Goal: Task Accomplishment & Management: Use online tool/utility

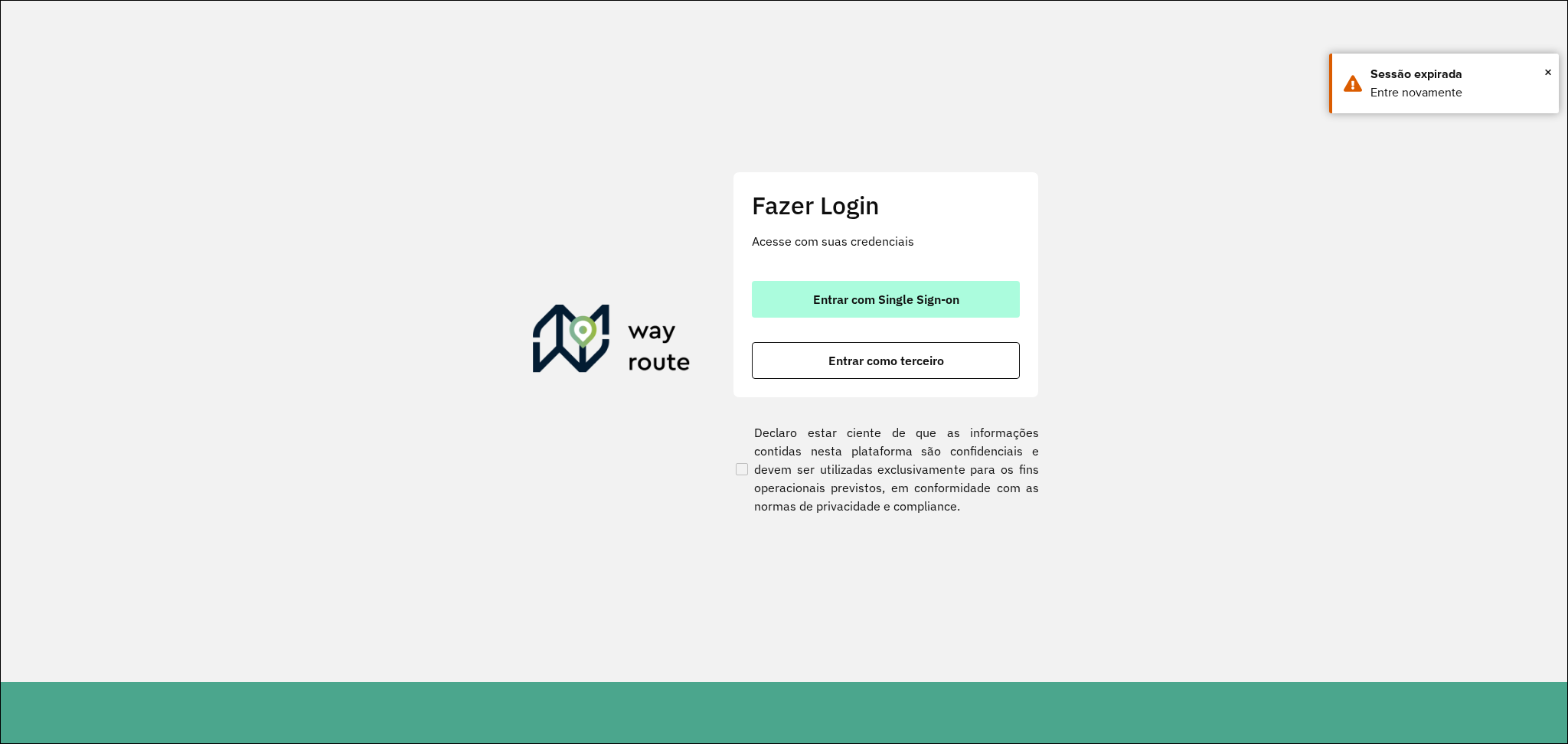
click at [992, 284] on button "Entrar com Single Sign-on" at bounding box center [886, 299] width 268 height 37
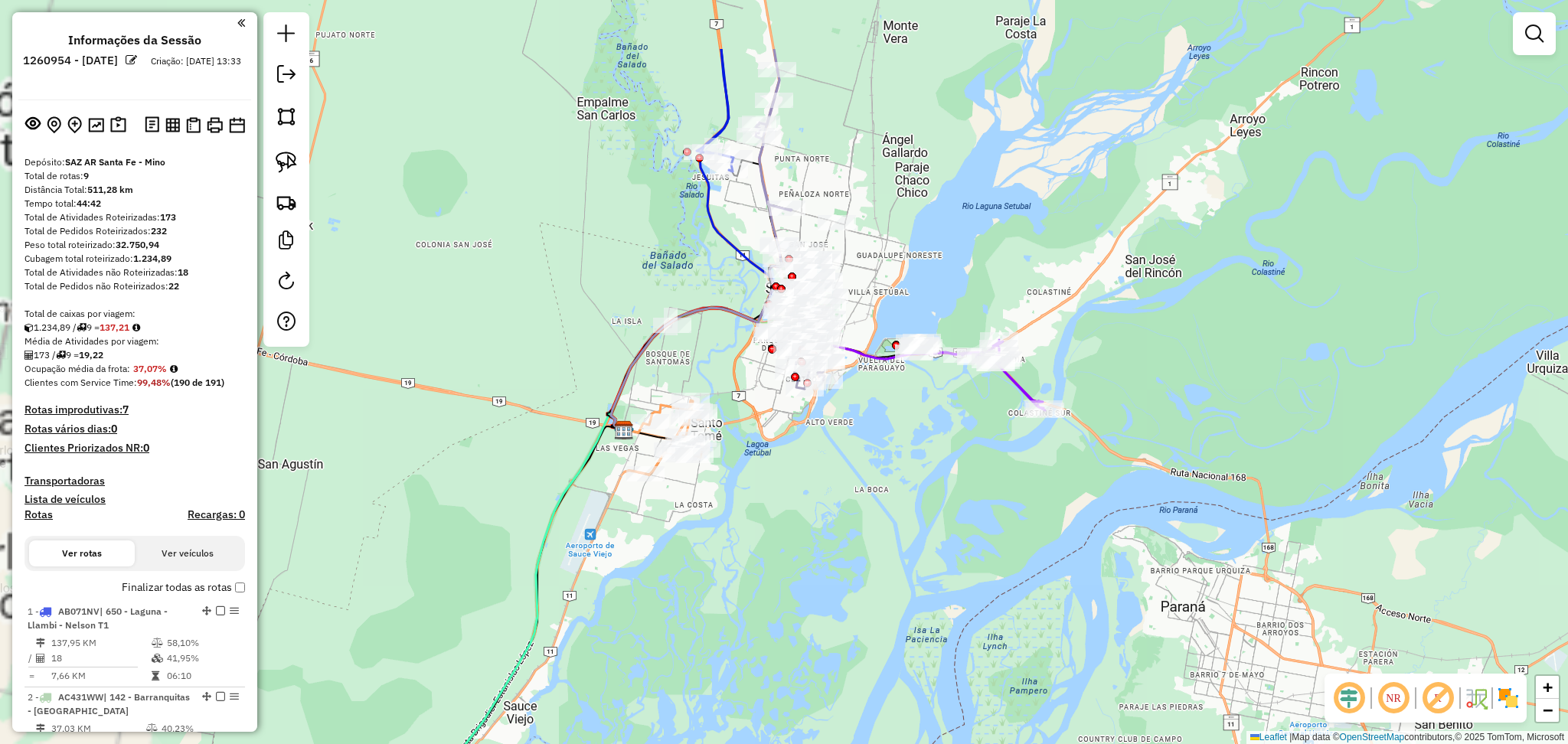
drag, startPoint x: 687, startPoint y: 340, endPoint x: 941, endPoint y: 468, distance: 284.4
click at [941, 468] on div "Janela de atendimento Grade de atendimento Capacidade Transportadoras Veículos …" at bounding box center [784, 372] width 1568 height 744
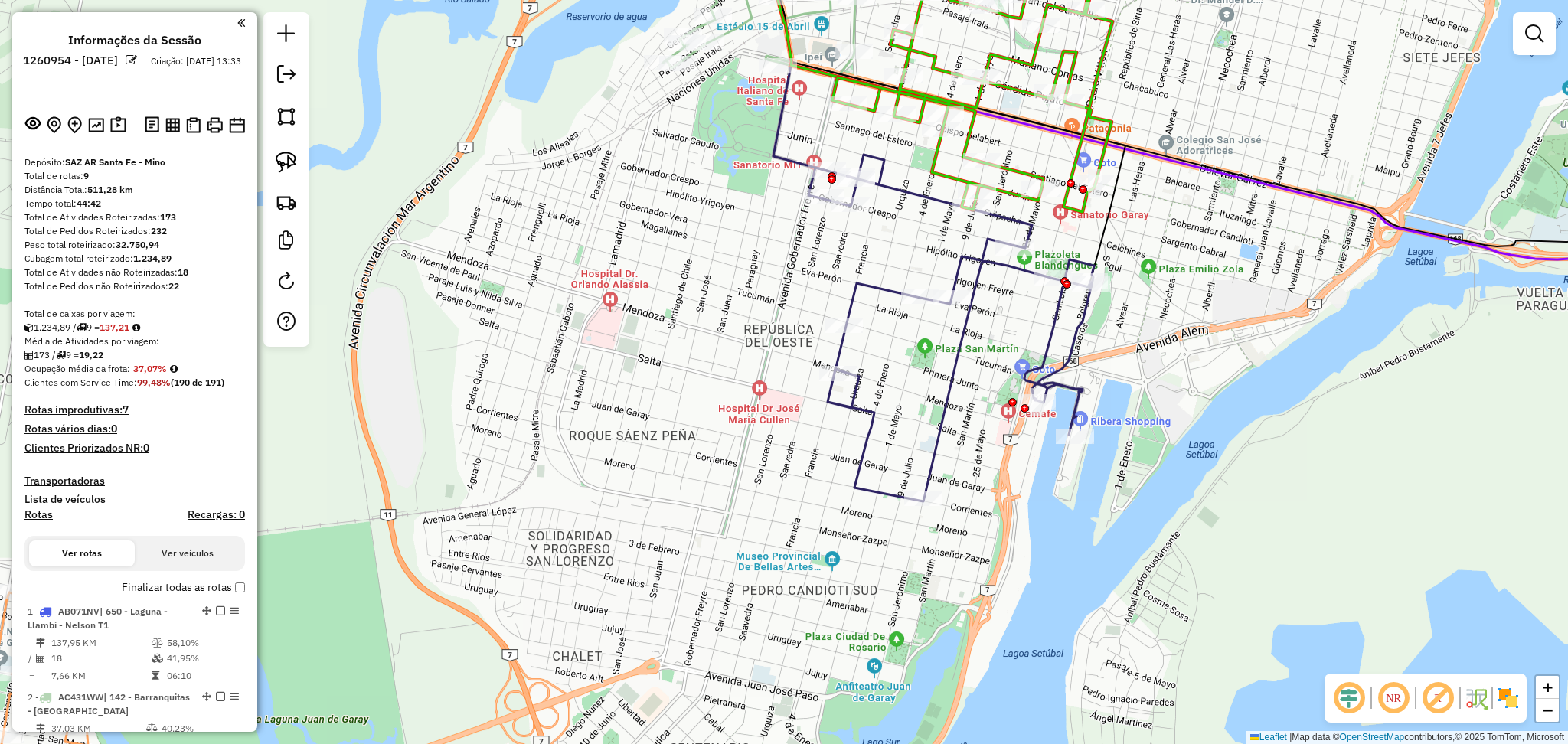
click at [910, 197] on icon at bounding box center [951, 328] width 285 height 347
select select "**********"
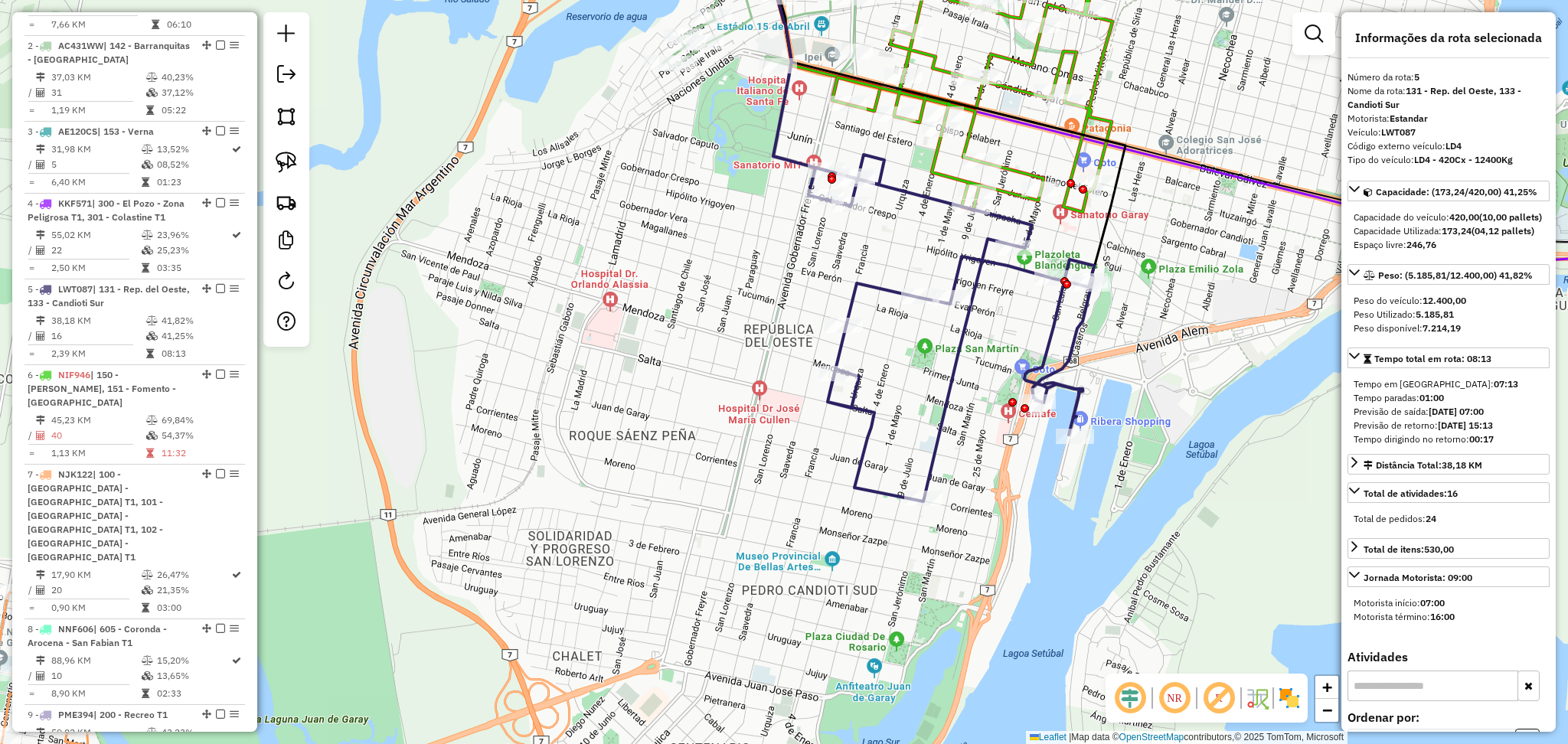
scroll to position [932, 0]
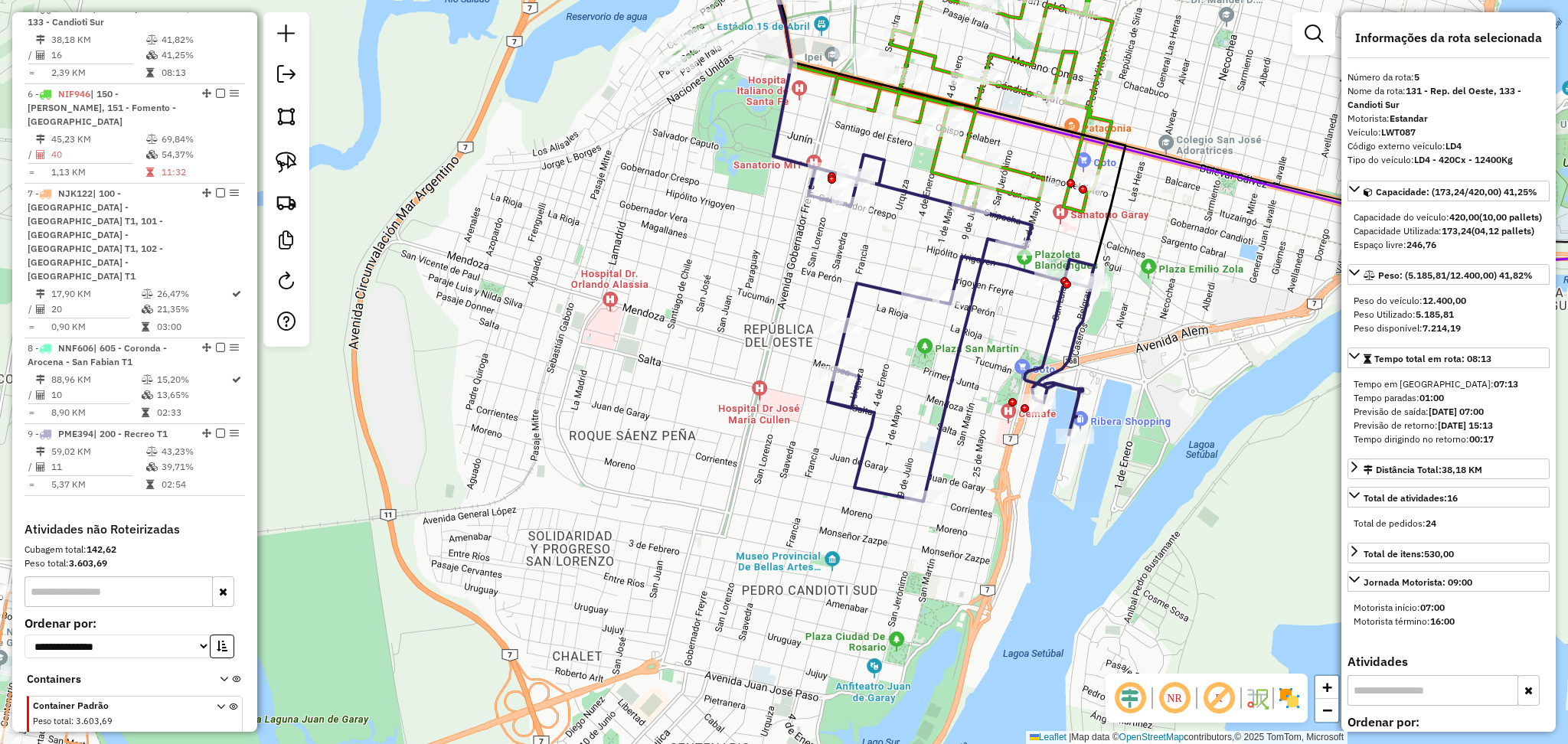
click at [1289, 700] on img at bounding box center [1290, 698] width 25 height 25
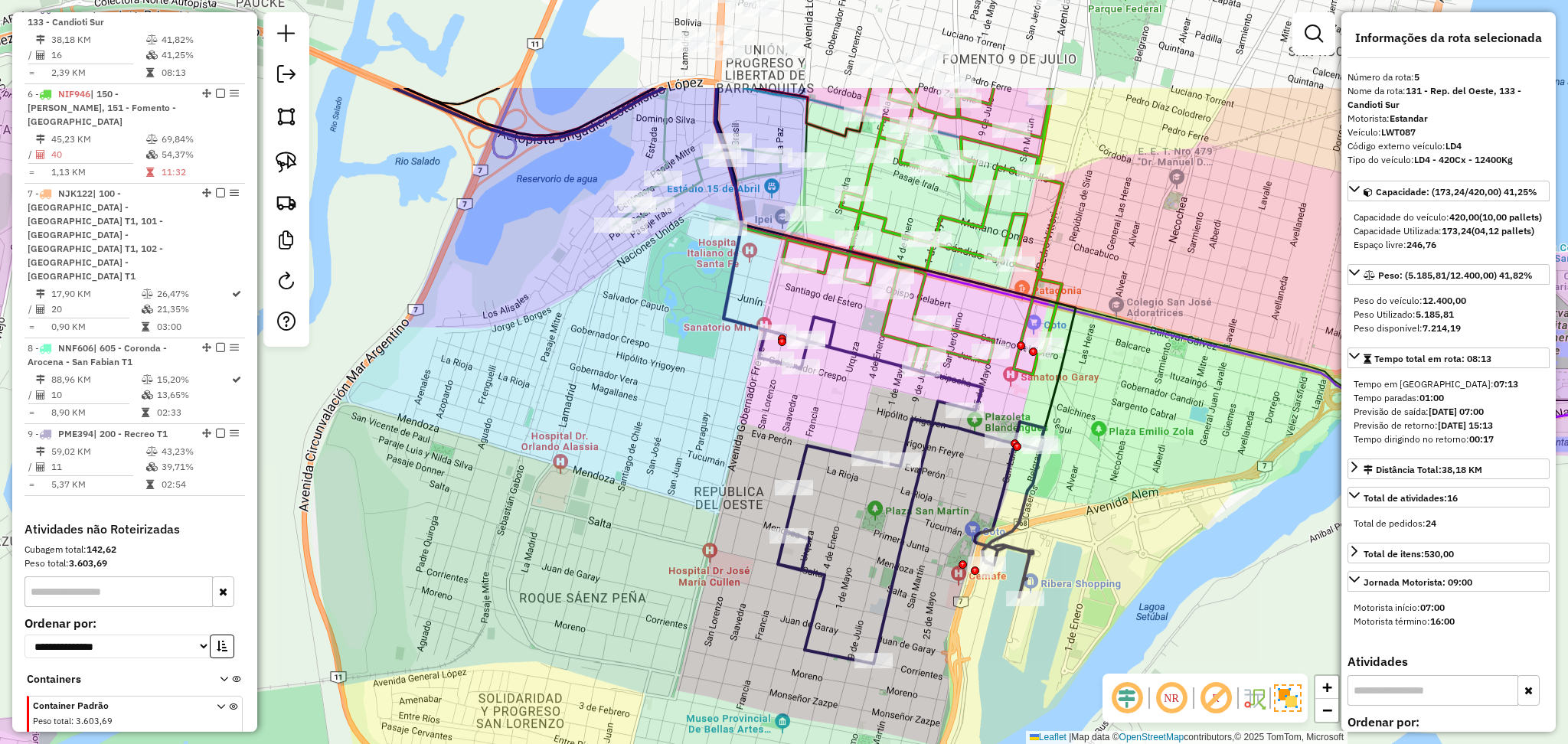
drag, startPoint x: 1122, startPoint y: 212, endPoint x: 1071, endPoint y: 374, distance: 169.8
click at [1071, 374] on div "Janela de atendimento Grade de atendimento Capacidade Transportadoras Veículos …" at bounding box center [784, 372] width 1568 height 744
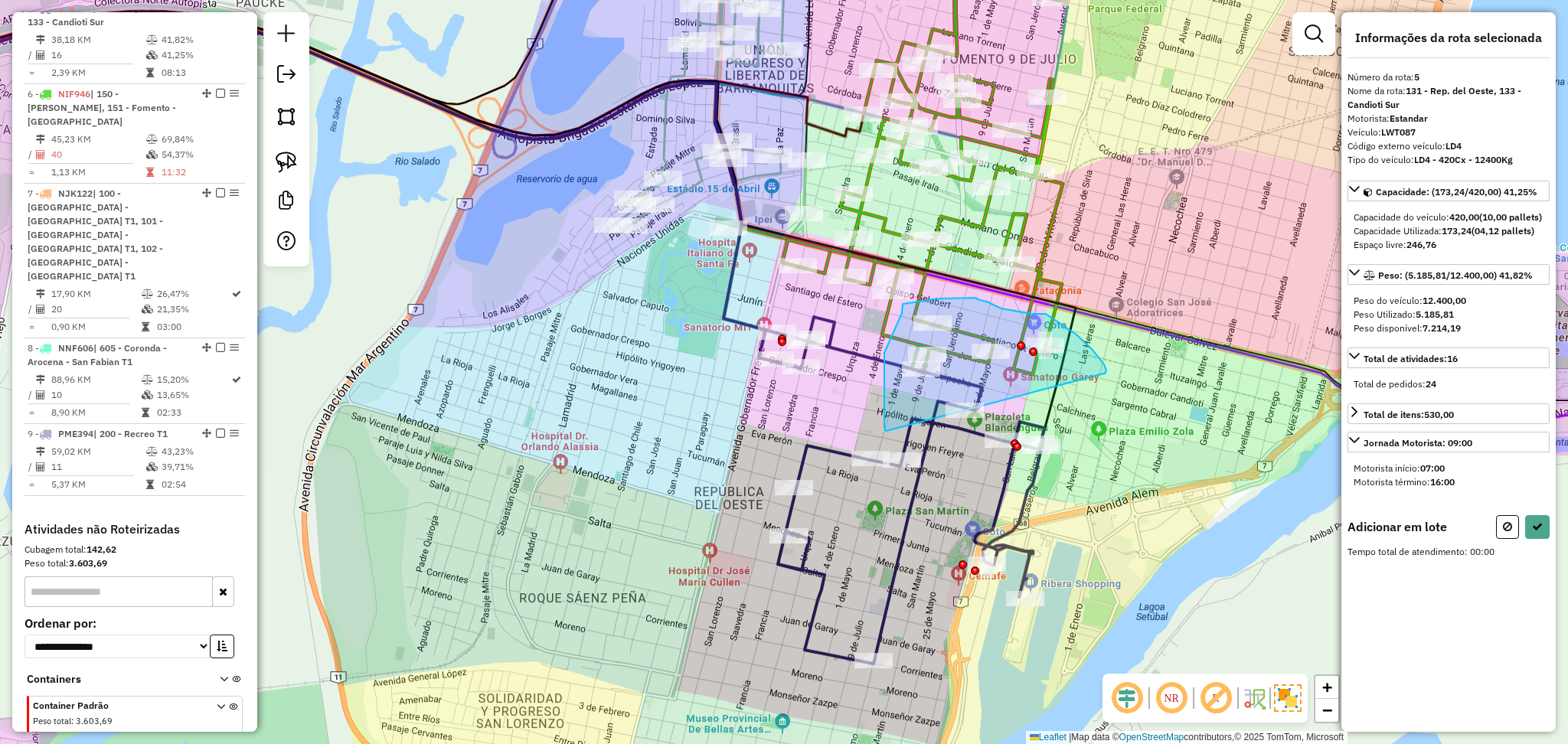
drag, startPoint x: 1107, startPoint y: 371, endPoint x: 887, endPoint y: 431, distance: 228.0
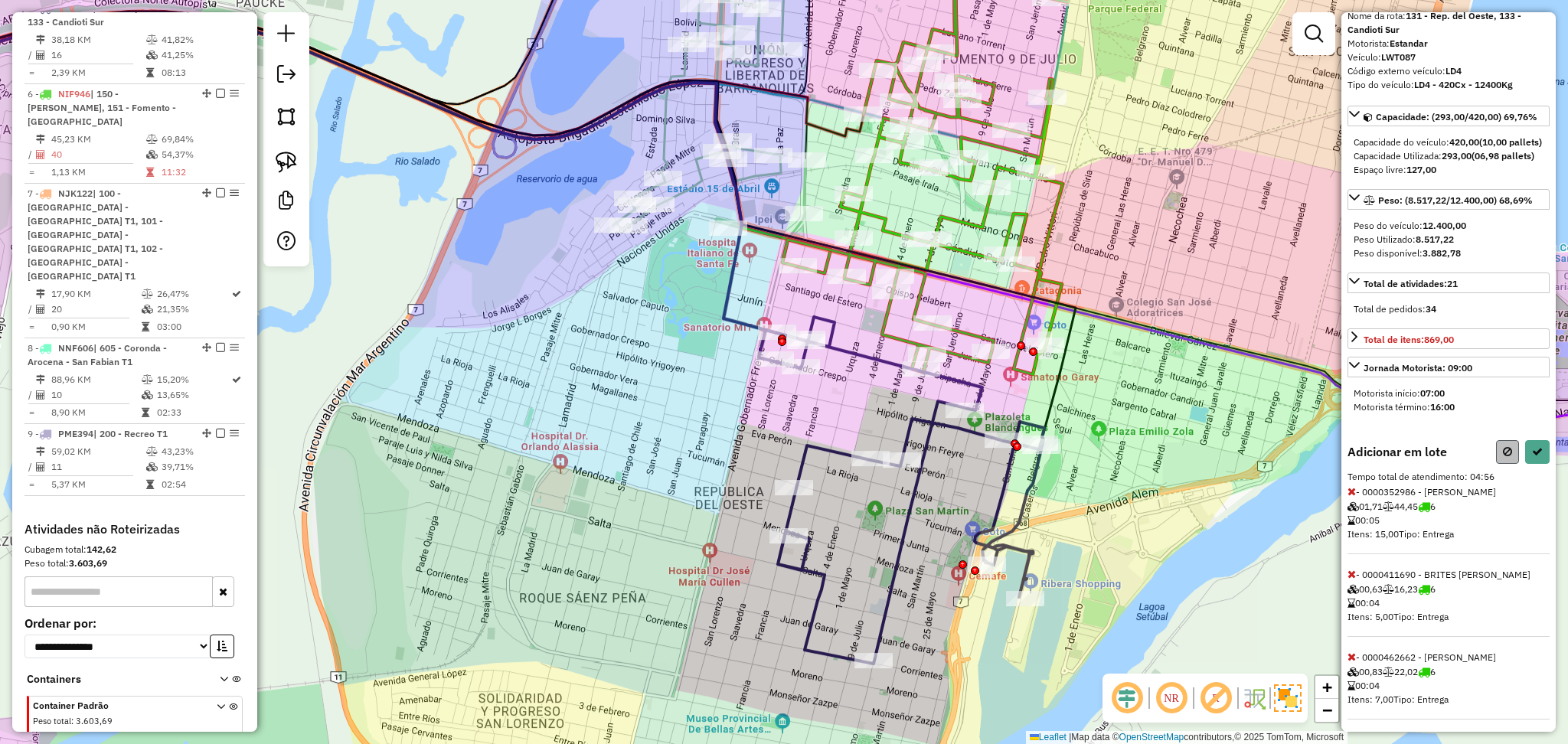
scroll to position [102, 0]
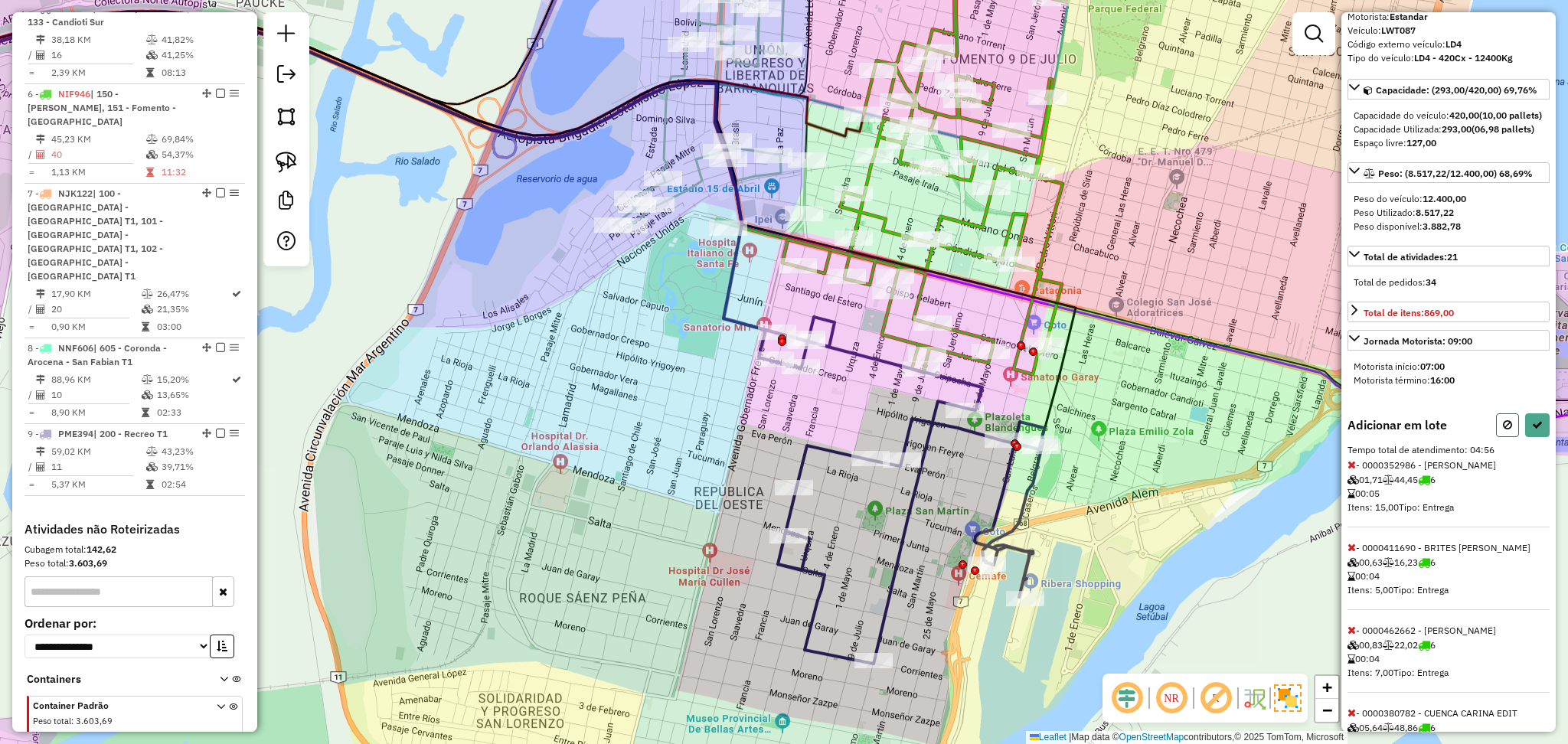
click at [1498, 437] on button at bounding box center [1508, 425] width 23 height 24
select select "**********"
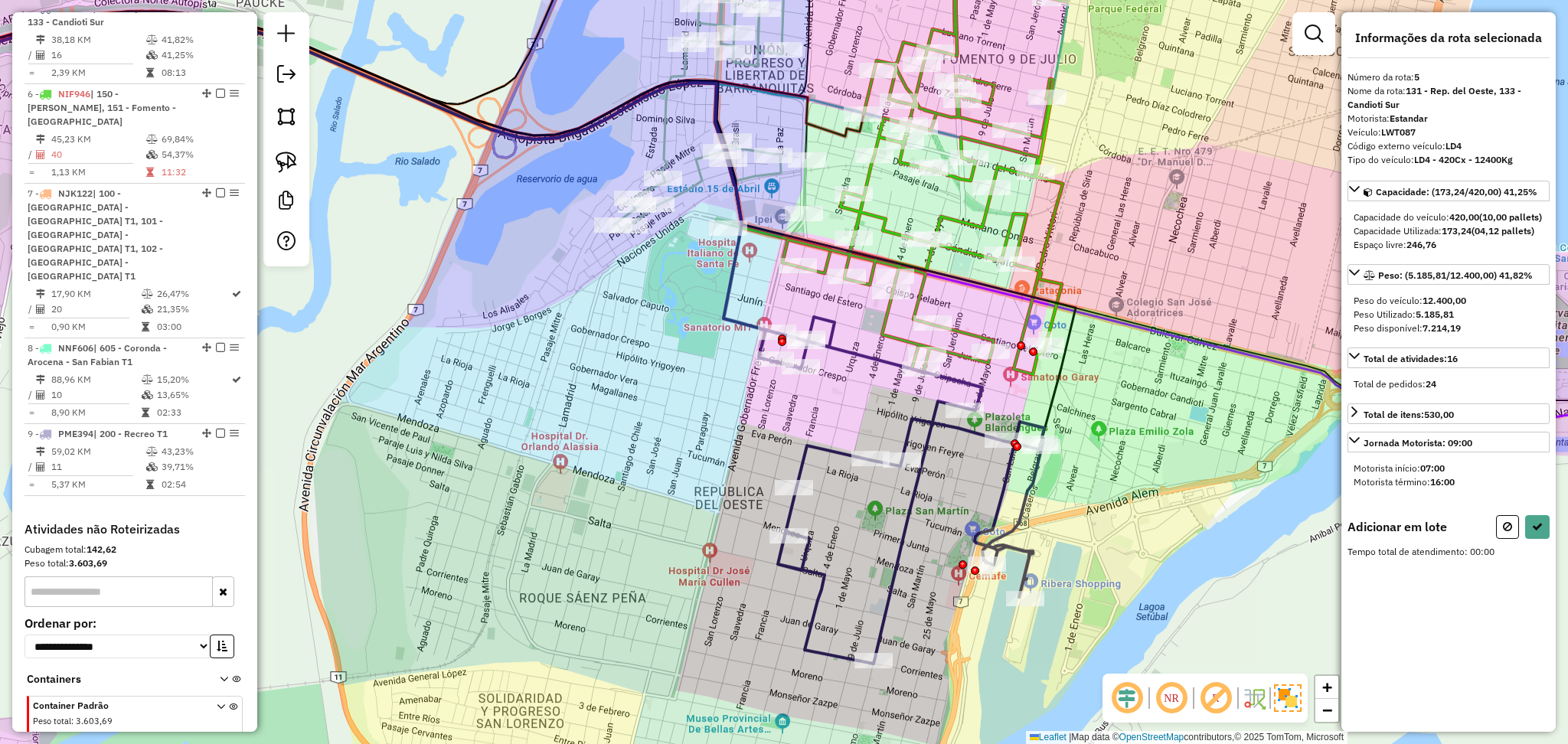
scroll to position [0, 0]
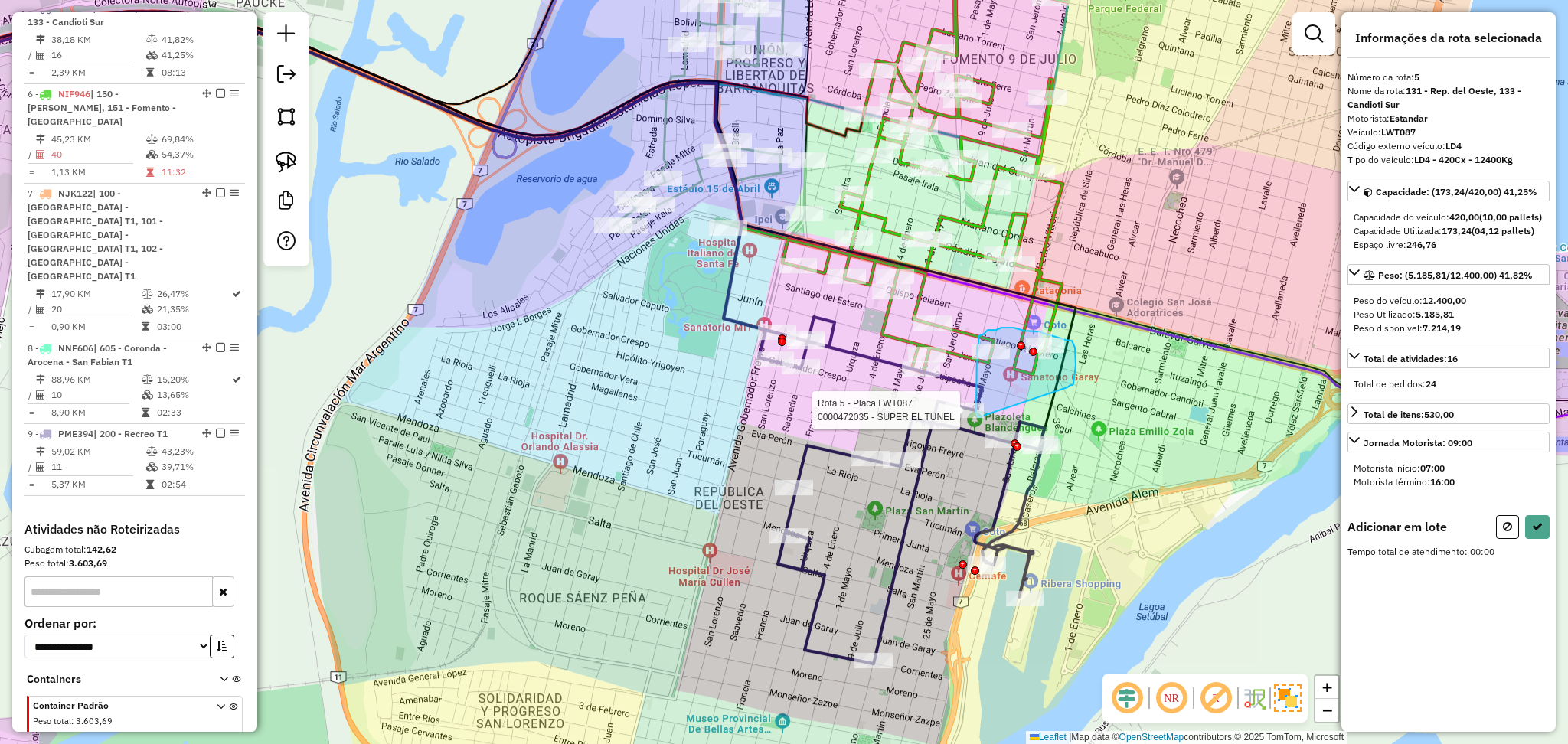
click at [978, 418] on div "Rota 5 - Placa LWT087 0000472035 - SUPER EL TUNEL Janela de atendimento Grade d…" at bounding box center [784, 372] width 1568 height 744
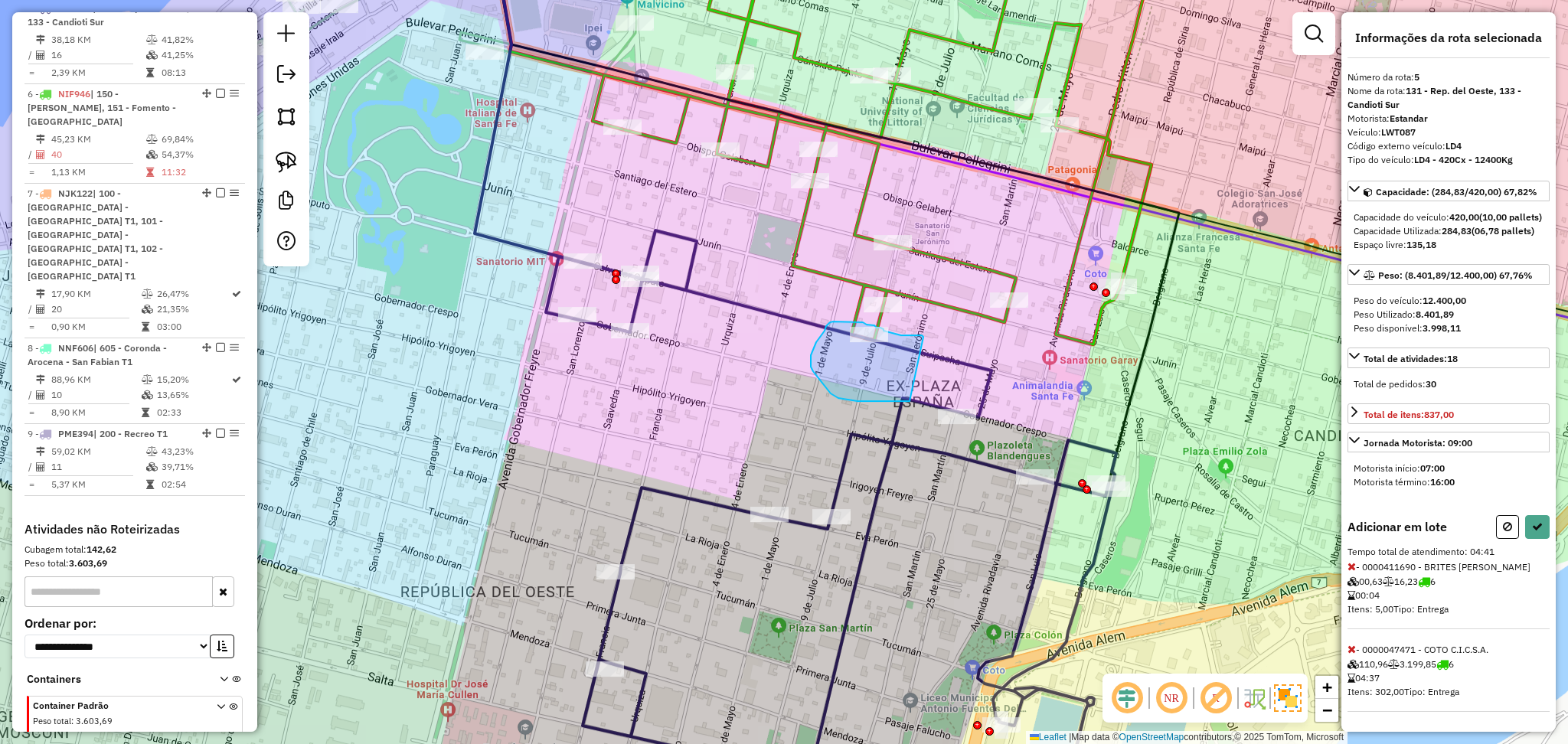
drag, startPoint x: 923, startPoint y: 337, endPoint x: 909, endPoint y: 401, distance: 65.5
click at [1540, 539] on button at bounding box center [1538, 527] width 25 height 24
select select "**********"
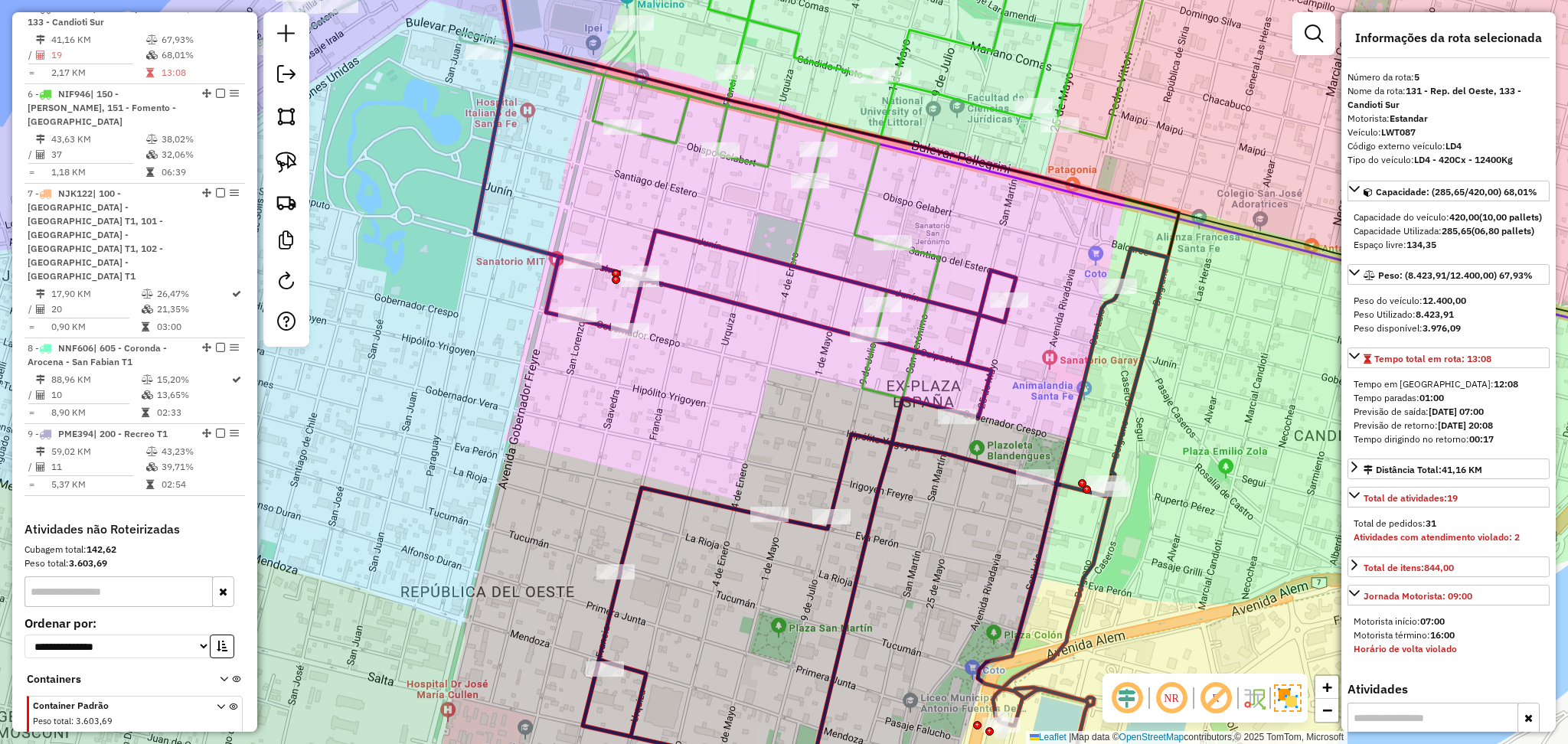
click at [924, 316] on icon at bounding box center [873, 162] width 562 height 473
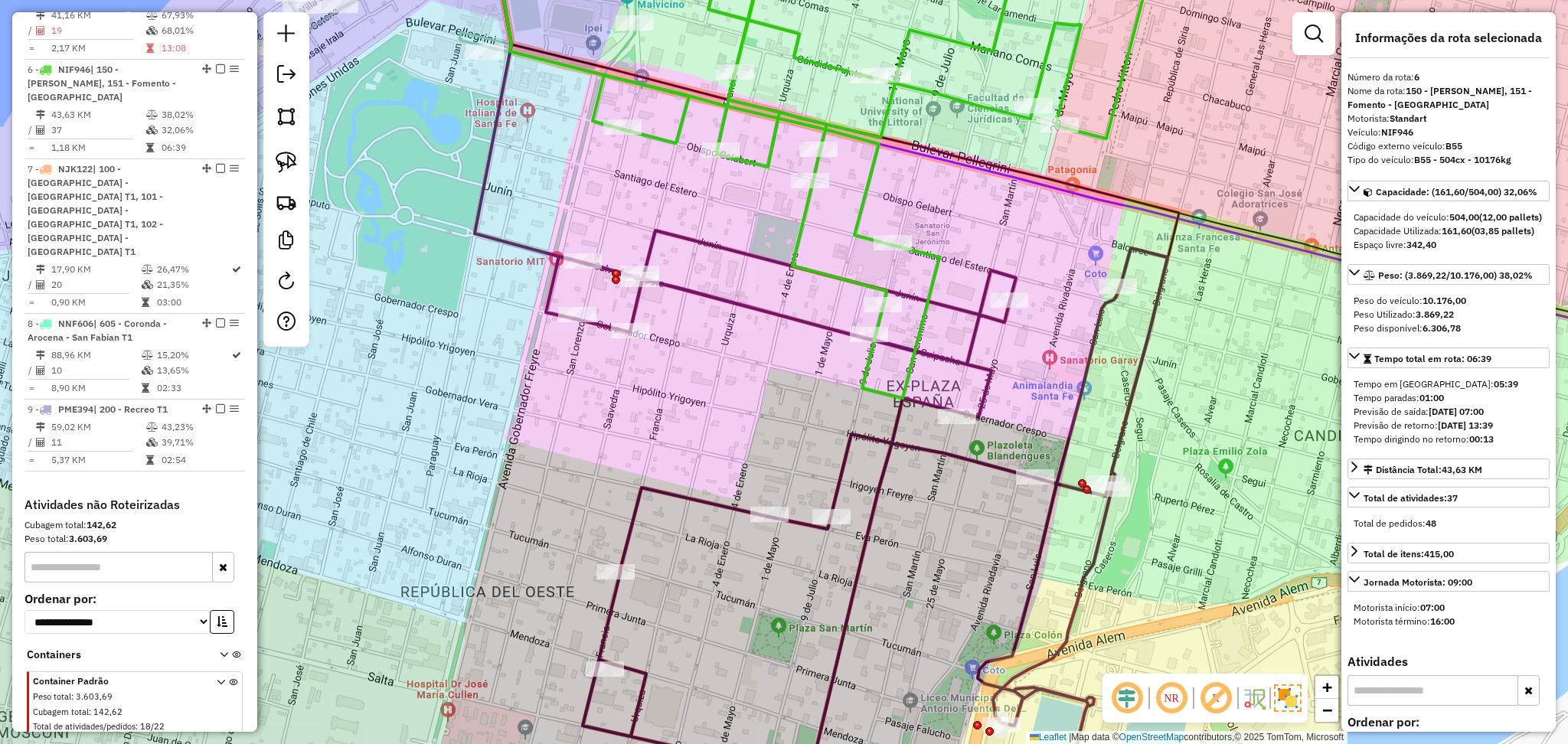
scroll to position [1019, 0]
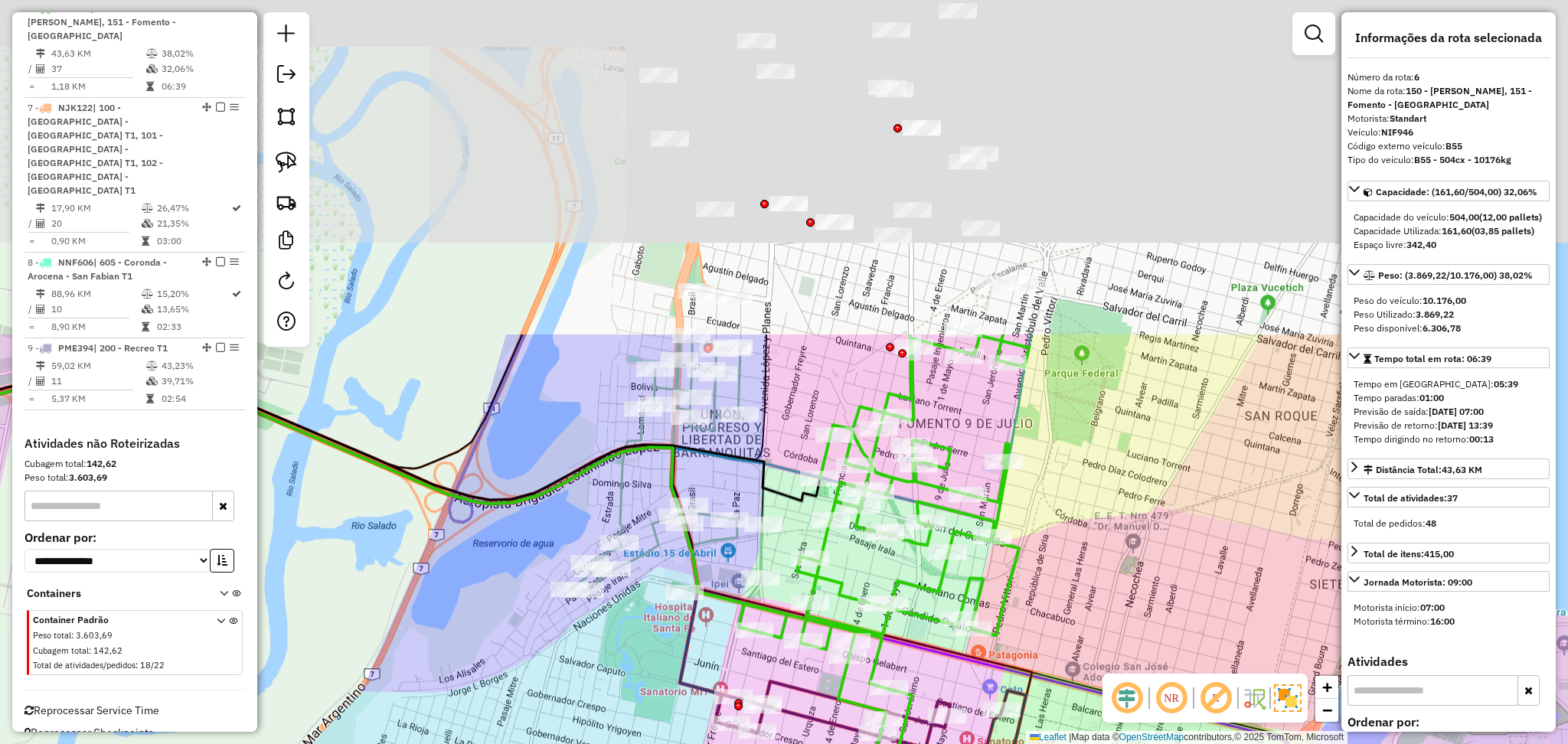
drag, startPoint x: 1136, startPoint y: 173, endPoint x: 1110, endPoint y: 581, distance: 408.8
click at [1110, 581] on div "Janela de atendimento Grade de atendimento Capacidade Transportadoras Veículos …" at bounding box center [784, 372] width 1568 height 744
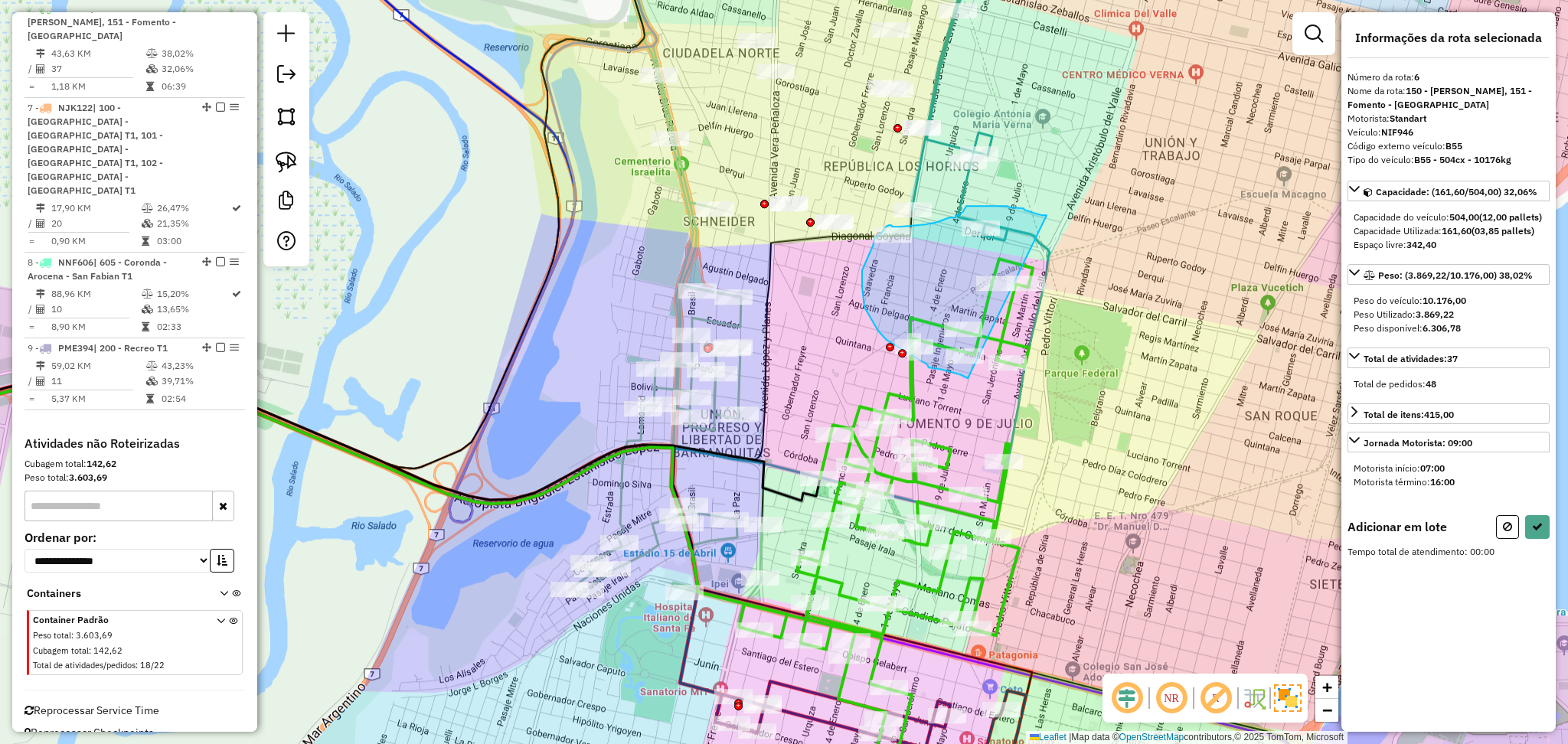
drag, startPoint x: 1047, startPoint y: 215, endPoint x: 976, endPoint y: 384, distance: 183.3
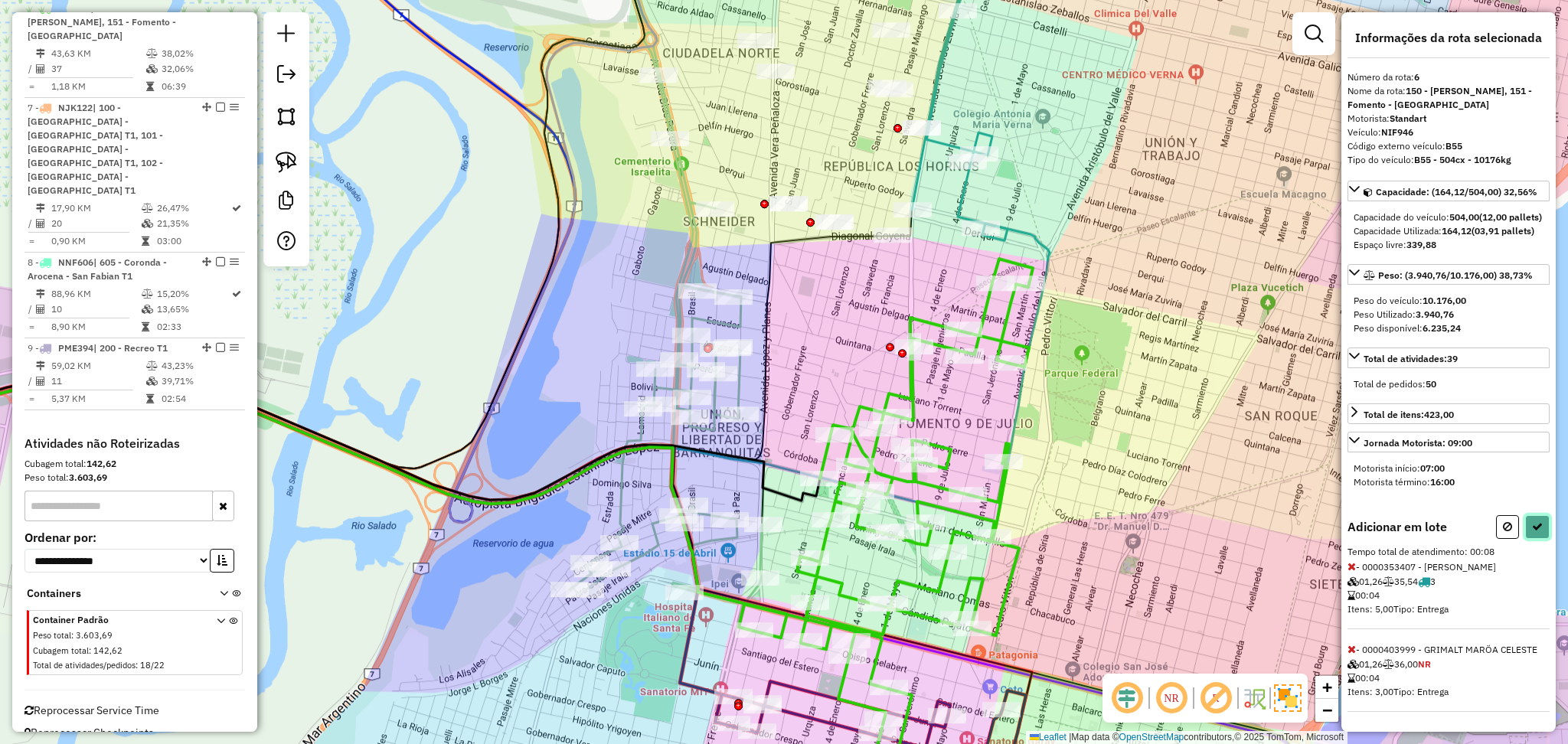
click at [1533, 539] on button at bounding box center [1538, 527] width 25 height 24
select select "**********"
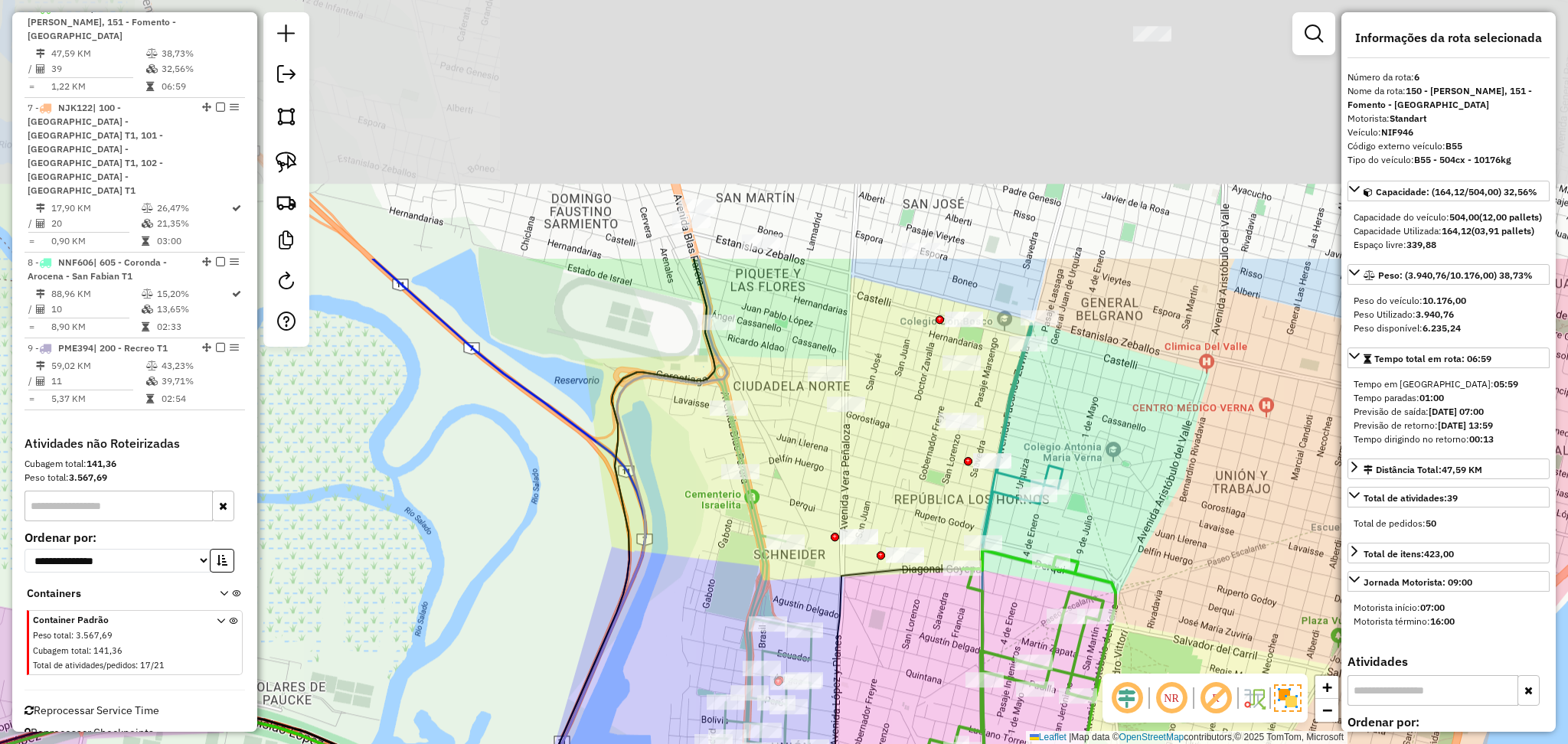
drag, startPoint x: 1040, startPoint y: 208, endPoint x: 1054, endPoint y: 409, distance: 201.5
click at [1112, 540] on div "Janela de atendimento Grade de atendimento Capacidade Transportadoras Veículos …" at bounding box center [784, 372] width 1568 height 744
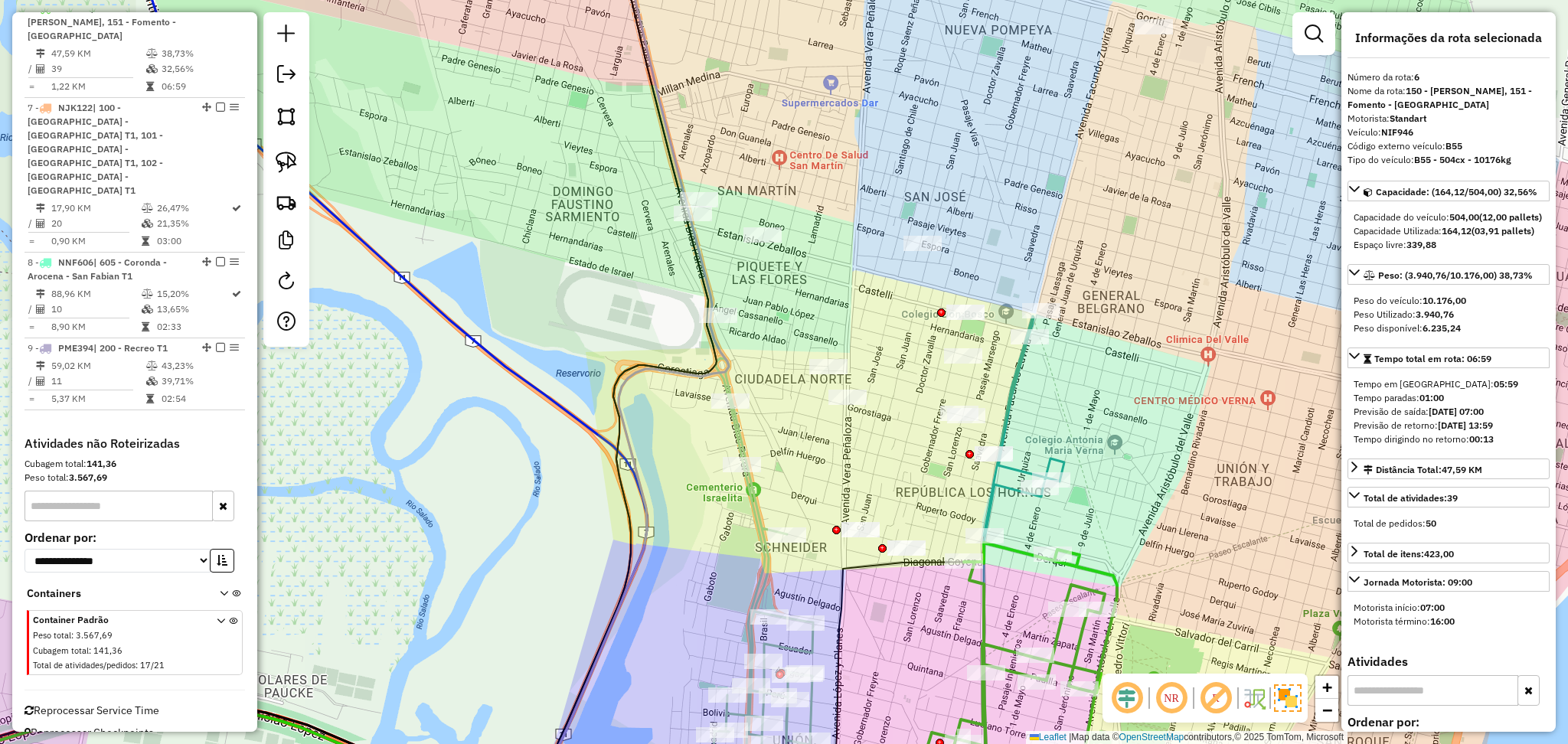
click at [1017, 372] on icon at bounding box center [1025, 426] width 81 height 220
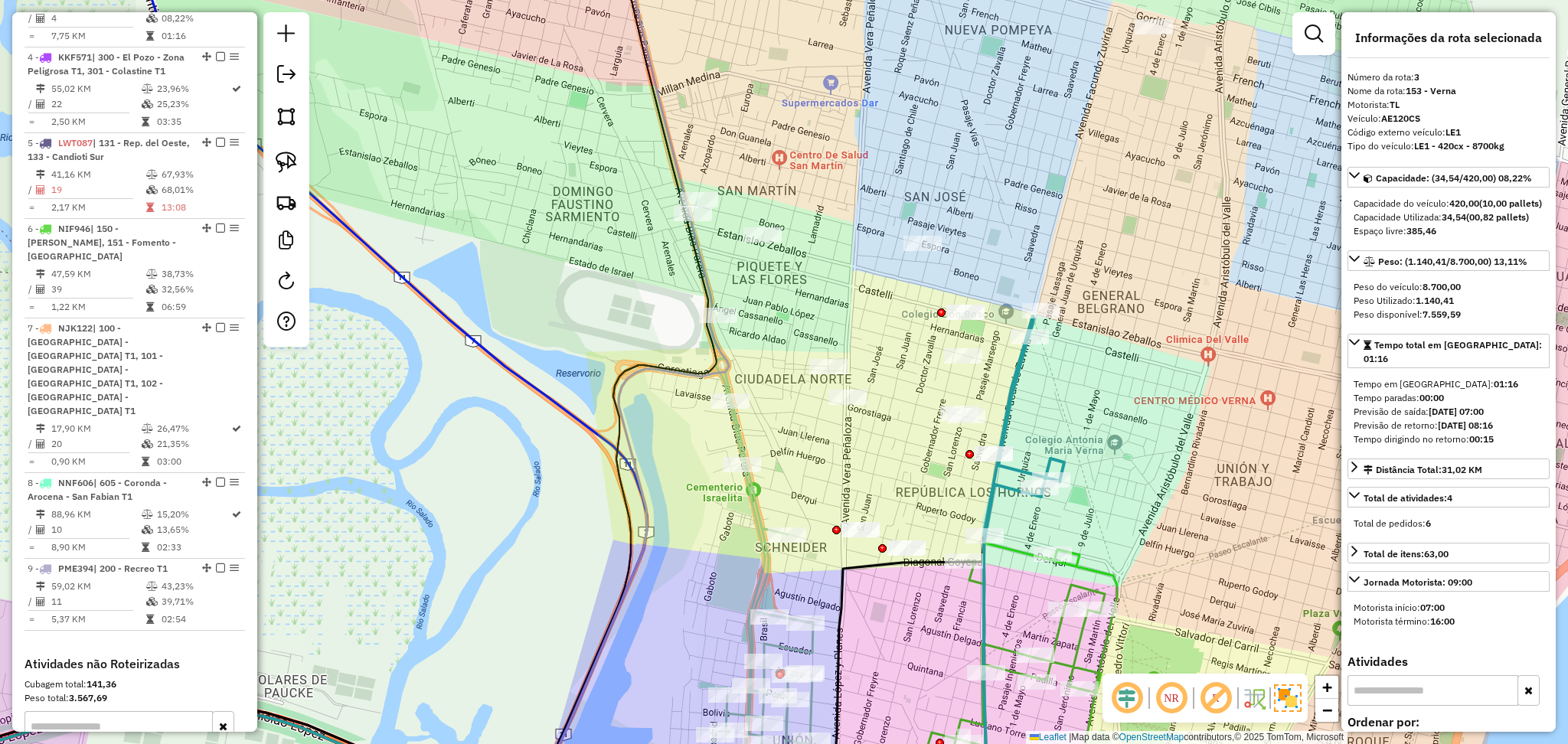
scroll to position [760, 0]
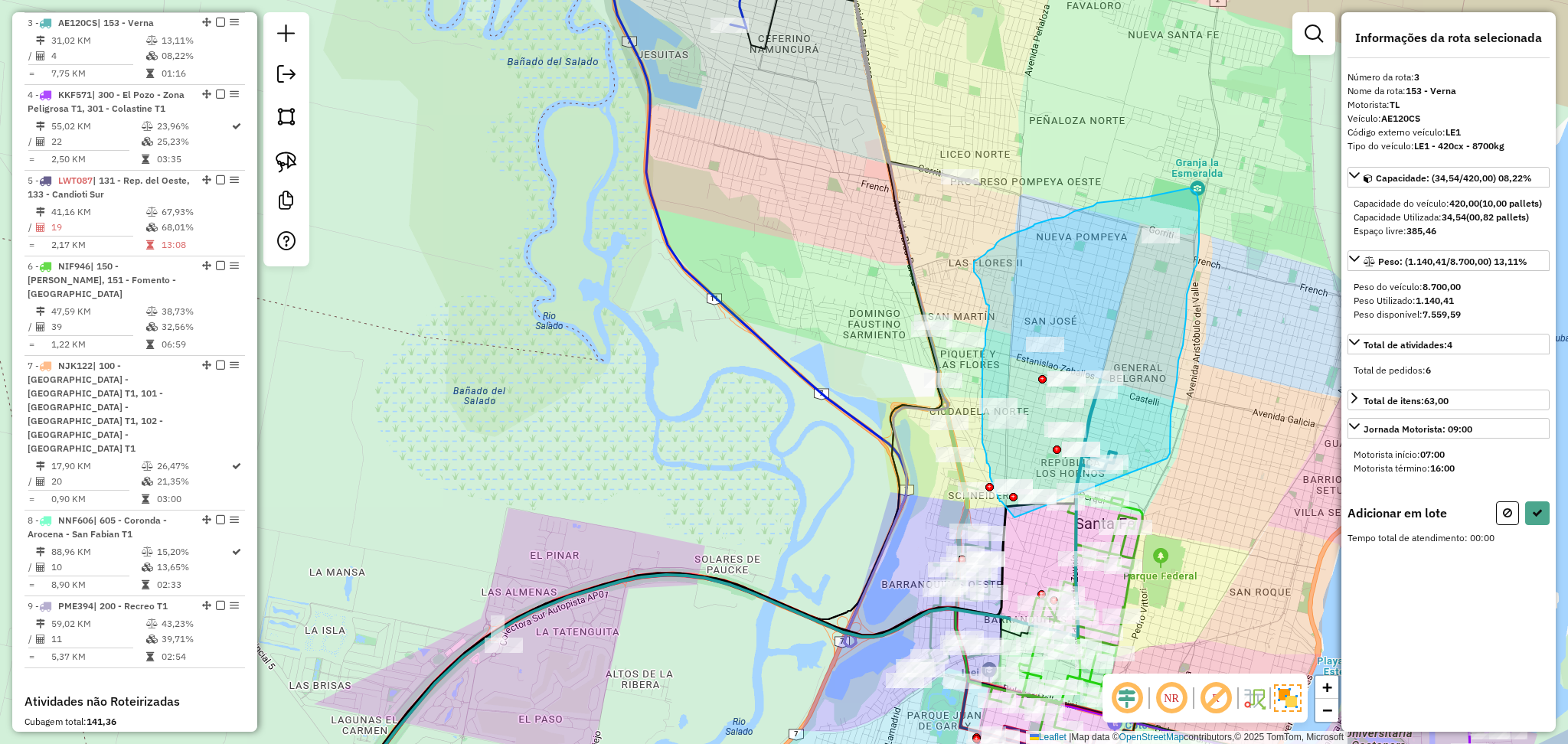
drag, startPoint x: 1167, startPoint y: 459, endPoint x: 1015, endPoint y: 518, distance: 163.0
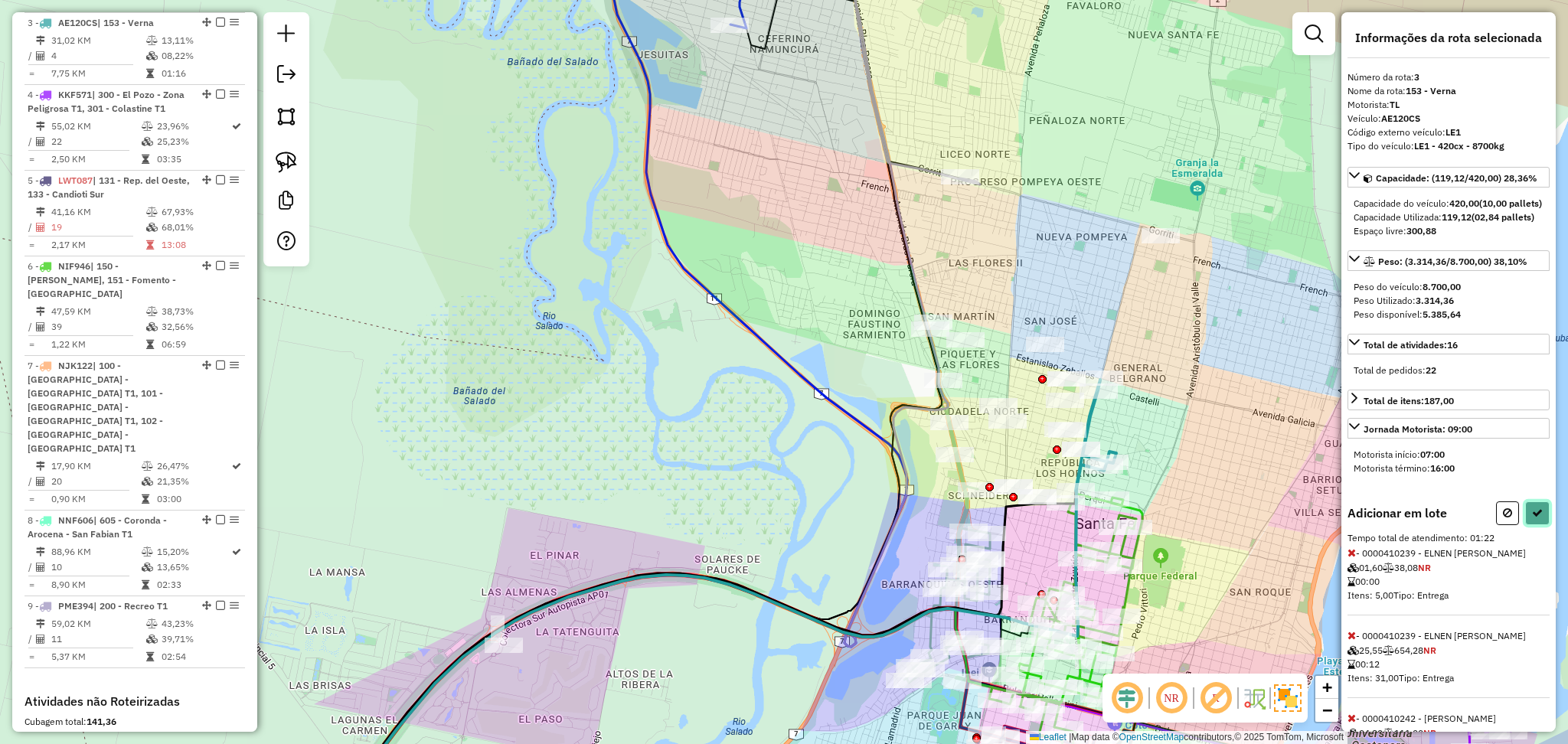
click at [1533, 519] on icon at bounding box center [1538, 512] width 11 height 11
select select "**********"
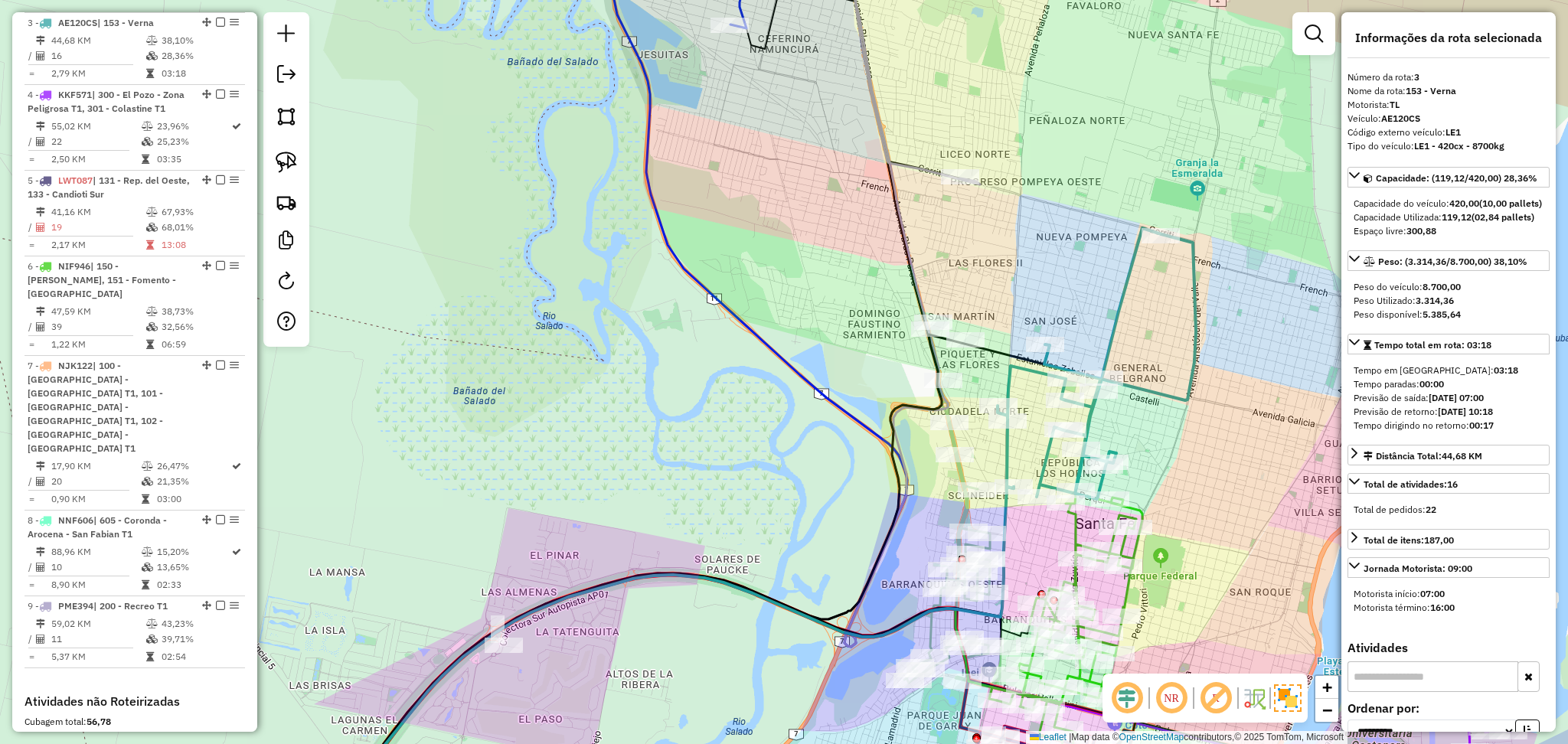
click at [1132, 594] on icon at bounding box center [1066, 631] width 153 height 274
click at [1131, 588] on icon at bounding box center [1067, 629] width 153 height 274
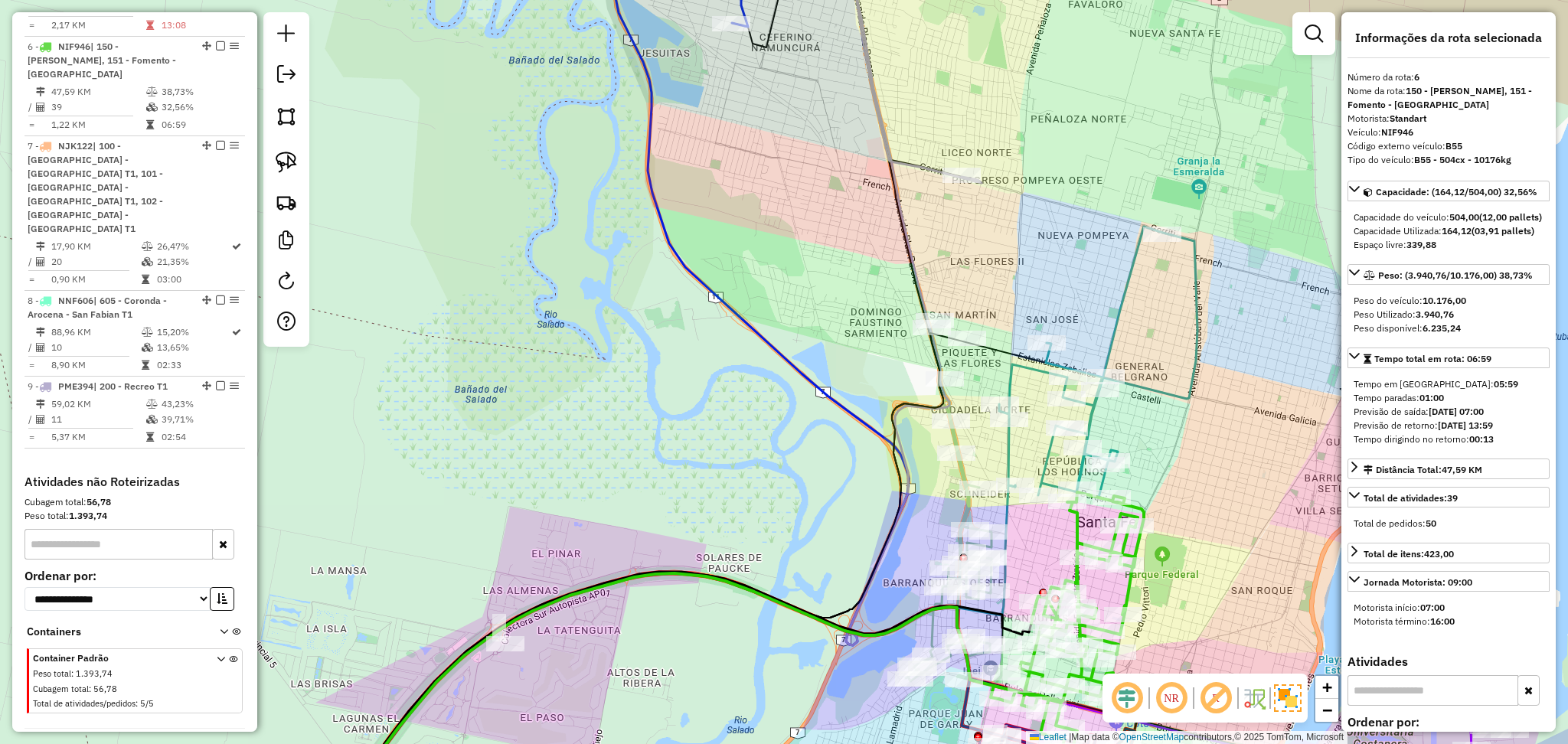
scroll to position [1019, 0]
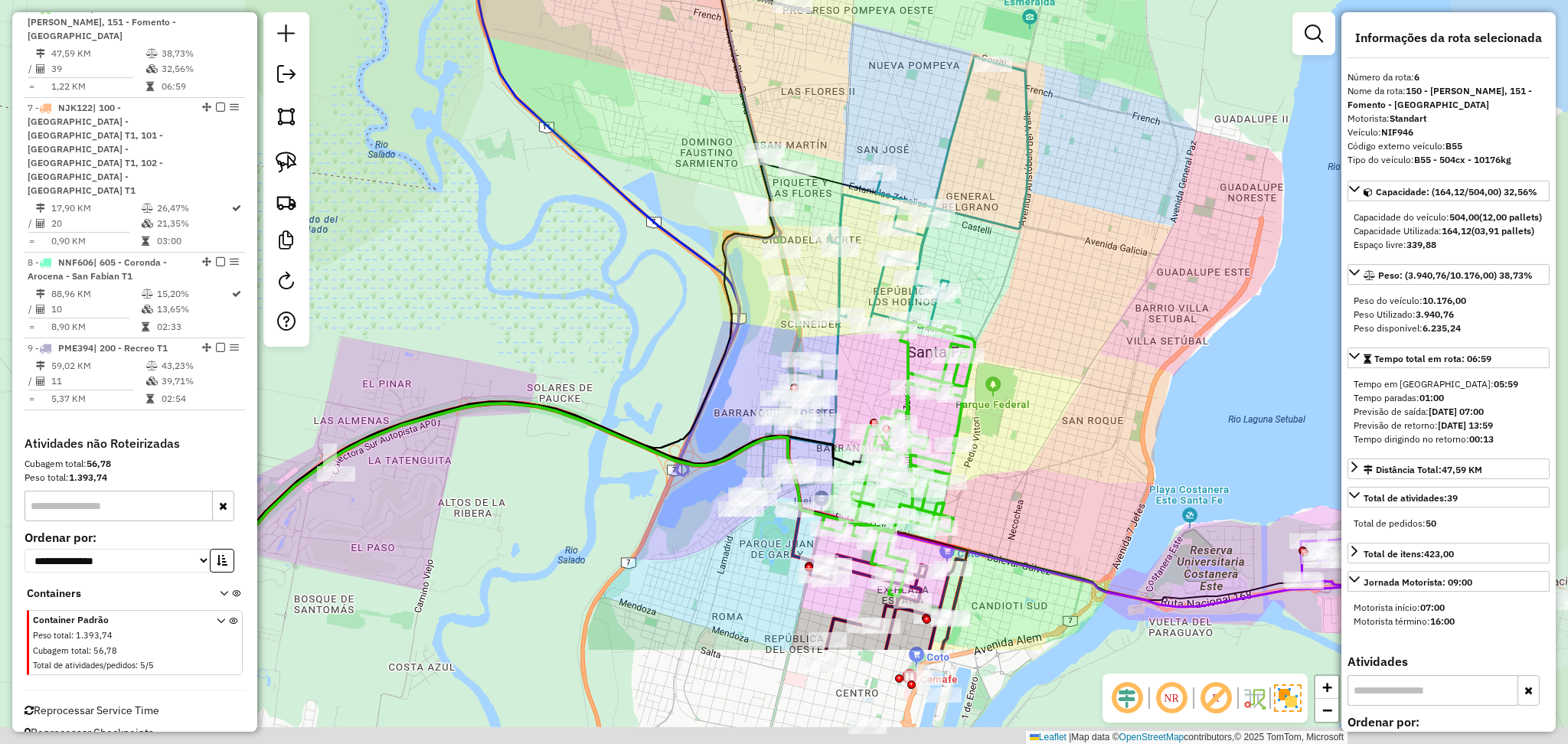
drag, startPoint x: 1188, startPoint y: 531, endPoint x: 1020, endPoint y: 363, distance: 237.6
click at [1020, 363] on div "Janela de atendimento Grade de atendimento Capacidade Transportadoras Veículos …" at bounding box center [784, 372] width 1568 height 744
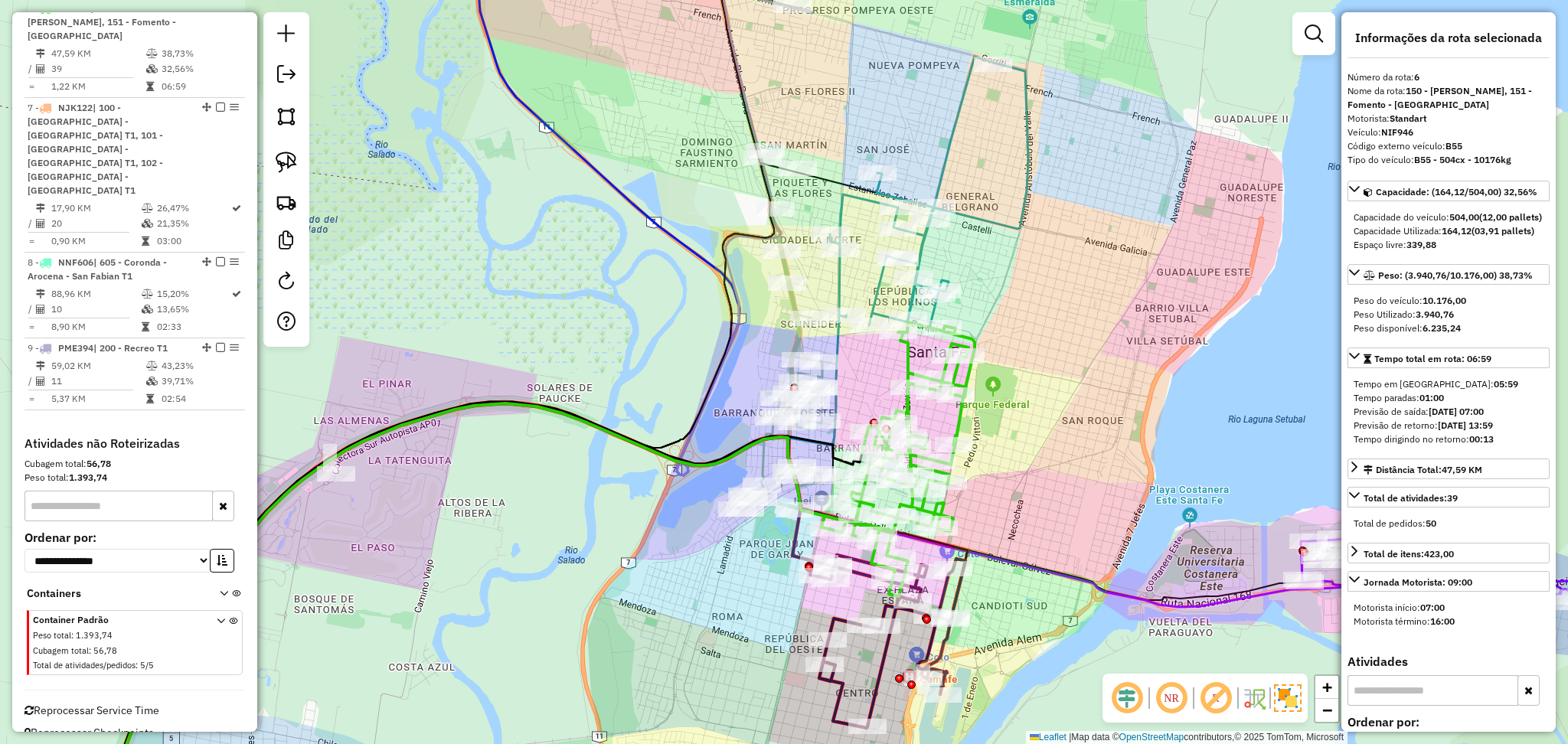
click at [878, 297] on icon at bounding box center [929, 192] width 198 height 271
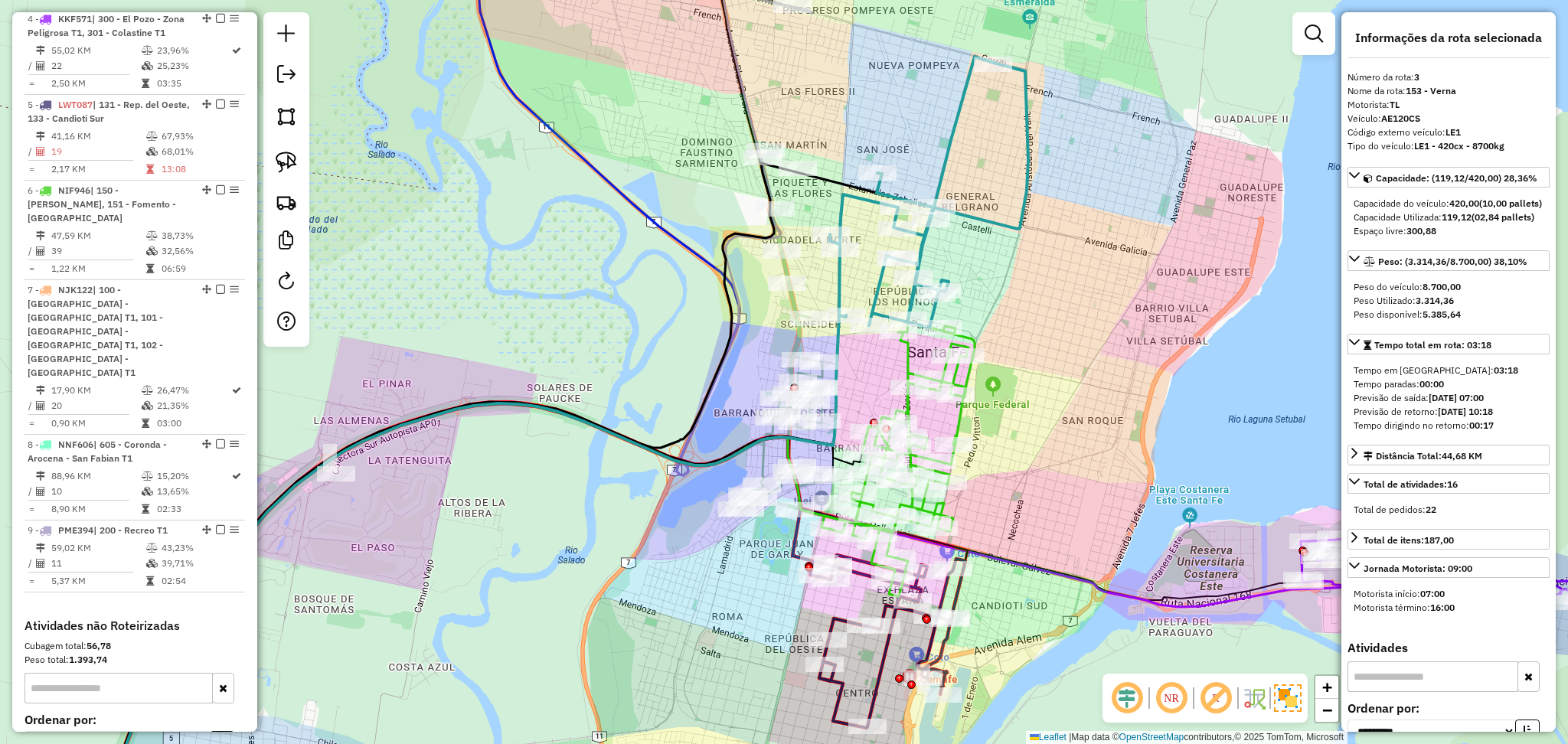
scroll to position [760, 0]
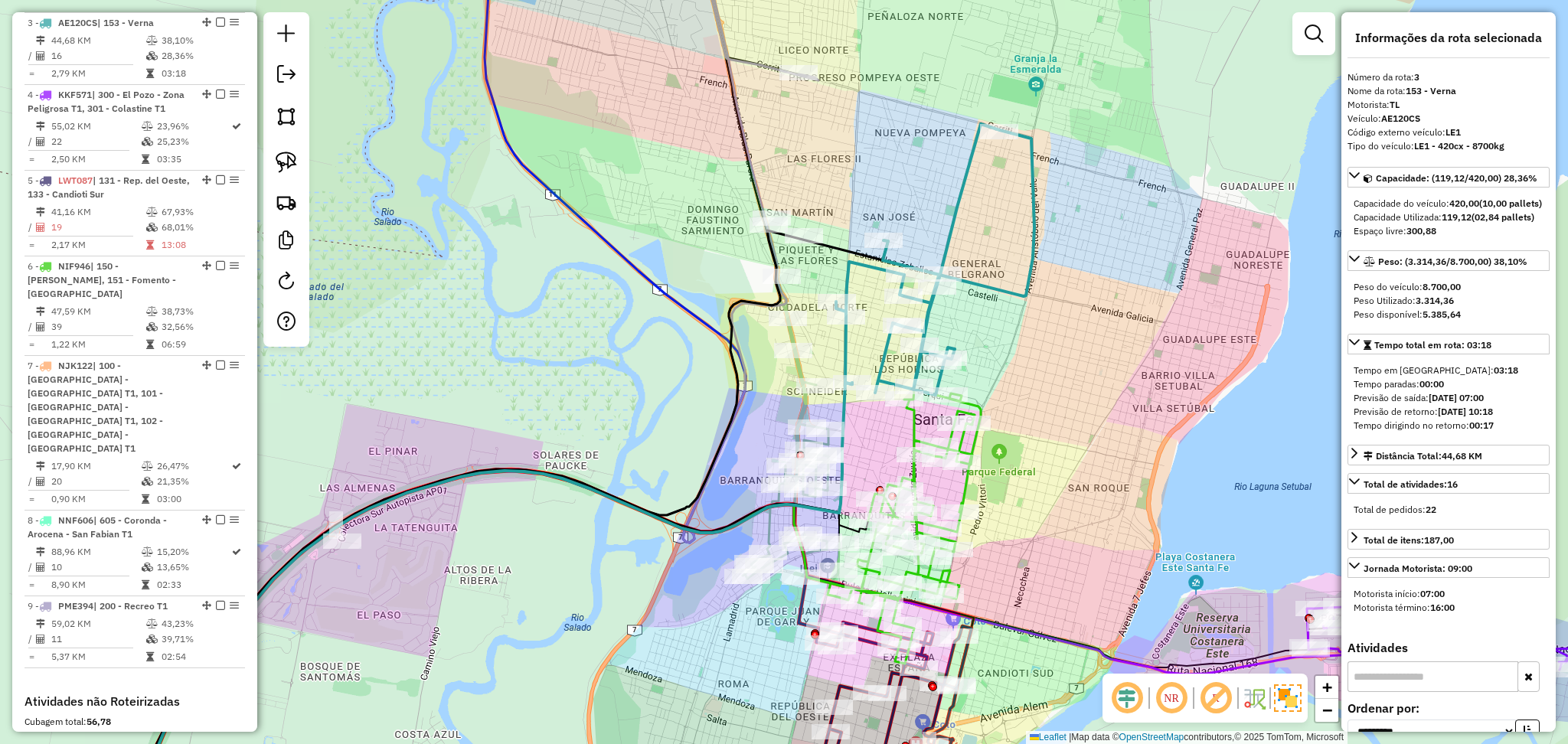
drag, startPoint x: 1001, startPoint y: 273, endPoint x: 1008, endPoint y: 340, distance: 67.4
click at [1008, 340] on div "Janela de atendimento Grade de atendimento Capacidade Transportadoras Veículos …" at bounding box center [784, 372] width 1568 height 744
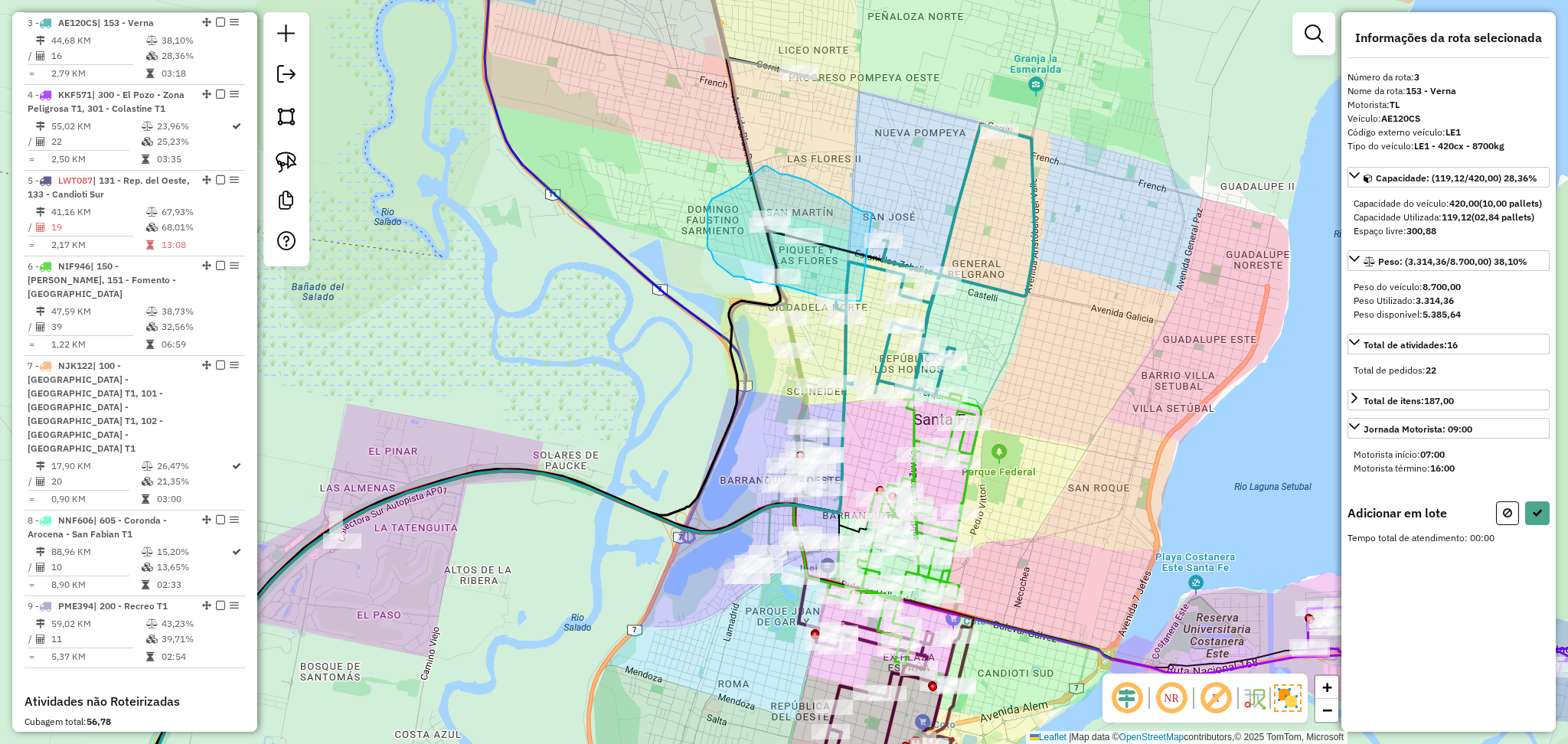
drag, startPoint x: 863, startPoint y: 211, endPoint x: 861, endPoint y: 301, distance: 90.0
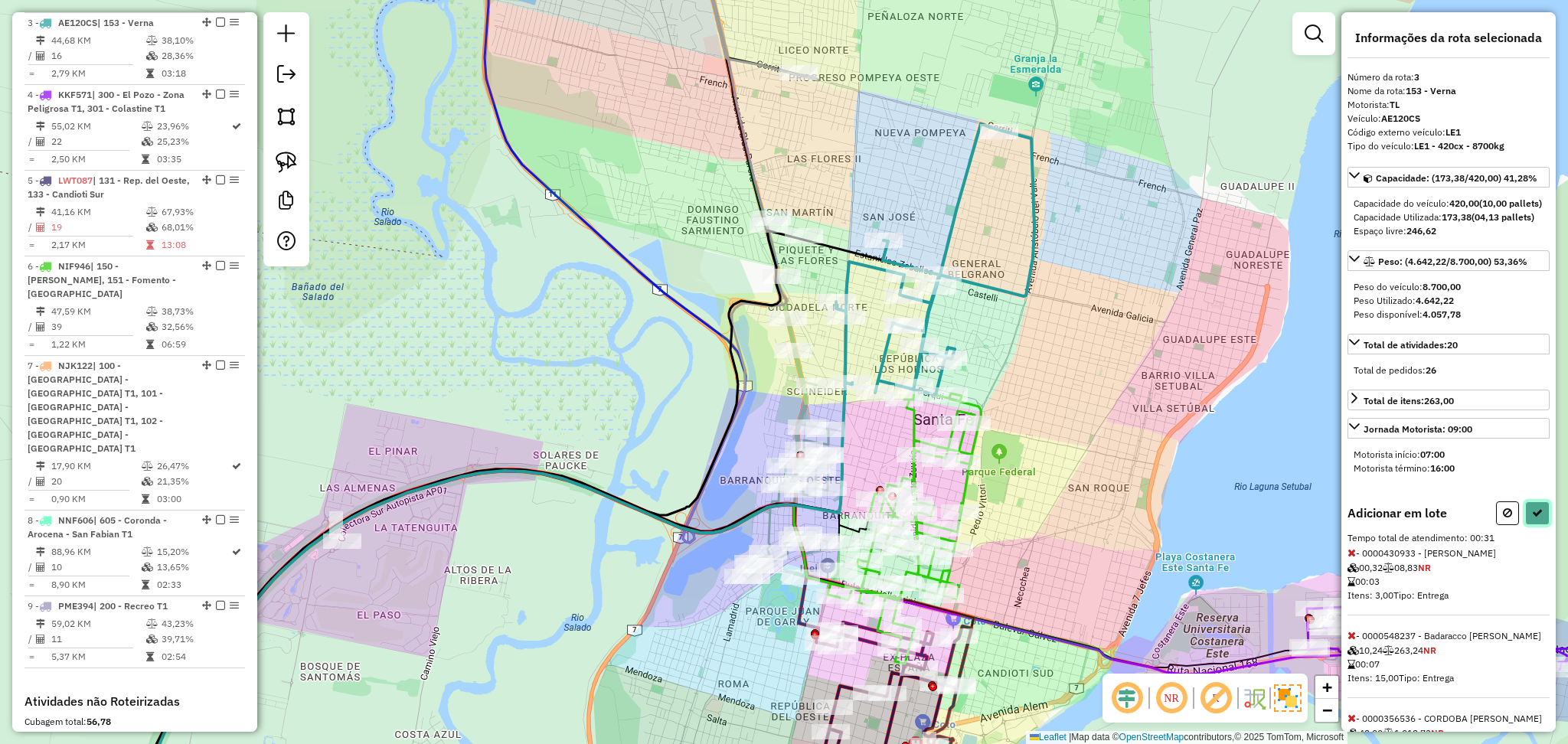
click at [1534, 519] on icon at bounding box center [1538, 512] width 11 height 11
select select "**********"
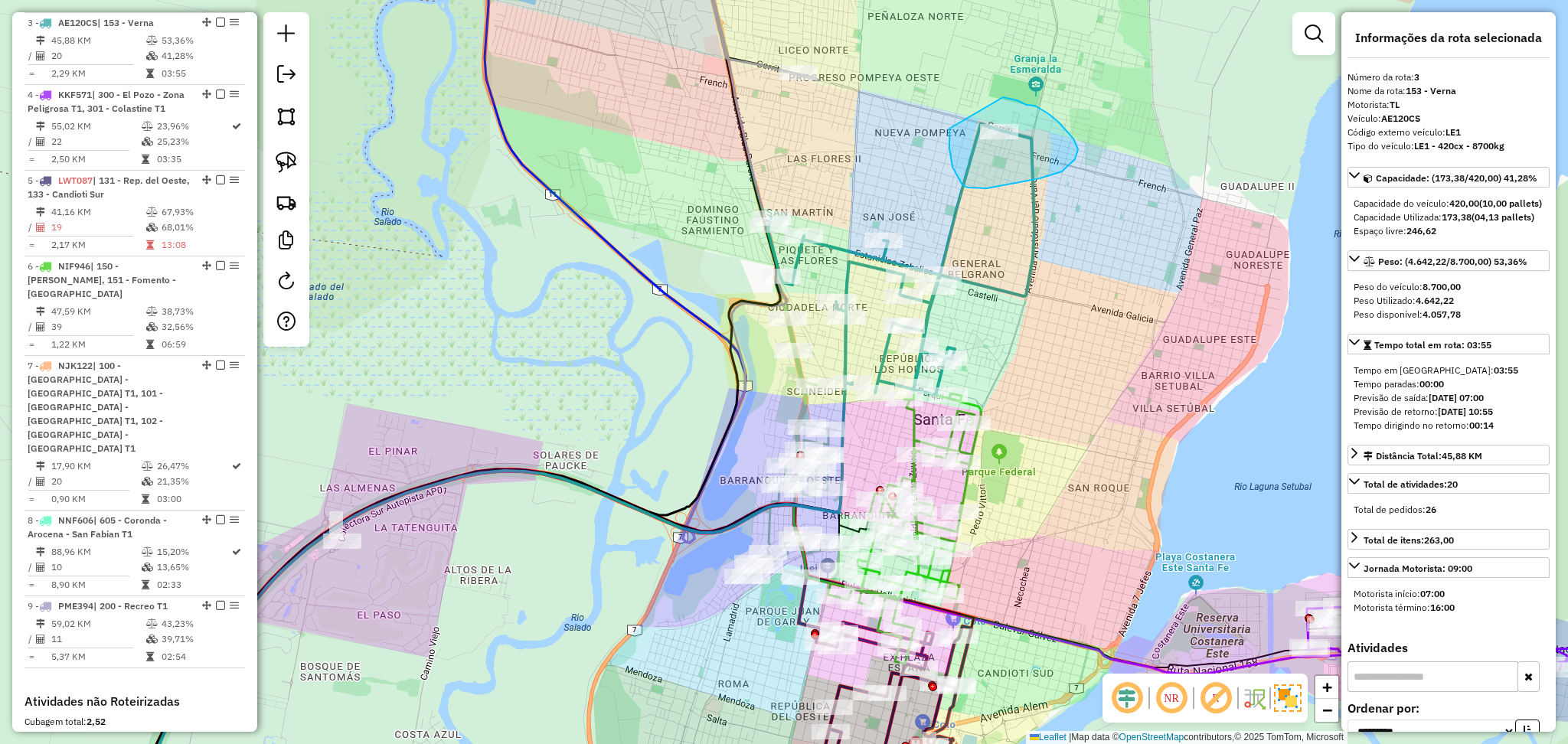
drag, startPoint x: 950, startPoint y: 128, endPoint x: 1003, endPoint y: 97, distance: 61.4
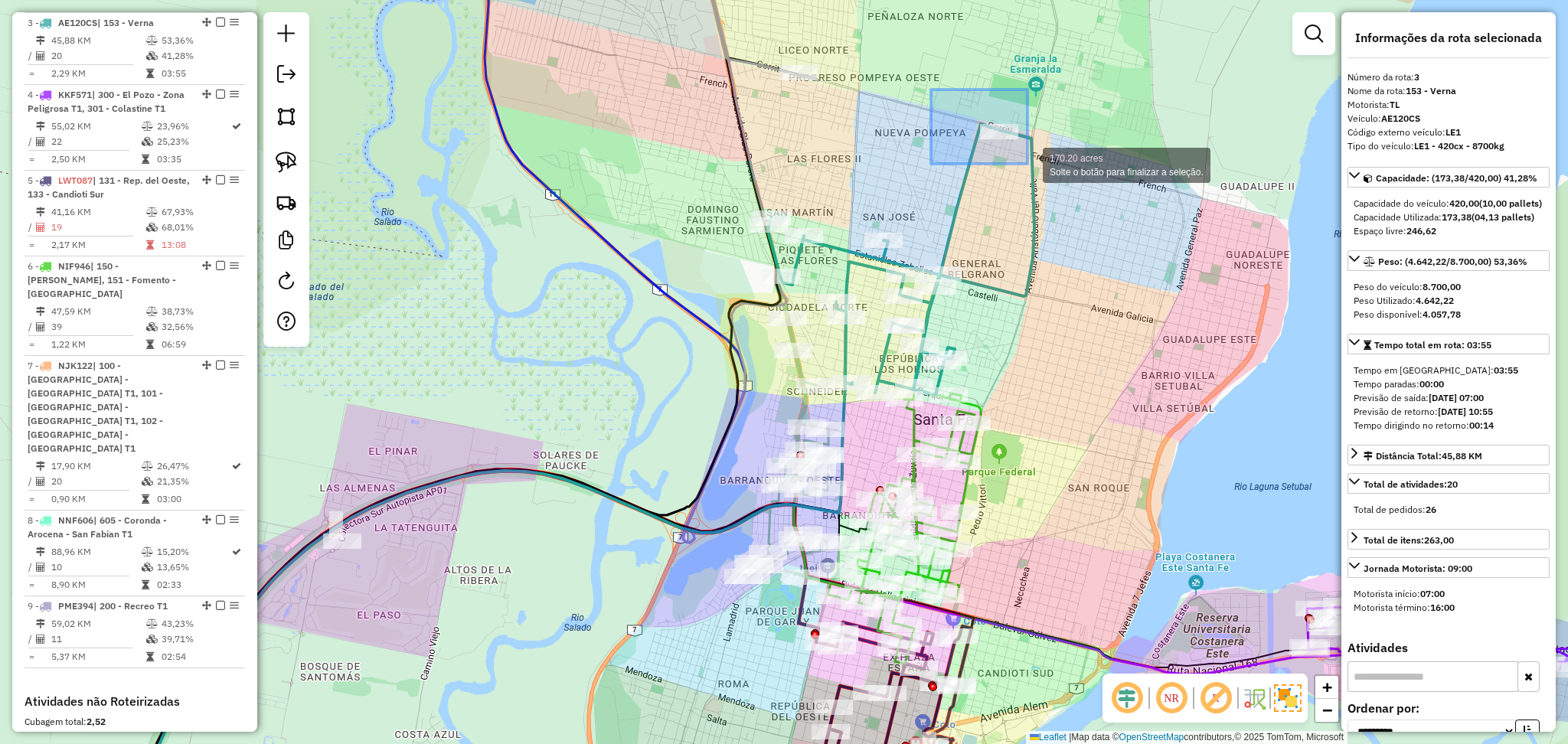
drag, startPoint x: 932, startPoint y: 90, endPoint x: 1046, endPoint y: 170, distance: 139.3
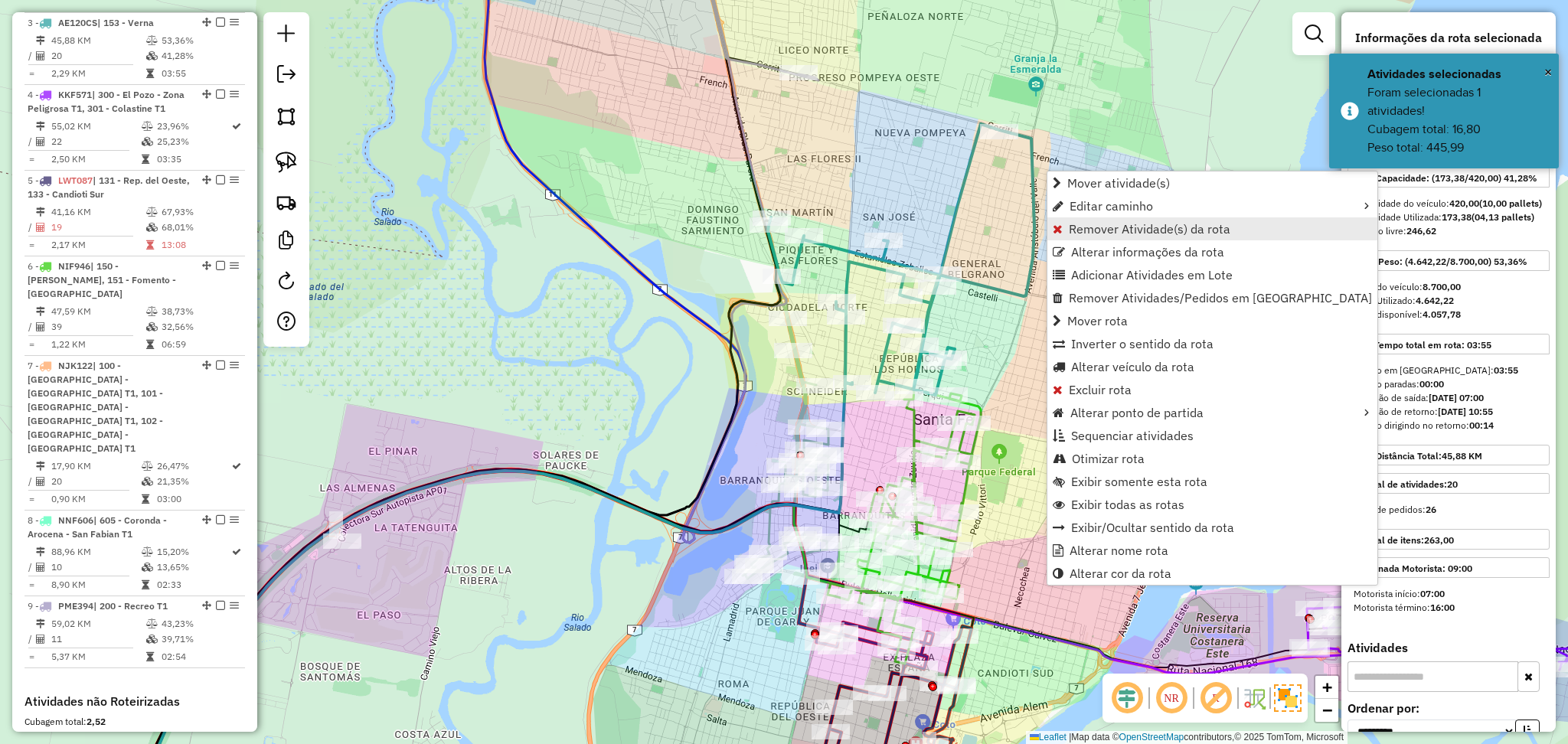
click at [1125, 223] on span "Remover Atividade(s) da rota" at bounding box center [1149, 229] width 162 height 12
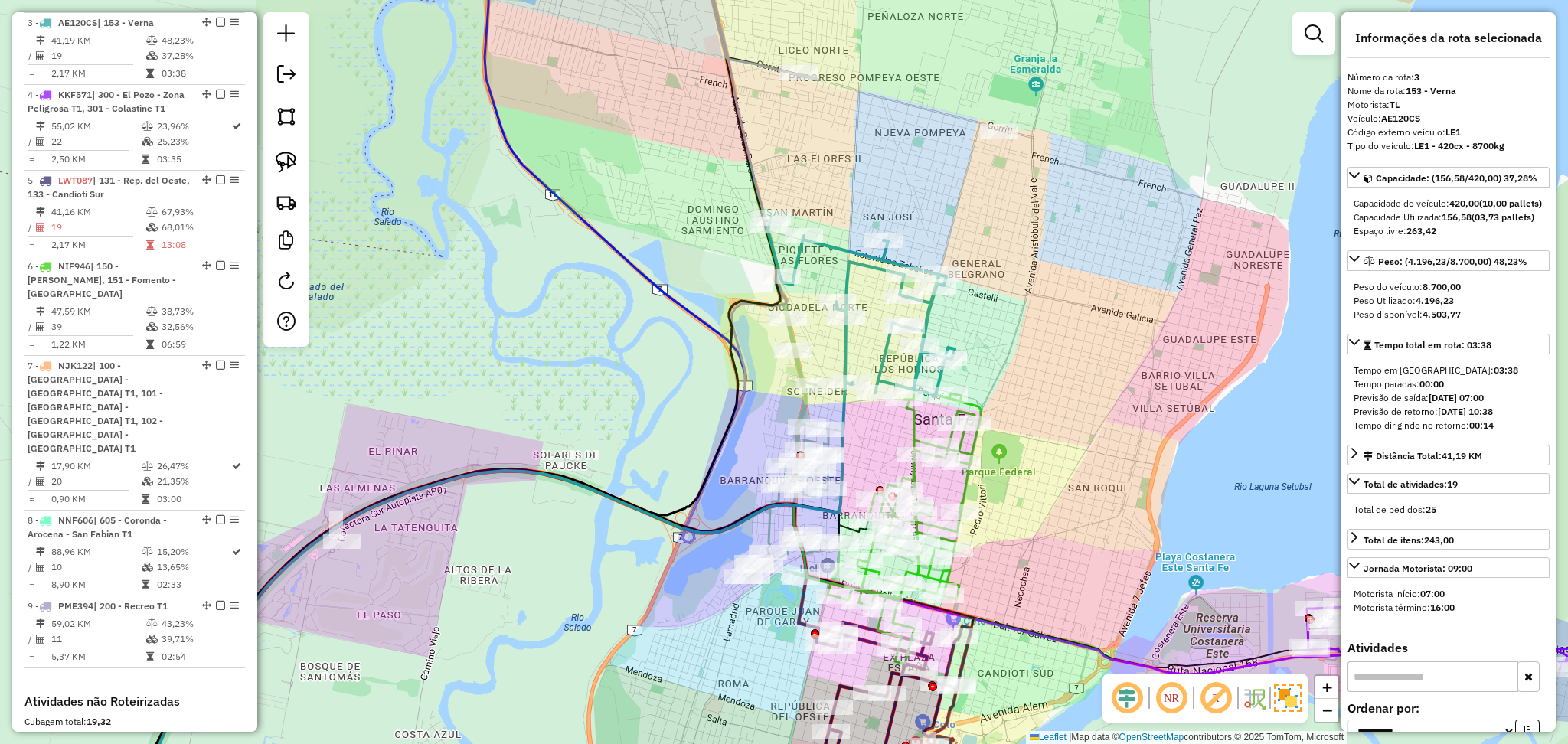
click at [833, 247] on icon at bounding box center [861, 307] width 187 height 178
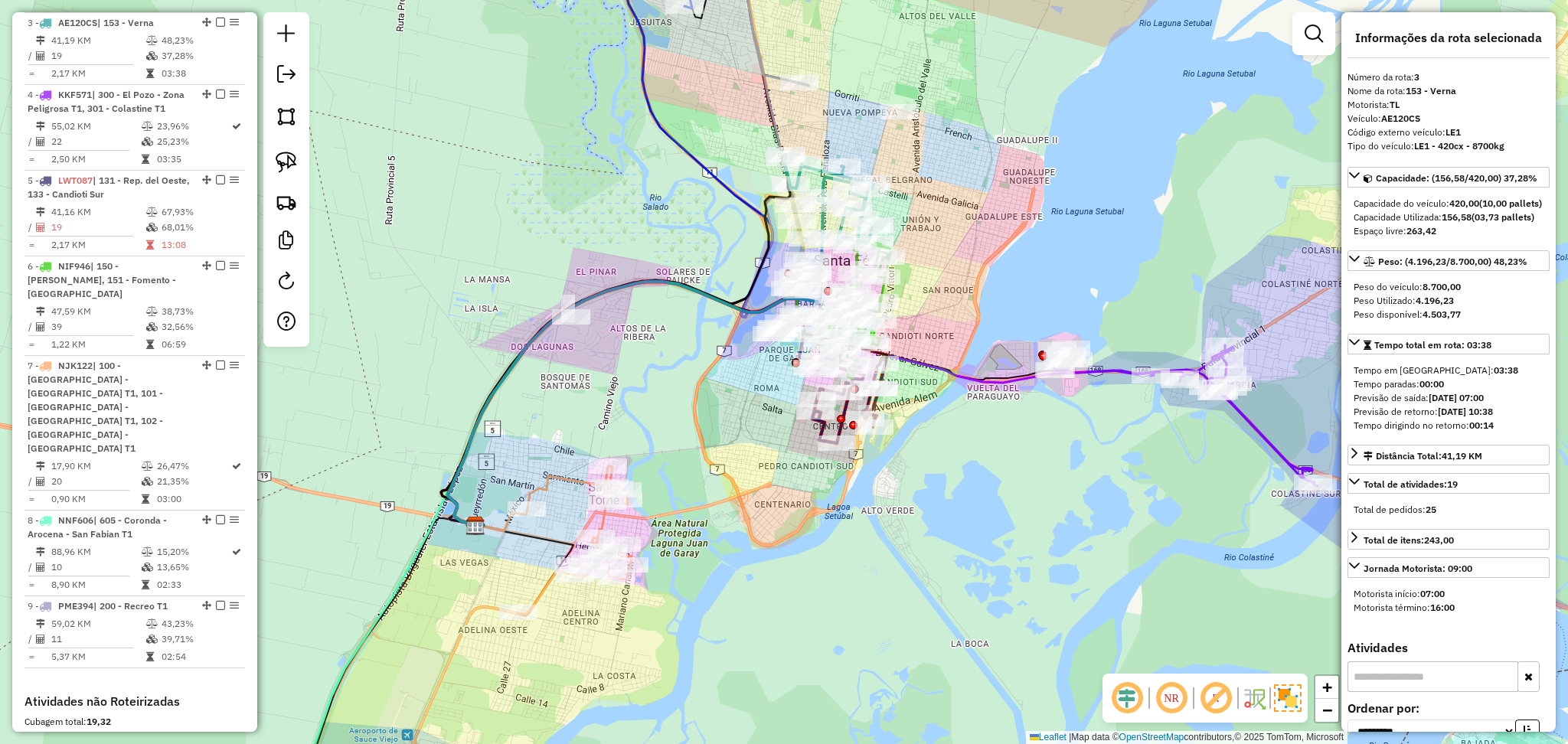
click at [772, 75] on icon at bounding box center [774, 7] width 72 height 161
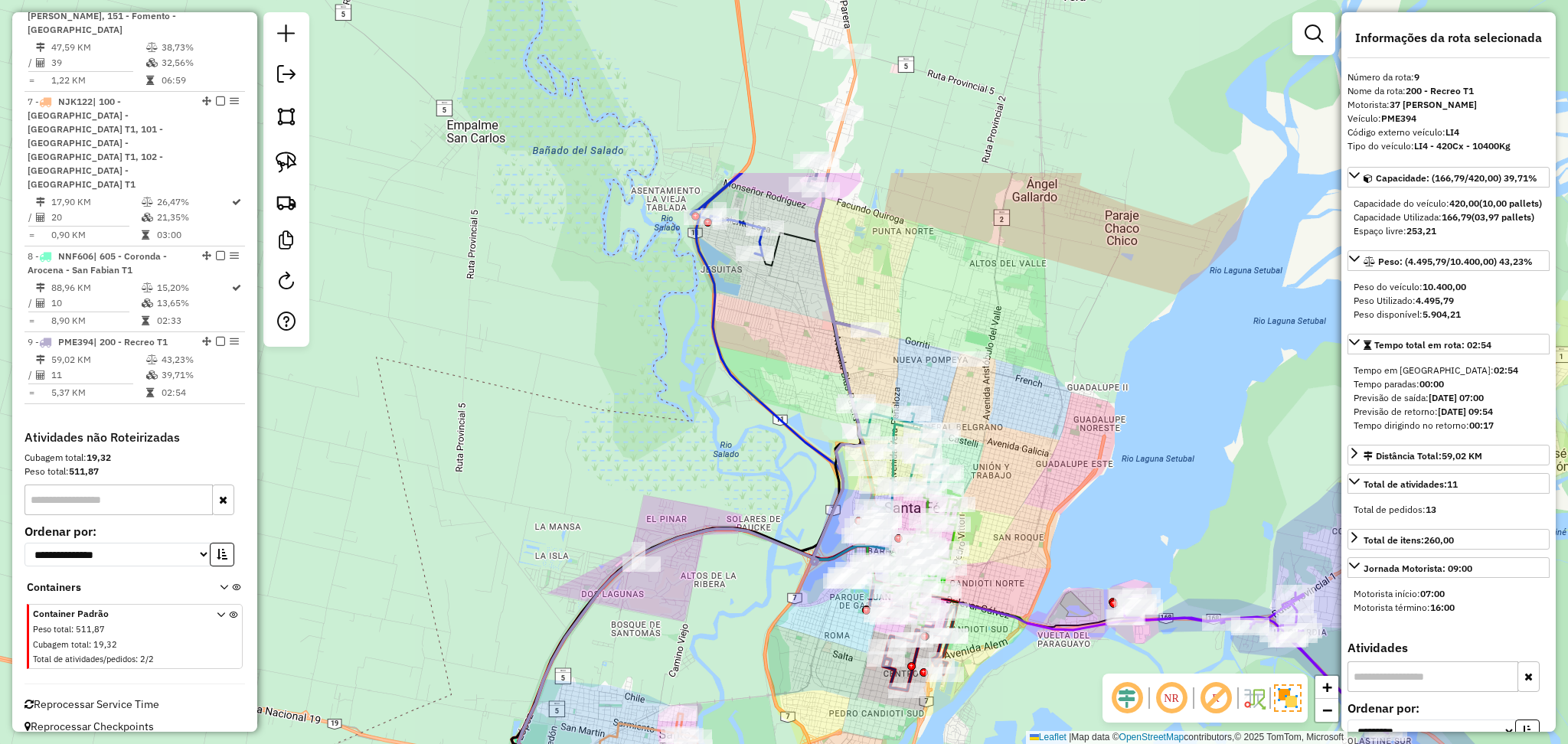
drag, startPoint x: 775, startPoint y: 23, endPoint x: 849, endPoint y: 269, distance: 256.9
click at [848, 270] on div "Janela de atendimento Grade de atendimento Capacidade Transportadoras Veículos …" at bounding box center [784, 372] width 1568 height 744
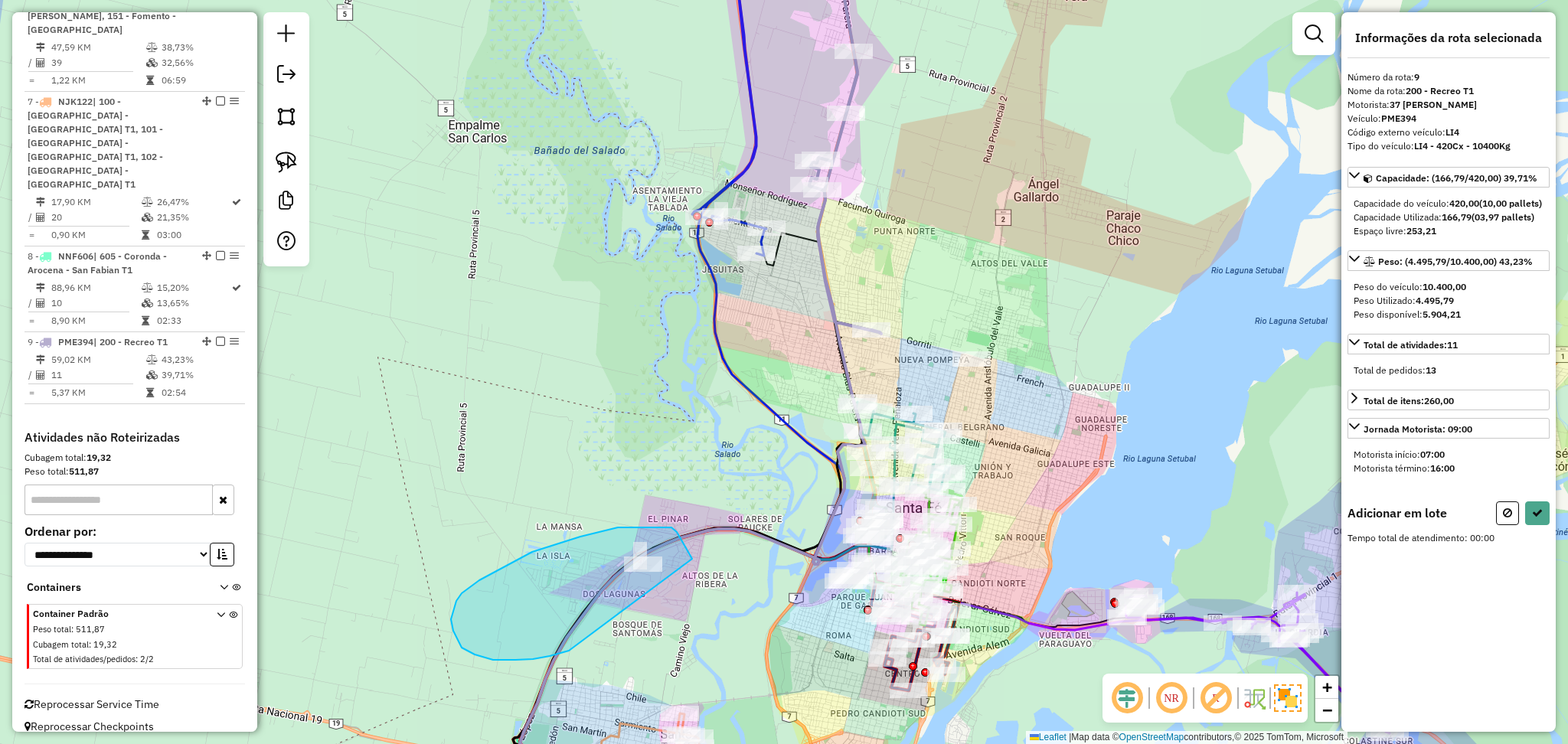
drag, startPoint x: 664, startPoint y: 527, endPoint x: 573, endPoint y: 649, distance: 152.2
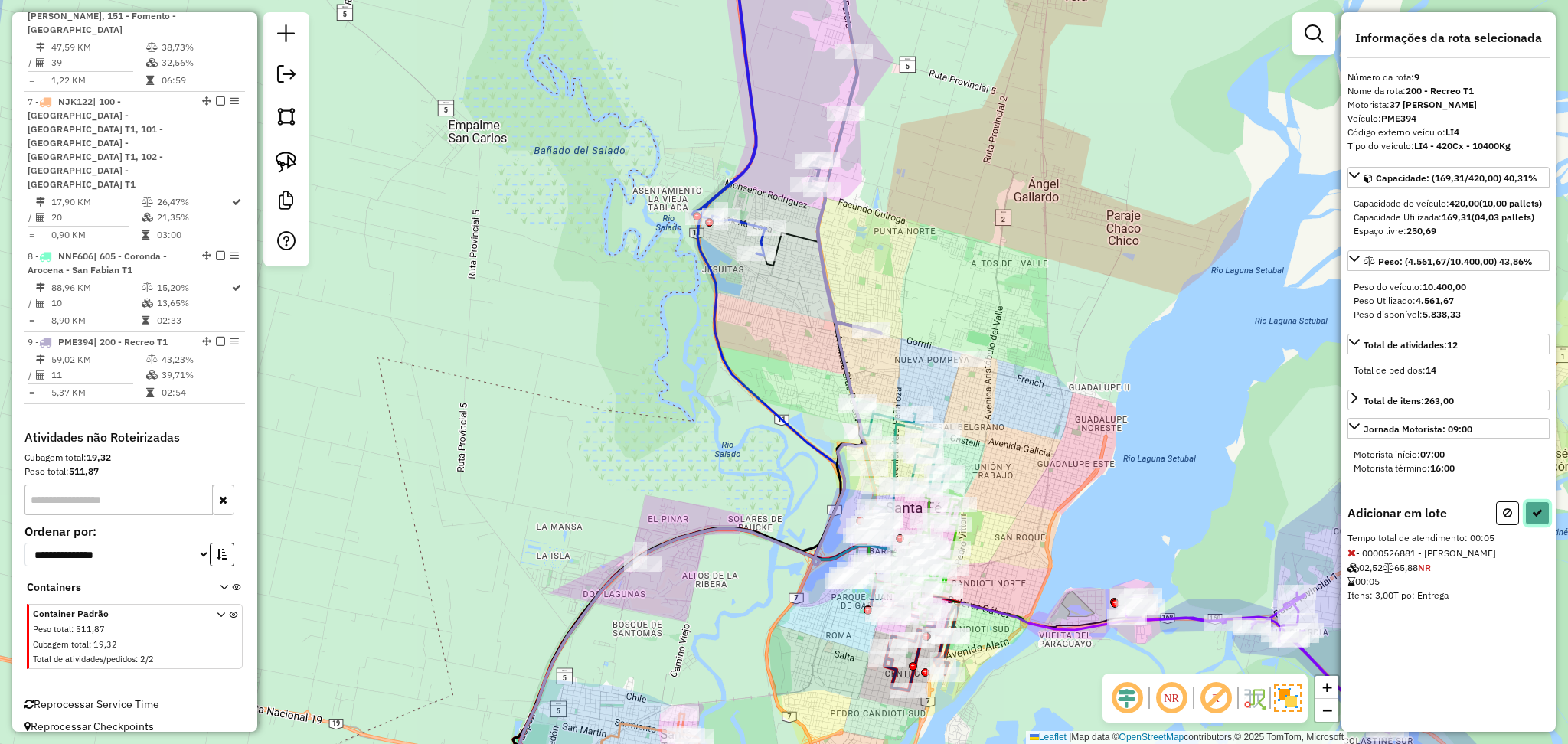
click at [1533, 518] on button at bounding box center [1538, 513] width 25 height 24
select select "**********"
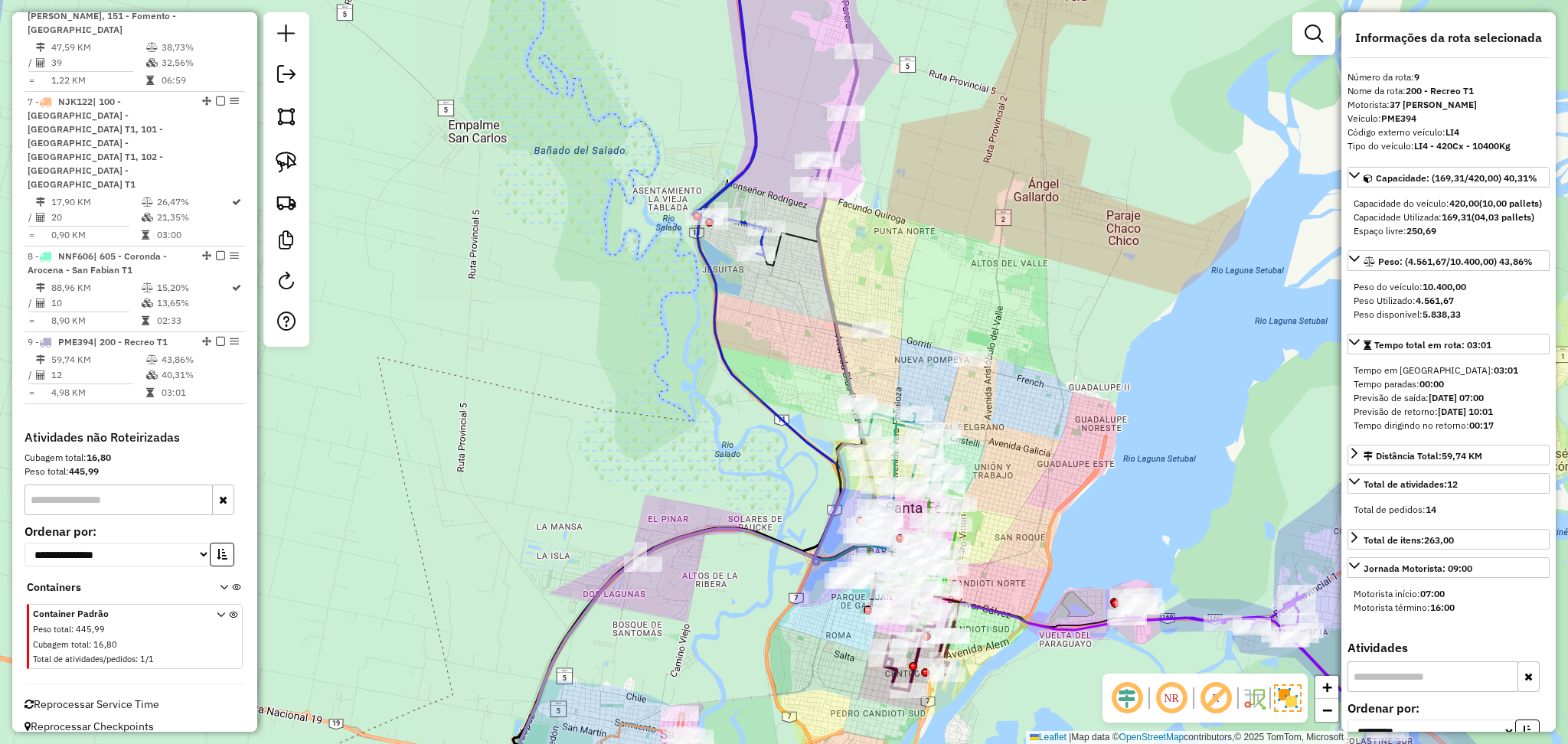
click at [741, 189] on div "Janela de atendimento Grade de atendimento Capacidade Transportadoras Veículos …" at bounding box center [784, 372] width 1568 height 744
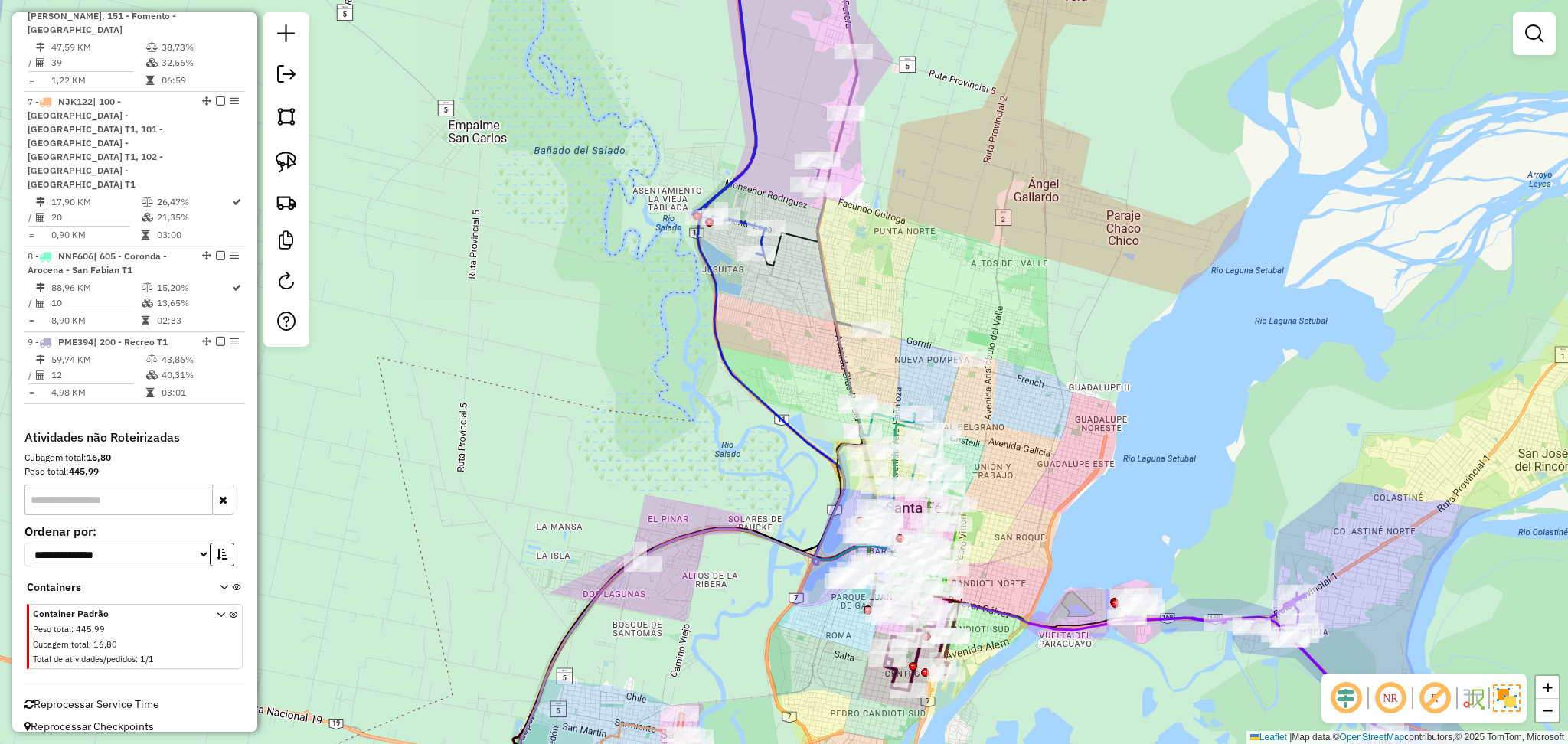
click at [741, 189] on div "Janela de atendimento Grade de atendimento Capacidade Transportadoras Veículos …" at bounding box center [784, 372] width 1568 height 744
click at [735, 184] on icon at bounding box center [729, 90] width 74 height 330
select select "**********"
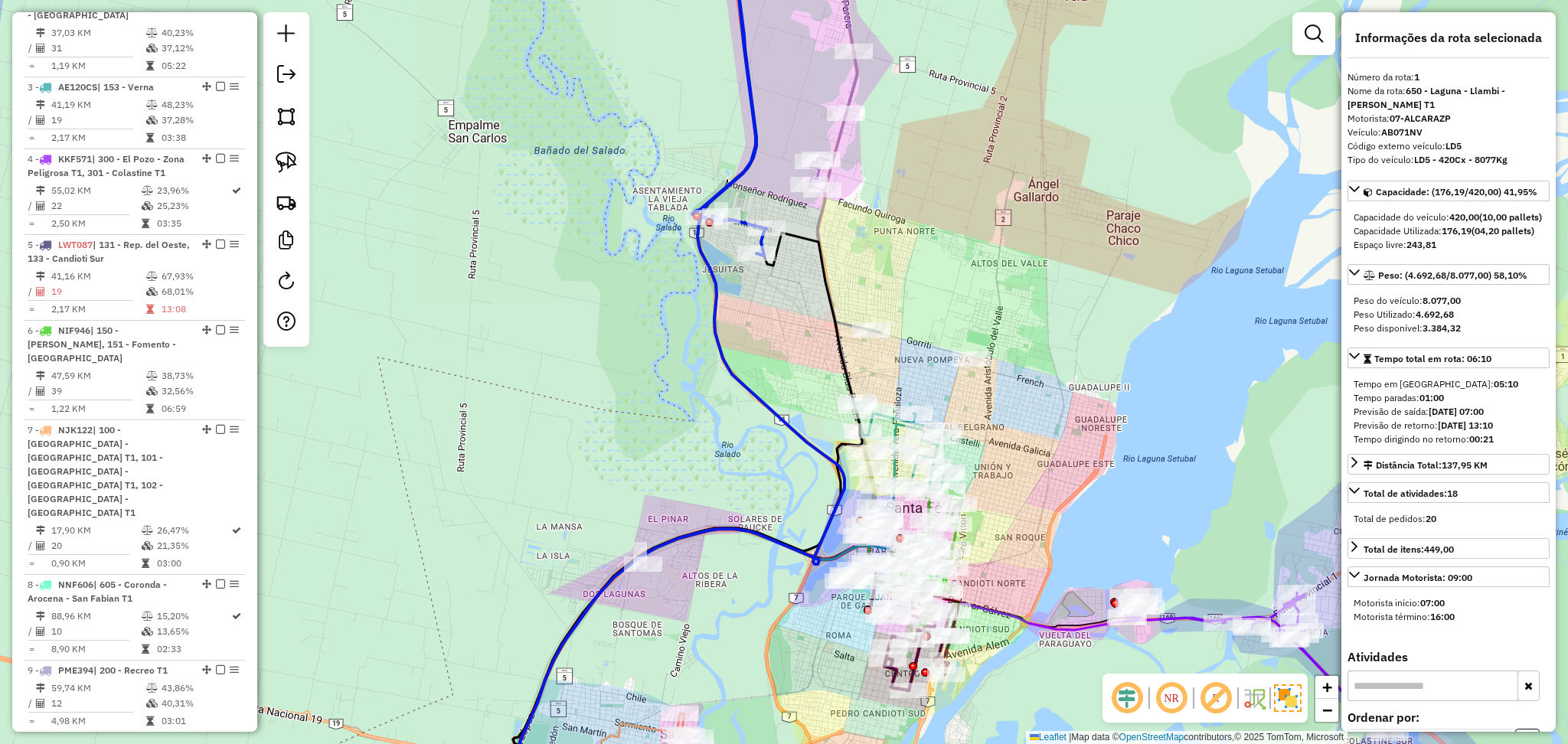
scroll to position [589, 0]
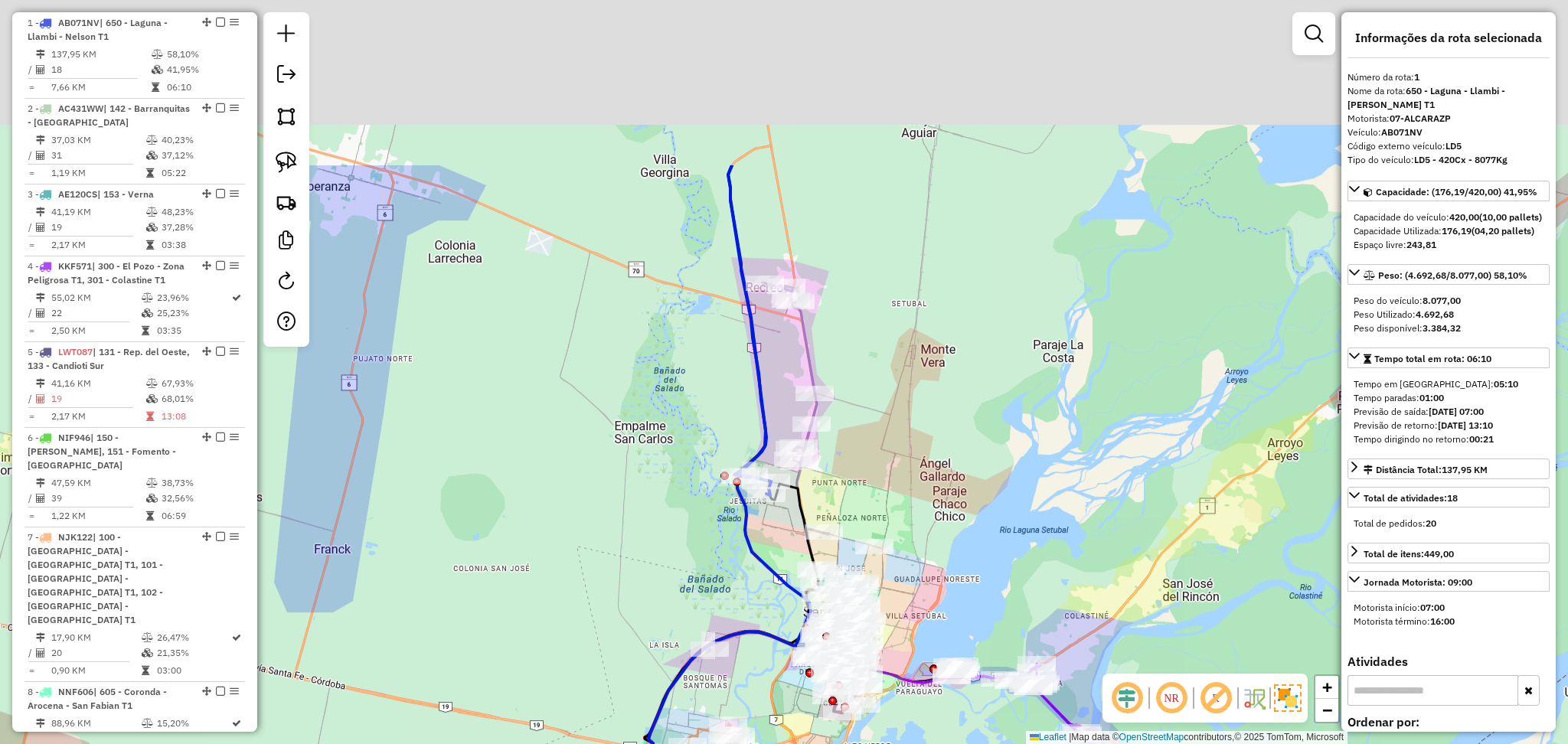
drag, startPoint x: 997, startPoint y: 110, endPoint x: 976, endPoint y: 353, distance: 243.9
click at [976, 353] on div "Janela de atendimento Grade de atendimento Capacidade Transportadoras Veículos …" at bounding box center [784, 372] width 1568 height 744
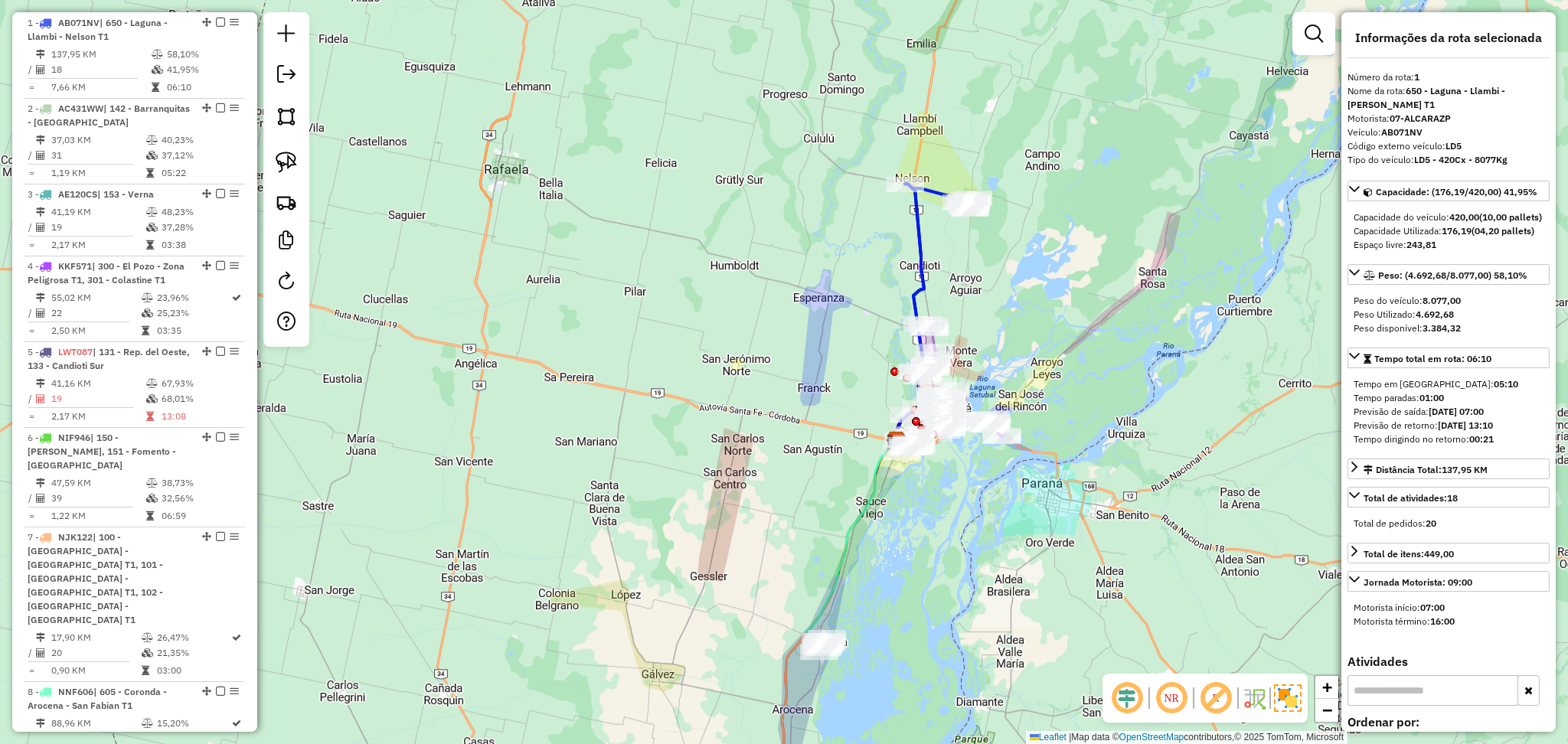
click at [916, 242] on icon at bounding box center [939, 280] width 68 height 193
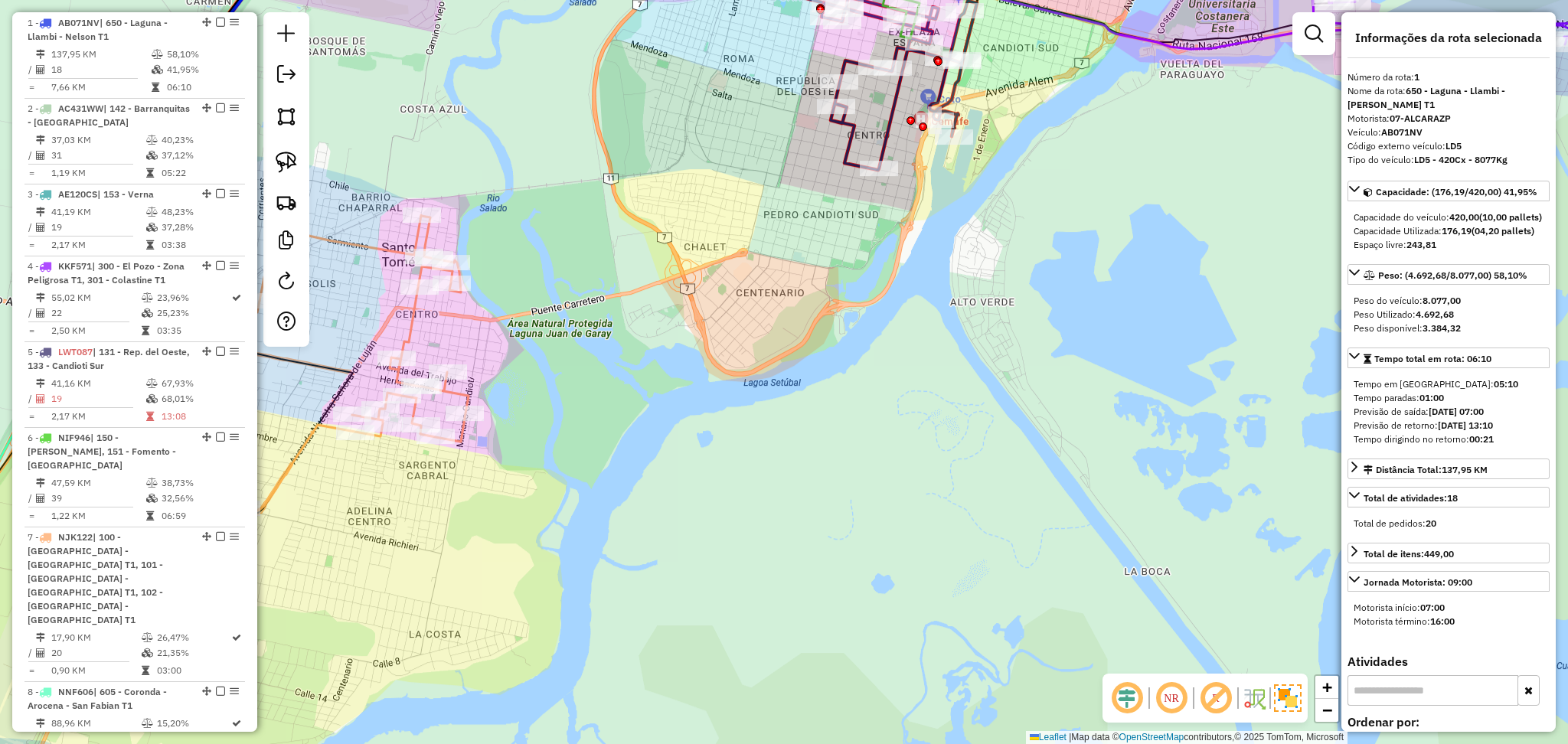
click at [898, 116] on icon at bounding box center [899, 83] width 155 height 173
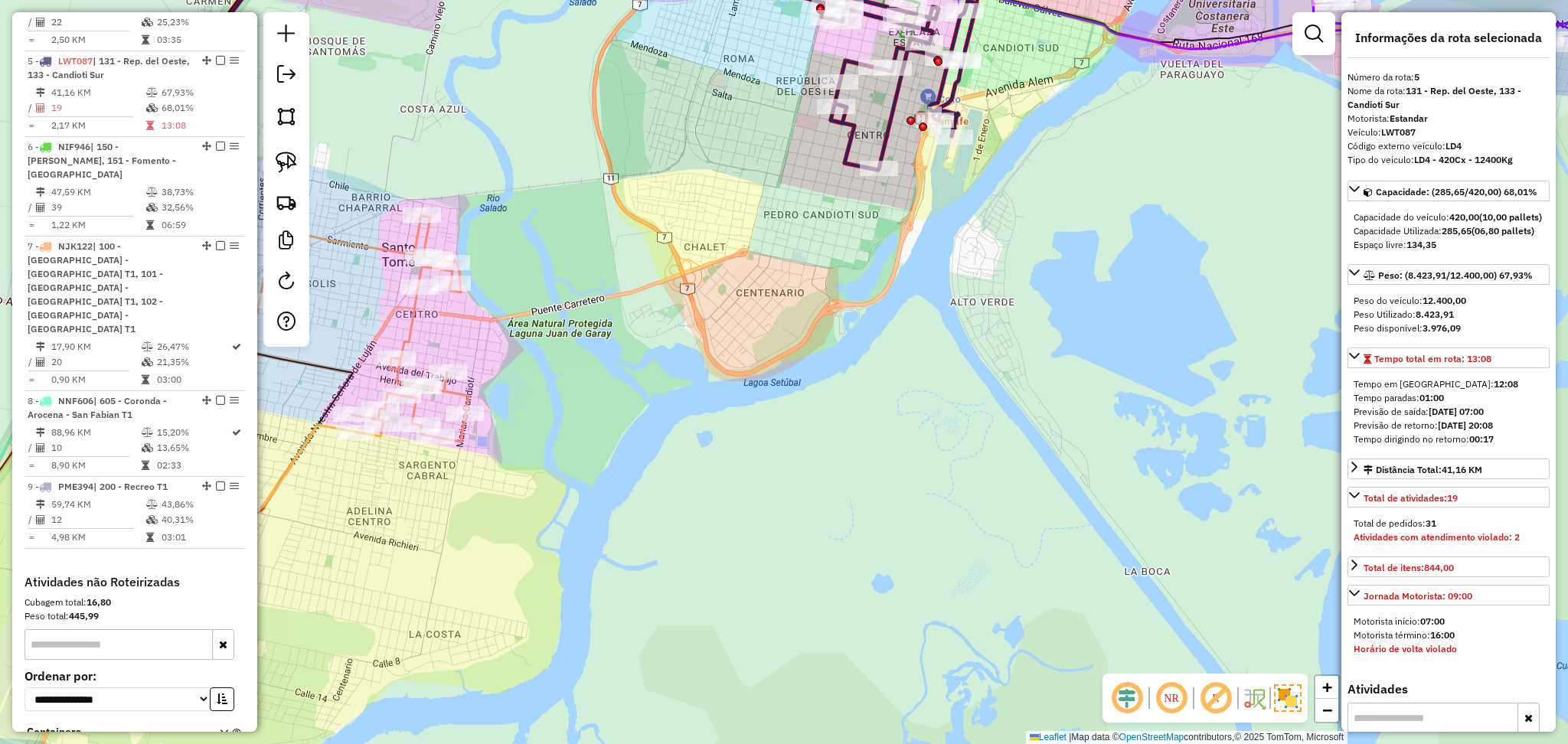
scroll to position [932, 0]
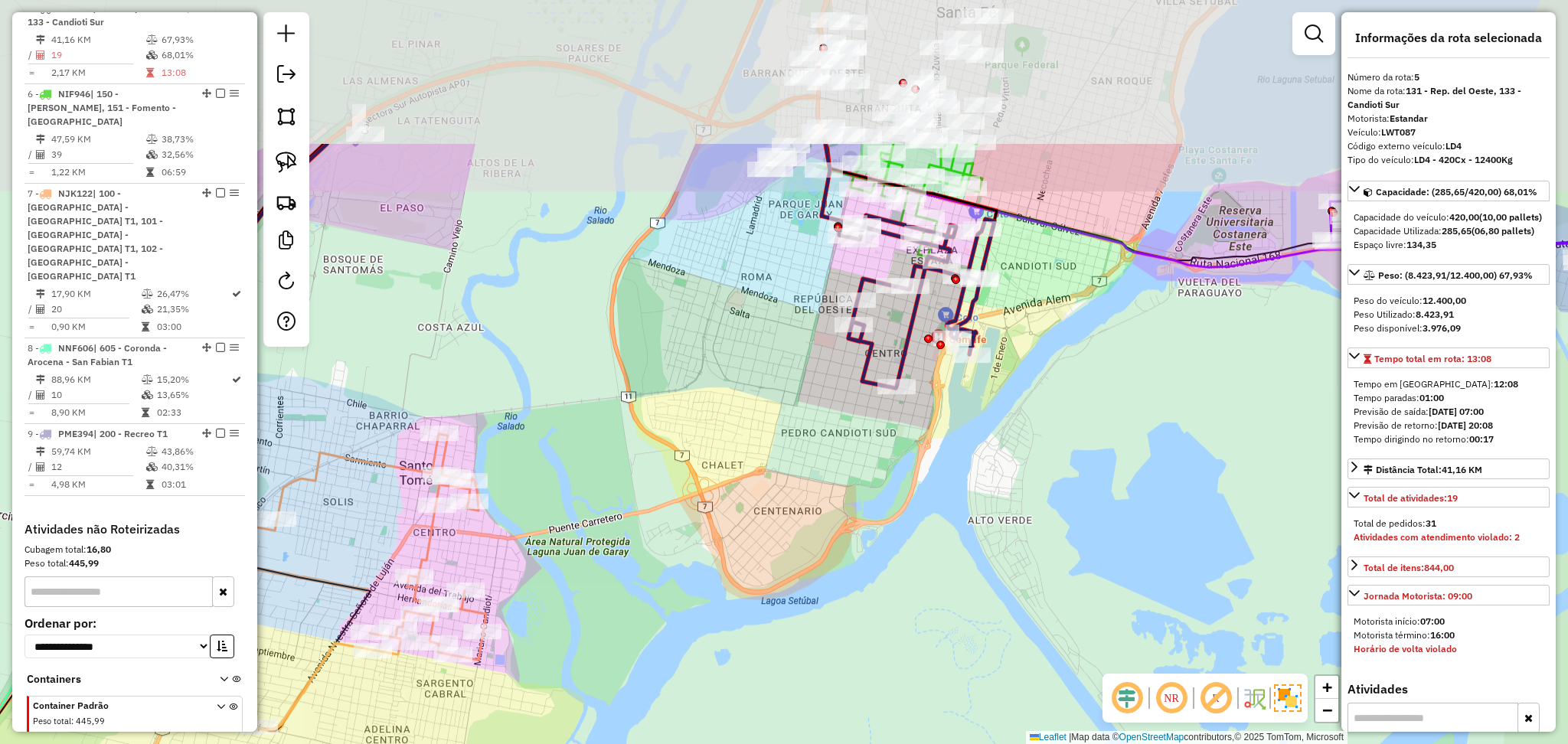
drag, startPoint x: 1055, startPoint y: 107, endPoint x: 1073, endPoint y: 329, distance: 222.7
click at [1073, 329] on div "Janela de atendimento Grade de atendimento Capacidade Transportadoras Veículos …" at bounding box center [784, 372] width 1568 height 744
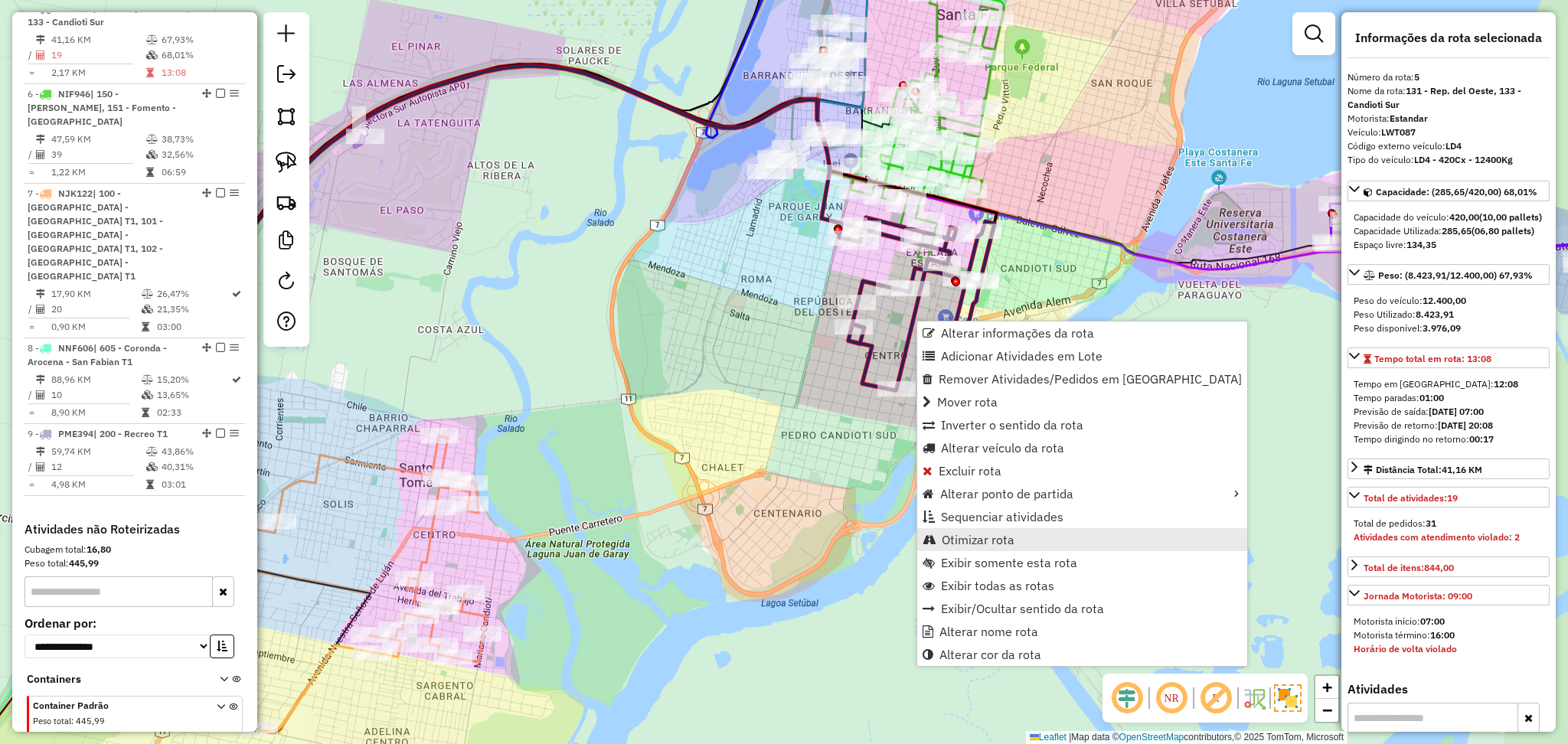
click at [1011, 545] on span "Otimizar rota" at bounding box center [978, 539] width 72 height 12
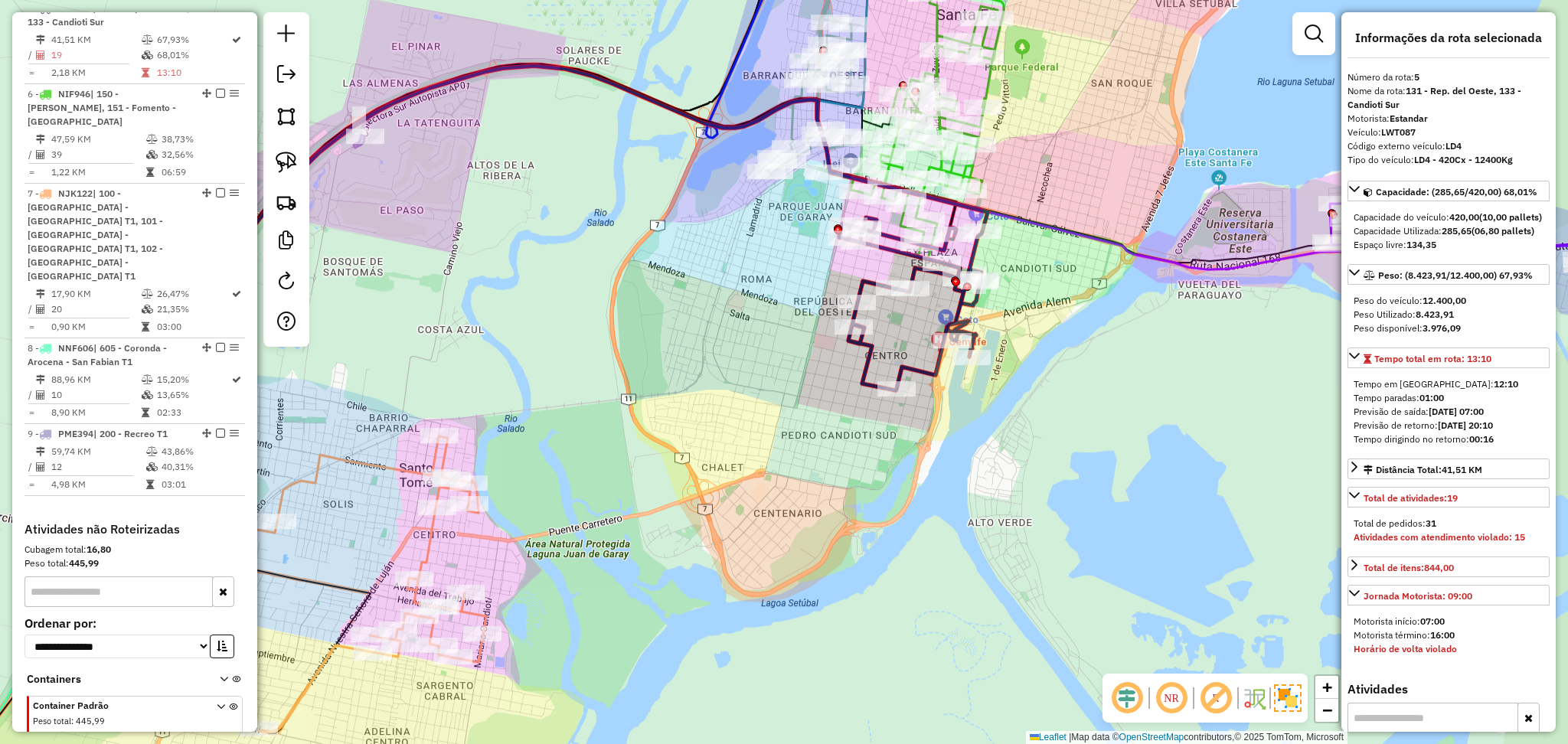
click at [496, 318] on div "Janela de atendimento Grade de atendimento Capacidade Transportadoras Veículos …" at bounding box center [784, 372] width 1568 height 744
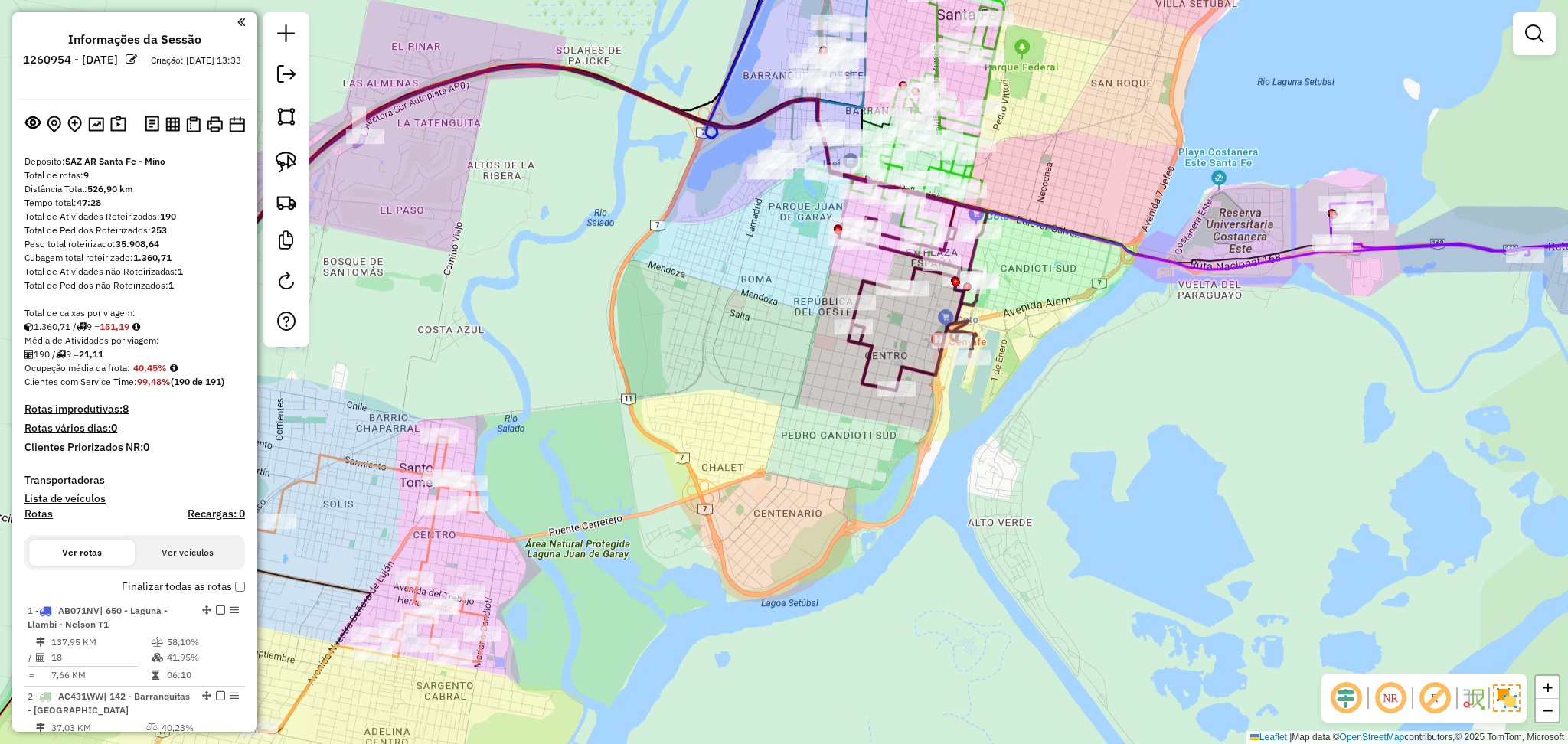
scroll to position [0, 0]
click at [116, 128] on img at bounding box center [118, 125] width 16 height 17
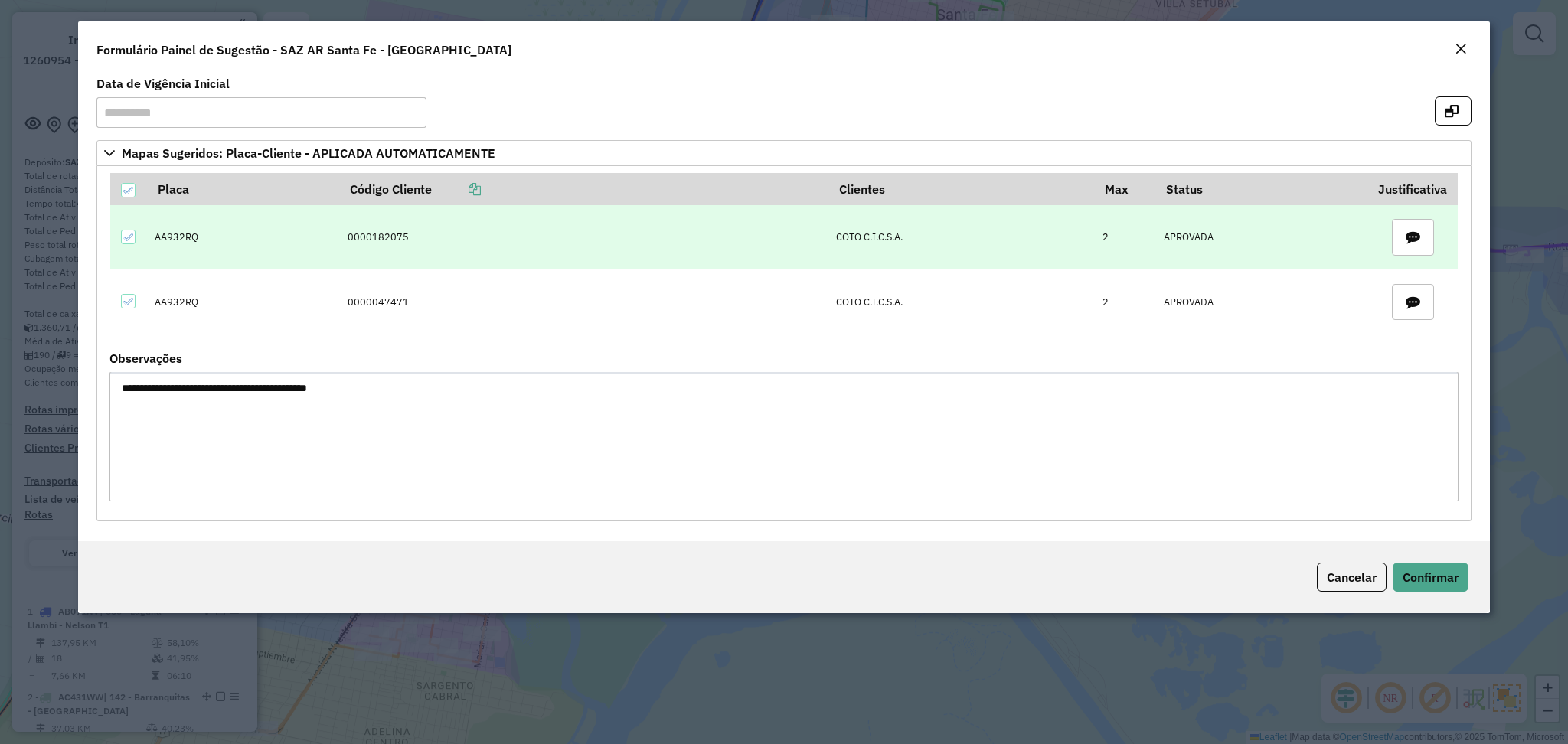
click at [385, 236] on td "0000182075" at bounding box center [584, 238] width 489 height 64
copy td "0000182075"
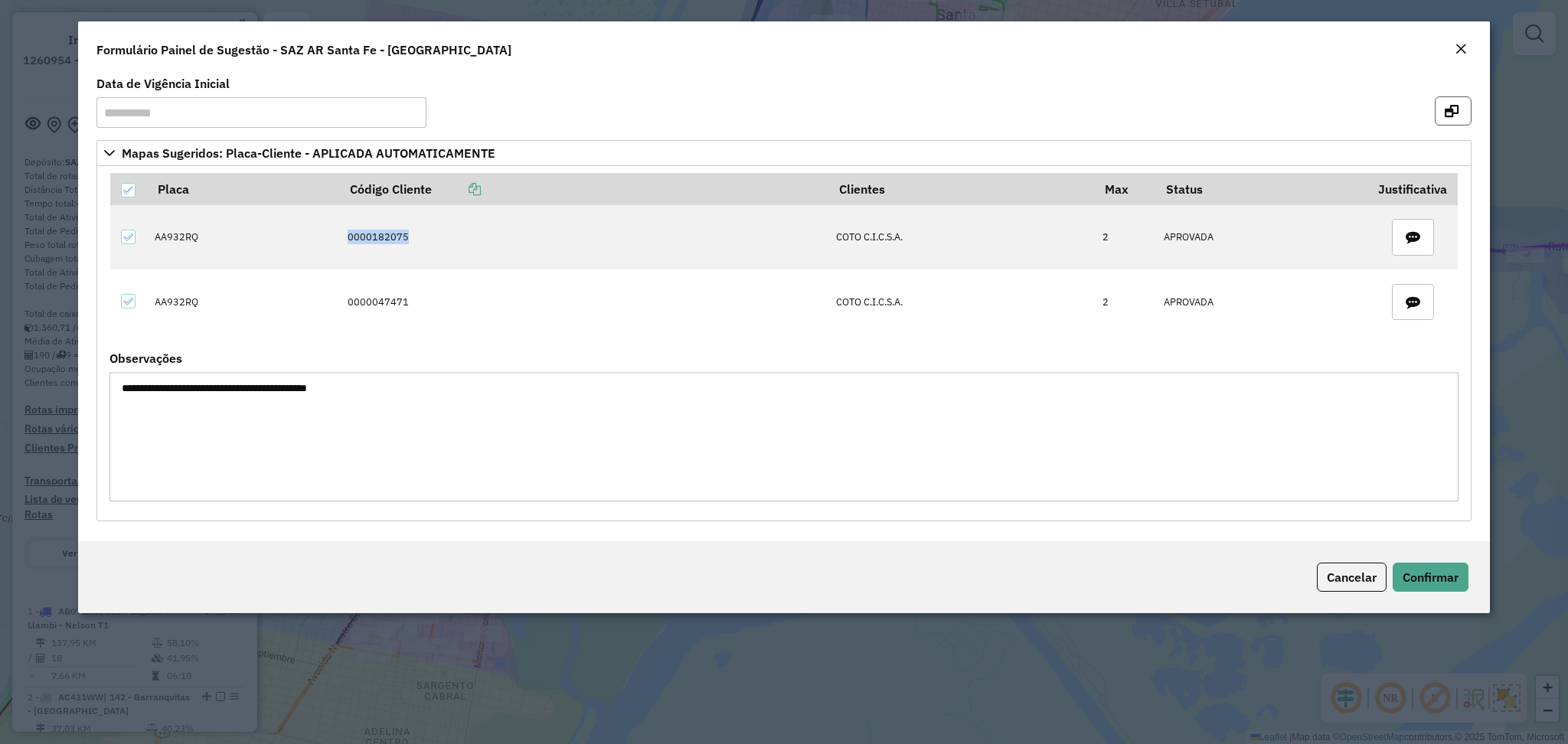
click at [1455, 112] on icon "button" at bounding box center [1451, 111] width 14 height 12
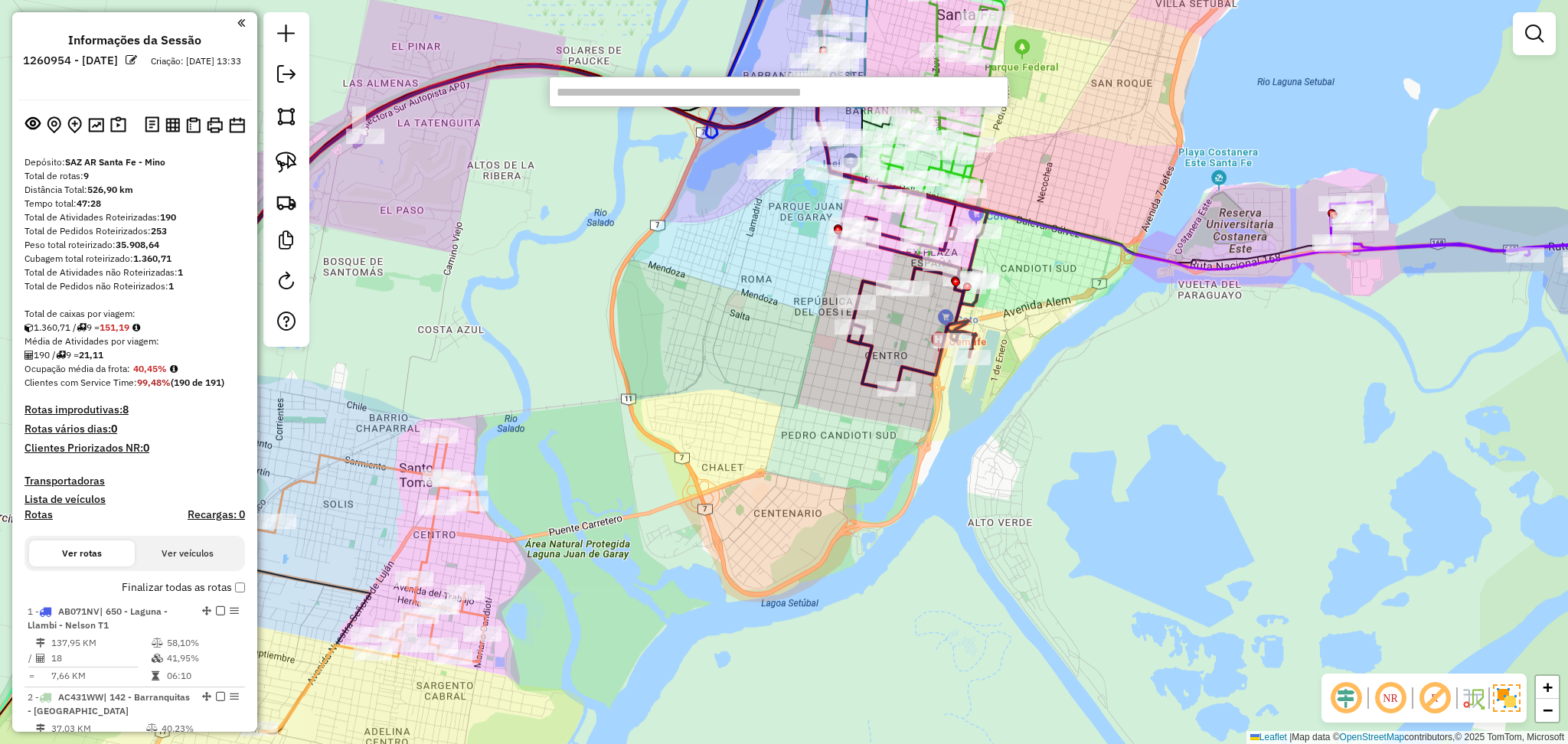
paste input "**********"
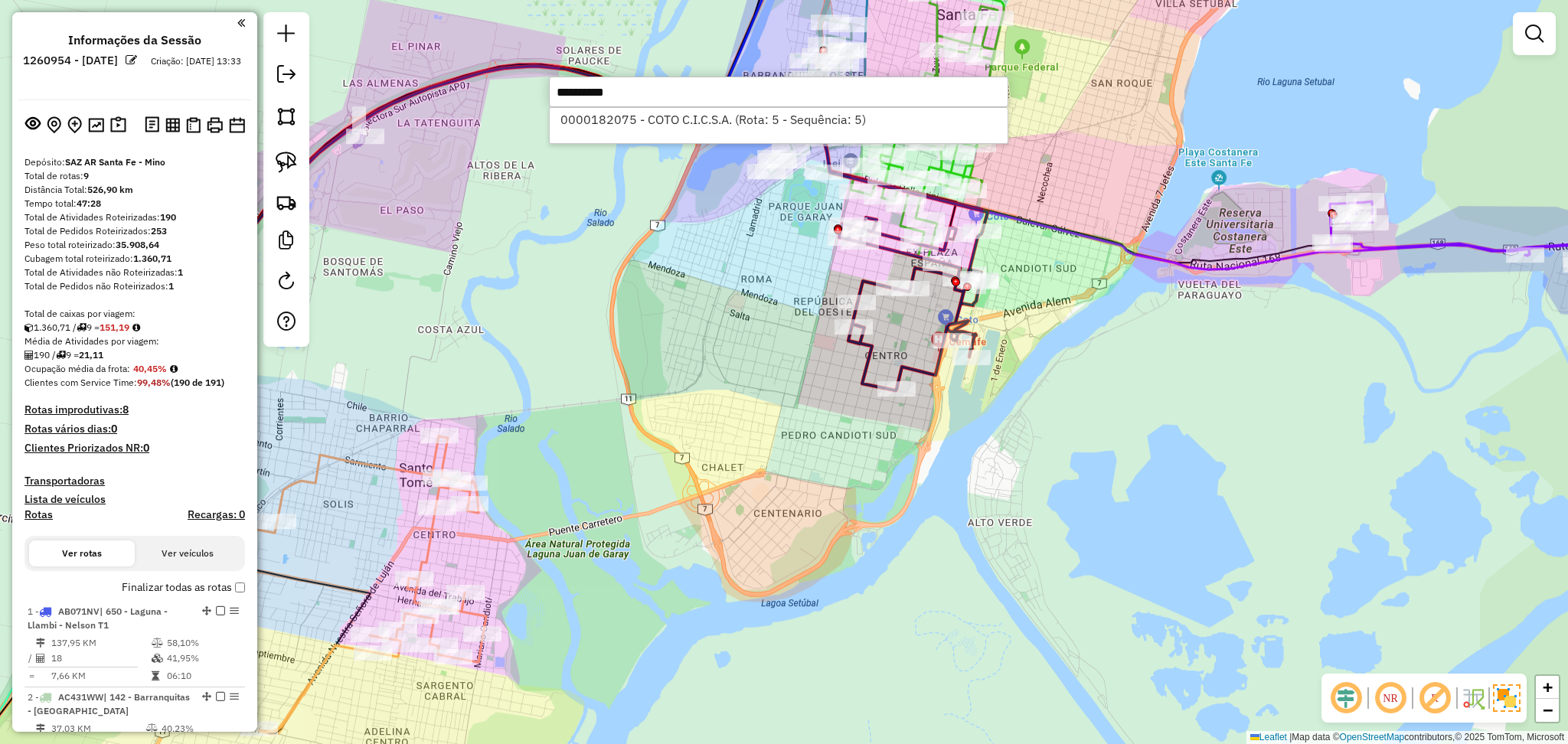
type input "**********"
click at [719, 113] on li "0000182075 - COTO C.I.C.S.A. (Rota: 5 - Sequência: 5)" at bounding box center [779, 119] width 458 height 23
select select "**********"
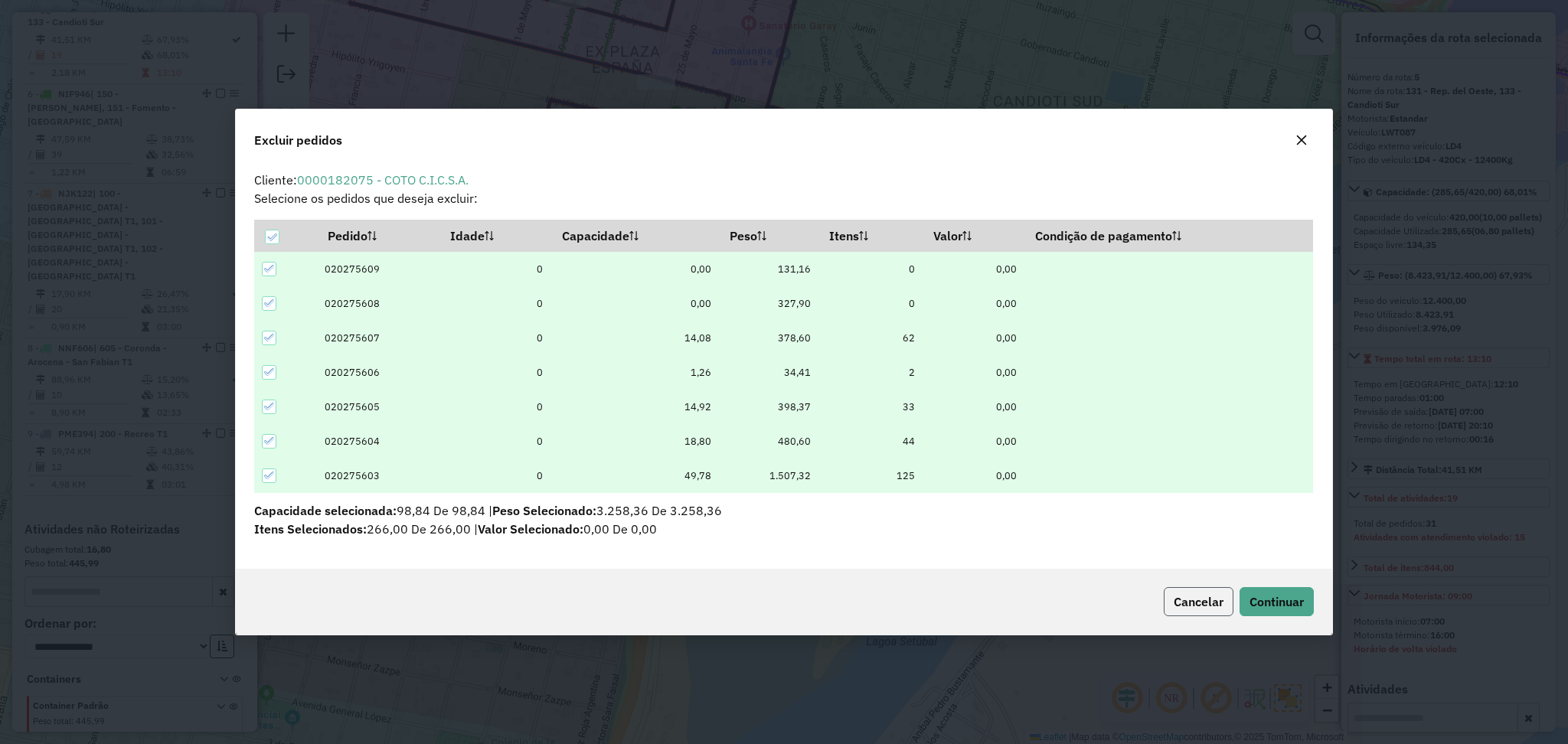
click at [1179, 608] on span "Cancelar" at bounding box center [1199, 602] width 50 height 16
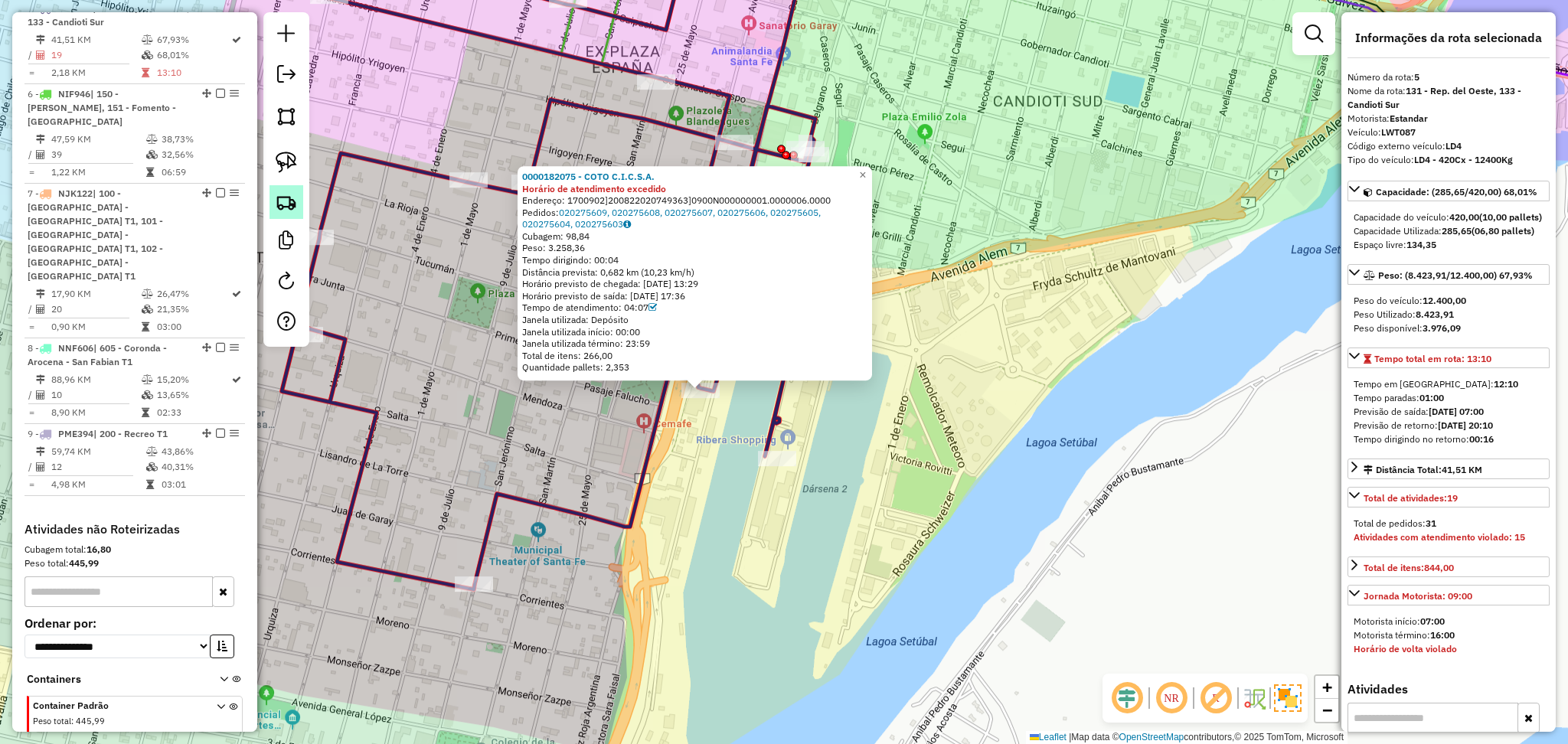
click at [296, 210] on img at bounding box center [286, 202] width 21 height 21
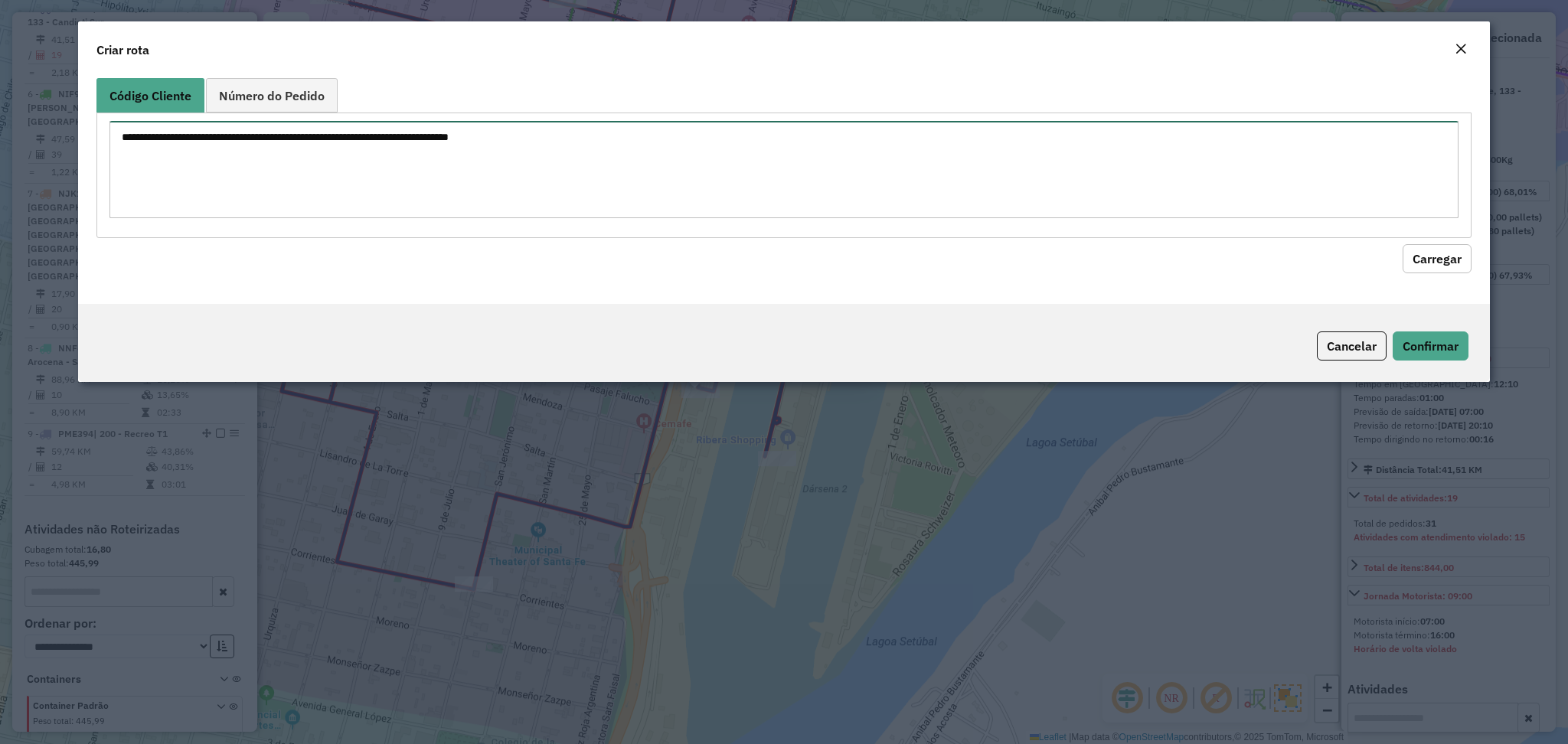
click at [474, 163] on textarea at bounding box center [784, 169] width 1348 height 97
paste textarea "**********"
type textarea "**********"
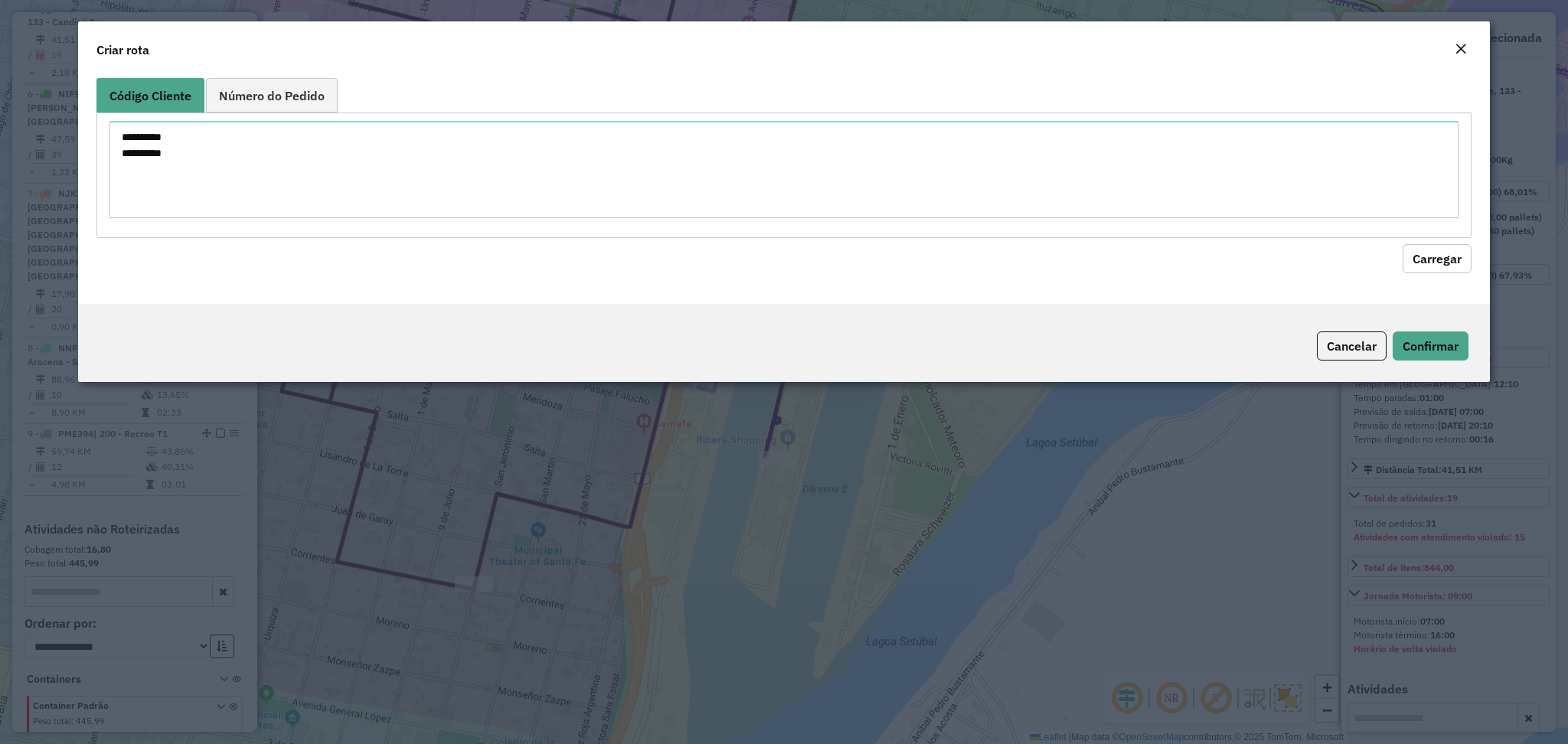
click at [1450, 262] on button "Carregar" at bounding box center [1437, 258] width 69 height 29
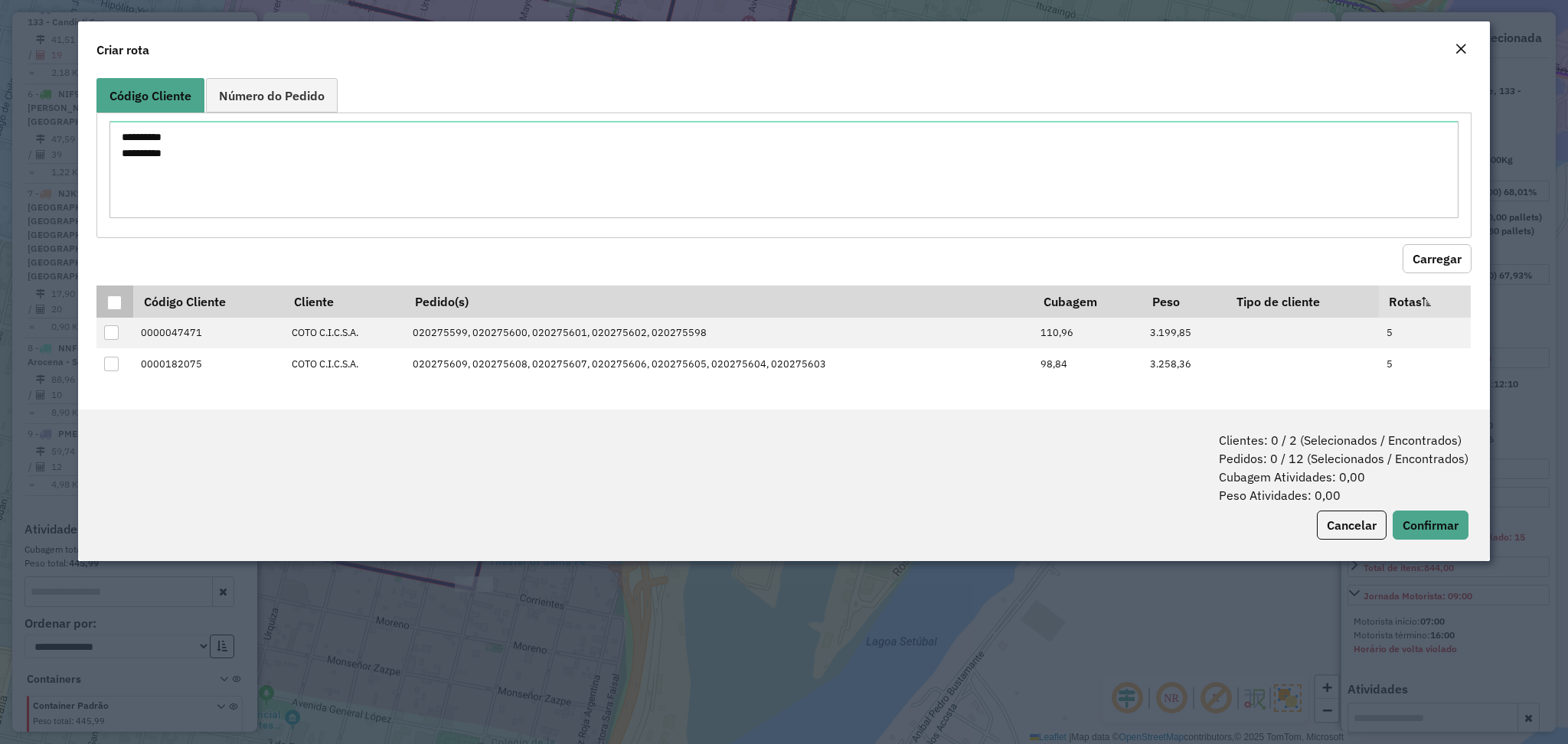
click at [121, 300] on div at bounding box center [114, 303] width 16 height 16
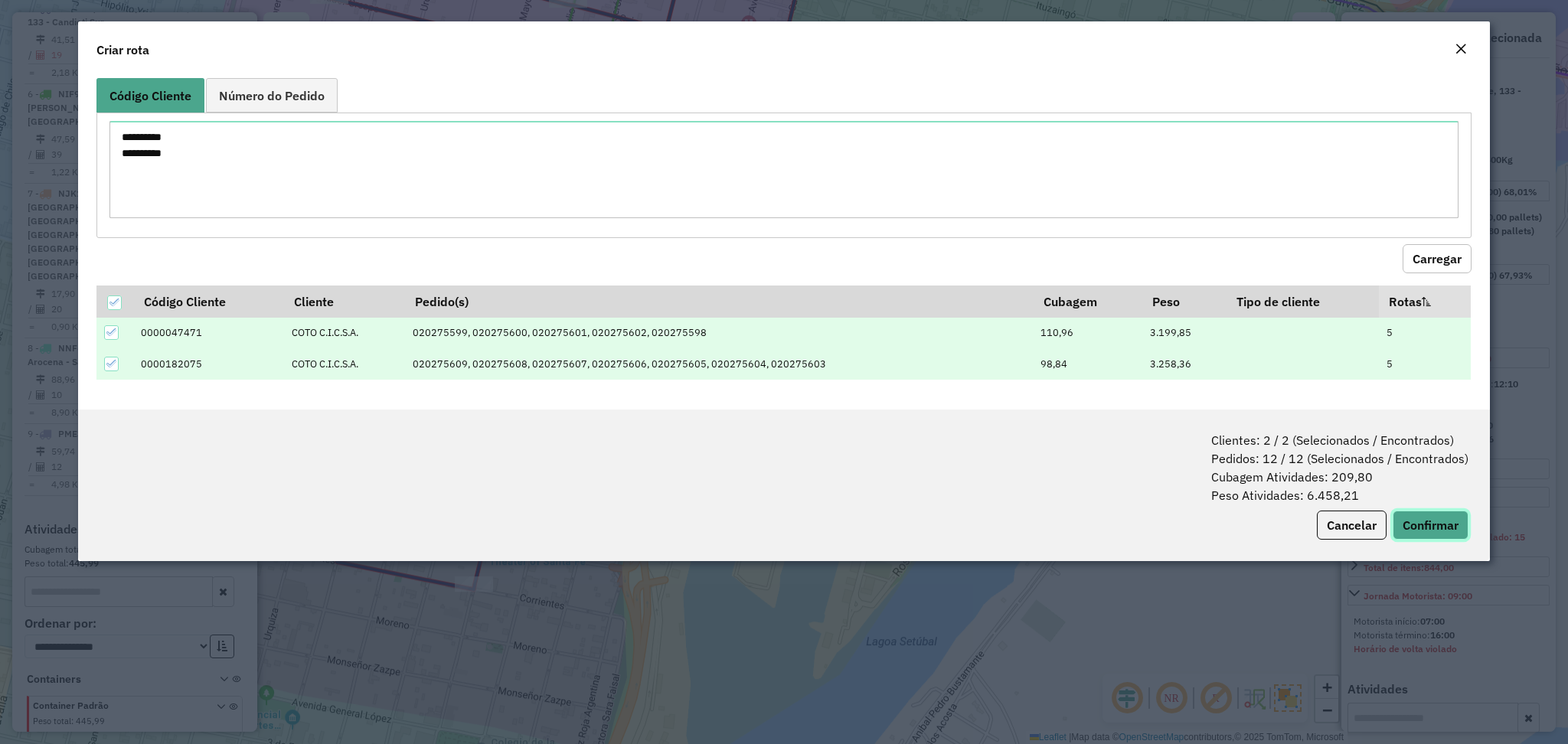
click at [1422, 529] on button "Confirmar" at bounding box center [1431, 524] width 76 height 29
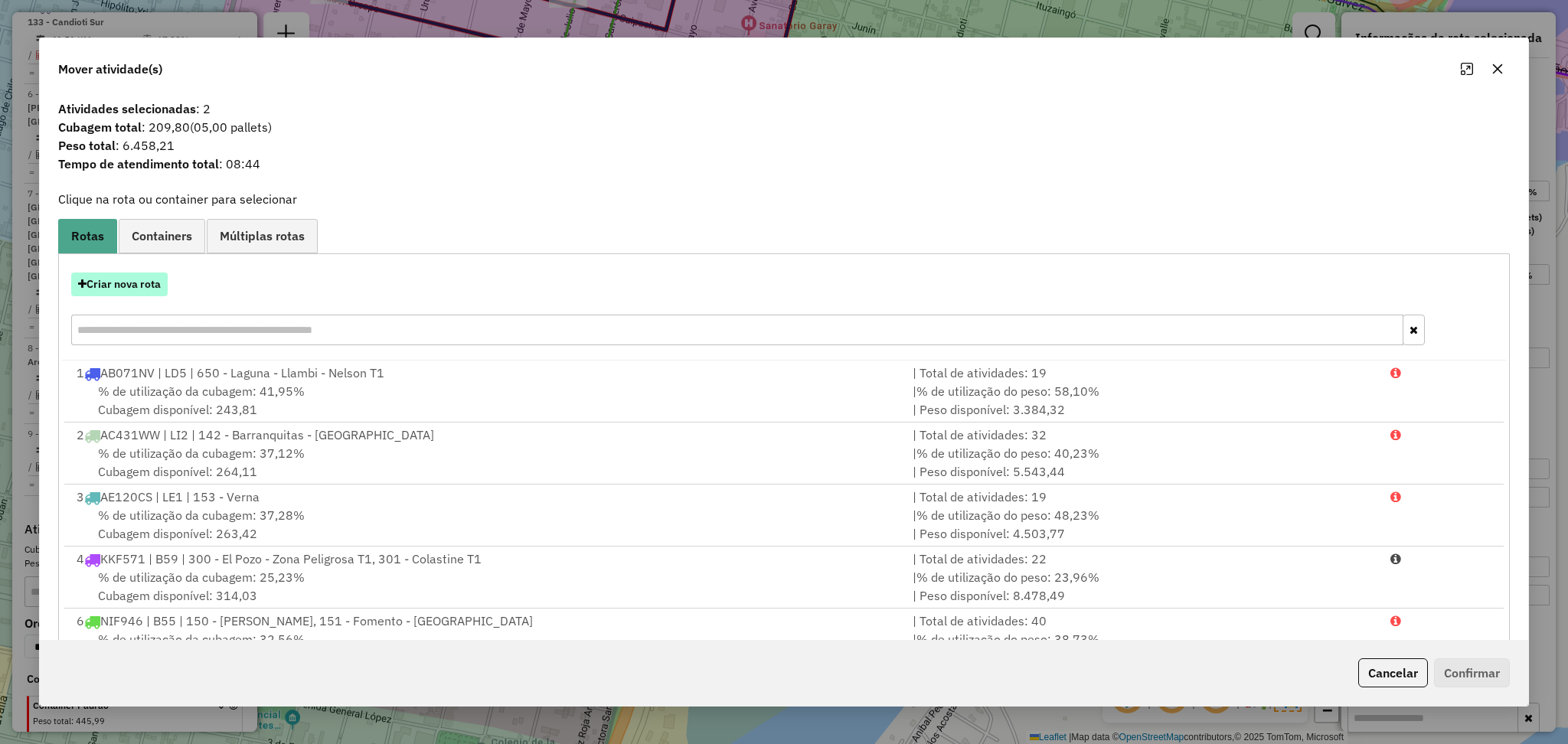
click at [149, 273] on button "Criar nova rota" at bounding box center [119, 284] width 96 height 24
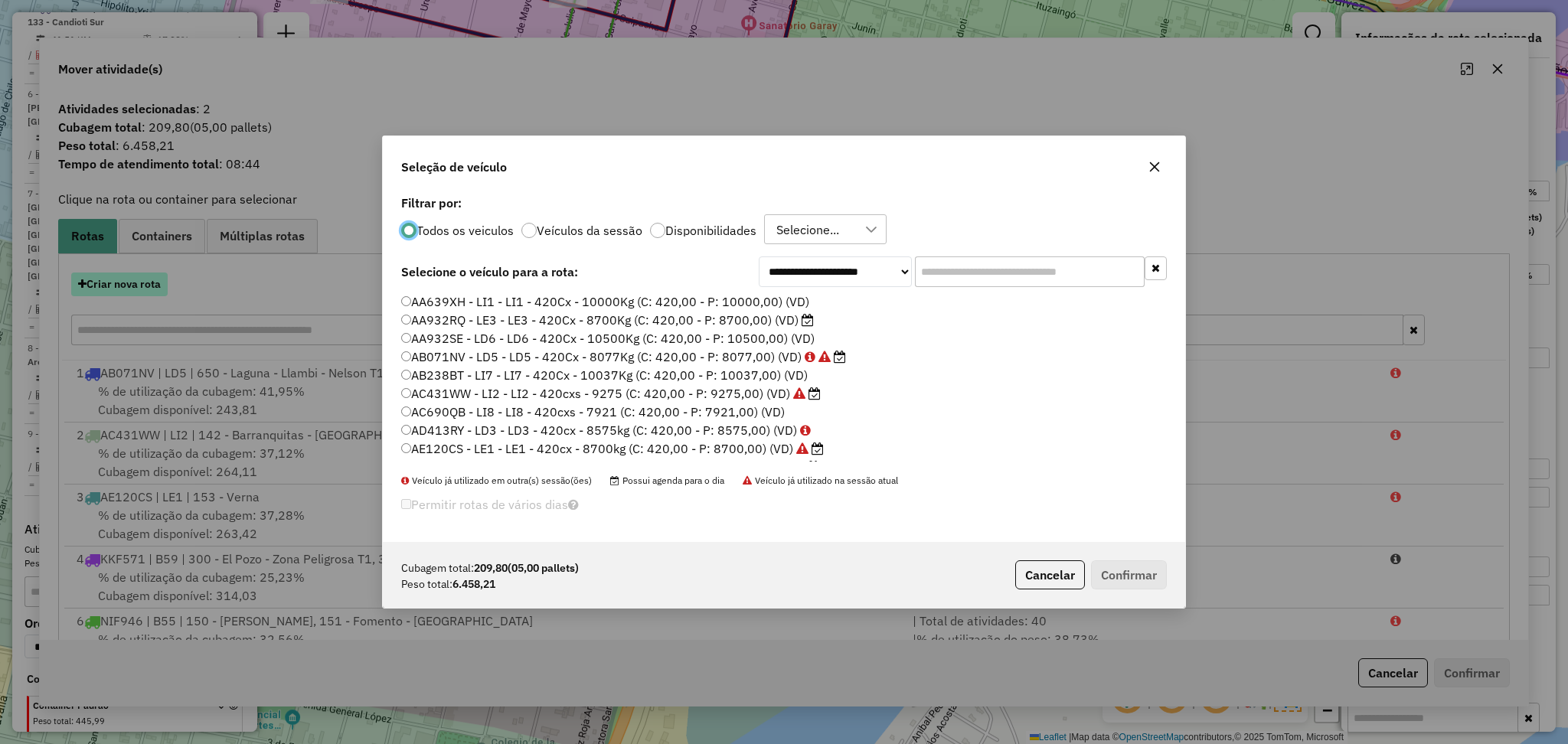
scroll to position [7, 5]
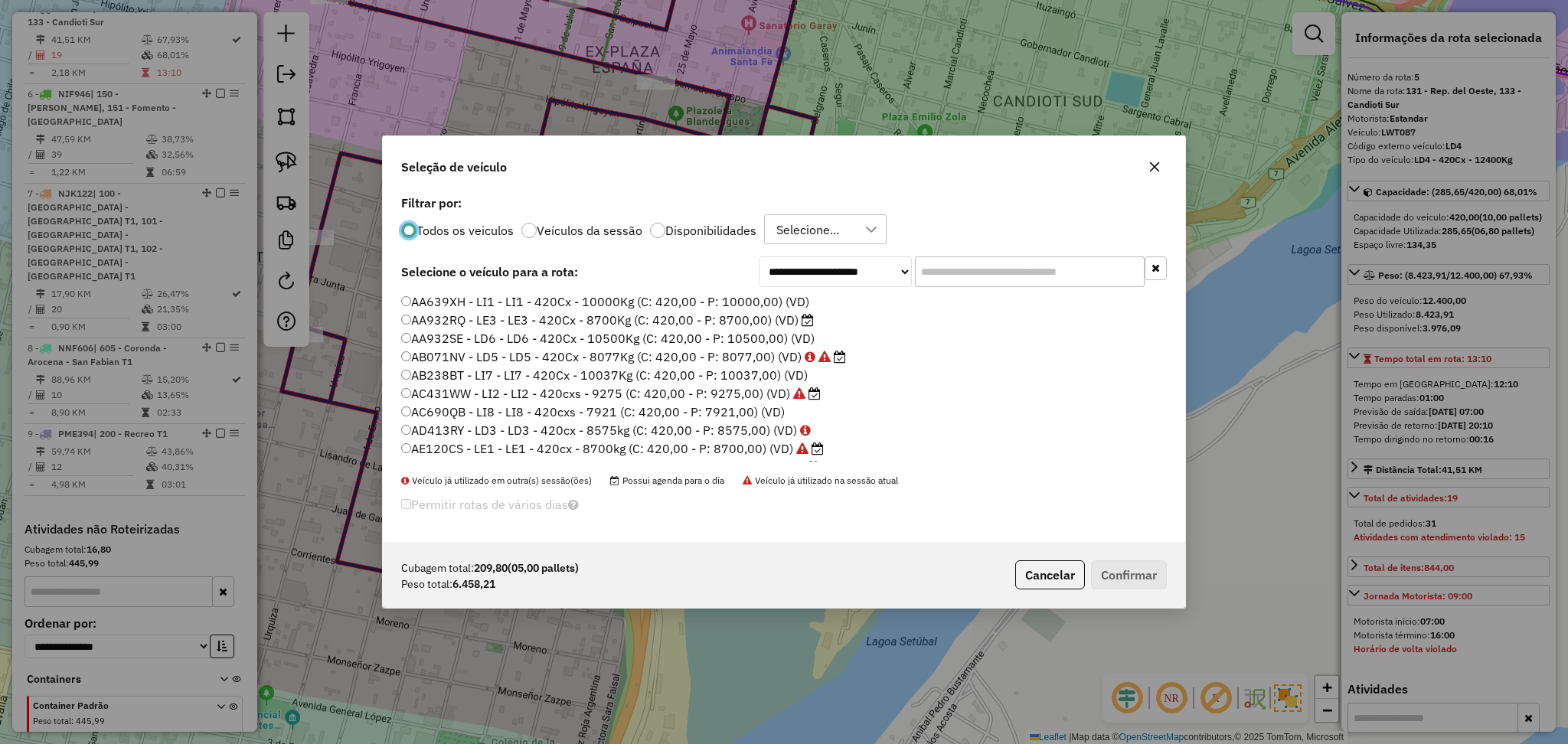
click at [719, 238] on div "Todos os veiculos Veículos da sessão Disponibilidades Selecione..." at bounding box center [784, 229] width 765 height 30
click at [724, 229] on label "Disponibilidades" at bounding box center [710, 230] width 91 height 12
click at [1011, 276] on input "text" at bounding box center [1029, 271] width 229 height 30
paste input "*******"
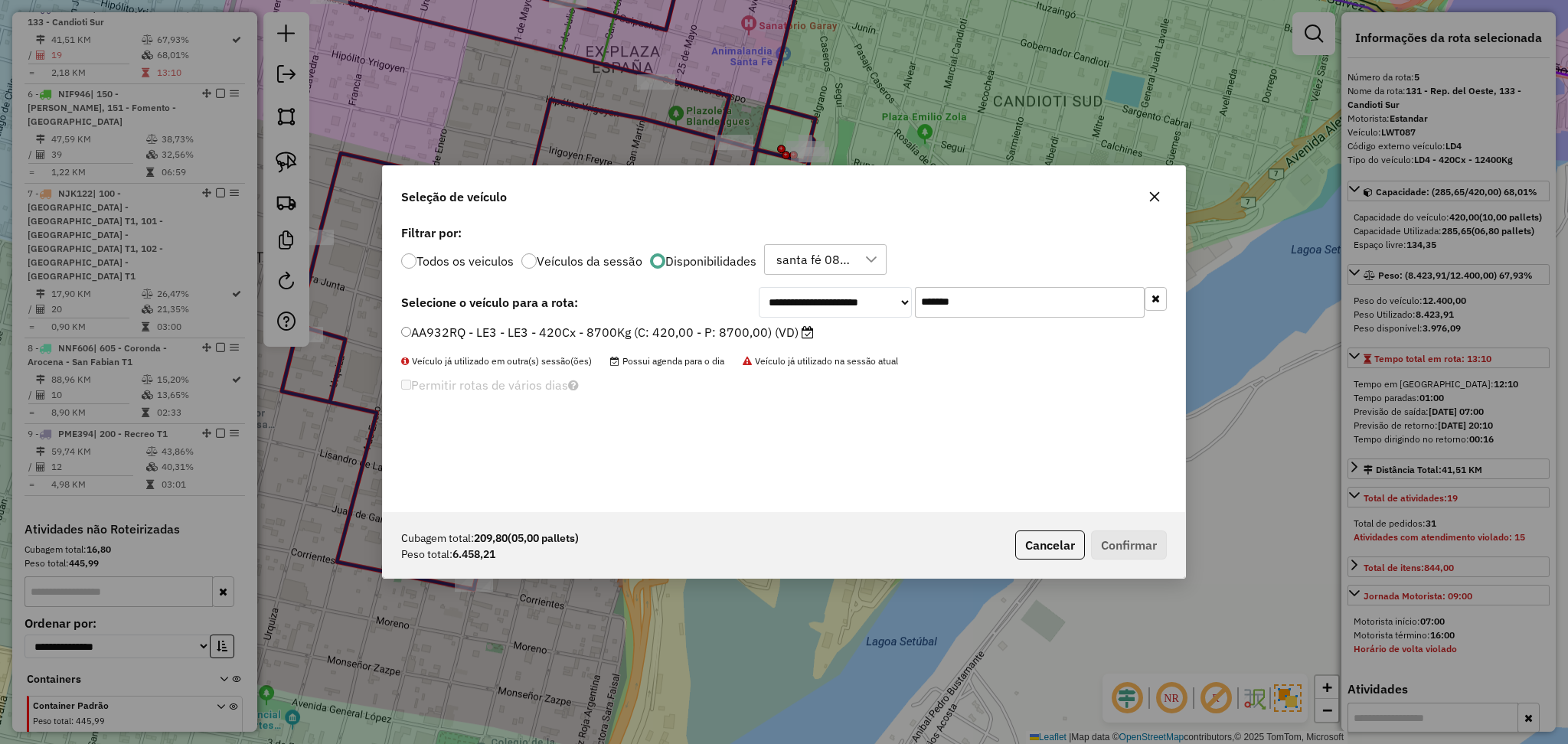
type input "*******"
click at [717, 335] on label "AA932RQ - LE3 - LE3 - 420Cx - 8700Kg (C: 420,00 - P: 8700,00) (VD)" at bounding box center [608, 332] width 413 height 18
click at [1146, 537] on button "Confirmar" at bounding box center [1129, 544] width 76 height 29
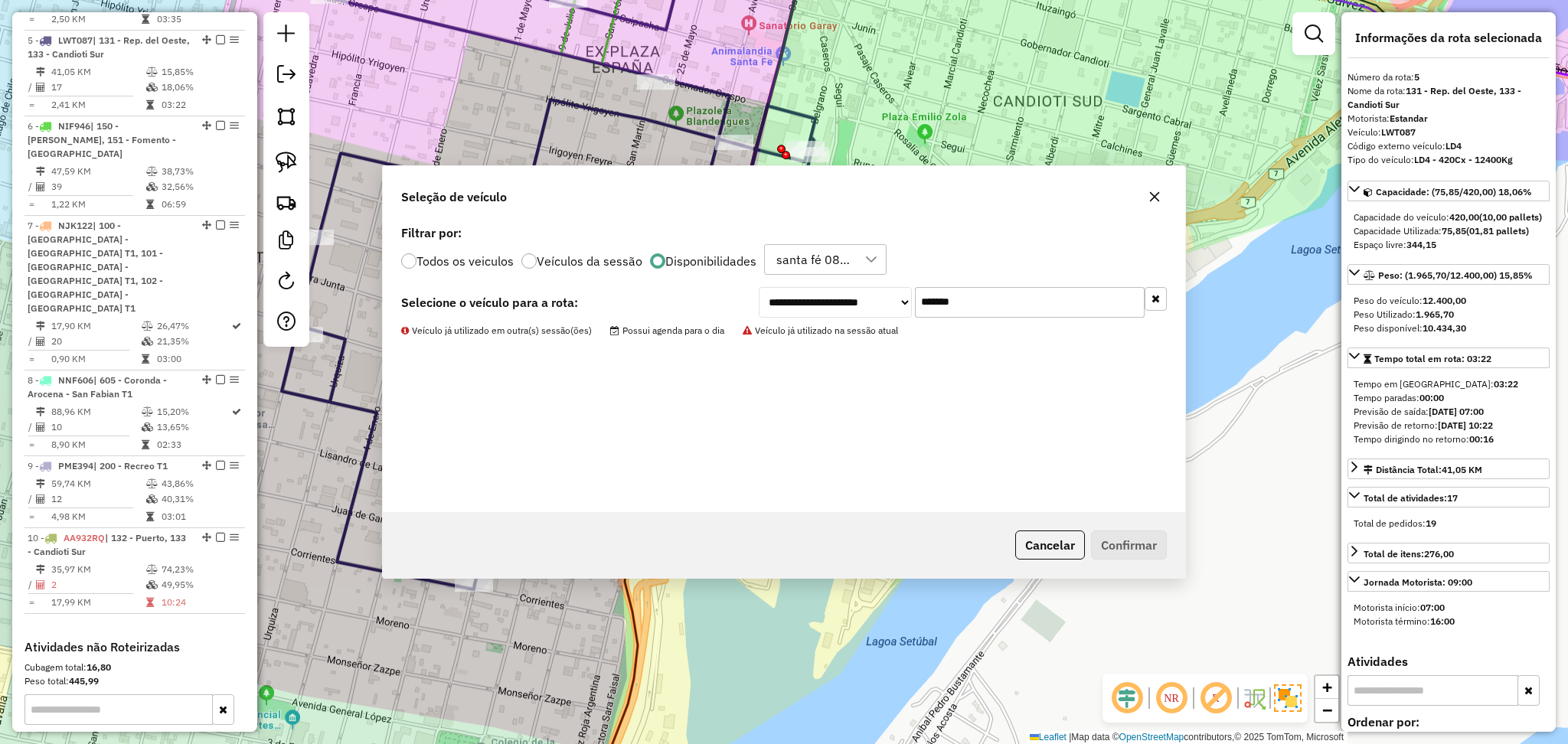
scroll to position [932, 0]
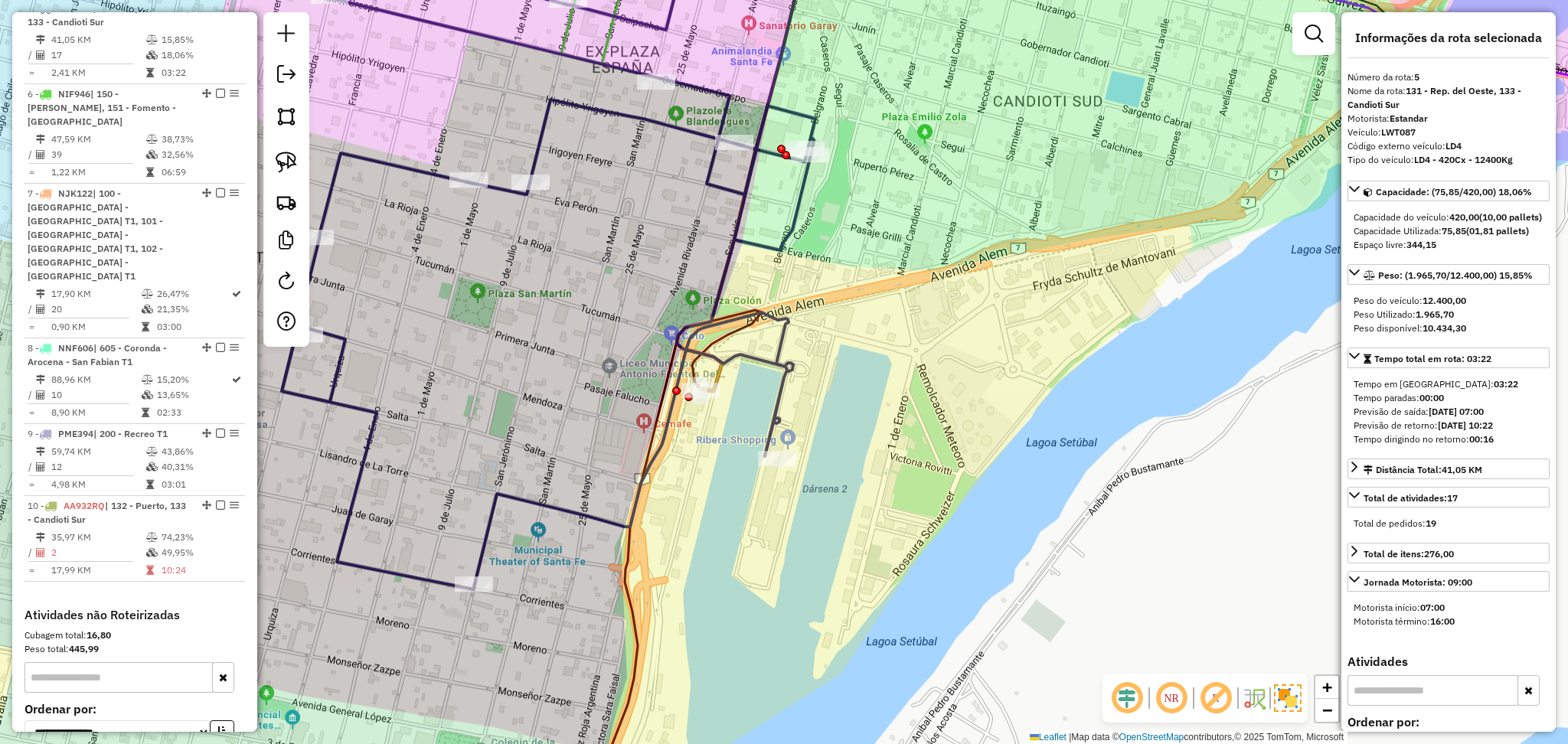
click at [723, 377] on icon at bounding box center [747, 172] width 142 height 439
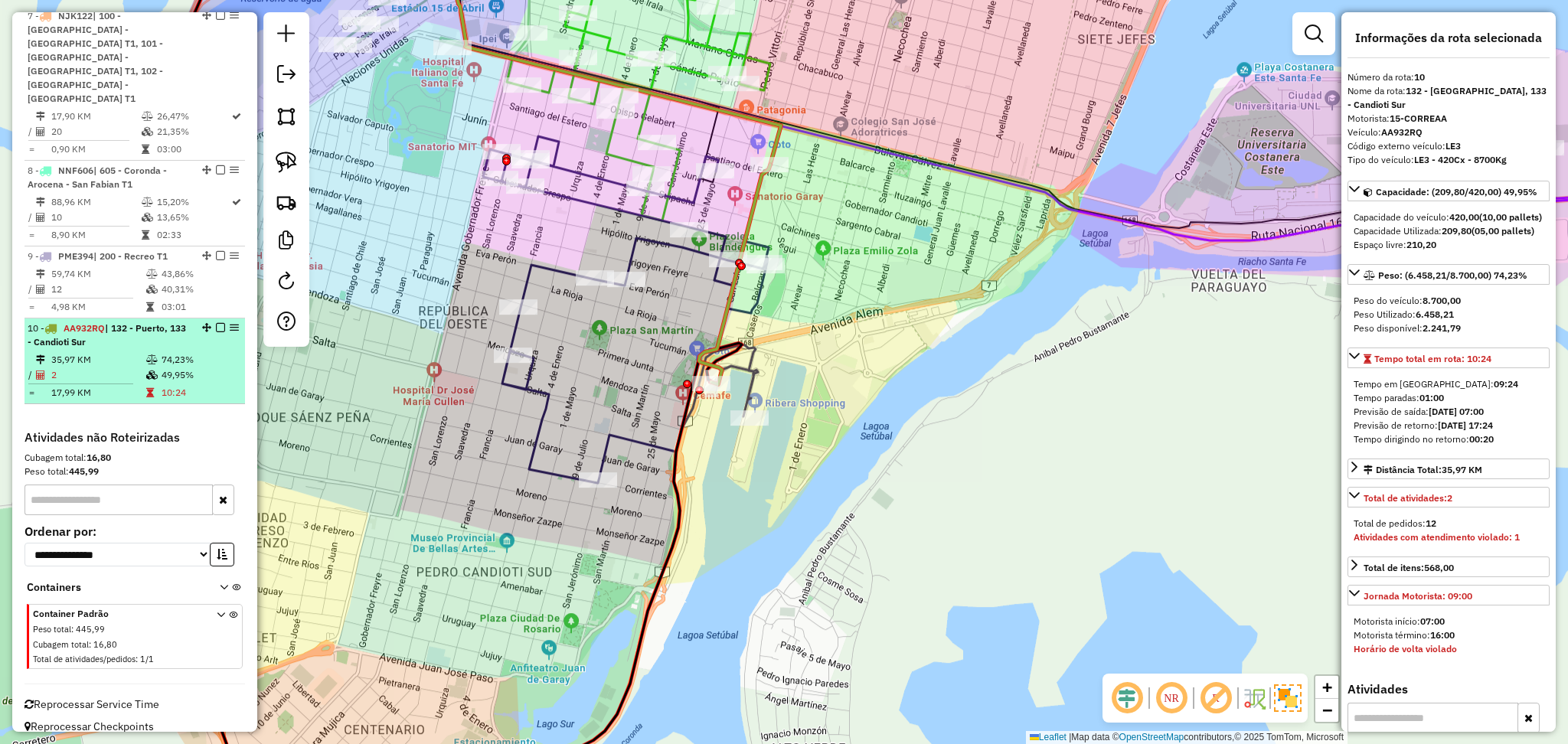
click at [220, 323] on em at bounding box center [220, 327] width 9 height 9
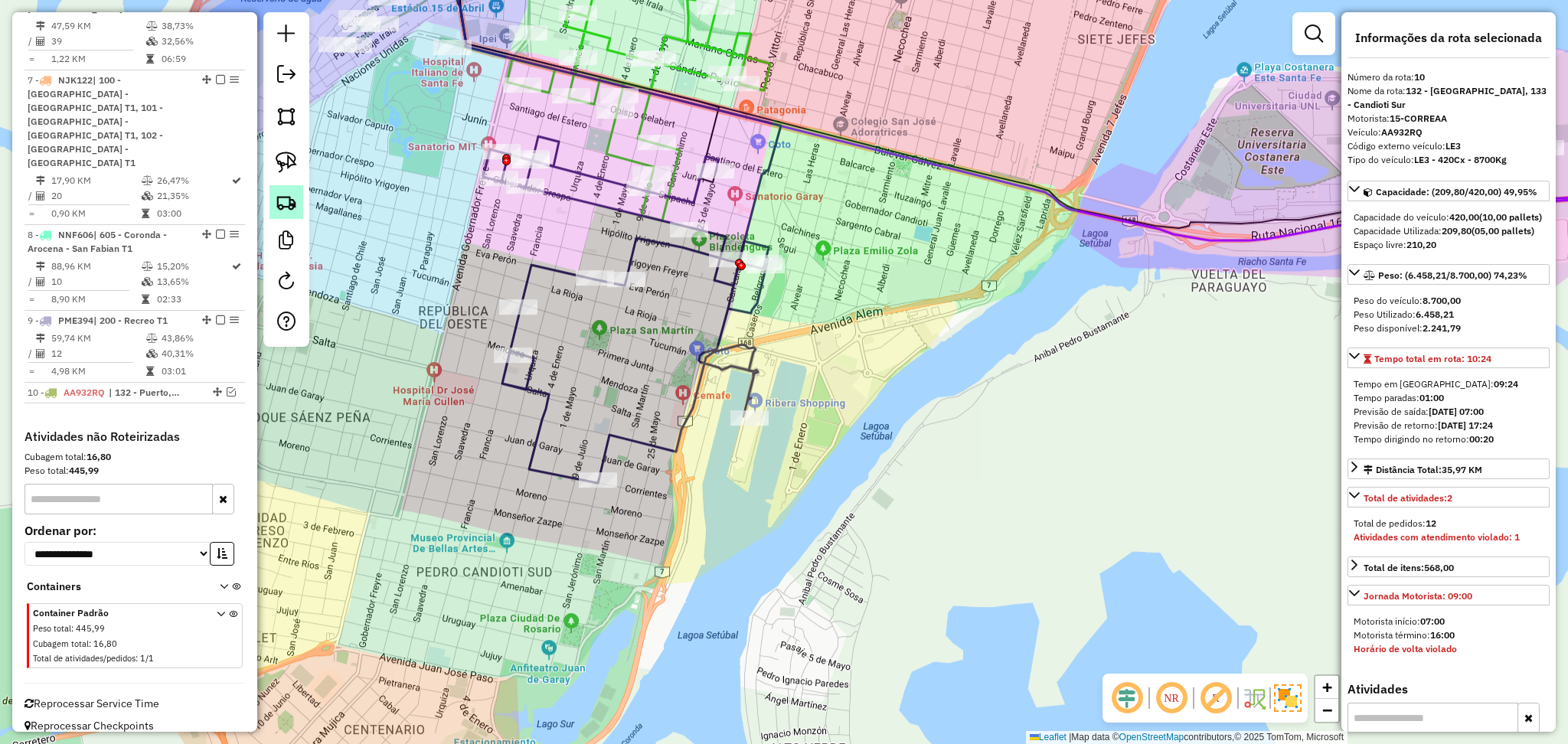
click at [293, 215] on link at bounding box center [286, 201] width 34 height 34
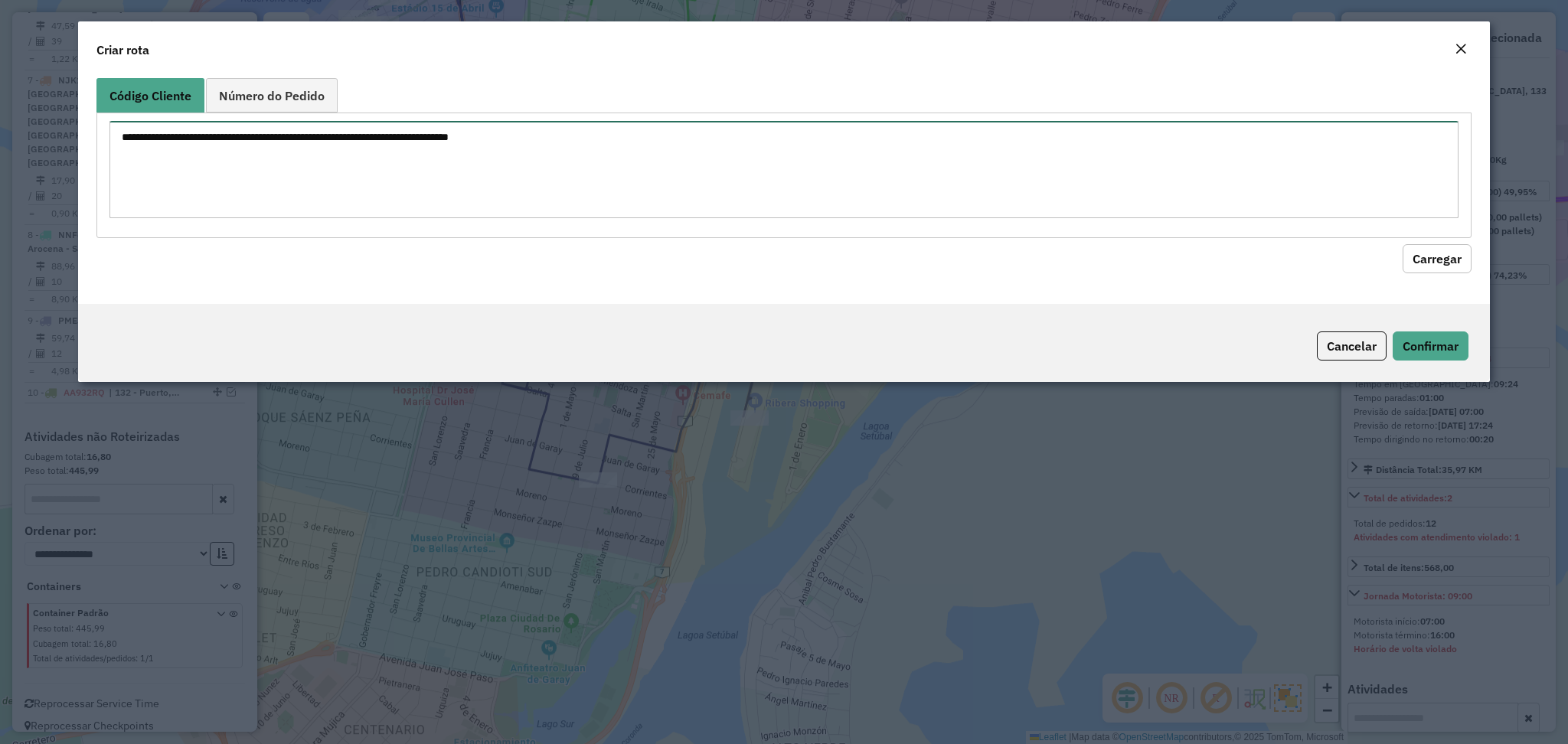
click at [484, 146] on textarea at bounding box center [784, 169] width 1348 height 97
paste textarea "*****"
type textarea "*****"
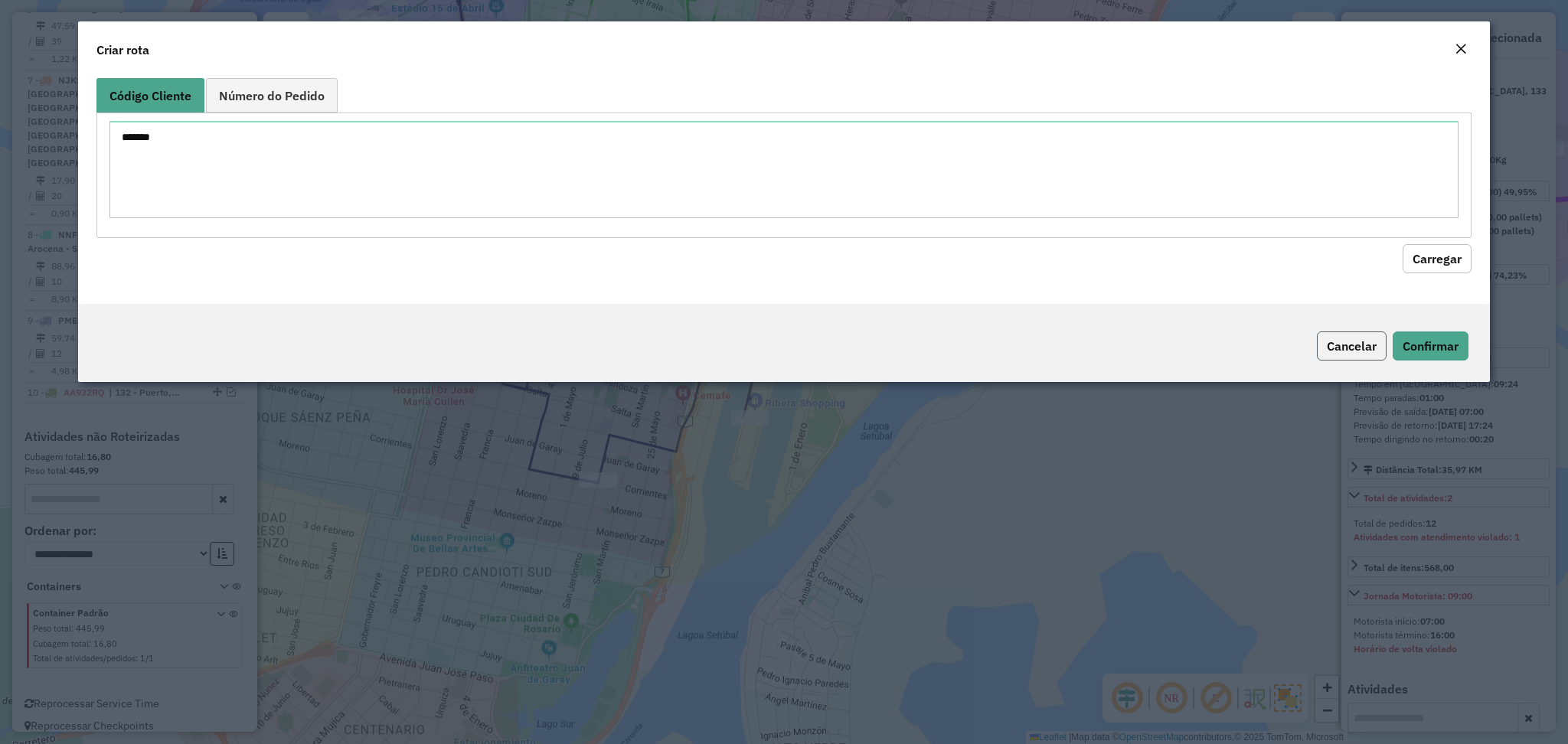
click at [1335, 350] on button "Cancelar" at bounding box center [1352, 345] width 70 height 29
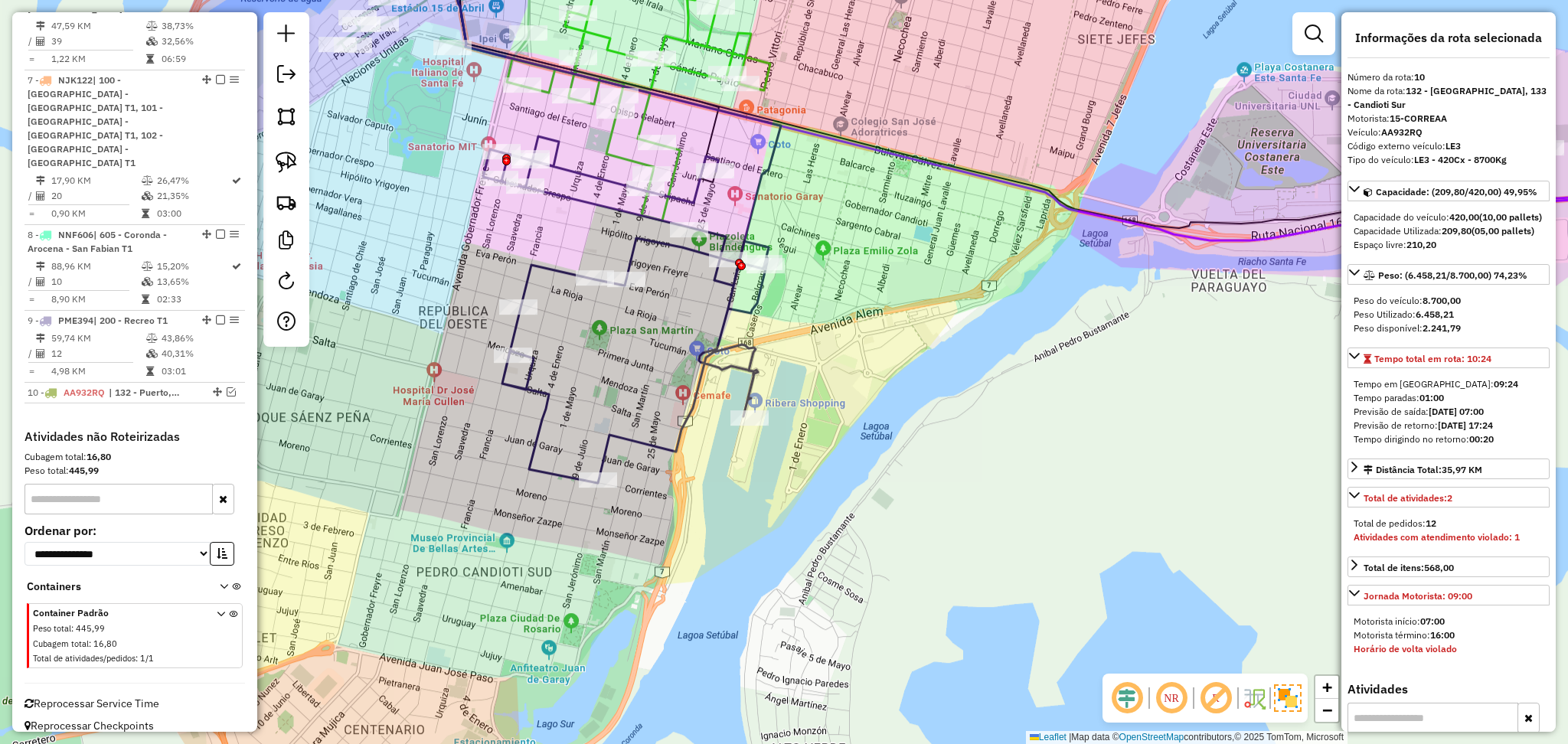
click at [965, 441] on div "Janela de atendimento Grade de atendimento Capacidade Transportadoras Veículos …" at bounding box center [784, 372] width 1568 height 744
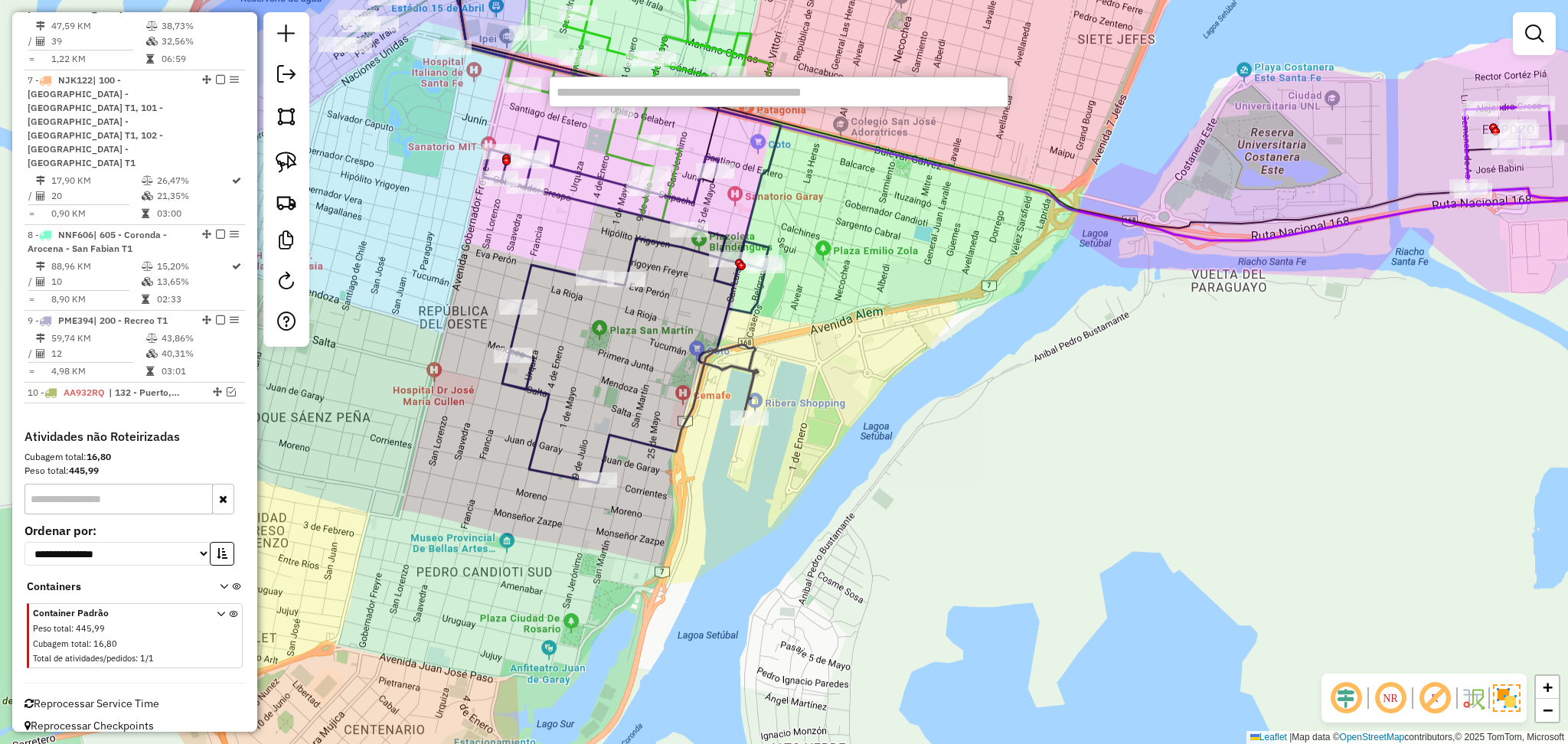
paste input "*****"
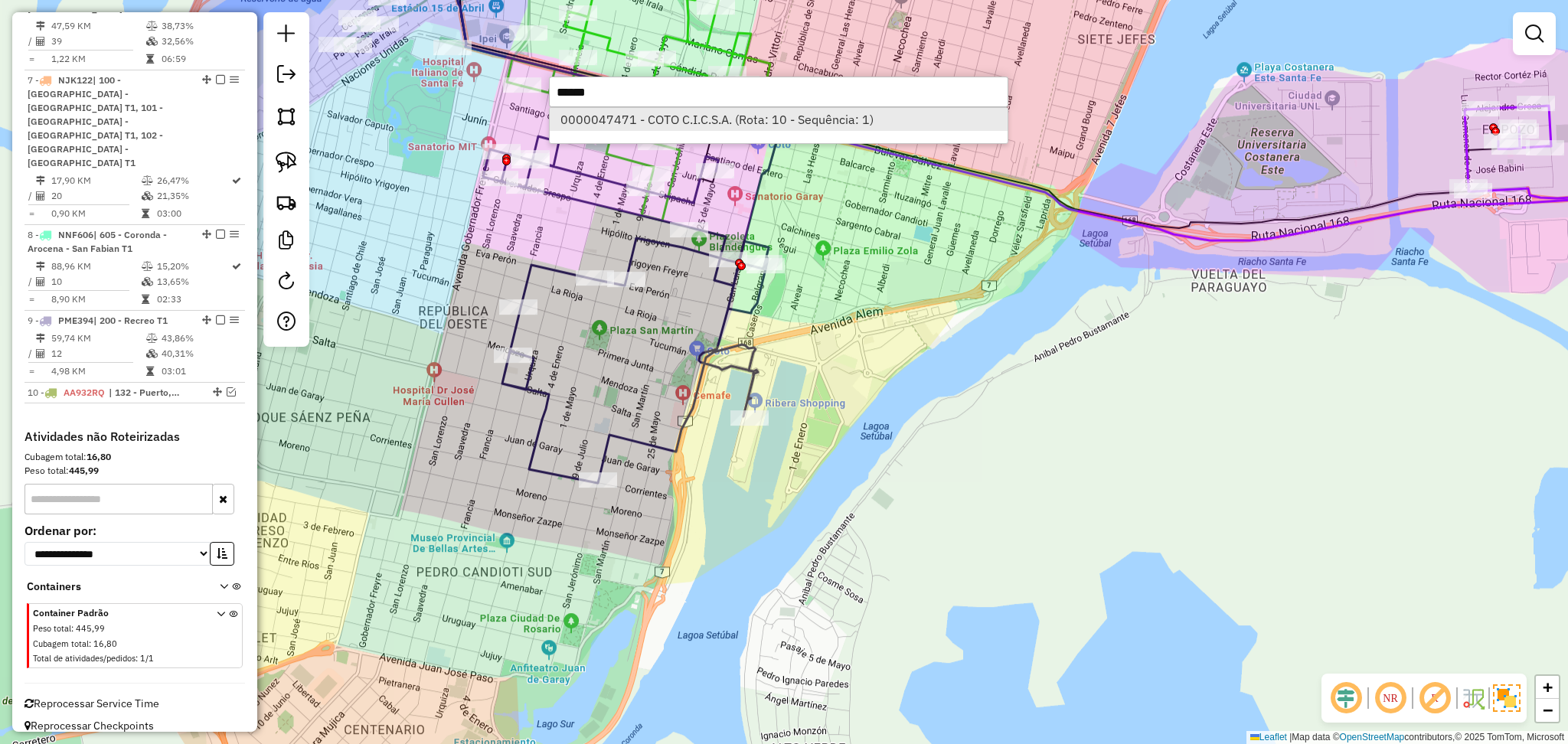
type input "*****"
click at [812, 108] on li "0000047471 - COTO C.I.C.S.A. (Rota: 10 - Sequência: 1)" at bounding box center [779, 119] width 458 height 23
select select "**********"
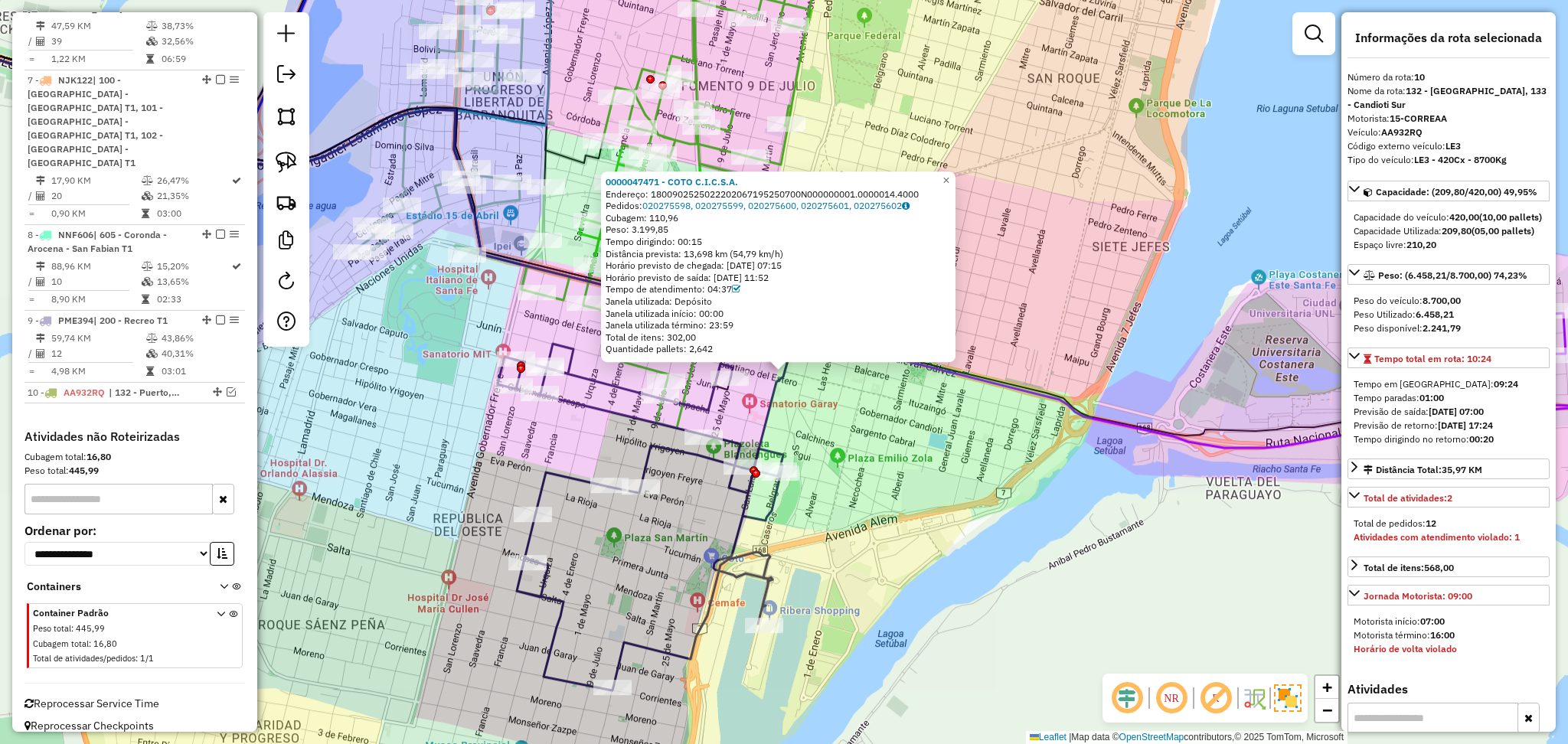
click at [876, 451] on div "0000047471 - COTO C.I.C.S.A. Endereço: 1800902525022202067195250700N000000001.0…" at bounding box center [784, 372] width 1568 height 744
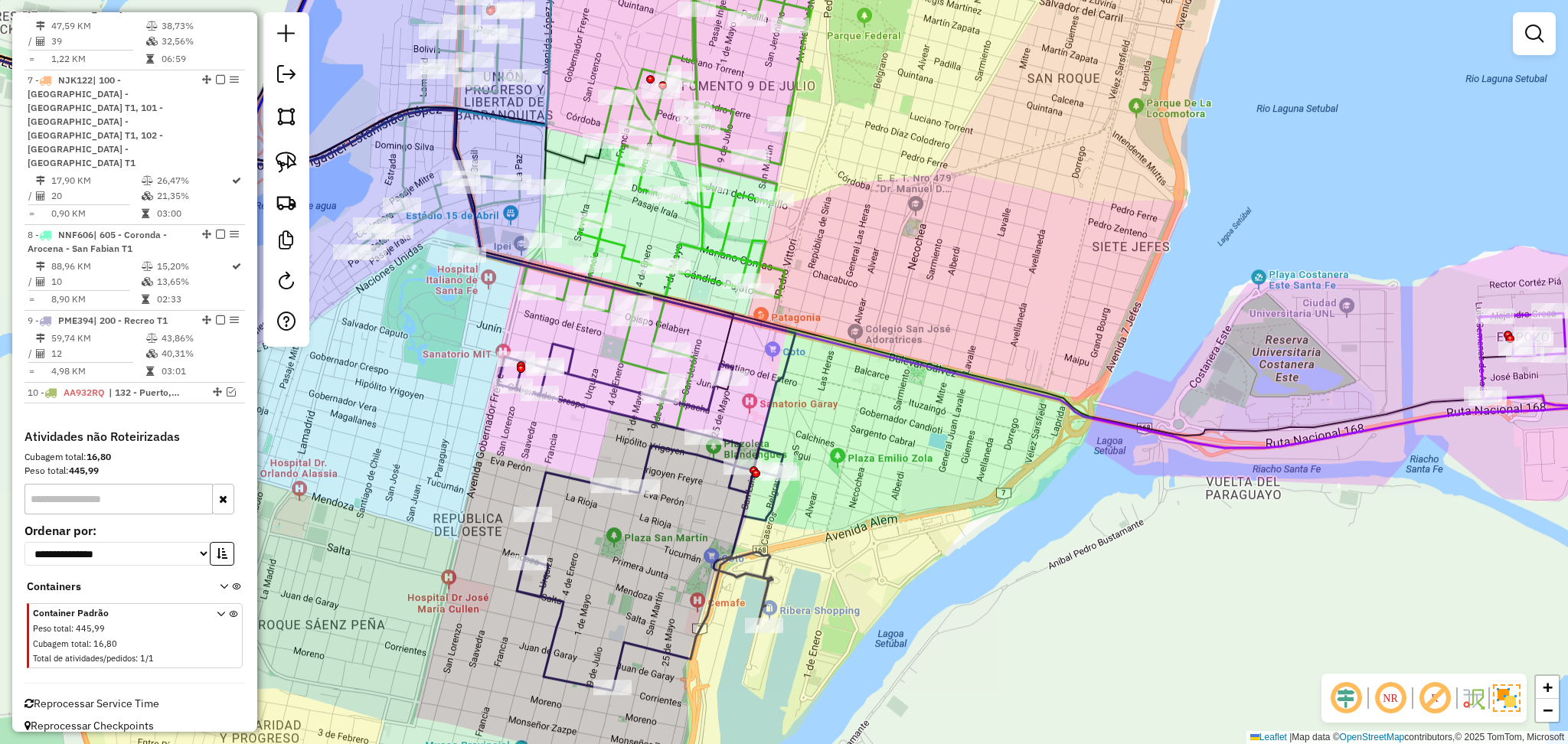
click at [777, 383] on icon at bounding box center [319, 259] width 953 height 434
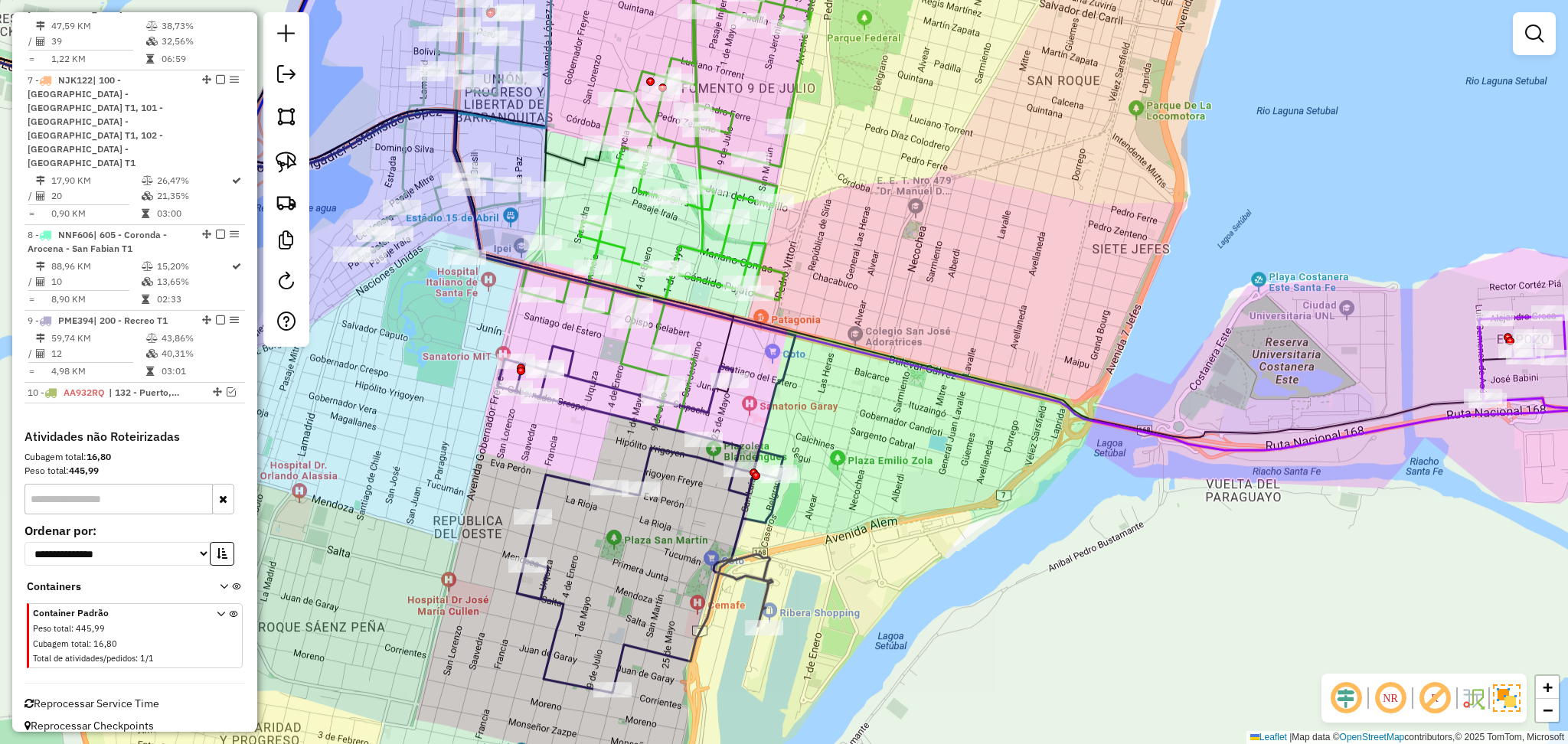
click at [777, 383] on icon at bounding box center [319, 261] width 953 height 434
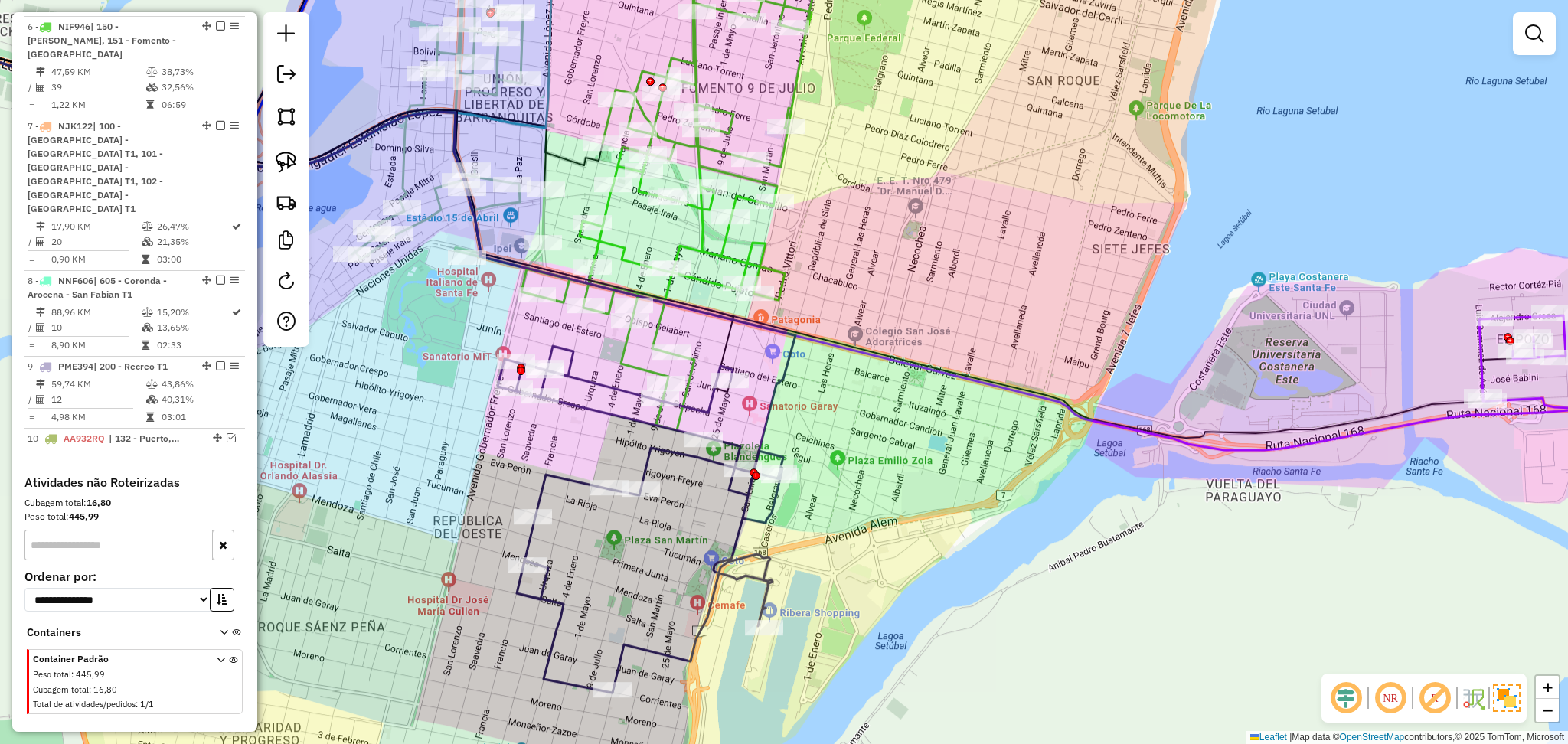
select select "**********"
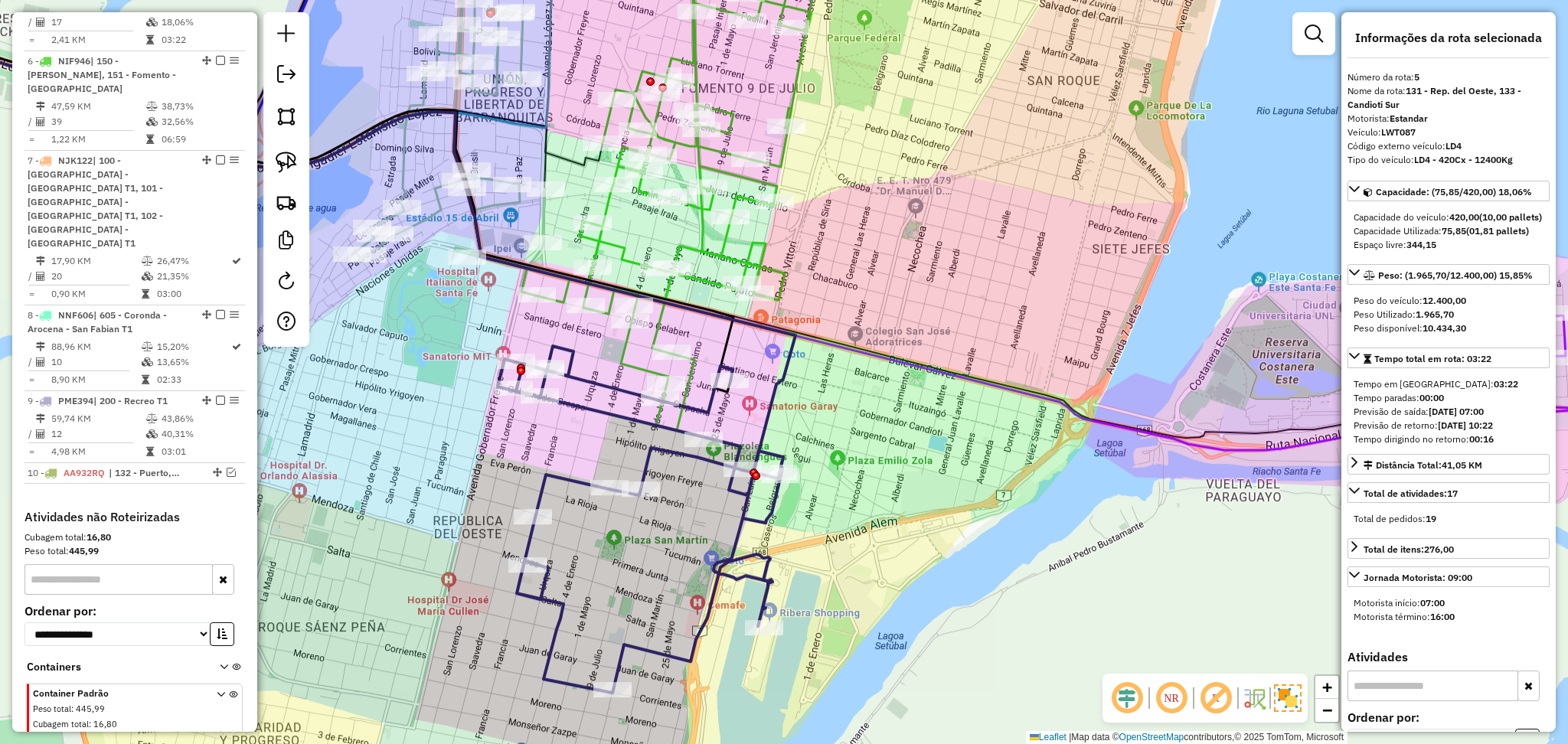
scroll to position [932, 0]
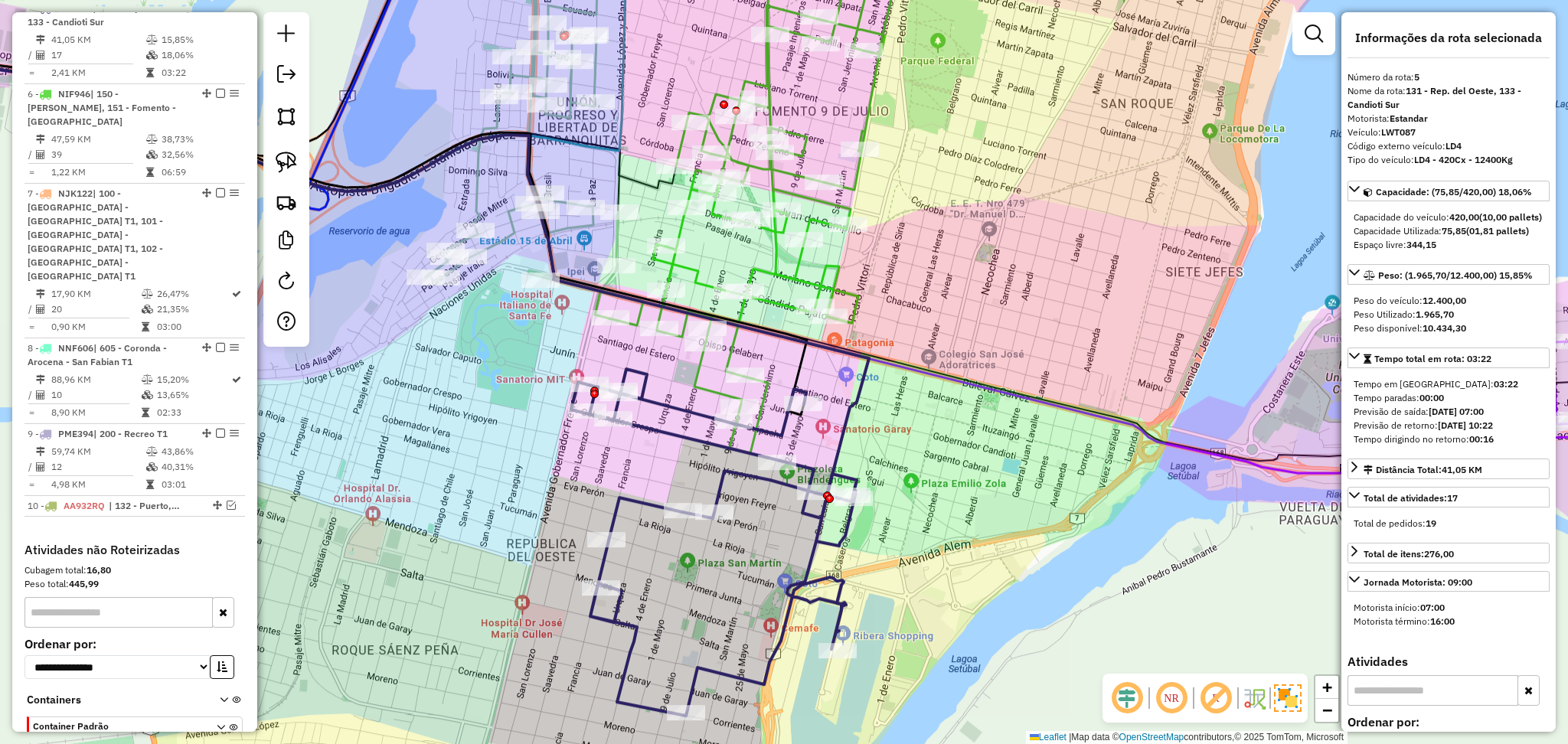
drag, startPoint x: 828, startPoint y: 410, endPoint x: 901, endPoint y: 433, distance: 76.5
click at [901, 433] on div "Janela de atendimento Grade de atendimento Capacidade Transportadoras Veículos …" at bounding box center [784, 372] width 1568 height 744
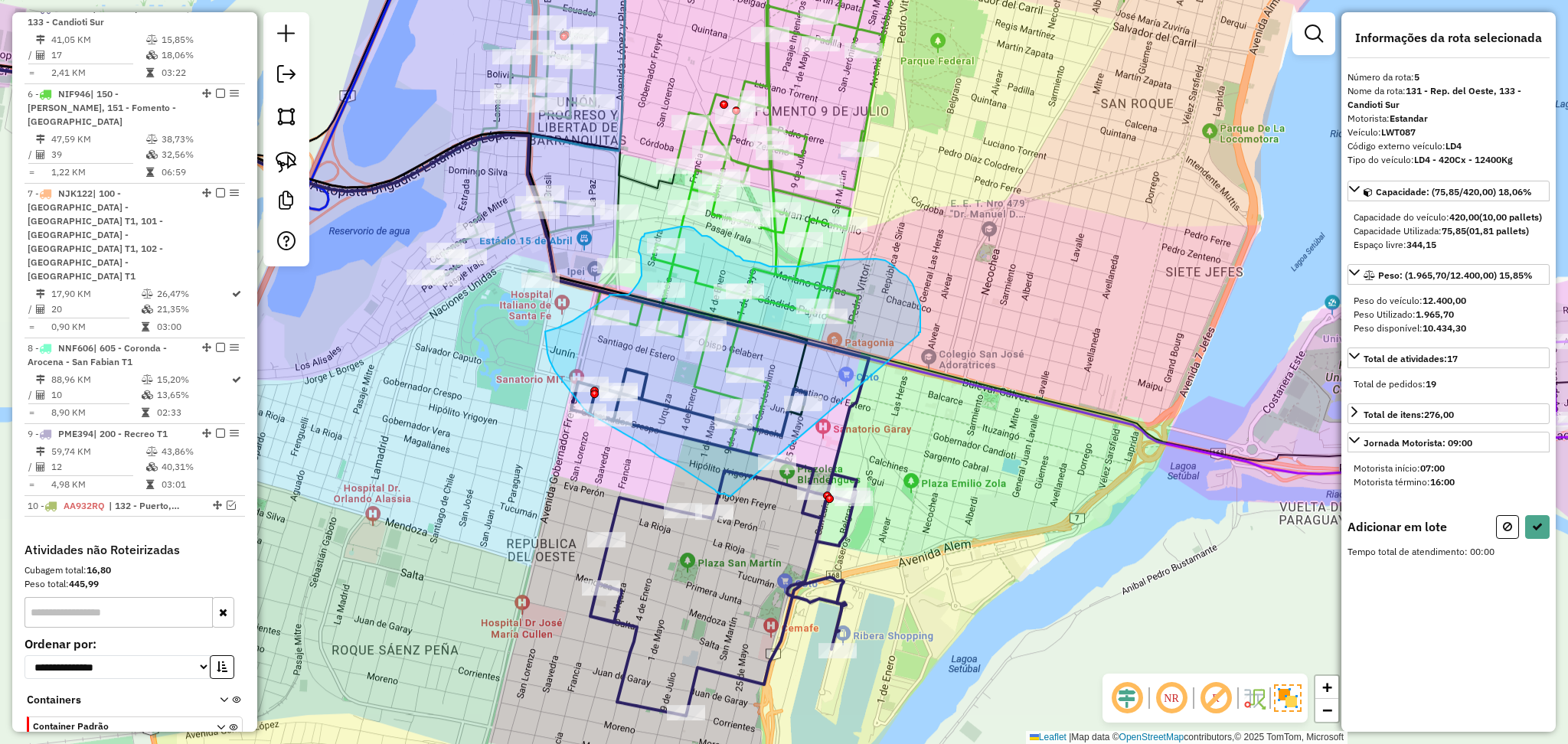
drag, startPoint x: 920, startPoint y: 332, endPoint x: 731, endPoint y: 497, distance: 250.9
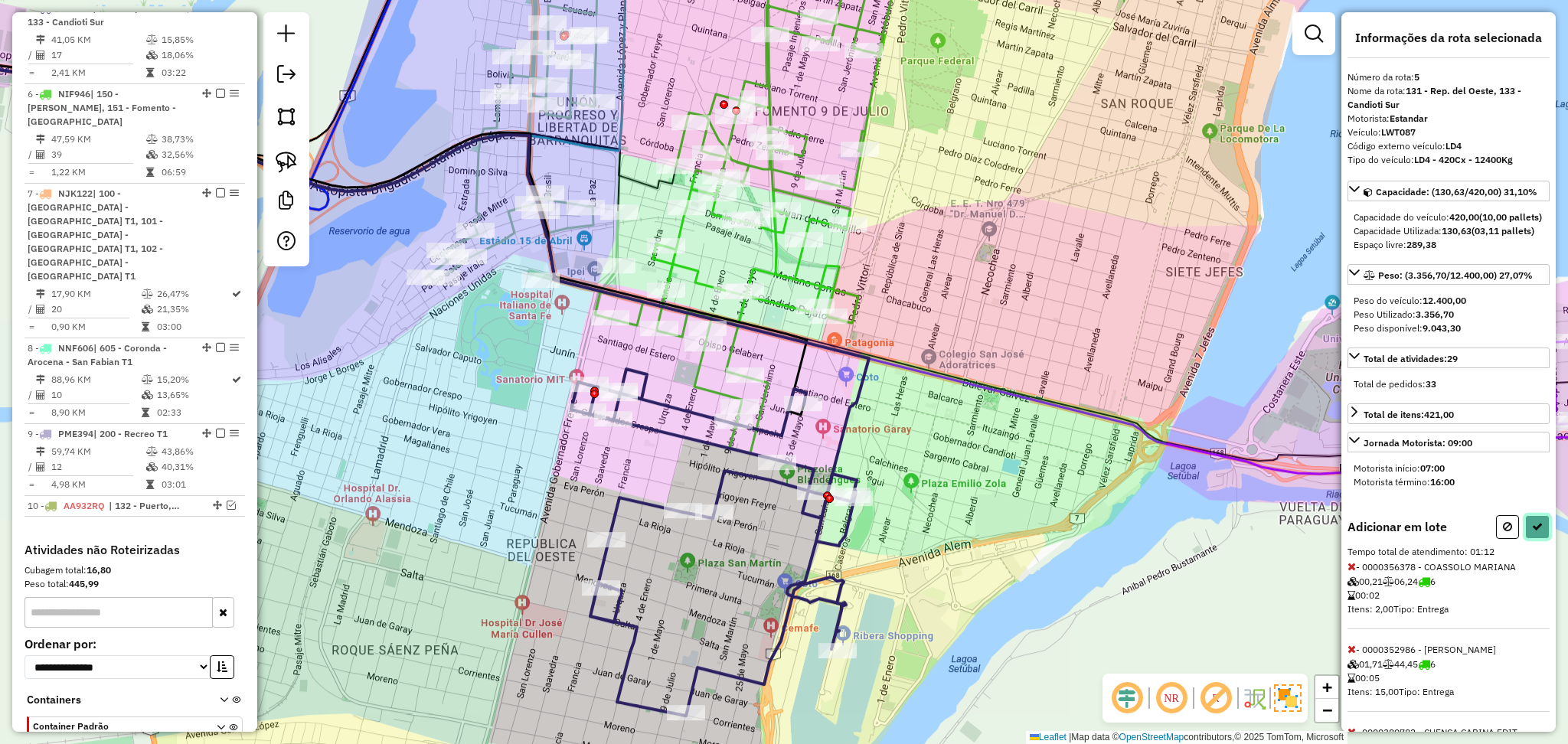
click at [1533, 532] on icon at bounding box center [1538, 526] width 11 height 11
select select "**********"
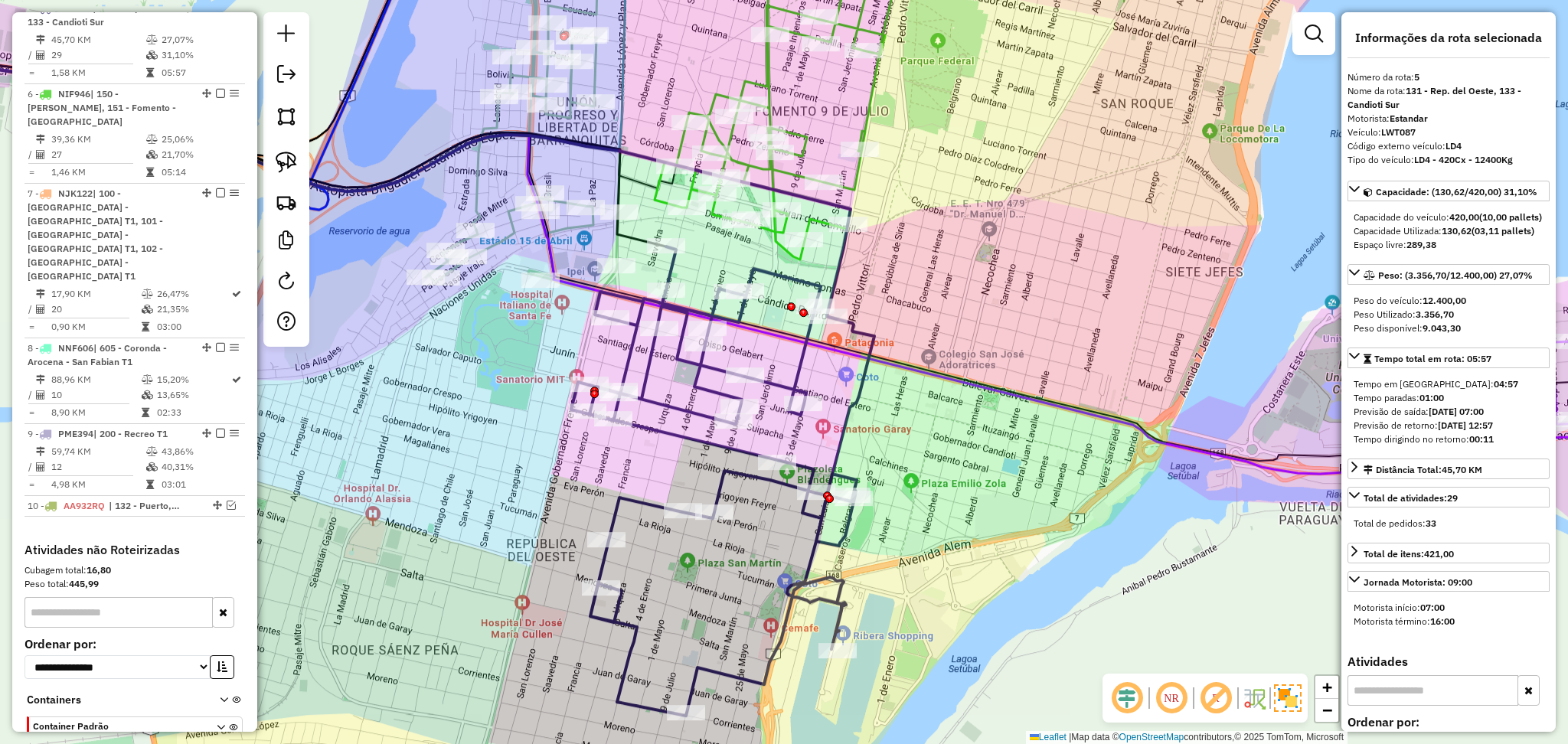
click at [849, 189] on icon at bounding box center [789, 93] width 225 height 334
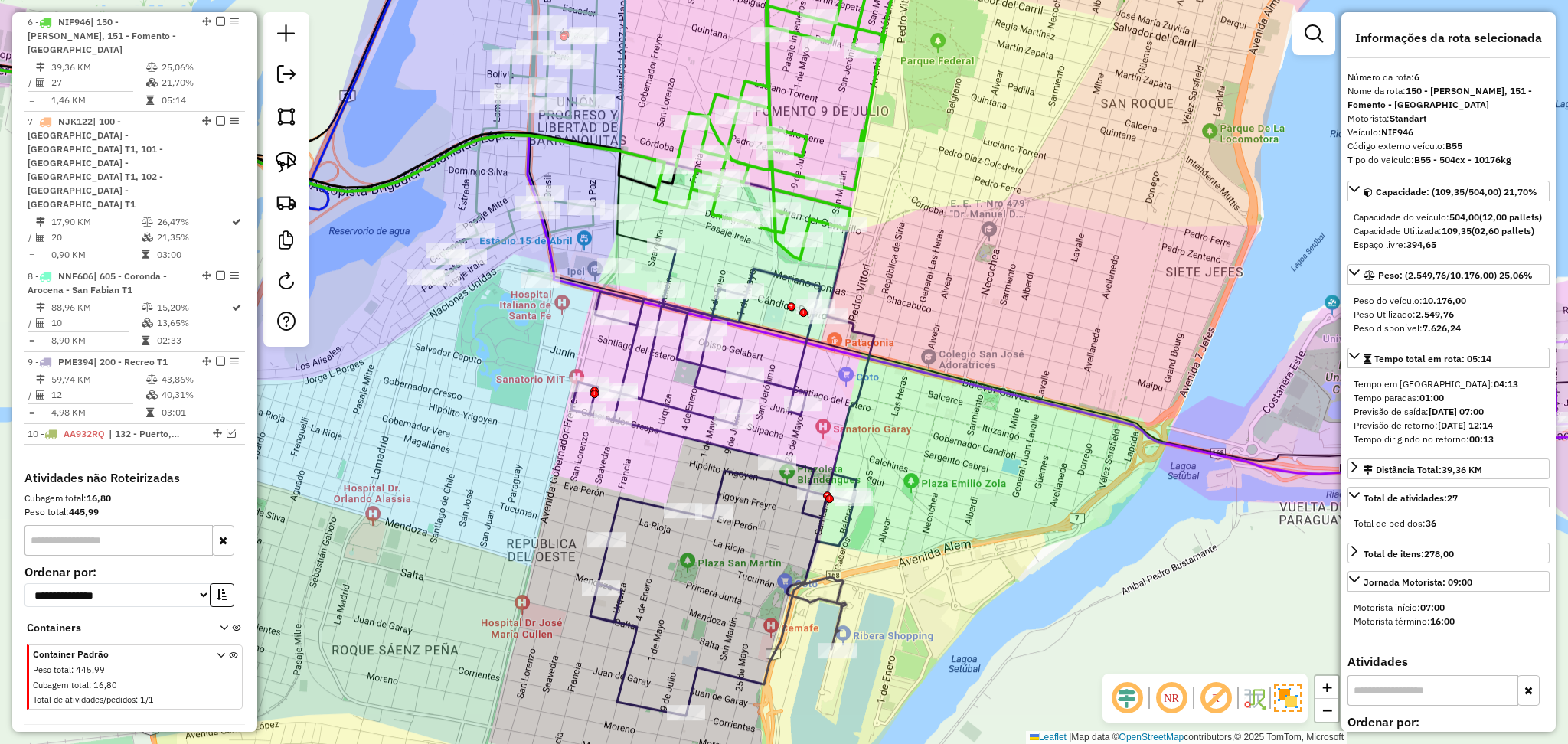
scroll to position [1019, 0]
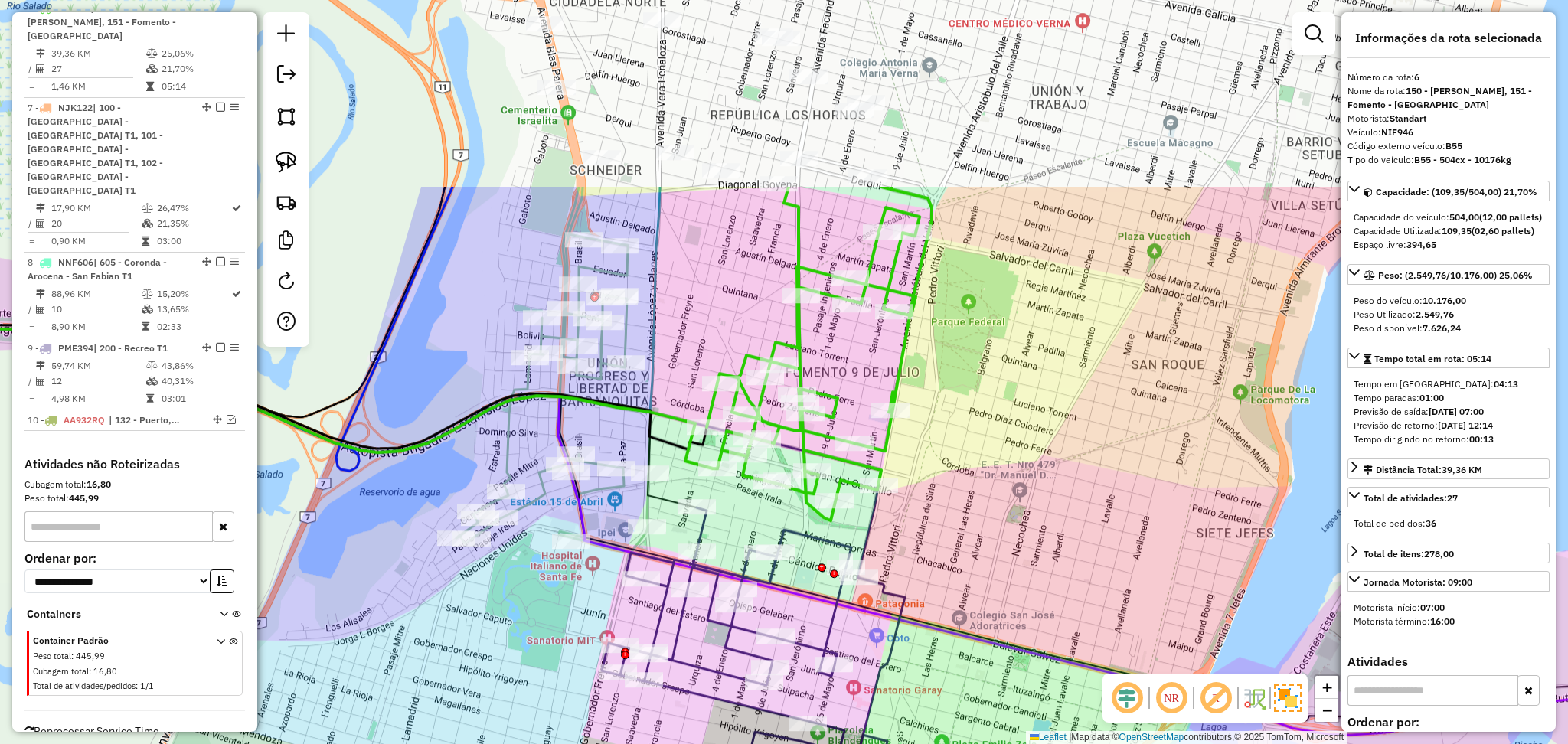
drag, startPoint x: 939, startPoint y: 204, endPoint x: 969, endPoint y: 457, distance: 254.8
click at [969, 466] on div "Janela de atendimento Grade de atendimento Capacidade Transportadoras Veículos …" at bounding box center [784, 372] width 1568 height 744
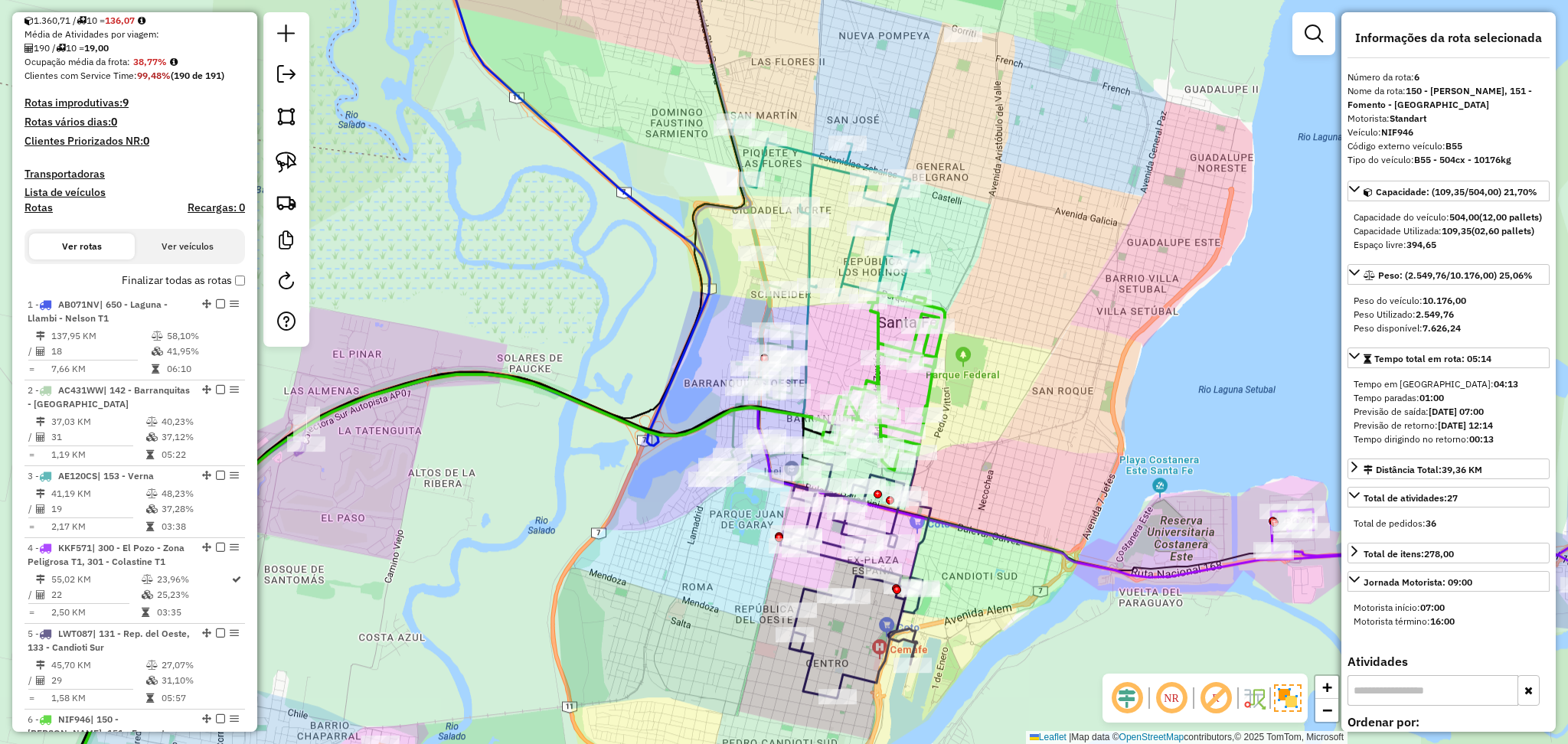
scroll to position [99, 0]
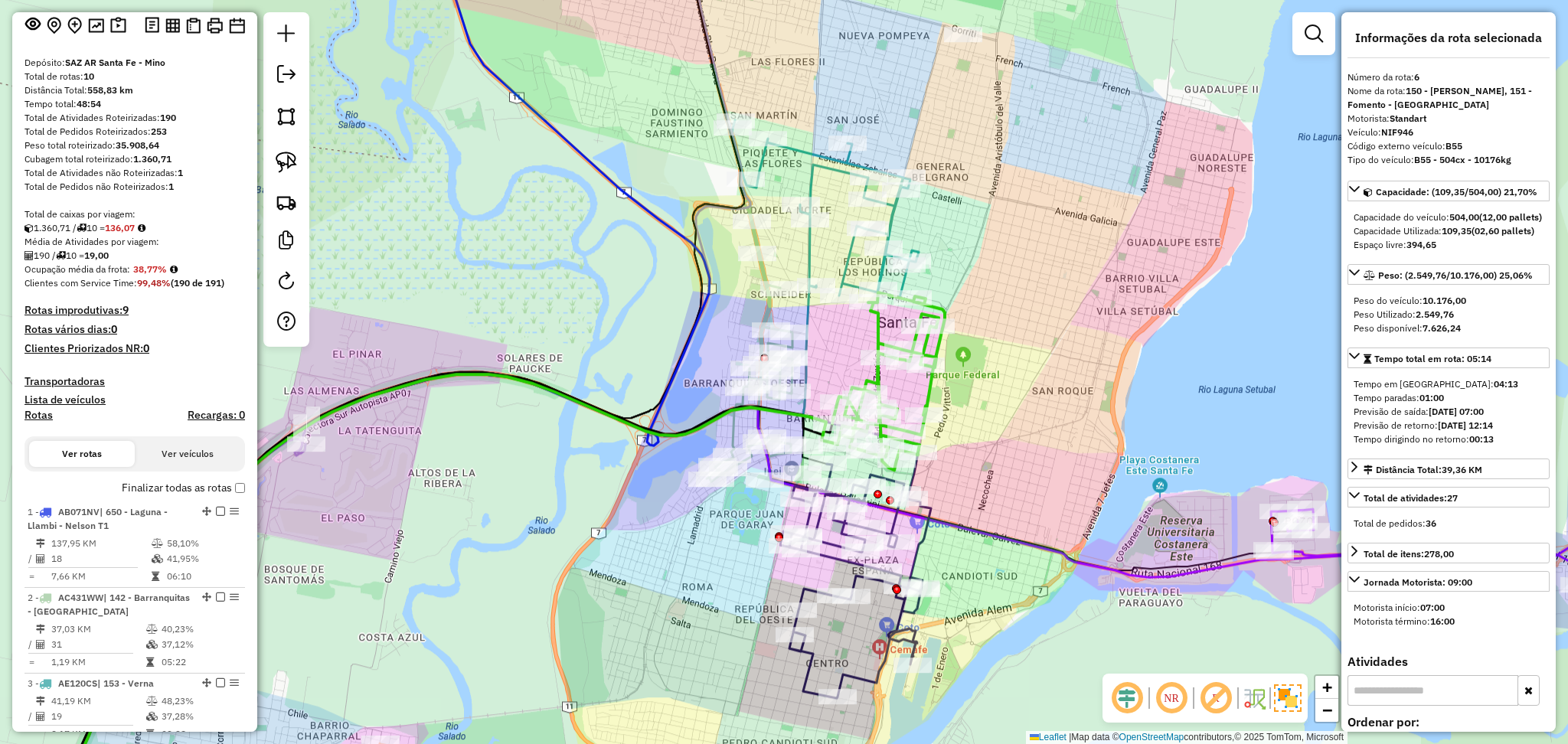
click at [932, 394] on icon at bounding box center [888, 381] width 113 height 178
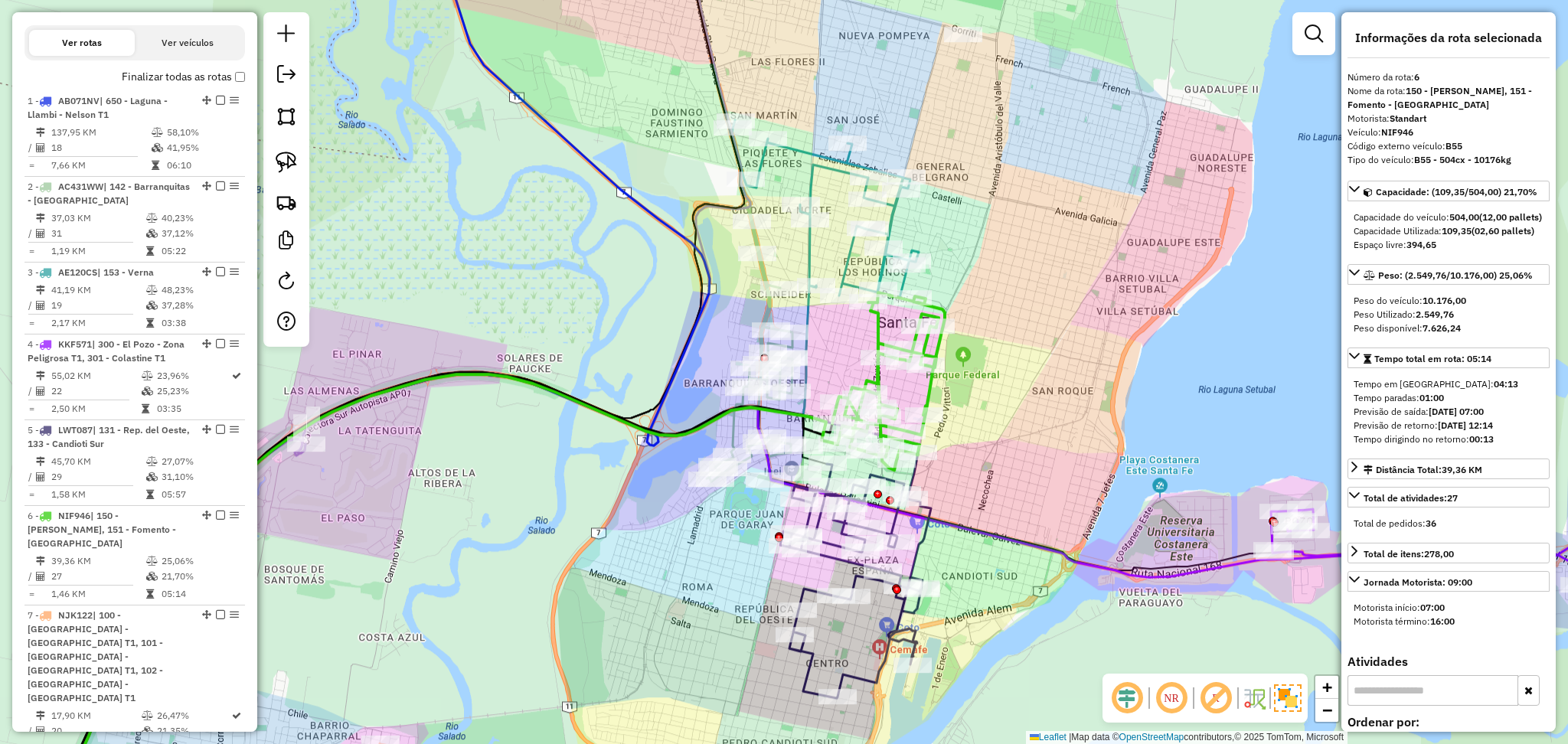
scroll to position [1019, 0]
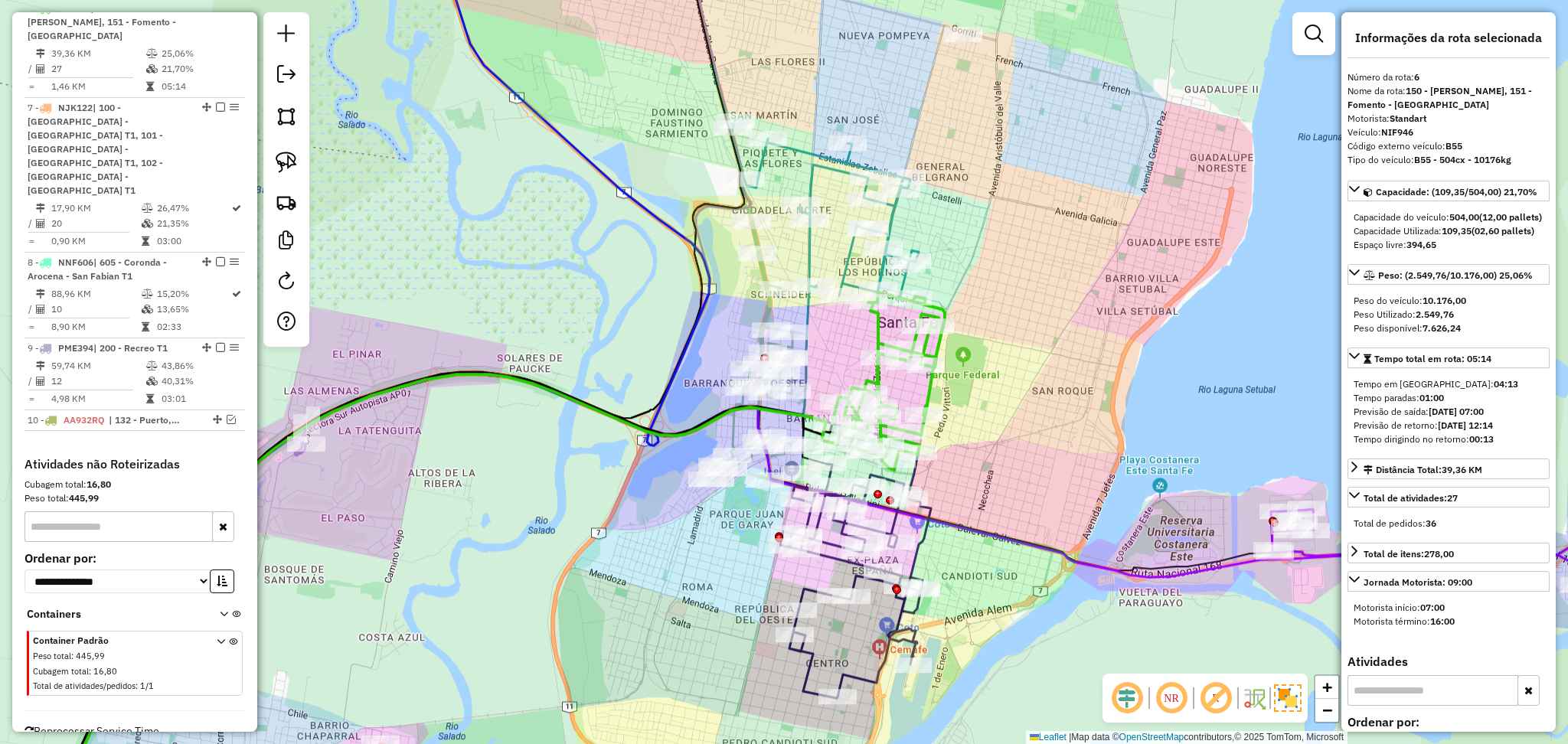
click at [810, 173] on icon at bounding box center [825, 209] width 187 height 178
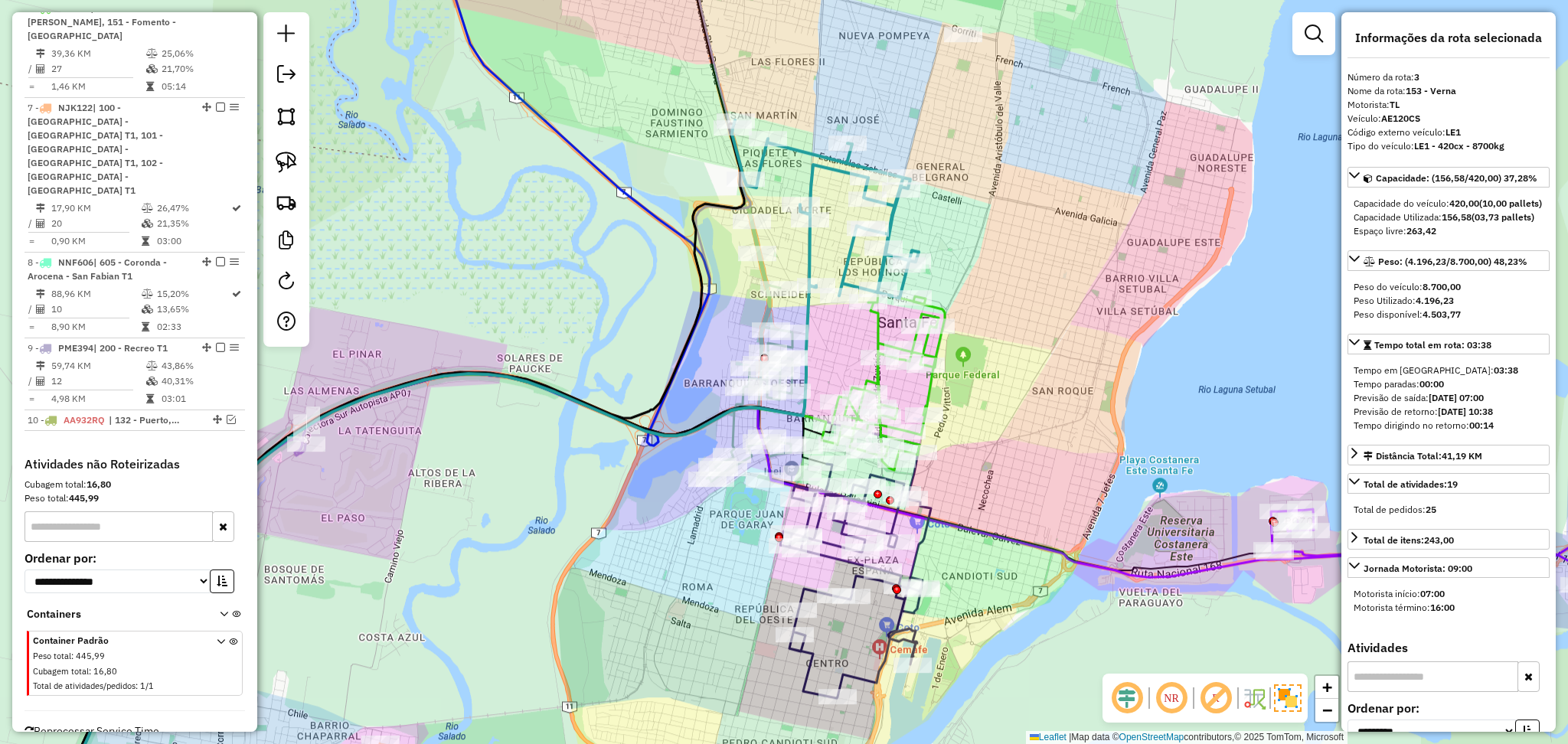
scroll to position [760, 0]
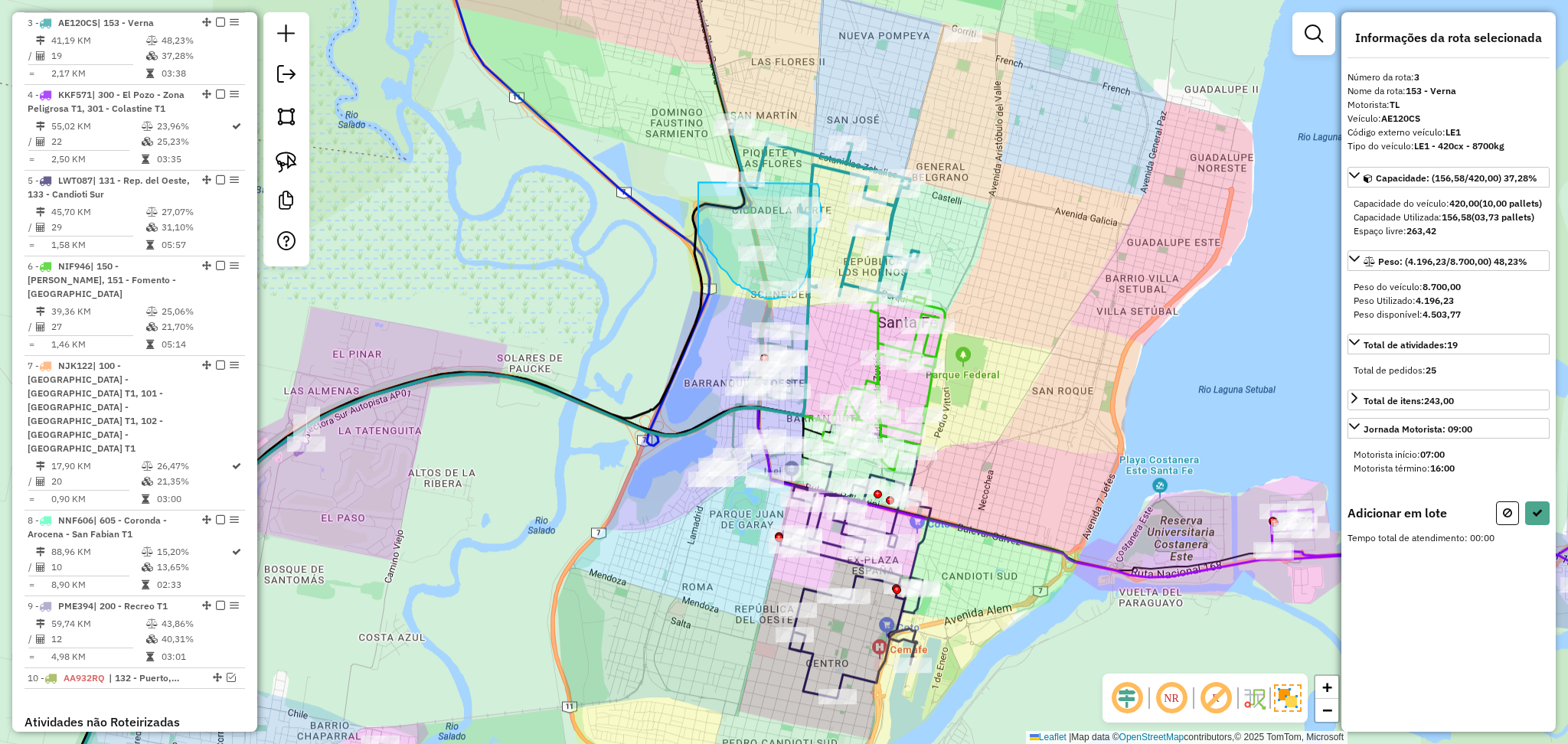
drag, startPoint x: 699, startPoint y: 183, endPoint x: 818, endPoint y: 184, distance: 119.0
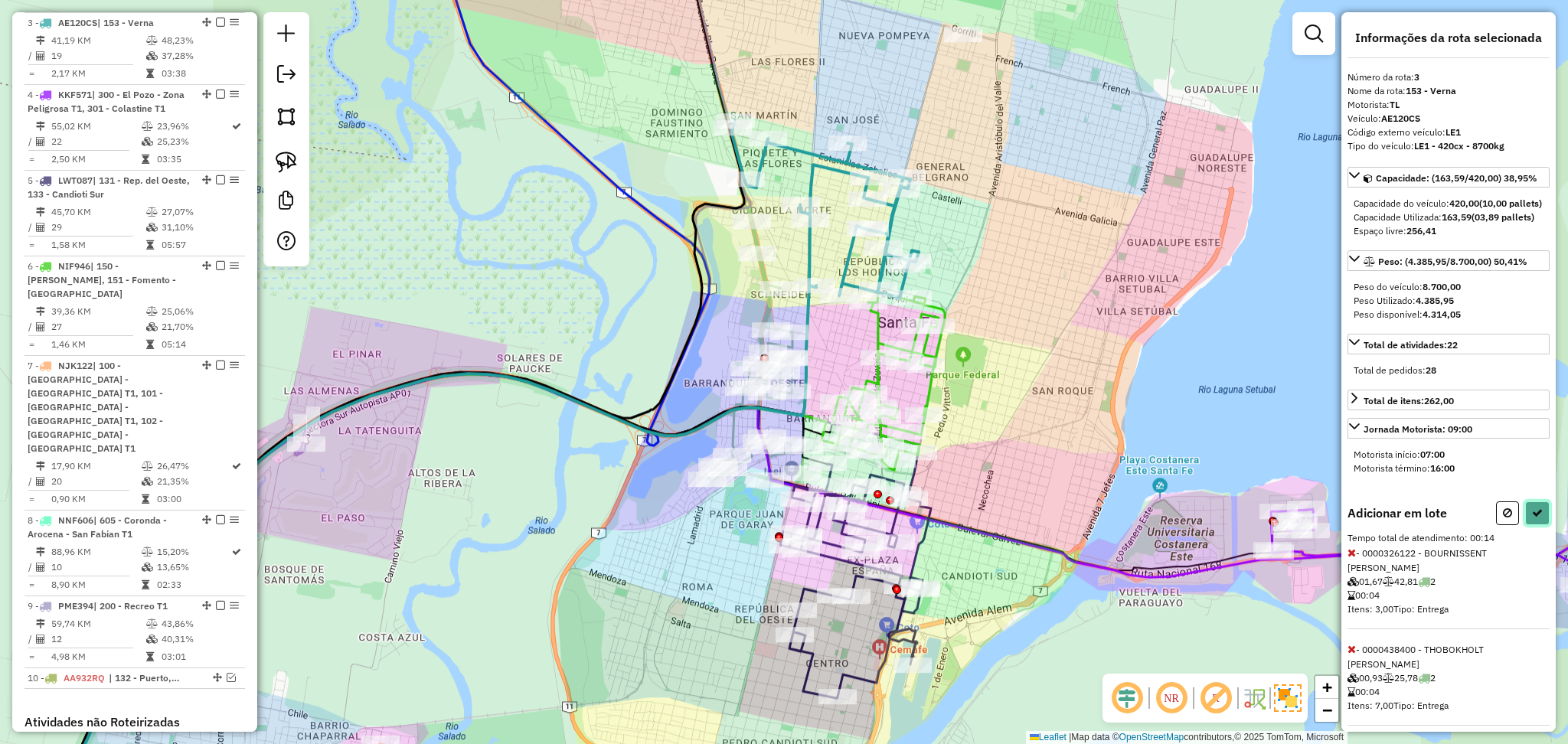
click at [1534, 519] on icon at bounding box center [1538, 512] width 11 height 11
select select "**********"
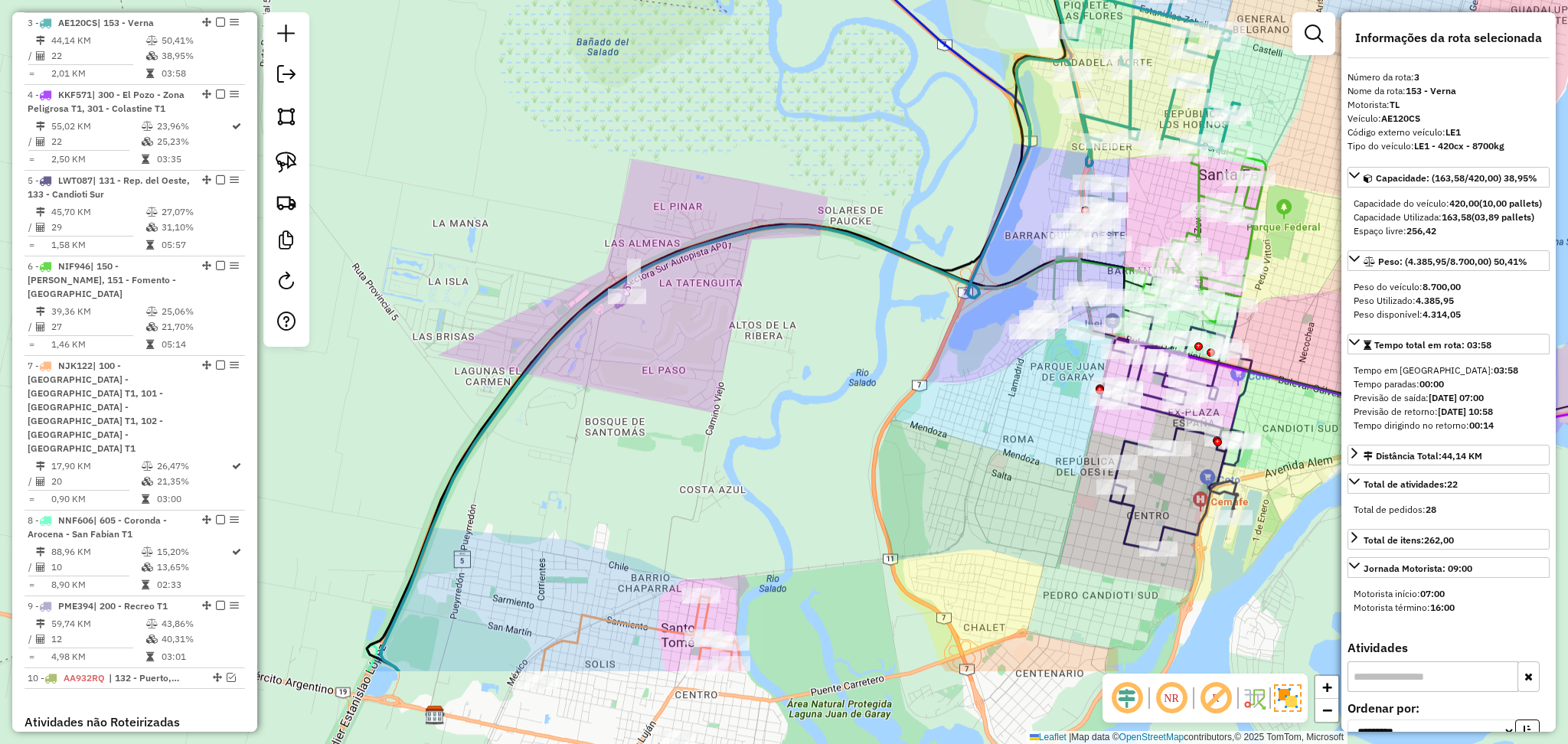
drag, startPoint x: 442, startPoint y: 460, endPoint x: 764, endPoint y: 306, distance: 356.9
click at [764, 306] on div "Janela de atendimento Grade de atendimento Capacidade Transportadoras Veículos …" at bounding box center [784, 372] width 1568 height 744
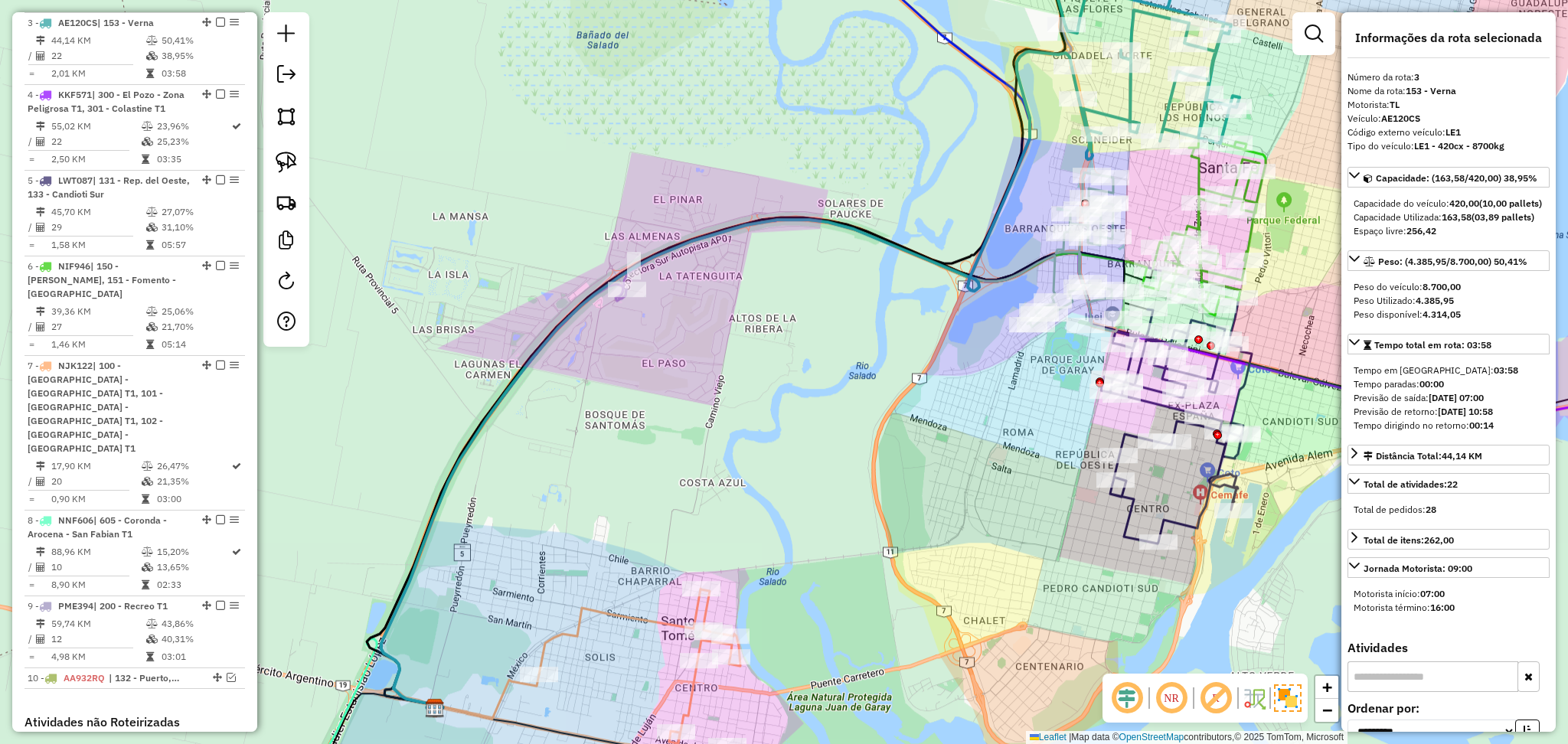
click at [1130, 497] on icon at bounding box center [1176, 426] width 150 height 234
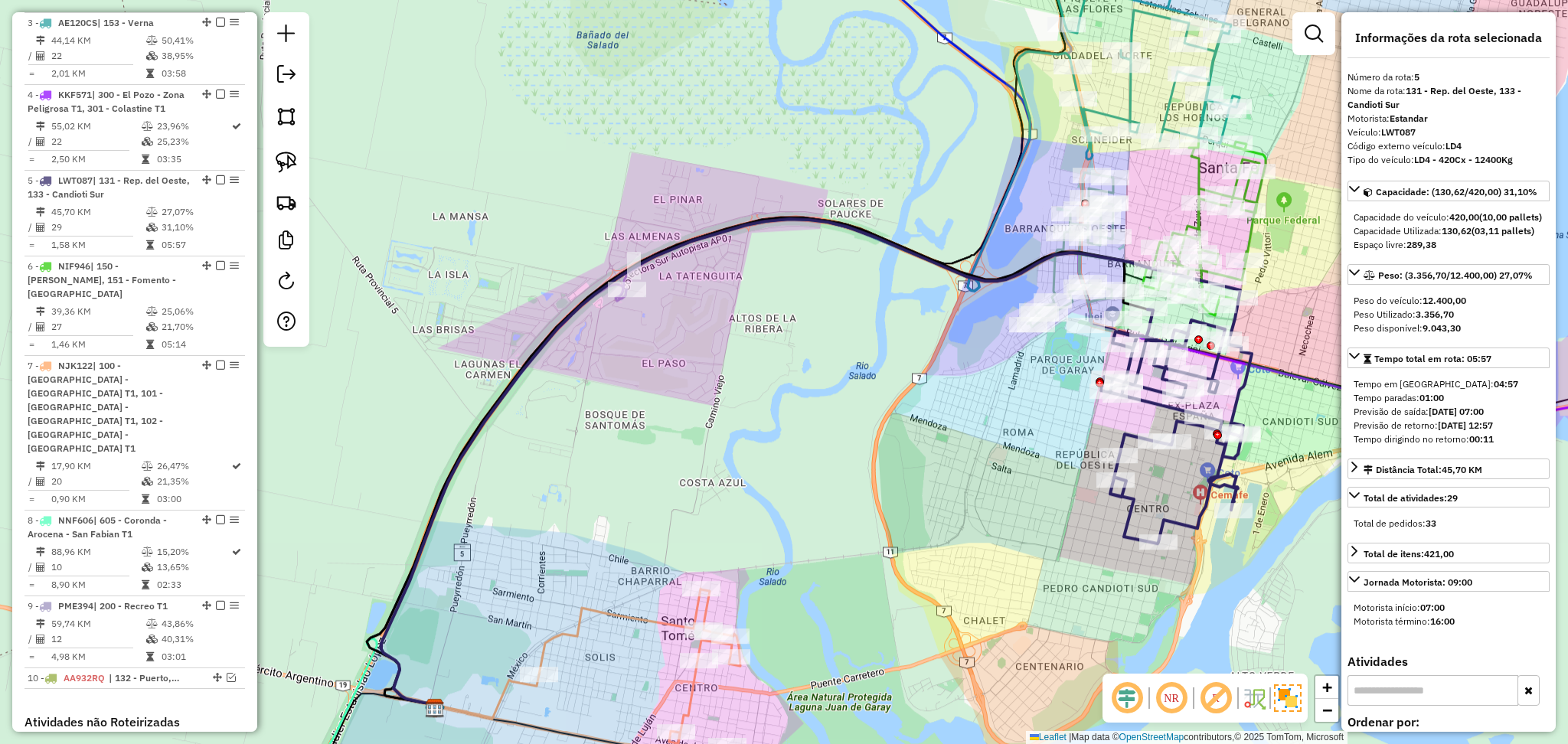
scroll to position [932, 0]
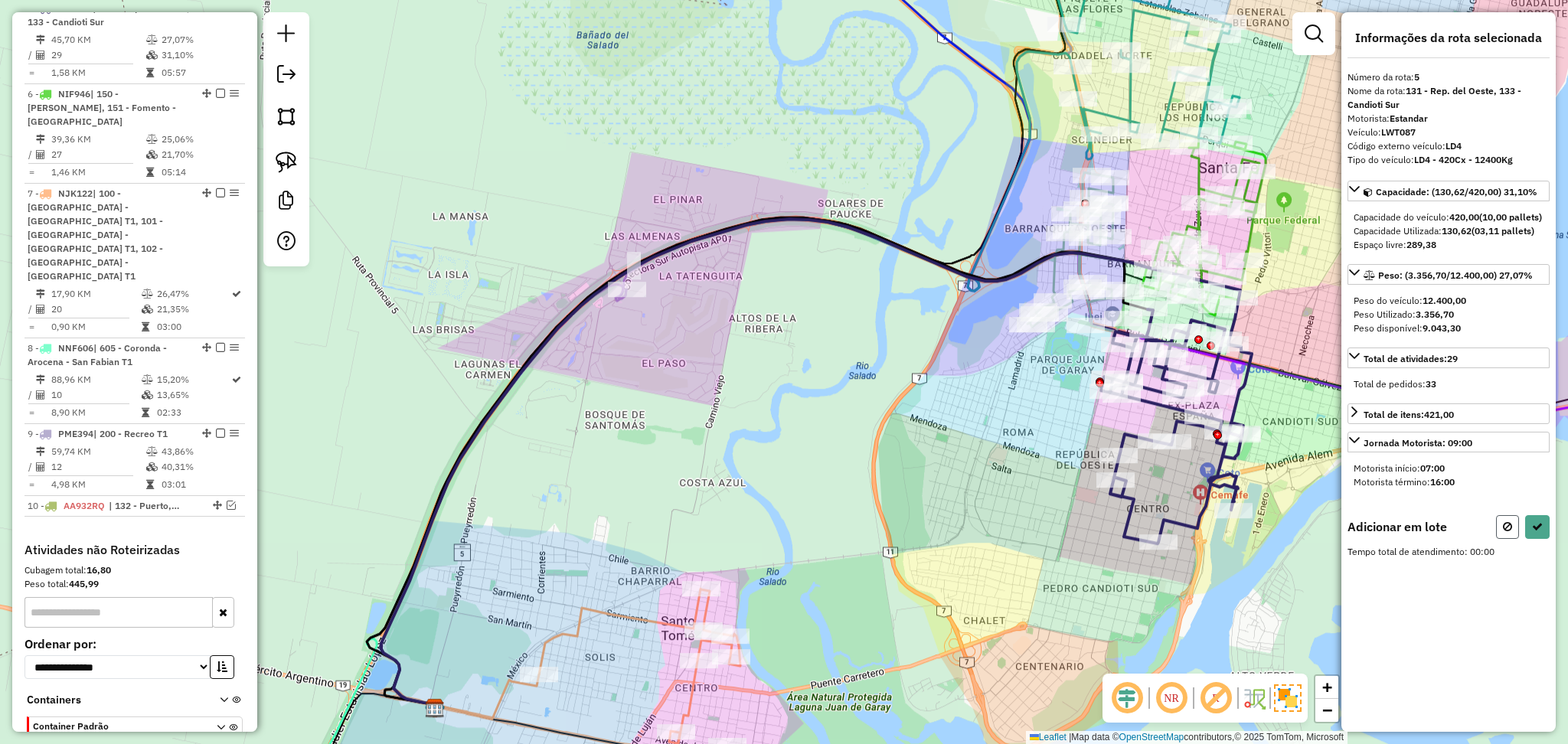
click at [1497, 539] on button at bounding box center [1508, 527] width 23 height 24
select select "**********"
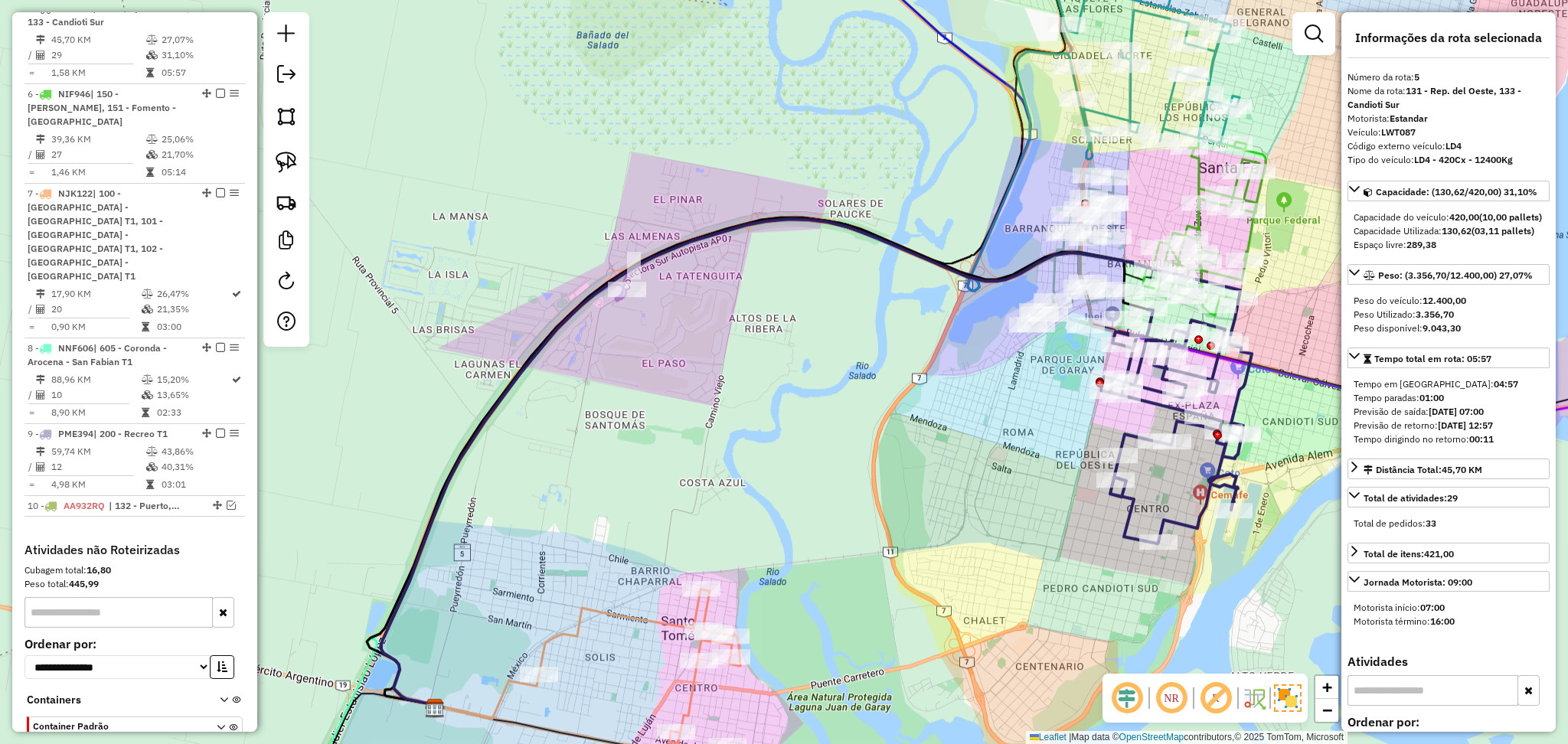
click at [1055, 273] on icon at bounding box center [719, 461] width 674 height 486
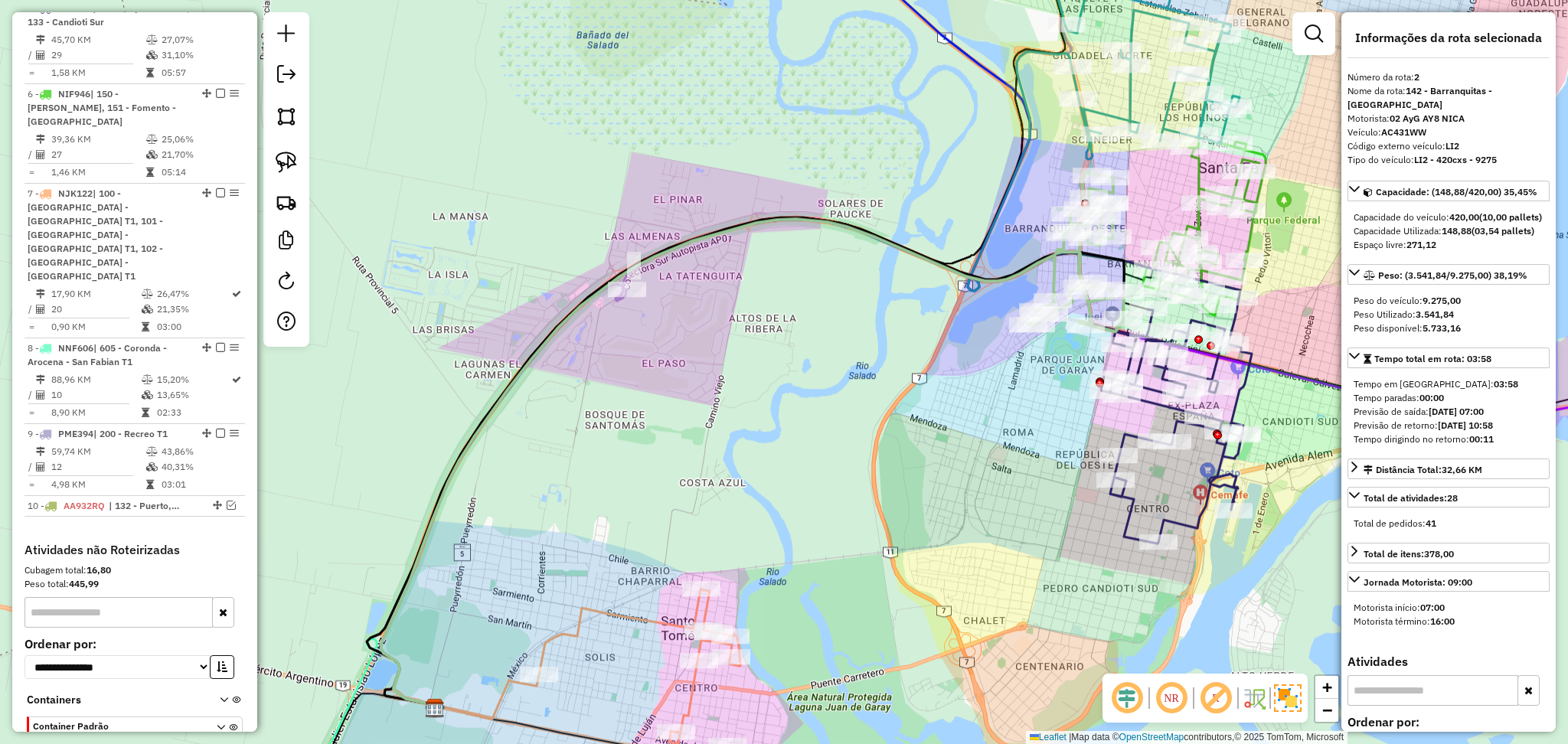
scroll to position [675, 0]
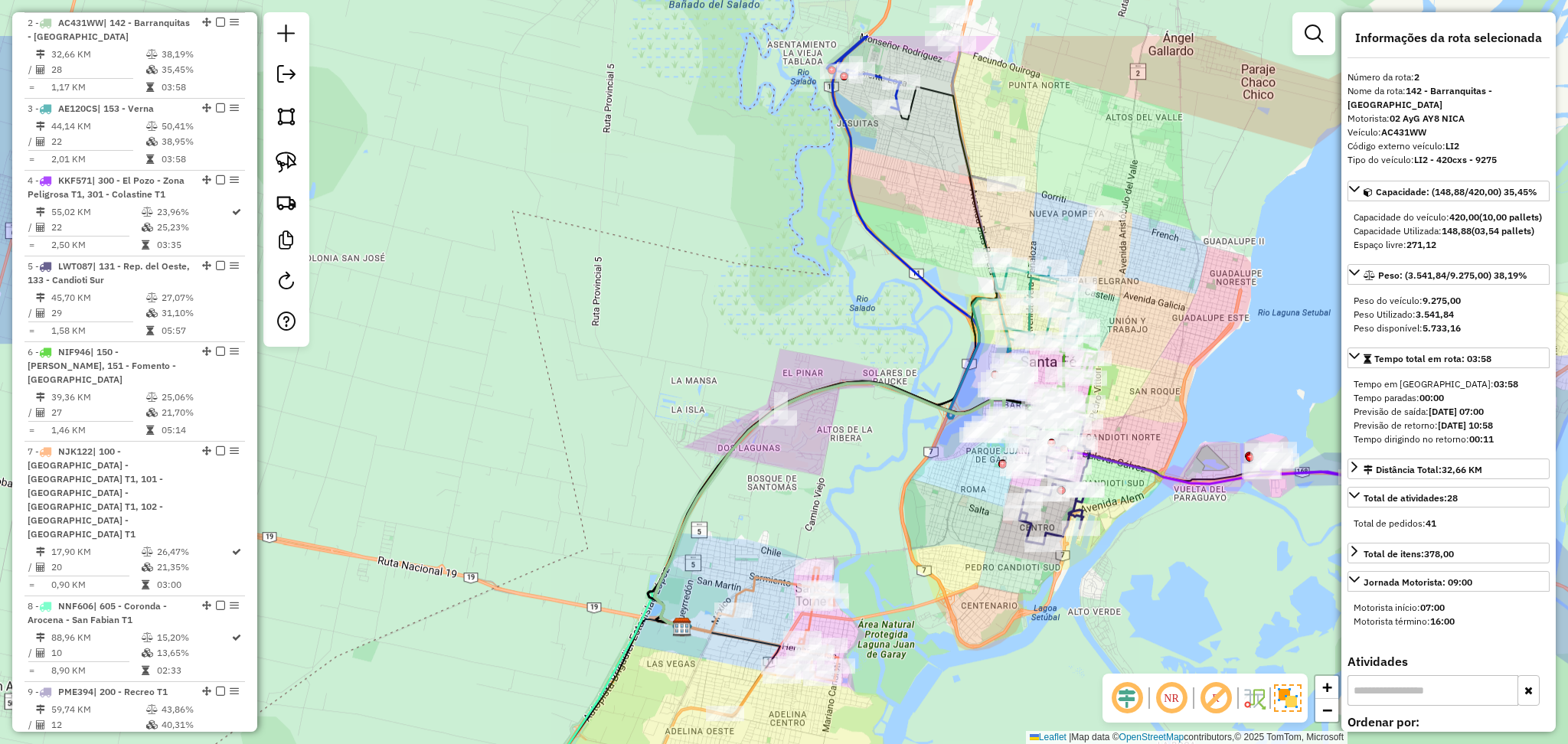
drag, startPoint x: 1058, startPoint y: 113, endPoint x: 1042, endPoint y: 224, distance: 112.1
click at [1042, 224] on div "Janela de atendimento Grade de atendimento Capacidade Transportadoras Veículos …" at bounding box center [784, 372] width 1568 height 744
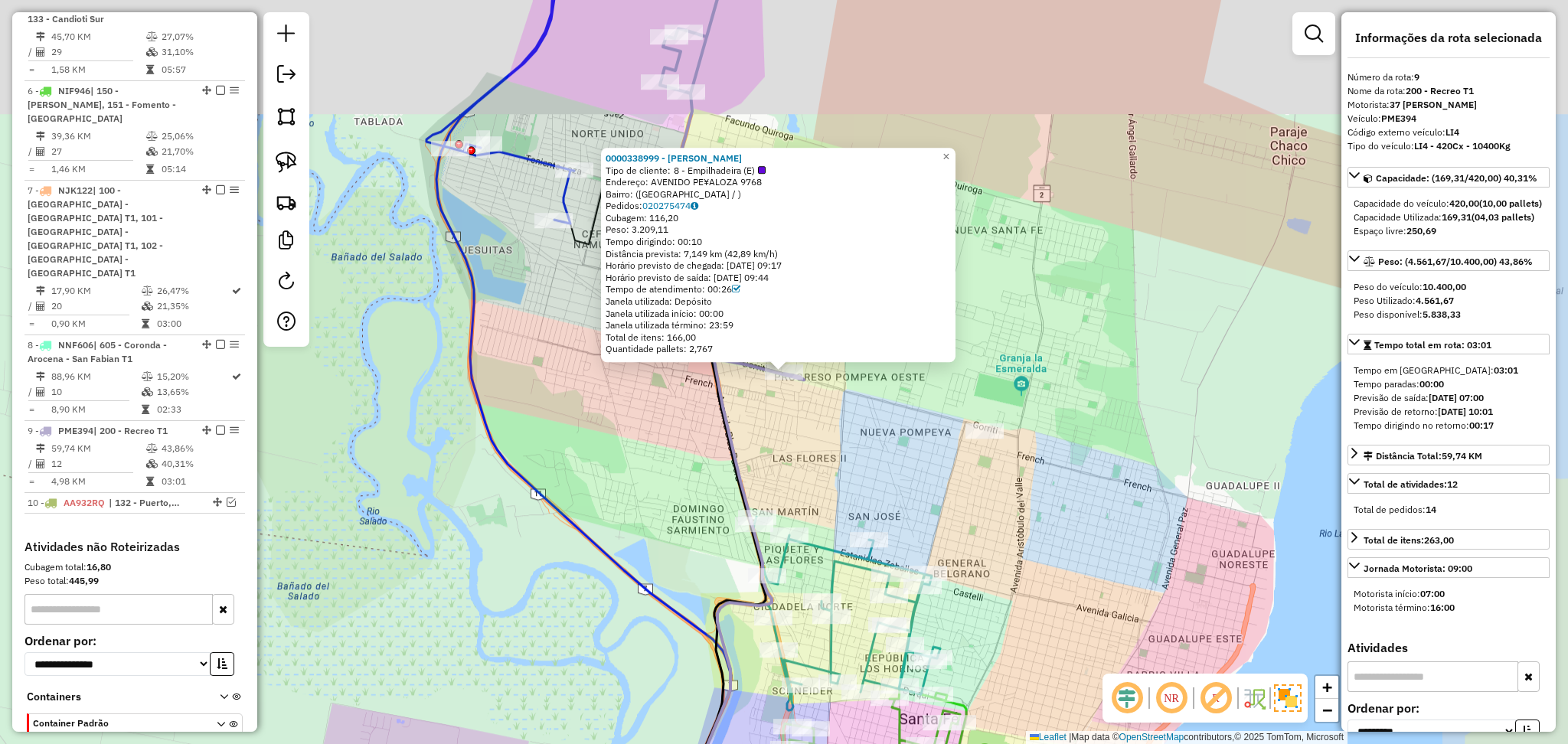
scroll to position [1046, 0]
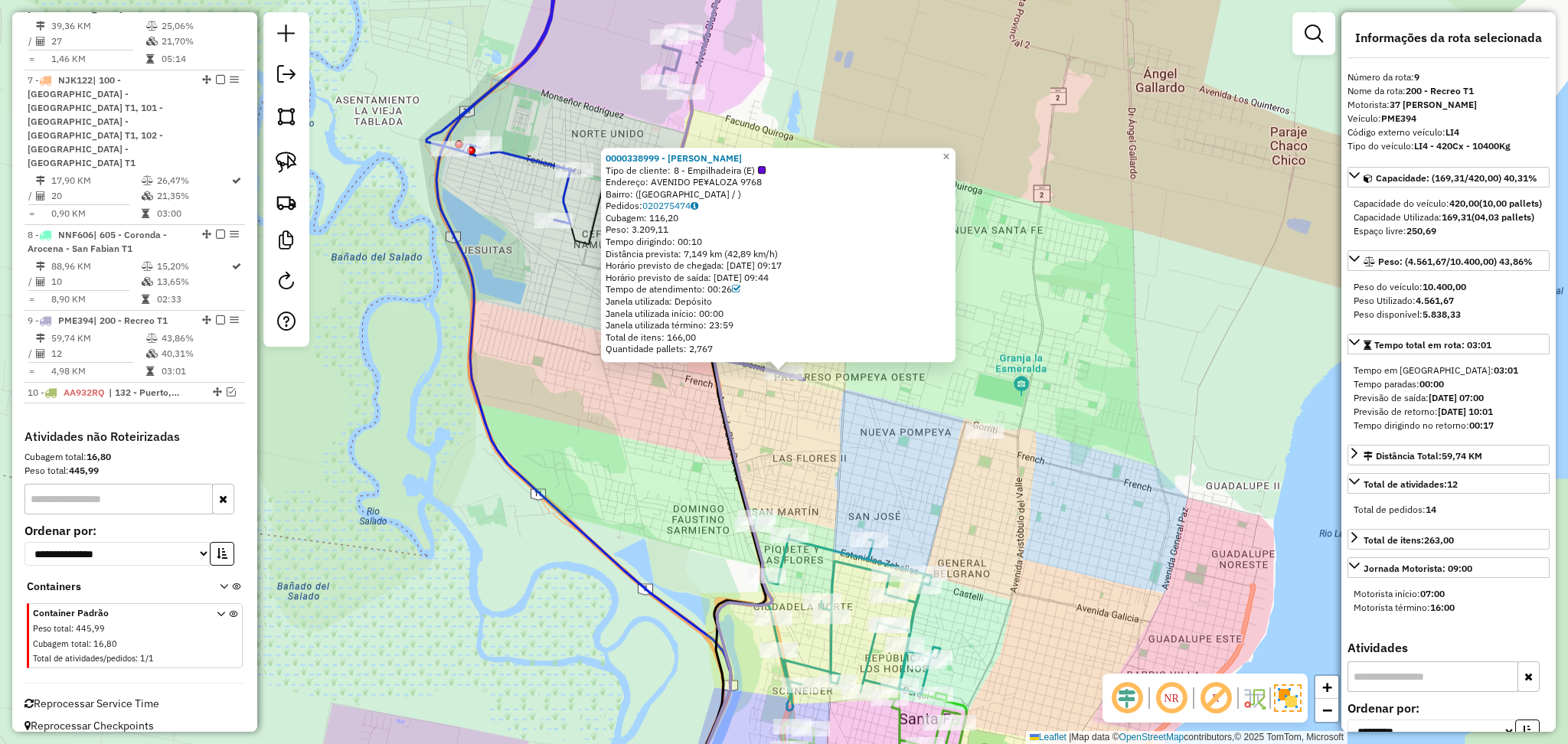
click at [529, 155] on icon at bounding box center [501, 74] width 148 height 298
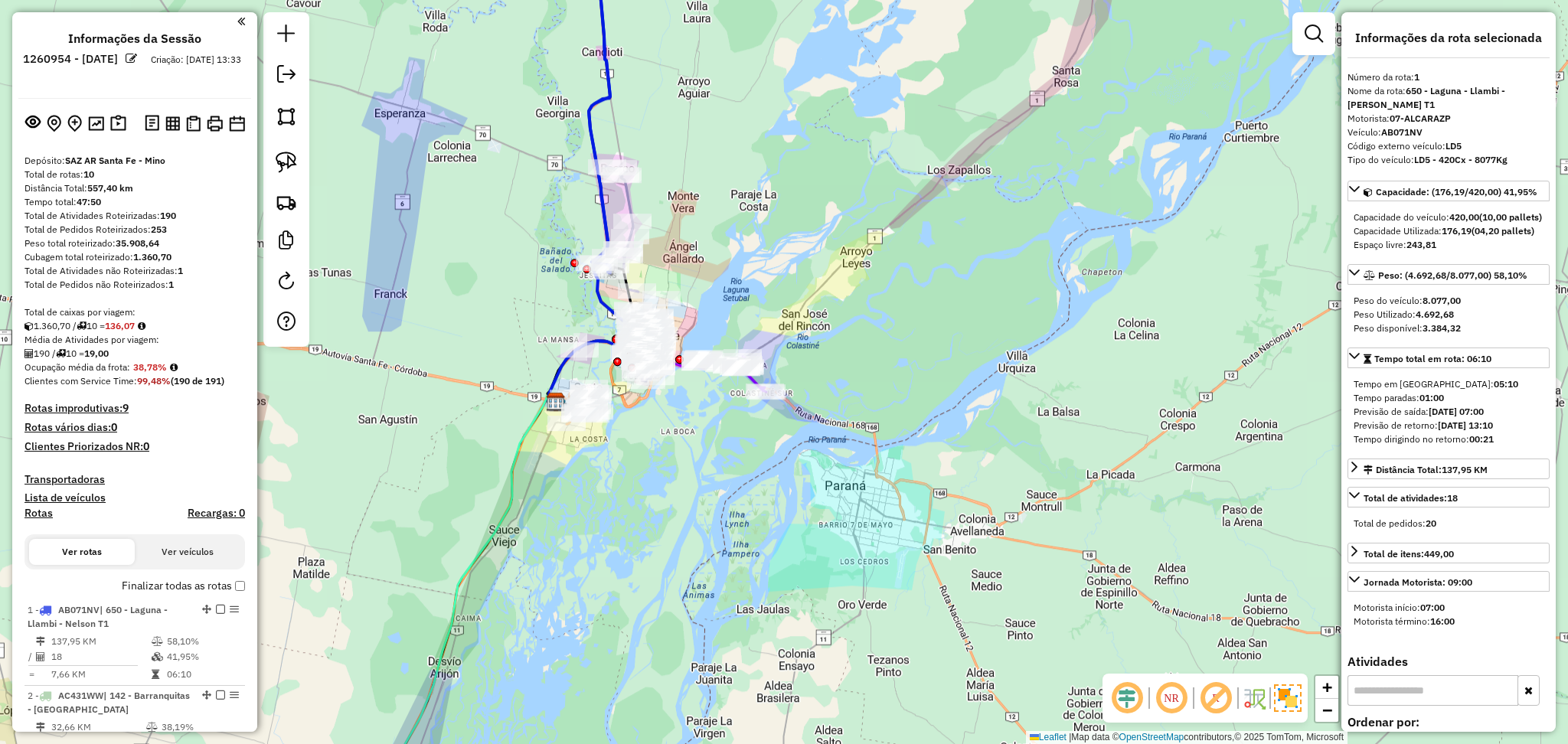
scroll to position [0, 0]
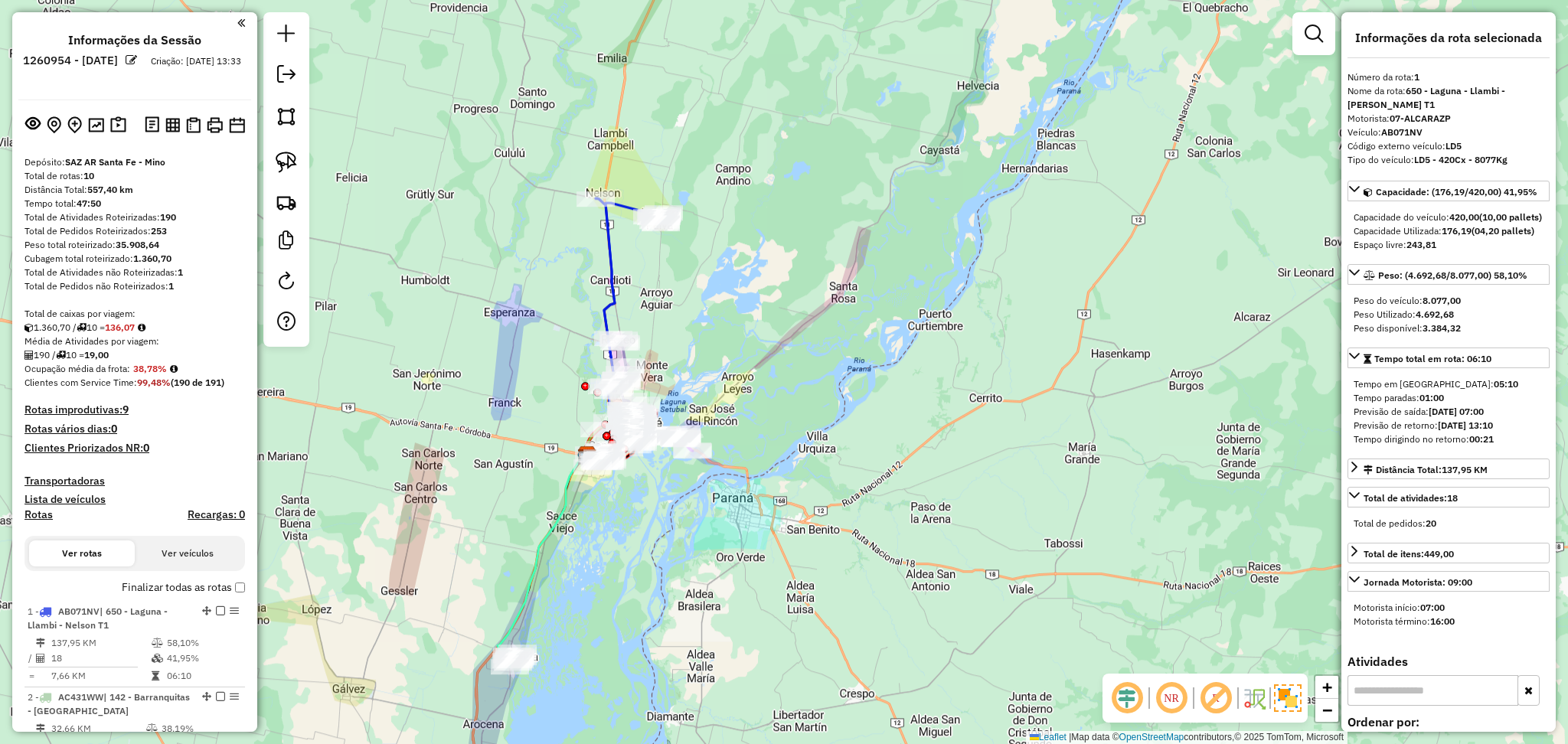
click at [541, 563] on icon at bounding box center [542, 552] width 90 height 201
click at [534, 561] on icon at bounding box center [543, 551] width 90 height 201
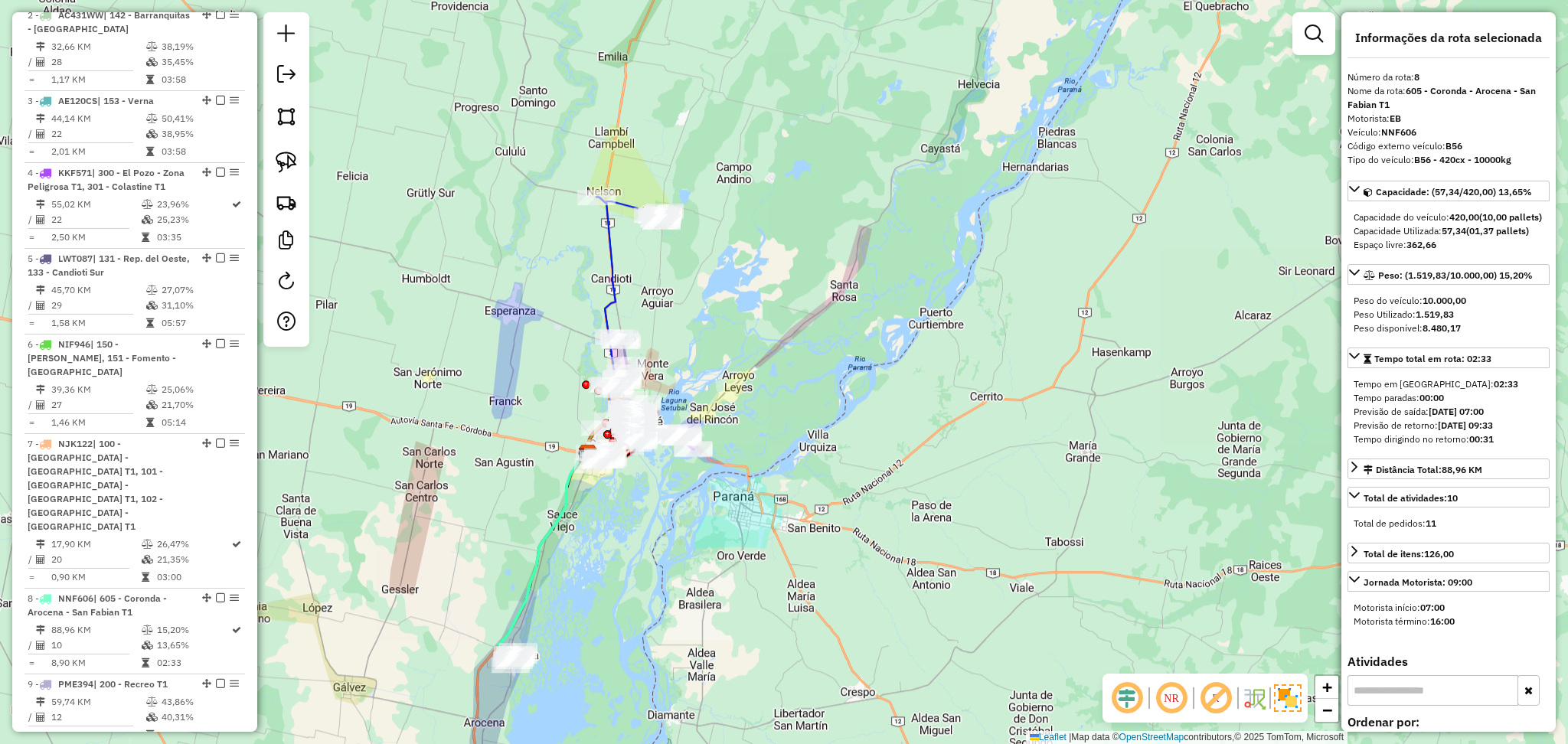
scroll to position [1110, 0]
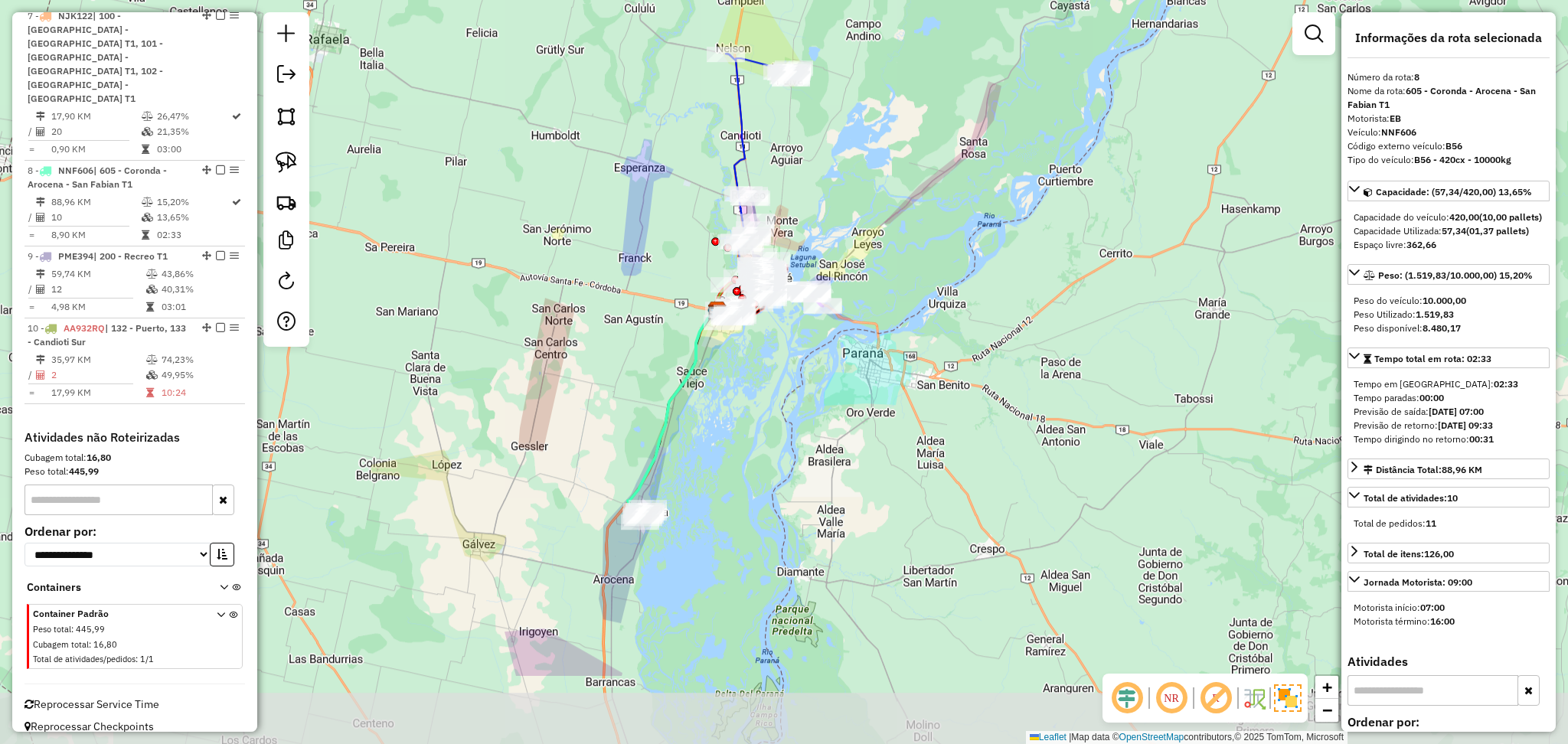
drag, startPoint x: 594, startPoint y: 617, endPoint x: 749, endPoint y: 455, distance: 224.2
click at [749, 455] on div "Janela de atendimento Grade de atendimento Capacidade Transportadoras Veículos …" at bounding box center [784, 372] width 1568 height 744
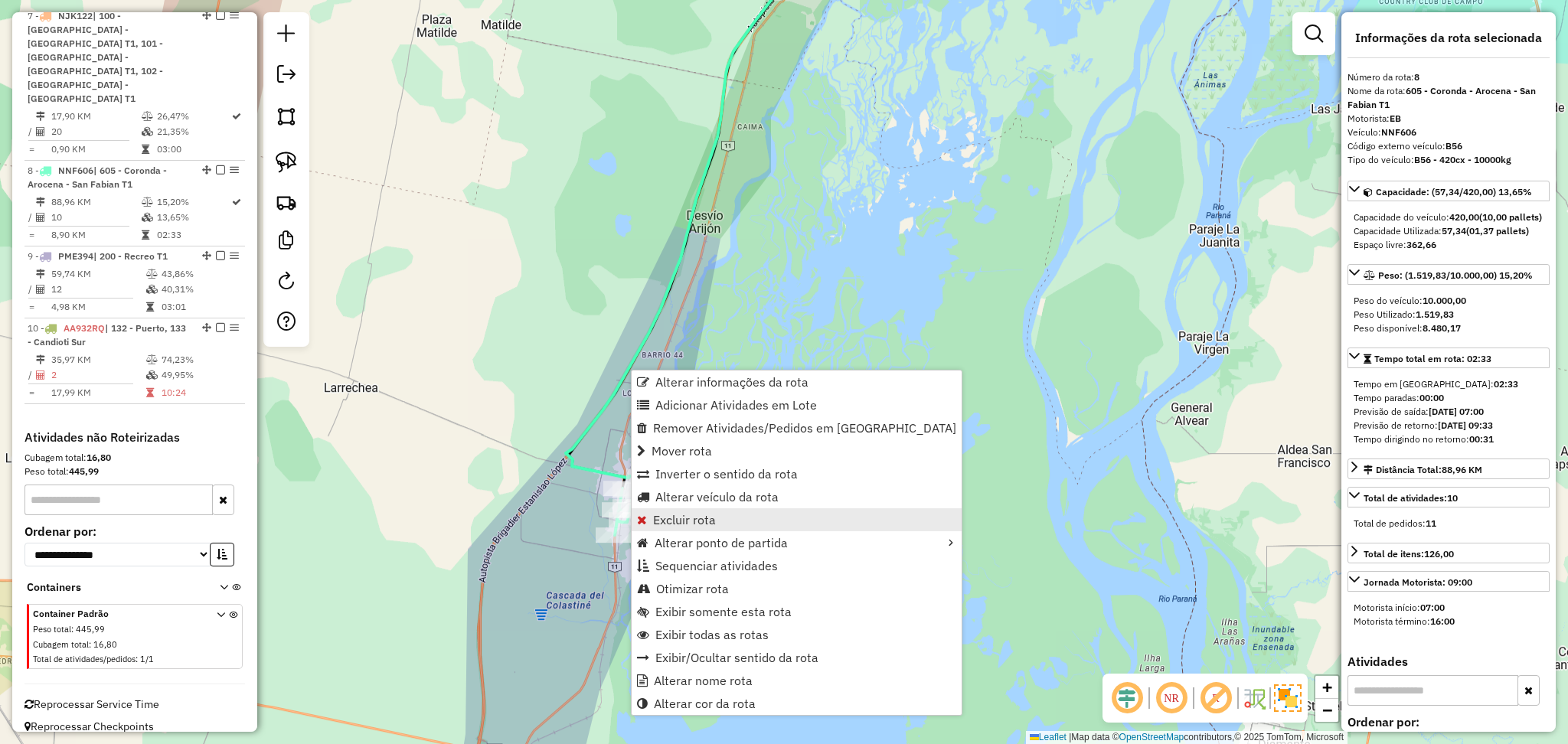
click at [678, 515] on span "Excluir rota" at bounding box center [684, 520] width 62 height 12
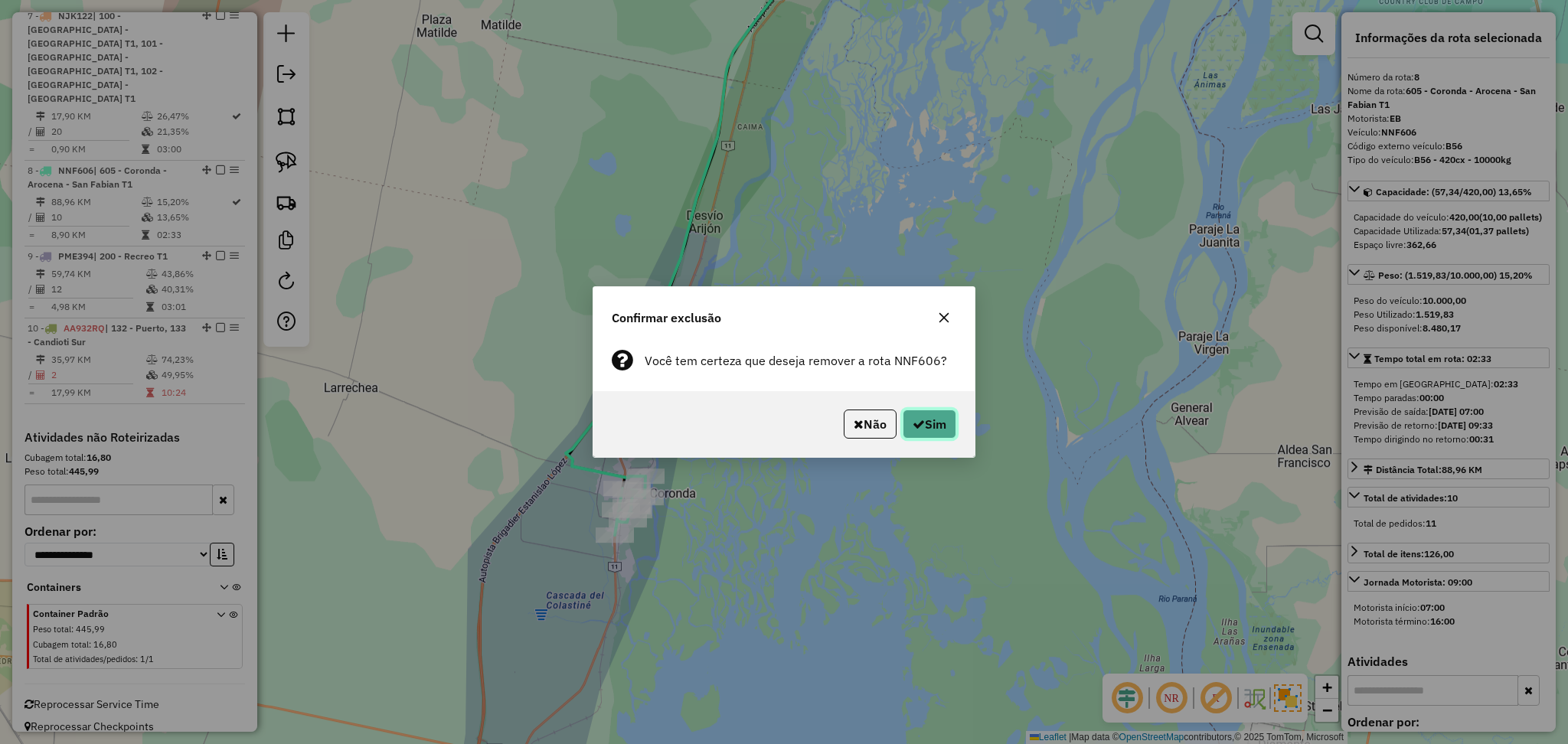
click at [929, 429] on button "Sim" at bounding box center [929, 423] width 53 height 29
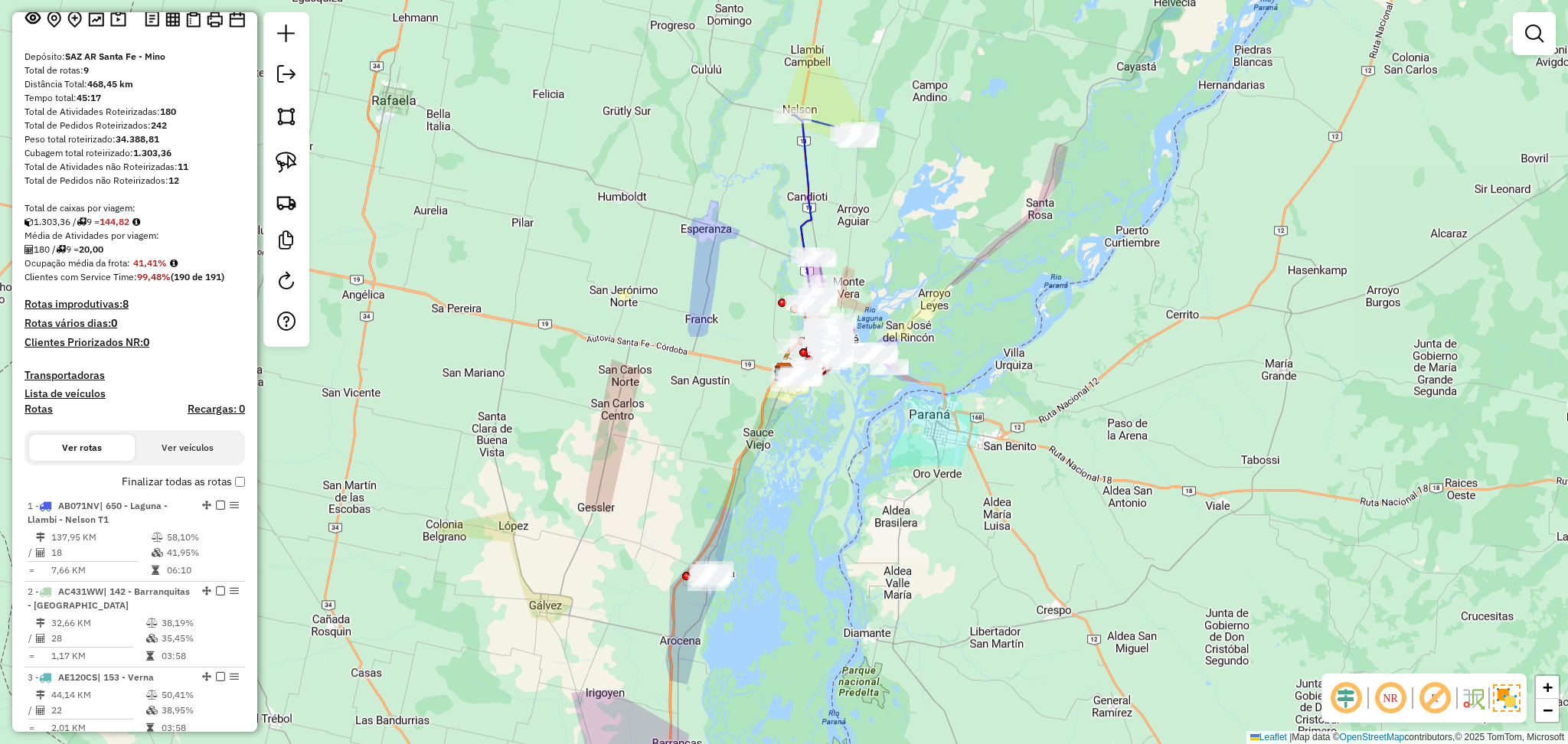
scroll to position [0, 0]
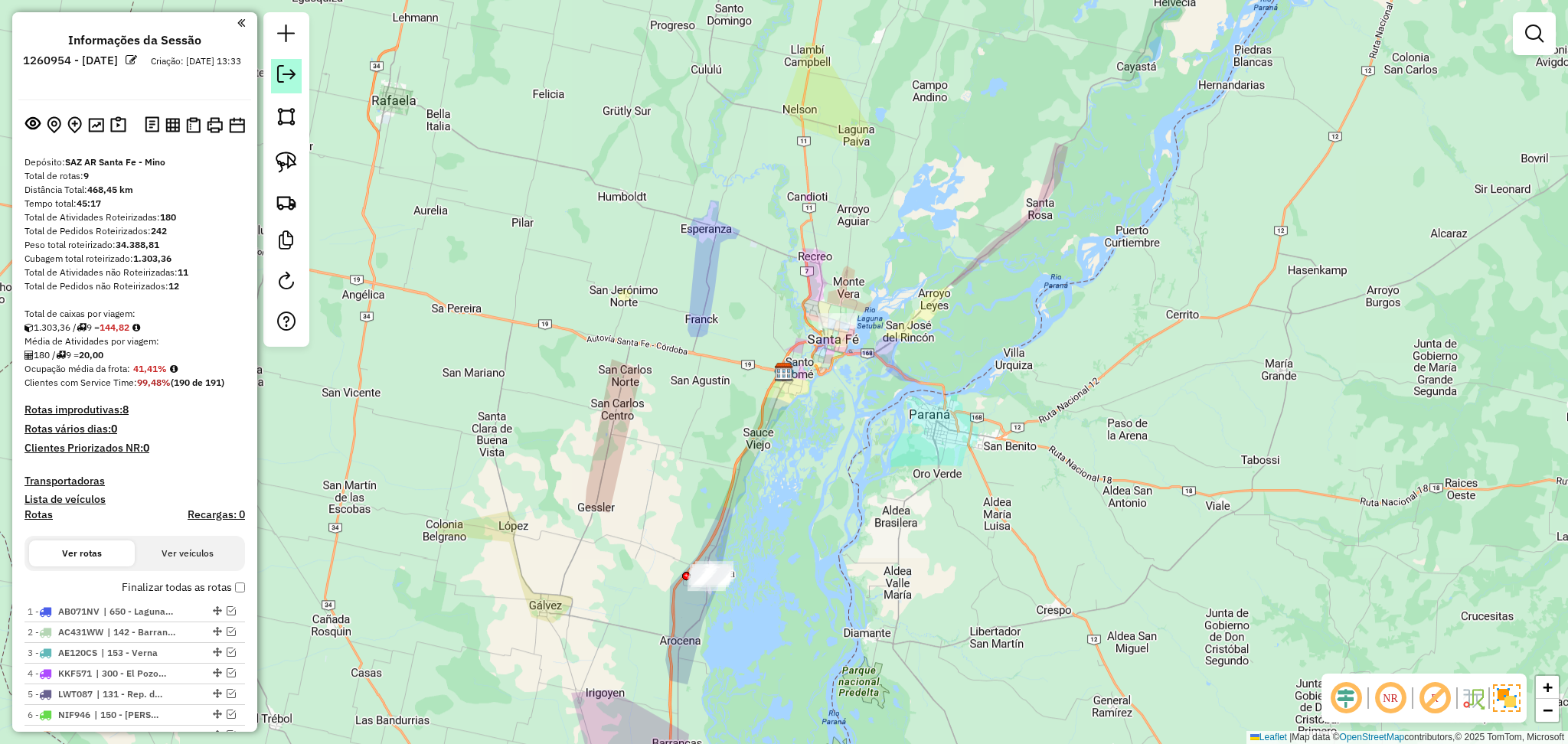
click at [298, 76] on link at bounding box center [286, 76] width 30 height 35
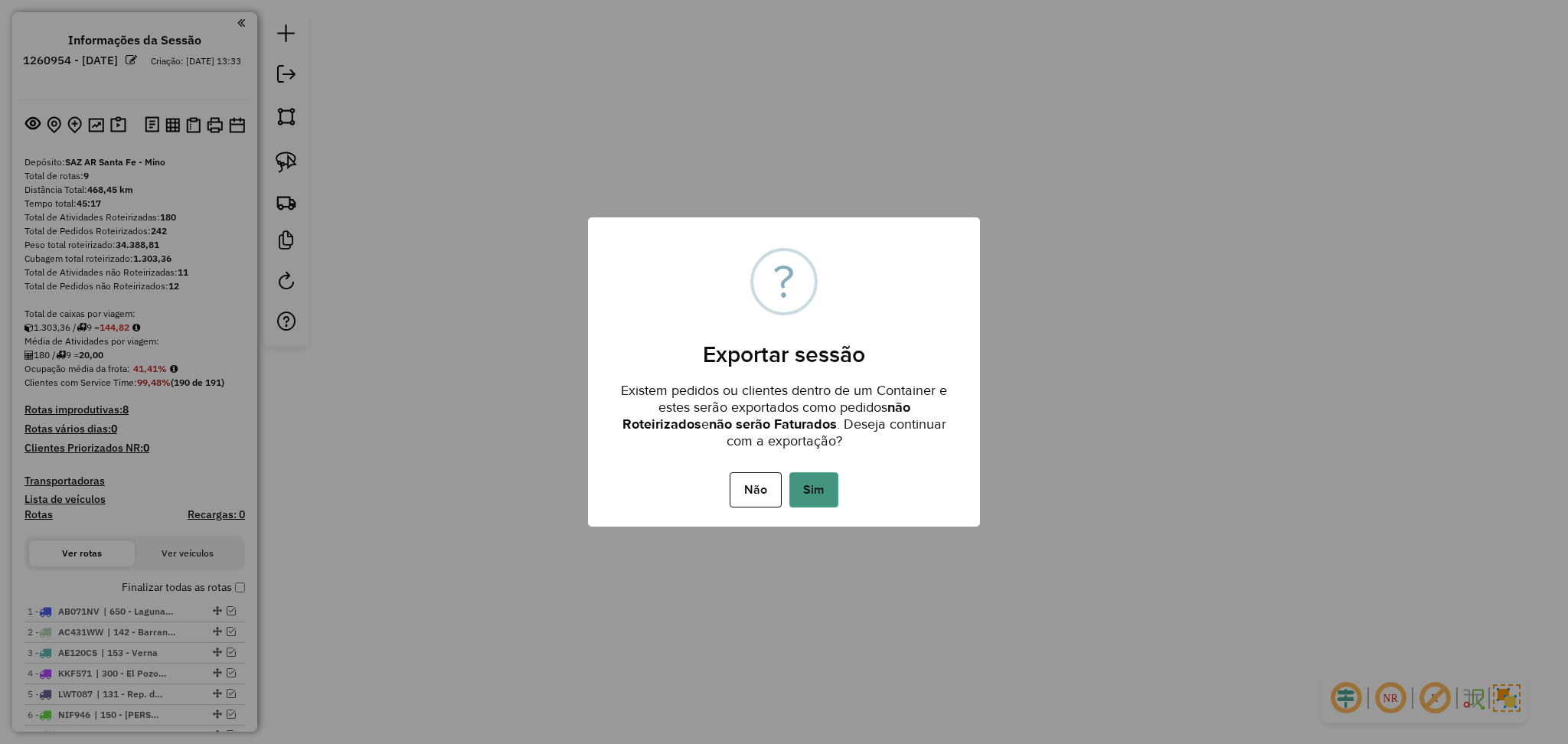
click at [831, 496] on button "Sim" at bounding box center [814, 490] width 49 height 35
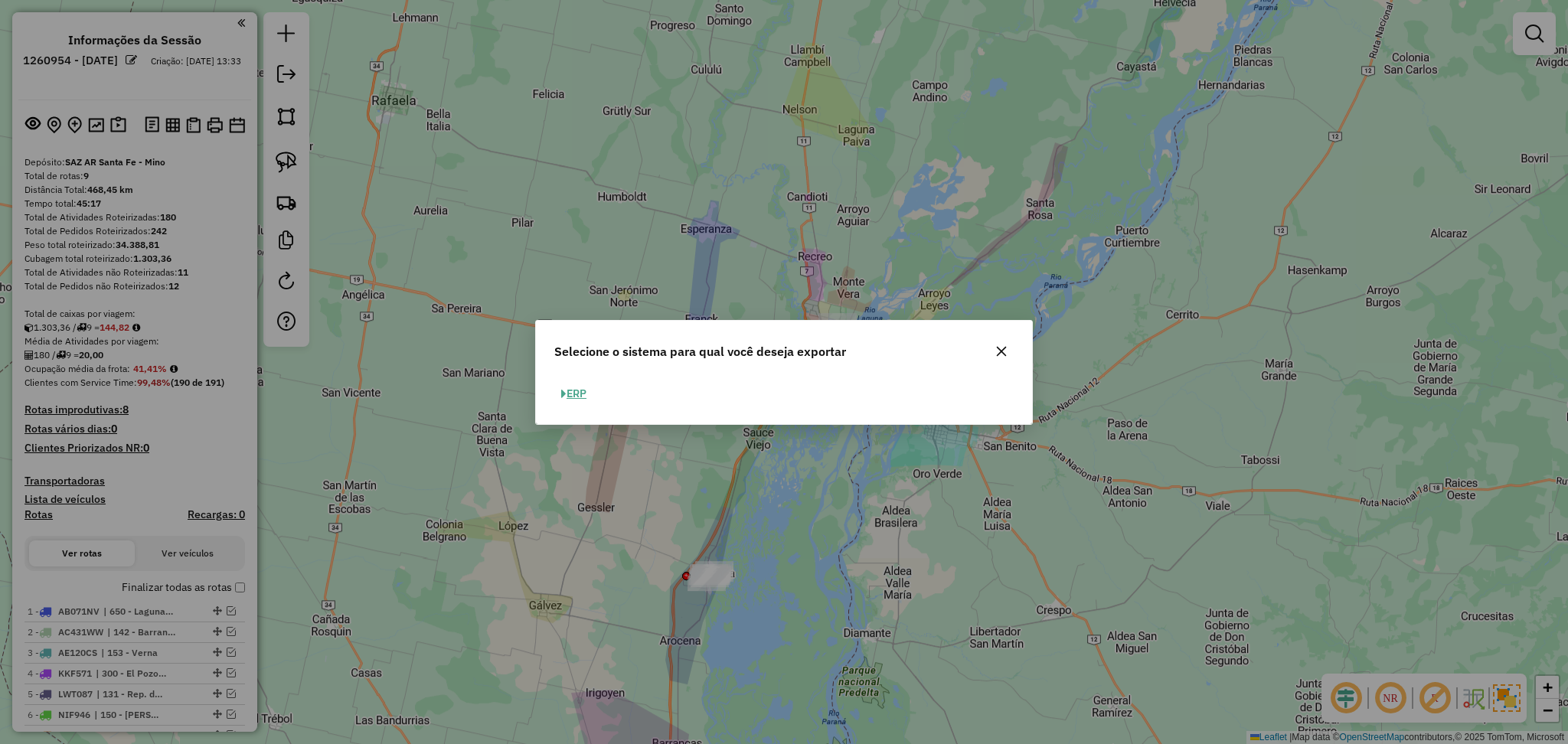
click at [582, 386] on button "ERP" at bounding box center [573, 394] width 39 height 24
select select "**"
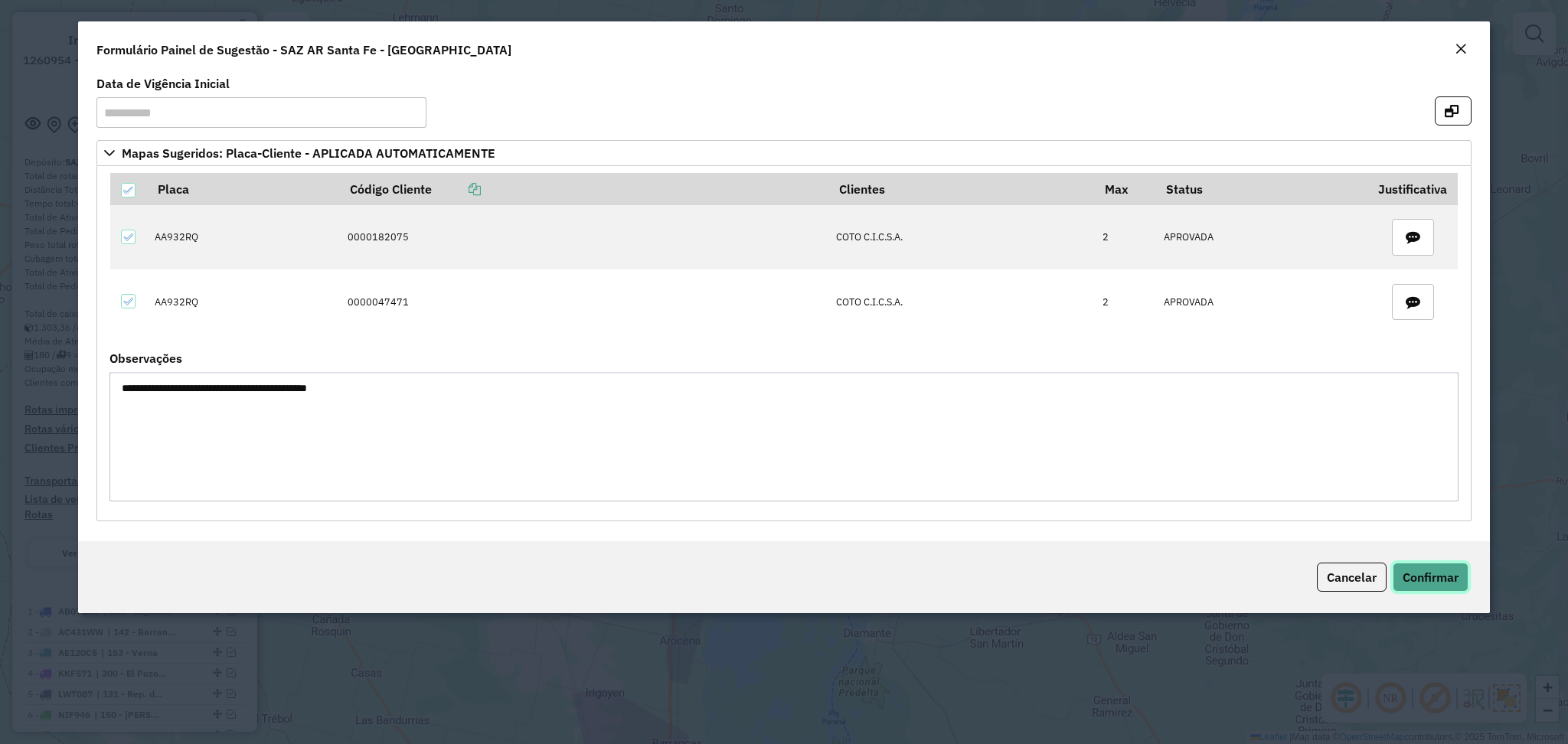
click at [1417, 586] on button "Confirmar" at bounding box center [1431, 577] width 76 height 29
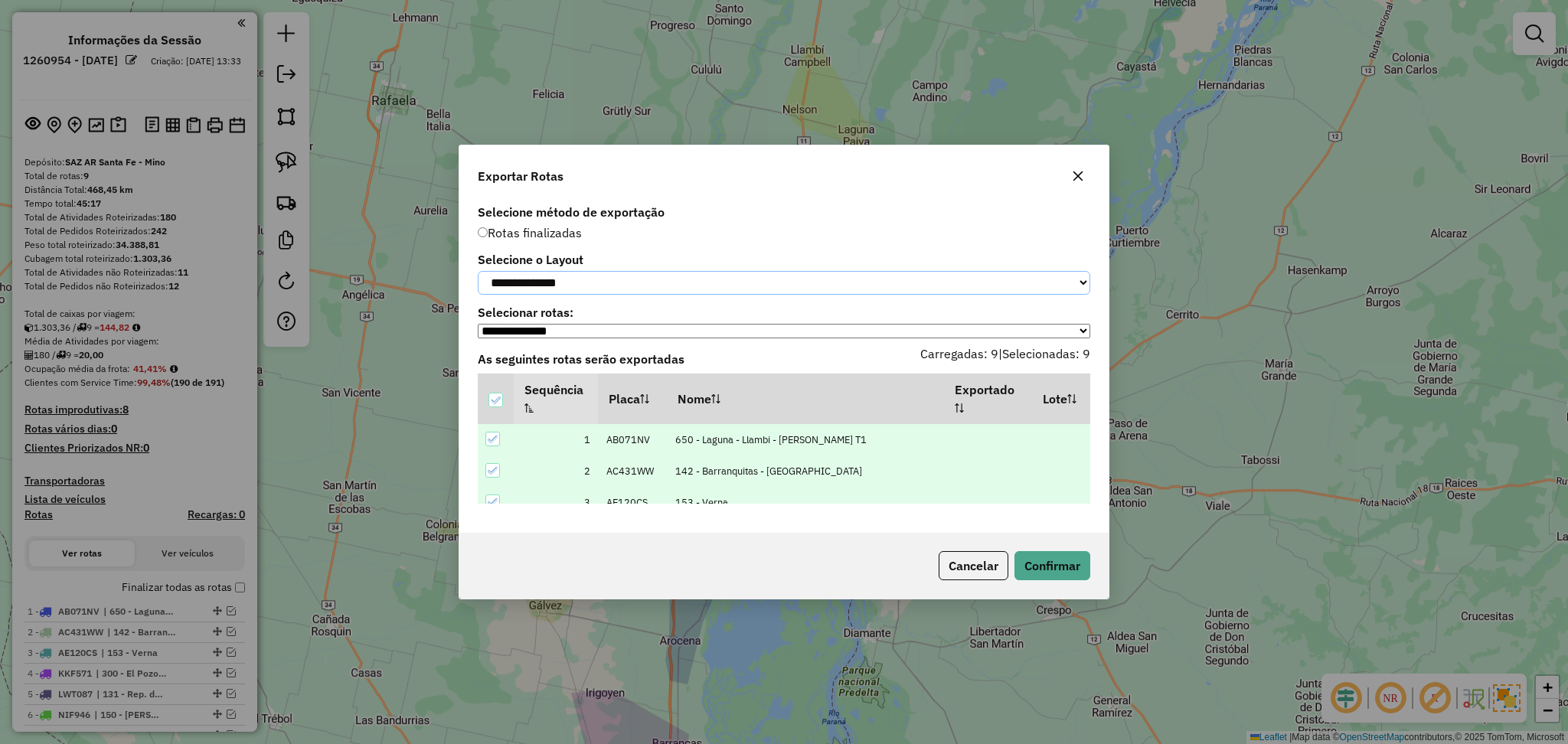
click at [803, 293] on select "**********" at bounding box center [784, 283] width 613 height 24
select select "*********"
click at [478, 271] on select "**********" at bounding box center [784, 283] width 613 height 24
click at [1072, 577] on button "Confirmar" at bounding box center [1052, 566] width 76 height 29
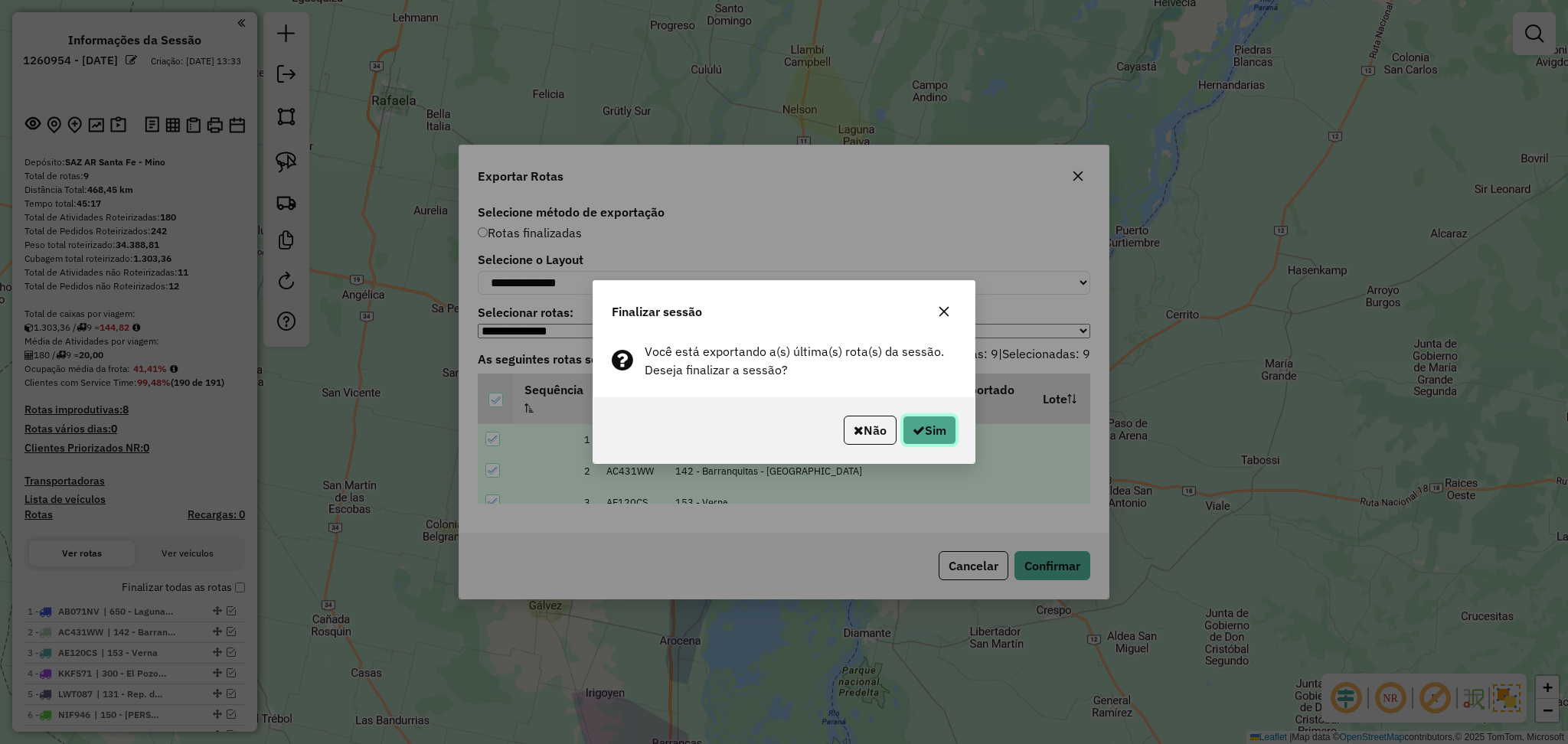
click at [948, 424] on button "Sim" at bounding box center [929, 430] width 53 height 29
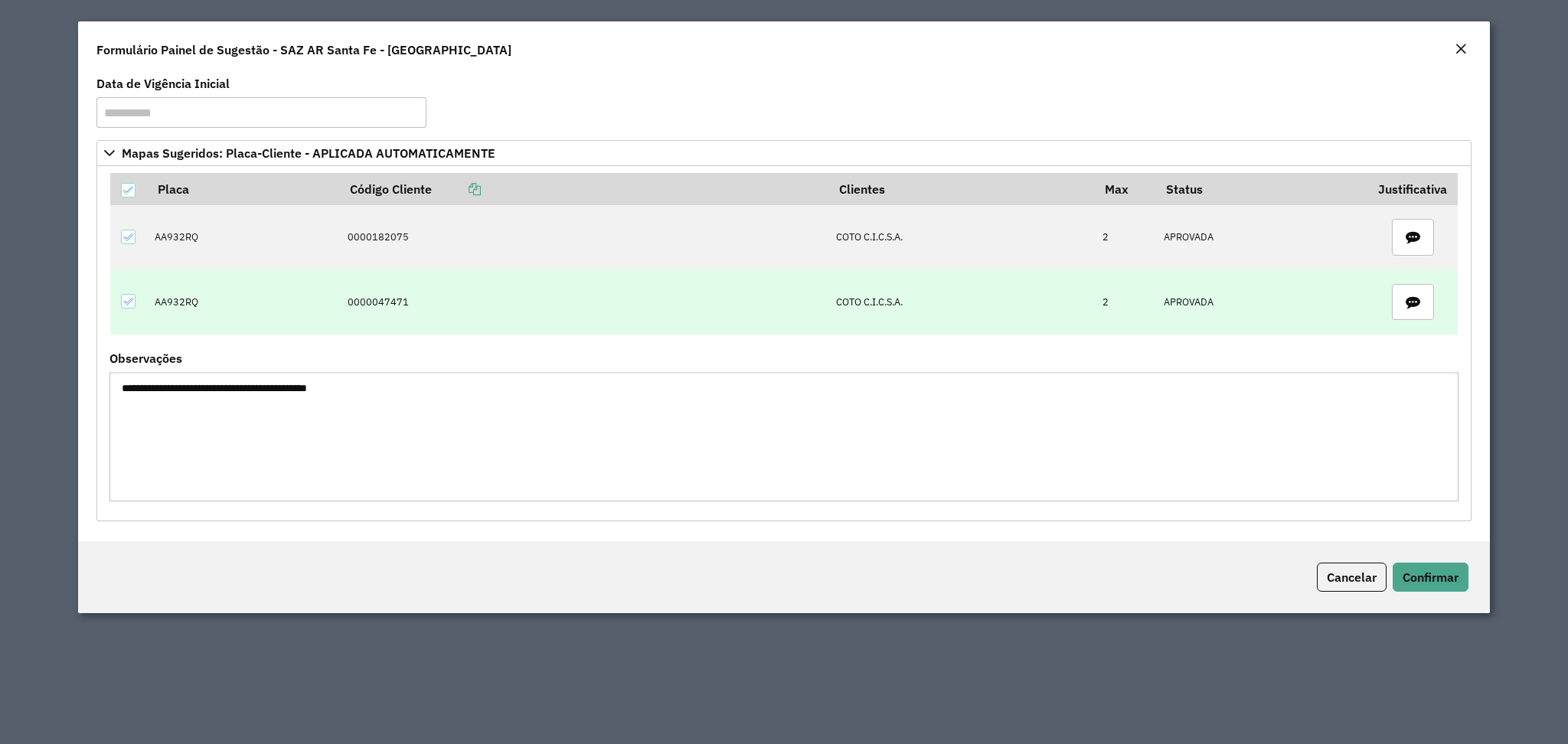
click at [377, 311] on td "0000047471" at bounding box center [584, 302] width 489 height 64
click at [375, 312] on td "0000047471" at bounding box center [584, 302] width 489 height 64
click at [377, 307] on td "0000047471" at bounding box center [584, 302] width 489 height 64
click at [377, 307] on td "0000047471" at bounding box center [584, 302] width 489 height 64
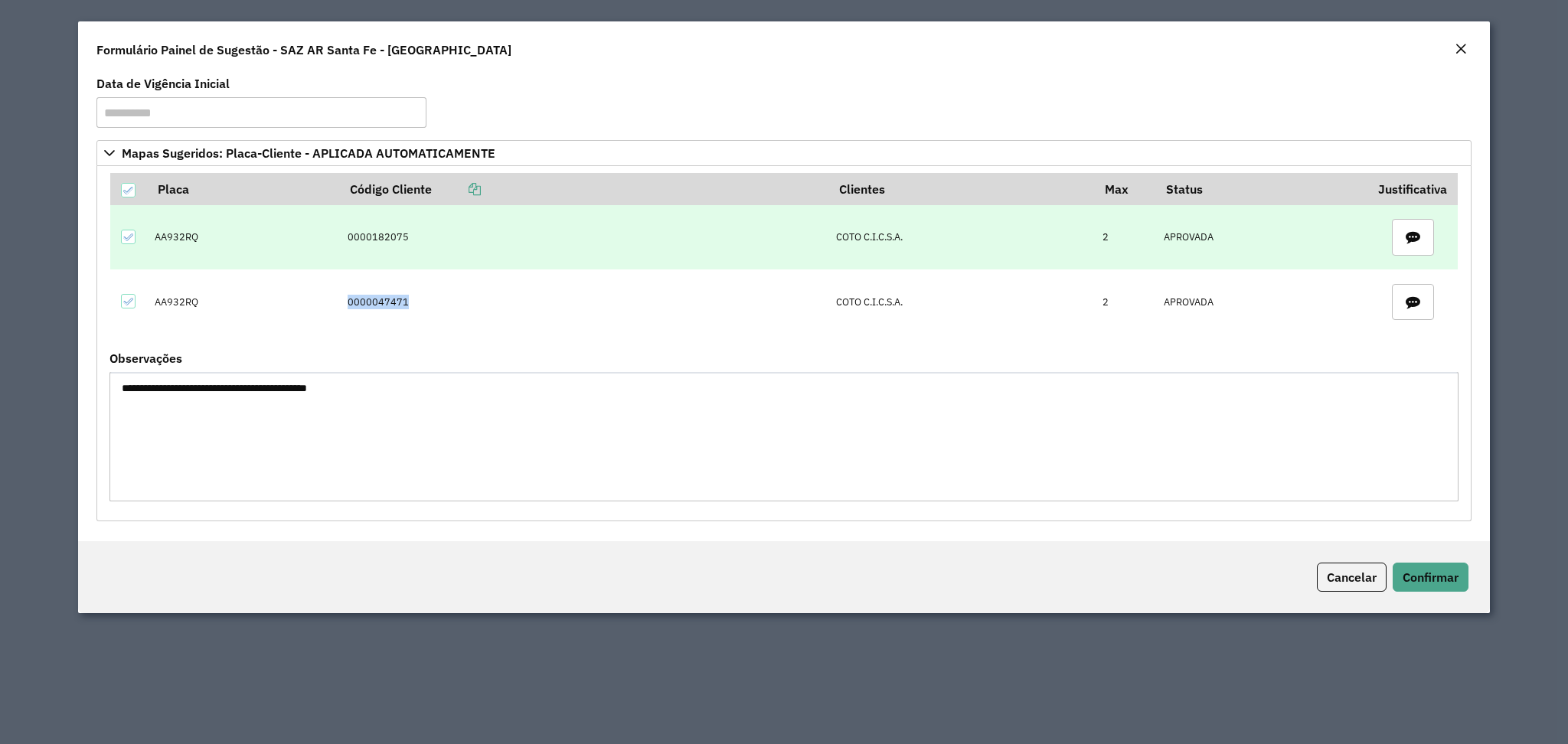
copy td "0000047471"
click at [178, 240] on td "AA932RQ" at bounding box center [243, 238] width 192 height 64
click at [178, 239] on td "AA932RQ" at bounding box center [243, 238] width 192 height 64
click at [178, 240] on td "AA932RQ" at bounding box center [243, 238] width 192 height 64
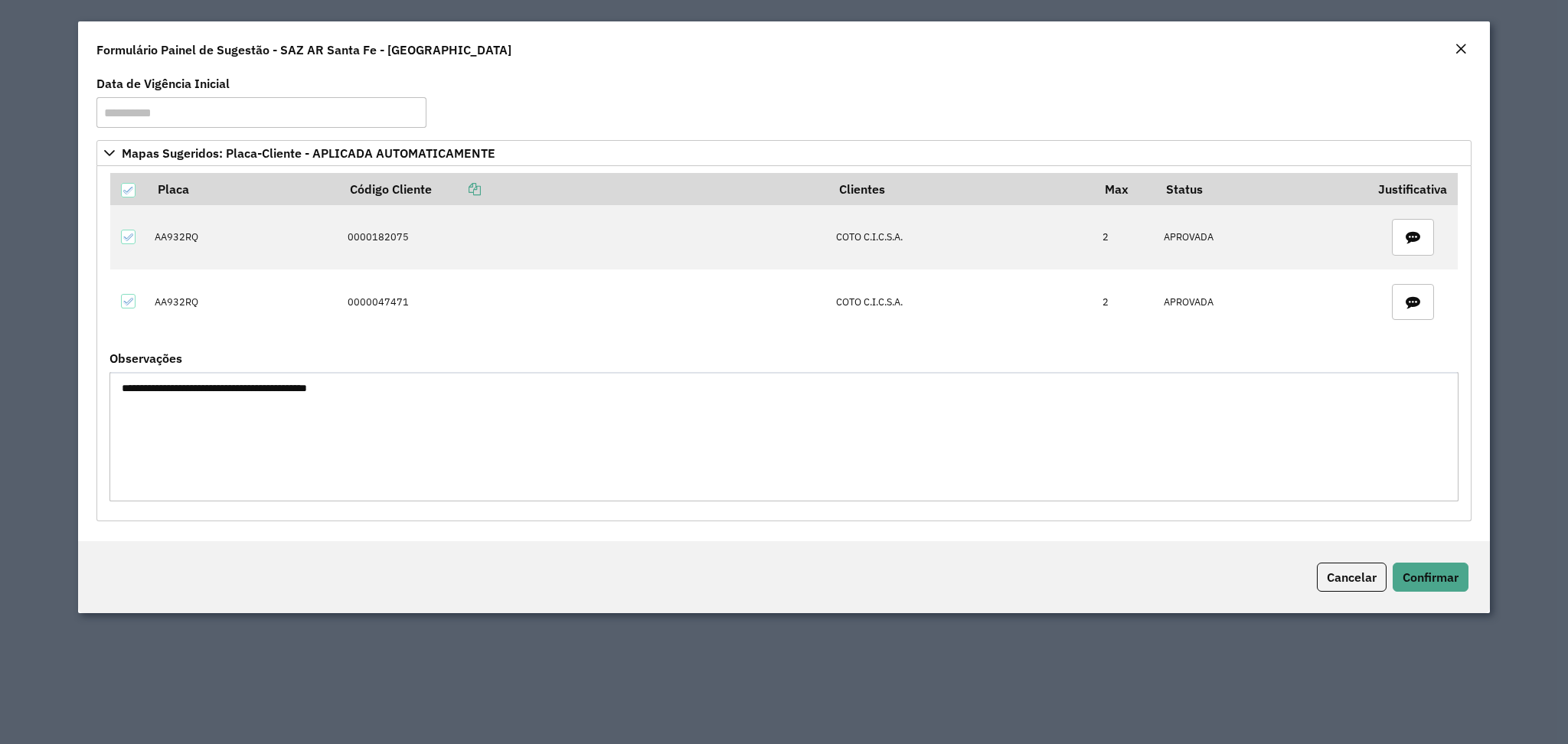
click at [176, 389] on textarea "**********" at bounding box center [784, 437] width 1348 height 129
click at [227, 391] on textarea "**********" at bounding box center [784, 437] width 1348 height 129
click at [226, 392] on textarea "**********" at bounding box center [784, 437] width 1348 height 129
click at [345, 392] on textarea "**********" at bounding box center [784, 437] width 1348 height 129
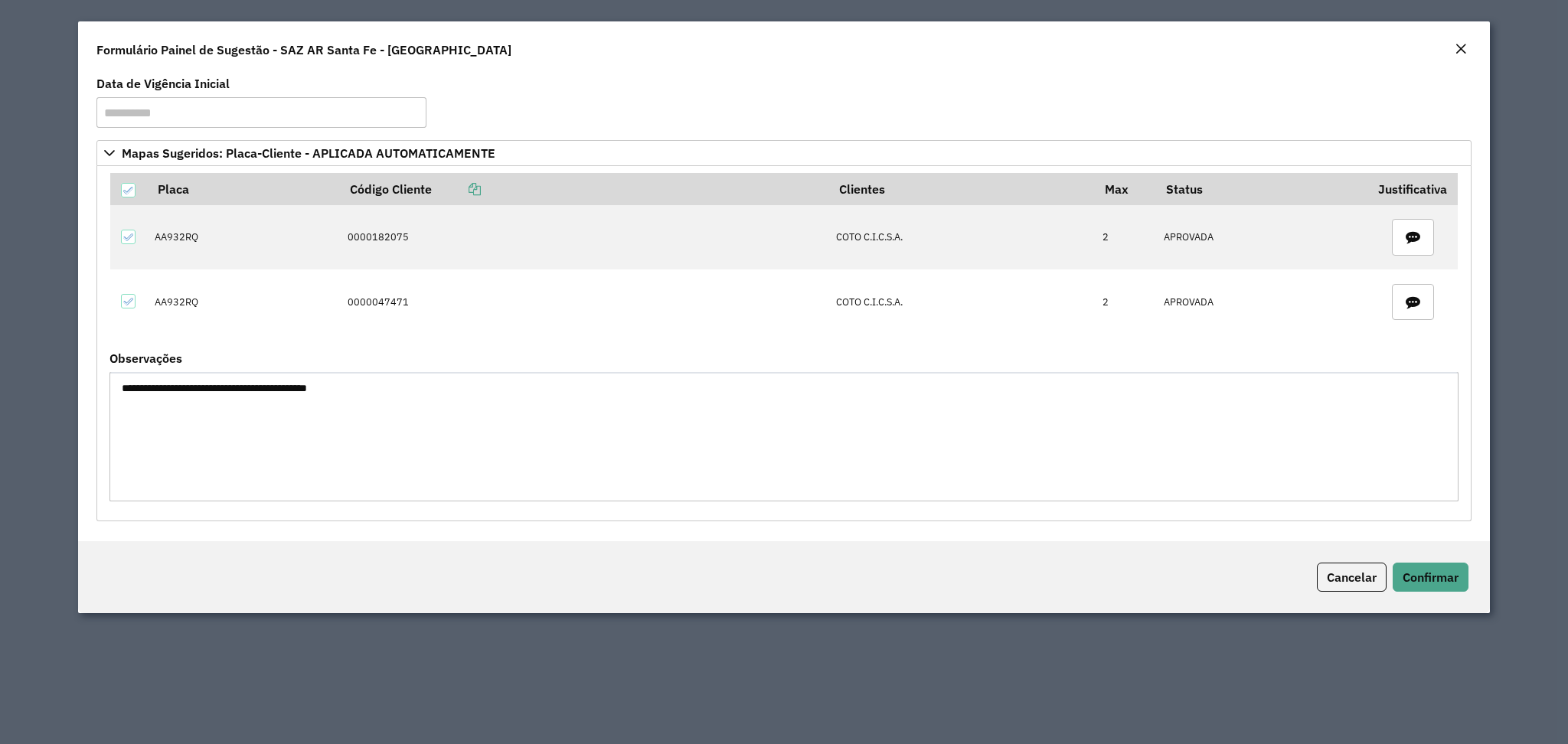
click at [345, 392] on textarea "**********" at bounding box center [784, 437] width 1348 height 129
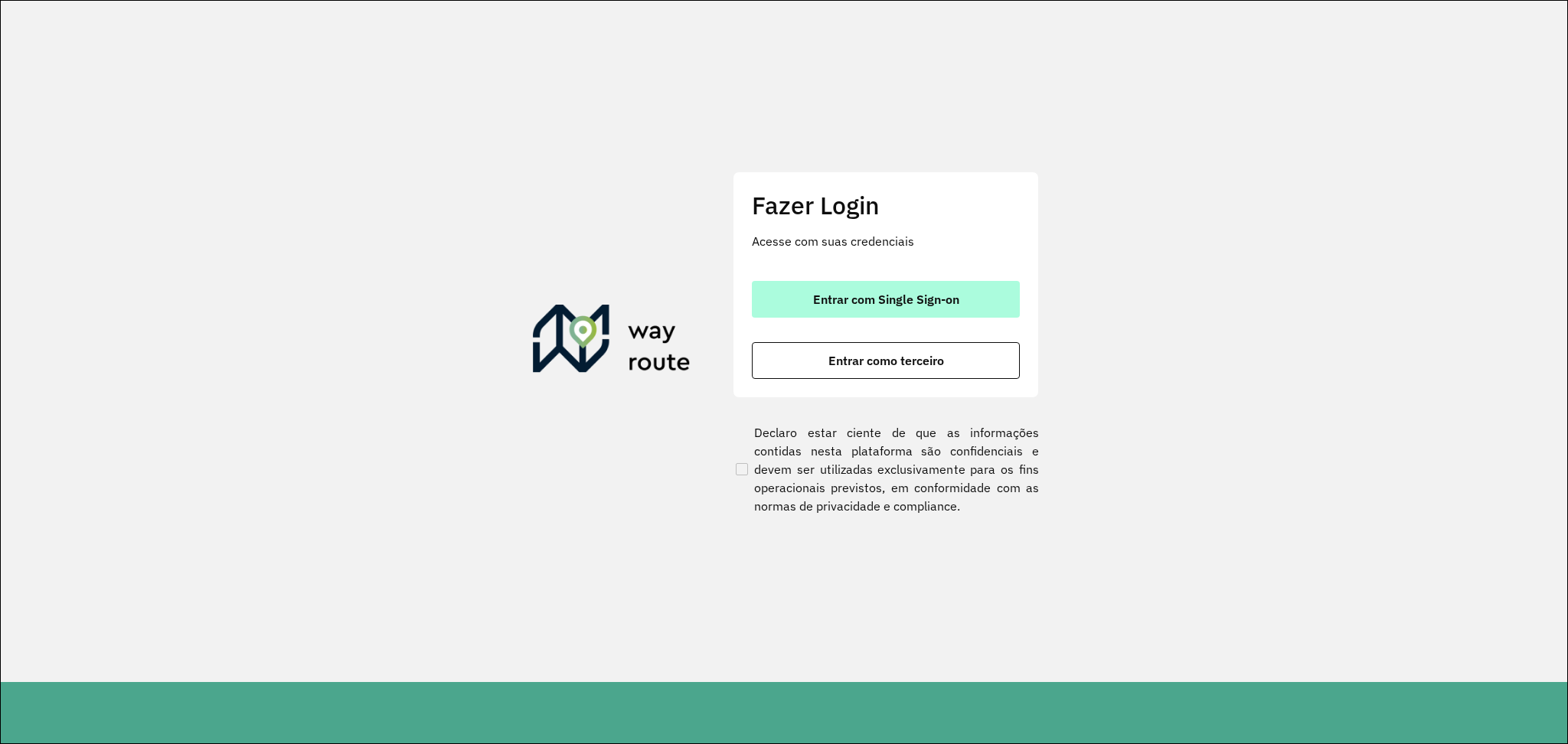
click at [923, 316] on button "Entrar com Single Sign-on" at bounding box center [886, 299] width 268 height 37
click at [826, 289] on button "Entrar com Single Sign-on" at bounding box center [886, 299] width 268 height 37
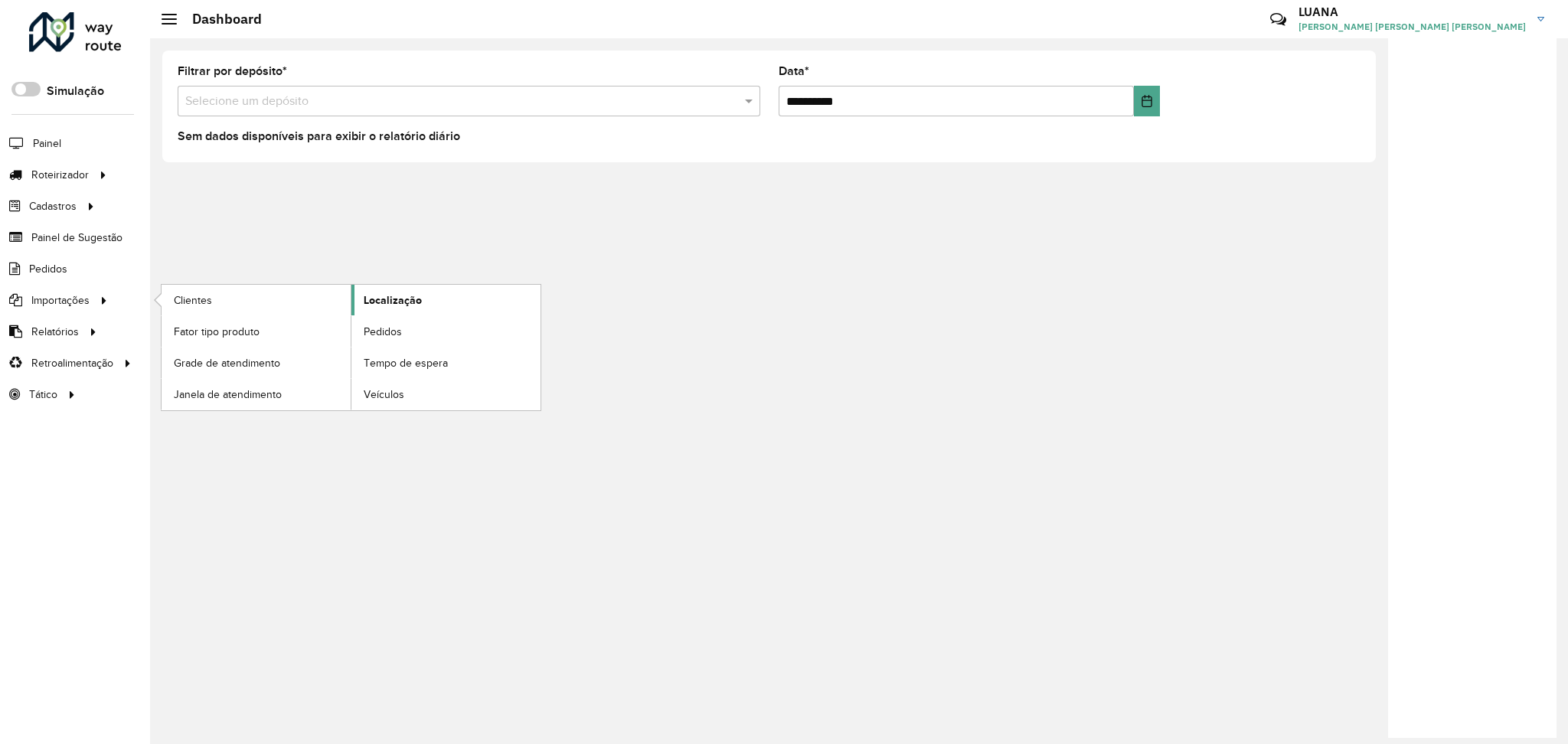
click at [413, 298] on span "Localização" at bounding box center [392, 301] width 58 height 16
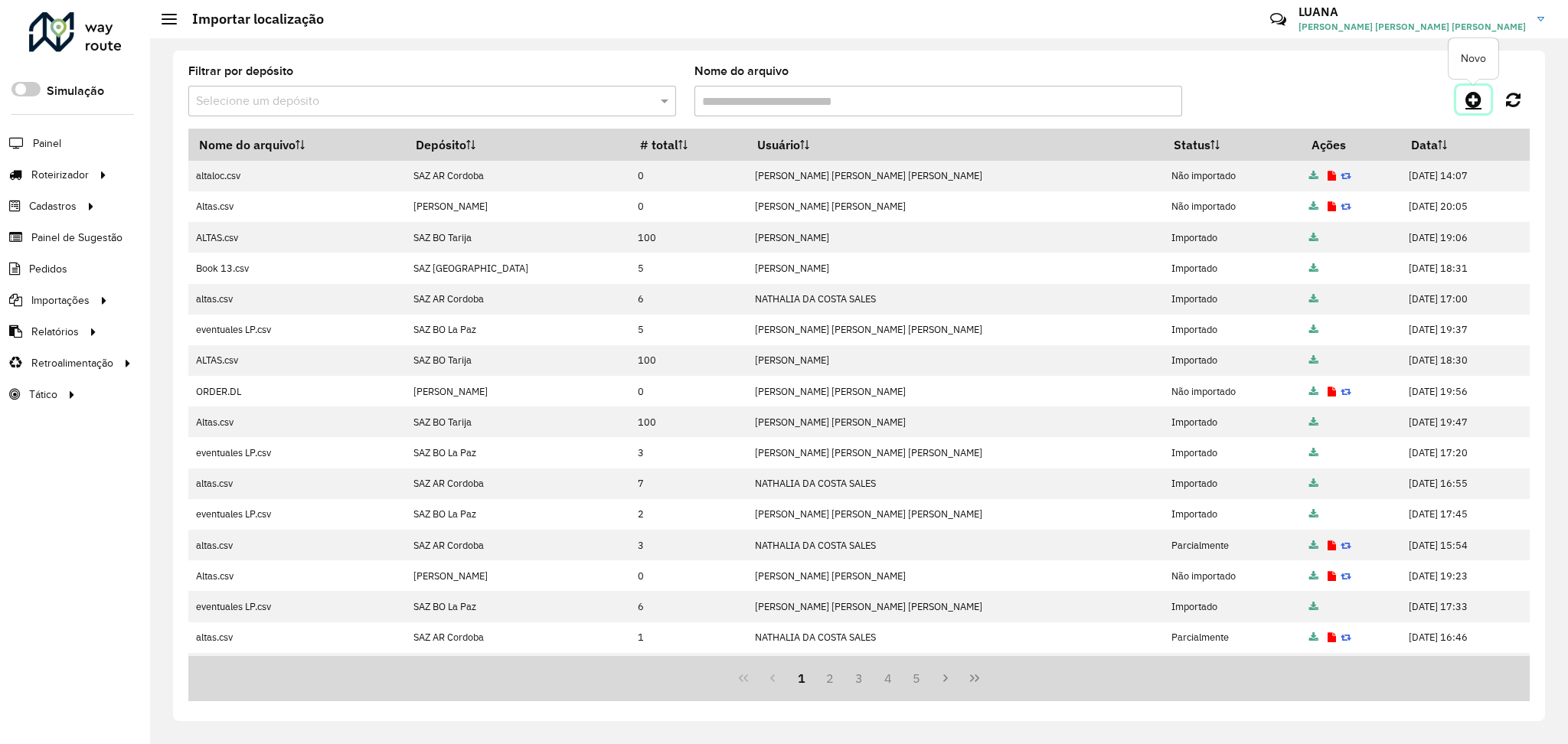
click at [1476, 93] on icon at bounding box center [1474, 99] width 16 height 18
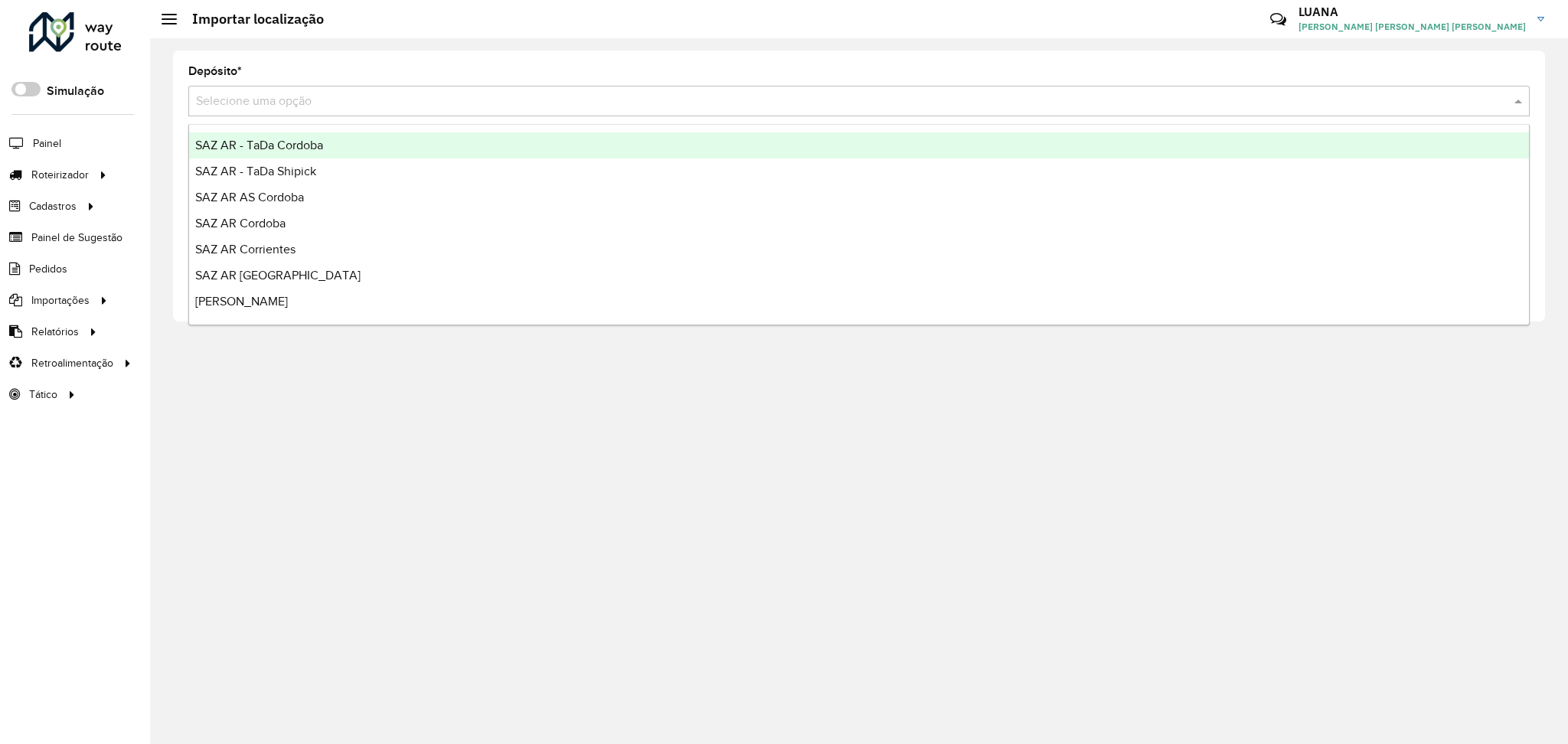
drag, startPoint x: 638, startPoint y: 86, endPoint x: 645, endPoint y: 81, distance: 8.6
click at [645, 81] on div "Depósito * Selecione uma opção" at bounding box center [859, 90] width 1342 height 50
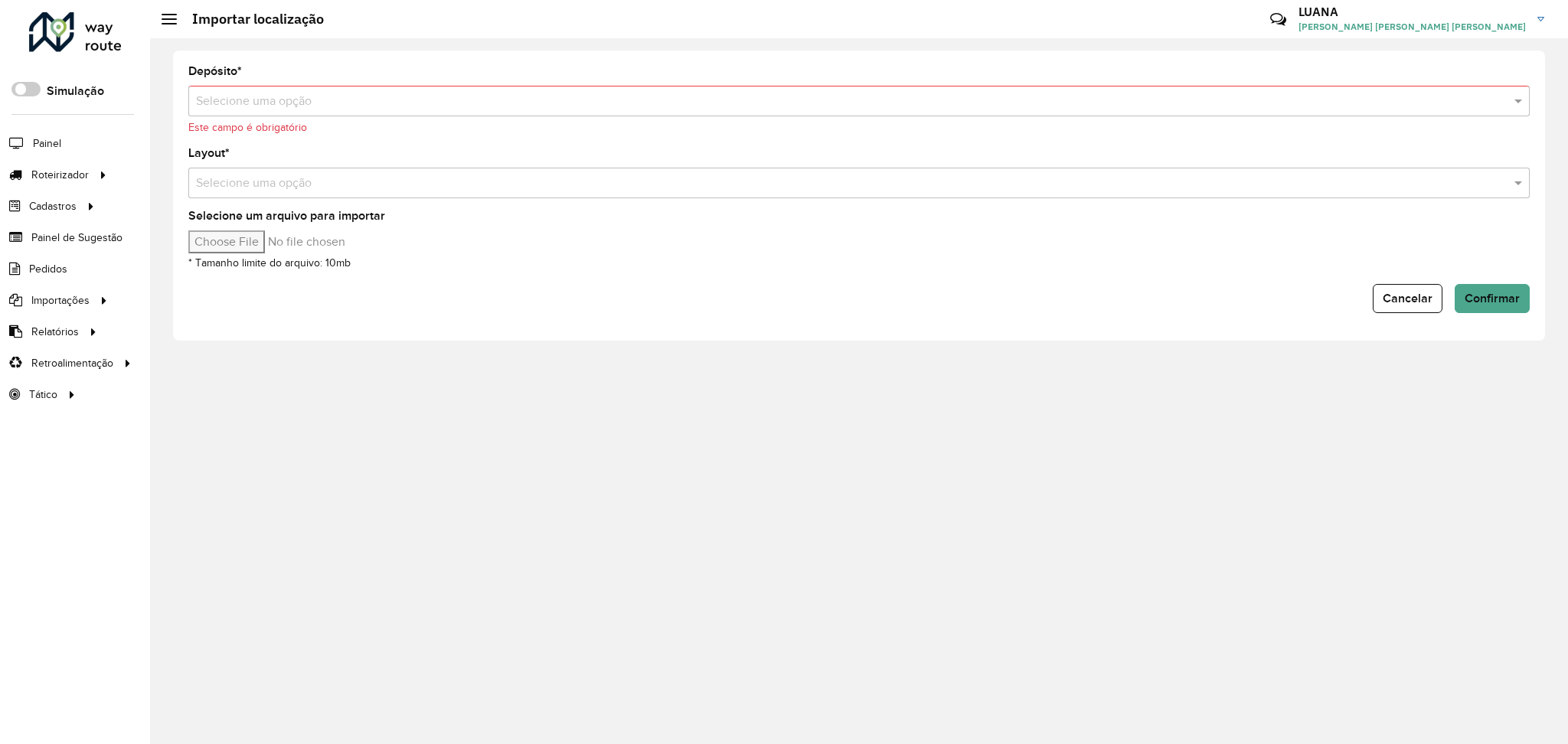
click at [646, 90] on div "Selecione uma opção" at bounding box center [859, 100] width 1342 height 30
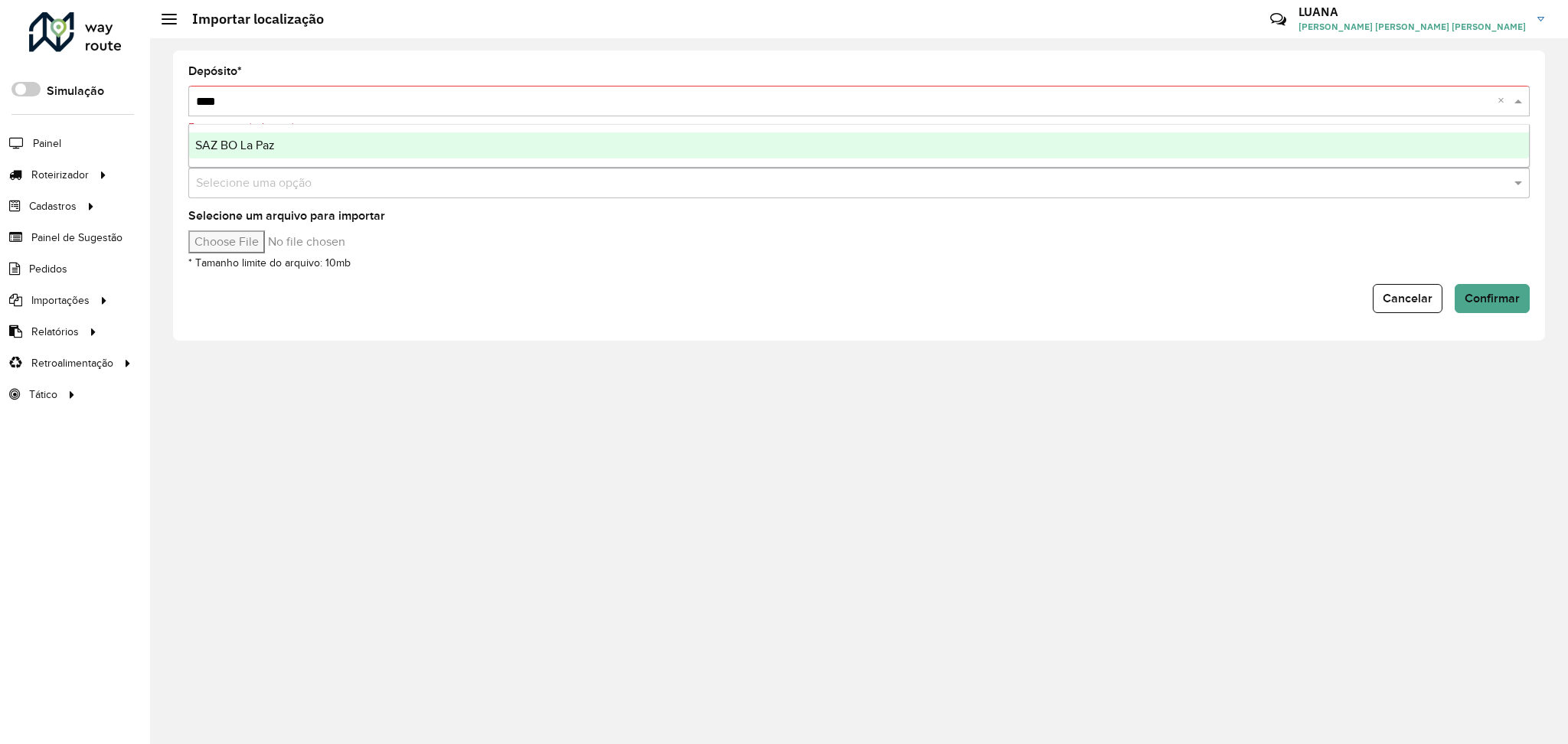
type input "*****"
click at [660, 136] on div "SAZ BO La Paz" at bounding box center [859, 146] width 1340 height 26
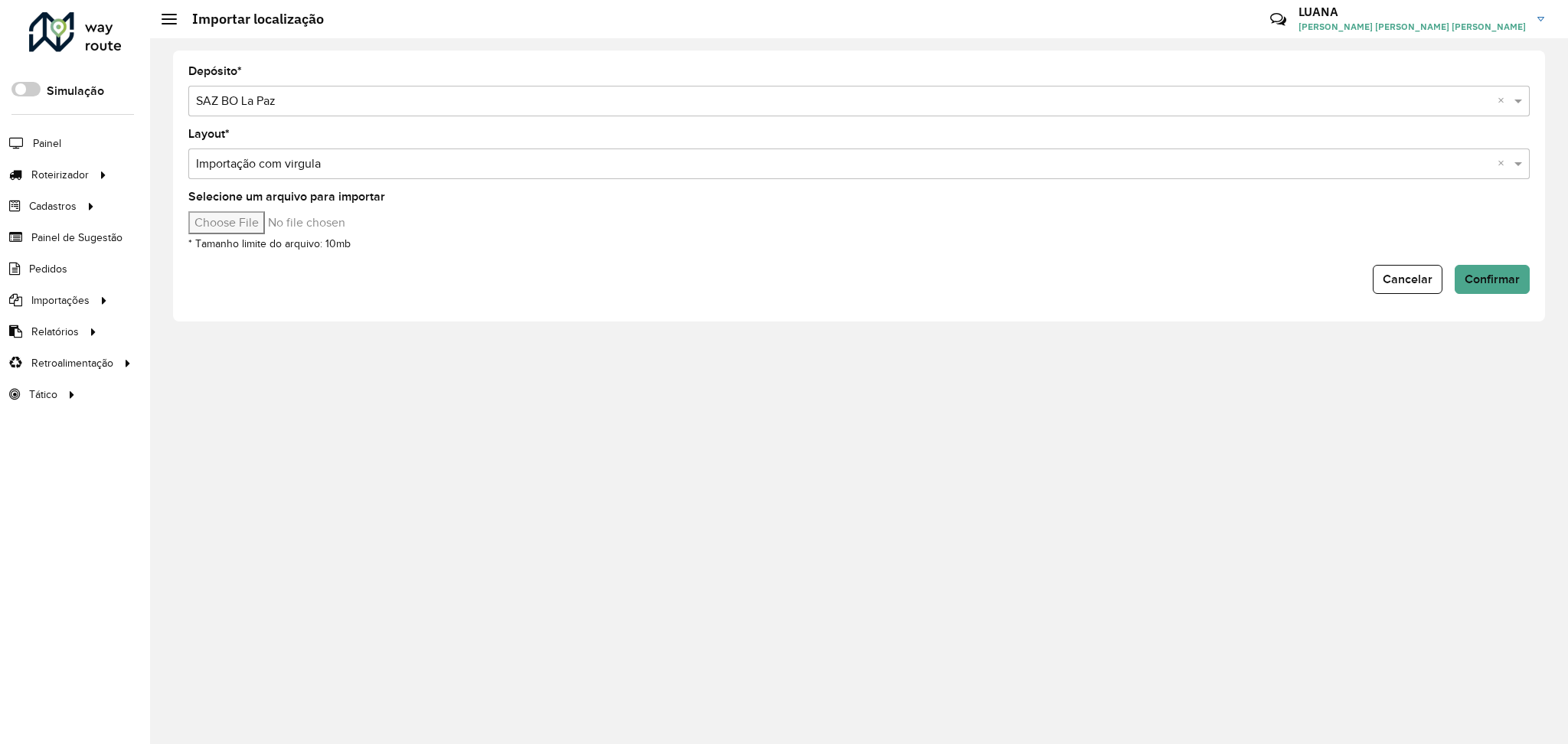
click at [253, 222] on input "Selecione um arquivo para importar" at bounding box center [318, 223] width 261 height 23
type input "**********"
click at [1492, 257] on form "Depósito * Selecione uma opção × SAZ BO La Paz × Layout * Selecione uma opção ×…" at bounding box center [859, 180] width 1342 height 229
click at [1500, 275] on span "Confirmar" at bounding box center [1492, 280] width 55 height 13
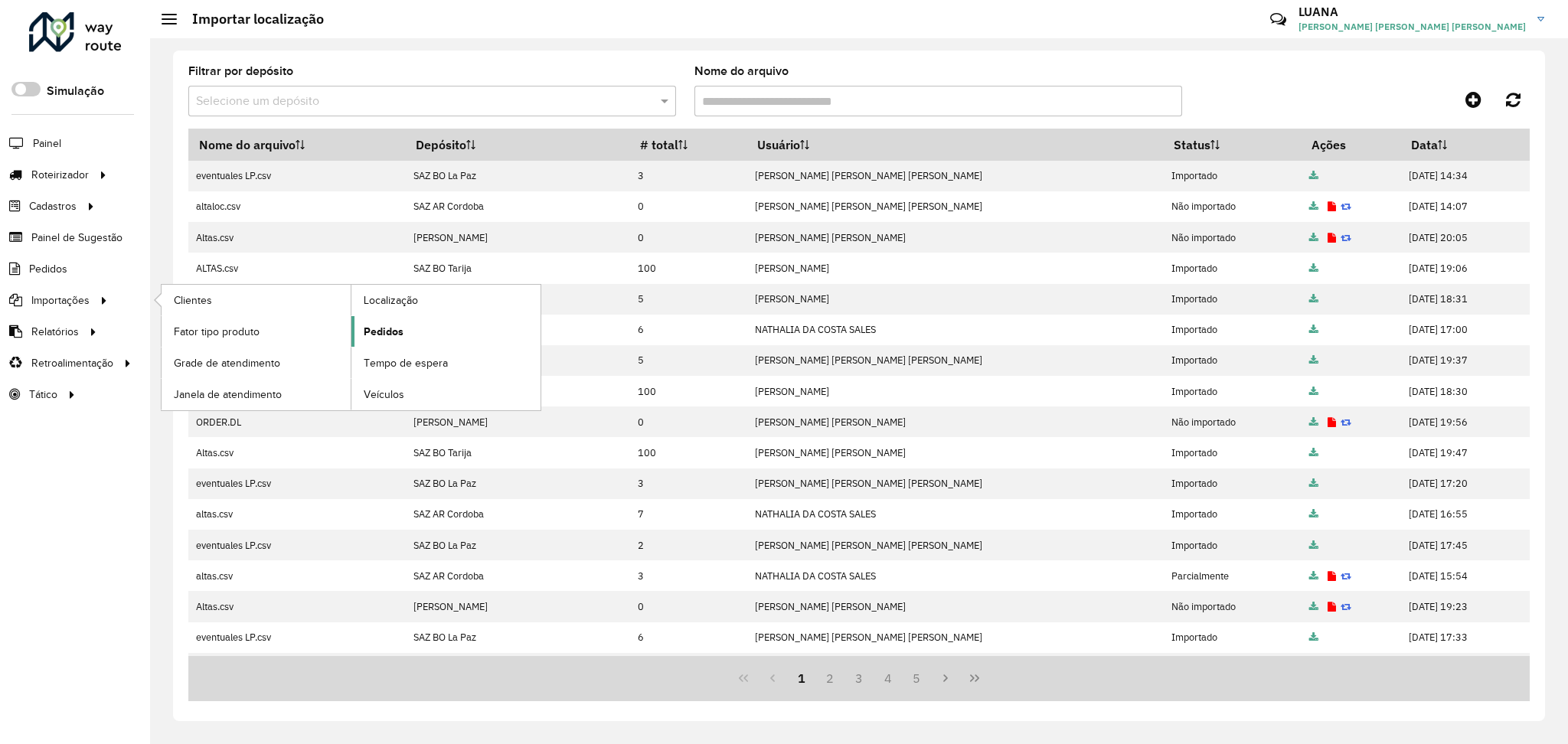
click at [386, 332] on span "Pedidos" at bounding box center [383, 332] width 39 height 16
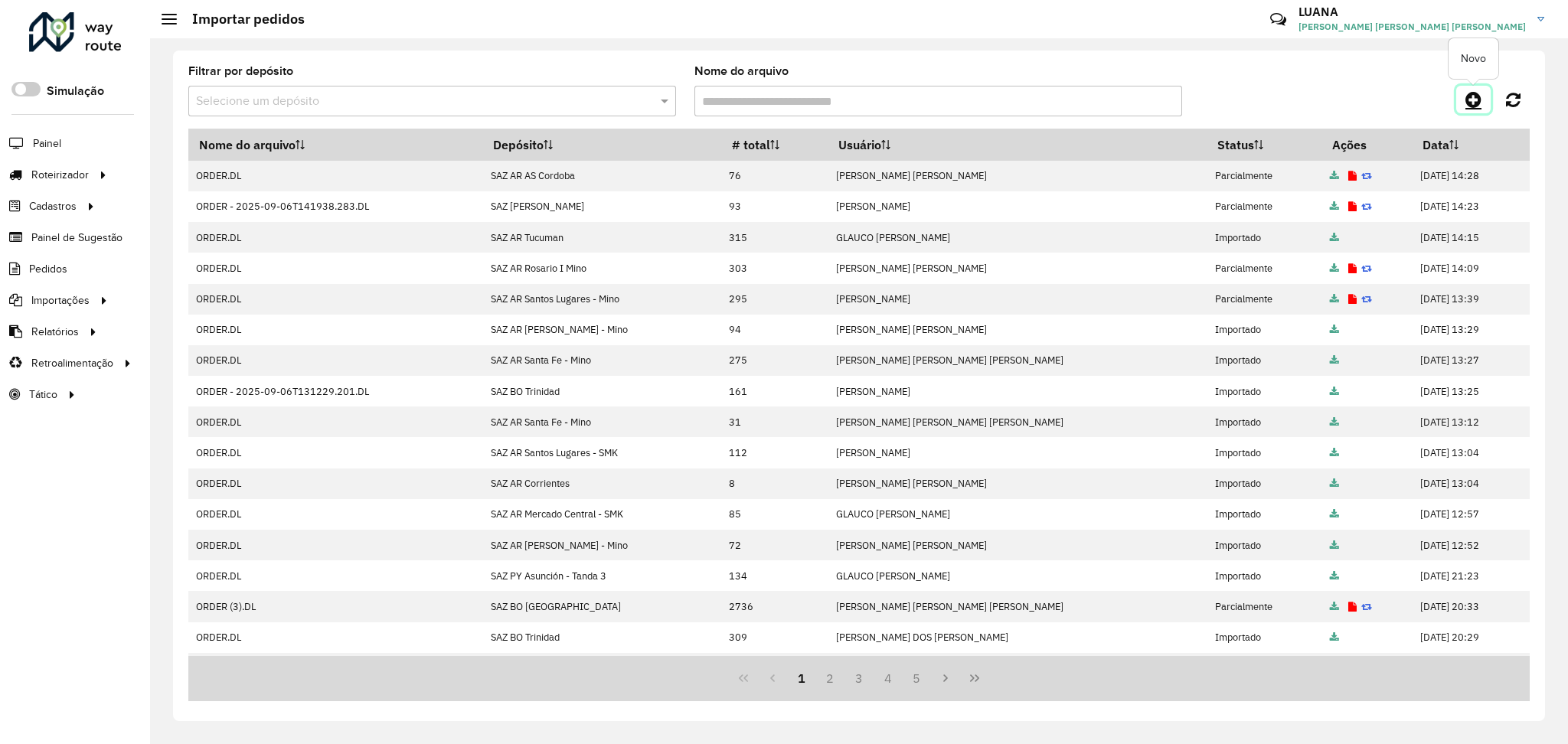
click at [1479, 93] on icon at bounding box center [1474, 99] width 16 height 18
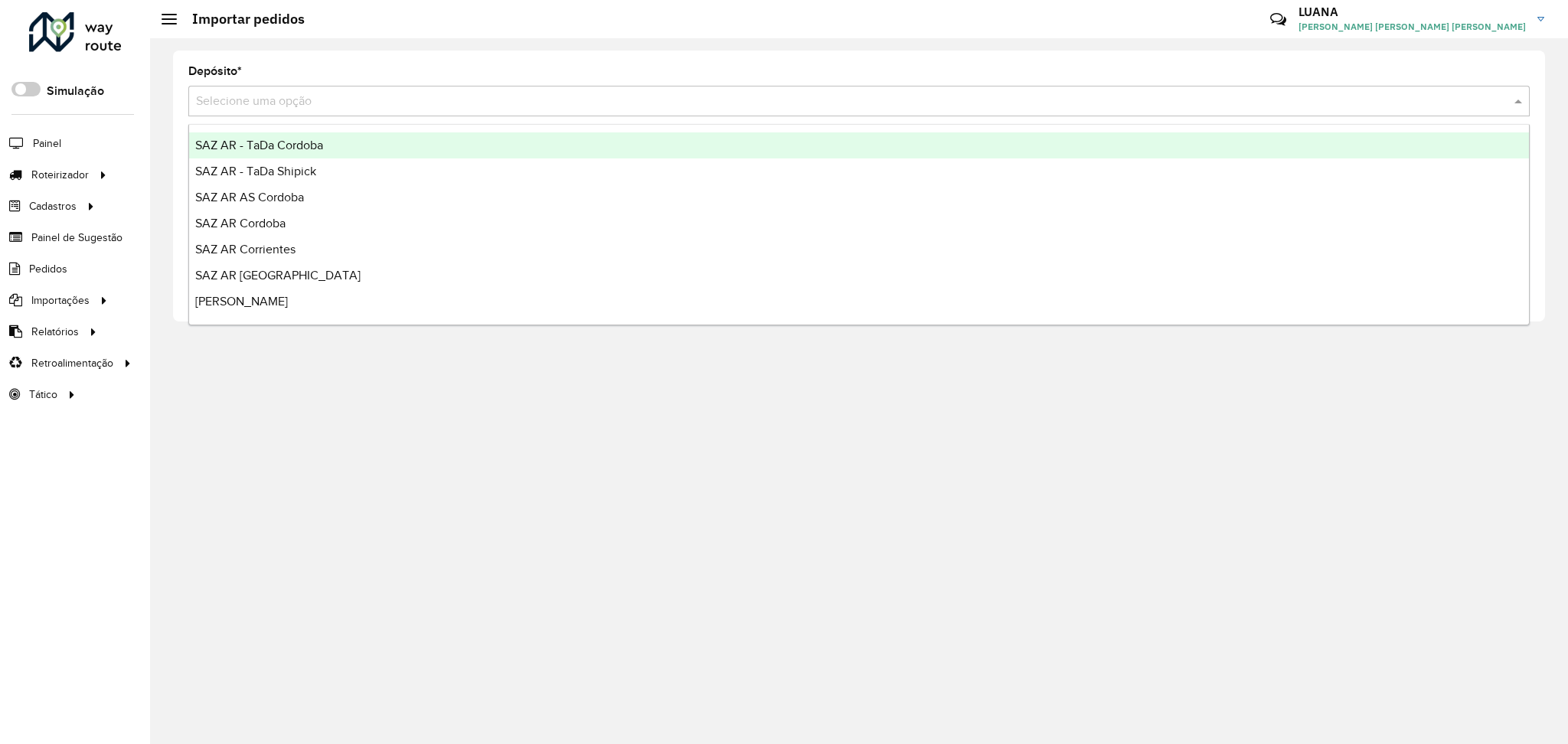
click at [234, 104] on input "text" at bounding box center [844, 102] width 1296 height 18
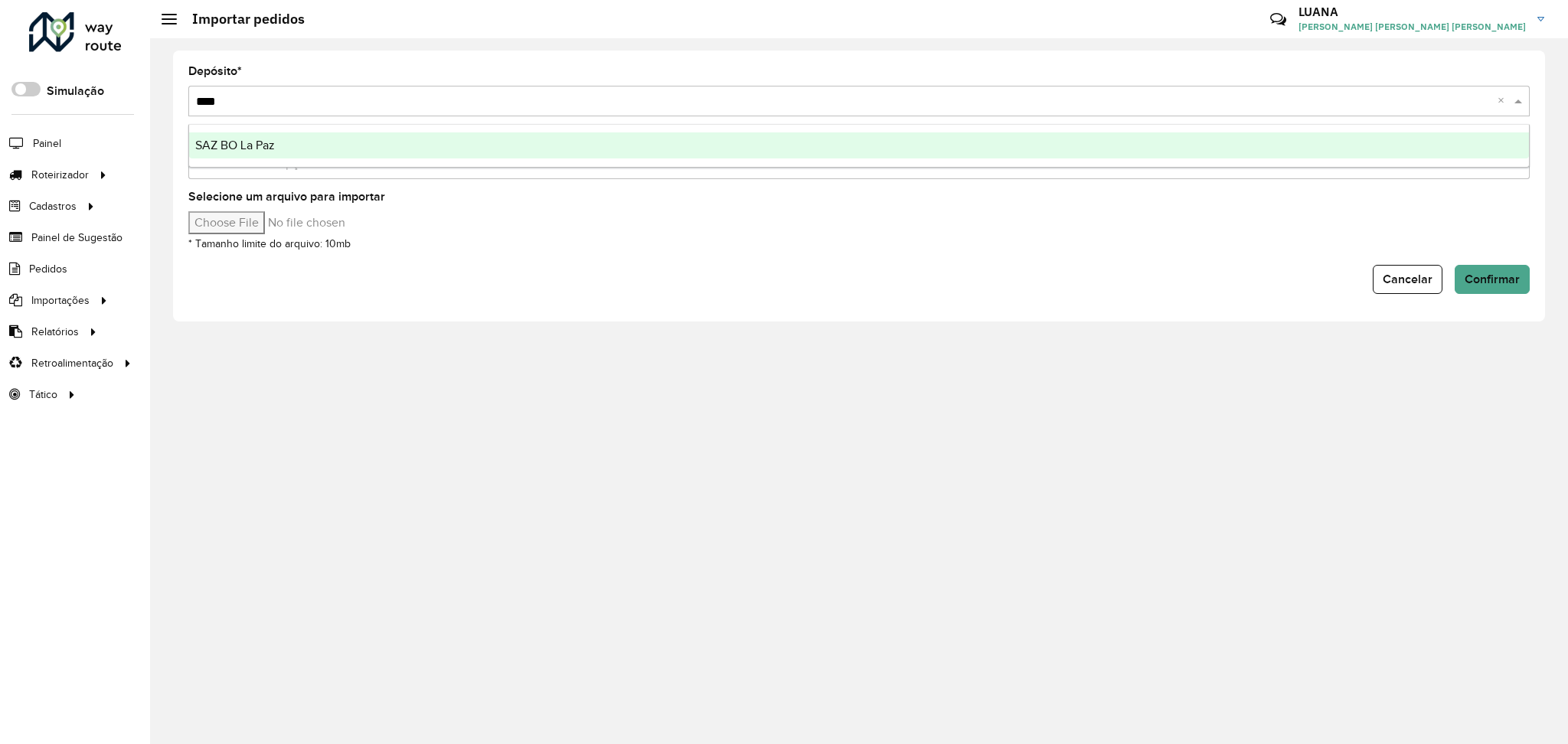
type input "*****"
click at [254, 139] on span "SAZ BO La Paz" at bounding box center [234, 146] width 80 height 13
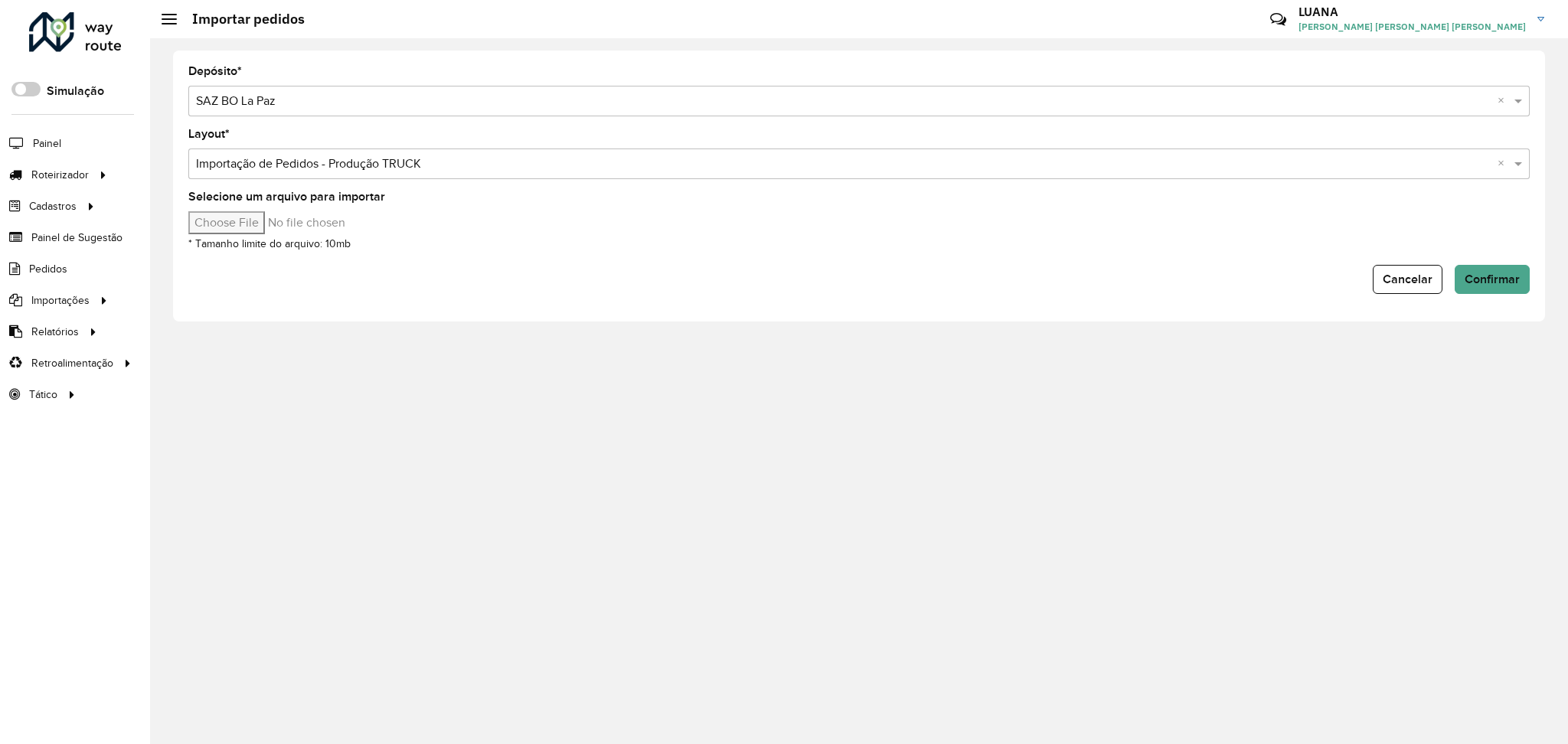
click at [247, 222] on input "Selecione um arquivo para importar" at bounding box center [318, 223] width 261 height 23
type input "**********"
click at [1520, 269] on button "Confirmar" at bounding box center [1492, 279] width 75 height 29
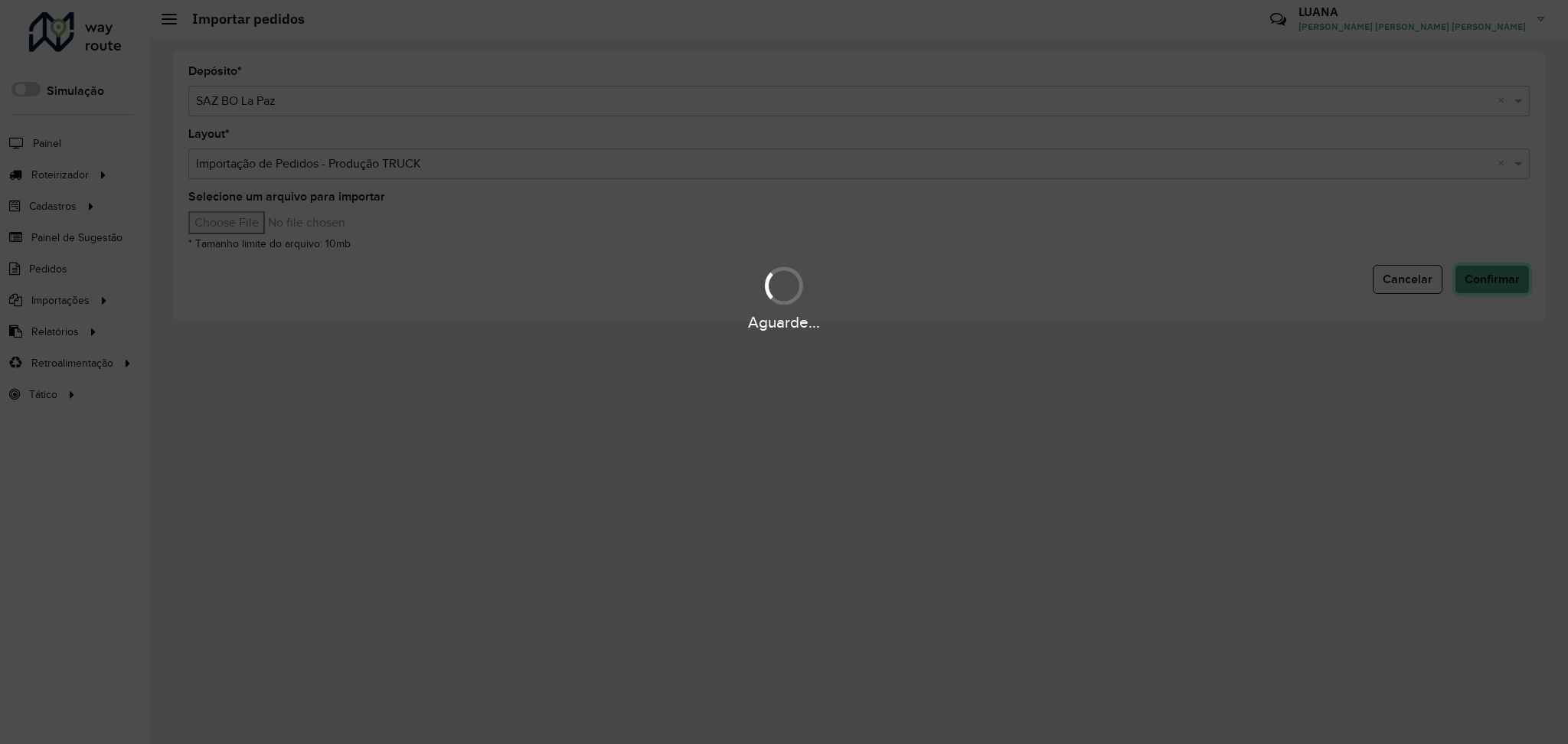
click at [1455, 265] on button "Confirmar" at bounding box center [1492, 279] width 75 height 29
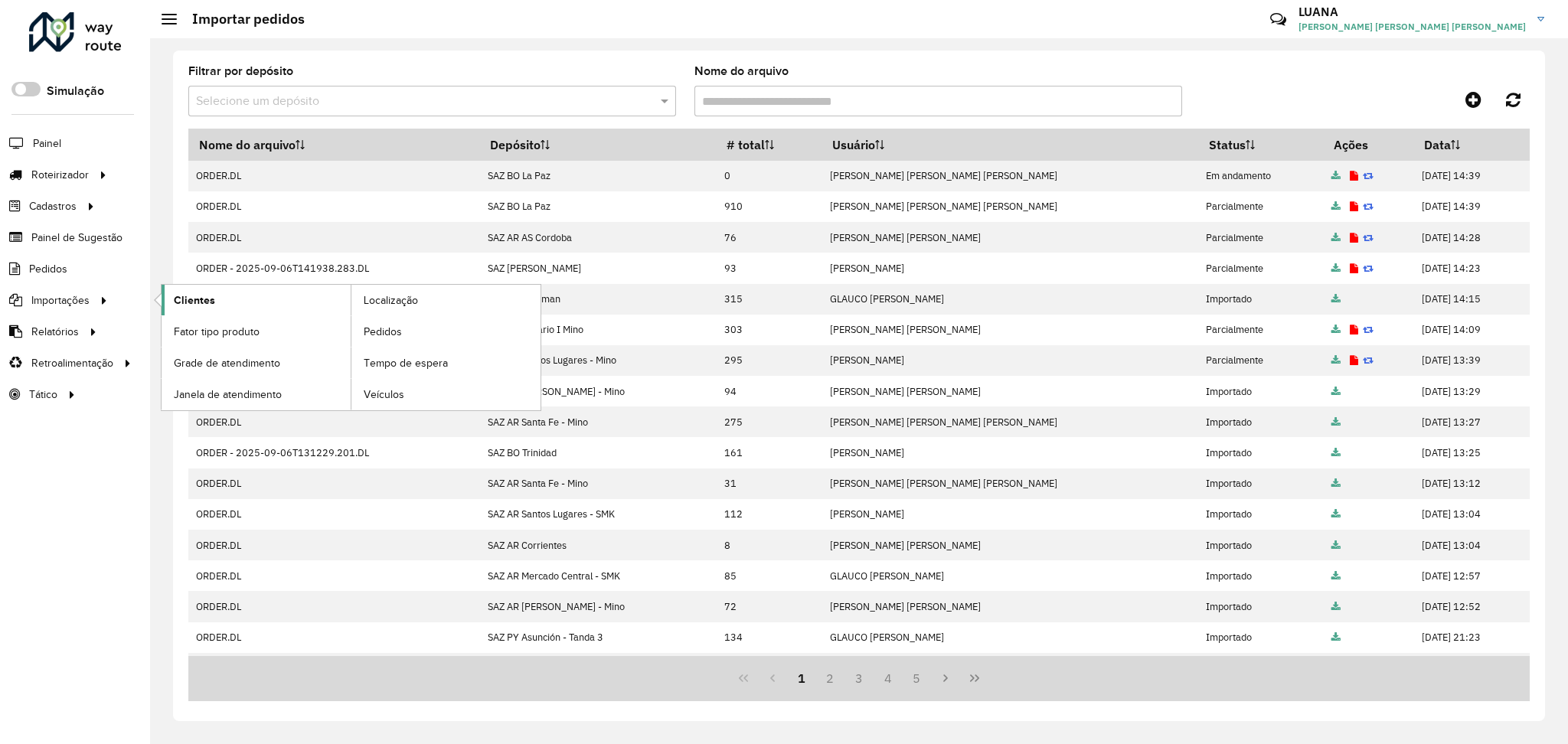
click at [247, 299] on link "Clientes" at bounding box center [257, 299] width 189 height 30
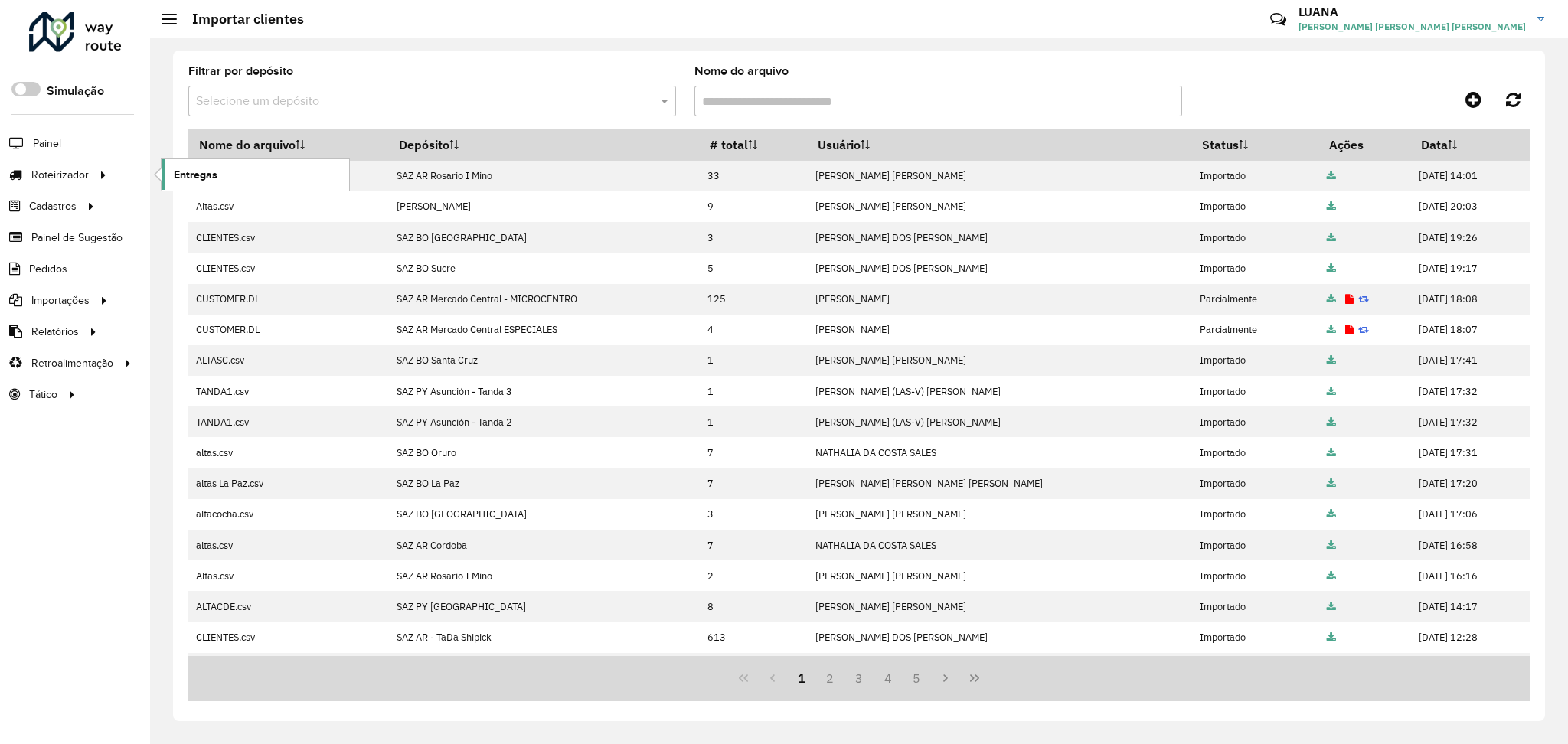
click at [215, 178] on span "Entregas" at bounding box center [195, 175] width 44 height 16
click at [214, 181] on span "Entregas" at bounding box center [195, 175] width 44 height 16
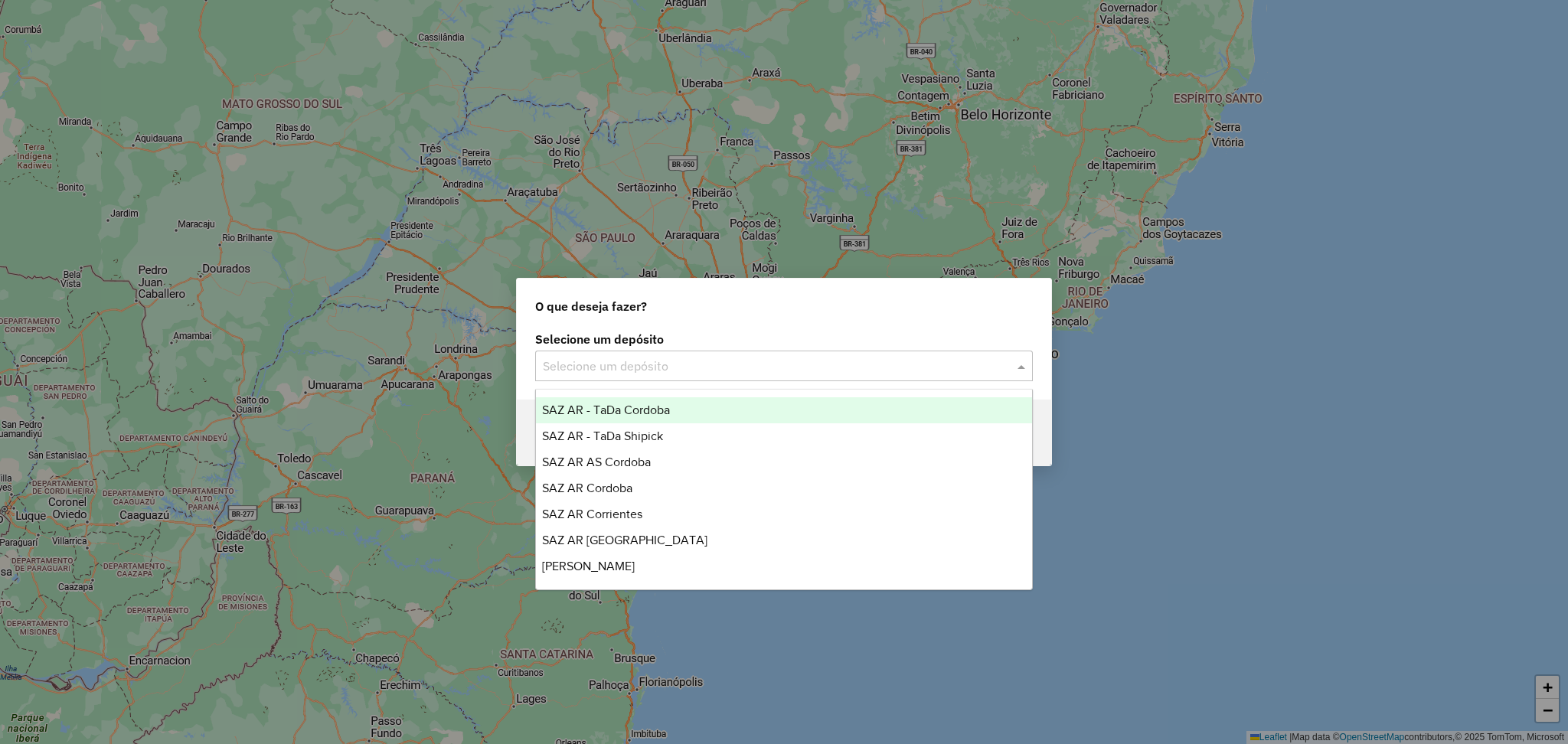
click at [702, 367] on input "text" at bounding box center [769, 367] width 452 height 18
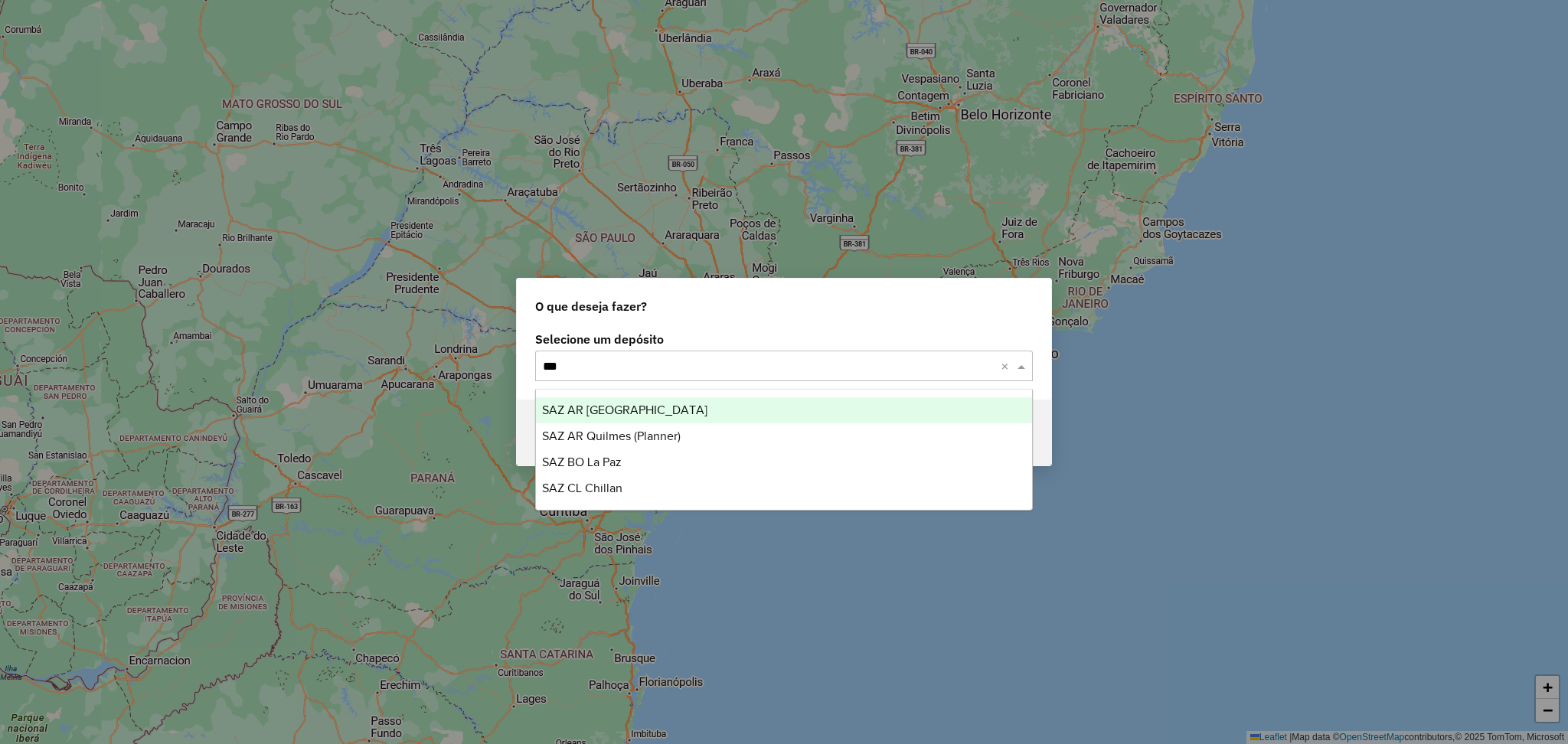
type input "****"
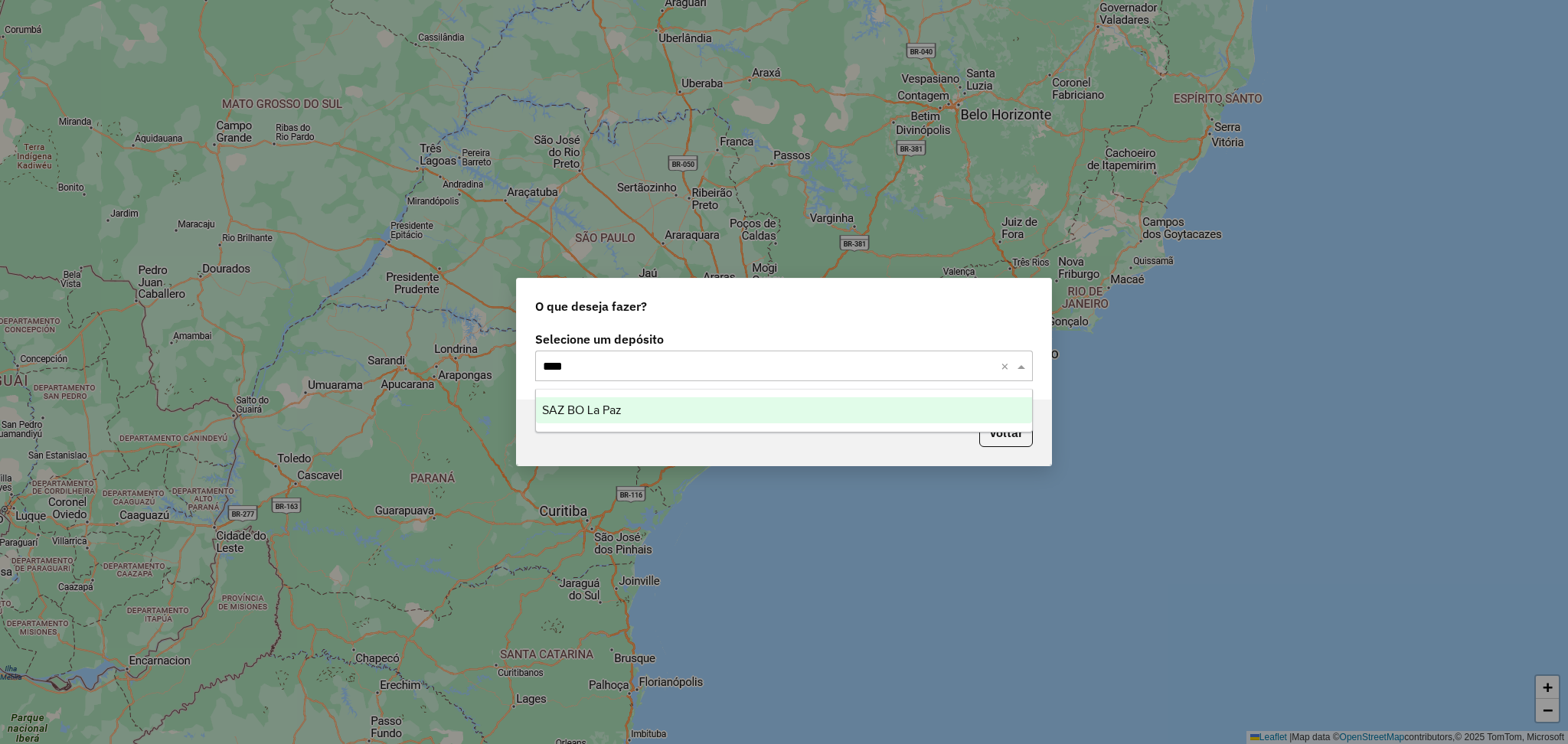
click at [726, 408] on div "SAZ BO La Paz" at bounding box center [784, 410] width 497 height 26
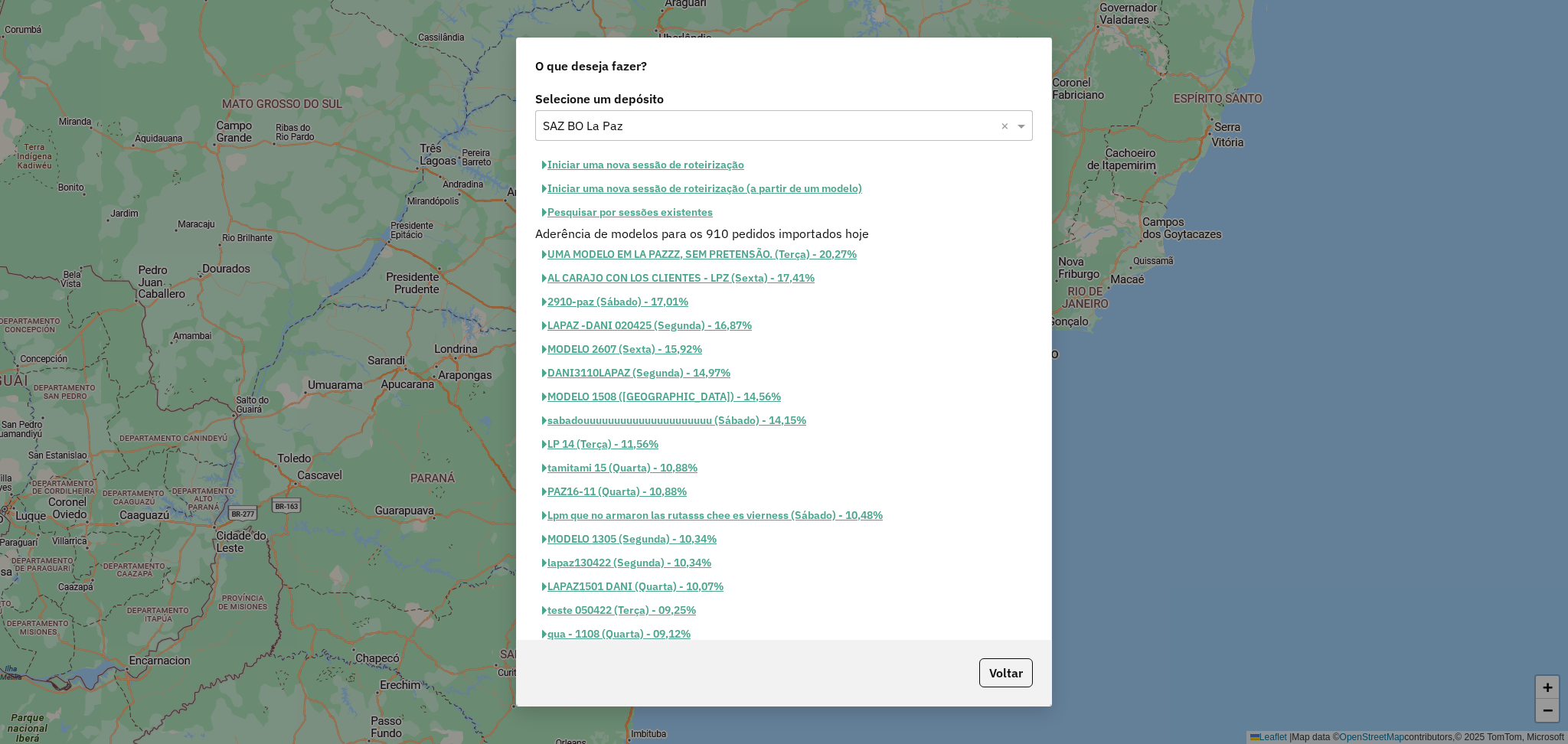
click at [689, 170] on button "Iniciar uma nova sessão de roteirização" at bounding box center [643, 164] width 216 height 24
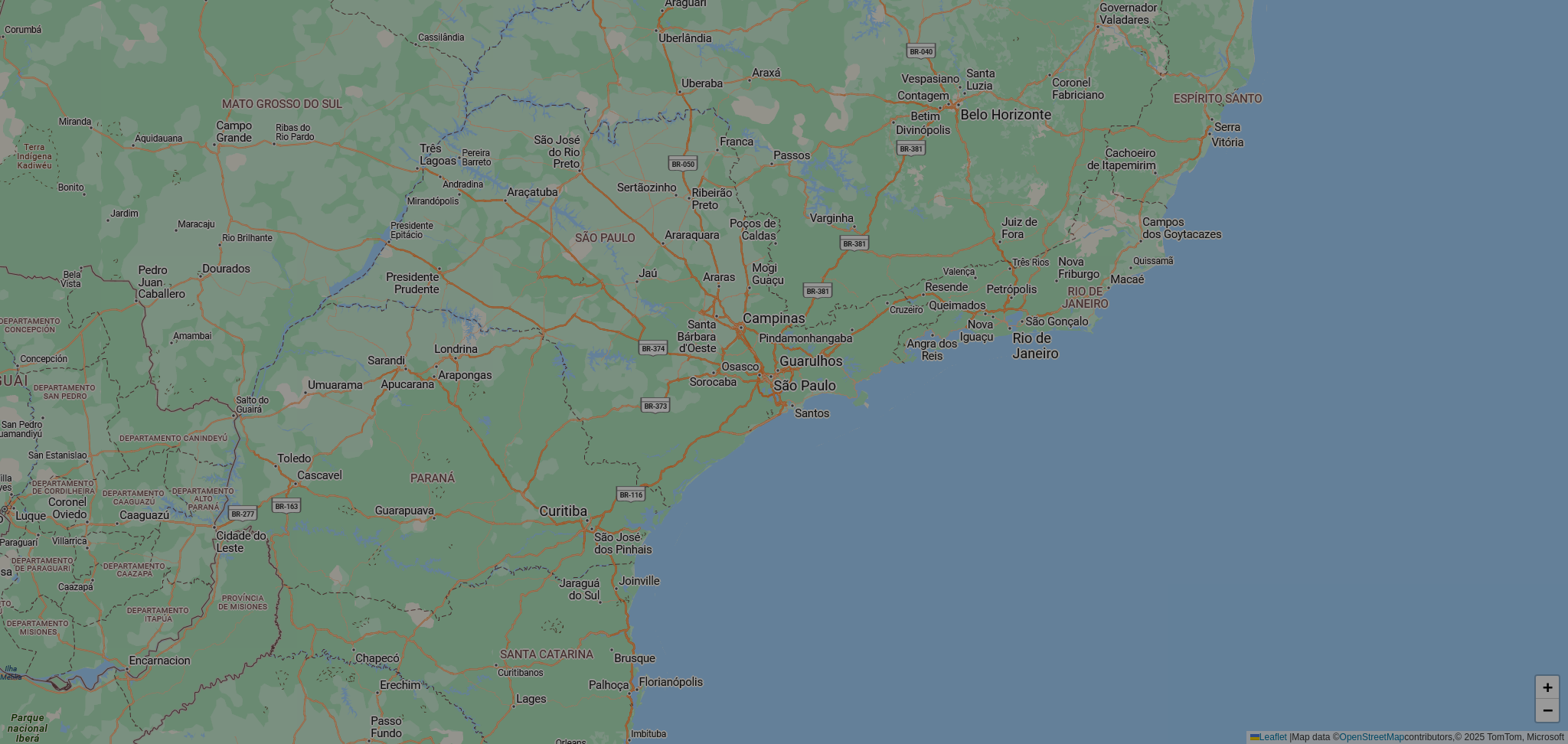
select select "*"
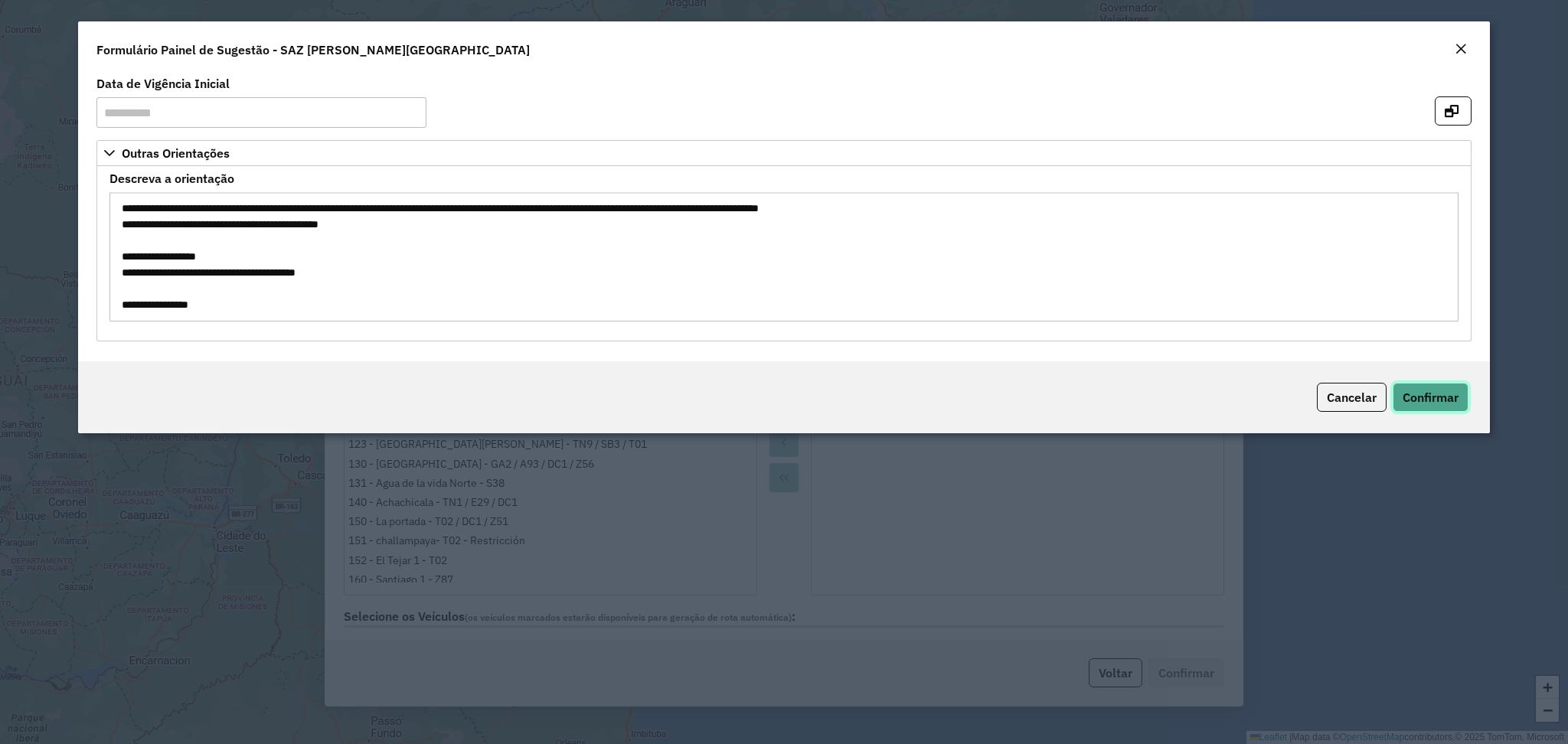
click at [1422, 409] on button "Confirmar" at bounding box center [1431, 397] width 76 height 29
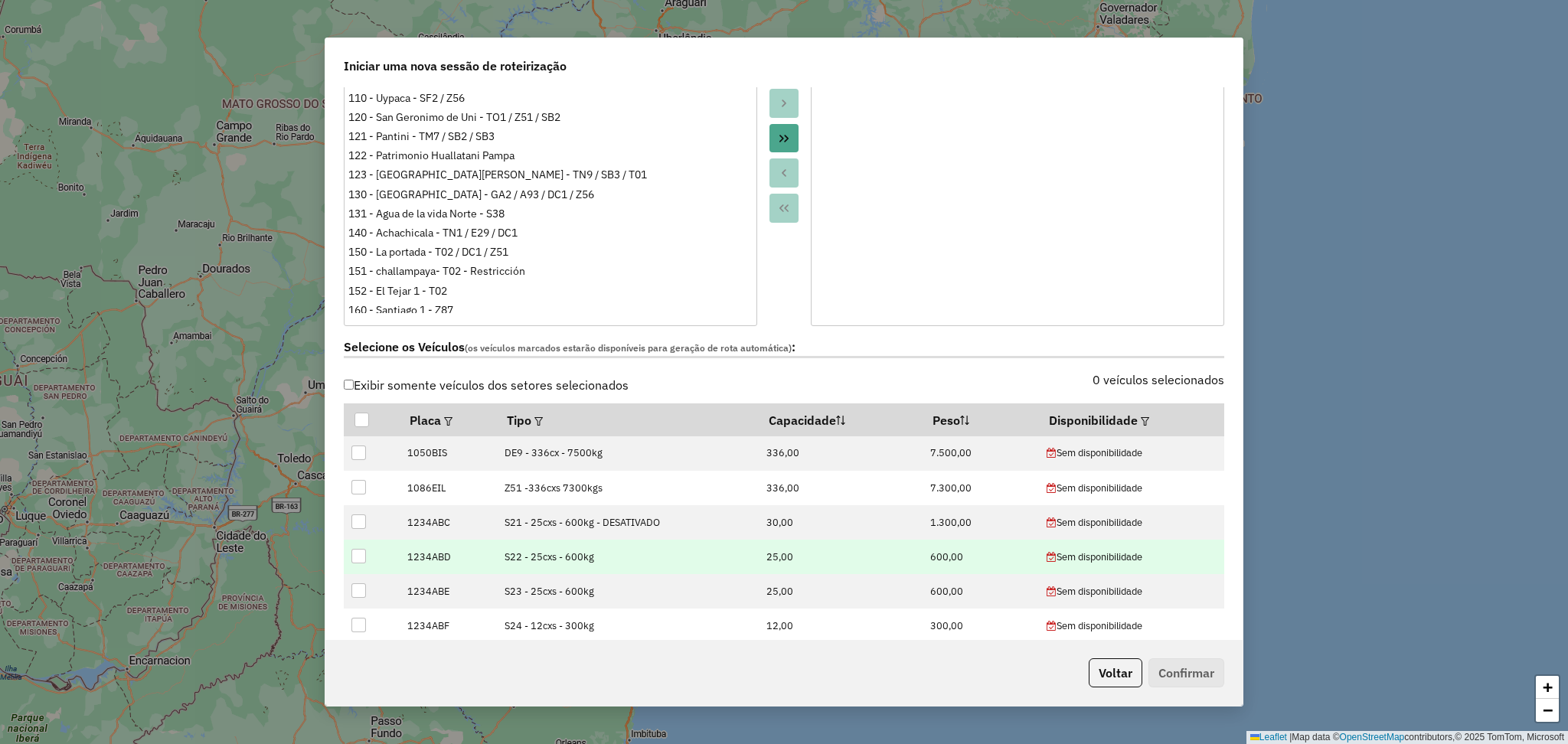
scroll to position [408, 0]
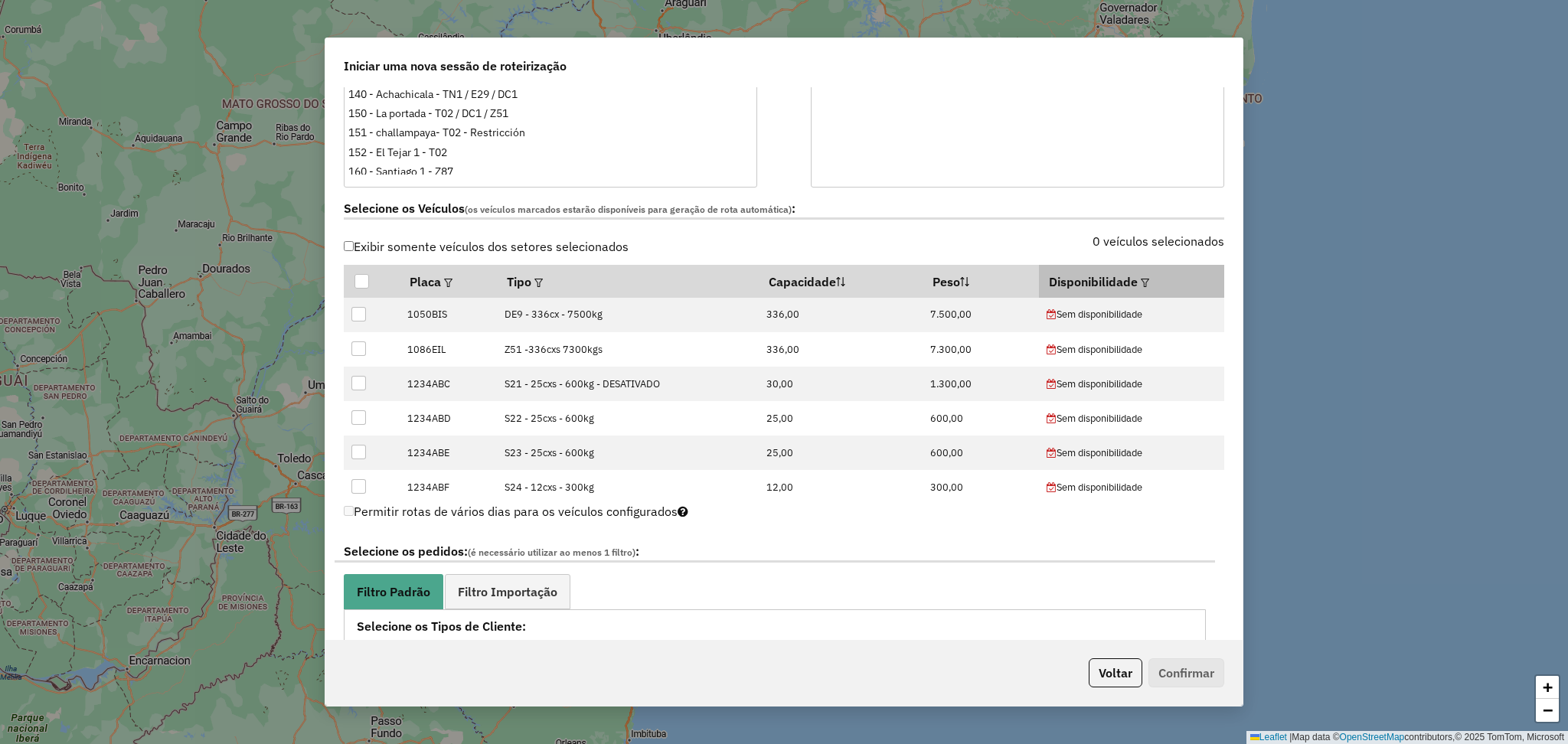
click at [1145, 275] on th "Disponibilidade" at bounding box center [1131, 280] width 185 height 32
click at [1141, 279] on em at bounding box center [1145, 283] width 8 height 8
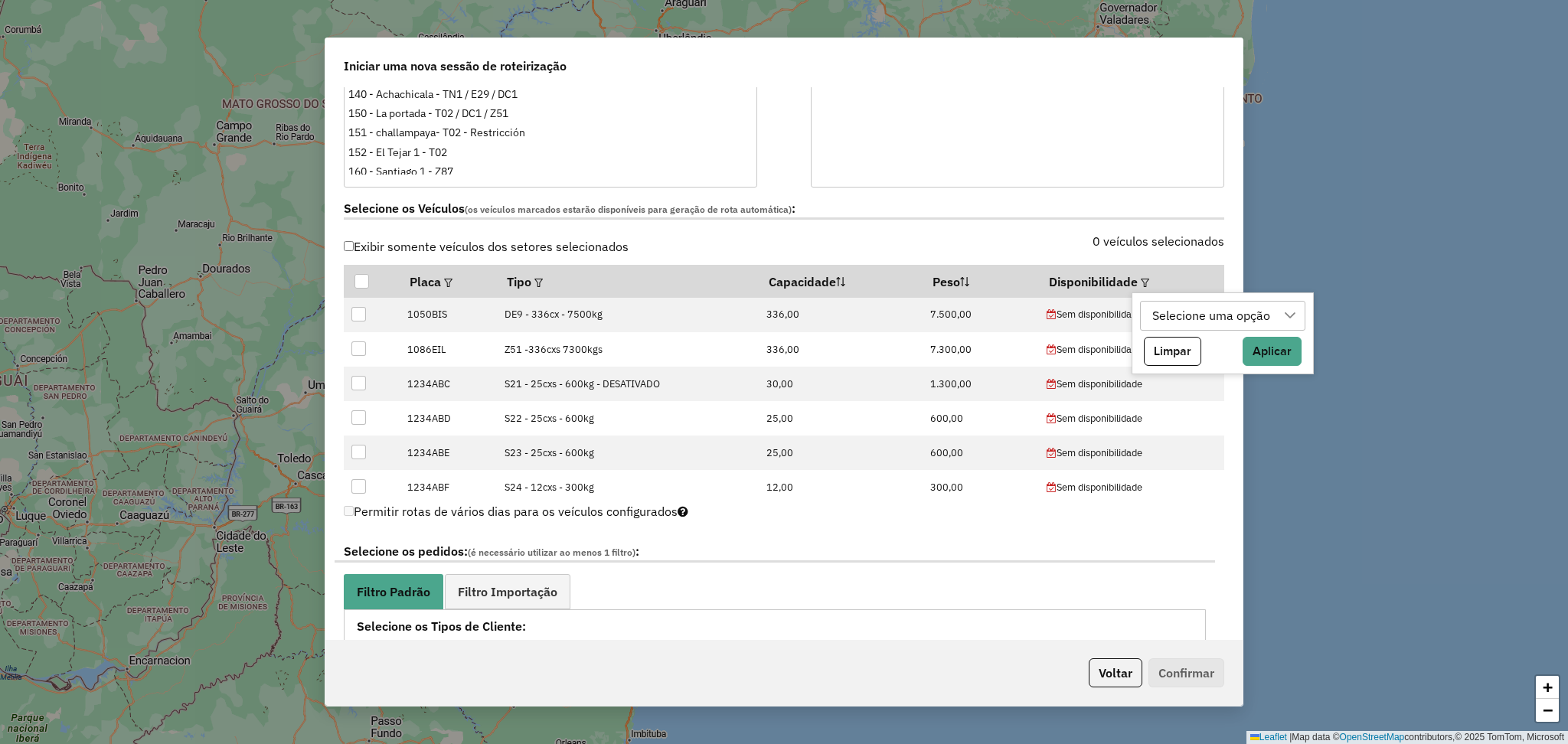
click at [1156, 317] on div "Selecione uma opção" at bounding box center [1211, 316] width 128 height 29
click at [1293, 358] on button "Close" at bounding box center [1283, 353] width 25 height 25
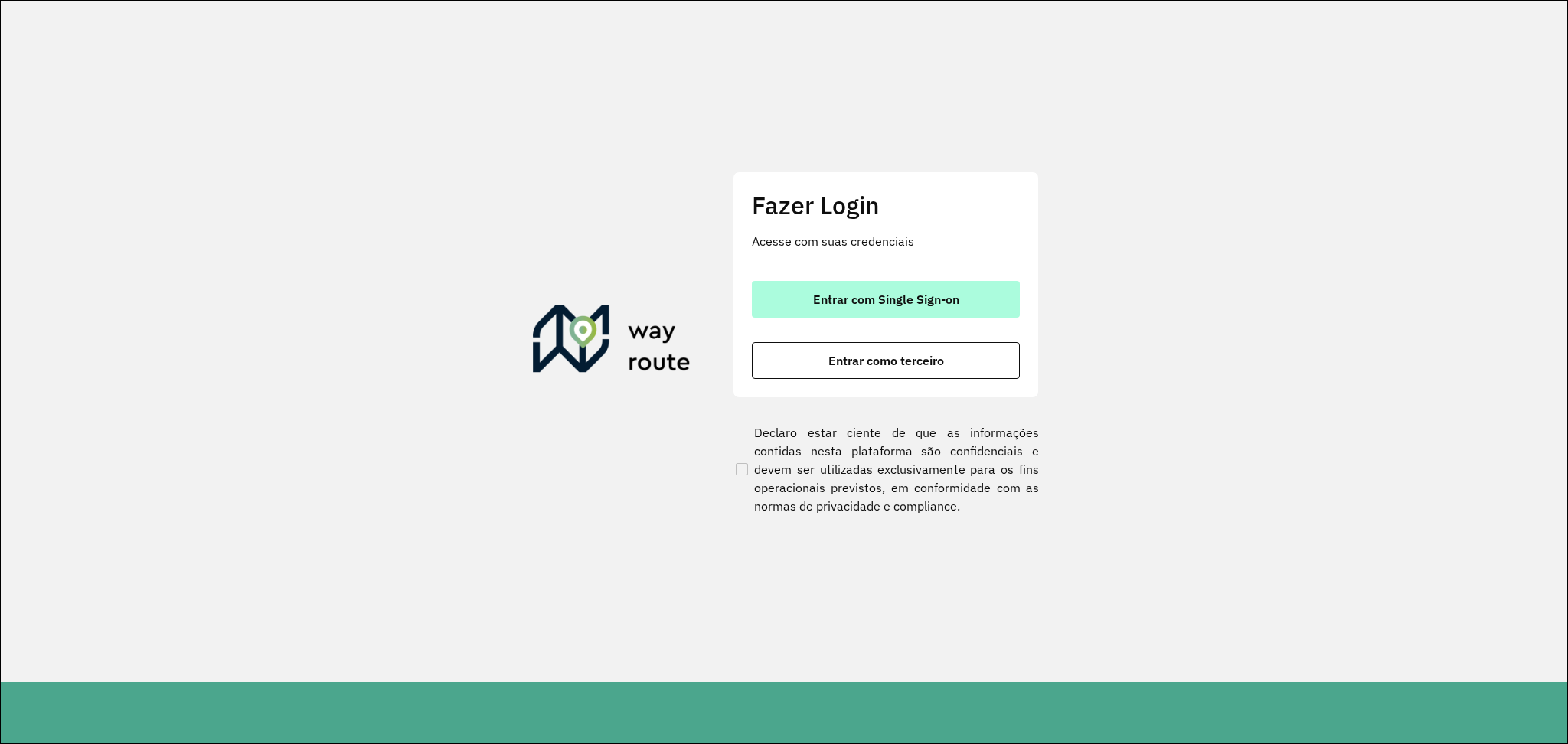
click at [953, 289] on button "Entrar com Single Sign-on" at bounding box center [886, 299] width 268 height 37
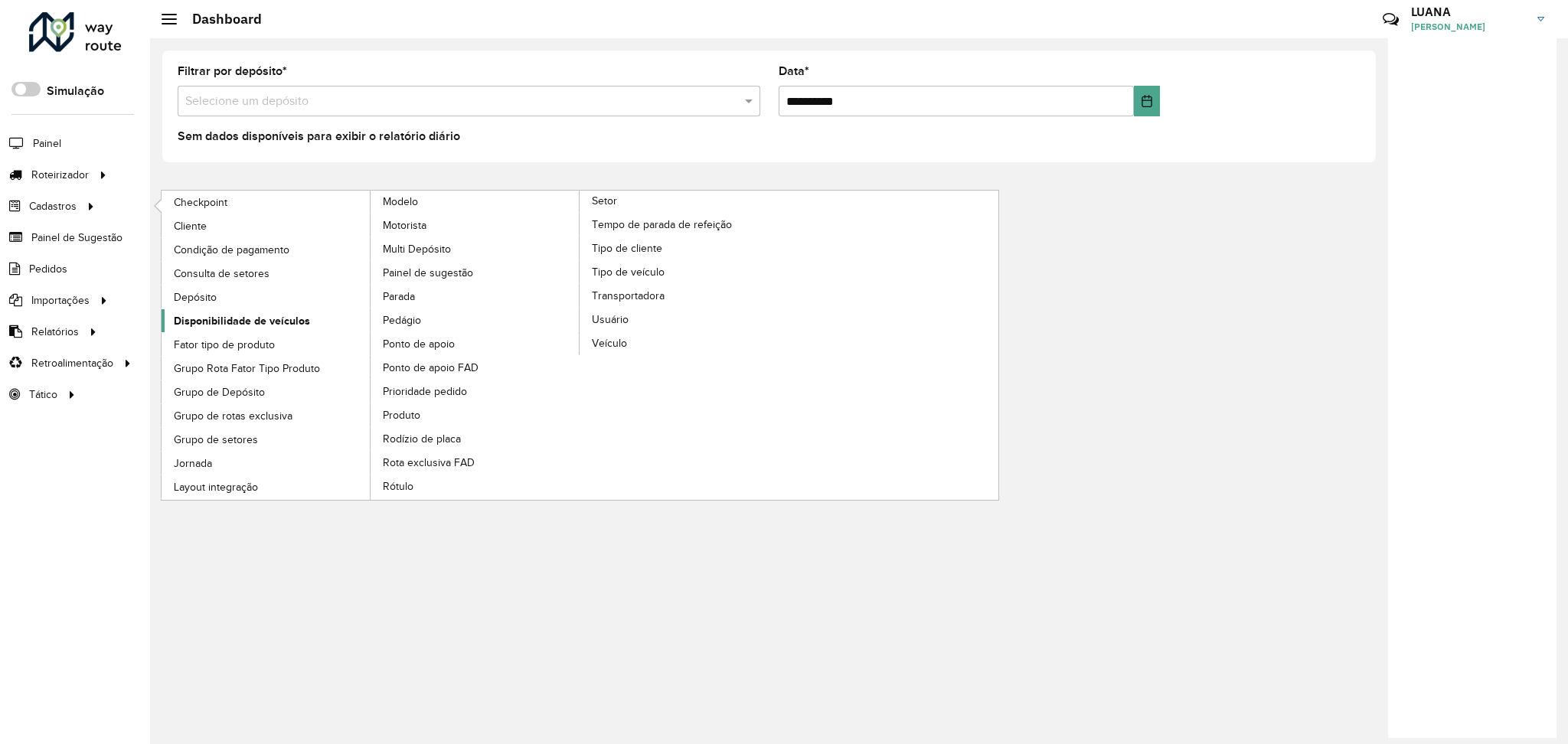
click at [277, 317] on span "Disponibilidade de veículos" at bounding box center [242, 321] width 136 height 16
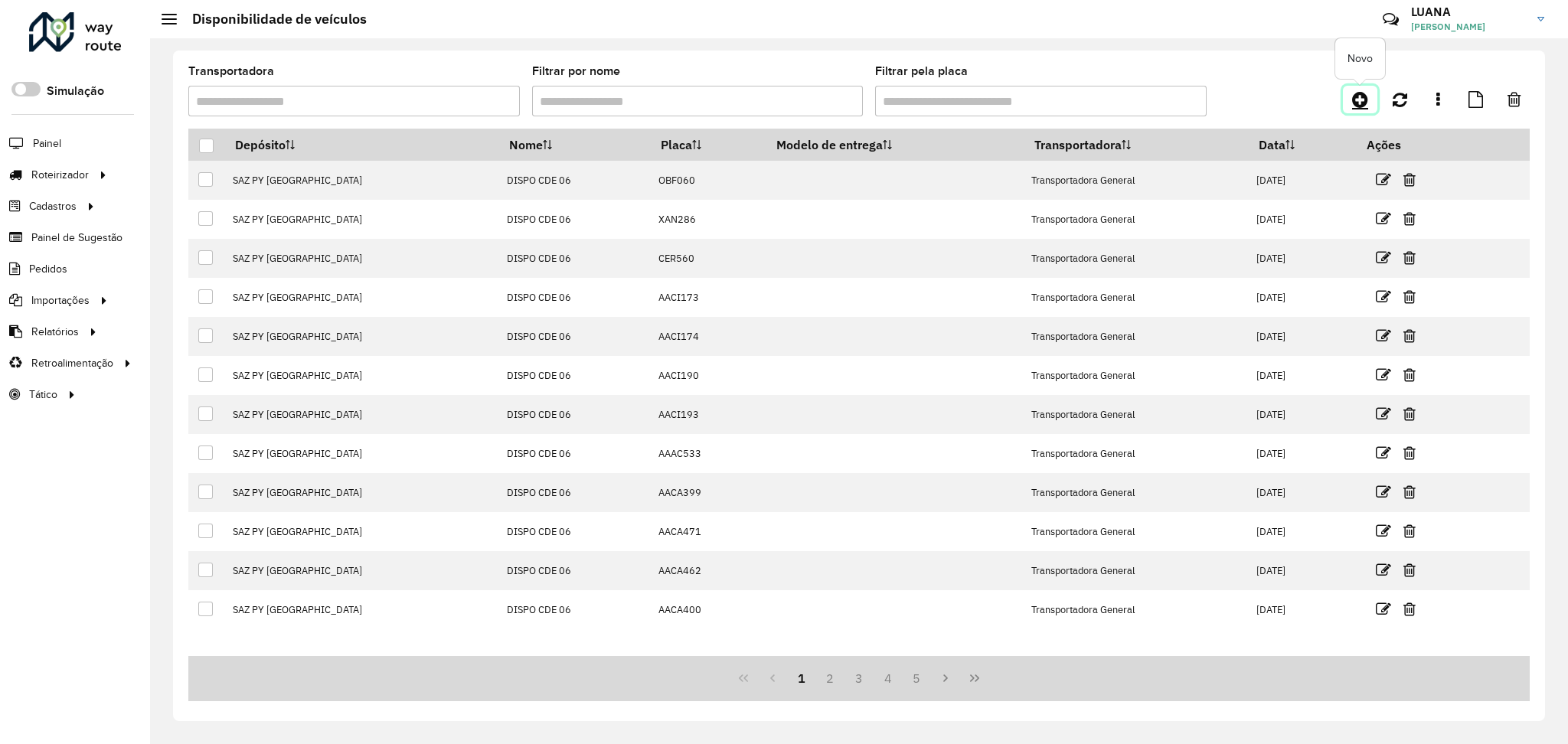
click at [1358, 95] on icon at bounding box center [1361, 99] width 16 height 18
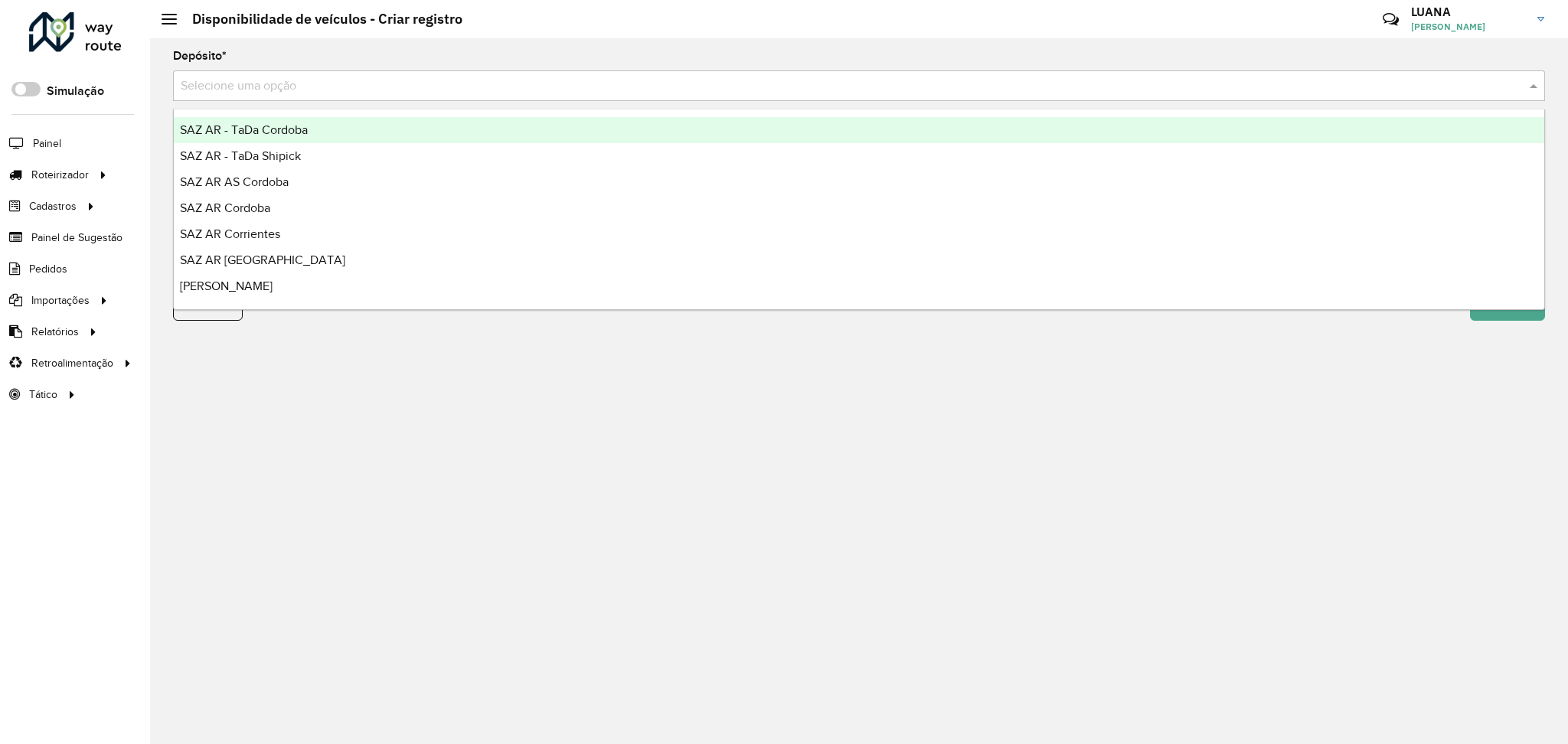
click at [952, 92] on input "text" at bounding box center [844, 86] width 1326 height 18
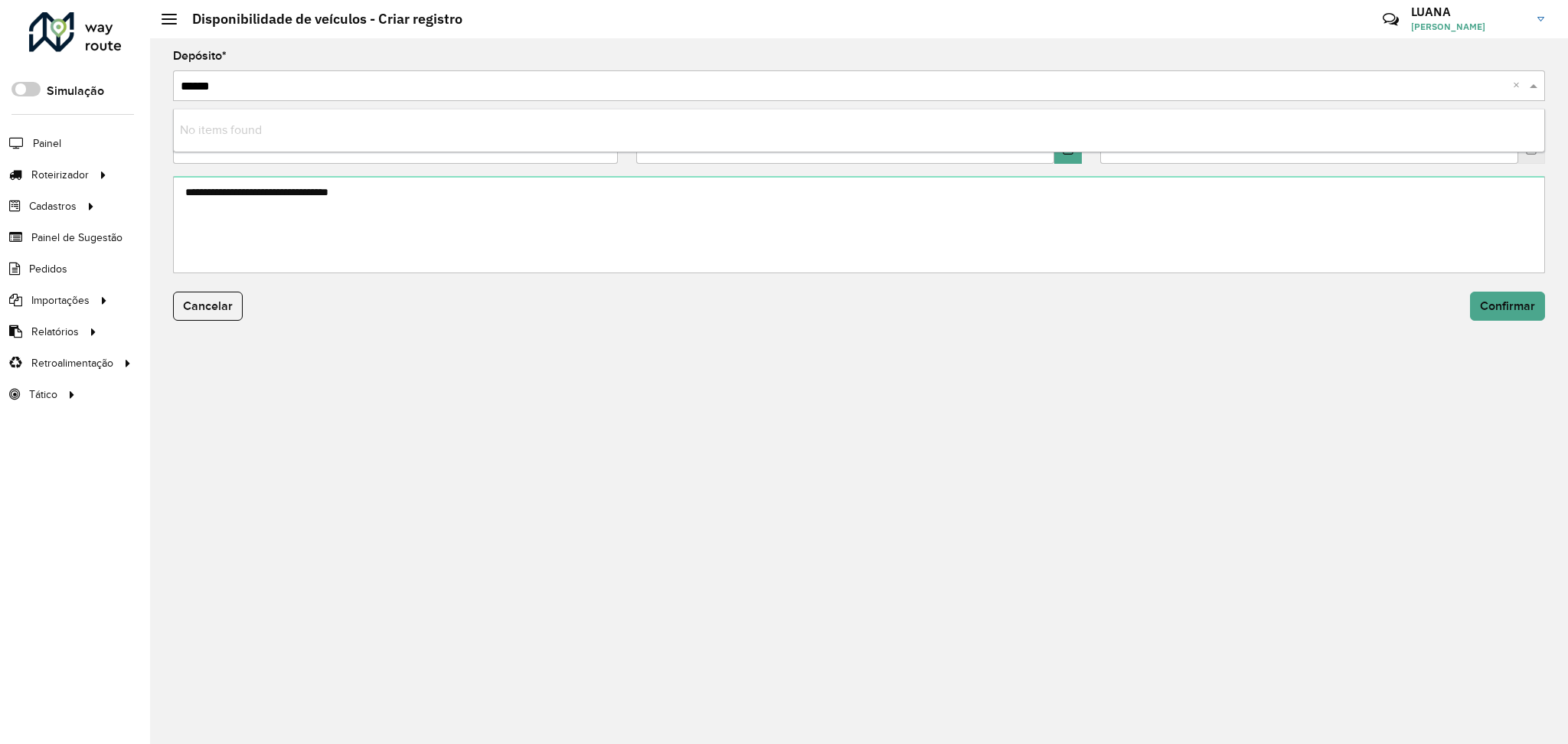
type input "*****"
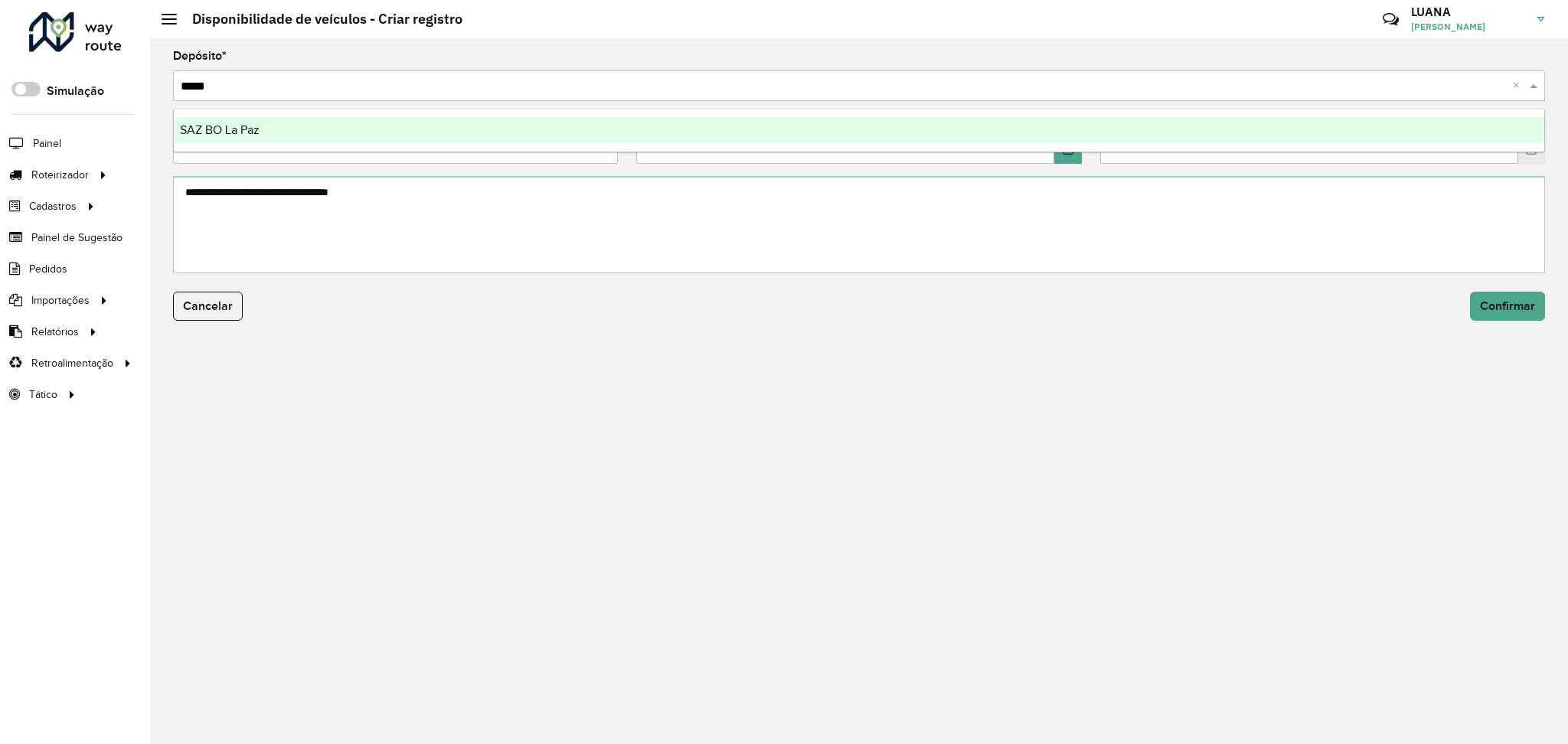
click at [965, 117] on div "SAZ BO La Paz" at bounding box center [858, 130] width 1371 height 26
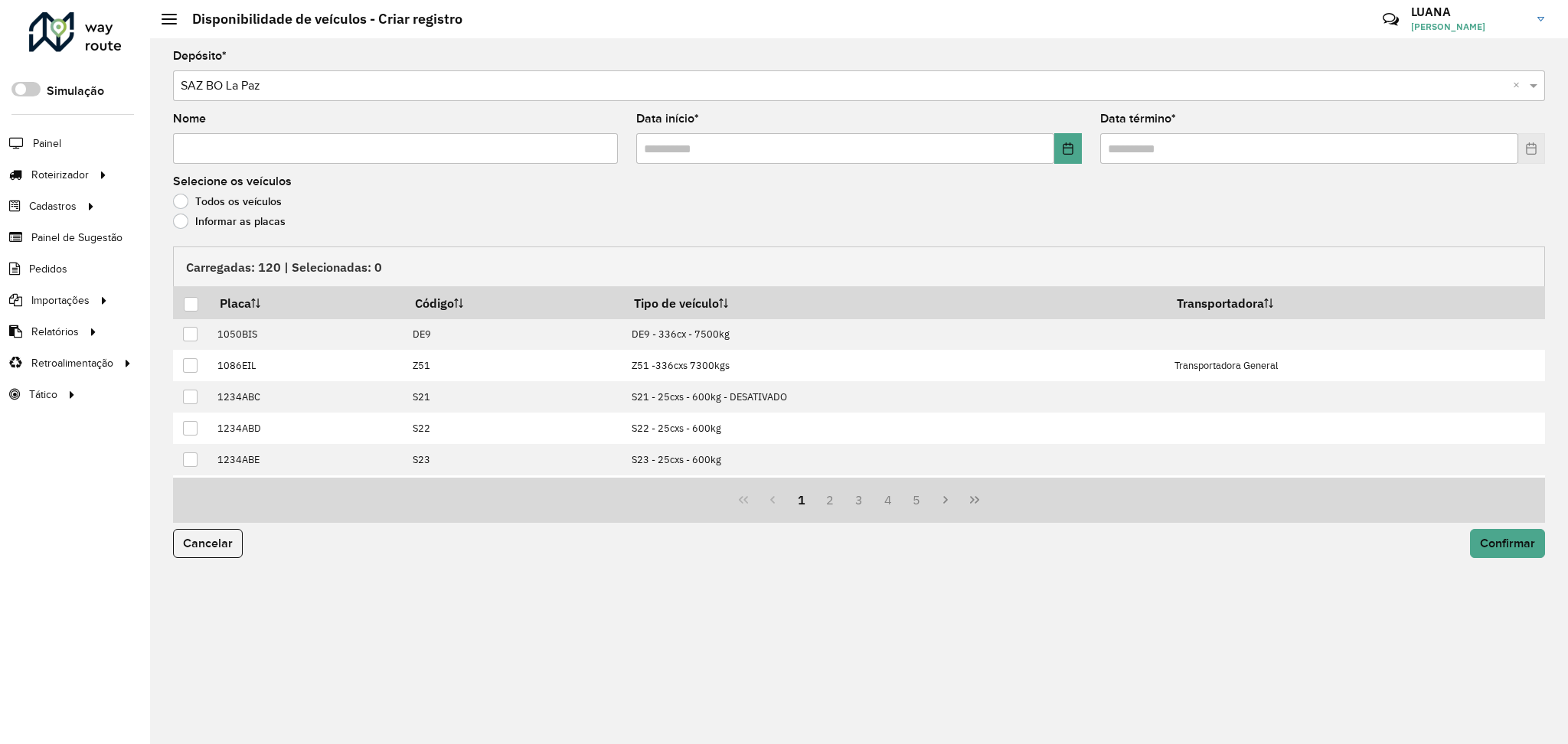
click at [543, 128] on div "Nome" at bounding box center [395, 138] width 445 height 50
click at [536, 152] on input "Nome" at bounding box center [395, 148] width 445 height 30
type input "******"
click at [1071, 146] on icon "Choose Date" at bounding box center [1068, 148] width 12 height 12
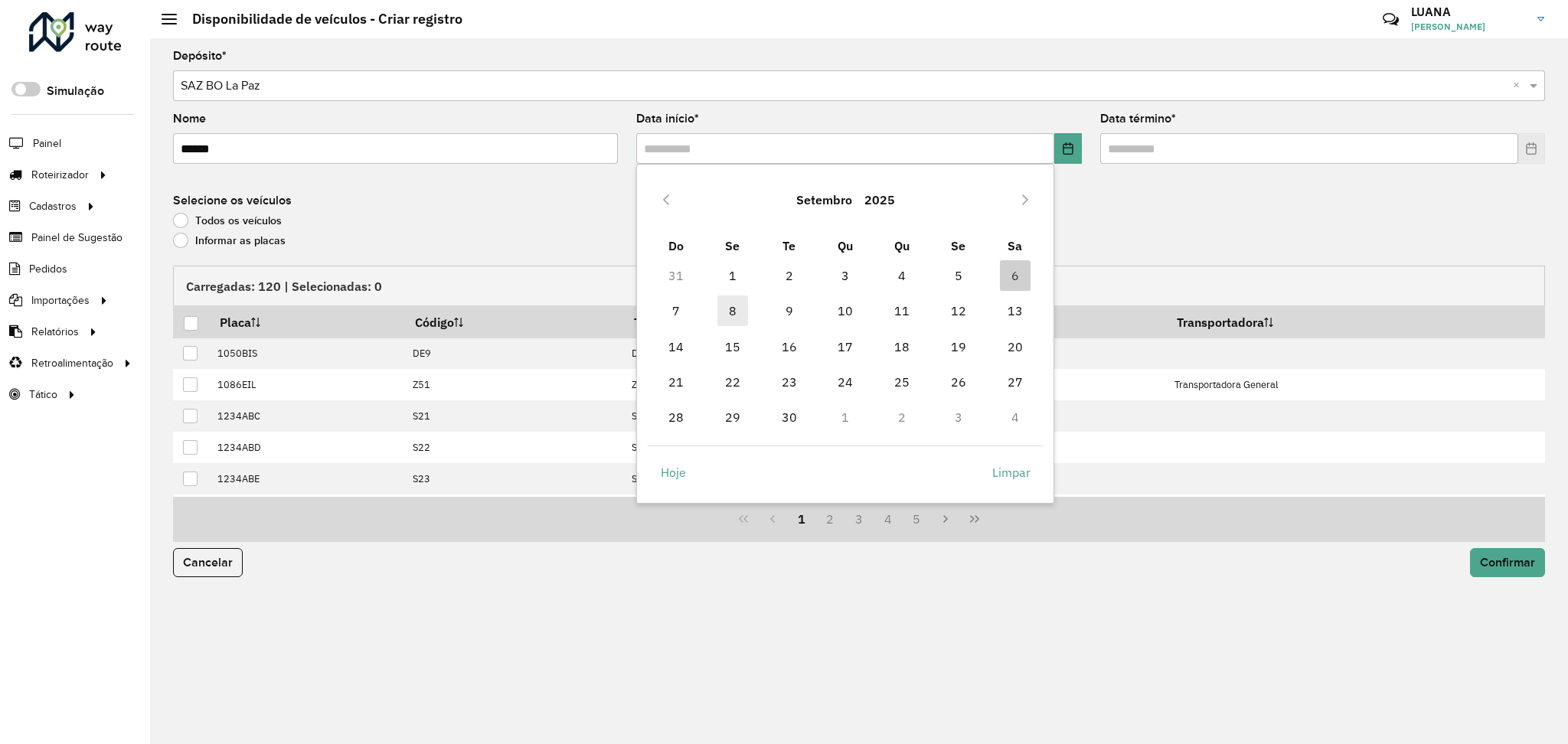
click at [735, 311] on span "8" at bounding box center [733, 311] width 30 height 30
type input "**********"
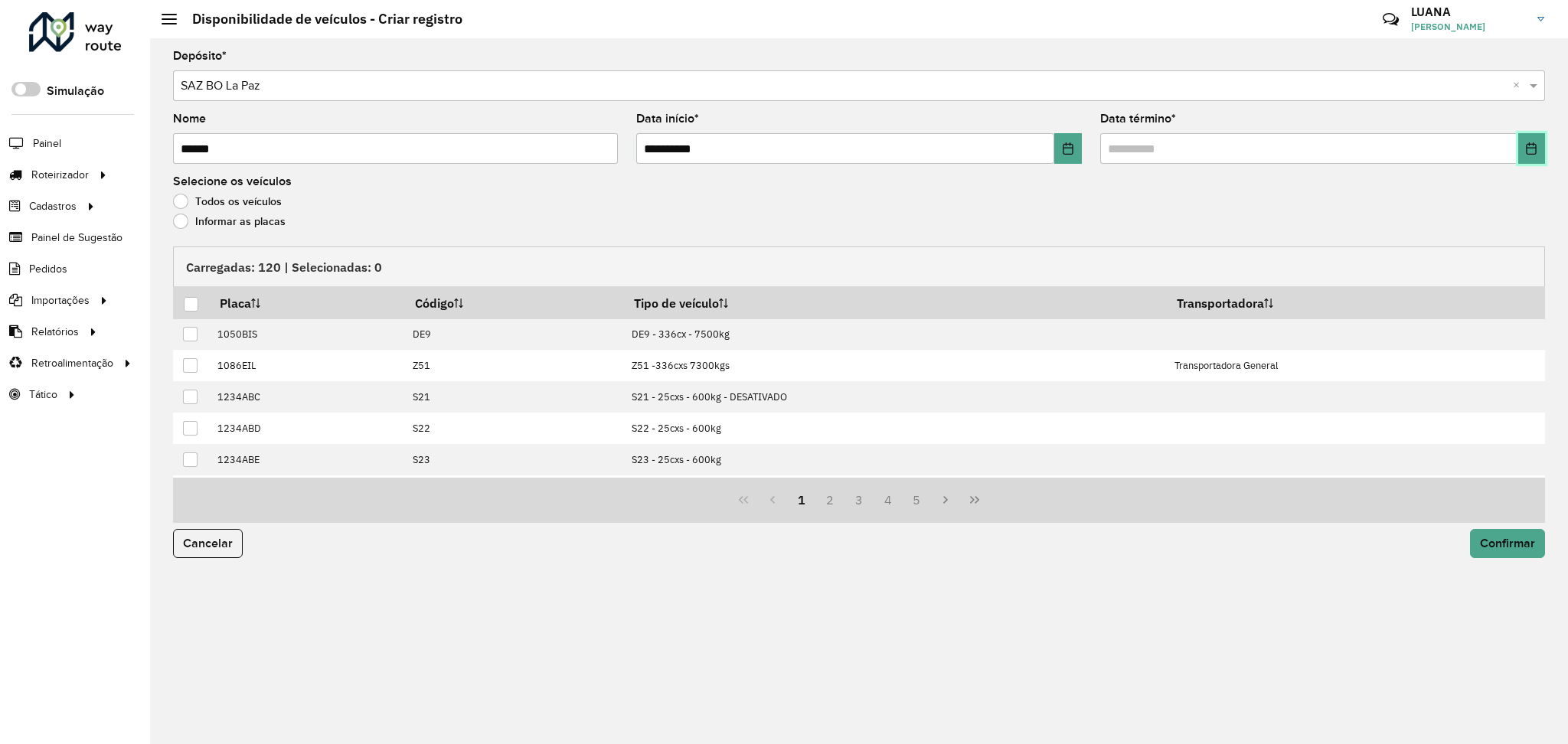
click at [1541, 147] on button "Choose Date" at bounding box center [1532, 148] width 27 height 30
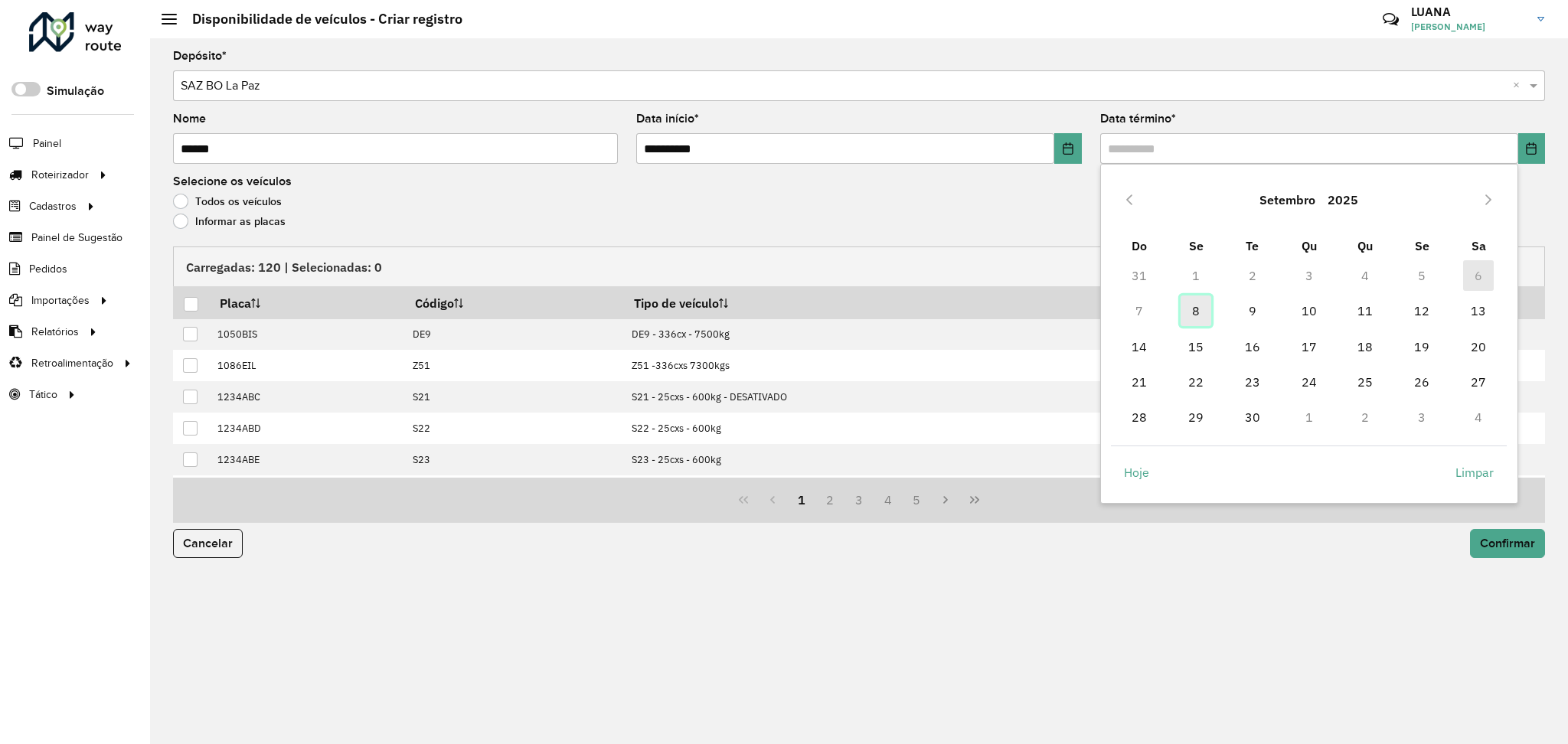
click at [1205, 308] on span "8" at bounding box center [1196, 311] width 30 height 30
type input "**********"
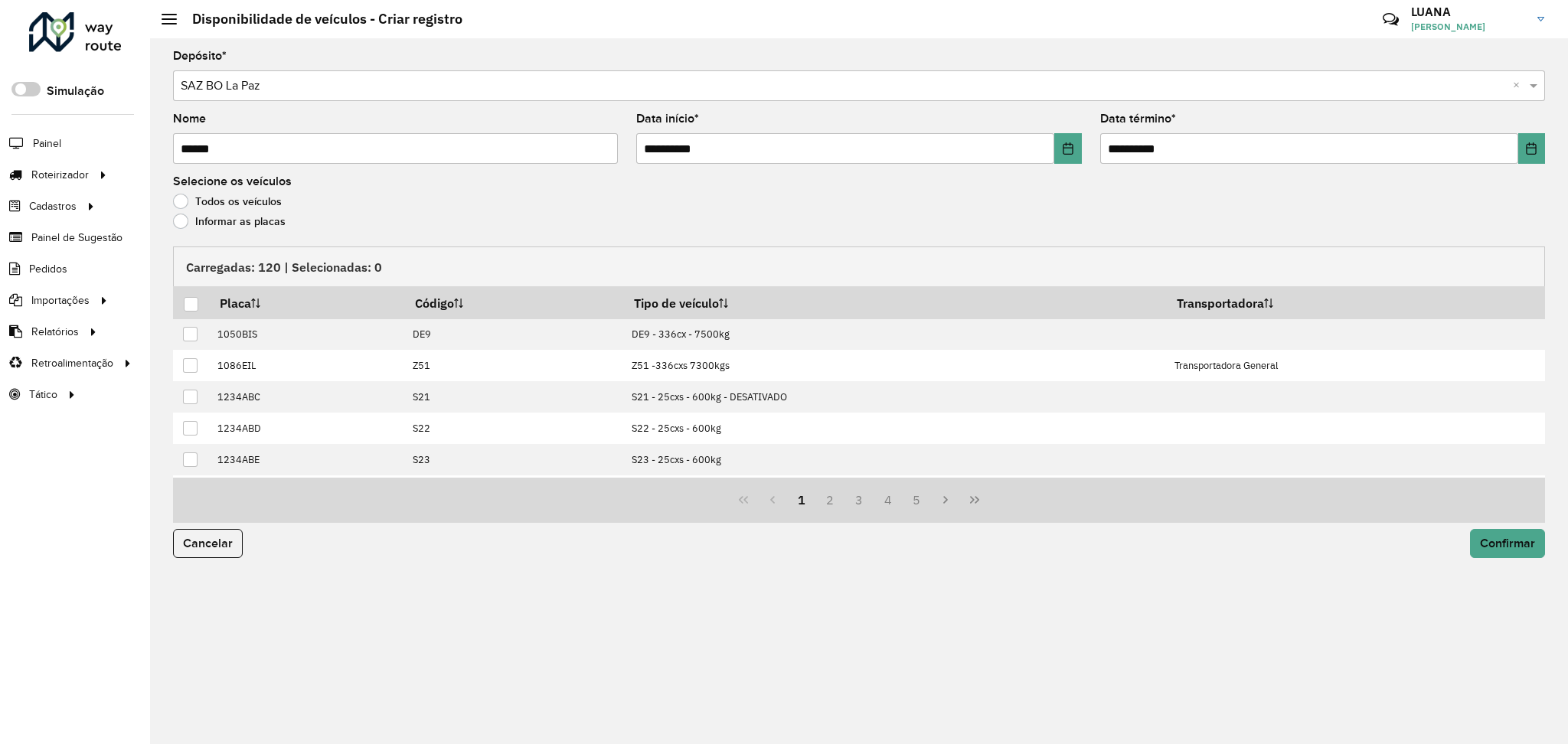
click at [206, 220] on label "Informar as placas" at bounding box center [229, 221] width 113 height 16
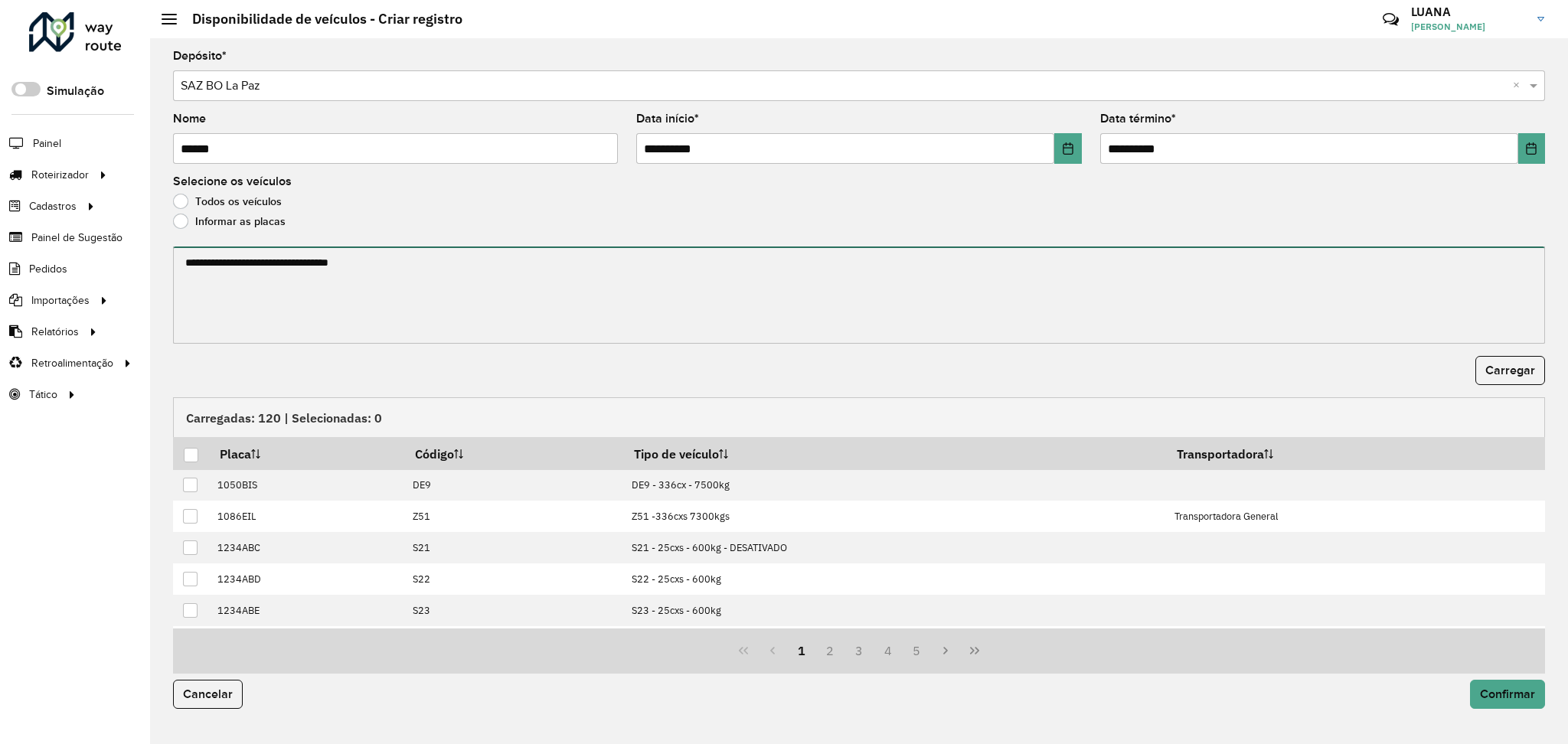
click at [249, 277] on textarea at bounding box center [858, 295] width 1372 height 97
paste textarea "******* ******* ******* ******* ******* ******* ******* ******* ******* *******…"
type textarea "******* ******* ******* ******* ******* ******* ******* ******* ******* *******…"
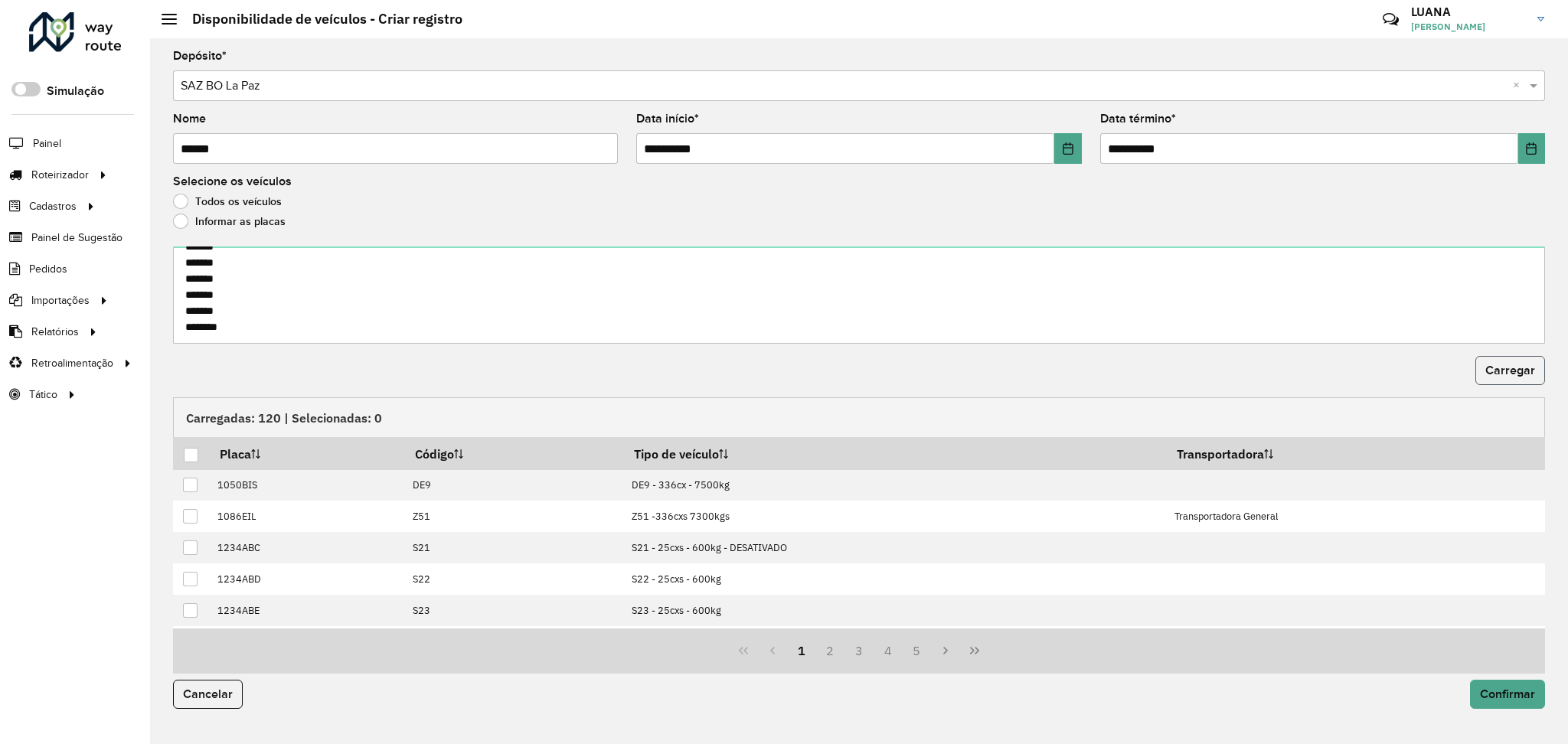
click at [1509, 356] on button "Carregar" at bounding box center [1510, 370] width 70 height 29
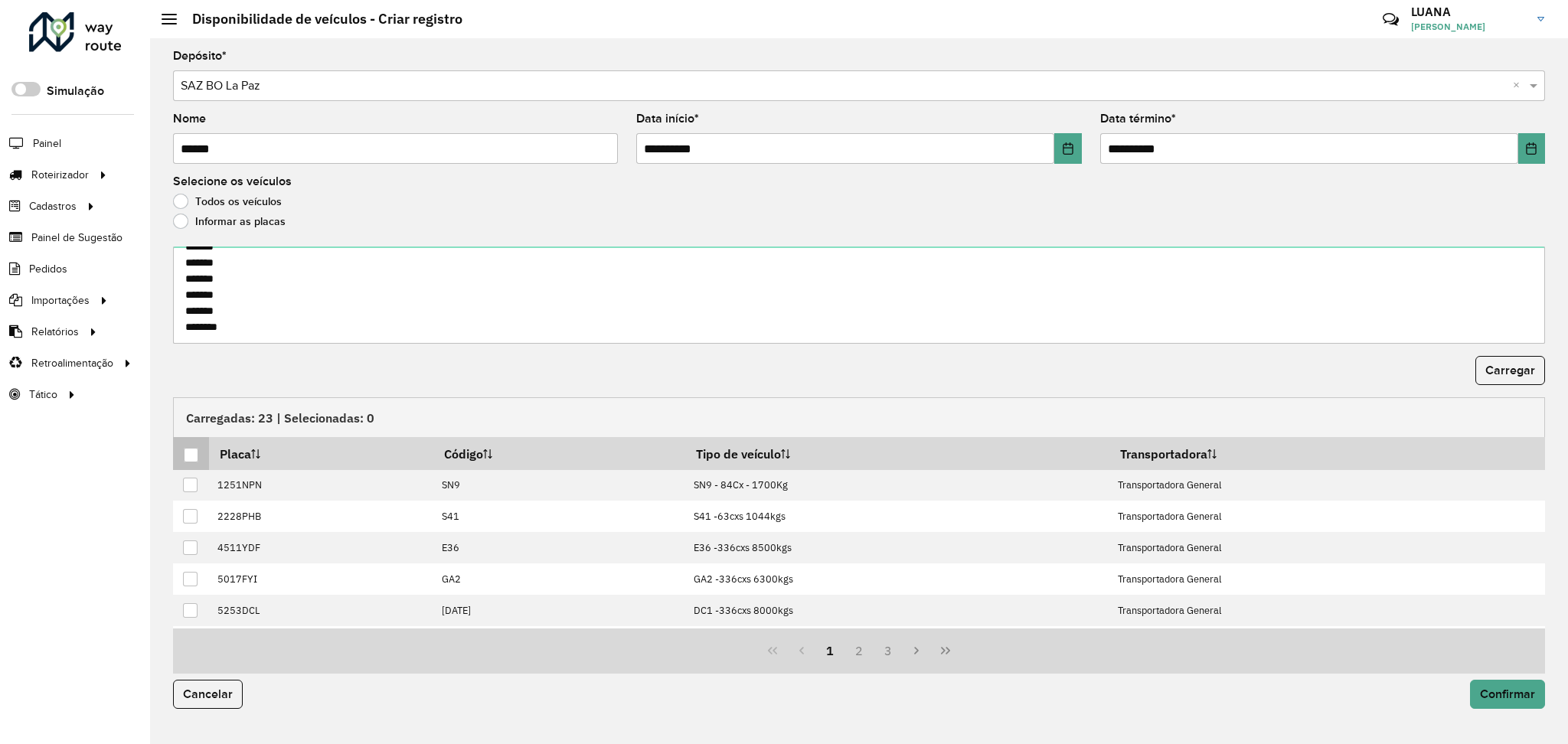
click at [184, 455] on div at bounding box center [192, 455] width 15 height 15
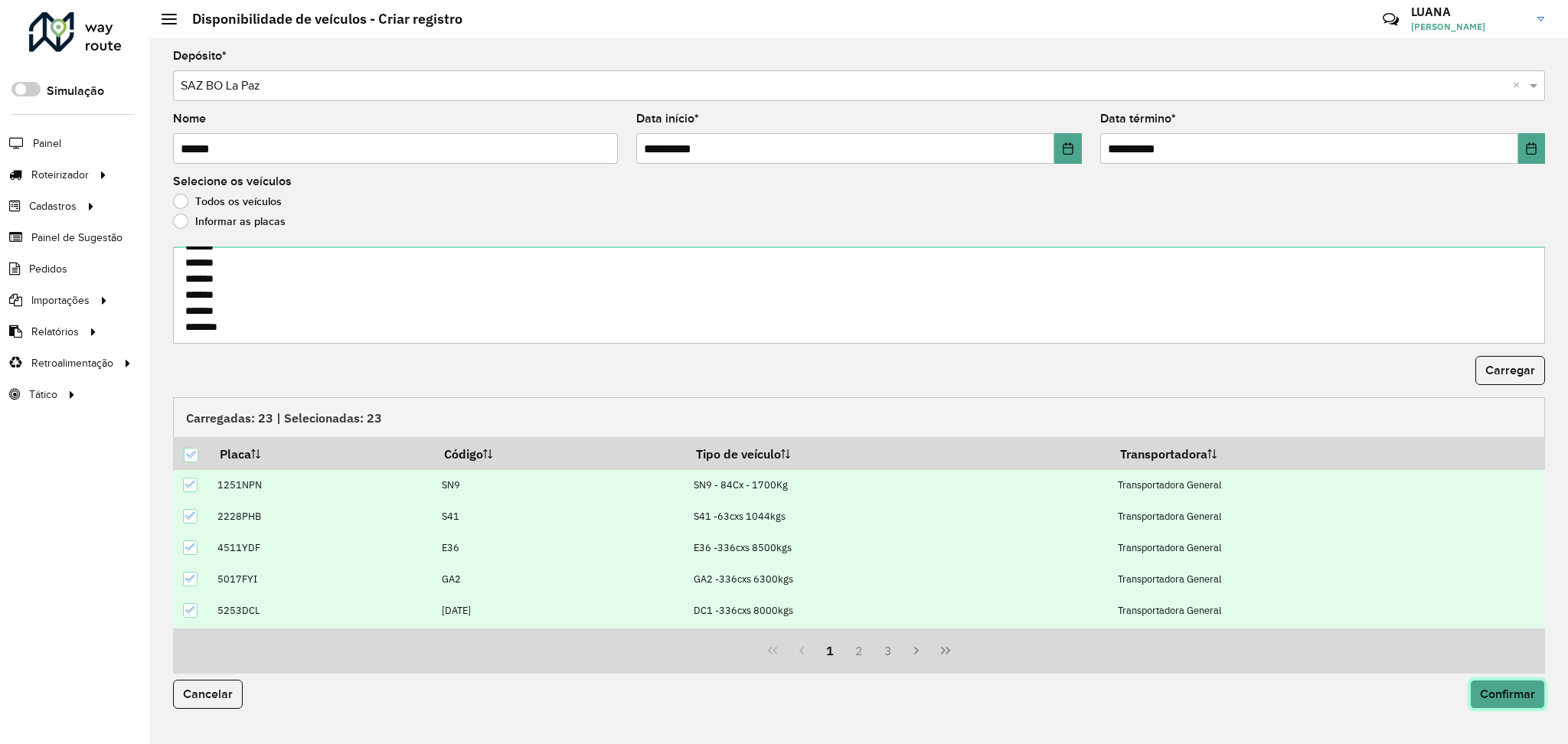
click at [1487, 684] on button "Confirmar" at bounding box center [1507, 694] width 75 height 29
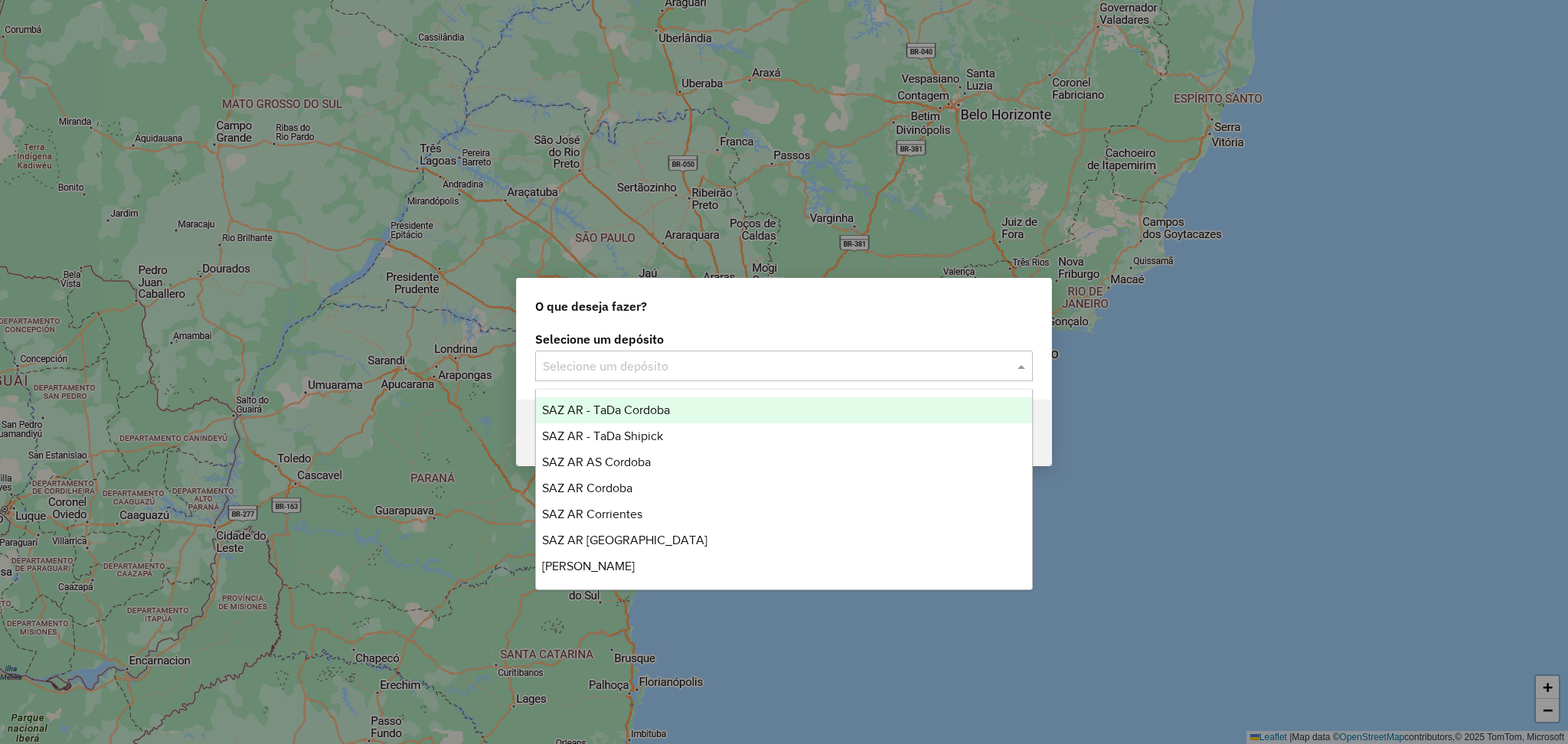
click at [569, 352] on div "Selecione um depósito" at bounding box center [784, 366] width 497 height 30
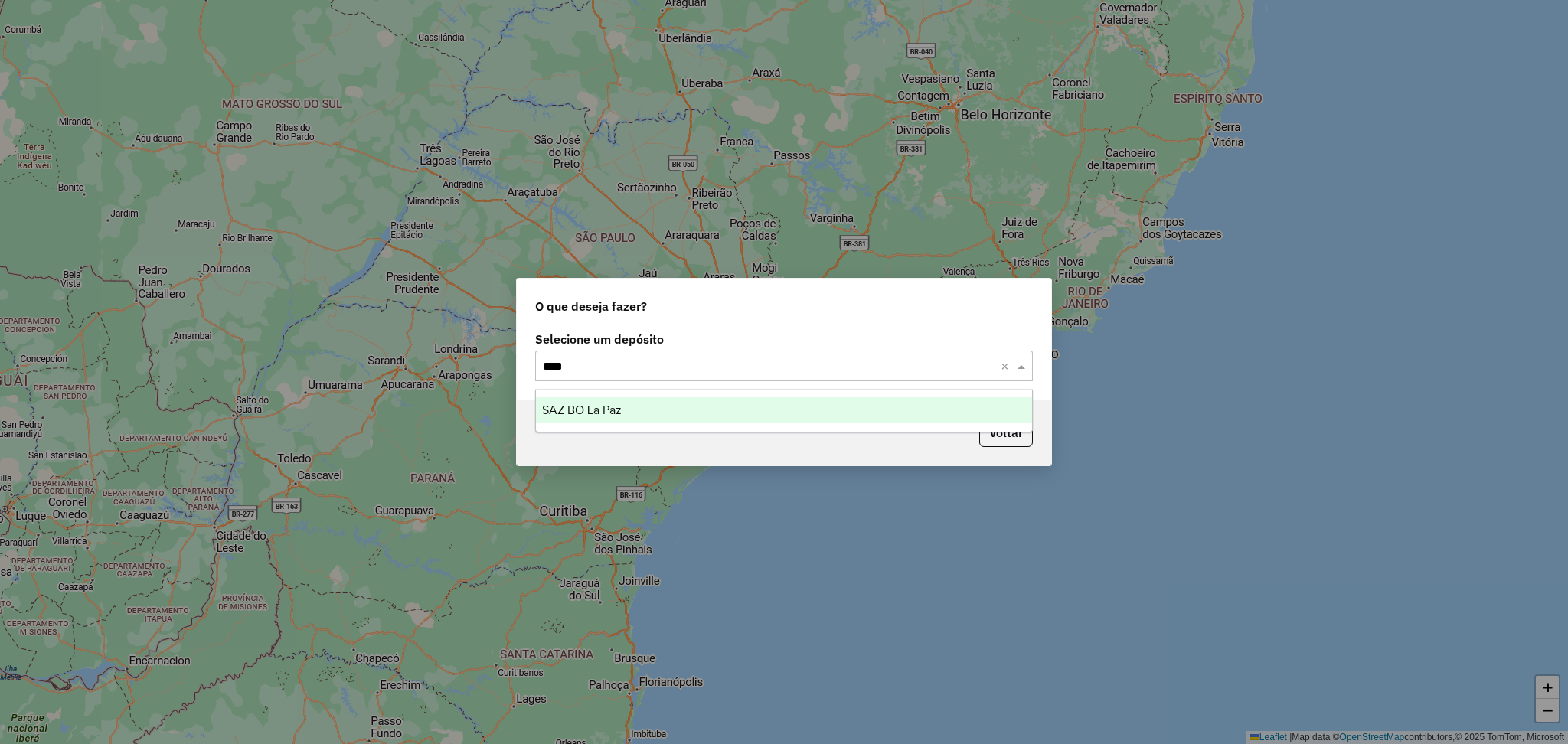
type input "*****"
click at [659, 409] on div "SAZ BO La Paz" at bounding box center [784, 410] width 497 height 26
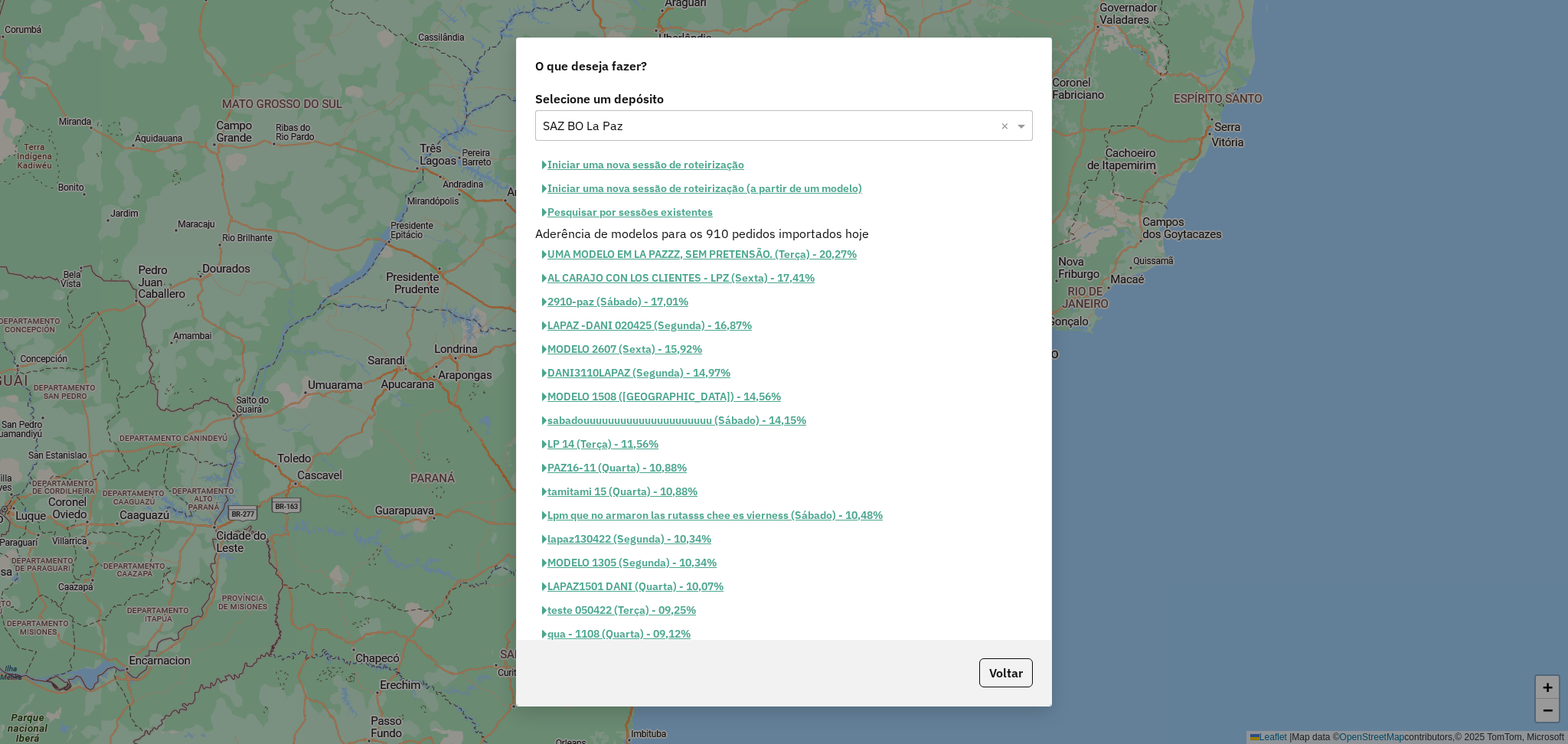
click at [676, 160] on button "Iniciar uma nova sessão de roteirização" at bounding box center [643, 164] width 216 height 24
select select "*"
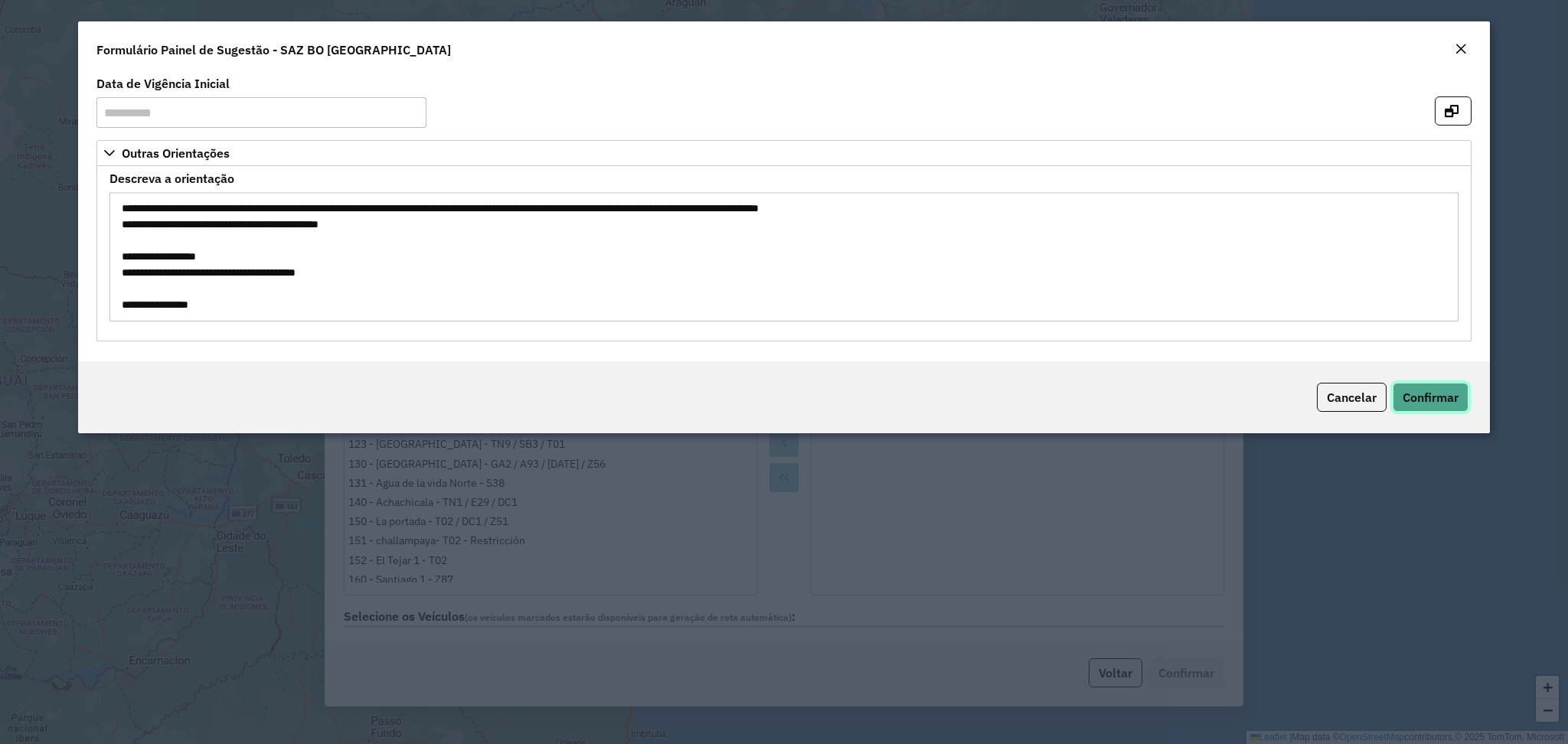
click at [1427, 404] on span "Confirmar" at bounding box center [1431, 397] width 56 height 16
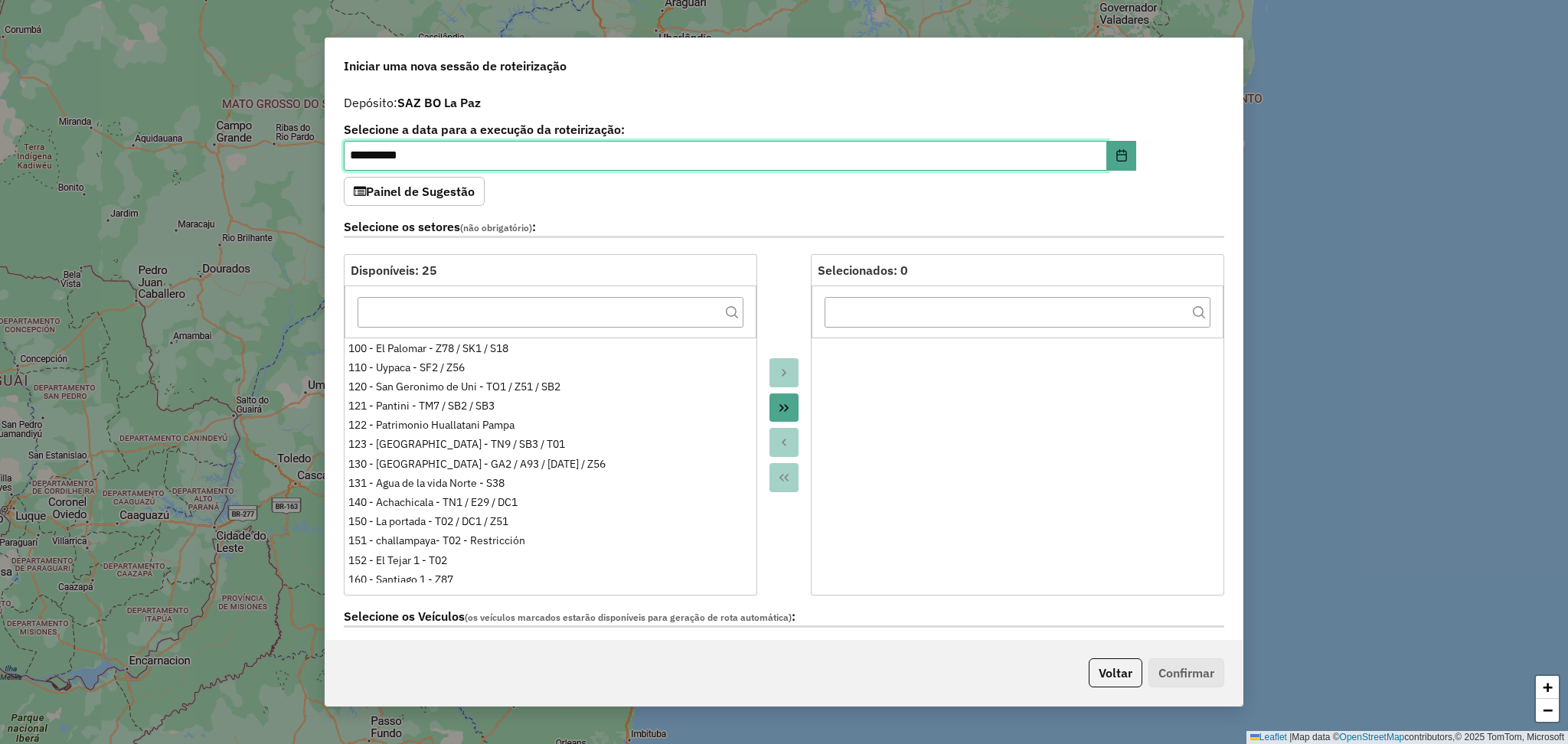
scroll to position [204, 0]
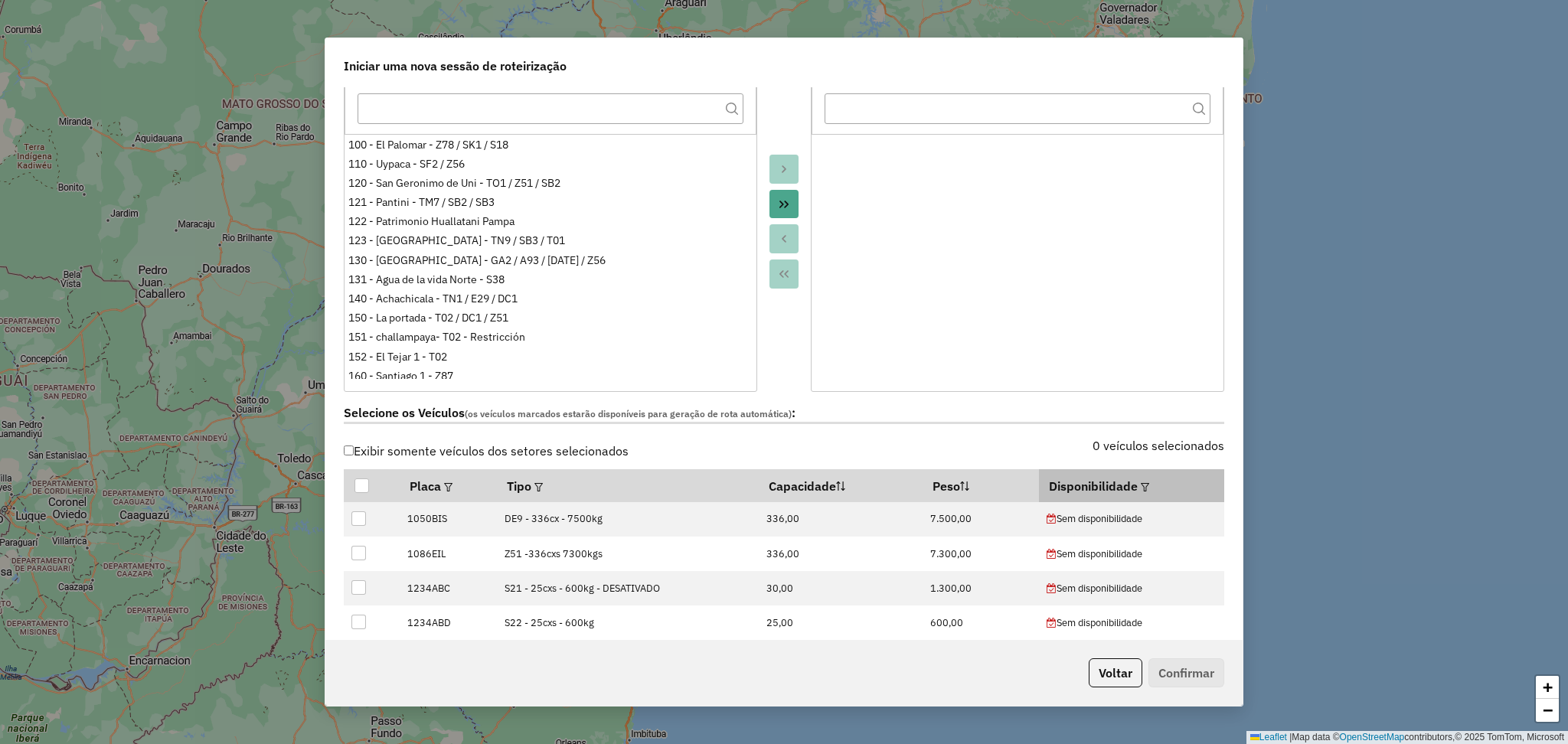
click at [1141, 483] on em at bounding box center [1145, 488] width 8 height 8
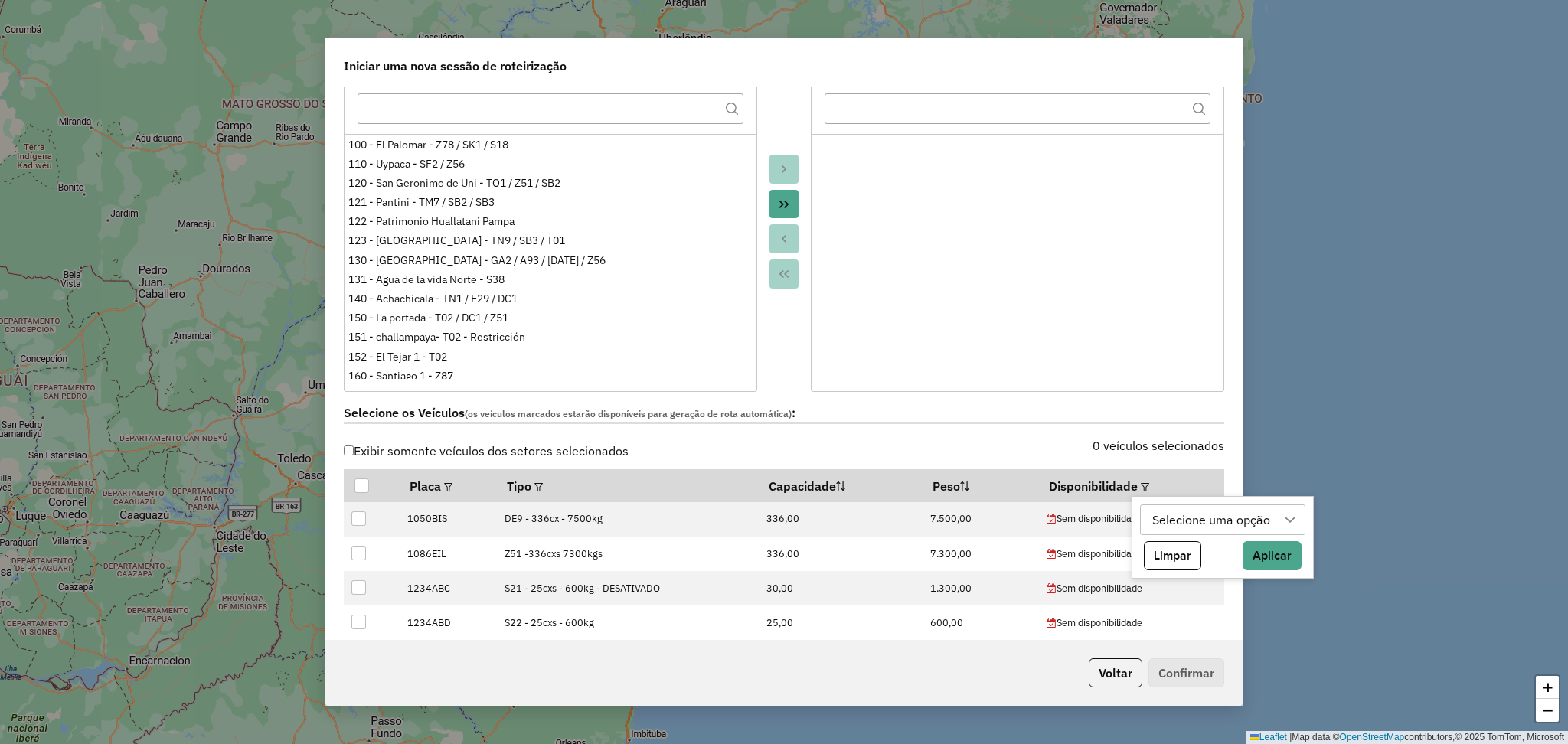
click at [1188, 529] on div "Selecione uma opção" at bounding box center [1211, 520] width 128 height 29
click at [1164, 598] on li "la paz" at bounding box center [1226, 593] width 157 height 29
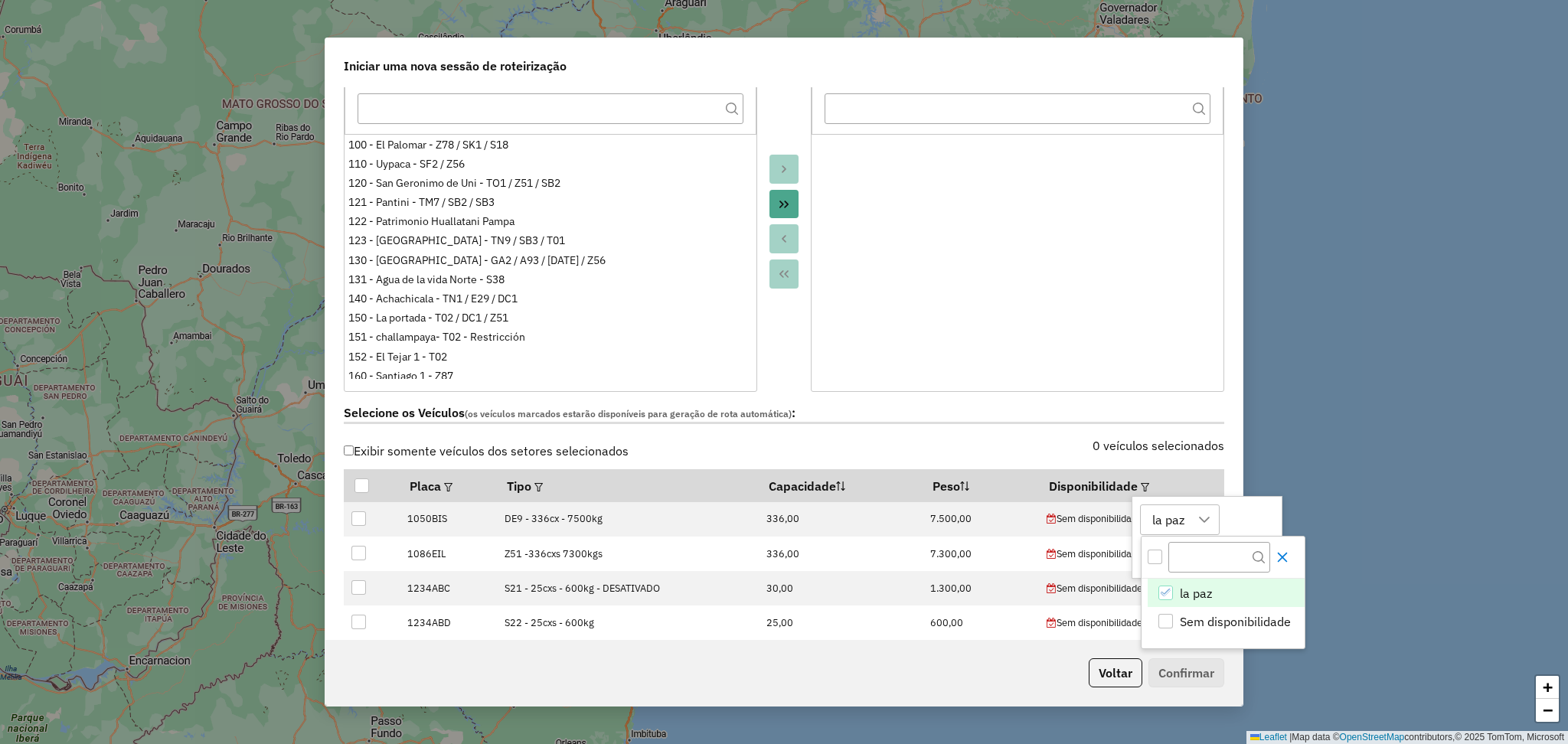
click at [1284, 566] on button "Close" at bounding box center [1283, 557] width 25 height 25
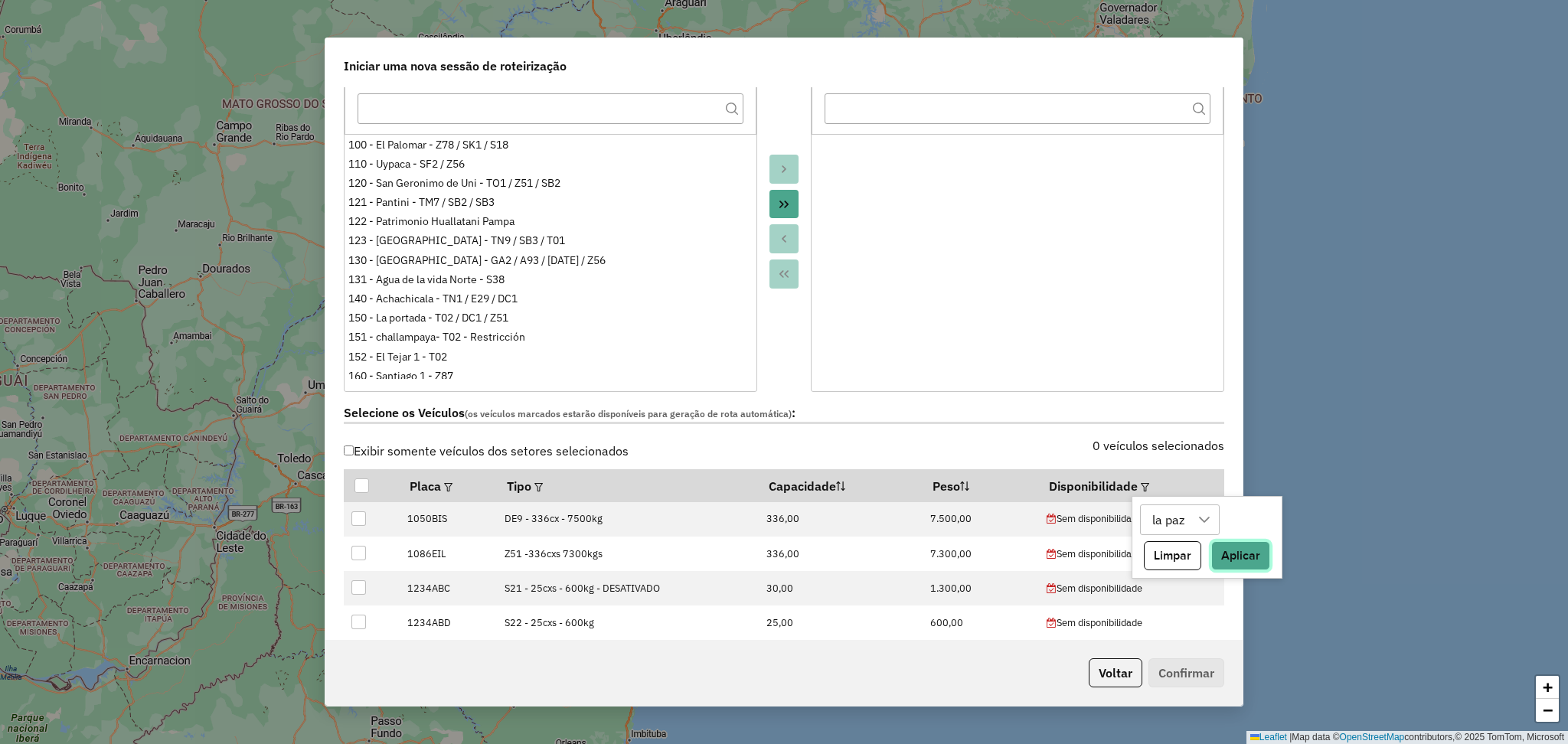
click at [1251, 561] on button "Aplicar" at bounding box center [1241, 555] width 59 height 29
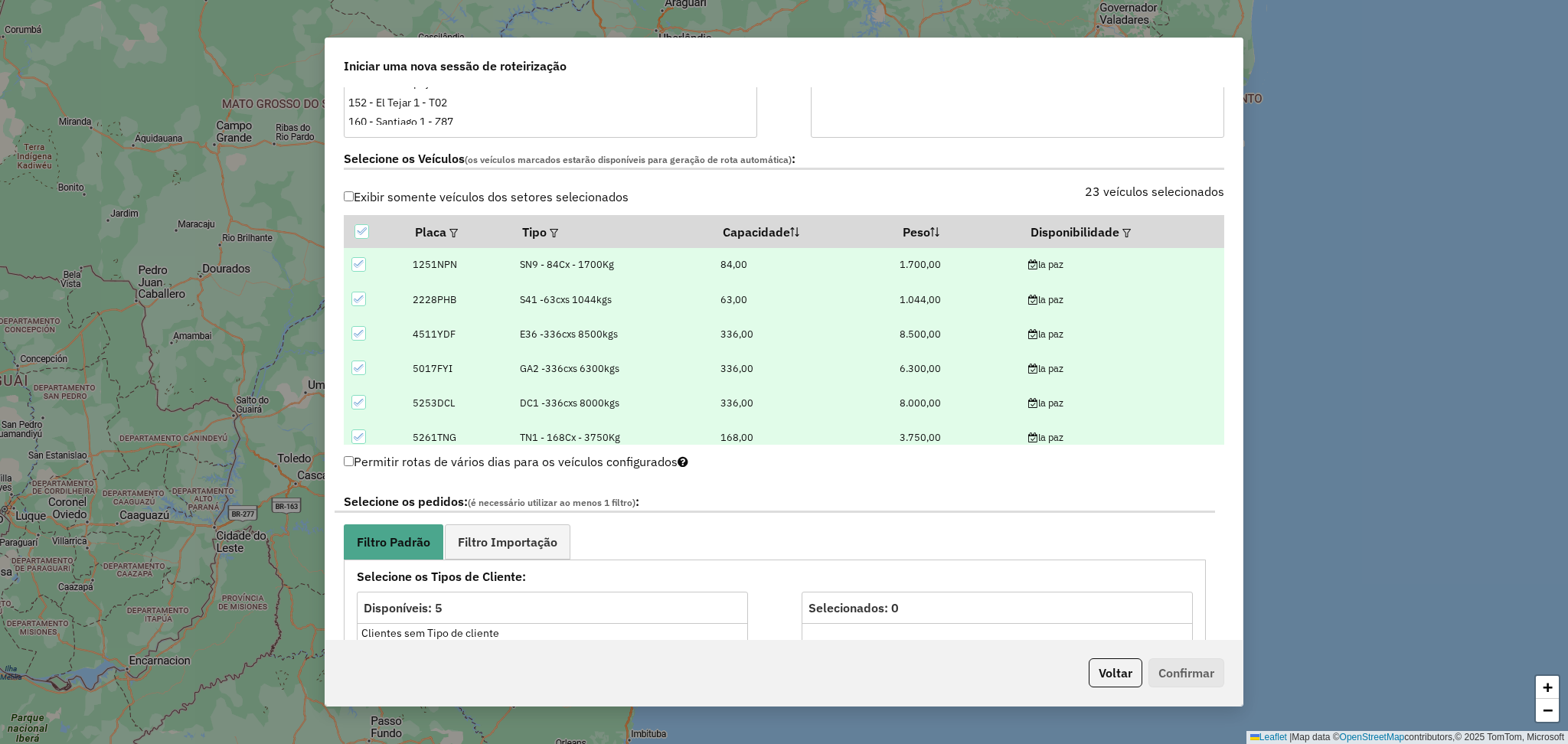
scroll to position [510, 0]
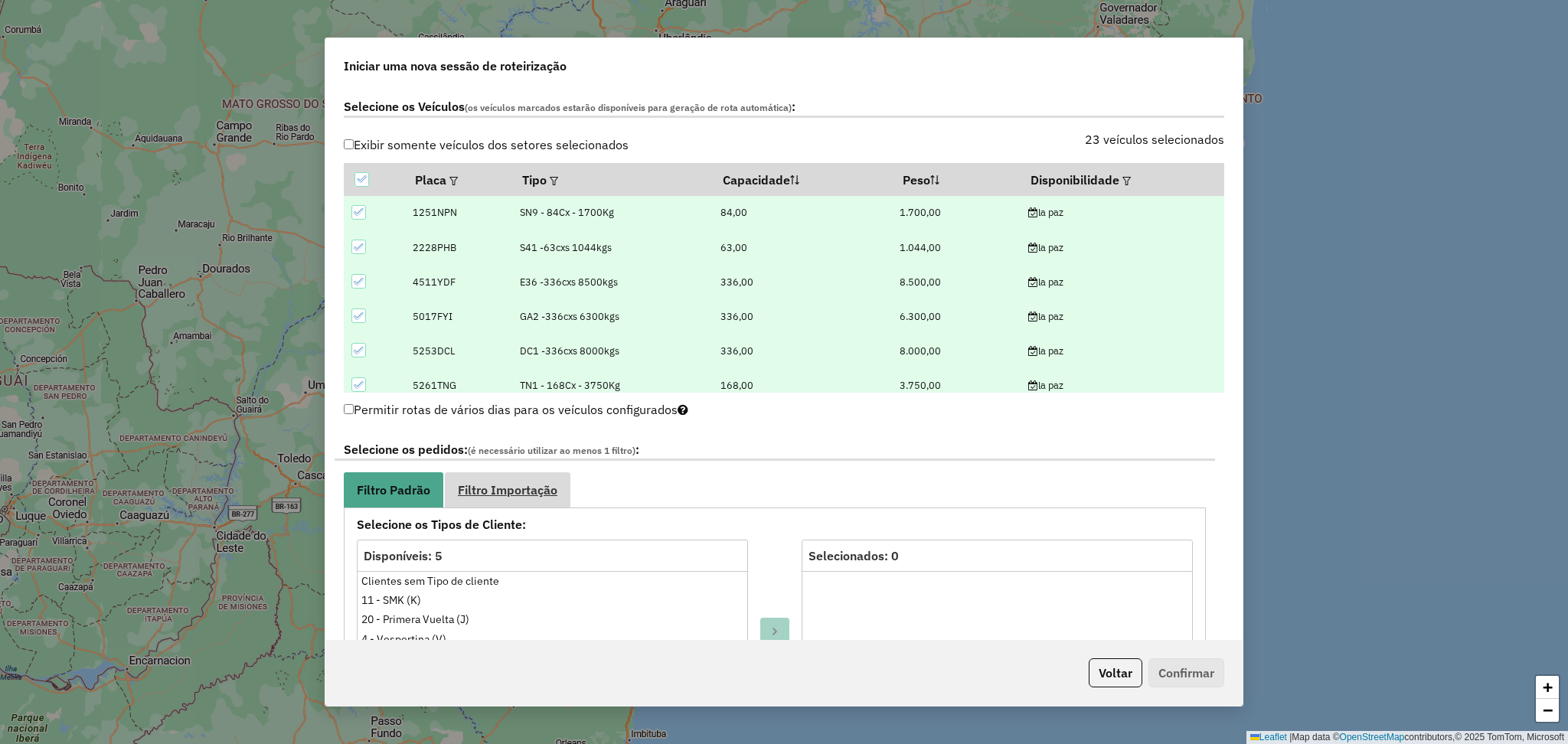
click at [525, 493] on span "Filtro Importação" at bounding box center [507, 490] width 99 height 12
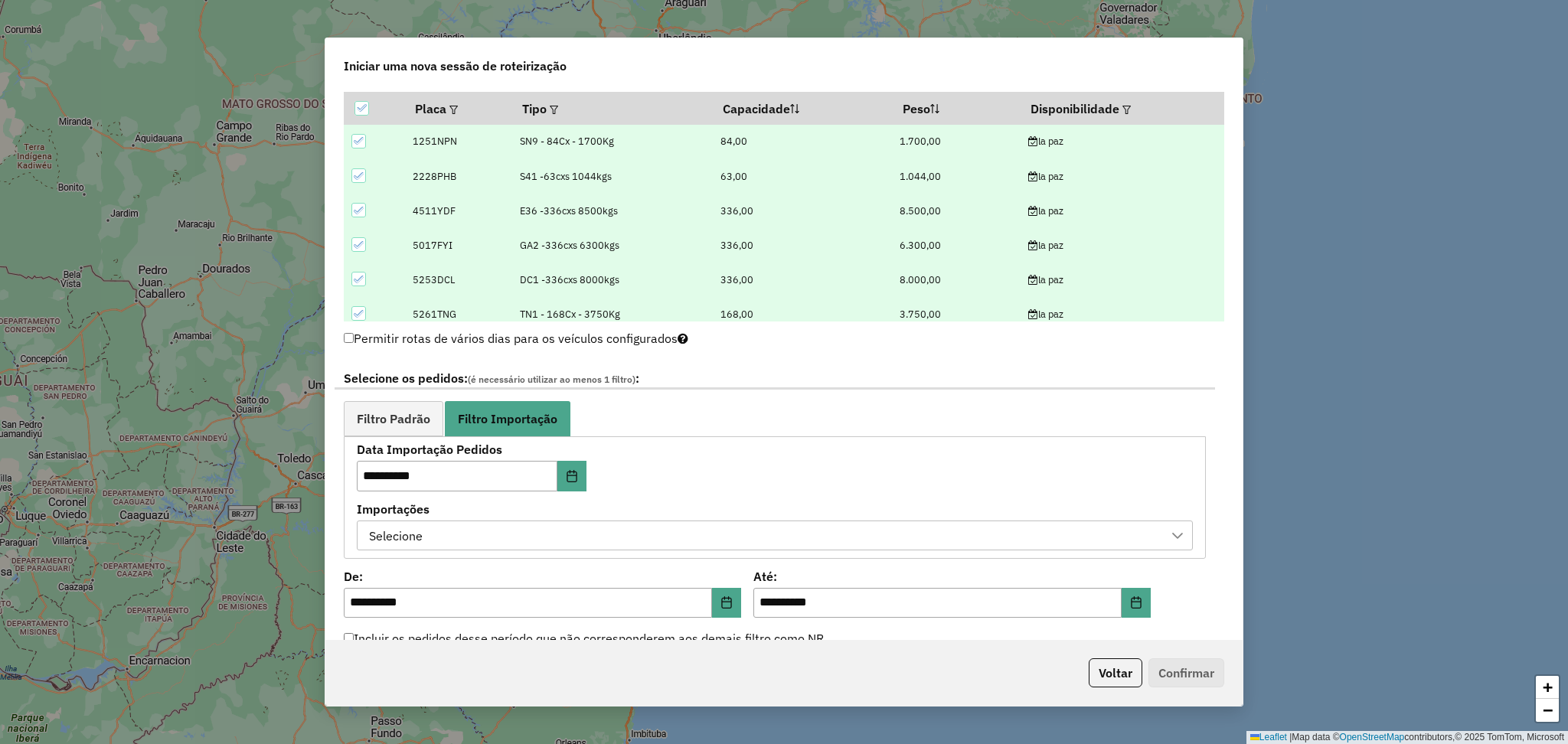
scroll to position [612, 0]
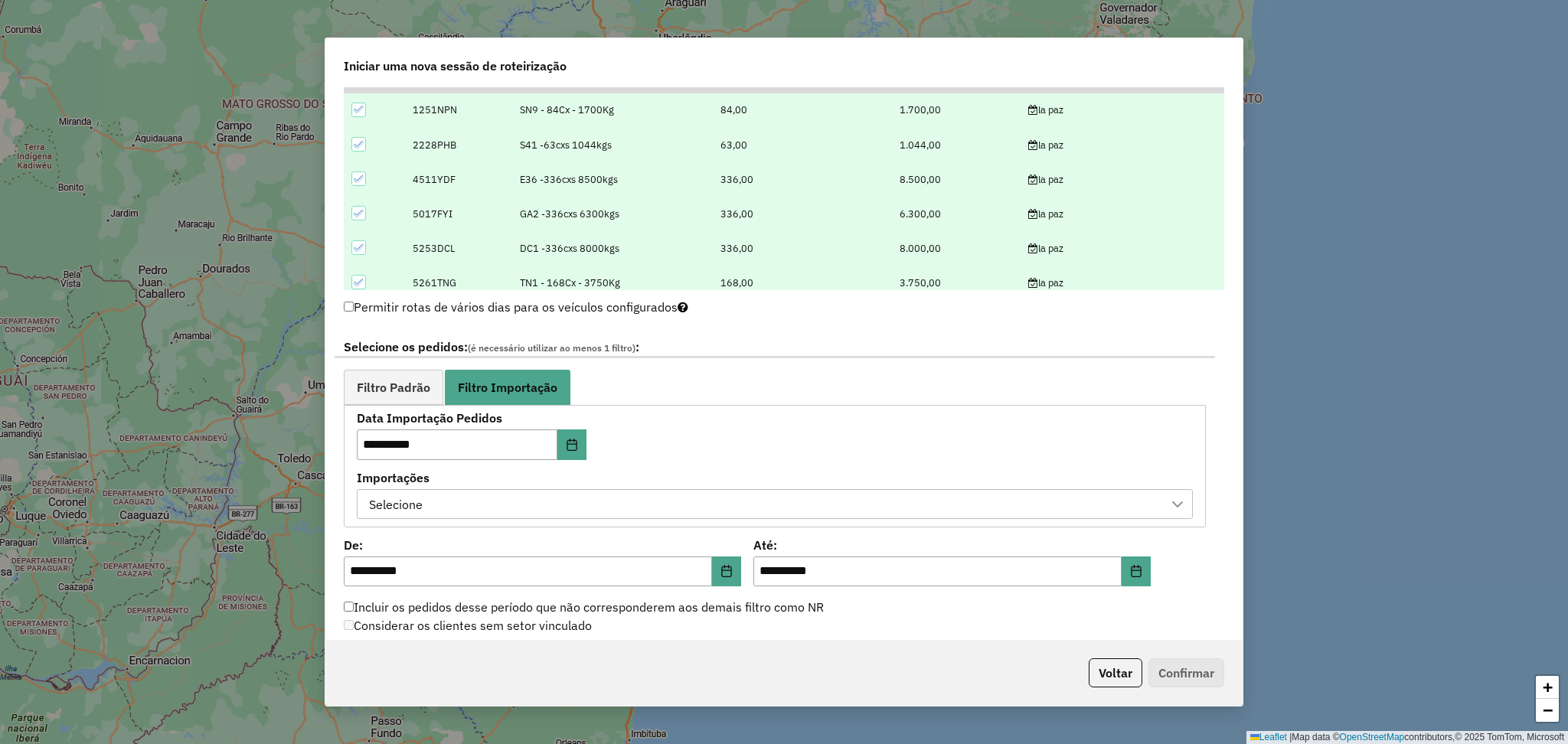
click at [698, 497] on div "Selecione" at bounding box center [763, 504] width 799 height 29
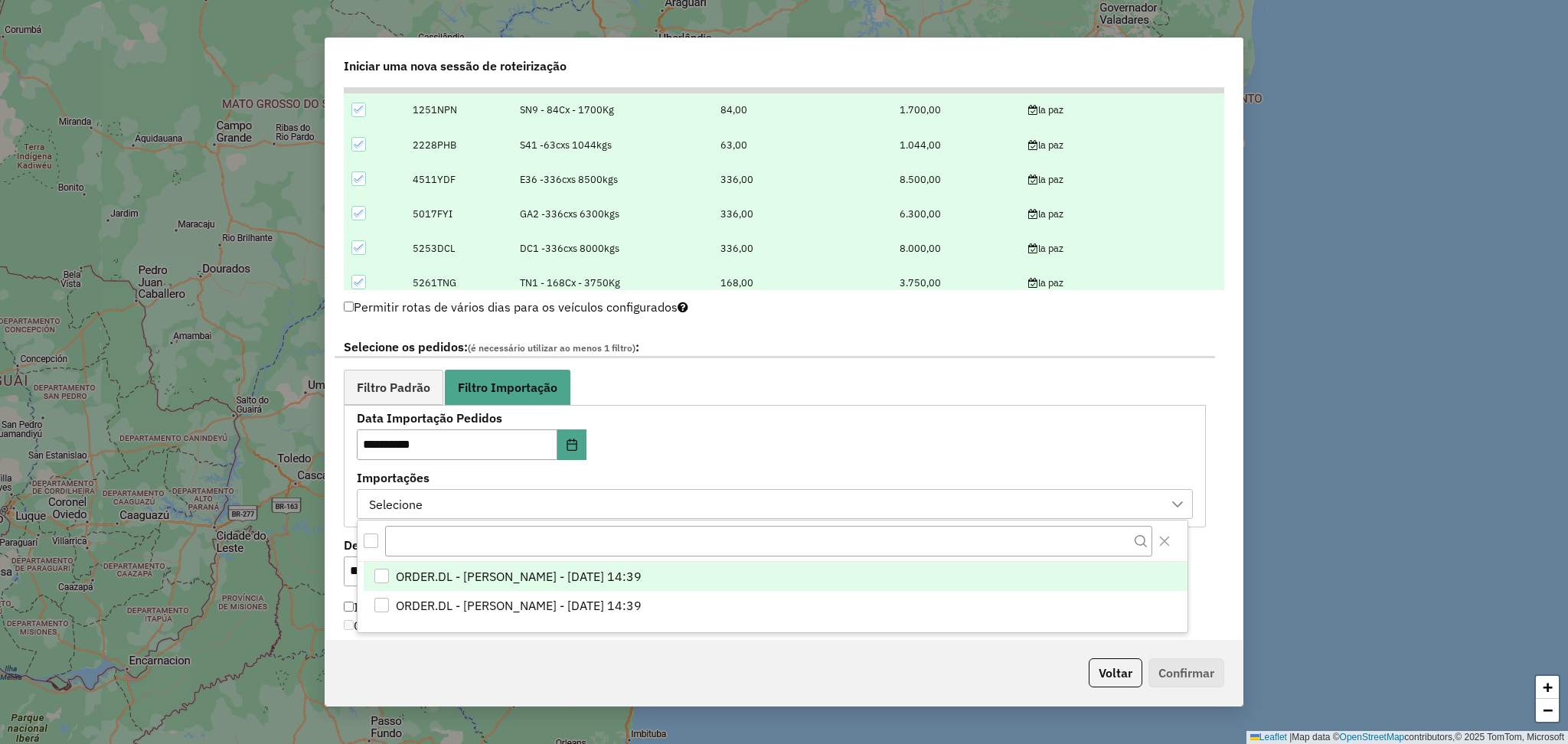
scroll to position [10, 72]
click at [765, 574] on li "ORDER.DL - LUANA SILVA BRANDAO LOPES - 06/09/2025 14:39" at bounding box center [775, 577] width 824 height 29
click at [1164, 539] on icon "Close" at bounding box center [1164, 541] width 12 height 12
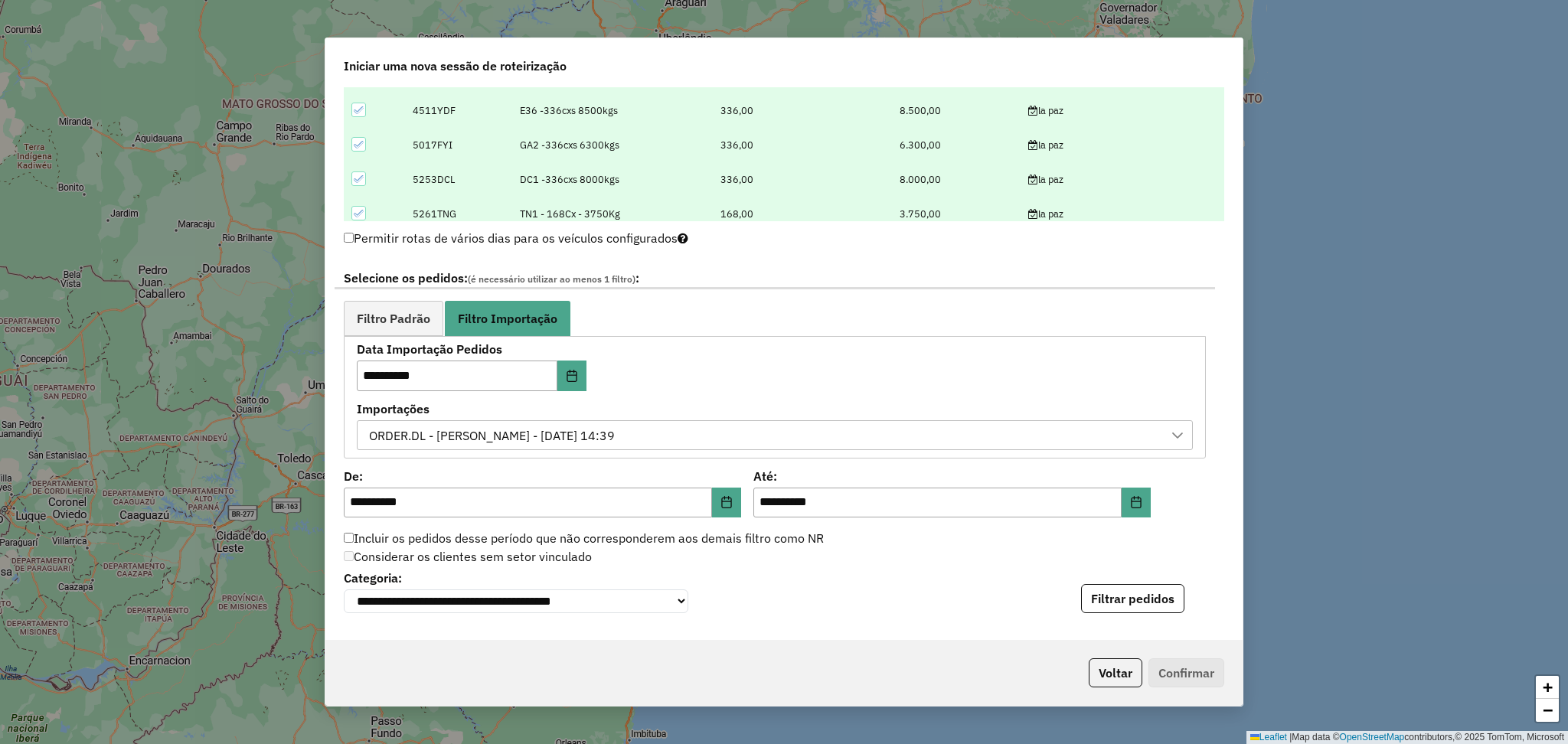
scroll to position [816, 0]
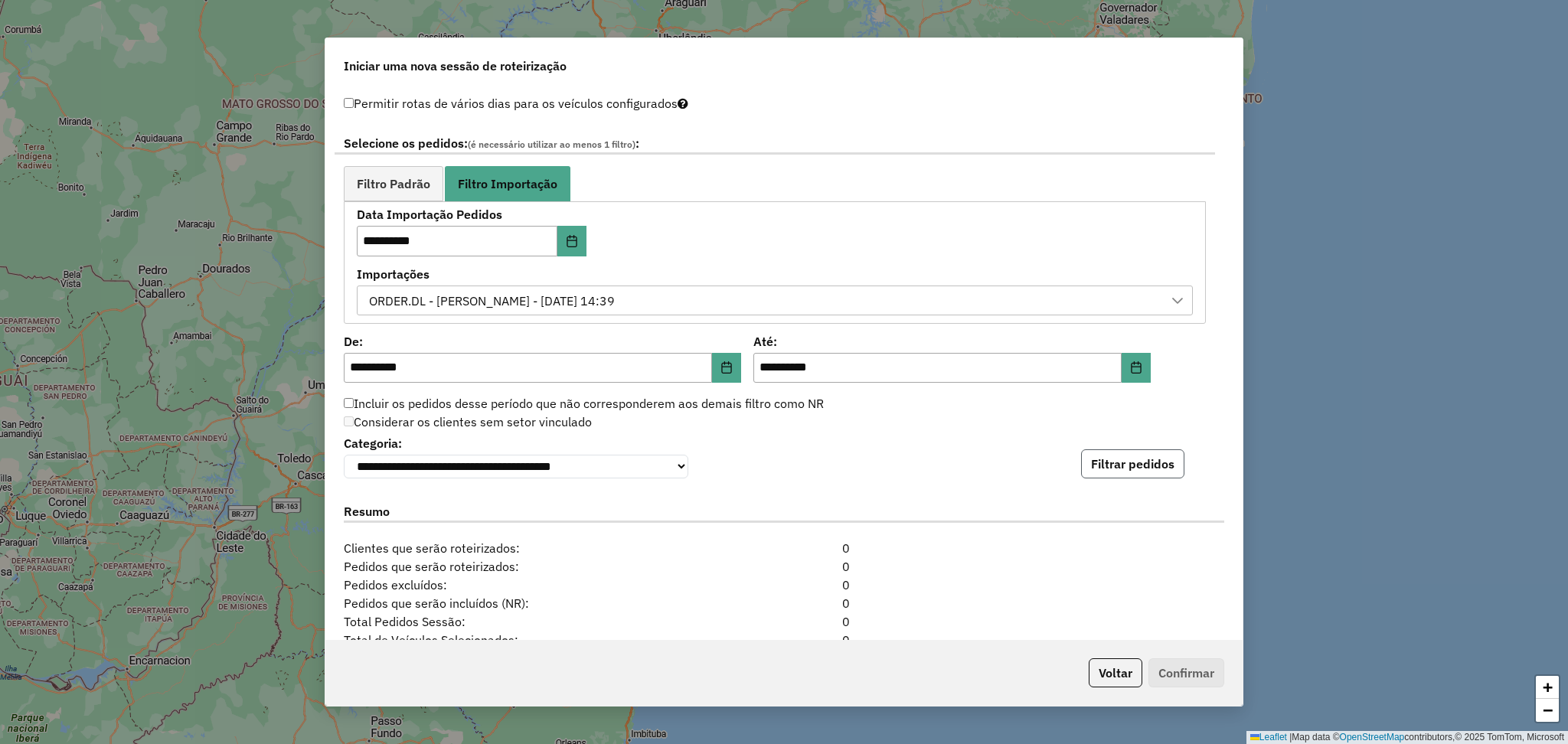
click at [1150, 459] on button "Filtrar pedidos" at bounding box center [1133, 464] width 104 height 29
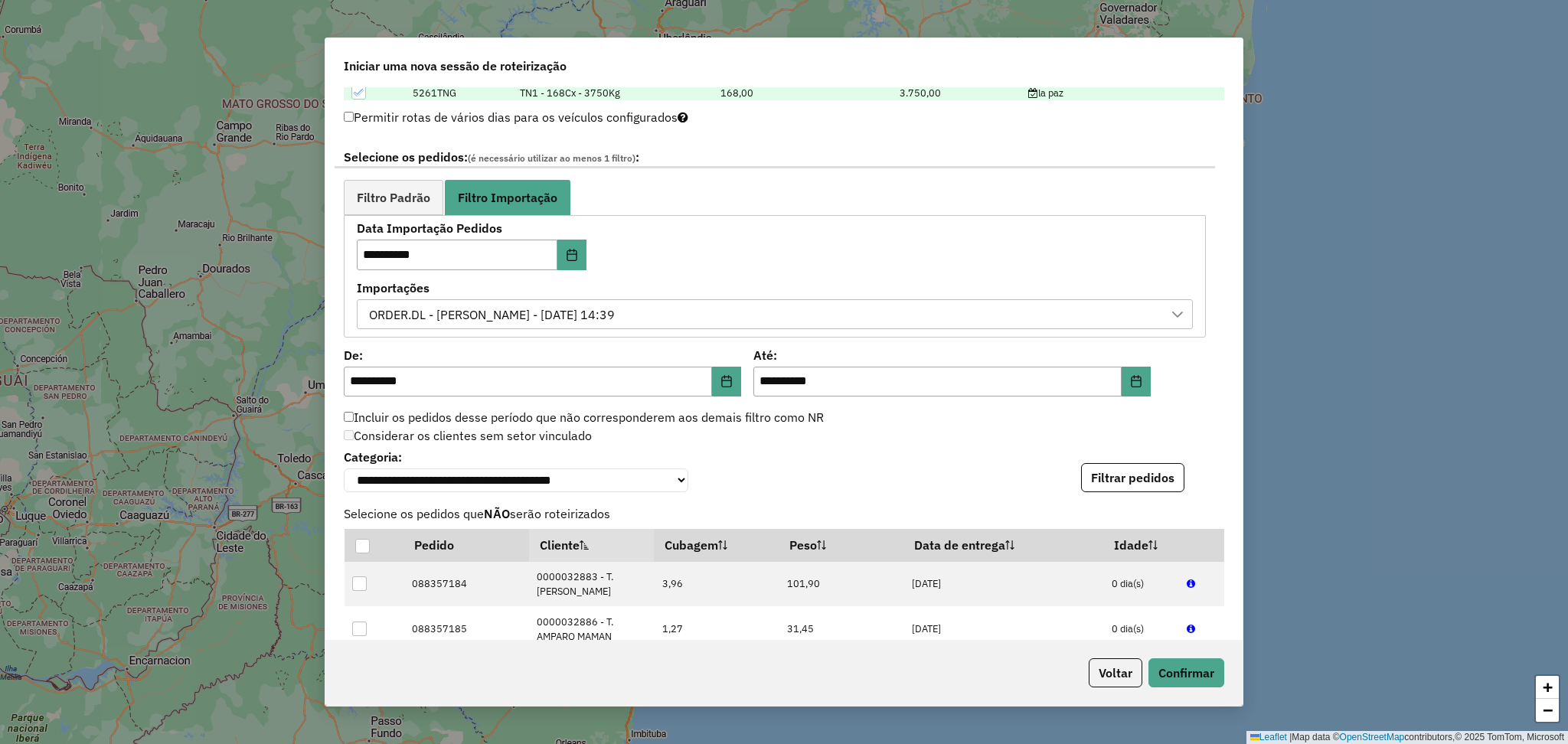
scroll to position [706, 0]
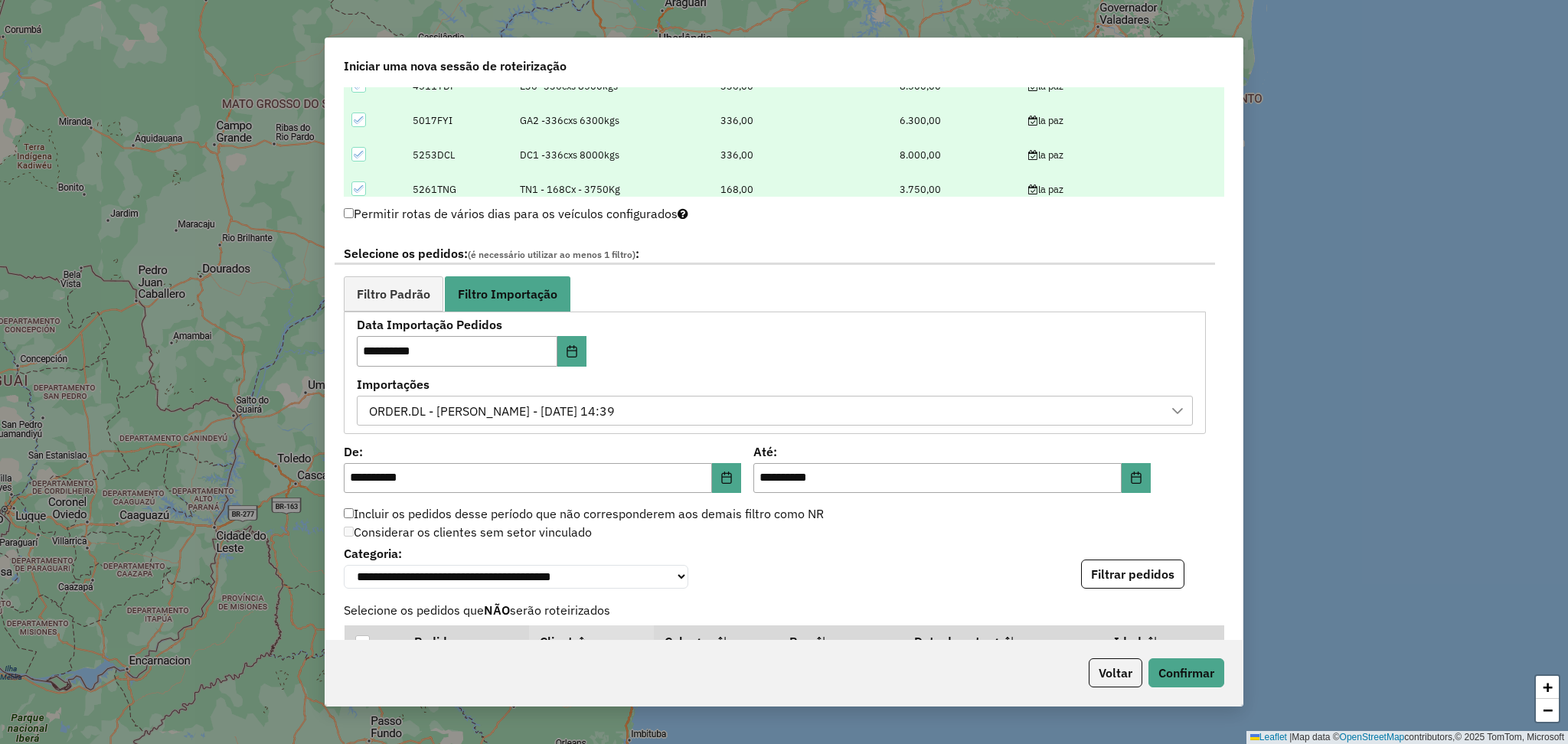
click at [941, 417] on div "ORDER.DL - LUANA SILVA BRANDAO LOPES - 06/09/2025 14:39" at bounding box center [763, 410] width 799 height 29
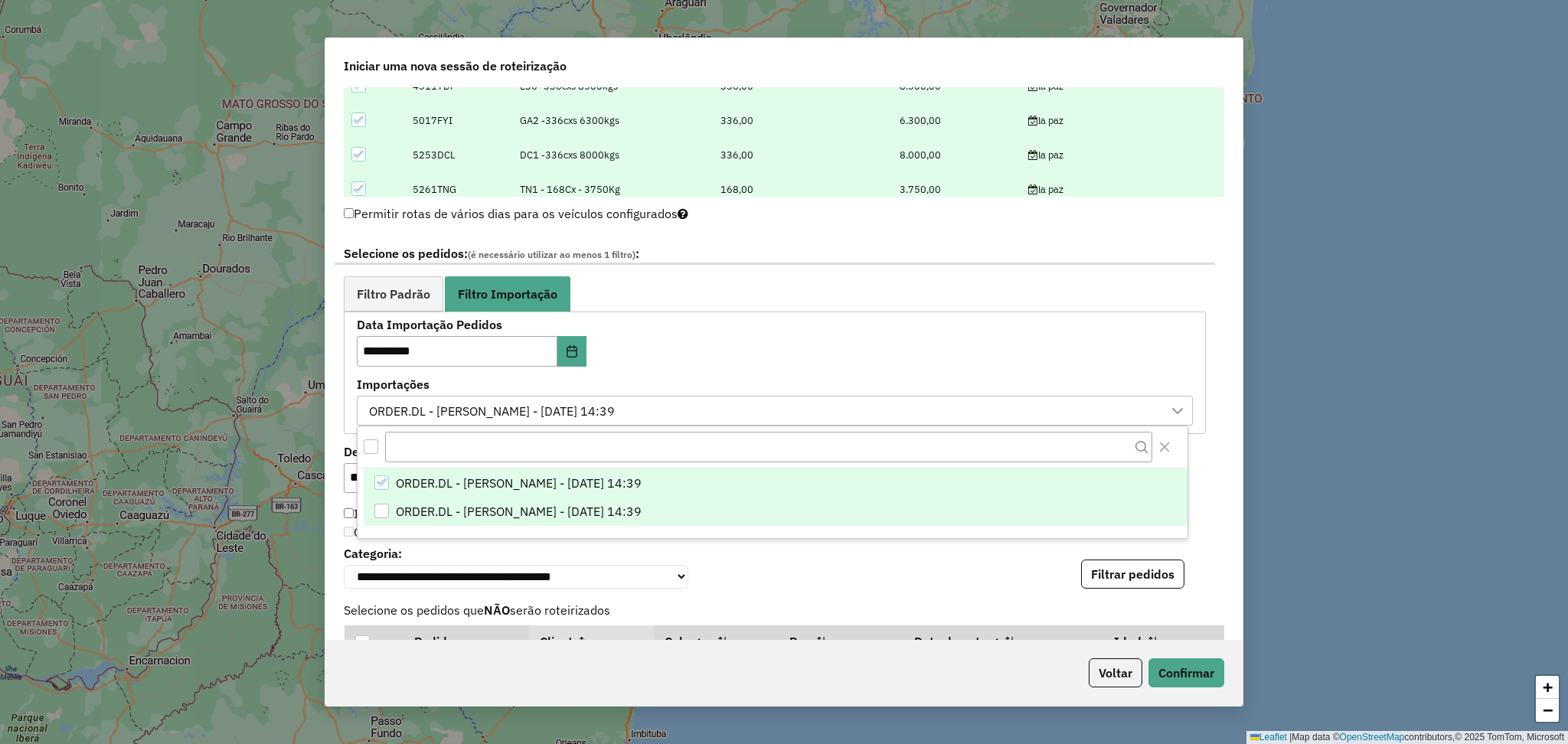
click at [380, 508] on div "ORDER.DL - LUANA SILVA BRANDAO LOPES - 06/09/2025 14:39" at bounding box center [382, 511] width 15 height 15
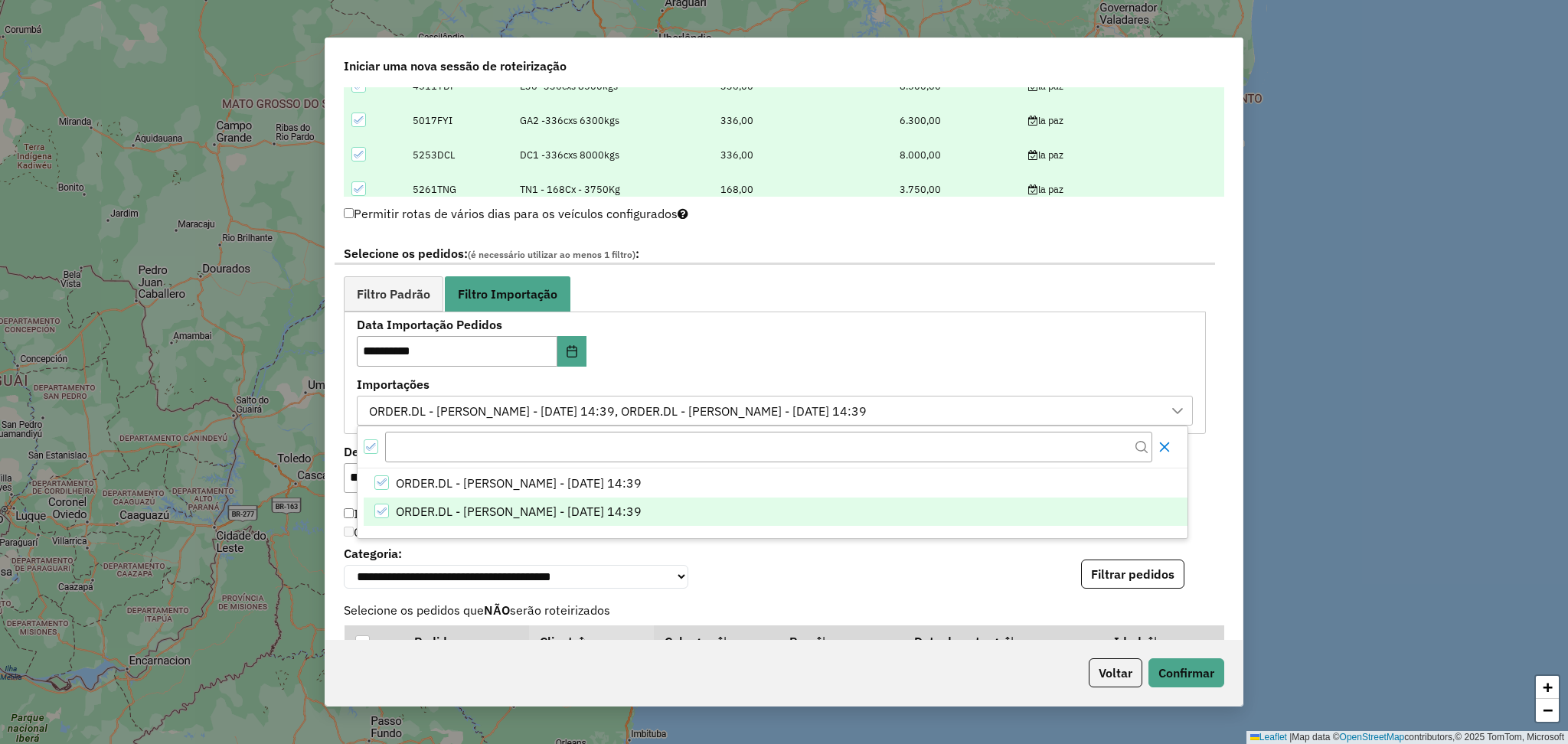
click at [1160, 448] on icon "Close" at bounding box center [1164, 446] width 12 height 12
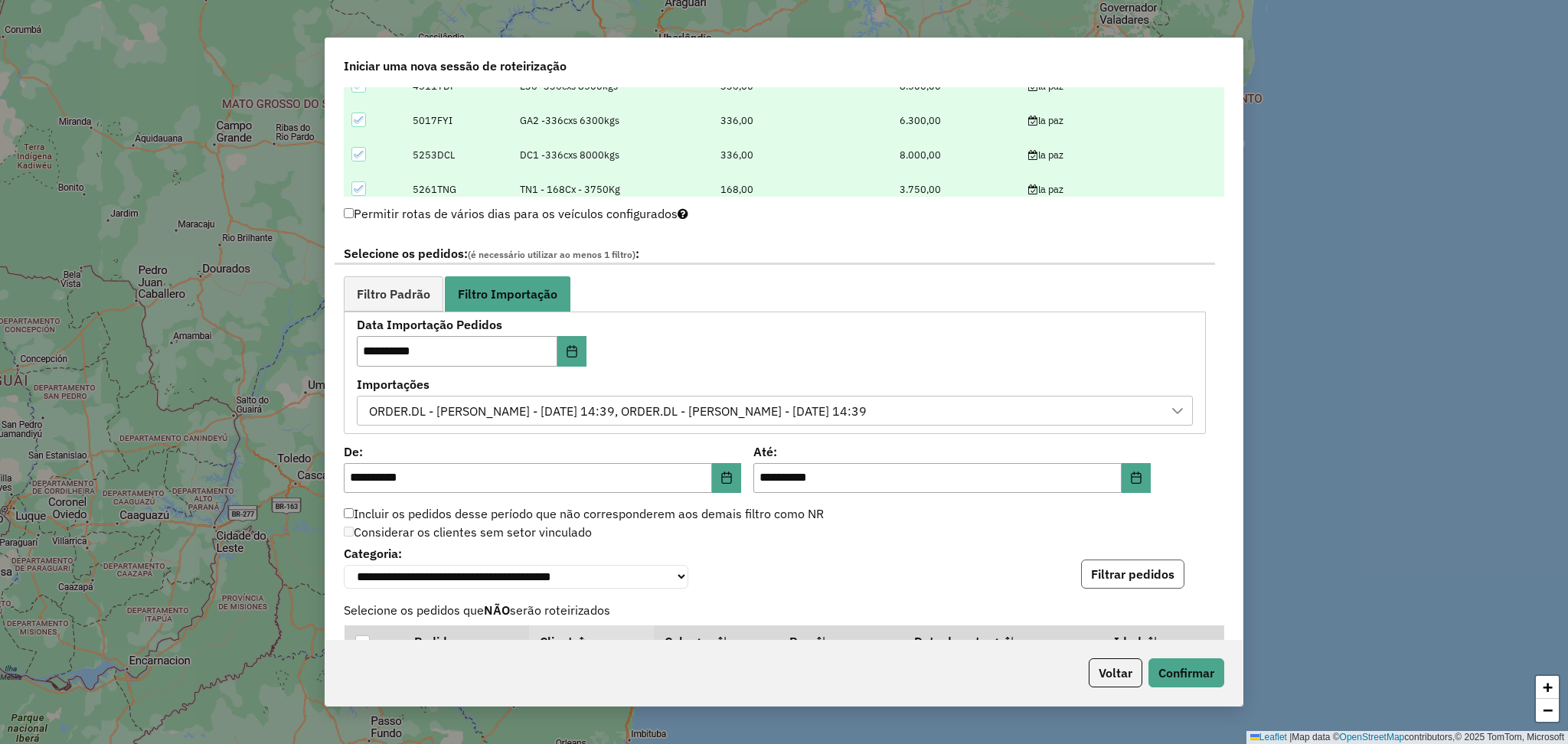
click at [1110, 575] on button "Filtrar pedidos" at bounding box center [1133, 574] width 104 height 29
click at [1141, 418] on div "ORDER.DL - LUANA SILVA BRANDAO LOPES - 06/09/2025 14:39, ORDER.DL - LUANA SILVA…" at bounding box center [763, 410] width 799 height 29
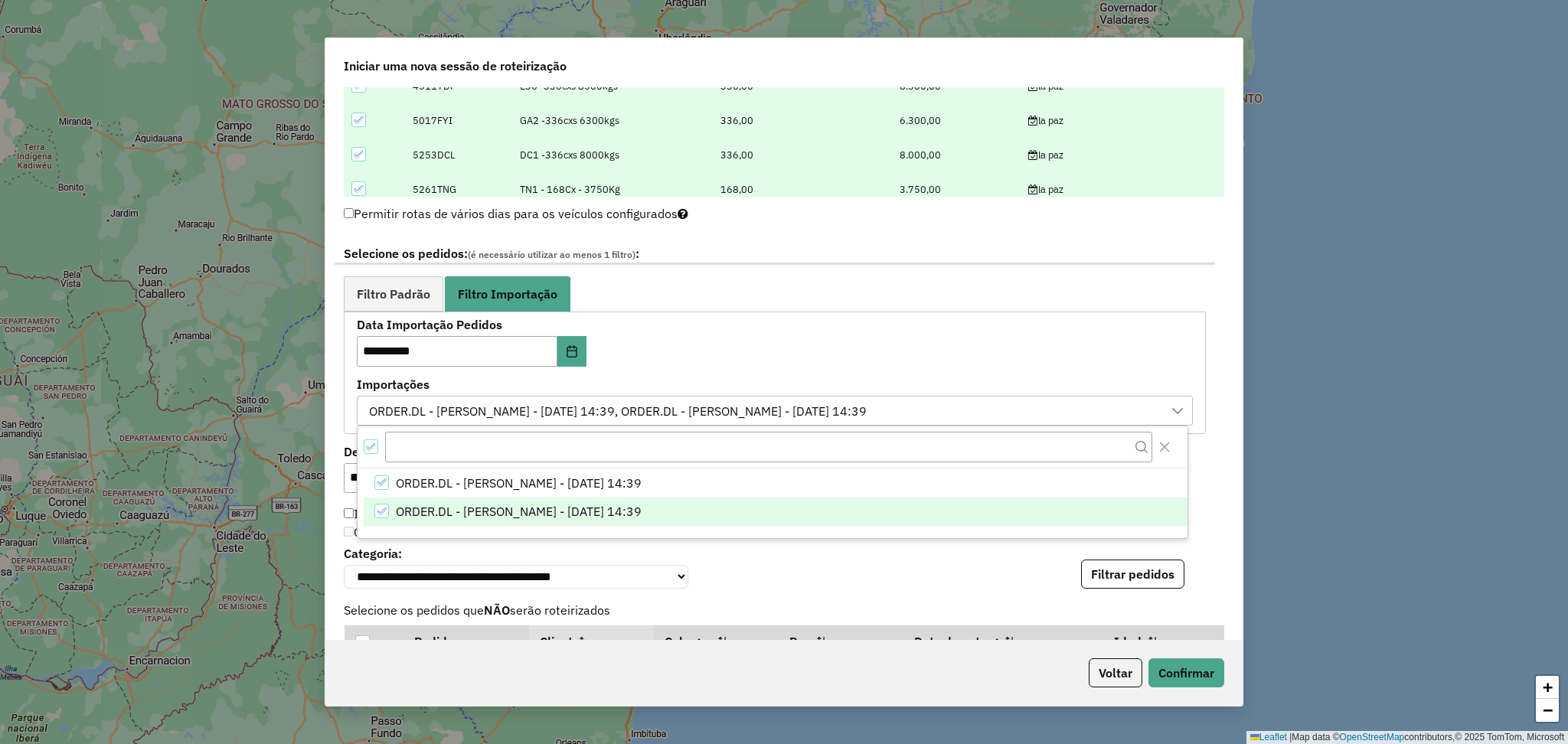
click at [385, 513] on icon "ORDER.DL - LUANA SILVA BRANDAO LOPES - 06/09/2025 14:39" at bounding box center [381, 511] width 11 height 11
click at [1098, 571] on button "Filtrar pedidos" at bounding box center [1133, 574] width 104 height 29
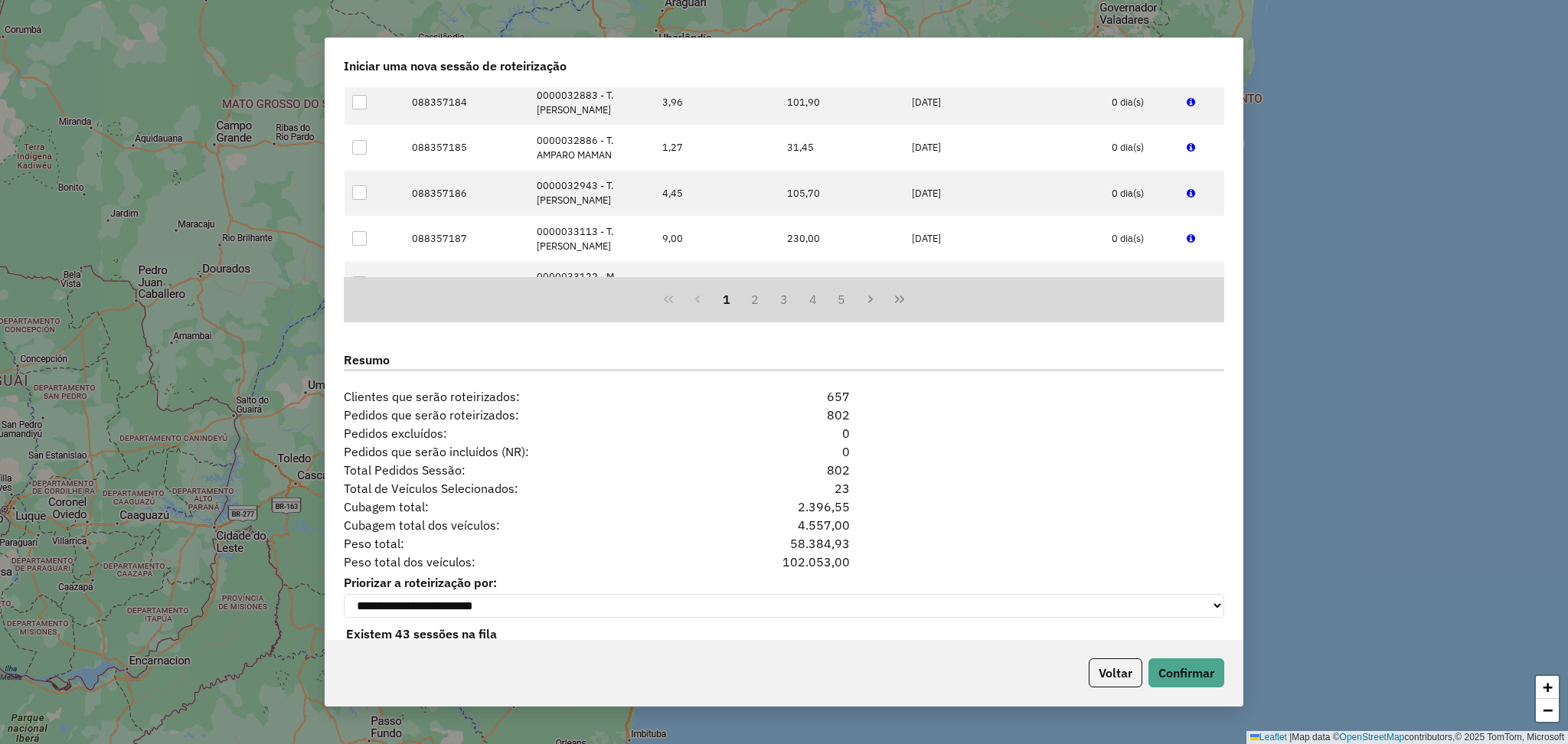
scroll to position [1319, 0]
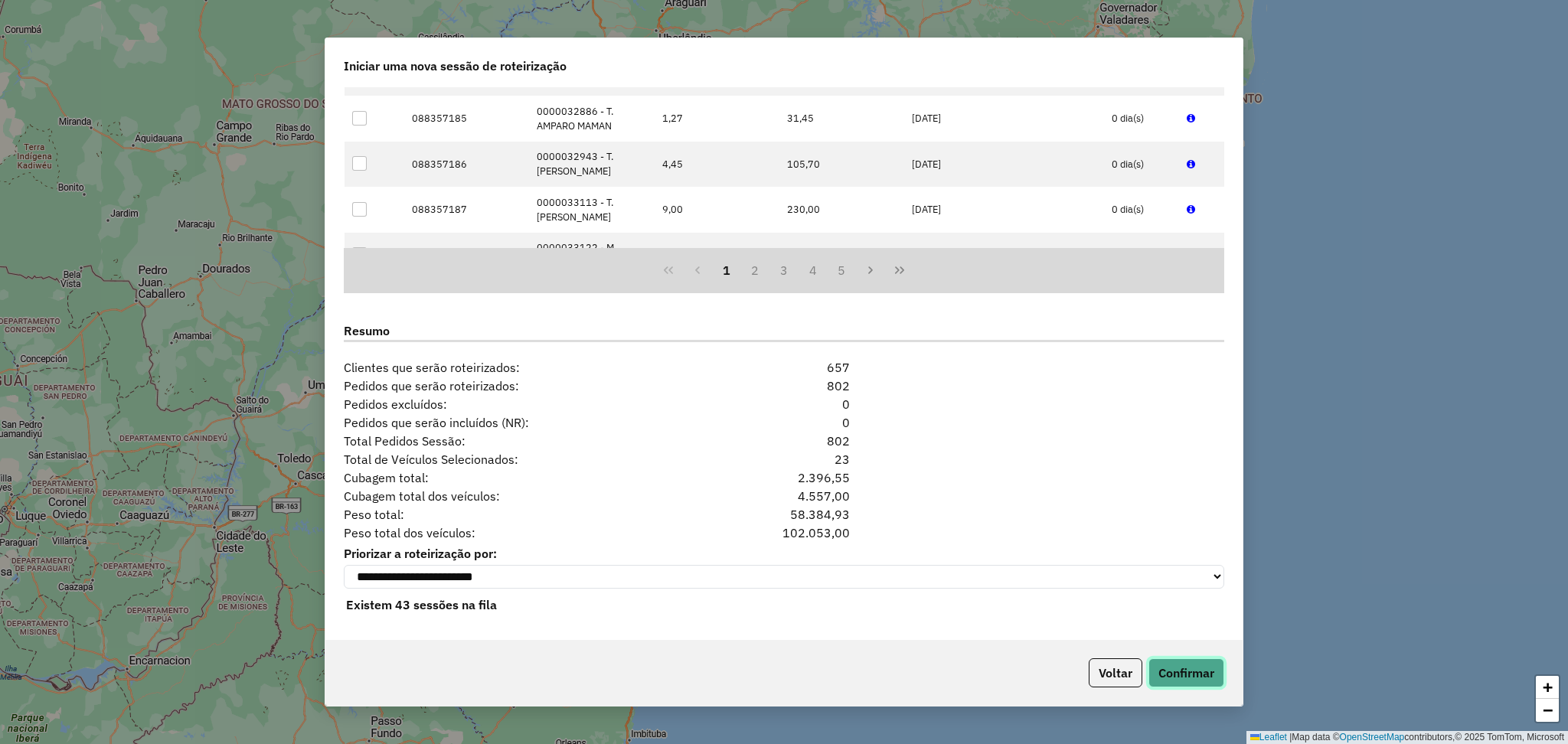
click at [1185, 672] on button "Confirmar" at bounding box center [1186, 672] width 76 height 29
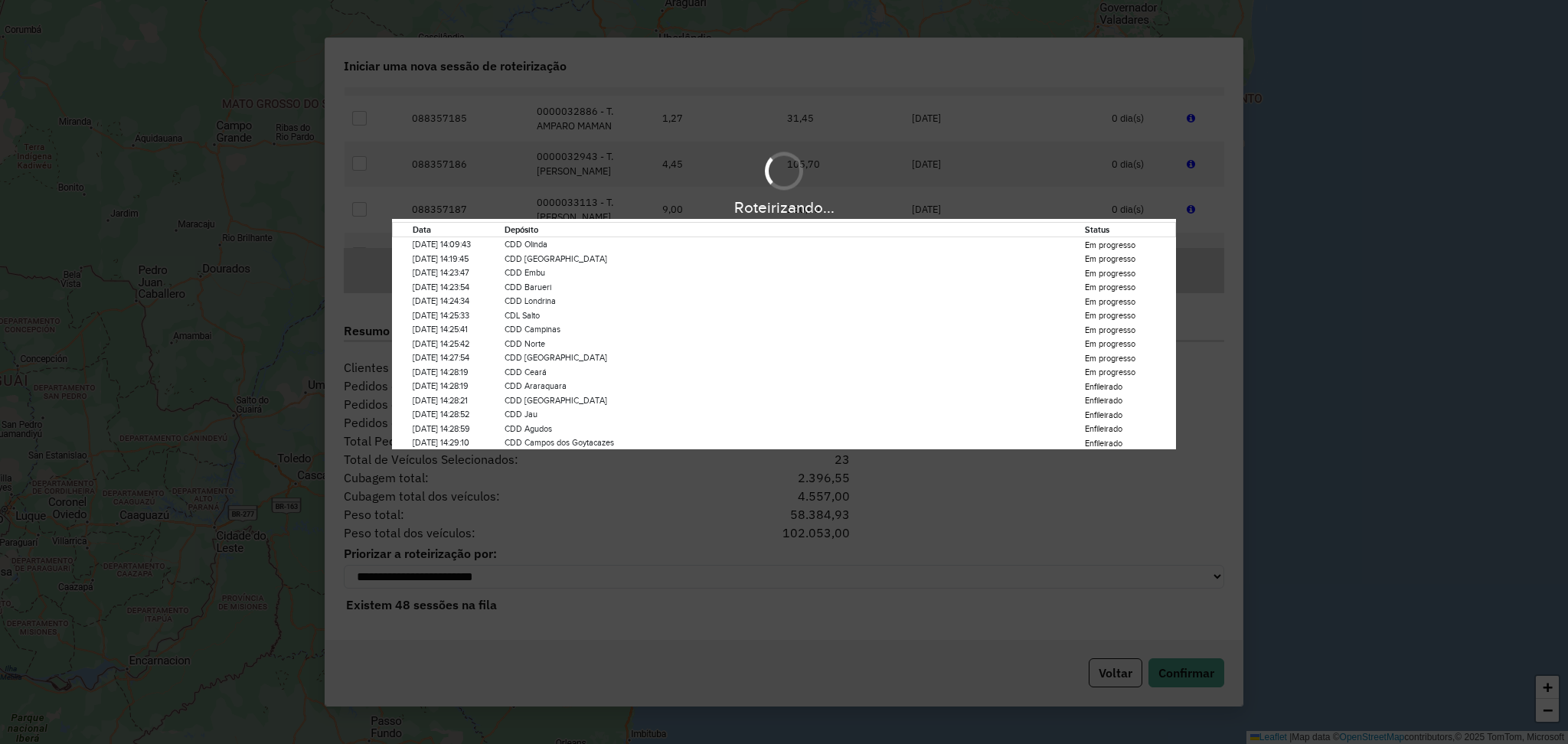
click at [326, 545] on div "Roteirizando... Data Depósito Status 06/09/2025 14:09:43 CDD Olinda Em progress…" at bounding box center [784, 372] width 1568 height 744
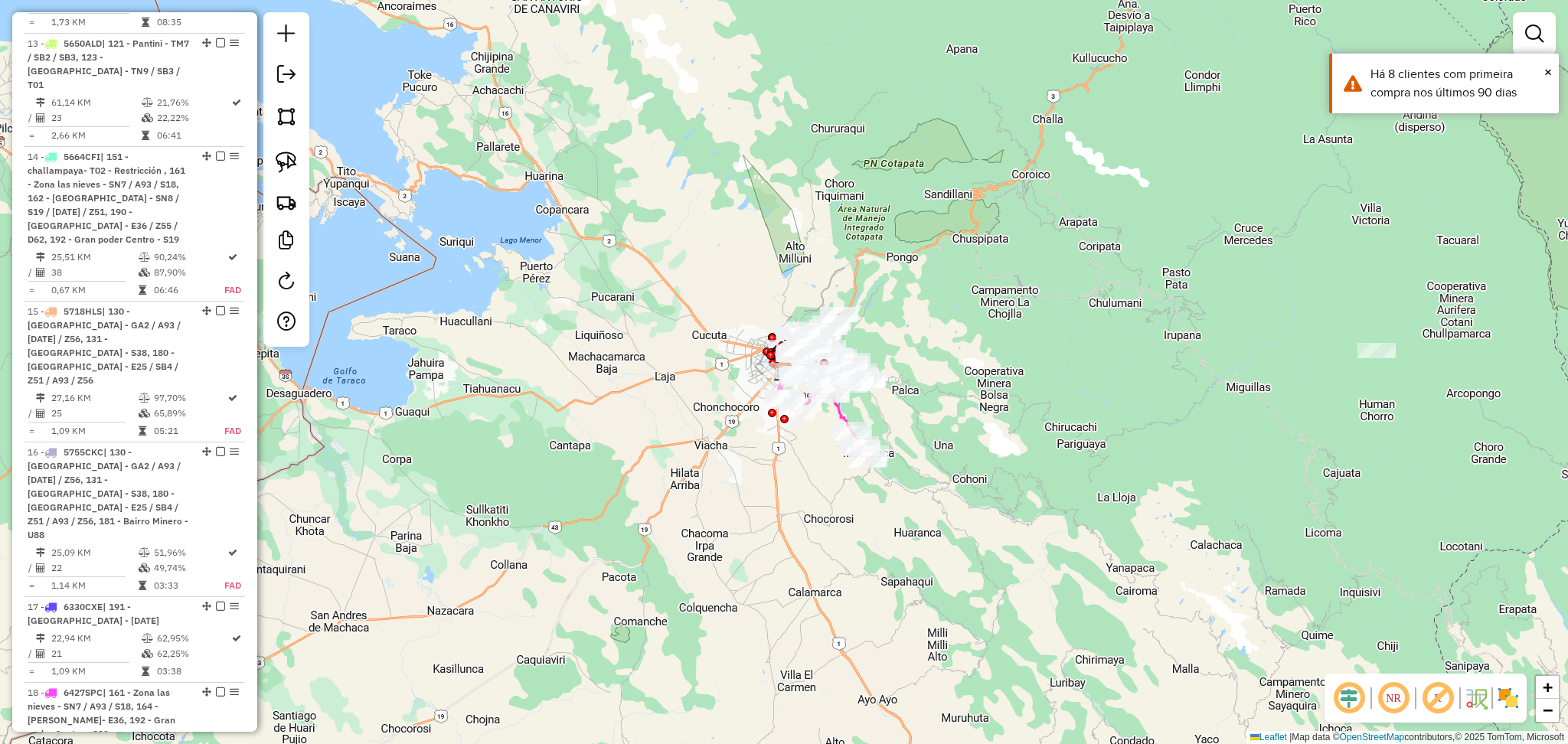
scroll to position [2499, 0]
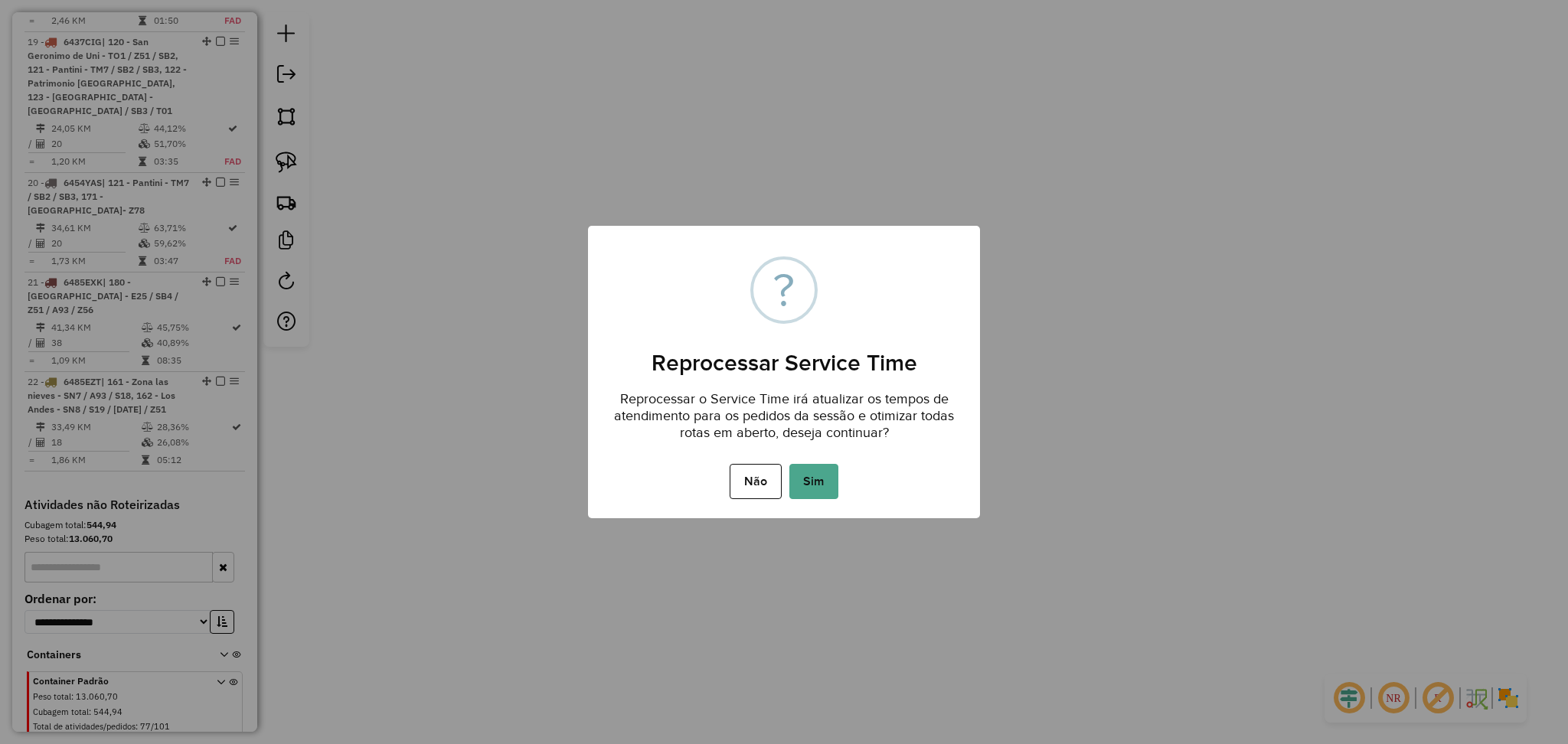
click at [820, 481] on button "Sim" at bounding box center [814, 481] width 49 height 35
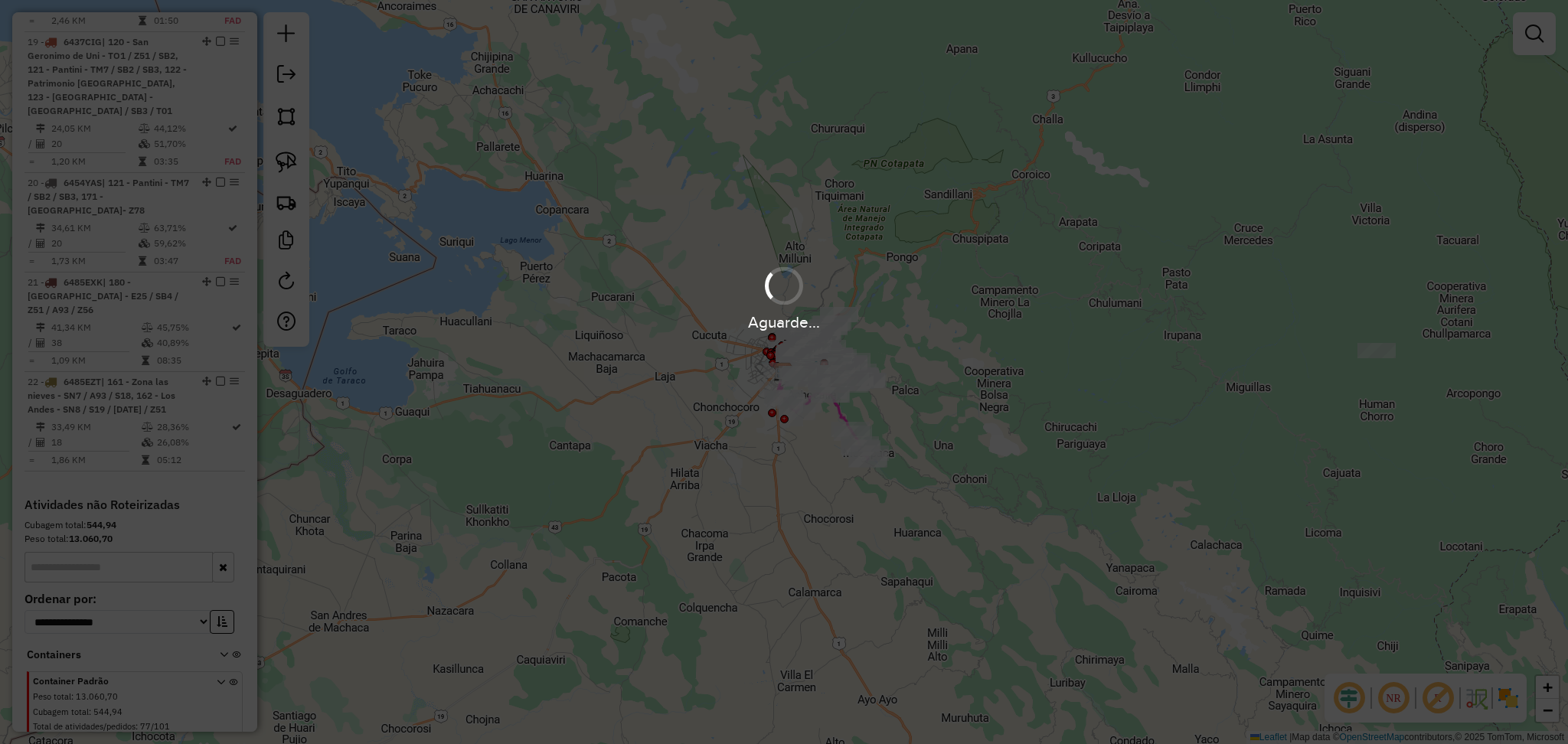
click at [289, 579] on div "Aguarde..." at bounding box center [784, 372] width 1568 height 744
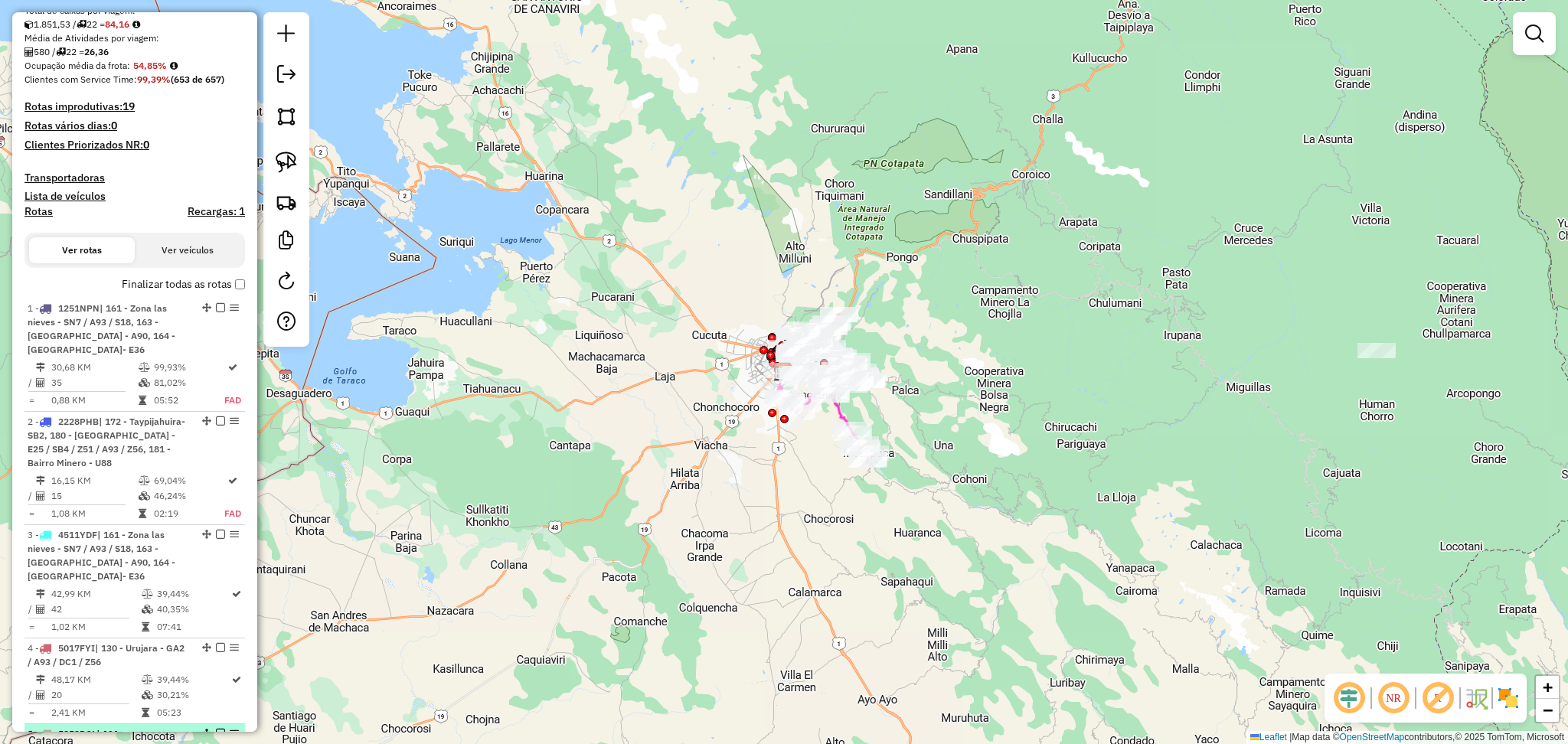
scroll to position [49, 0]
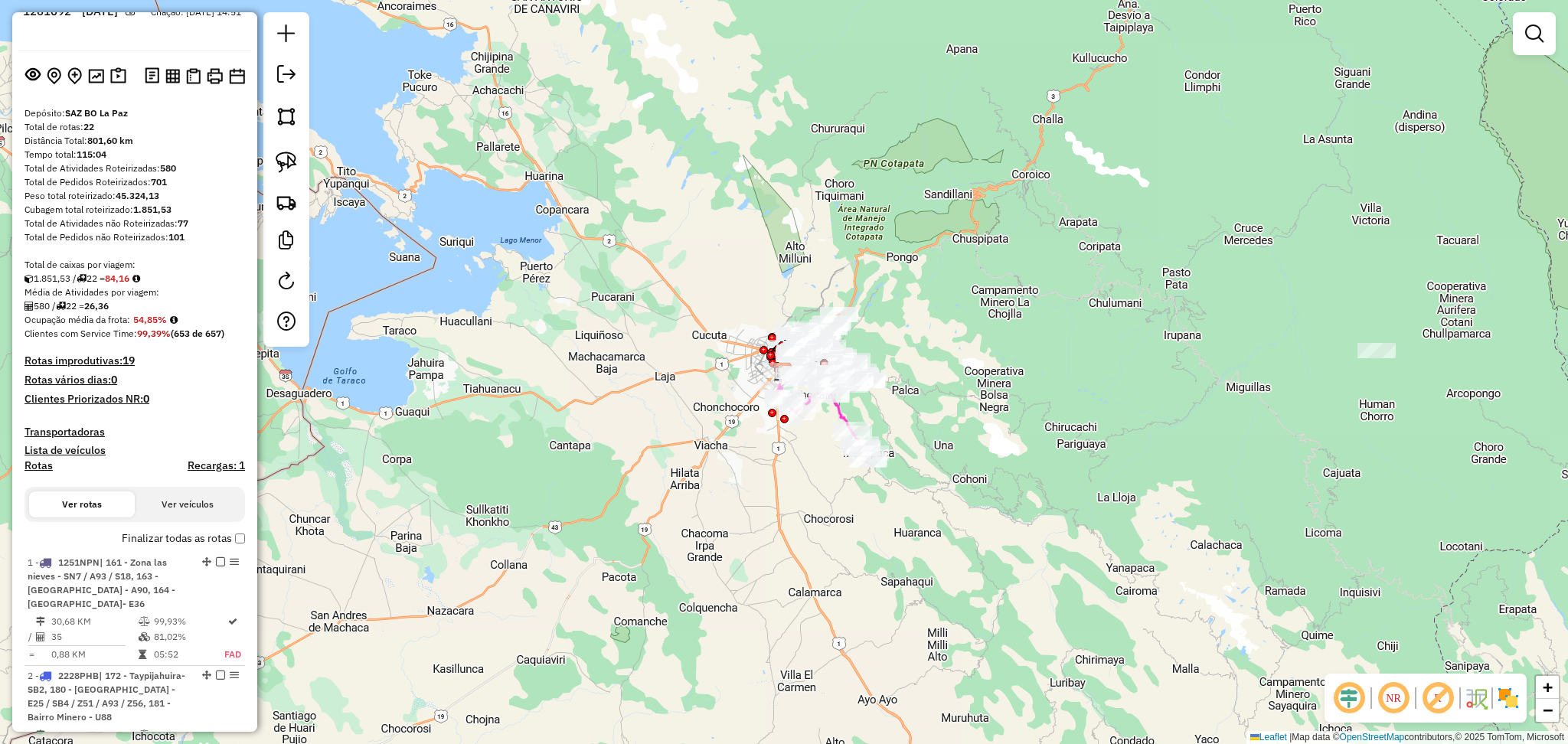
click at [40, 468] on h4 "Rotas" at bounding box center [39, 466] width 28 height 13
select select "*"
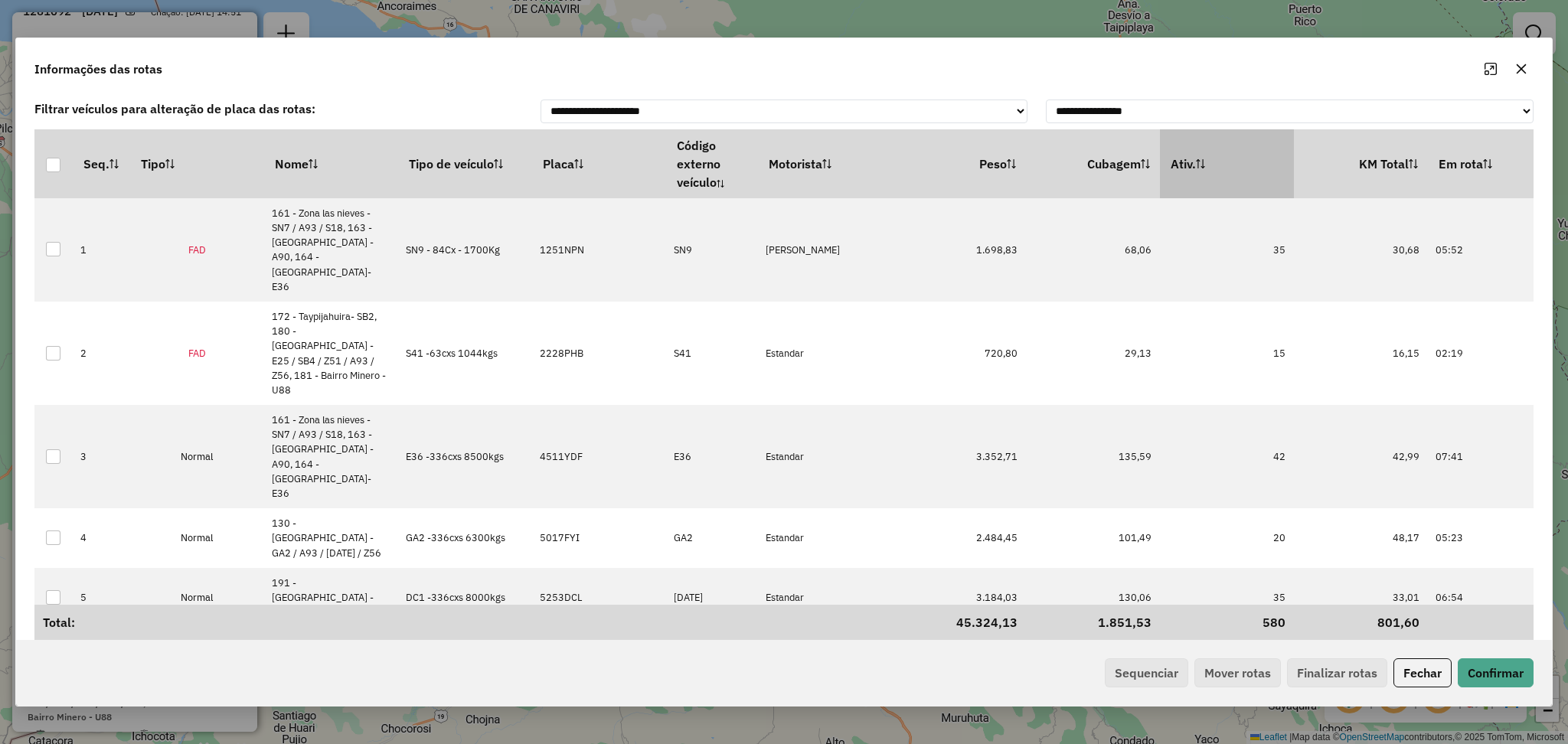
click at [1263, 158] on th "Ativ." at bounding box center [1227, 164] width 134 height 69
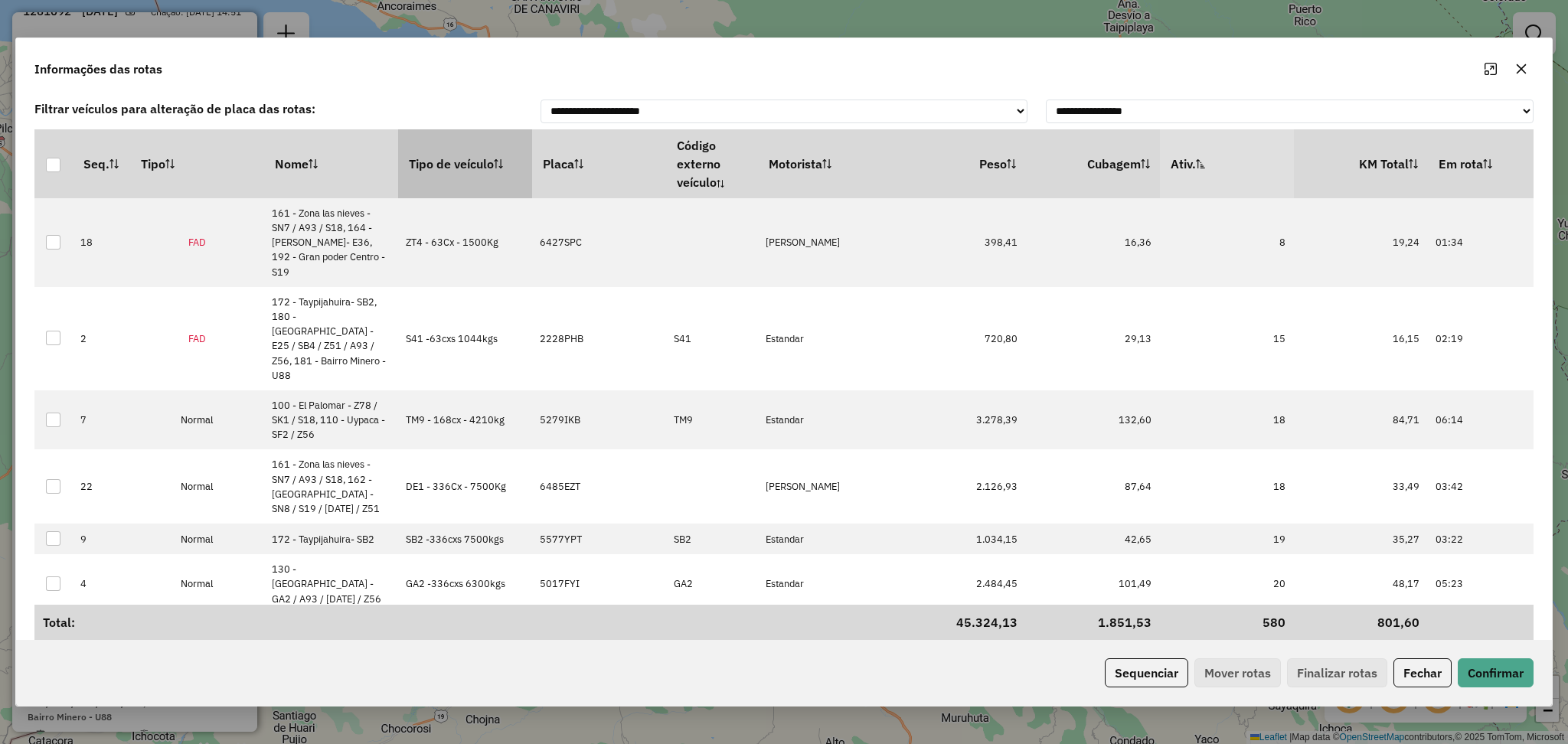
click at [435, 181] on th "Tipo de veículo" at bounding box center [465, 164] width 134 height 69
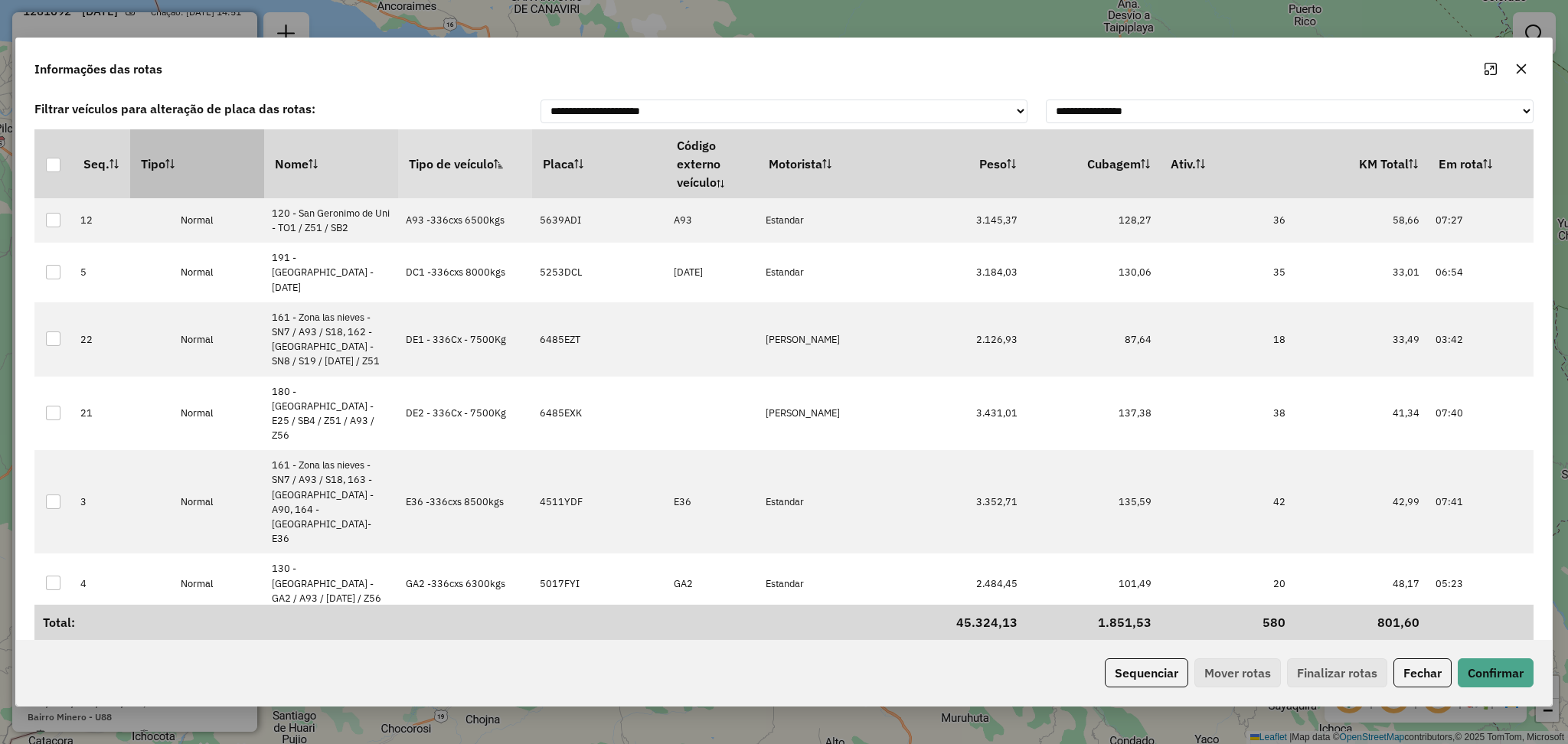
click at [198, 163] on th "Tipo" at bounding box center [197, 164] width 134 height 69
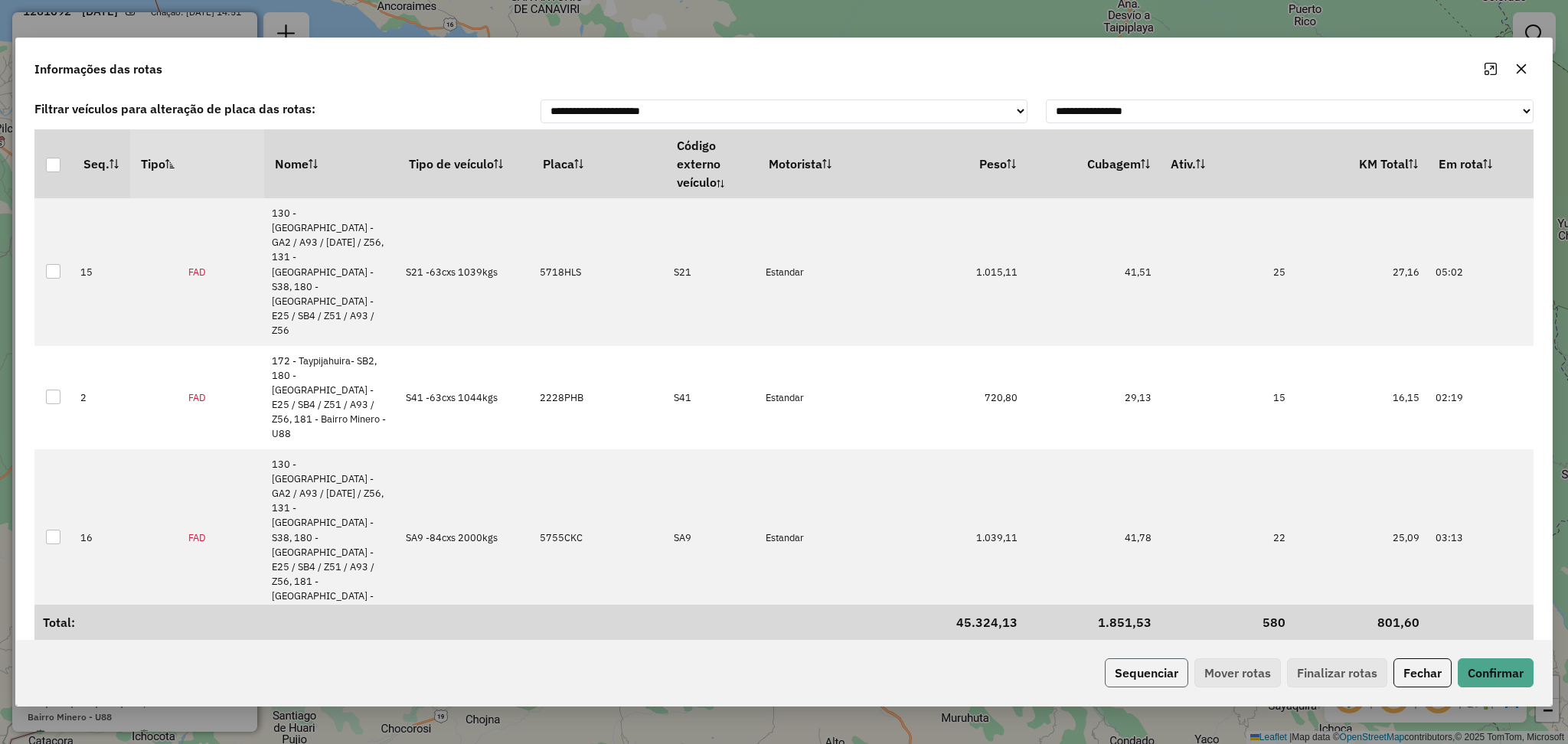
click at [1144, 677] on button "Sequenciar" at bounding box center [1147, 672] width 84 height 29
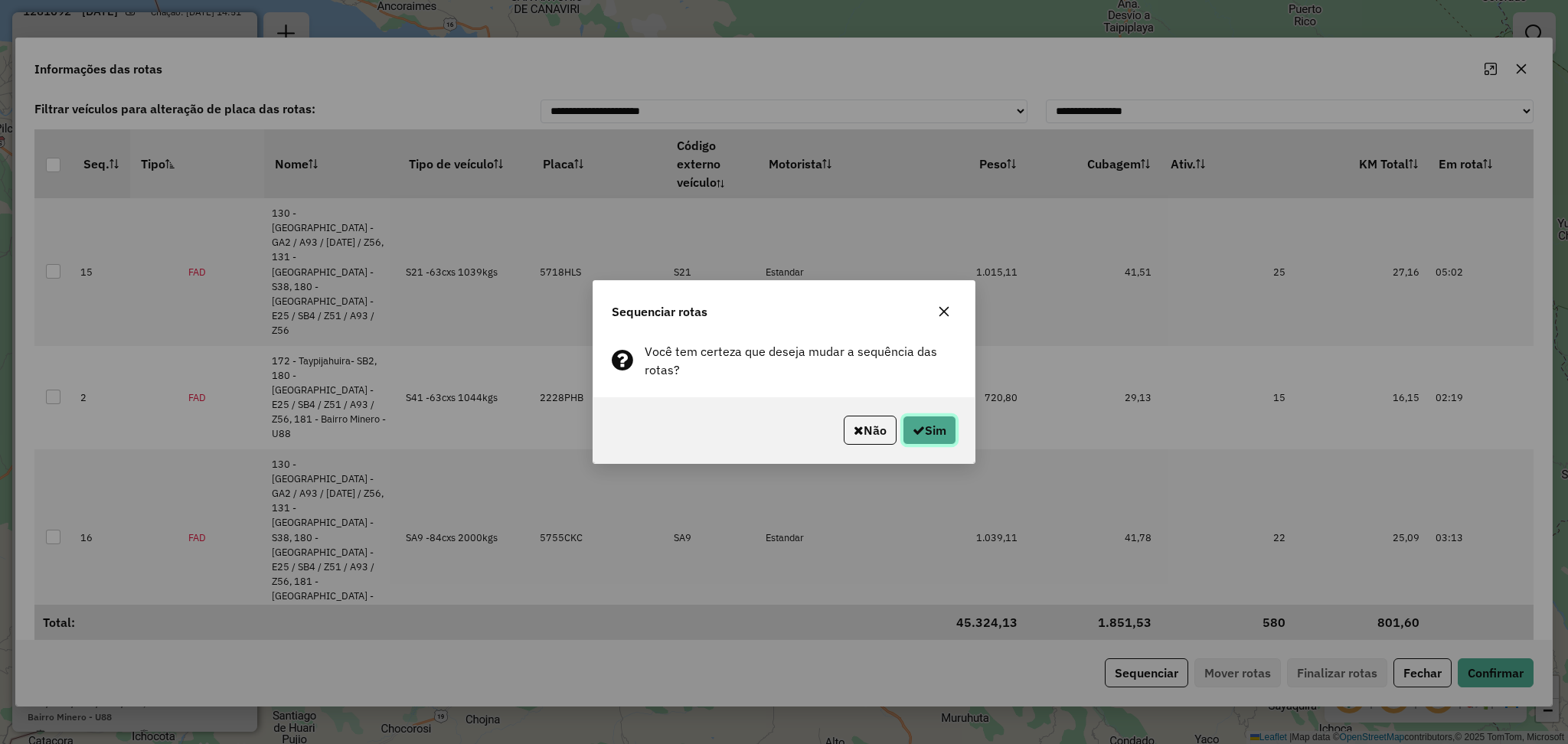
click at [908, 432] on button "Sim" at bounding box center [929, 430] width 53 height 29
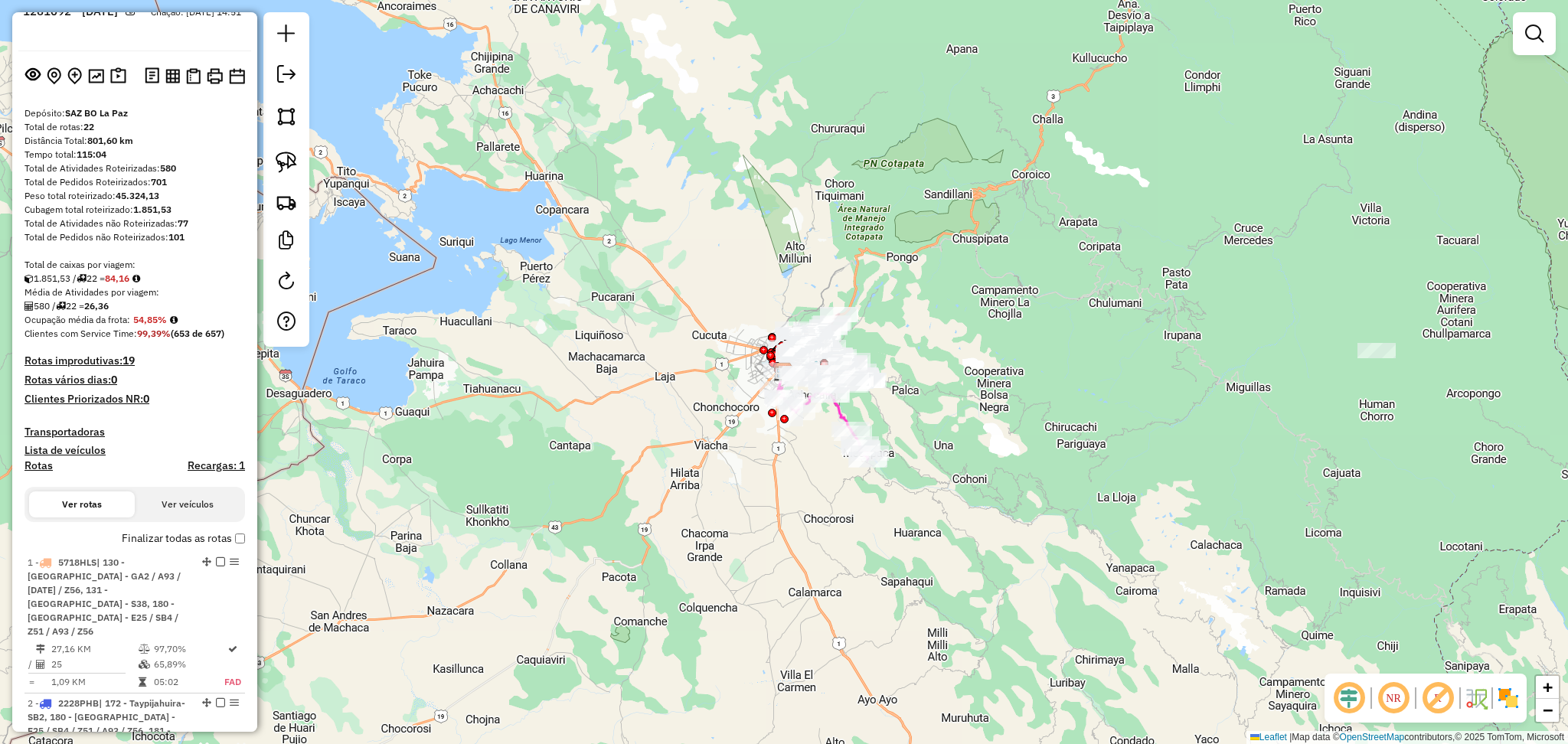
click at [539, 550] on div "Janela de atendimento Grade de atendimento Capacidade Transportadoras Veículos …" at bounding box center [784, 372] width 1568 height 744
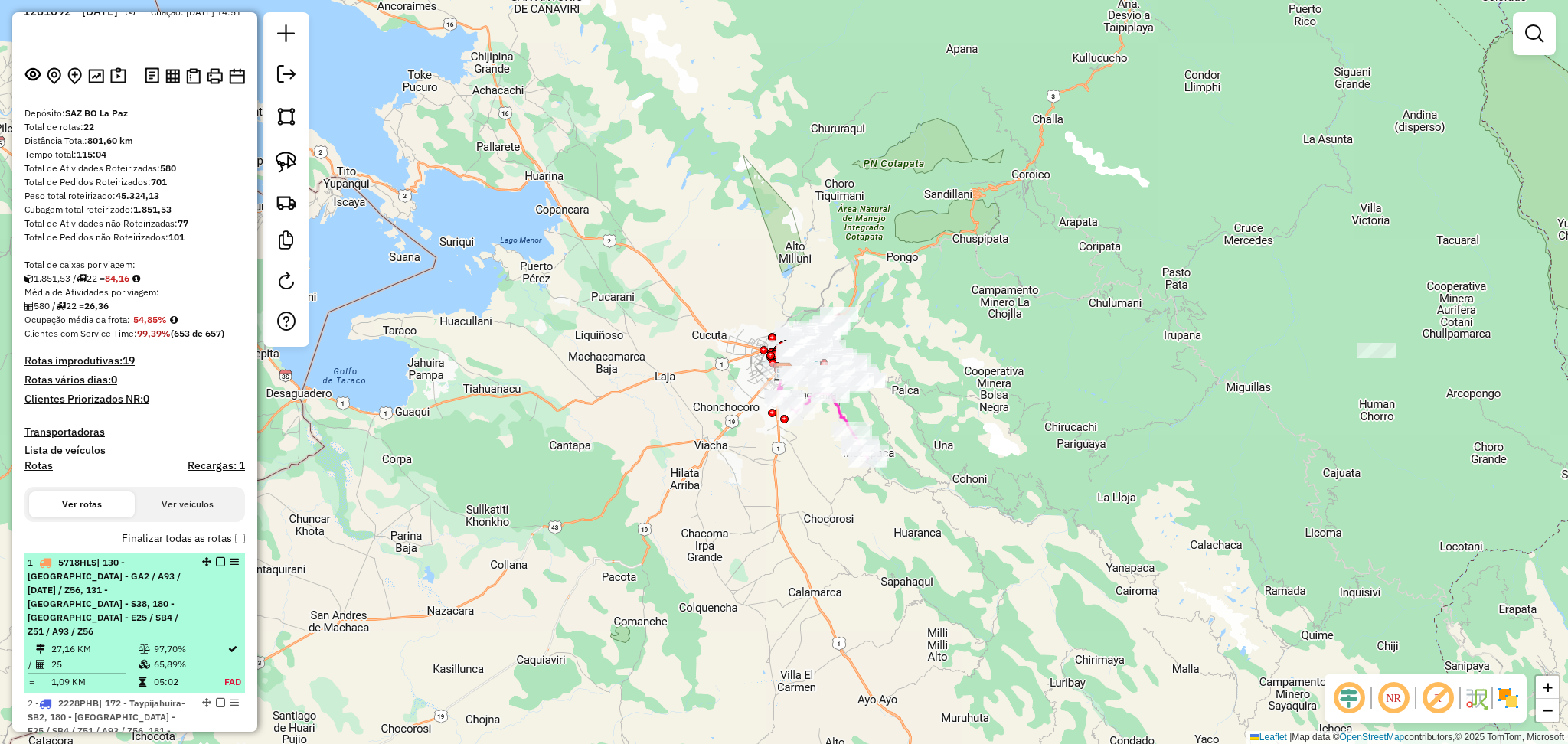
click at [141, 593] on span "| 130 - Urujara - GA2 / A93 / DC1 / Z56, 131 - Agua de la vida Norte - S38, 180…" at bounding box center [104, 597] width 153 height 81
select select "**********"
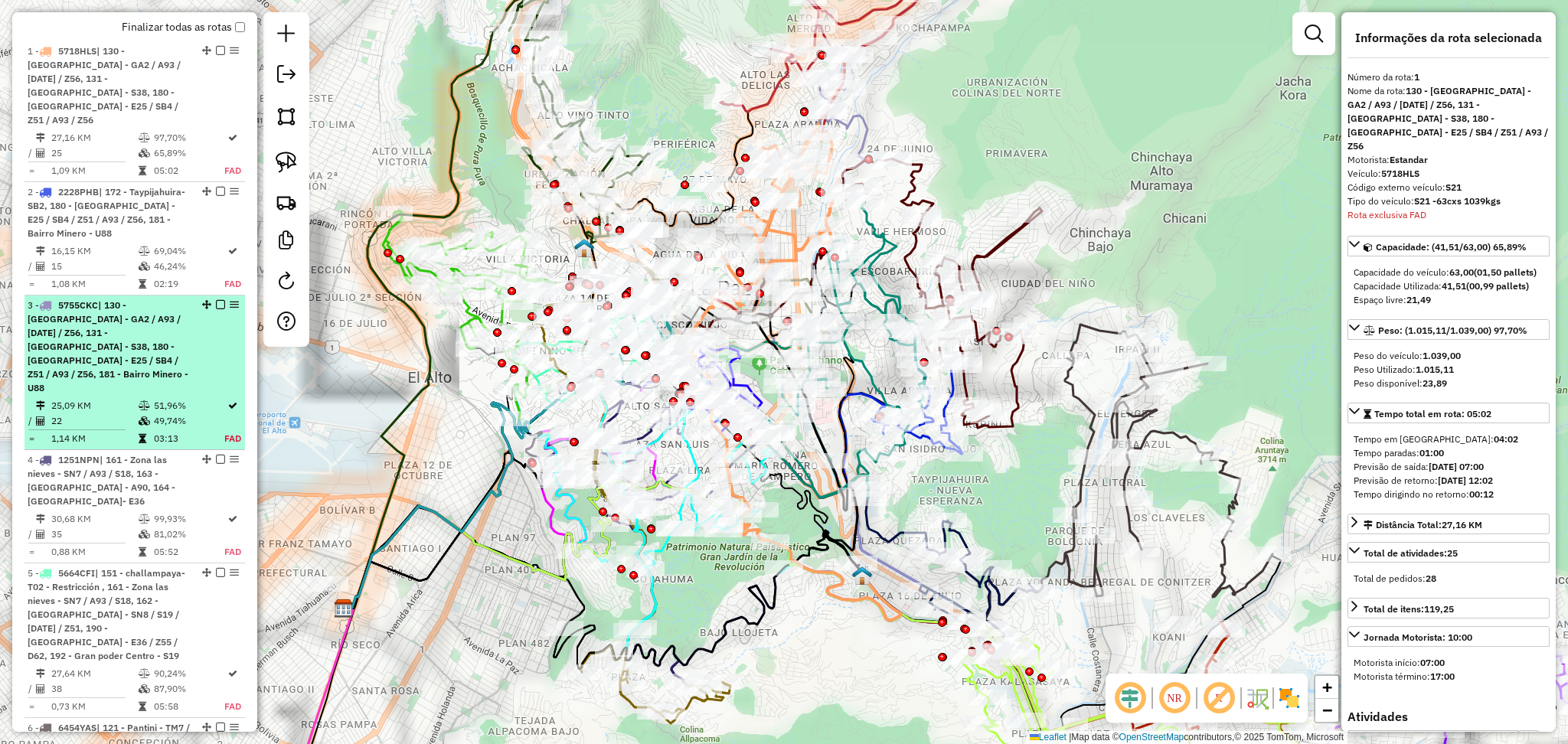
scroll to position [589, 0]
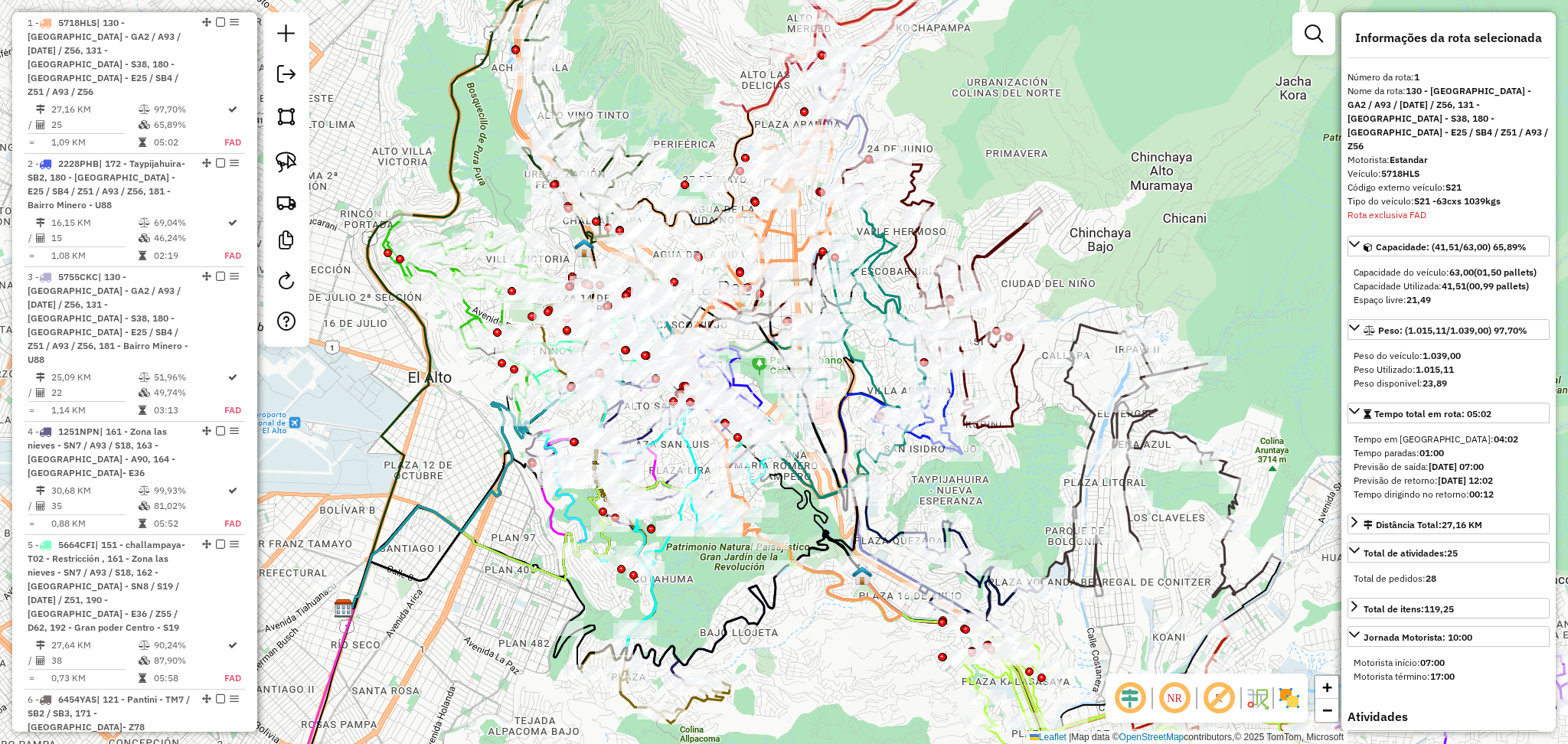
click at [1294, 695] on img at bounding box center [1290, 698] width 25 height 25
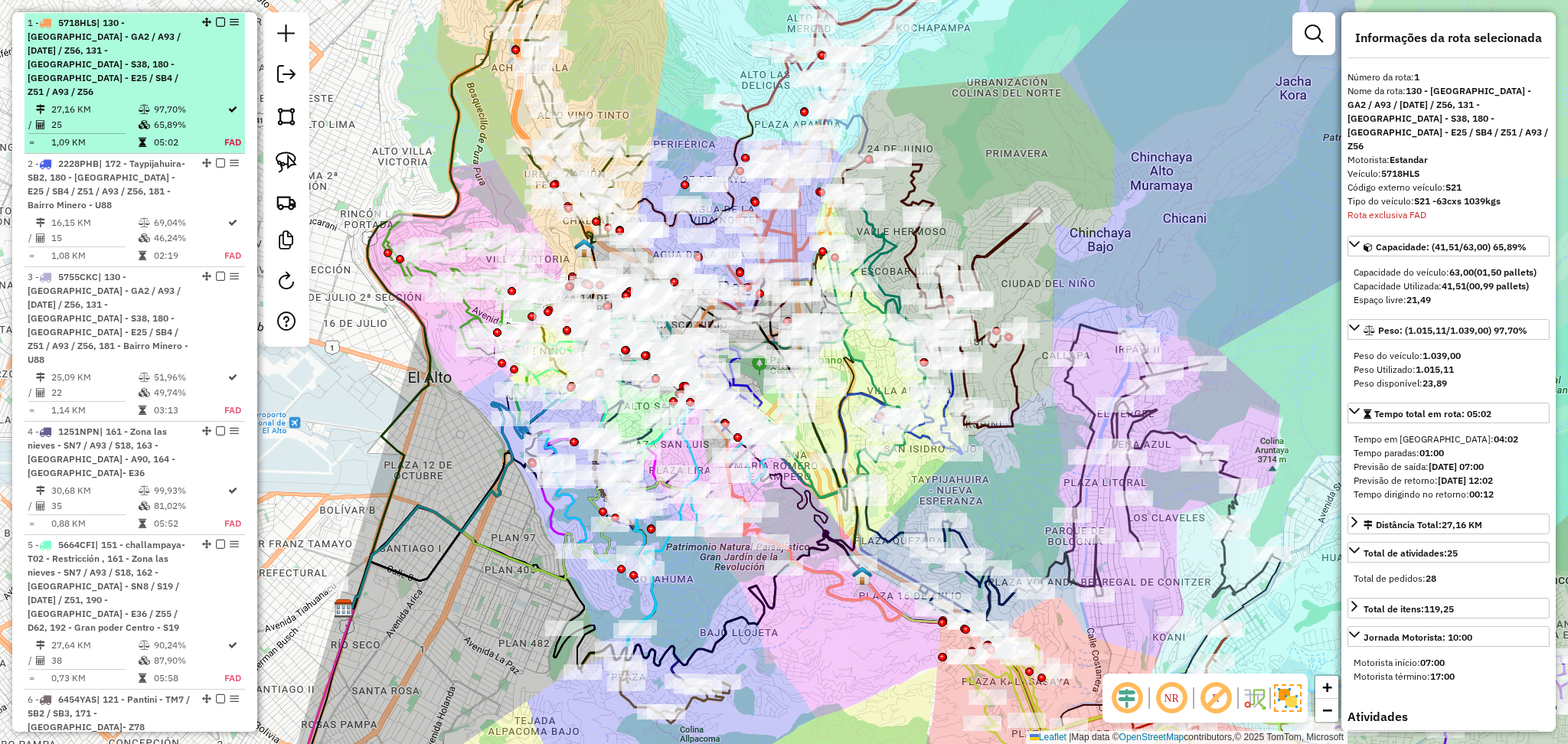
click at [216, 20] on em at bounding box center [220, 21] width 9 height 9
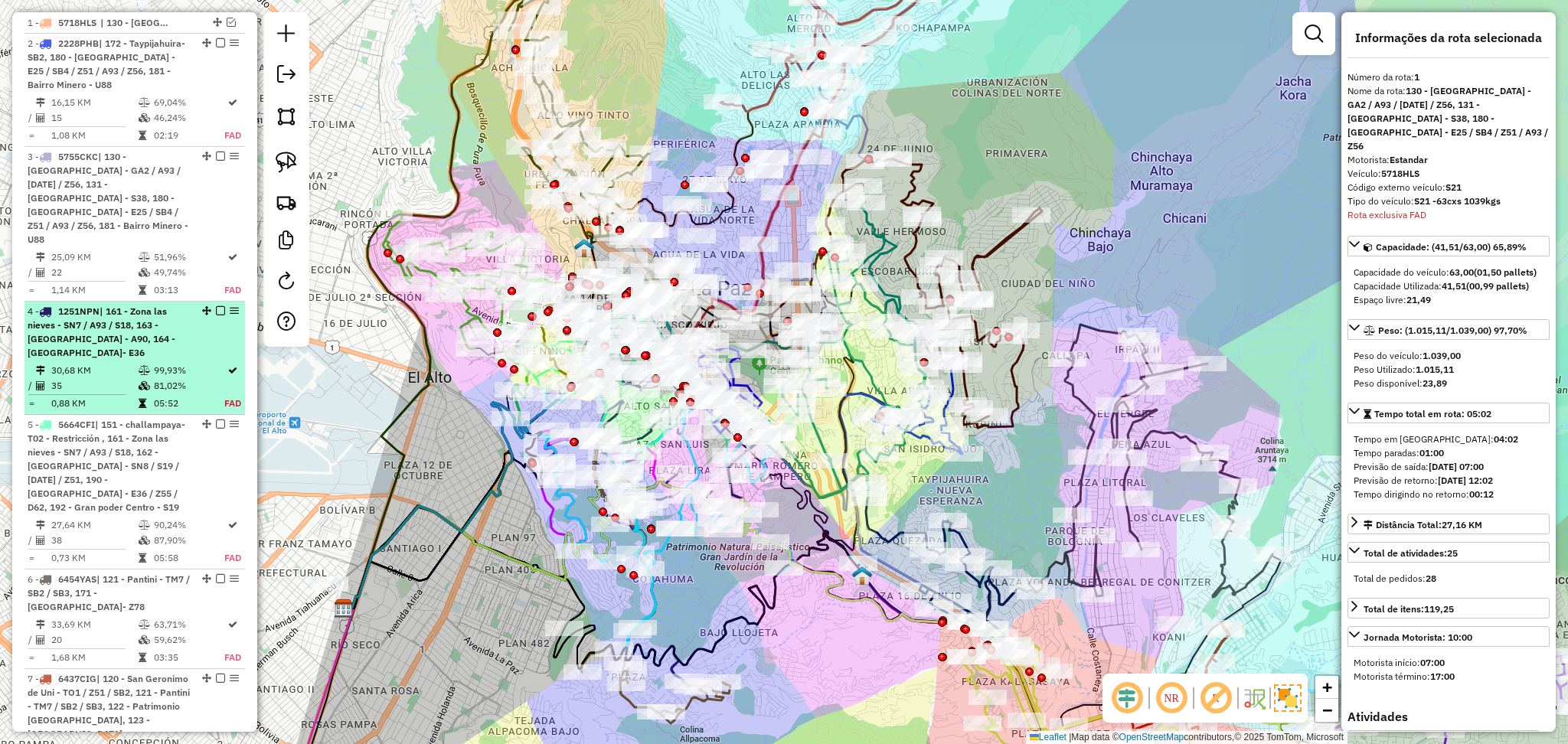
click at [189, 363] on td "99,93%" at bounding box center [188, 370] width 72 height 16
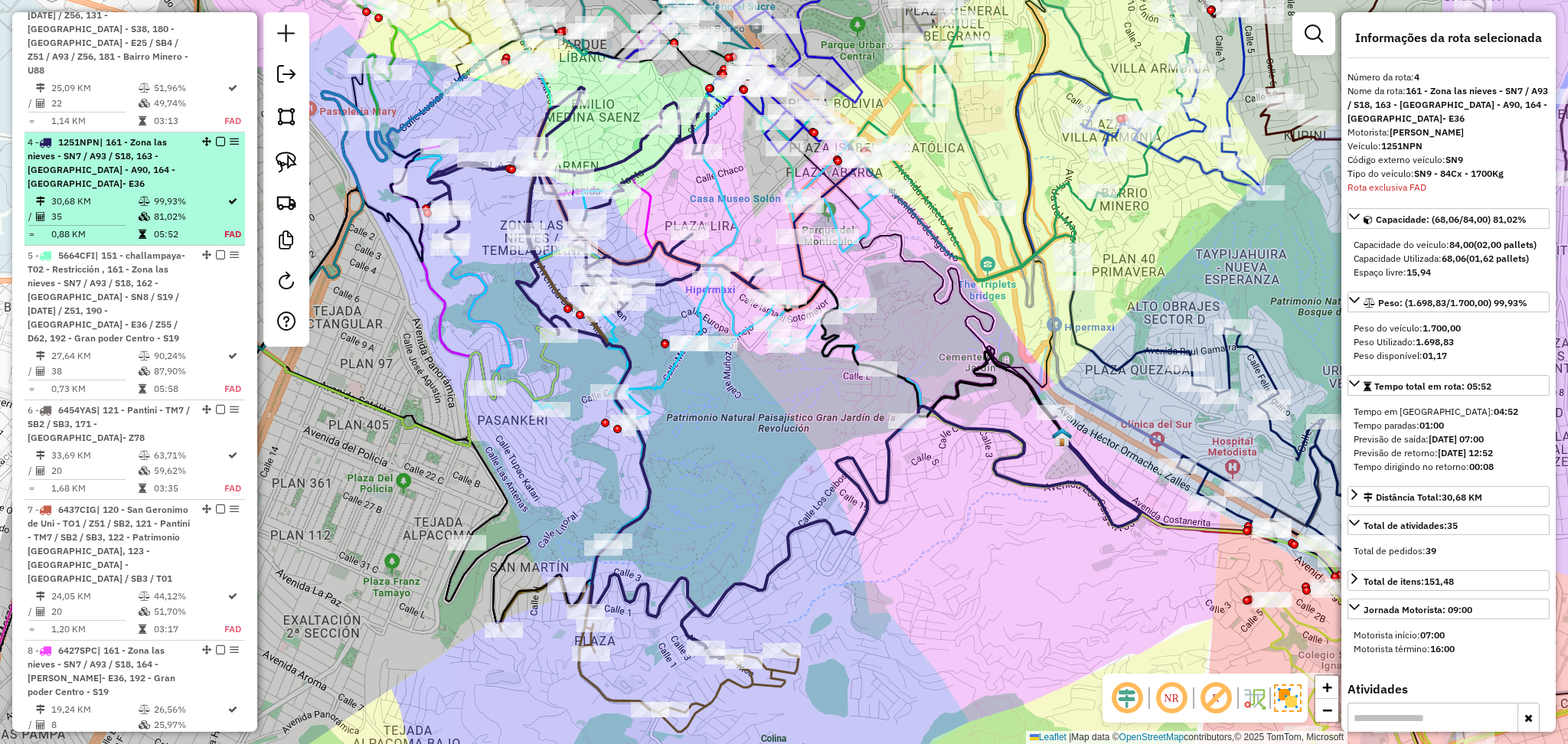
scroll to position [851, 0]
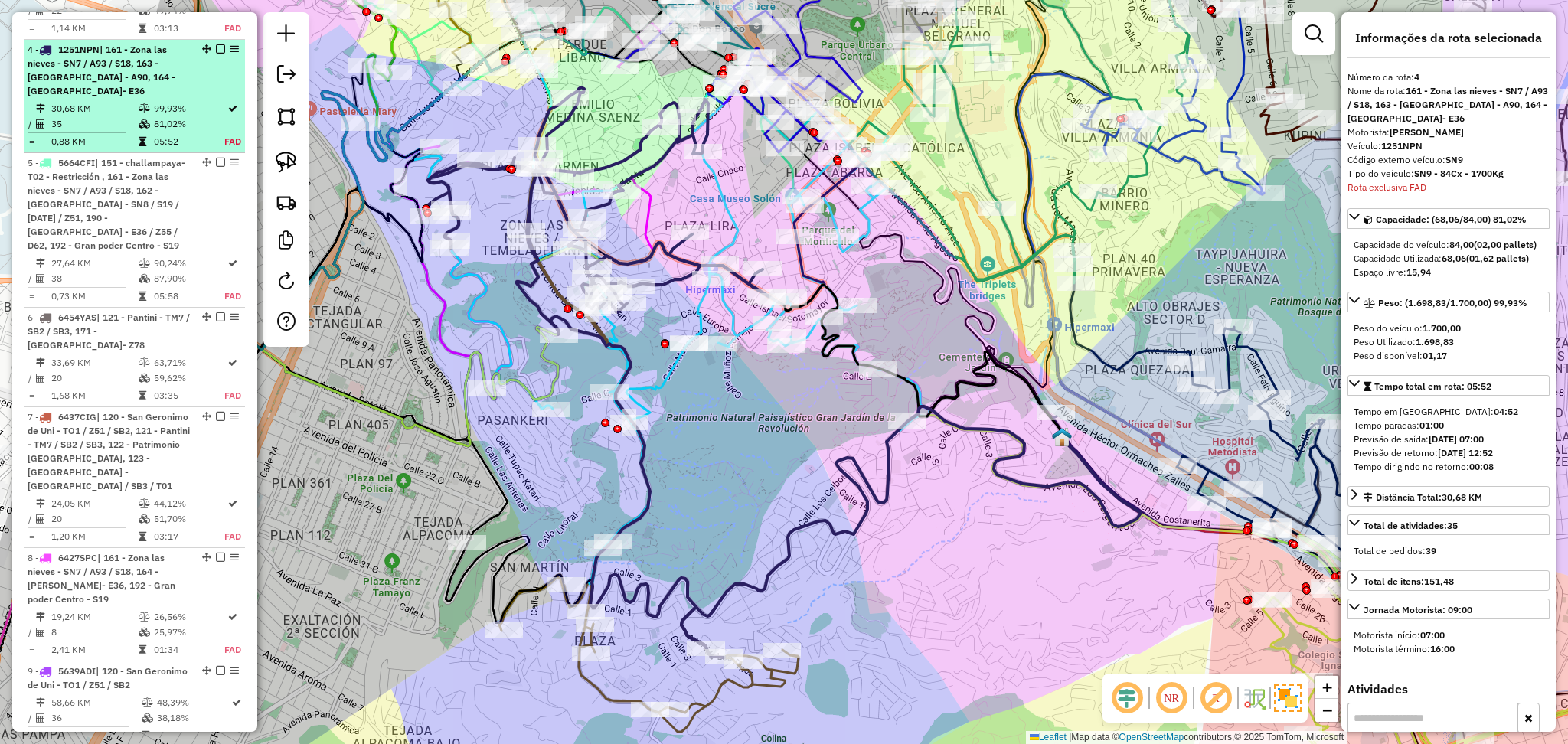
click at [217, 44] on em at bounding box center [220, 49] width 9 height 9
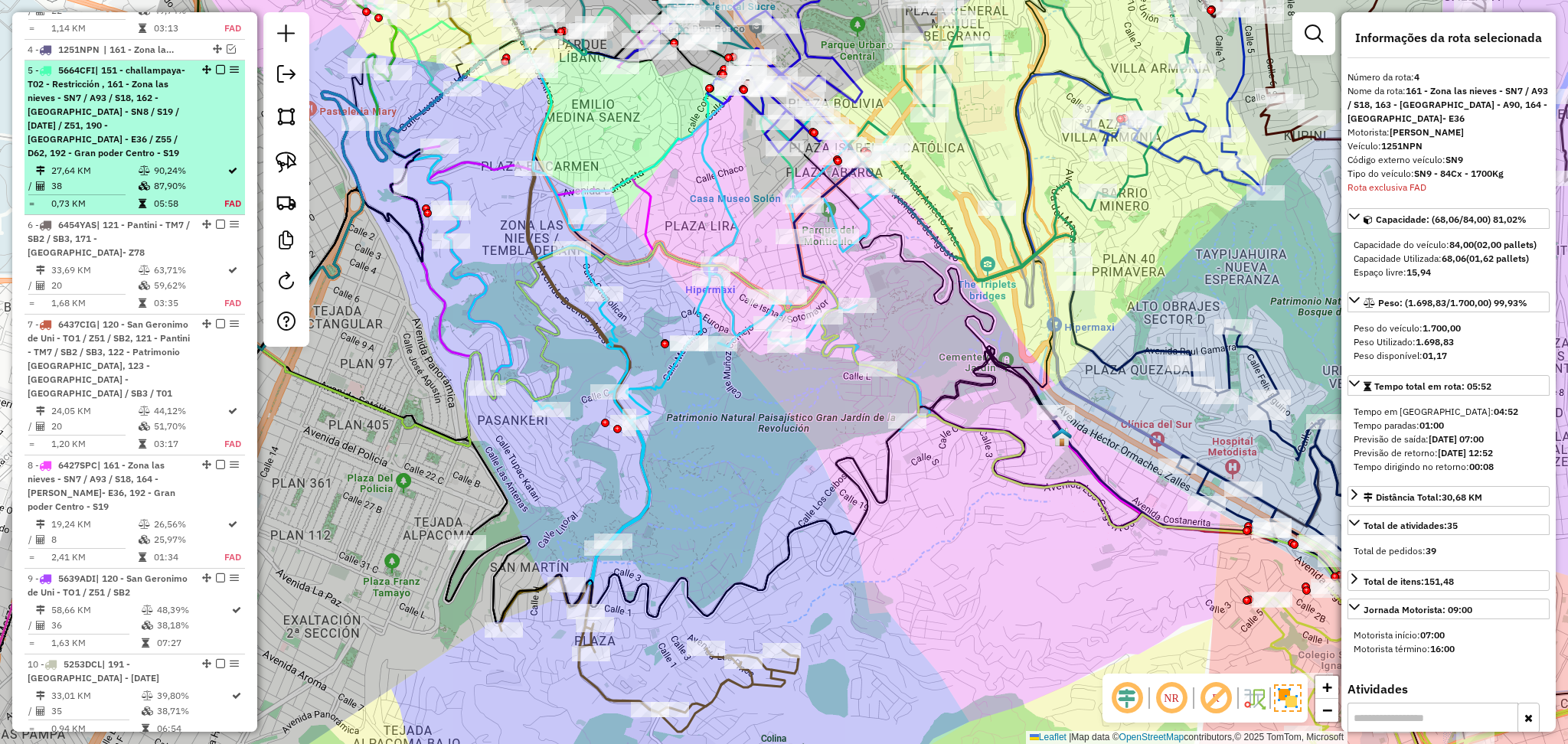
click at [231, 128] on div "5 - 5664CFI | 151 - challampaya- T02 - Restricción , 161 - Zona las nieves - SN…" at bounding box center [135, 111] width 215 height 96
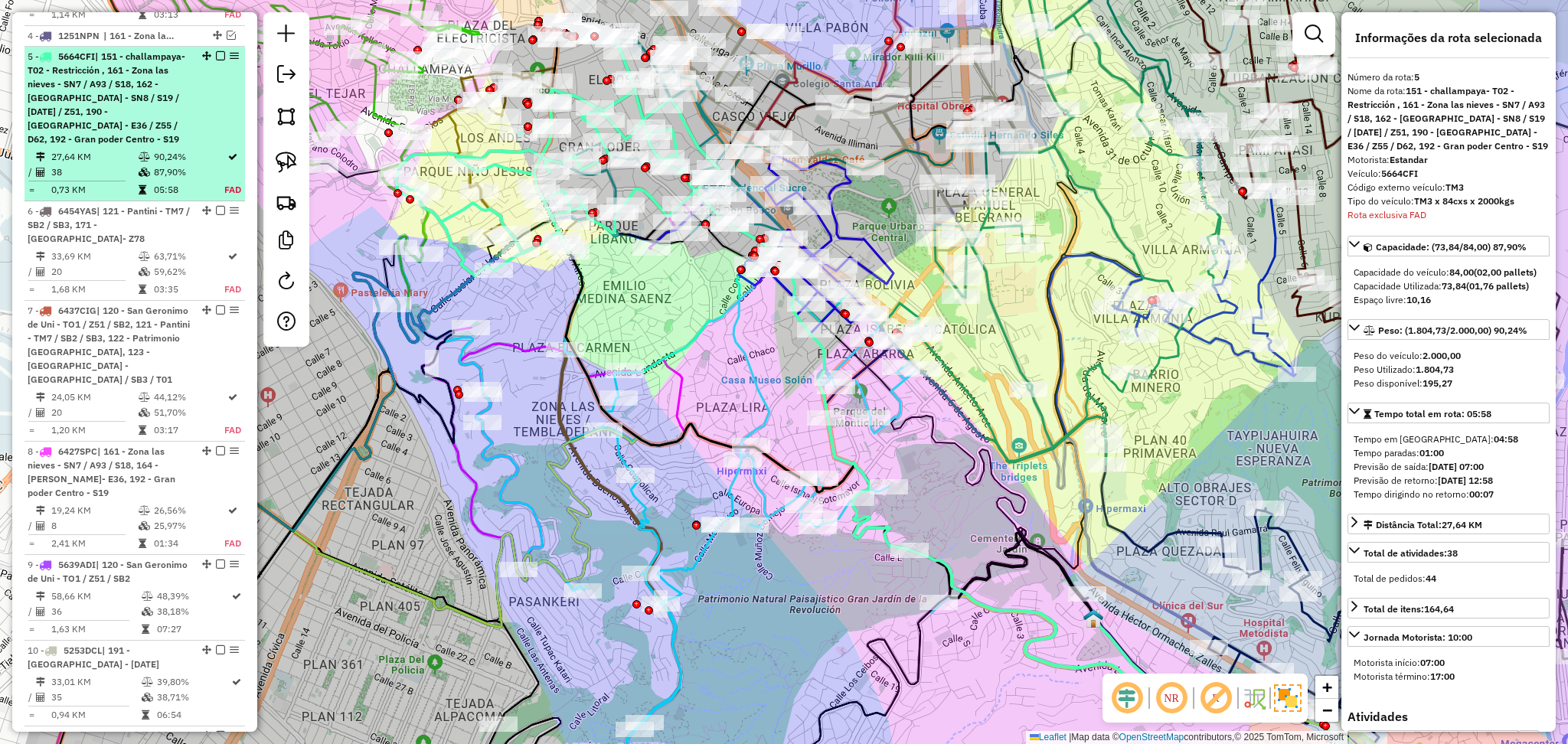
scroll to position [871, 0]
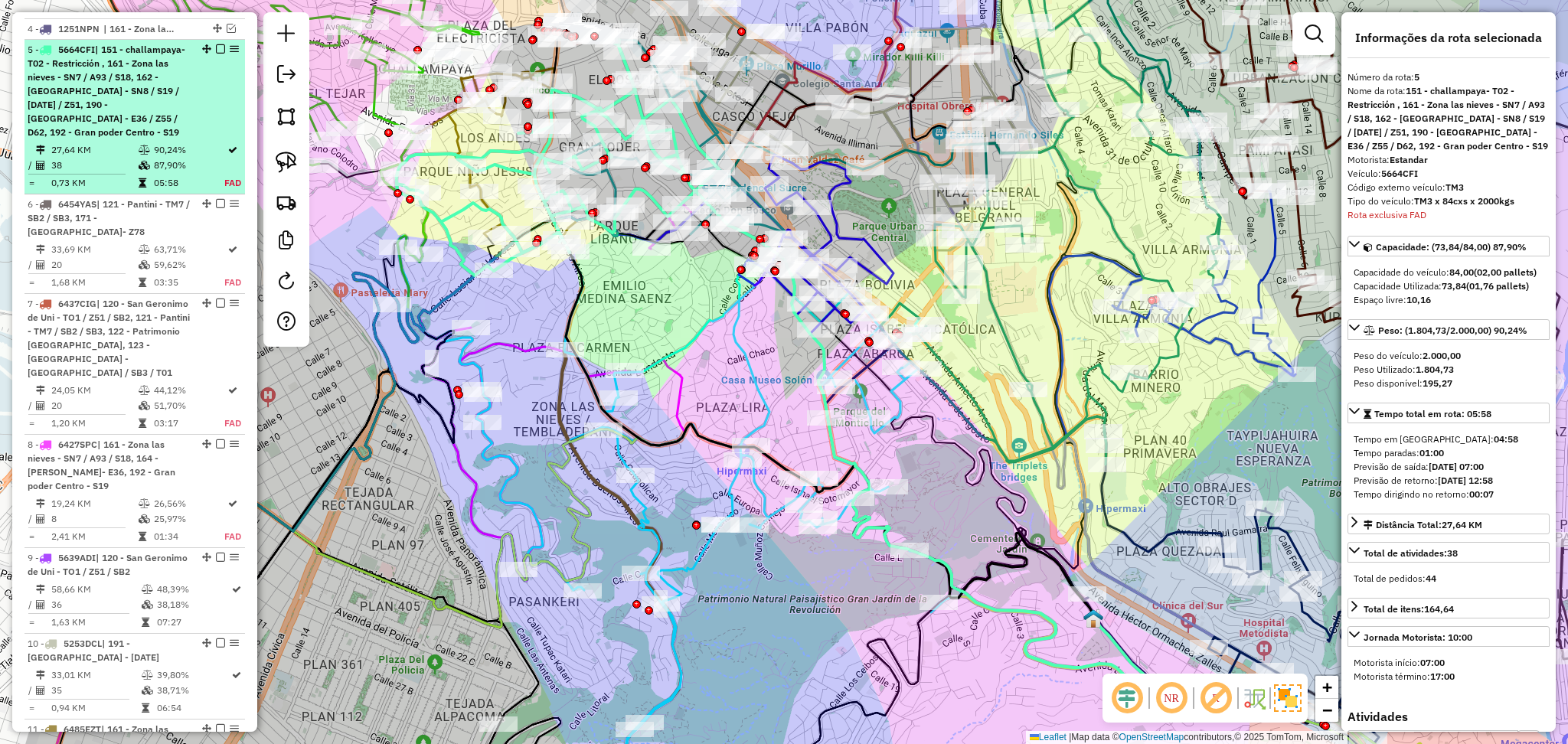
click at [217, 44] on em at bounding box center [220, 49] width 9 height 9
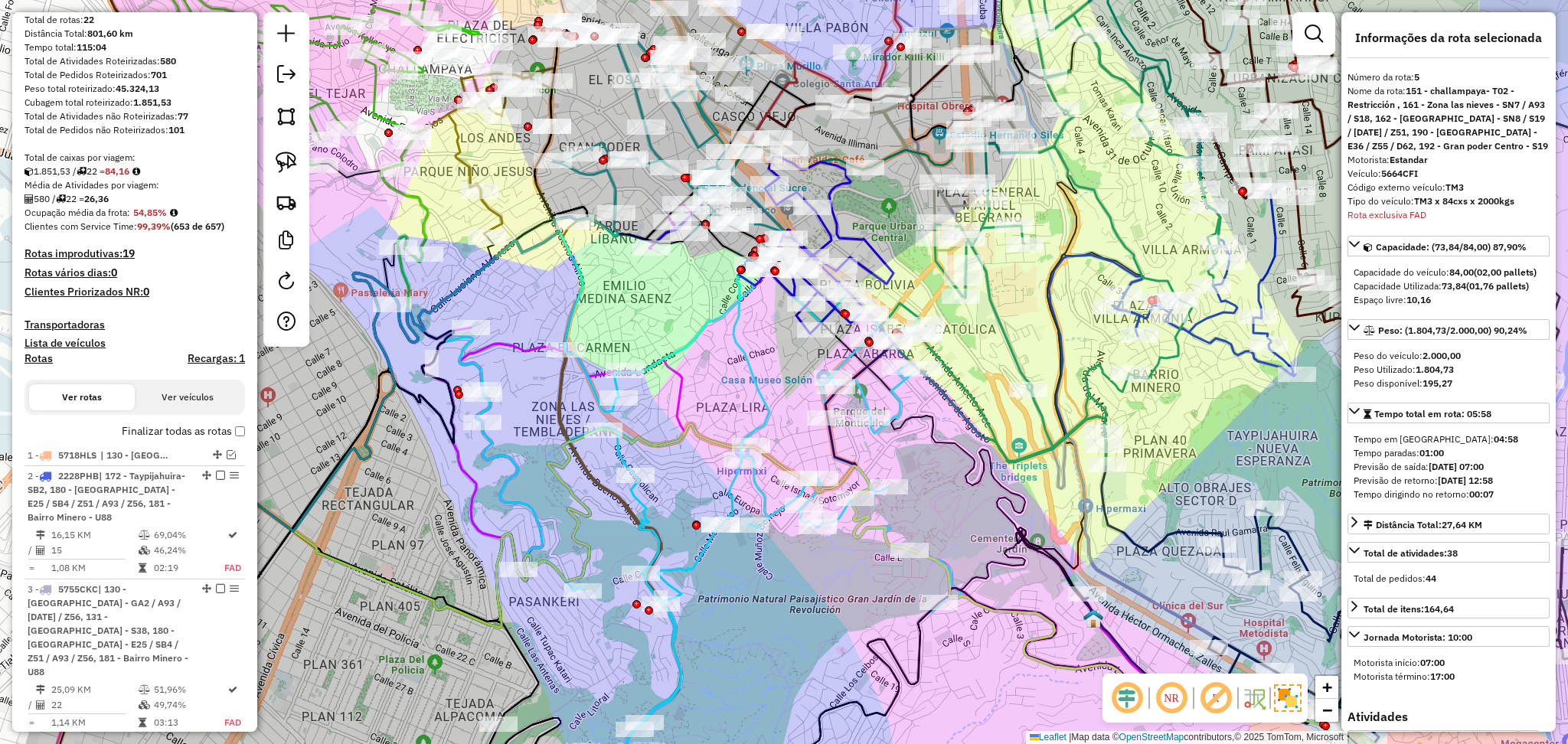
scroll to position [0, 0]
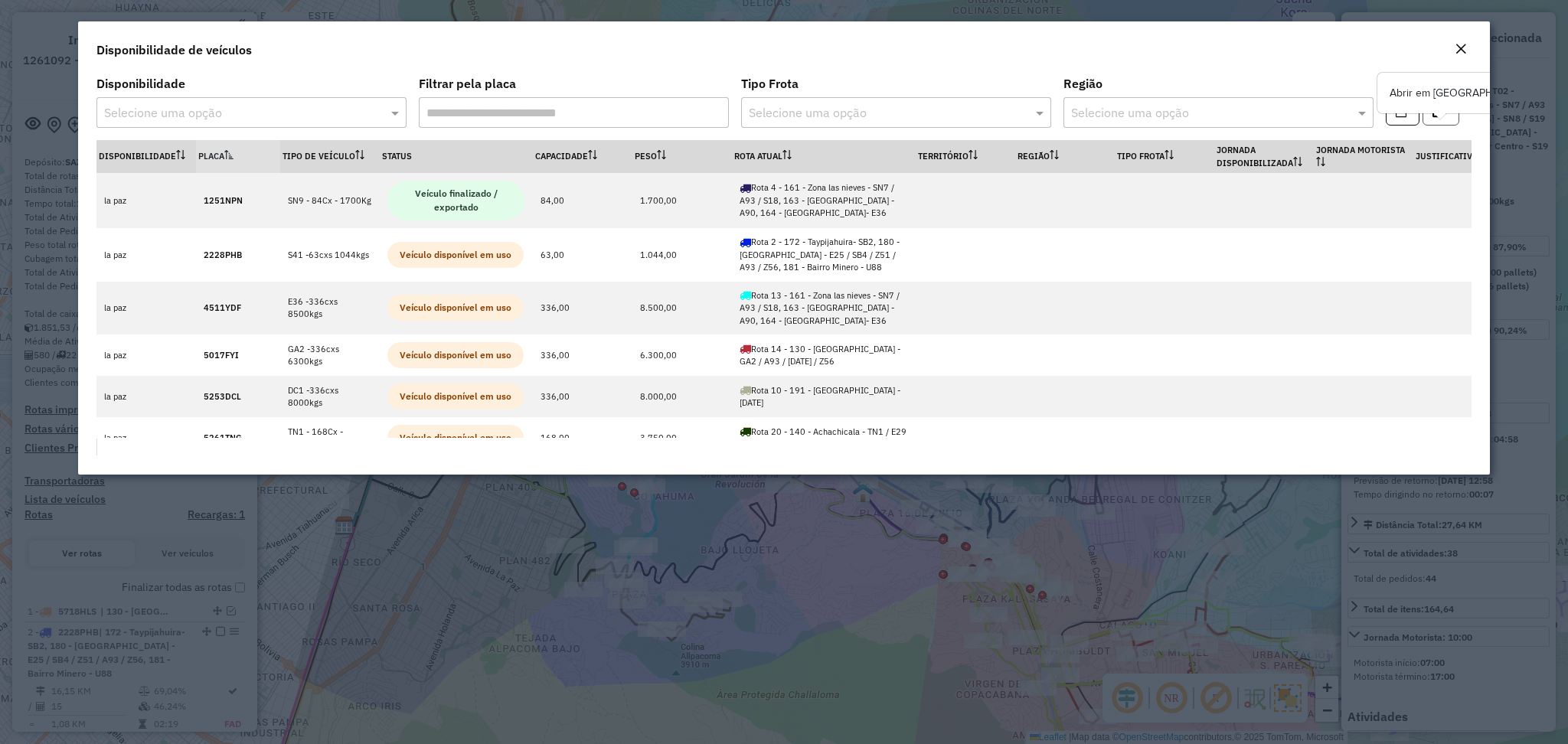
click at [1456, 117] on button "button" at bounding box center [1441, 110] width 37 height 29
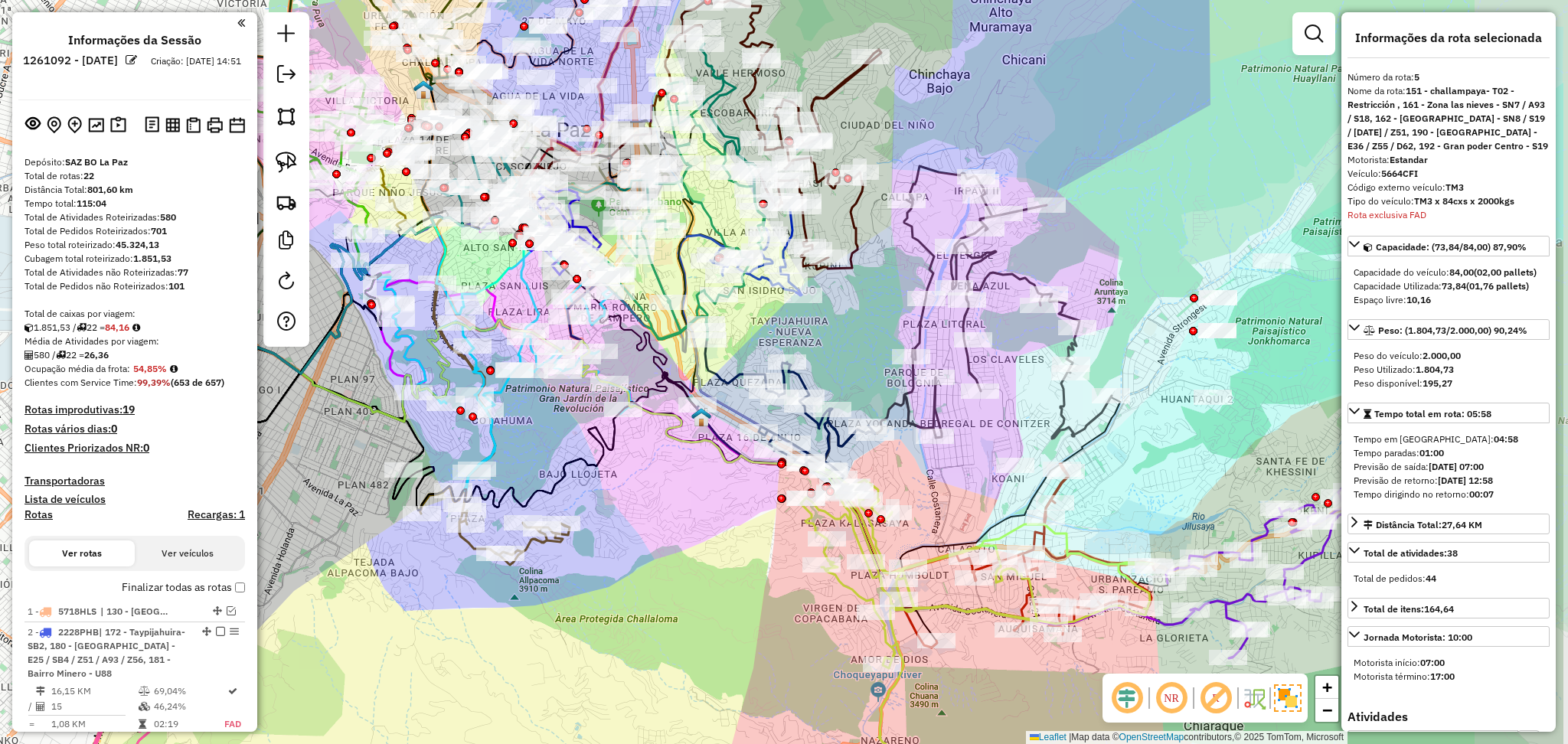
drag, startPoint x: 1269, startPoint y: 298, endPoint x: 1108, endPoint y: 222, distance: 178.0
click at [1108, 222] on div "Janela de atendimento Grade de atendimento Capacidade Transportadoras Veículos …" at bounding box center [784, 372] width 1568 height 744
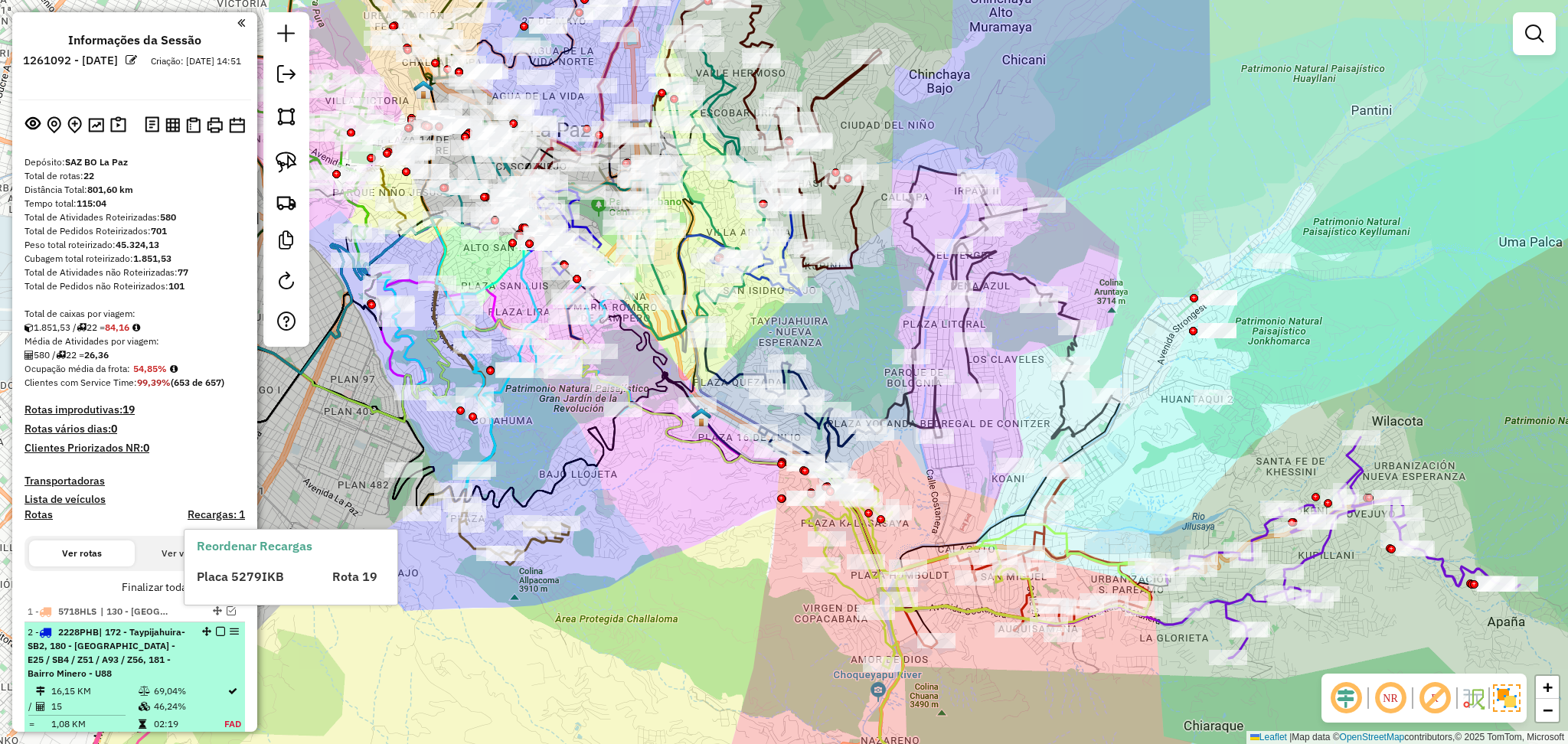
click at [210, 662] on div "2 - 2228PHB | 172 - Taypijahuira- SB2, 180 - Valle Hermoso - E25 / SB4 / Z51 / …" at bounding box center [135, 653] width 215 height 55
select select "**********"
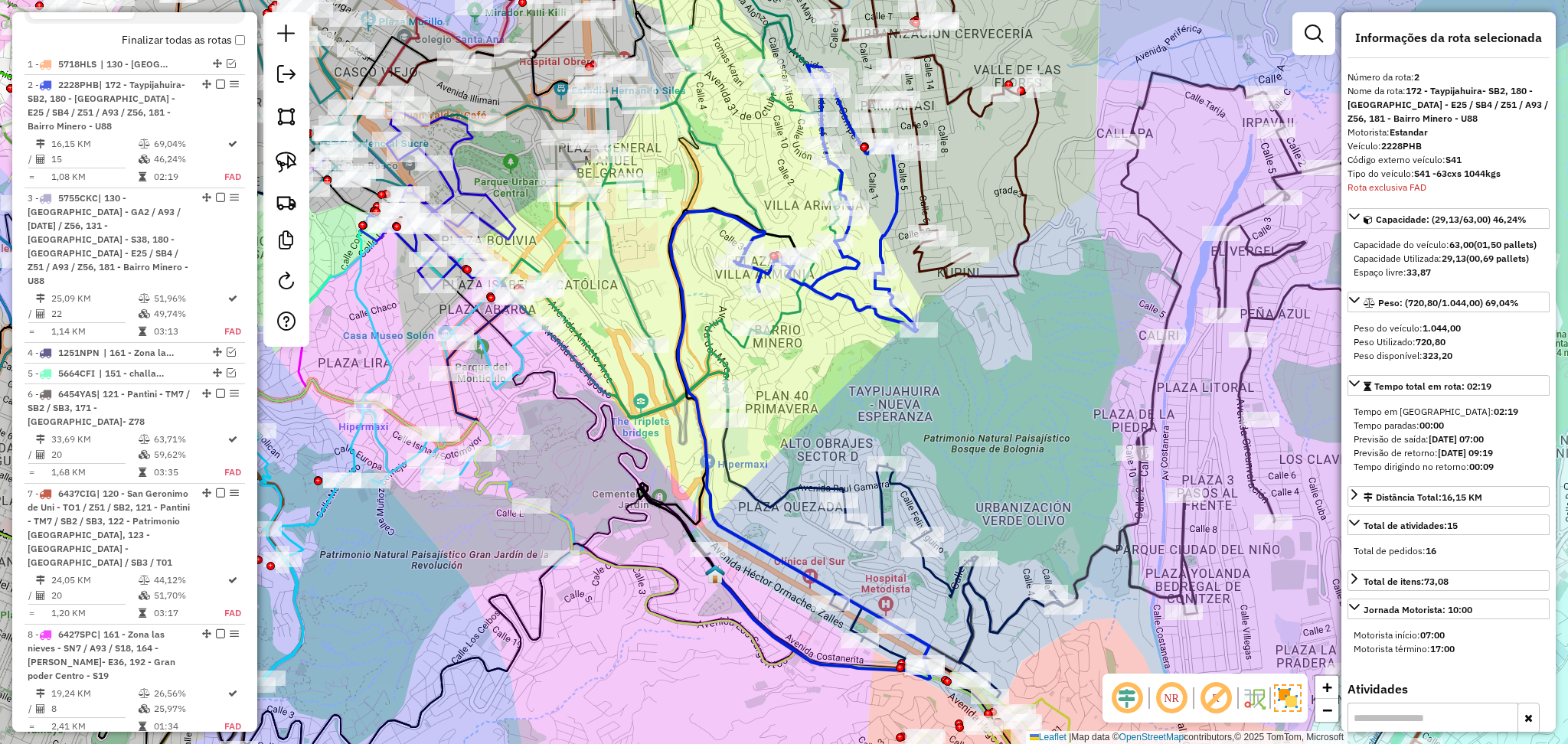
scroll to position [608, 0]
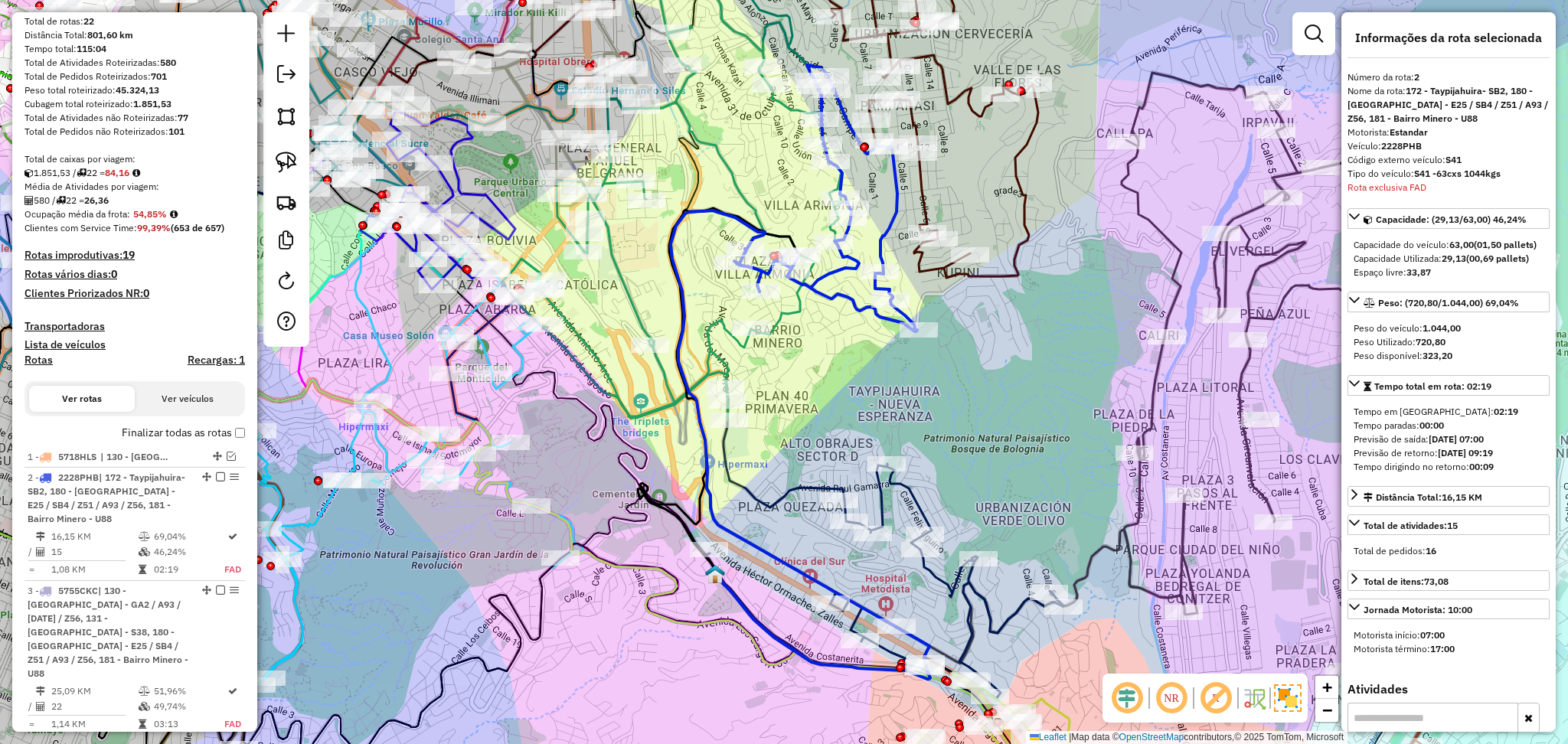
scroll to position [0, 0]
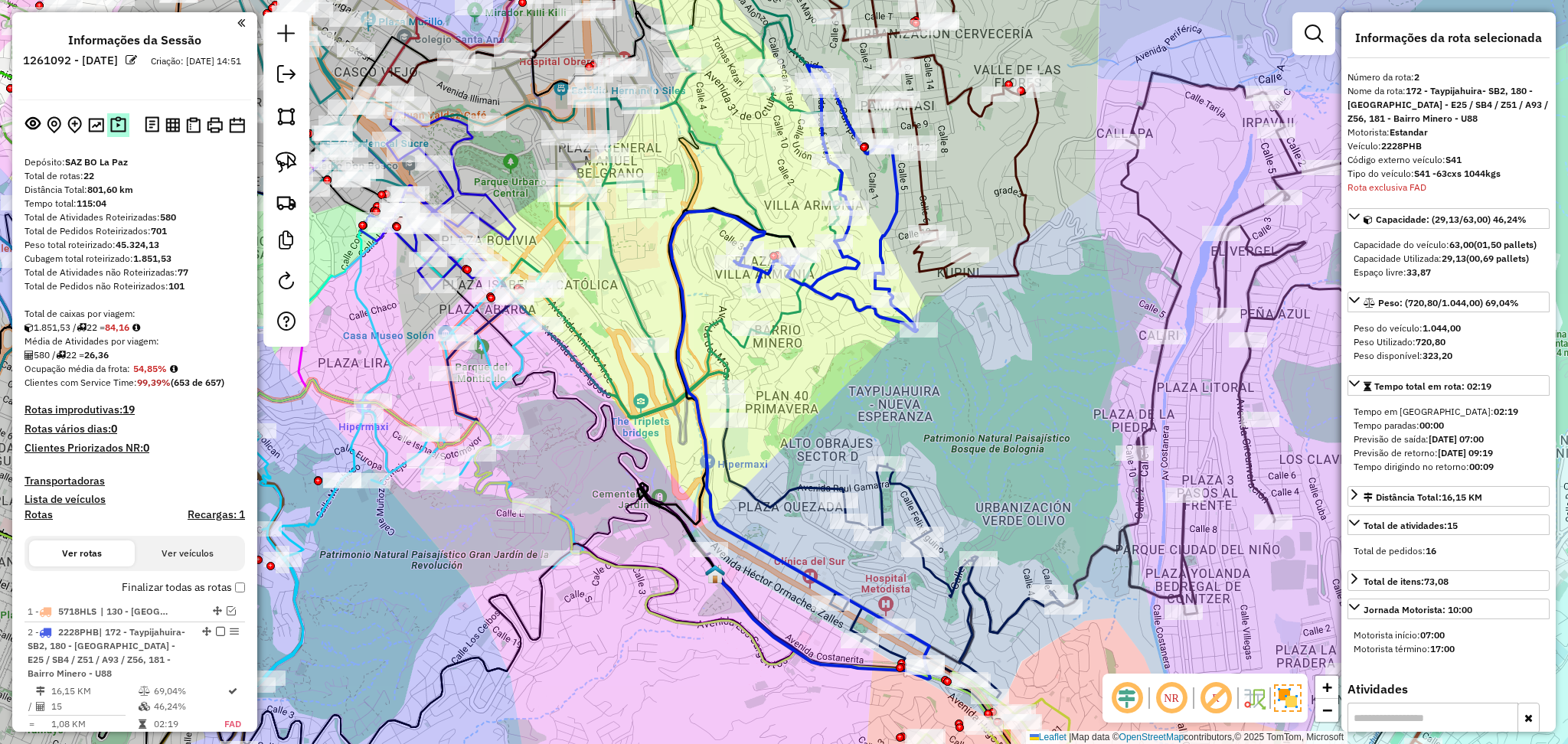
click at [118, 128] on img at bounding box center [118, 125] width 16 height 17
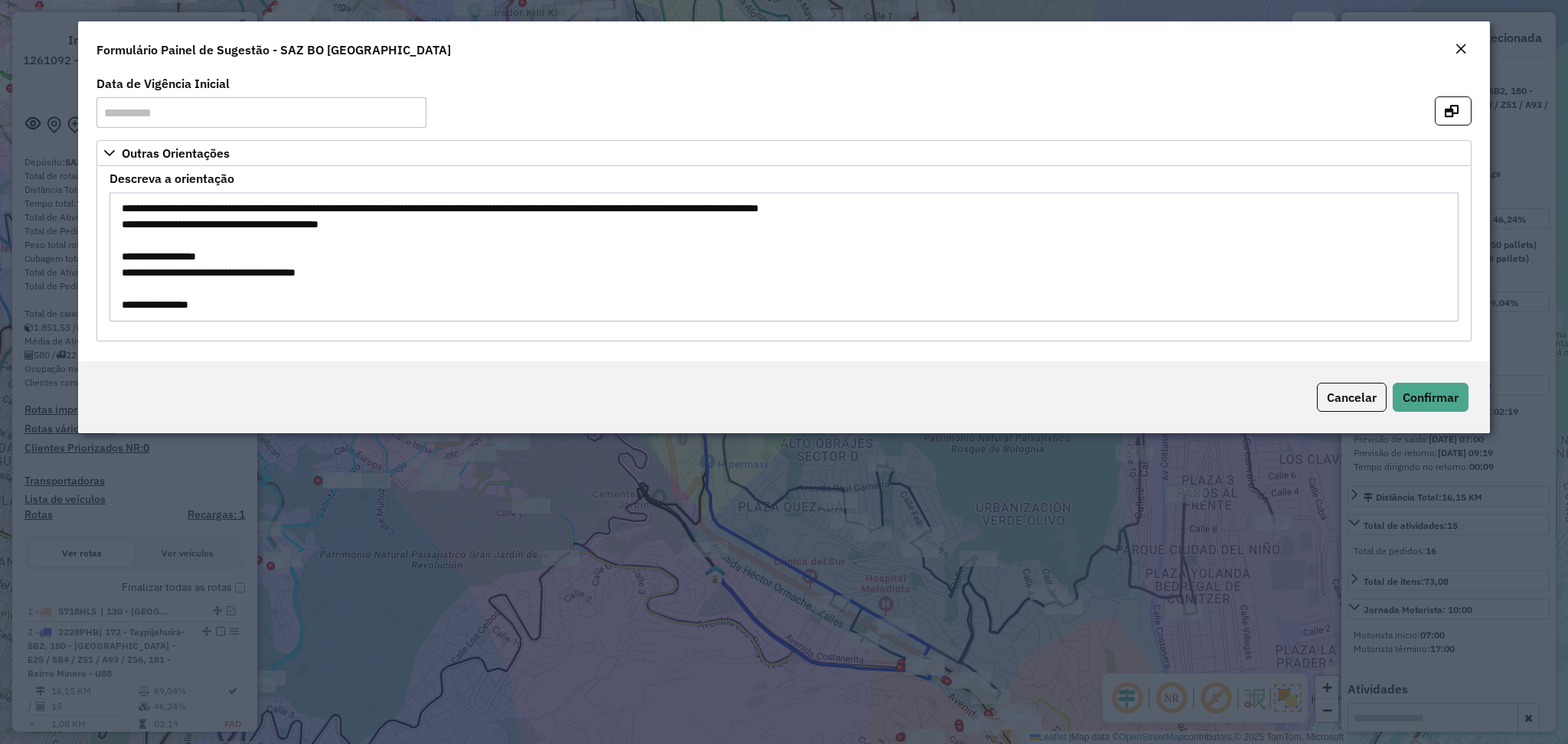
click at [167, 270] on textarea "**********" at bounding box center [784, 256] width 1348 height 129
click at [1465, 43] on em "Close" at bounding box center [1461, 49] width 12 height 12
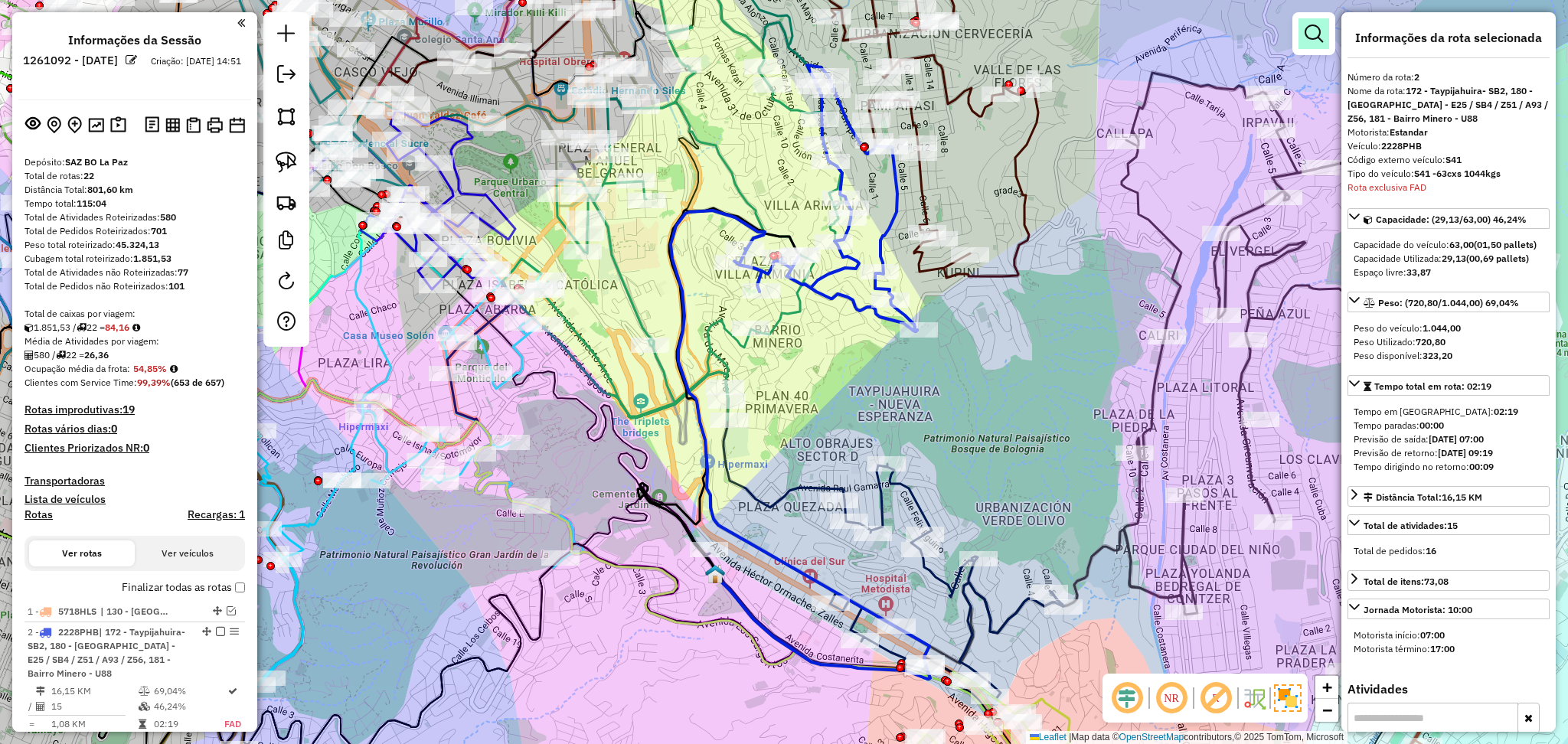
click at [1307, 46] on link at bounding box center [1314, 33] width 30 height 30
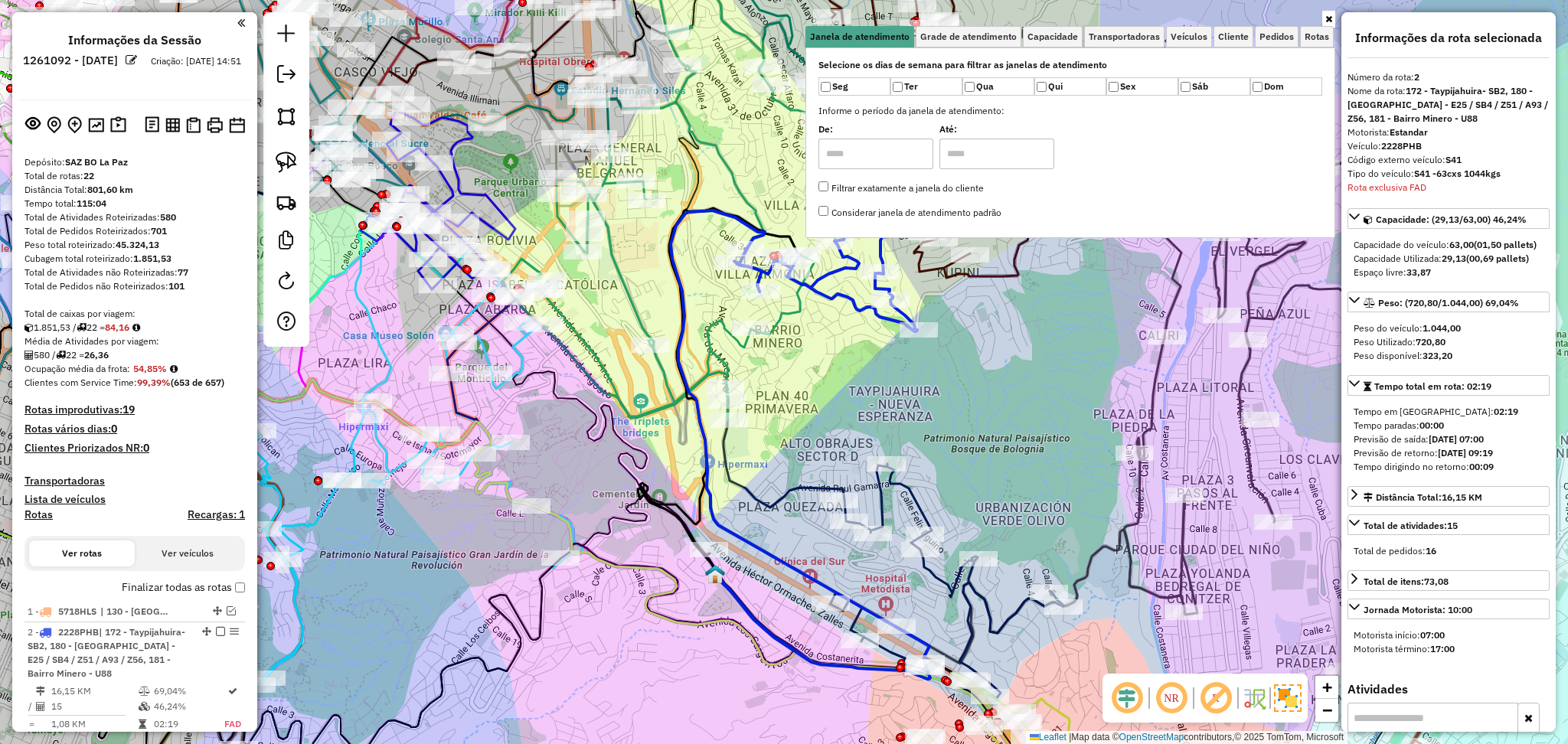
click at [1056, 49] on div "Selecione os dias de semana para filtrar as janelas de atendimento Seg Ter Qua …" at bounding box center [1071, 143] width 530 height 191
click at [1054, 37] on span "Capacidade" at bounding box center [1052, 36] width 50 height 9
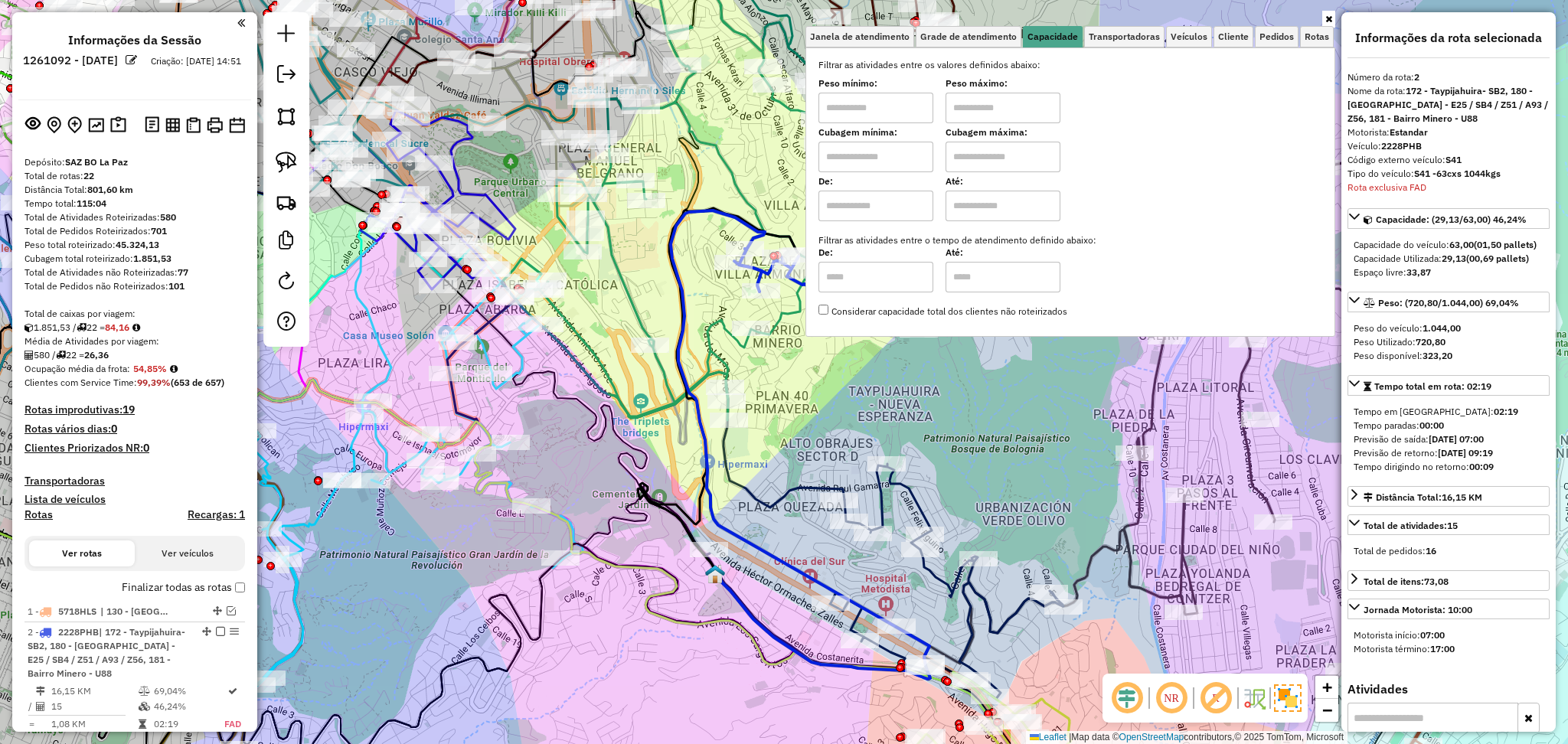
click at [898, 164] on input "text" at bounding box center [877, 156] width 115 height 30
click at [886, 108] on input "text" at bounding box center [877, 108] width 115 height 30
type input "******"
click at [1029, 111] on input "text" at bounding box center [1003, 108] width 115 height 30
type input "**********"
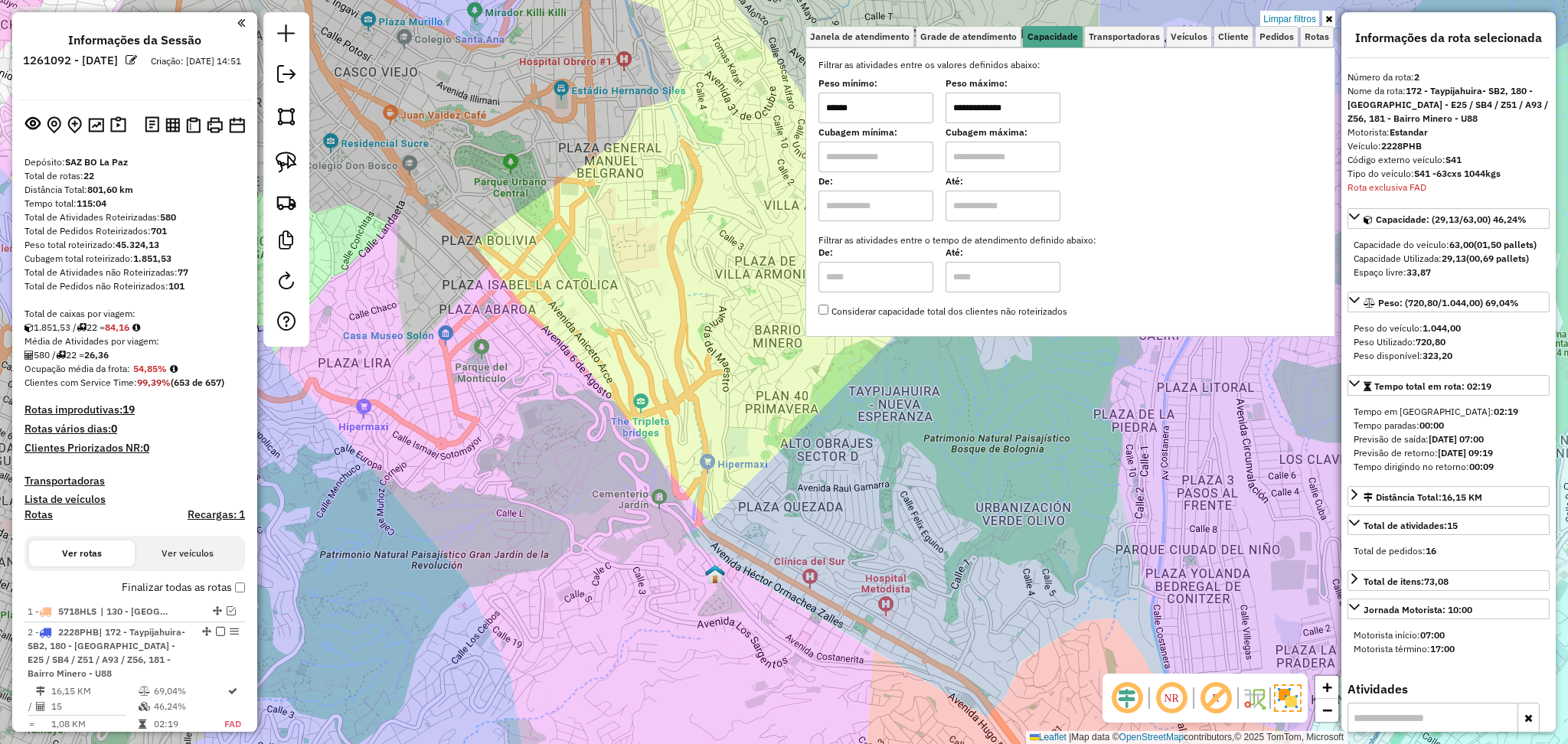
click at [643, 356] on div "**********" at bounding box center [784, 372] width 1568 height 744
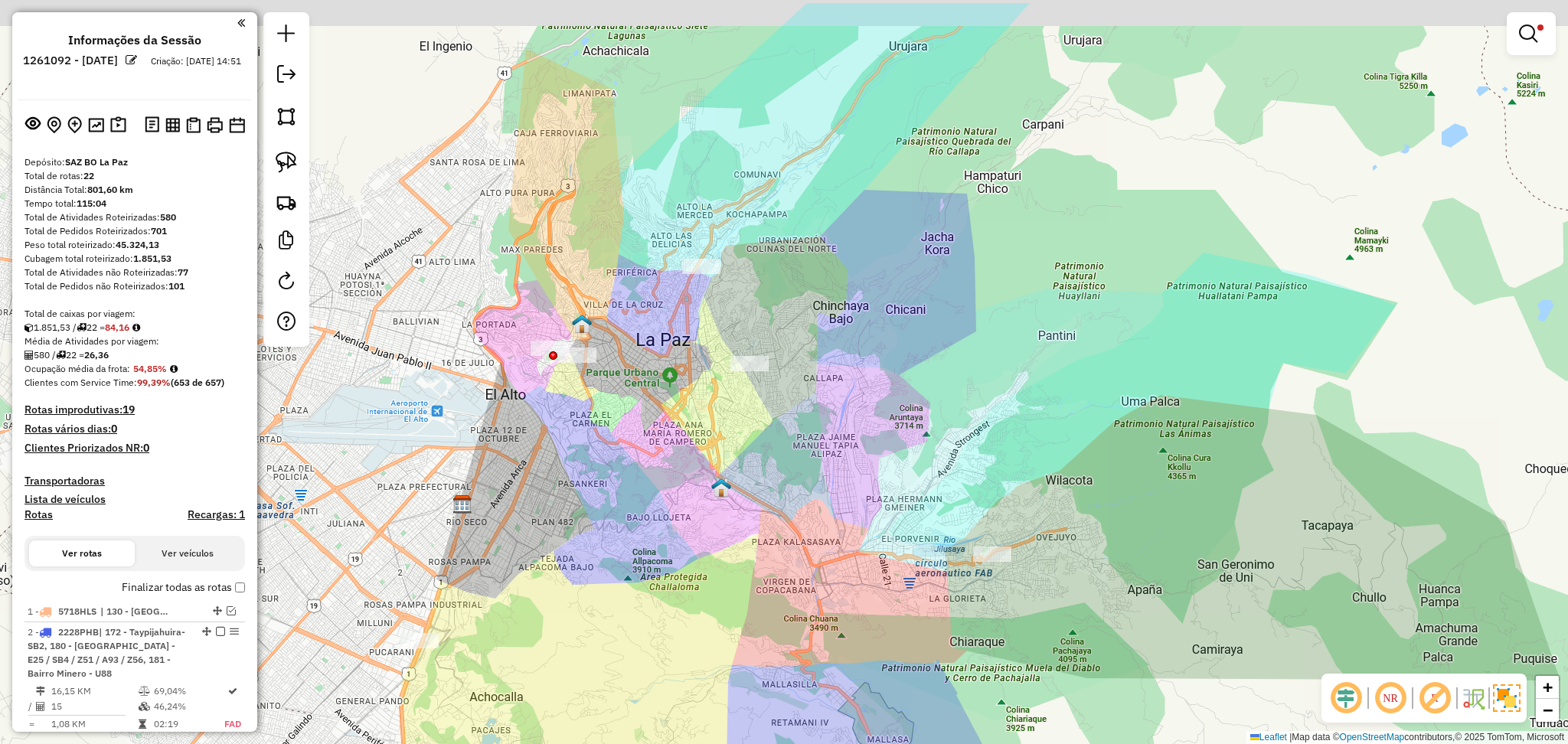
drag, startPoint x: 633, startPoint y: 342, endPoint x: 703, endPoint y: 430, distance: 112.4
click at [703, 430] on div "**********" at bounding box center [784, 372] width 1568 height 744
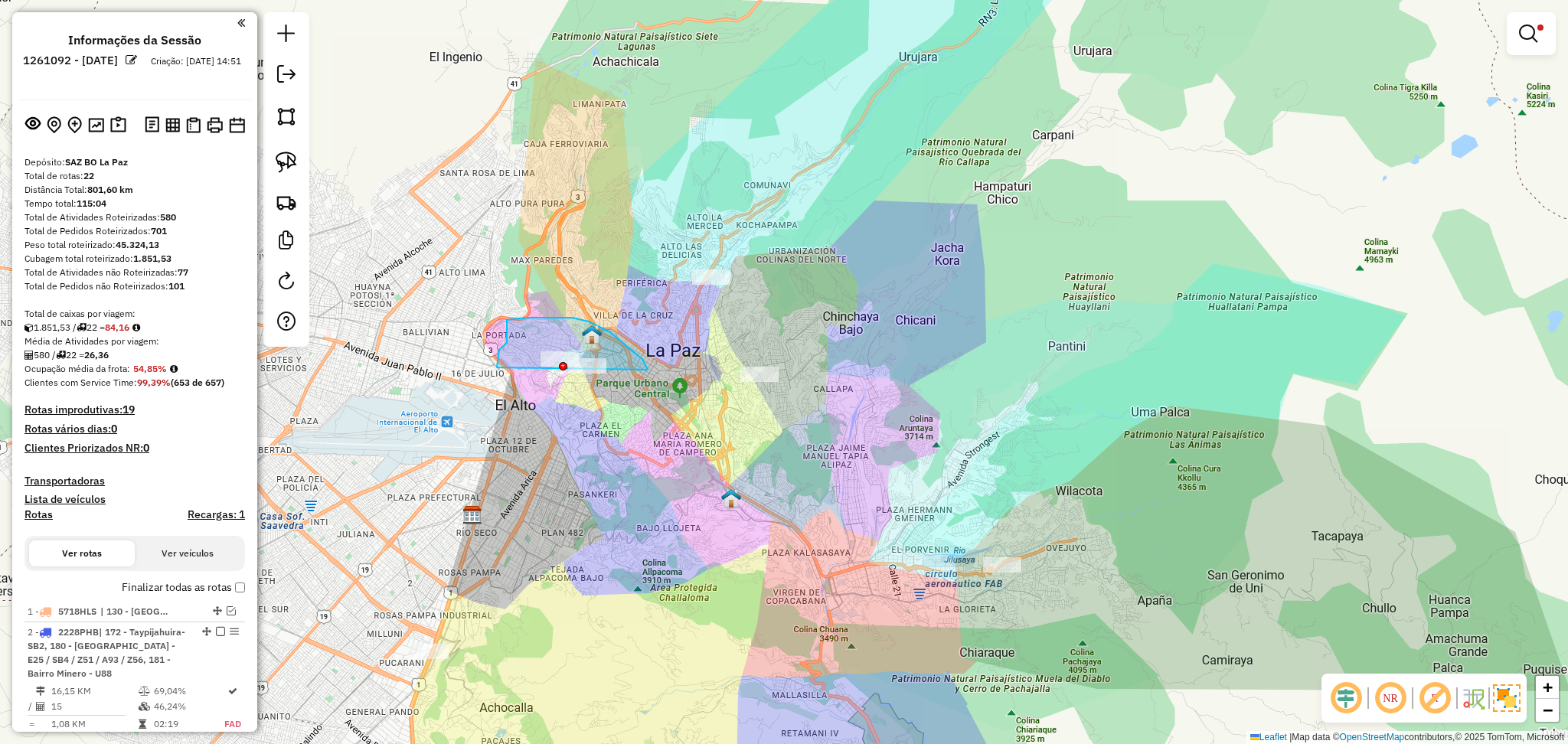
drag, startPoint x: 648, startPoint y: 370, endPoint x: 622, endPoint y: 404, distance: 42.8
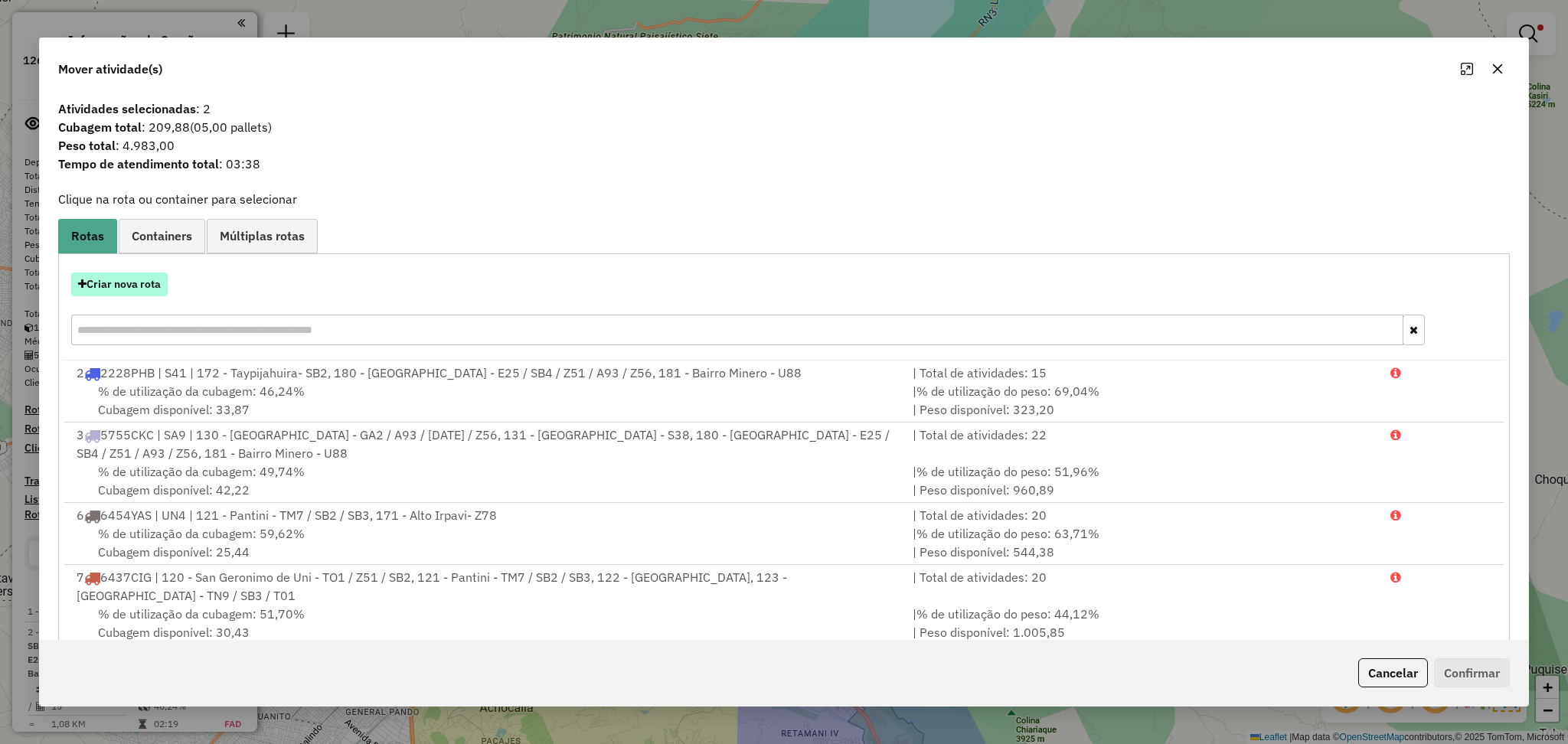
click at [148, 295] on button "Criar nova rota" at bounding box center [119, 284] width 96 height 24
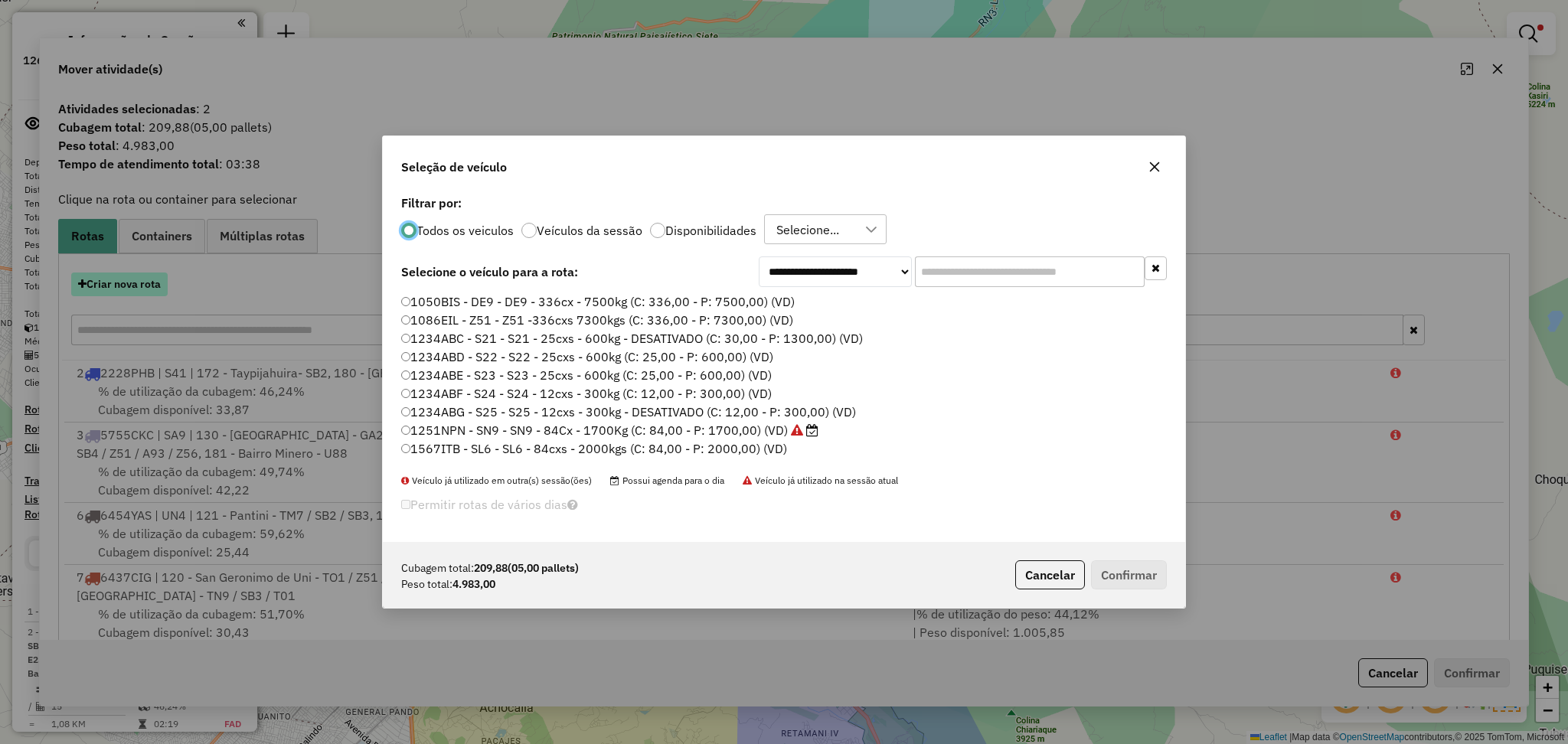
scroll to position [7, 5]
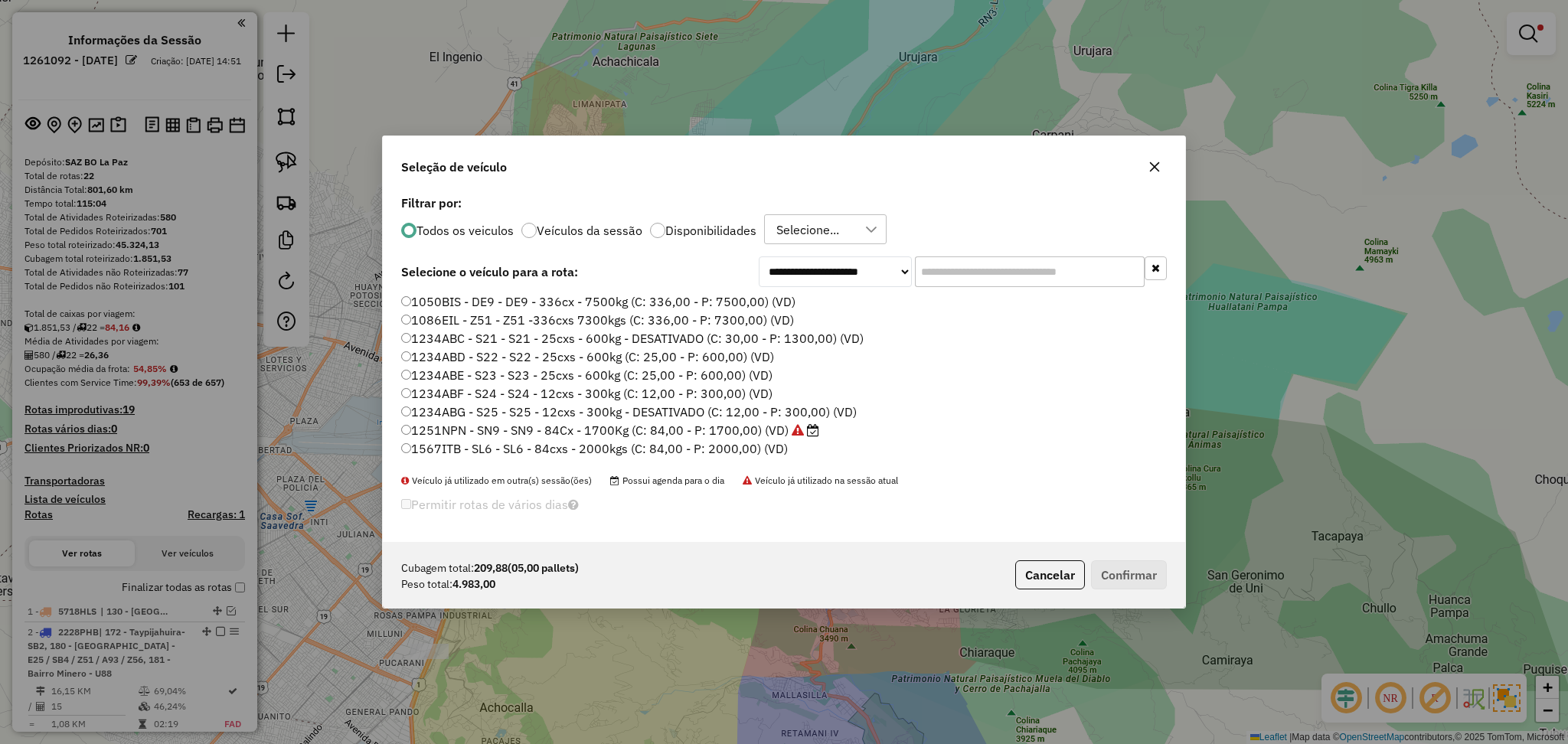
click at [749, 226] on label "Disponibilidades" at bounding box center [710, 230] width 91 height 12
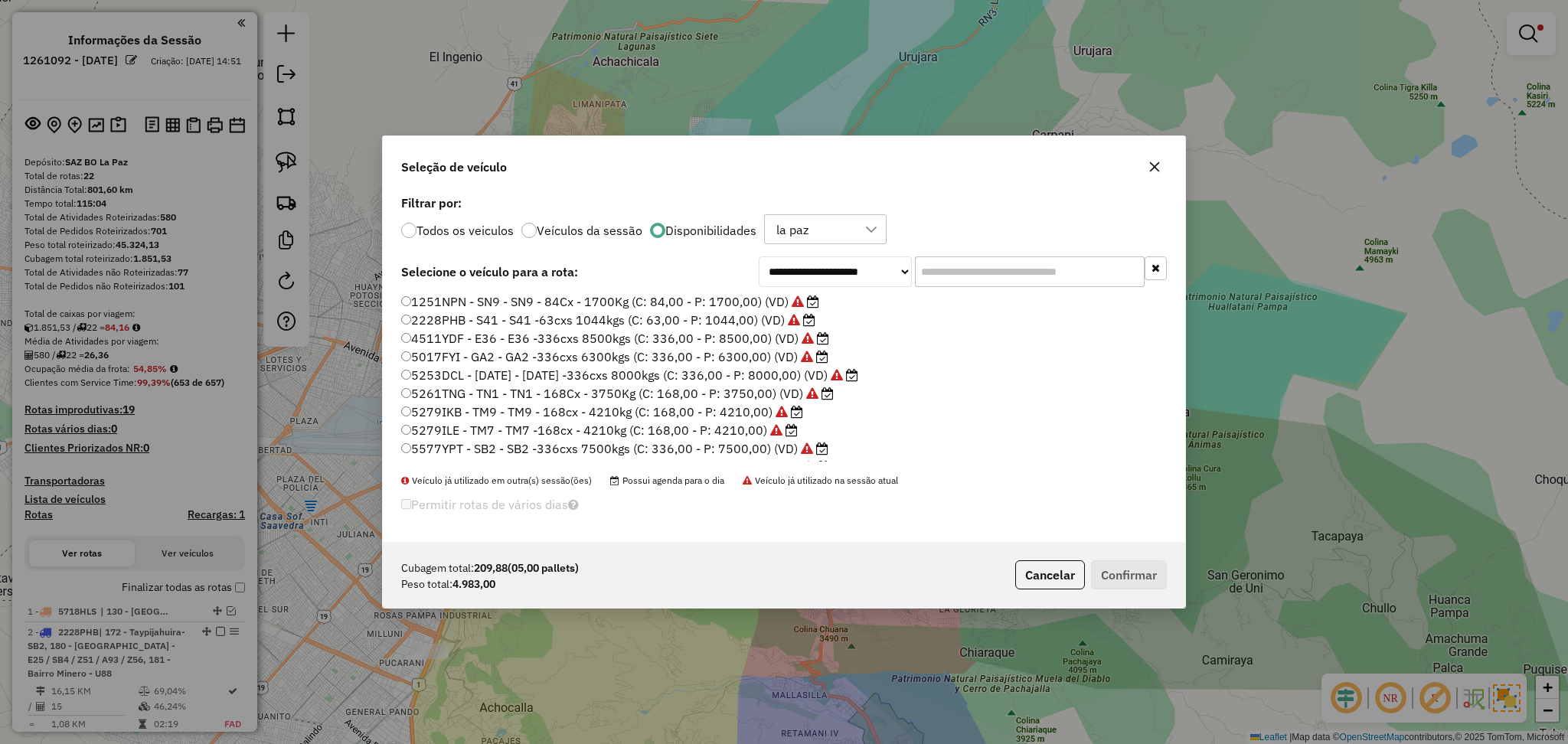
click at [1001, 271] on input "text" at bounding box center [1029, 271] width 229 height 30
paste input "***"
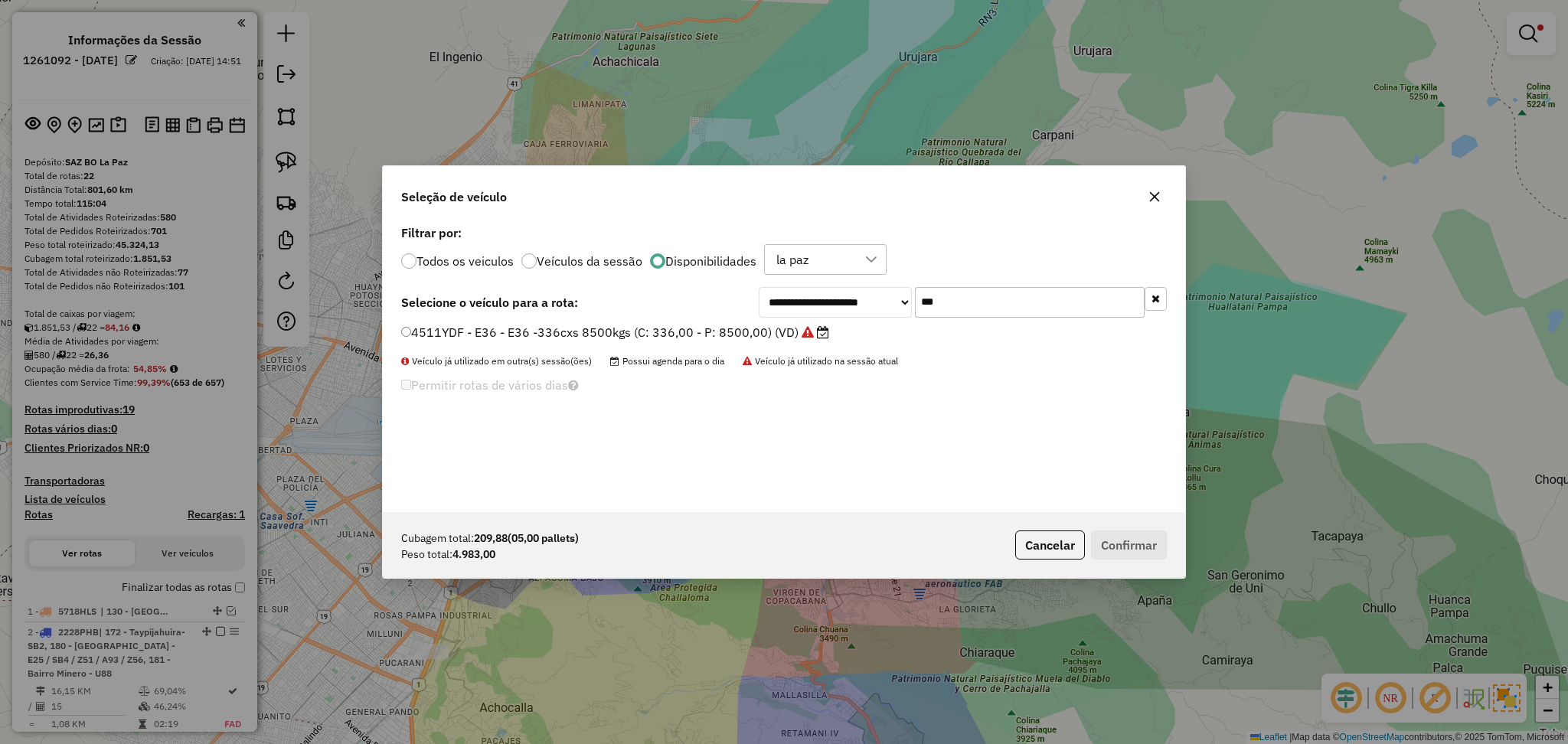
type input "***"
click at [756, 324] on label "4511YDF - E36 - E36 -336cxs 8500kgs (C: 336,00 - P: 8500,00) (VD)" at bounding box center [615, 332] width 428 height 18
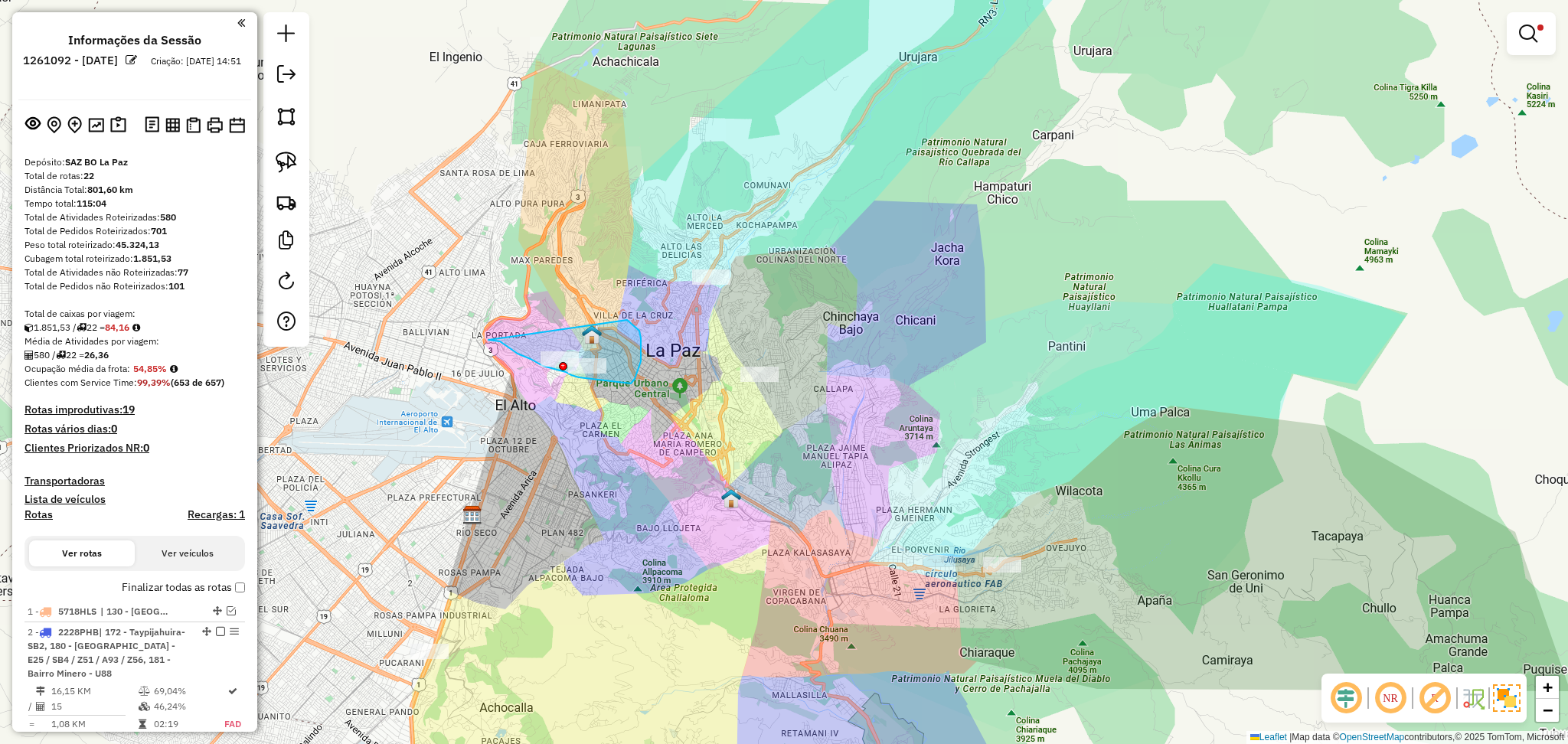
drag, startPoint x: 488, startPoint y: 340, endPoint x: 597, endPoint y: 302, distance: 115.4
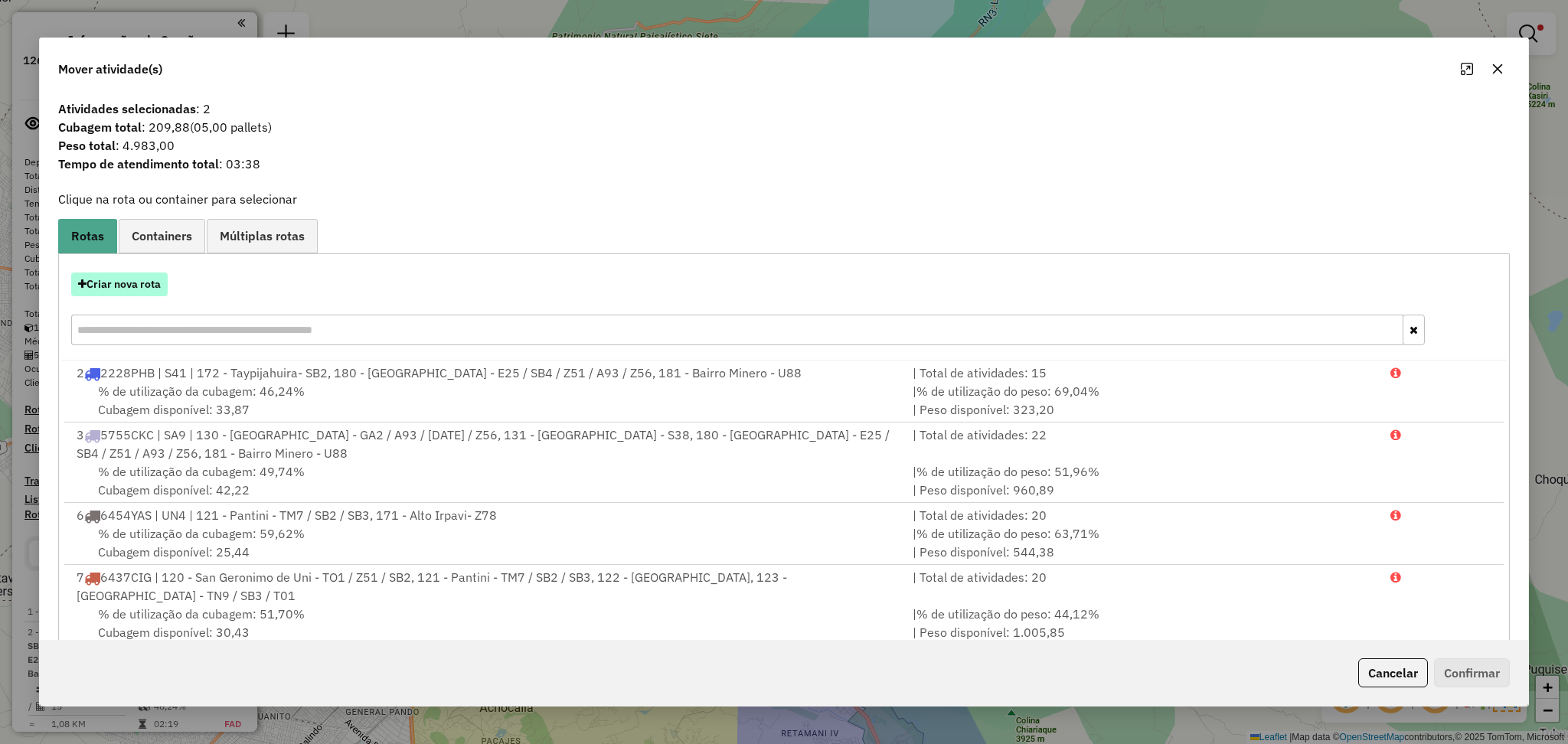
click at [121, 289] on button "Criar nova rota" at bounding box center [119, 284] width 96 height 24
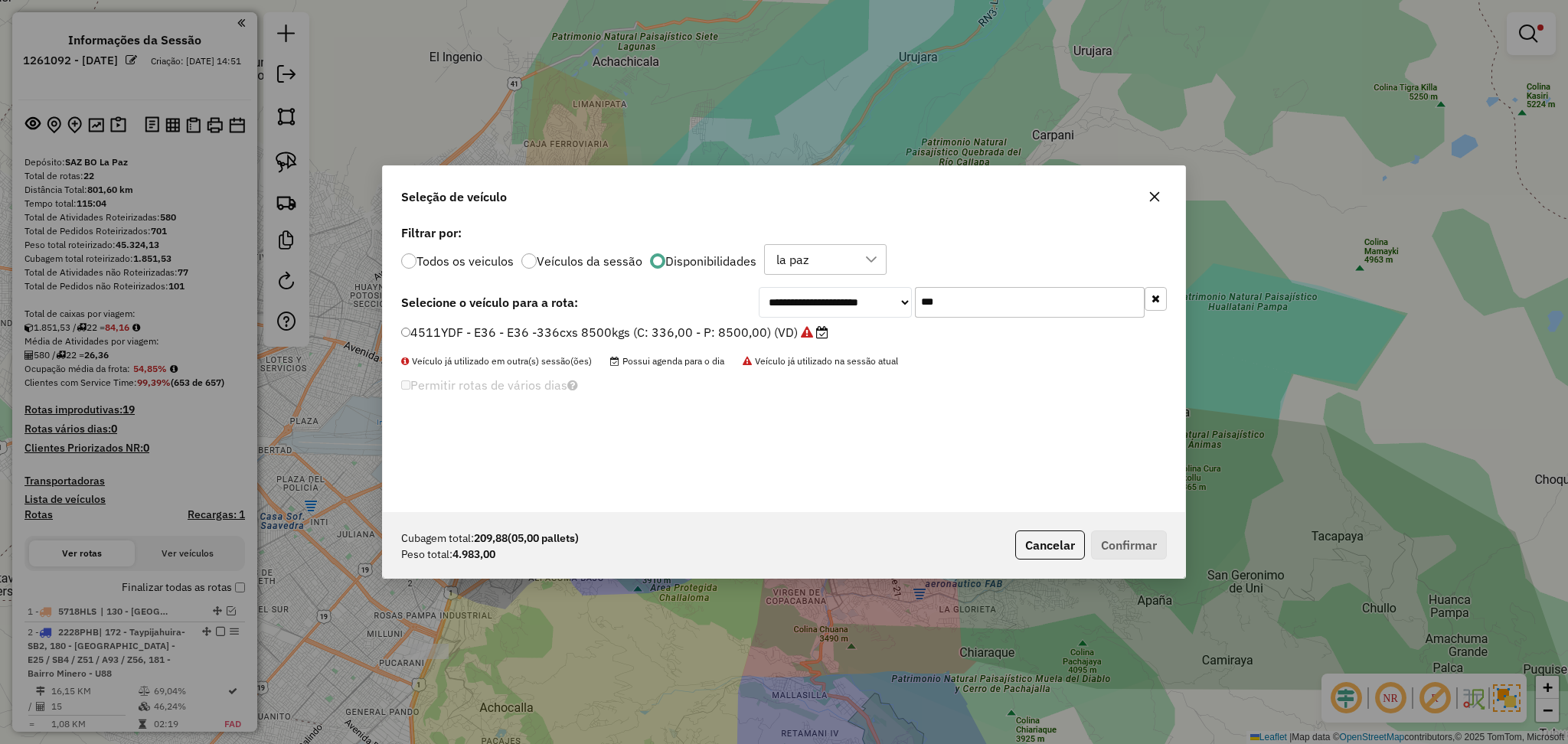
drag, startPoint x: 950, startPoint y: 304, endPoint x: 895, endPoint y: 301, distance: 55.1
click at [895, 301] on div "**********" at bounding box center [963, 302] width 408 height 30
click at [757, 334] on label "4511YDF - E36 - E36 -336cxs 8500kgs (C: 336,00 - P: 8500,00) (VD)" at bounding box center [615, 332] width 428 height 18
click at [1135, 530] on button "Confirmar" at bounding box center [1129, 544] width 76 height 29
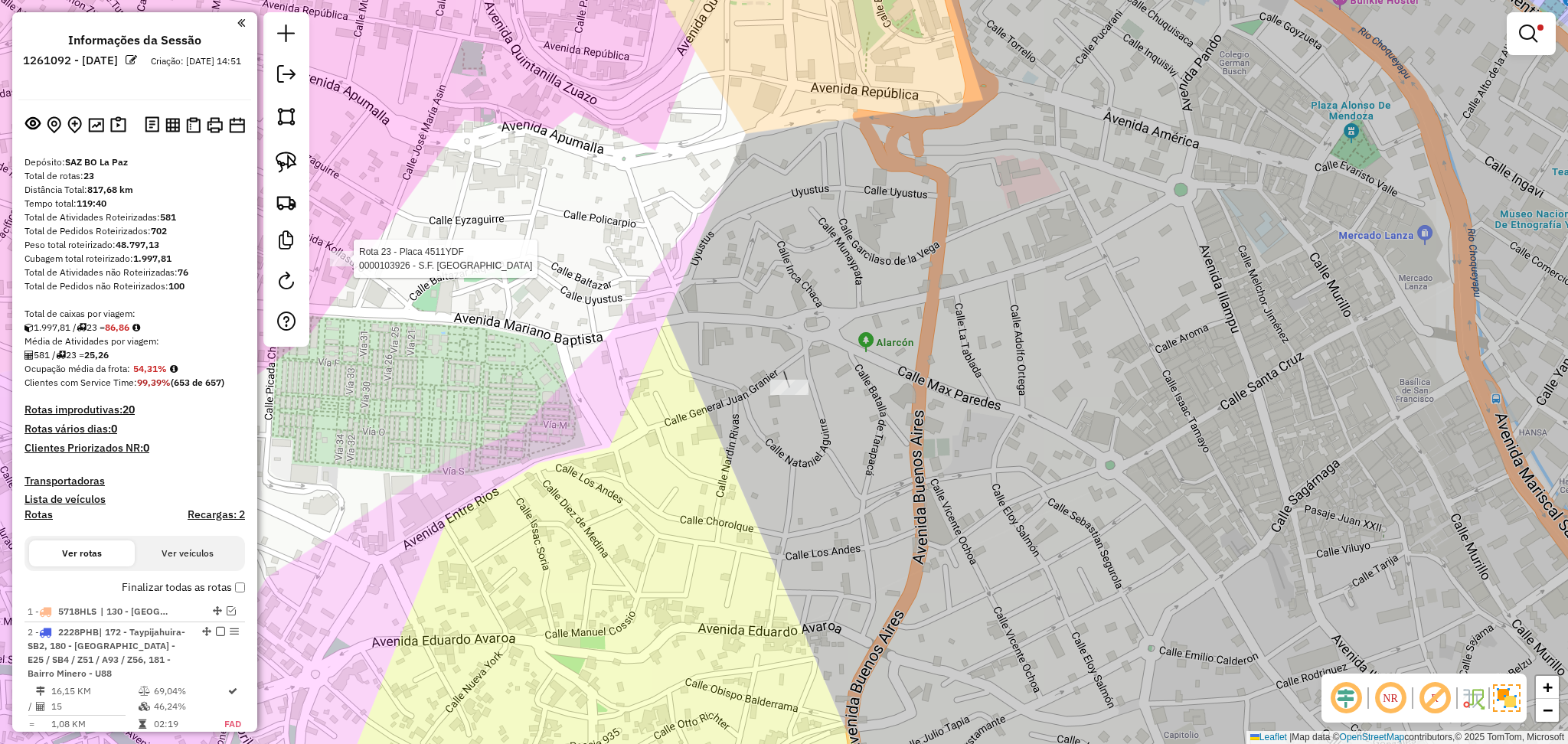
select select "**********"
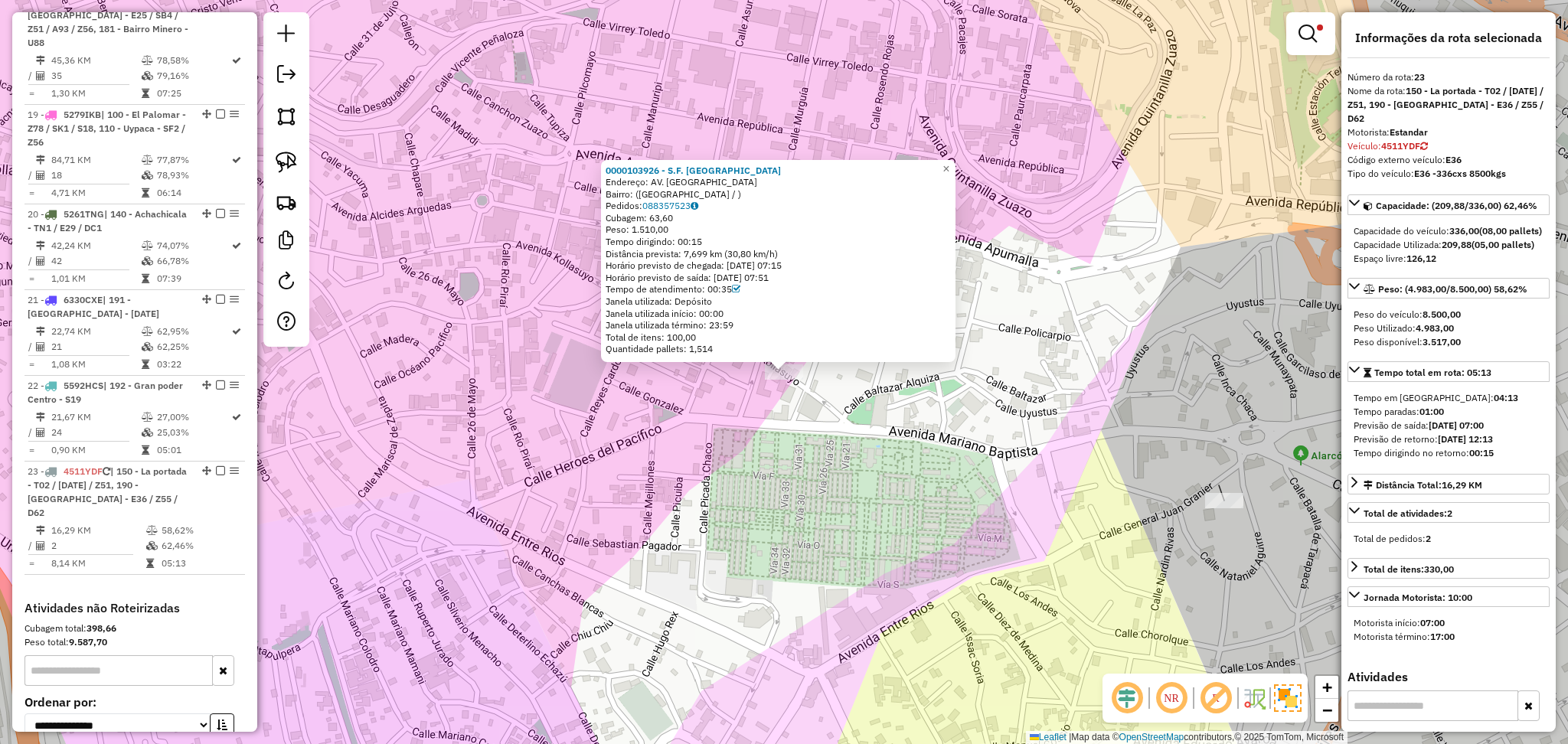
scroll to position [2265, 0]
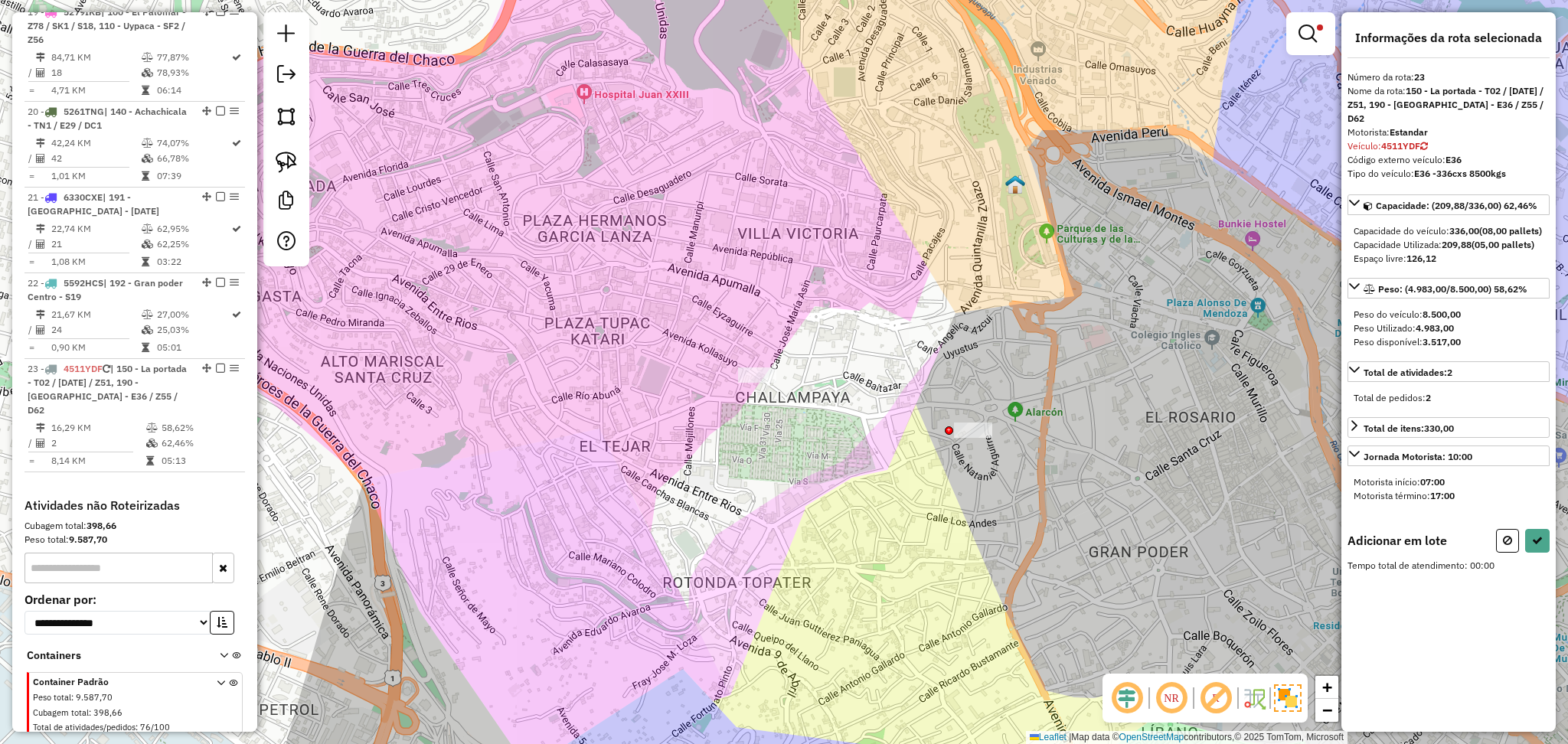
drag, startPoint x: 1501, startPoint y: 552, endPoint x: 1488, endPoint y: 557, distance: 13.9
click at [1499, 552] on button at bounding box center [1508, 541] width 23 height 24
select select "**********"
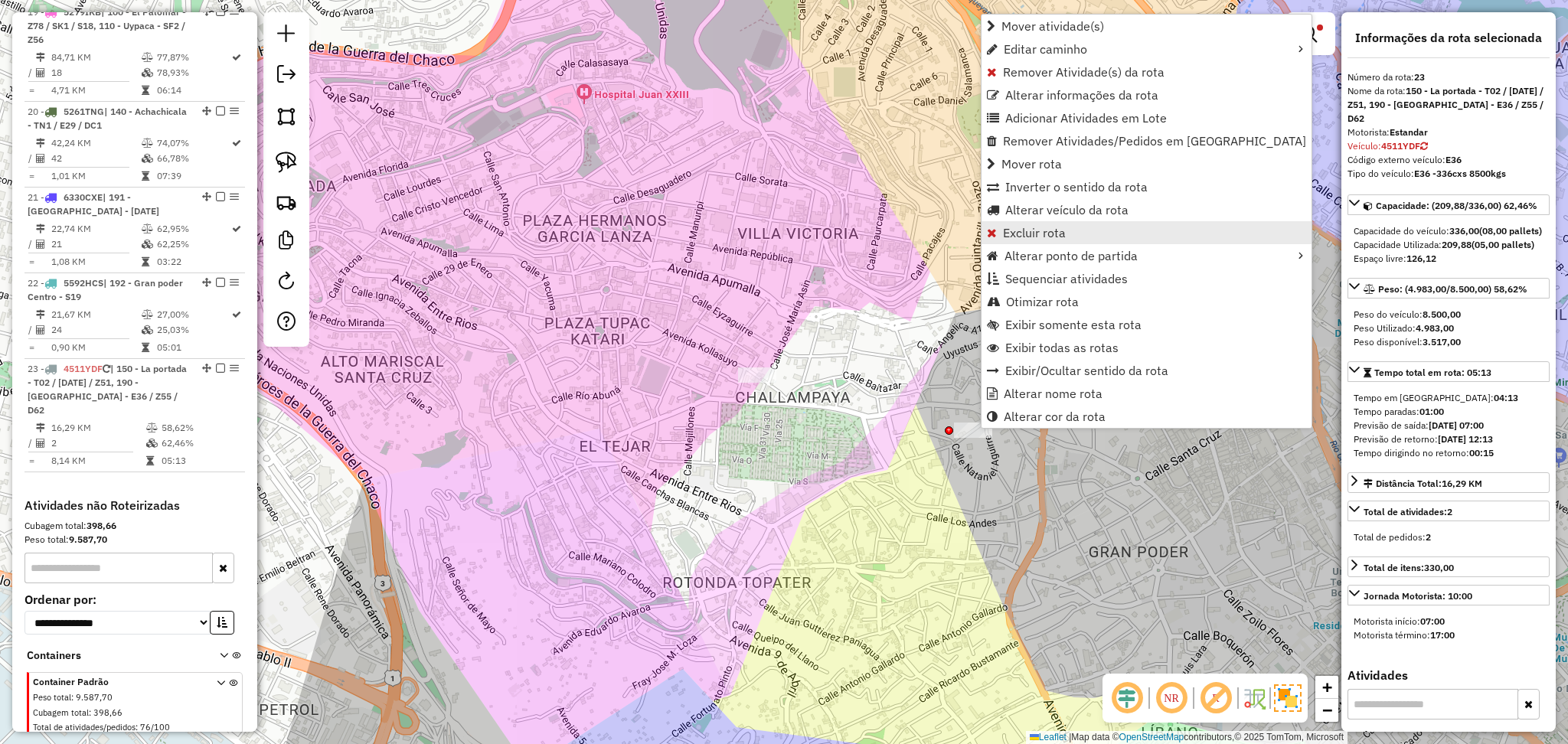
click at [1035, 224] on link "Excluir rota" at bounding box center [1146, 233] width 330 height 23
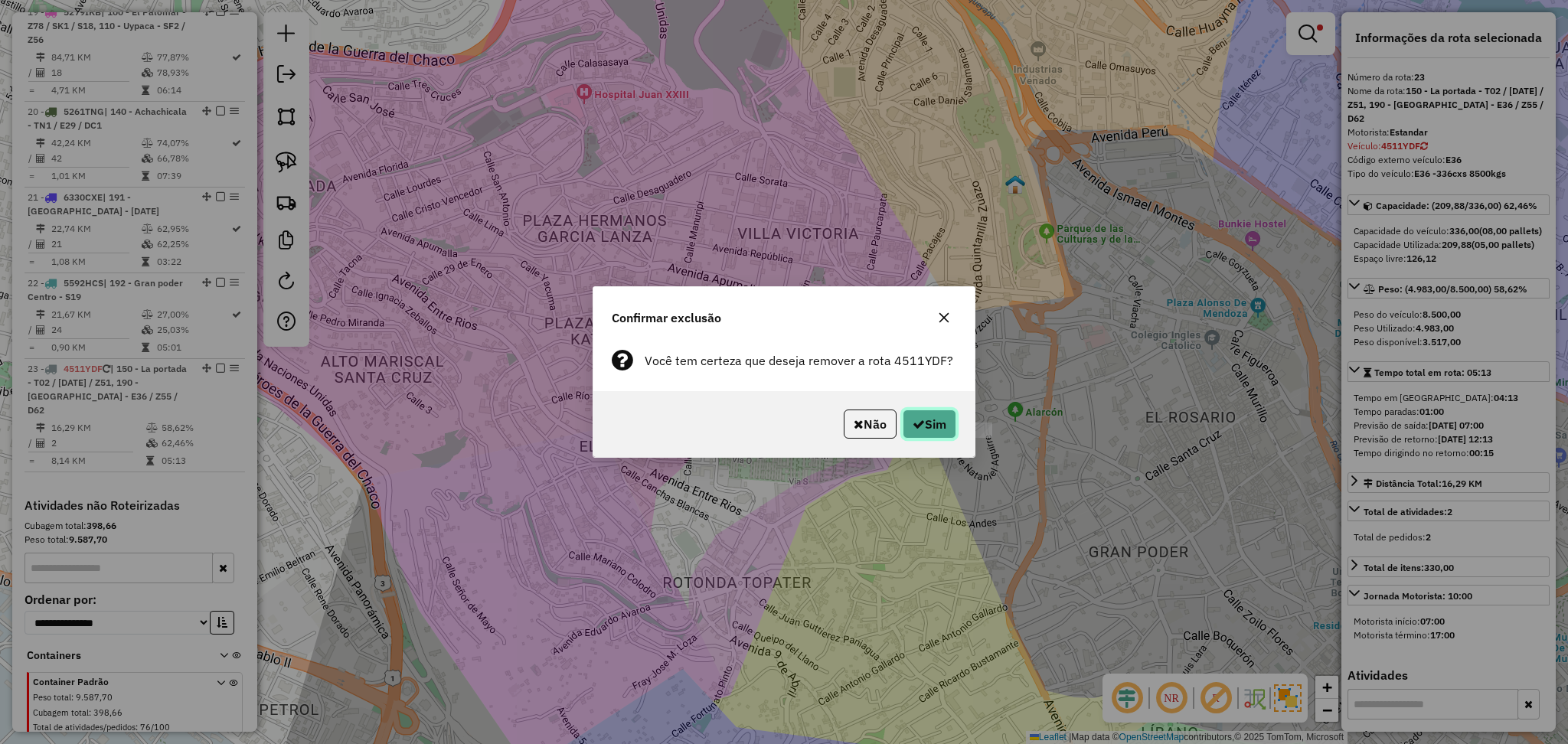
click at [947, 423] on button "Sim" at bounding box center [929, 423] width 53 height 29
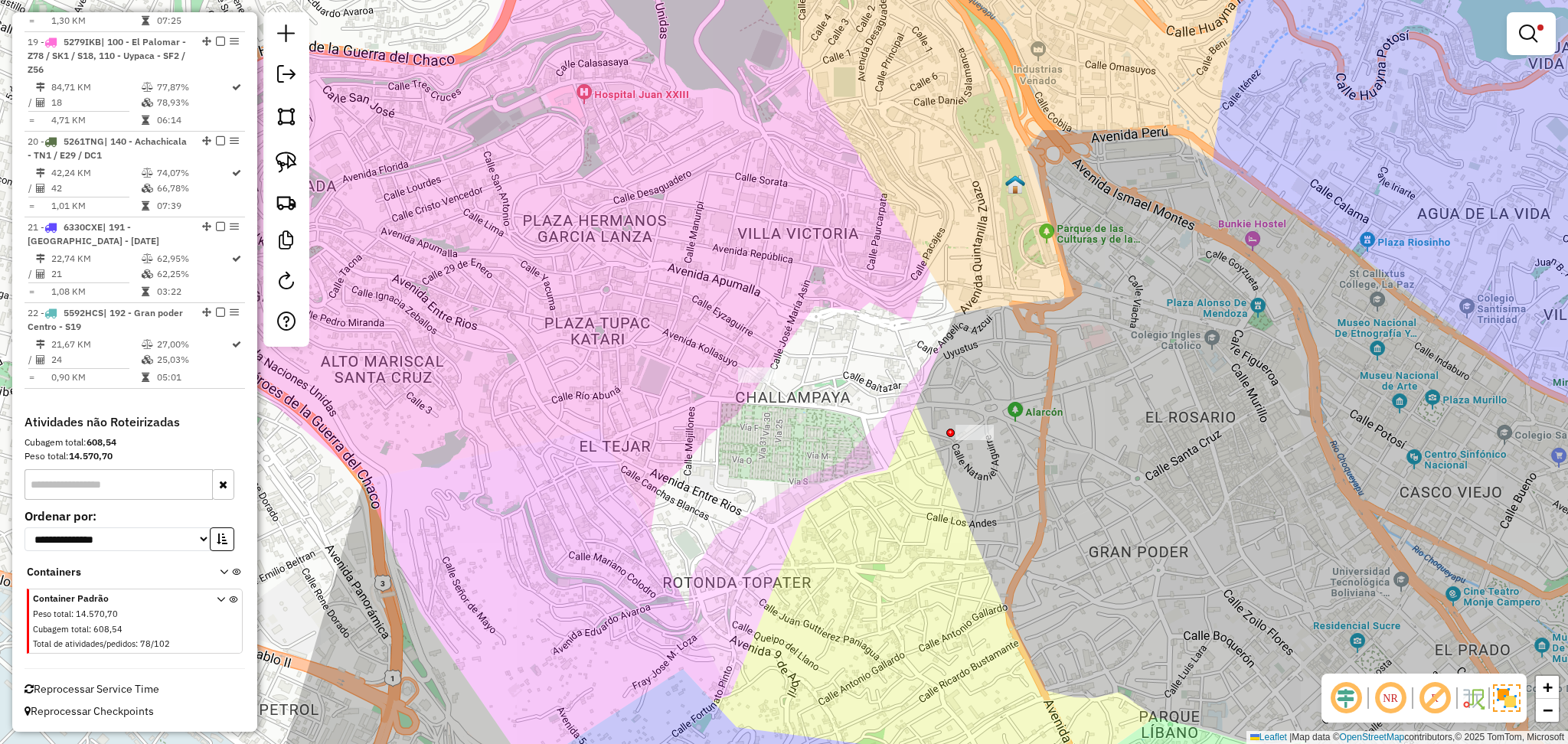
scroll to position [2165, 0]
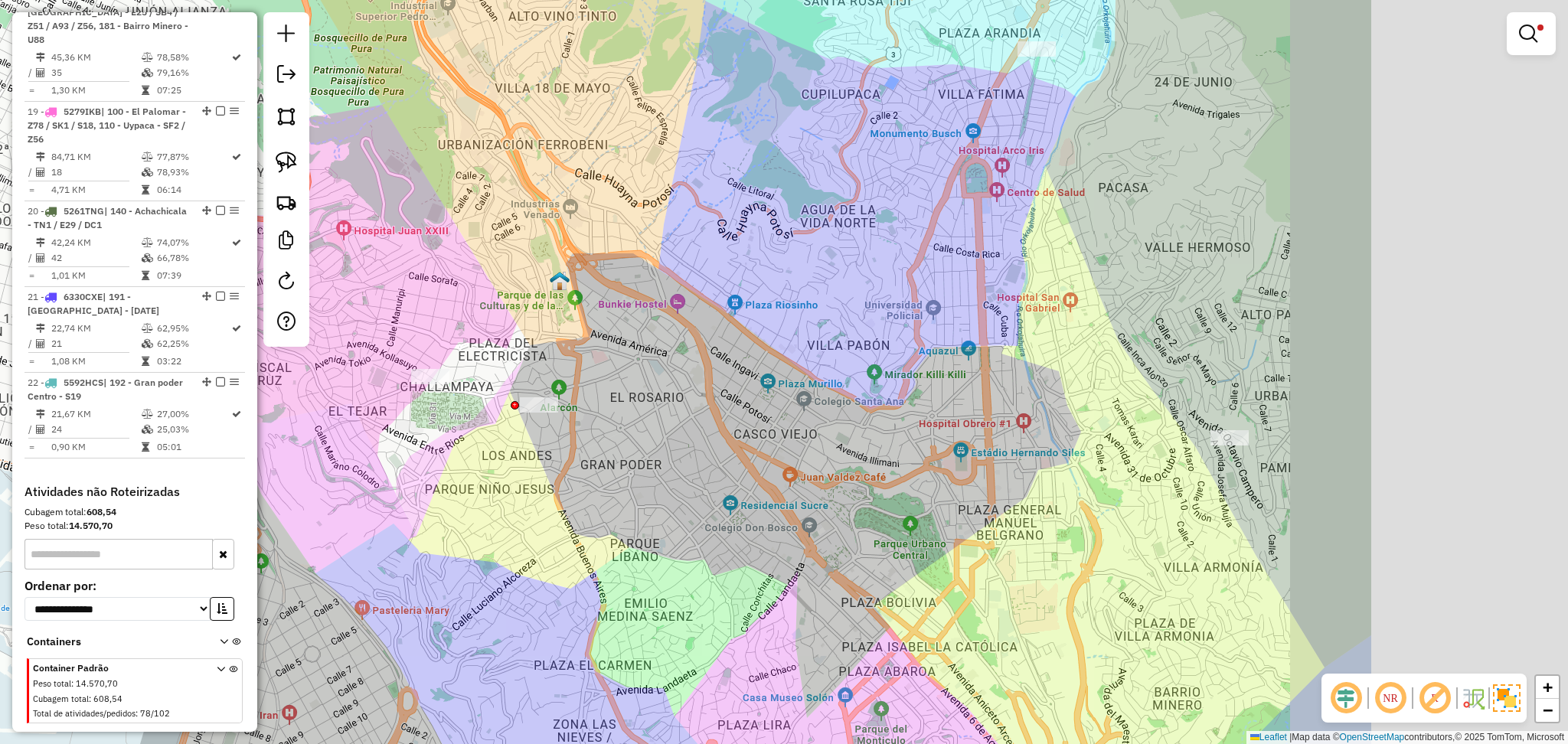
drag, startPoint x: 1028, startPoint y: 436, endPoint x: 629, endPoint y: 405, distance: 400.2
click at [629, 405] on div "**********" at bounding box center [784, 372] width 1568 height 744
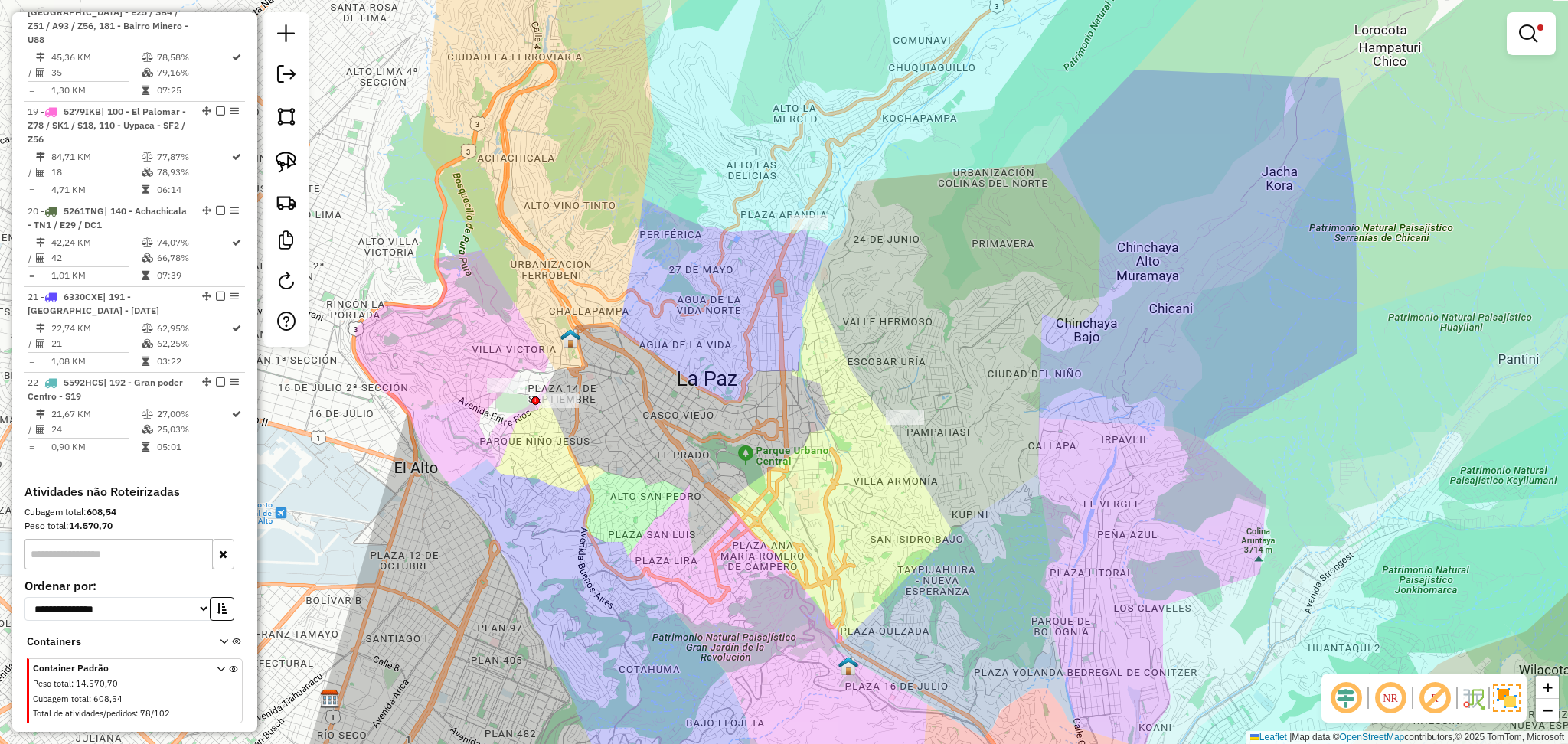
click at [350, 573] on div "**********" at bounding box center [784, 372] width 1568 height 744
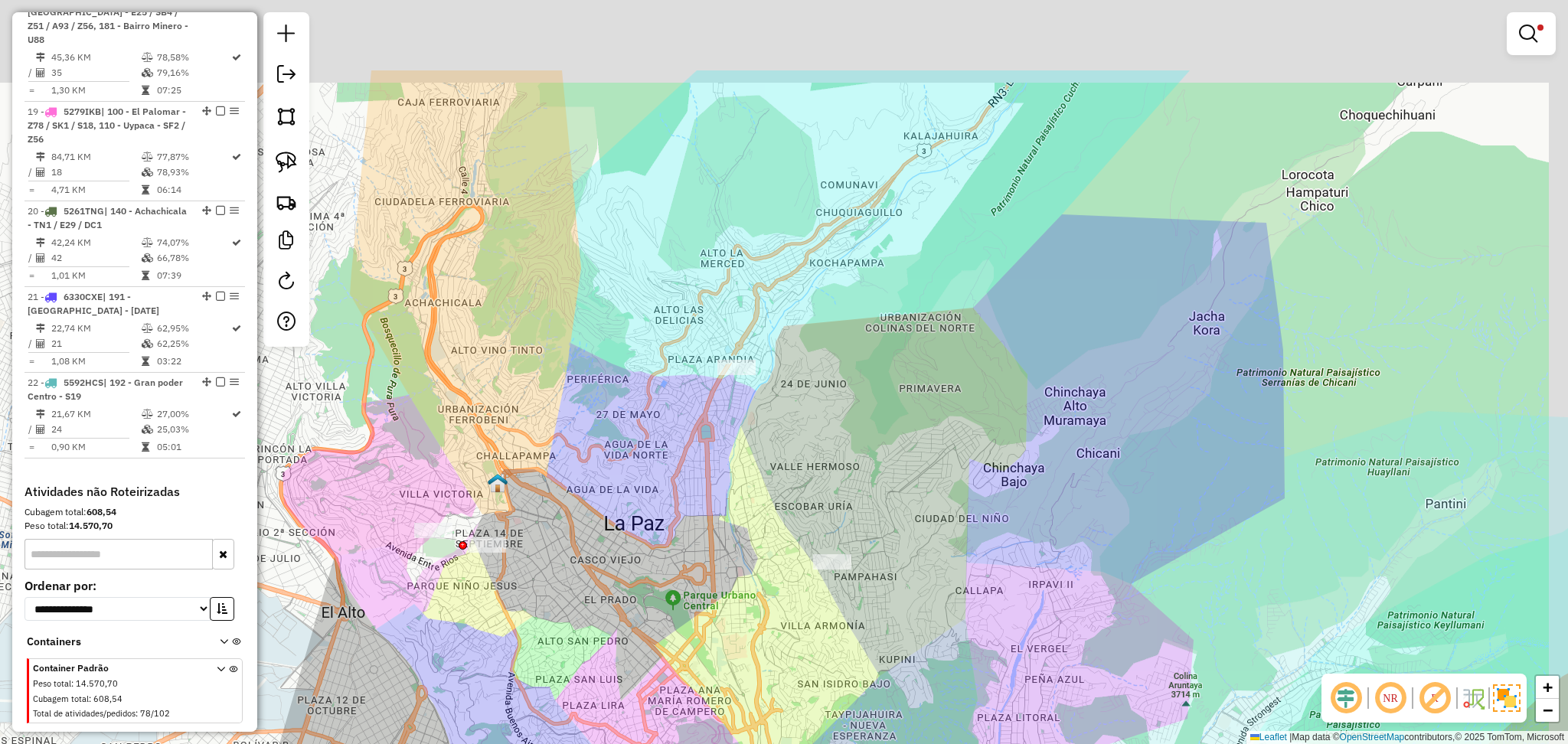
drag, startPoint x: 797, startPoint y: 345, endPoint x: 709, endPoint y: 461, distance: 145.6
click at [718, 478] on div "**********" at bounding box center [784, 372] width 1568 height 744
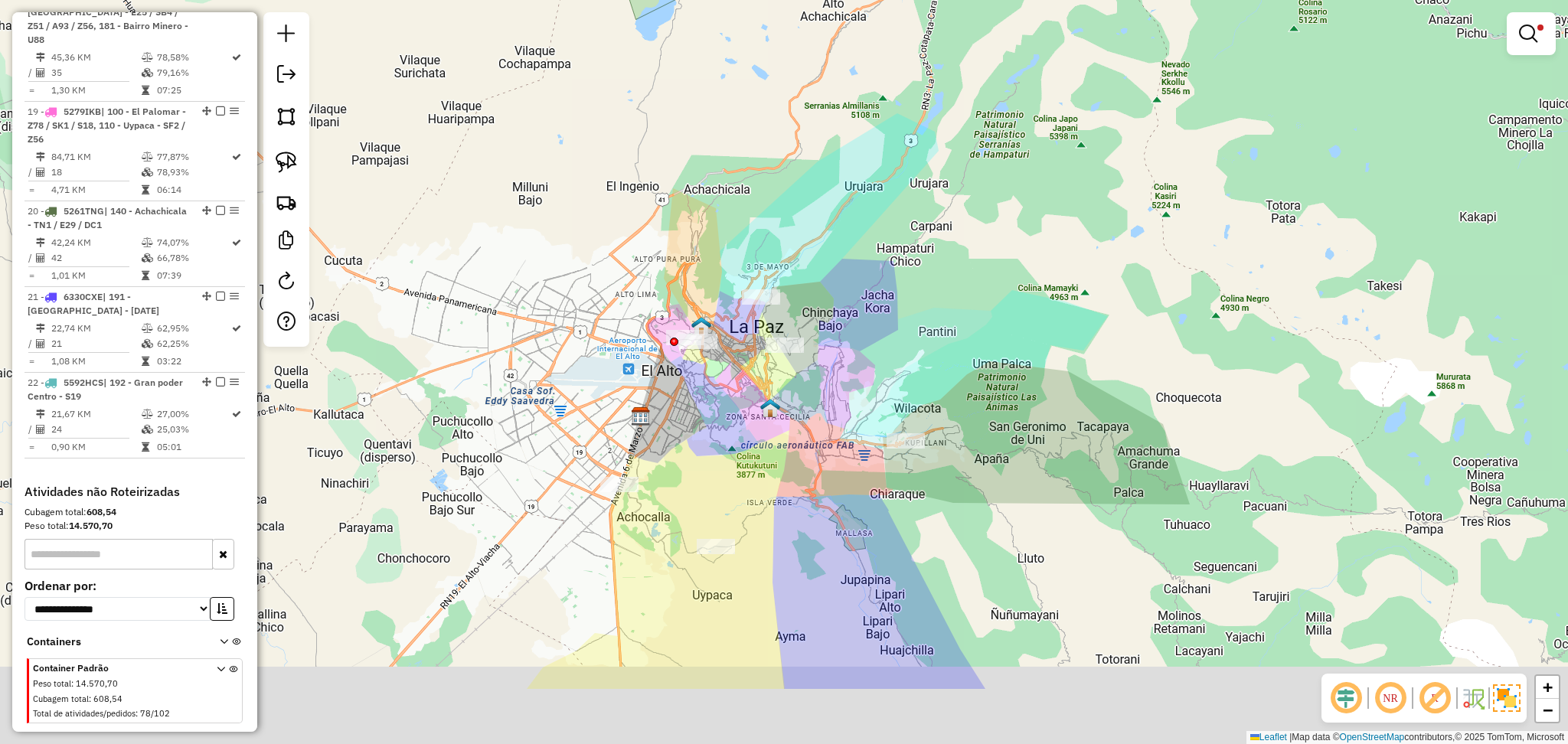
drag, startPoint x: 795, startPoint y: 632, endPoint x: 859, endPoint y: 515, distance: 133.4
click at [853, 501] on div "**********" at bounding box center [784, 372] width 1568 height 744
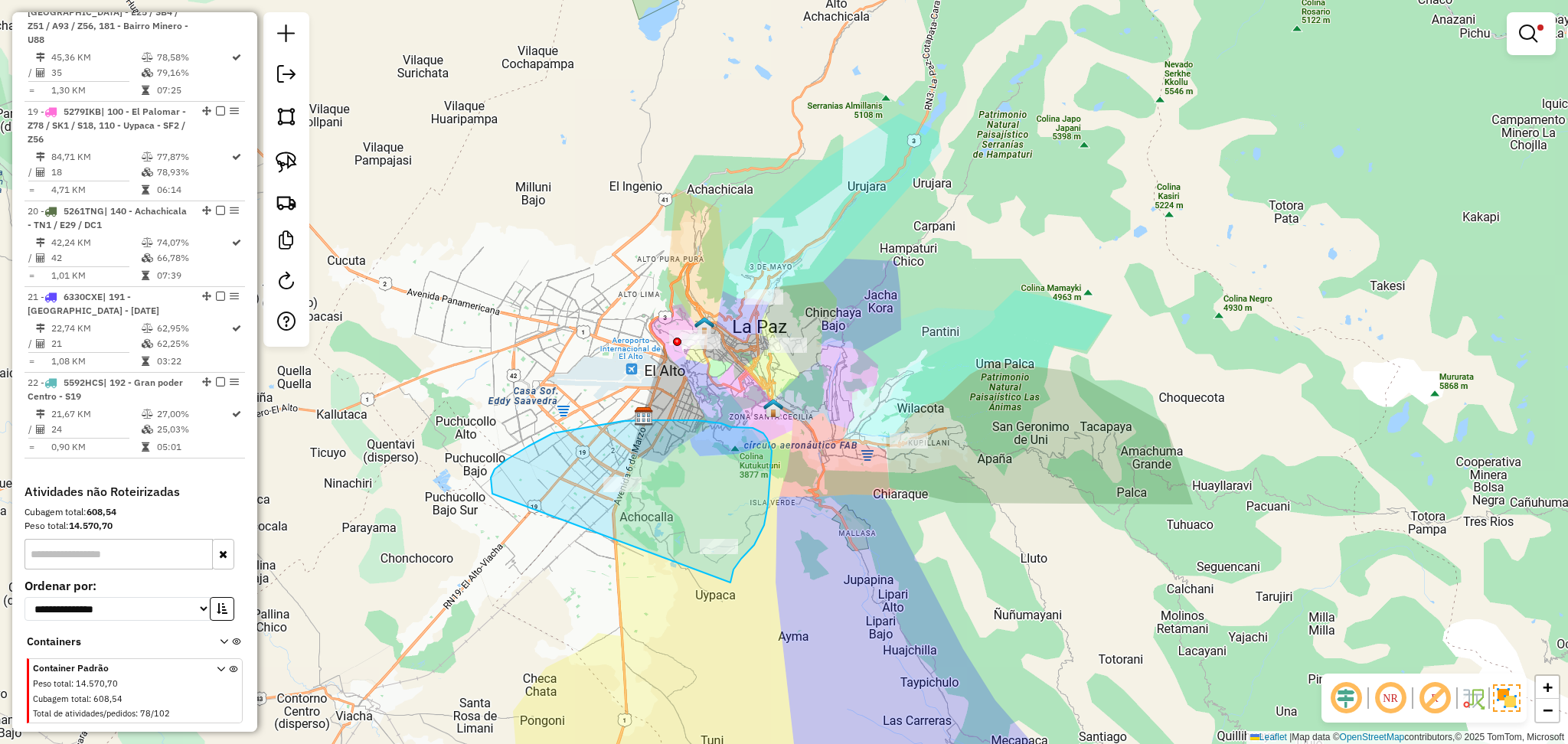
drag, startPoint x: 732, startPoint y: 578, endPoint x: 529, endPoint y: 520, distance: 211.1
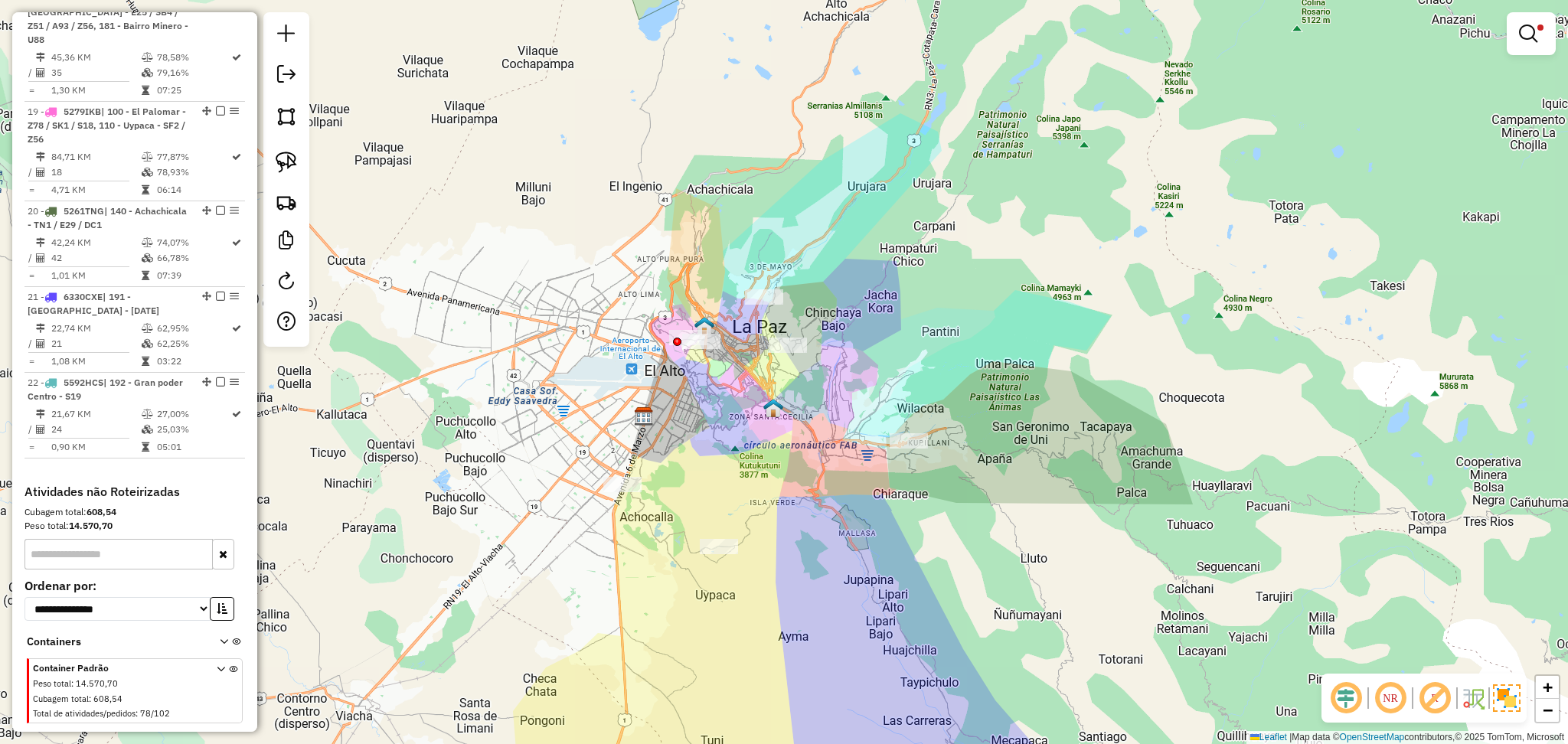
click at [1541, 18] on link at bounding box center [1531, 33] width 37 height 30
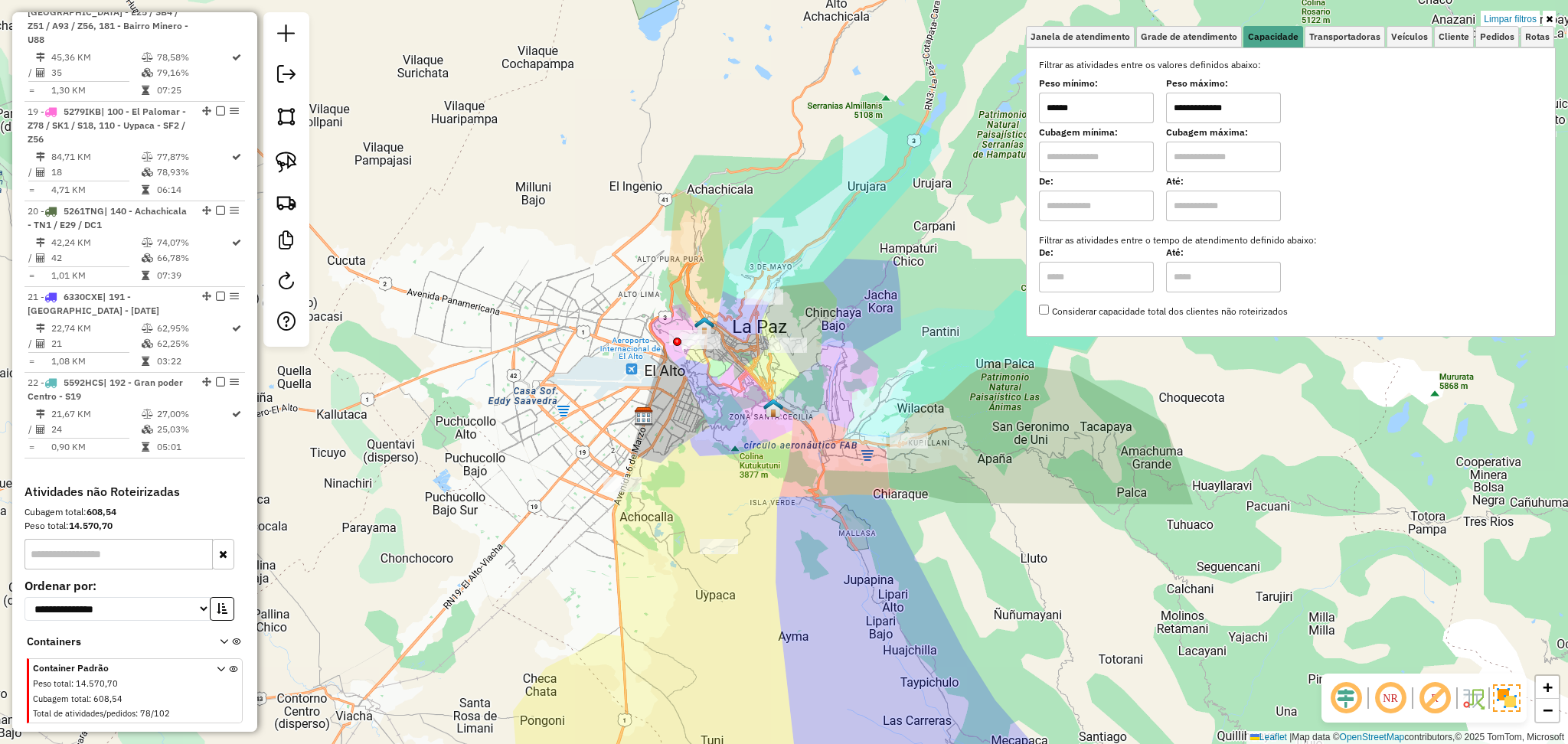
click at [1133, 104] on input "******" at bounding box center [1097, 108] width 115 height 30
type input "******"
click at [833, 293] on div "**********" at bounding box center [784, 372] width 1568 height 744
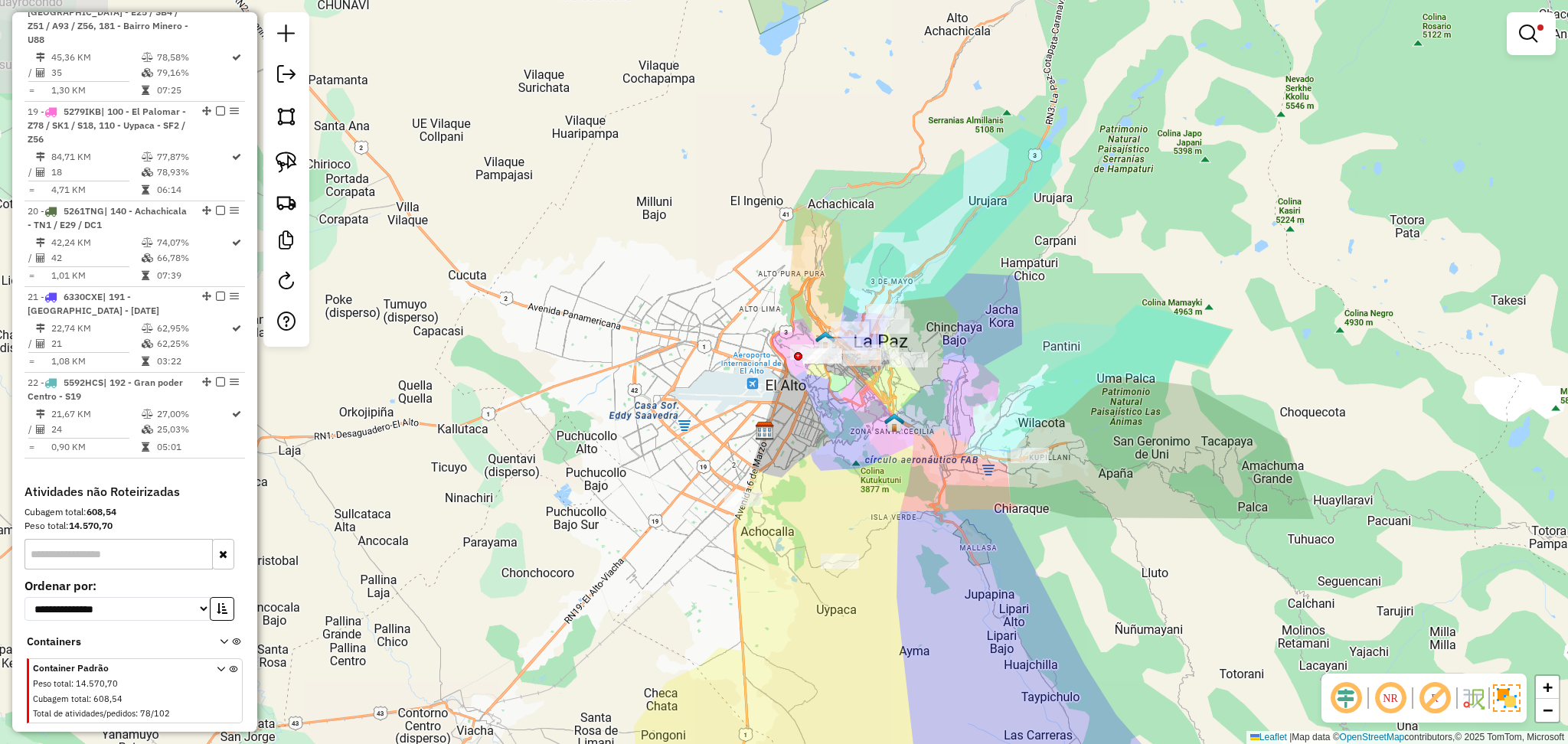
drag, startPoint x: 801, startPoint y: 358, endPoint x: 937, endPoint y: 385, distance: 138.7
click at [937, 385] on div "**********" at bounding box center [784, 372] width 1568 height 744
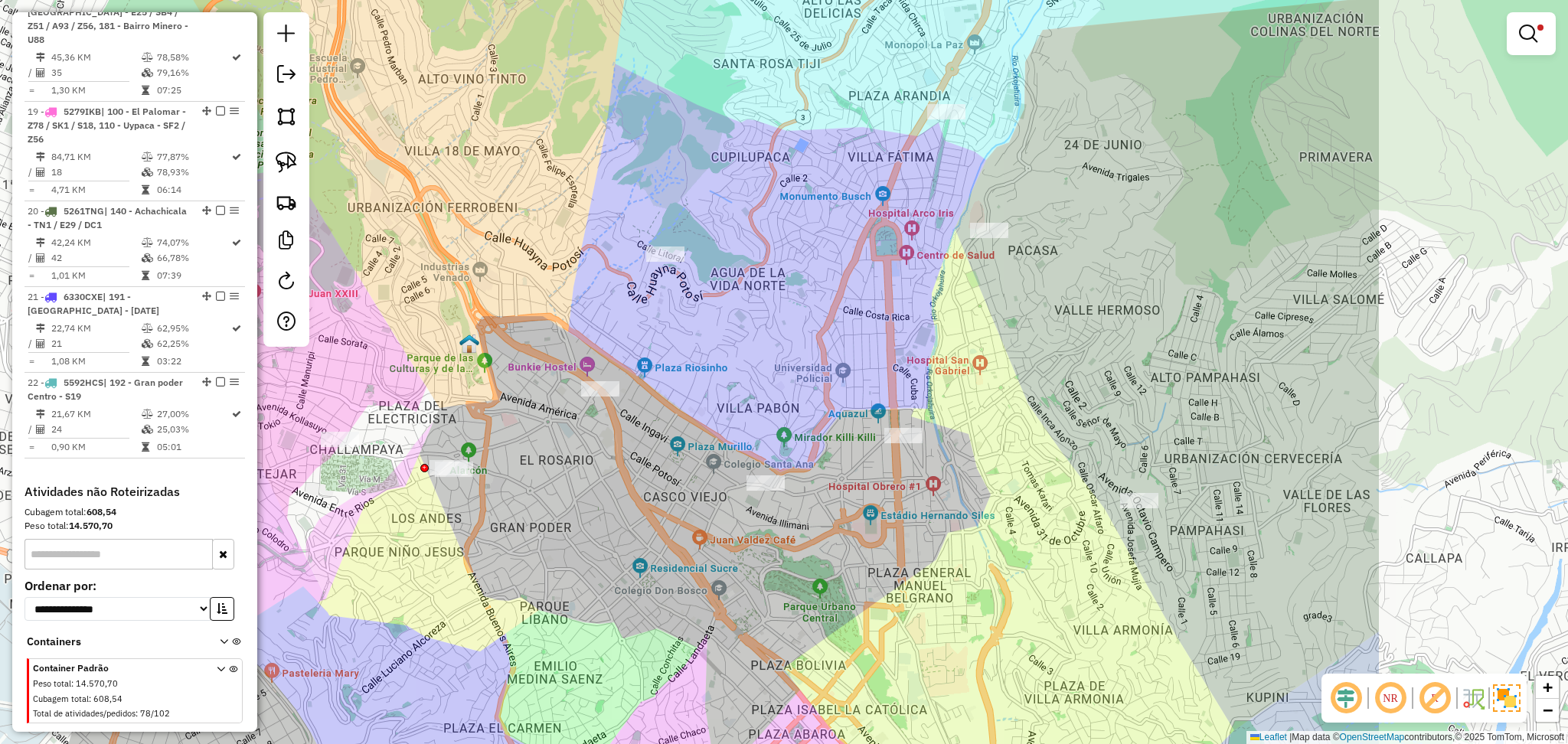
drag, startPoint x: 1020, startPoint y: 280, endPoint x: 671, endPoint y: 321, distance: 351.4
click at [671, 321] on div "**********" at bounding box center [784, 372] width 1568 height 744
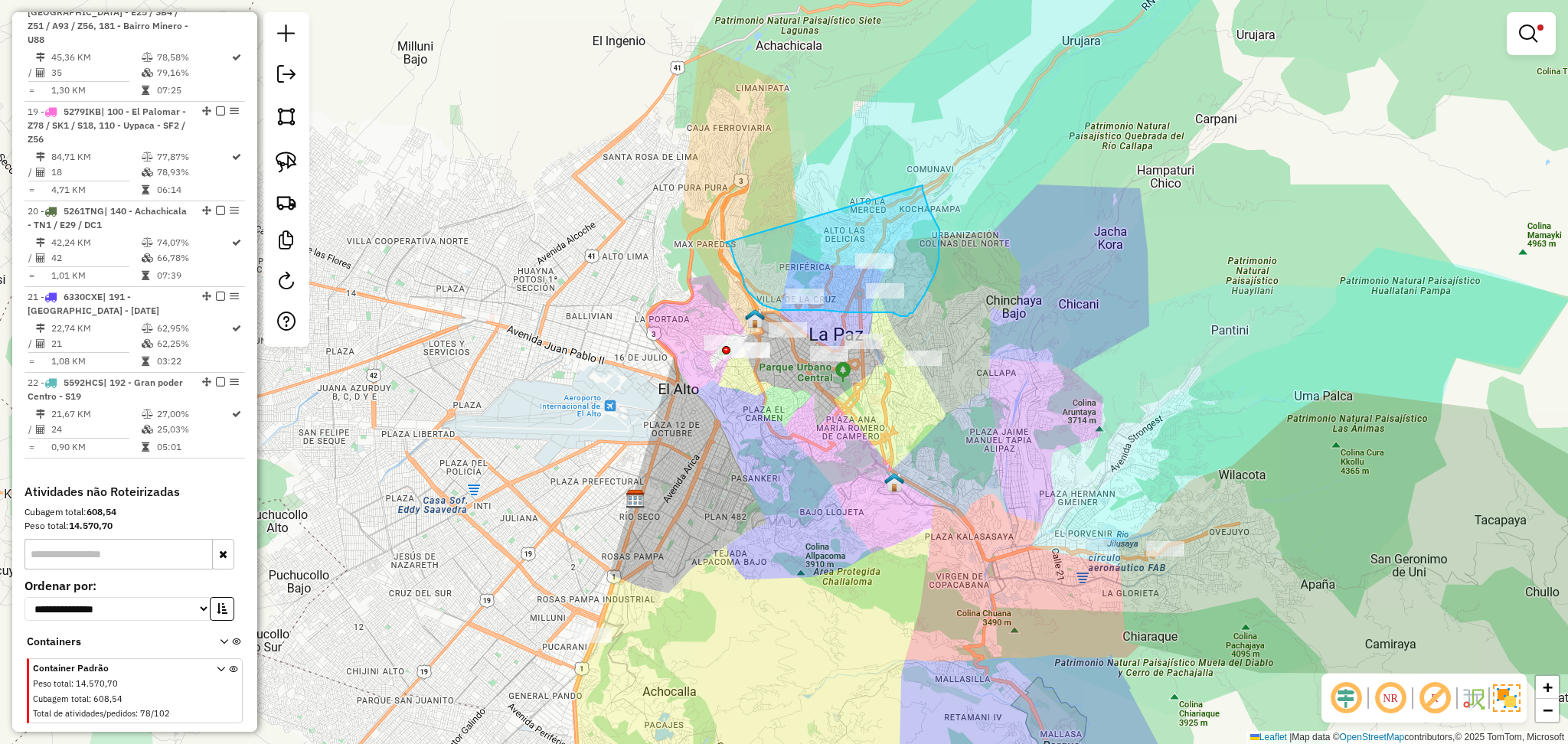
drag, startPoint x: 725, startPoint y: 243, endPoint x: 921, endPoint y: 185, distance: 204.4
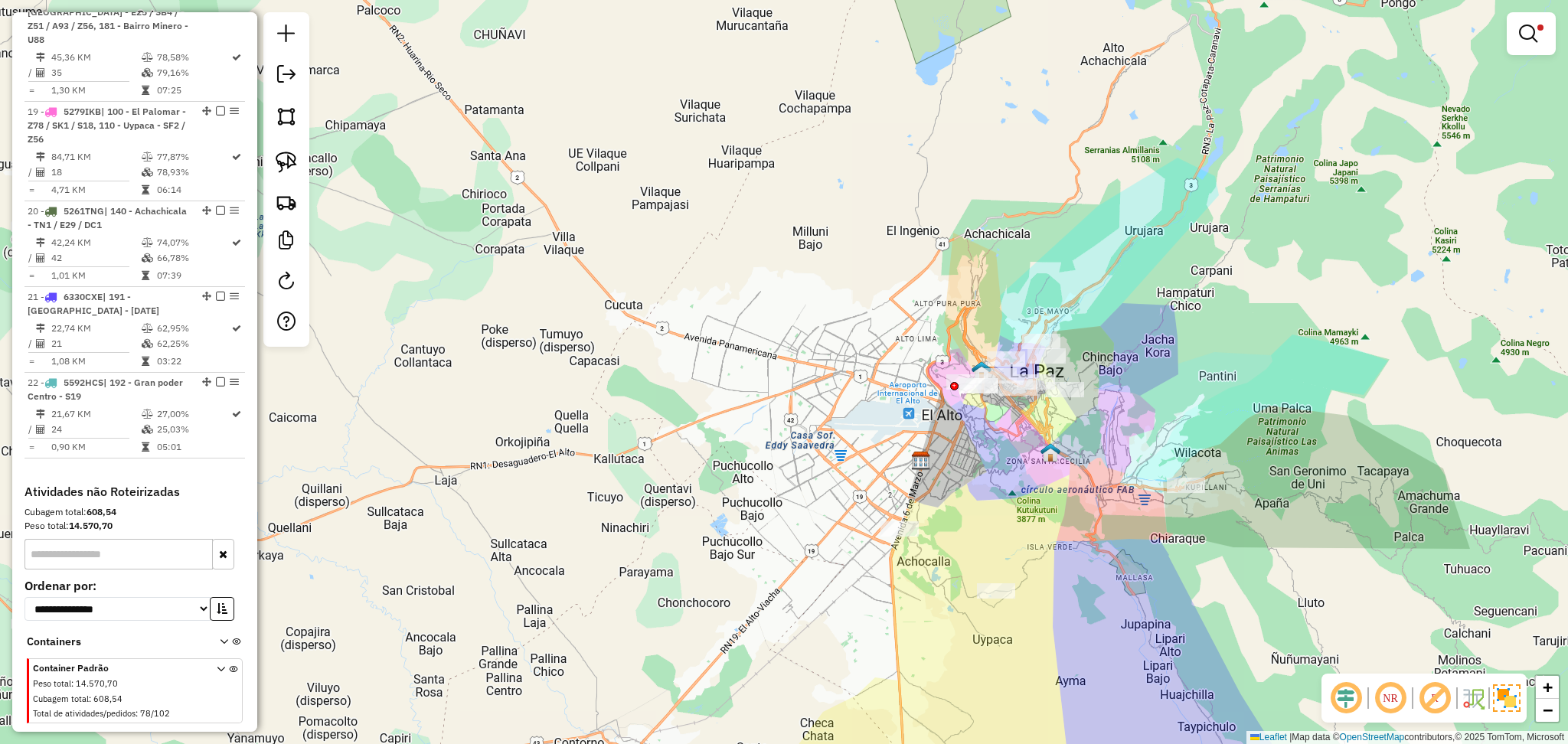
click at [1544, 39] on link at bounding box center [1531, 33] width 37 height 30
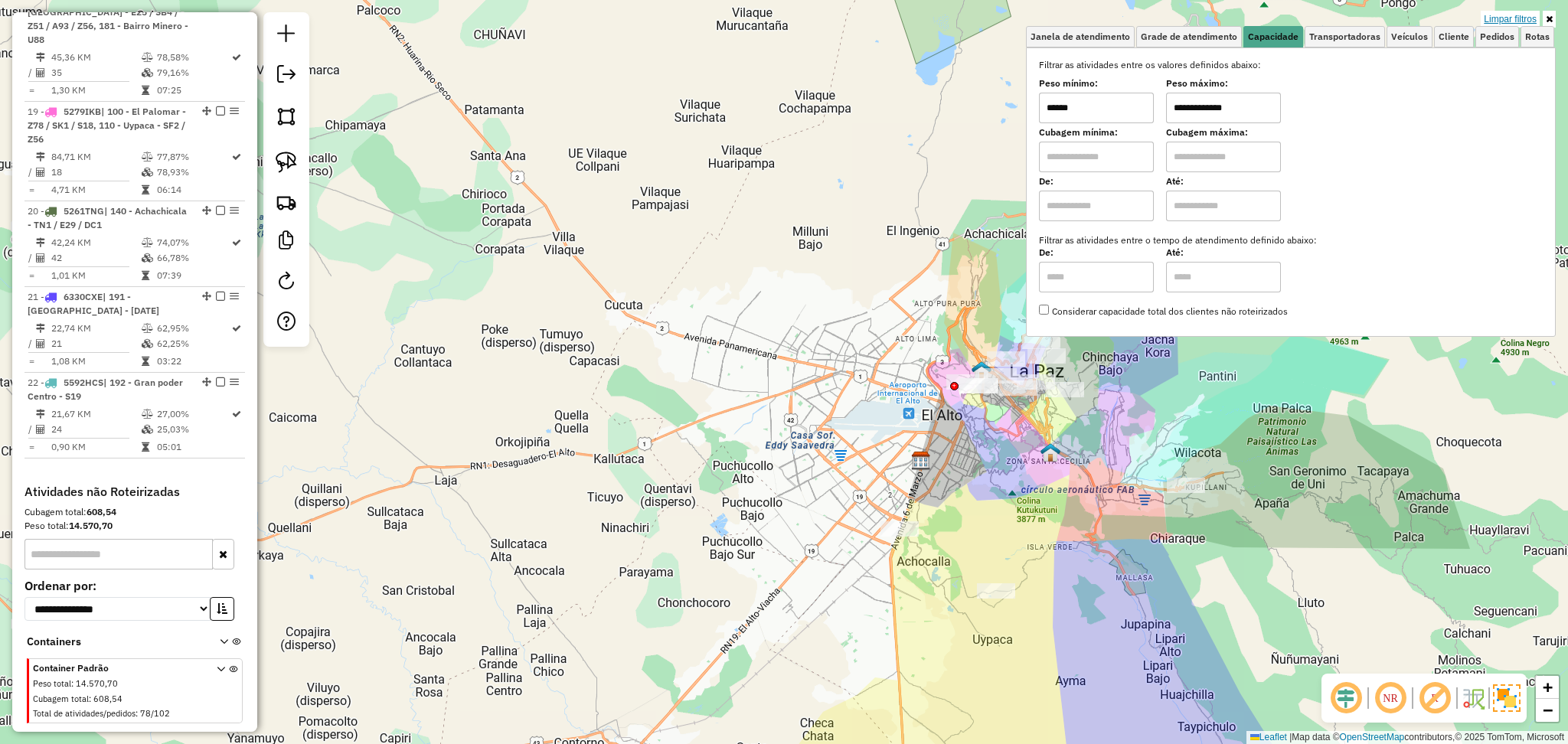
click at [1517, 16] on link "Limpar filtros" at bounding box center [1510, 19] width 59 height 16
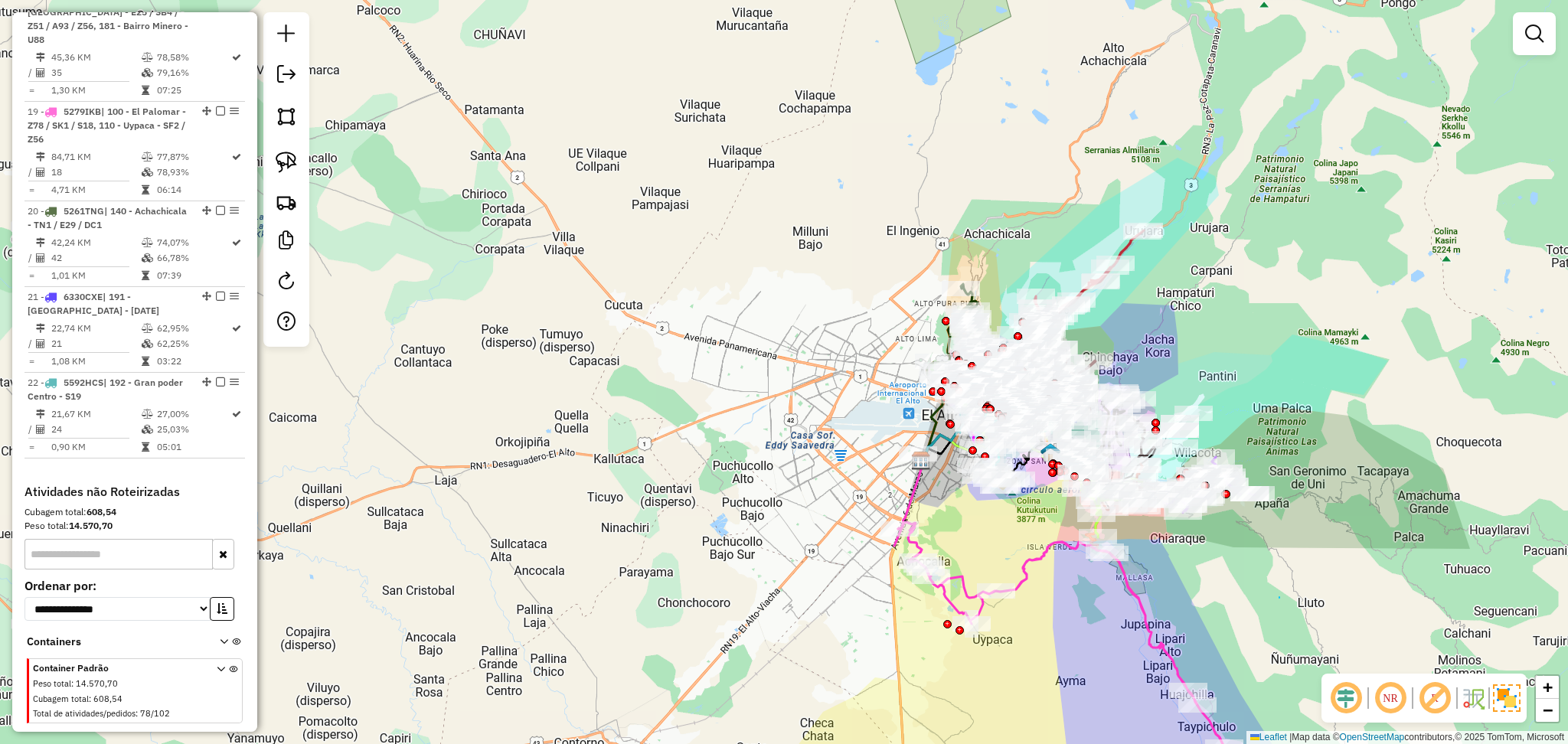
drag, startPoint x: 1279, startPoint y: 597, endPoint x: 1225, endPoint y: 538, distance: 80.0
click at [1136, 595] on icon at bounding box center [1080, 668] width 371 height 291
click at [1134, 589] on icon at bounding box center [1080, 665] width 371 height 291
select select "**********"
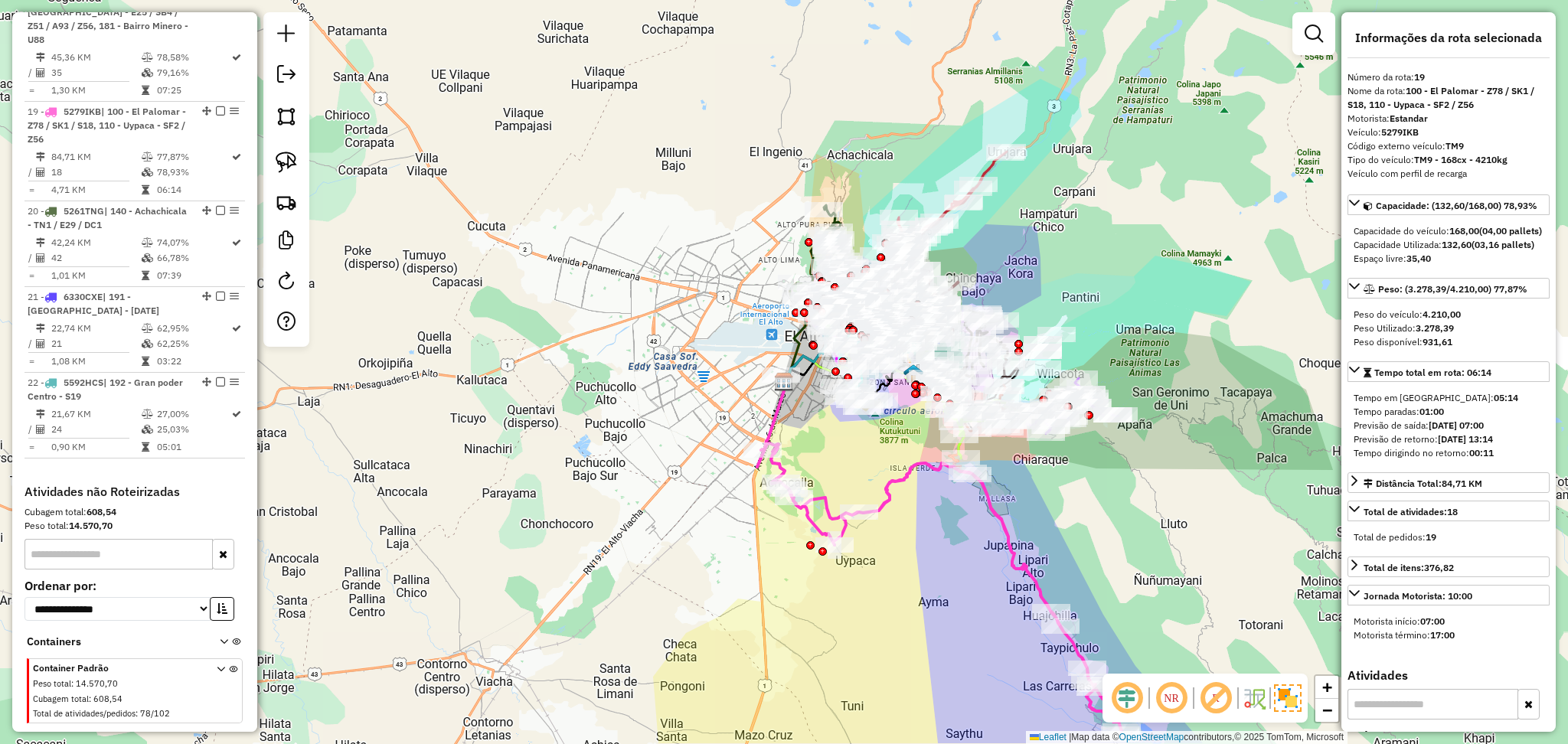
drag, startPoint x: 1175, startPoint y: 585, endPoint x: 1036, endPoint y: 507, distance: 159.4
click at [1036, 507] on div "Janela de atendimento Grade de atendimento Capacidade Transportadoras Veículos …" at bounding box center [784, 372] width 1568 height 744
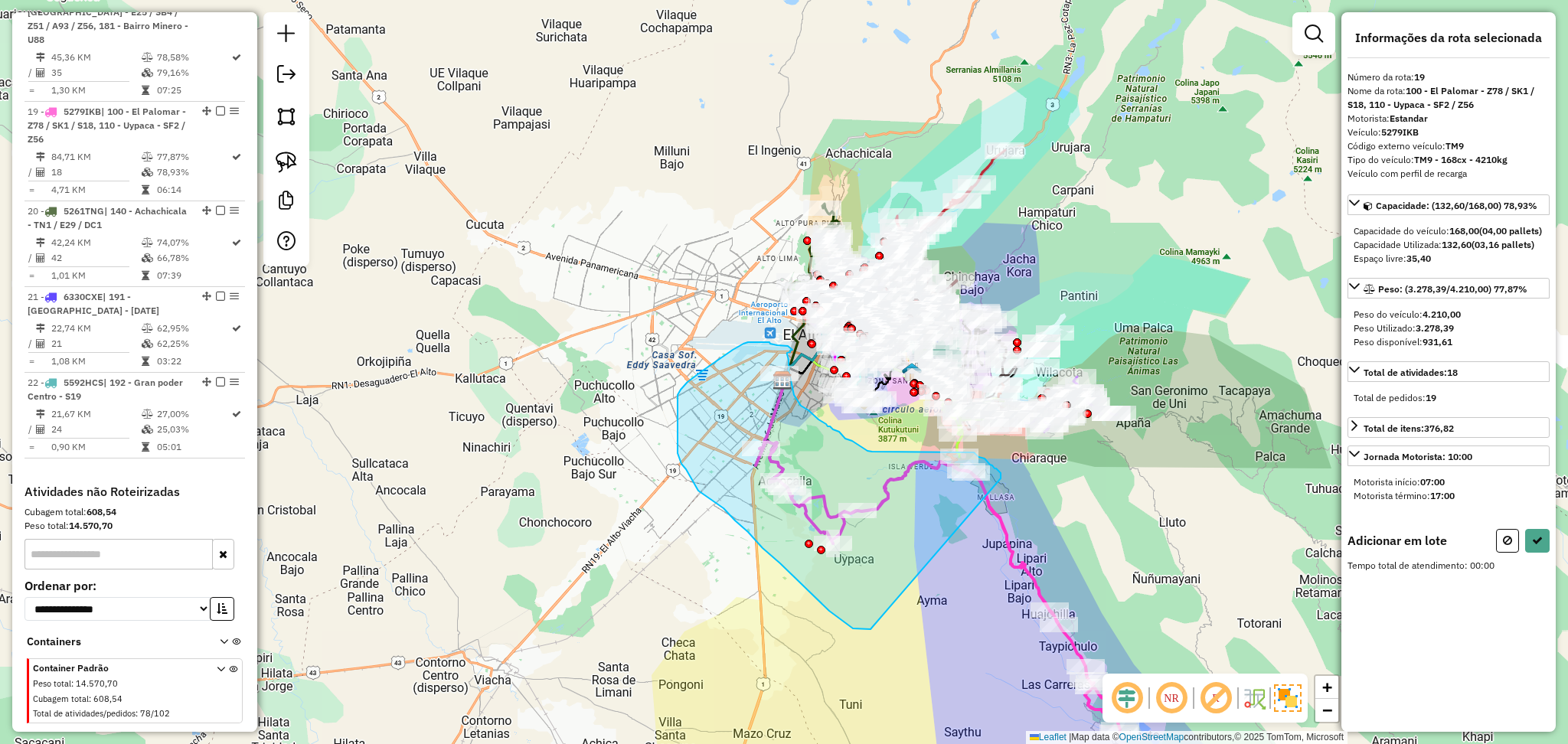
drag, startPoint x: 1000, startPoint y: 478, endPoint x: 871, endPoint y: 630, distance: 199.4
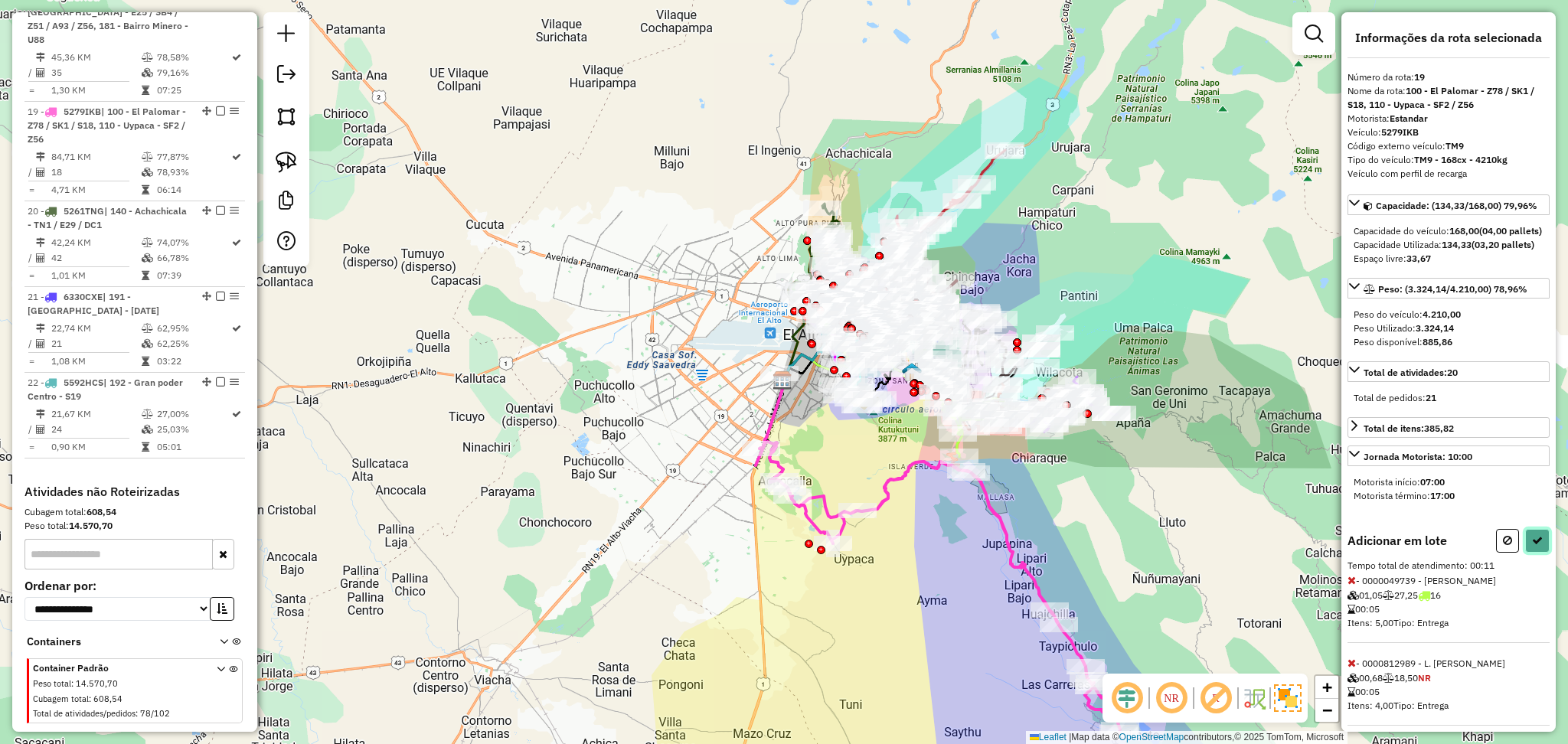
click at [1533, 546] on icon at bounding box center [1538, 540] width 11 height 11
select select "**********"
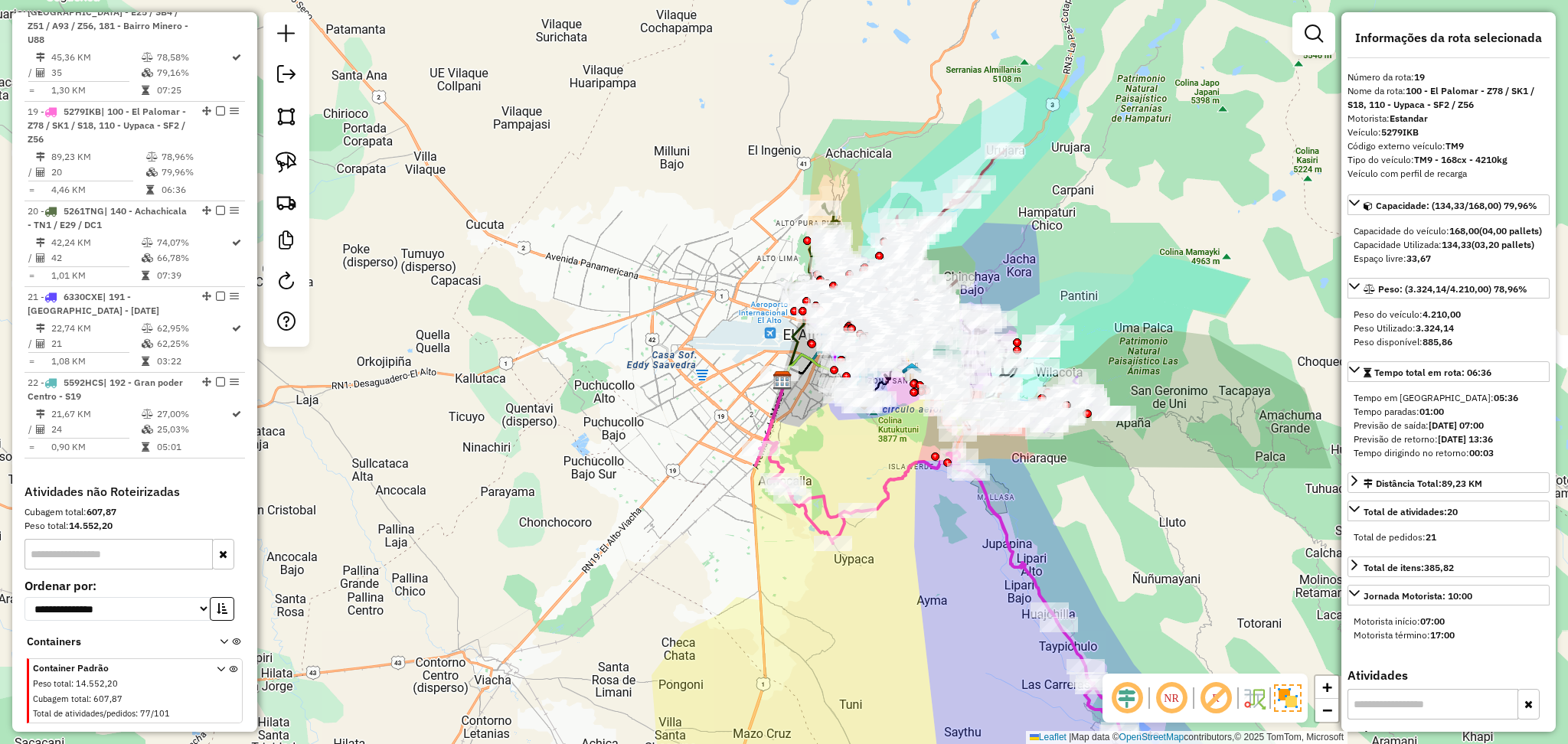
click at [900, 479] on icon at bounding box center [941, 553] width 371 height 359
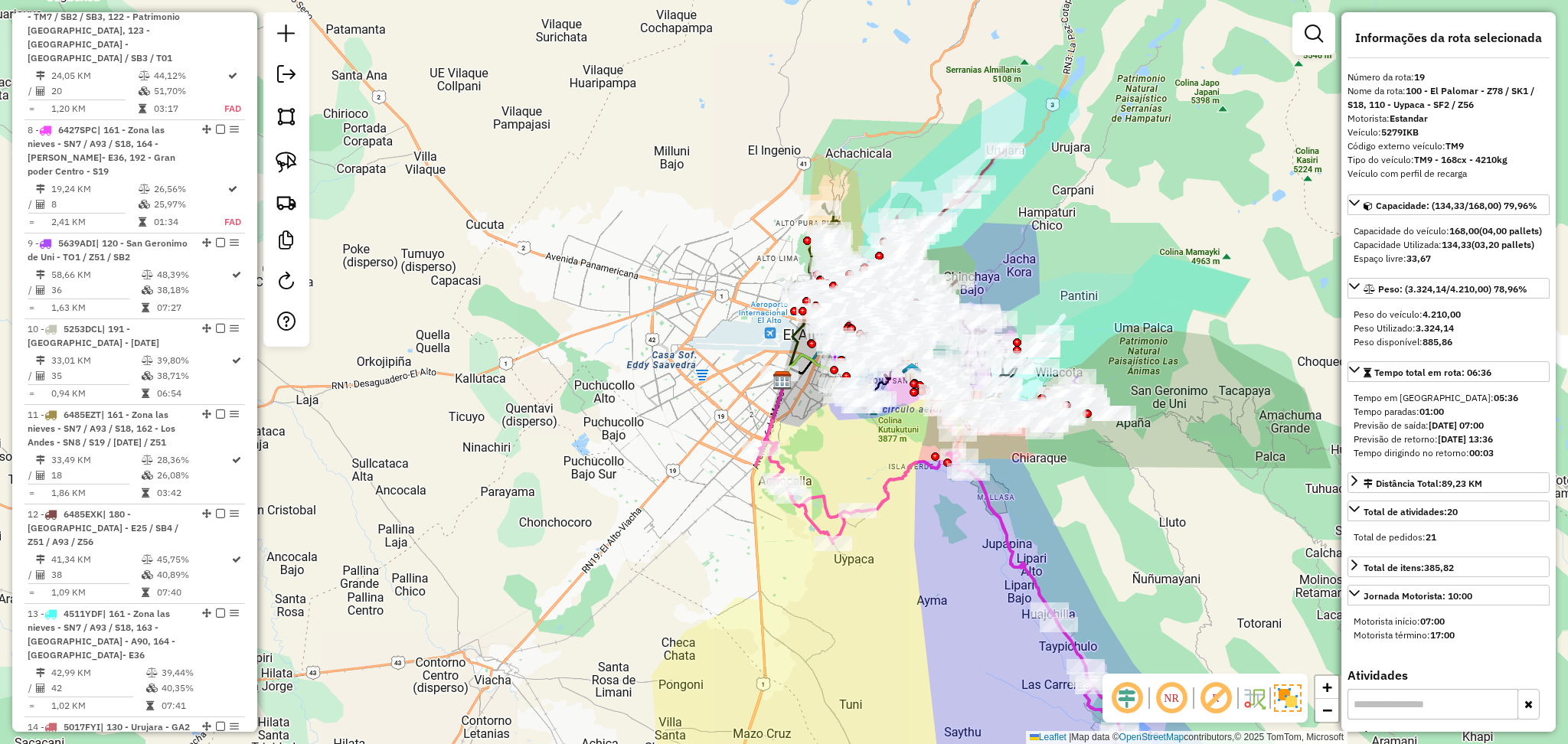
scroll to position [1043, 0]
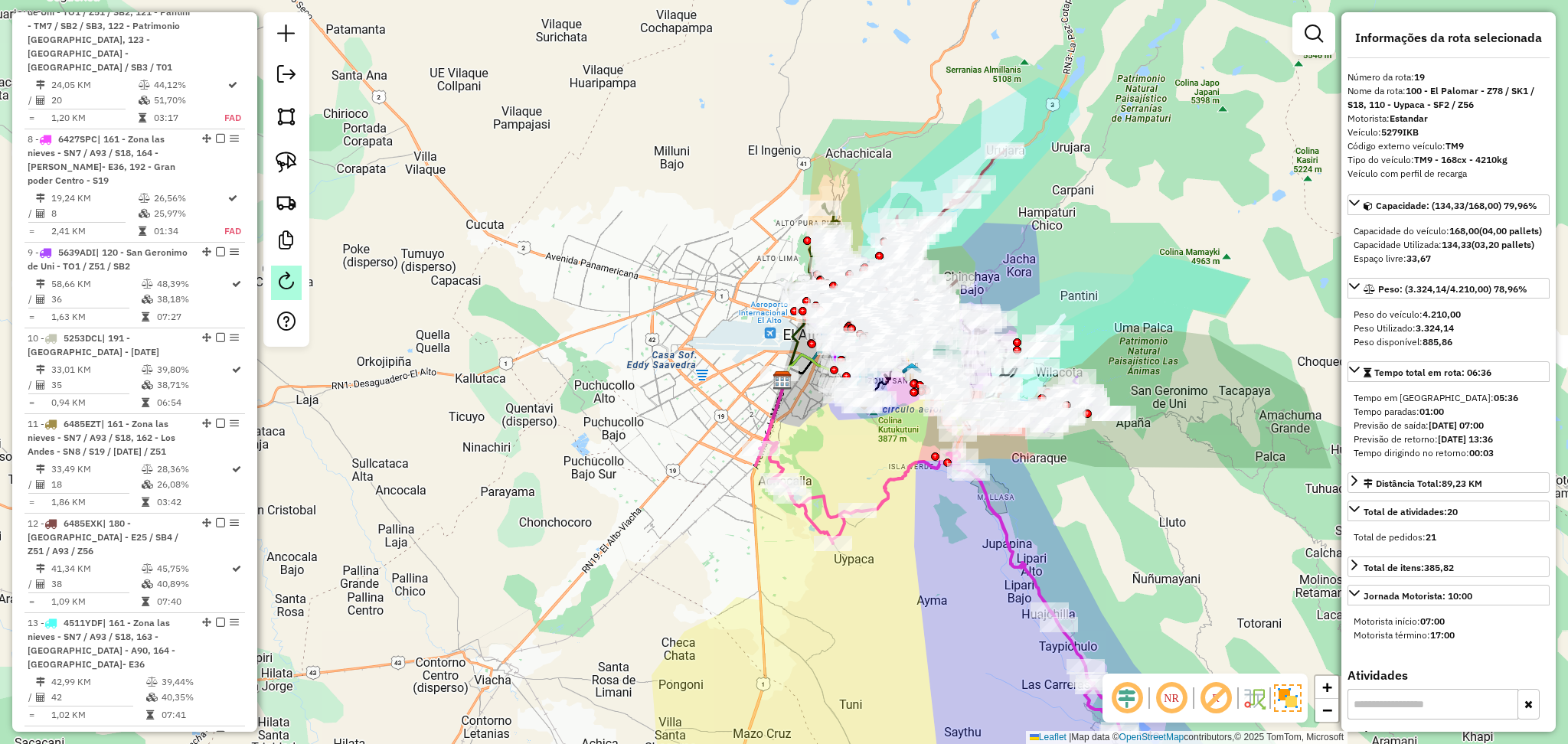
click at [284, 282] on em at bounding box center [286, 281] width 18 height 18
select select "*"
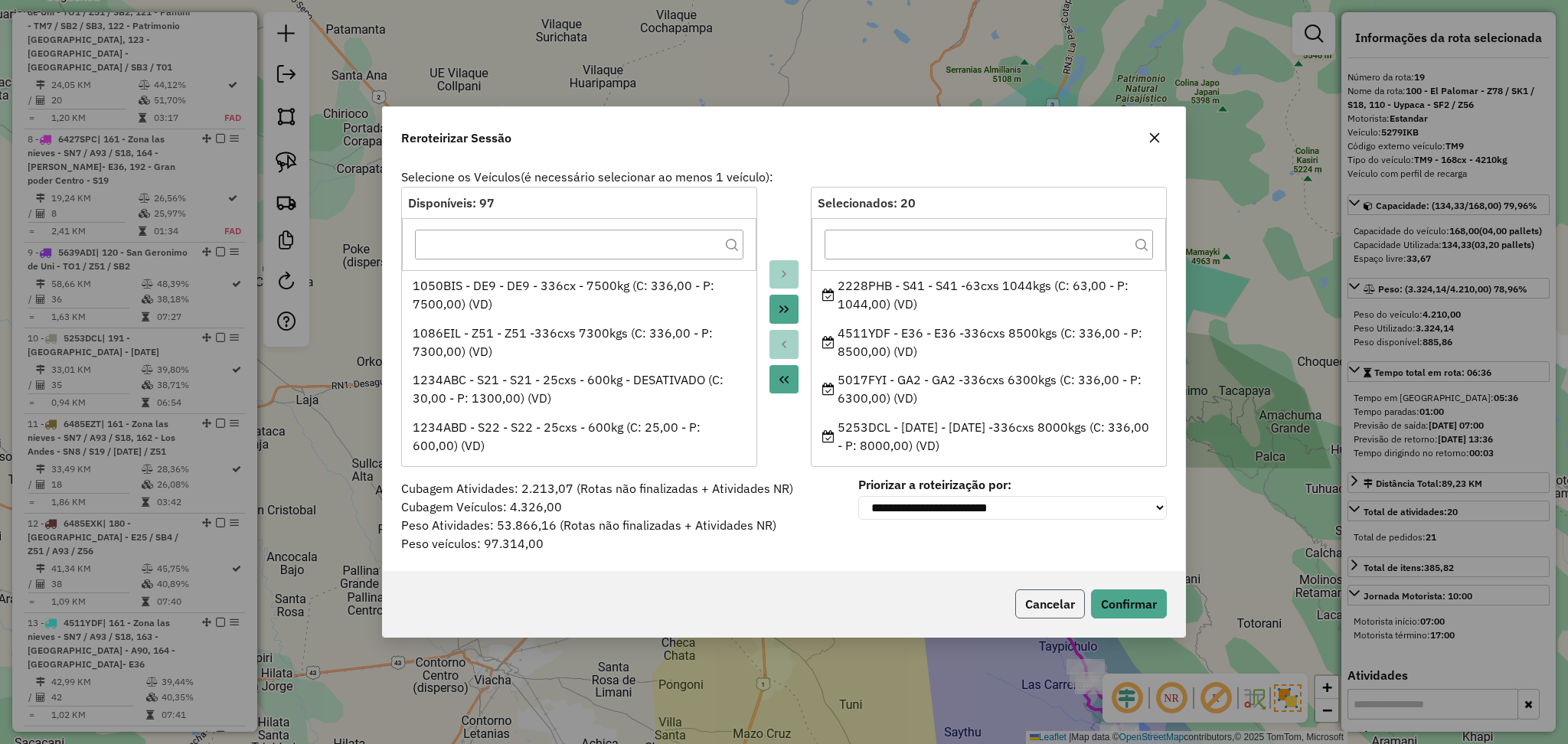
click at [1025, 609] on button "Cancelar" at bounding box center [1050, 603] width 70 height 29
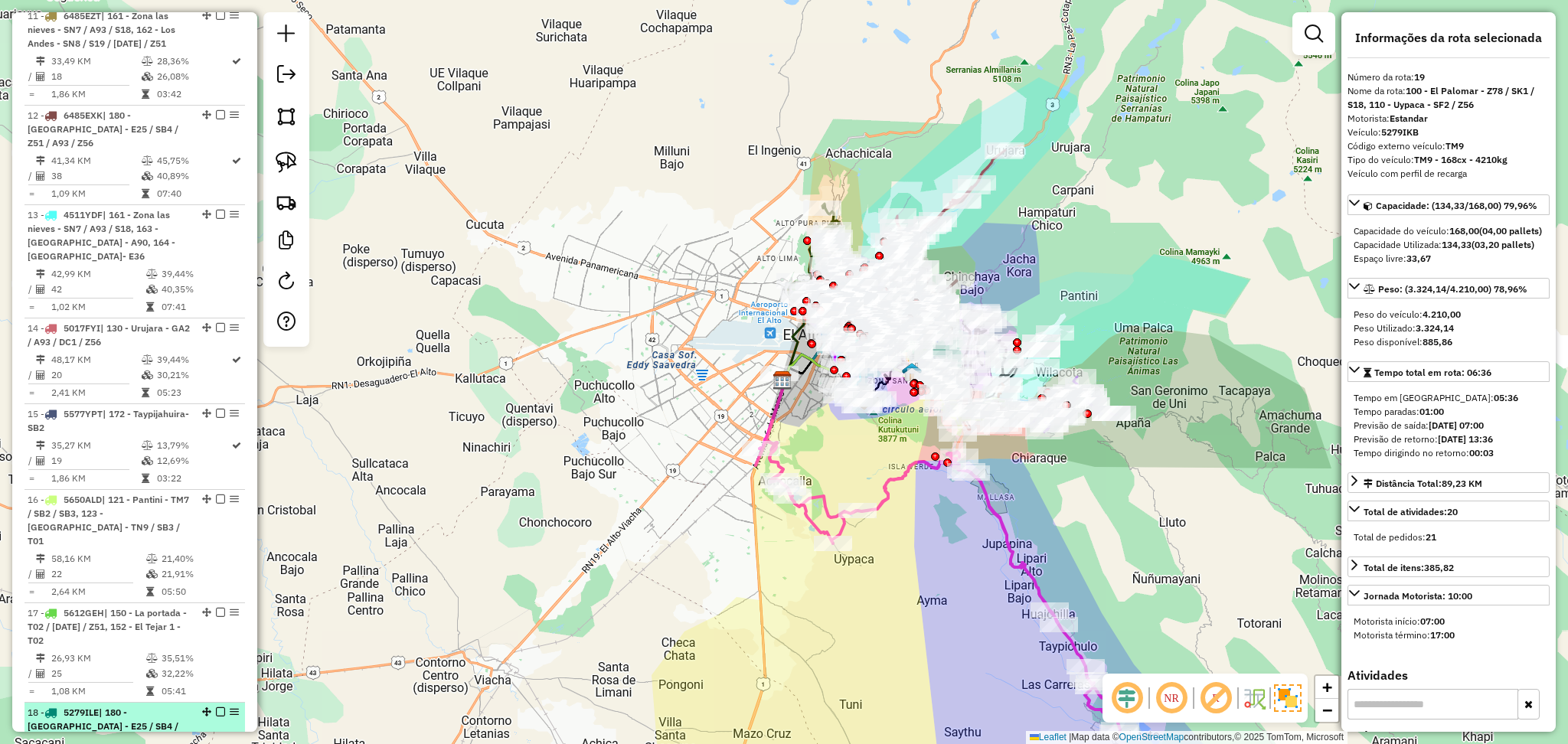
scroll to position [1859, 0]
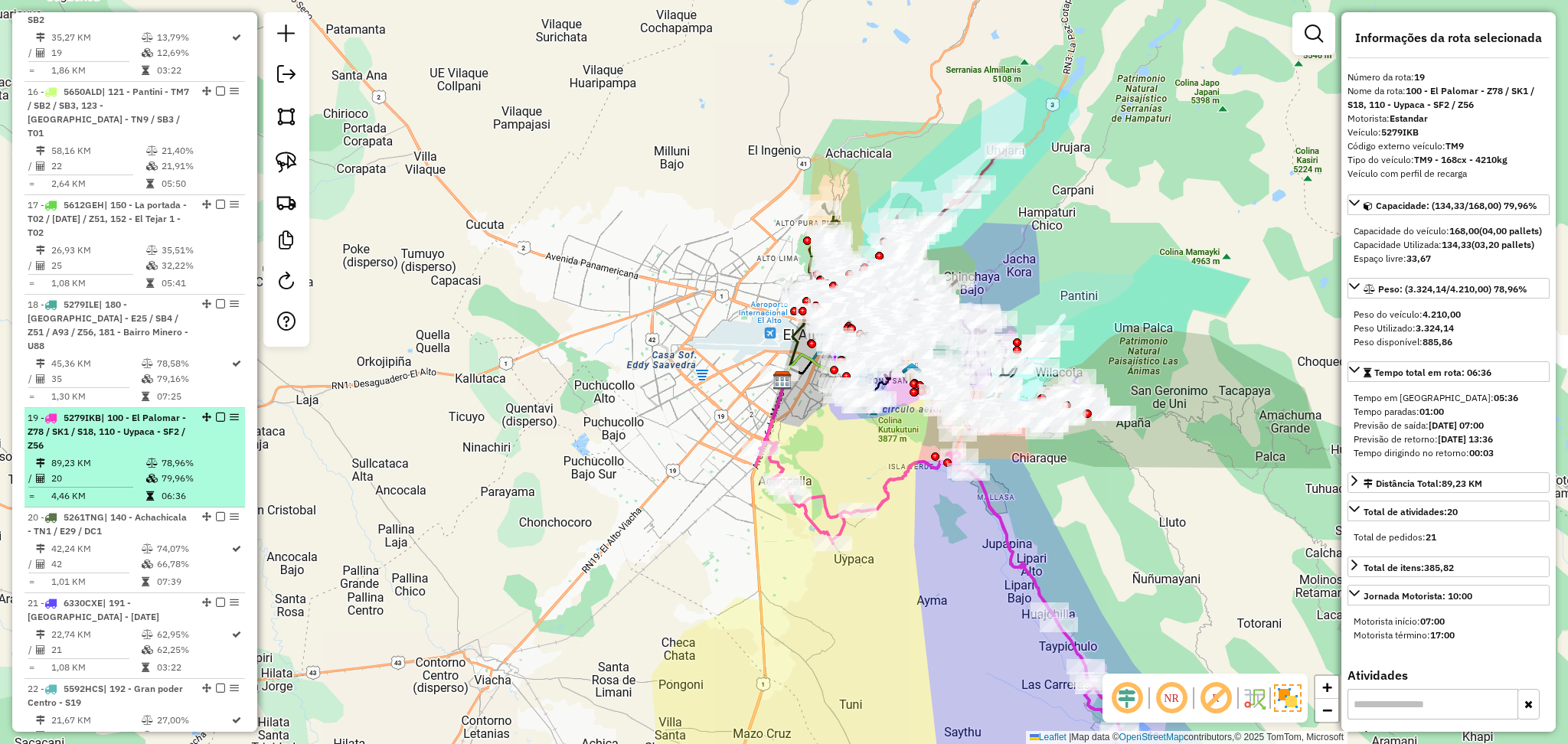
click at [216, 413] on em at bounding box center [220, 417] width 9 height 9
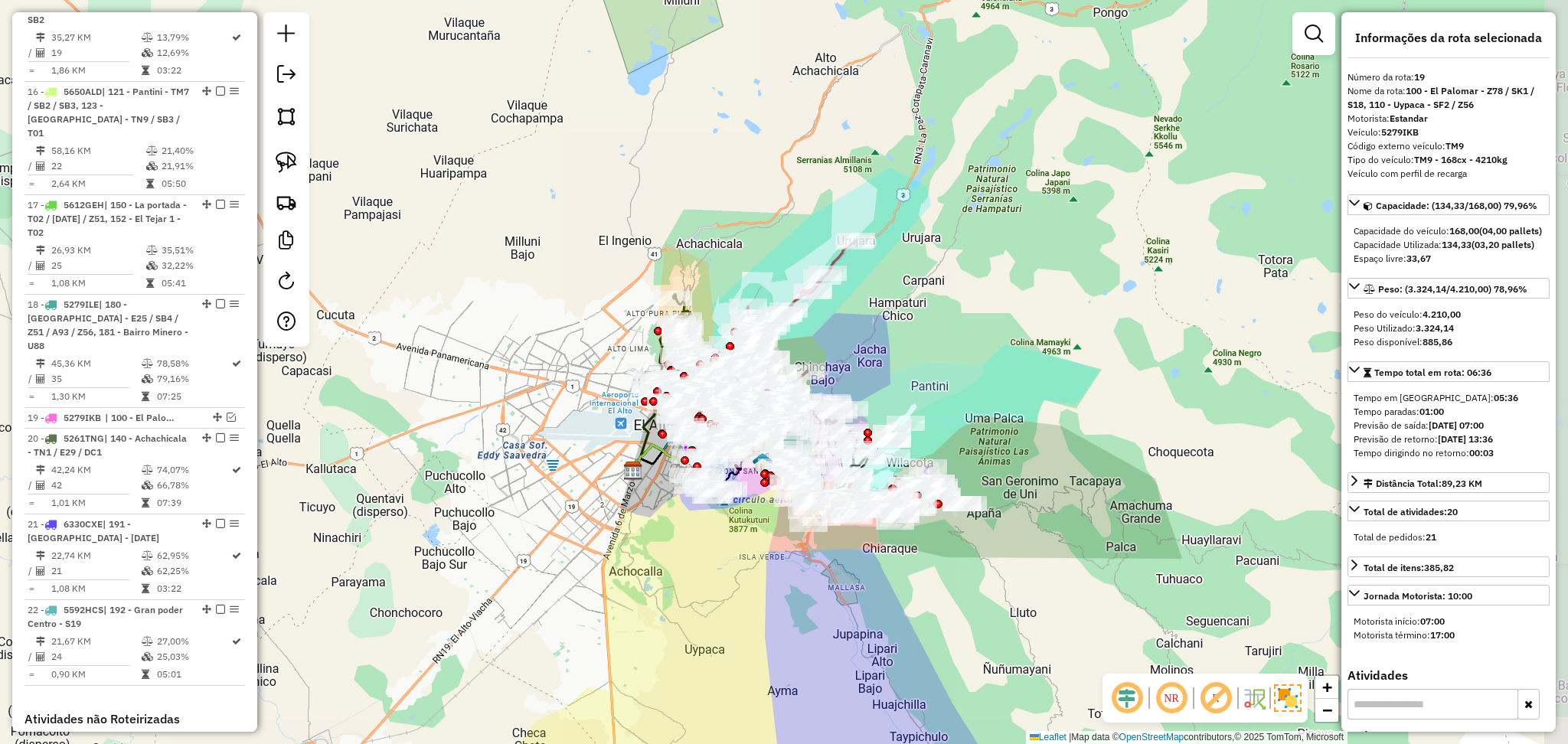
drag, startPoint x: 923, startPoint y: 538, endPoint x: 774, endPoint y: 628, distance: 174.1
click at [774, 628] on div "Janela de atendimento Grade de atendimento Capacidade Transportadoras Veículos …" at bounding box center [784, 372] width 1568 height 744
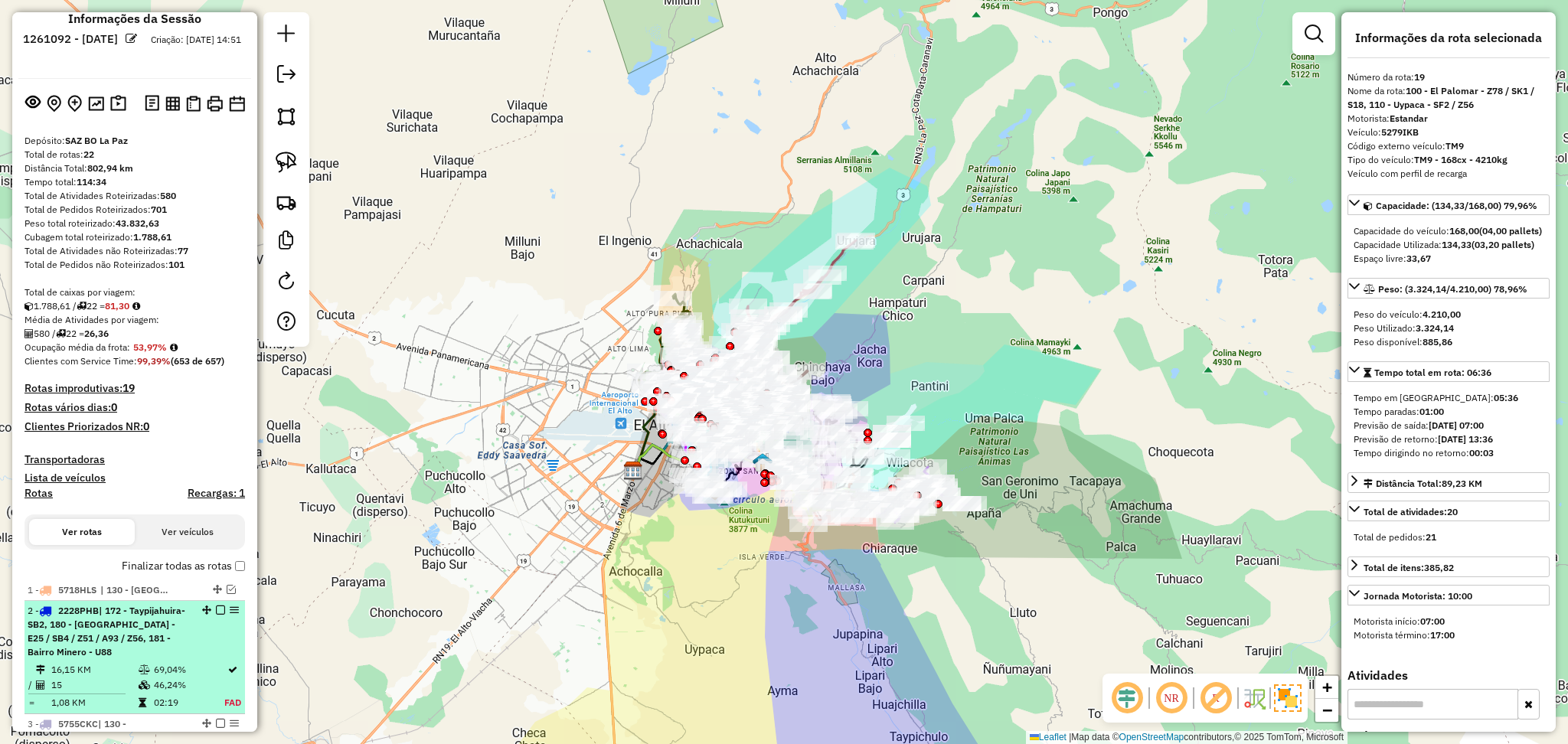
click at [164, 630] on span "| 172 - Taypijahuira- SB2, 180 - Valle Hermoso - E25 / SB4 / Z51 / A93 / Z56, 1…" at bounding box center [107, 631] width 158 height 53
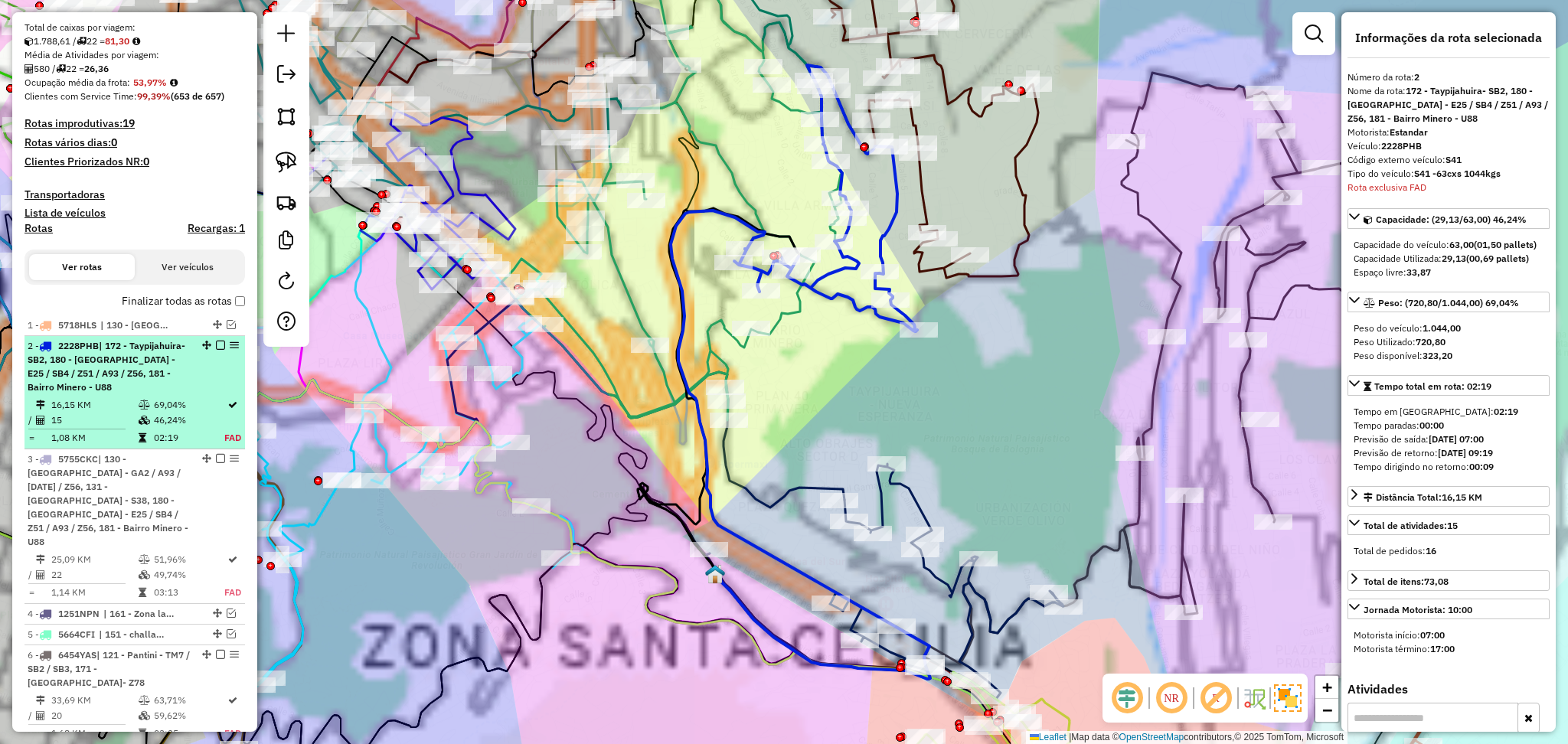
scroll to position [608, 0]
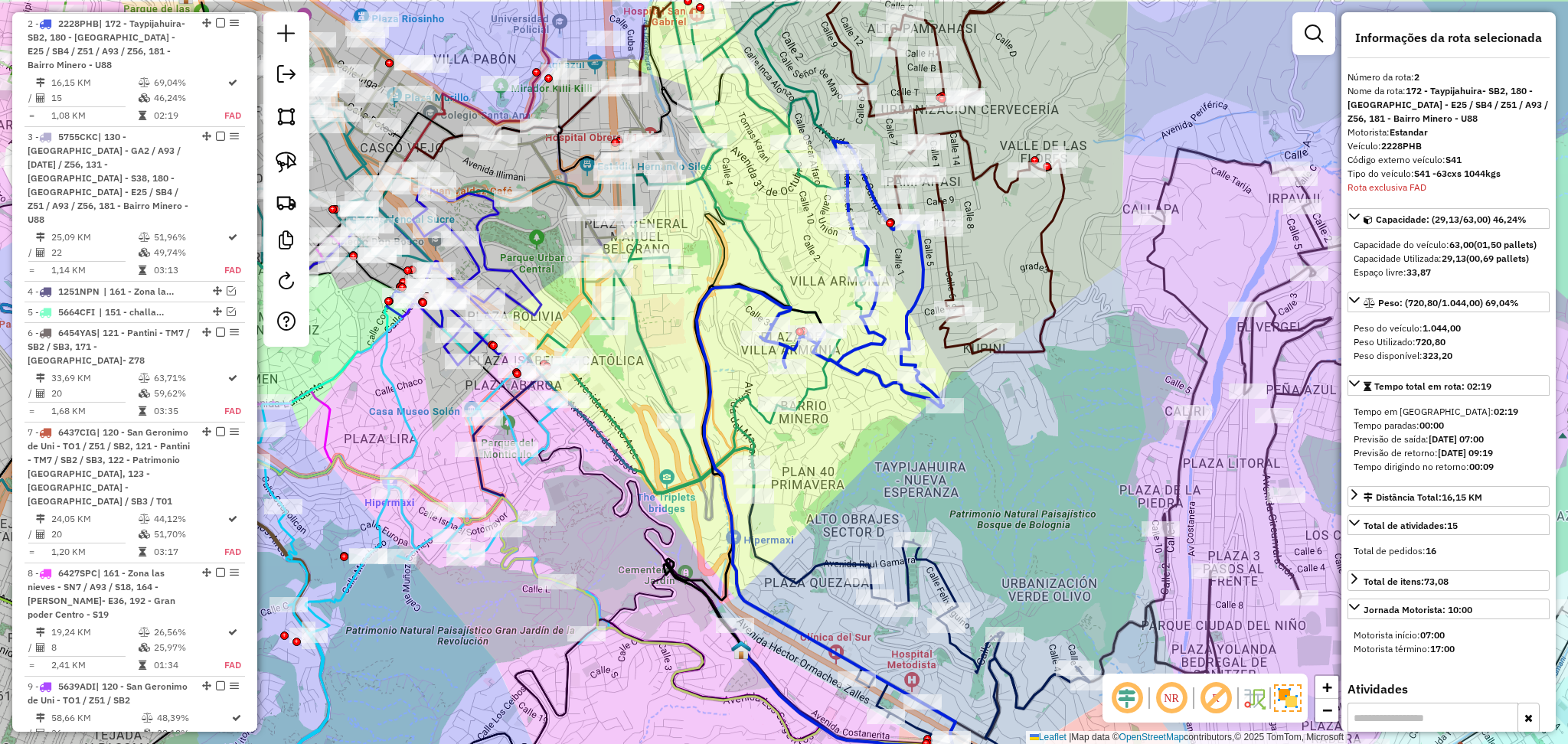
drag, startPoint x: 1009, startPoint y: 387, endPoint x: 1034, endPoint y: 463, distance: 80.0
click at [1034, 463] on div "Janela de atendimento Grade de atendimento Capacidade Transportadoras Veículos …" at bounding box center [784, 372] width 1568 height 744
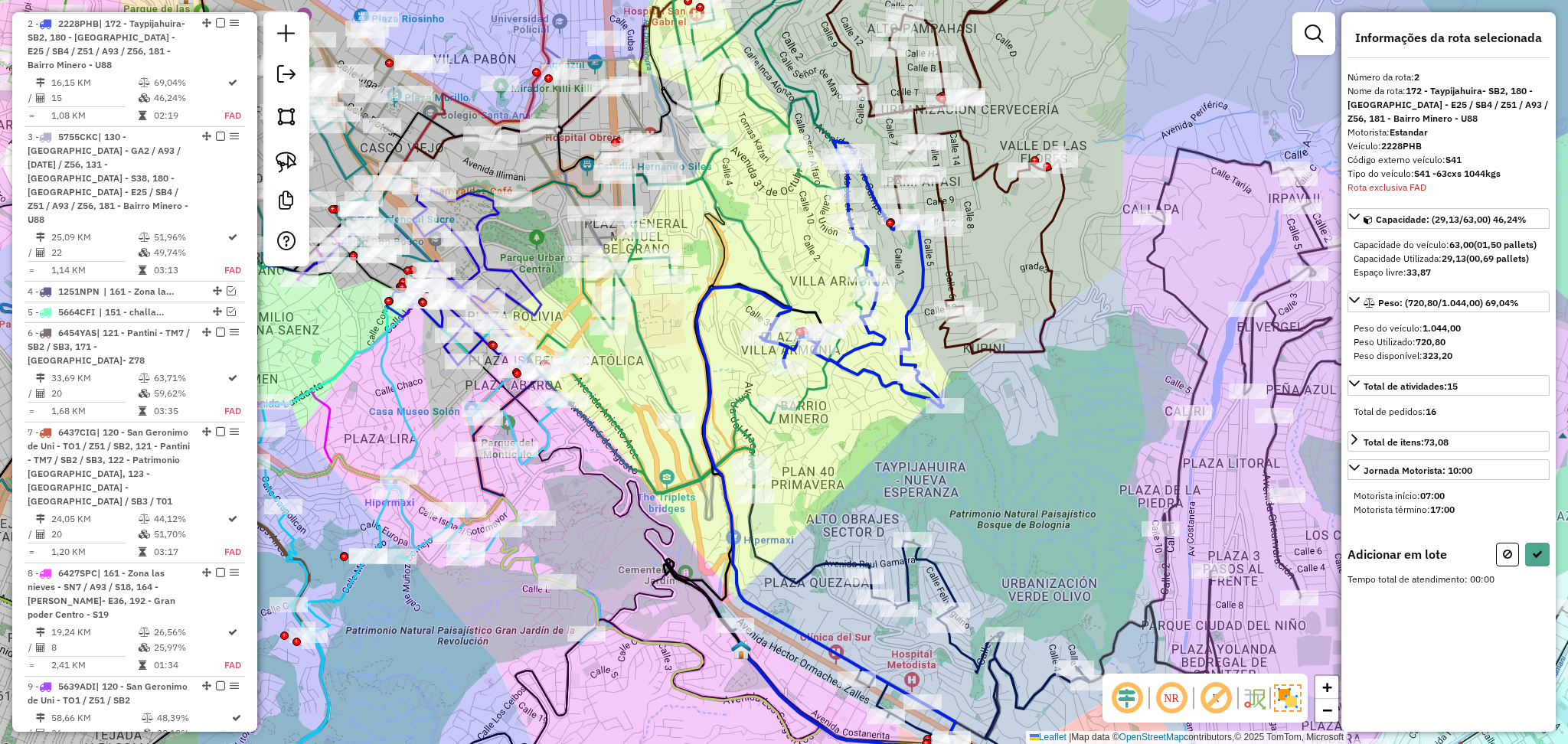
click at [1301, 49] on link at bounding box center [1314, 33] width 30 height 30
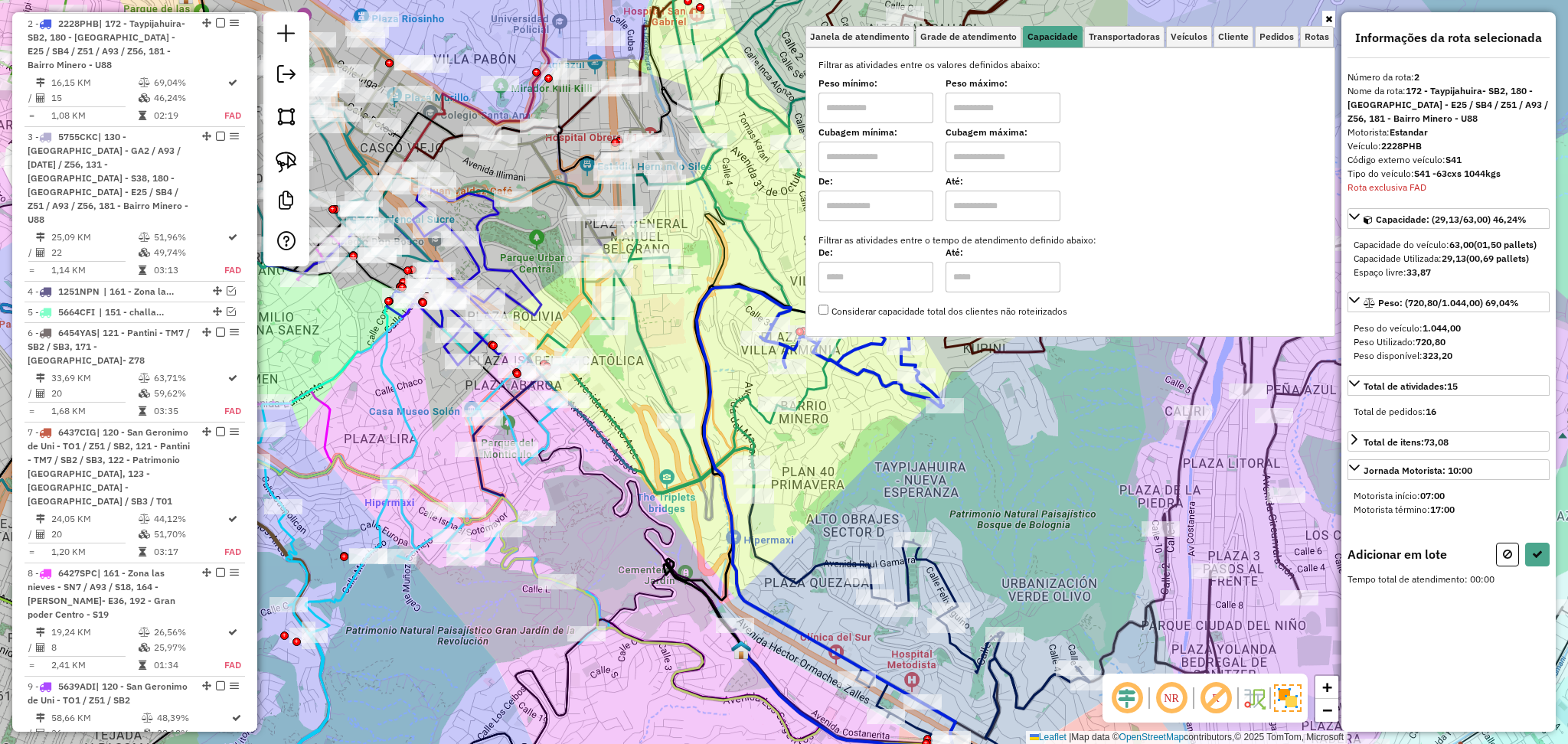
click at [910, 152] on input "text" at bounding box center [877, 156] width 115 height 30
type input "****"
drag, startPoint x: 1024, startPoint y: 155, endPoint x: 1026, endPoint y: 170, distance: 15.1
click at [1024, 155] on input "text" at bounding box center [1003, 156] width 115 height 30
type input "****"
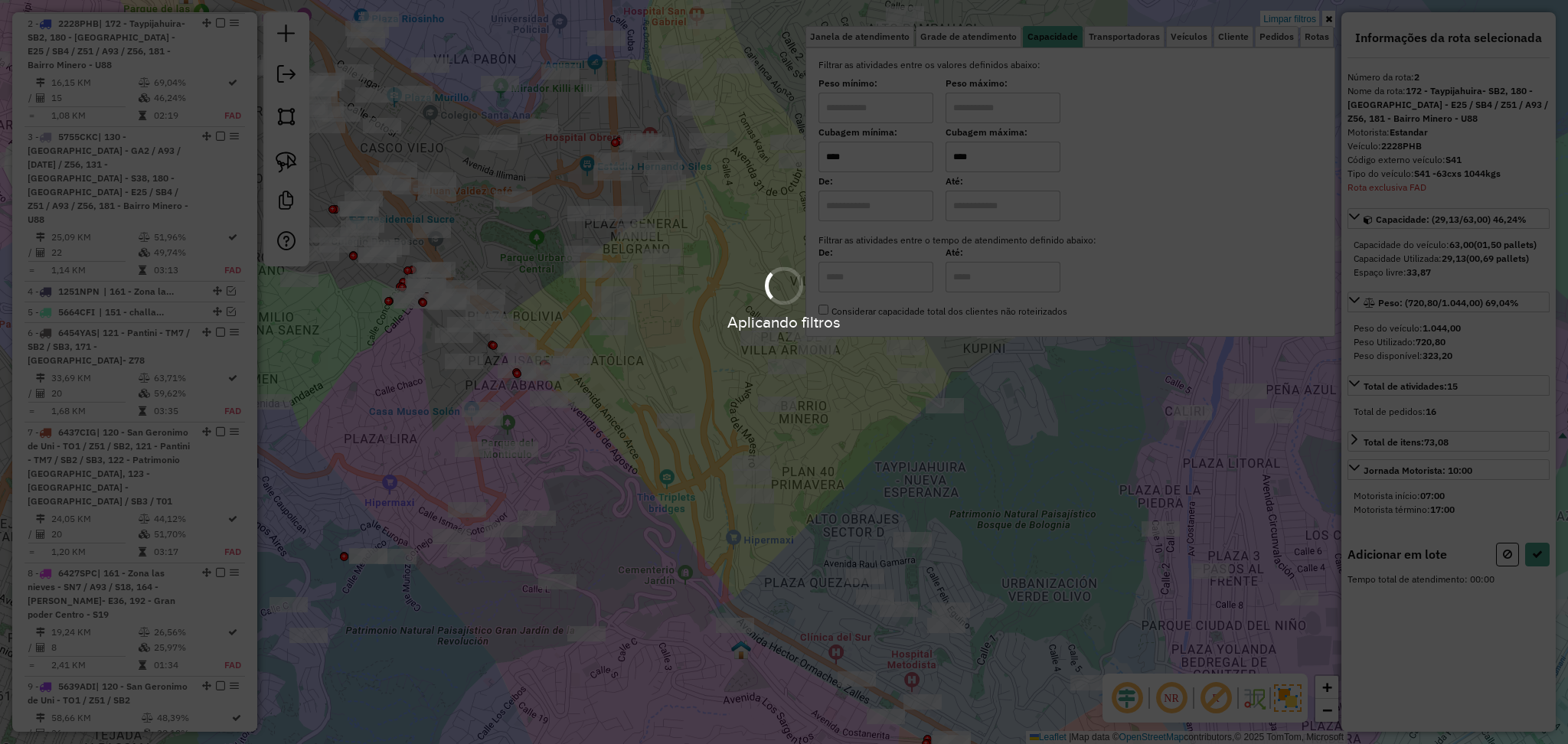
click at [884, 424] on hb-app "Aplicando filtros Pop-up bloqueado! Seu navegador bloqueou automáticamente a ab…" at bounding box center [784, 372] width 1568 height 744
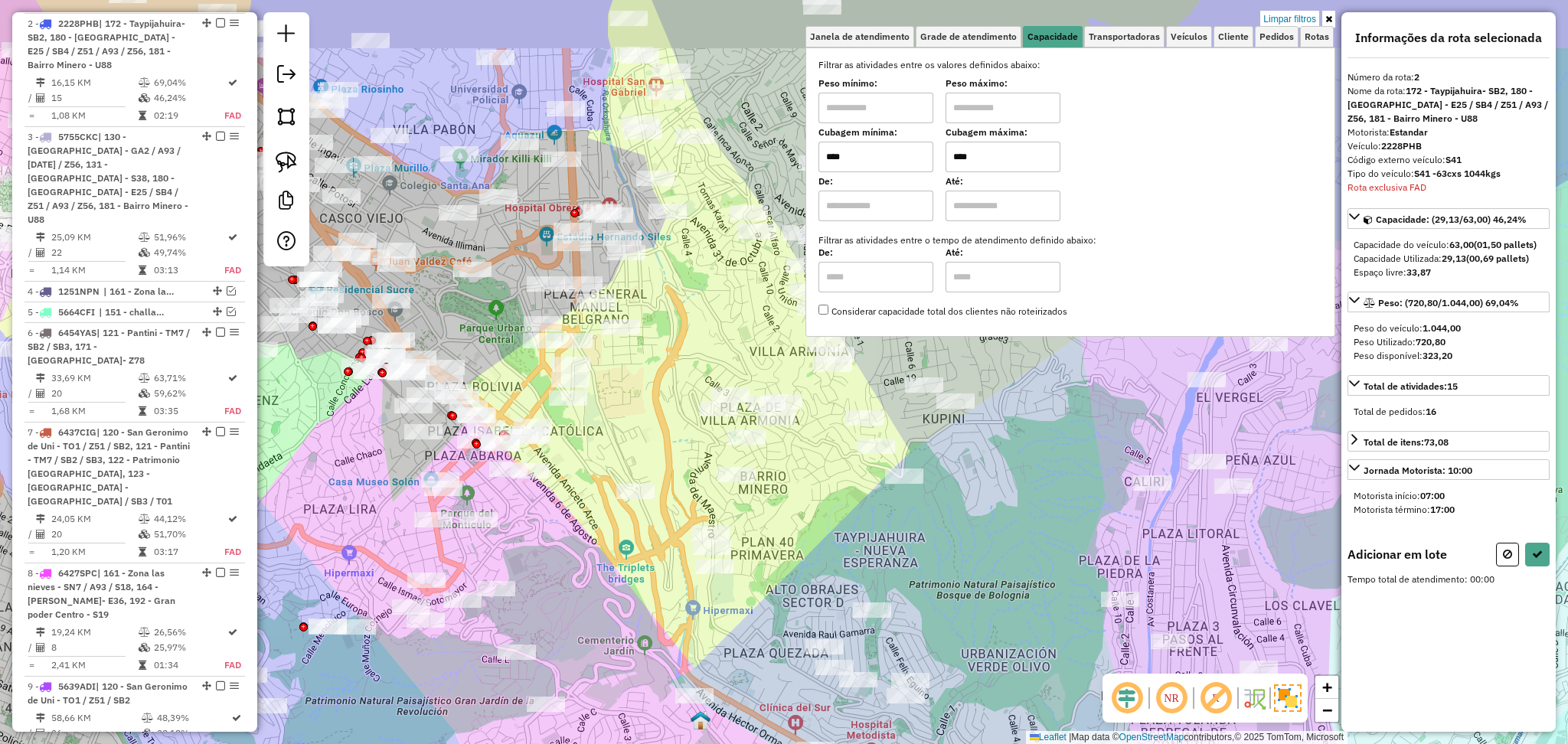
drag, startPoint x: 872, startPoint y: 395, endPoint x: 820, endPoint y: 474, distance: 94.6
click at [823, 469] on div "Limpar filtros Janela de atendimento Grade de atendimento Capacidade Transporta…" at bounding box center [784, 372] width 1568 height 744
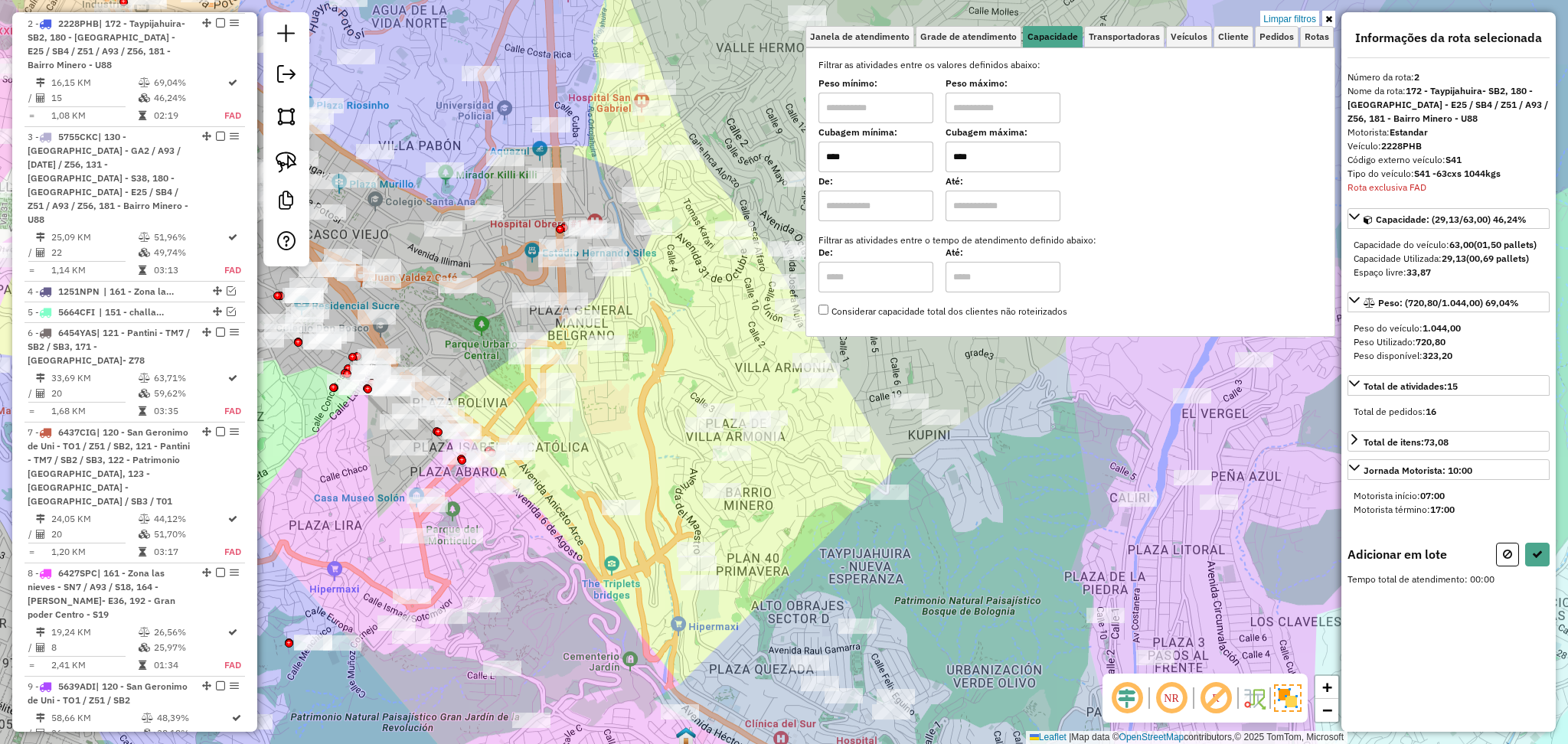
click at [817, 477] on div "Limpar filtros Janela de atendimento Grade de atendimento Capacidade Transporta…" at bounding box center [784, 372] width 1568 height 744
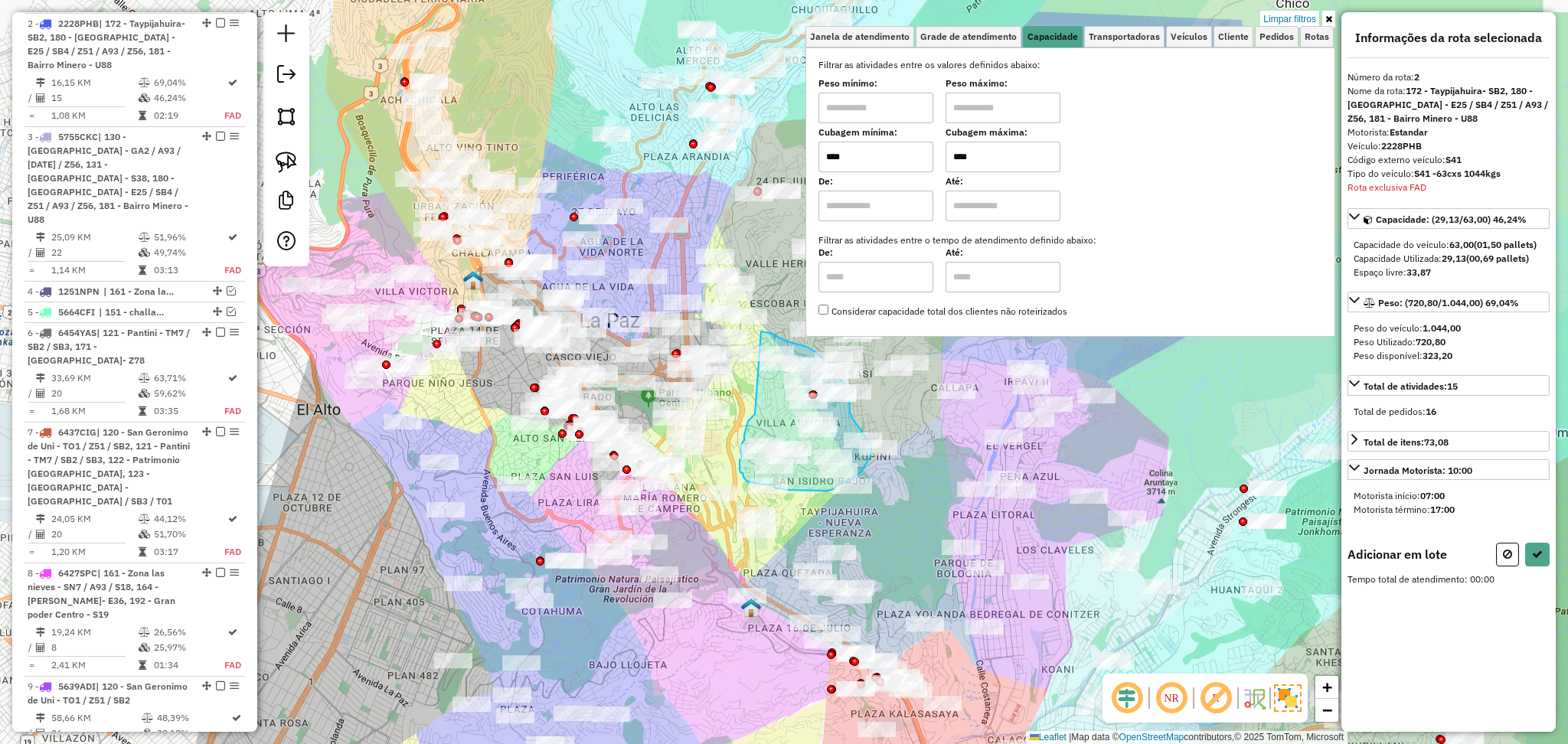
drag, startPoint x: 752, startPoint y: 418, endPoint x: 761, endPoint y: 331, distance: 87.5
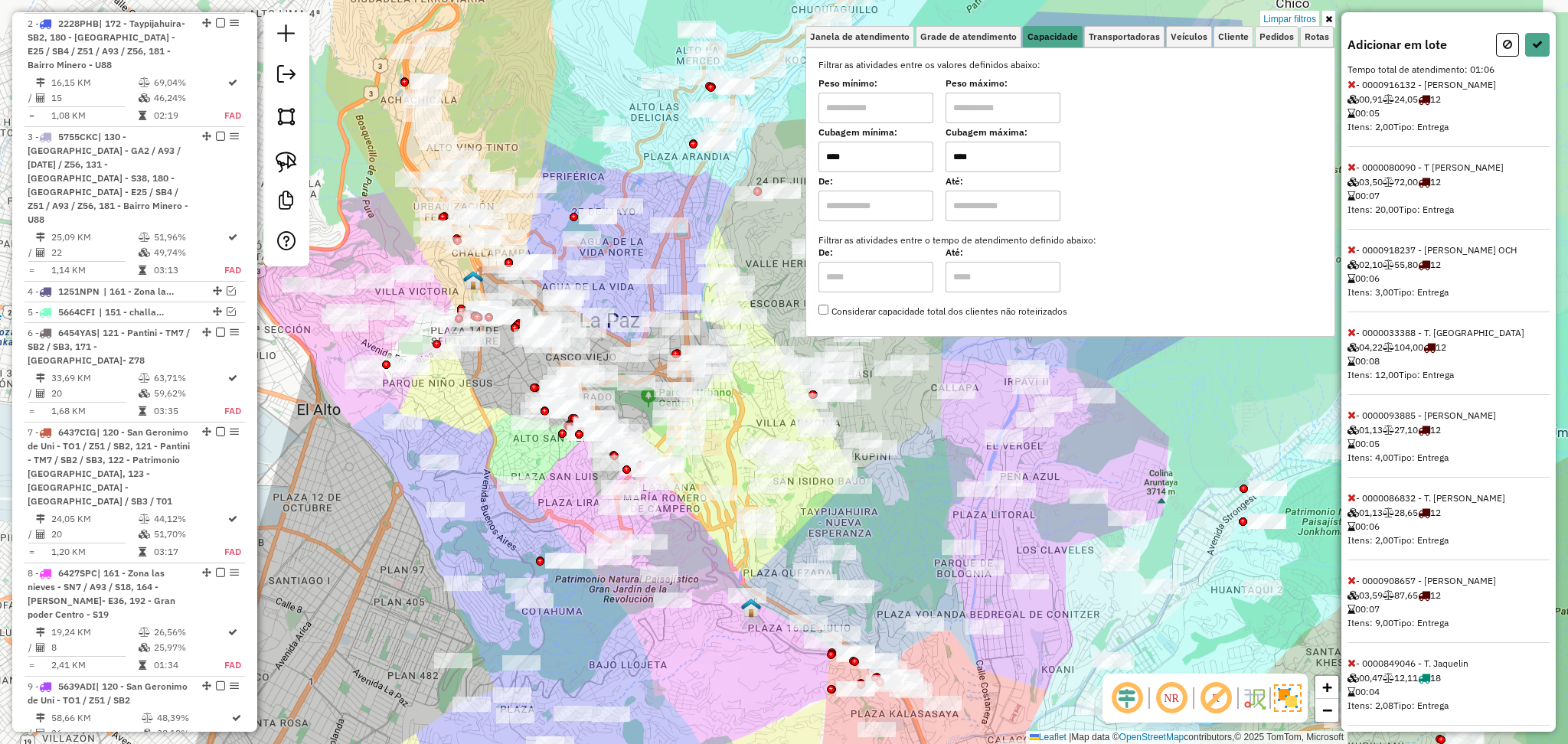
scroll to position [703, 0]
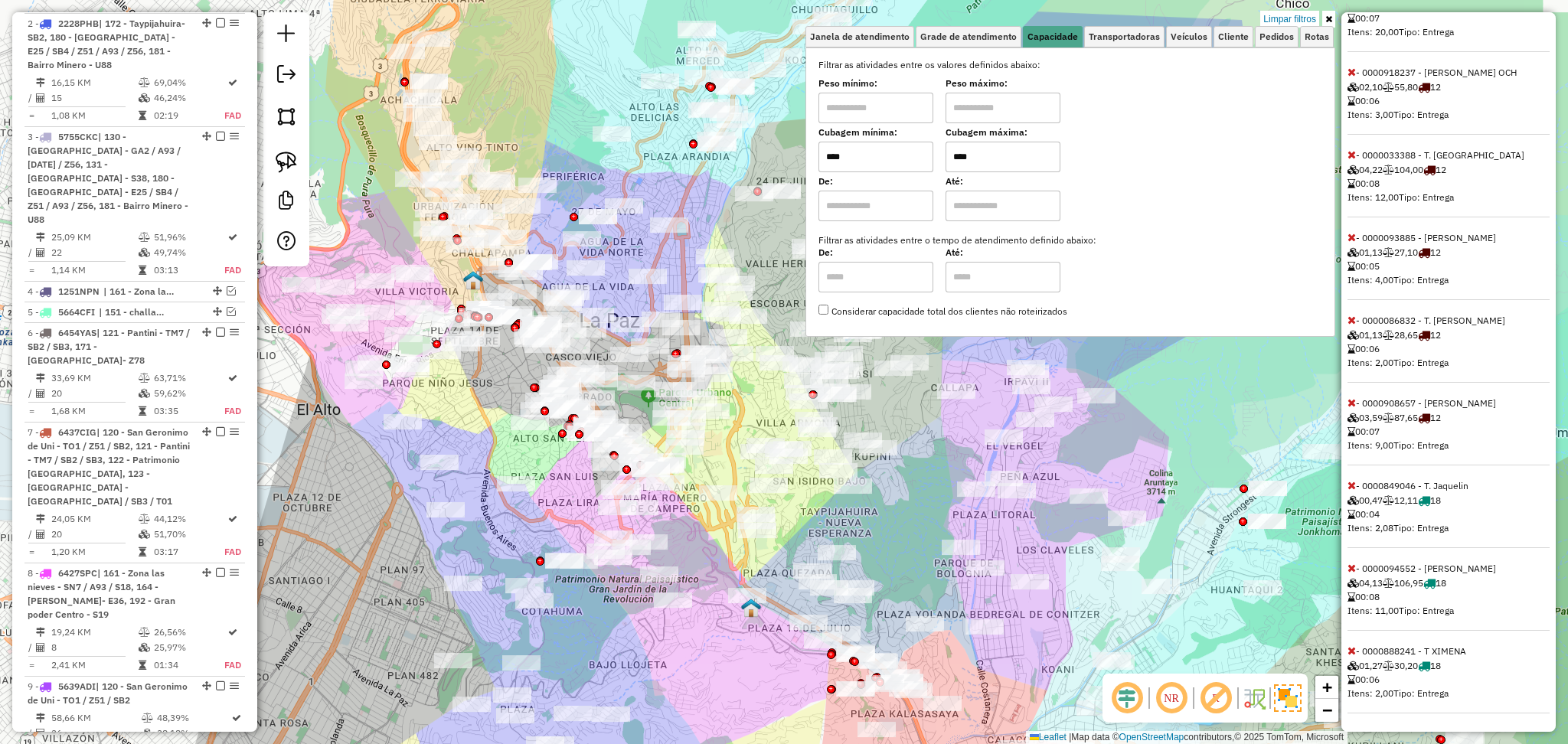
click at [1352, 566] on icon at bounding box center [1352, 568] width 8 height 11
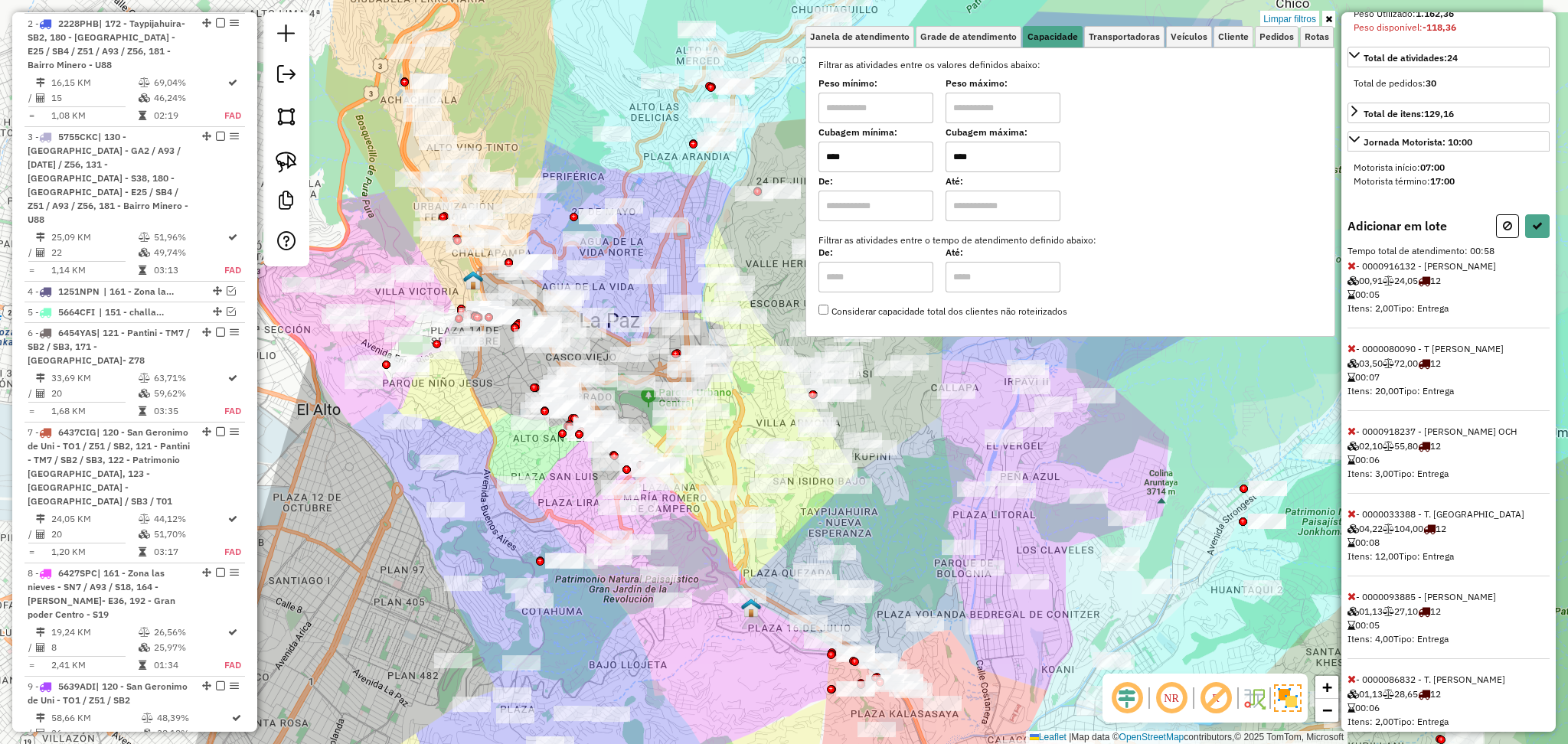
scroll to position [313, 0]
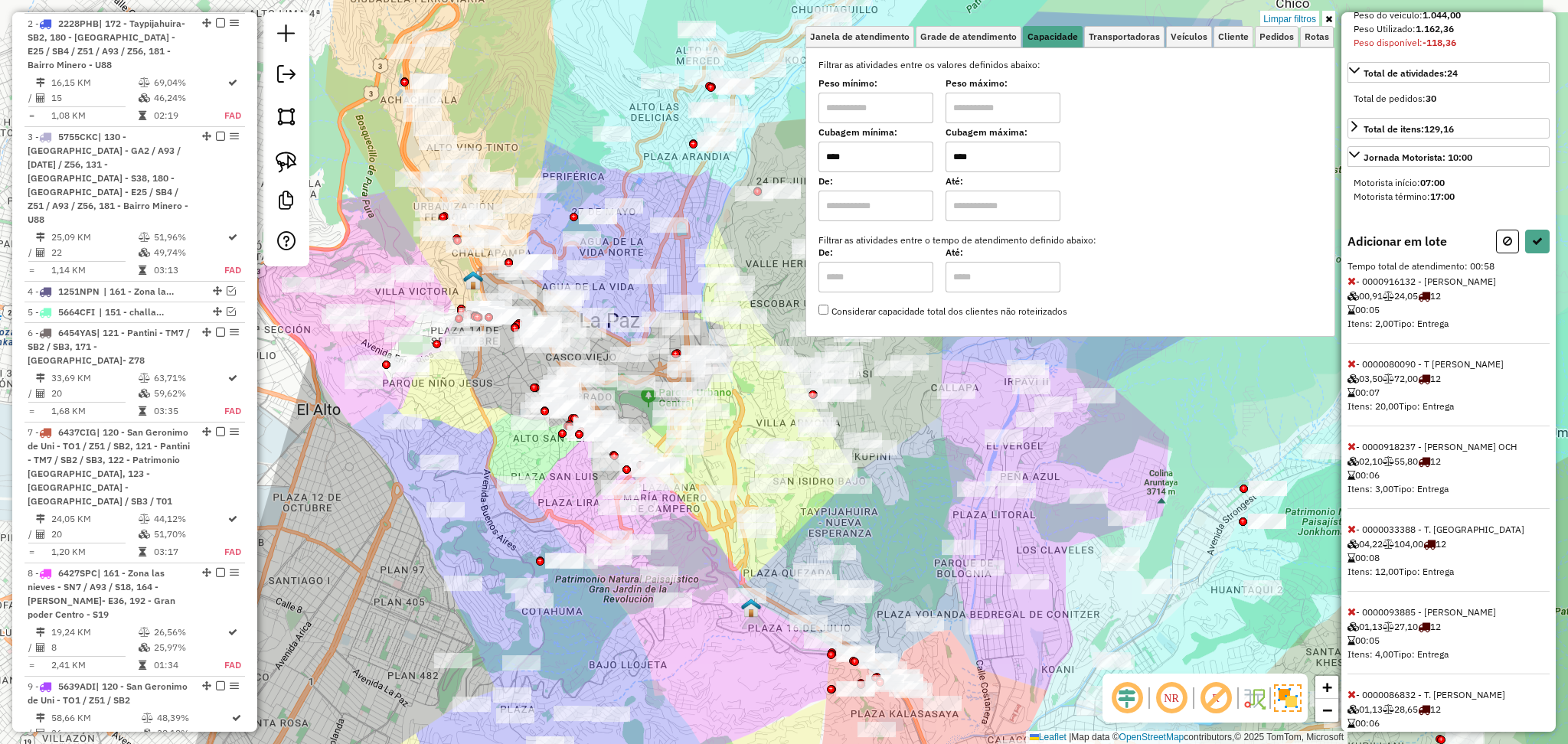
click at [1356, 547] on span "- 0000033388 - T. Belia 04,22 104,00 12 00:08 Itens: 12,00 Tipo: Entrega" at bounding box center [1449, 557] width 202 height 68
click at [1353, 534] on icon at bounding box center [1352, 529] width 8 height 11
click at [1354, 286] on icon at bounding box center [1352, 280] width 8 height 11
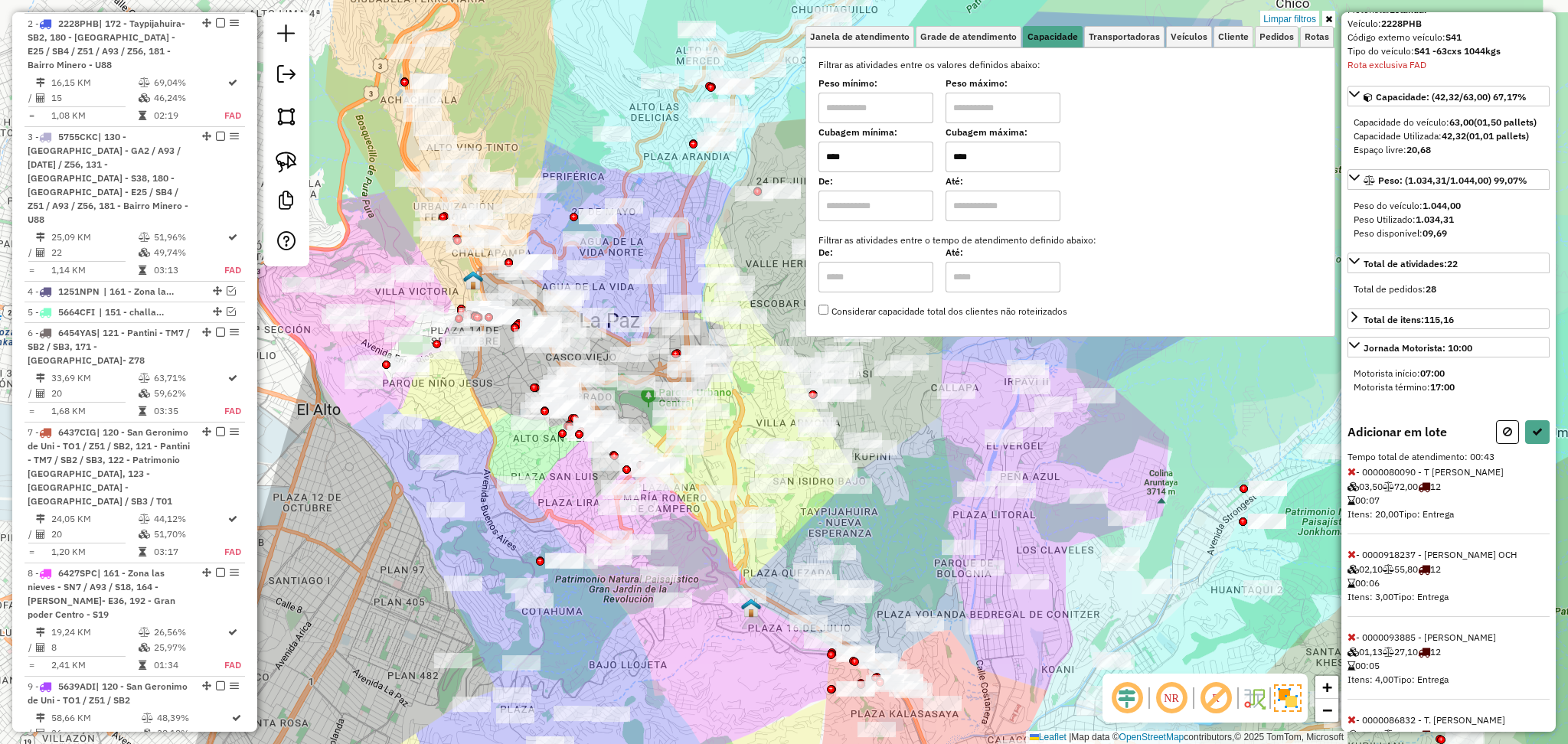
scroll to position [7, 0]
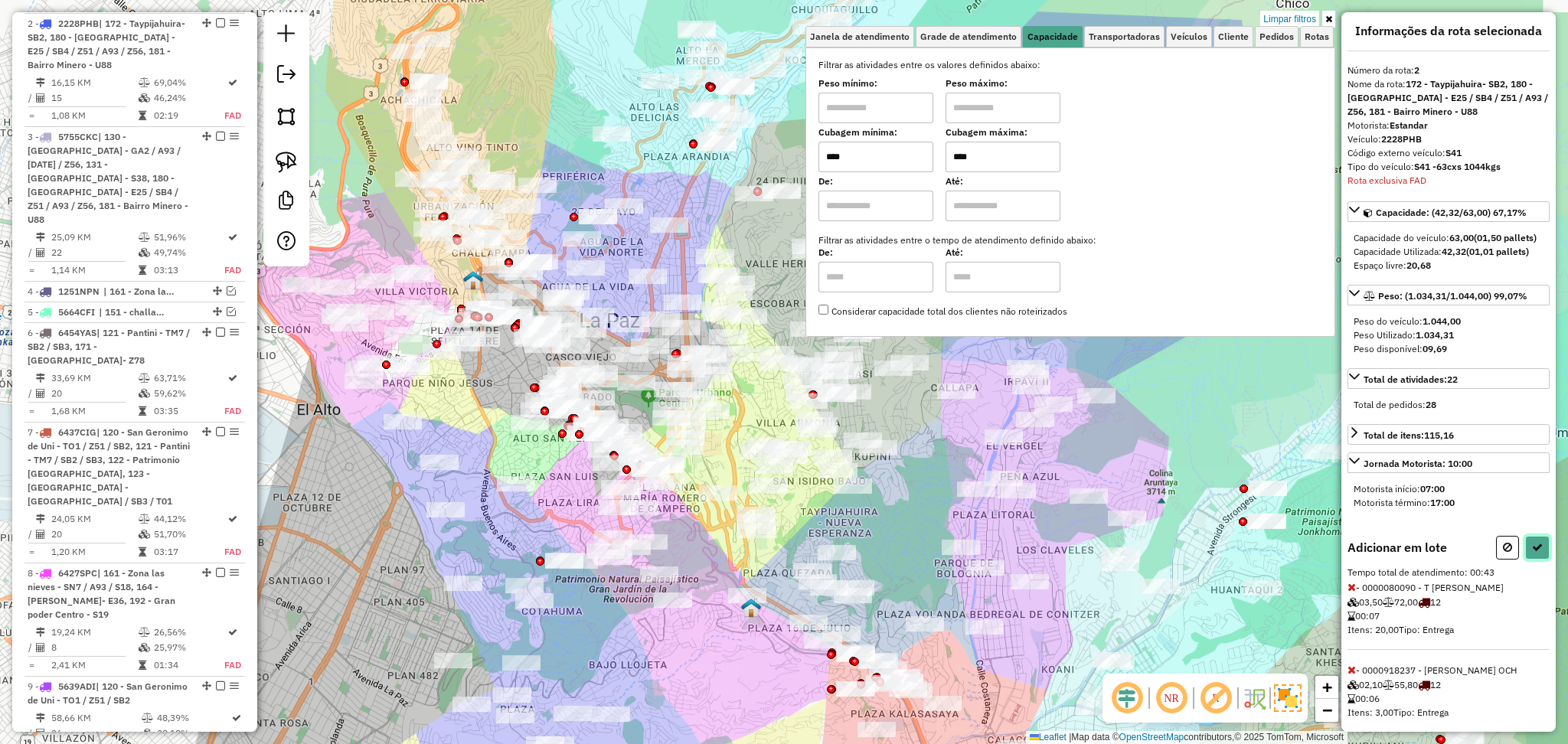
click at [1534, 552] on icon at bounding box center [1538, 547] width 11 height 11
select select "**********"
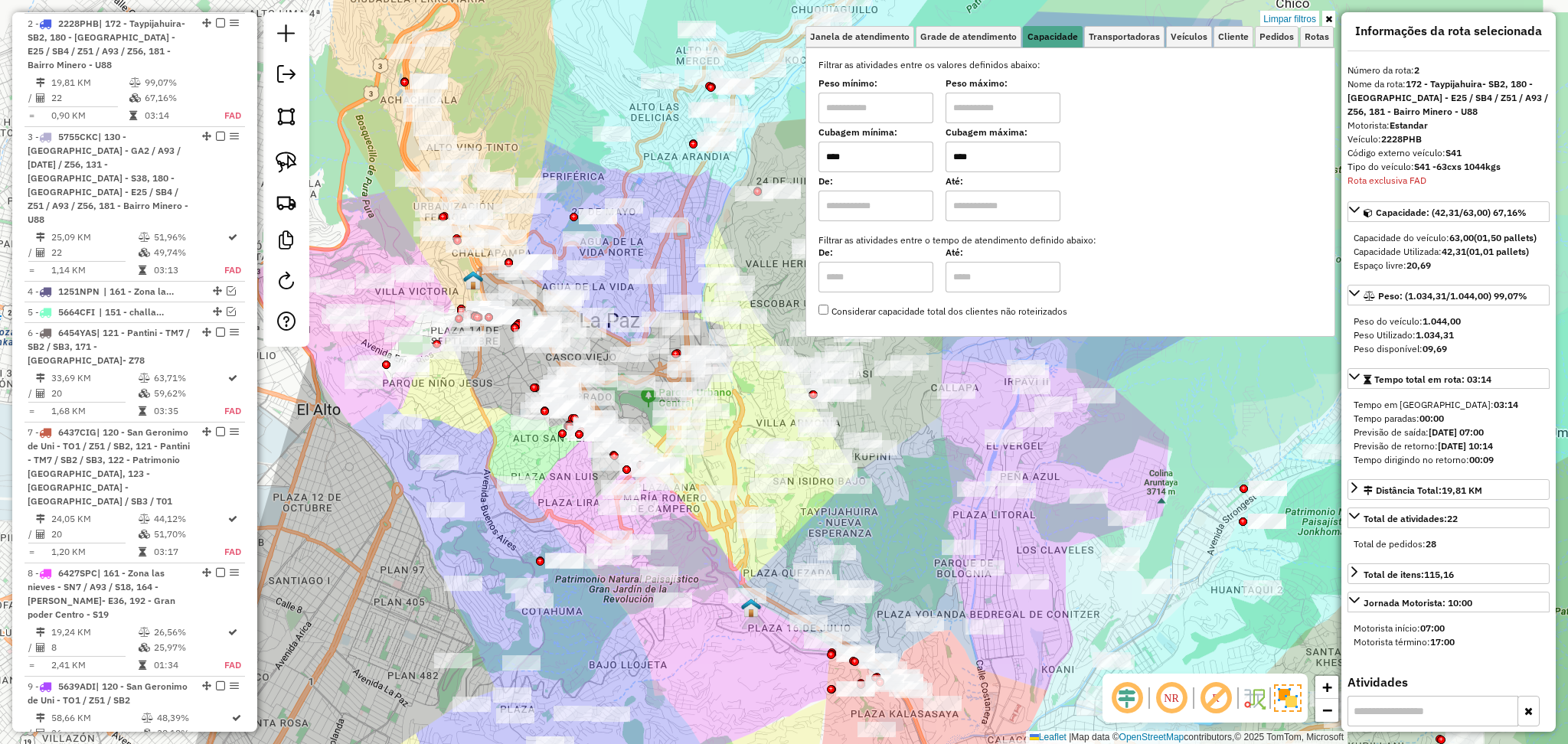
click at [1331, 22] on icon at bounding box center [1329, 19] width 7 height 9
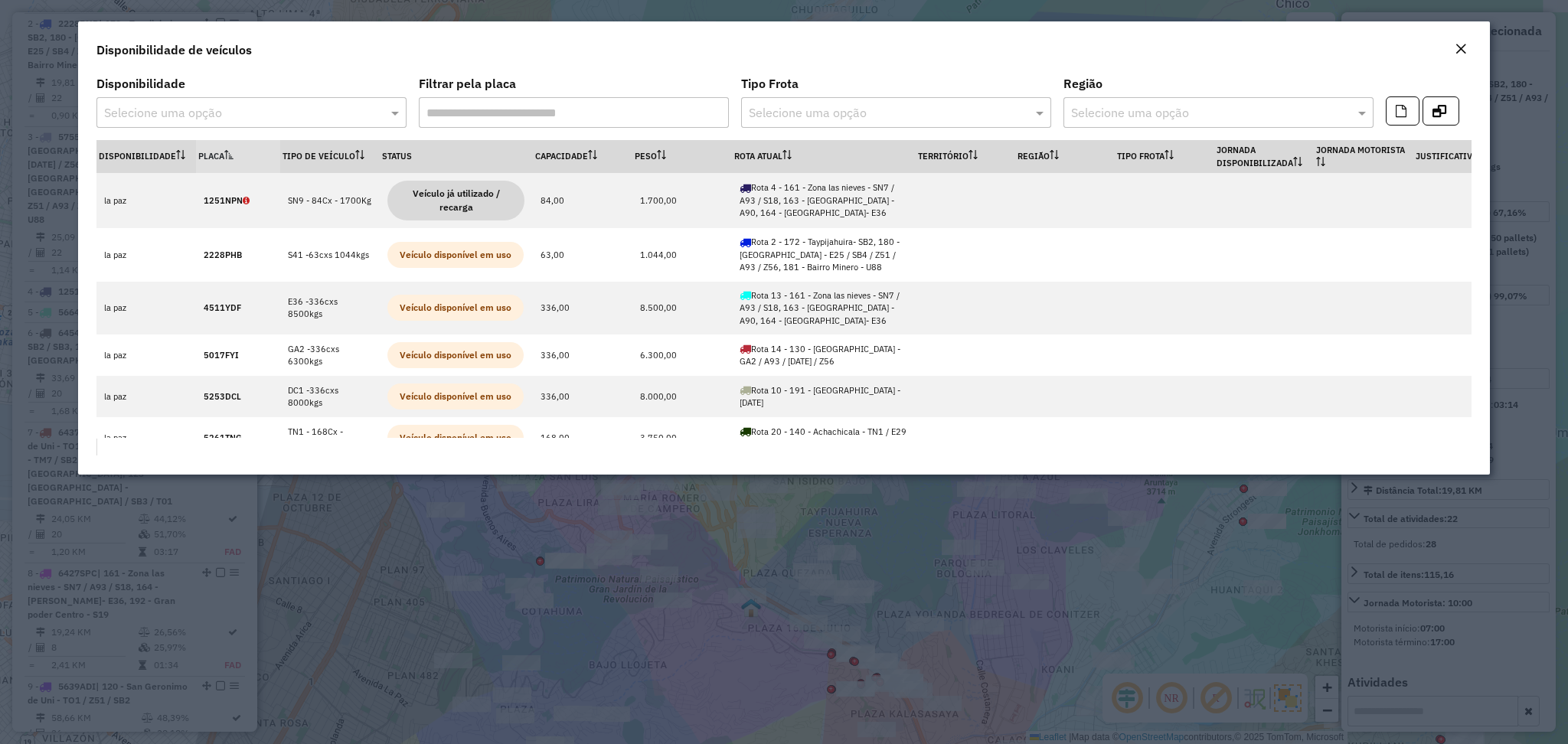
click at [1455, 40] on div "Close" at bounding box center [1461, 49] width 12 height 18
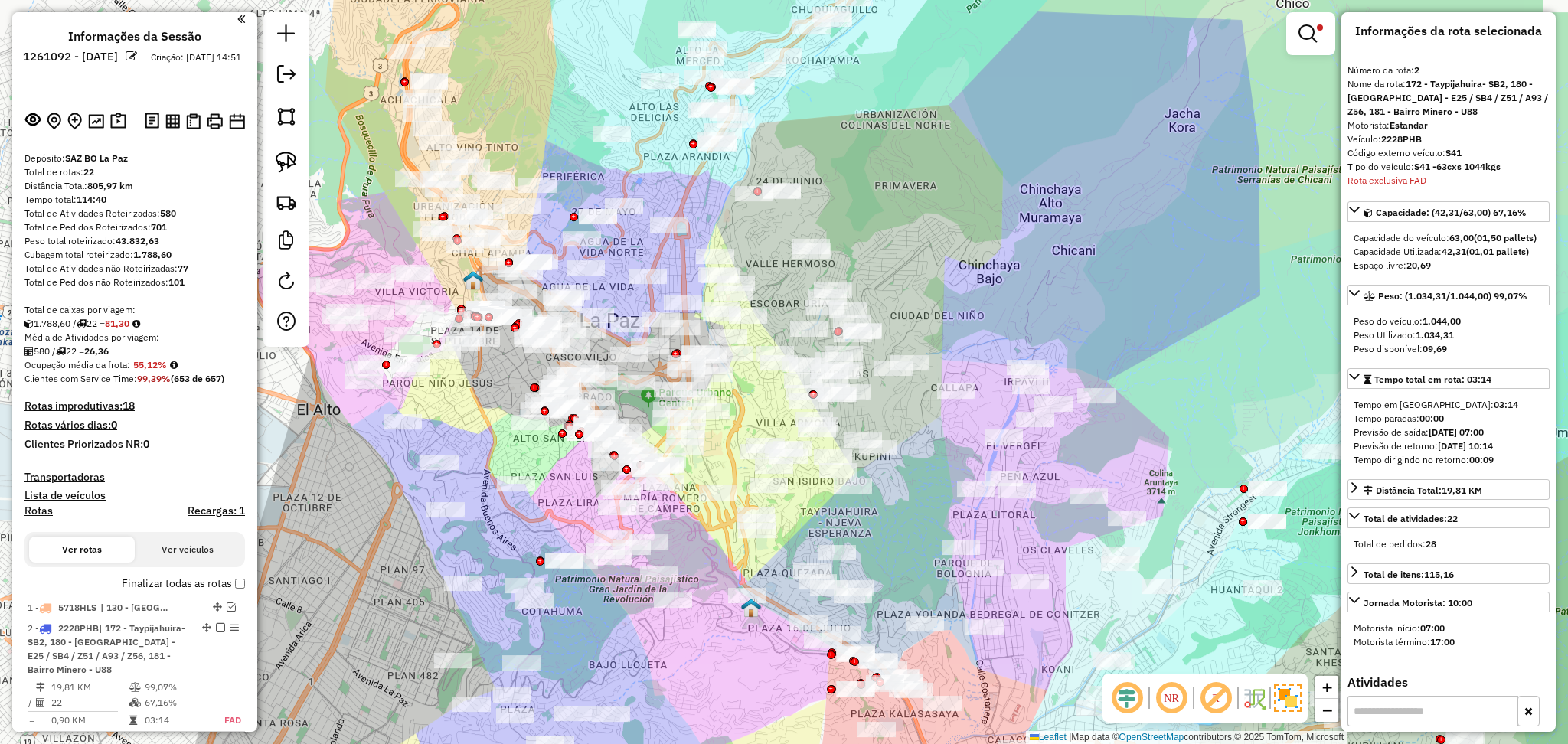
scroll to position [0, 0]
click at [117, 127] on img at bounding box center [118, 125] width 16 height 17
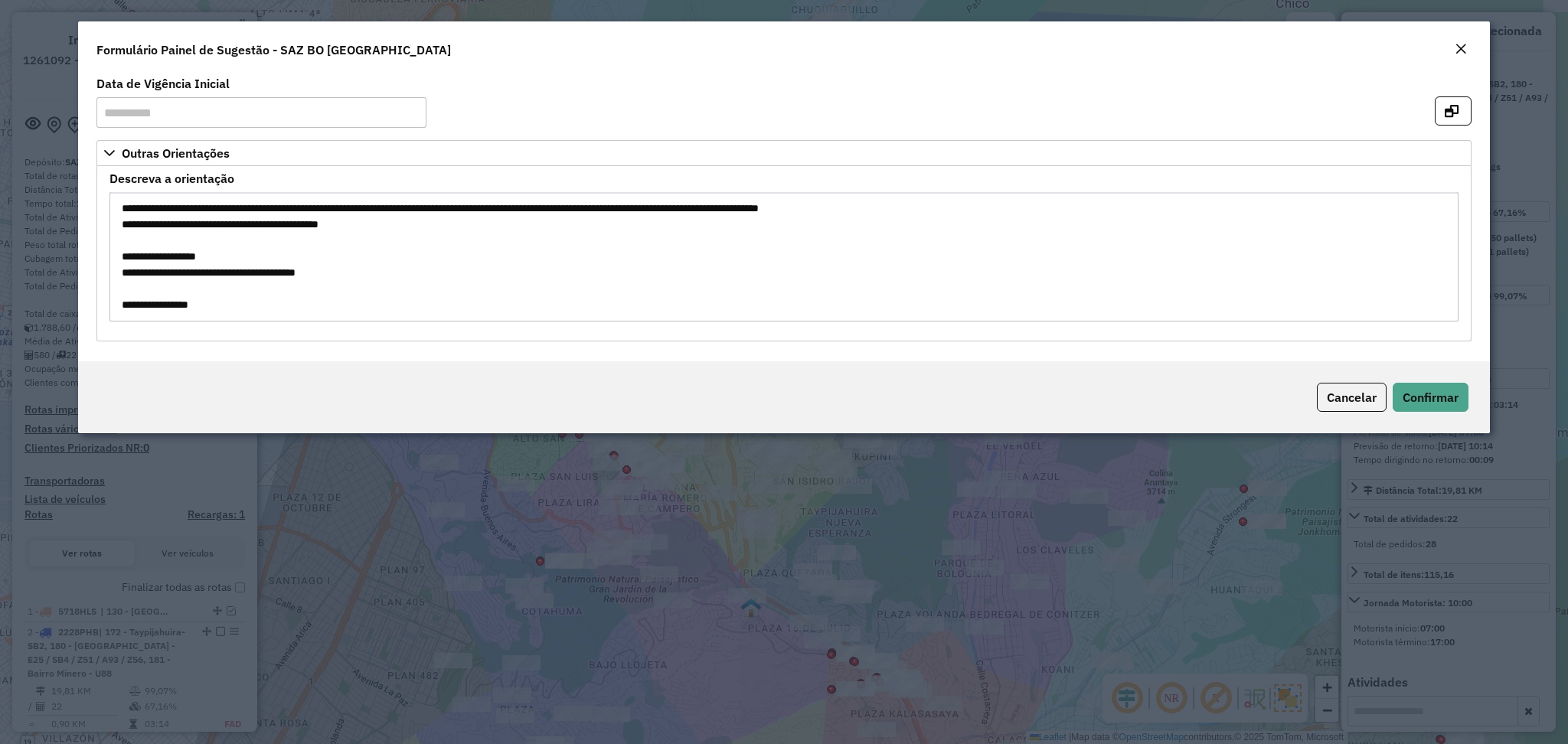
drag, startPoint x: 374, startPoint y: 230, endPoint x: 321, endPoint y: 233, distance: 53.1
click at [321, 233] on textarea "**********" at bounding box center [784, 256] width 1348 height 129
click at [1435, 404] on span "Confirmar" at bounding box center [1431, 397] width 56 height 16
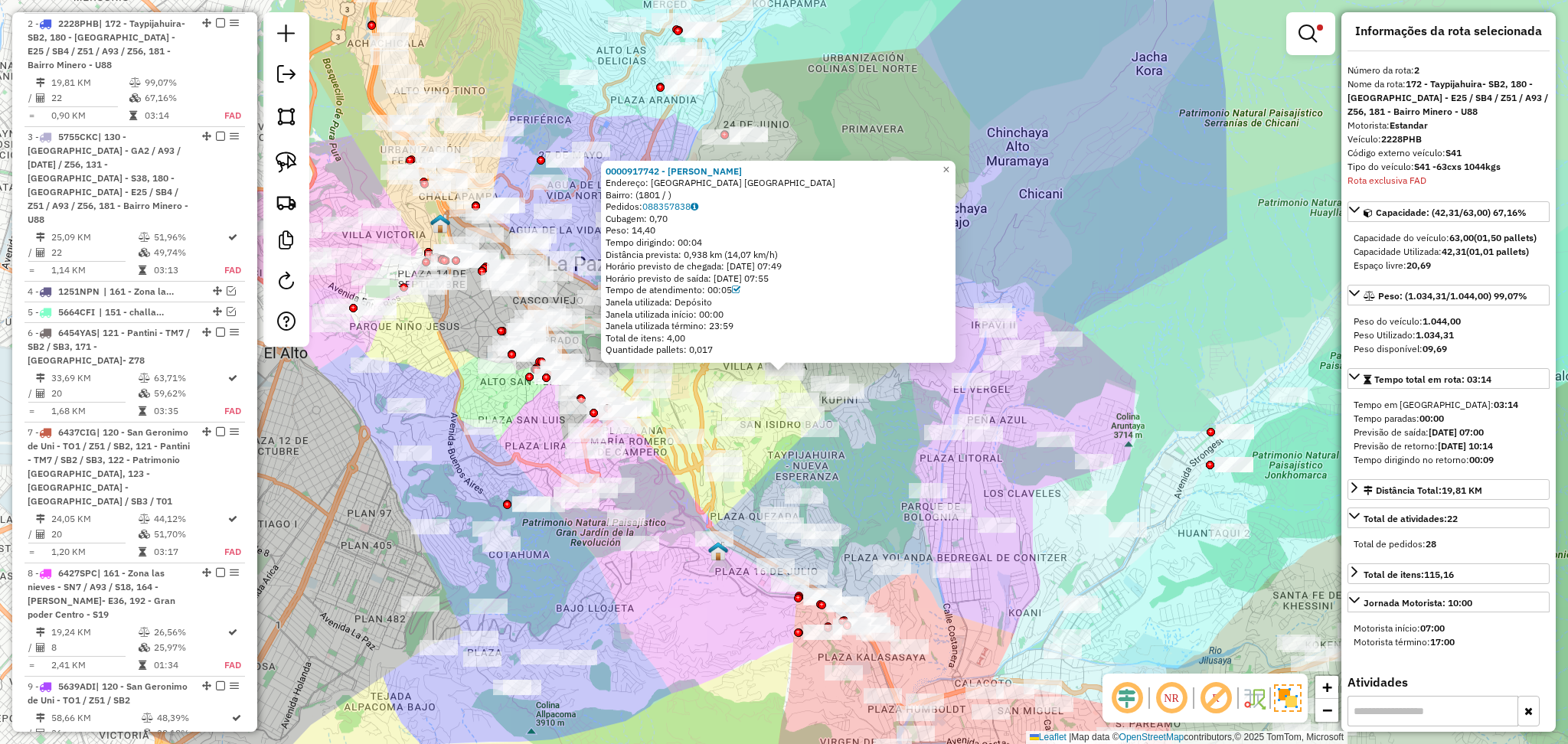
scroll to position [608, 0]
click at [781, 441] on div "0000917742 - EMMA ENCARNACIO Endereço: VILLA LITORAL CALLE ARAONA Bairro: (1801…" at bounding box center [784, 372] width 1568 height 744
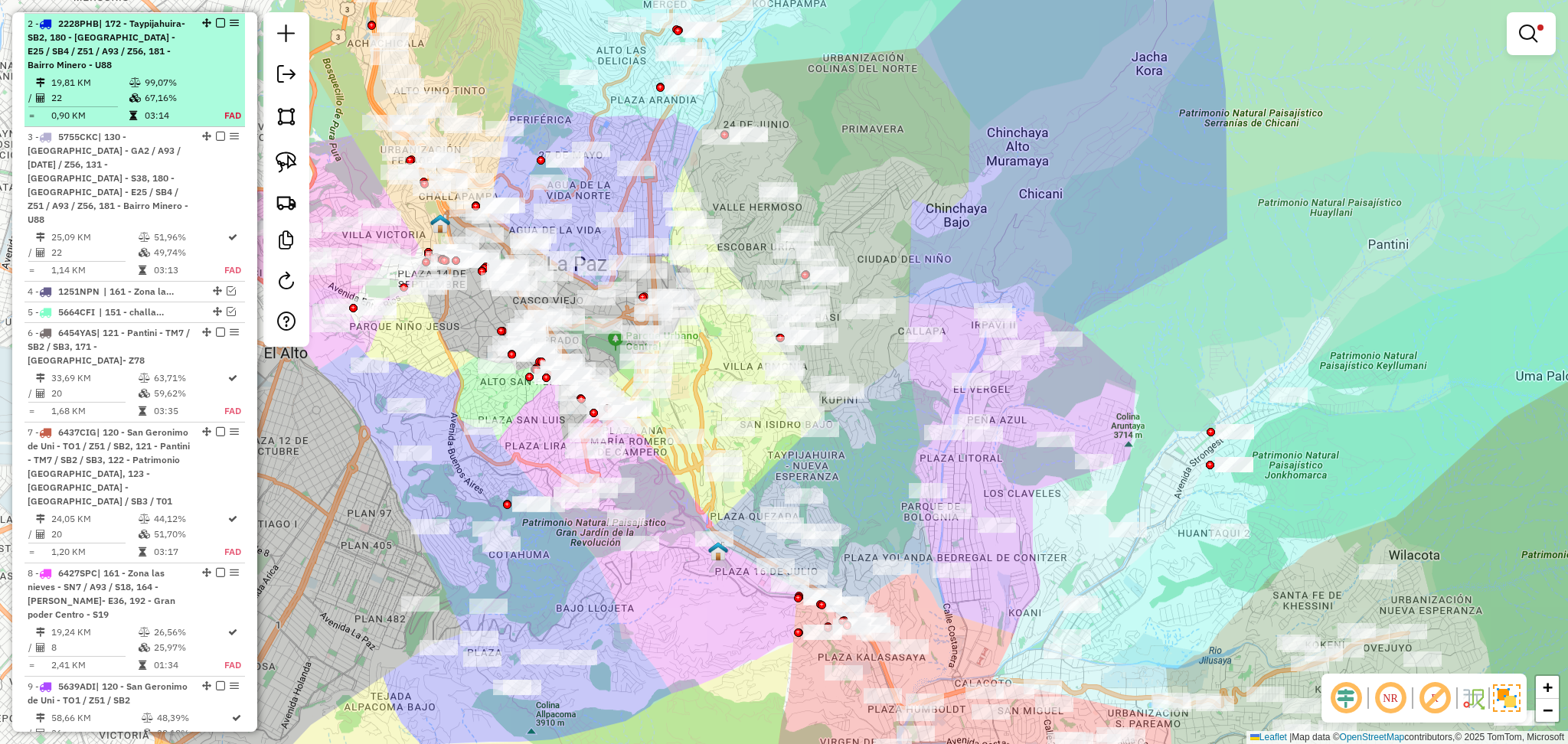
click at [212, 28] on div "2 - 2228PHB | 172 - Taypijahuira- SB2, 180 - Valle Hermoso - E25 / SB4 / Z51 / …" at bounding box center [135, 44] width 215 height 55
select select "**********"
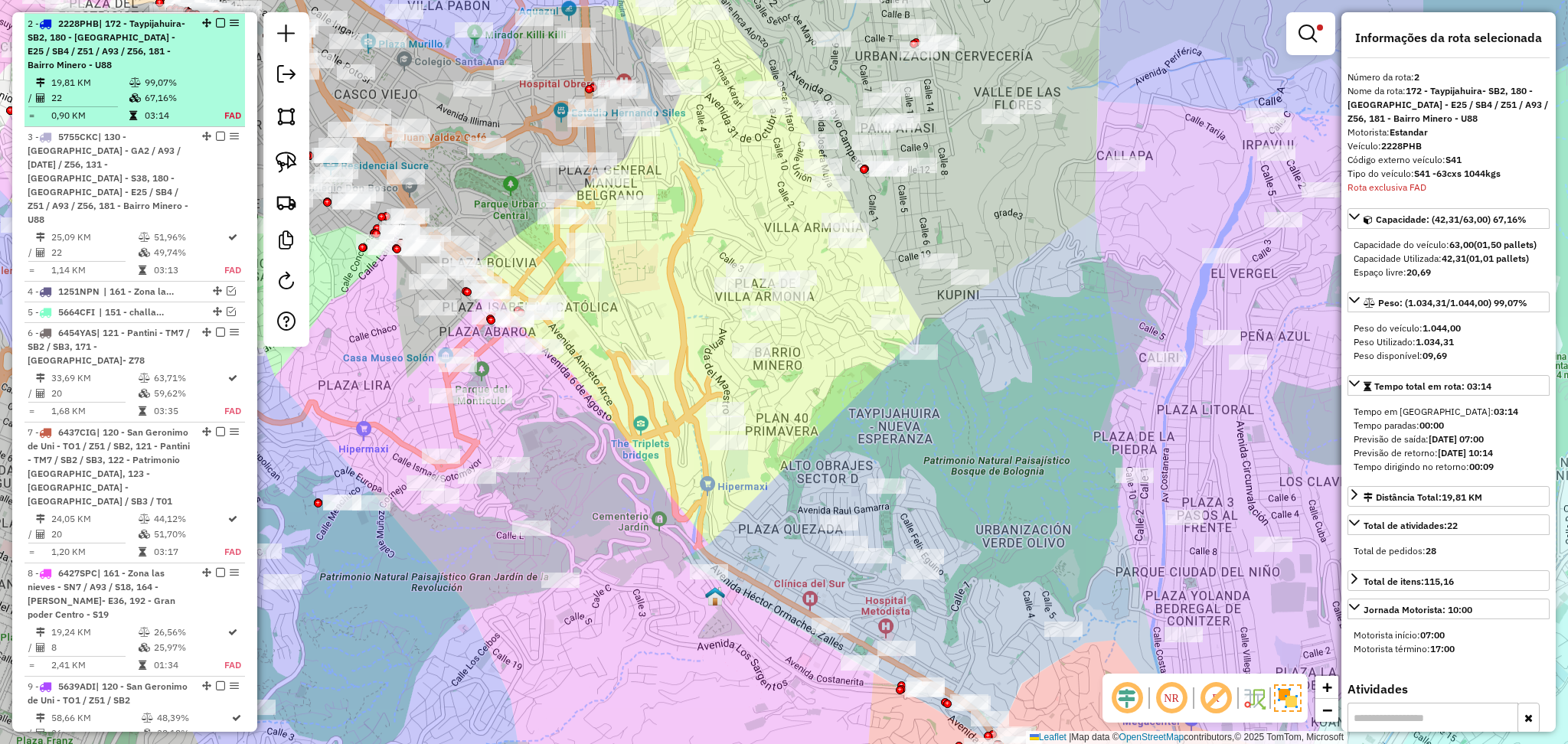
click at [217, 20] on em at bounding box center [220, 22] width 9 height 9
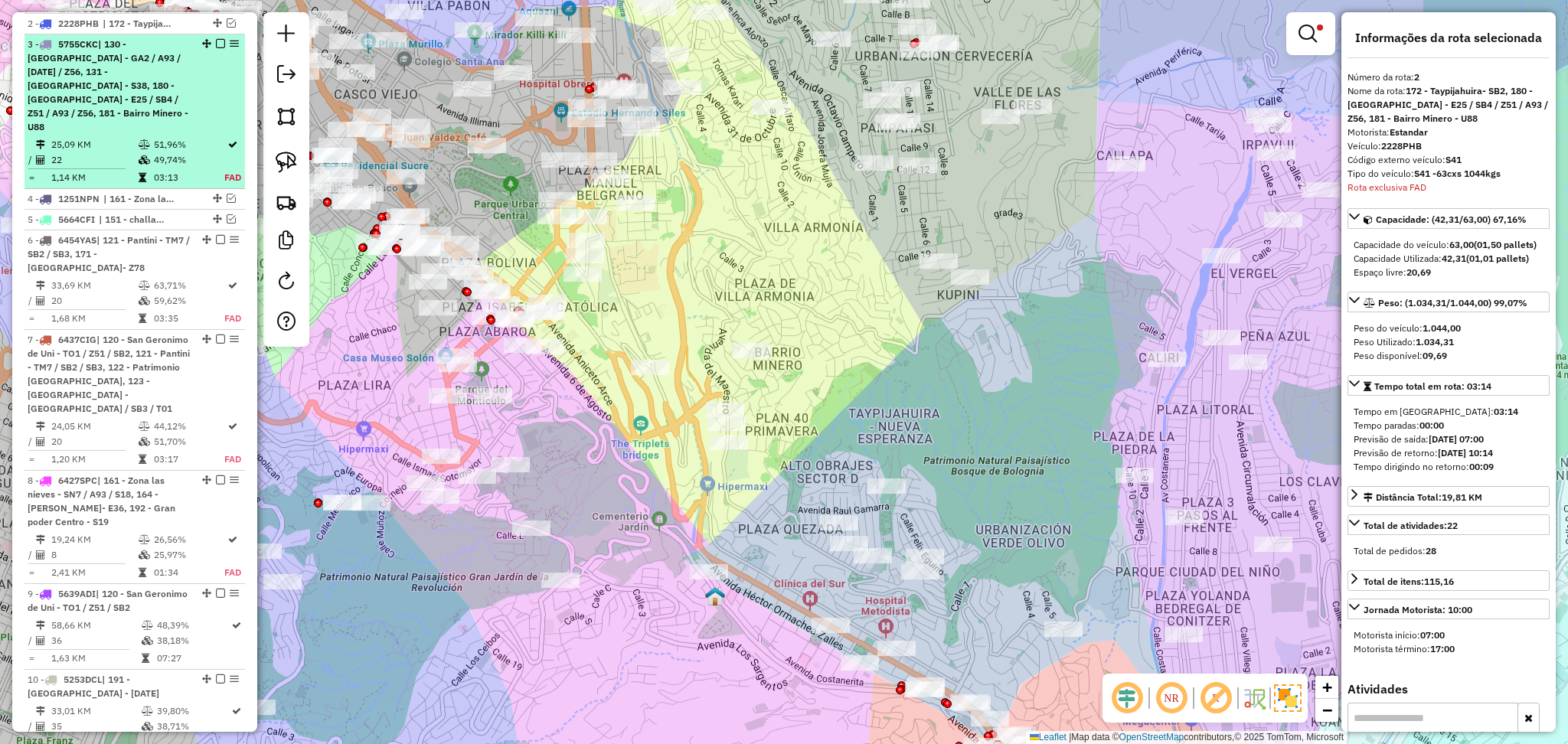
click at [178, 137] on td "51,96%" at bounding box center [188, 145] width 72 height 16
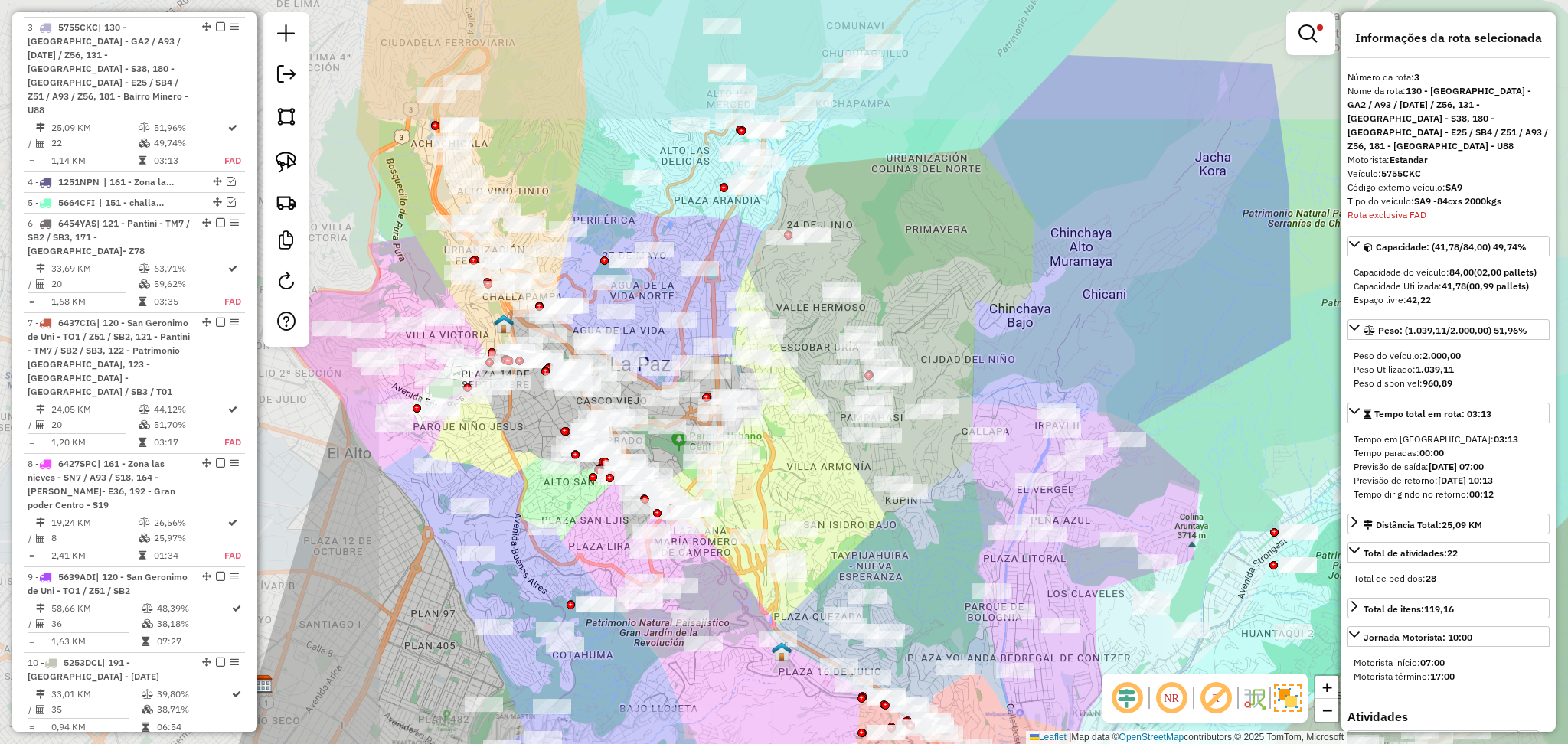
scroll to position [631, 0]
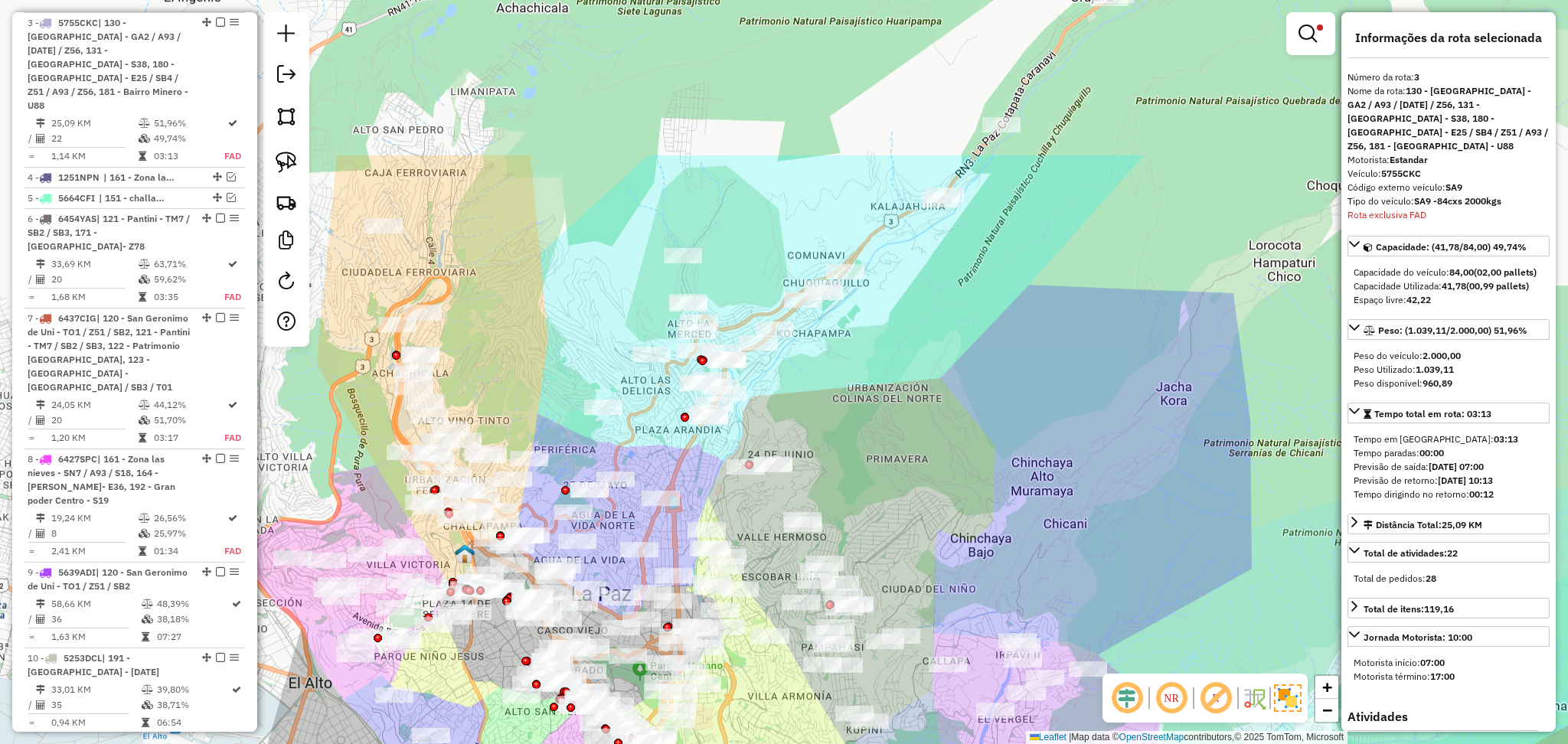
drag, startPoint x: 889, startPoint y: 159, endPoint x: 849, endPoint y: 386, distance: 230.5
click at [849, 386] on div "Limpar filtros Janela de atendimento Grade de atendimento Capacidade Transporta…" at bounding box center [784, 372] width 1568 height 744
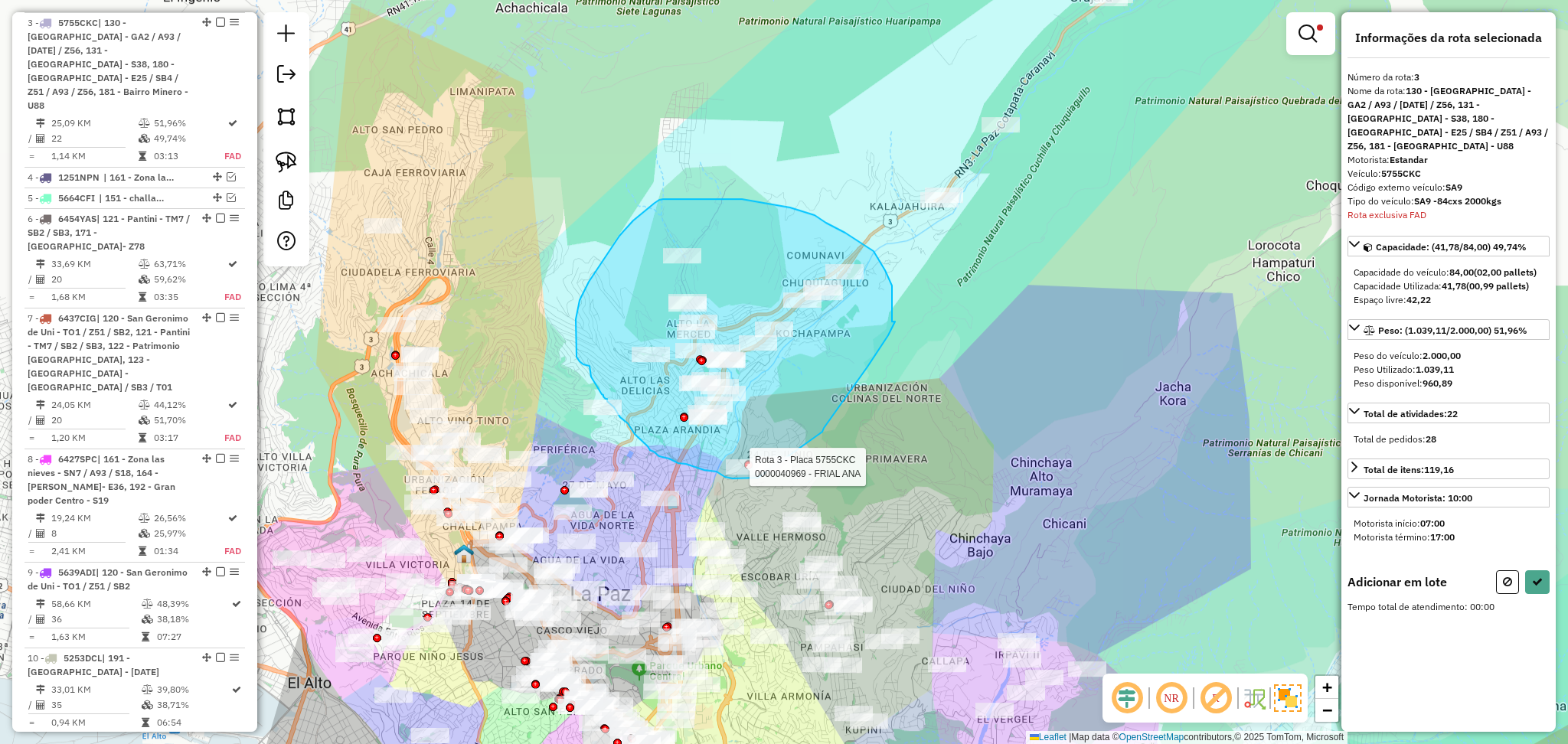
drag, startPoint x: 822, startPoint y: 432, endPoint x: 758, endPoint y: 478, distance: 78.8
click at [758, 478] on div "Rota 3 - Placa 5755CKC 0000040969 - FRIAL ANA Limpar filtros Janela de atendime…" at bounding box center [784, 372] width 1568 height 744
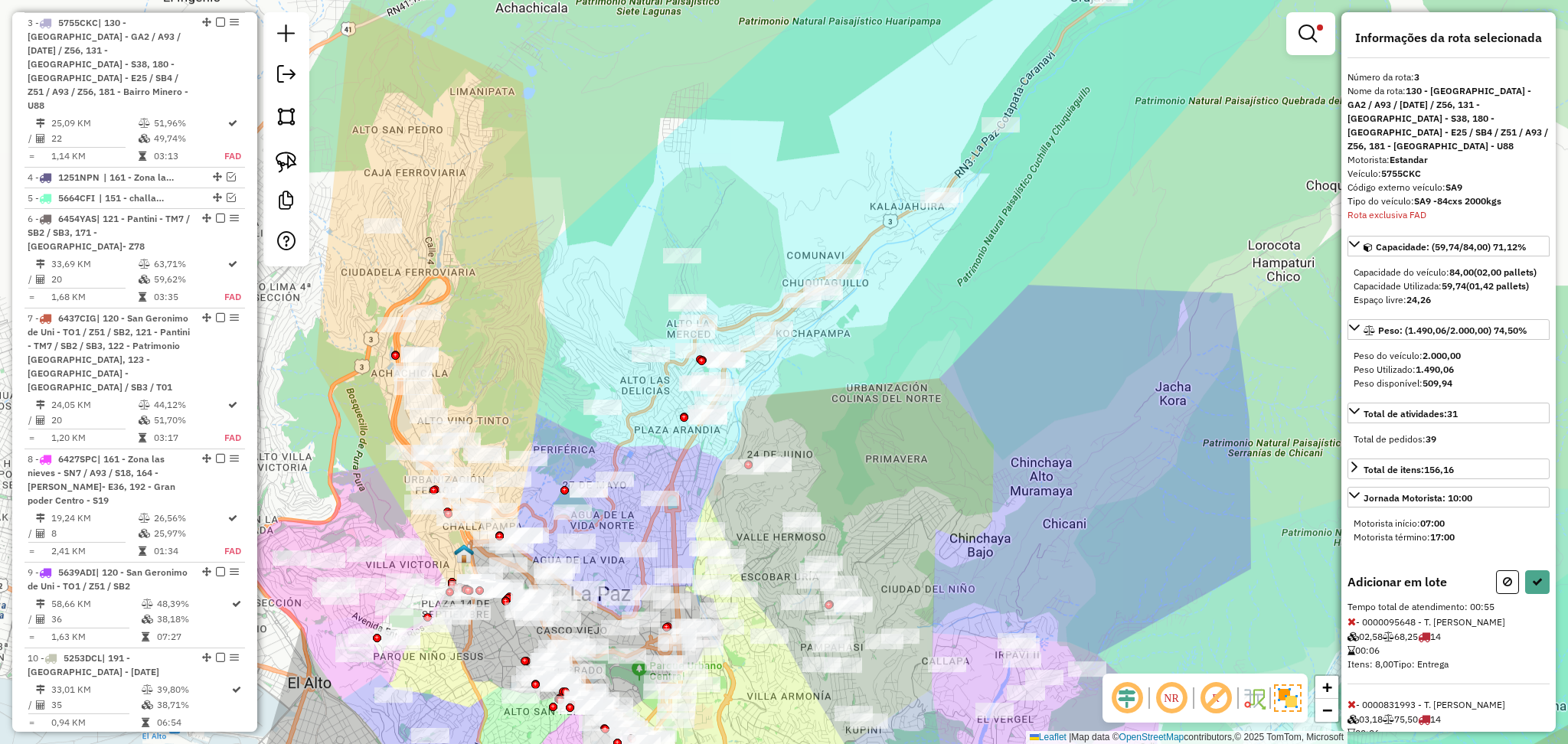
click at [318, 541] on div "Rota 17 - Placa 5612GEH 0000917815 - CARLA EVELYN VI Rota 17 - Placa 5612GEH 00…" at bounding box center [784, 372] width 1568 height 744
click at [1509, 588] on button at bounding box center [1508, 582] width 23 height 24
select select "**********"
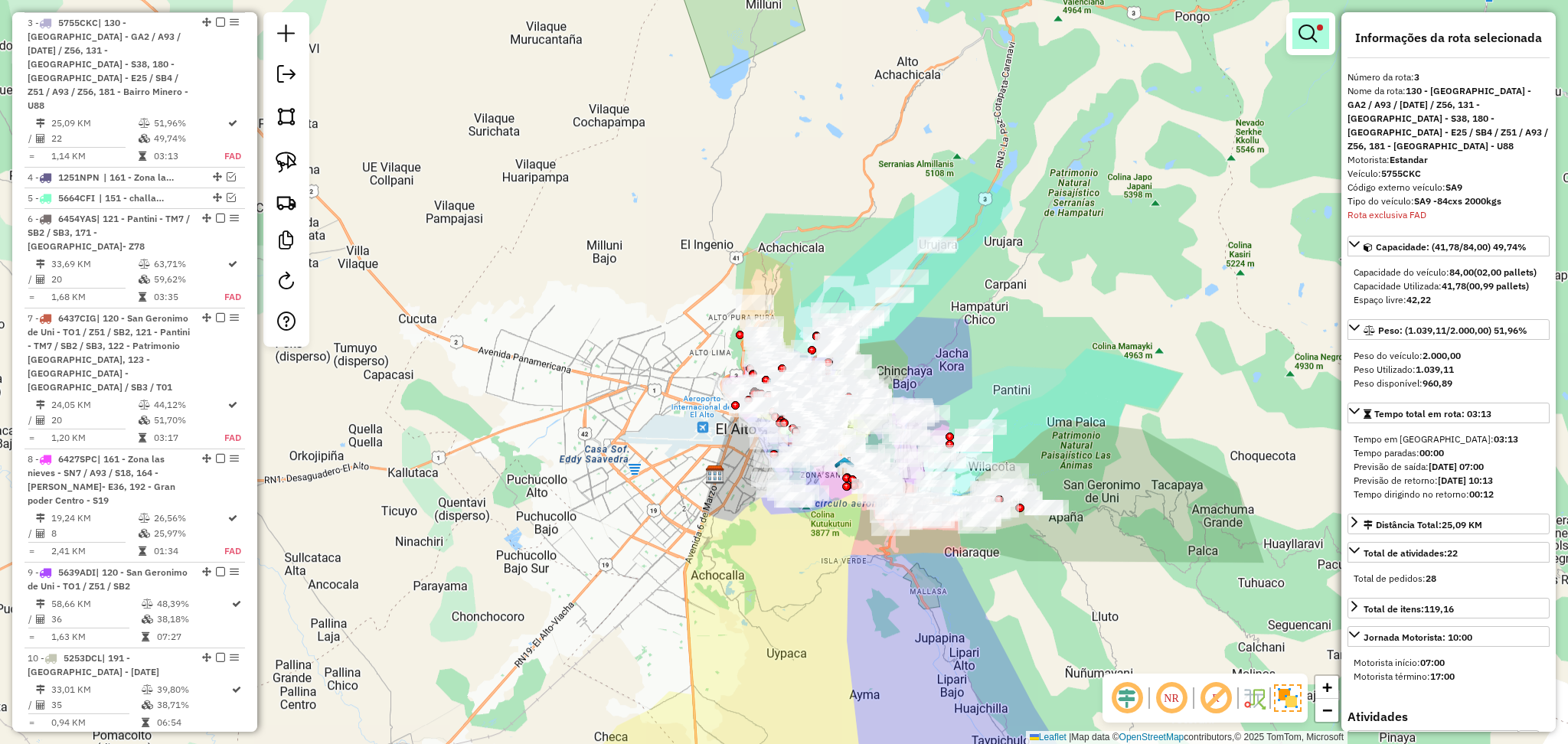
click at [1307, 46] on link at bounding box center [1311, 33] width 37 height 30
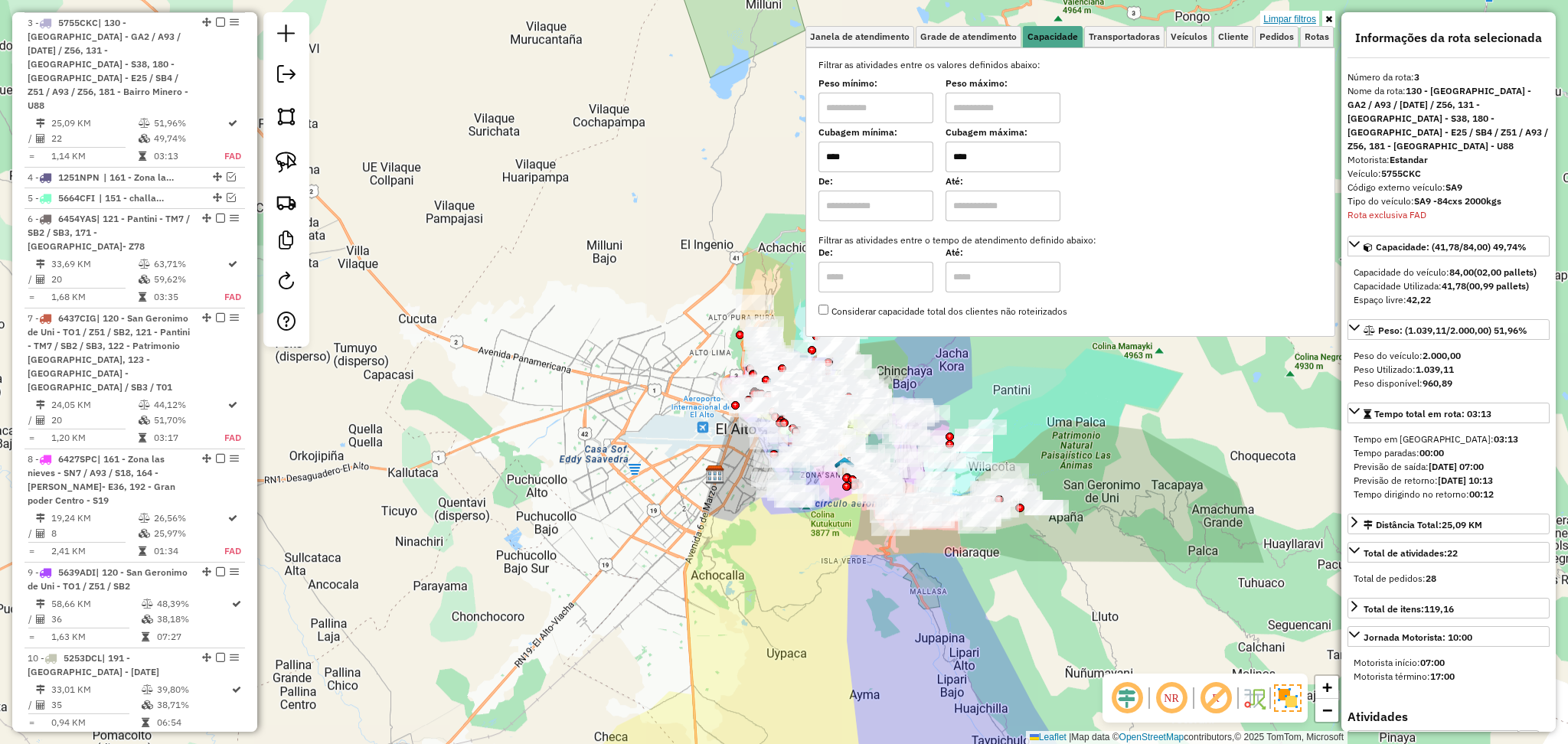
click at [1281, 23] on link "Limpar filtros" at bounding box center [1290, 19] width 59 height 16
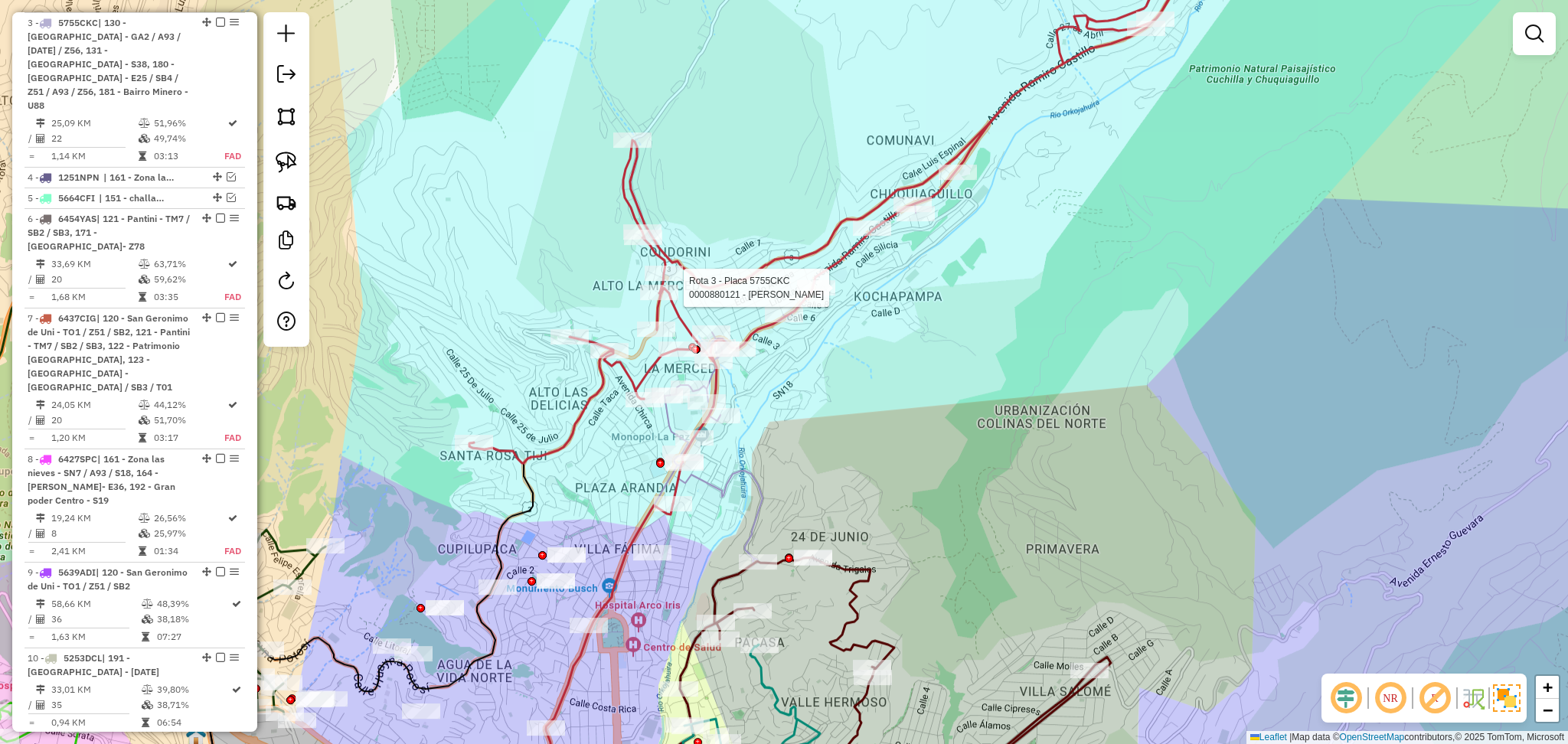
click at [826, 296] on div at bounding box center [816, 288] width 39 height 16
select select "**********"
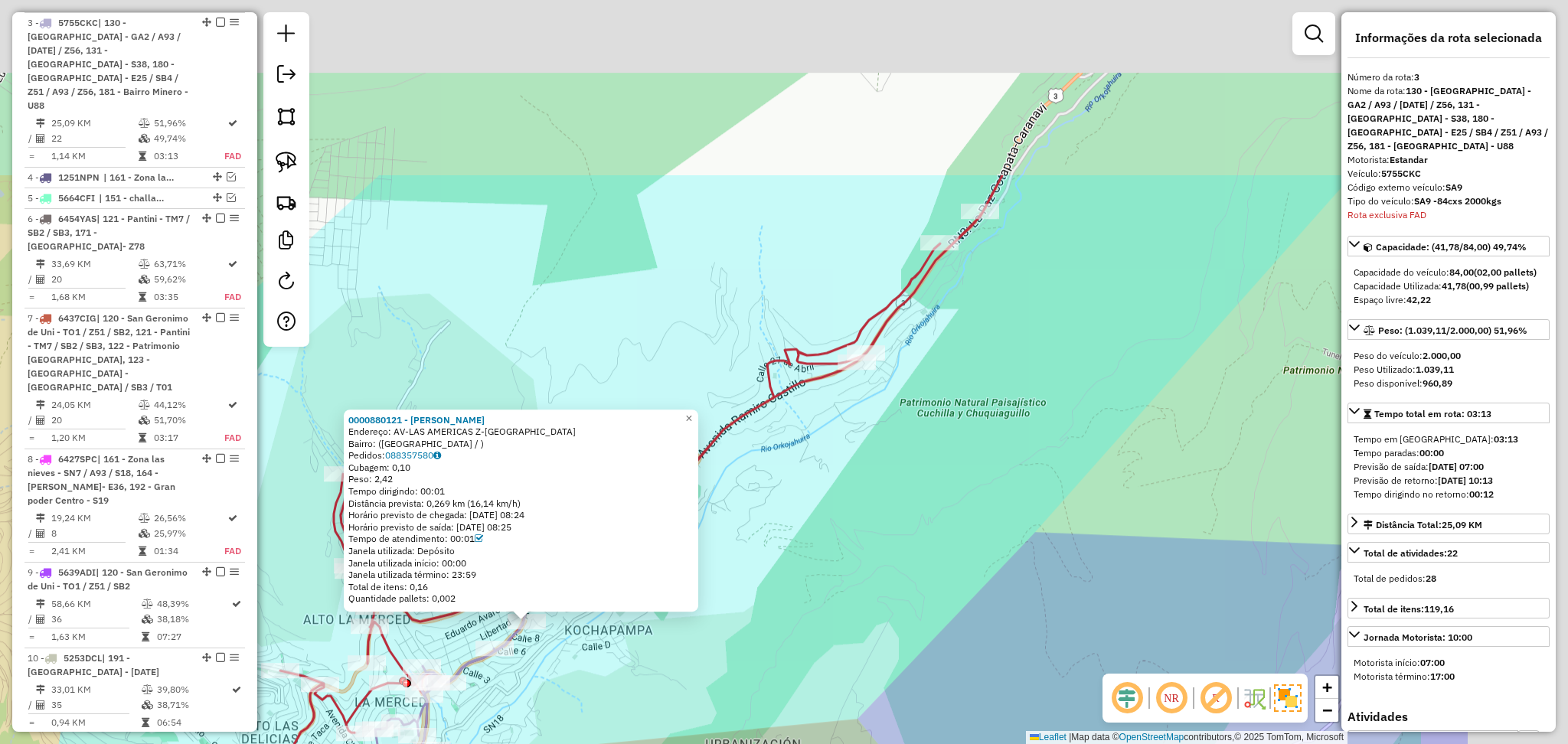
drag, startPoint x: 792, startPoint y: 511, endPoint x: 750, endPoint y: 546, distance: 54.7
click at [752, 546] on div "0000880121 - FANNY LUNA Endereço: AV-LAS AMERICAS Z-VILLA EL CARMEN Bairro: (LA…" at bounding box center [784, 372] width 1568 height 744
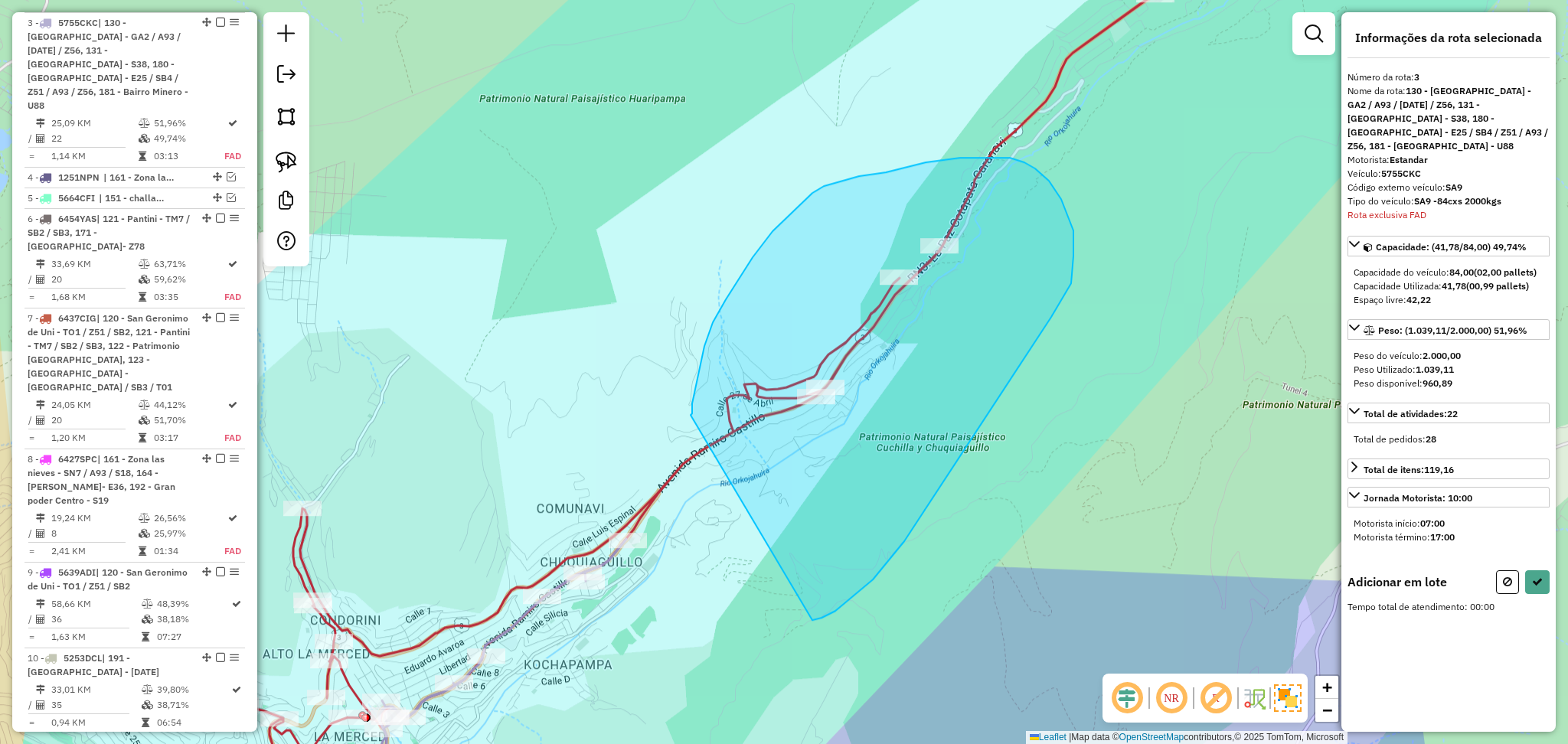
drag, startPoint x: 692, startPoint y: 411, endPoint x: 779, endPoint y: 614, distance: 220.9
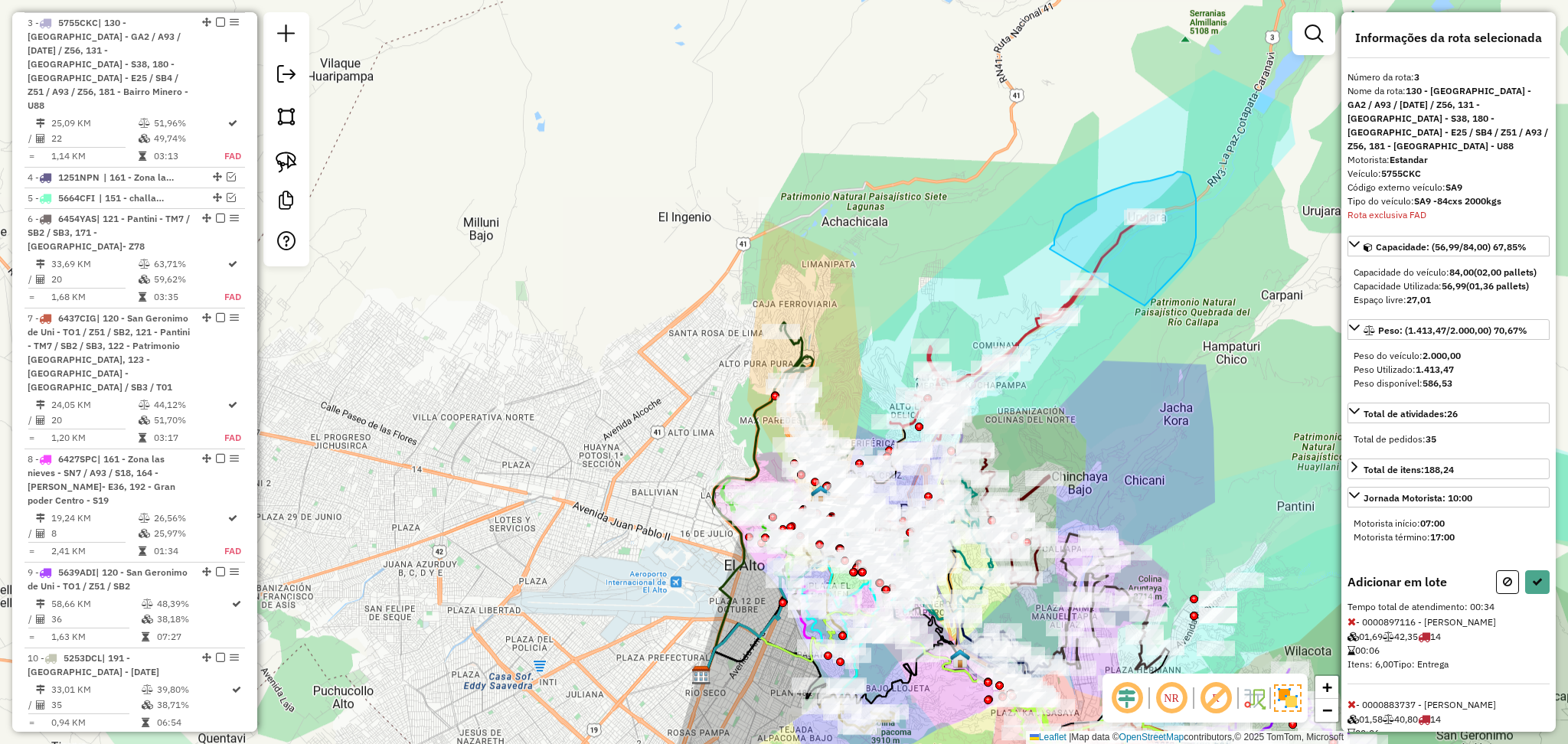
drag, startPoint x: 1054, startPoint y: 243, endPoint x: 1144, endPoint y: 307, distance: 110.4
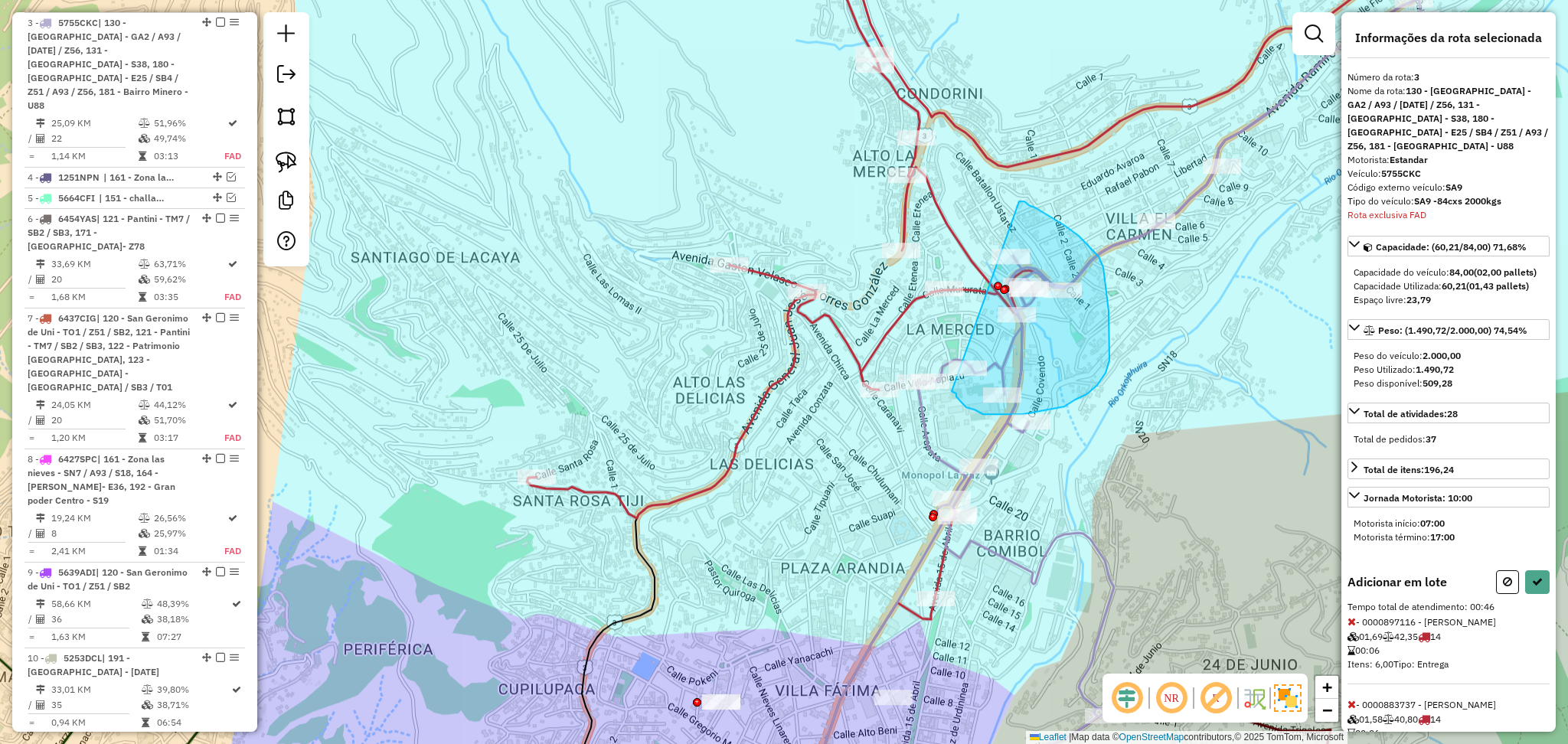
drag, startPoint x: 1035, startPoint y: 207, endPoint x: 951, endPoint y: 390, distance: 201.4
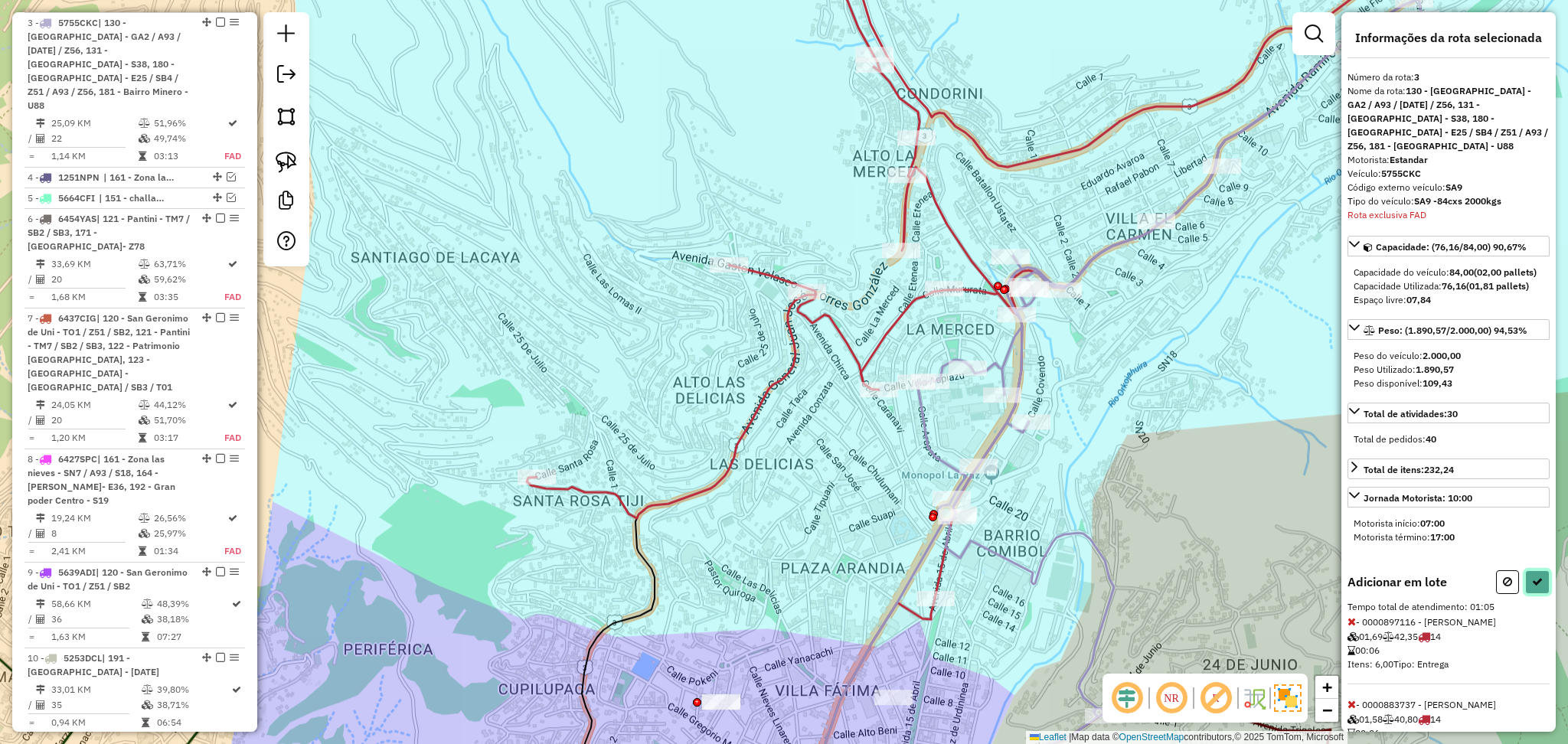
click at [1534, 583] on icon at bounding box center [1538, 581] width 11 height 11
select select "**********"
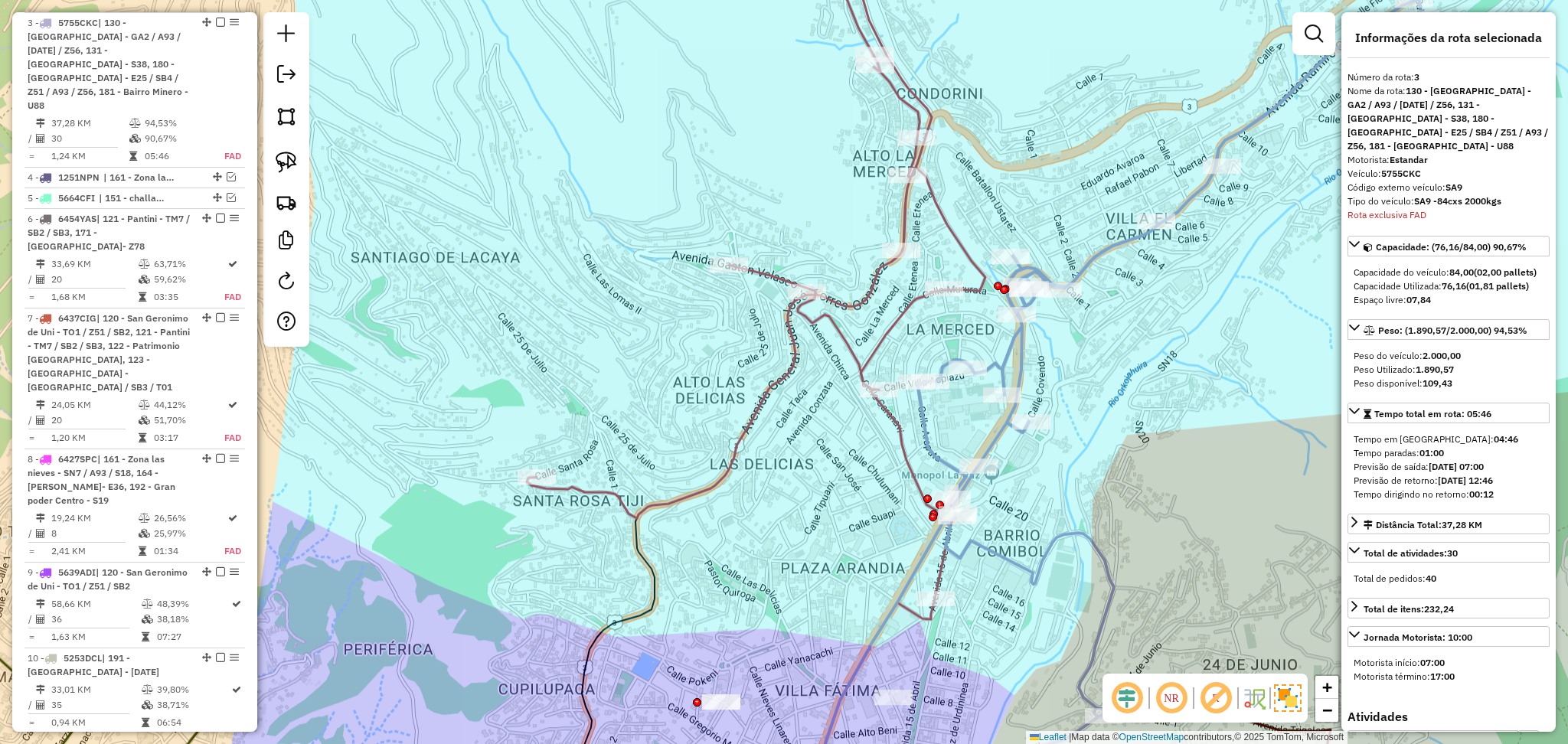
click at [334, 561] on div "Janela de atendimento Grade de atendimento Capacidade Transportadoras Veículos …" at bounding box center [784, 372] width 1568 height 744
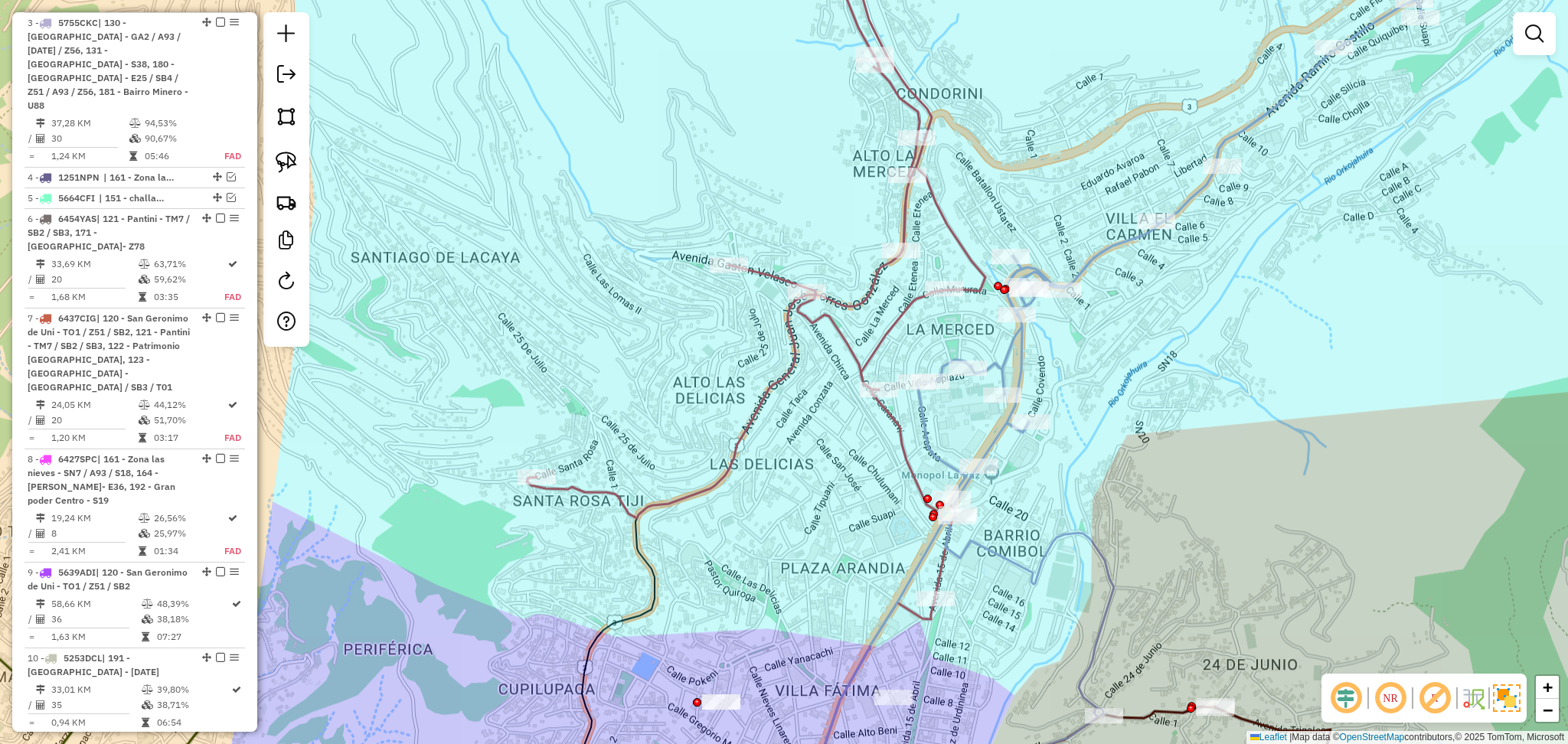
click at [1007, 355] on icon at bounding box center [1147, 372] width 722 height 894
select select "**********"
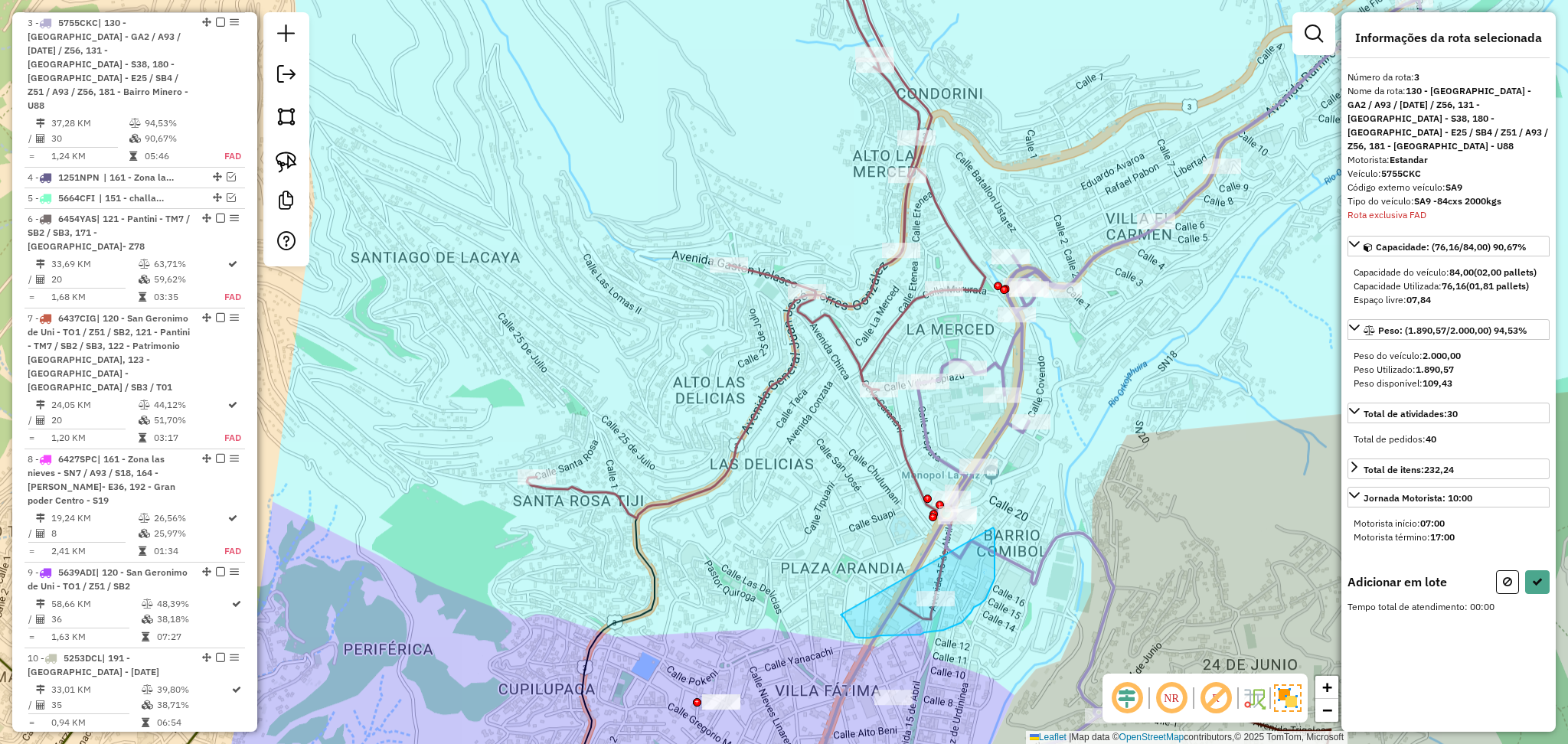
drag, startPoint x: 993, startPoint y: 529, endPoint x: 840, endPoint y: 607, distance: 171.7
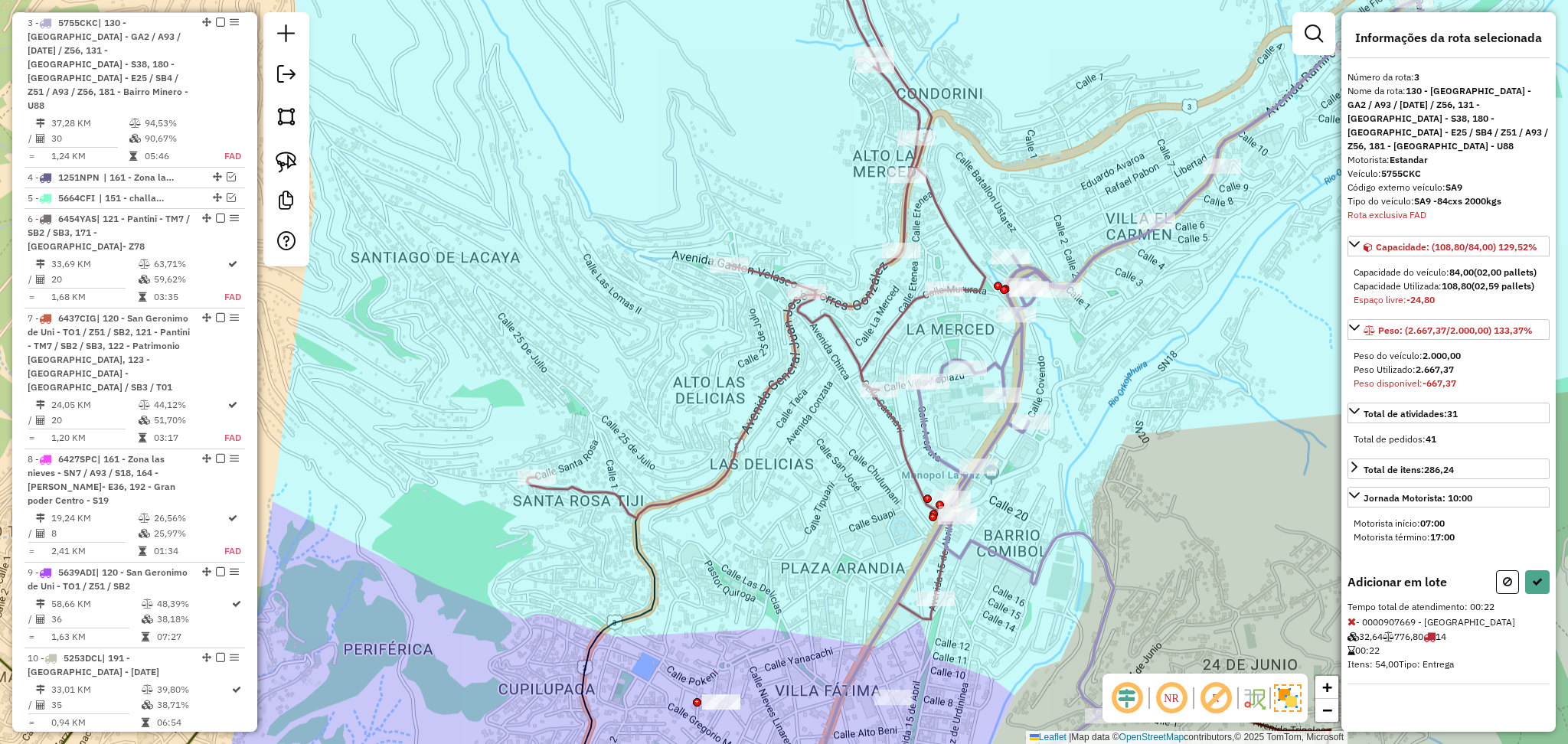
click at [1504, 576] on icon at bounding box center [1507, 581] width 9 height 11
select select "**********"
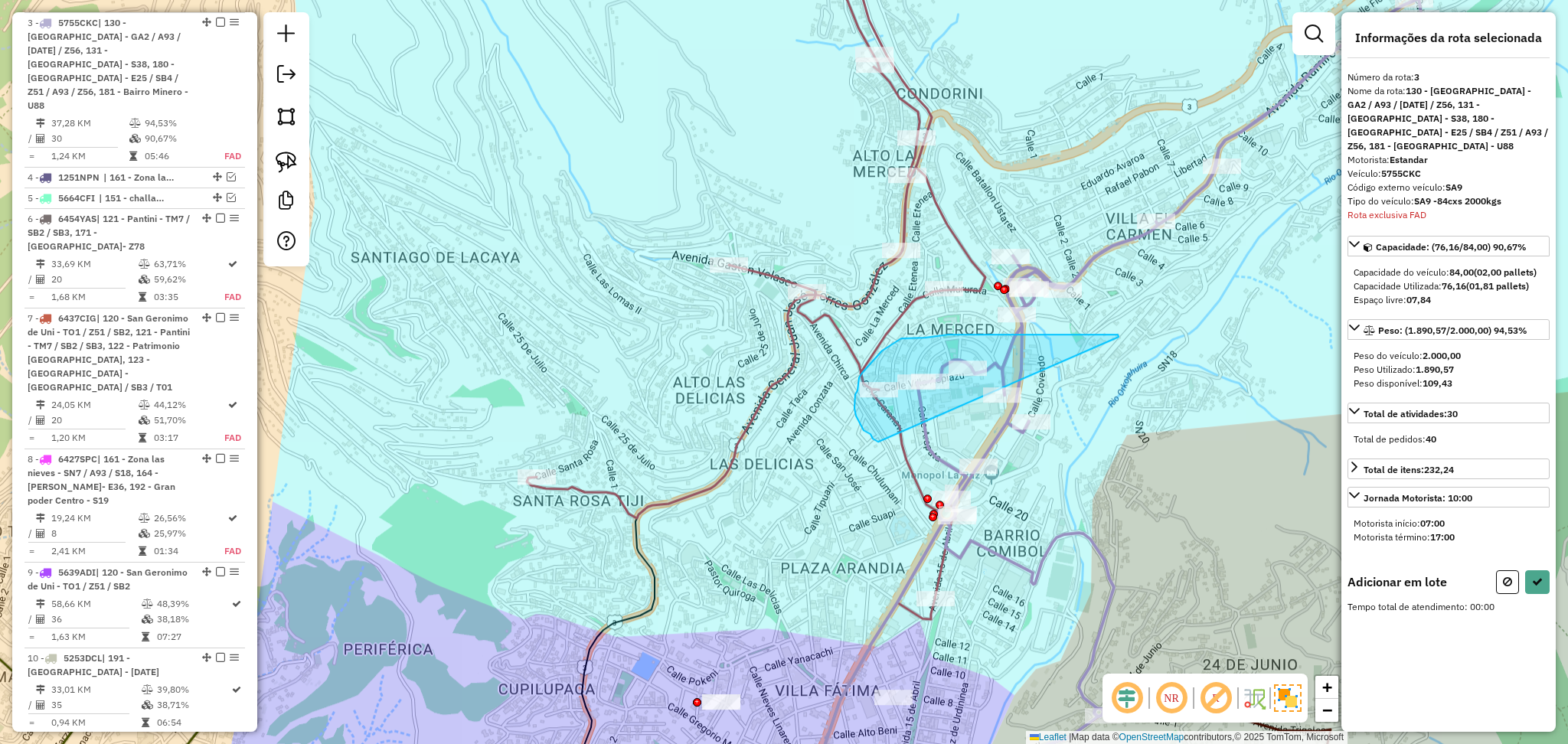
drag, startPoint x: 1119, startPoint y: 337, endPoint x: 878, endPoint y: 441, distance: 262.5
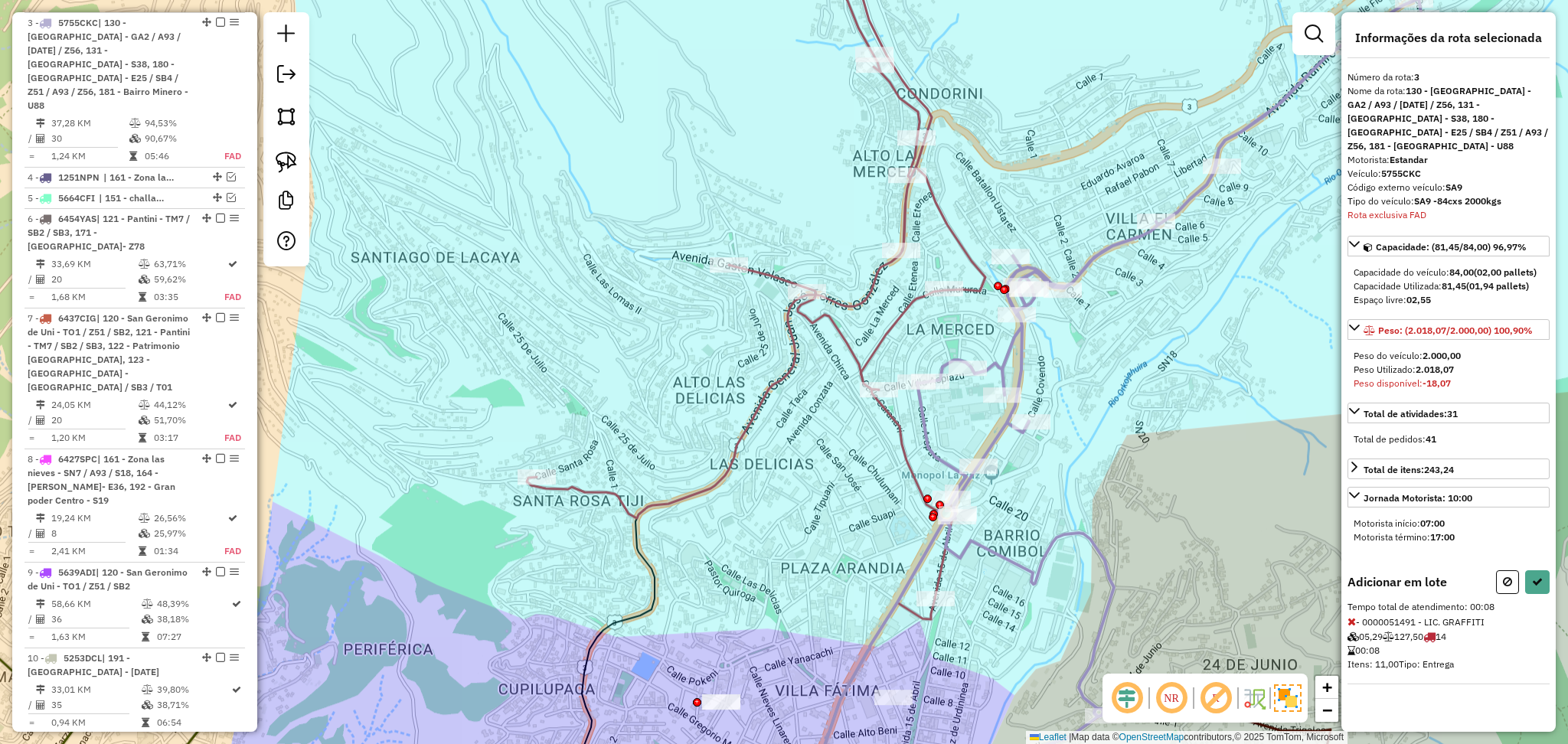
click at [1508, 576] on icon at bounding box center [1507, 581] width 9 height 11
select select "**********"
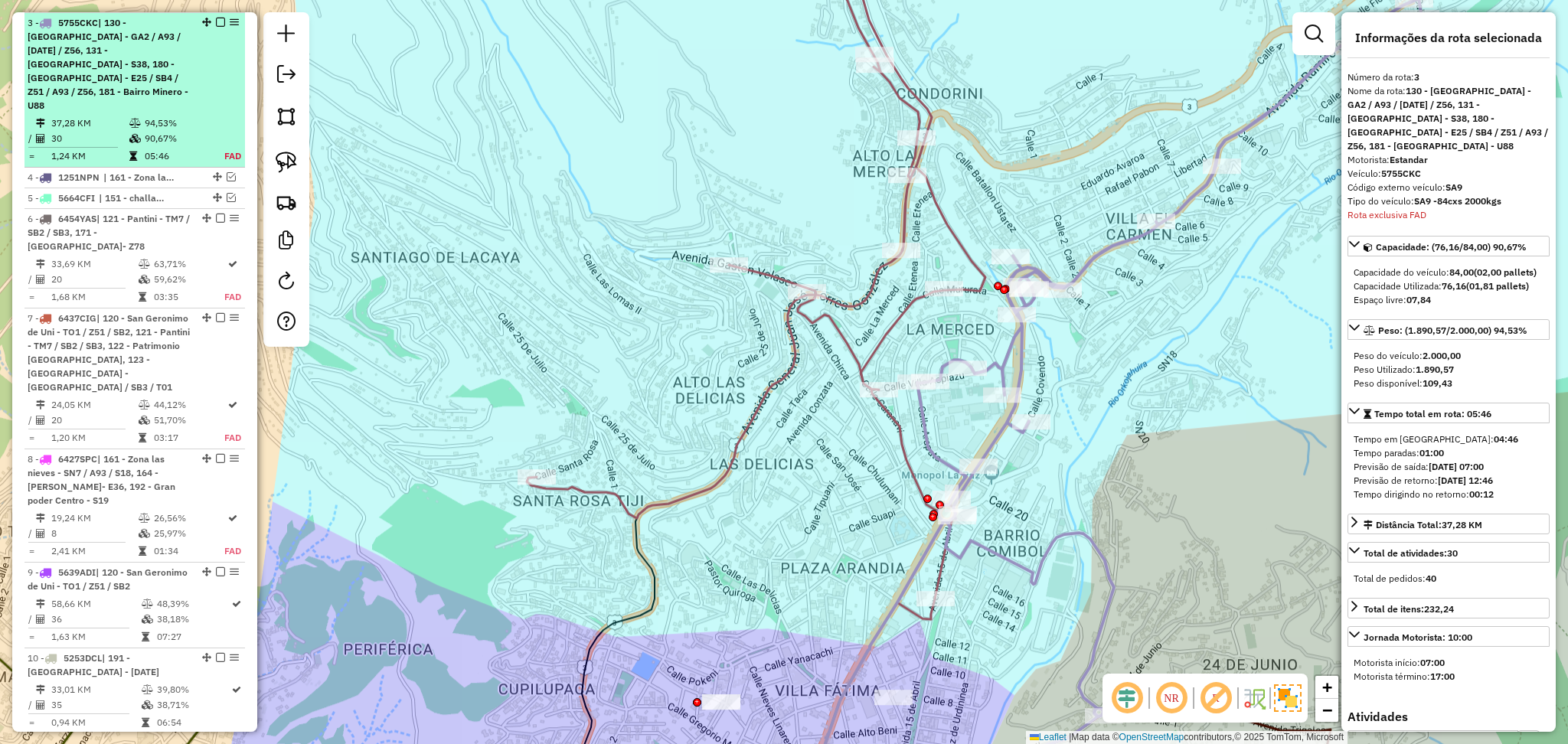
click at [216, 23] on em at bounding box center [220, 21] width 9 height 9
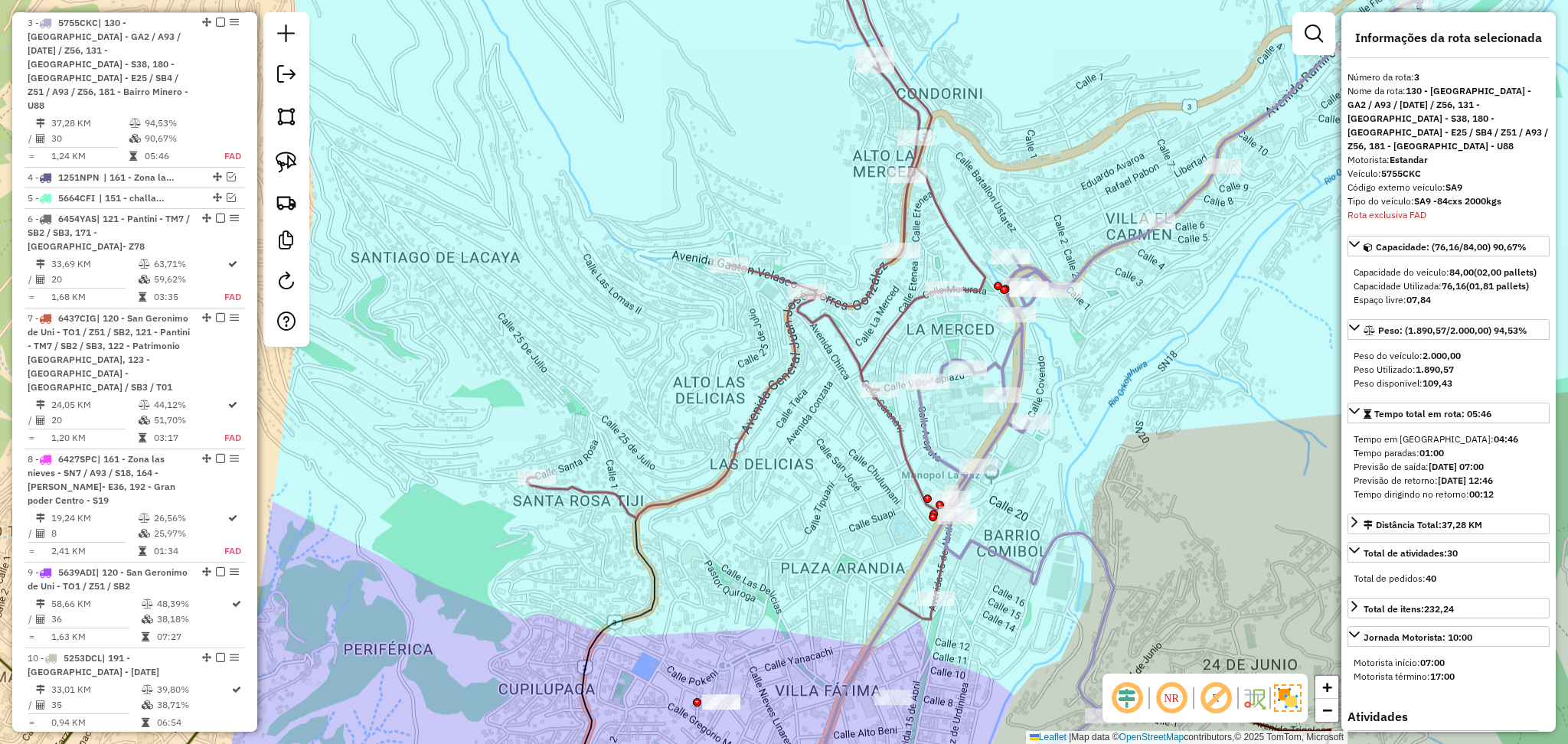
scroll to position [523, 0]
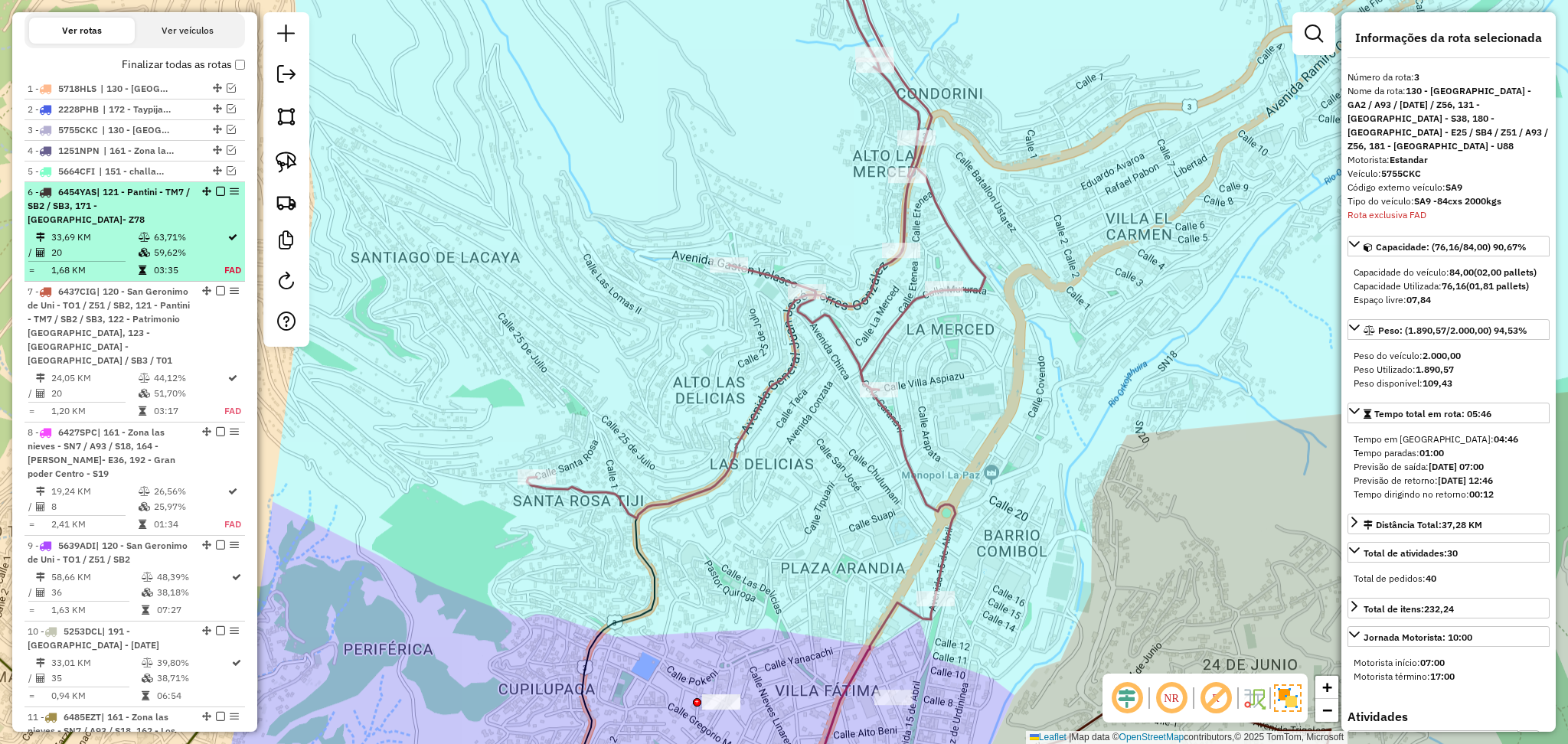
click at [164, 245] on td "59,62%" at bounding box center [188, 252] width 72 height 16
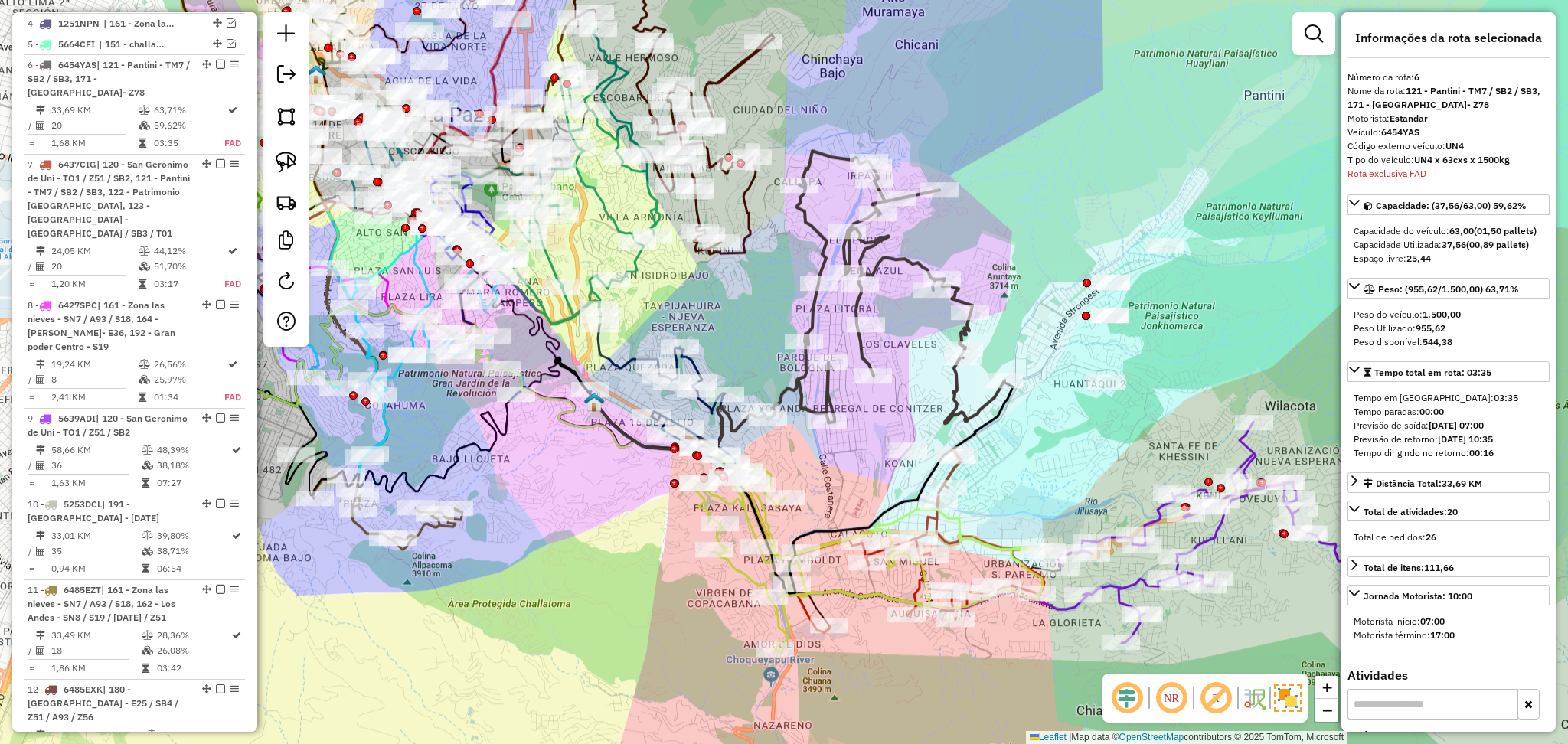
scroll to position [692, 0]
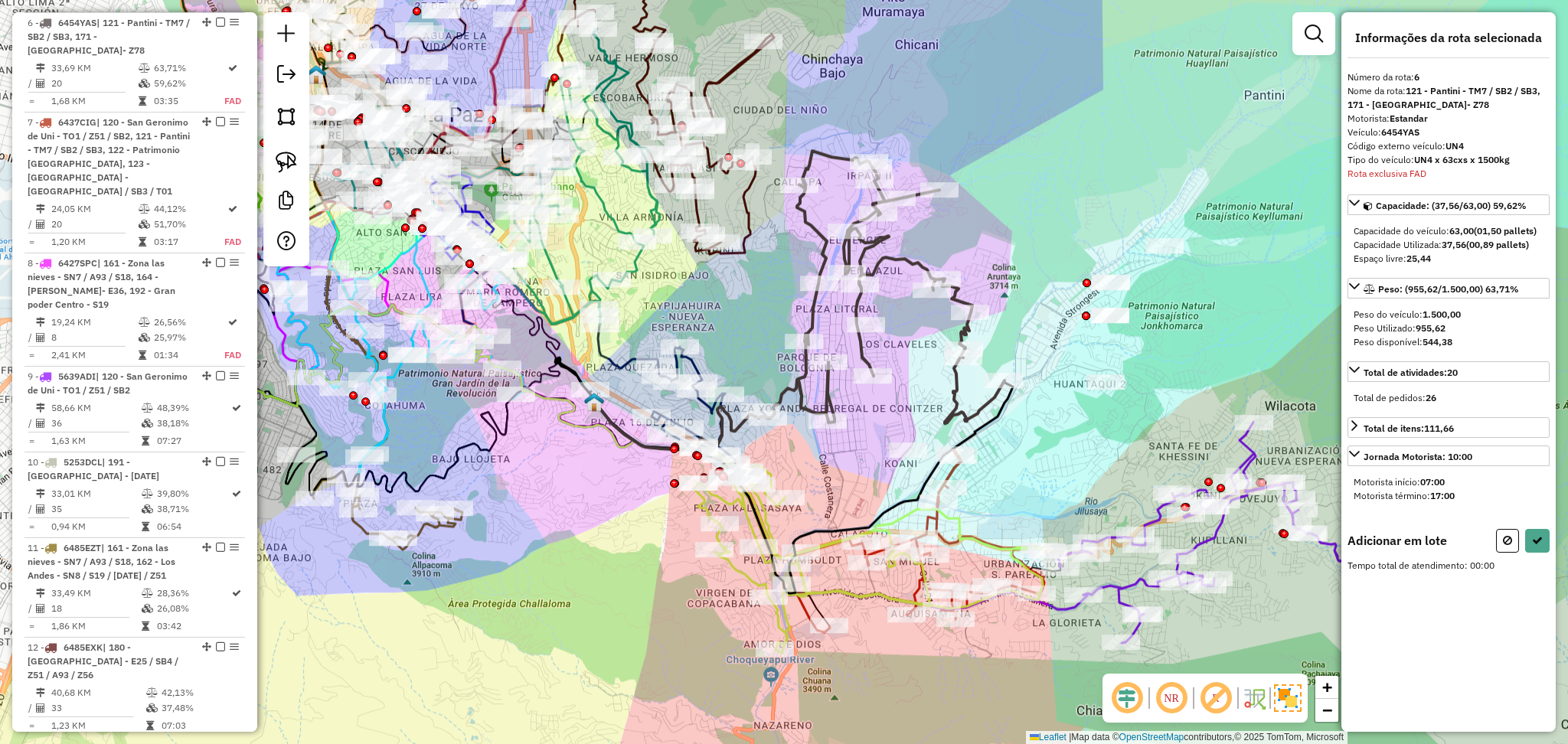
click at [1501, 544] on button at bounding box center [1508, 541] width 23 height 24
select select "**********"
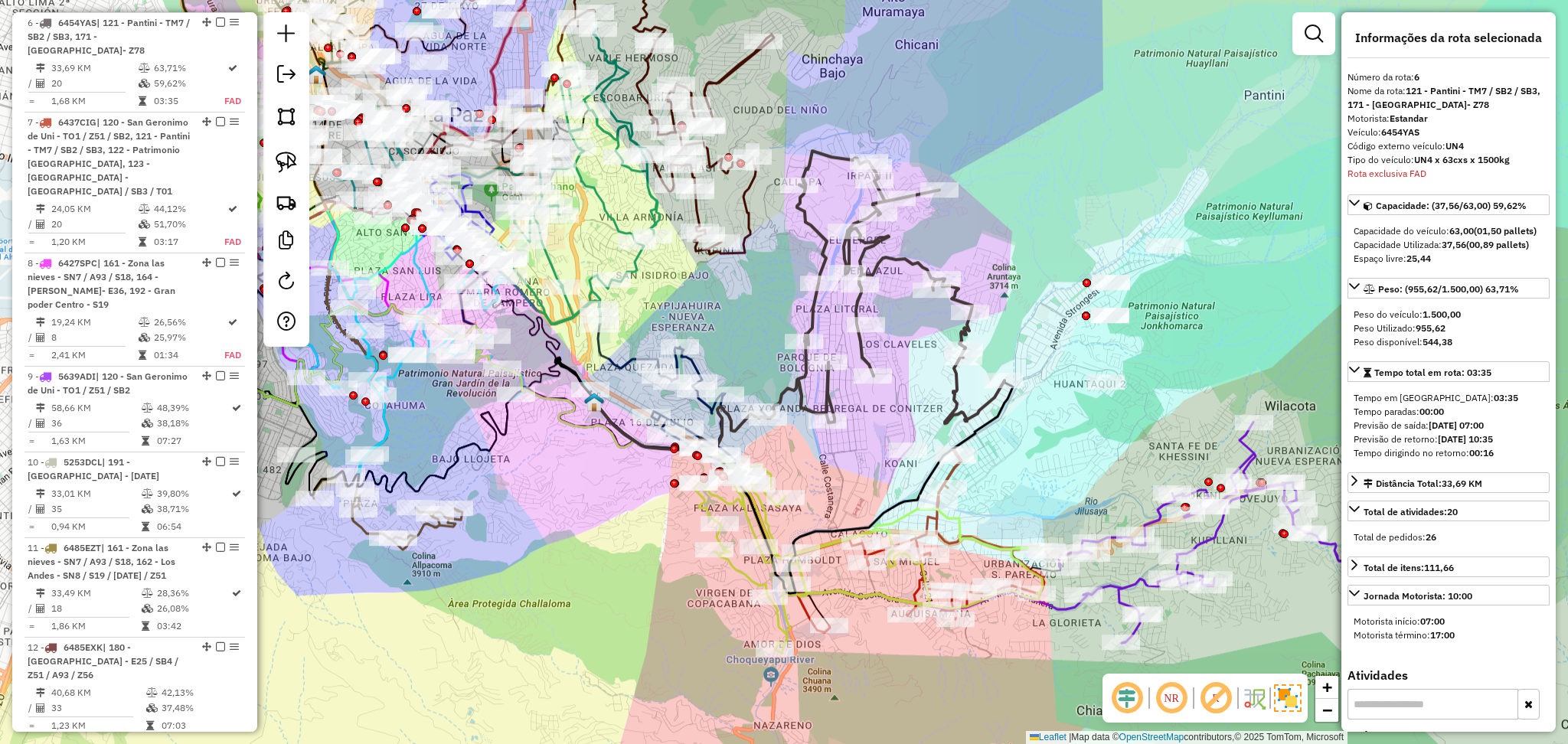
click at [746, 59] on icon at bounding box center [674, 119] width 200 height 270
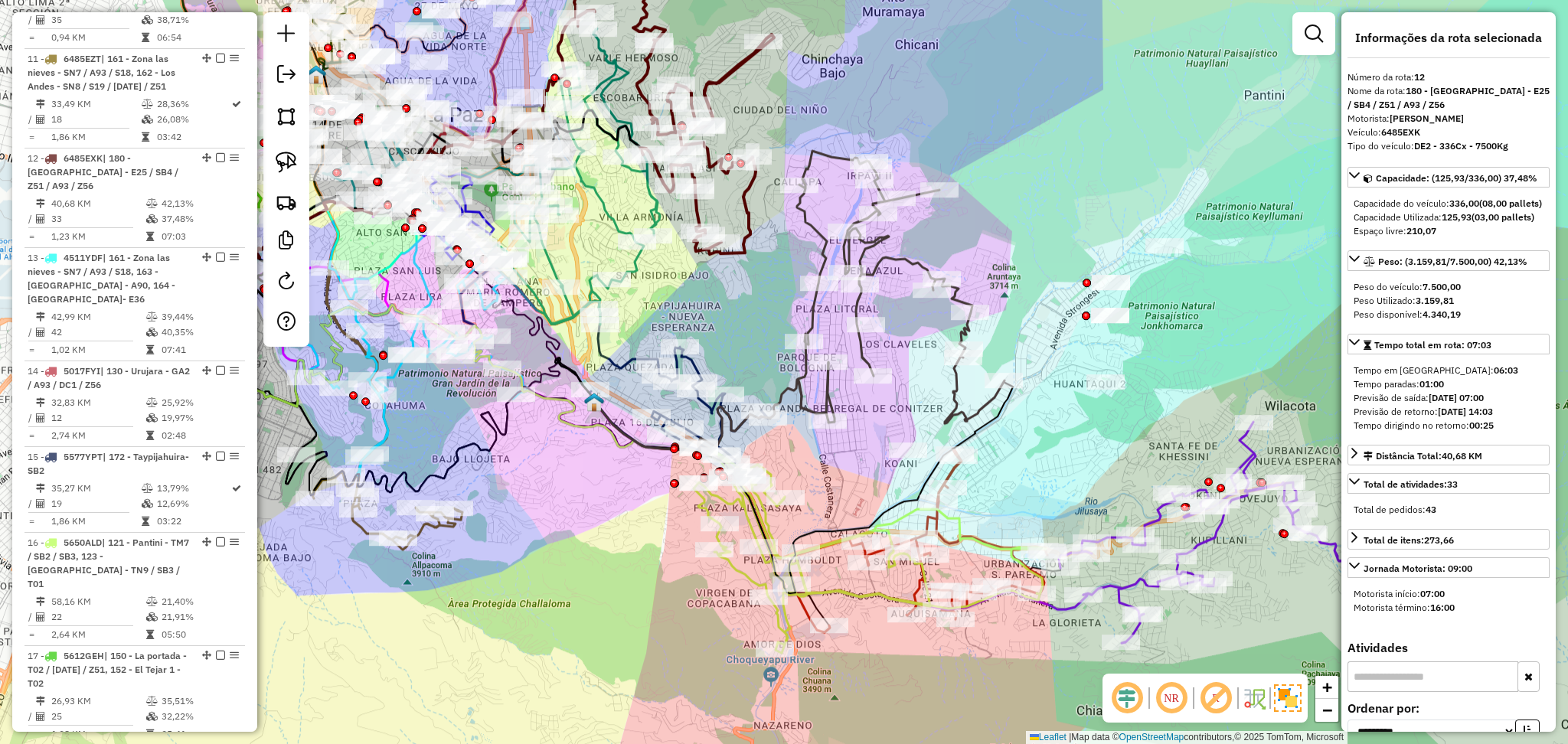
scroll to position [1304, 0]
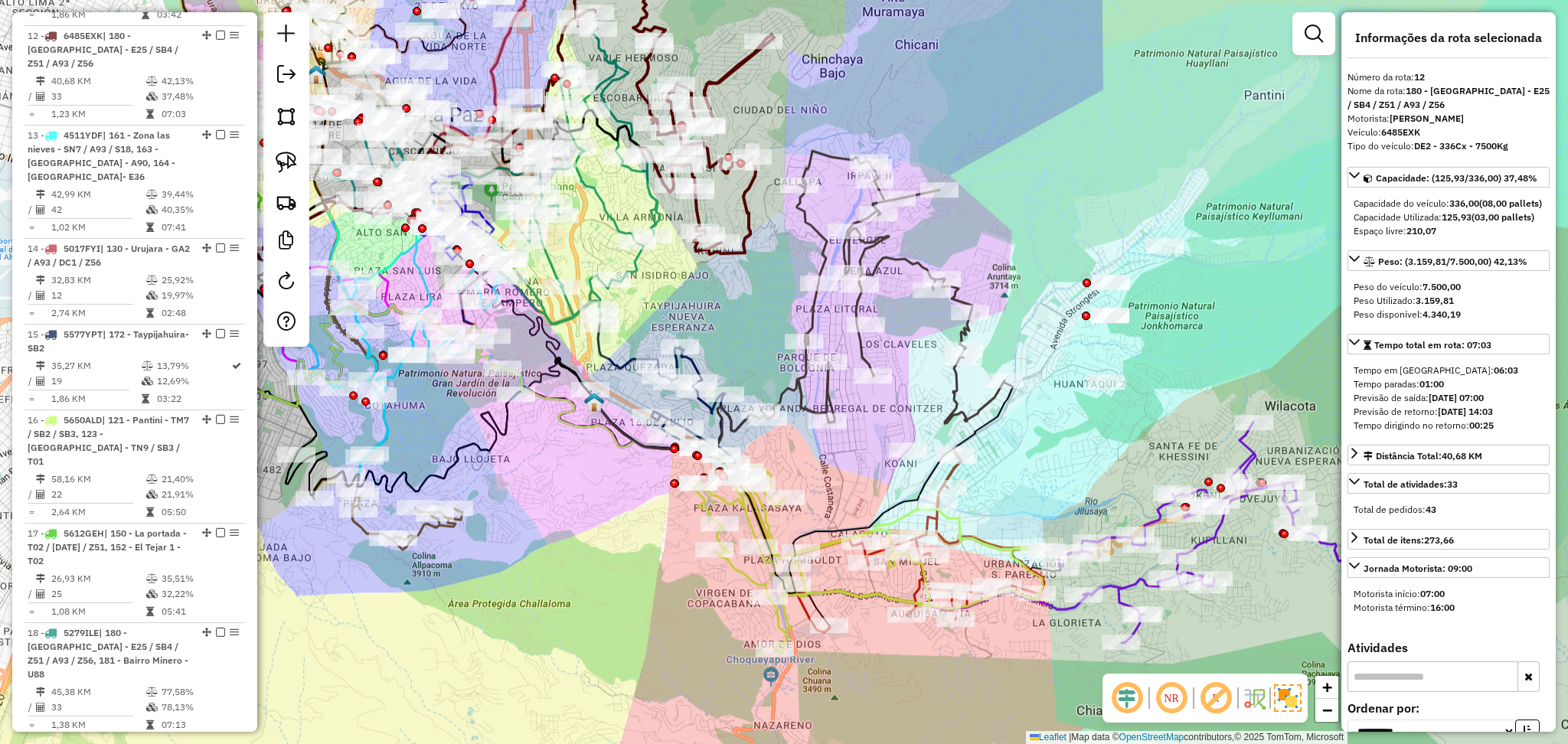
click at [818, 227] on icon at bounding box center [901, 287] width 207 height 273
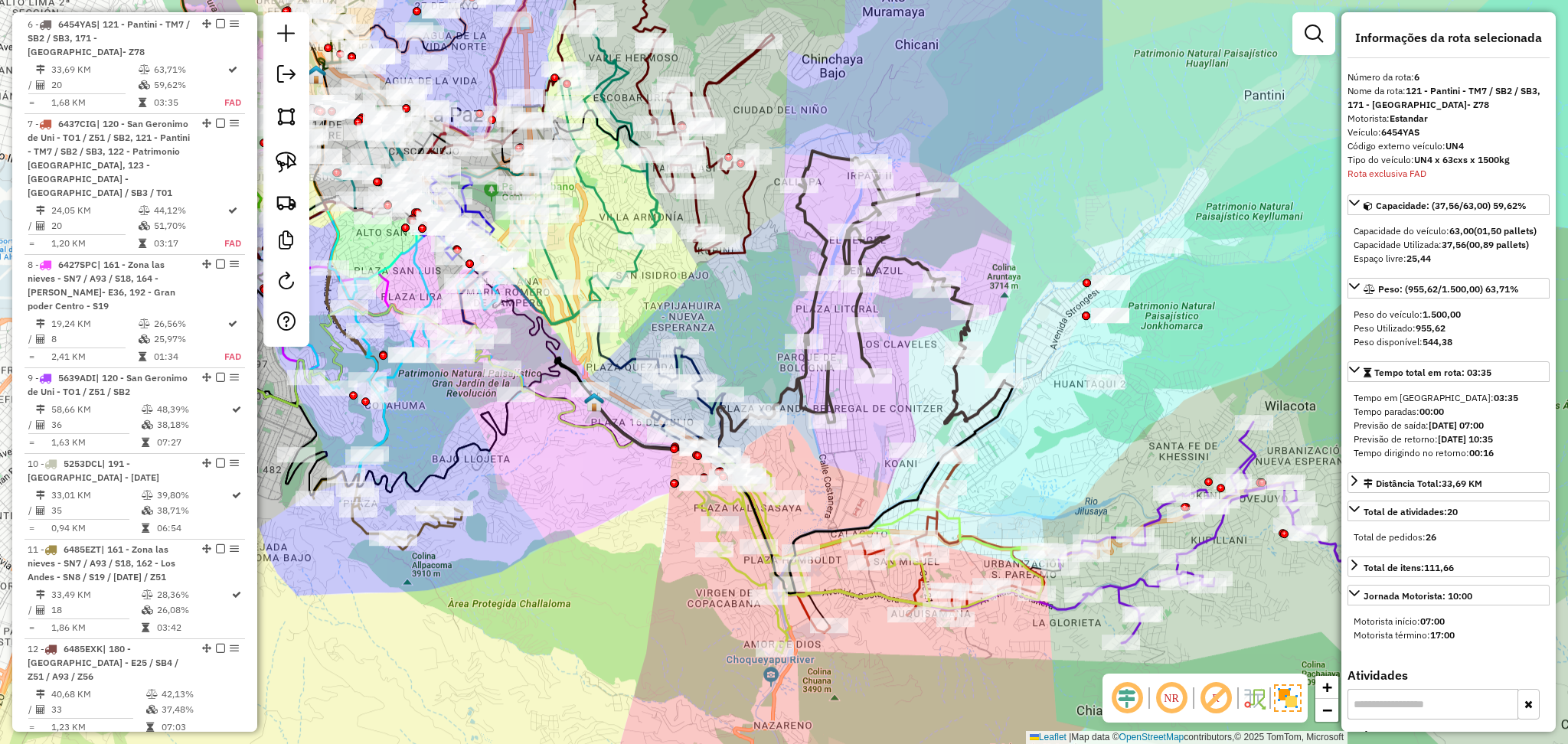
scroll to position [692, 0]
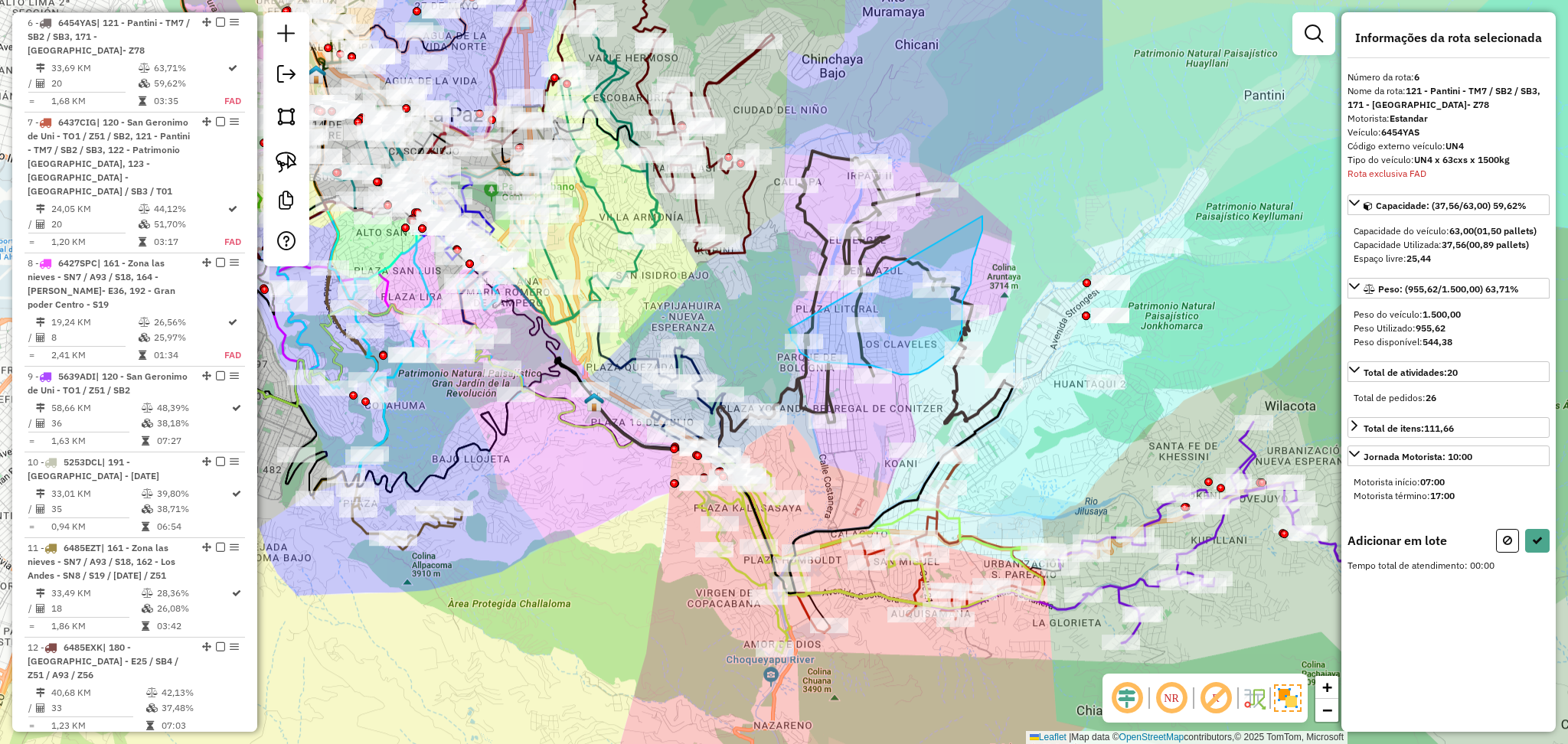
drag, startPoint x: 977, startPoint y: 246, endPoint x: 789, endPoint y: 329, distance: 205.5
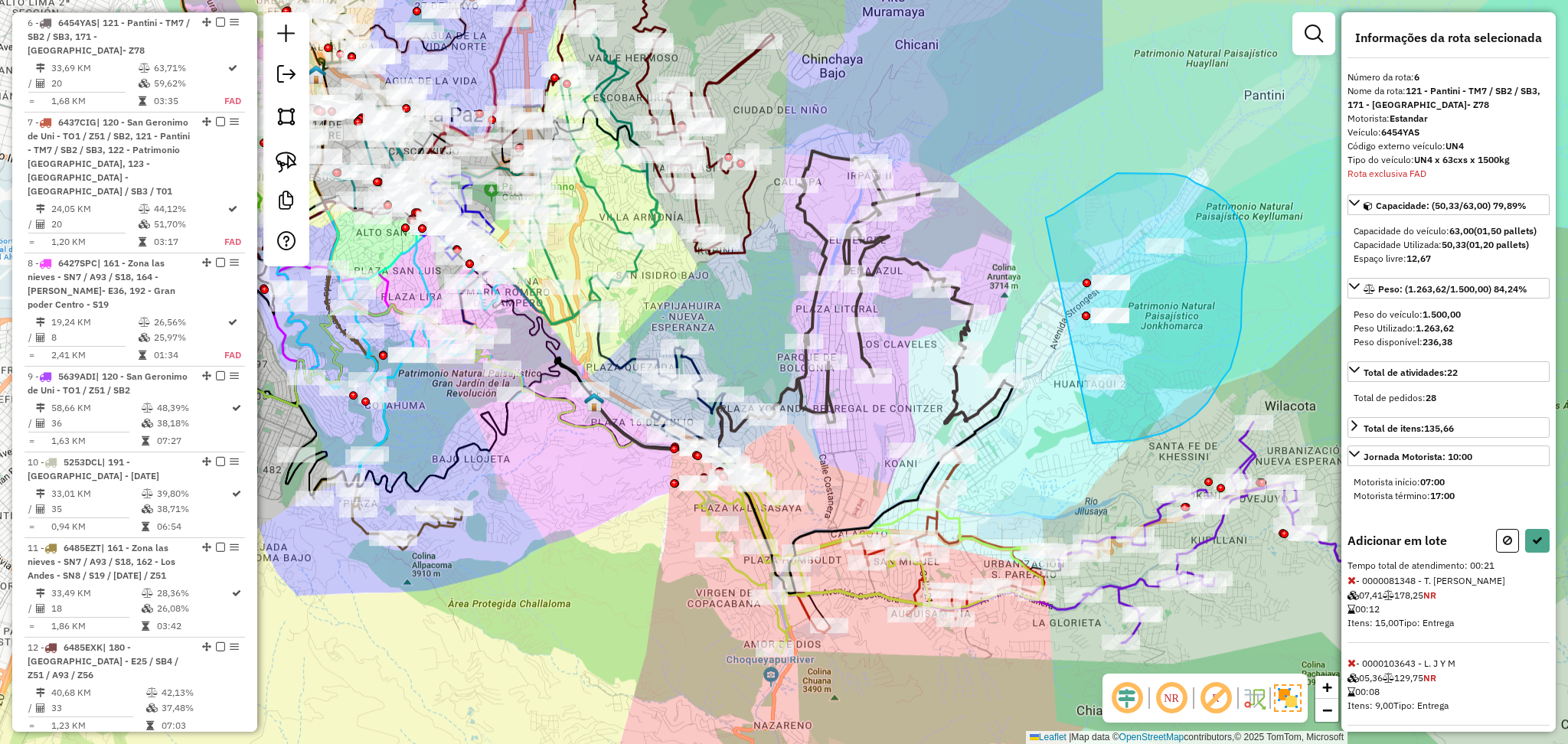
drag, startPoint x: 1046, startPoint y: 219, endPoint x: 1039, endPoint y: 424, distance: 205.1
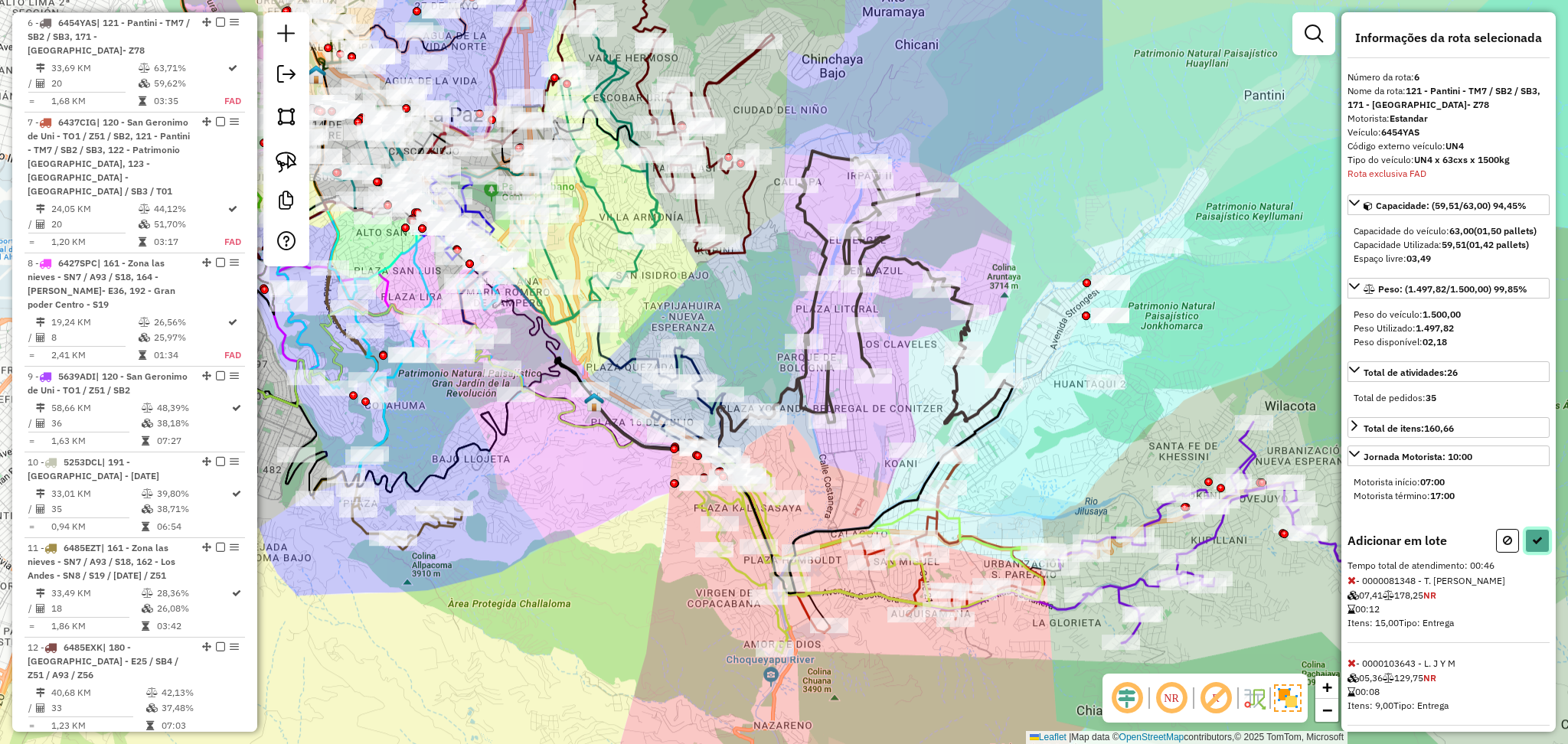
click at [1533, 546] on icon at bounding box center [1538, 540] width 11 height 11
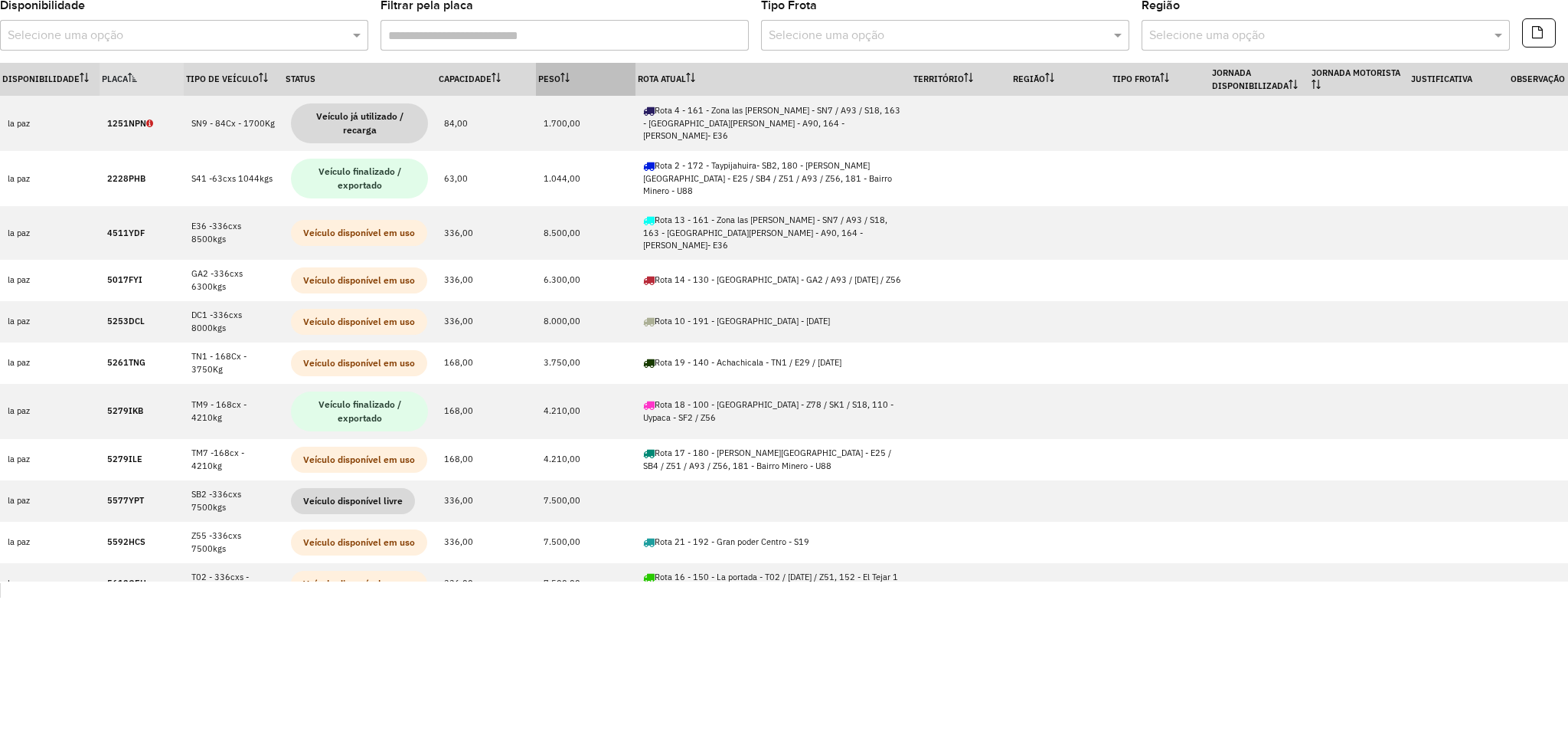
click at [554, 84] on th "Peso" at bounding box center [585, 79] width 99 height 33
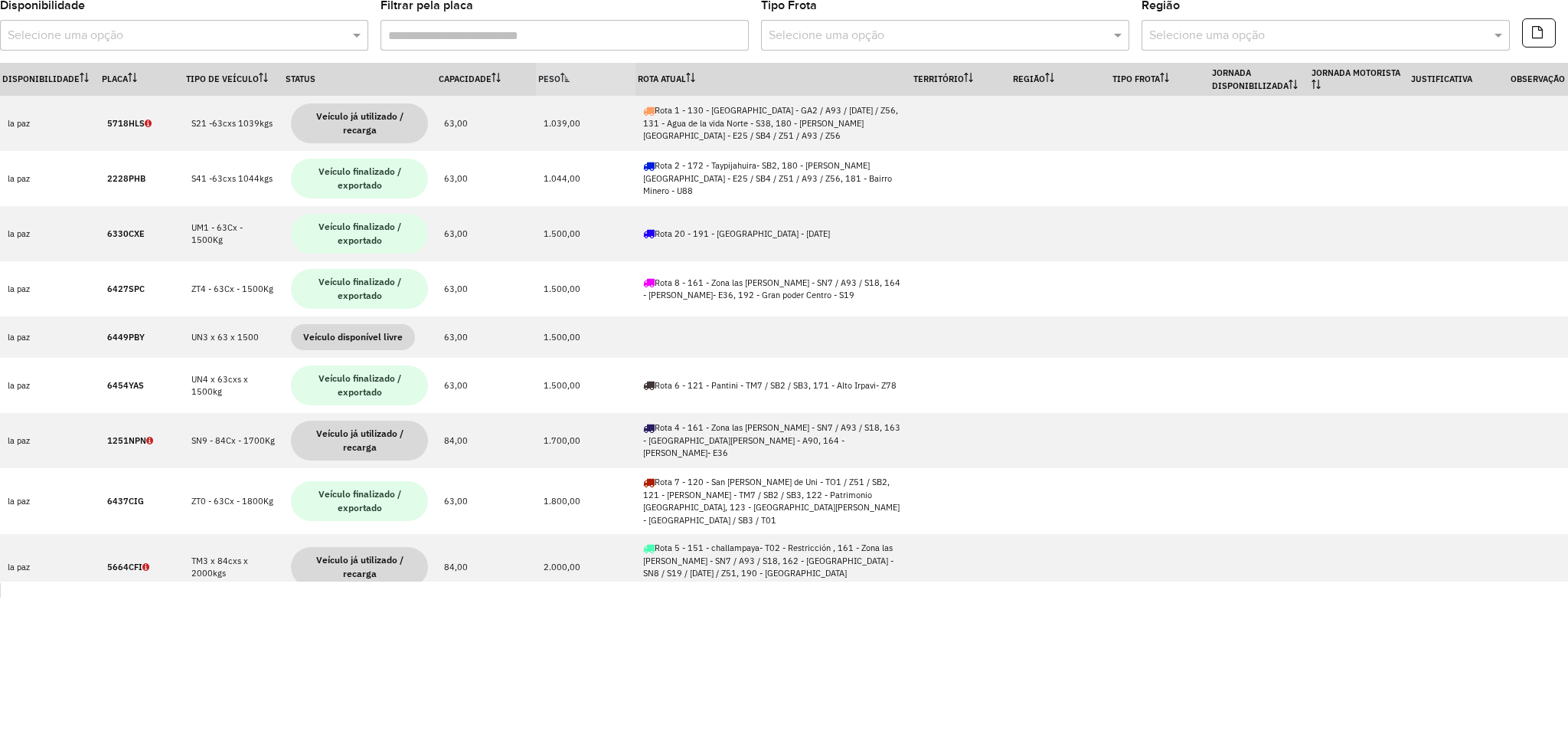
click at [557, 83] on th "Peso" at bounding box center [585, 79] width 99 height 33
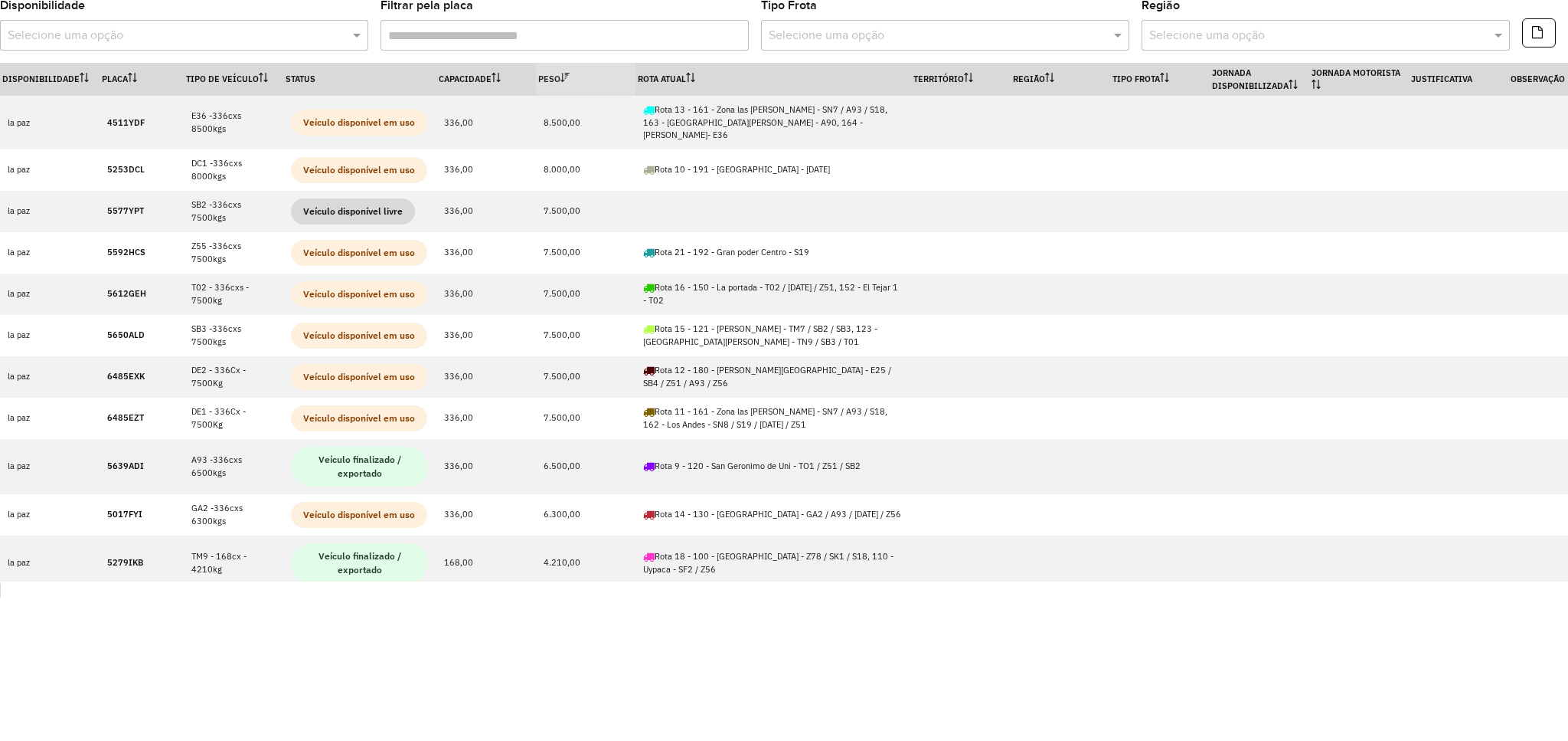
click at [572, 68] on th "Peso" at bounding box center [585, 79] width 99 height 33
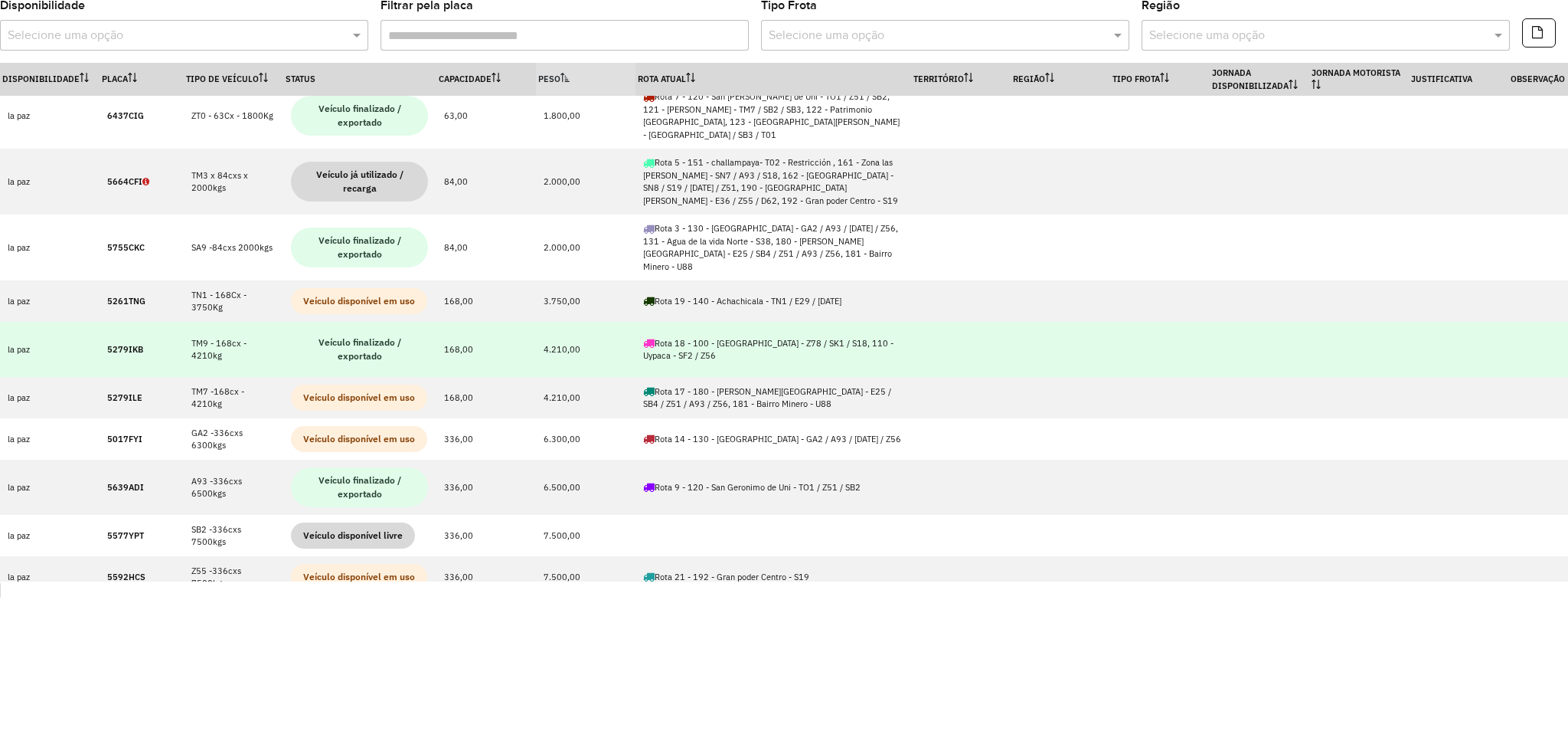
scroll to position [510, 0]
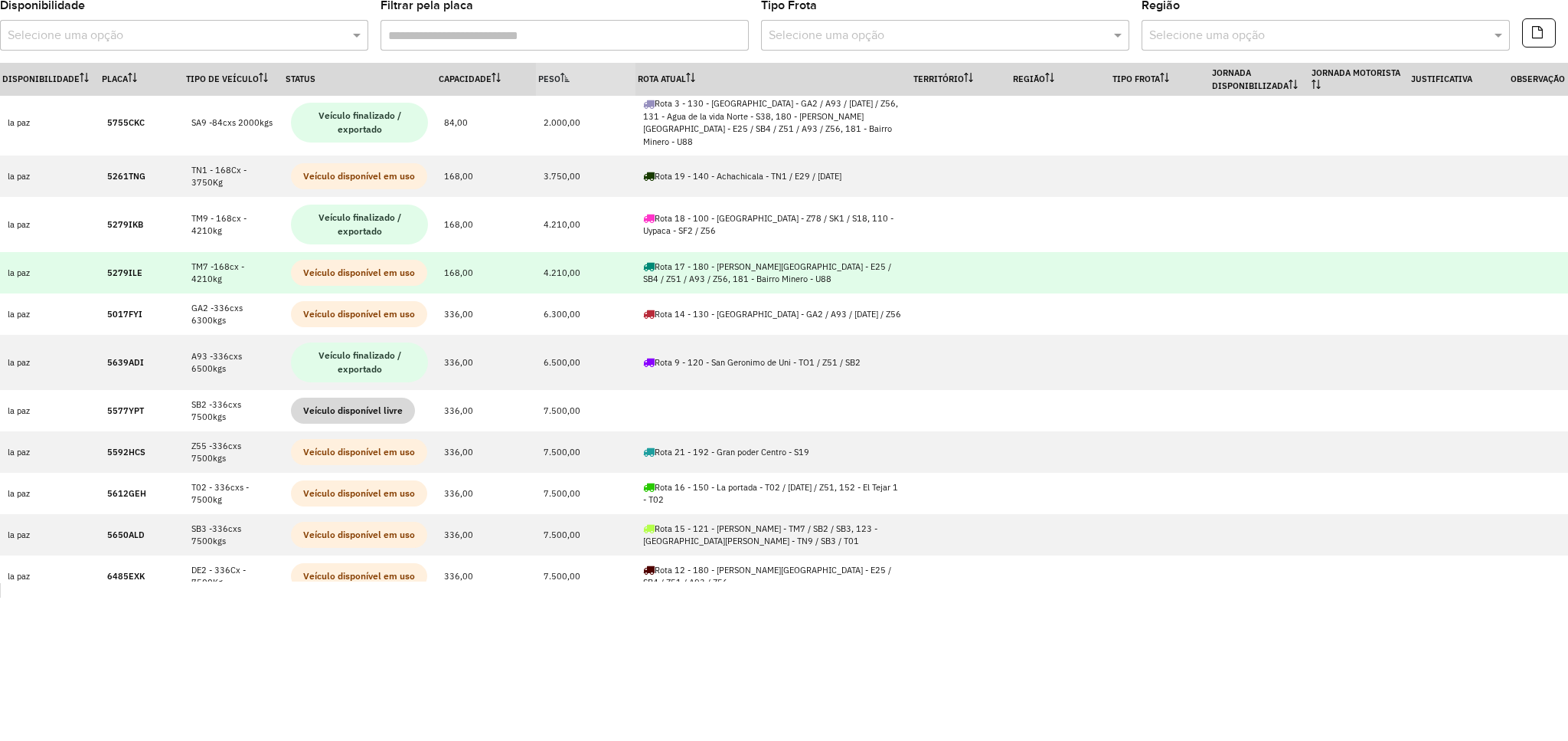
click at [146, 252] on td "5279ILE" at bounding box center [141, 272] width 84 height 41
click at [133, 252] on td "5279ILE" at bounding box center [141, 272] width 84 height 41
copy strong "5279ILE"
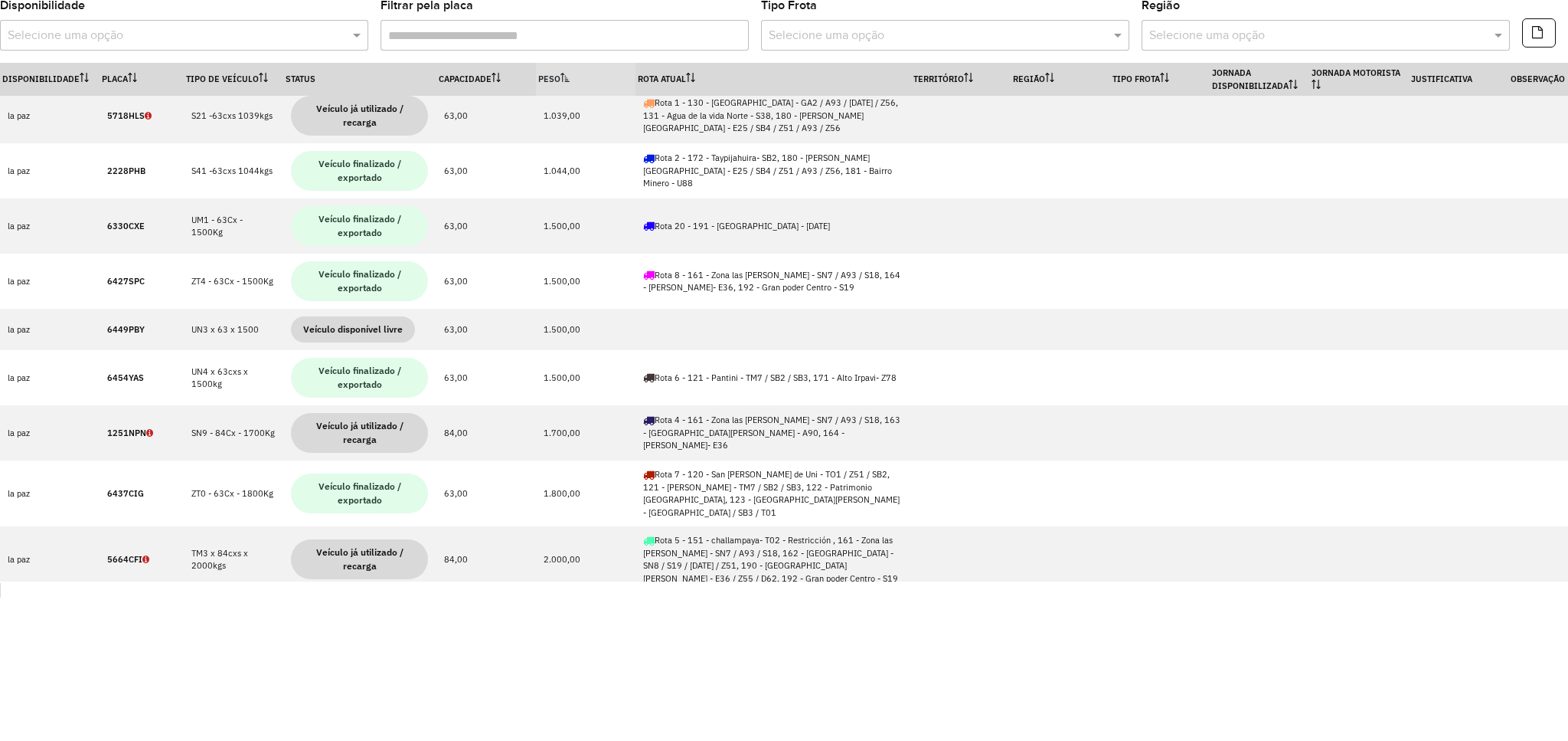
scroll to position [0, 0]
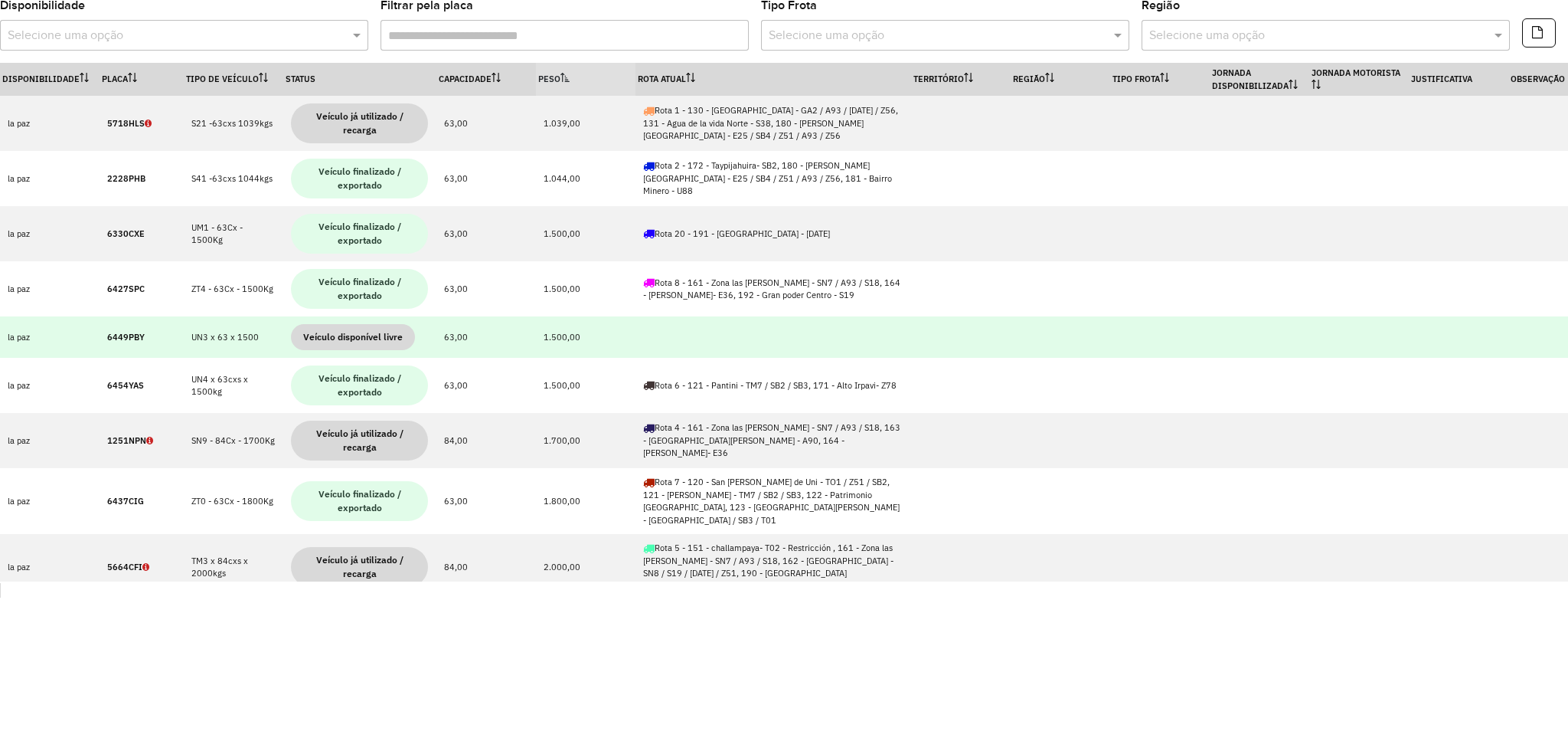
click at [115, 341] on strong "6449PBY" at bounding box center [126, 336] width 38 height 11
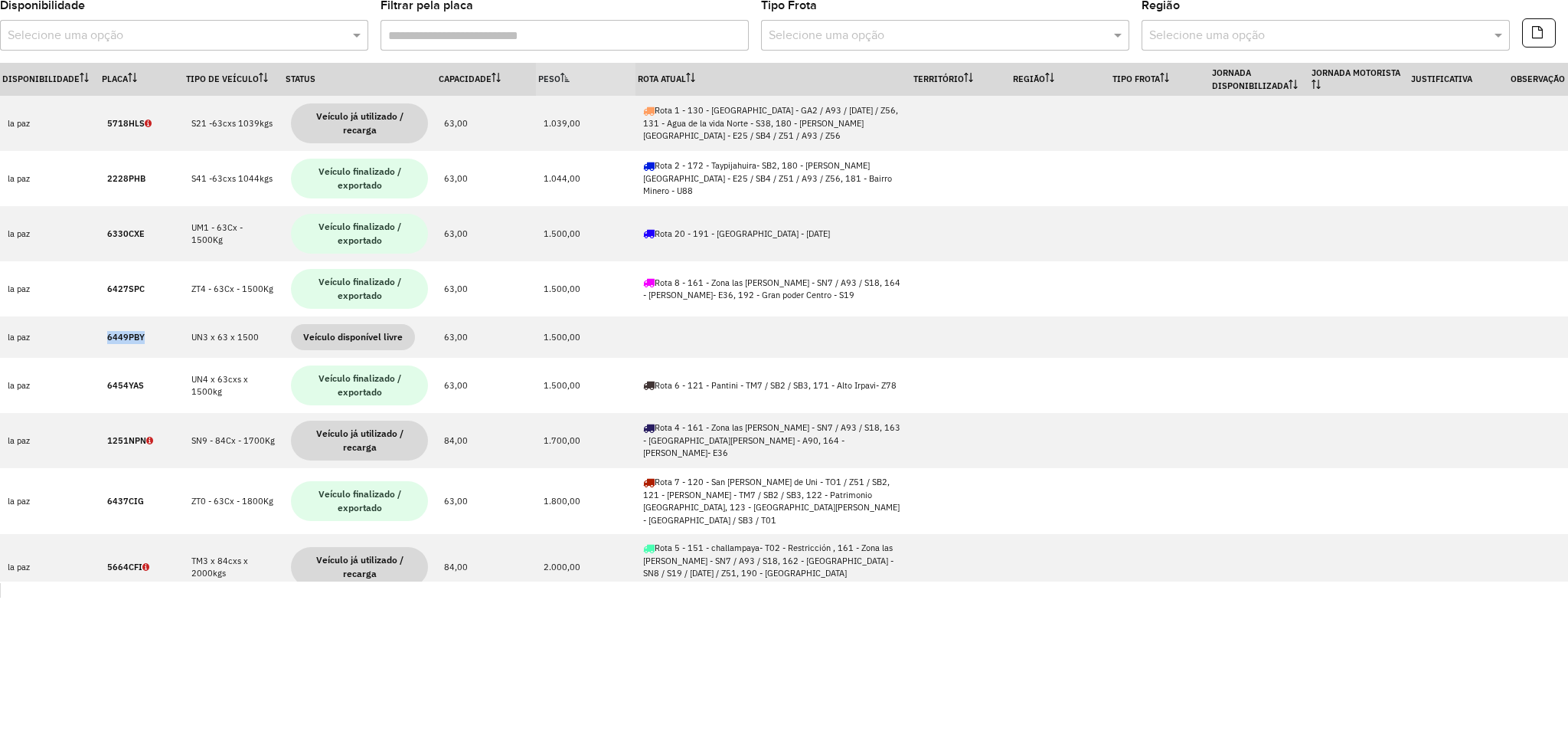
copy strong "6449PBY"
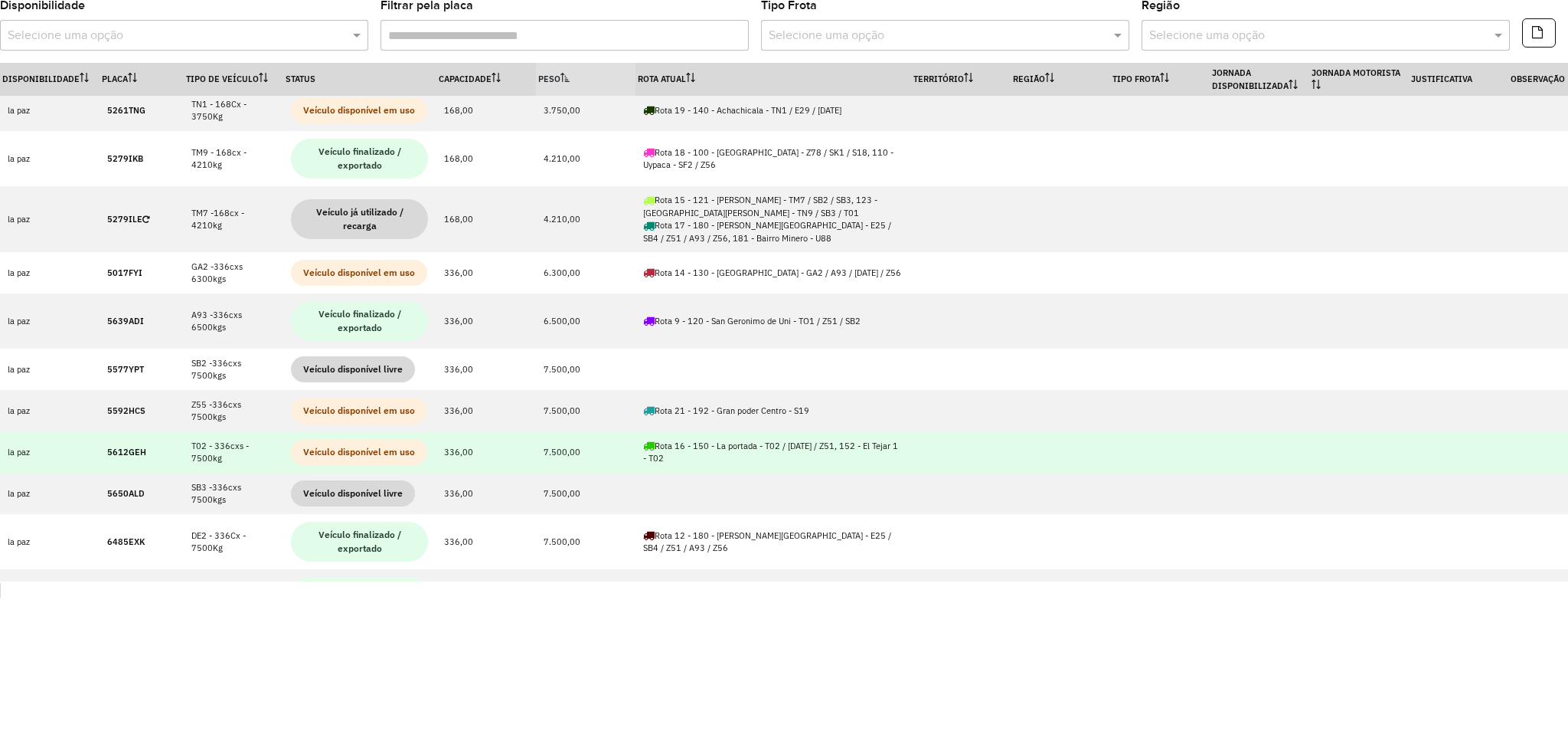
scroll to position [613, 0]
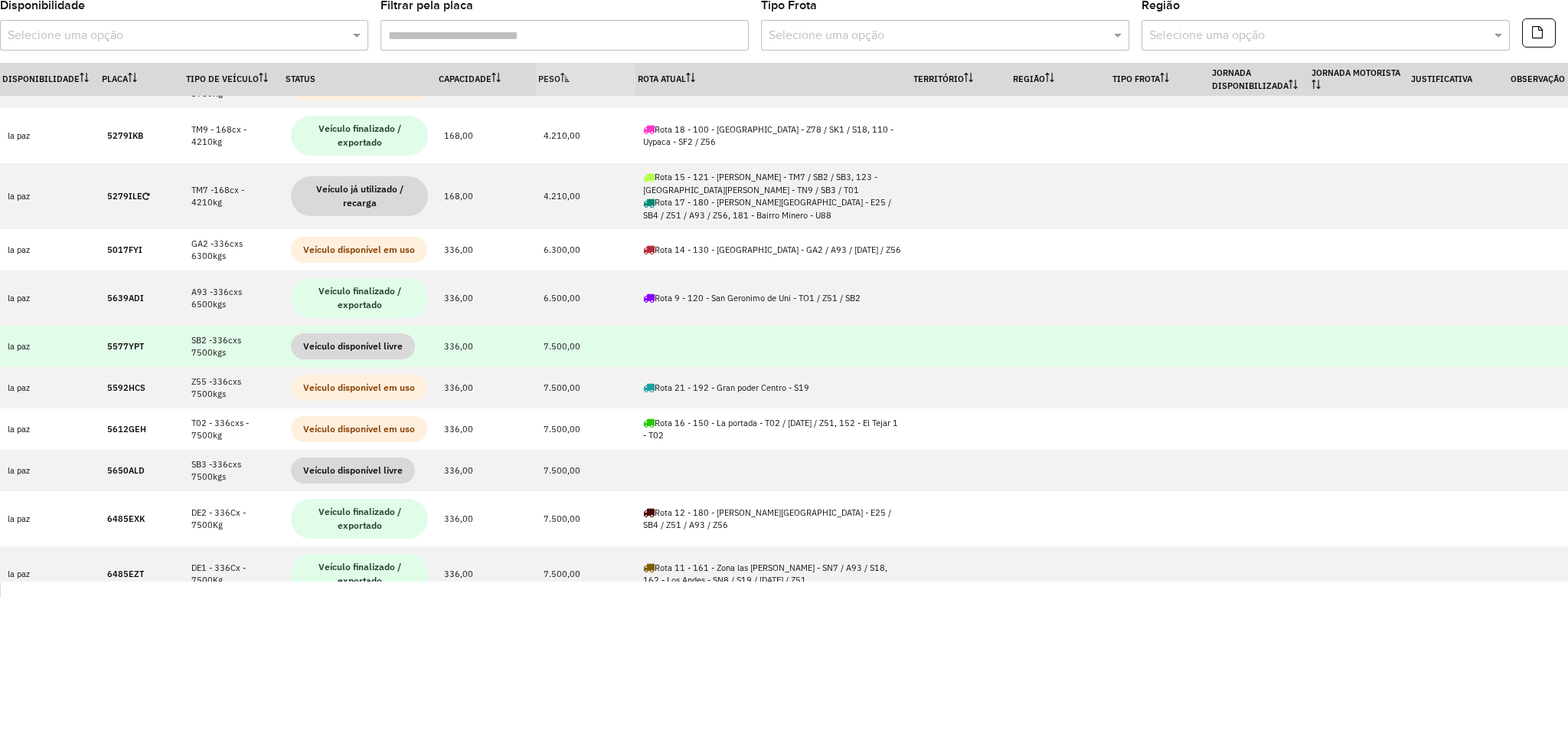
click at [117, 340] on strong "5577YPT" at bounding box center [125, 345] width 37 height 11
copy strong "5577YPT"
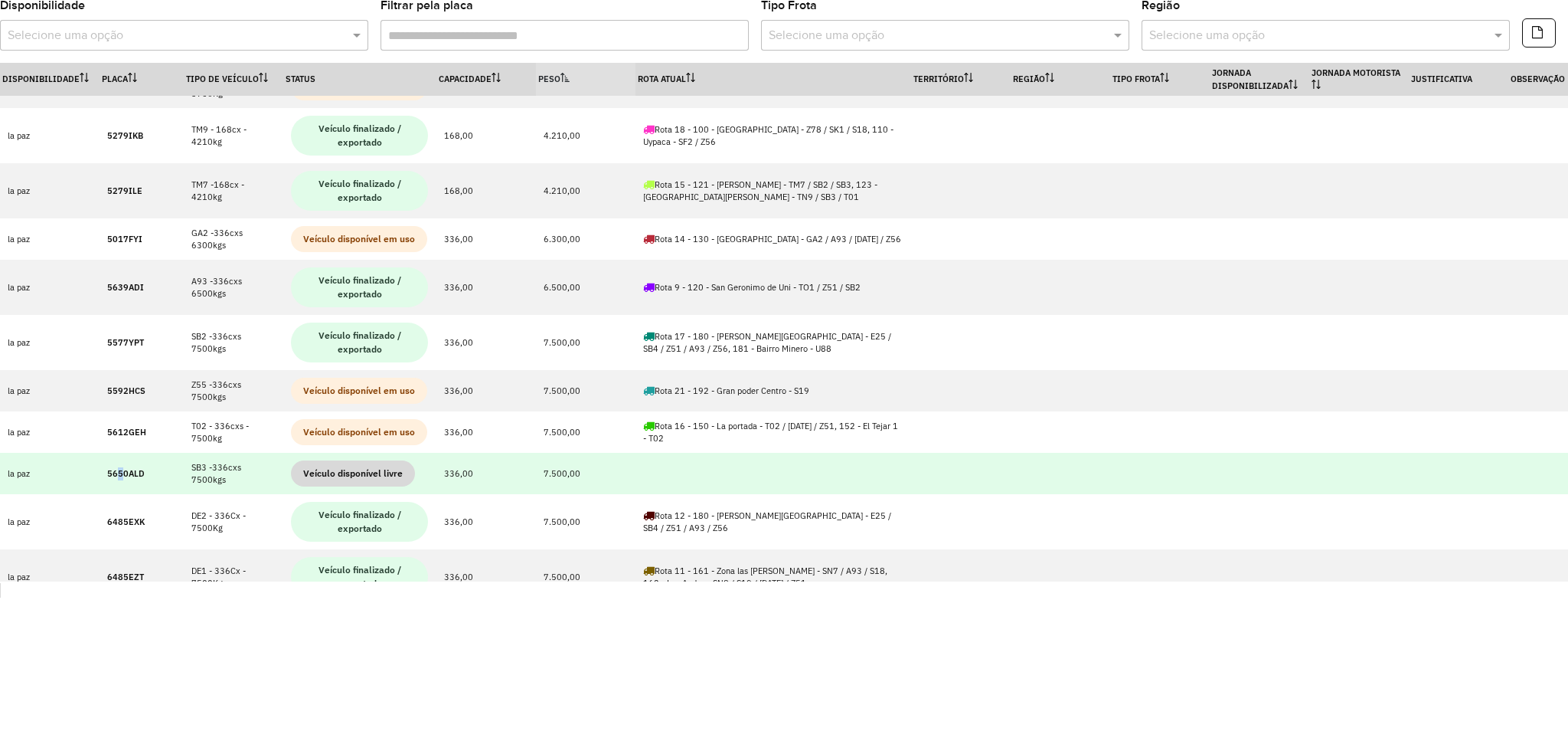
click at [120, 468] on strong "5650ALD" at bounding box center [126, 473] width 38 height 11
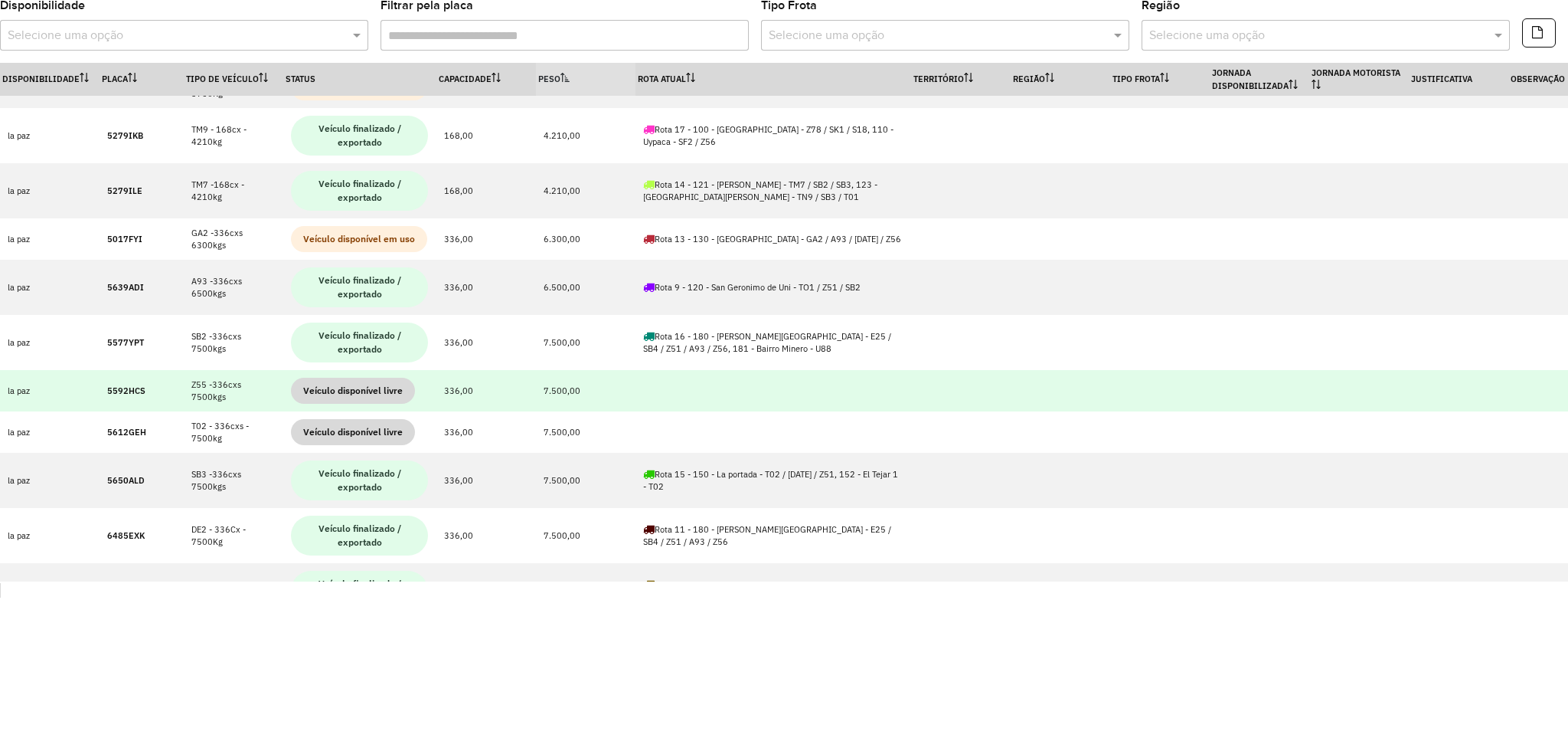
click at [116, 370] on td "5592HCS" at bounding box center [141, 391] width 84 height 41
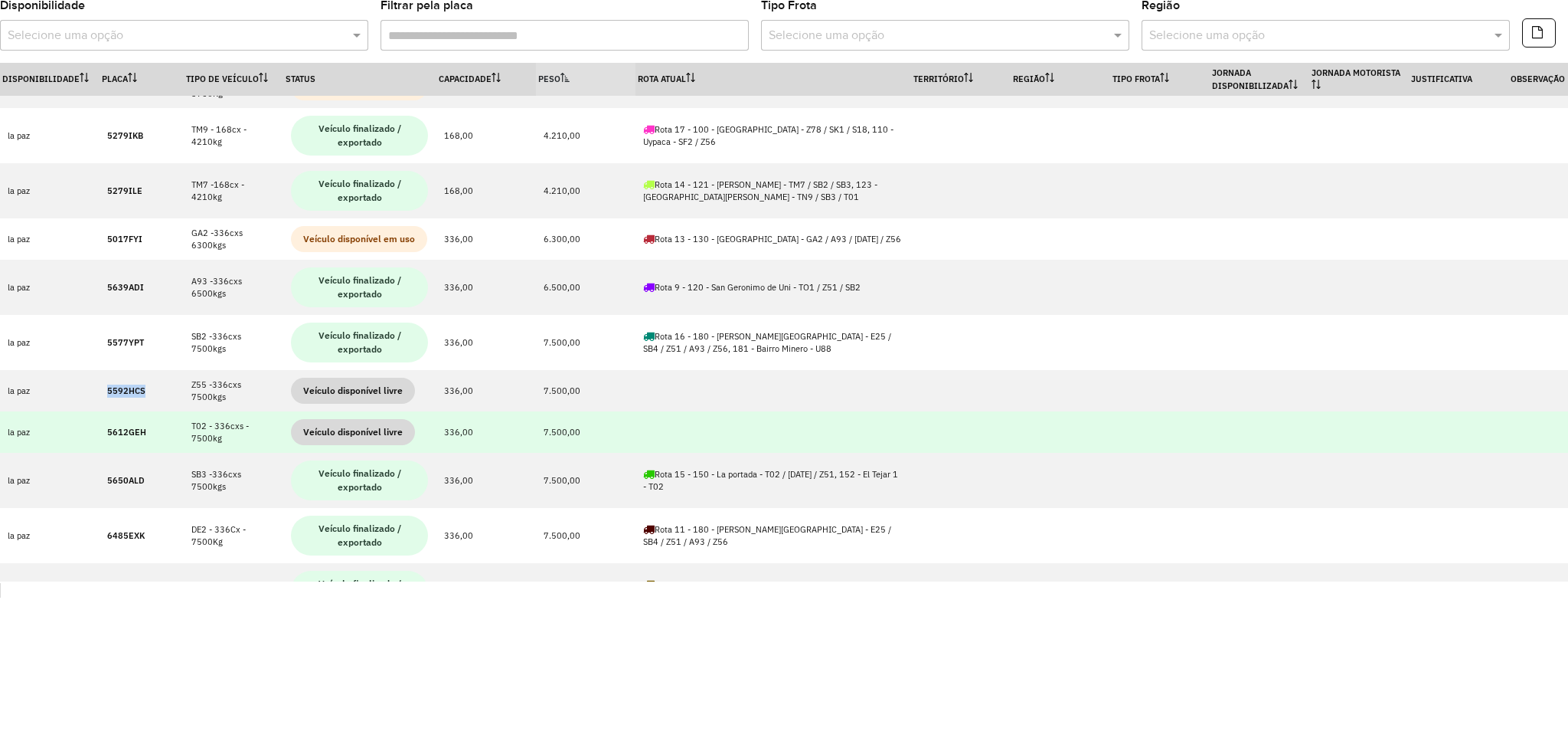
copy strong "5592HCS"
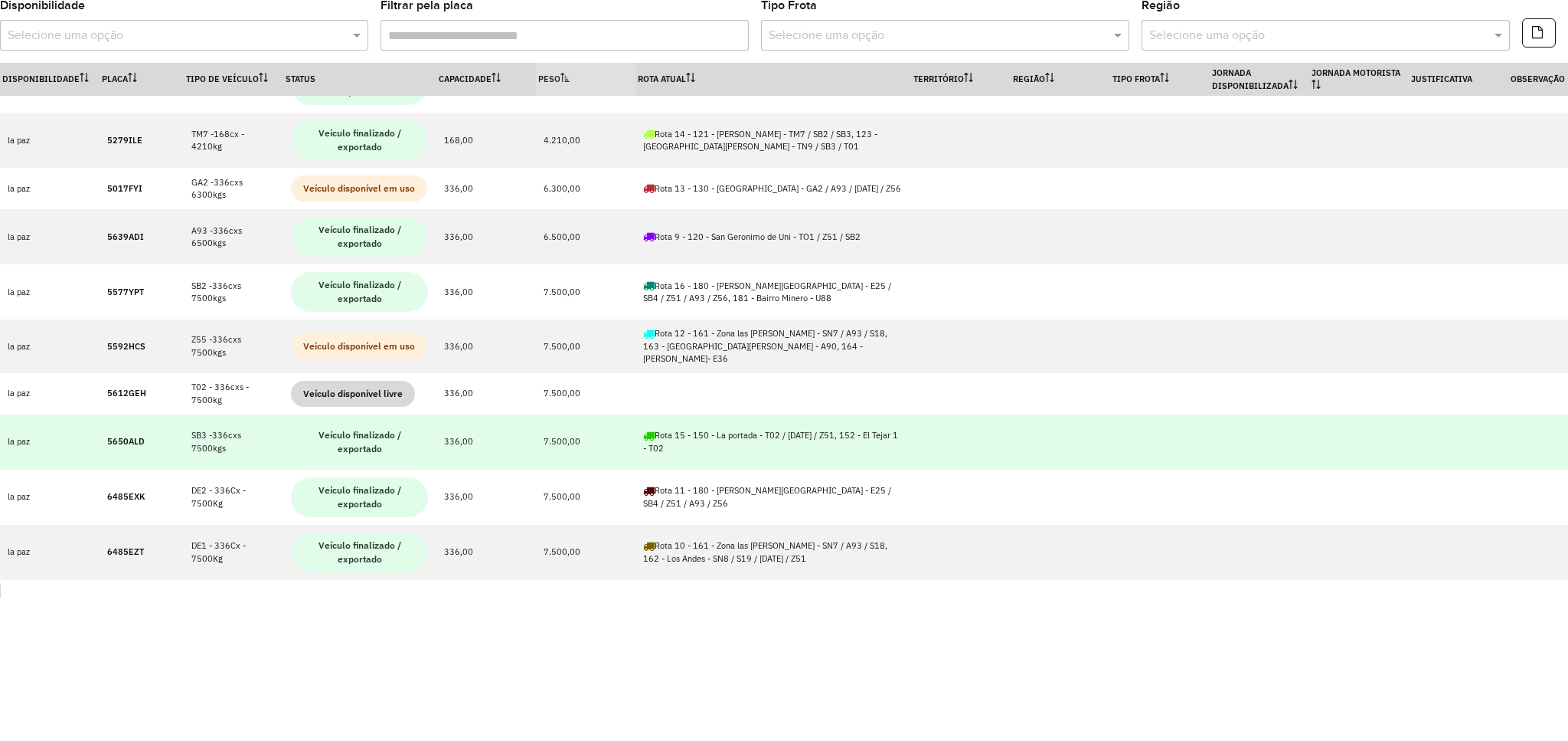
scroll to position [712, 0]
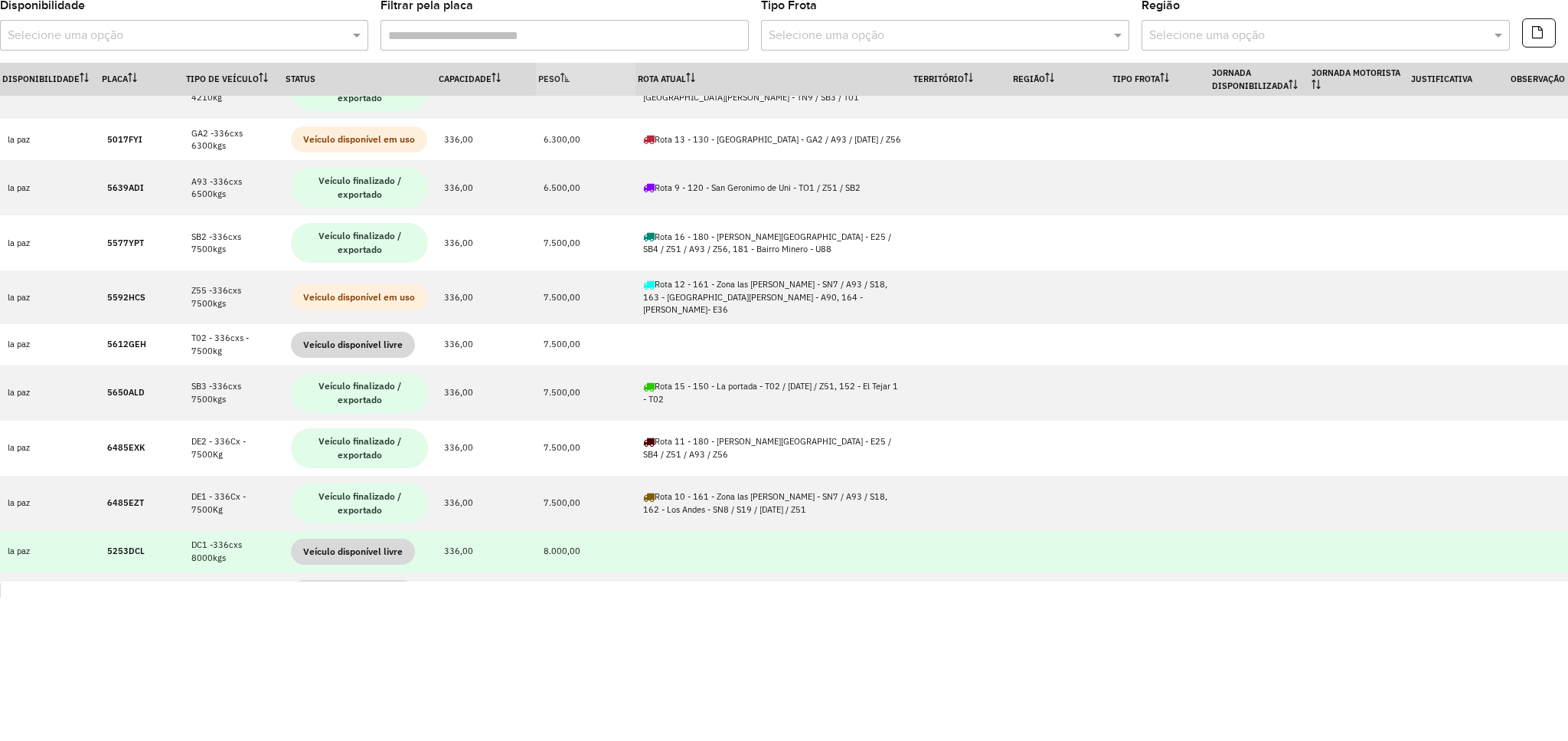
click at [128, 545] on strong "5253DCL" at bounding box center [126, 550] width 38 height 11
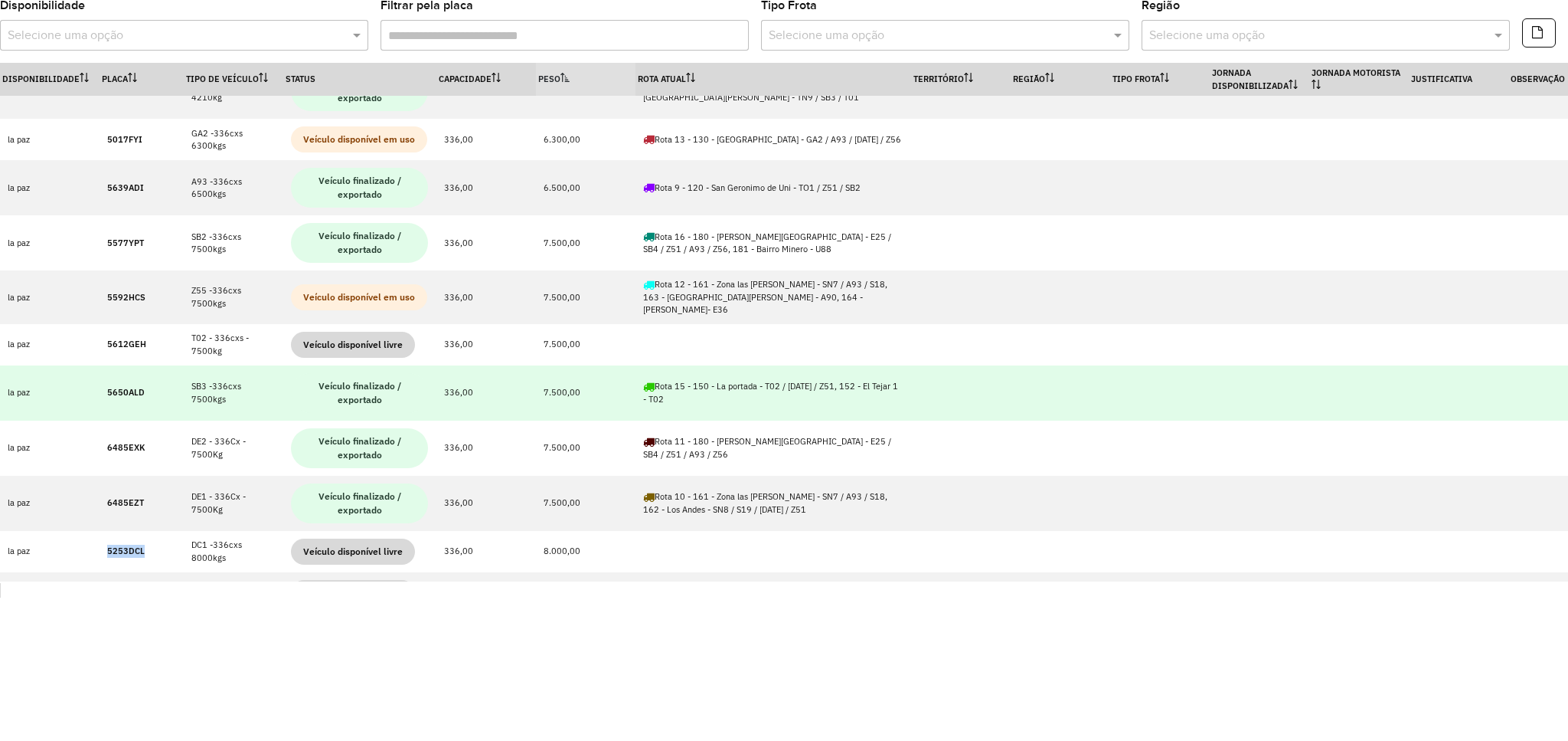
copy strong "5253DCL"
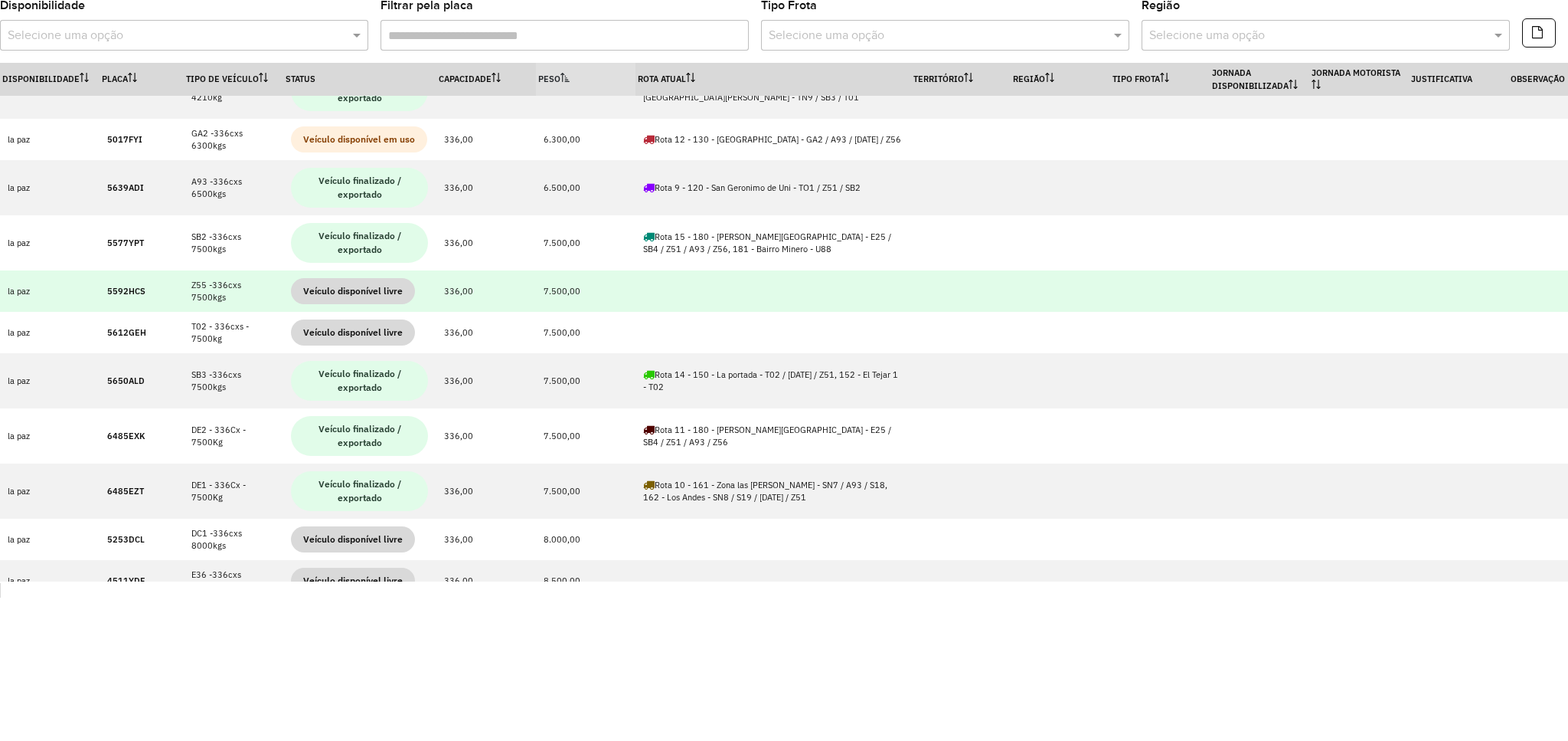
click at [123, 285] on strong "5592HCS" at bounding box center [126, 290] width 39 height 11
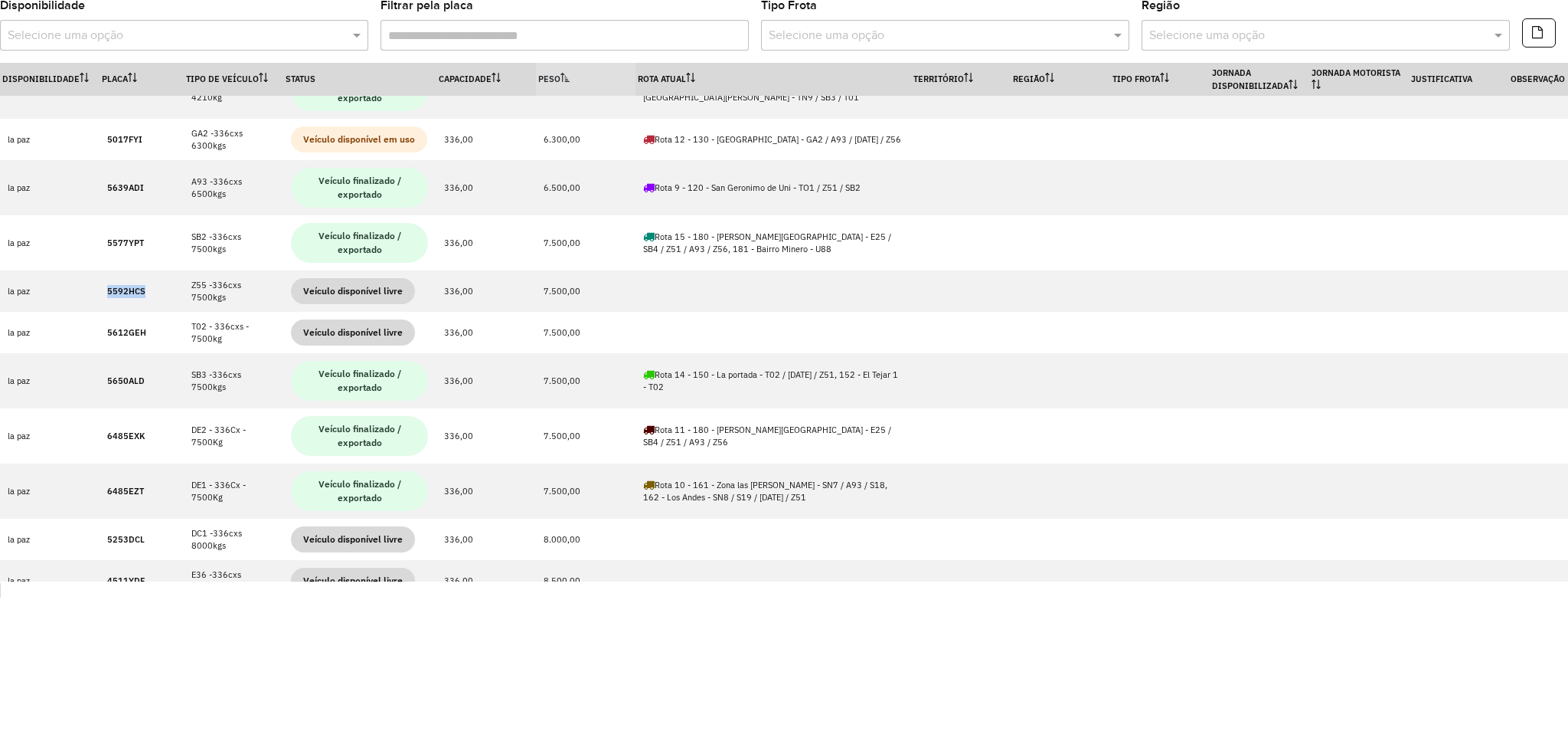
copy strong "5592HCS"
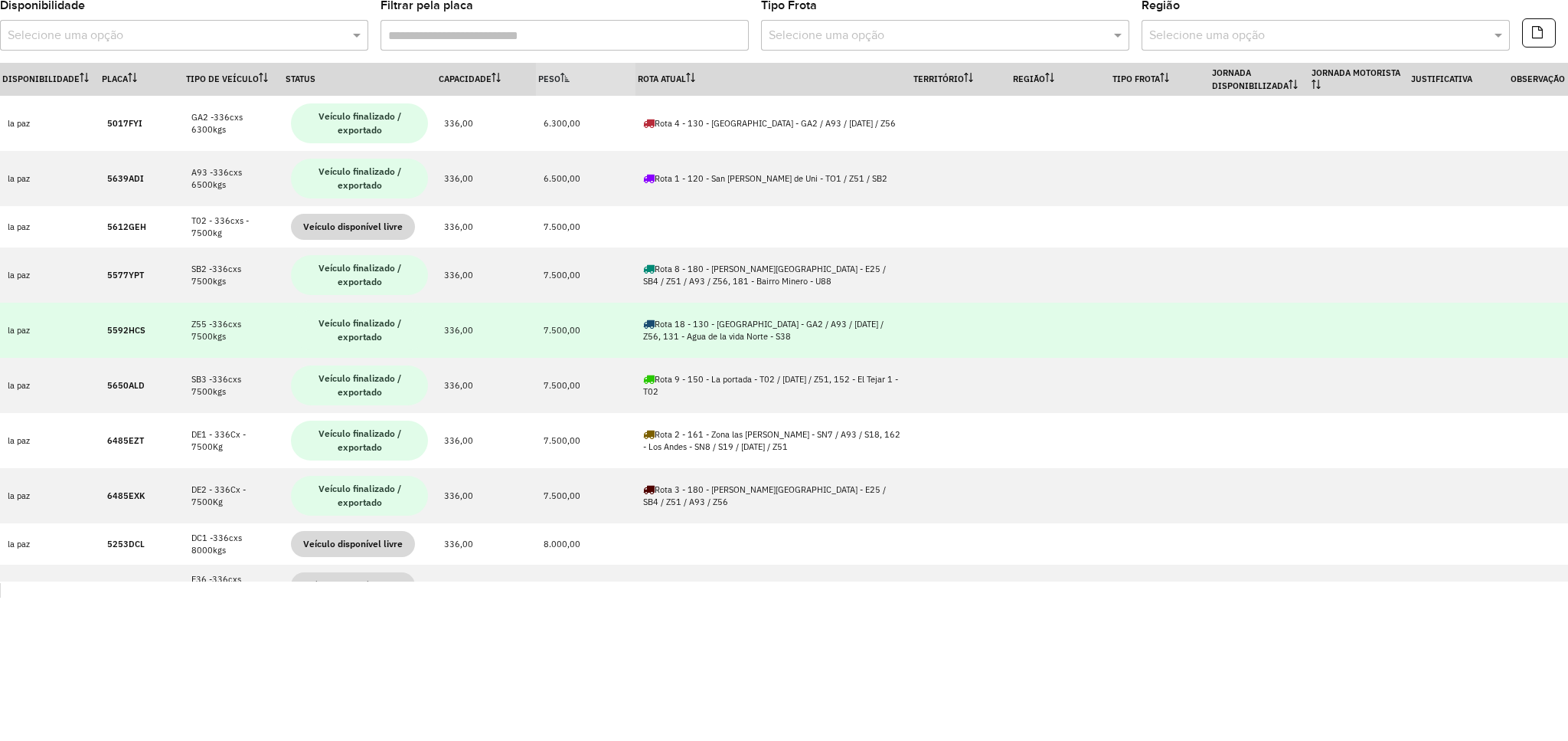
scroll to position [740, 0]
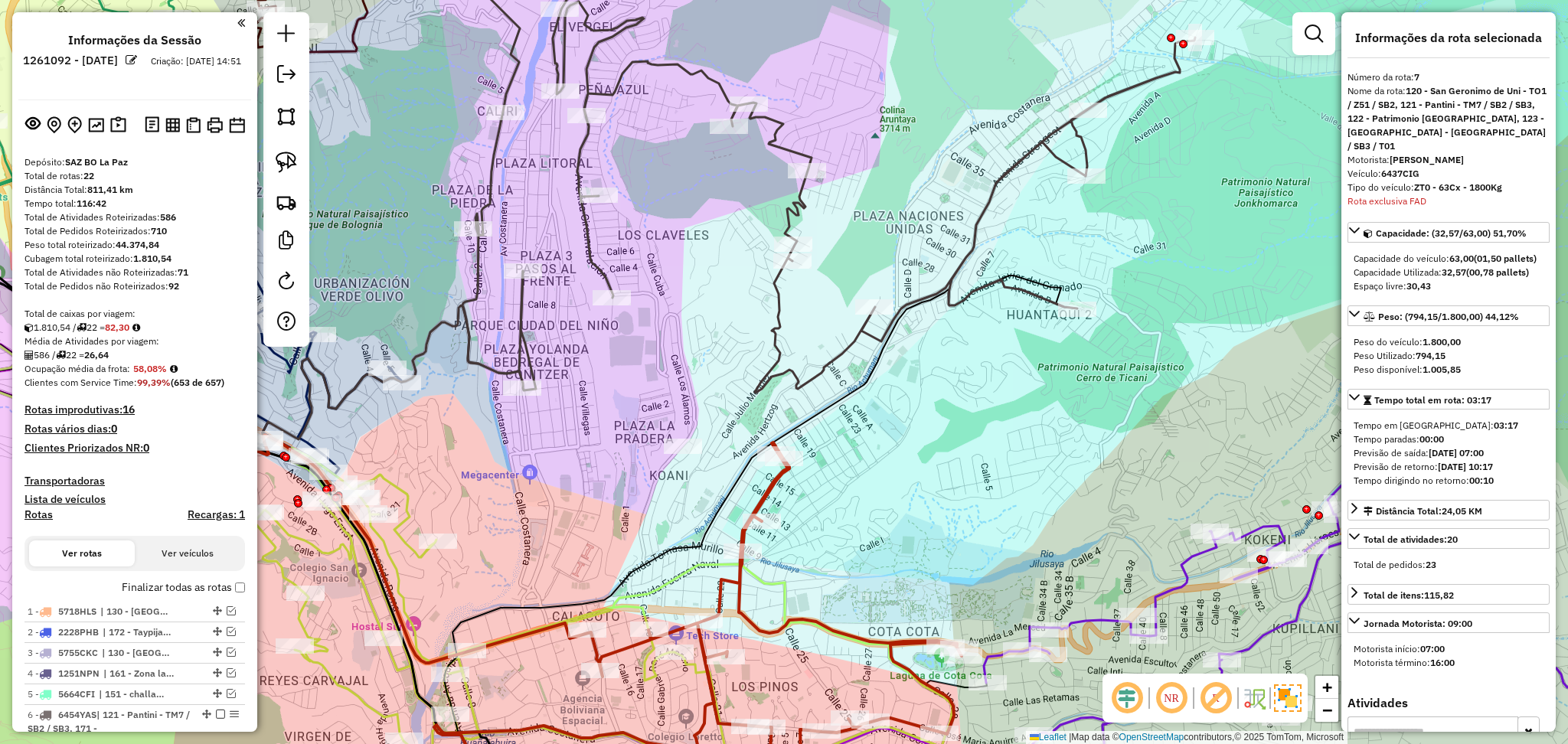
select select "**********"
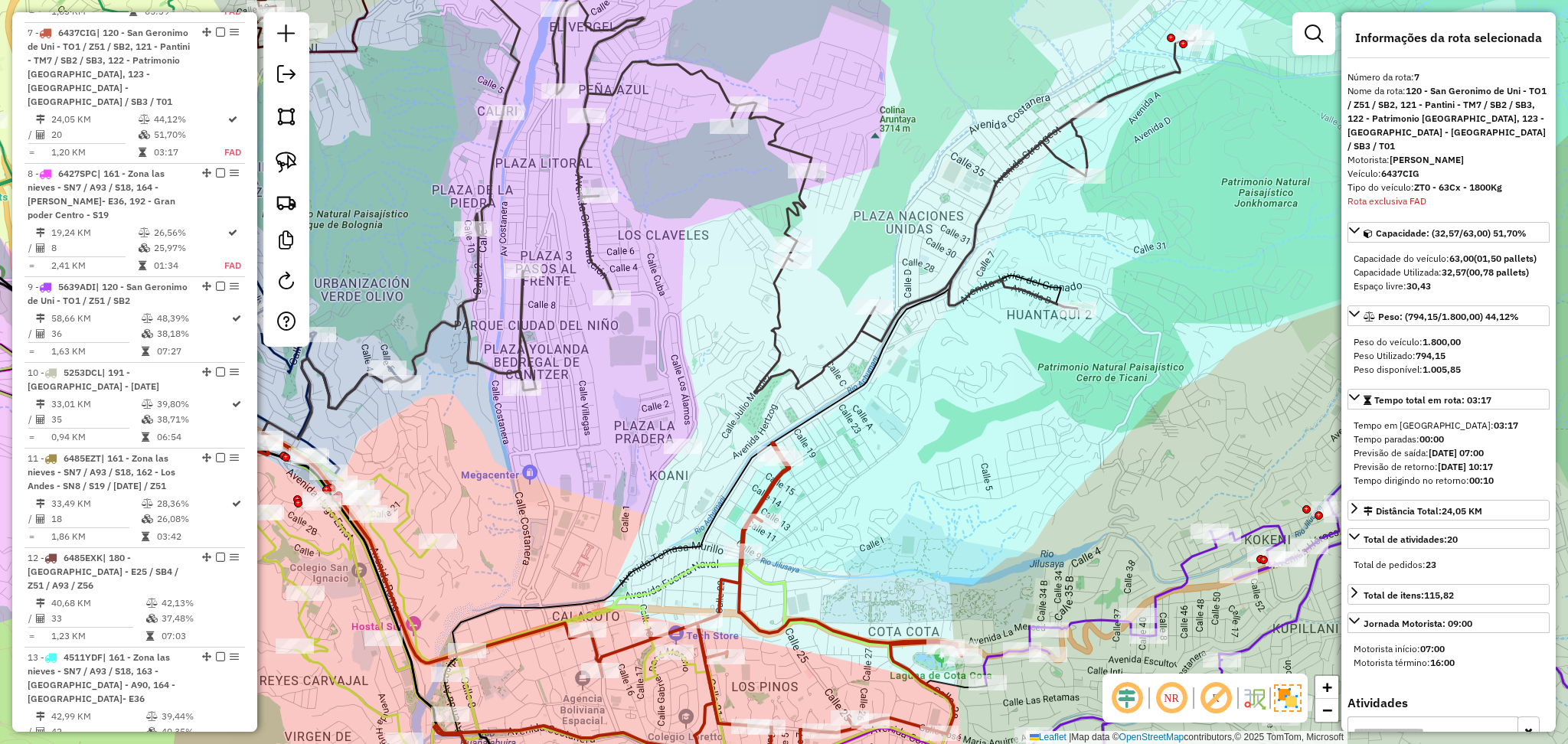
scroll to position [792, 0]
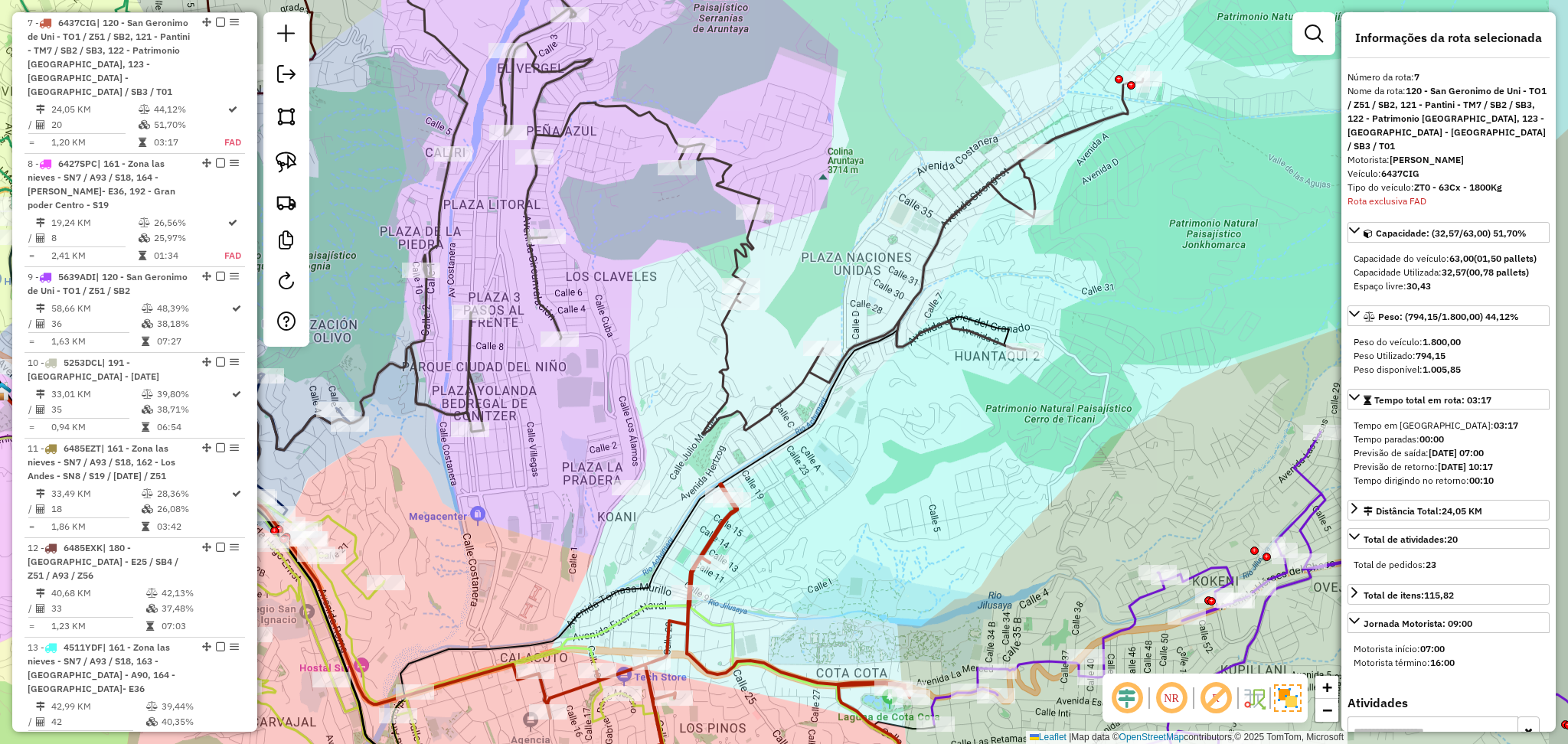
drag, startPoint x: 847, startPoint y: 492, endPoint x: 795, endPoint y: 534, distance: 66.8
click at [795, 534] on div "Janela de atendimento Grade de atendimento Capacidade Transportadoras Veículos …" at bounding box center [784, 372] width 1568 height 744
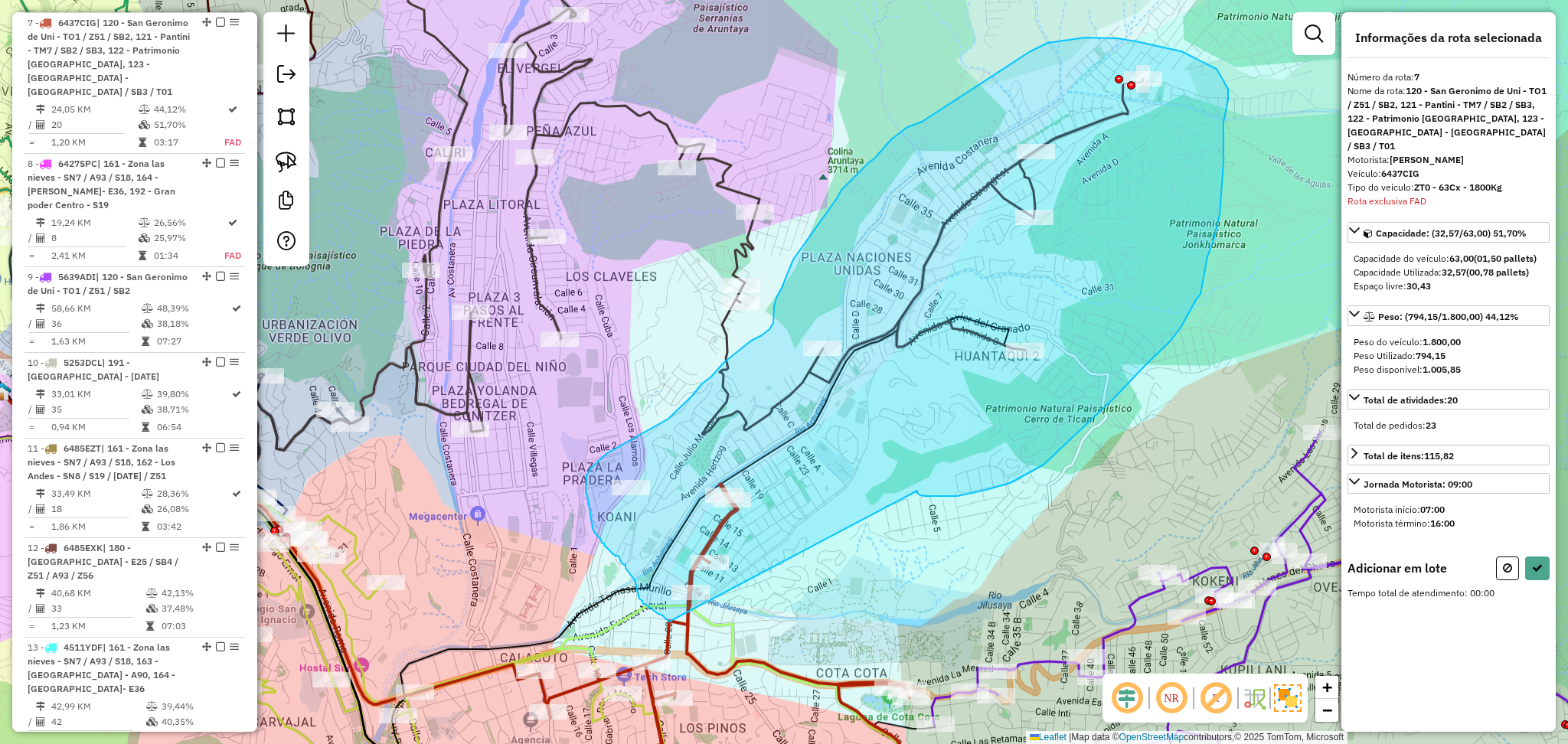
drag, startPoint x: 937, startPoint y: 497, endPoint x: 669, endPoint y: 622, distance: 295.7
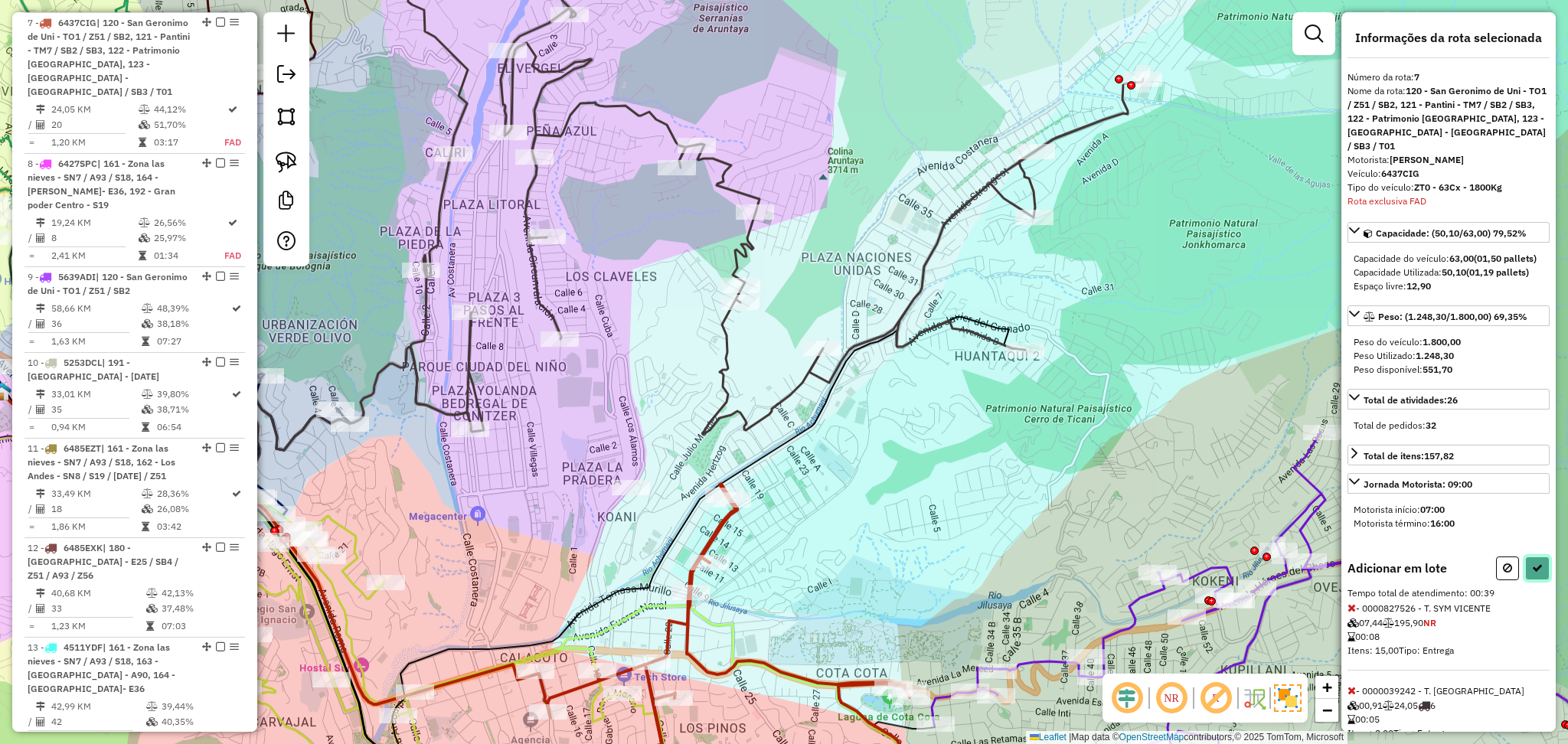
click at [1533, 569] on icon at bounding box center [1538, 568] width 11 height 11
select select "**********"
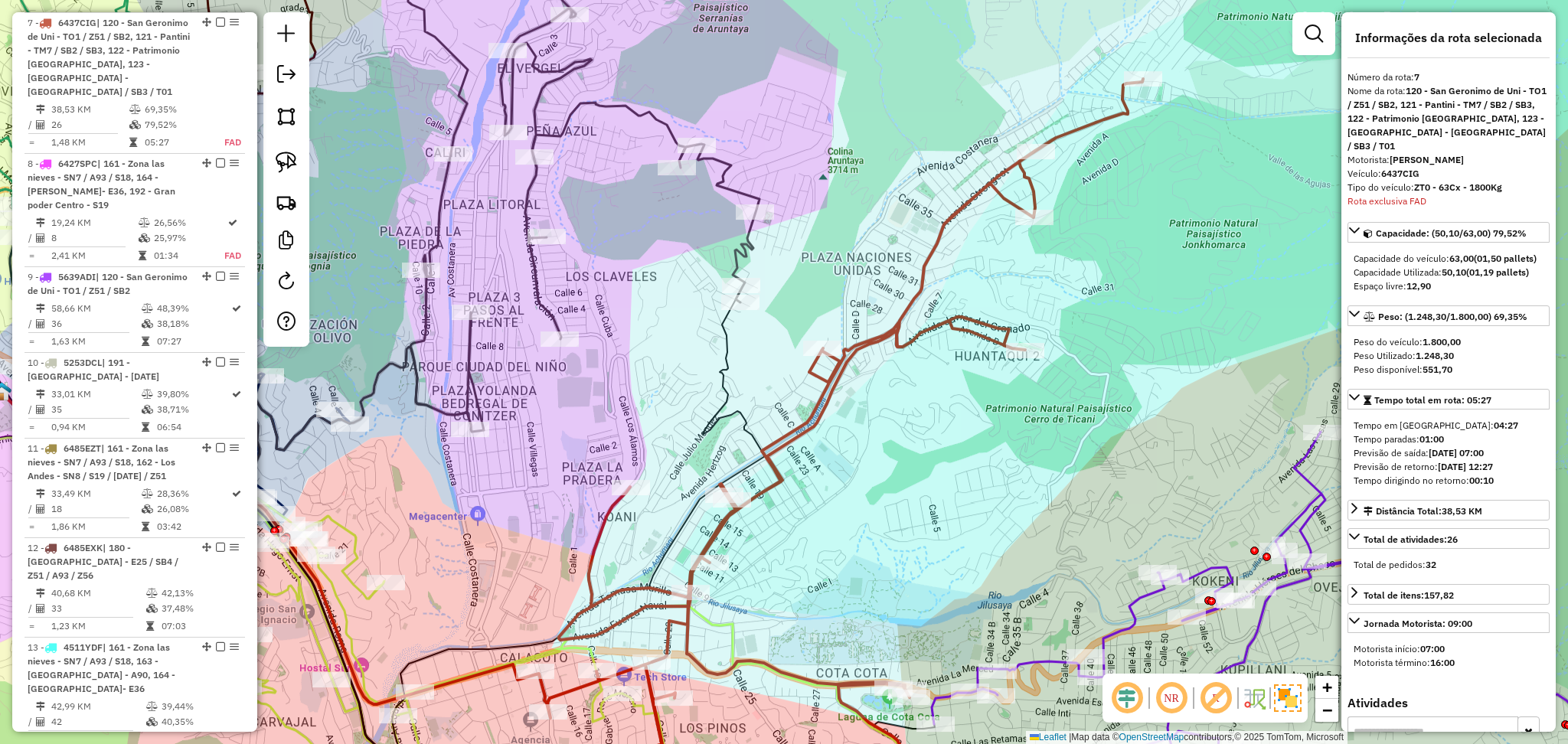
click at [619, 113] on icon at bounding box center [583, 179] width 351 height 506
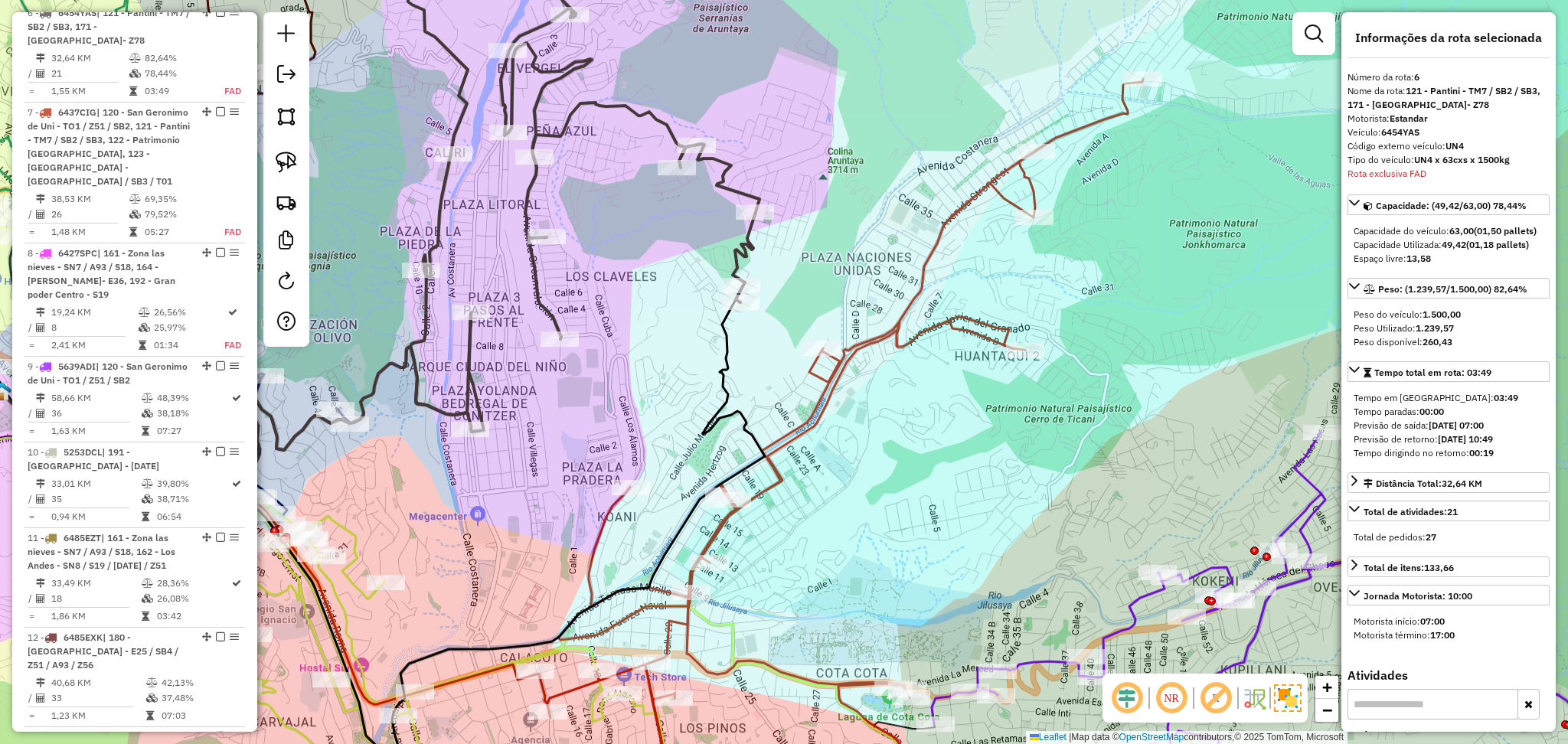
scroll to position [692, 0]
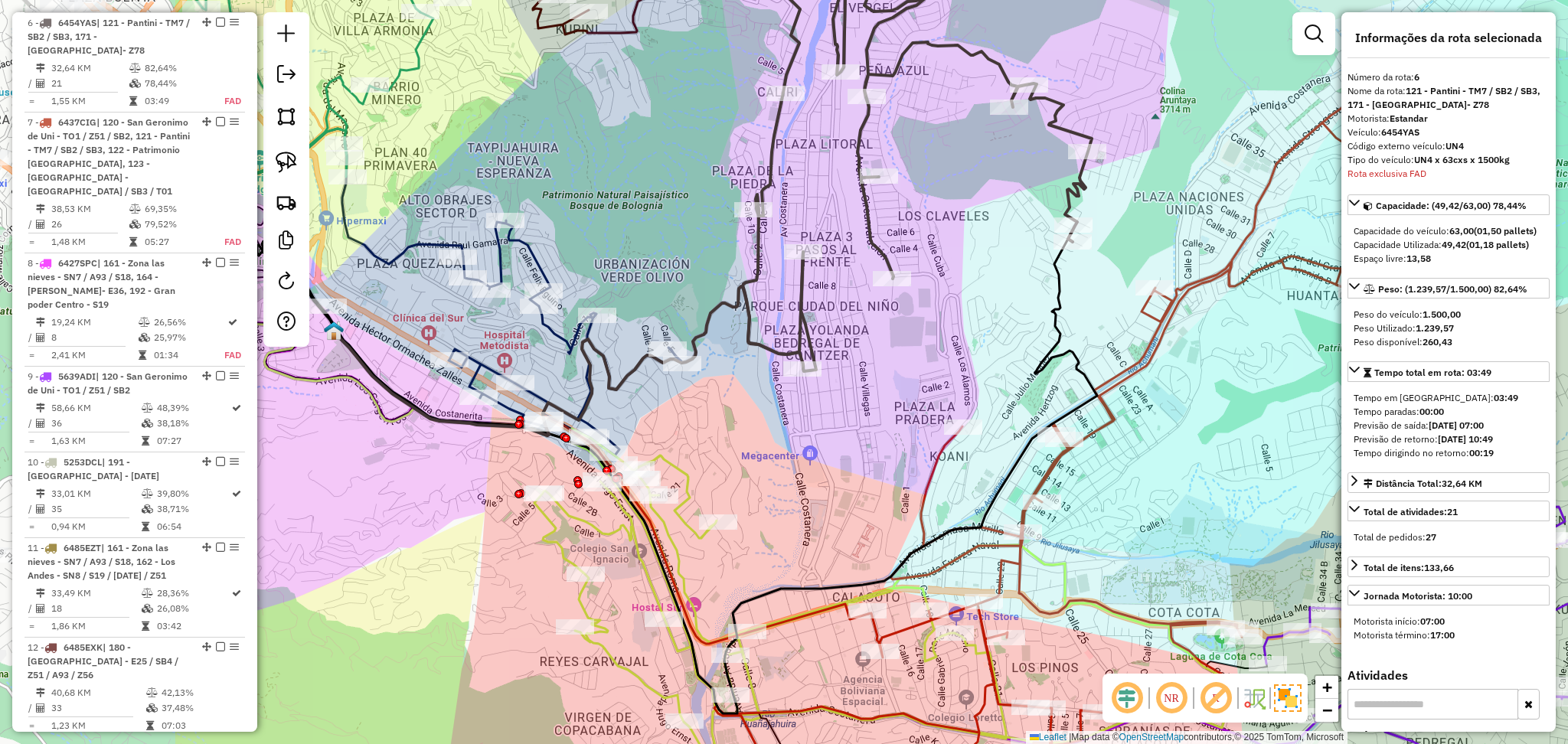
drag, startPoint x: 623, startPoint y: 323, endPoint x: 955, endPoint y: 263, distance: 337.4
click at [955, 263] on div "Janela de atendimento Grade de atendimento Capacidade Transportadoras Veículos …" at bounding box center [784, 372] width 1568 height 744
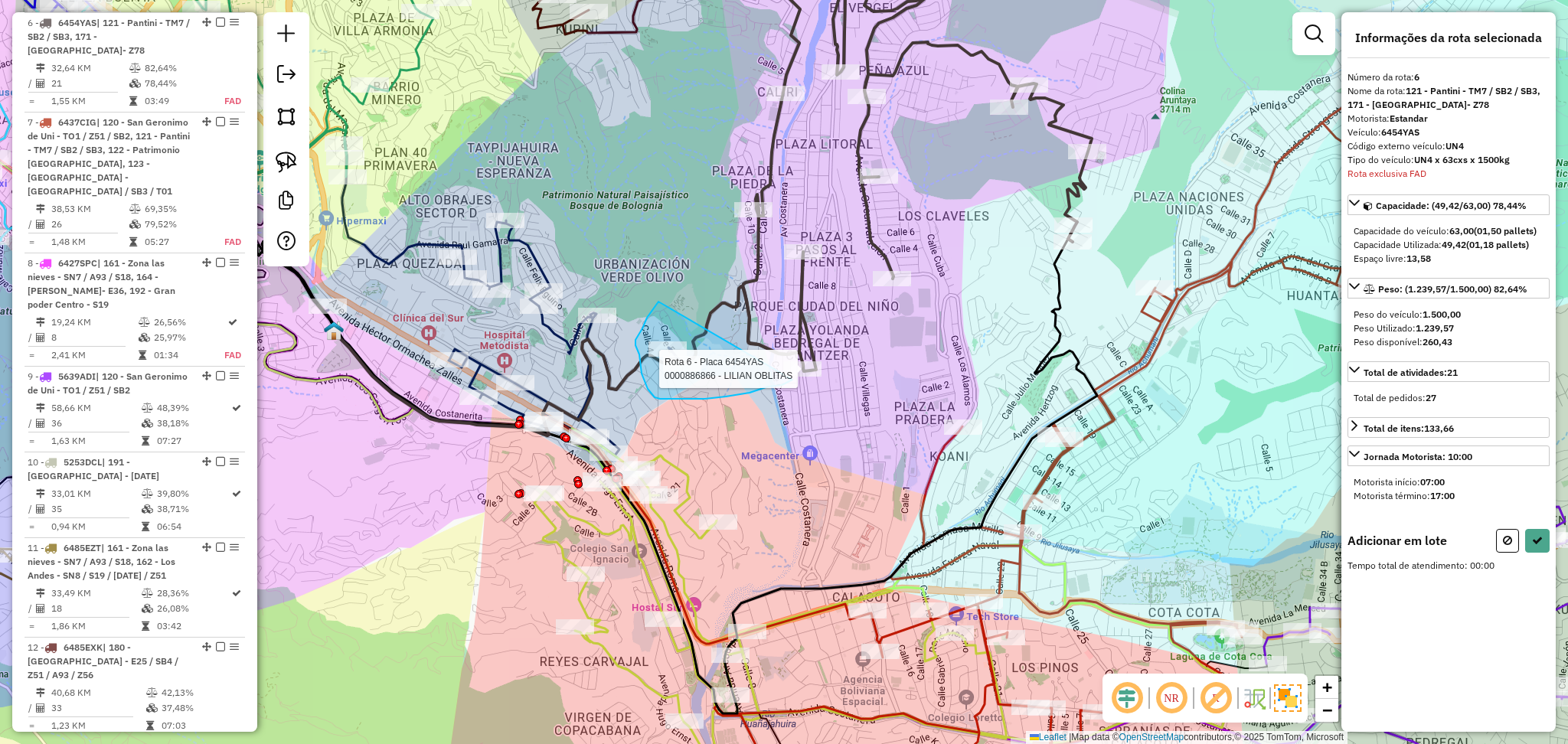
drag, startPoint x: 659, startPoint y: 302, endPoint x: 793, endPoint y: 380, distance: 155.0
click at [793, 380] on div "Rota 6 - Placa 6454YAS 0000886866 - LILIAN OBLITAS Janela de atendimento Grade …" at bounding box center [784, 372] width 1568 height 744
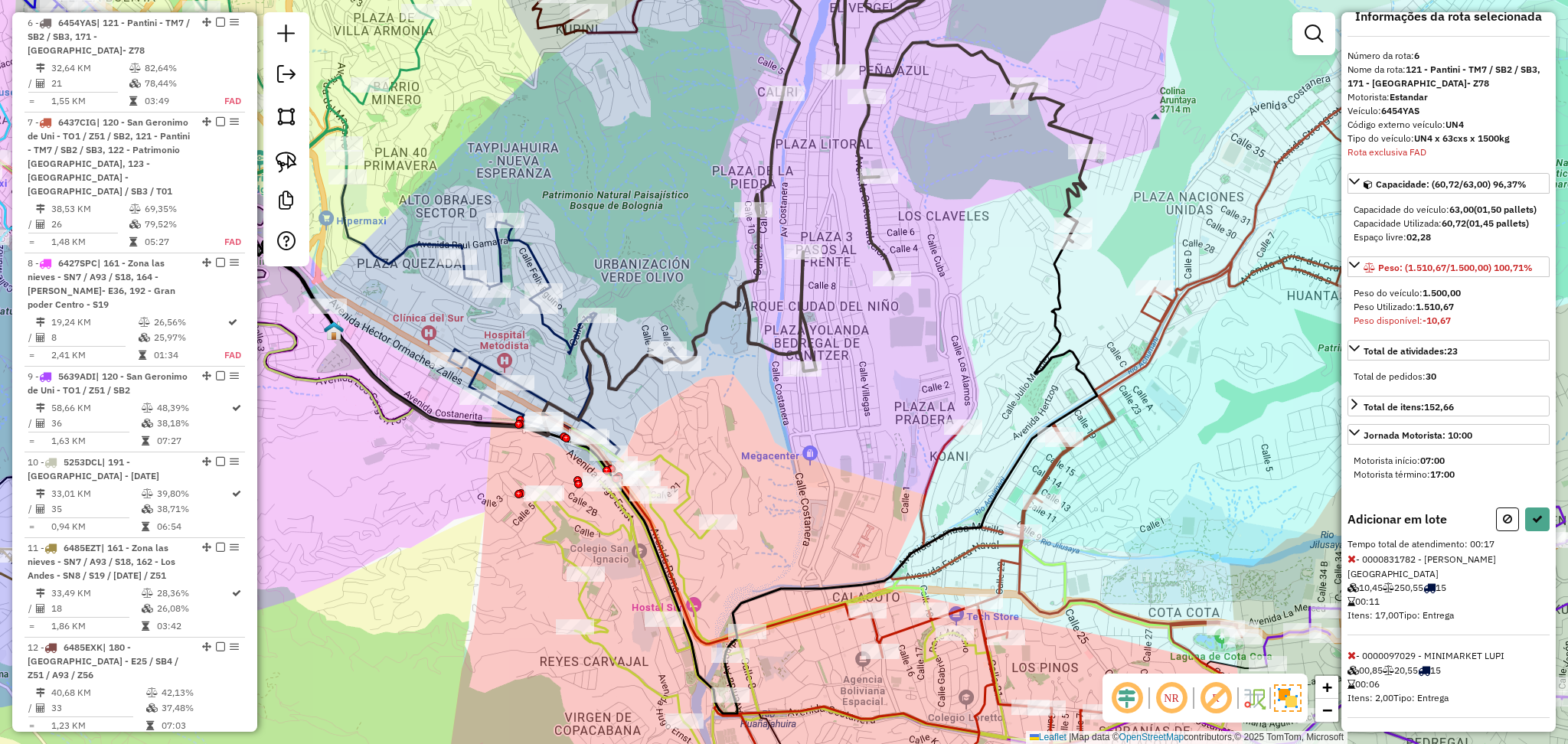
scroll to position [27, 0]
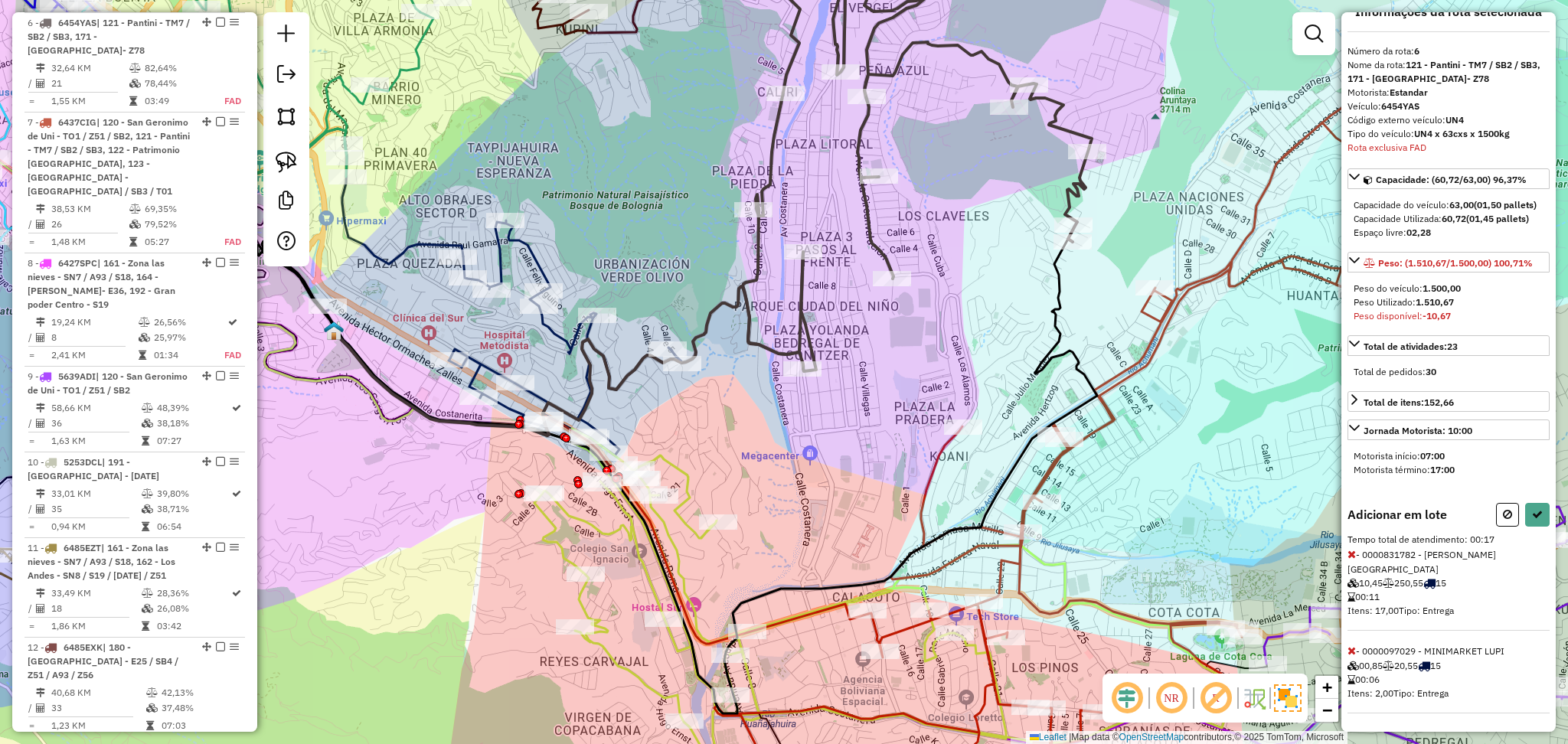
click at [1353, 648] on icon at bounding box center [1352, 650] width 8 height 11
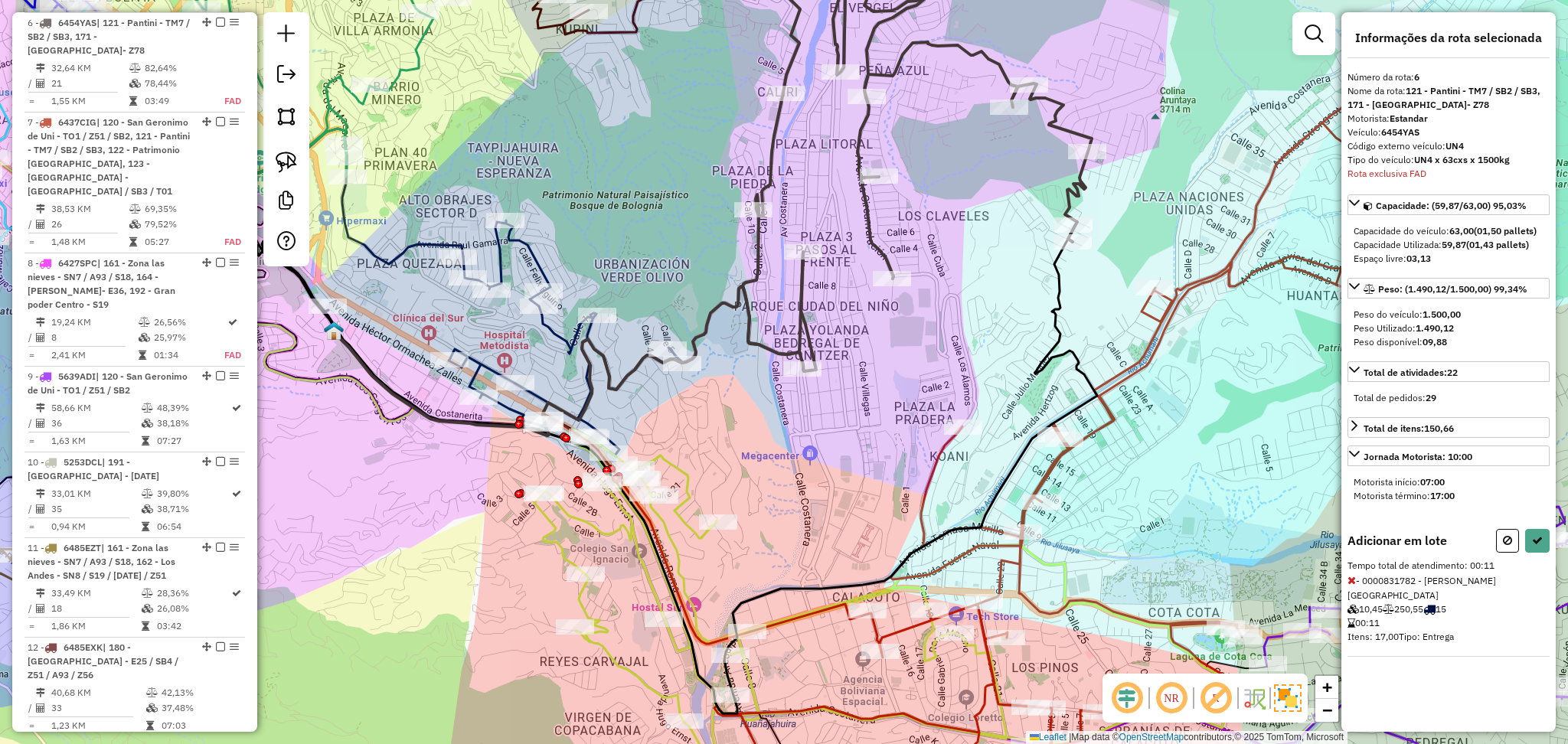
scroll to position [0, 0]
click at [1538, 537] on div "Informações da rota selecionada Número da rota: 6 Nome da rota: 121 - Pantini -…" at bounding box center [1449, 372] width 215 height 719
click at [1547, 546] on button at bounding box center [1538, 541] width 25 height 24
select select "**********"
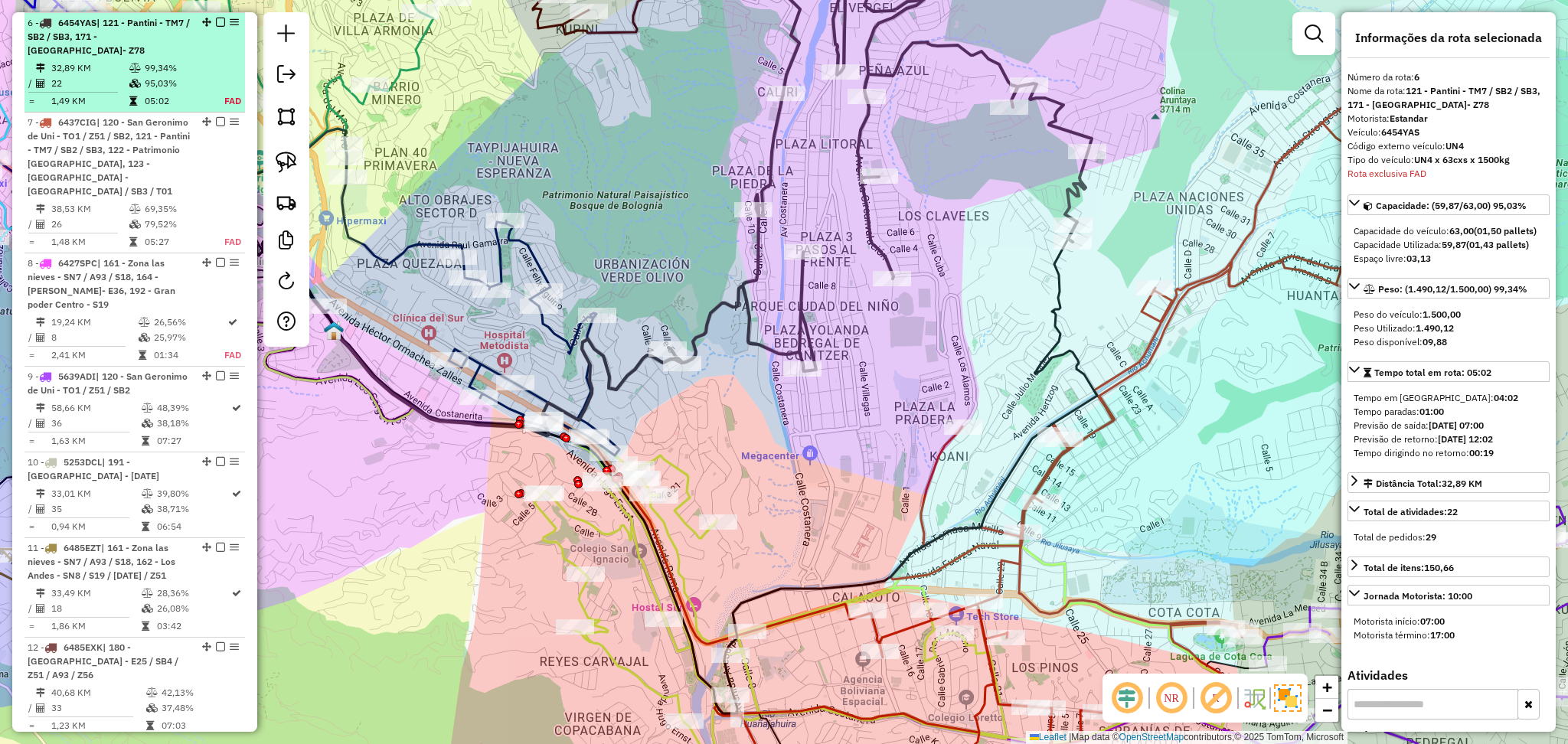
click at [216, 20] on em at bounding box center [220, 21] width 9 height 9
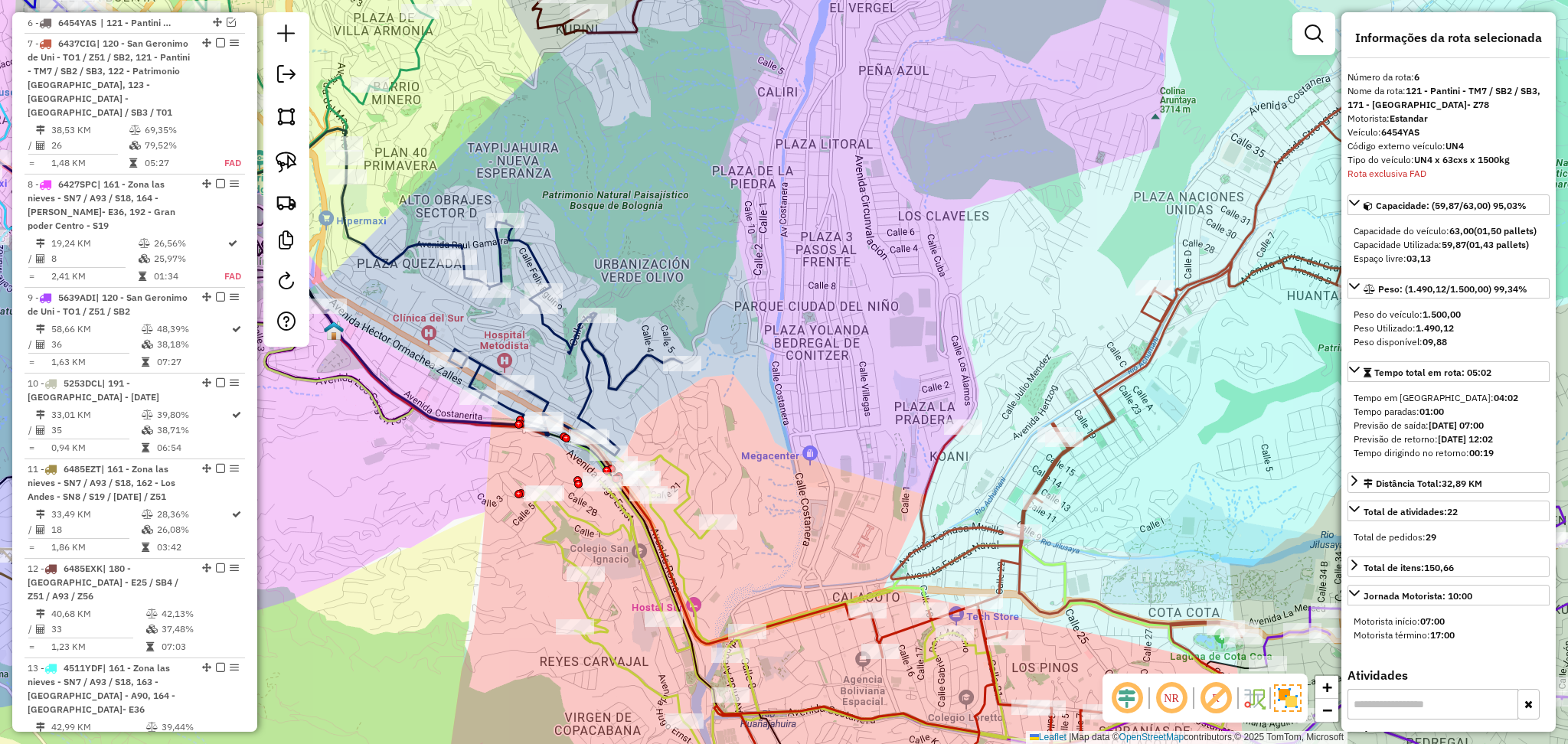
click at [1140, 370] on icon at bounding box center [1095, 404] width 761 height 774
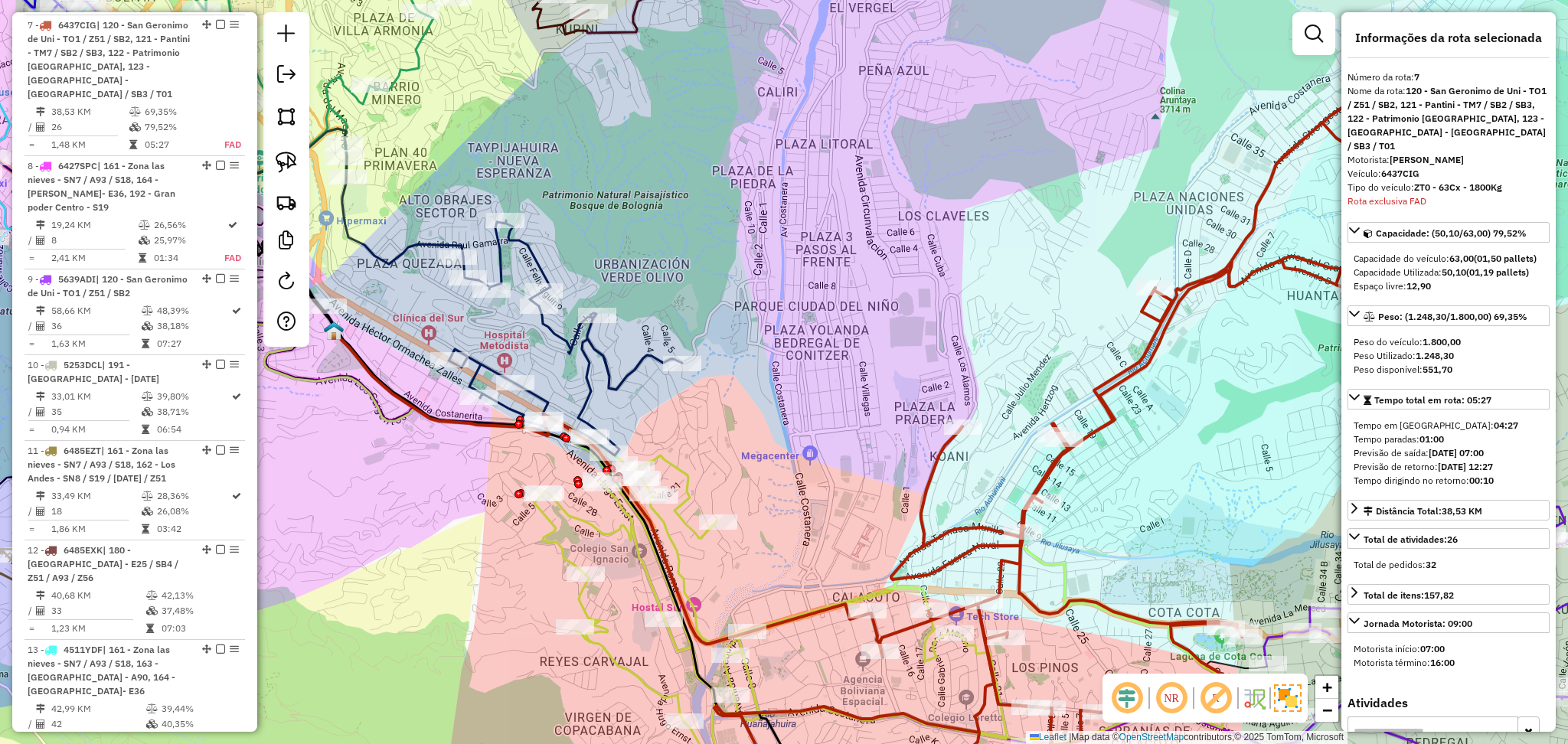
scroll to position [714, 0]
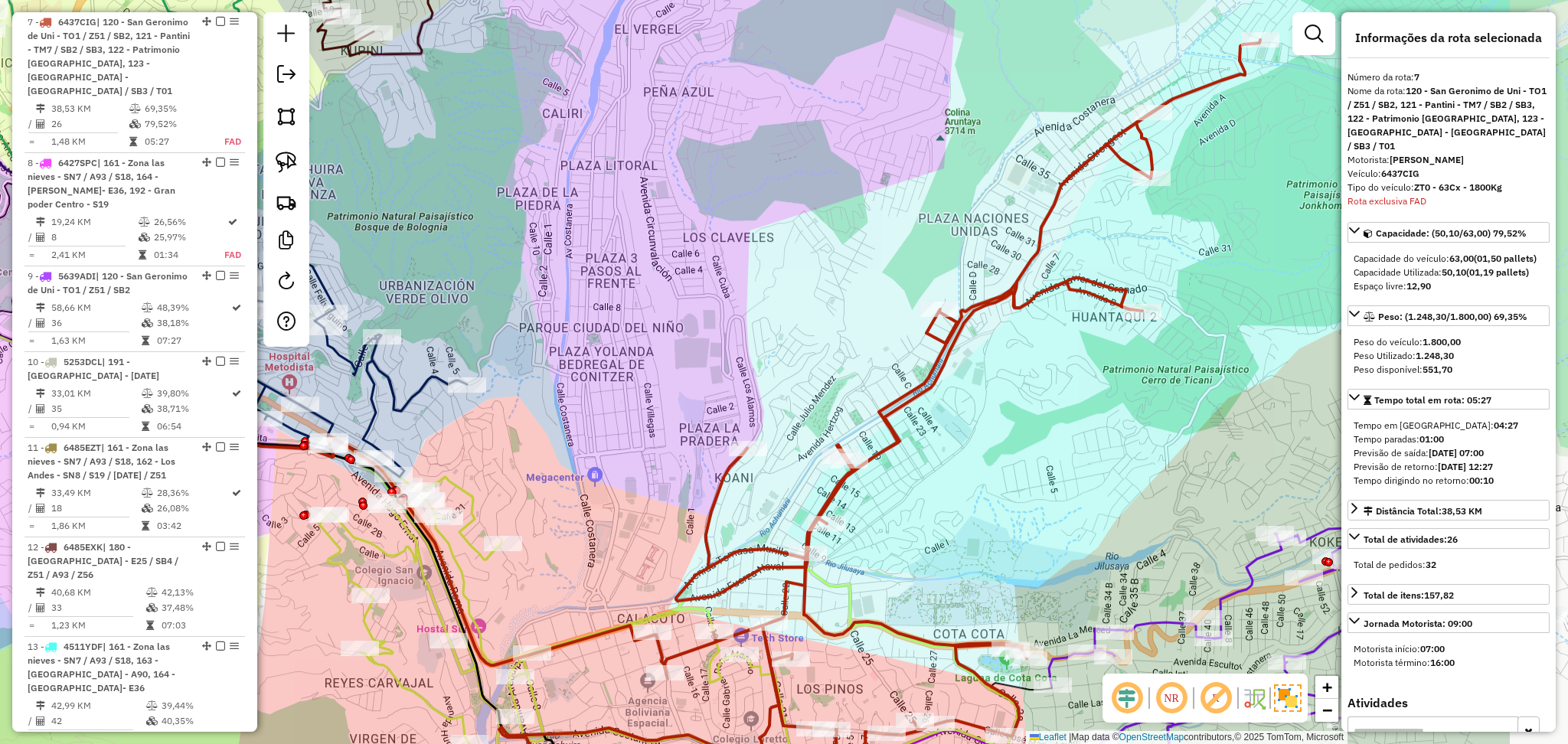
drag, startPoint x: 1240, startPoint y: 419, endPoint x: 1025, endPoint y: 441, distance: 216.1
click at [1025, 441] on div "Janela de atendimento Grade de atendimento Capacidade Transportadoras Veículos …" at bounding box center [784, 372] width 1568 height 744
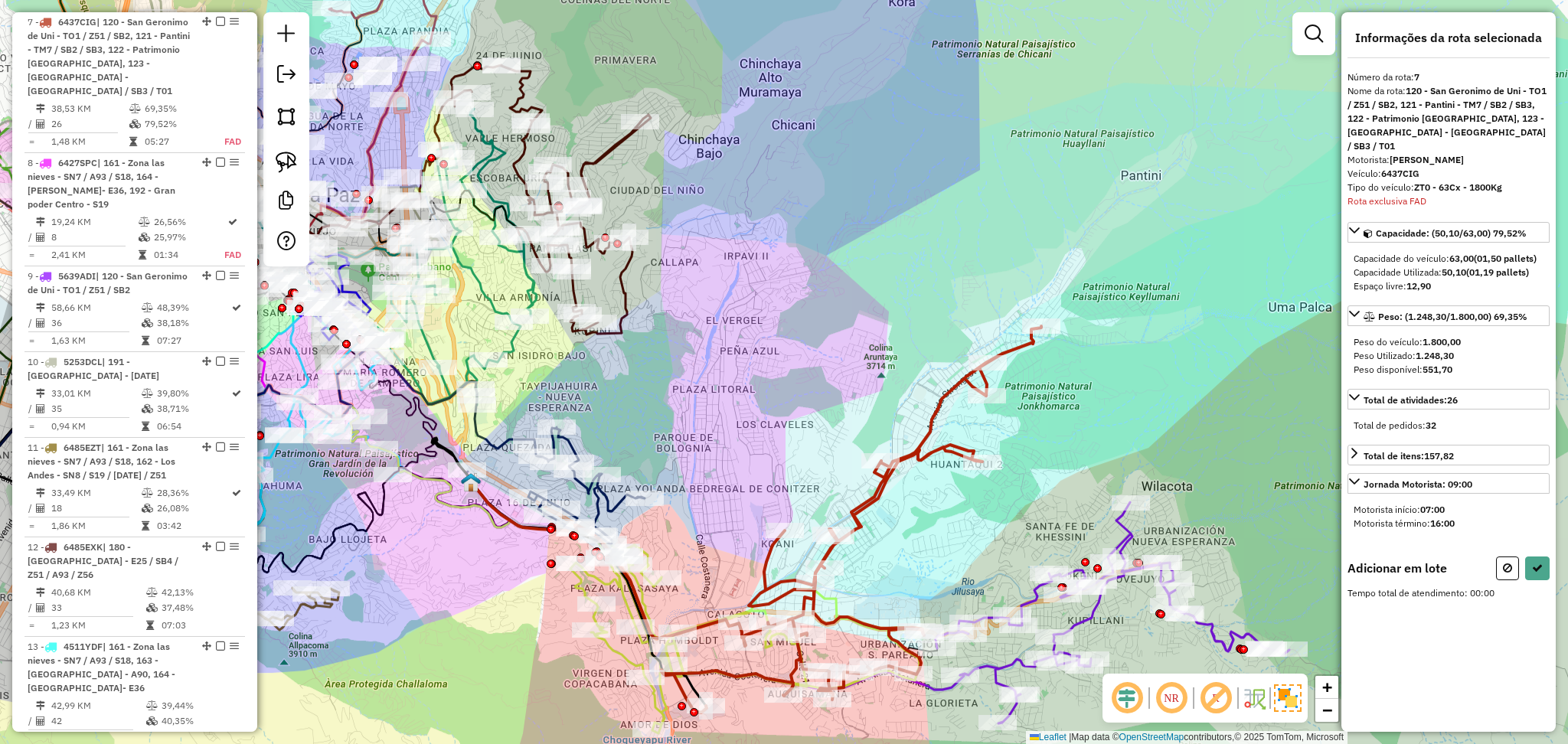
click at [1501, 557] on button at bounding box center [1508, 568] width 23 height 24
select select "**********"
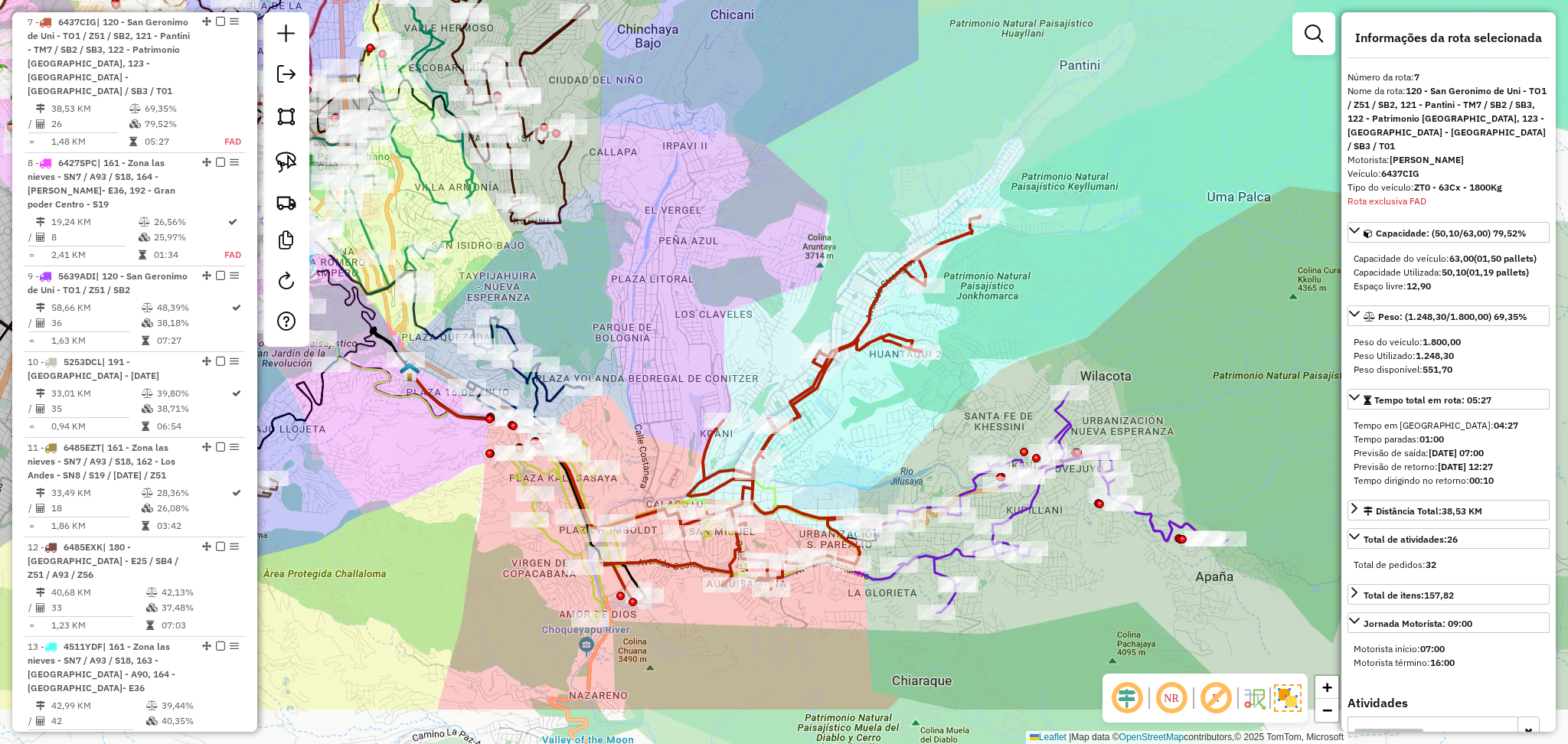
drag, startPoint x: 1225, startPoint y: 483, endPoint x: 1171, endPoint y: 370, distance: 125.2
click at [1171, 370] on div "Janela de atendimento Grade de atendimento Capacidade Transportadoras Veículos …" at bounding box center [784, 372] width 1568 height 744
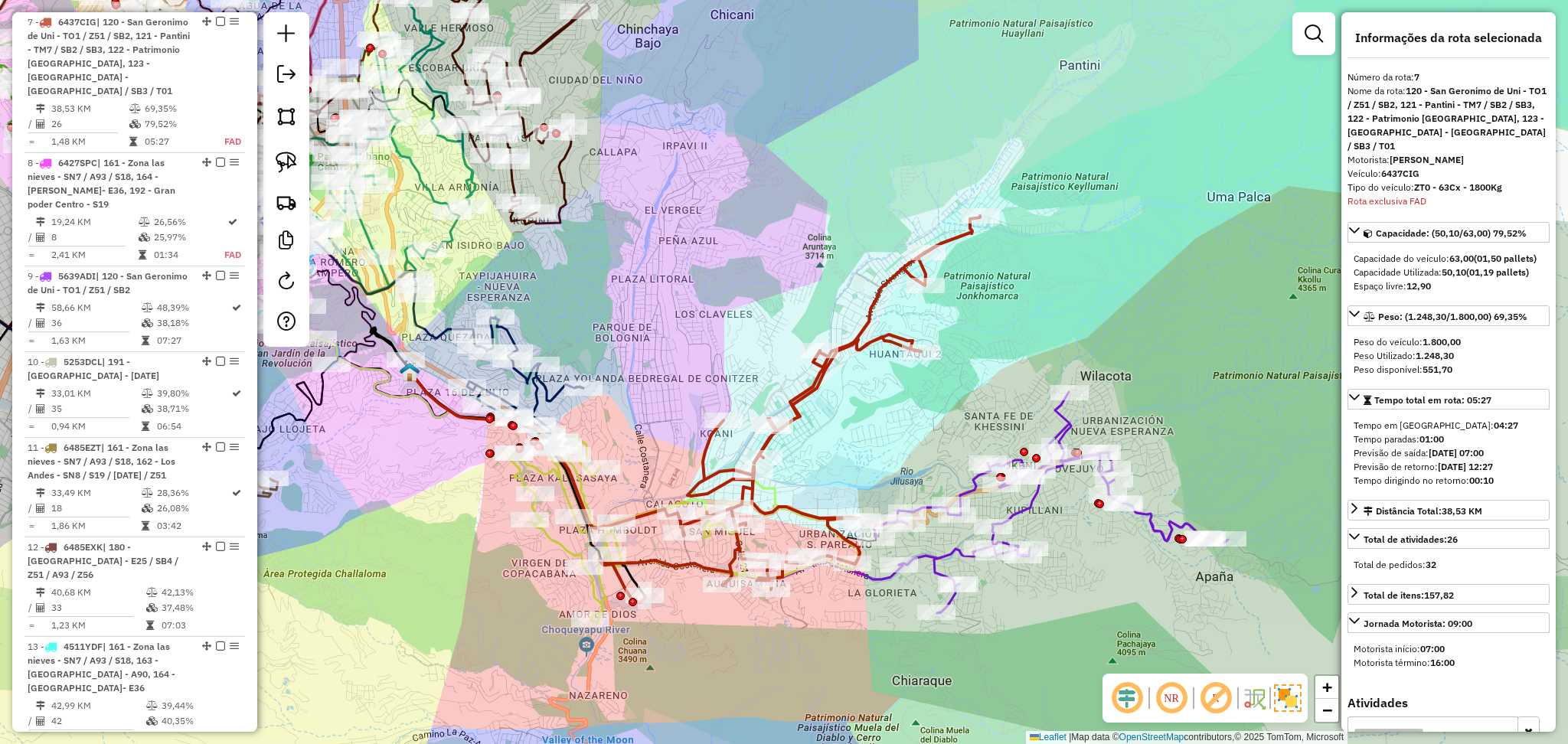
click at [1076, 416] on div "Janela de atendimento Grade de atendimento Capacidade Transportadoras Veículos …" at bounding box center [784, 372] width 1568 height 744
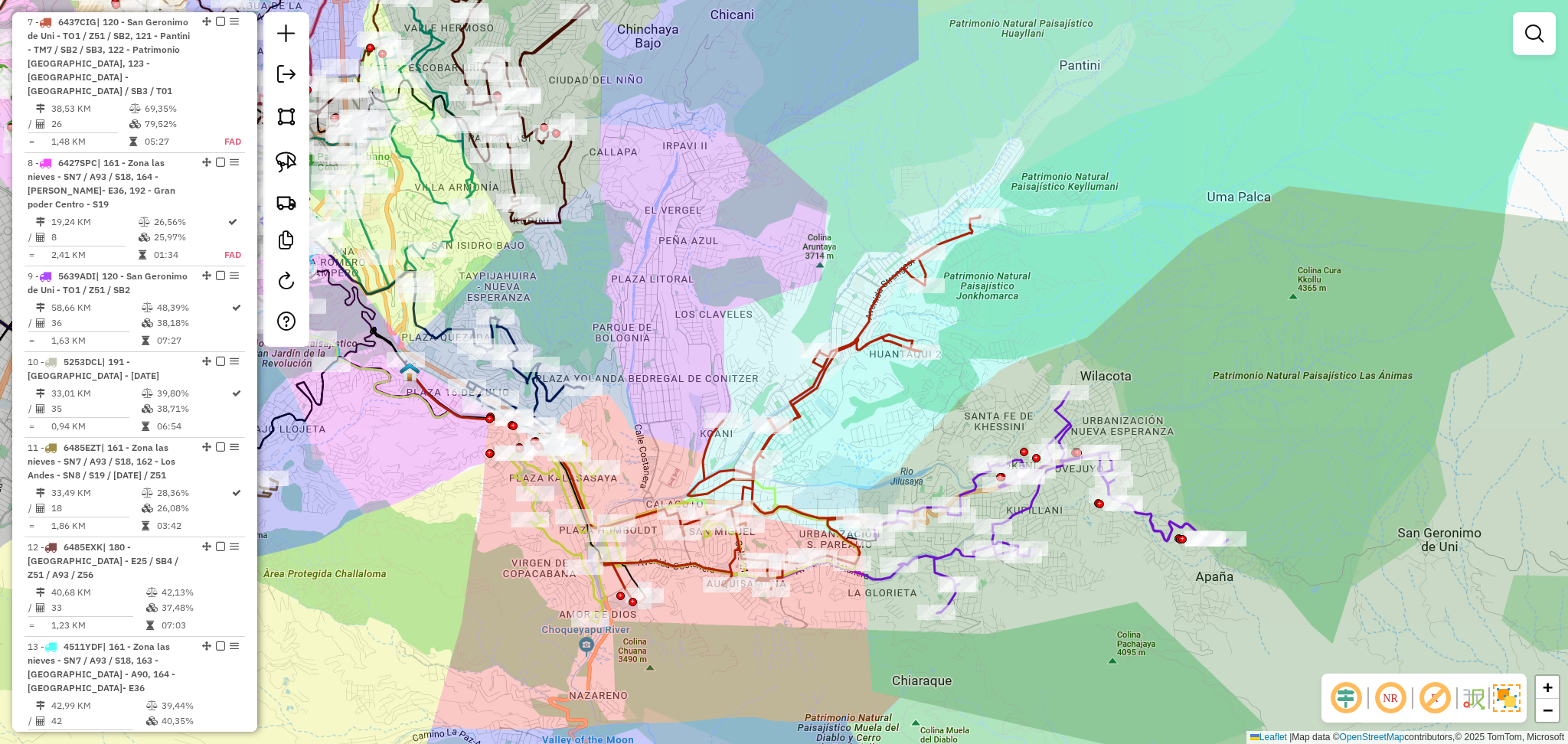
click at [1064, 409] on icon at bounding box center [1052, 502] width 354 height 221
select select "**********"
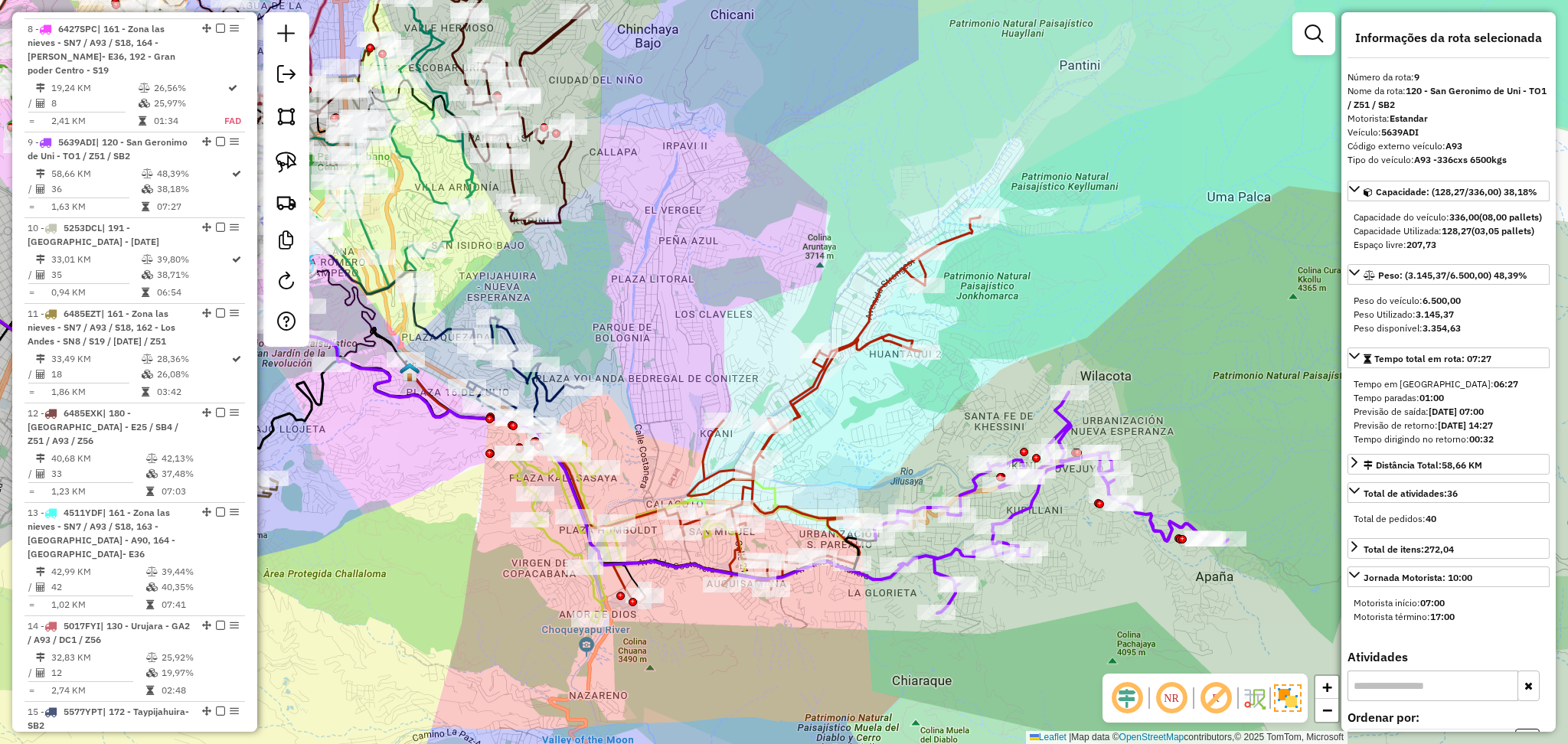
scroll to position [954, 0]
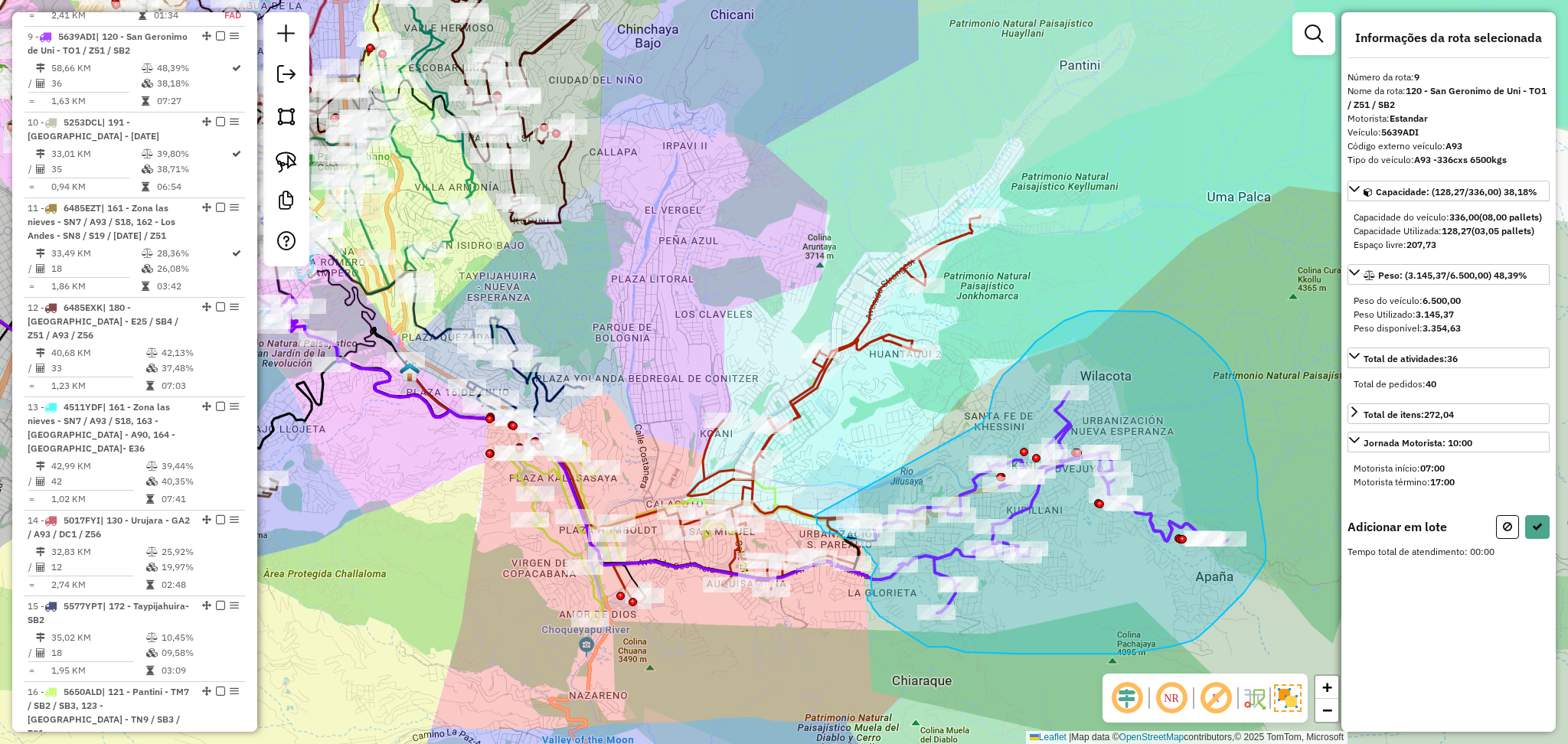
drag, startPoint x: 983, startPoint y: 423, endPoint x: 813, endPoint y: 515, distance: 193.3
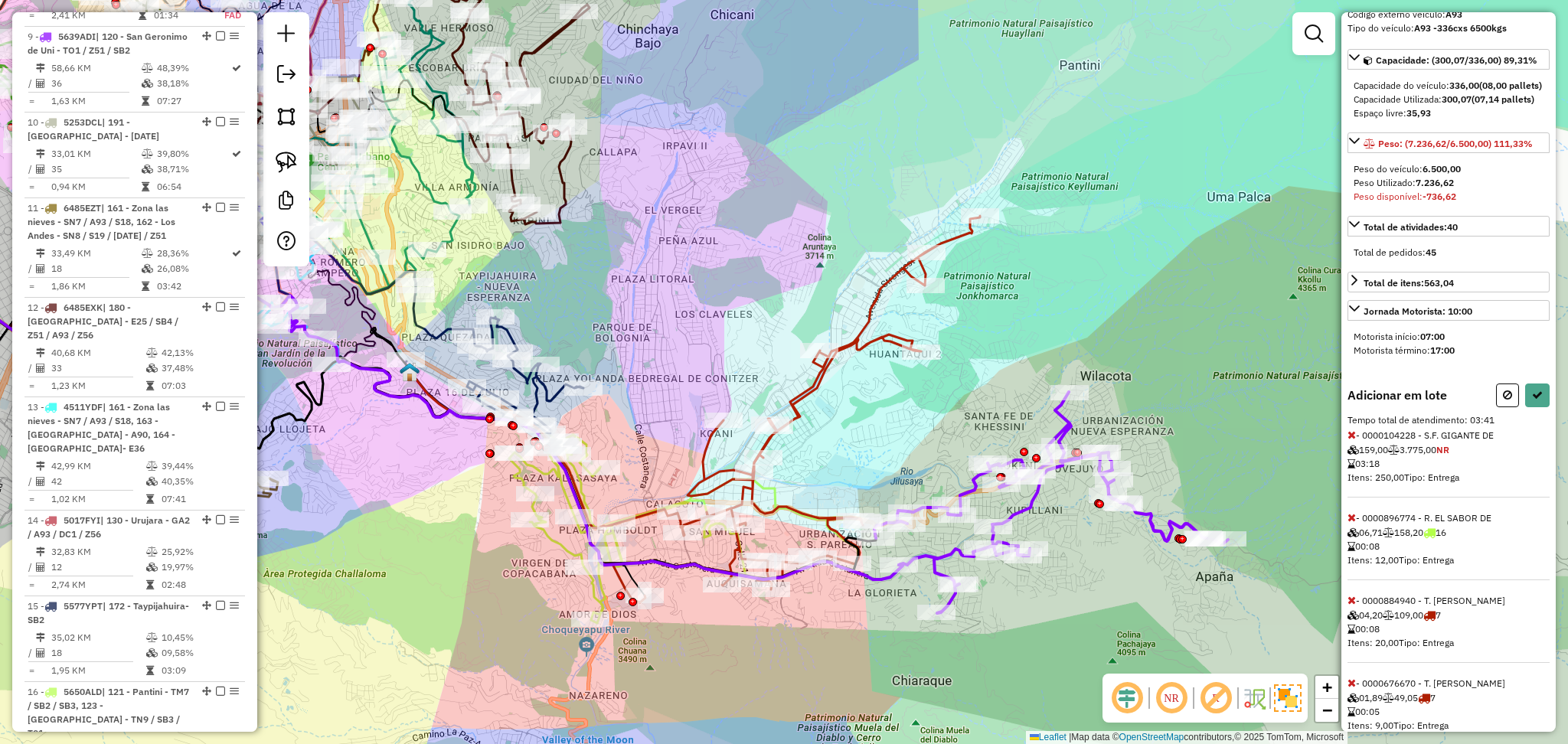
scroll to position [192, 0]
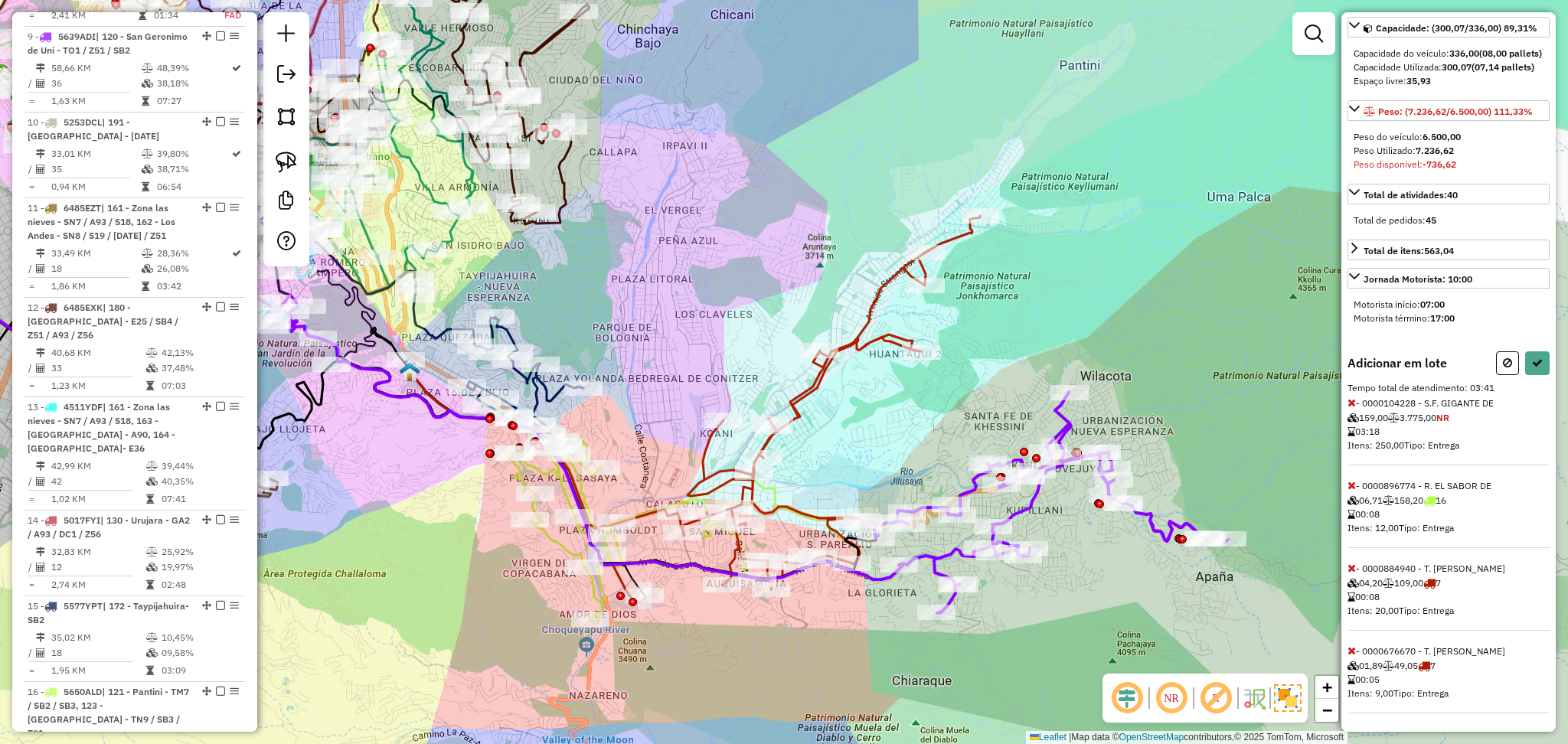
click at [1353, 484] on icon at bounding box center [1352, 485] width 8 height 11
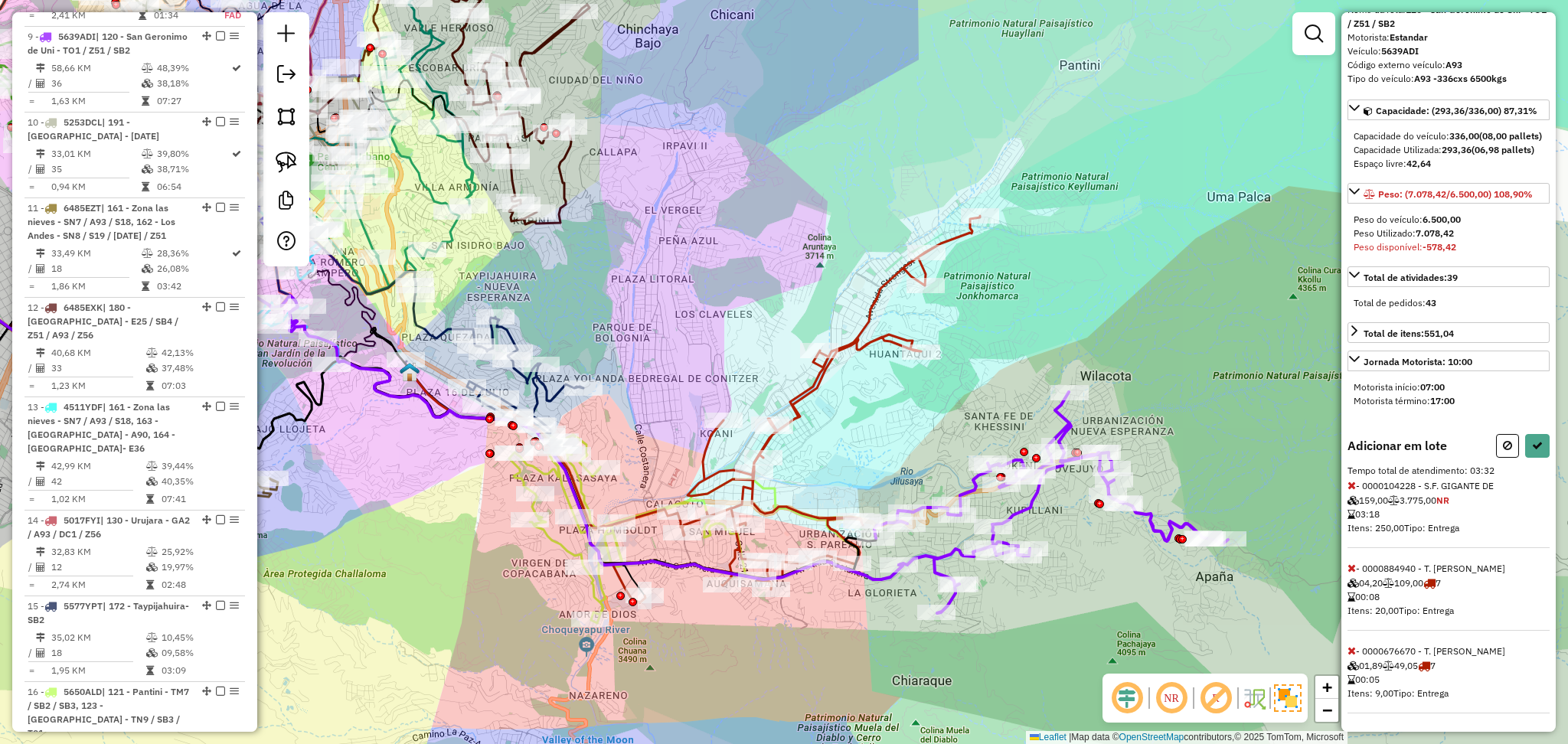
click at [1354, 650] on icon at bounding box center [1352, 650] width 8 height 11
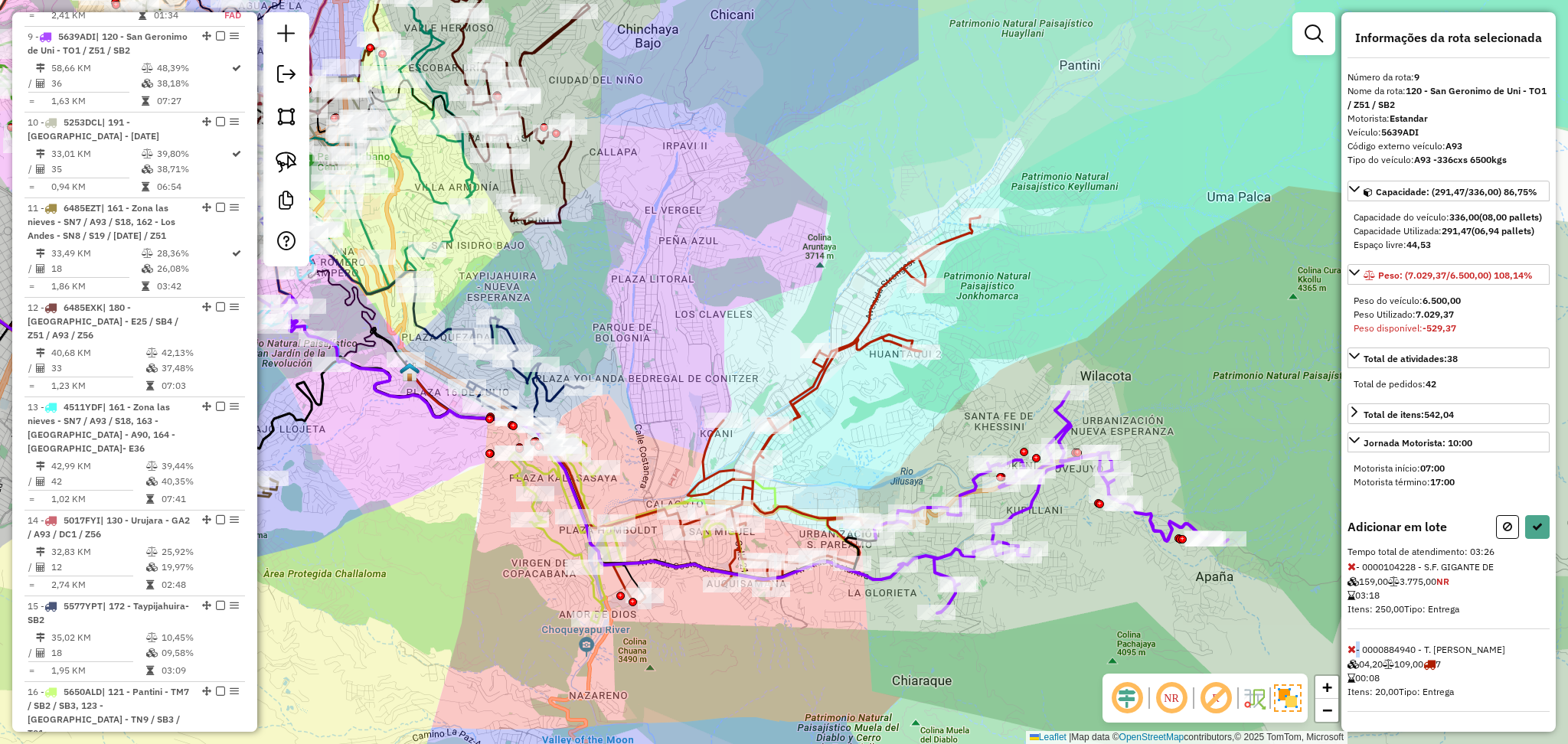
click at [1354, 650] on icon at bounding box center [1352, 649] width 8 height 11
click at [1536, 539] on button at bounding box center [1538, 527] width 25 height 24
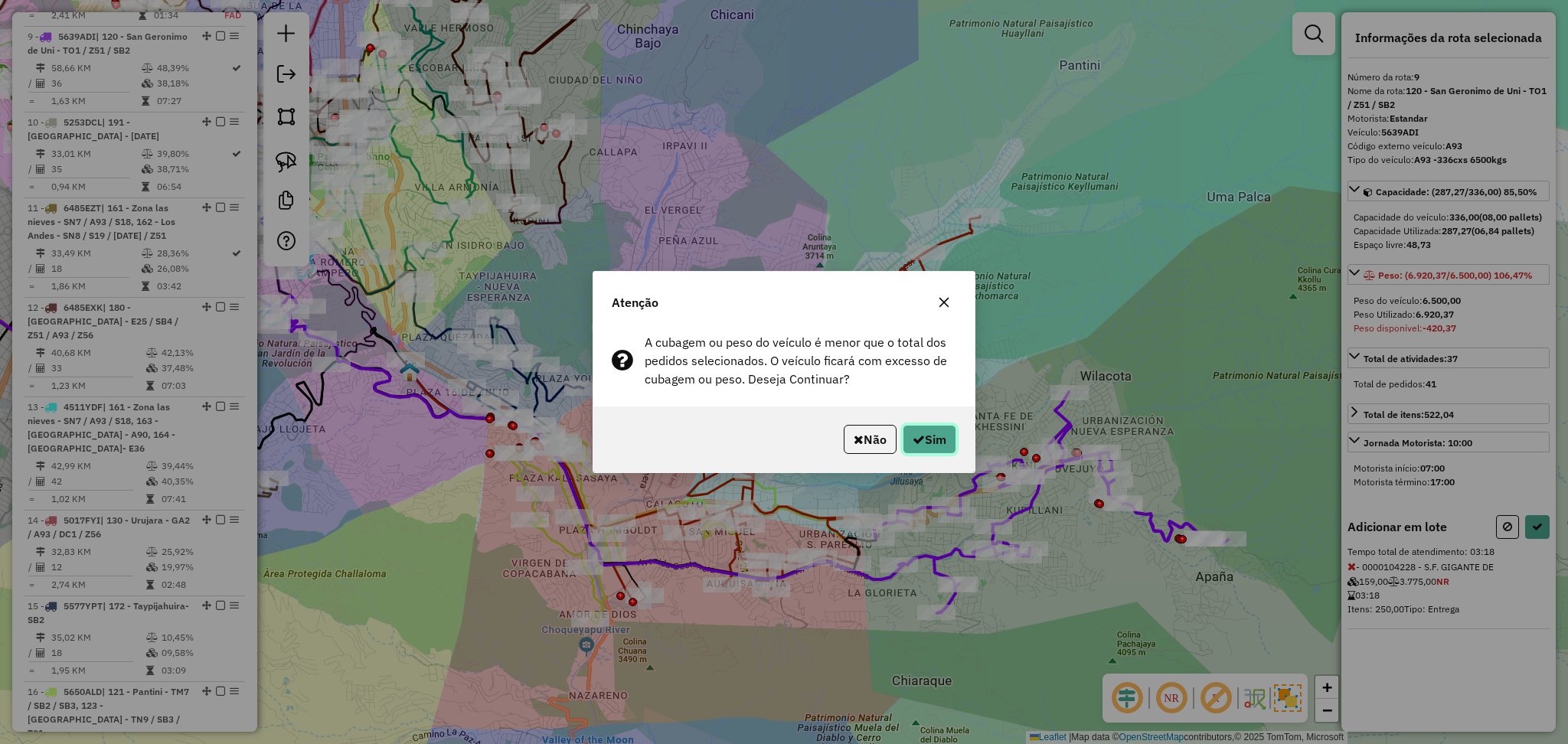
click at [953, 451] on button "Sim" at bounding box center [929, 439] width 53 height 29
select select "**********"
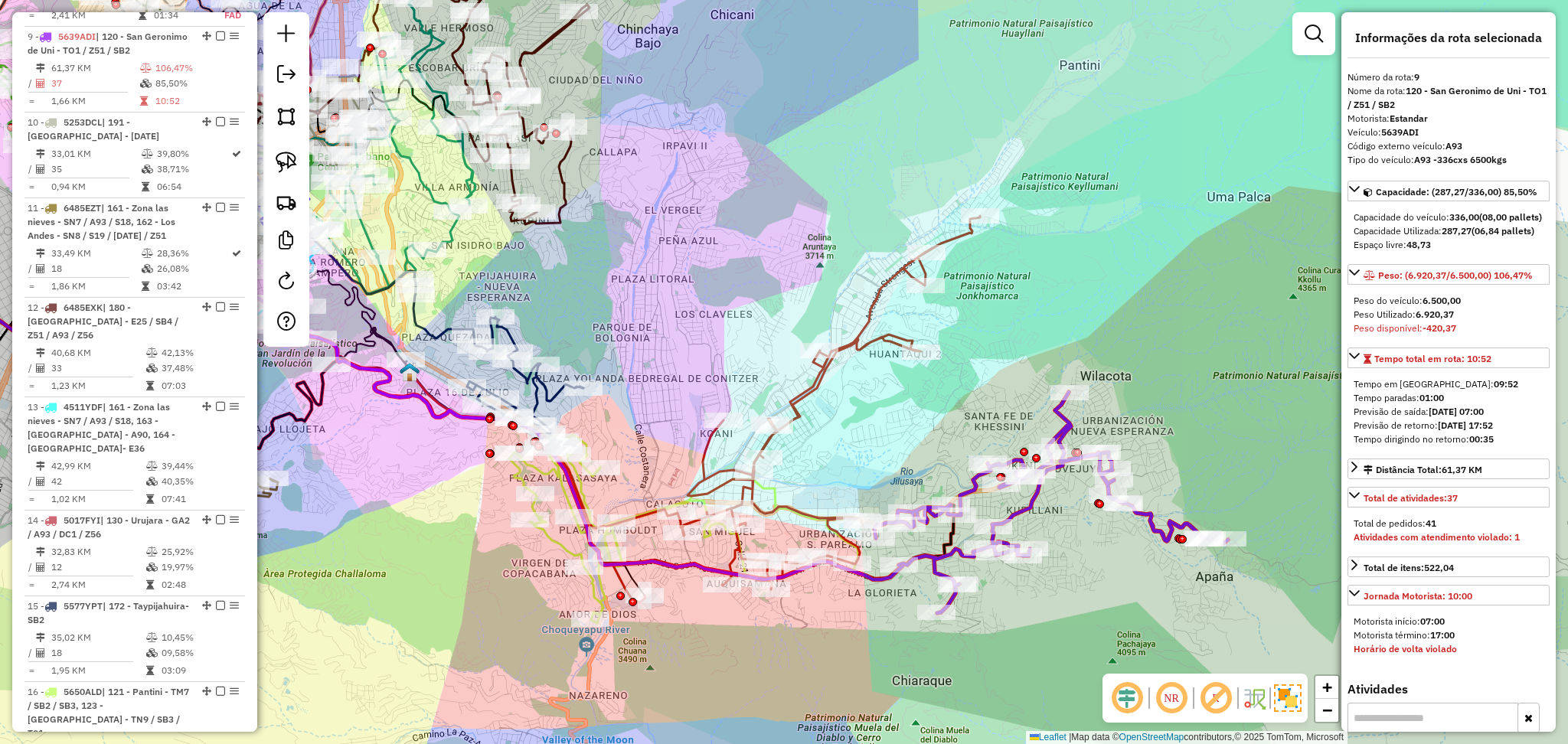
click at [806, 507] on icon at bounding box center [789, 409] width 381 height 386
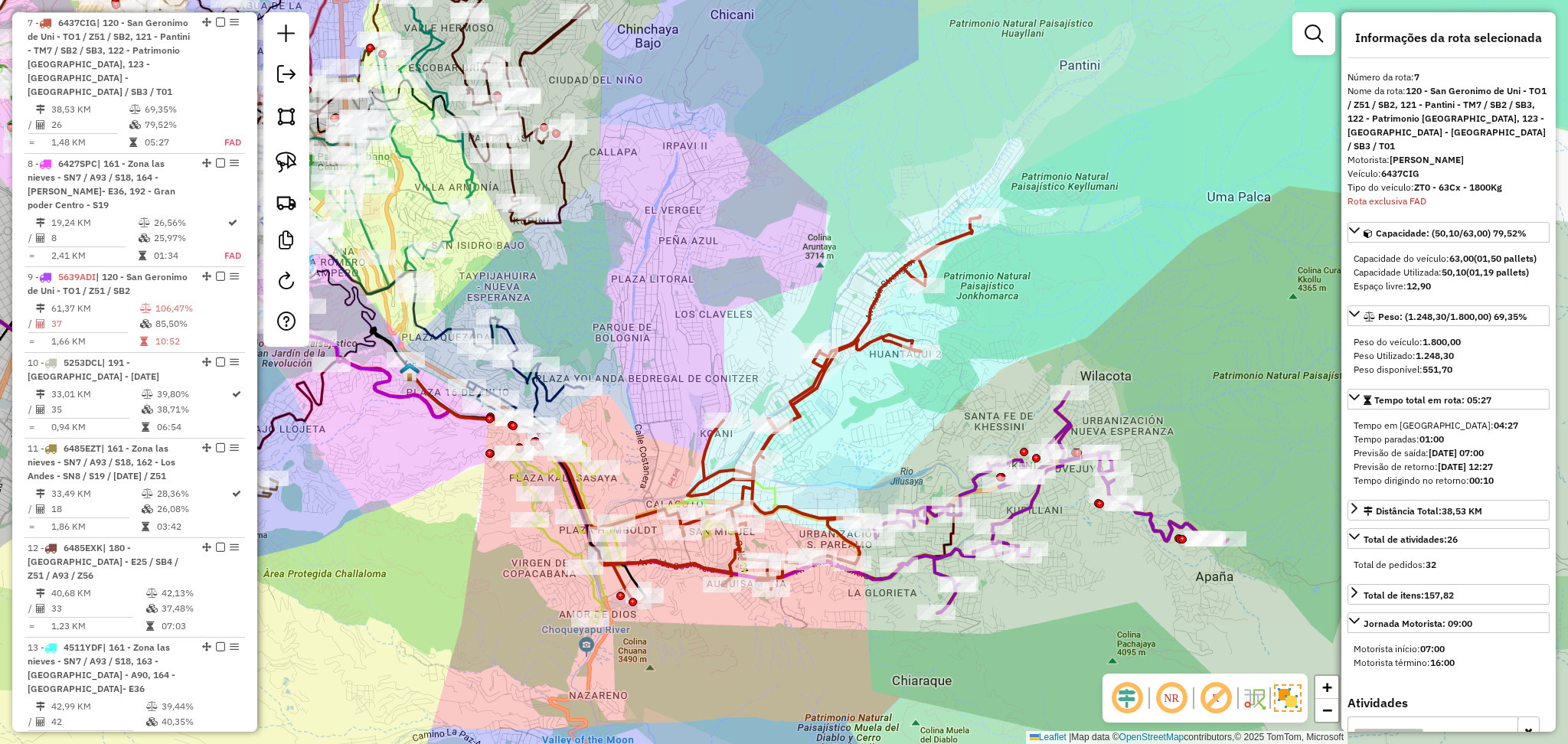
scroll to position [714, 0]
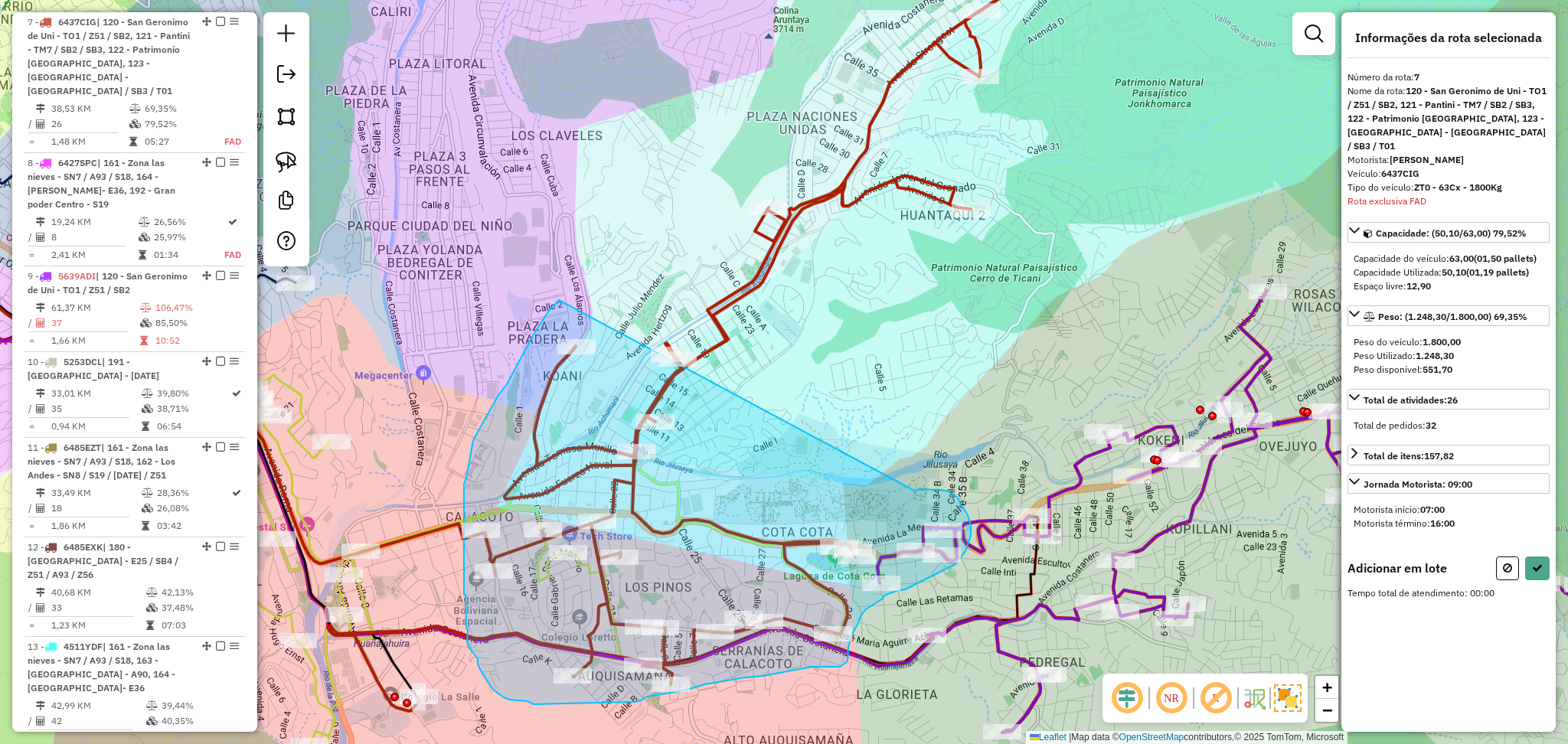
drag, startPoint x: 920, startPoint y: 489, endPoint x: 559, endPoint y: 300, distance: 407.5
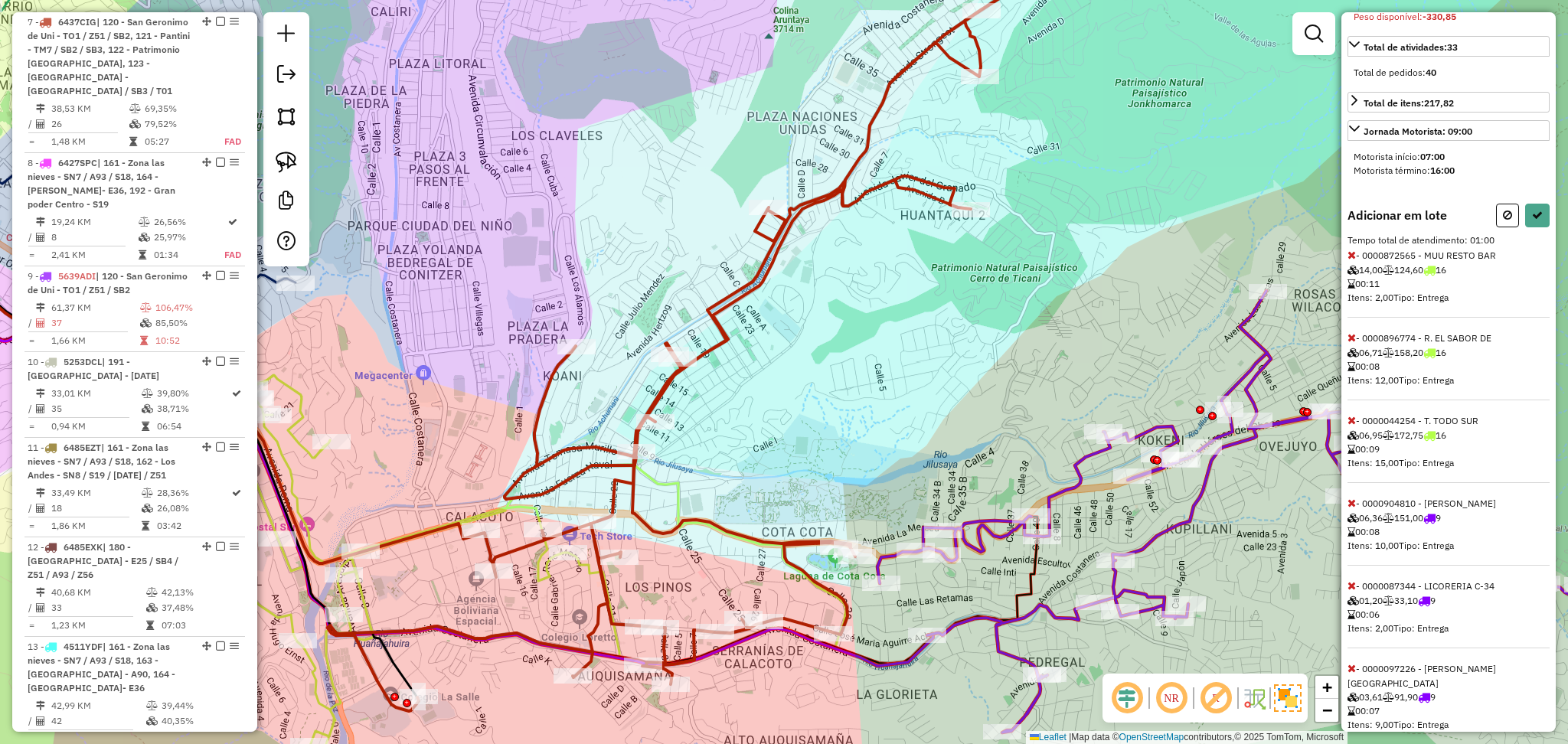
scroll to position [251, 0]
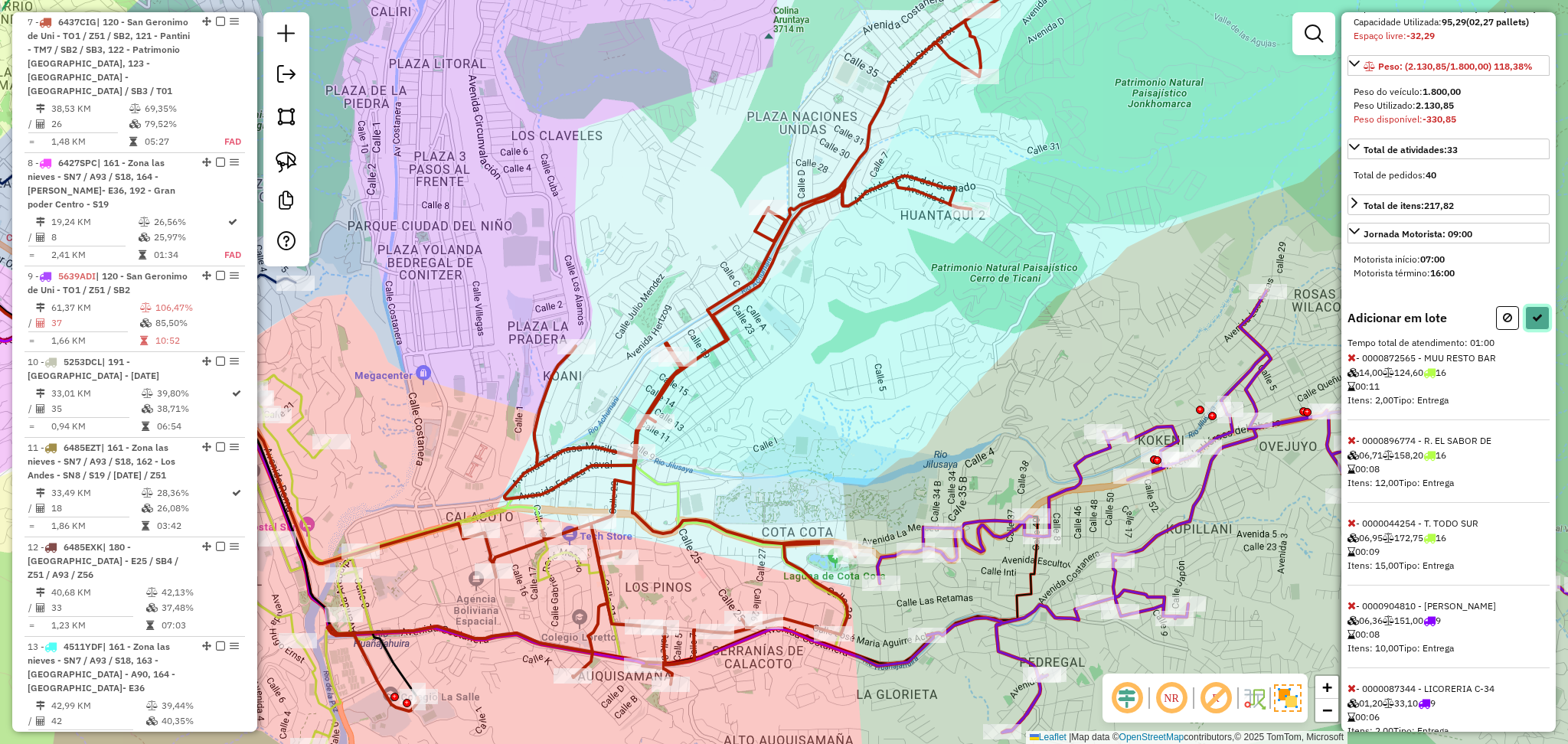
click at [1537, 326] on button at bounding box center [1538, 318] width 25 height 24
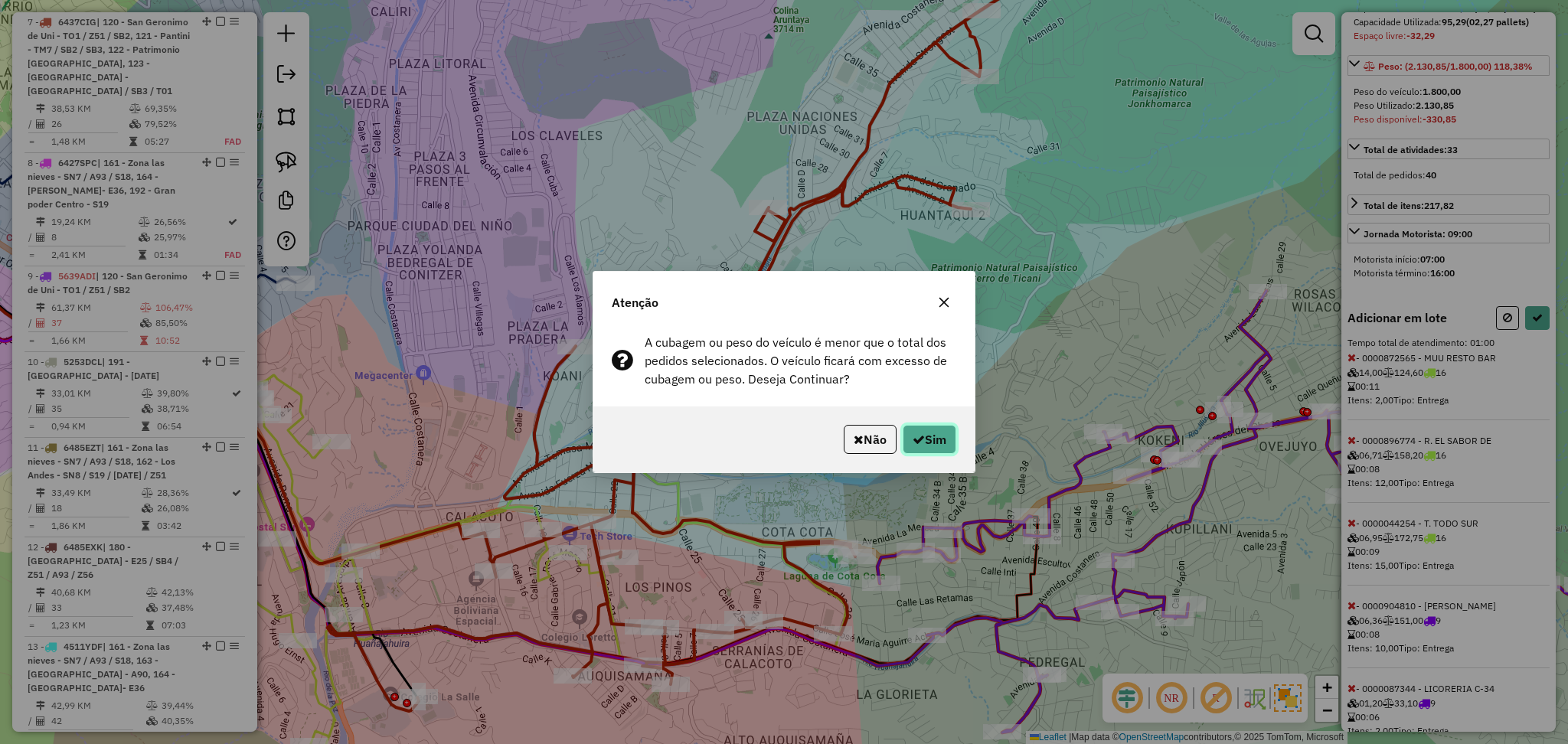
click at [948, 441] on button "Sim" at bounding box center [929, 439] width 53 height 29
select select "**********"
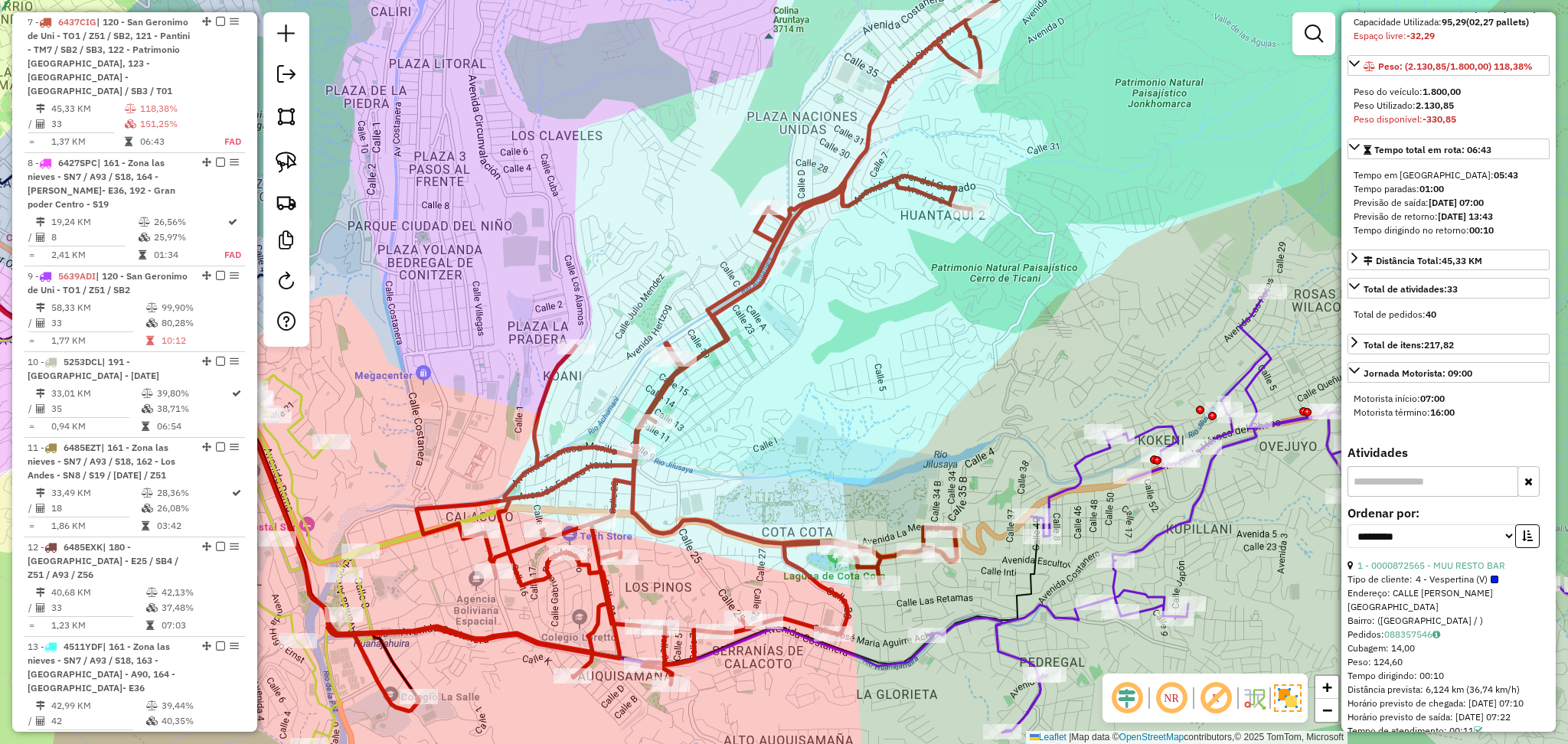
click at [1066, 482] on icon at bounding box center [1256, 511] width 657 height 441
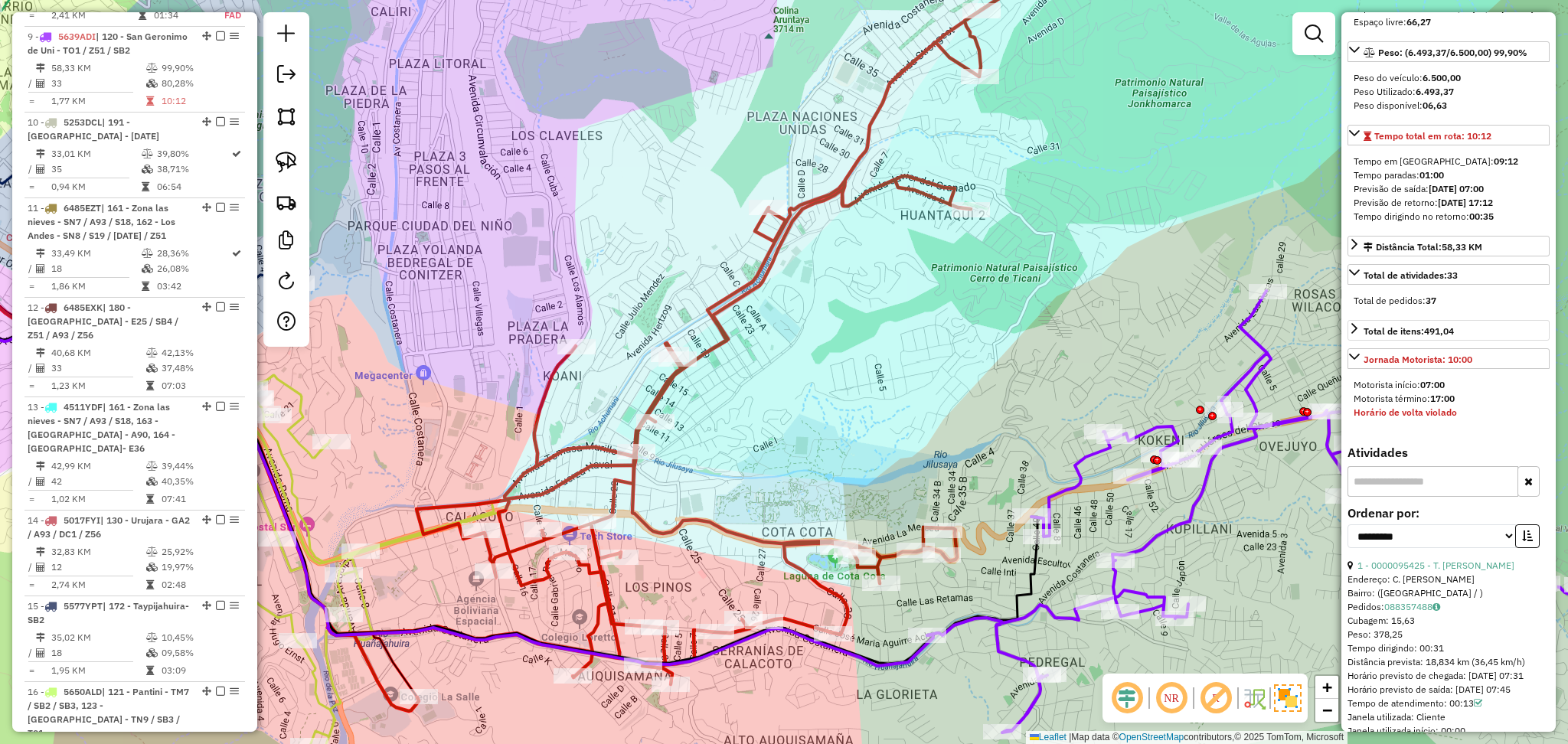
scroll to position [0, 0]
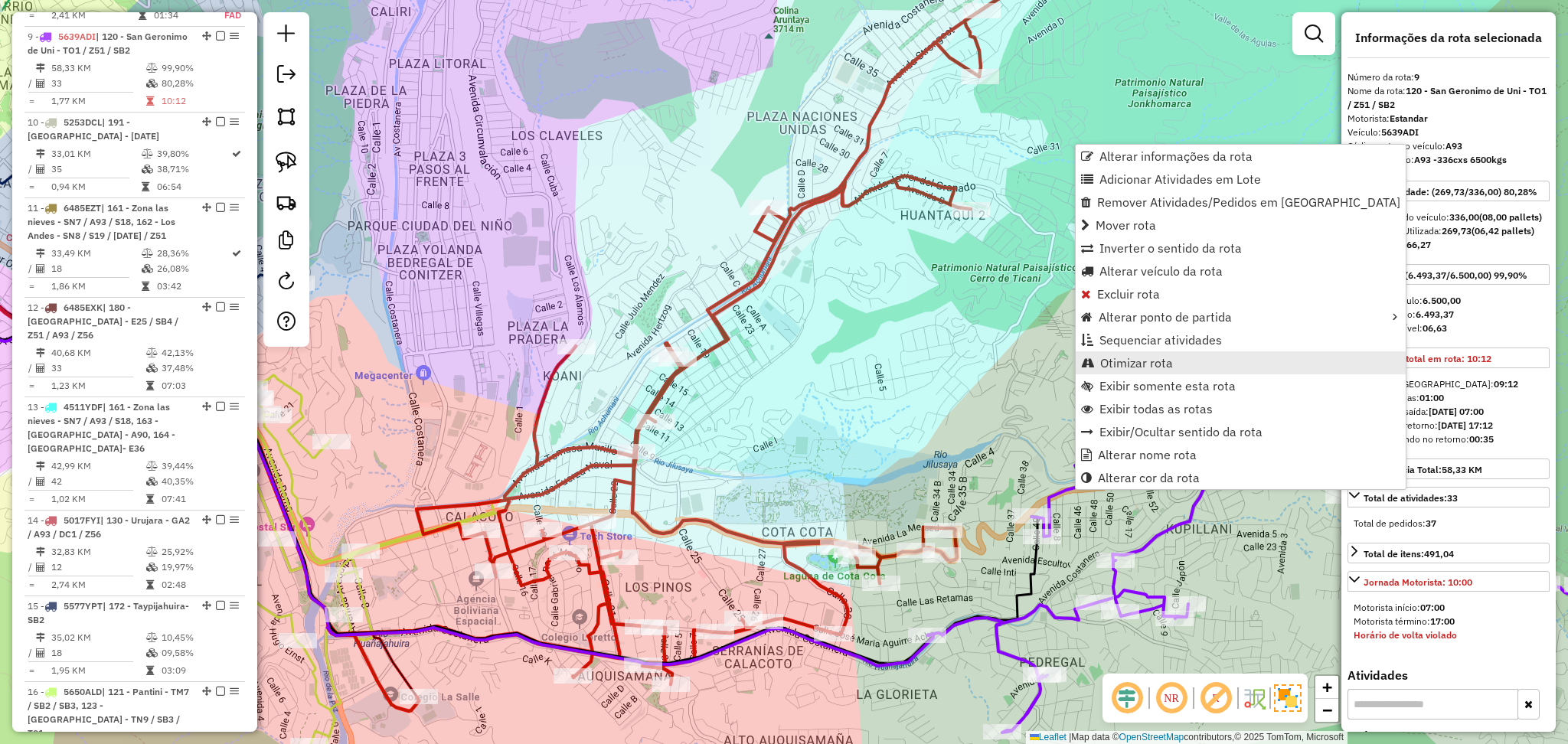
click at [1144, 363] on span "Otimizar rota" at bounding box center [1136, 363] width 72 height 12
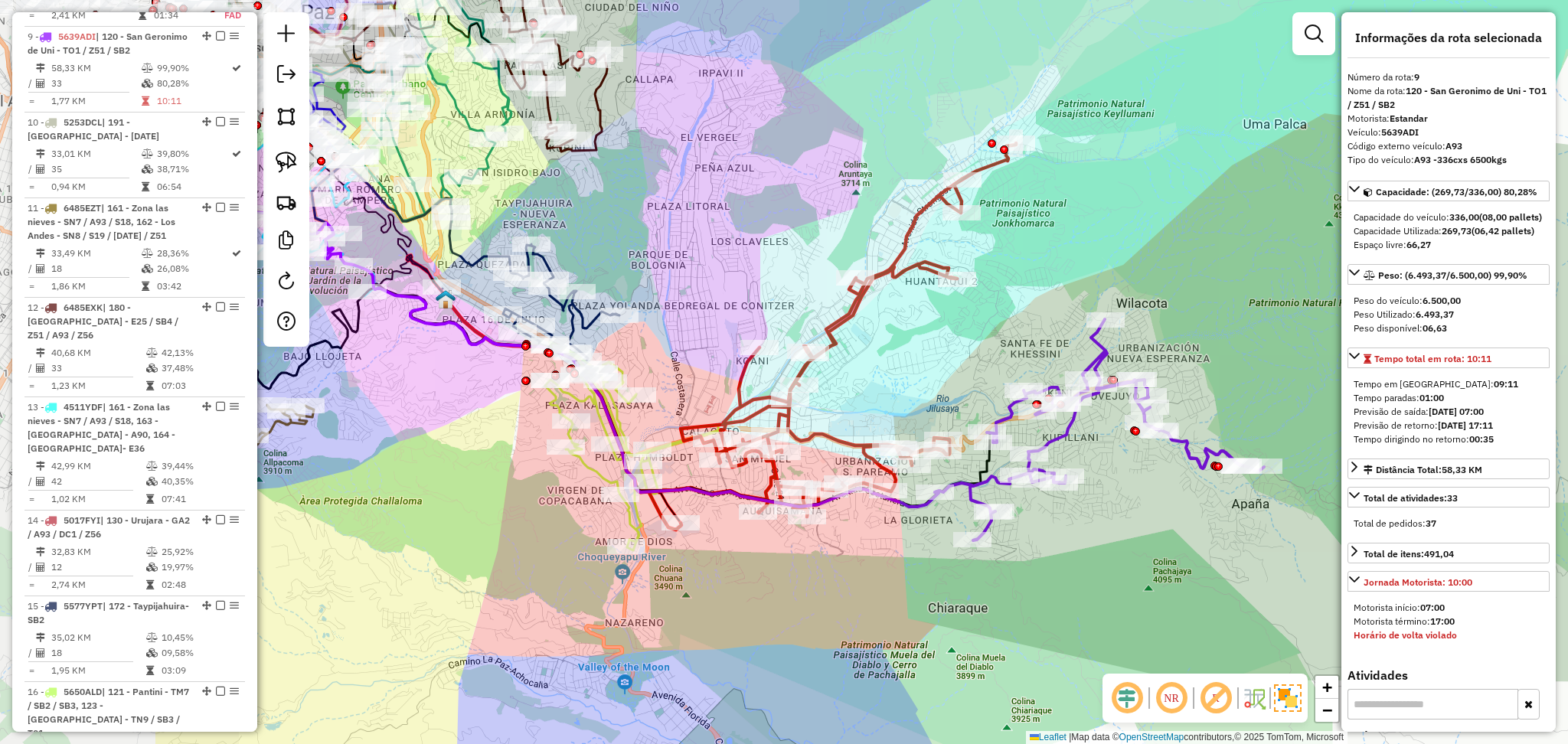
drag, startPoint x: 790, startPoint y: 581, endPoint x: 1103, endPoint y: 507, distance: 321.6
click at [1103, 507] on div "Janela de atendimento Grade de atendimento Capacidade Transportadoras Veículos …" at bounding box center [784, 372] width 1568 height 744
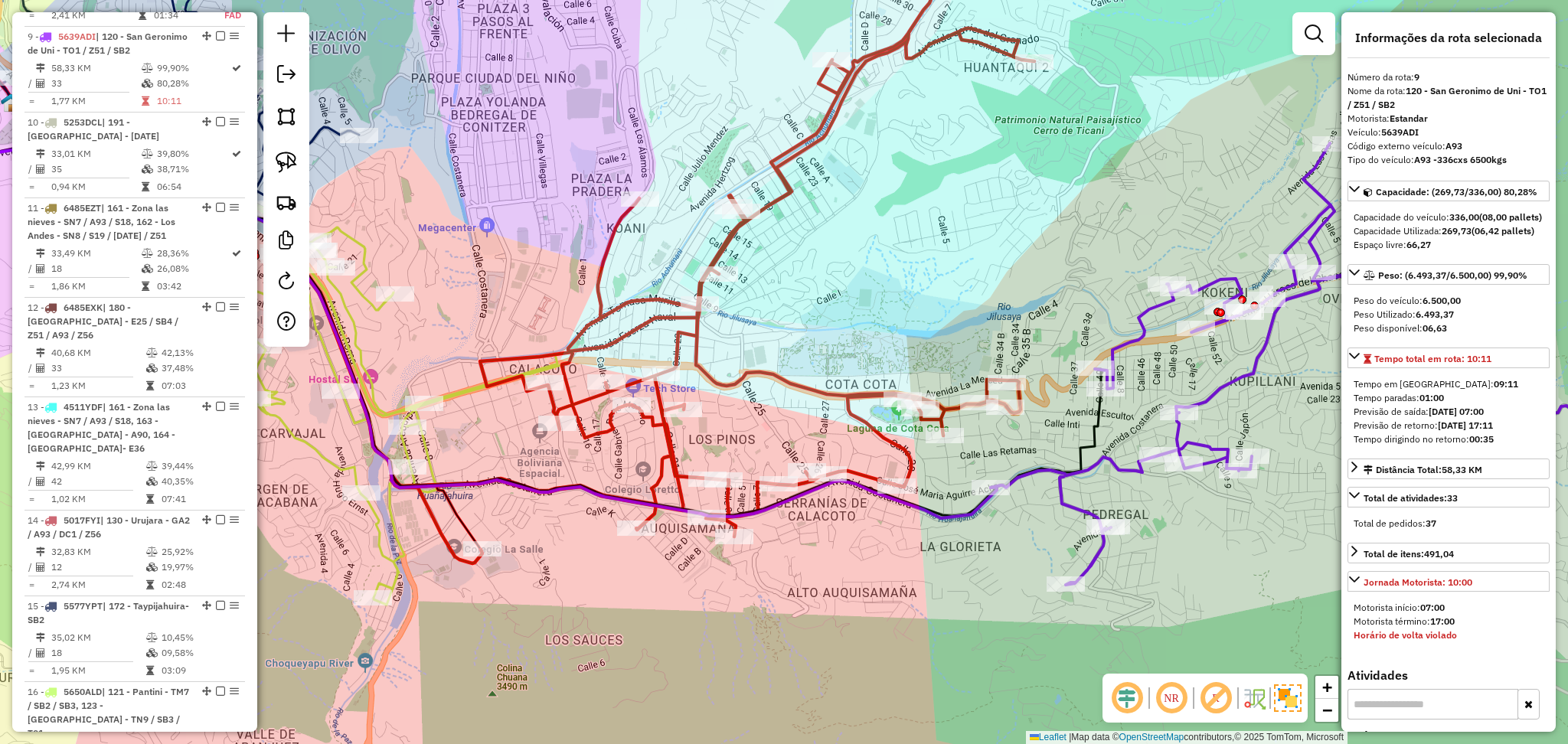
click at [892, 447] on icon at bounding box center [718, 245] width 653 height 638
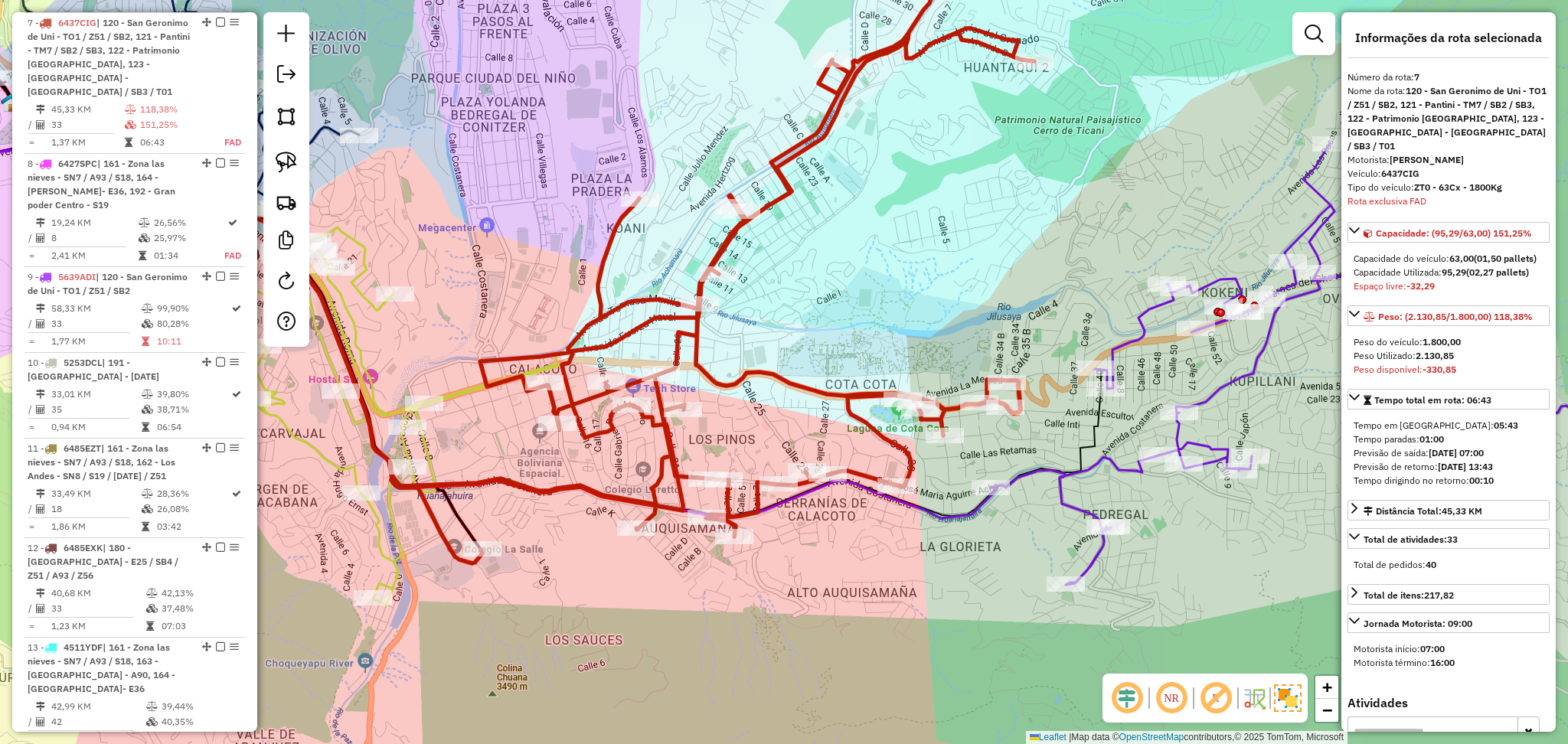
scroll to position [714, 0]
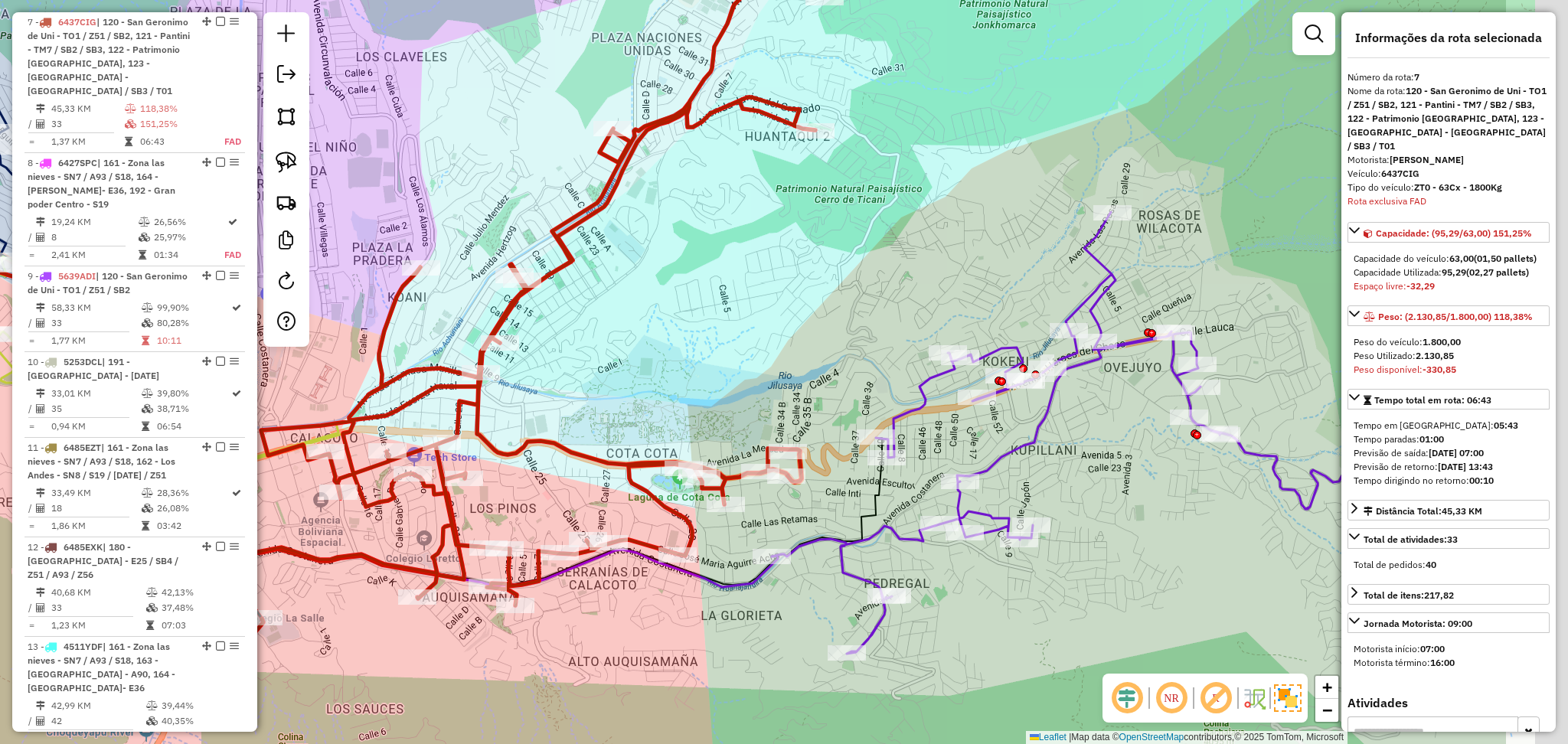
drag, startPoint x: 1105, startPoint y: 431, endPoint x: 886, endPoint y: 500, distance: 229.6
click at [882, 500] on icon at bounding box center [253, 363] width 1258 height 444
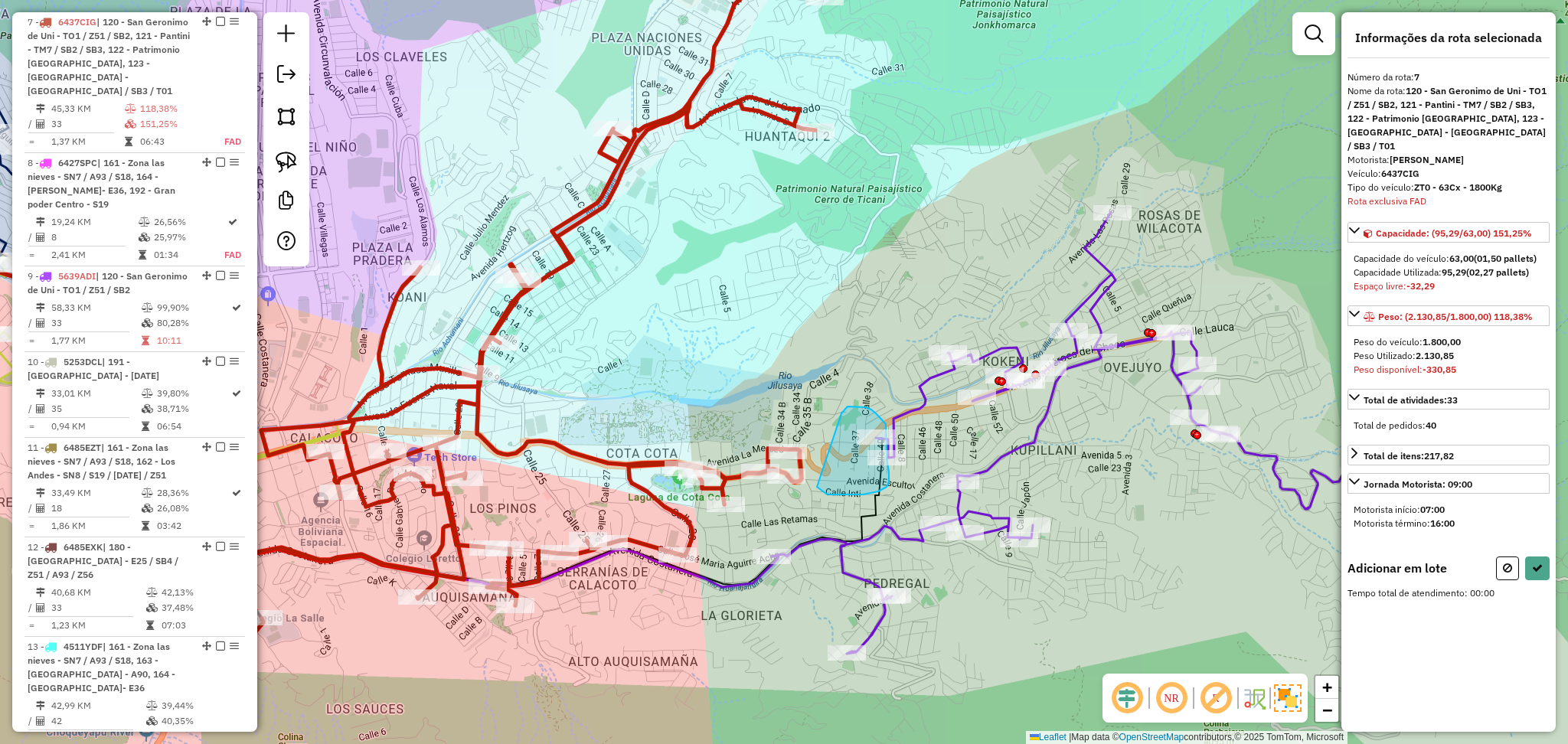
drag, startPoint x: 841, startPoint y: 414, endPoint x: 817, endPoint y: 487, distance: 76.8
click at [1503, 563] on icon at bounding box center [1507, 568] width 9 height 11
select select "**********"
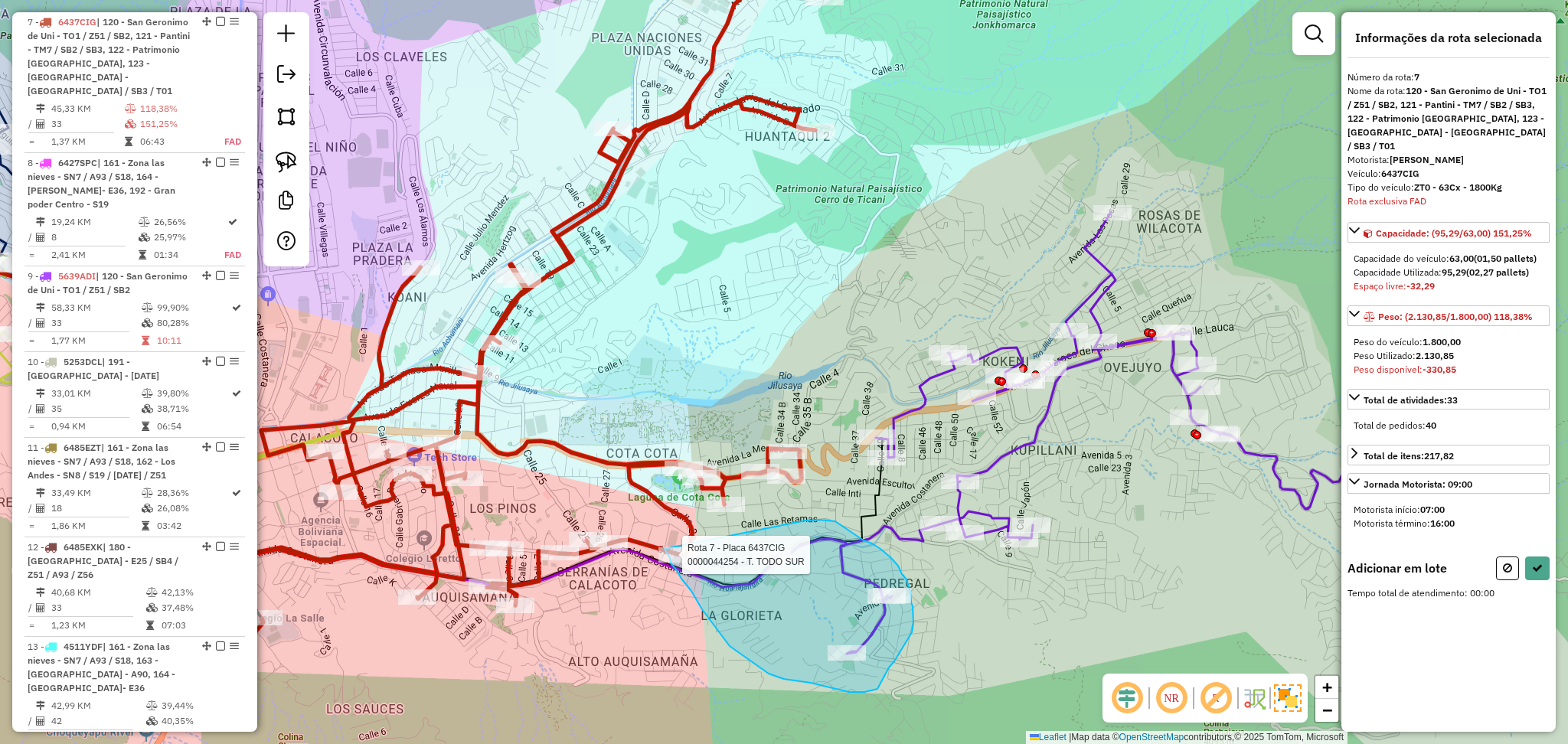
click at [664, 549] on div "Rota 7 - Placa 6437CIG 0000044254 - T. TODO SUR Janela de atendimento Grade de …" at bounding box center [784, 372] width 1568 height 744
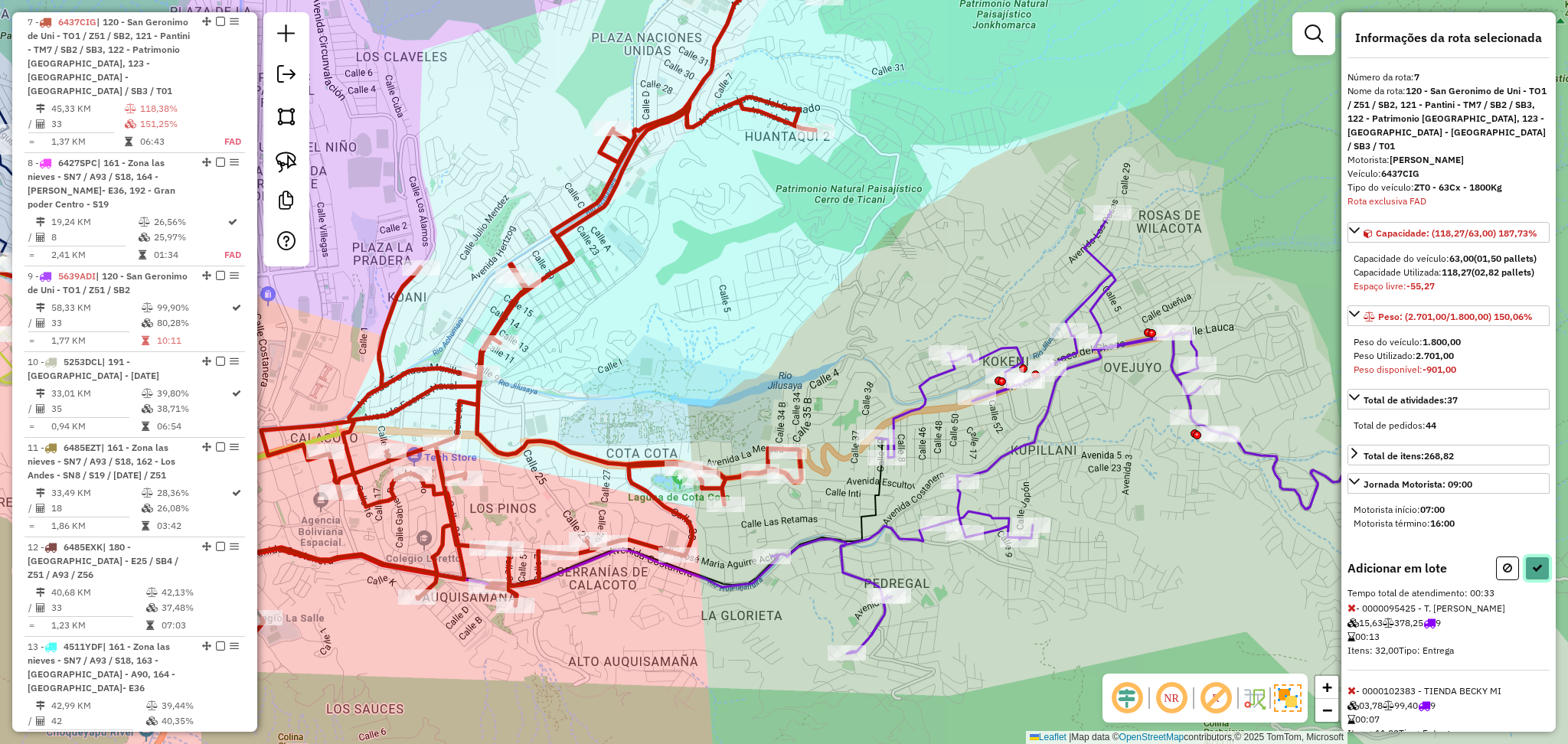
click at [1535, 574] on icon at bounding box center [1538, 568] width 11 height 11
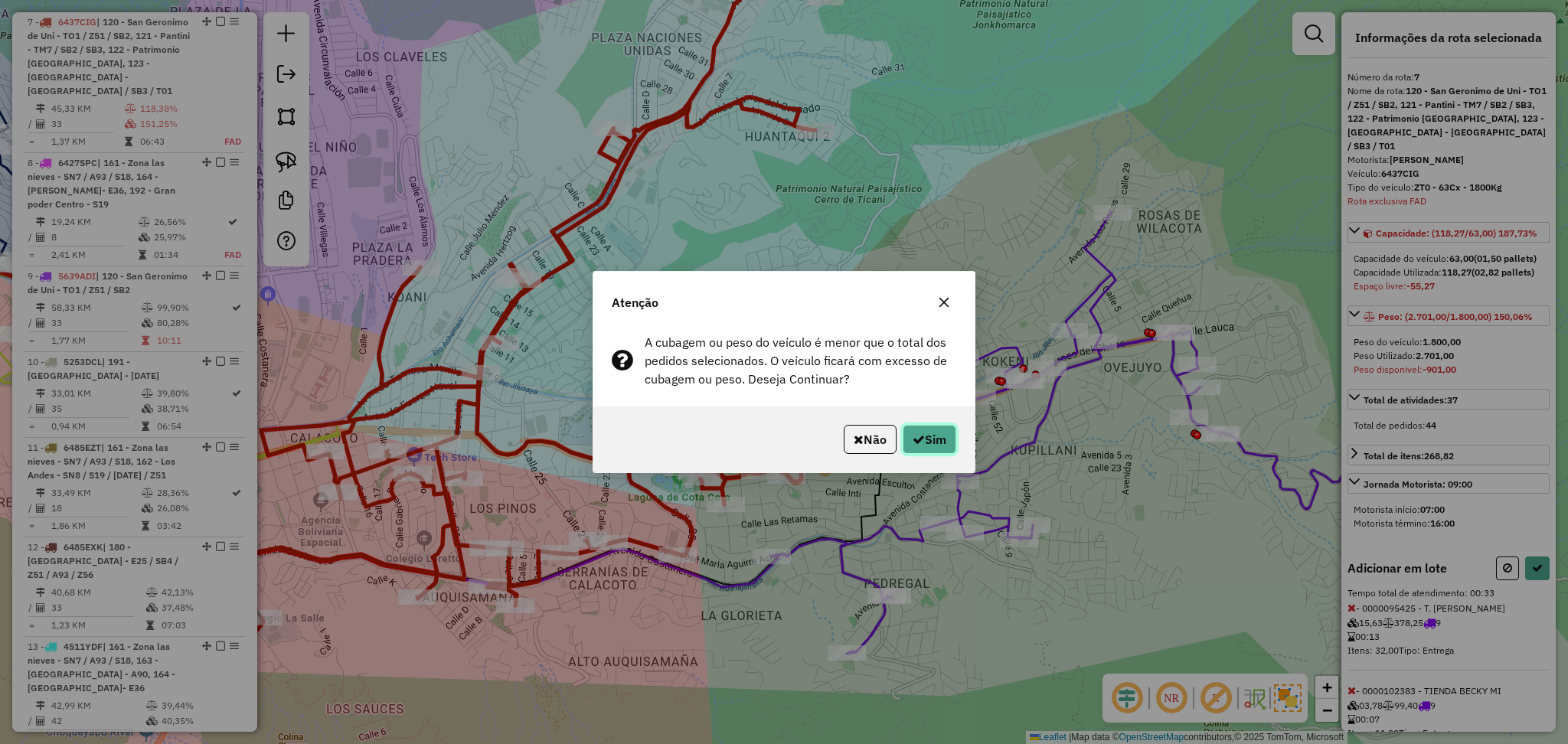
click at [954, 432] on button "Sim" at bounding box center [929, 439] width 53 height 29
select select "**********"
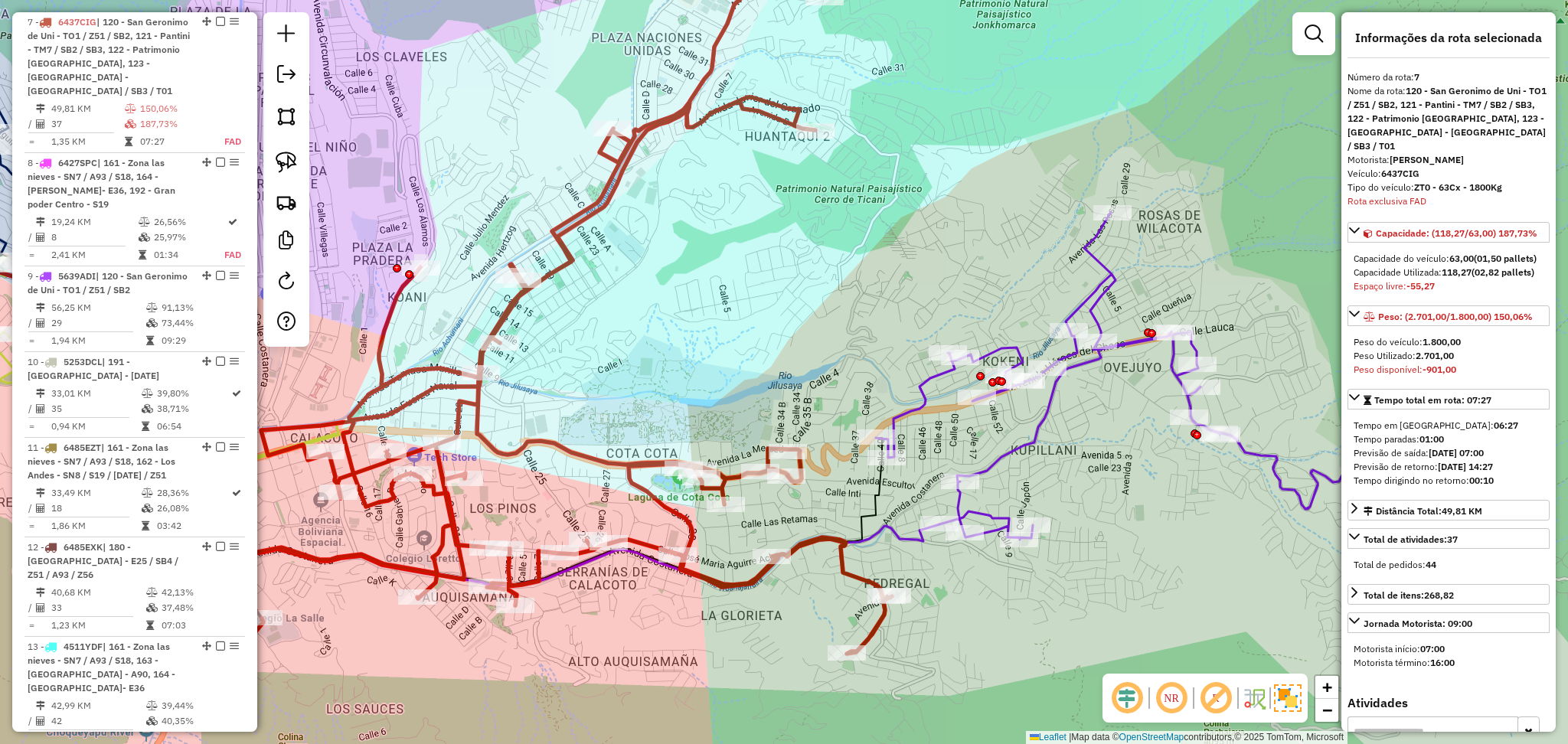
click at [924, 406] on icon at bounding box center [1152, 376] width 553 height 328
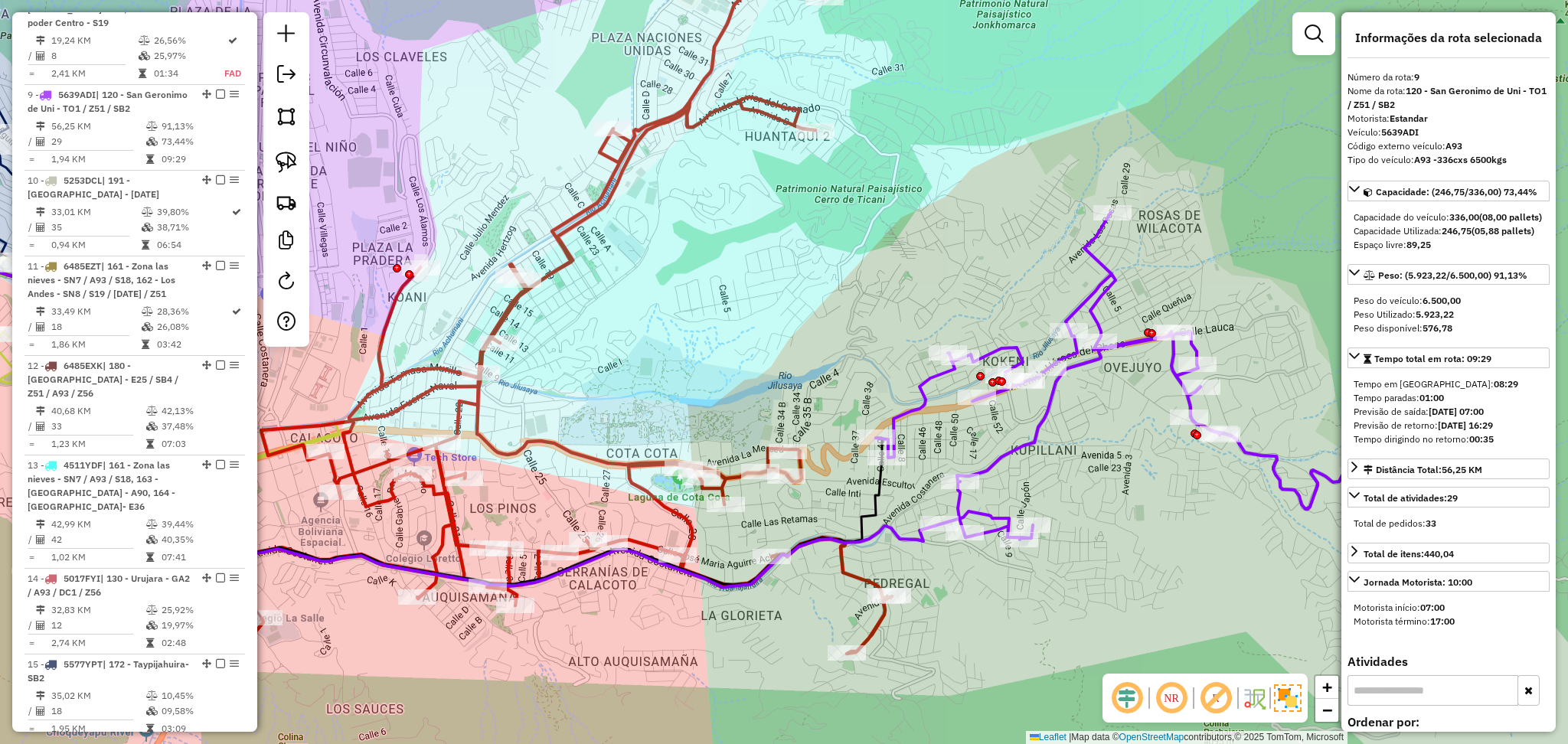
scroll to position [954, 0]
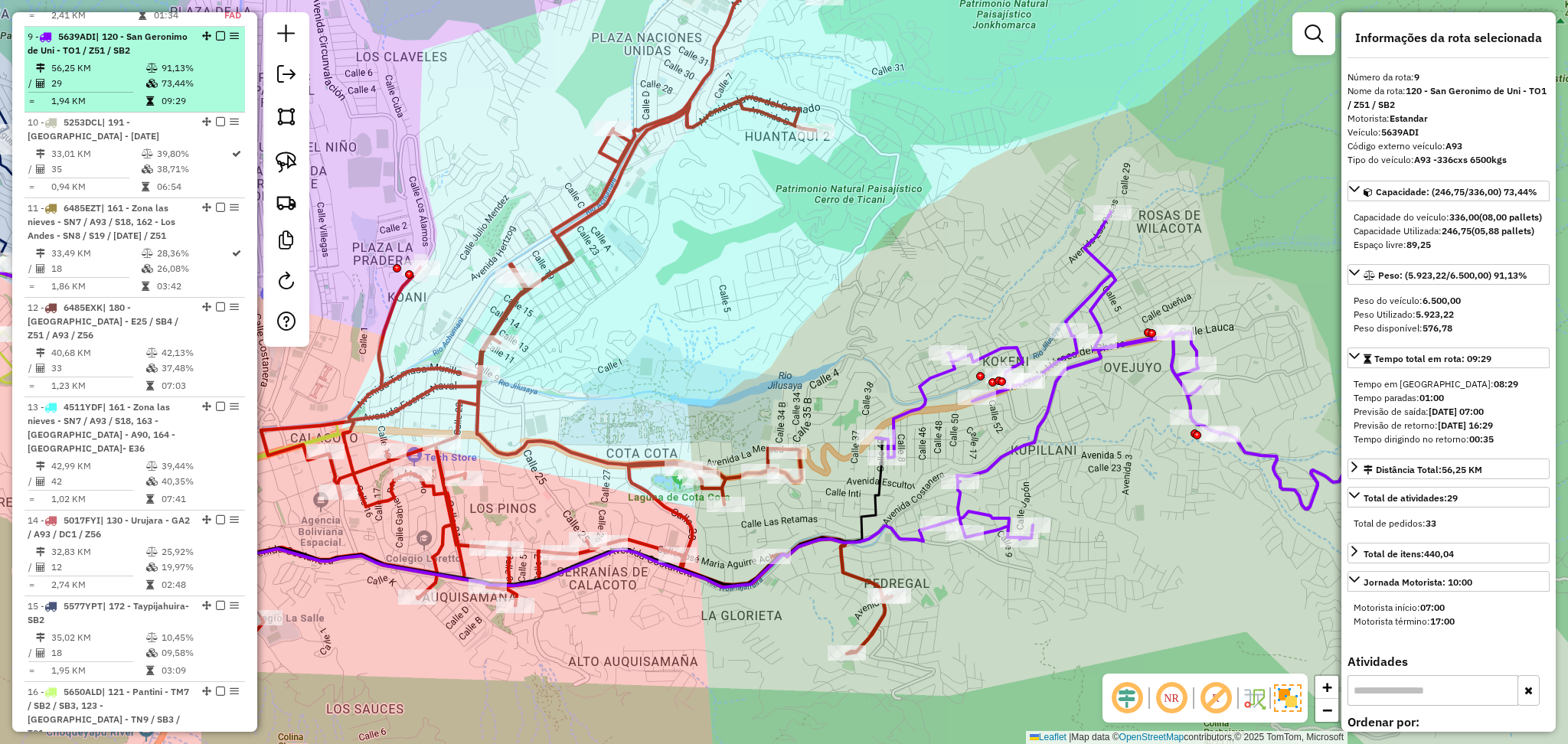
click at [217, 31] on em at bounding box center [220, 35] width 9 height 9
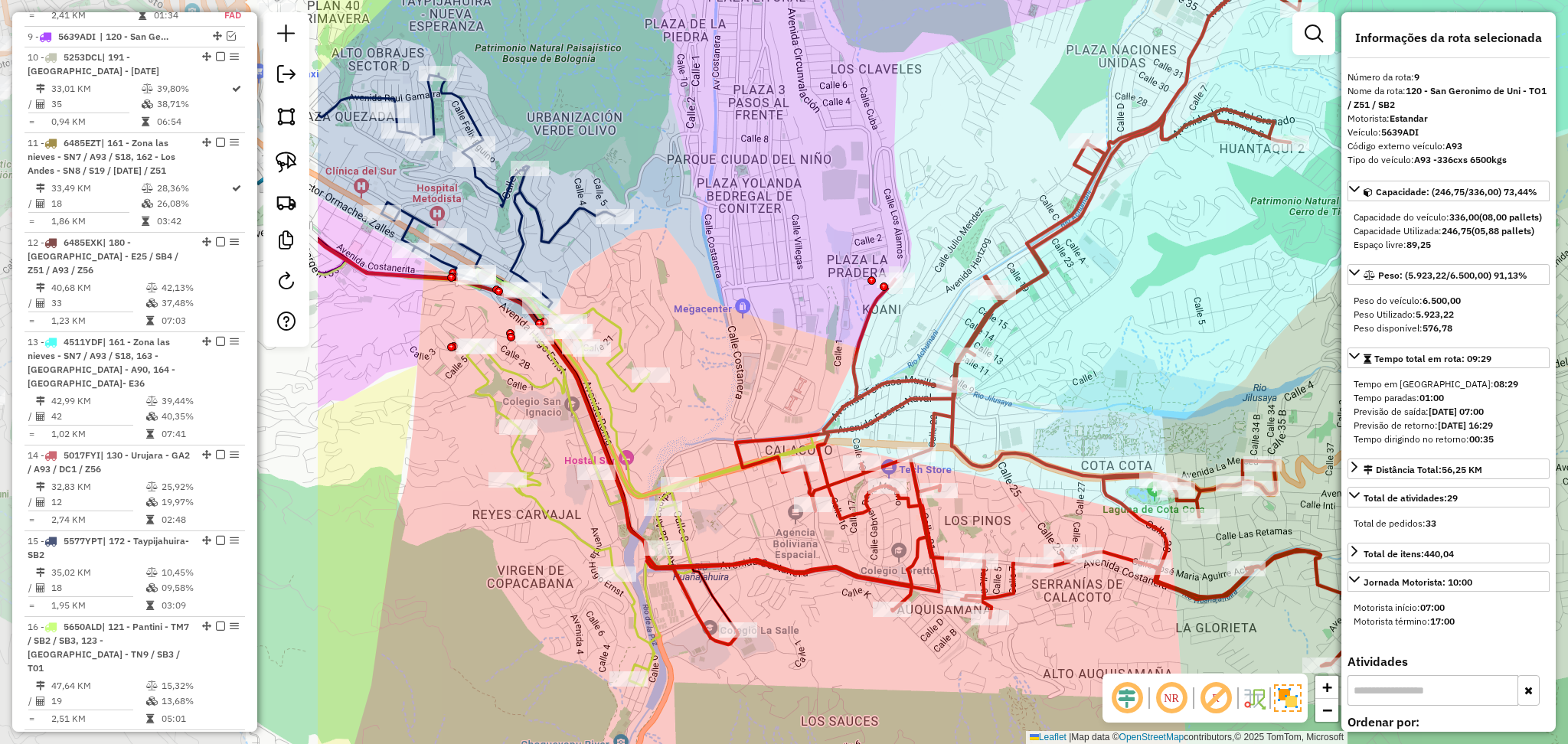
drag, startPoint x: 549, startPoint y: 337, endPoint x: 1030, endPoint y: 338, distance: 481.0
click at [1029, 342] on div "Janela de atendimento Grade de atendimento Capacidade Transportadoras Veículos …" at bounding box center [784, 372] width 1568 height 744
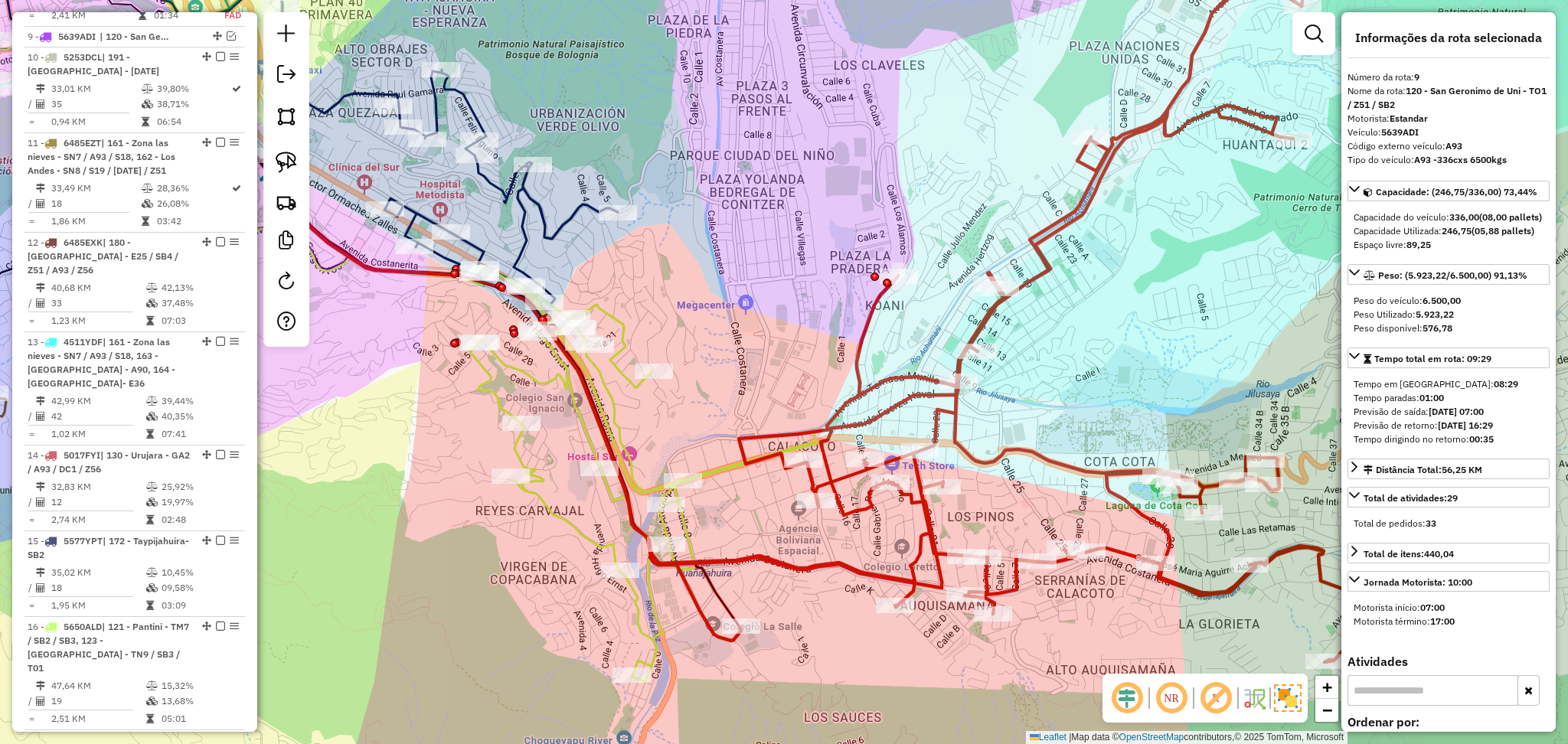
click at [614, 392] on icon at bounding box center [584, 480] width 227 height 404
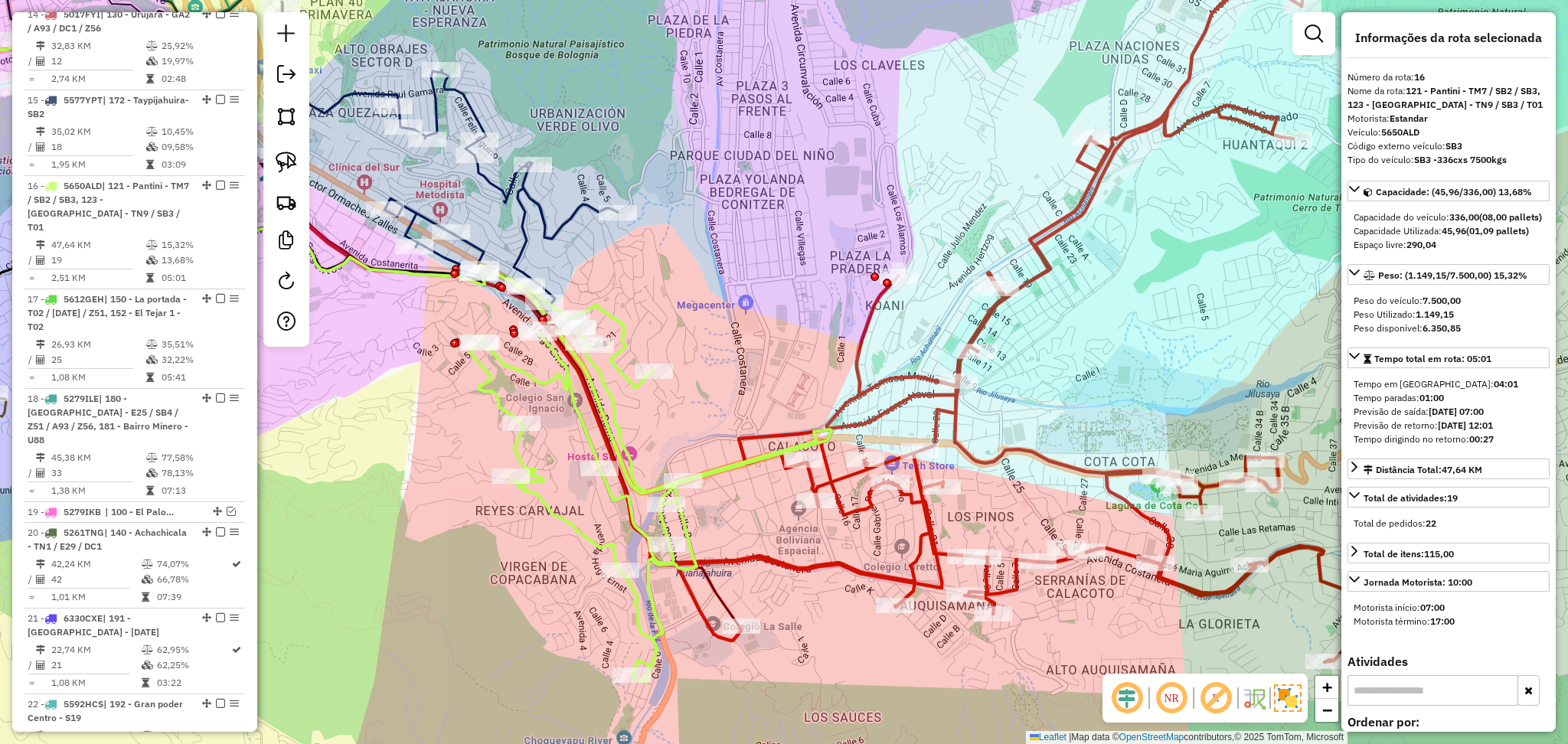
scroll to position [1545, 0]
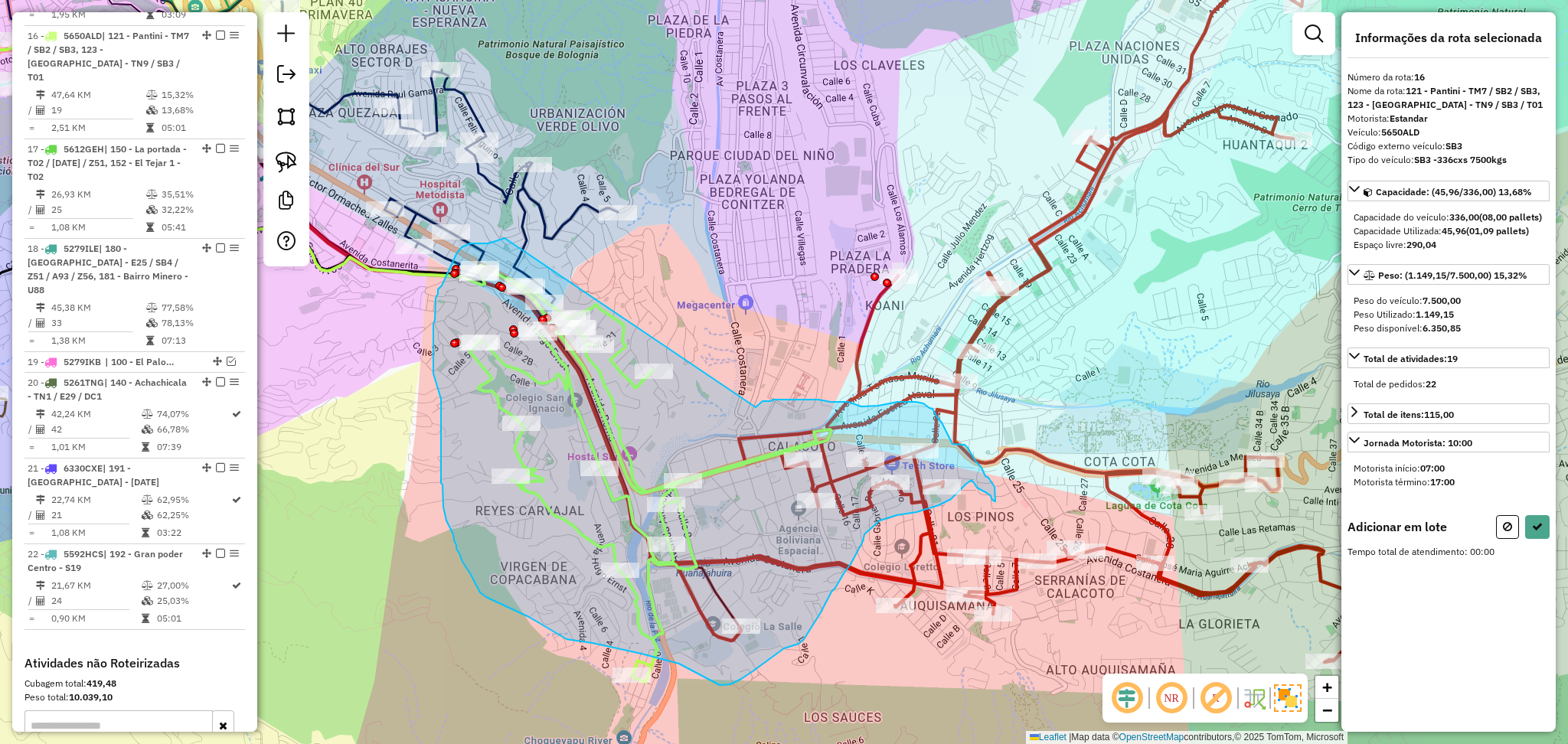
drag, startPoint x: 756, startPoint y: 407, endPoint x: 505, endPoint y: 238, distance: 302.6
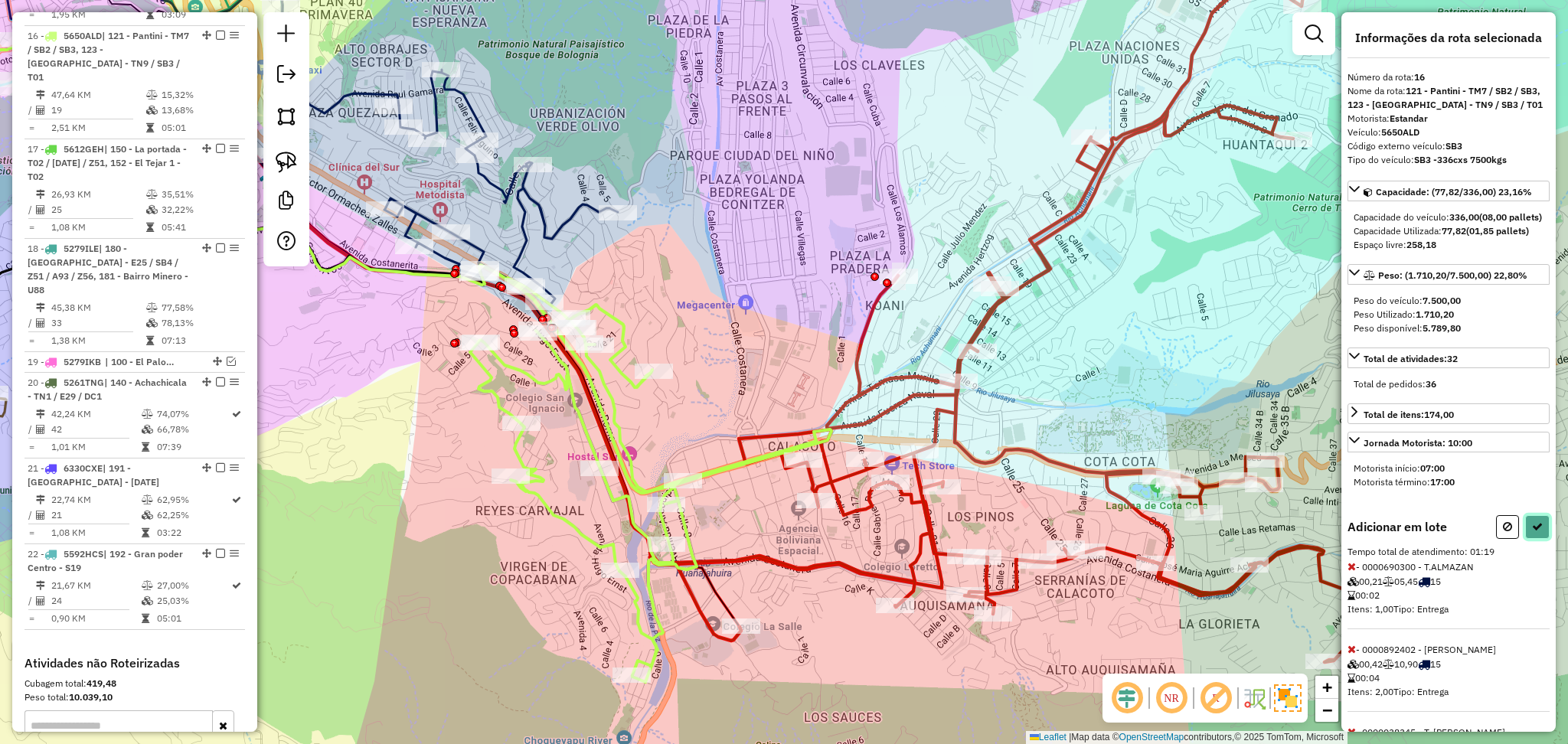
click at [1537, 539] on button at bounding box center [1538, 527] width 25 height 24
select select "**********"
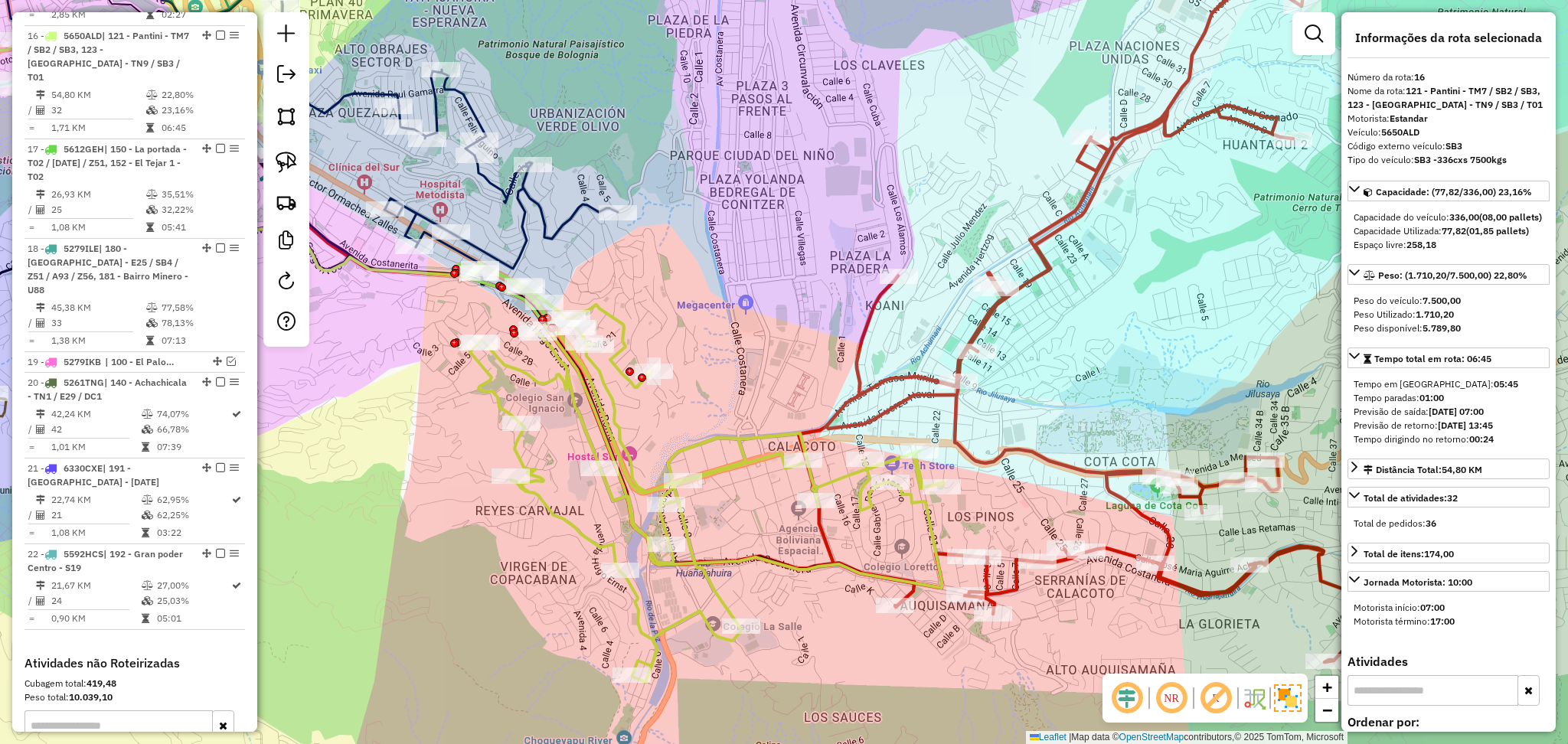
click at [913, 394] on icon at bounding box center [1084, 294] width 571 height 737
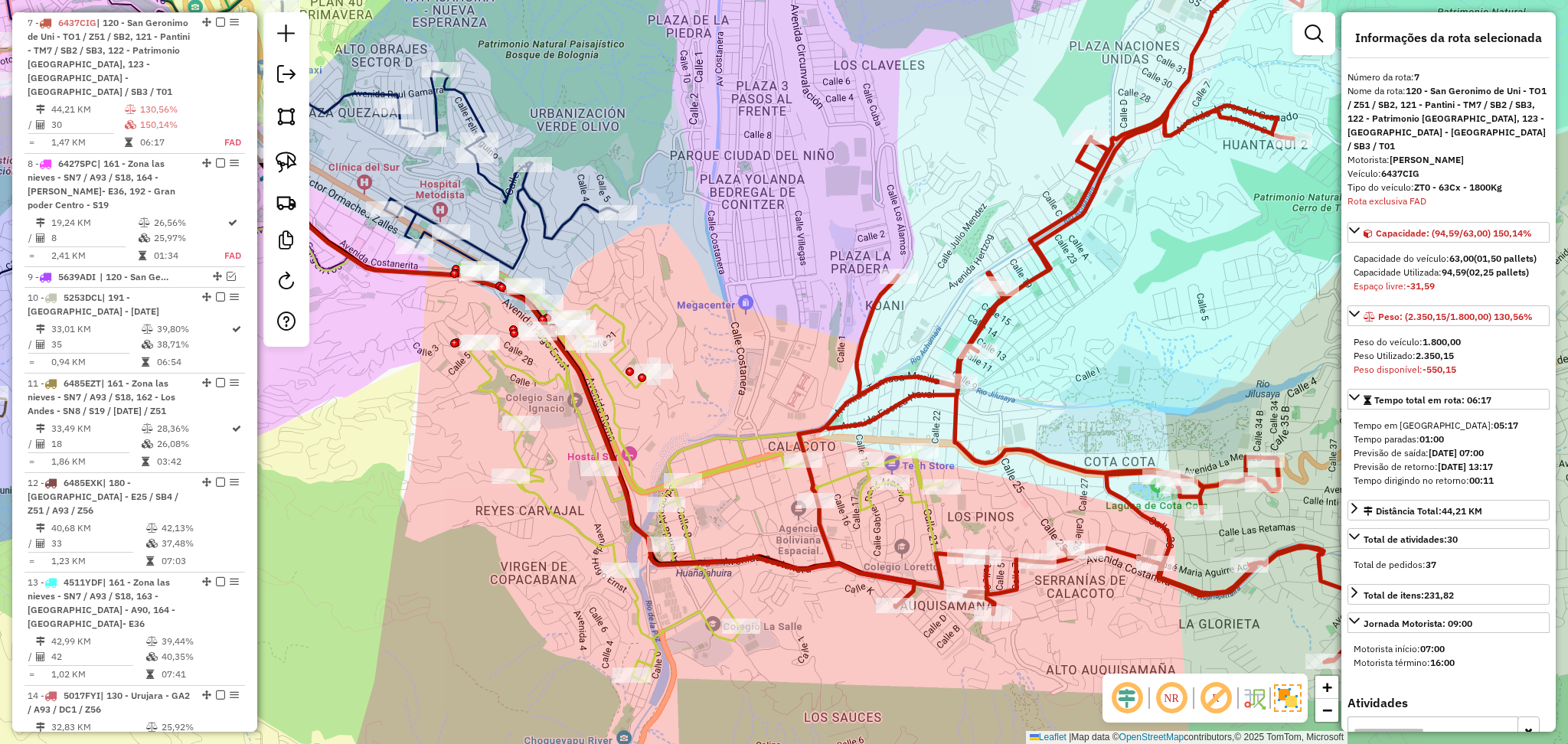
scroll to position [714, 0]
click at [923, 520] on icon at bounding box center [392, 286] width 1099 height 603
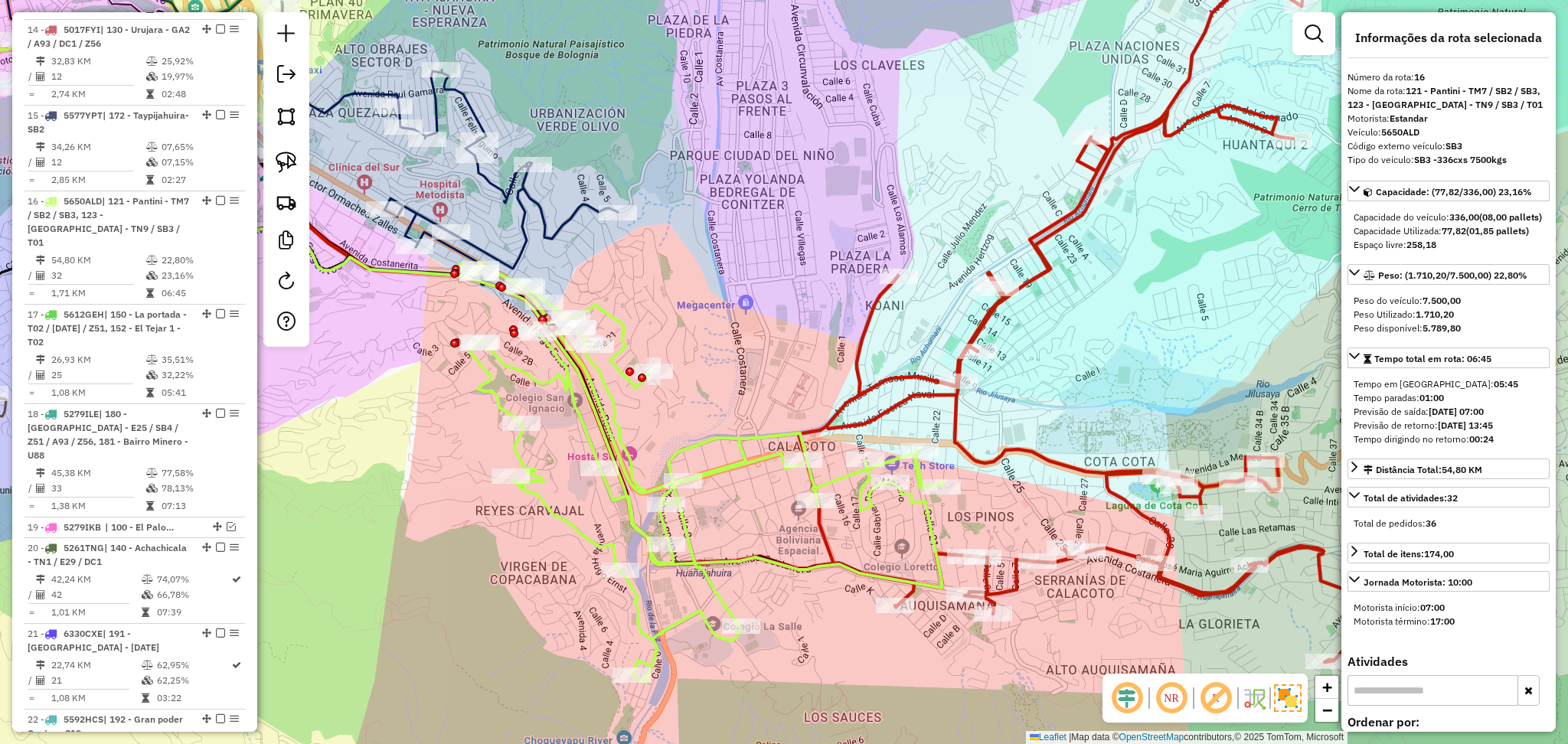
scroll to position [1545, 0]
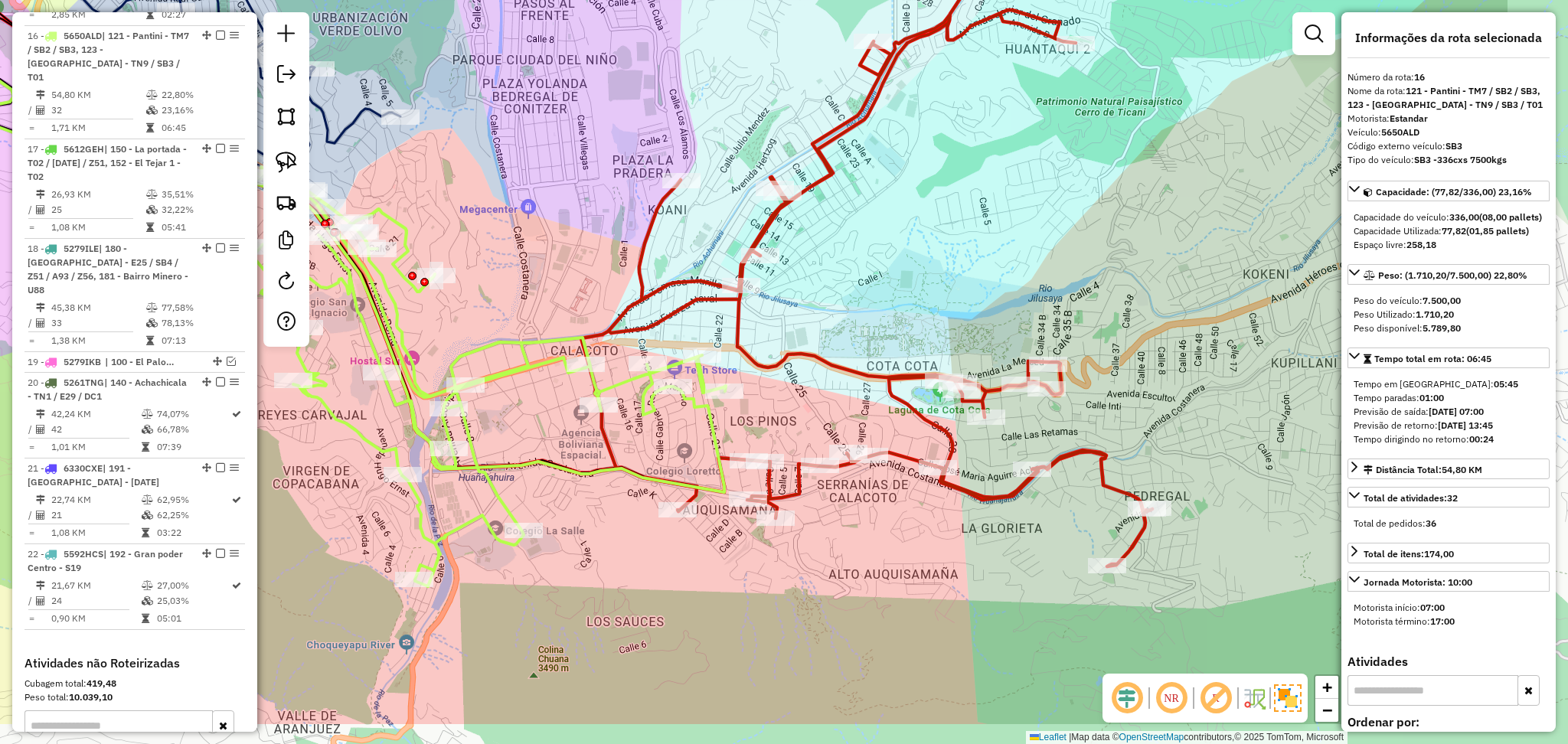
drag, startPoint x: 1048, startPoint y: 464, endPoint x: 859, endPoint y: 406, distance: 197.7
click at [831, 367] on icon at bounding box center [867, 198] width 571 height 737
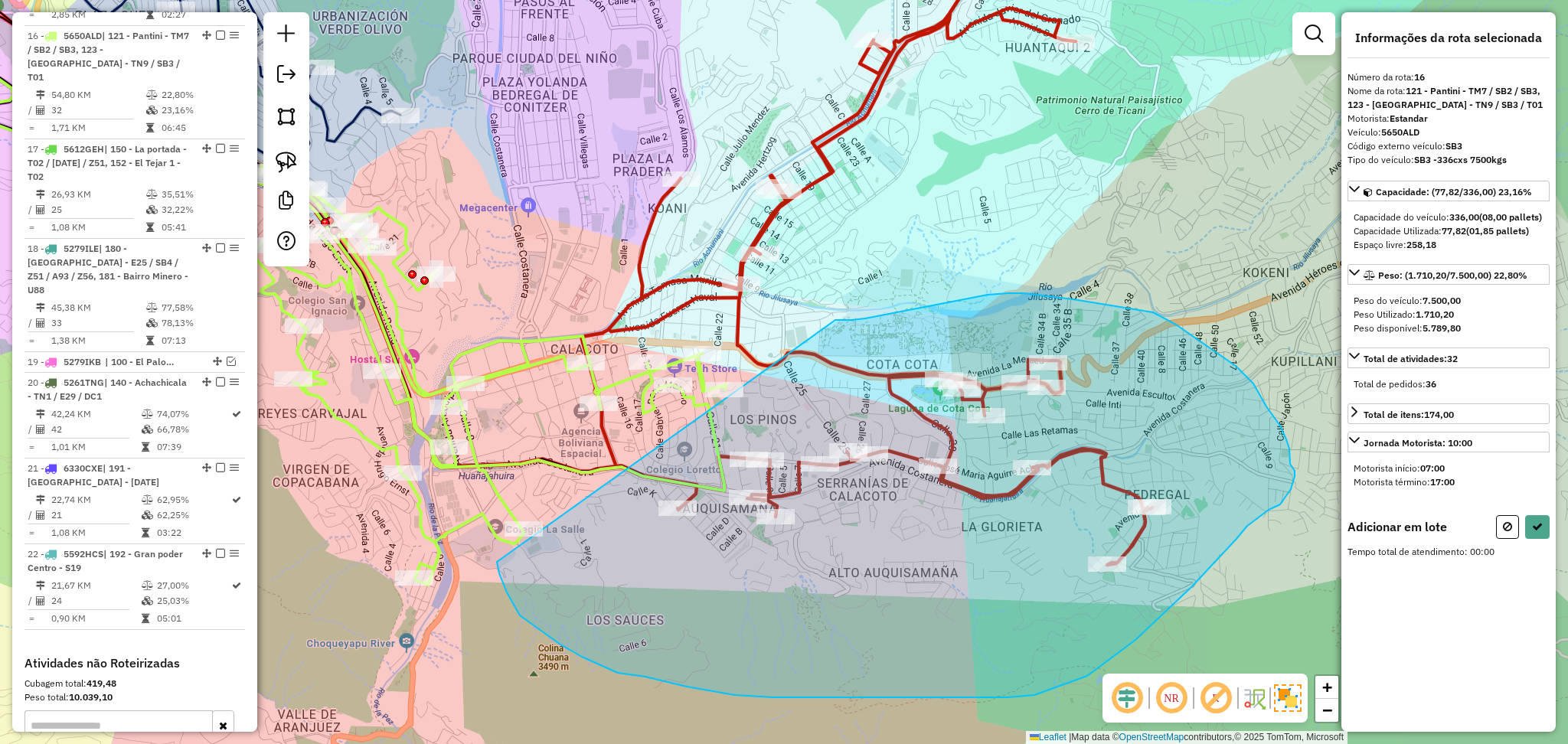
drag, startPoint x: 835, startPoint y: 320, endPoint x: 487, endPoint y: 516, distance: 399.4
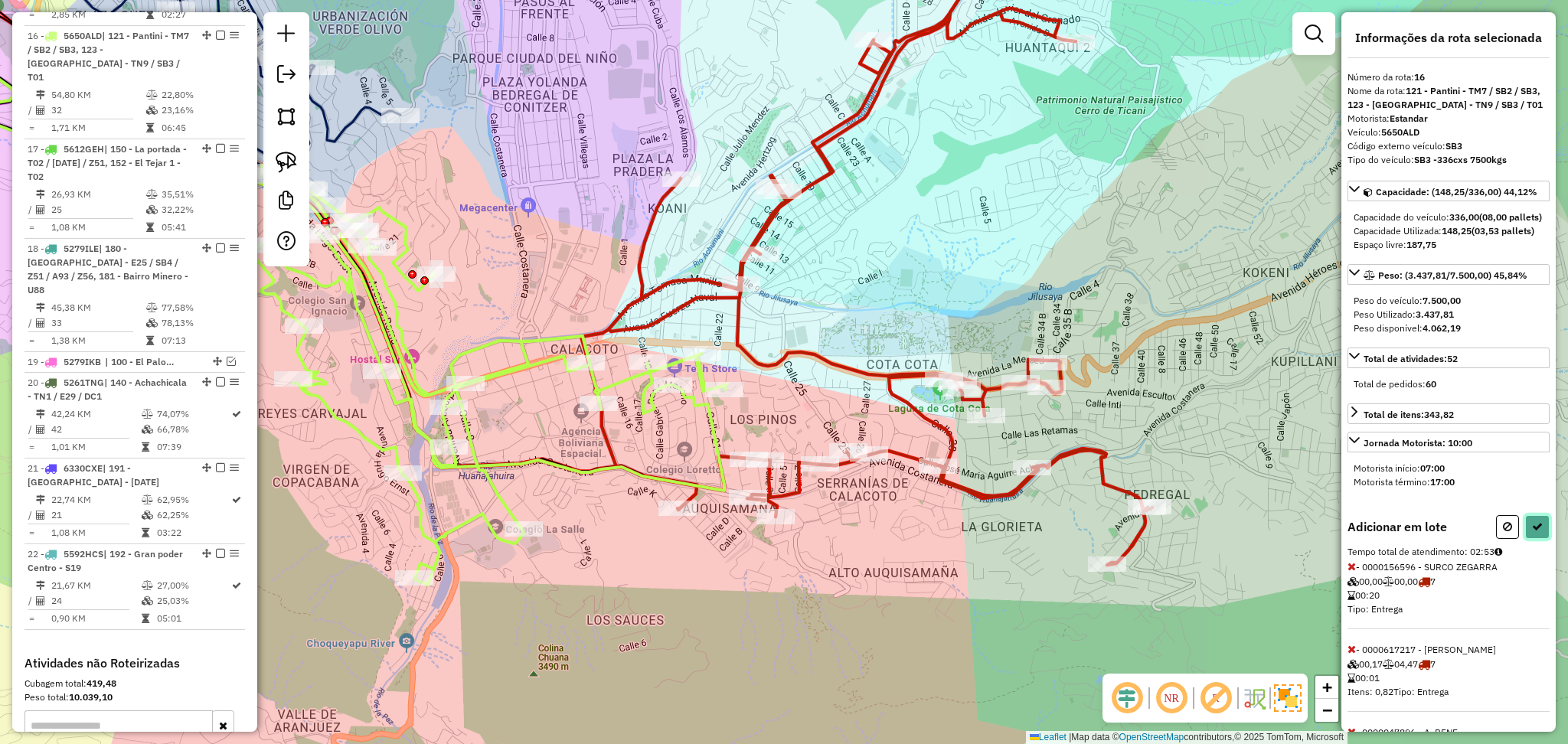
click at [1540, 539] on button at bounding box center [1538, 527] width 25 height 24
select select "**********"
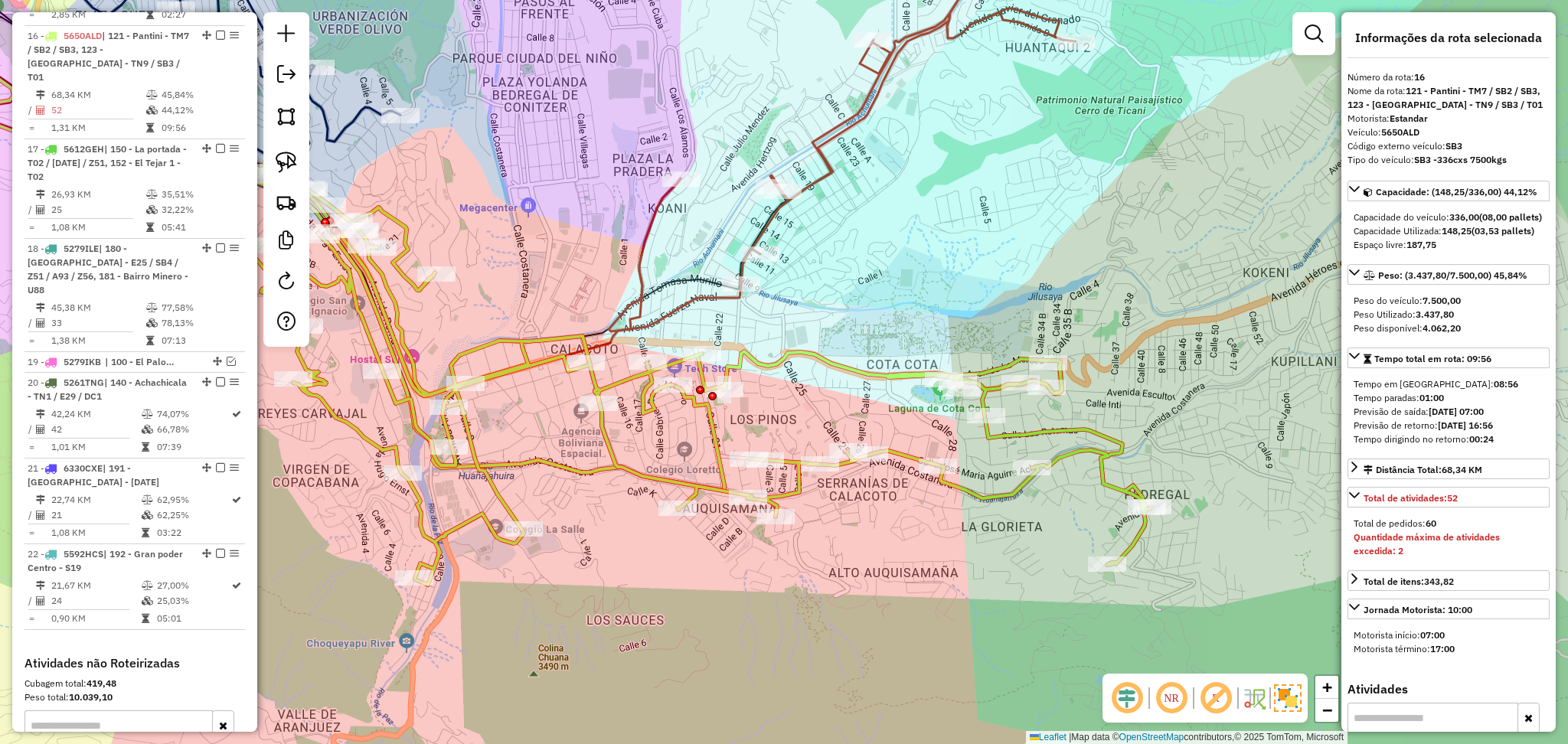
click at [652, 237] on icon at bounding box center [842, 129] width 466 height 406
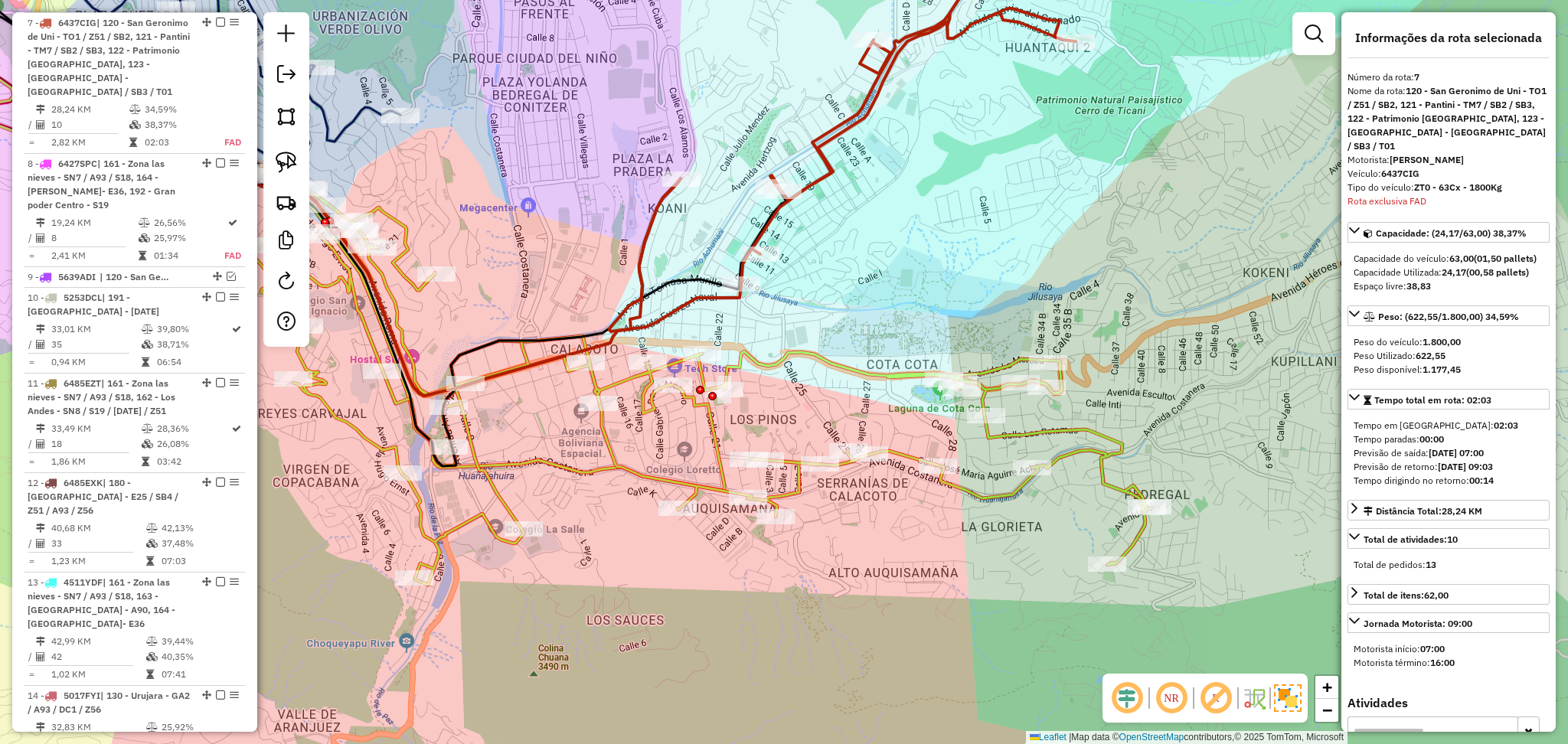
scroll to position [714, 0]
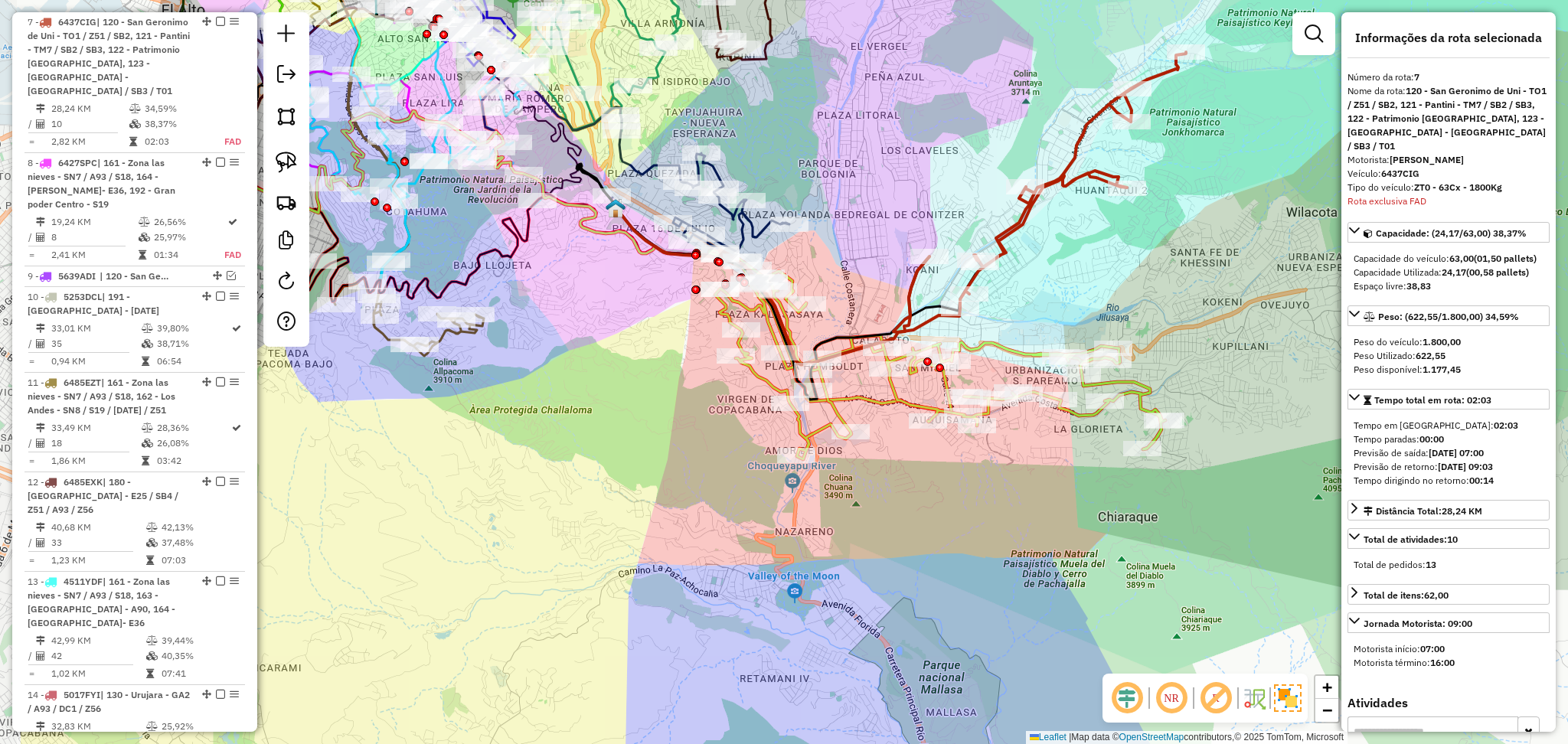
drag, startPoint x: 841, startPoint y: 271, endPoint x: 1019, endPoint y: 277, distance: 178.1
click at [1019, 277] on div "Janela de atendimento Grade de atendimento Capacidade Transportadoras Veículos …" at bounding box center [784, 372] width 1568 height 744
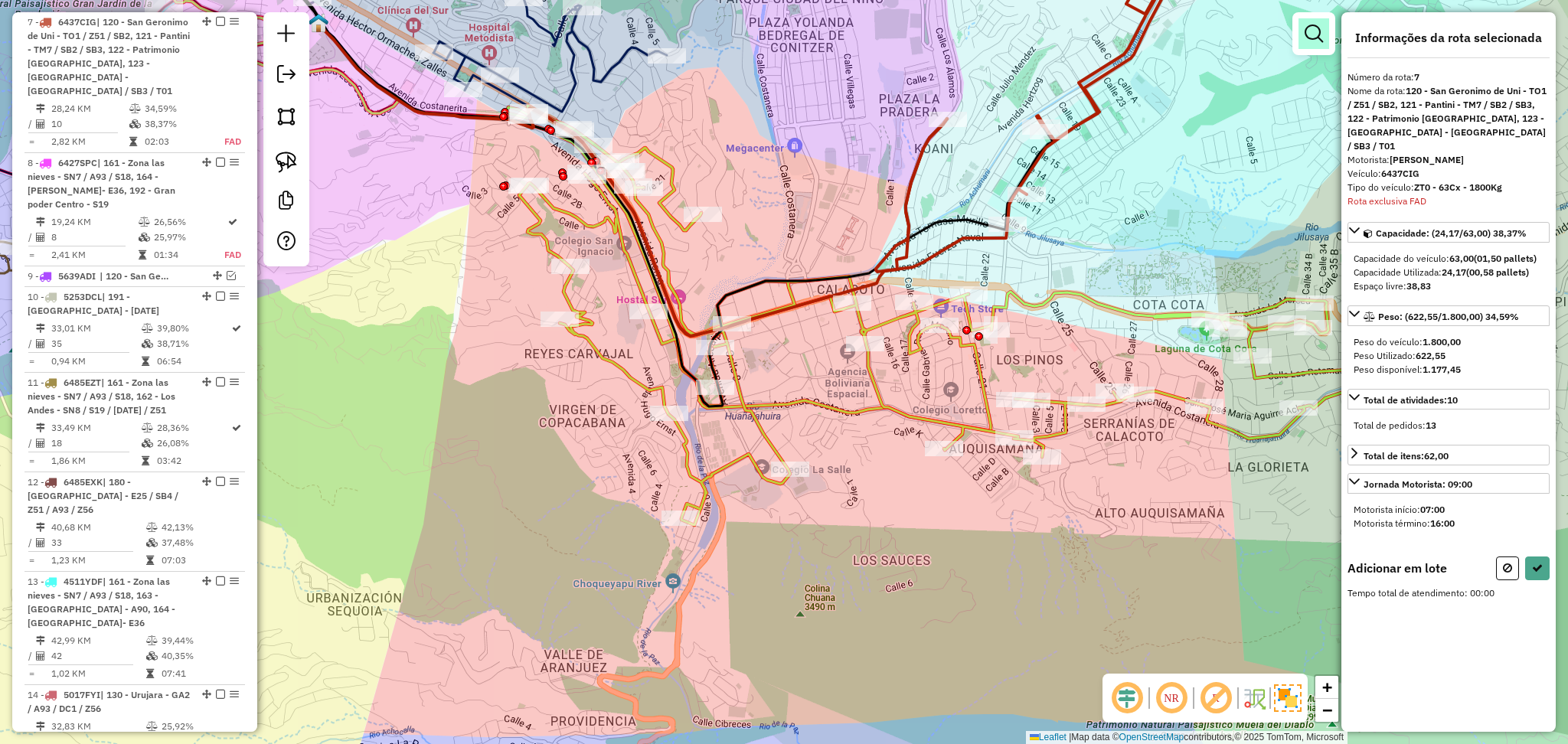
click at [1313, 35] on em at bounding box center [1314, 34] width 18 height 18
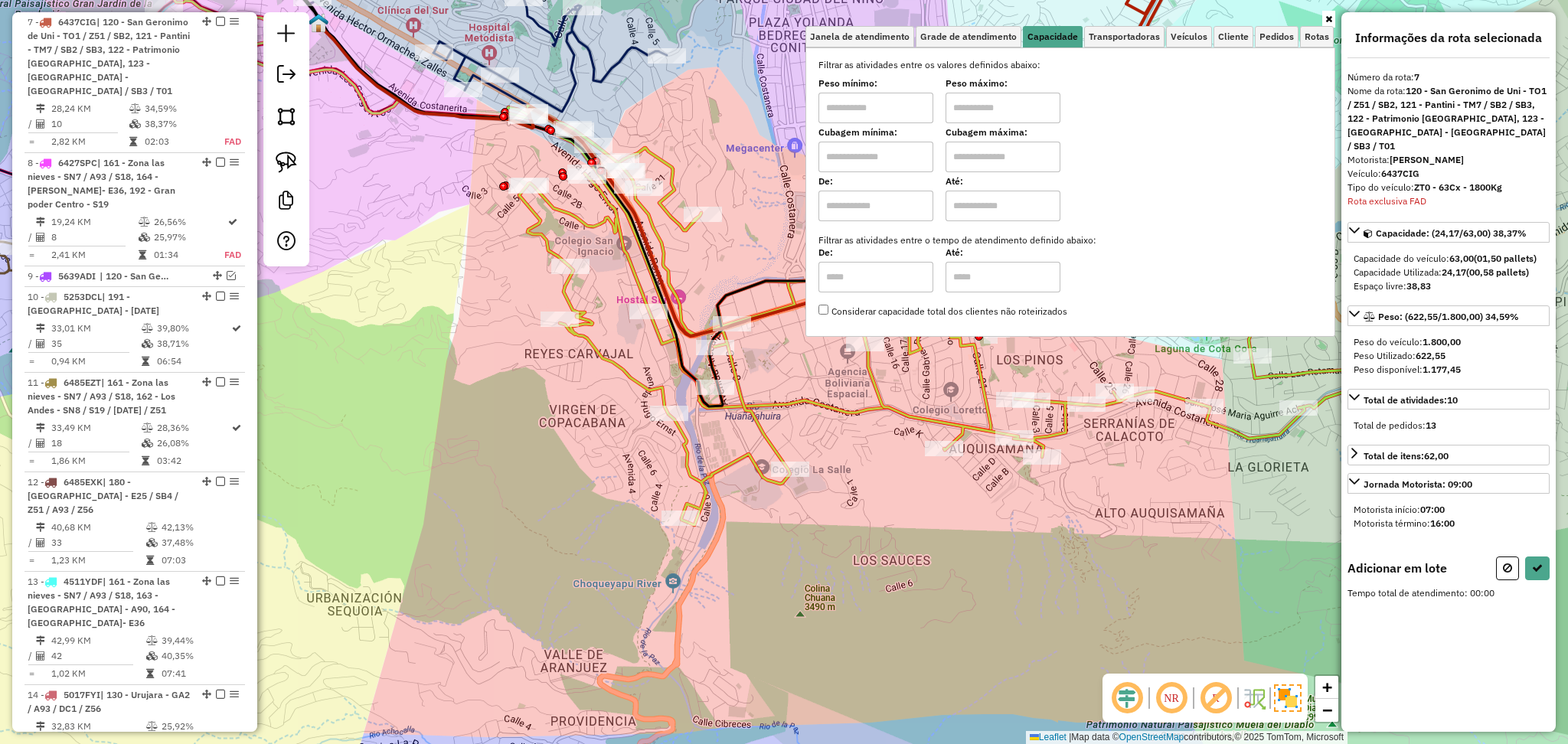
click at [930, 160] on input "text" at bounding box center [877, 156] width 115 height 30
type input "****"
drag, startPoint x: 992, startPoint y: 173, endPoint x: 988, endPoint y: 165, distance: 8.9
click at [990, 172] on div "Filtrar as atividades entre os valores definidos abaixo: Peso mínimo: Peso máxi…" at bounding box center [1071, 188] width 504 height 261
click at [988, 165] on input "text" at bounding box center [1003, 156] width 115 height 30
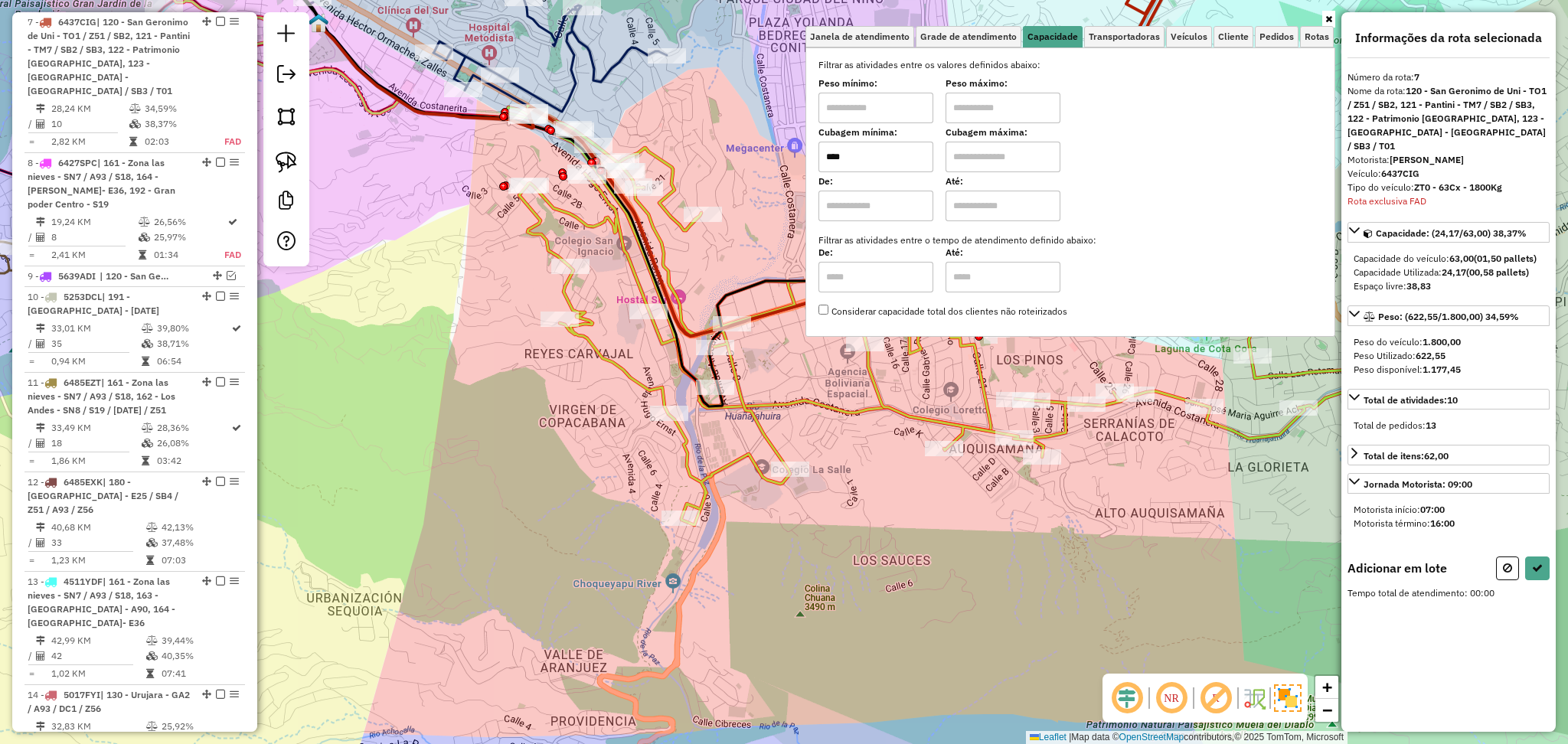
type input "****"
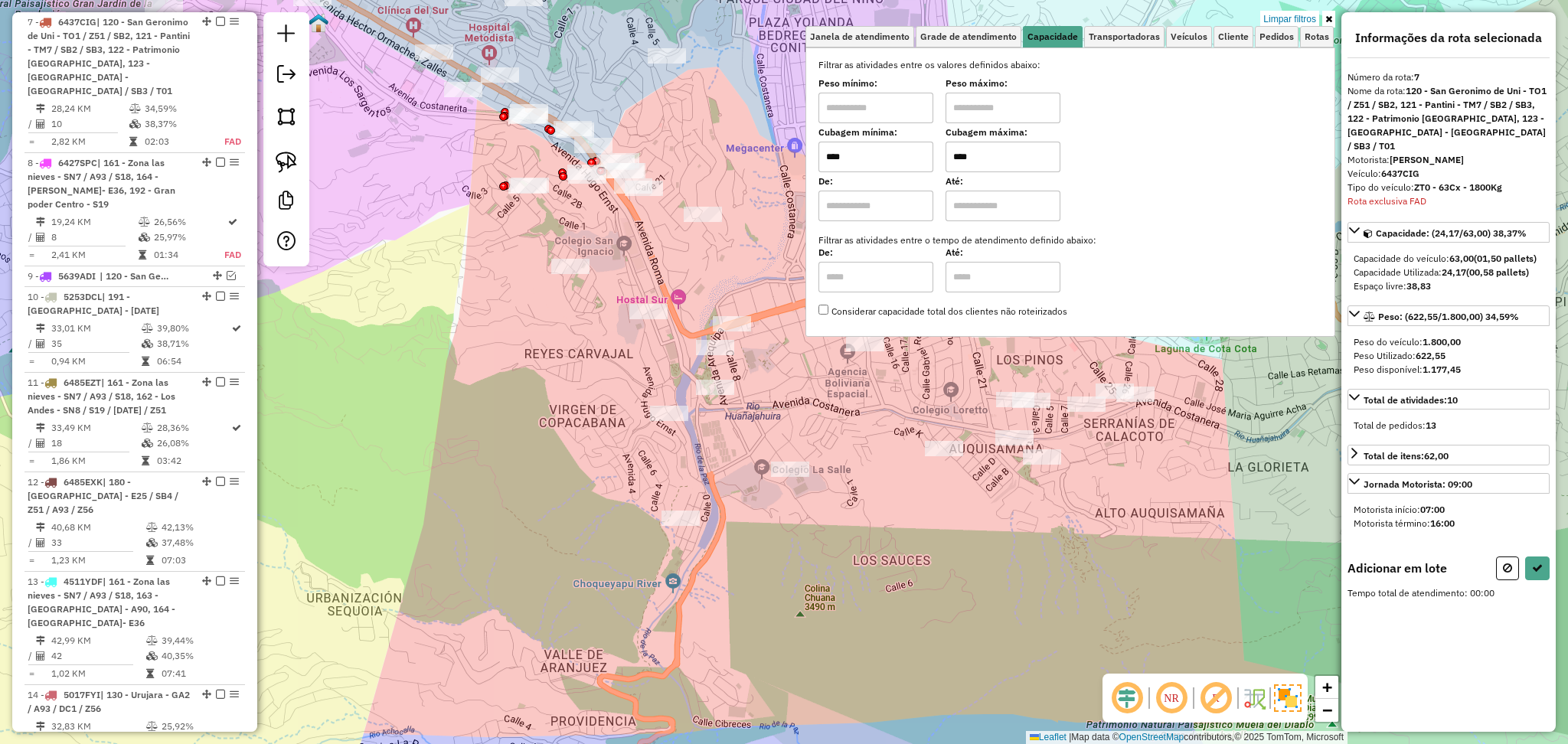
click at [1328, 19] on icon at bounding box center [1329, 19] width 7 height 9
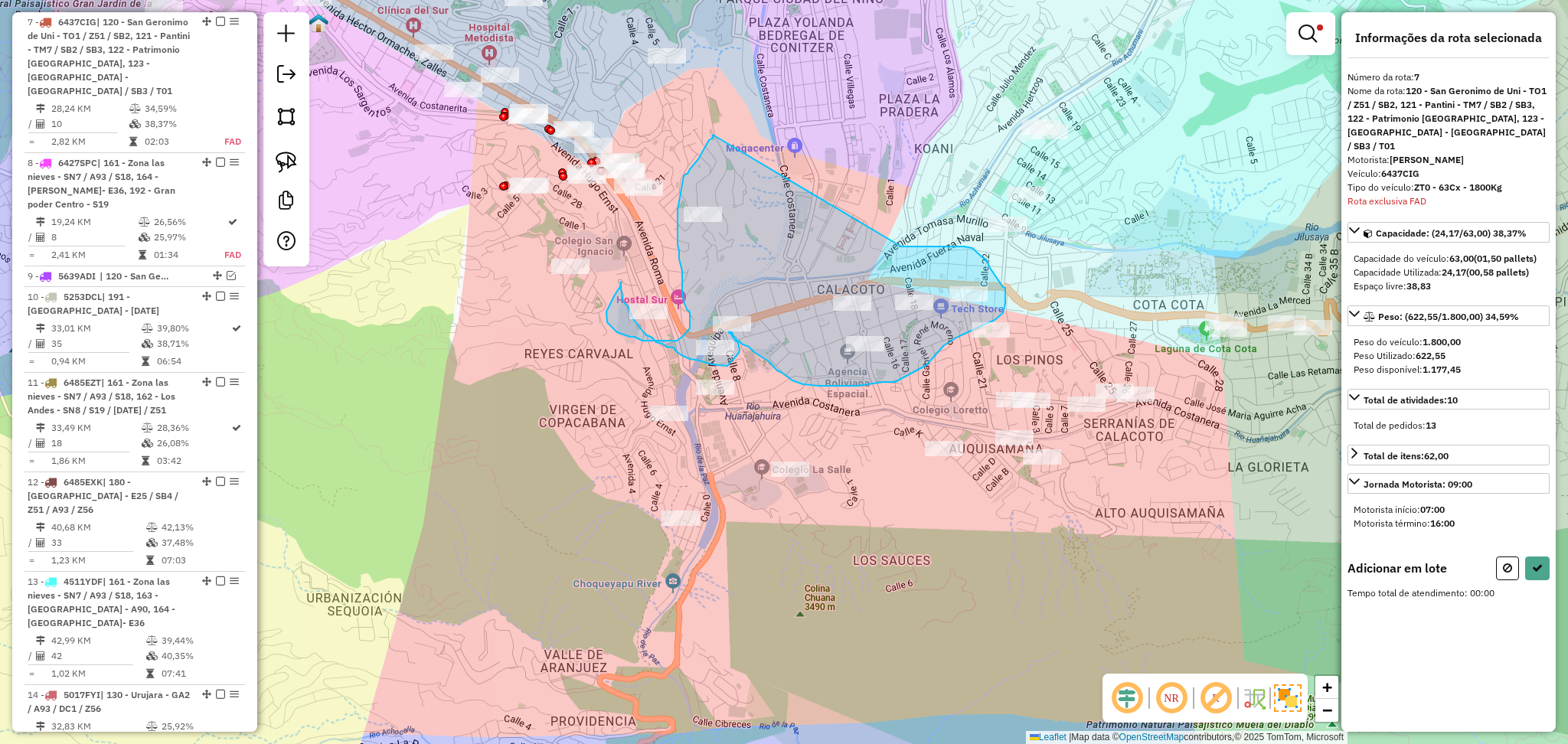
drag, startPoint x: 901, startPoint y: 247, endPoint x: 713, endPoint y: 133, distance: 219.9
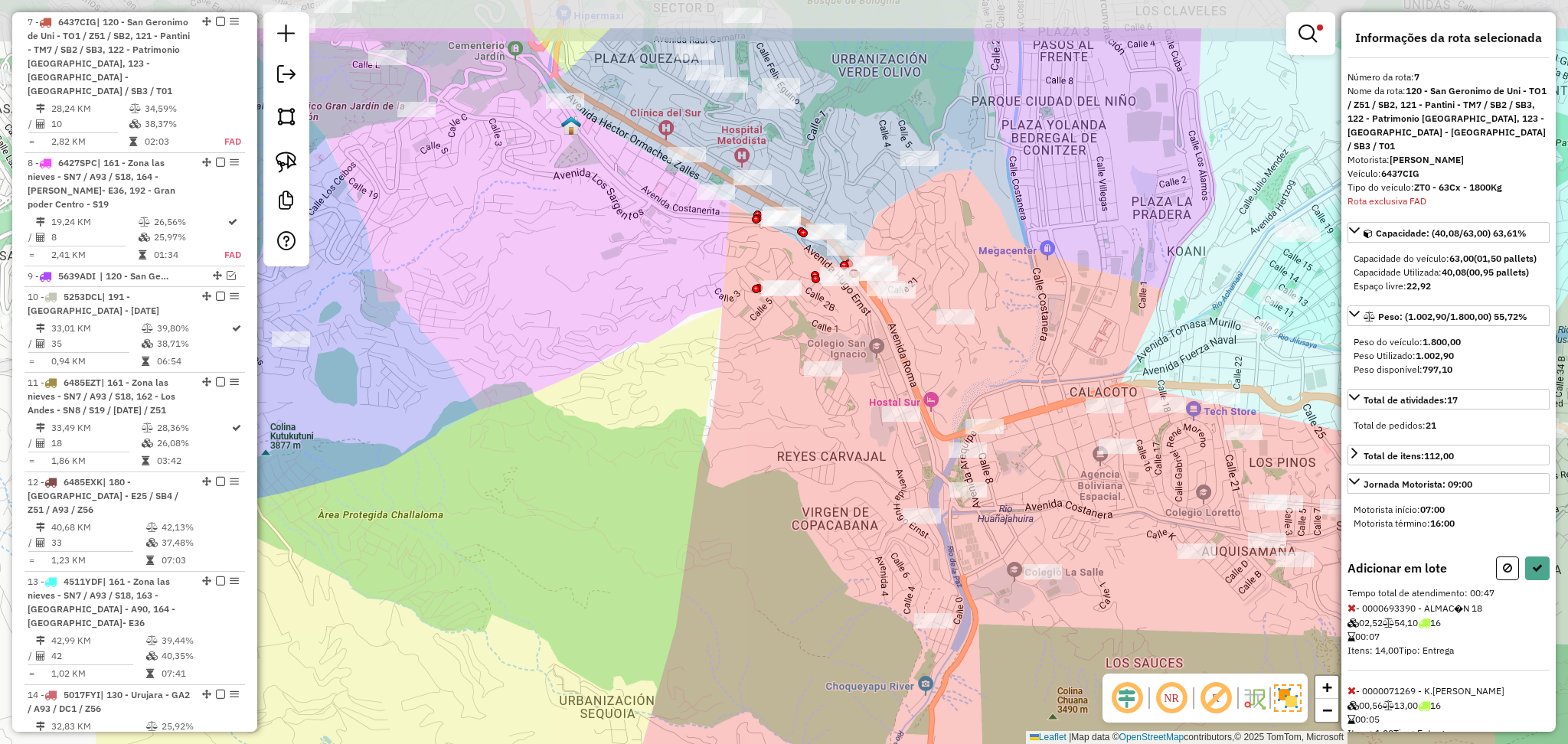
drag, startPoint x: 813, startPoint y: 149, endPoint x: 1091, endPoint y: 258, distance: 298.6
click at [1091, 258] on div "Limpar filtros Janela de atendimento Grade de atendimento Capacidade Transporta…" at bounding box center [784, 372] width 1568 height 744
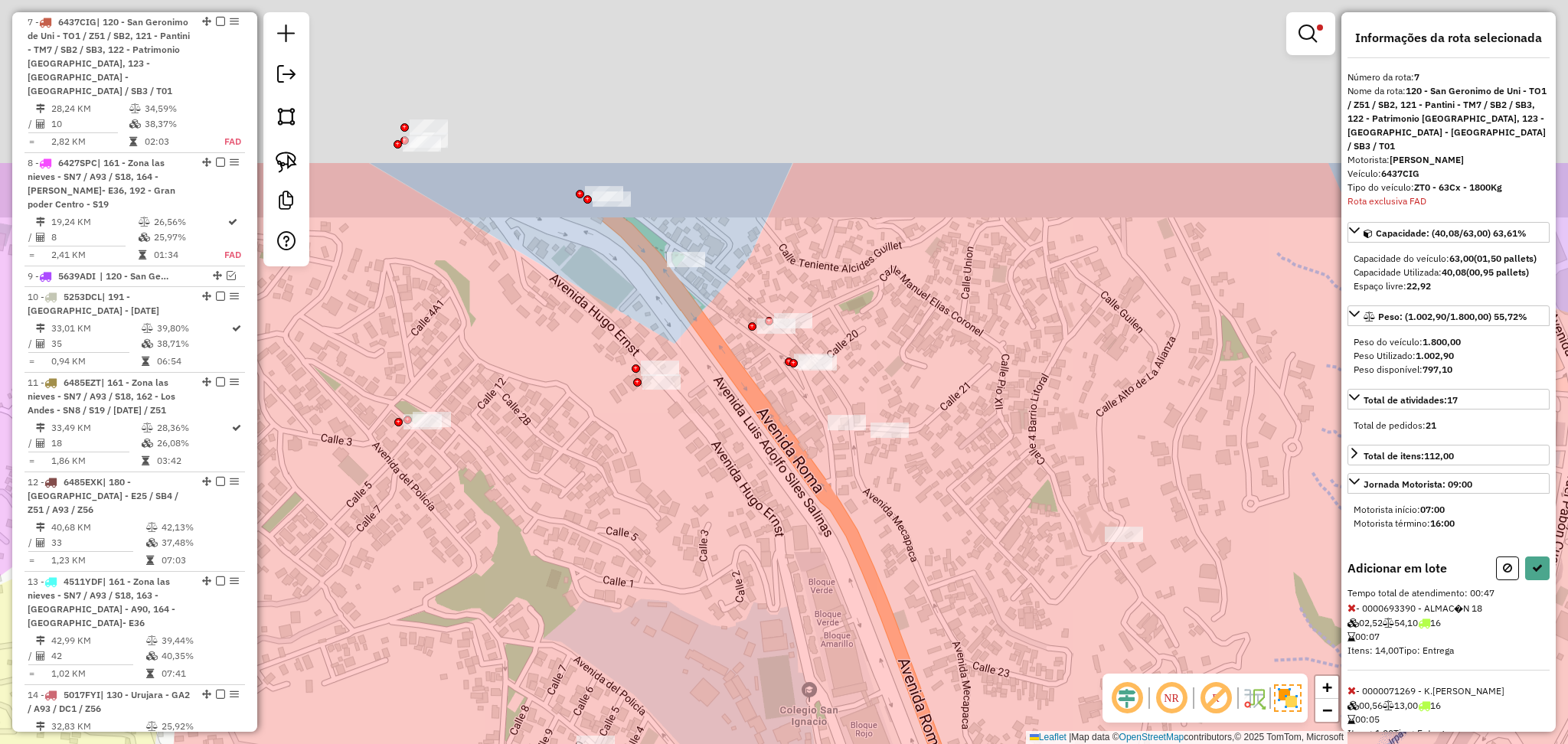
drag, startPoint x: 858, startPoint y: 187, endPoint x: 928, endPoint y: 429, distance: 251.9
click at [928, 429] on div "Limpar filtros Janela de atendimento Grade de atendimento Capacidade Transporta…" at bounding box center [784, 372] width 1568 height 744
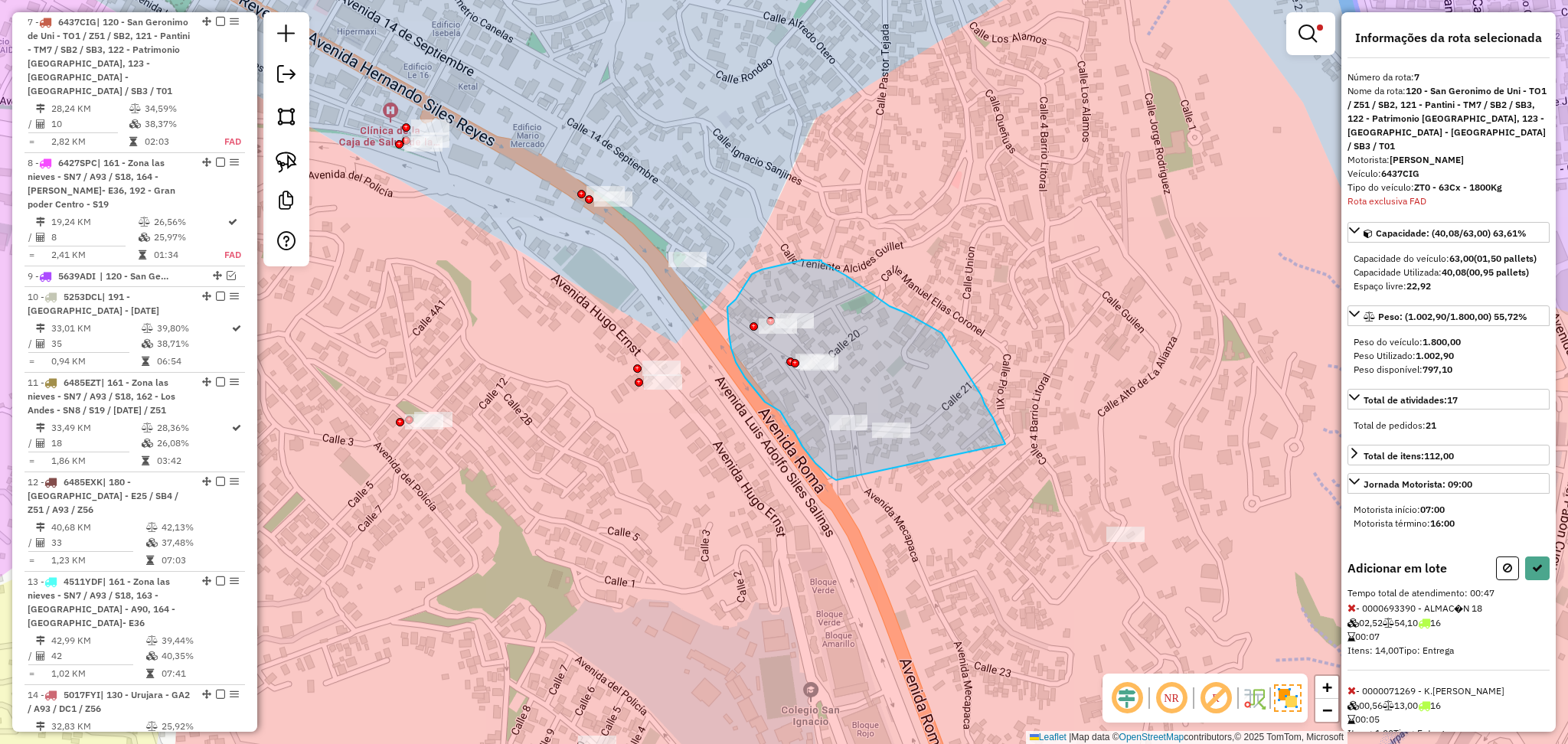
drag, startPoint x: 952, startPoint y: 349, endPoint x: 838, endPoint y: 482, distance: 175.2
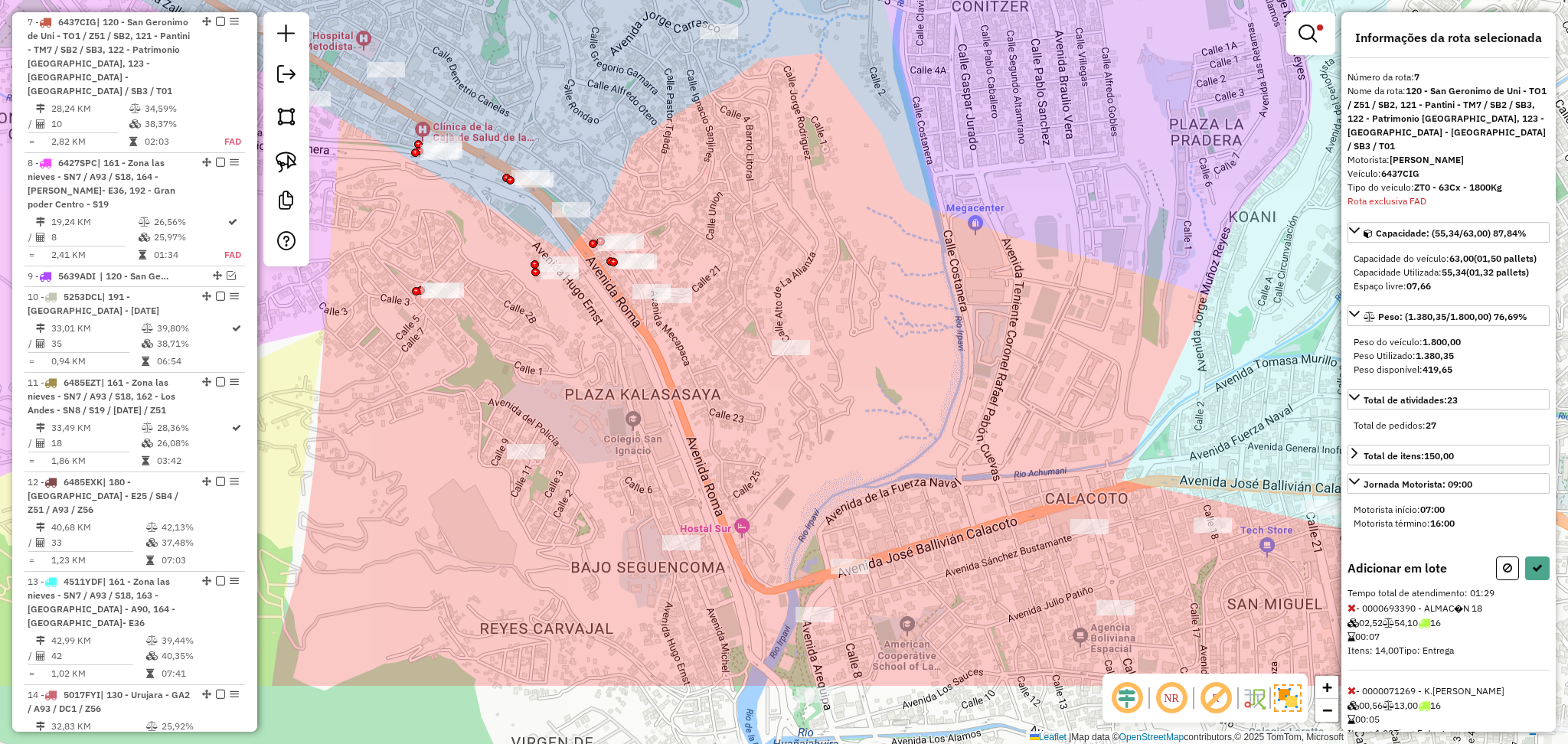
drag, startPoint x: 1124, startPoint y: 395, endPoint x: 804, endPoint y: 293, distance: 335.9
click at [801, 289] on div "Limpar filtros Janela de atendimento Grade de atendimento Capacidade Transporta…" at bounding box center [784, 372] width 1568 height 744
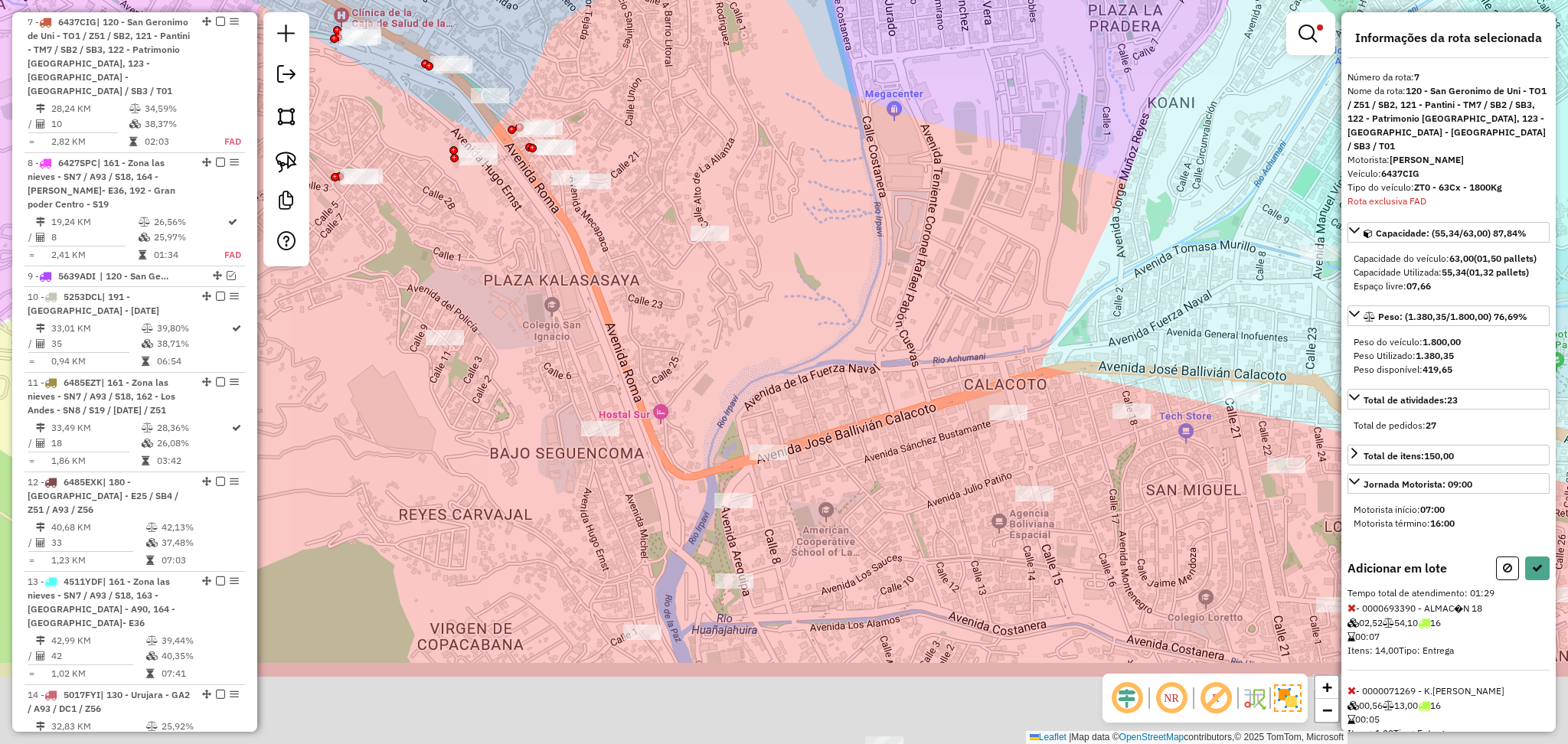
drag, startPoint x: 876, startPoint y: 336, endPoint x: 798, endPoint y: 214, distance: 144.8
click at [798, 214] on div "Limpar filtros Janela de atendimento Grade de atendimento Capacidade Transporta…" at bounding box center [784, 372] width 1568 height 744
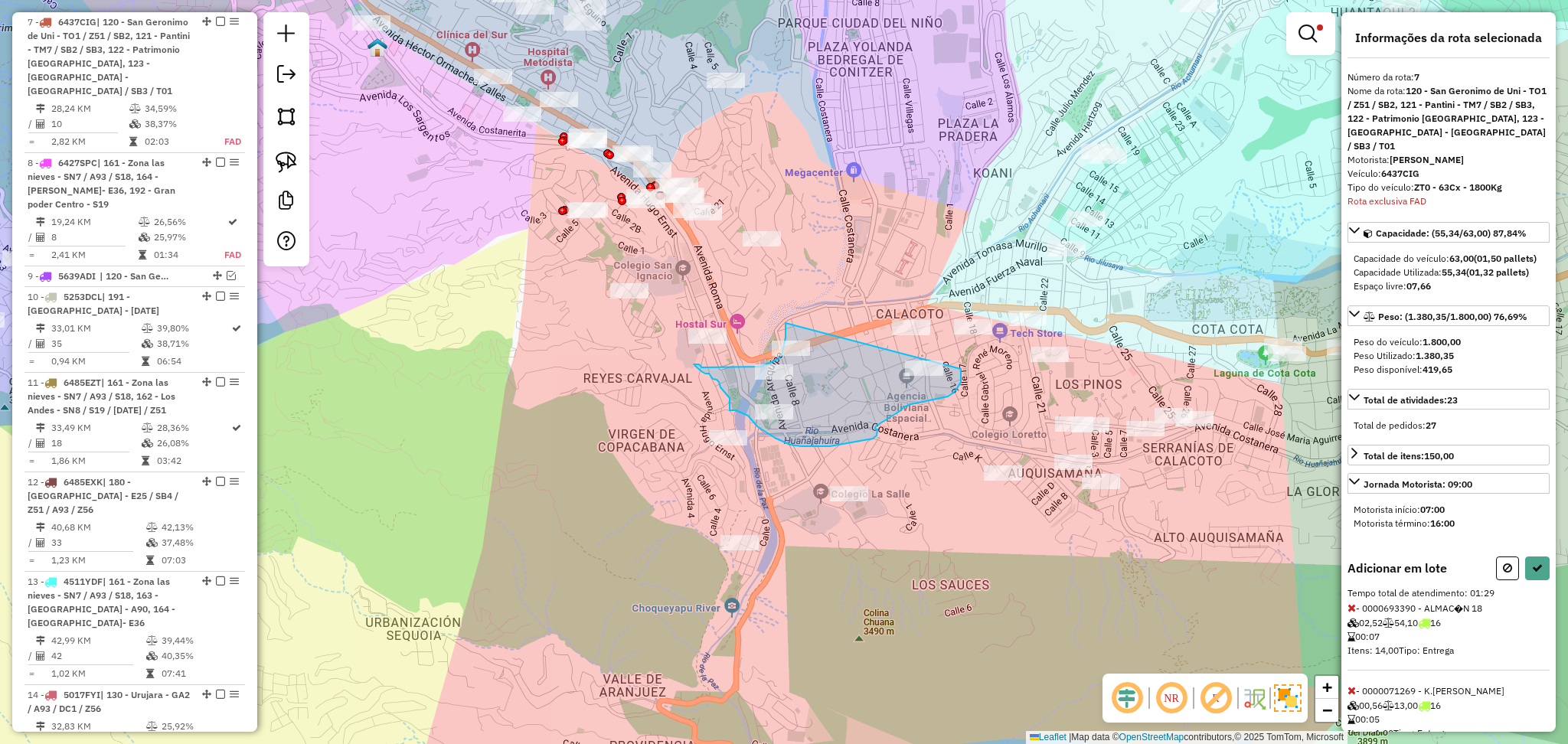
drag, startPoint x: 959, startPoint y: 385, endPoint x: 786, endPoint y: 323, distance: 183.8
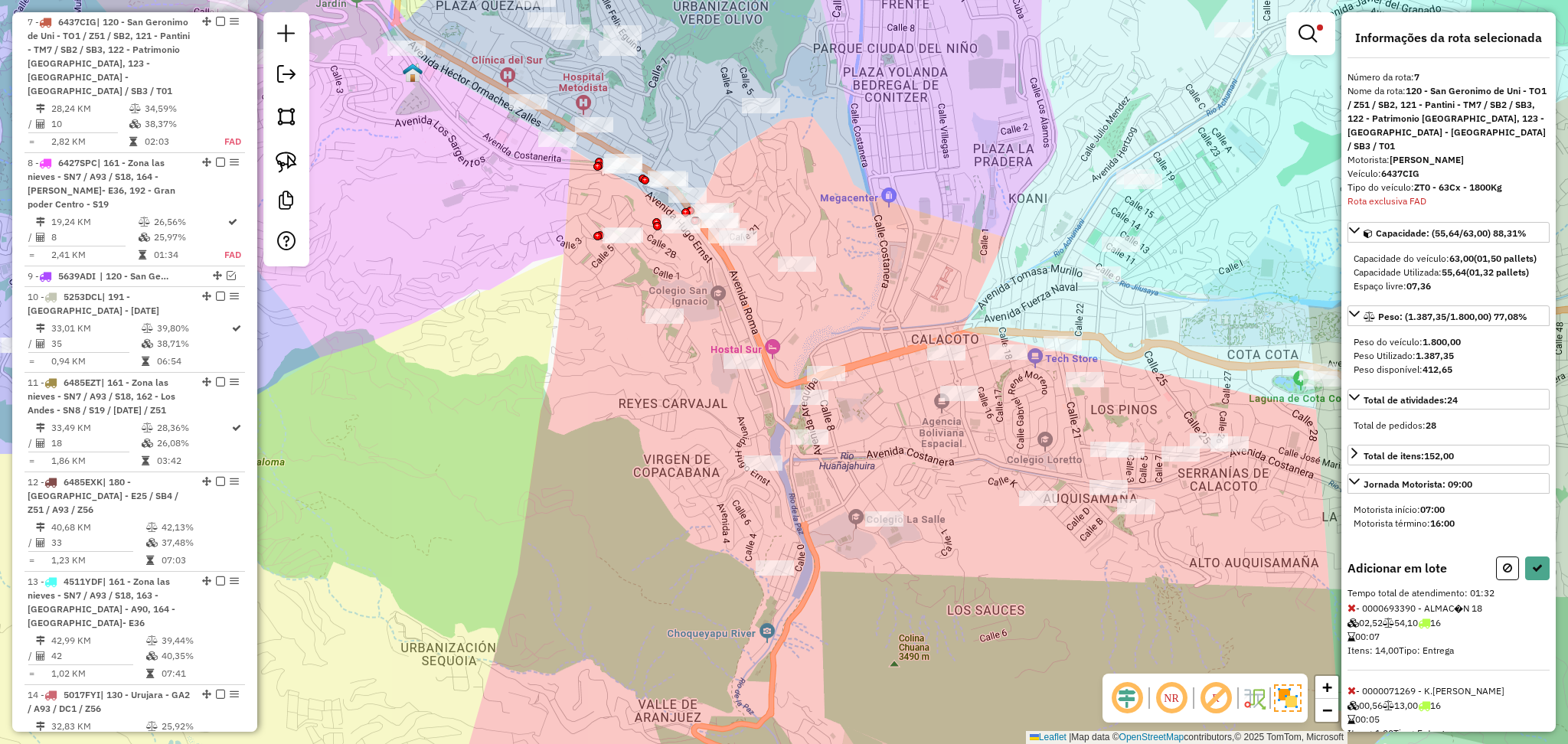
drag, startPoint x: 724, startPoint y: 289, endPoint x: 773, endPoint y: 319, distance: 57.5
click at [773, 319] on div "Limpar filtros Janela de atendimento Grade de atendimento Capacidade Transporta…" at bounding box center [784, 372] width 1568 height 744
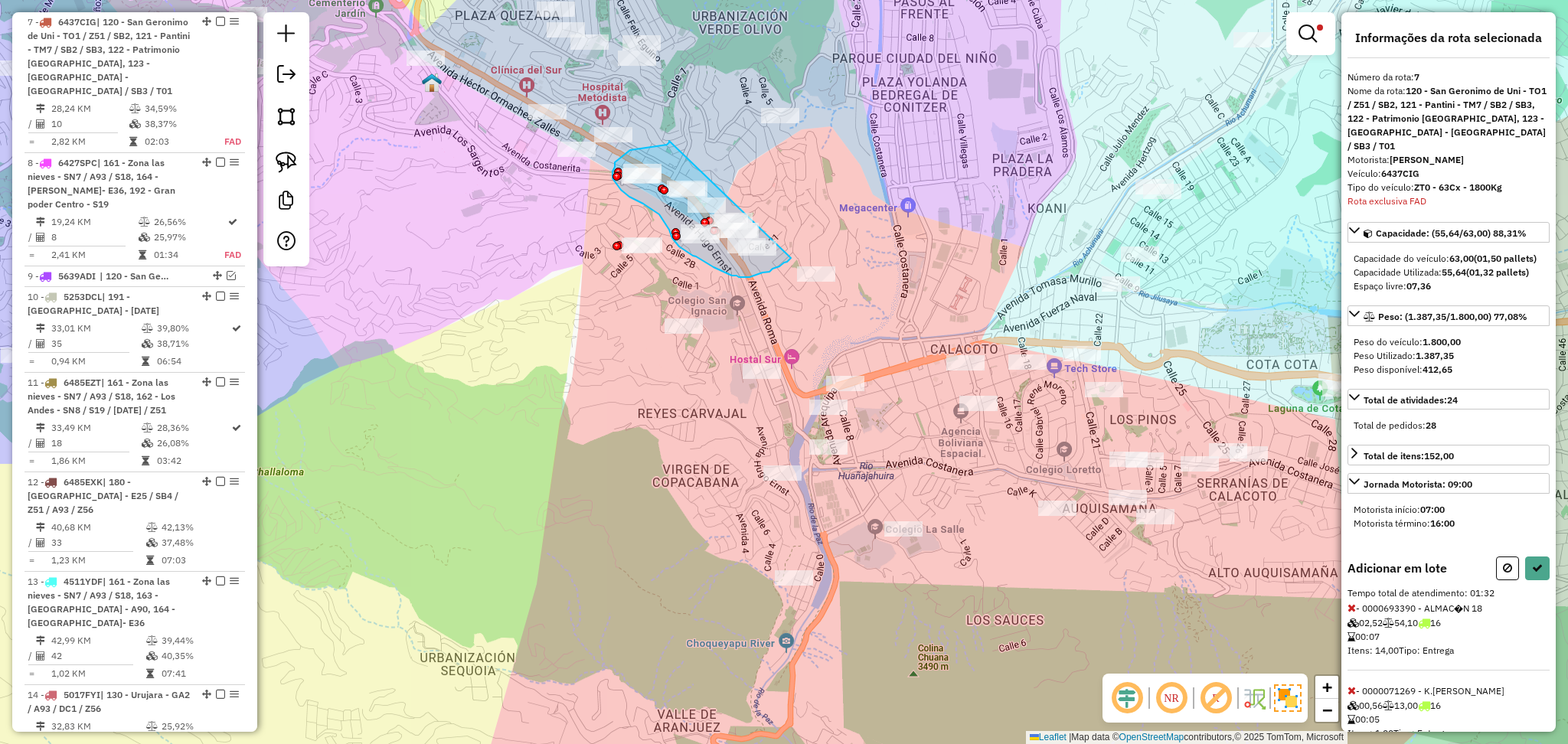
drag, startPoint x: 669, startPoint y: 141, endPoint x: 791, endPoint y: 258, distance: 169.0
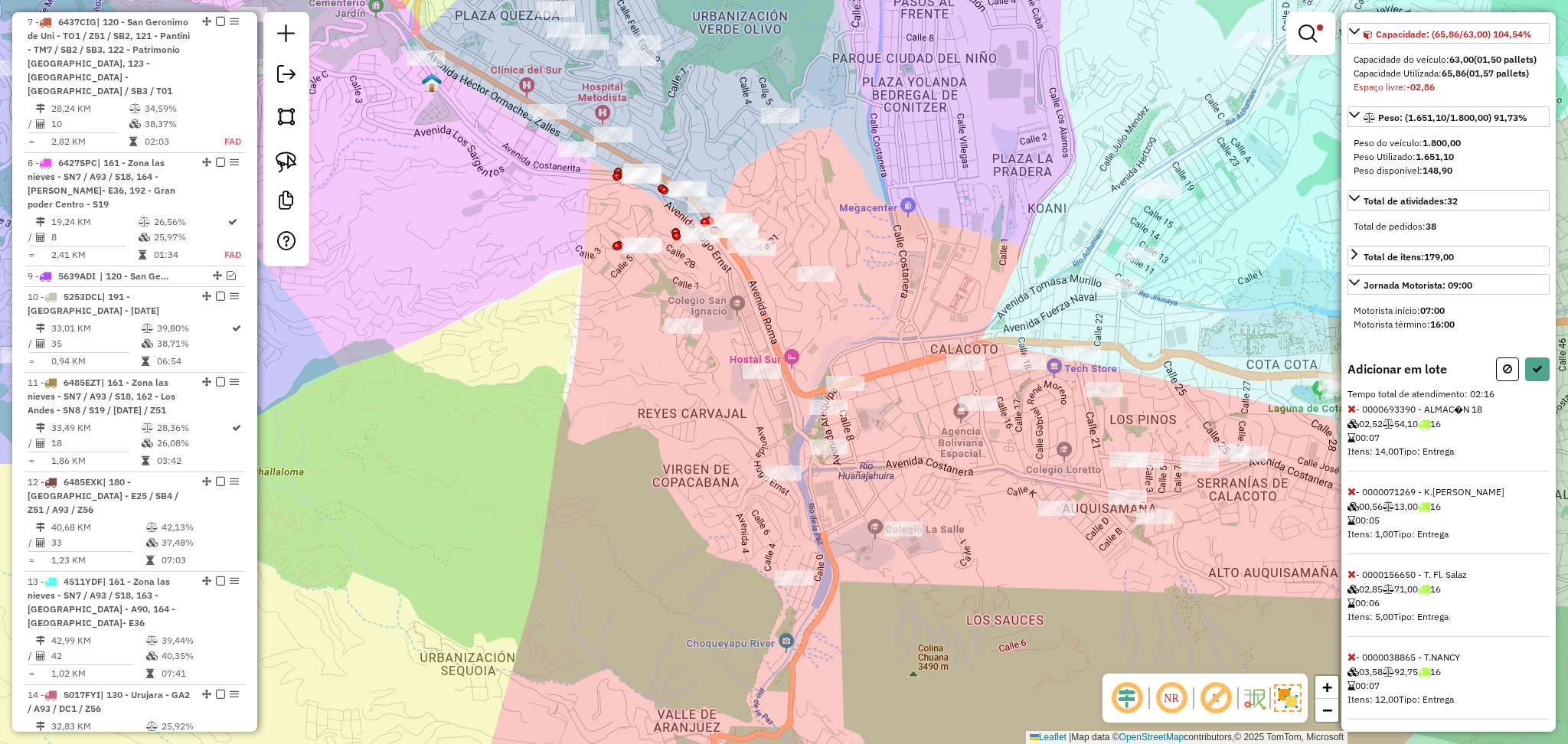
scroll to position [204, 0]
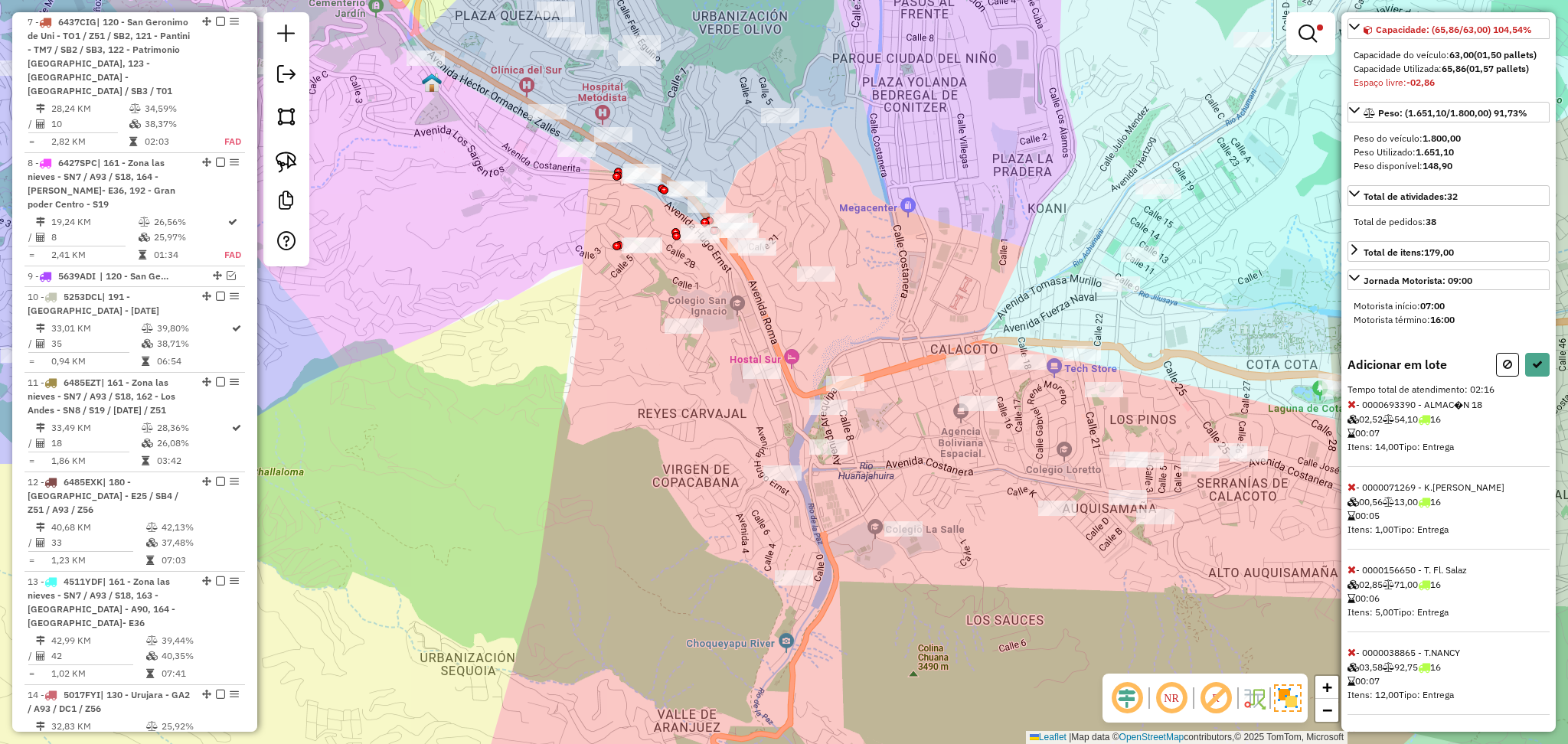
click at [1351, 653] on icon at bounding box center [1352, 652] width 8 height 11
click at [1538, 367] on button at bounding box center [1538, 364] width 25 height 24
select select "**********"
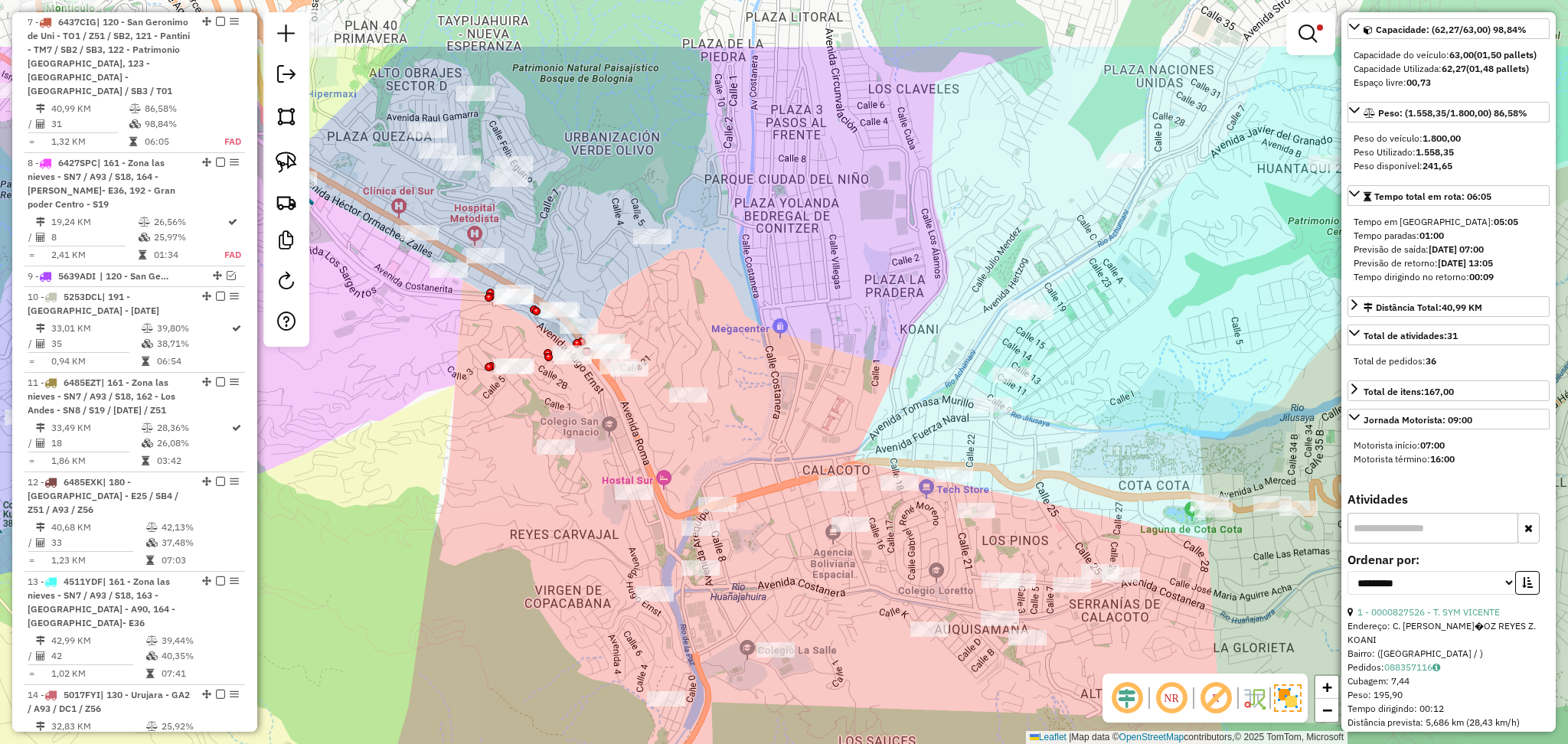
drag, startPoint x: 940, startPoint y: 273, endPoint x: 806, endPoint y: 393, distance: 179.9
click at [806, 393] on div "Limpar filtros Janela de atendimento Grade de atendimento Capacidade Transporta…" at bounding box center [784, 372] width 1568 height 744
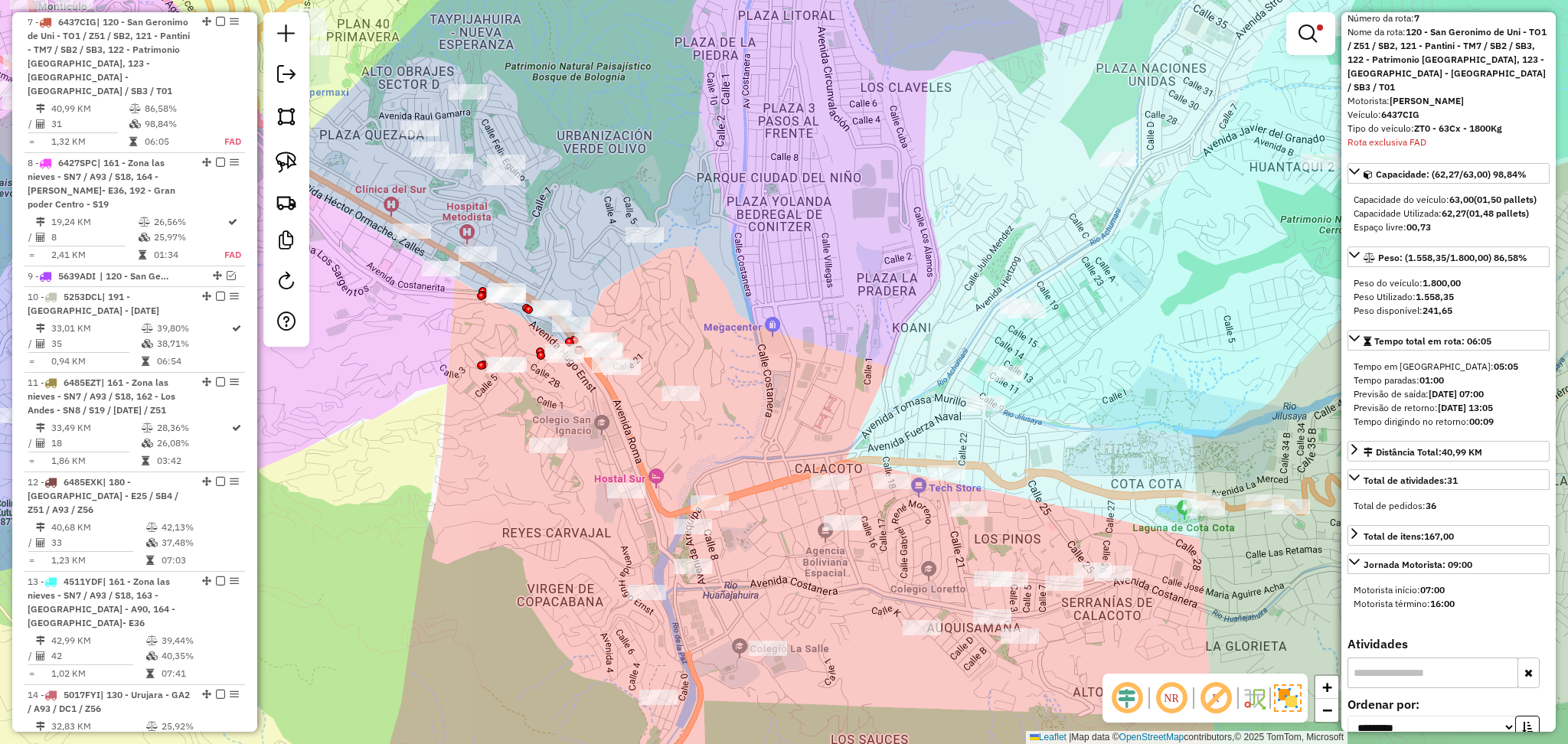
scroll to position [0, 0]
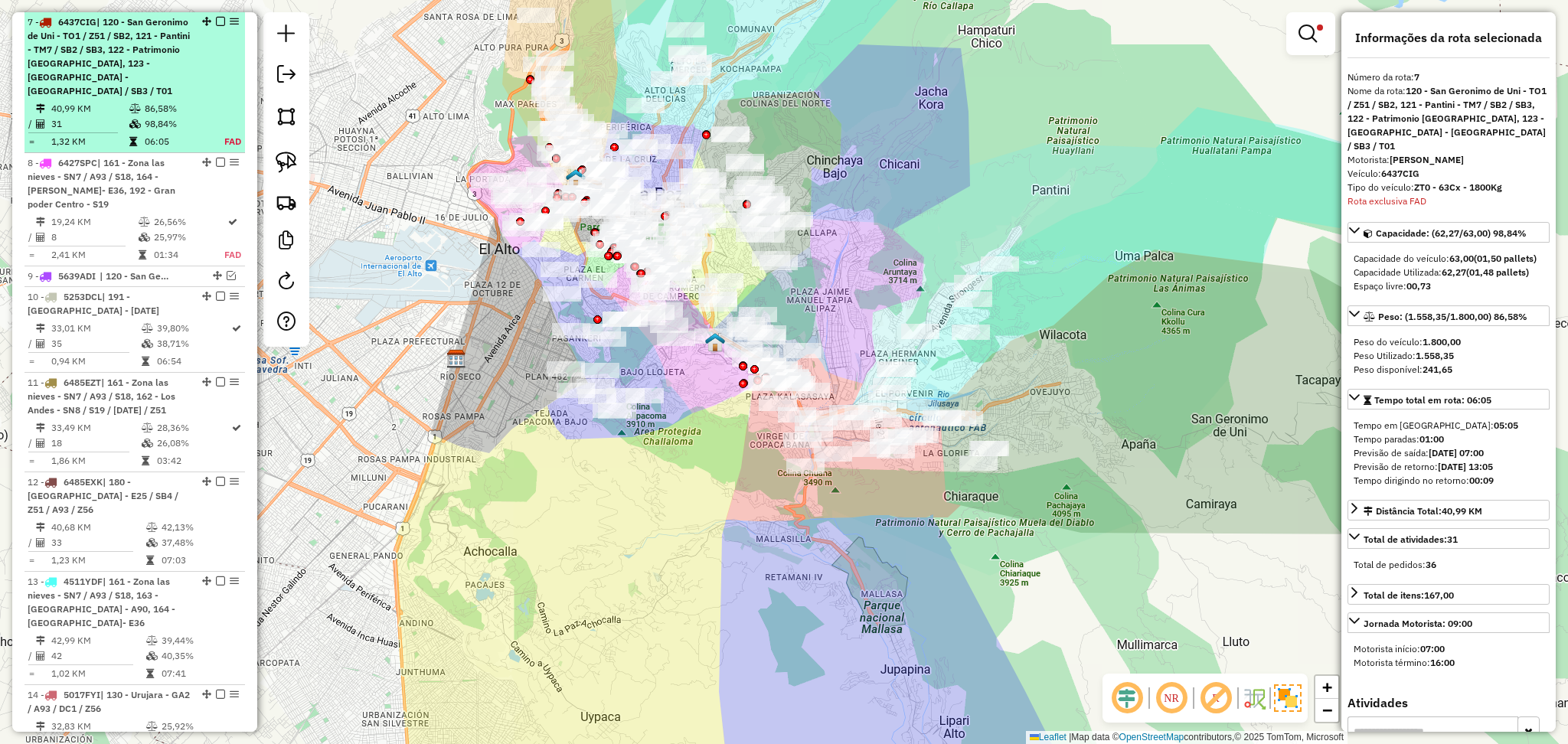
click at [216, 19] on em at bounding box center [220, 21] width 9 height 9
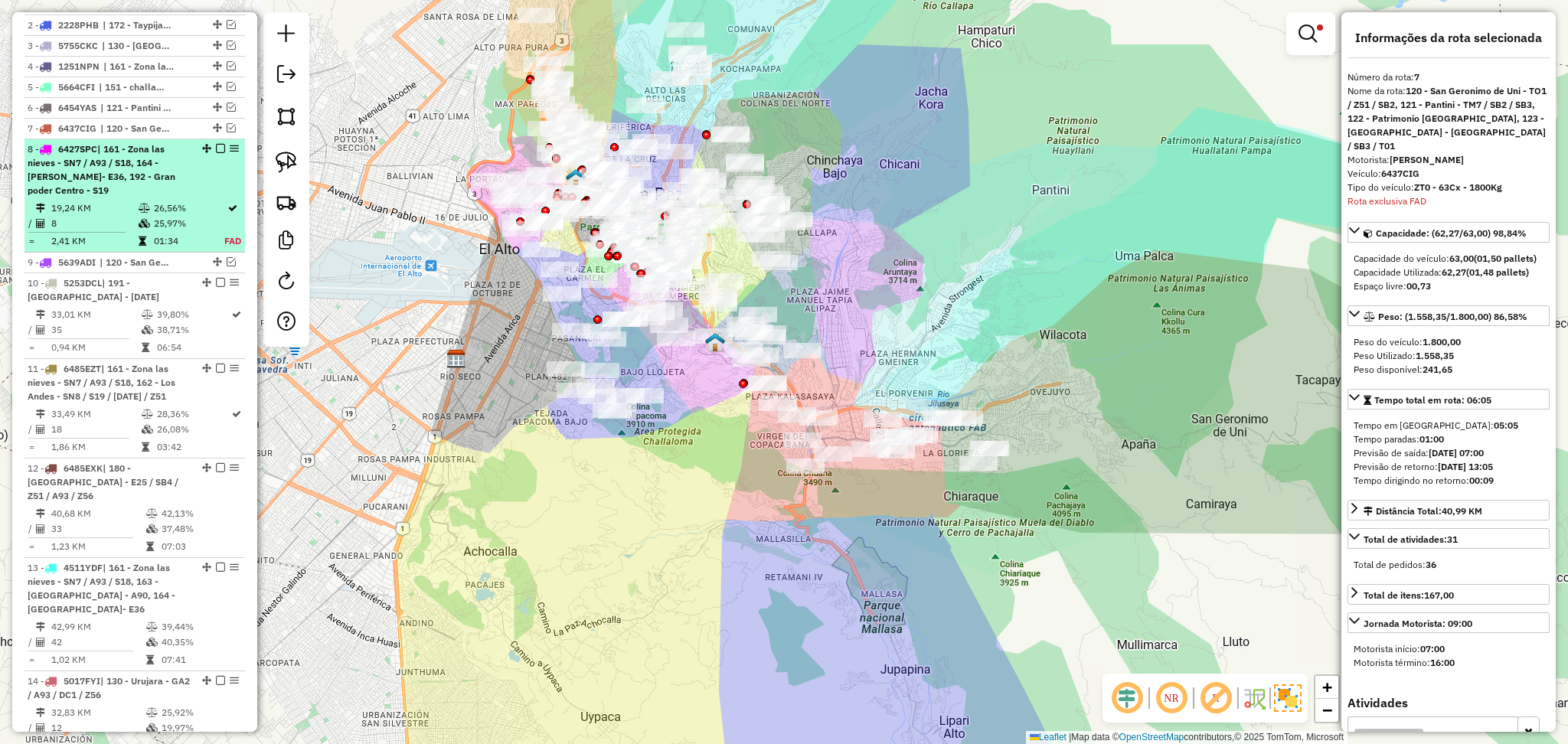
click at [169, 249] on li "8 - 6427SPC | 161 - Zona las nieves - SN7 / A93 / S18, 164 - Emilio Medina Saen…" at bounding box center [135, 196] width 220 height 113
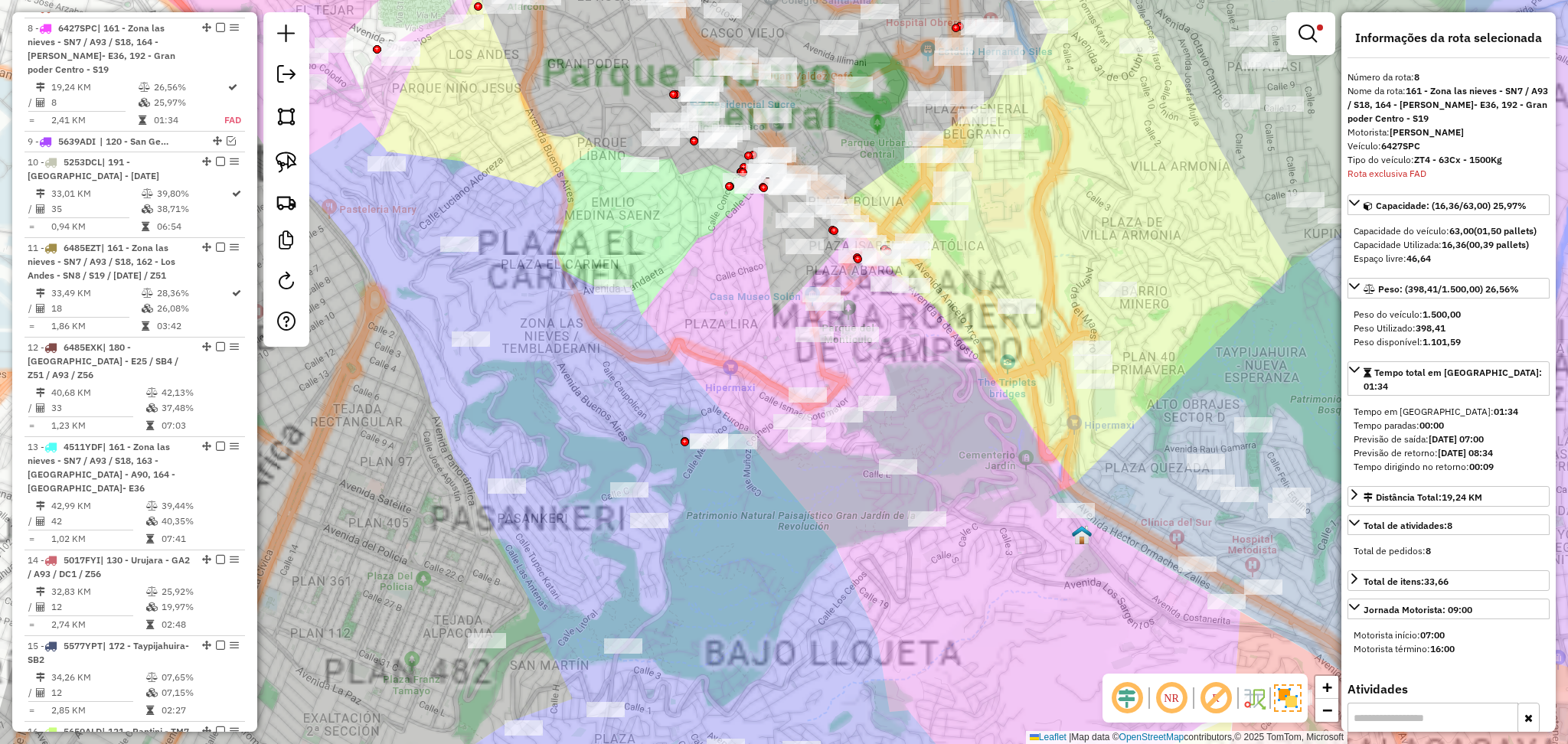
scroll to position [733, 0]
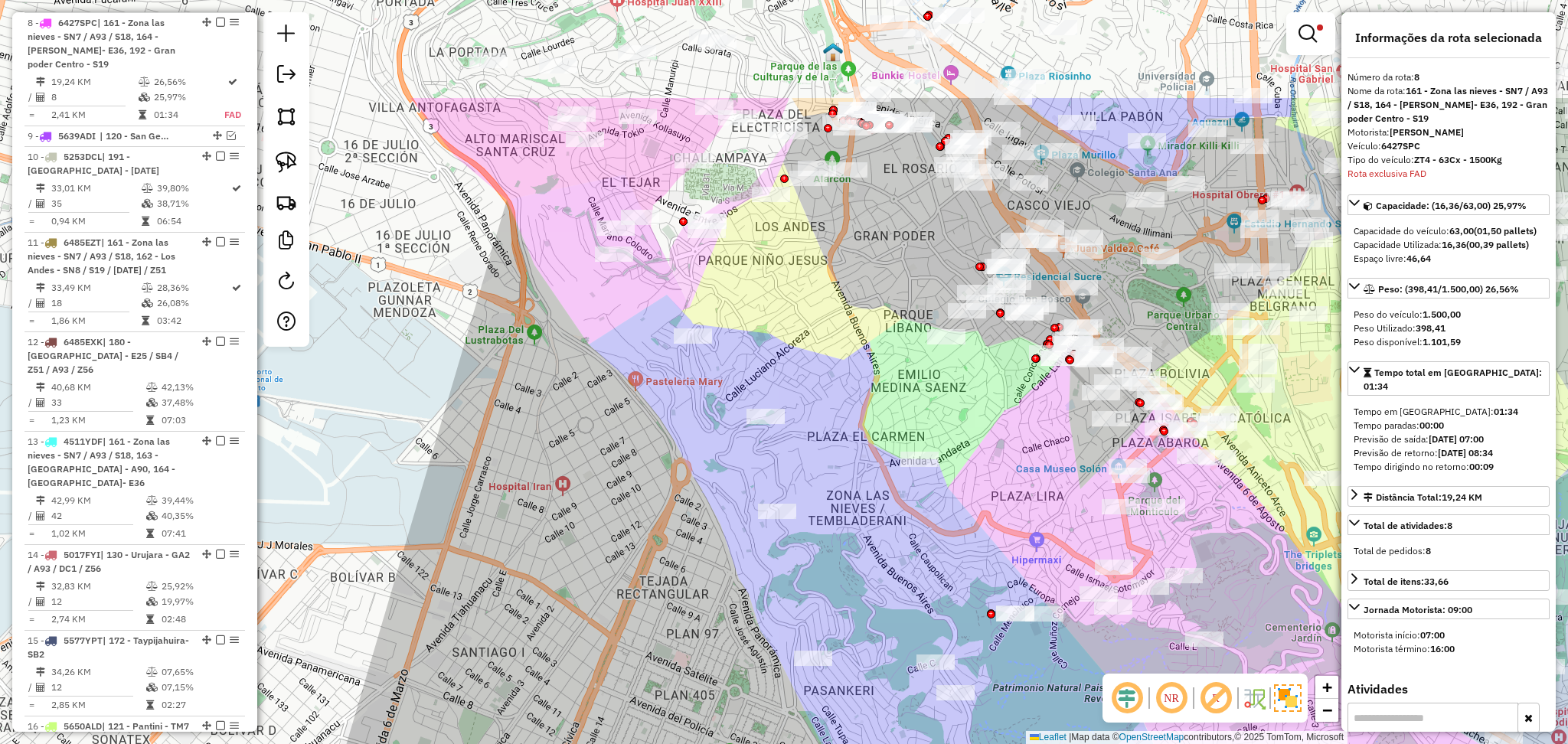
drag, startPoint x: 651, startPoint y: 397, endPoint x: 959, endPoint y: 563, distance: 349.9
click at [957, 569] on div "Limpar filtros Janela de atendimento Grade de atendimento Capacidade Transporta…" at bounding box center [784, 372] width 1568 height 744
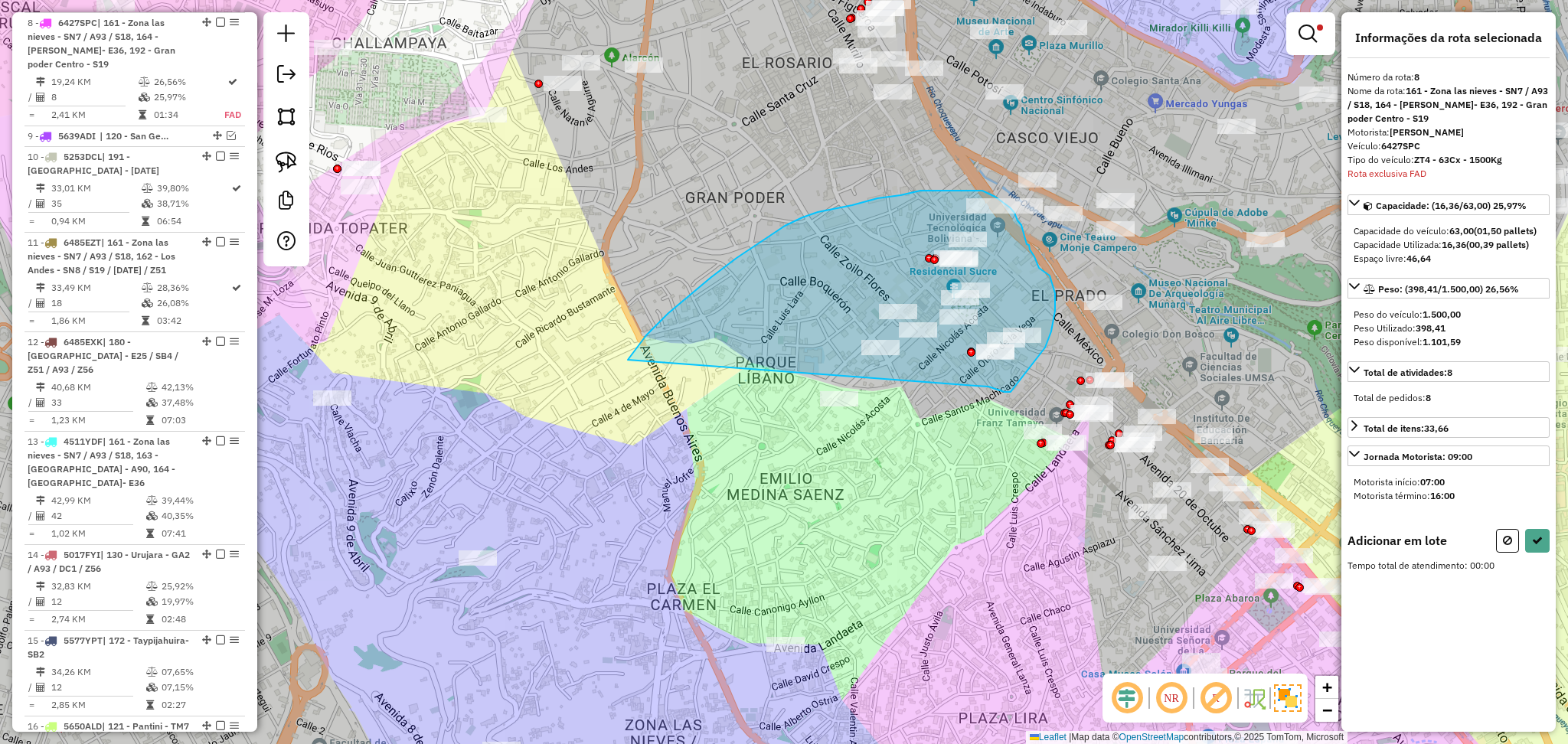
drag, startPoint x: 976, startPoint y: 386, endPoint x: 617, endPoint y: 379, distance: 359.1
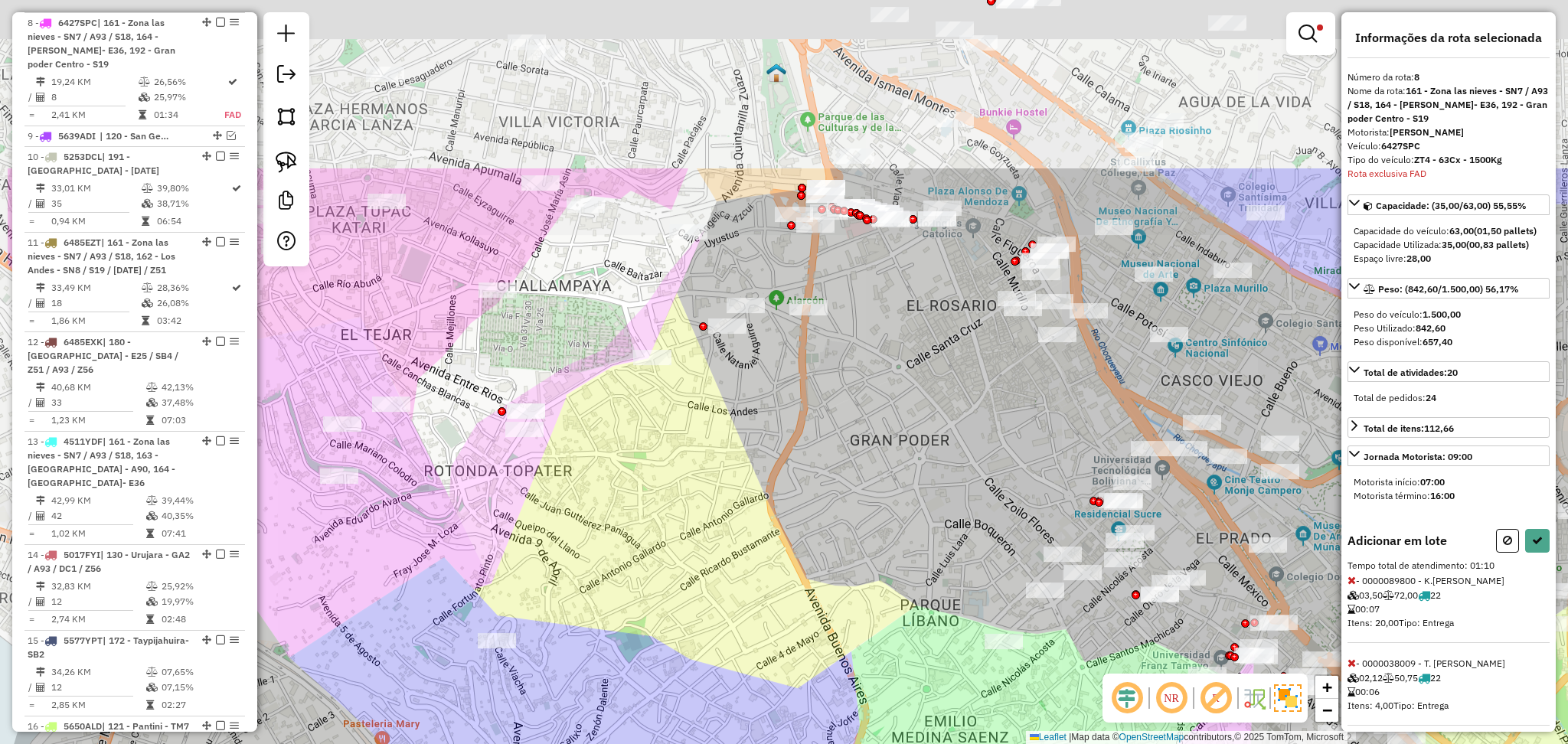
drag, startPoint x: 634, startPoint y: 216, endPoint x: 812, endPoint y: 500, distance: 335.2
click at [805, 497] on div "Limpar filtros Janela de atendimento Grade de atendimento Capacidade Transporta…" at bounding box center [784, 372] width 1568 height 744
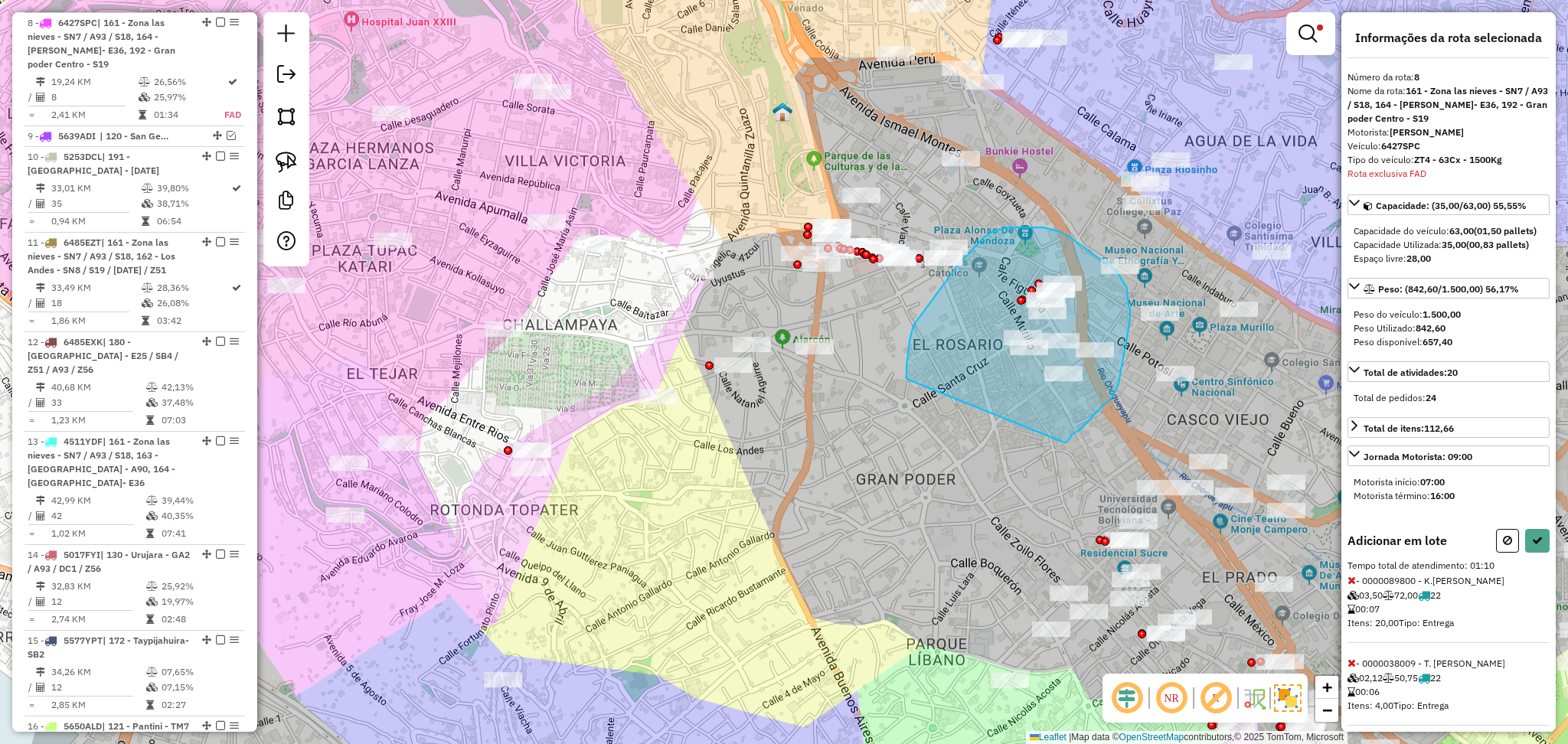
drag, startPoint x: 1065, startPoint y: 442, endPoint x: 929, endPoint y: 416, distance: 138.5
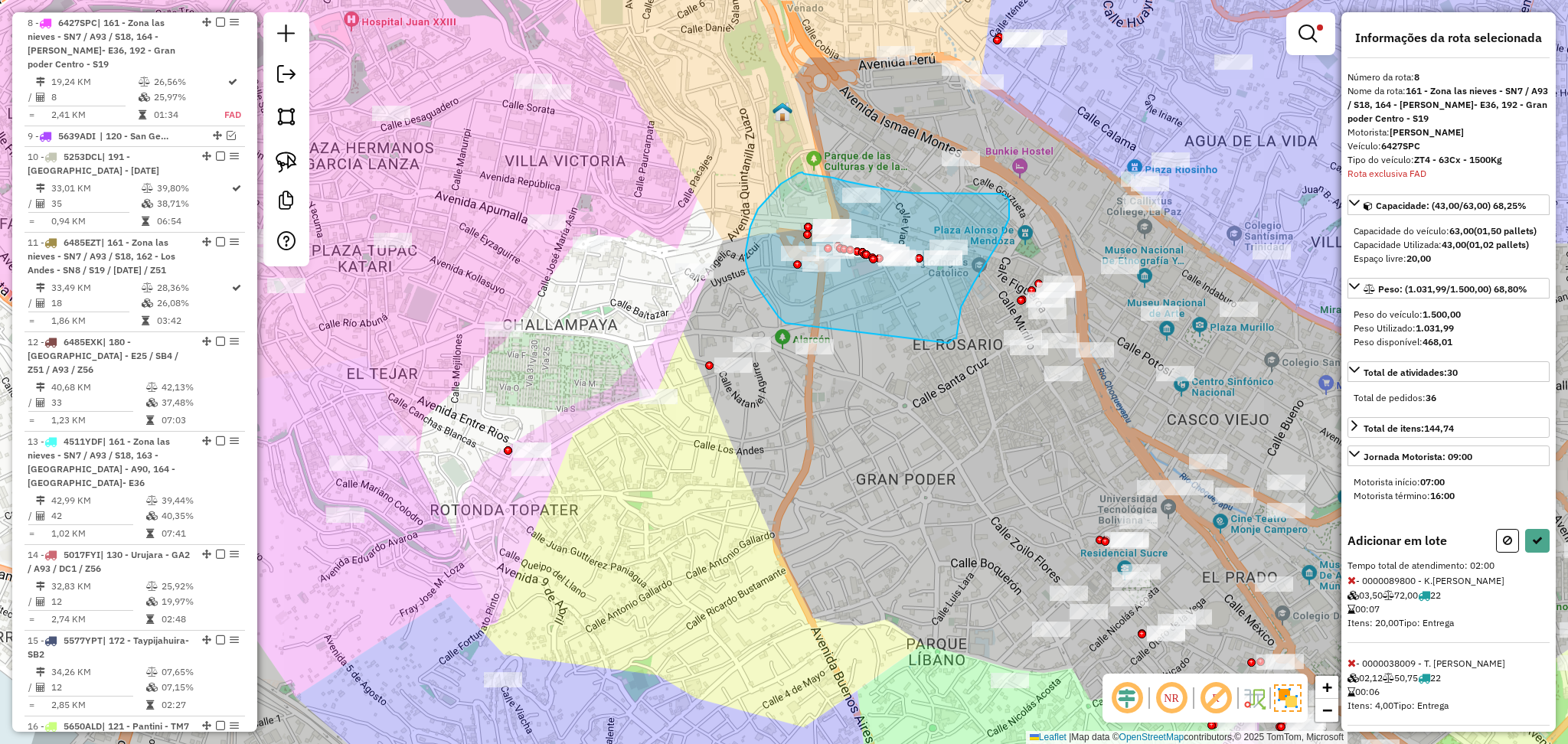
drag, startPoint x: 949, startPoint y: 343, endPoint x: 786, endPoint y: 323, distance: 164.2
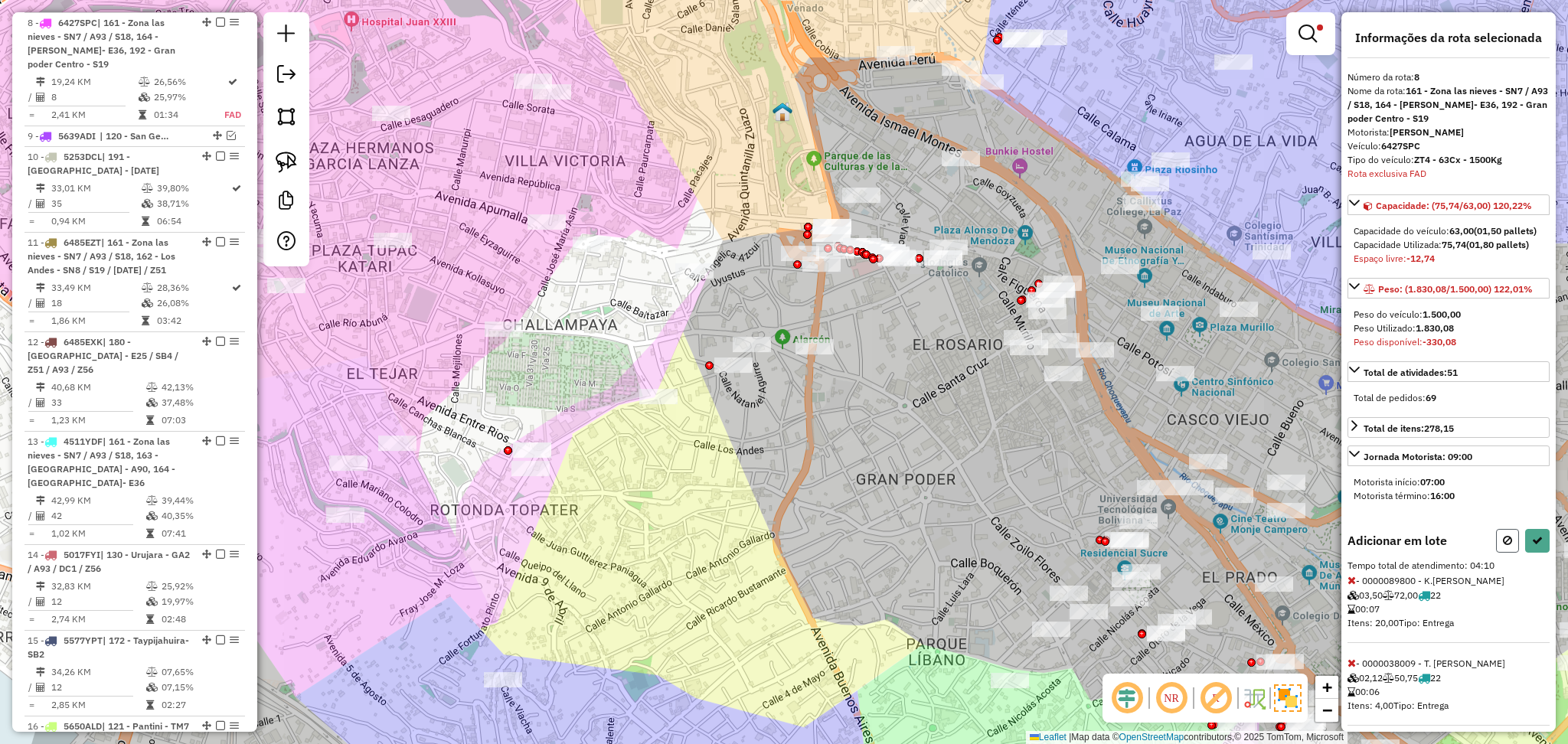
click at [1503, 546] on icon at bounding box center [1507, 540] width 9 height 11
select select "**********"
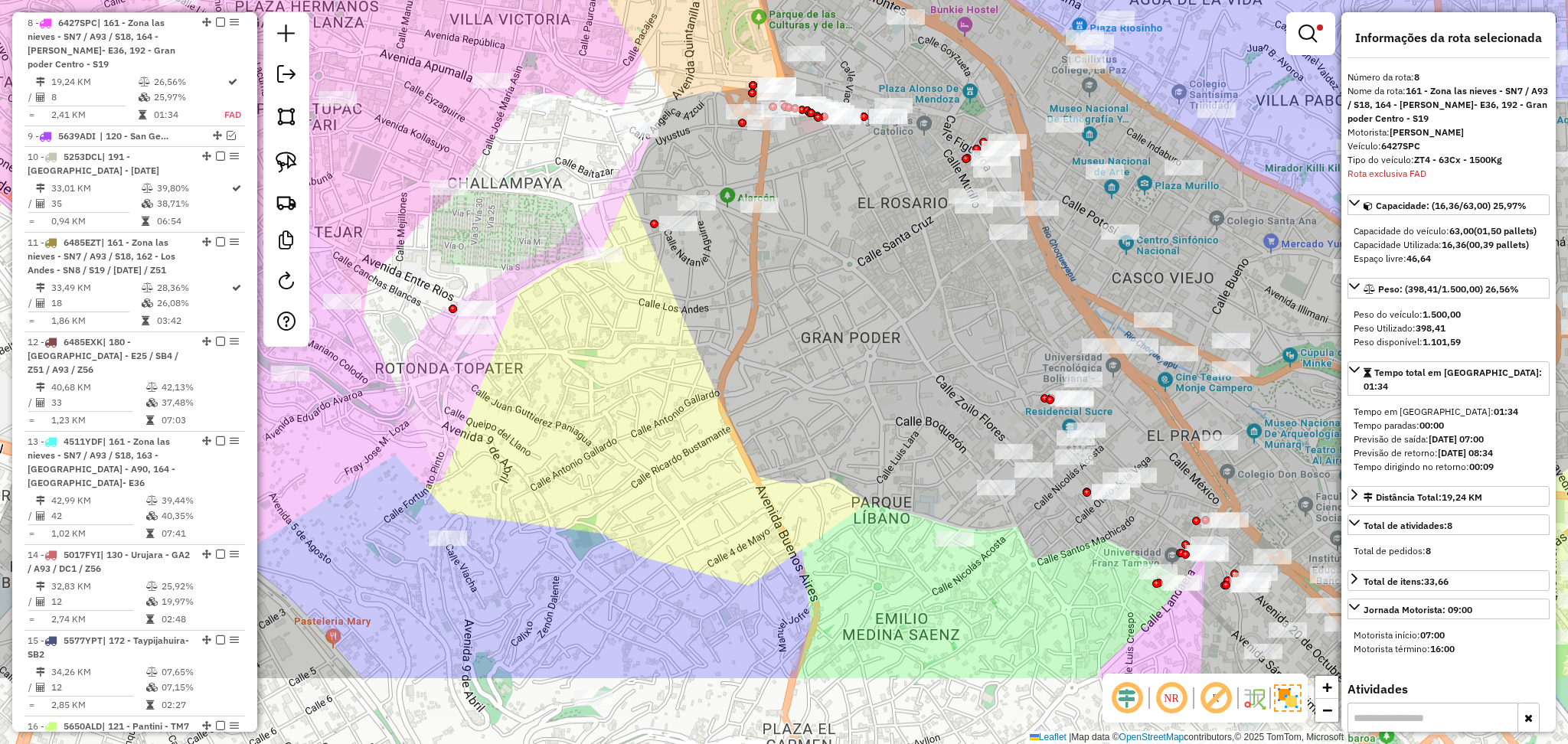
drag, startPoint x: 1021, startPoint y: 404, endPoint x: 989, endPoint y: 247, distance: 160.2
click at [988, 248] on div "Limpar filtros Janela de atendimento Grade de atendimento Capacidade Transporta…" at bounding box center [784, 372] width 1568 height 744
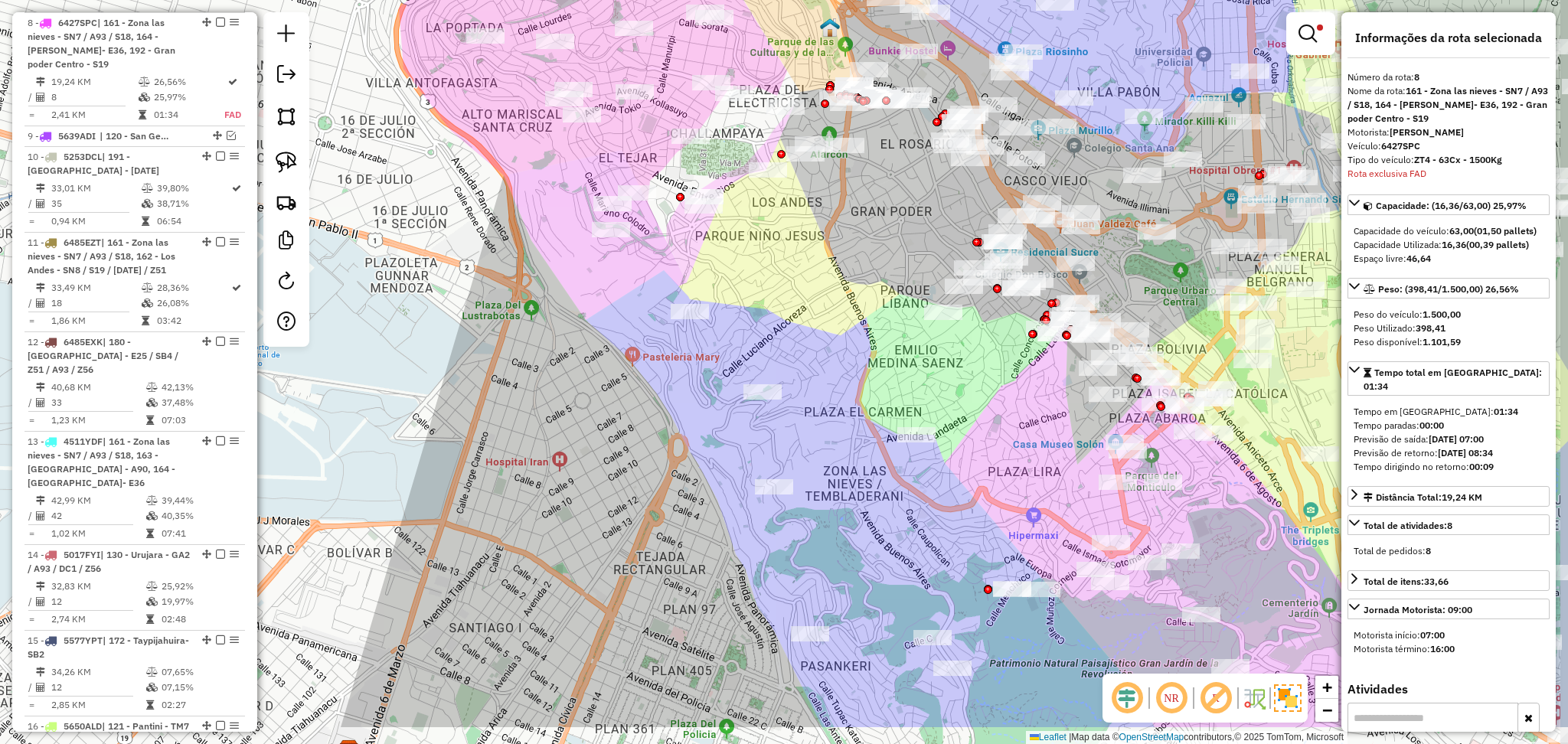
drag, startPoint x: 993, startPoint y: 416, endPoint x: 993, endPoint y: 362, distance: 54.0
click at [993, 362] on div "Limpar filtros Janela de atendimento Grade de atendimento Capacidade Transporta…" at bounding box center [784, 372] width 1568 height 744
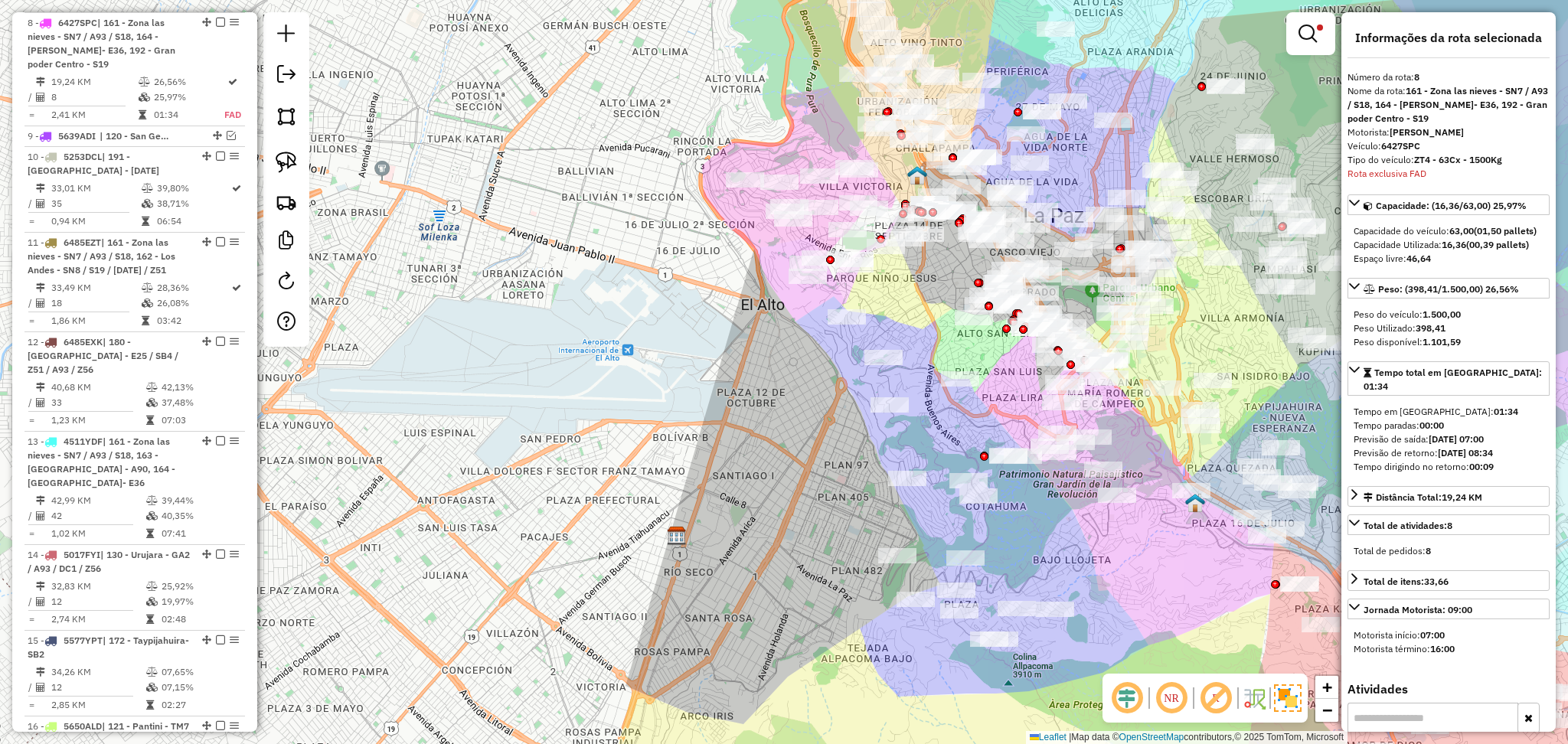
click at [1310, 47] on link at bounding box center [1311, 33] width 37 height 30
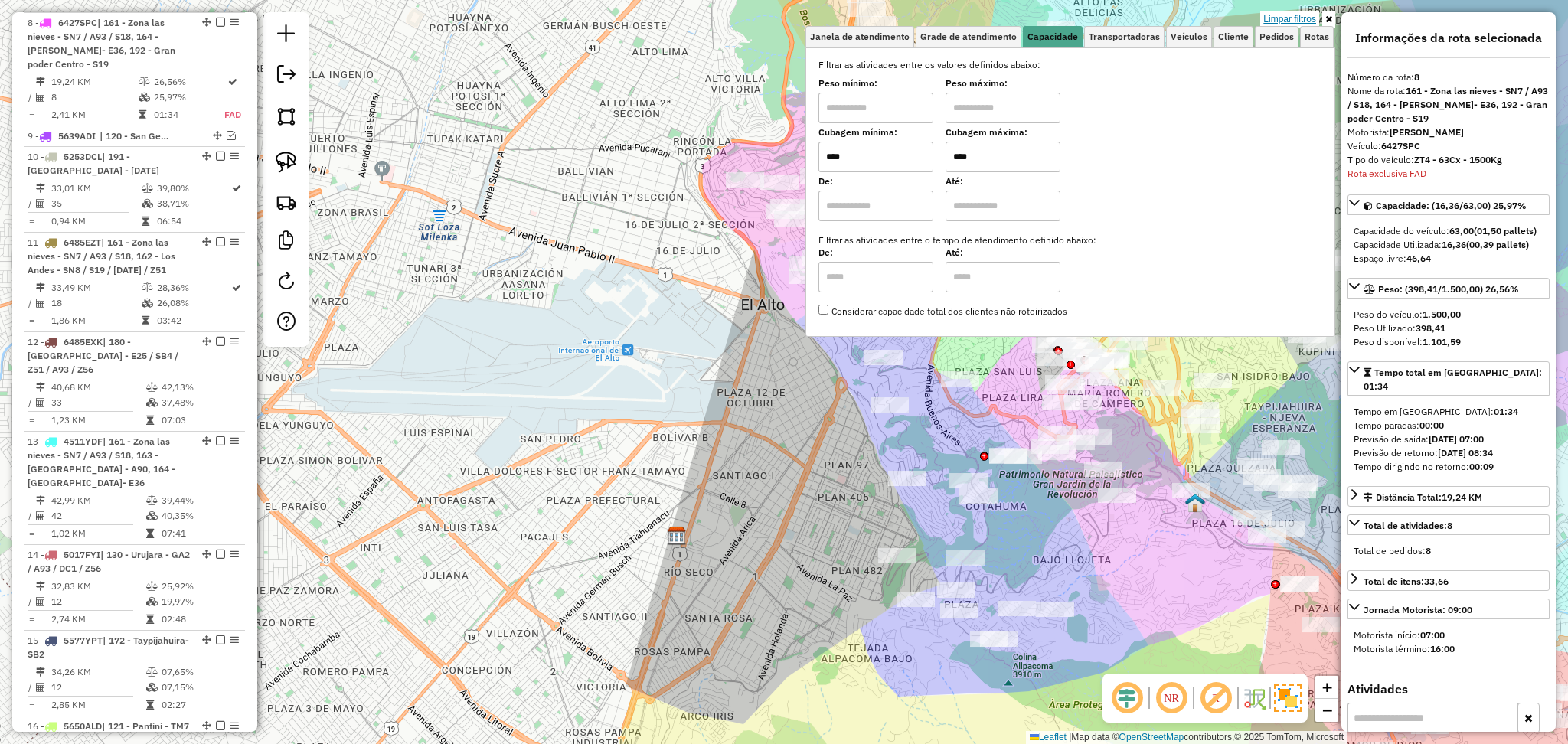
click at [1296, 18] on link "Limpar filtros" at bounding box center [1290, 19] width 59 height 16
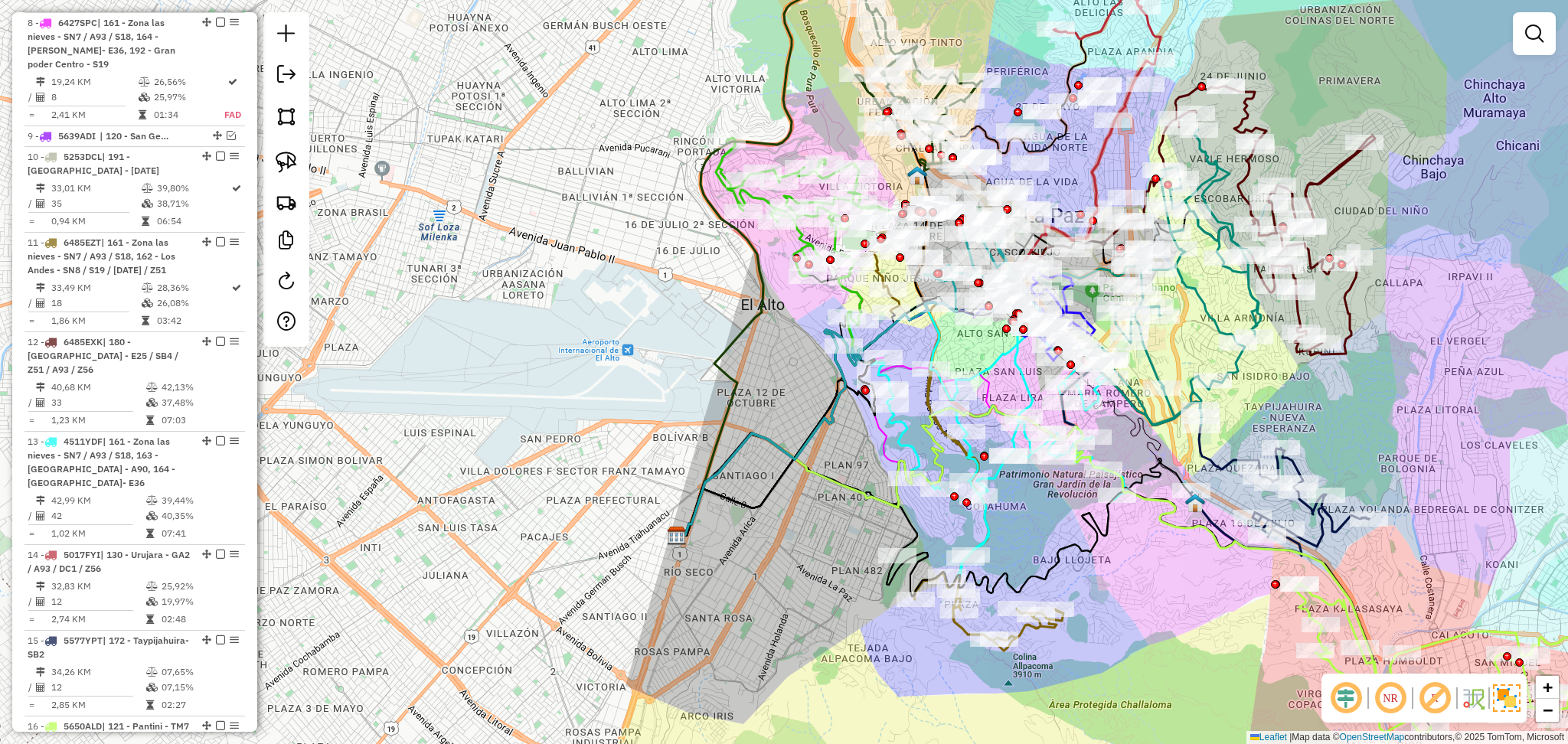
click at [996, 392] on icon at bounding box center [1098, 460] width 273 height 173
select select "**********"
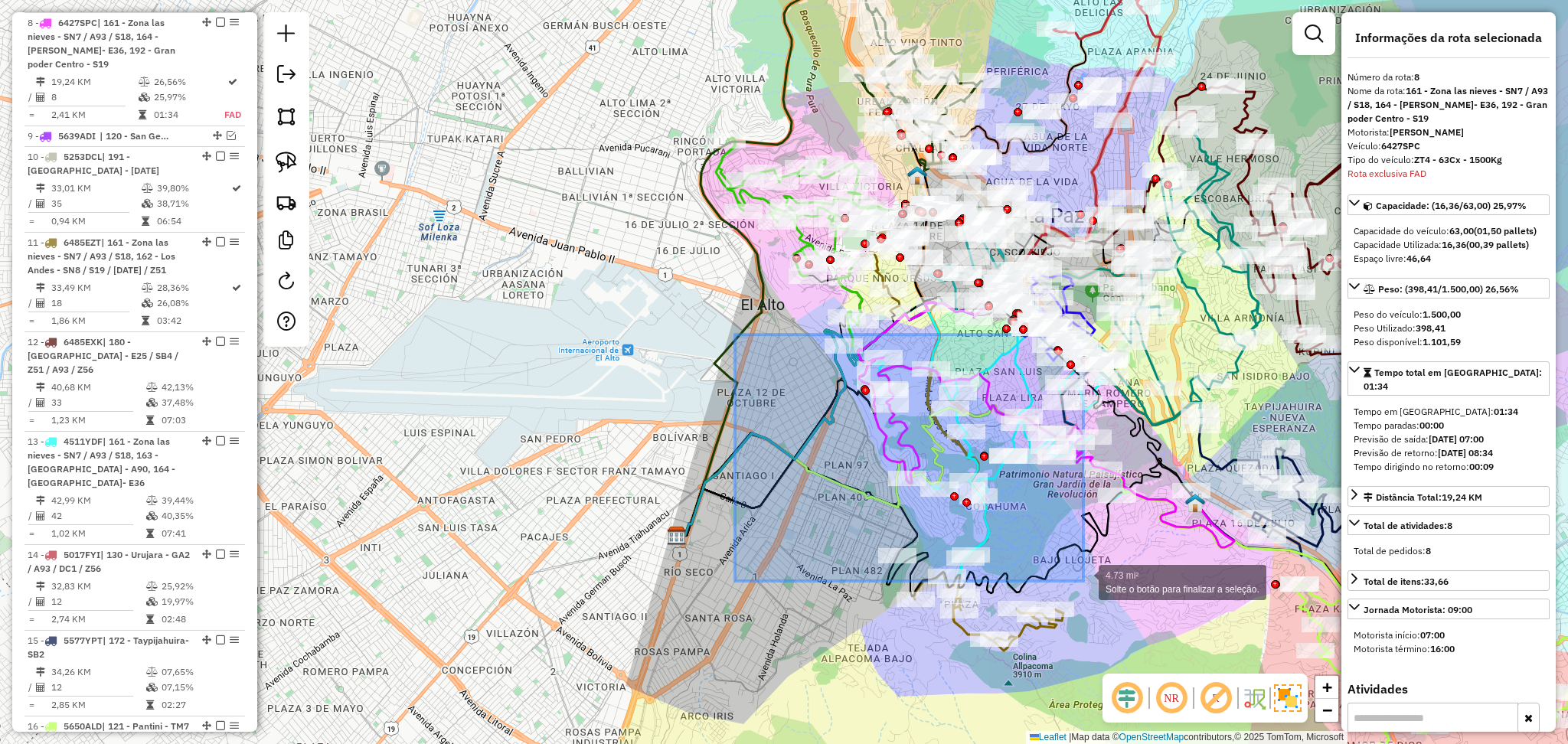
drag, startPoint x: 736, startPoint y: 334, endPoint x: 1085, endPoint y: 581, distance: 427.6
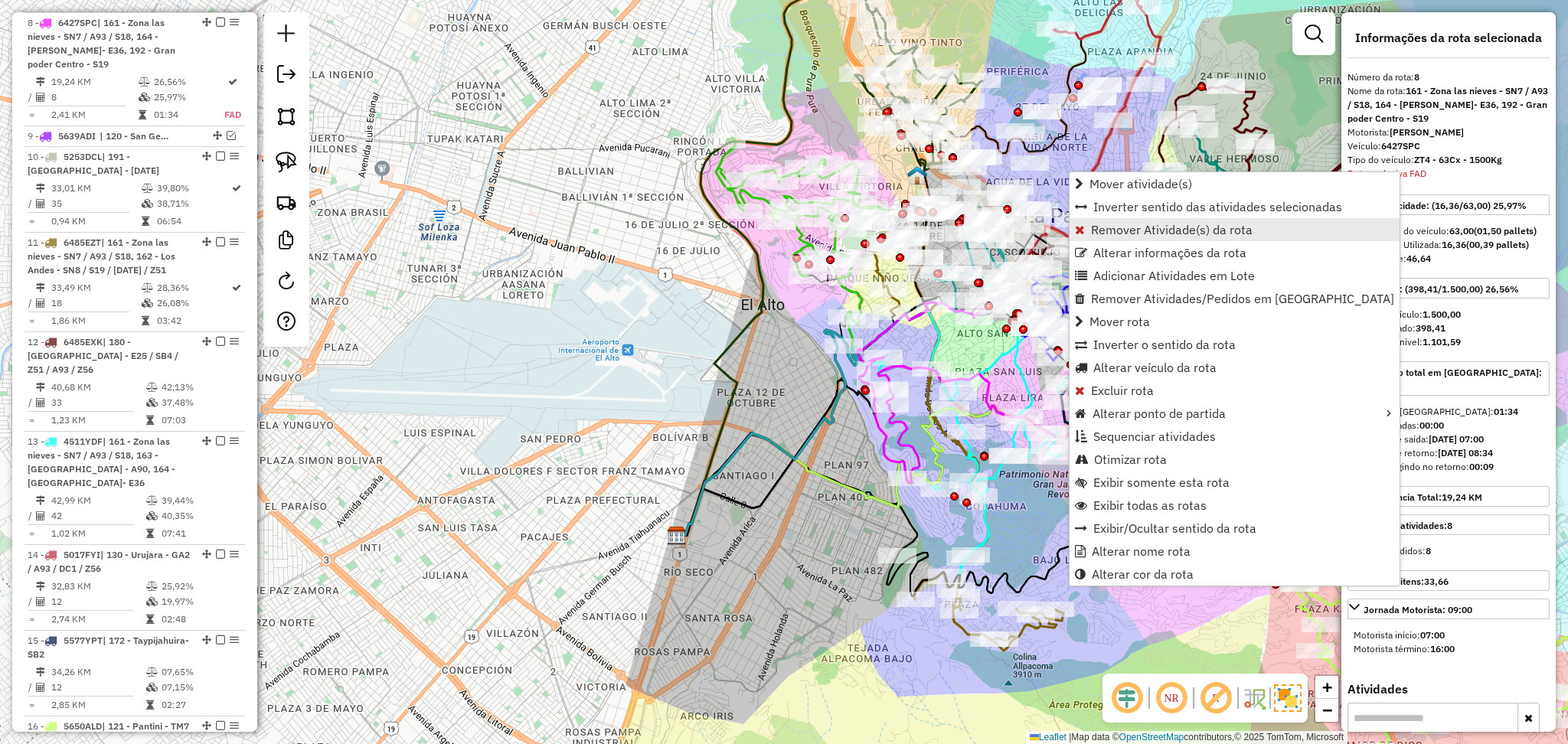
click at [1191, 233] on span "Remover Atividade(s) da rota" at bounding box center [1172, 229] width 162 height 12
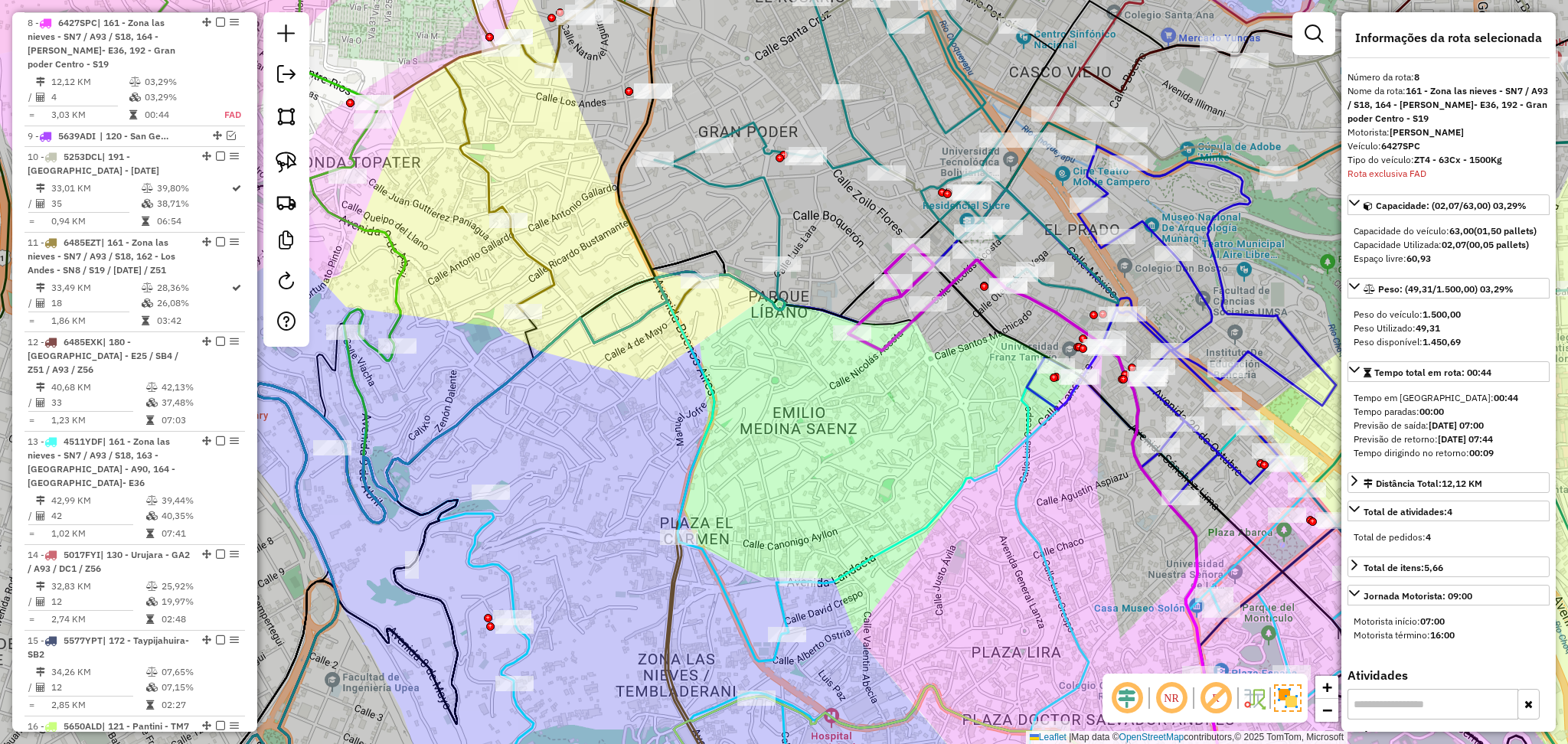
click at [965, 273] on icon at bounding box center [1071, 540] width 438 height 561
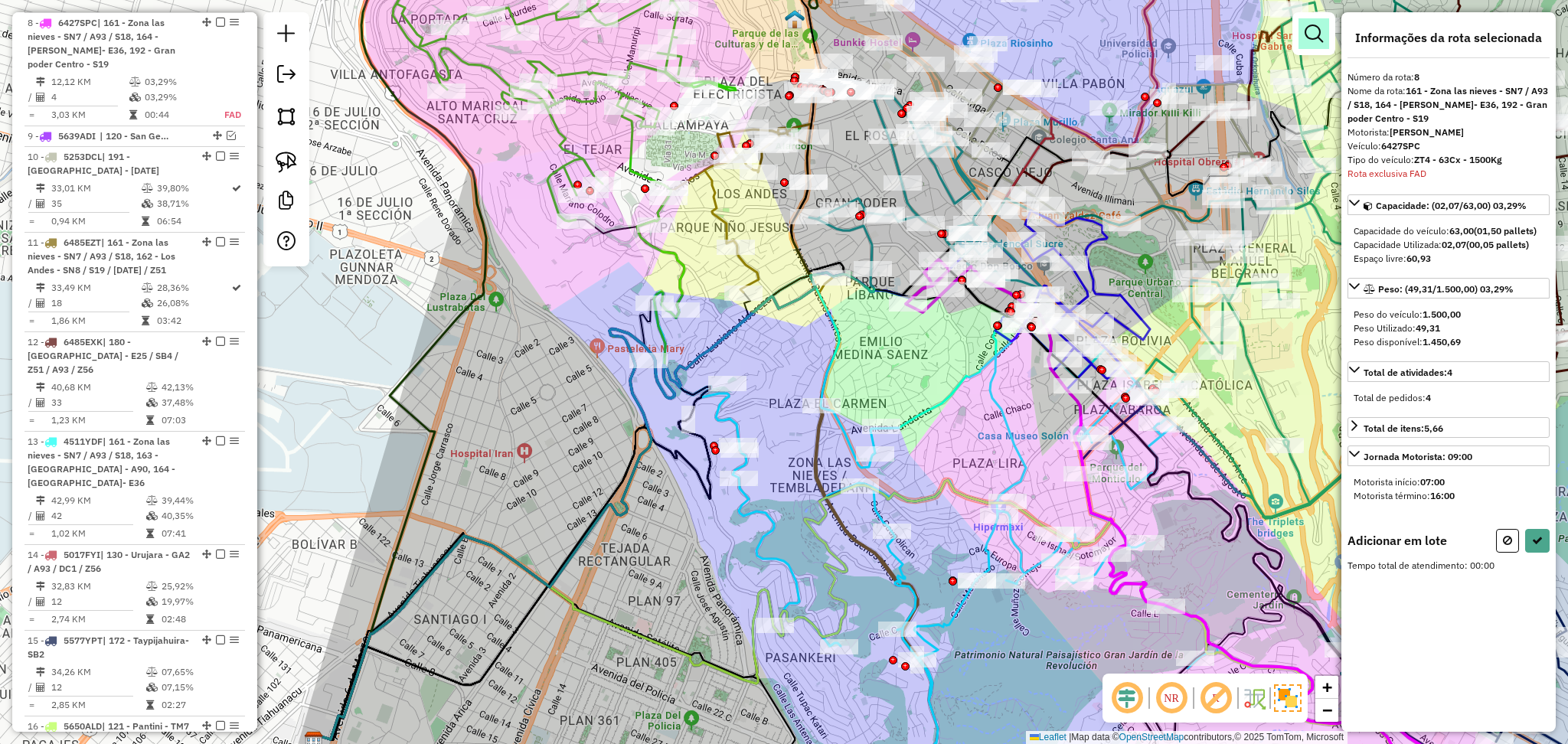
click at [1305, 35] on em at bounding box center [1314, 34] width 18 height 18
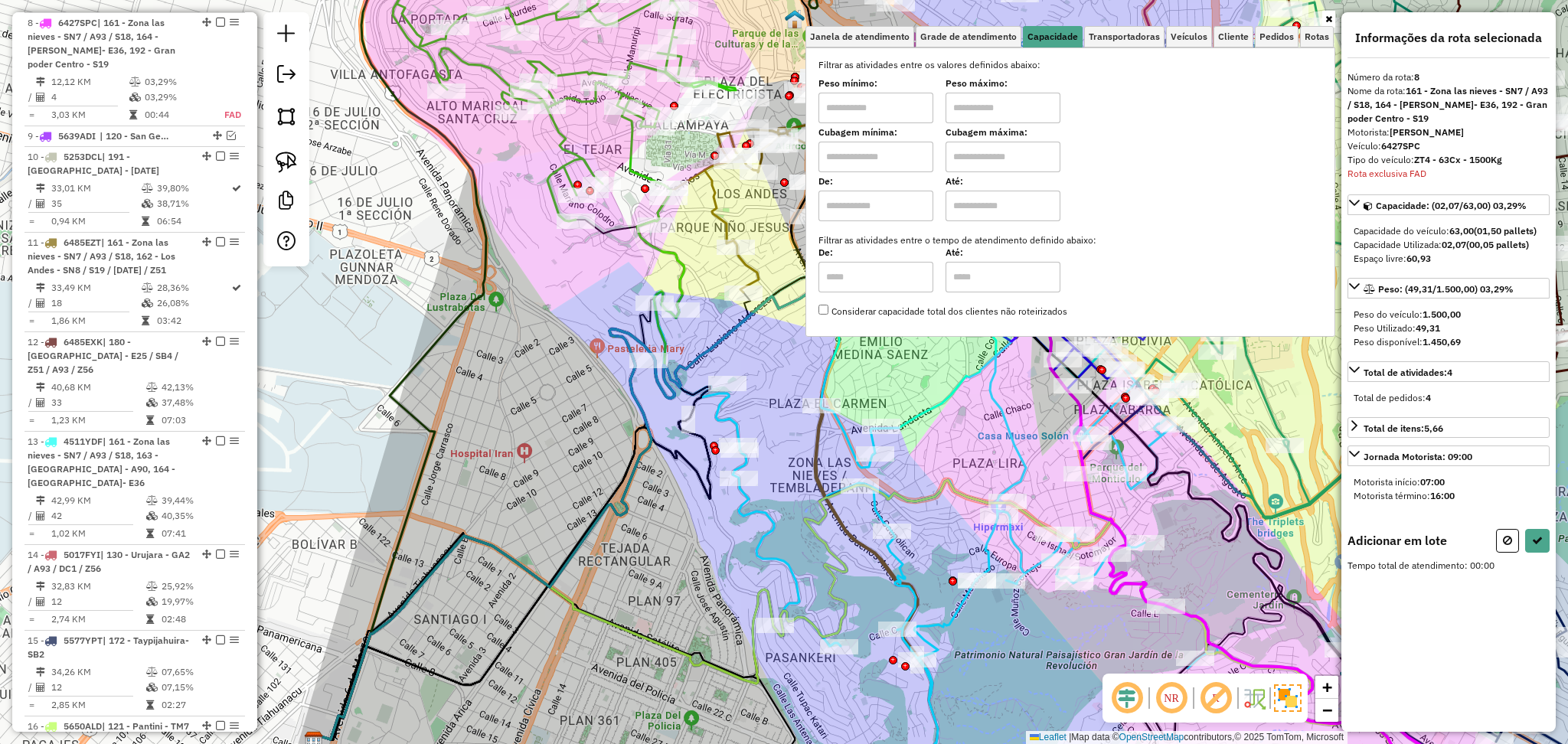
click at [888, 126] on label "Cubagem mínima:" at bounding box center [877, 132] width 115 height 14
click at [883, 117] on input "text" at bounding box center [877, 108] width 115 height 30
click at [838, 158] on input "text" at bounding box center [877, 156] width 115 height 30
type input "****"
drag, startPoint x: 994, startPoint y: 163, endPoint x: 998, endPoint y: 170, distance: 8.1
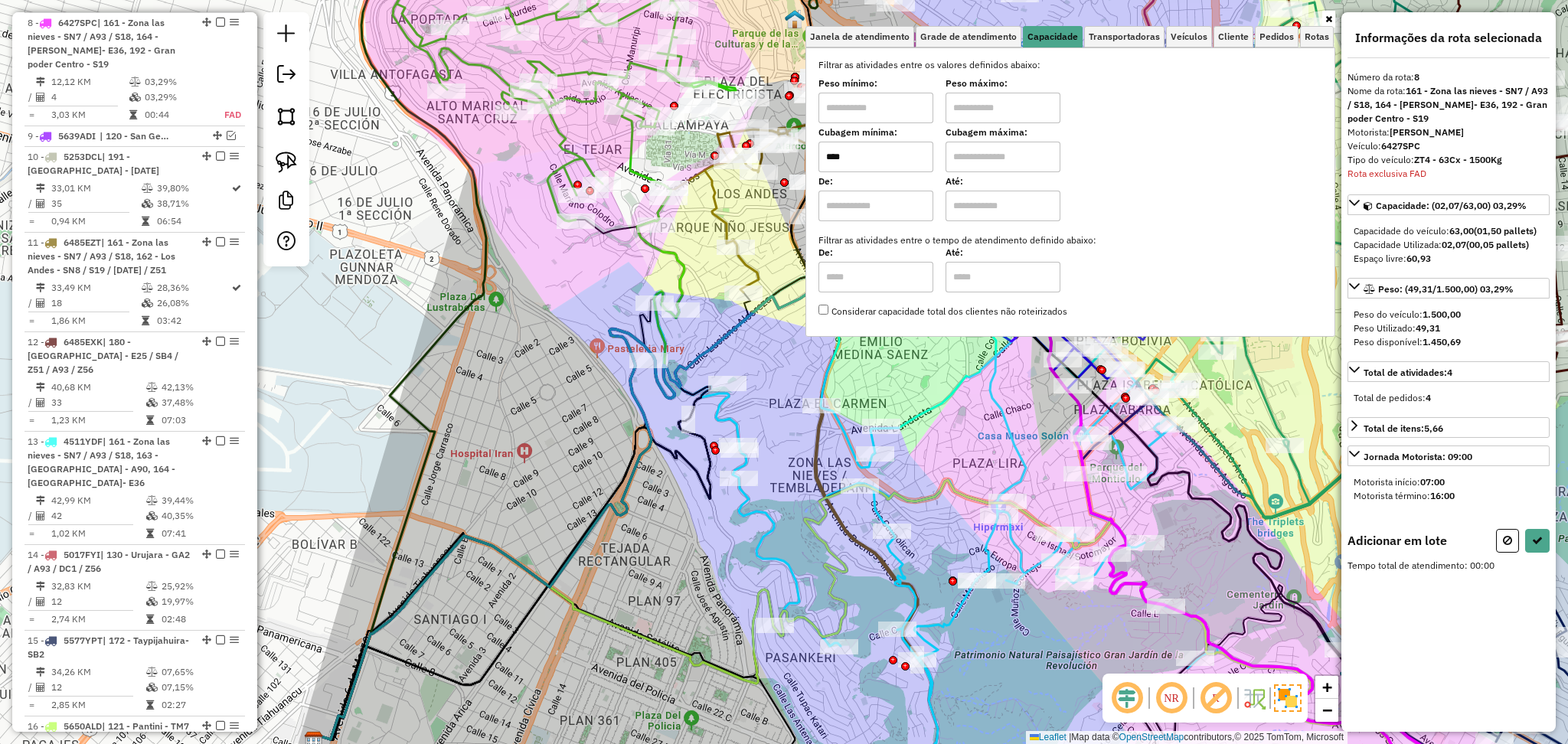
click at [994, 163] on input "text" at bounding box center [1003, 156] width 115 height 30
type input "****"
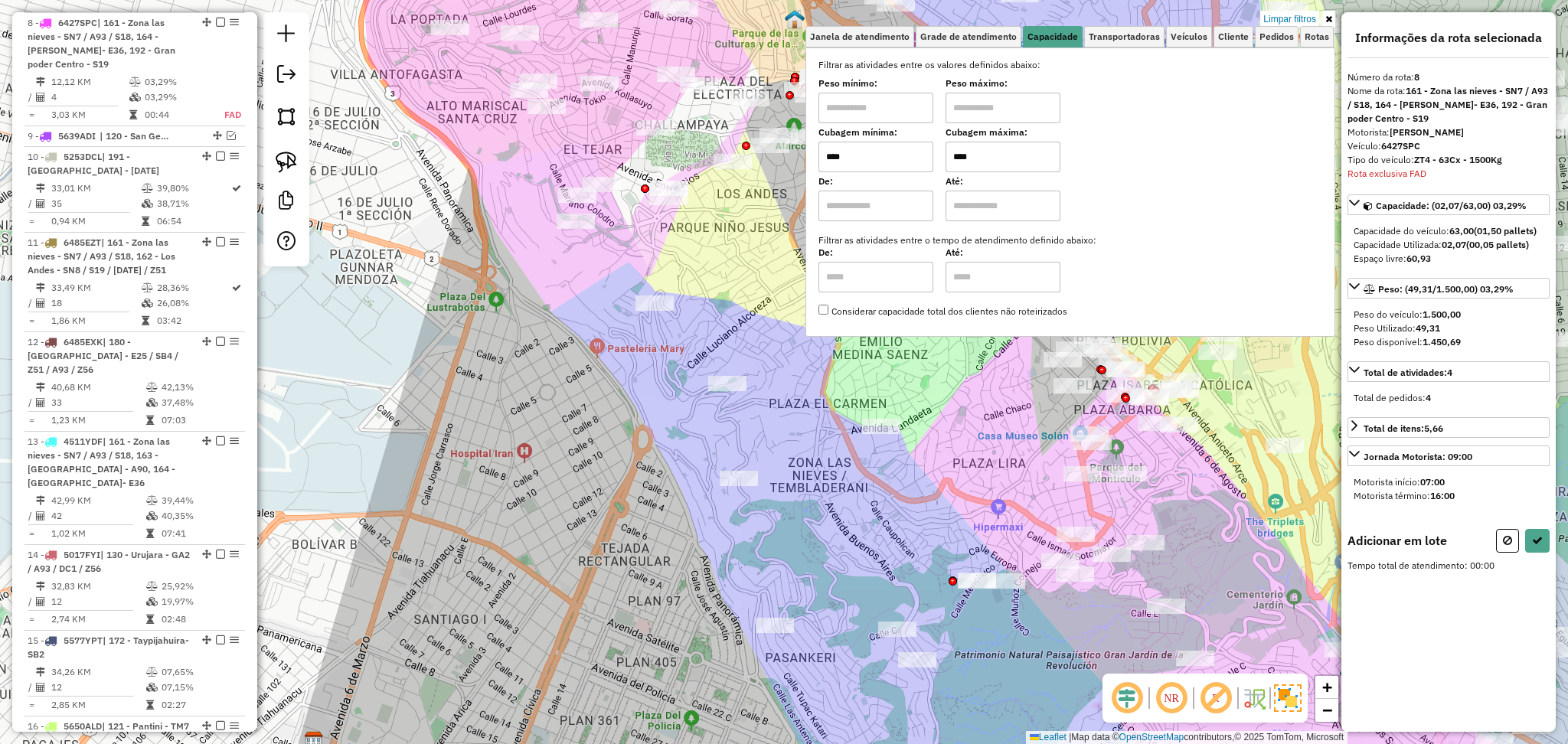
click at [1328, 17] on icon at bounding box center [1329, 19] width 7 height 9
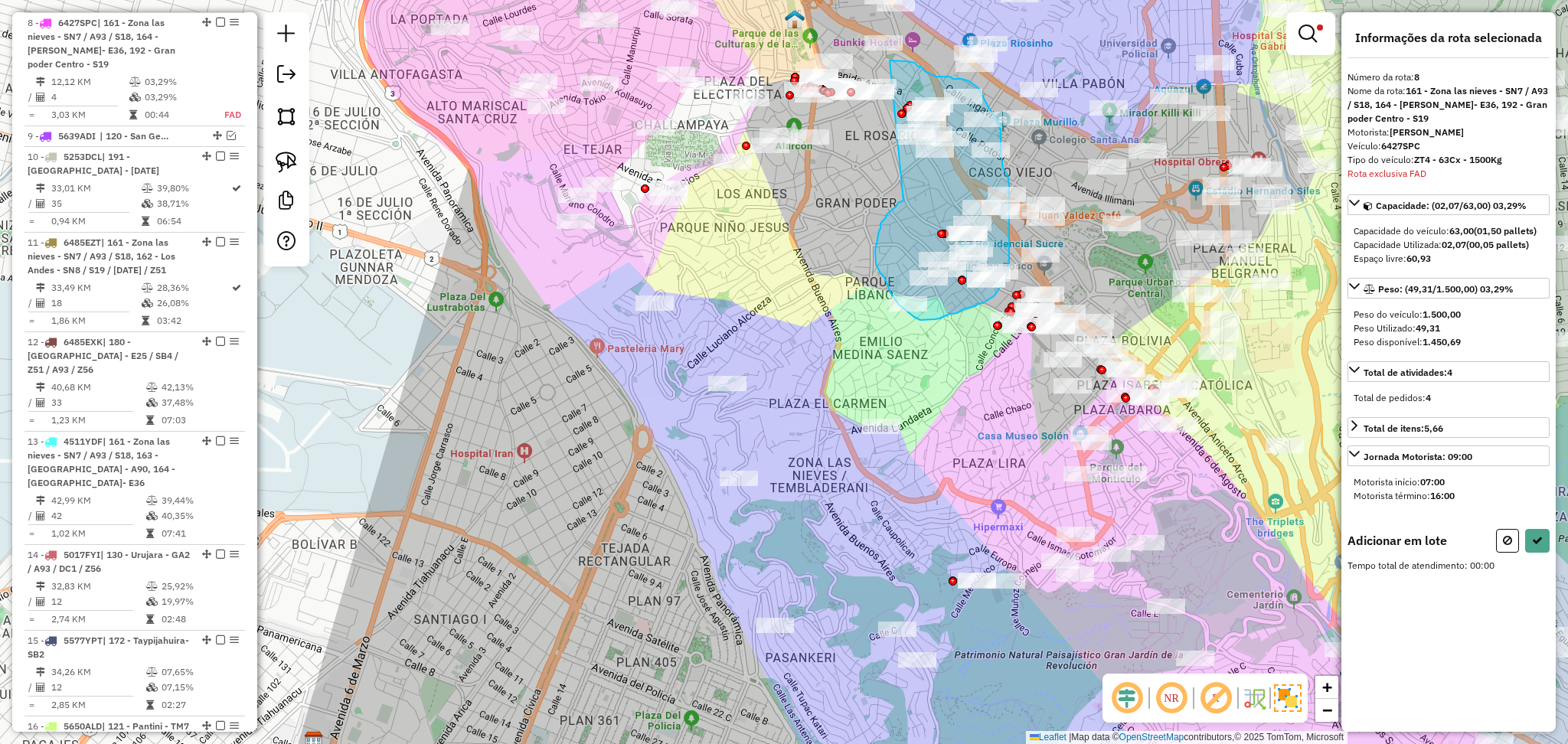
drag, startPoint x: 904, startPoint y: 201, endPoint x: 890, endPoint y: 61, distance: 140.7
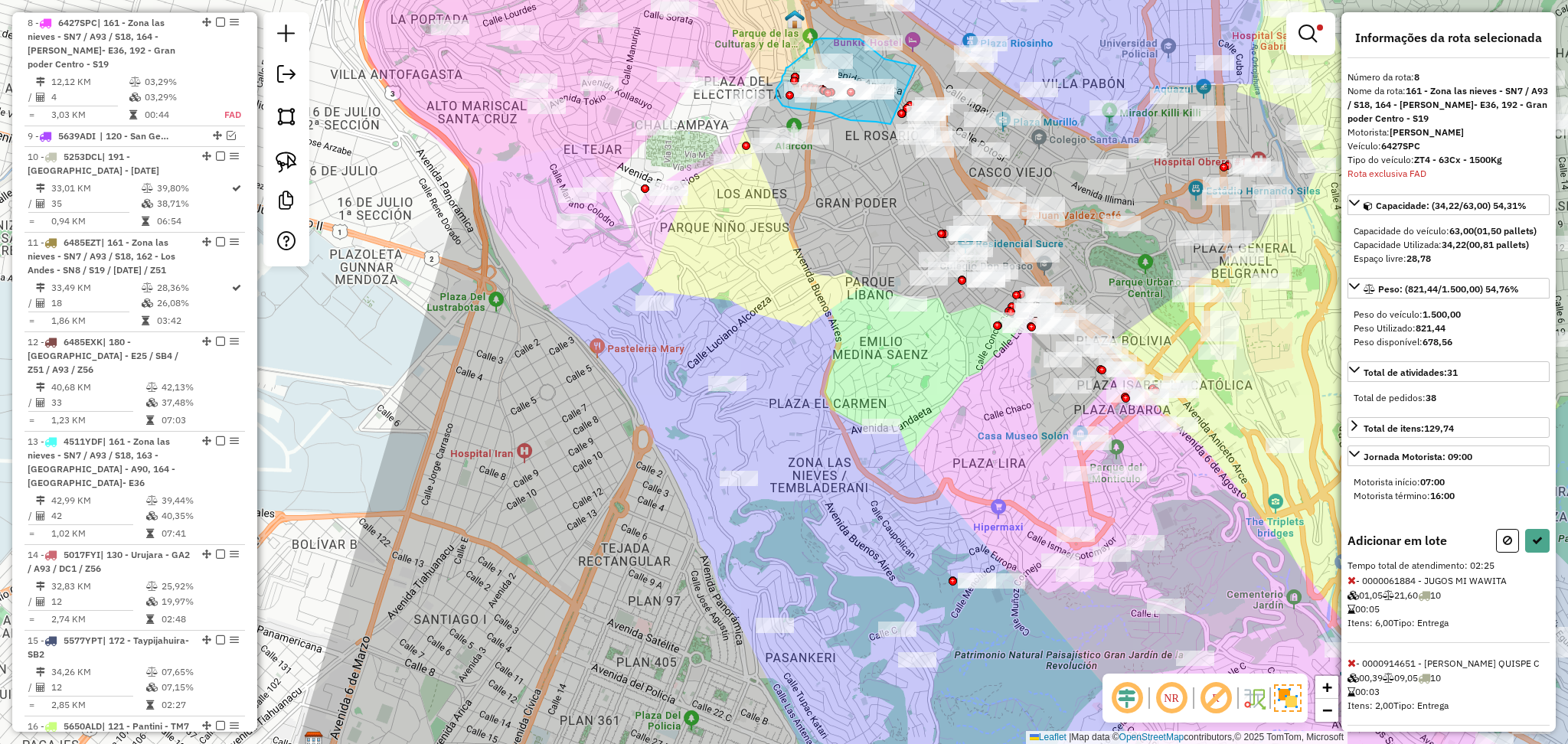
drag, startPoint x: 914, startPoint y: 65, endPoint x: 890, endPoint y: 124, distance: 63.7
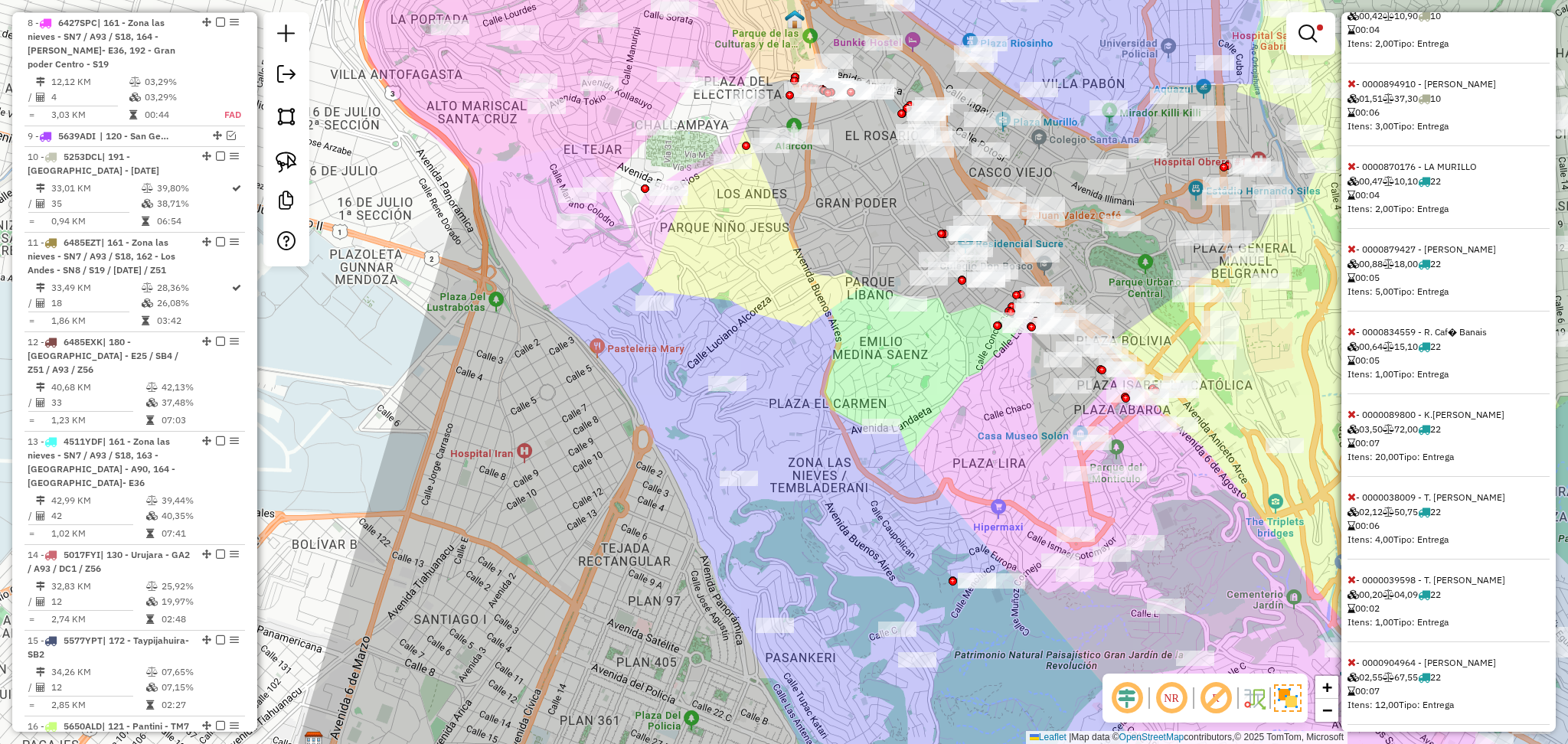
scroll to position [919, 0]
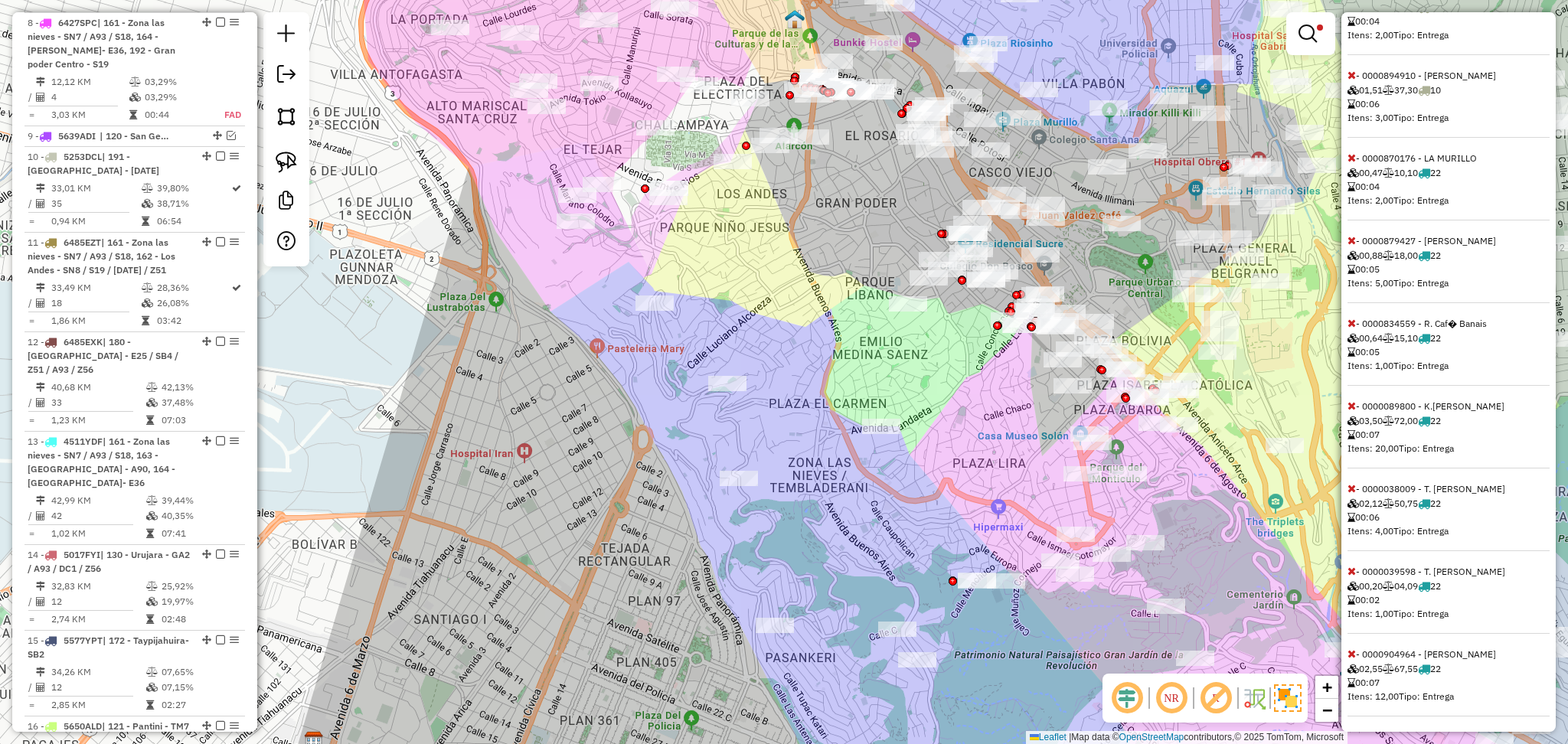
click at [1351, 411] on icon at bounding box center [1352, 405] width 8 height 11
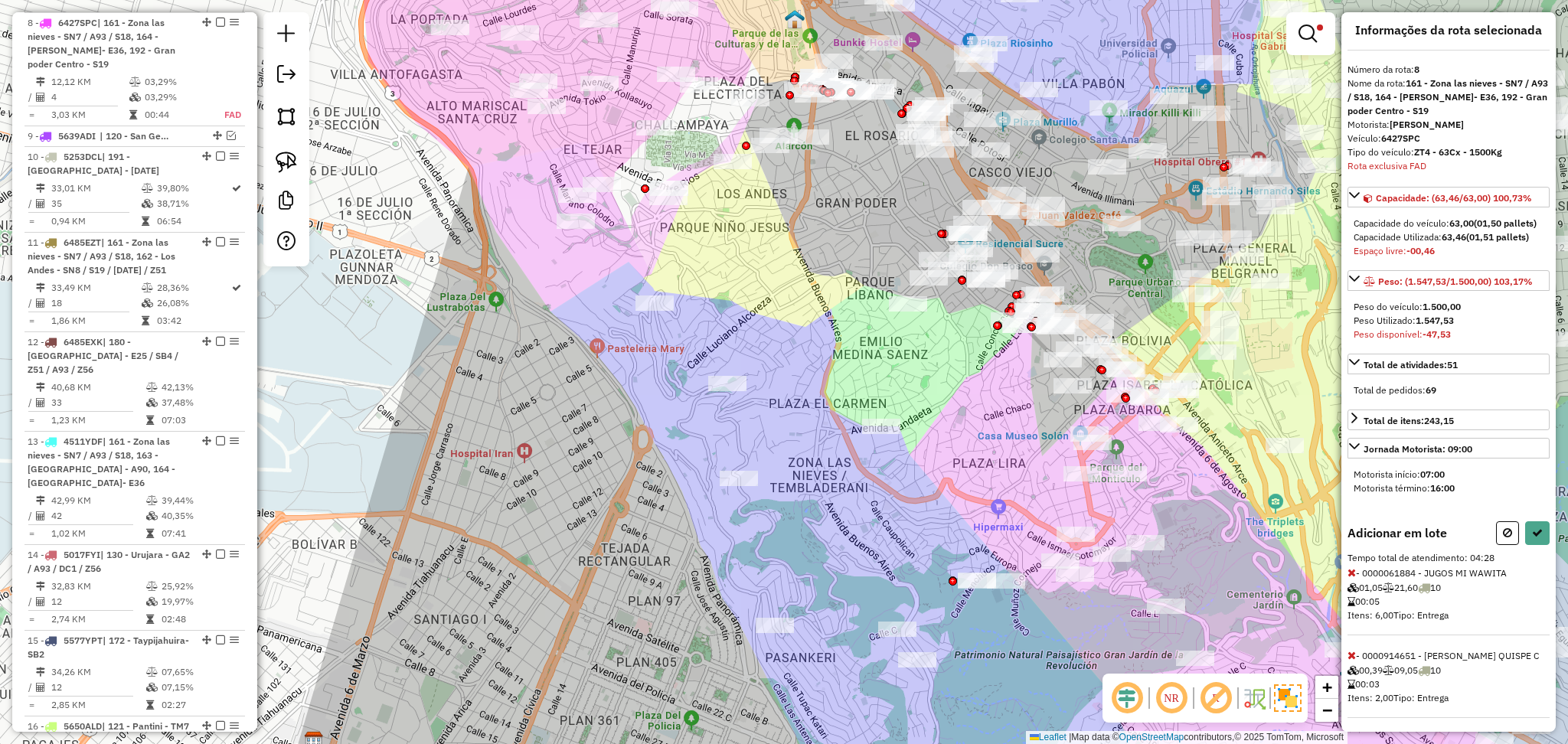
scroll to position [0, 0]
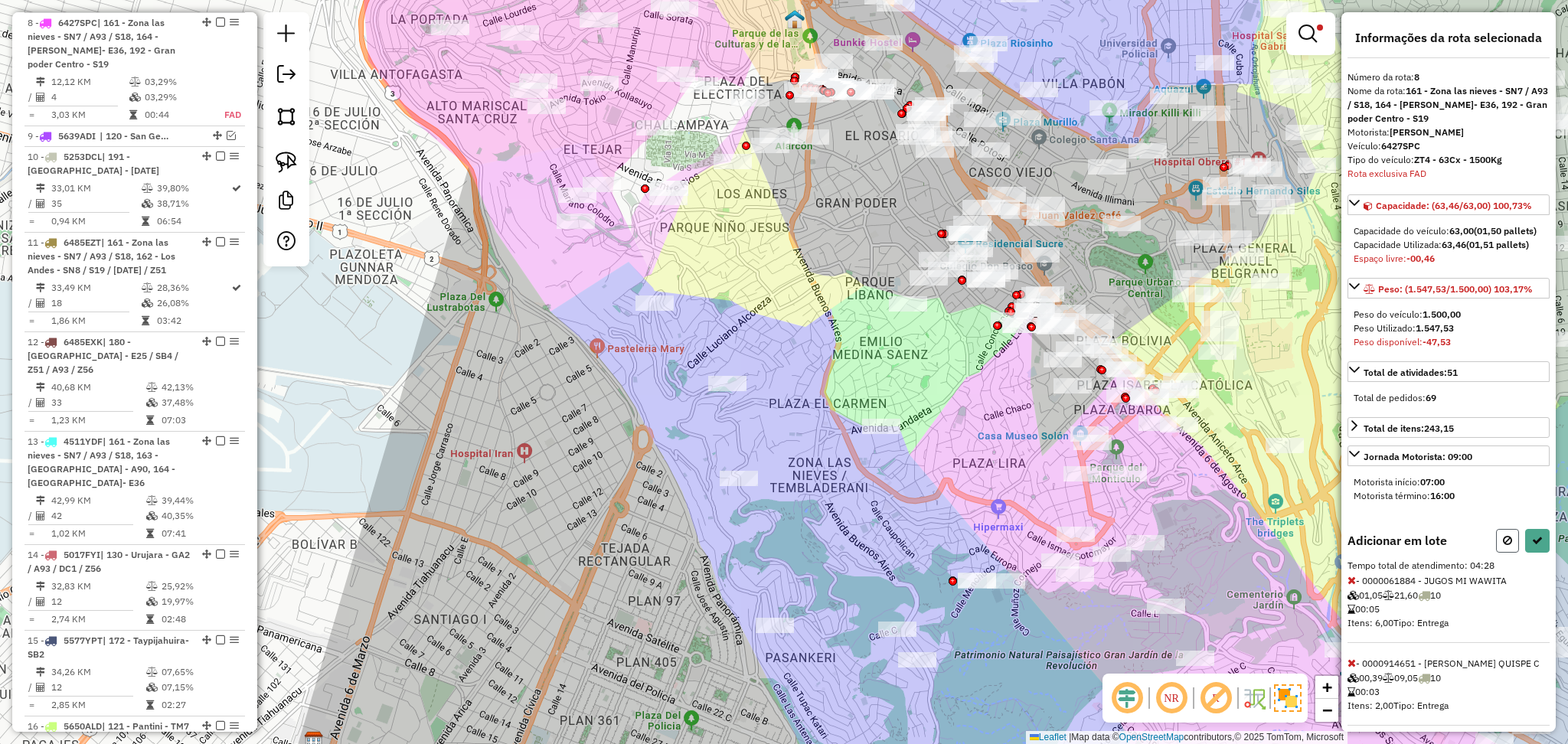
click at [1496, 552] on button at bounding box center [1508, 541] width 23 height 24
select select "**********"
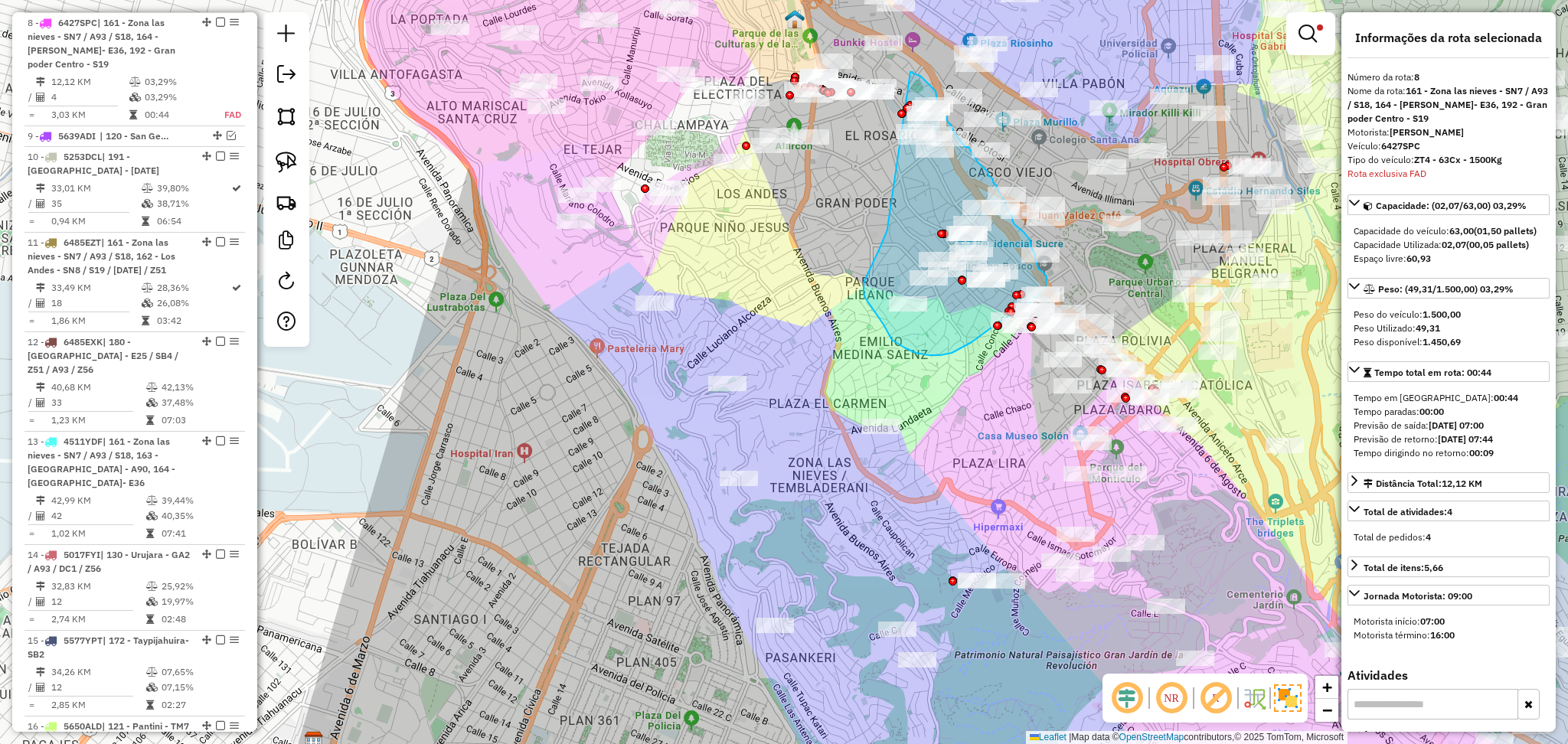
drag, startPoint x: 888, startPoint y: 222, endPoint x: 910, endPoint y: 72, distance: 151.6
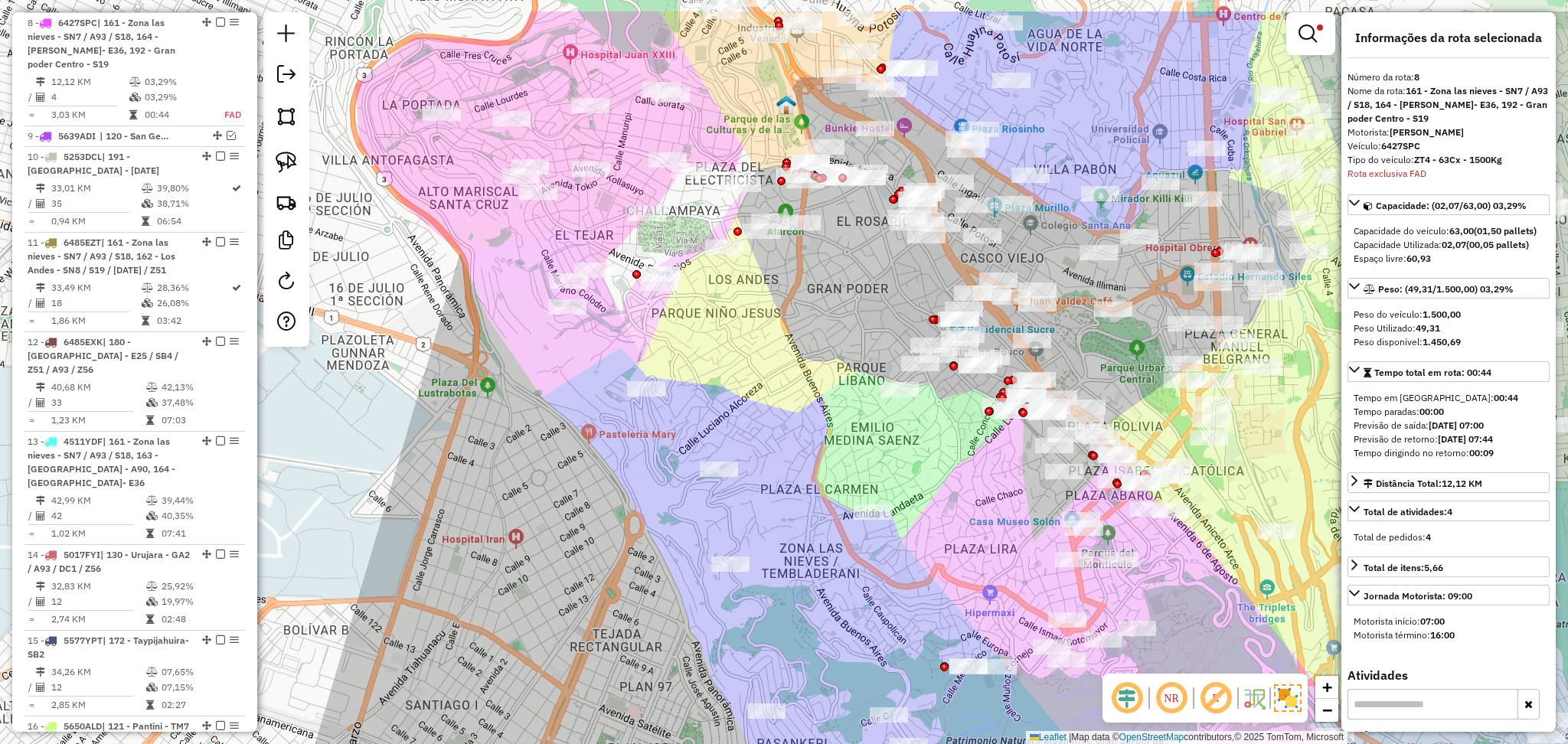
drag, startPoint x: 963, startPoint y: 362, endPoint x: 939, endPoint y: 474, distance: 114.5
click at [939, 474] on div "Limpar filtros Janela de atendimento Grade de atendimento Capacidade Transporta…" at bounding box center [784, 372] width 1568 height 744
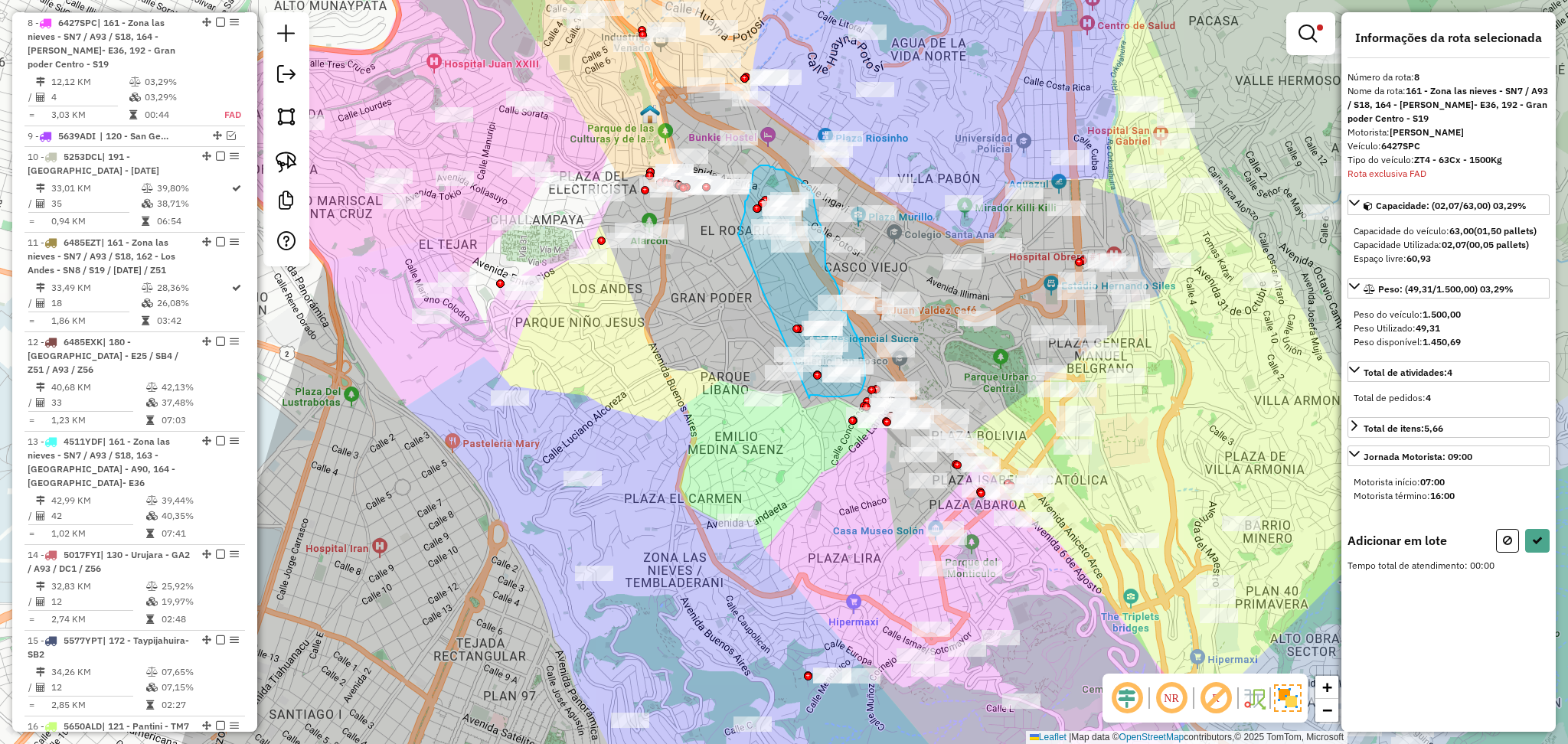
drag, startPoint x: 809, startPoint y: 398, endPoint x: 738, endPoint y: 234, distance: 178.7
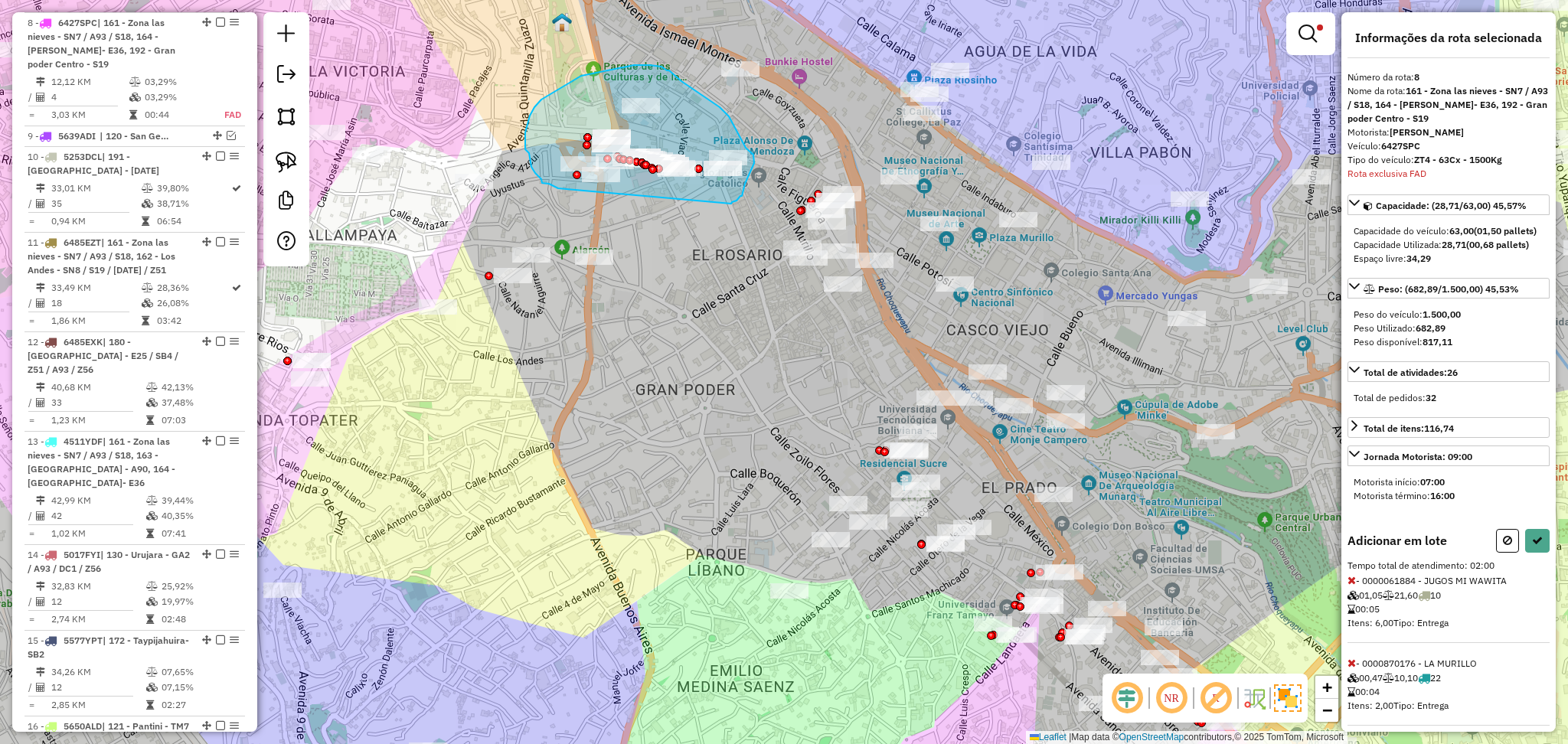
drag, startPoint x: 731, startPoint y: 204, endPoint x: 558, endPoint y: 188, distance: 173.7
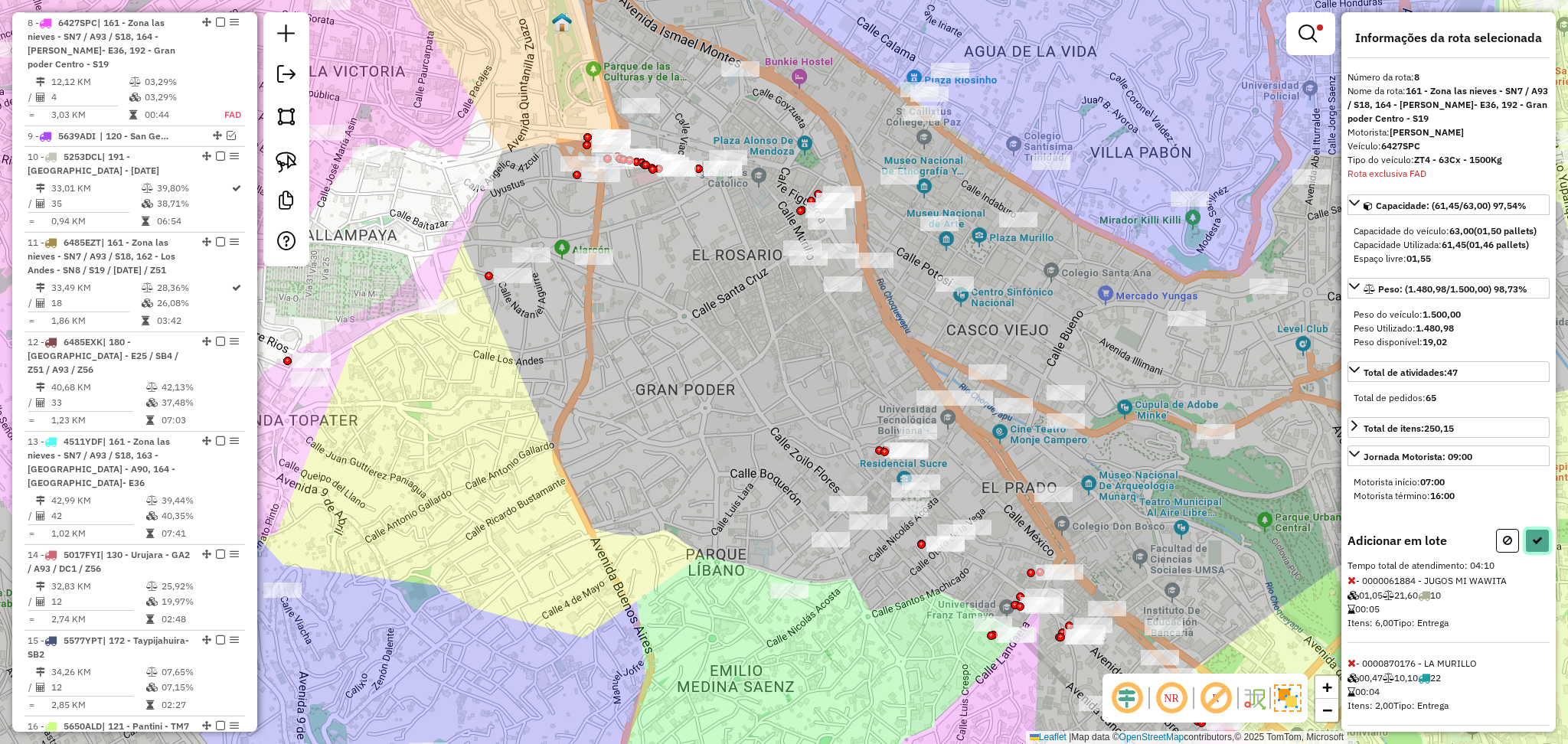
click at [1535, 546] on icon at bounding box center [1538, 540] width 11 height 11
select select "**********"
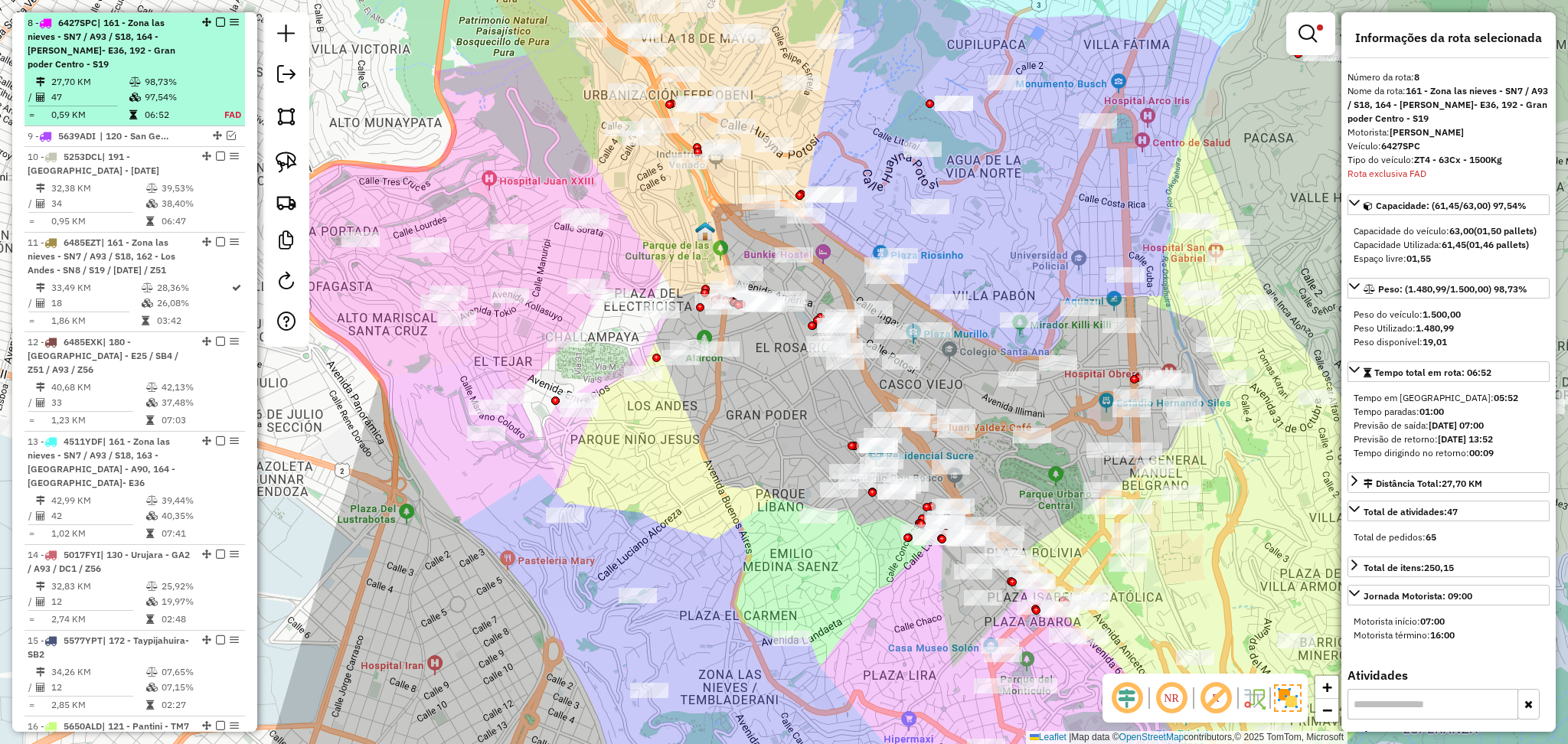
click at [216, 19] on em at bounding box center [220, 21] width 9 height 9
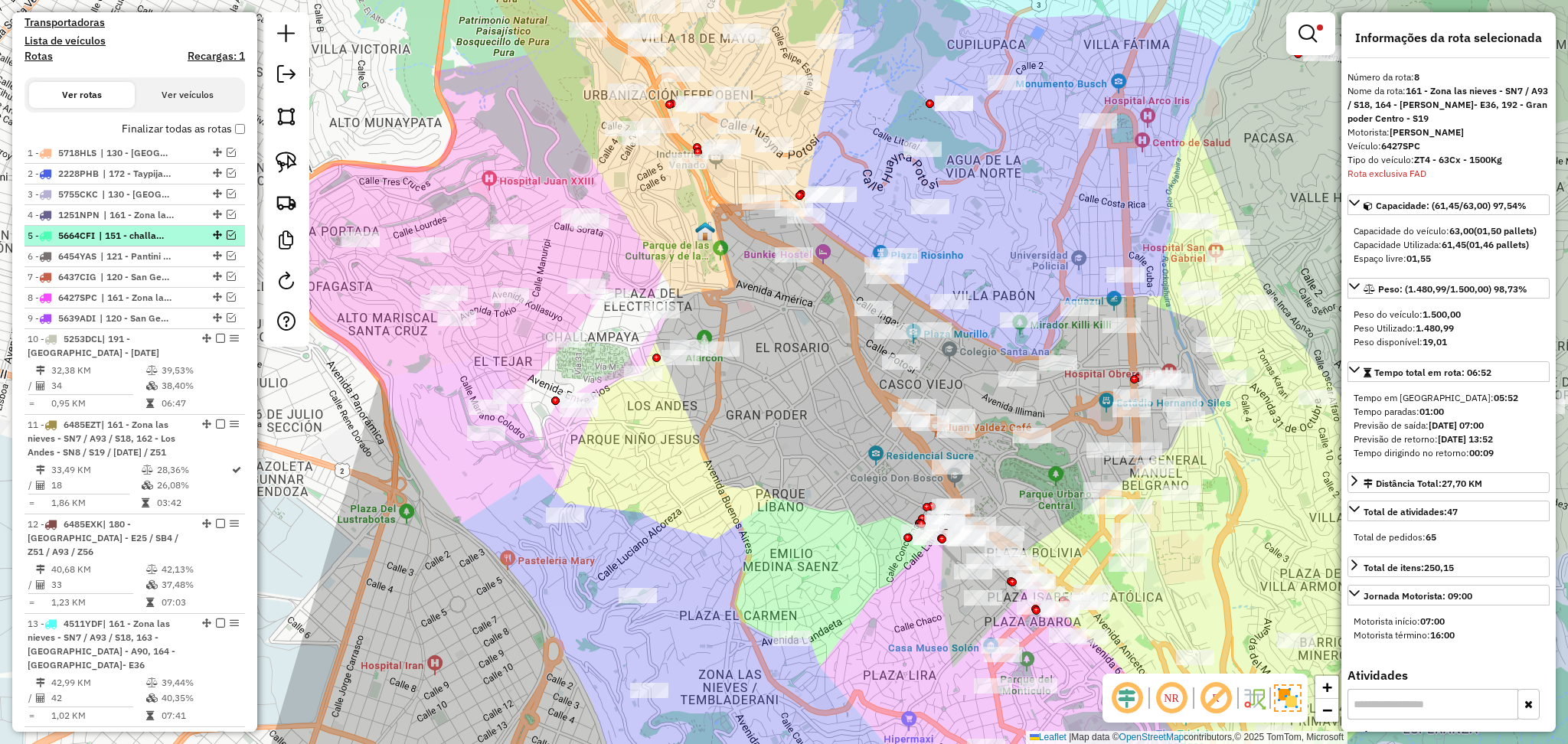
scroll to position [437, 0]
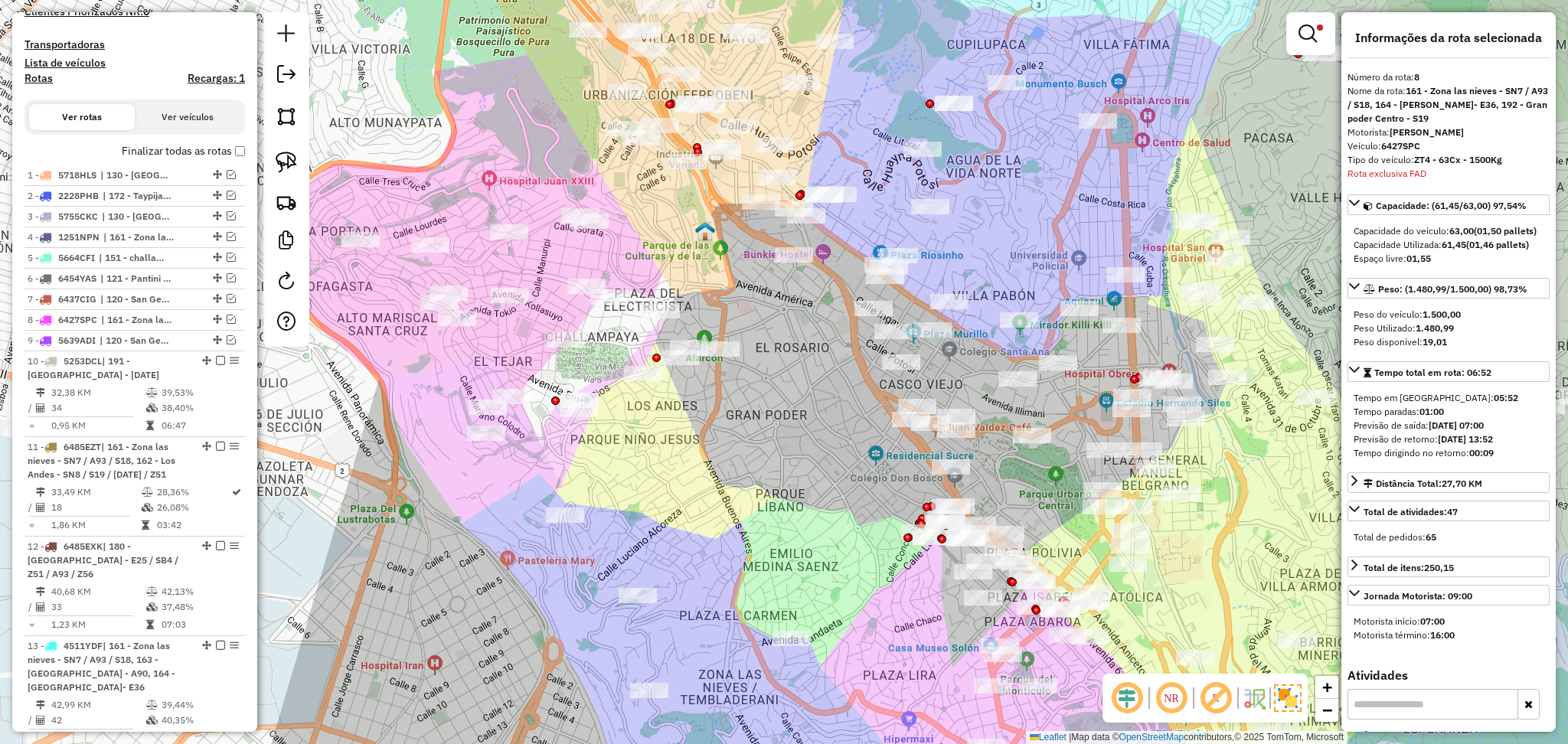
click at [40, 76] on h4 "Rotas" at bounding box center [39, 79] width 28 height 13
select select
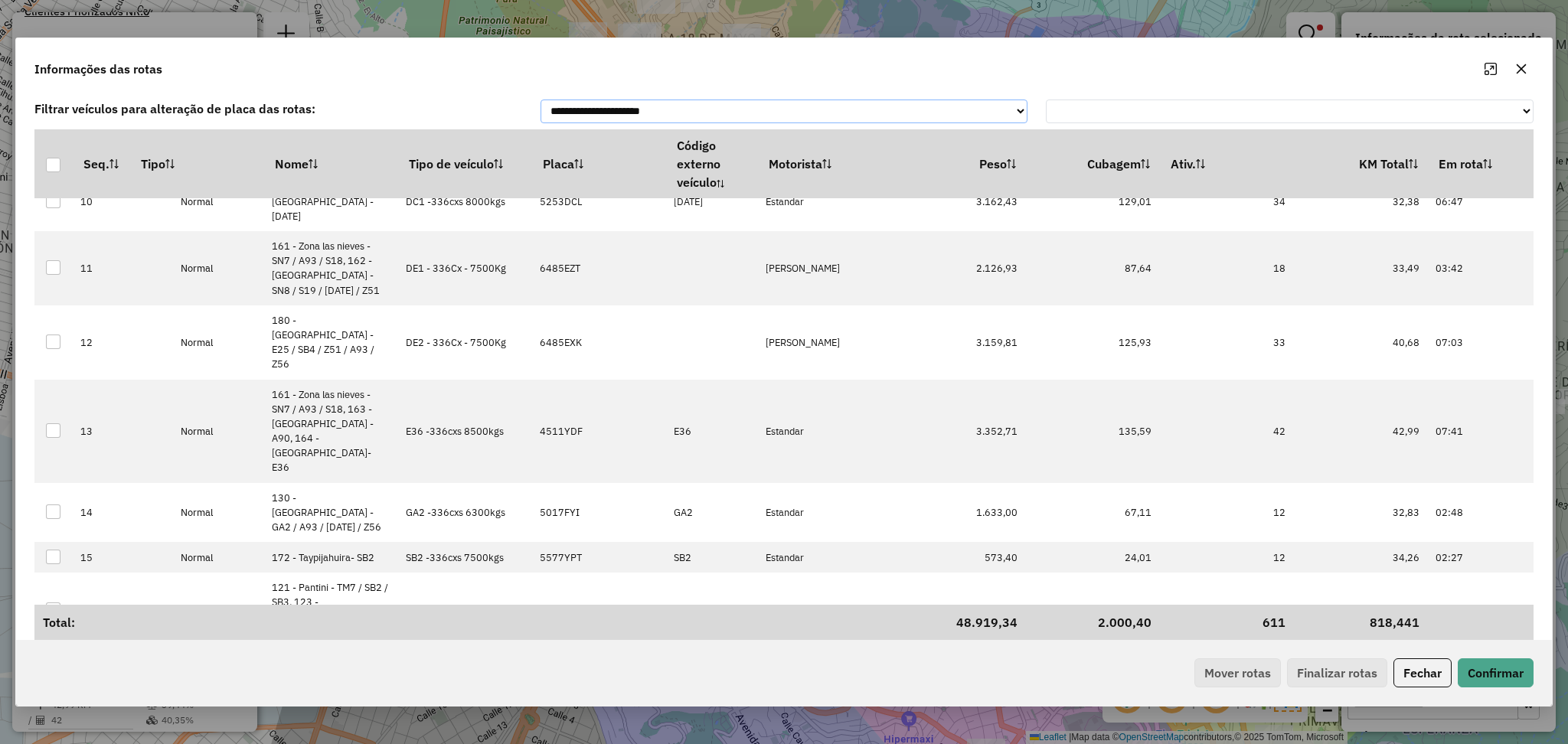
scroll to position [1080, 0]
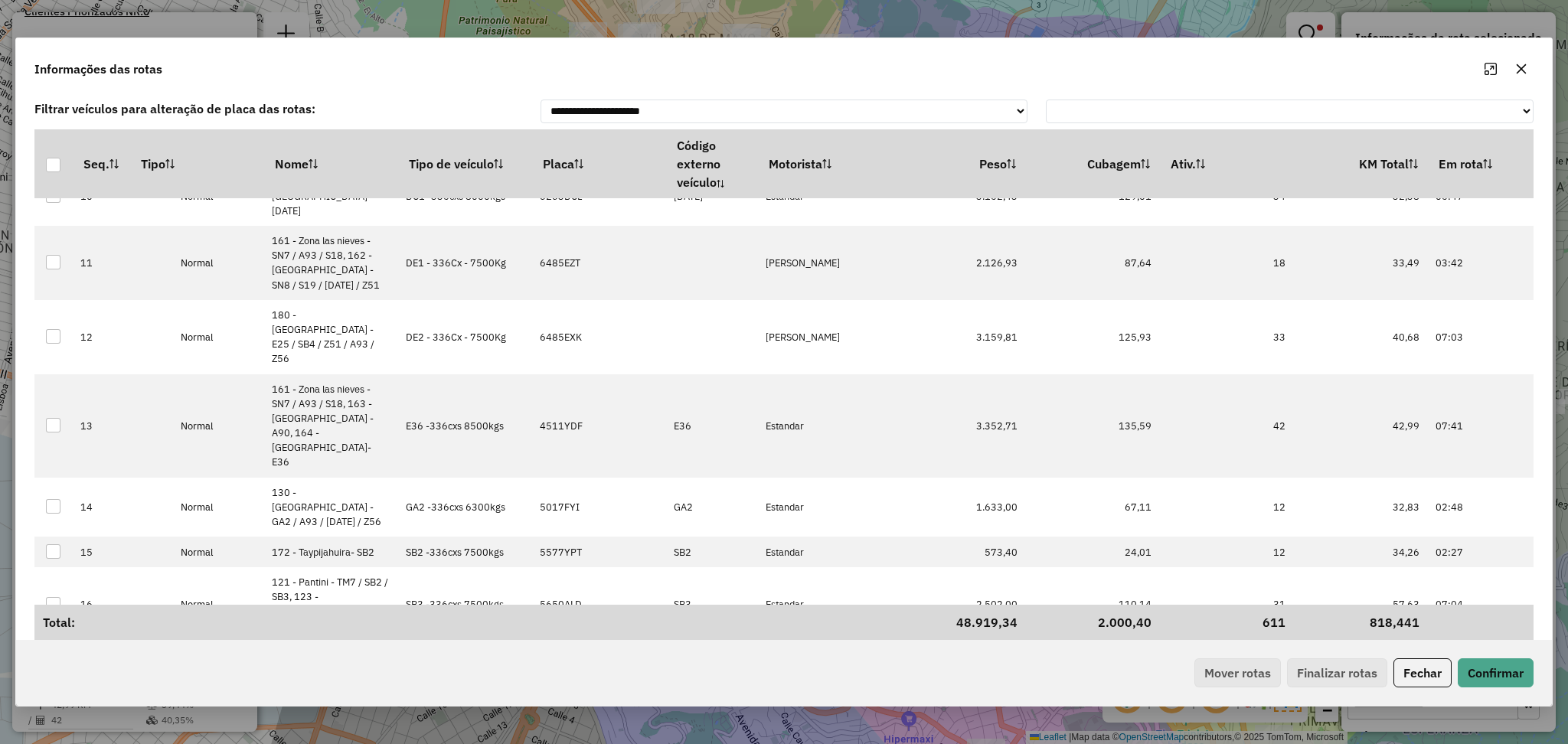
click at [1517, 72] on icon "button" at bounding box center [1521, 68] width 10 height 10
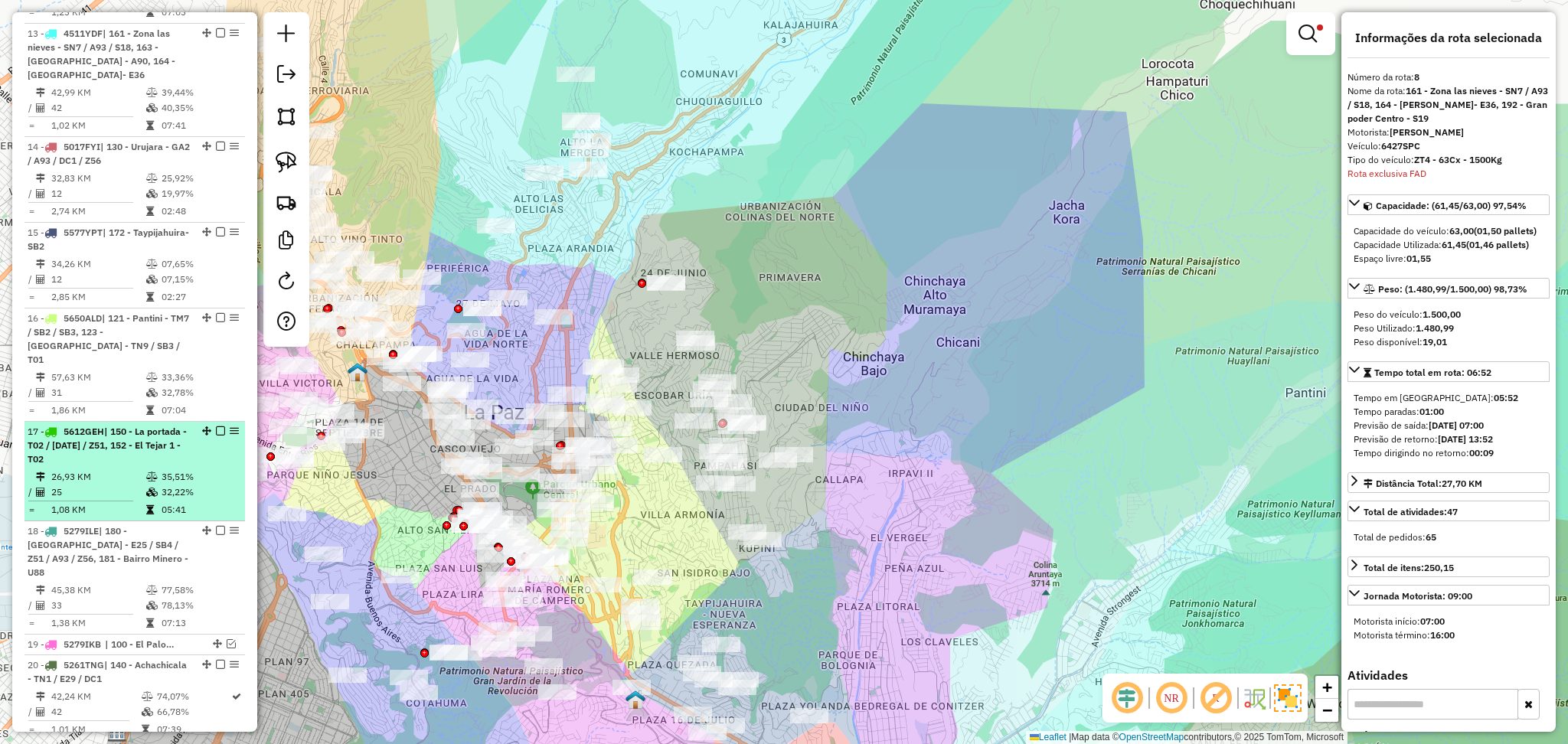
scroll to position [1152, 0]
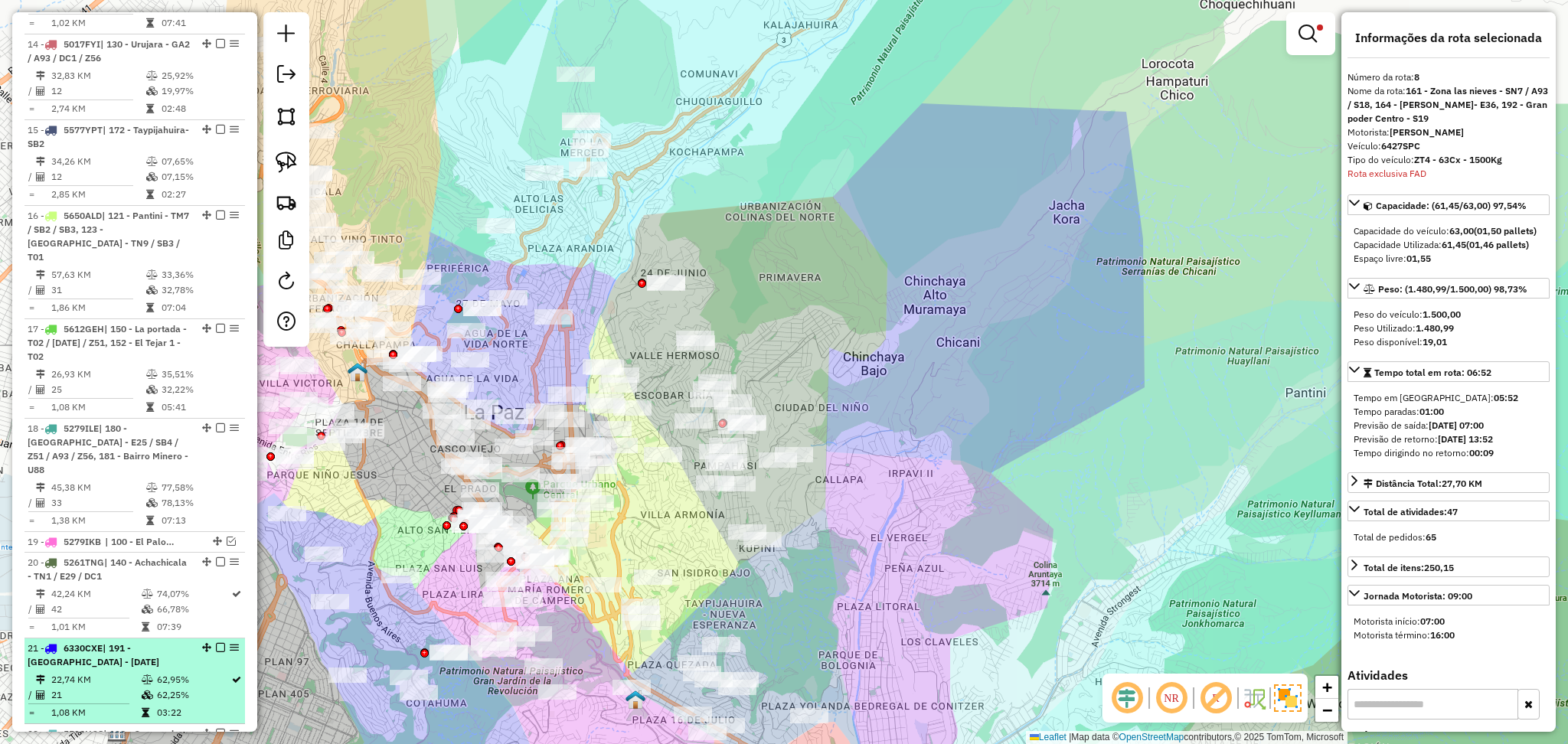
click at [96, 641] on div "21 - 6330CXE | 191 - Casca viejo Centro - DC1" at bounding box center [109, 655] width 162 height 28
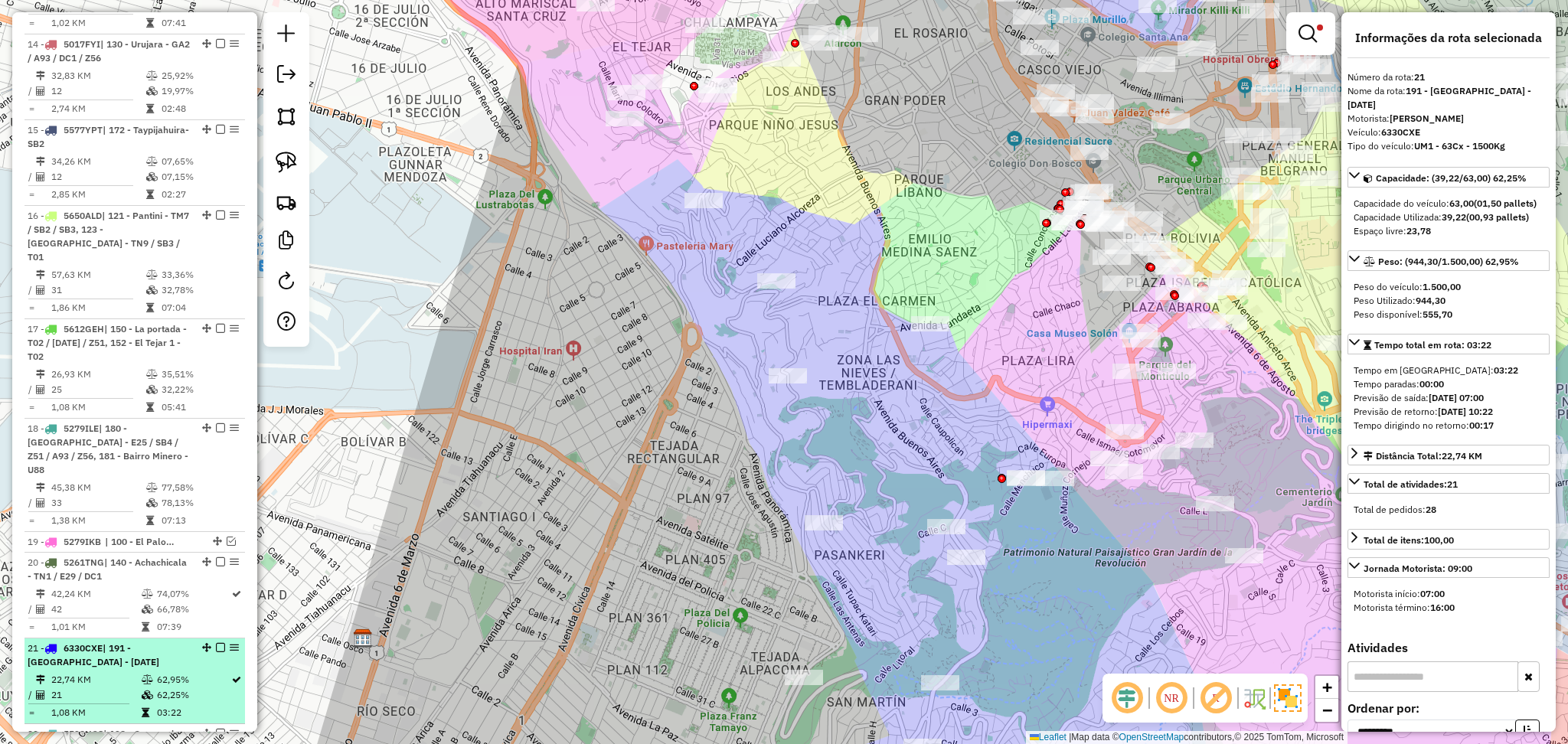
click at [217, 643] on em at bounding box center [220, 647] width 9 height 9
click at [211, 643] on em at bounding box center [206, 647] width 9 height 9
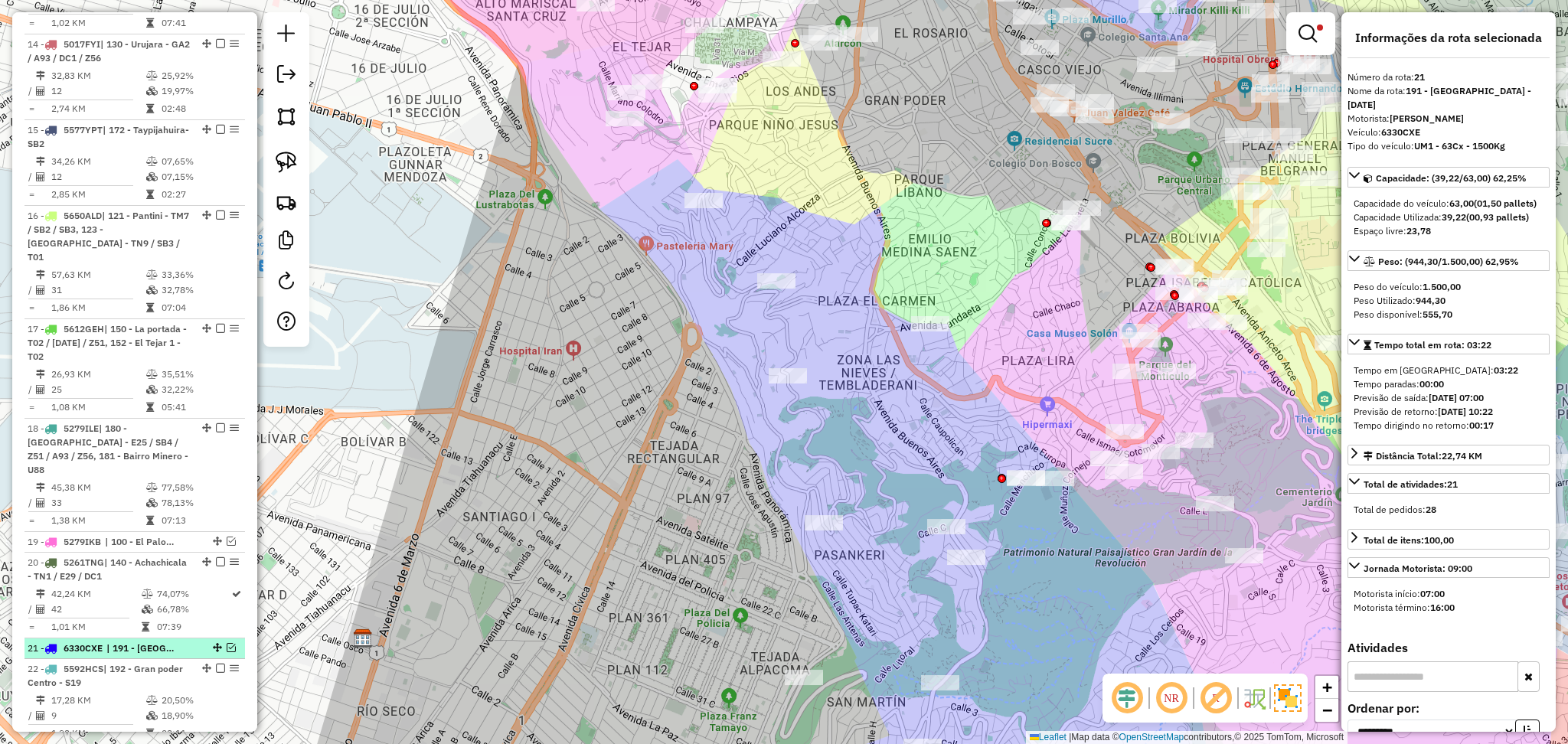
click at [227, 643] on em at bounding box center [231, 647] width 9 height 9
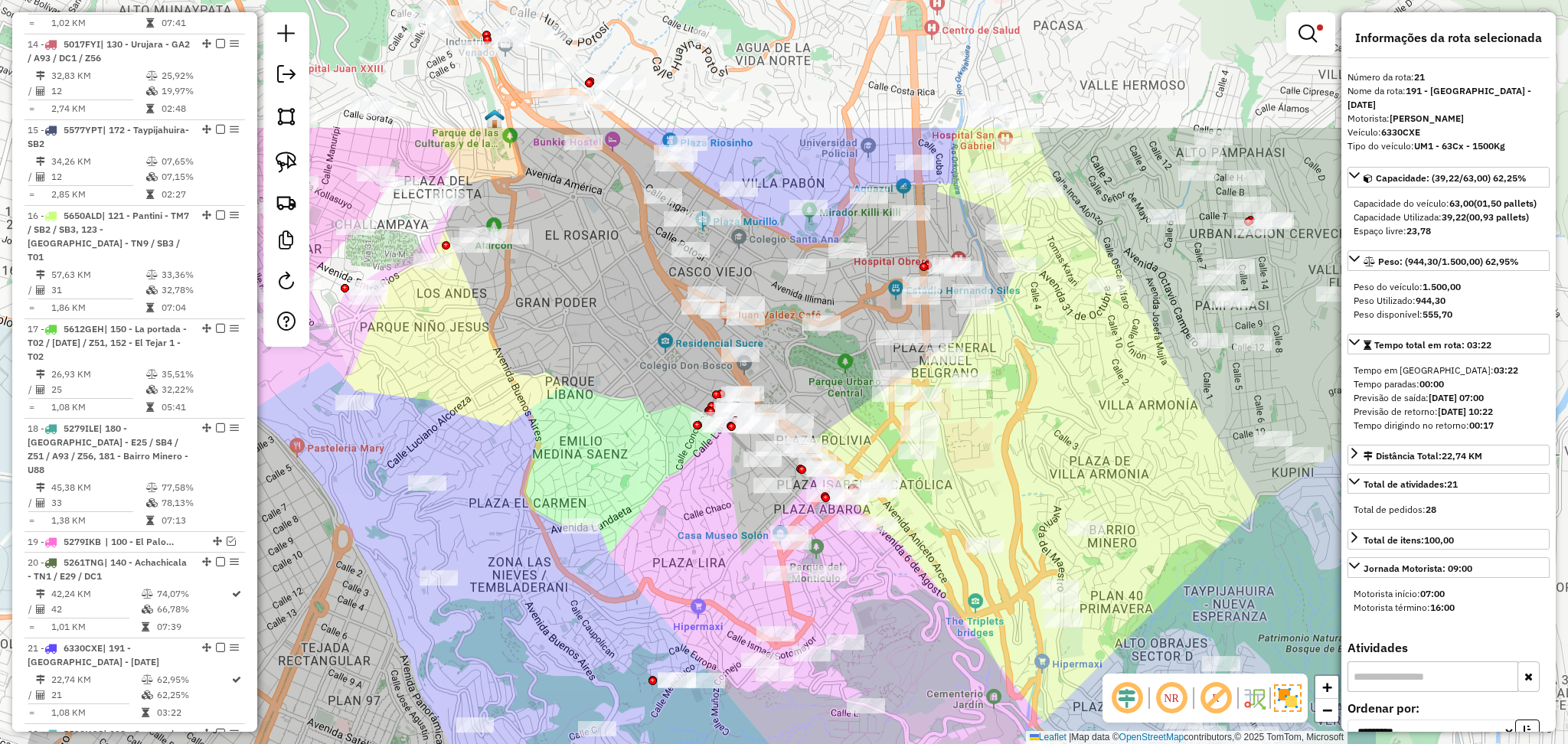
drag, startPoint x: 1029, startPoint y: 347, endPoint x: 659, endPoint y: 580, distance: 437.3
click at [659, 580] on div "Limpar filtros Janela de atendimento Grade de atendimento Capacidade Transporta…" at bounding box center [784, 372] width 1568 height 744
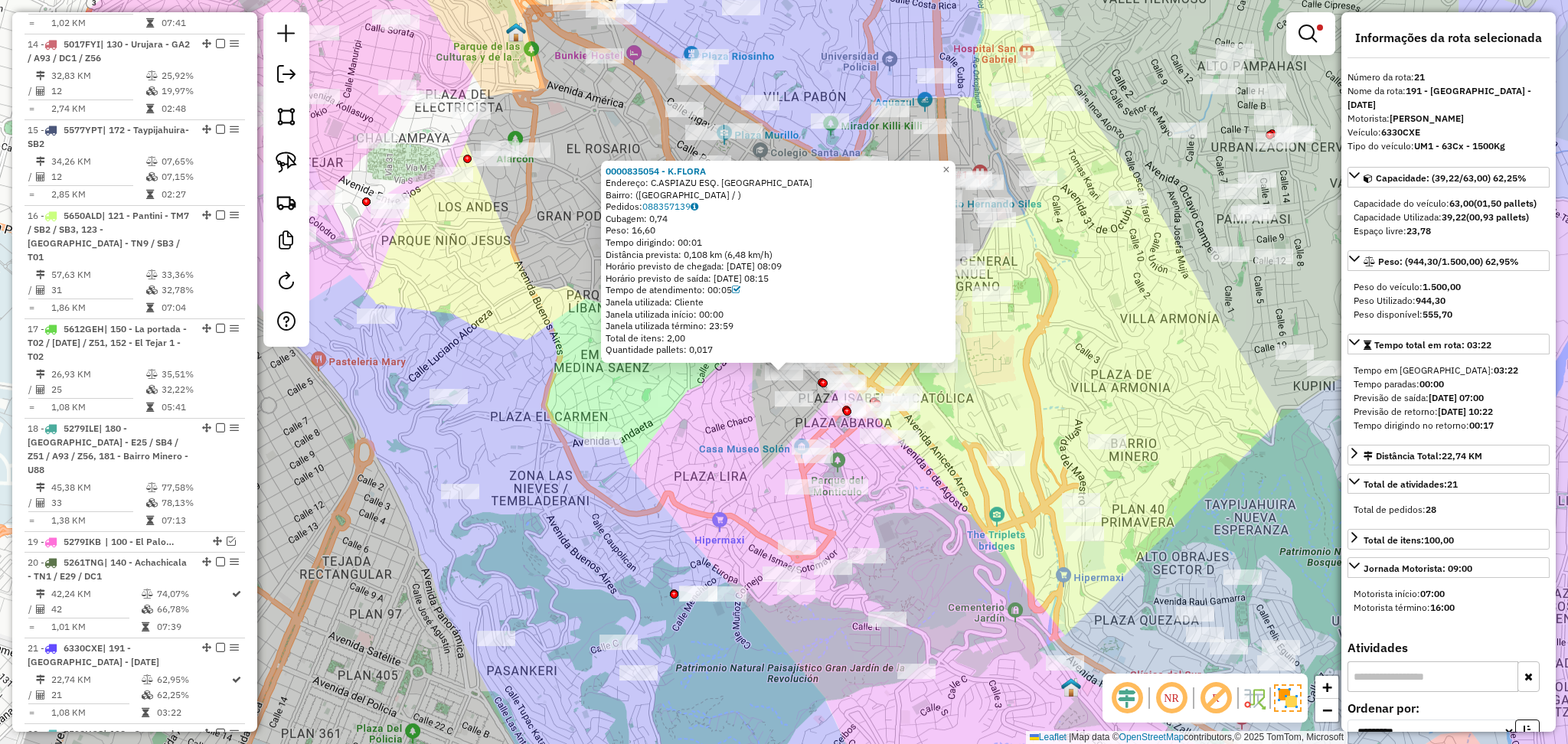
scroll to position [1545, 0]
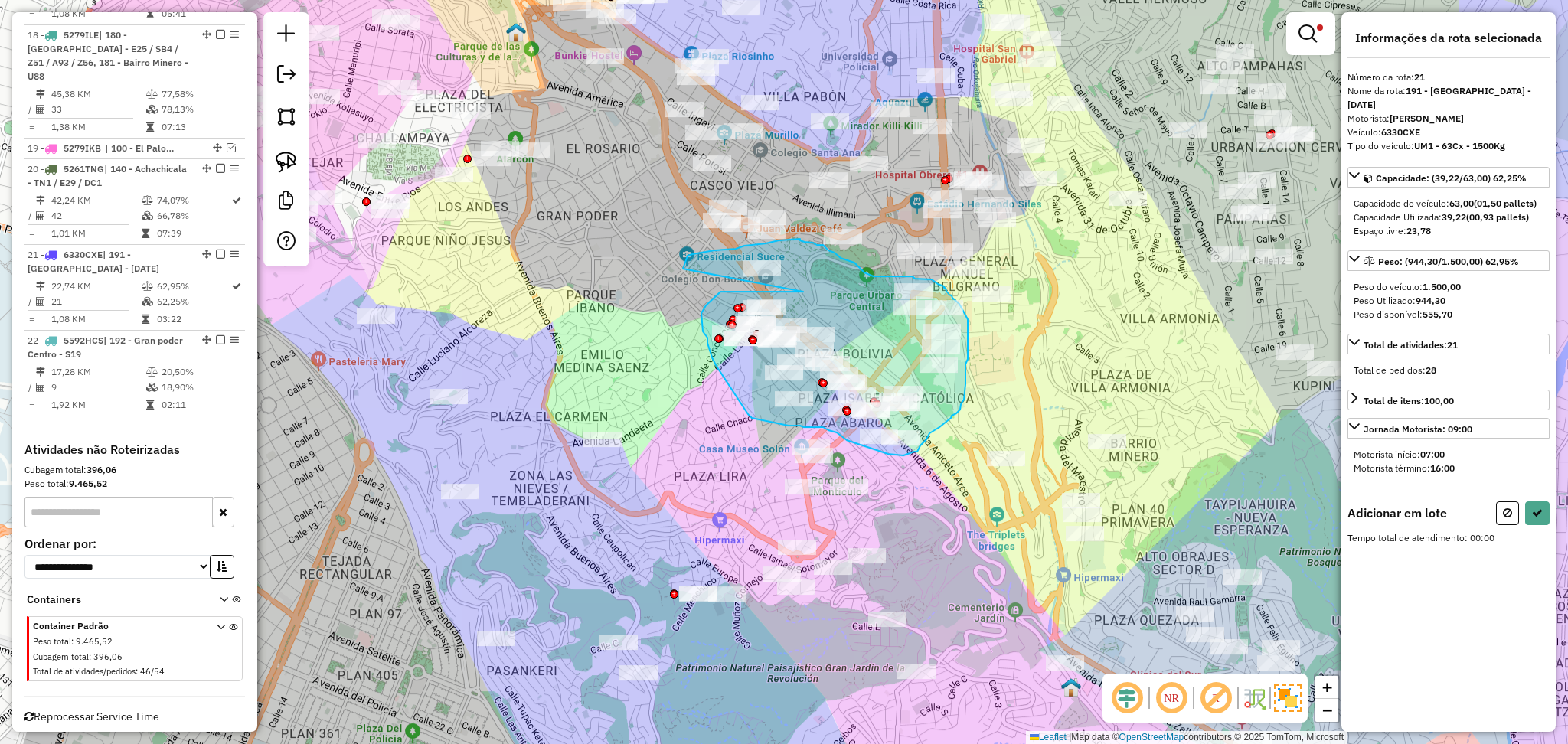
drag, startPoint x: 748, startPoint y: 292, endPoint x: 683, endPoint y: 269, distance: 68.9
click at [683, 269] on hb-app "Aplicando filtros Pop-up bloqueado! Seu navegador bloqueou automáticamente a ab…" at bounding box center [784, 372] width 1568 height 744
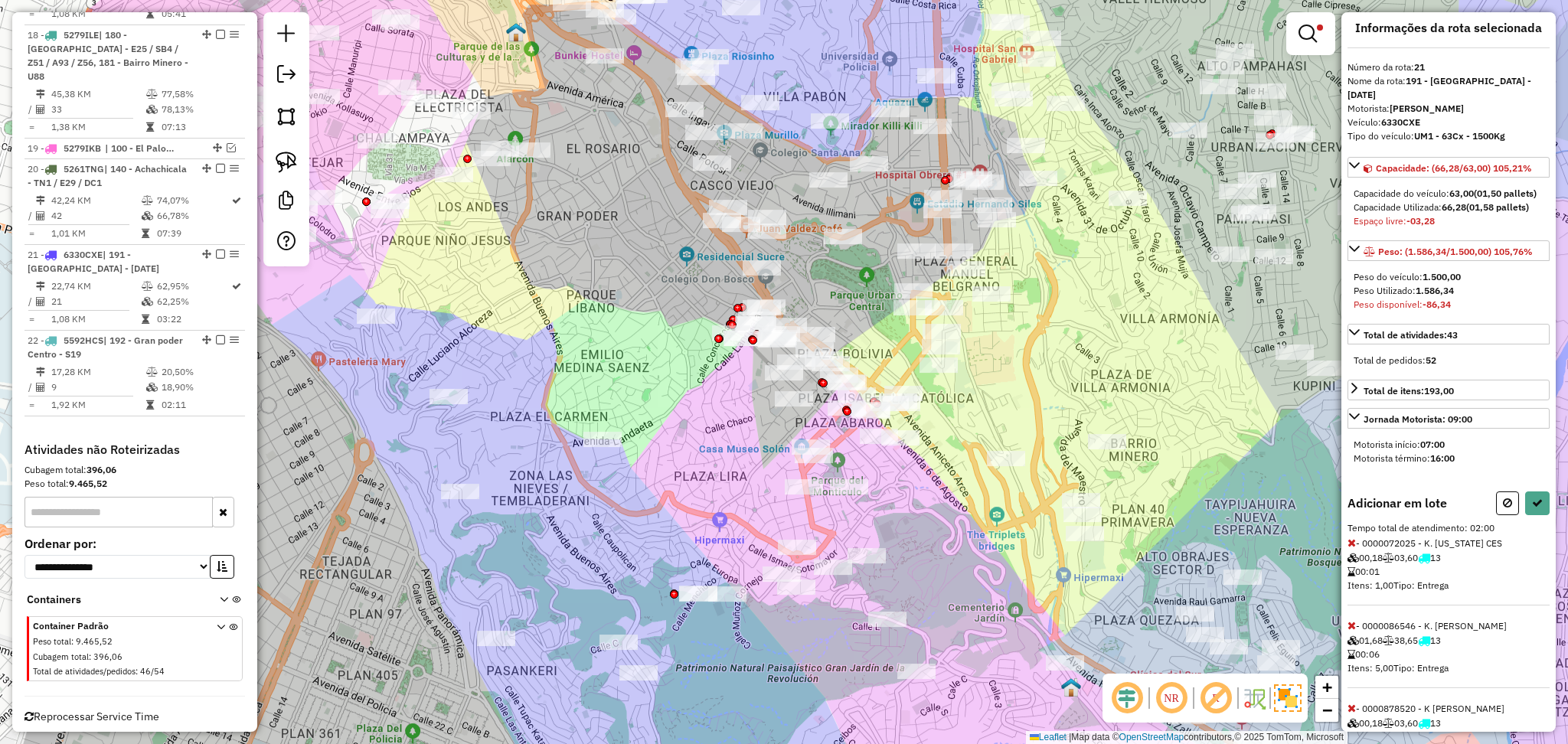
scroll to position [7, 0]
click at [1503, 511] on icon at bounding box center [1507, 506] width 9 height 11
select select "**********"
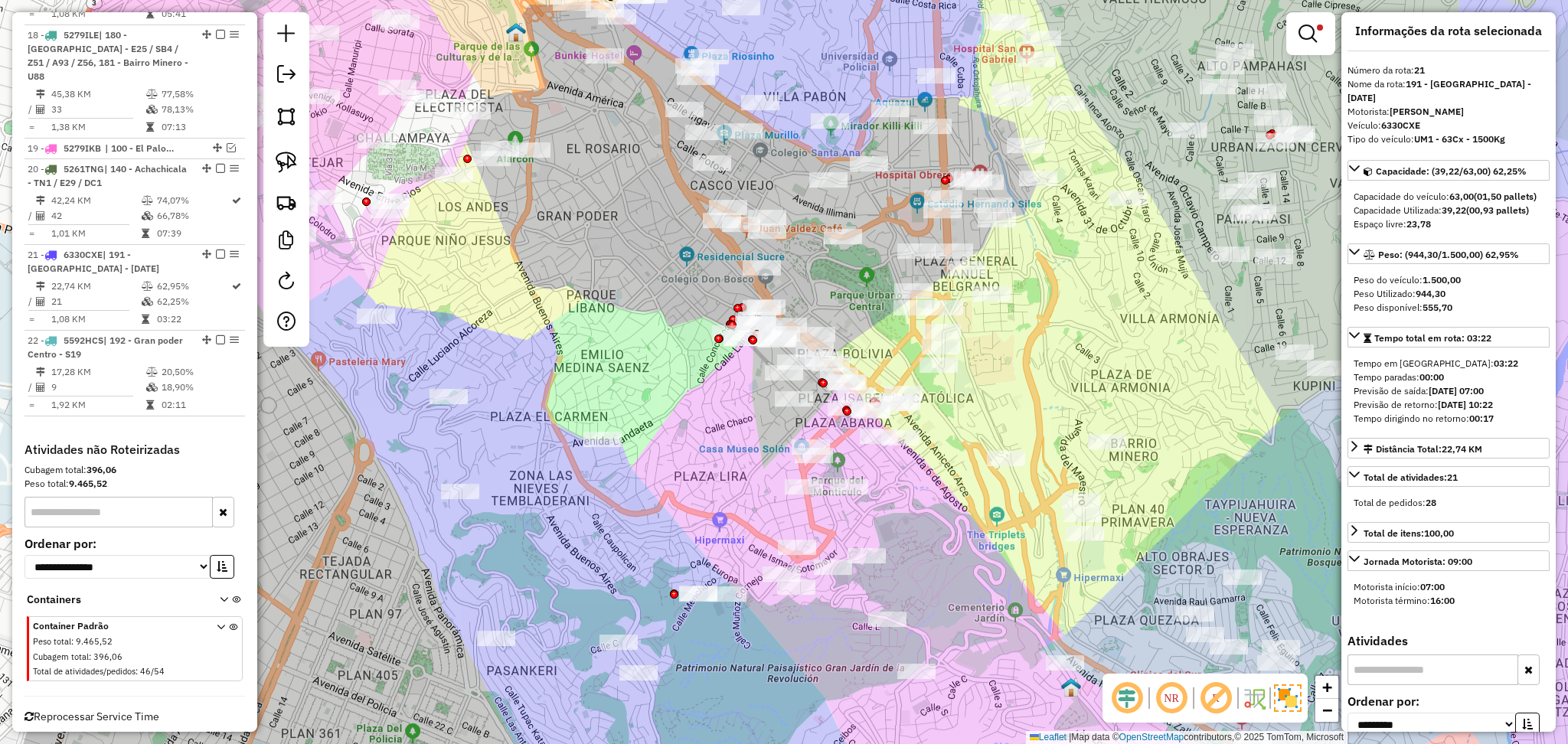
click at [1322, 36] on link at bounding box center [1311, 33] width 37 height 30
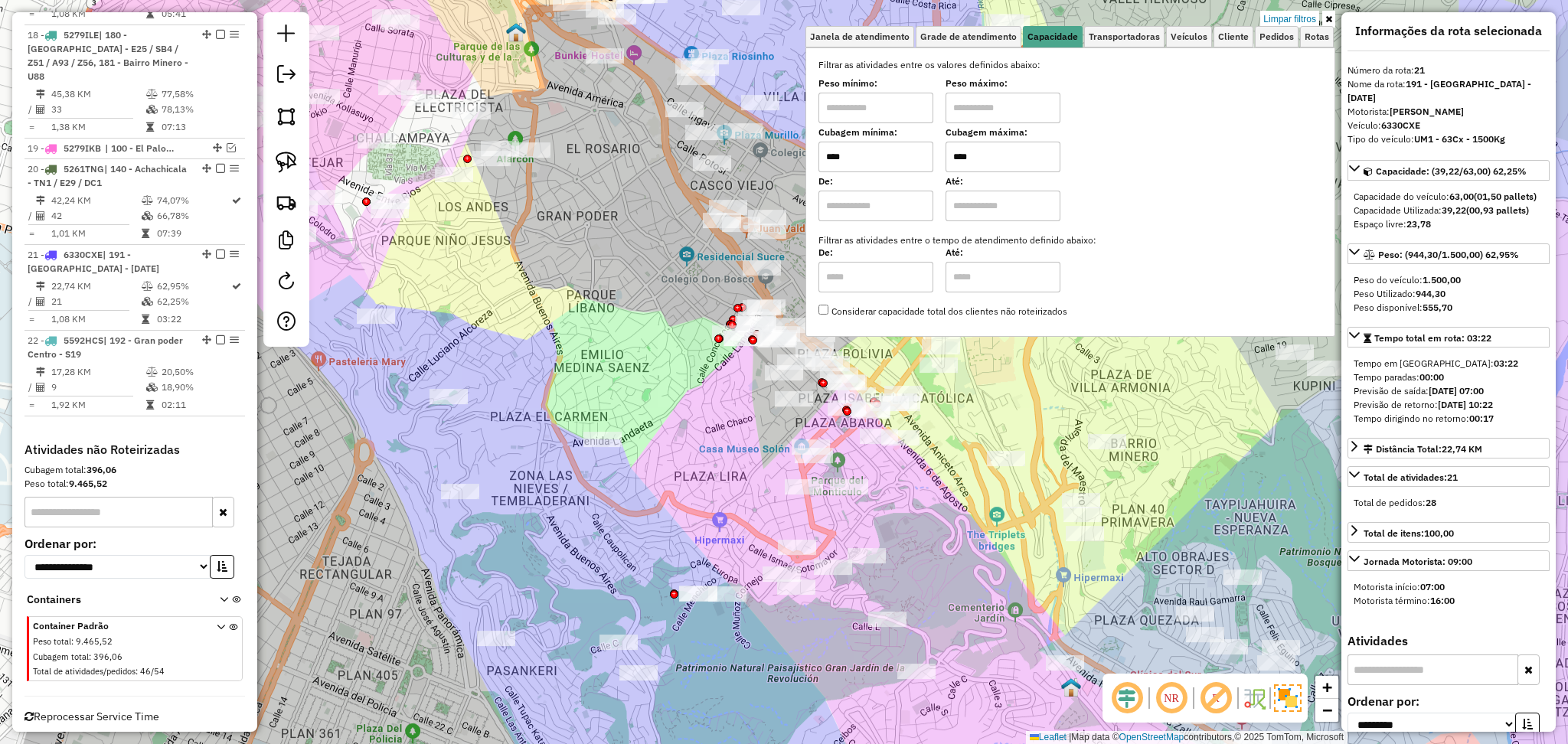
click at [1043, 146] on input "****" at bounding box center [1003, 156] width 115 height 30
click at [1043, 146] on input "****" at bounding box center [1003, 156] width 115 height 30
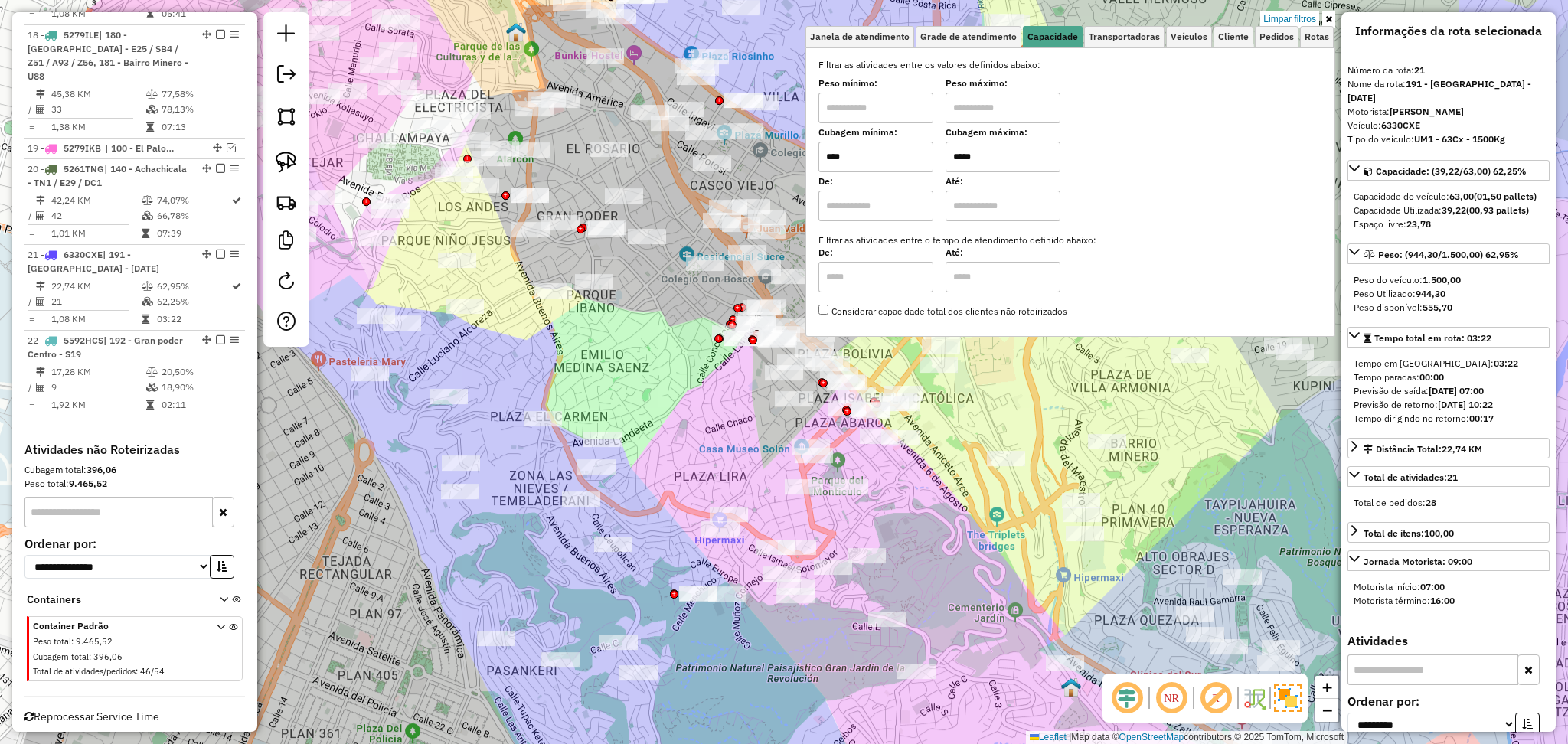
type input "*****"
click at [632, 418] on div "Limpar filtros Janela de atendimento Grade de atendimento Capacidade Transporta…" at bounding box center [784, 372] width 1568 height 744
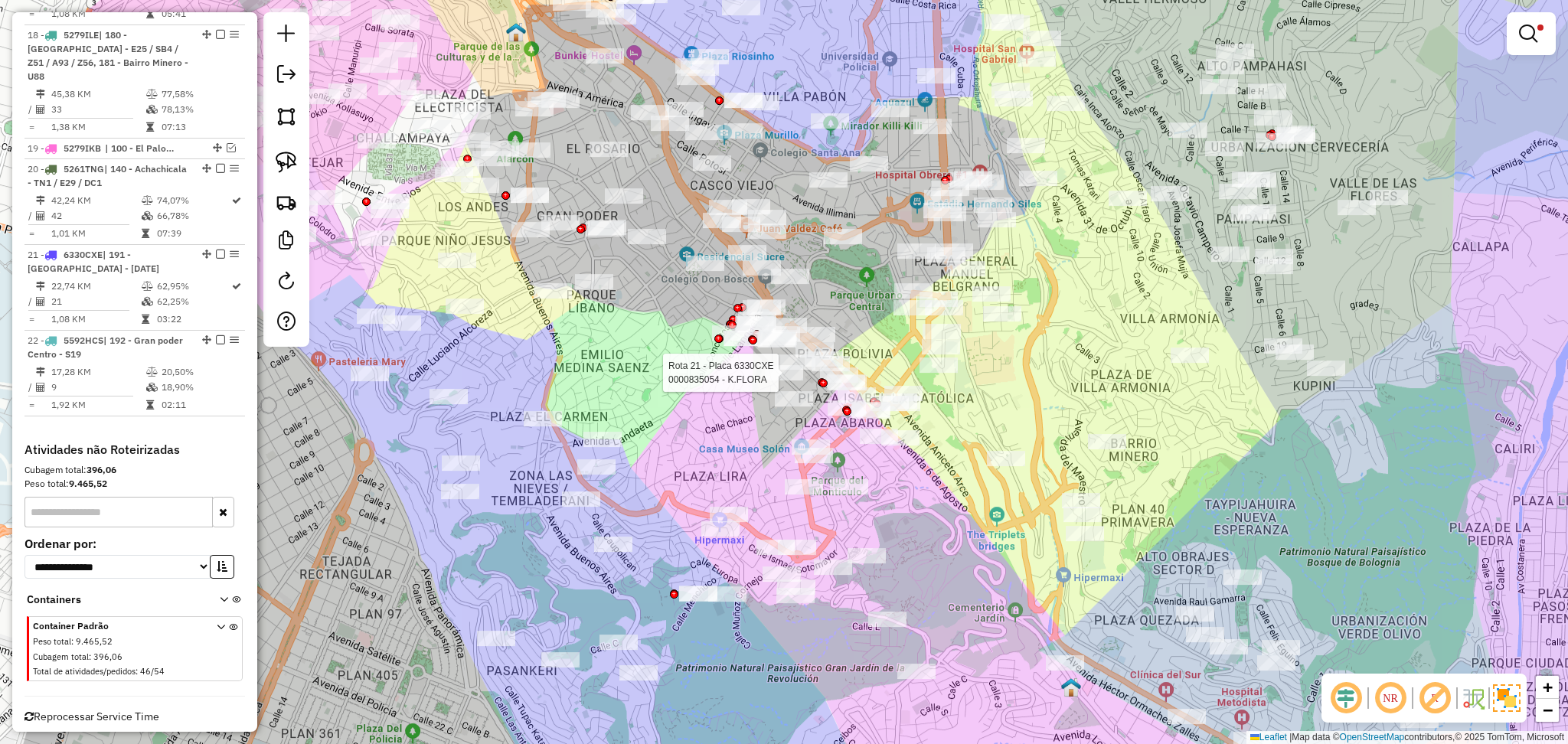
select select "**********"
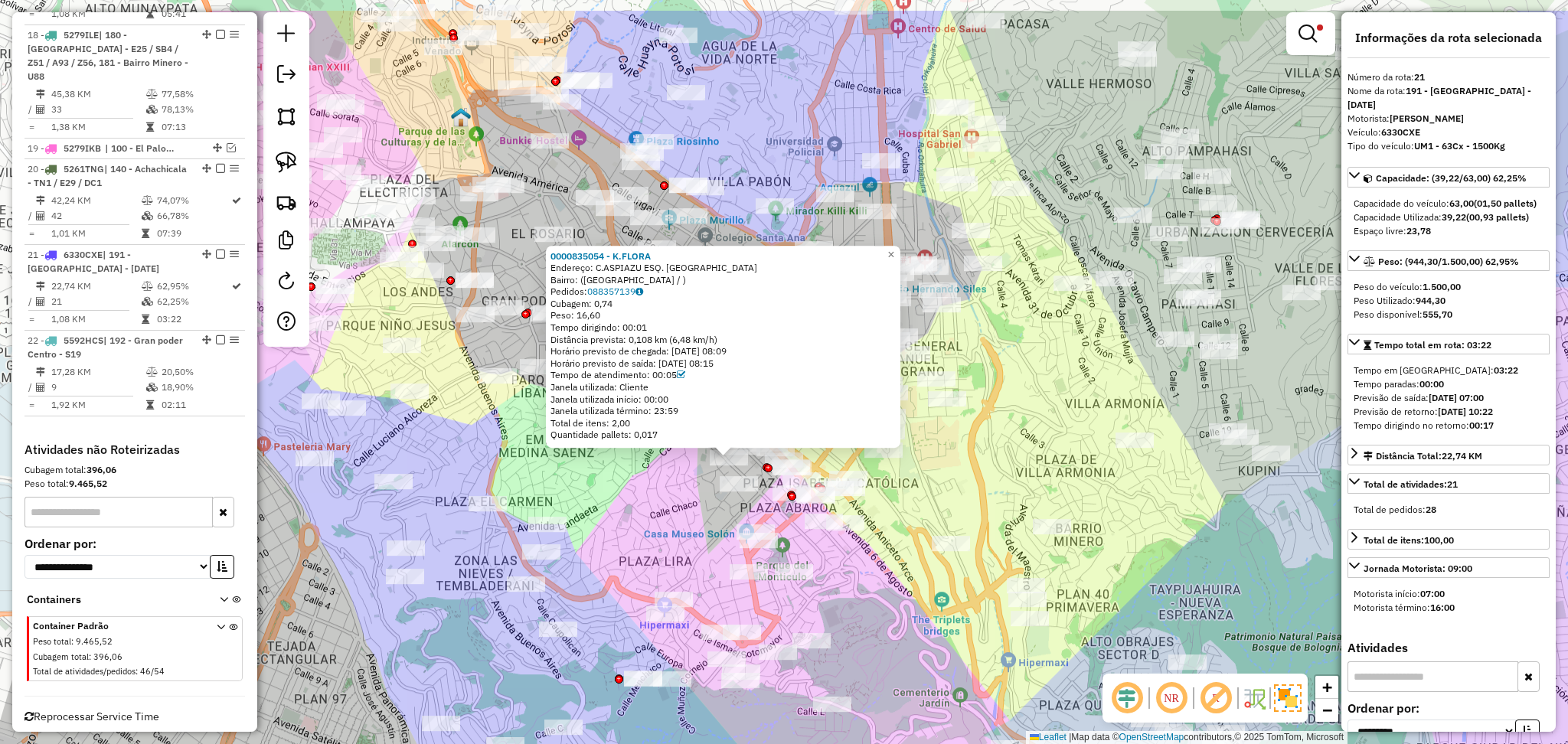
drag, startPoint x: 703, startPoint y: 408, endPoint x: 648, endPoint y: 493, distance: 101.2
click at [648, 493] on div "0000835054 - K.FLORA Endereço: C.ASPIAZU ESQ. SANCHES LIMA Bairro: (LA PAZ / ) …" at bounding box center [784, 372] width 1568 height 744
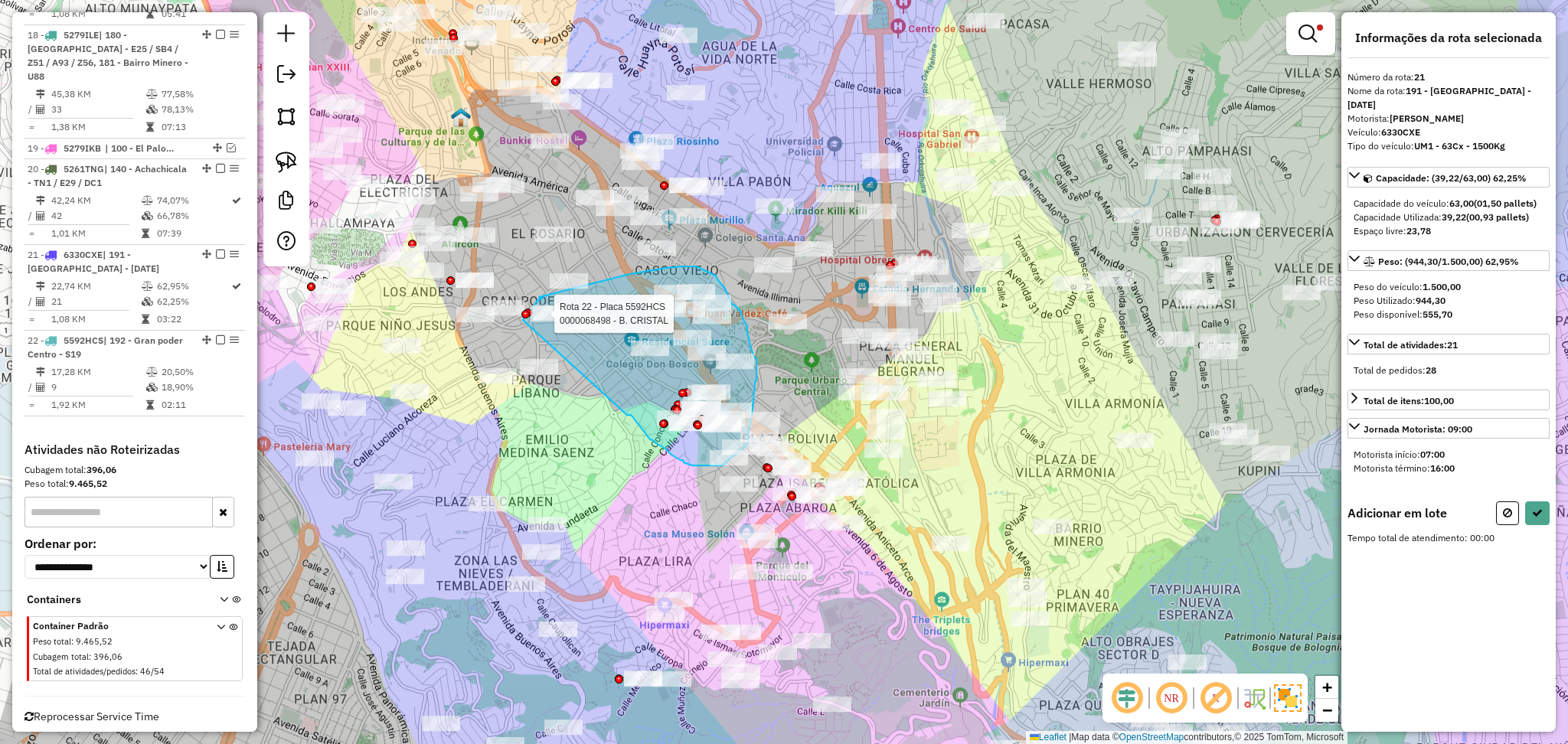
drag, startPoint x: 627, startPoint y: 415, endPoint x: 530, endPoint y: 326, distance: 131.6
click at [524, 320] on div "Rota 22 - Placa 5592HCS 0000068498 - B. CRISTAL Limpar filtros Janela de atendi…" at bounding box center [784, 372] width 1568 height 744
click at [525, 321] on hb-app "Aplicando filtros Pop-up bloqueado! Seu navegador bloqueou automáticamente a ab…" at bounding box center [784, 372] width 1568 height 744
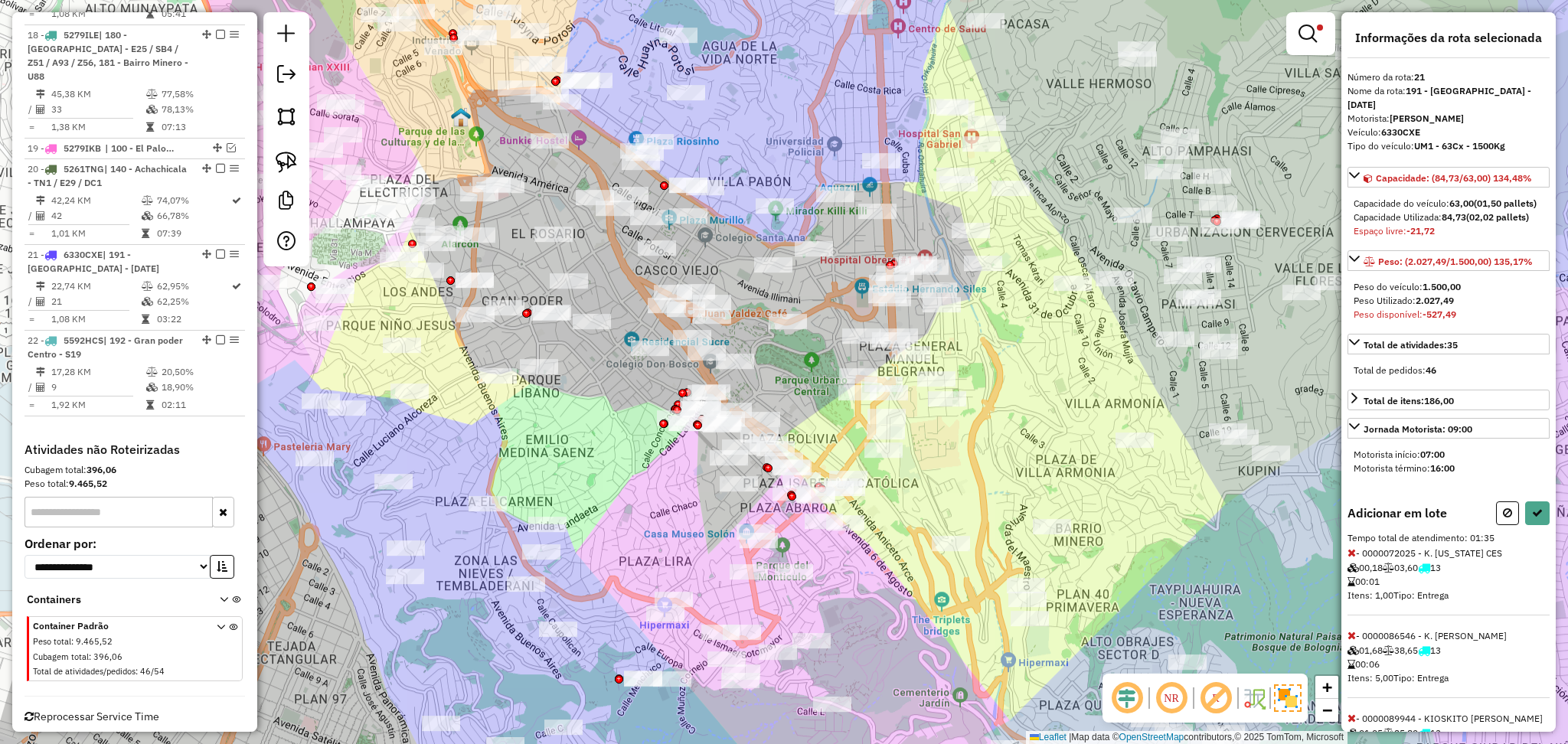
click at [1505, 519] on icon at bounding box center [1507, 512] width 9 height 11
select select "**********"
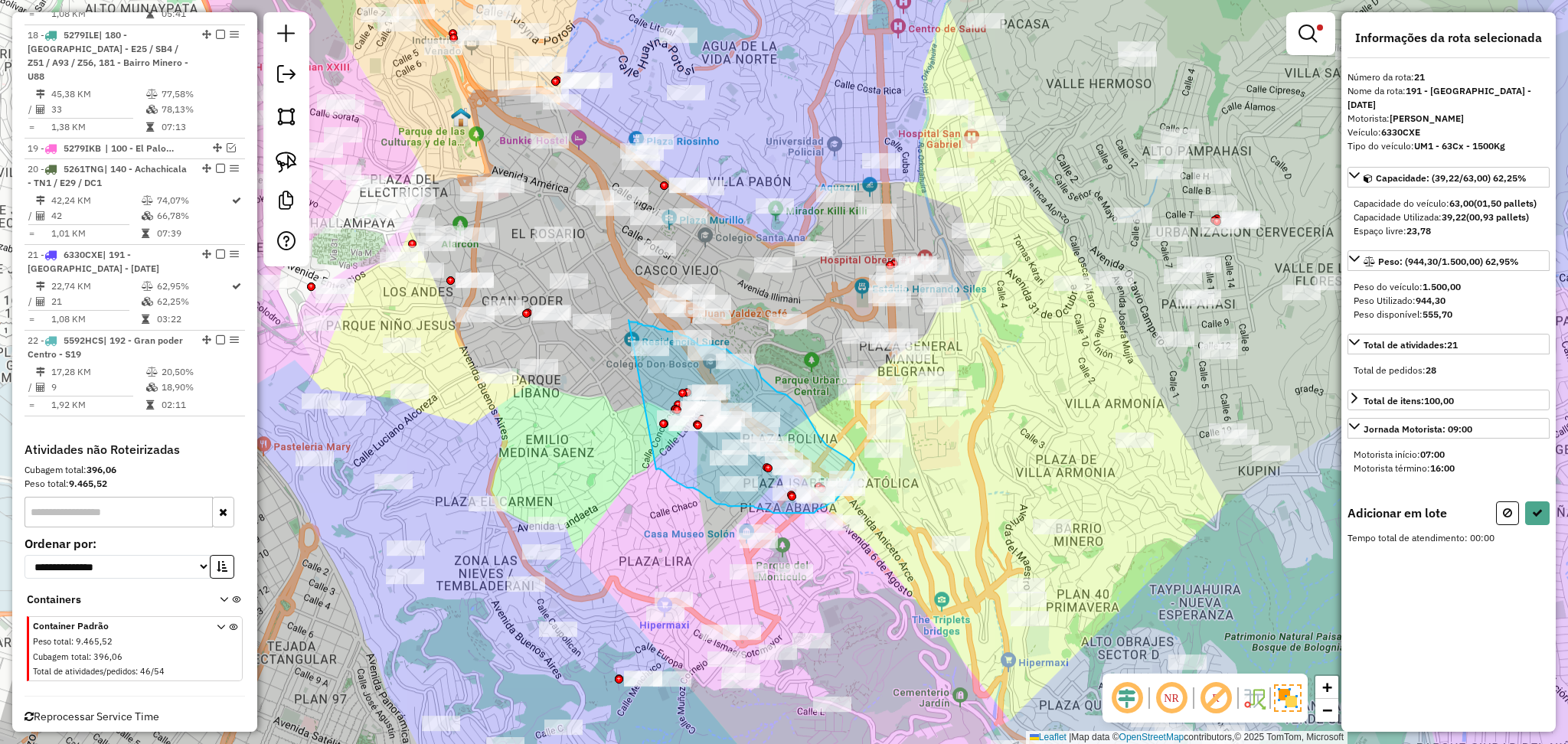
drag, startPoint x: 656, startPoint y: 469, endPoint x: 629, endPoint y: 320, distance: 151.4
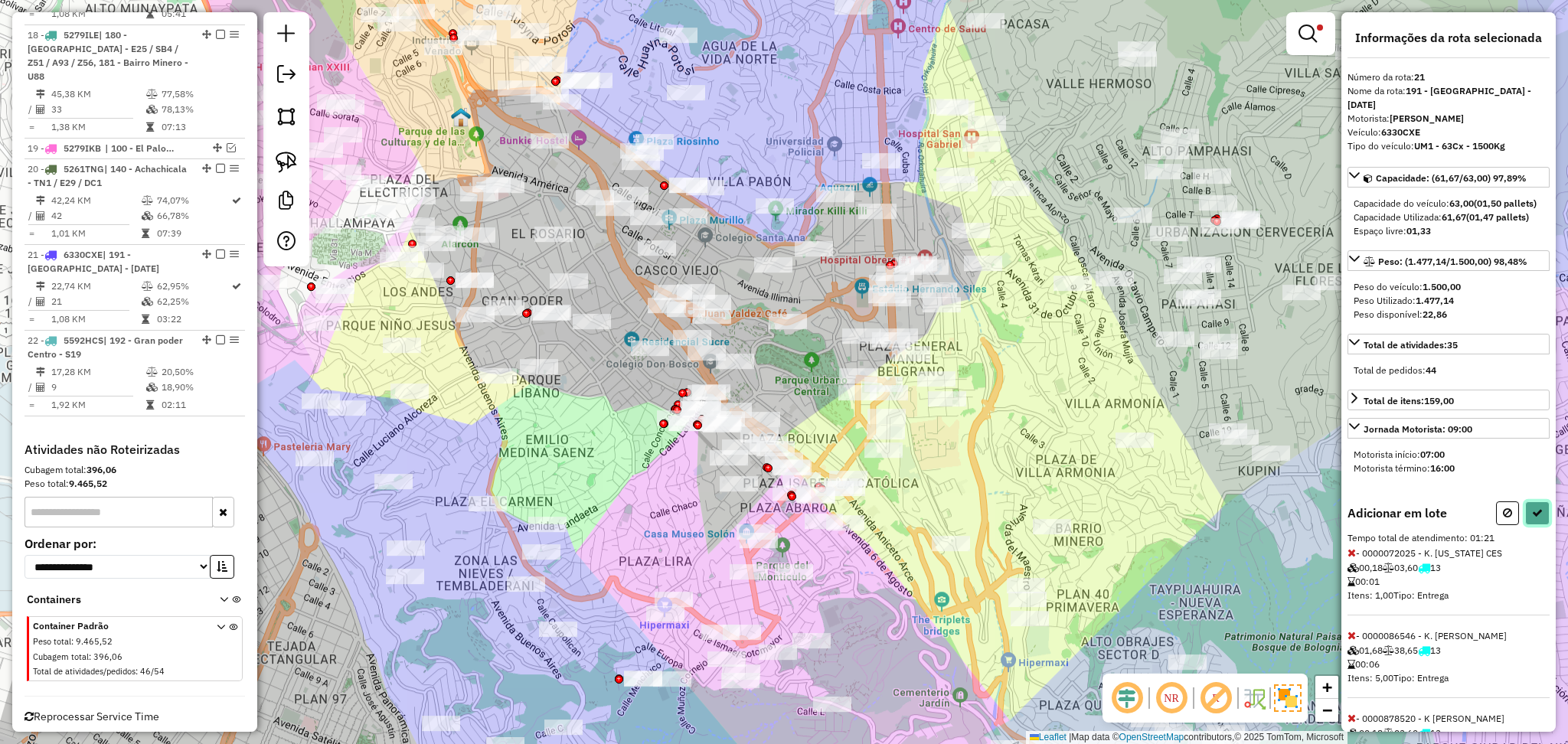
click at [1545, 512] on button at bounding box center [1538, 513] width 25 height 24
select select "**********"
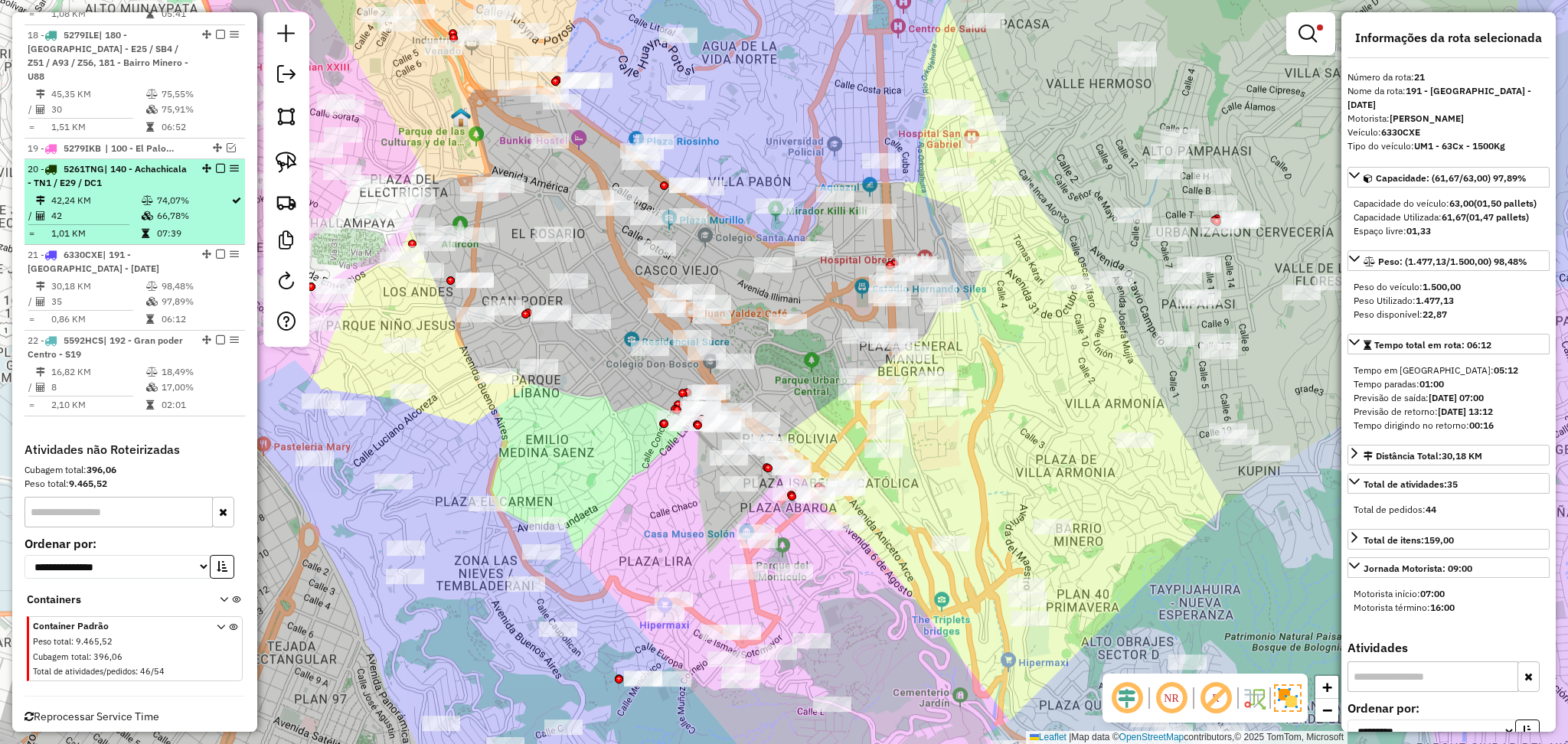
click at [216, 250] on em at bounding box center [220, 254] width 9 height 9
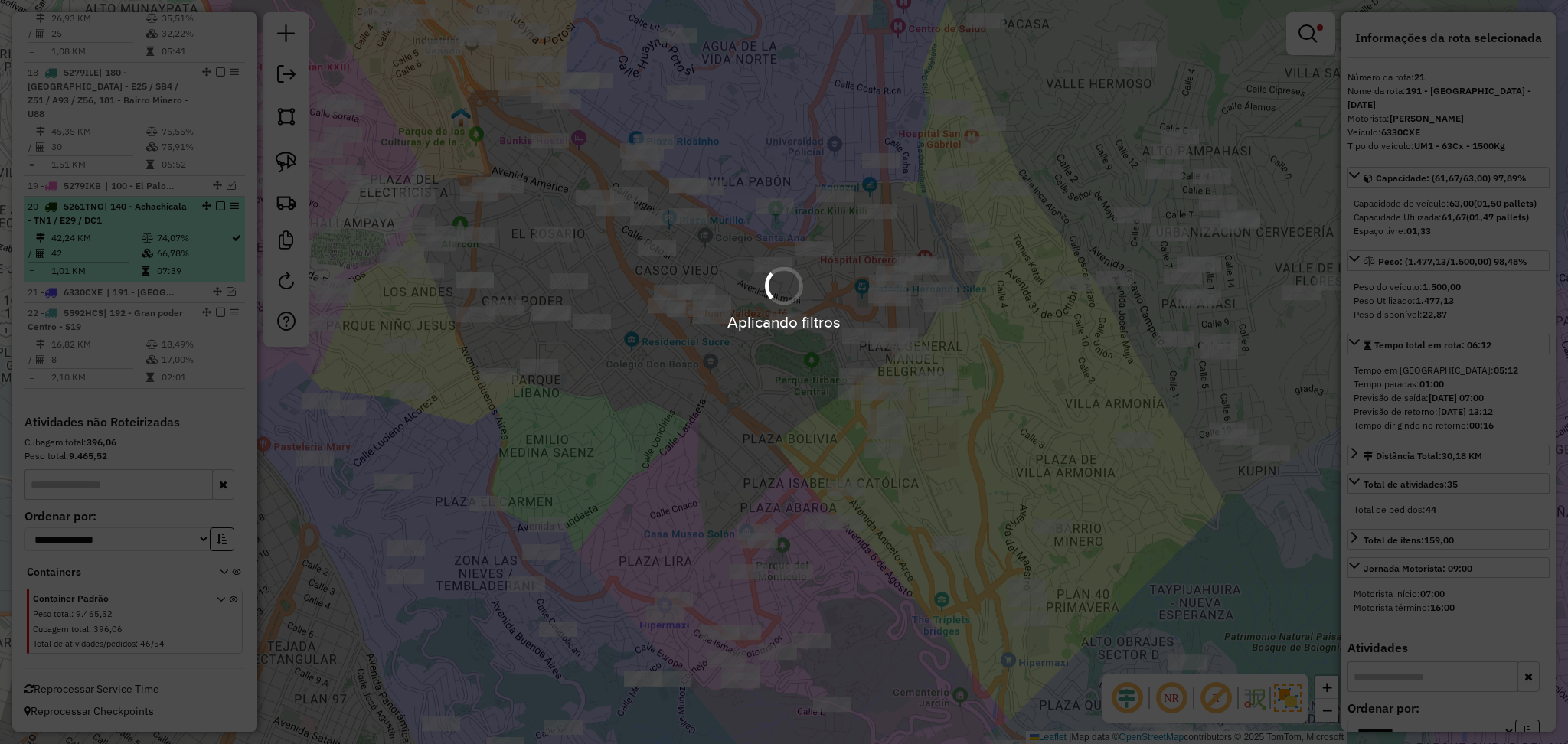
scroll to position [1479, 0]
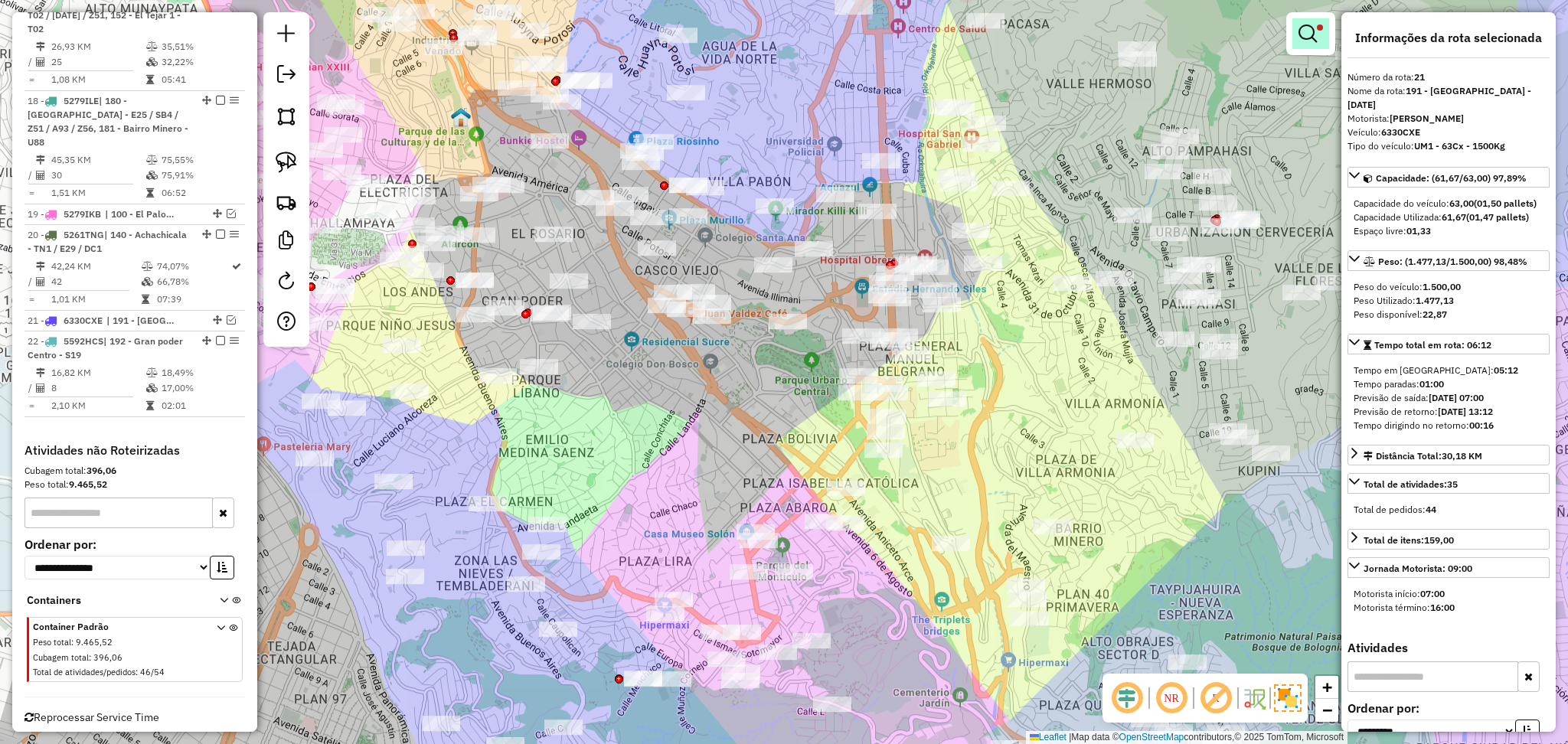
click at [1327, 36] on link at bounding box center [1311, 33] width 37 height 30
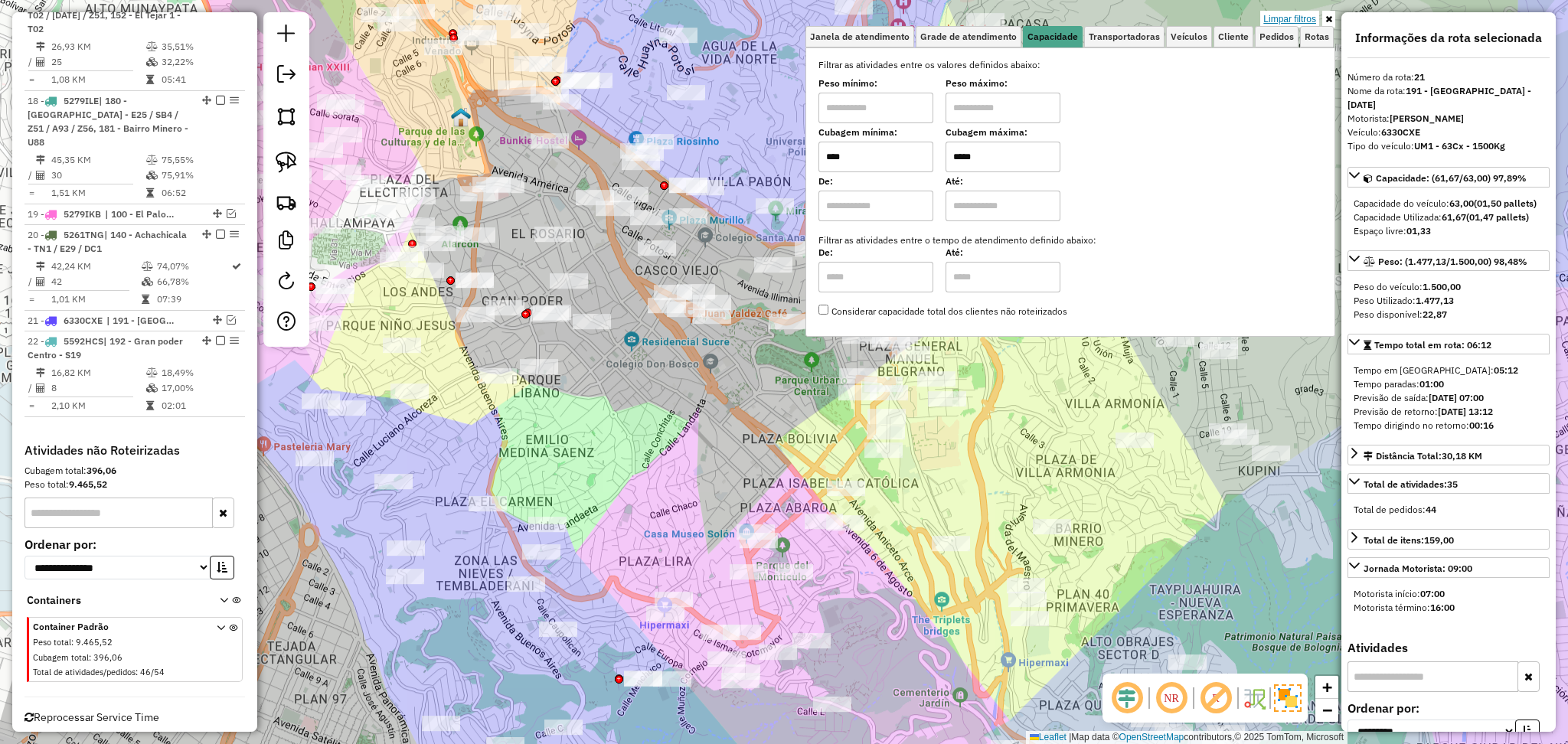
click at [1313, 19] on link "Limpar filtros" at bounding box center [1290, 19] width 59 height 16
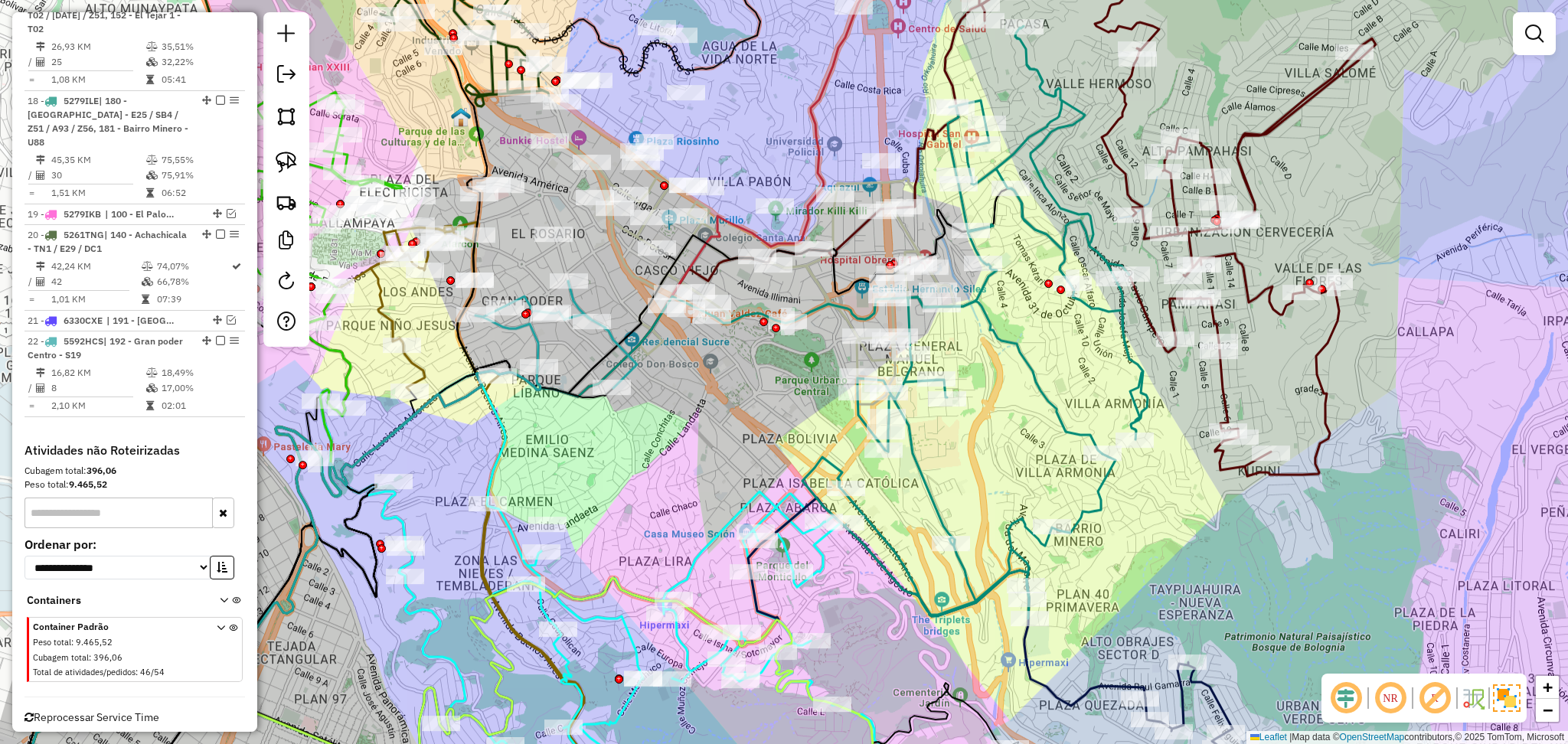
click at [1414, 238] on div "Janela de atendimento Grade de atendimento Capacidade Transportadoras Veículos …" at bounding box center [784, 372] width 1568 height 744
click at [1263, 144] on icon at bounding box center [1177, 207] width 398 height 538
select select "**********"
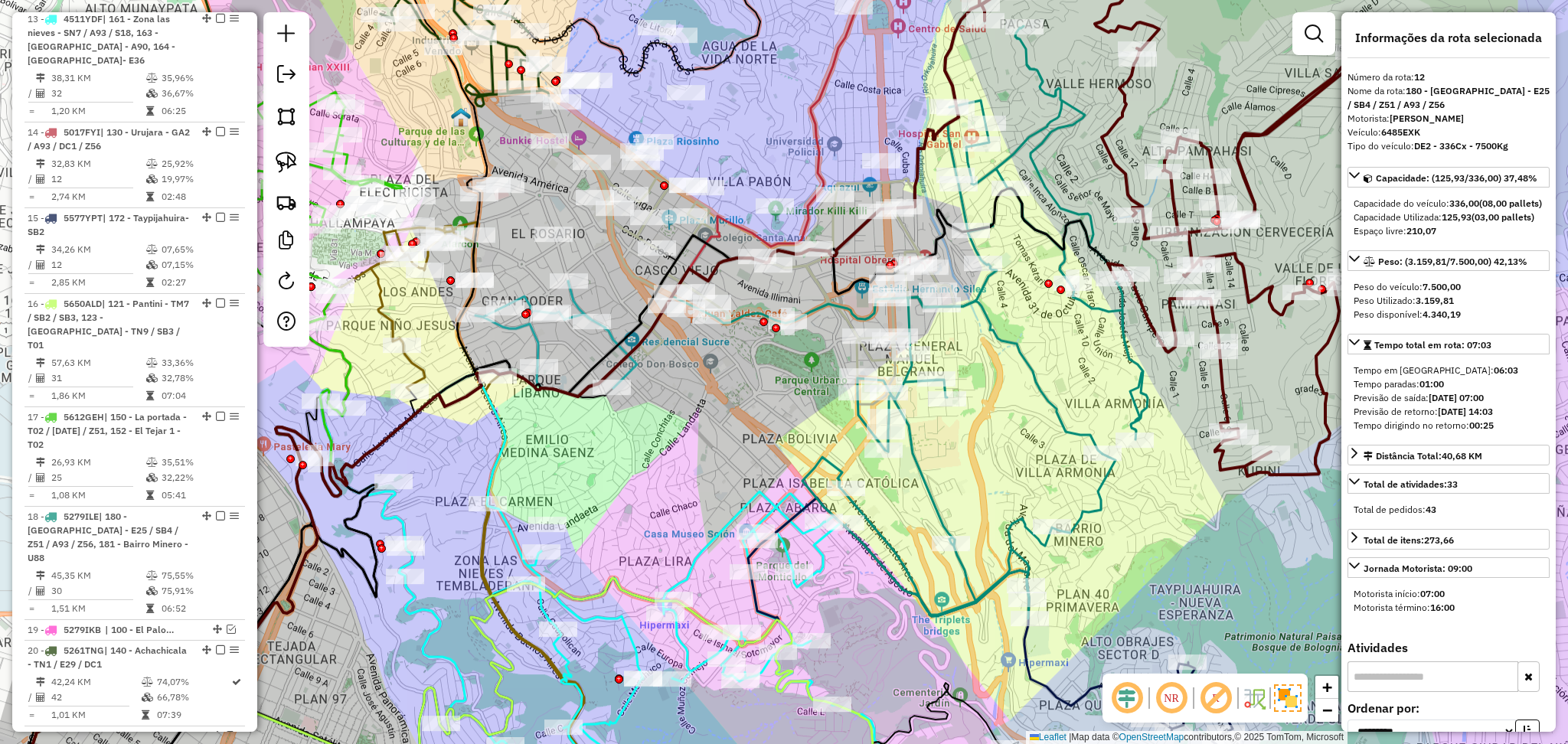
scroll to position [961, 0]
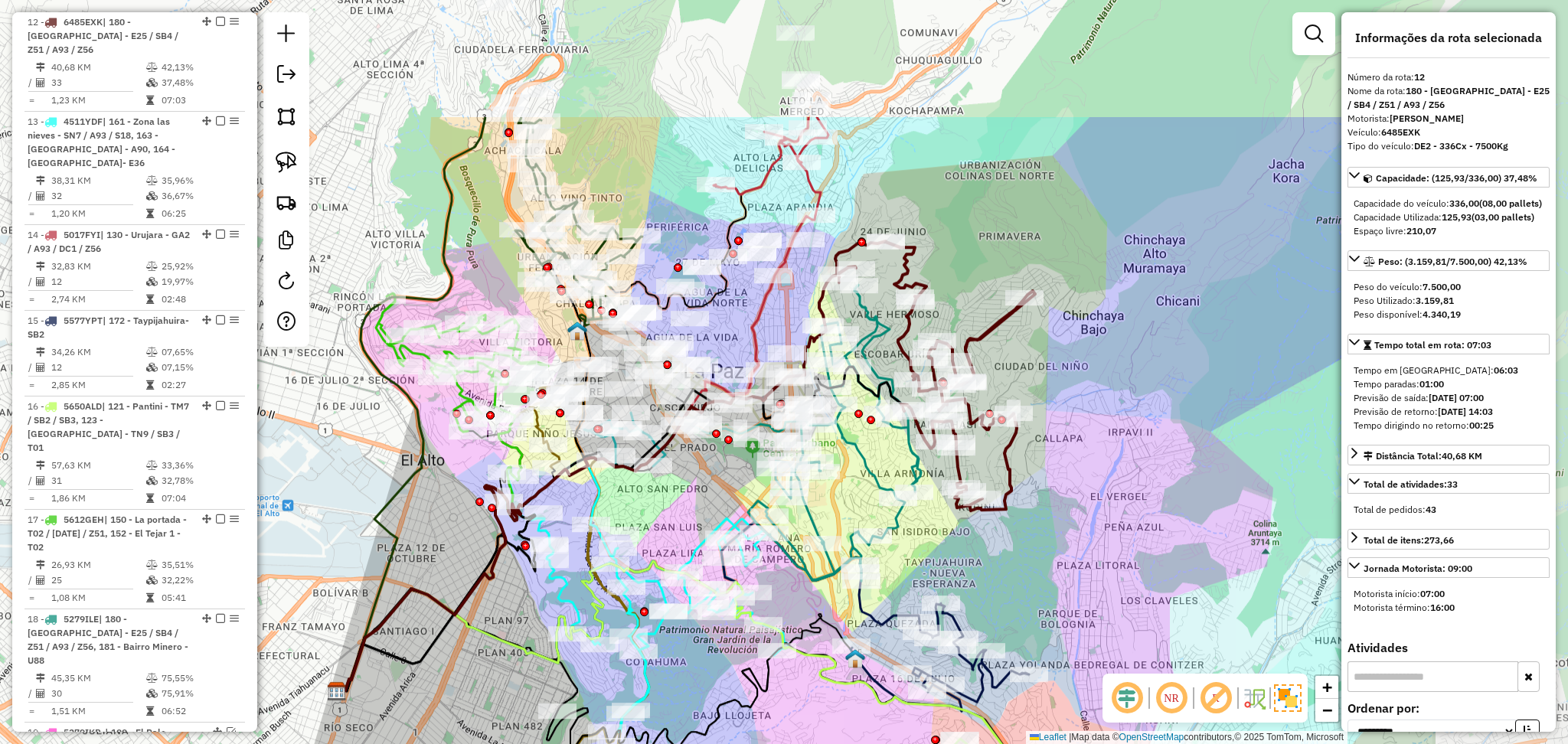
drag, startPoint x: 986, startPoint y: 313, endPoint x: 686, endPoint y: 506, distance: 356.7
click at [686, 506] on div "Janela de atendimento Grade de atendimento Capacidade Transportadoras Veículos …" at bounding box center [784, 372] width 1568 height 744
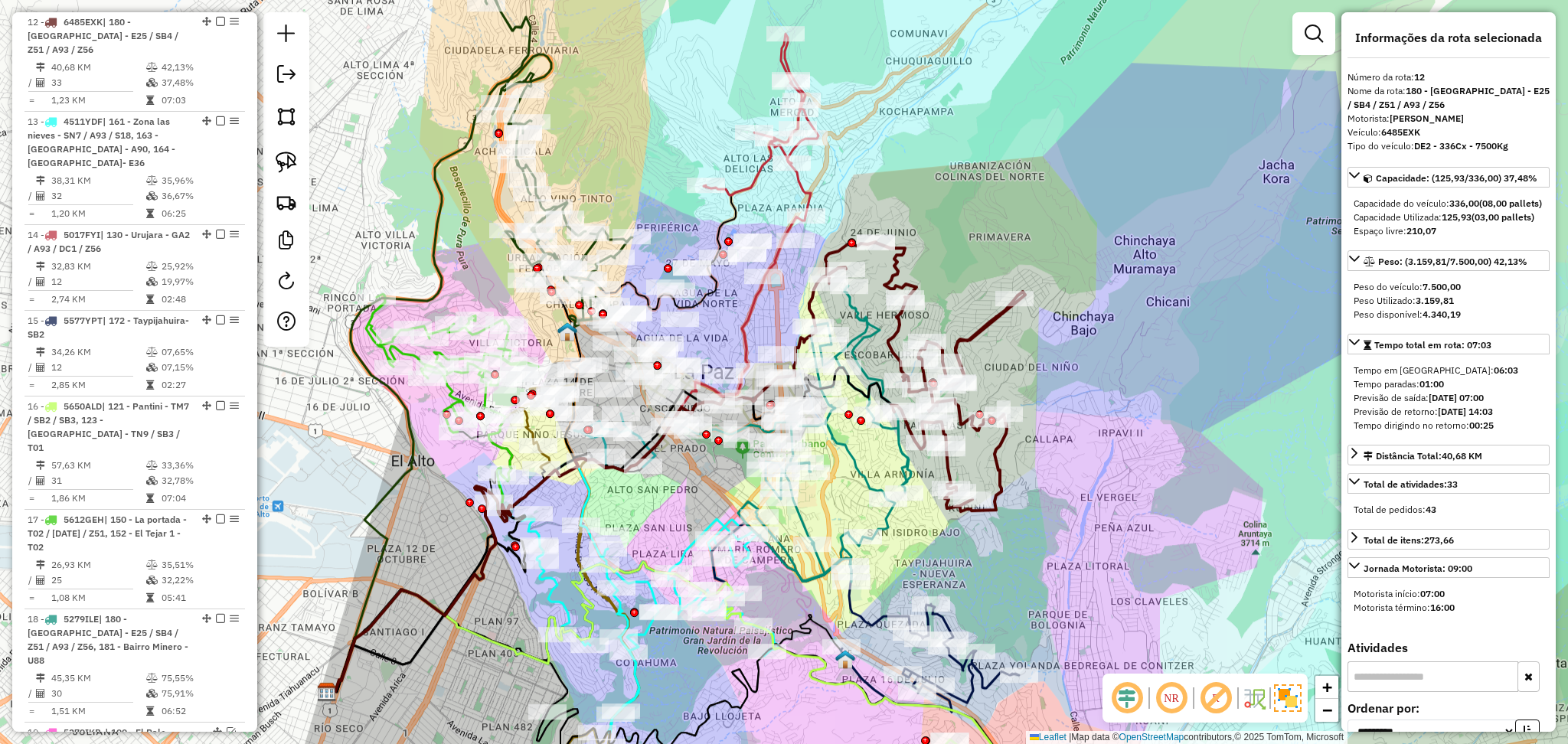
click at [968, 330] on icon at bounding box center [925, 377] width 200 height 270
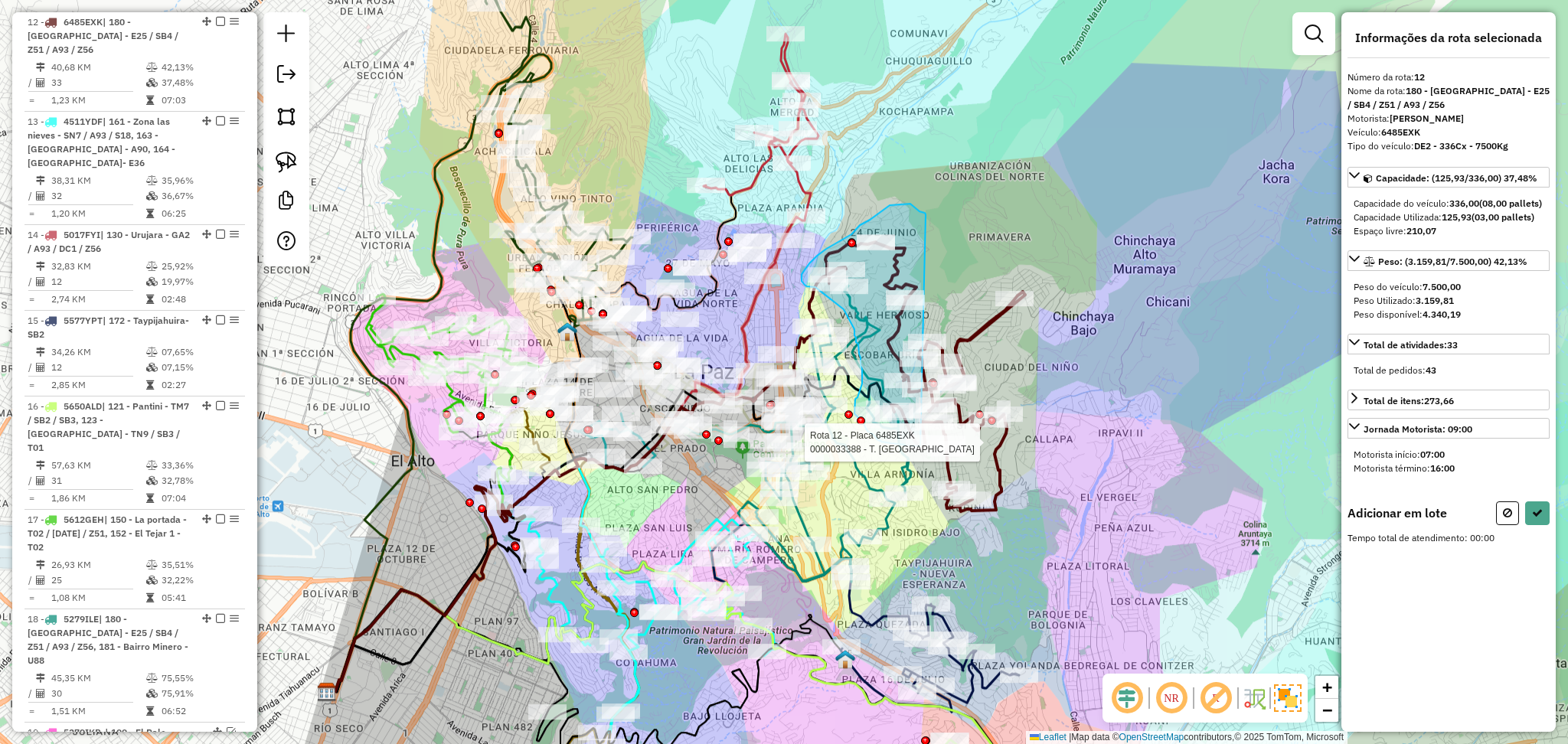
click at [951, 447] on div "Rota 18 - Placa 5279ILE 0000094552 - LEONARD Rota 12 - Placa 6485EXK 0000033388…" at bounding box center [784, 372] width 1568 height 744
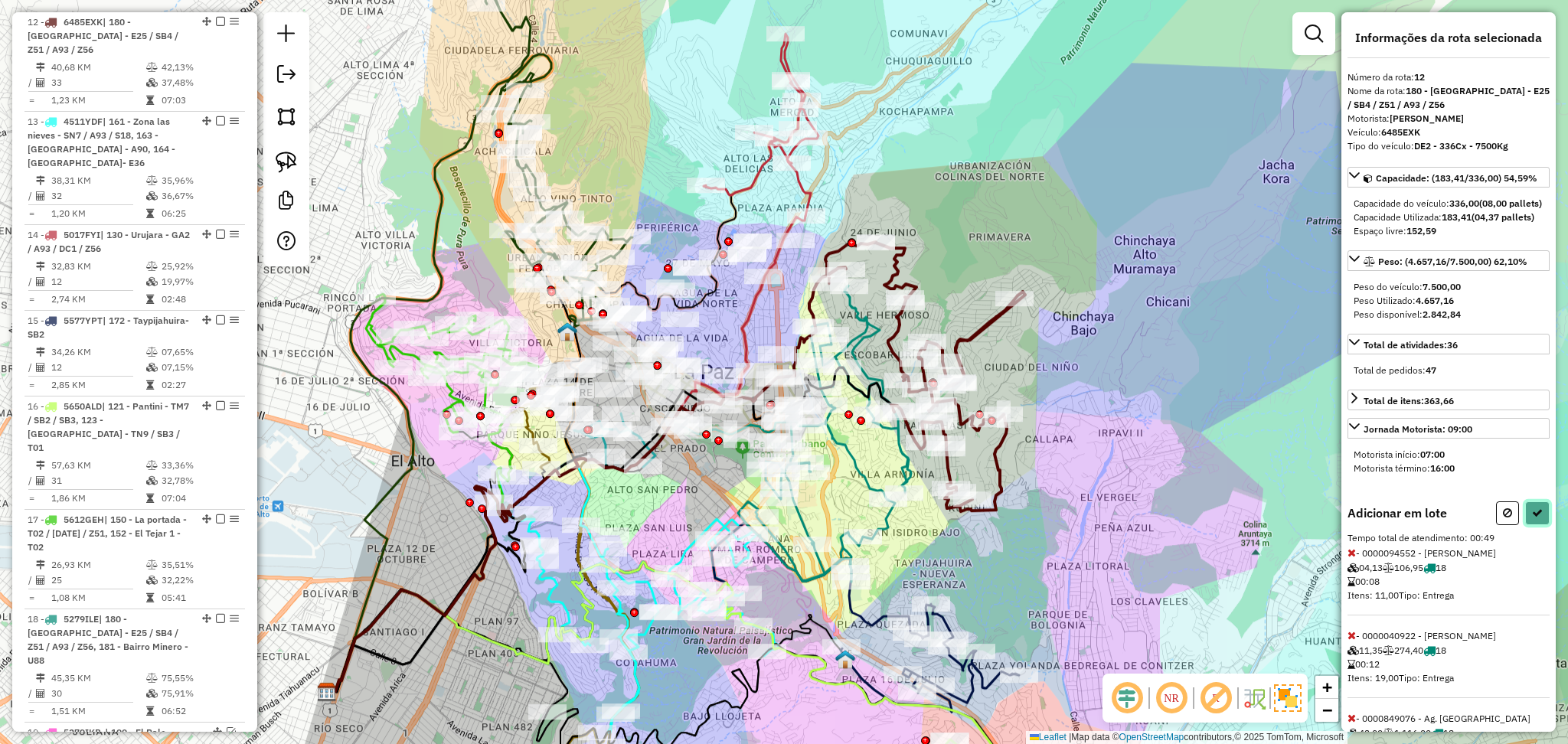
click at [1533, 519] on icon at bounding box center [1538, 512] width 11 height 11
select select "**********"
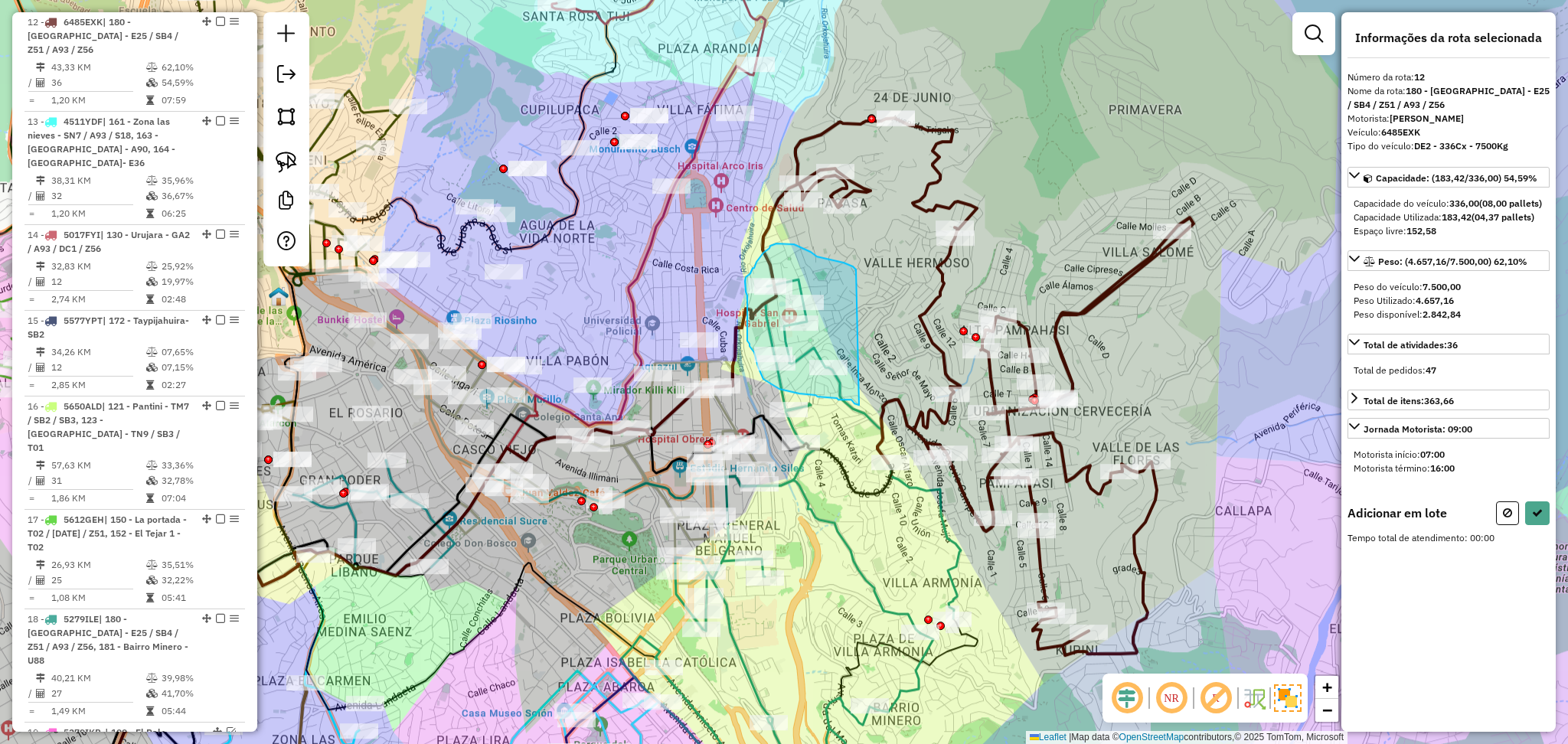
drag, startPoint x: 856, startPoint y: 270, endPoint x: 874, endPoint y: 415, distance: 146.1
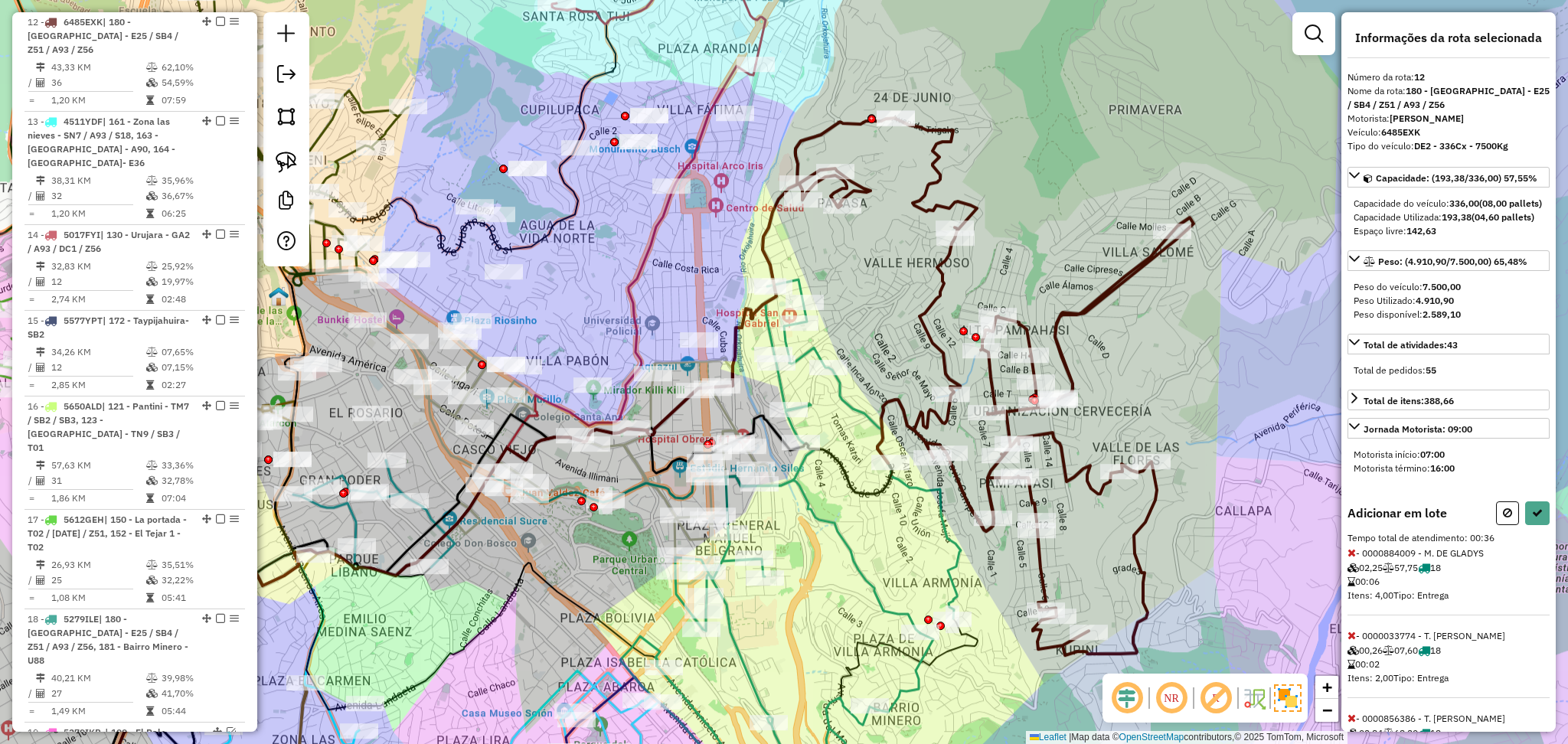
click at [1547, 544] on div "Informações da rota selecionada Número da rota: 12 Nome da rota: 180 - Valle He…" at bounding box center [1449, 372] width 215 height 719
click at [1533, 519] on icon at bounding box center [1538, 512] width 11 height 11
select select "**********"
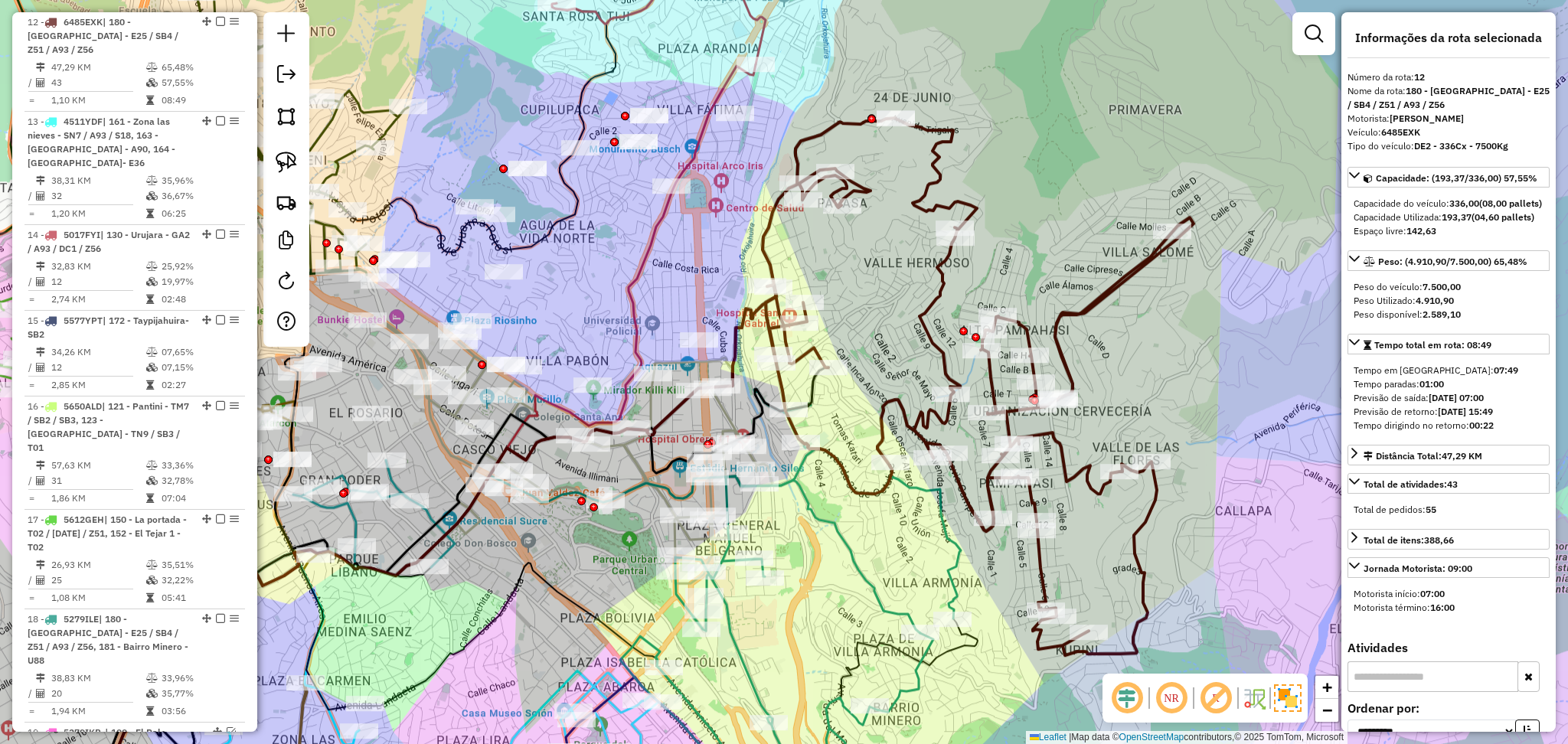
click at [930, 322] on icon at bounding box center [979, 386] width 428 height 538
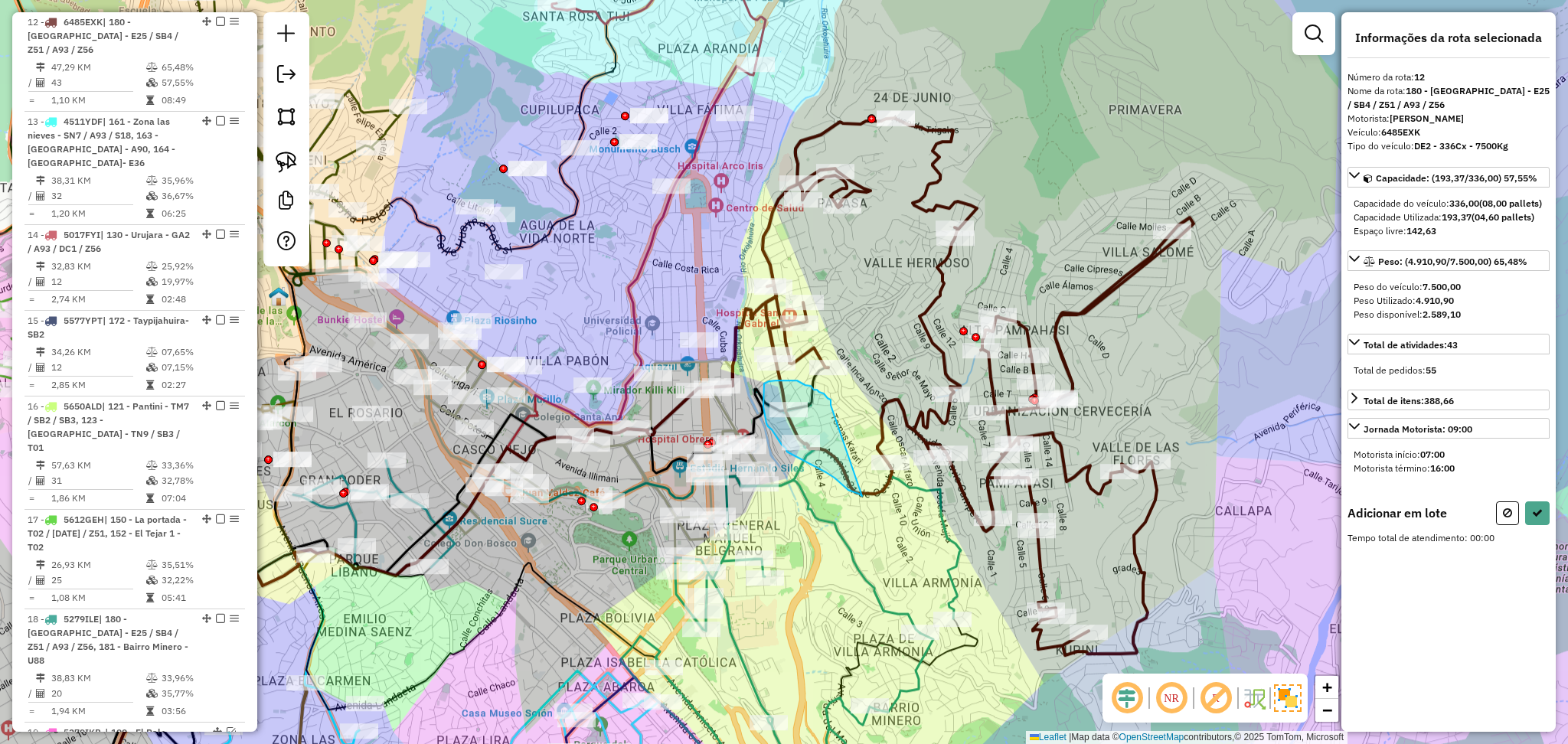
drag, startPoint x: 831, startPoint y: 406, endPoint x: 873, endPoint y: 501, distance: 103.9
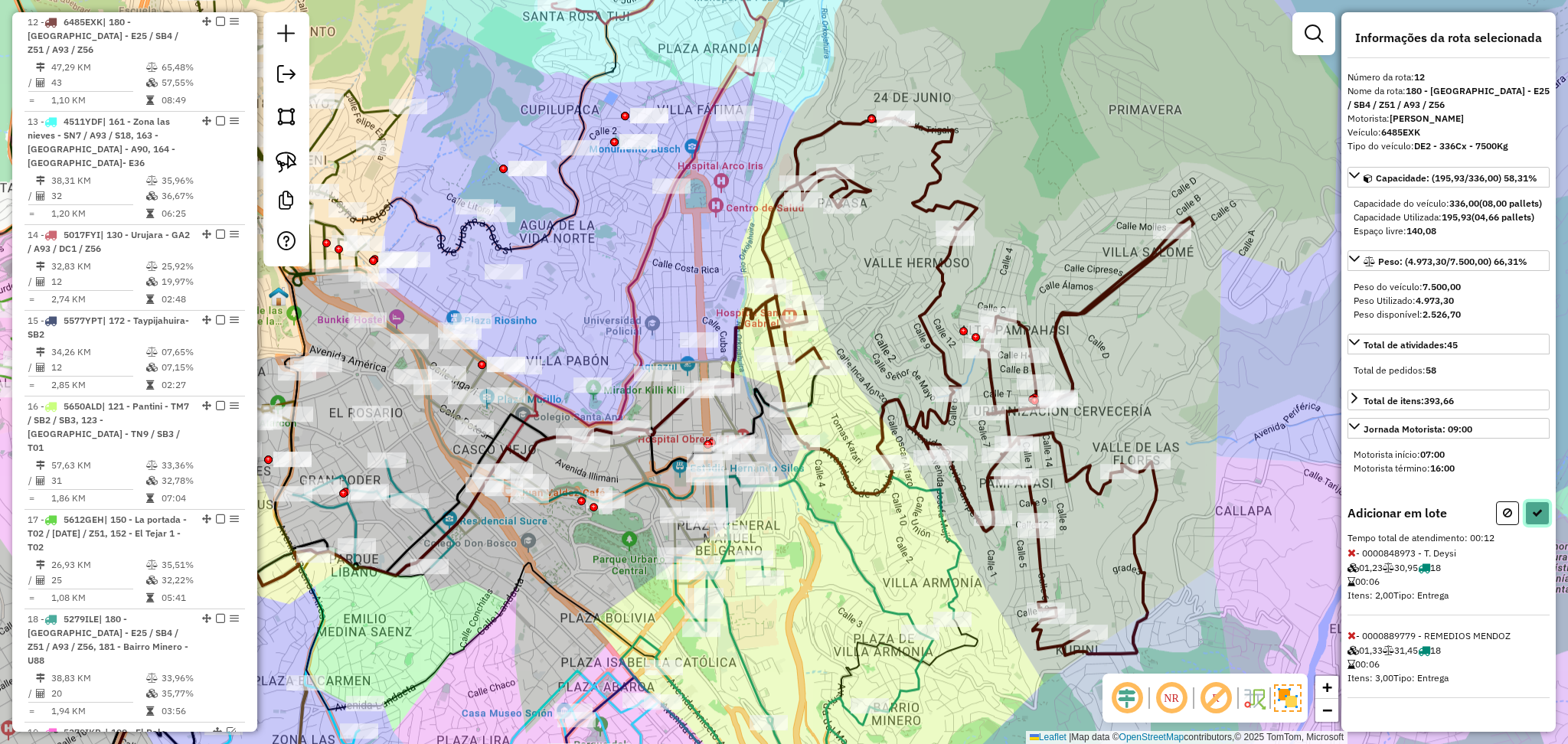
click at [1538, 519] on icon at bounding box center [1538, 512] width 11 height 11
select select "**********"
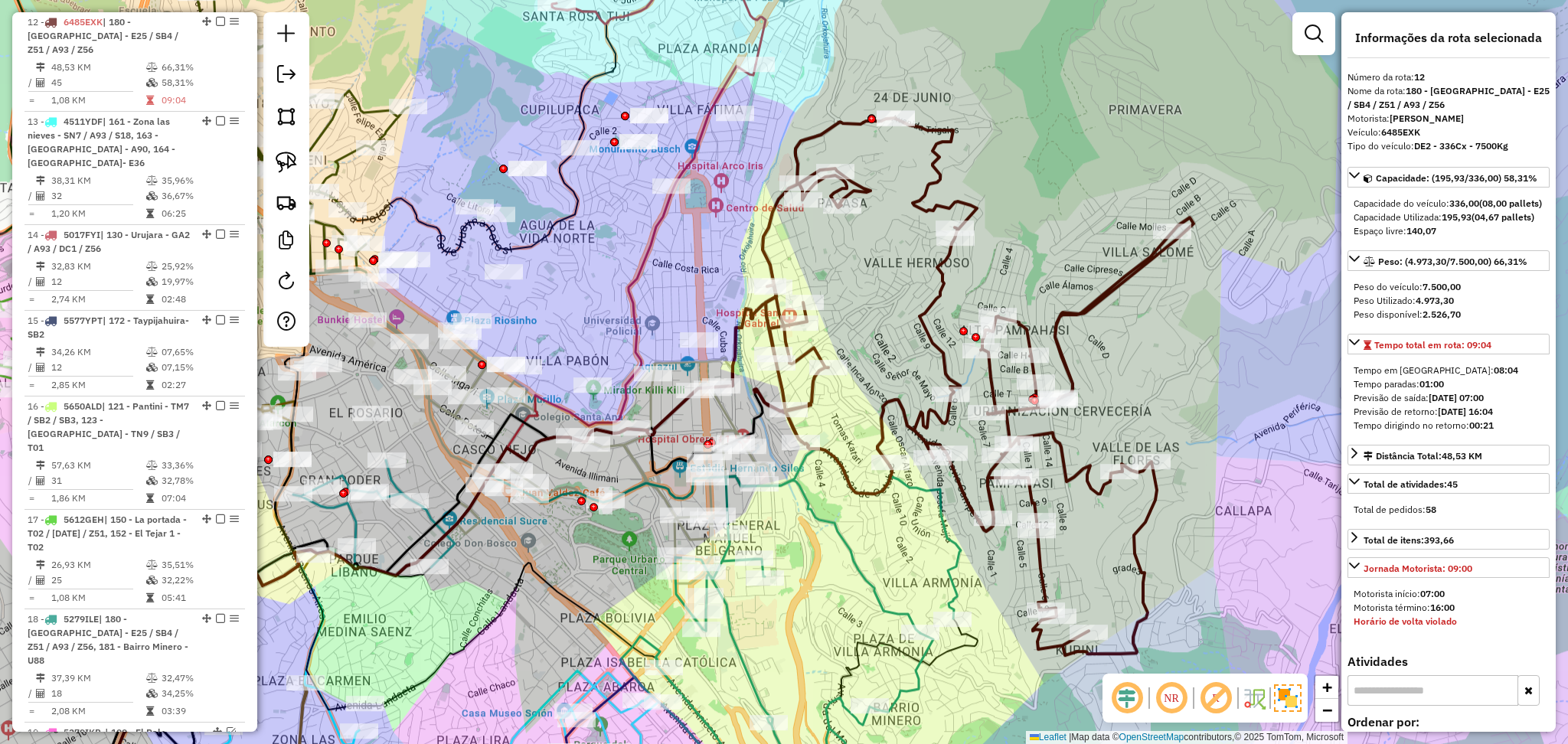
click at [896, 415] on icon at bounding box center [974, 386] width 440 height 538
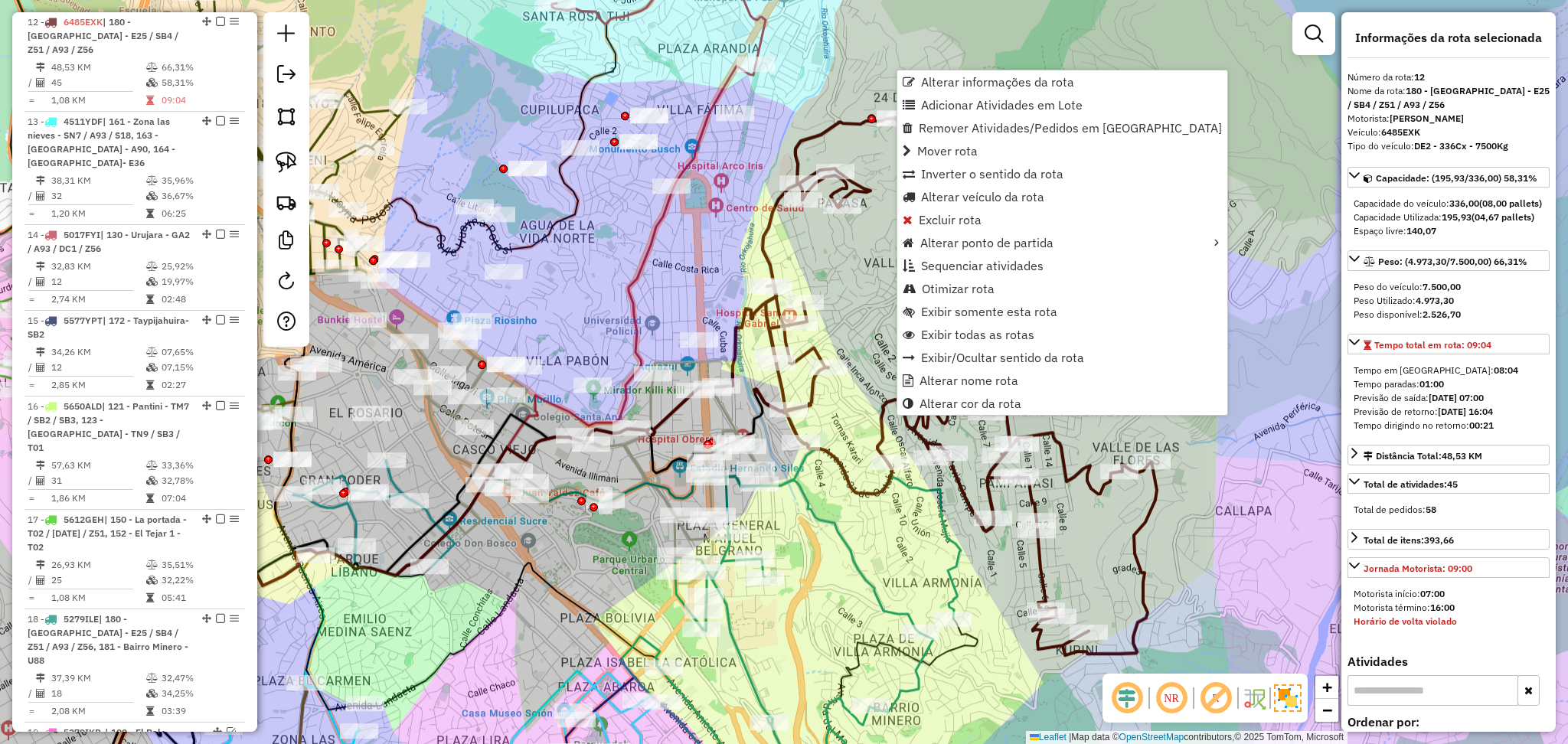
click at [860, 404] on div "Janela de atendimento Grade de atendimento Capacidade Transportadoras Veículos …" at bounding box center [784, 372] width 1568 height 744
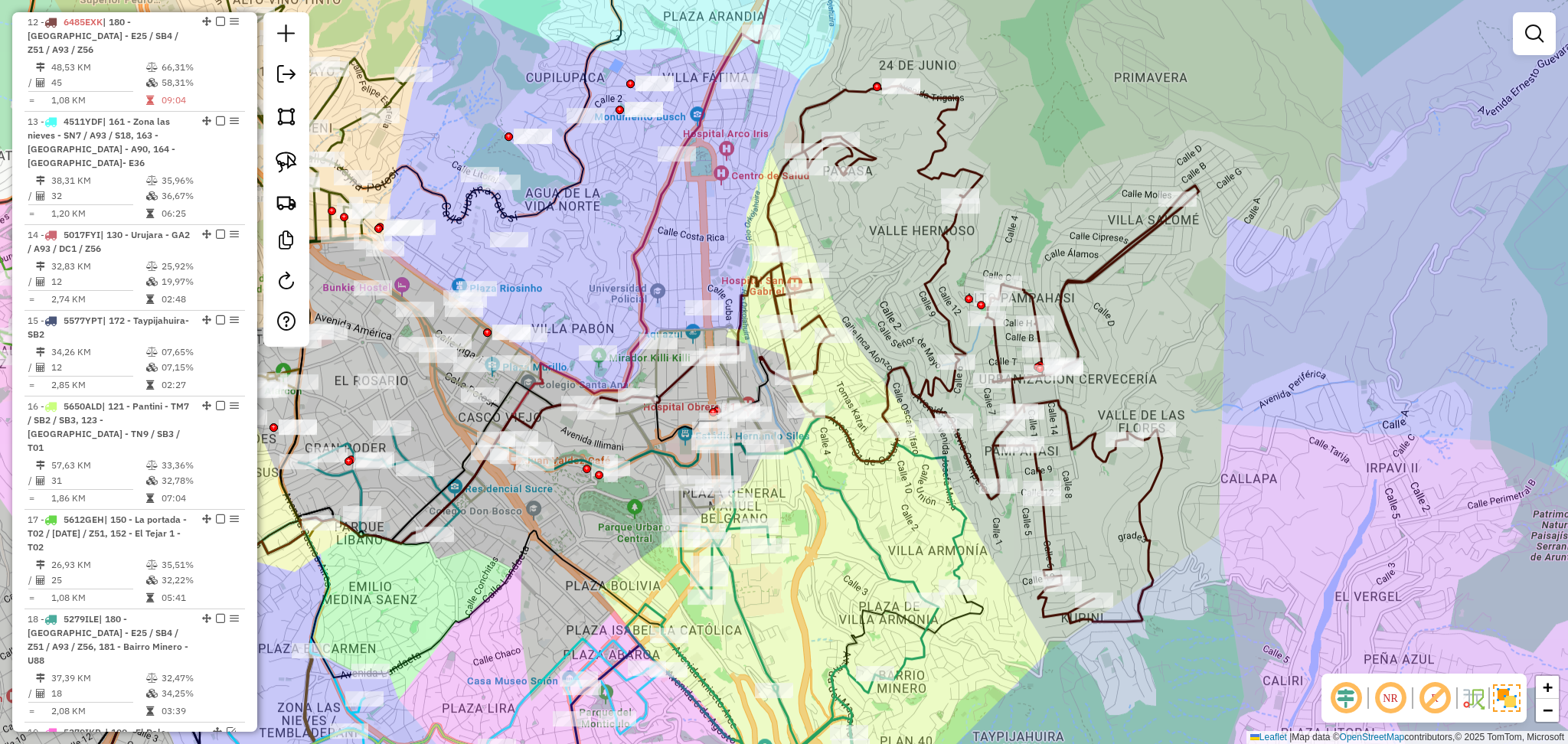
drag, startPoint x: 848, startPoint y: 438, endPoint x: 853, endPoint y: 406, distance: 32.4
click at [853, 406] on div "Janela de atendimento Grade de atendimento Capacidade Transportadoras Veículos …" at bounding box center [784, 372] width 1568 height 744
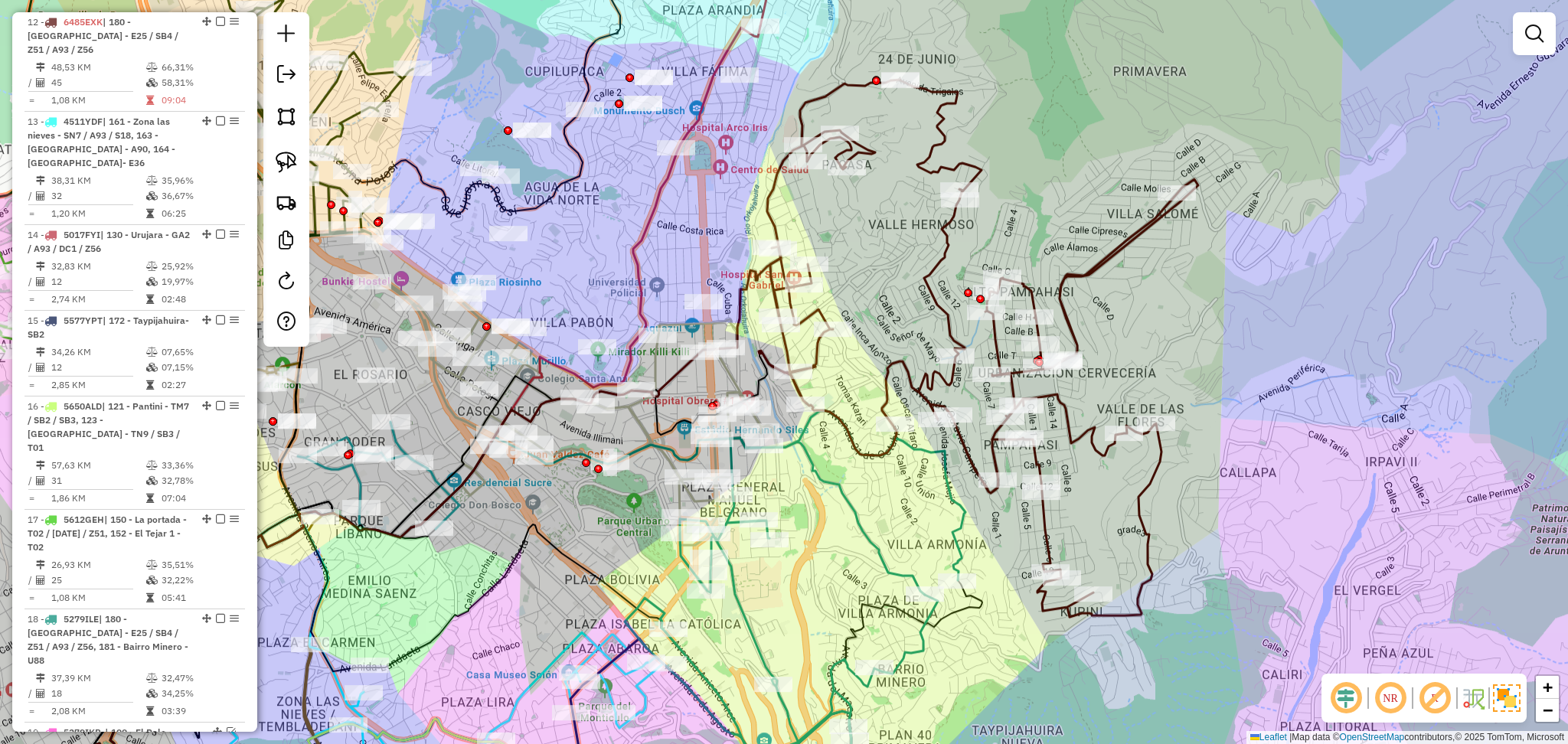
drag, startPoint x: 861, startPoint y: 557, endPoint x: 837, endPoint y: 419, distance: 140.1
click at [837, 420] on div "Janela de atendimento Grade de atendimento Capacidade Transportadoras Veículos …" at bounding box center [784, 372] width 1568 height 744
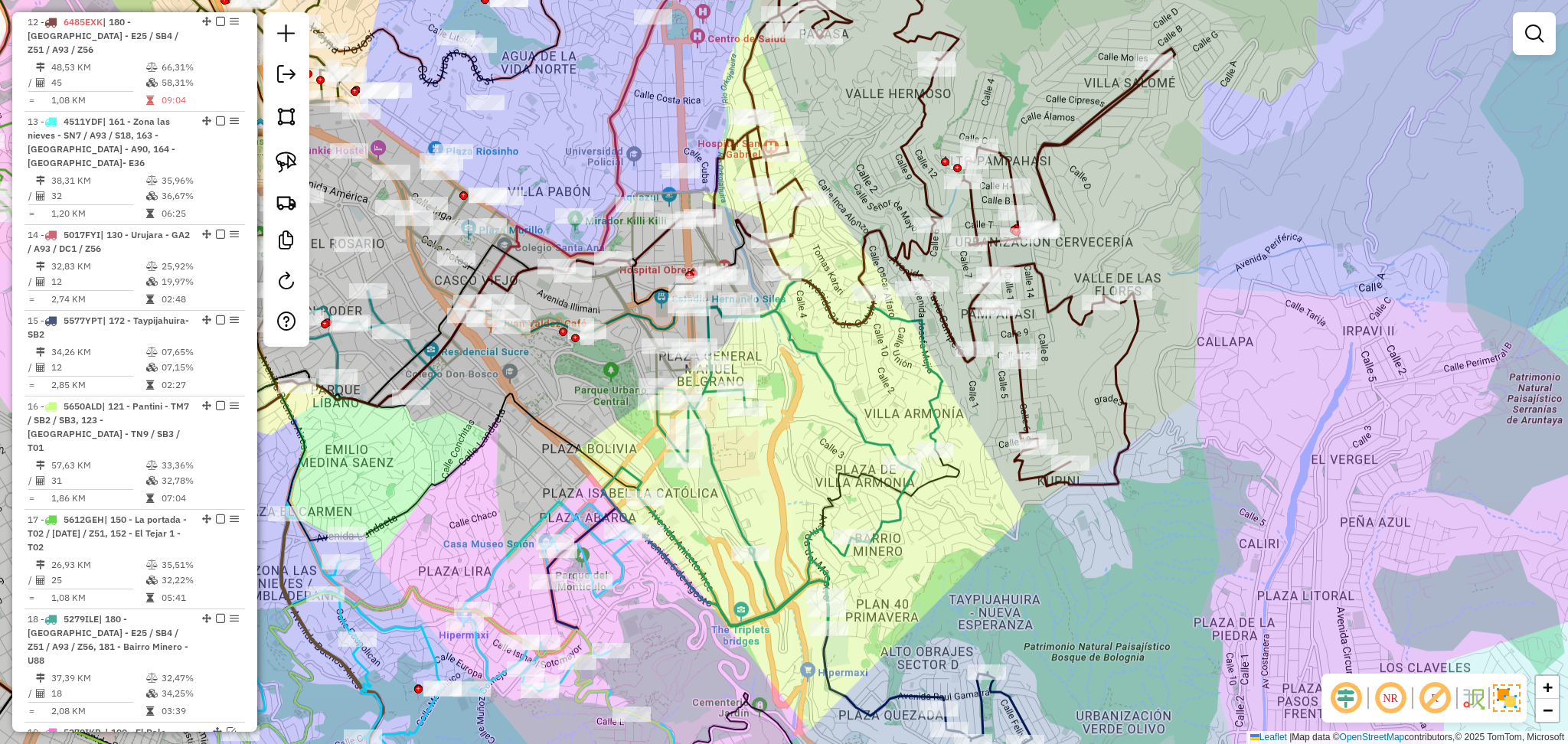
click at [840, 405] on icon at bounding box center [372, 522] width 1059 height 432
select select "**********"
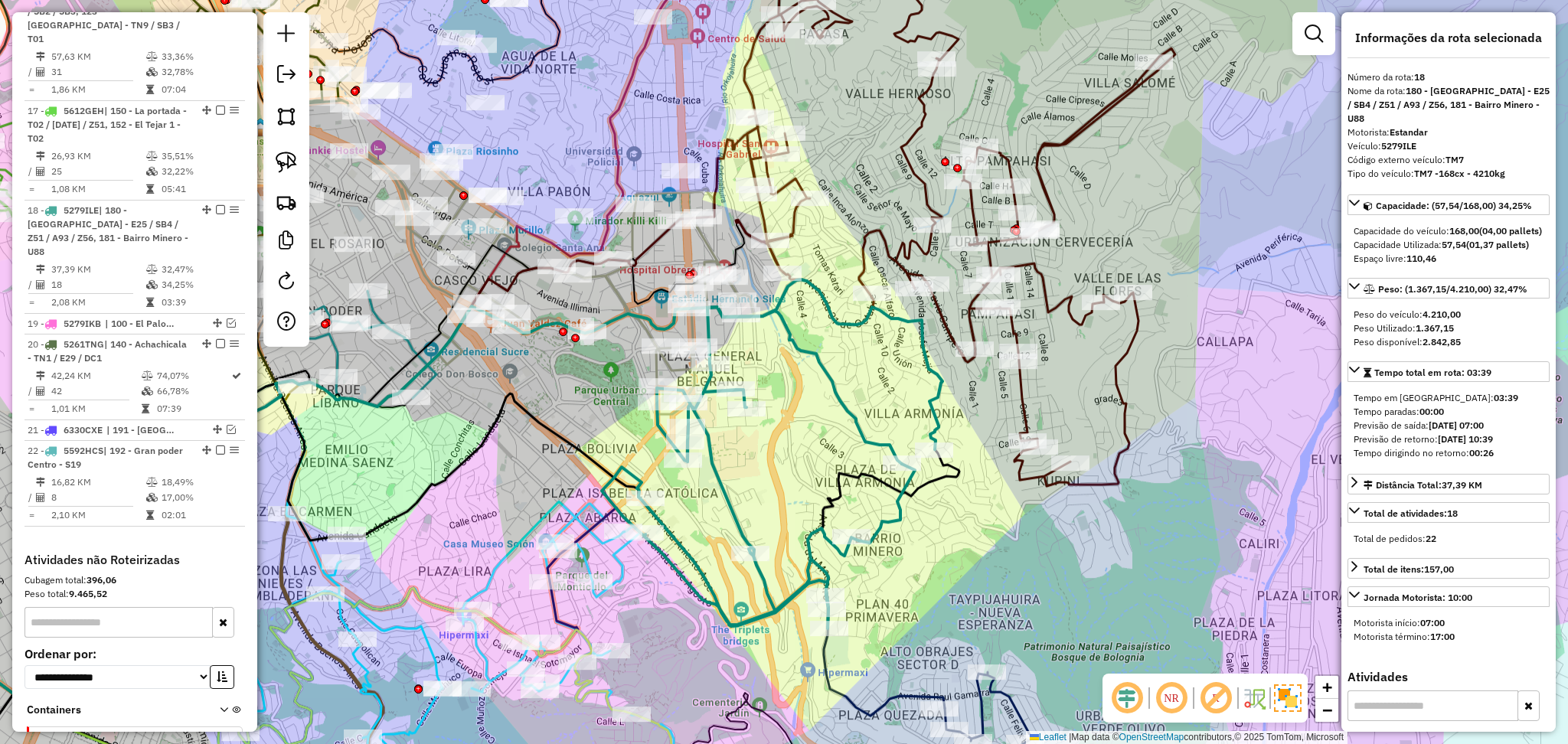
scroll to position [1479, 0]
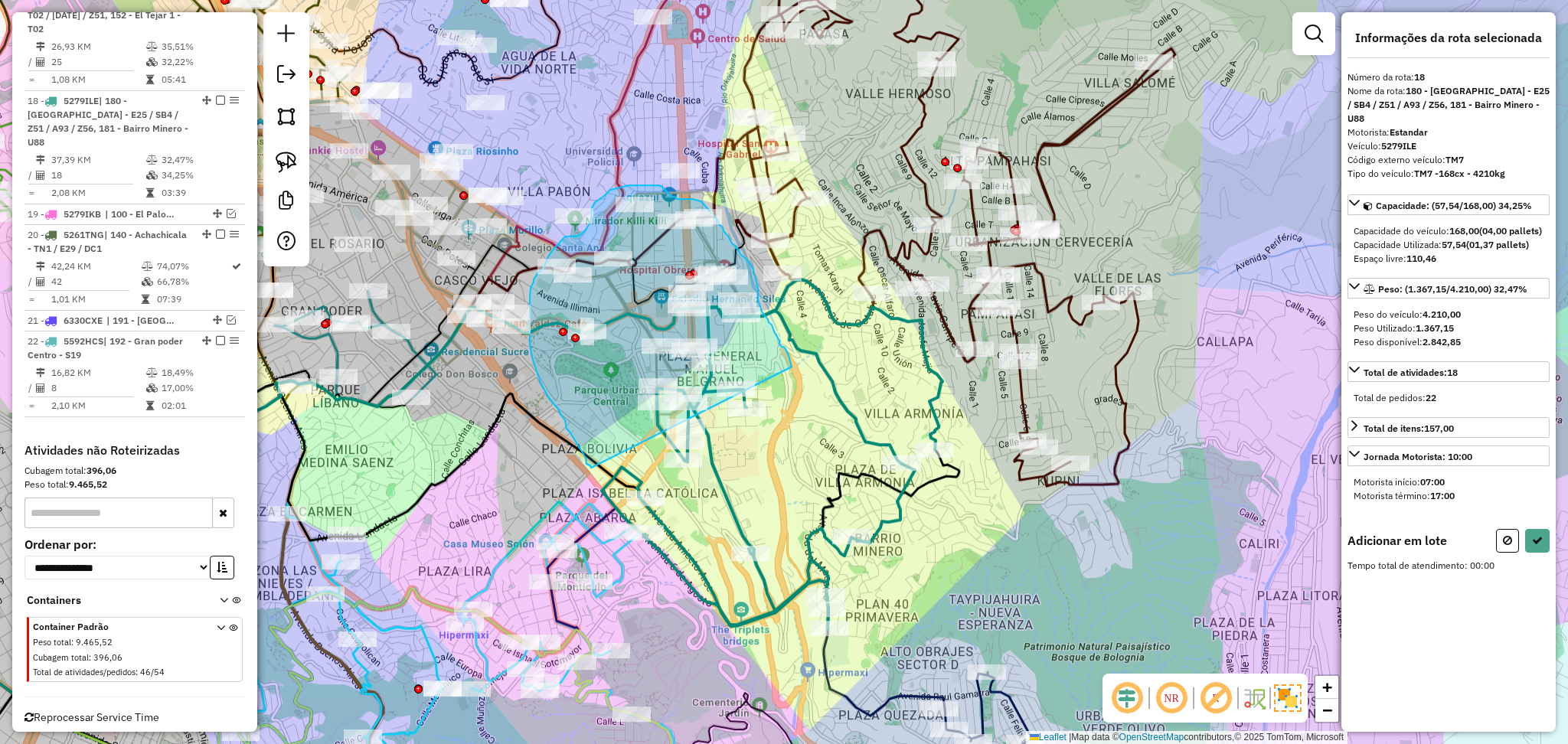
drag, startPoint x: 789, startPoint y: 355, endPoint x: 591, endPoint y: 468, distance: 228.0
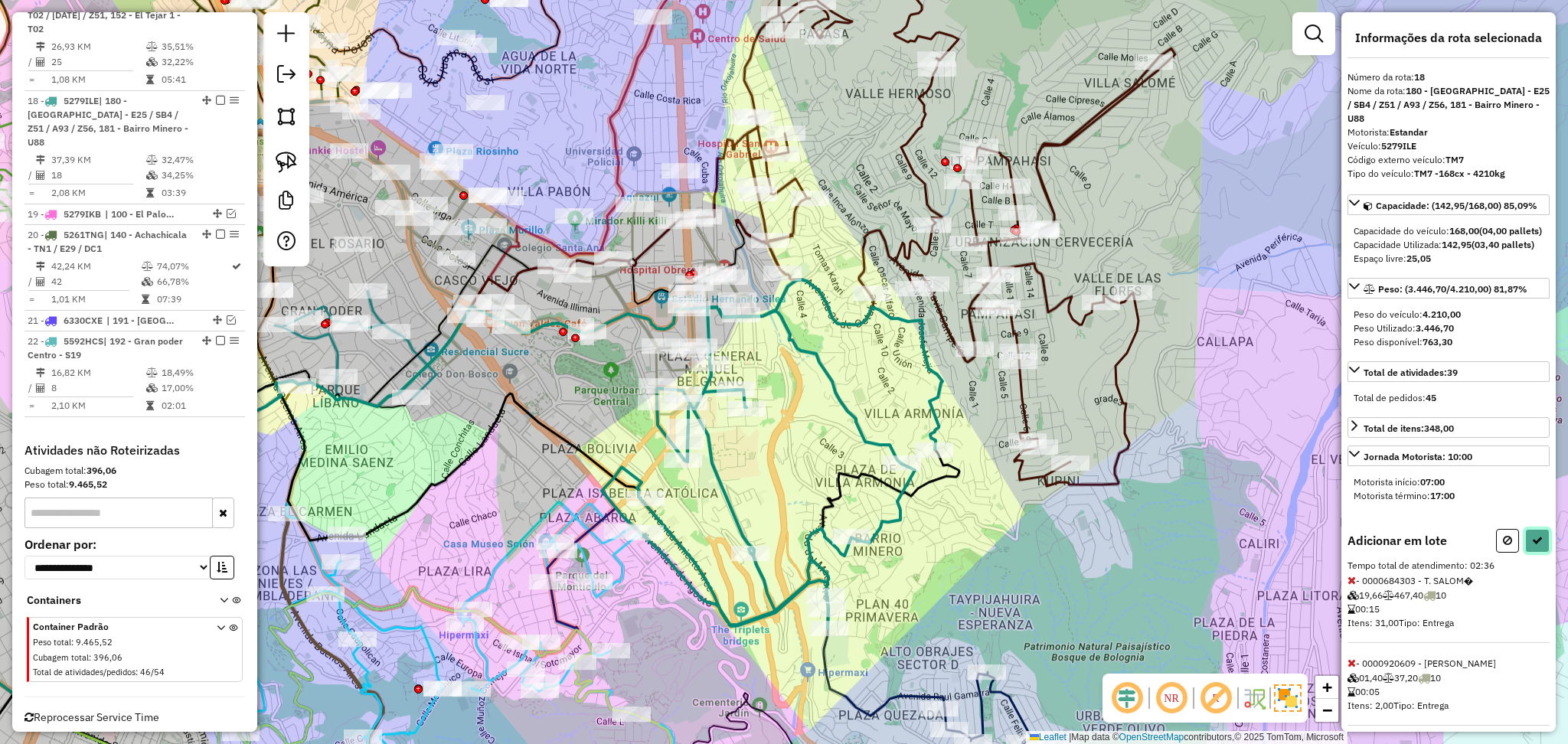
click at [1533, 546] on icon at bounding box center [1538, 540] width 11 height 11
select select "**********"
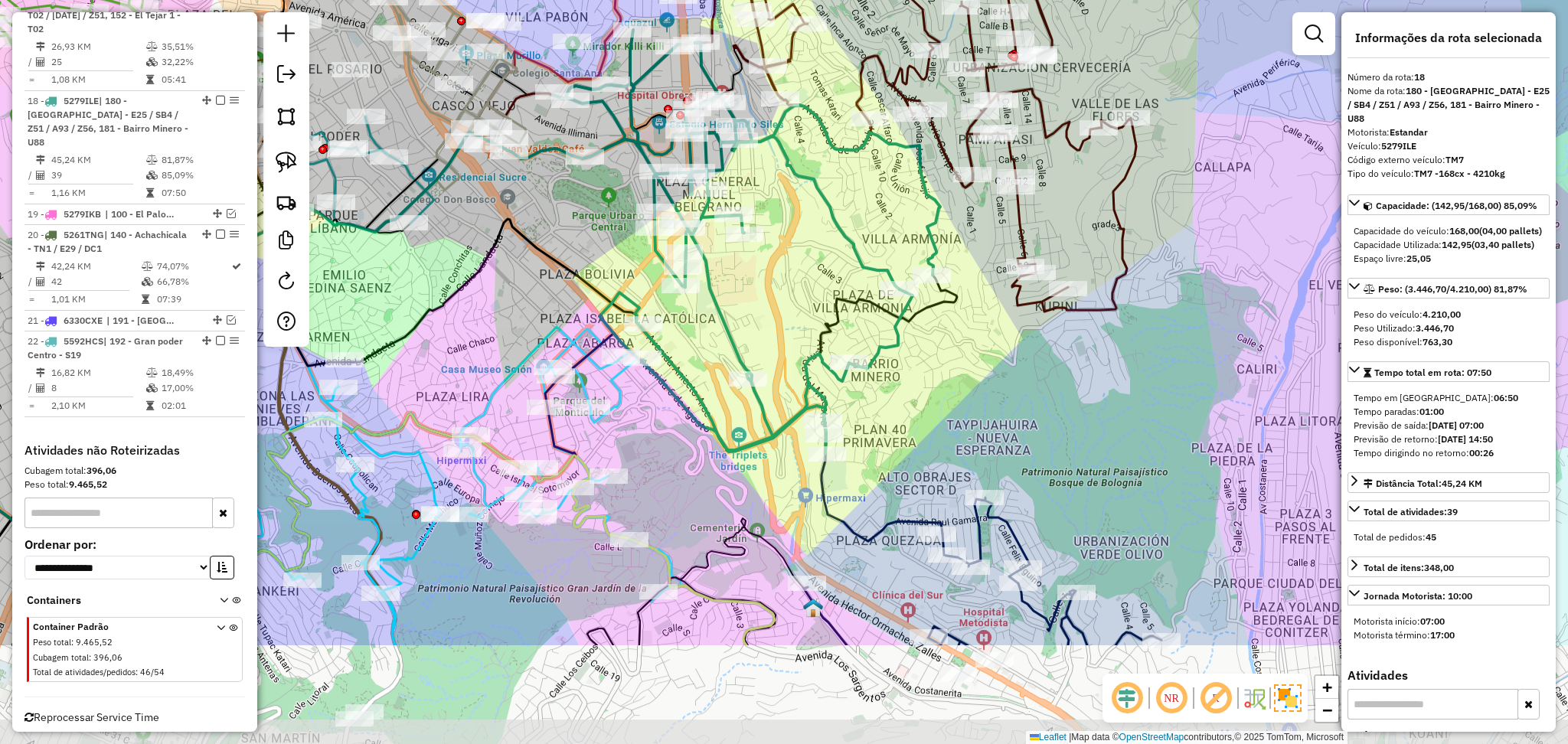
drag, startPoint x: 987, startPoint y: 453, endPoint x: 983, endPoint y: 272, distance: 181.0
click at [984, 273] on div "Janela de atendimento Grade de atendimento Capacidade Transportadoras Veículos …" at bounding box center [784, 372] width 1568 height 744
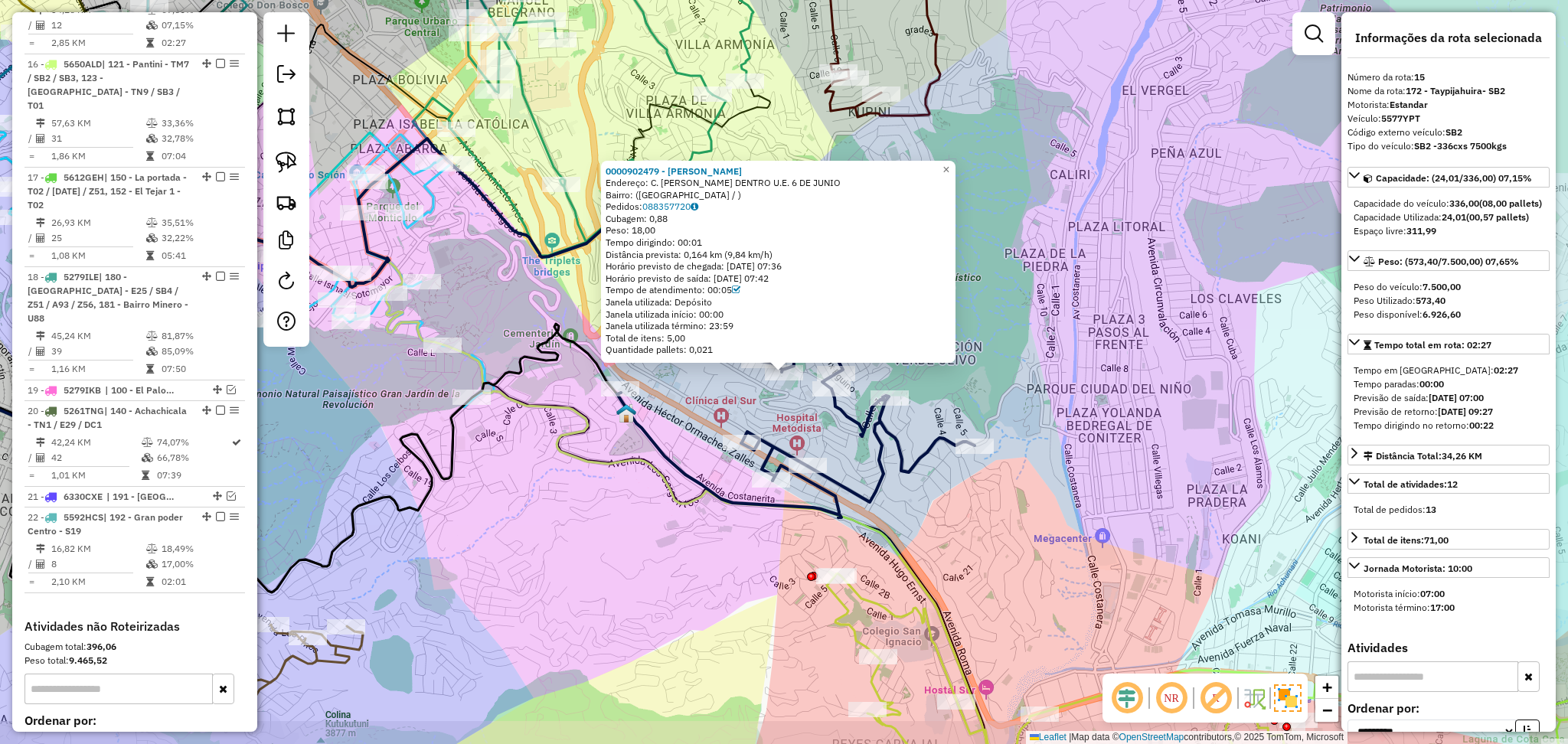
scroll to position [1259, 0]
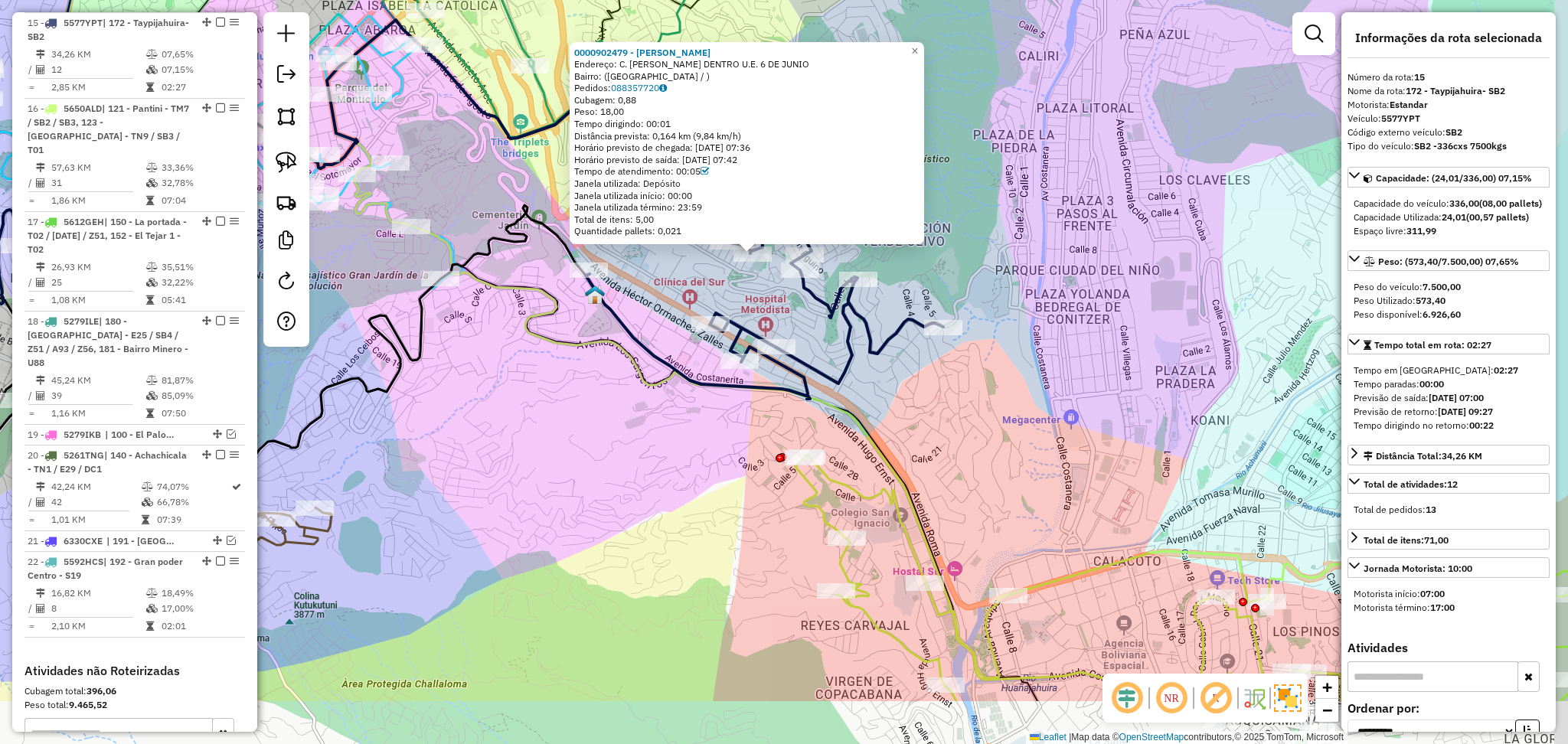
drag, startPoint x: 1144, startPoint y: 441, endPoint x: 1043, endPoint y: -1, distance: 453.4
click at [1085, 189] on div "0000902479 - YRENE COHAQUIRA Endereço: C. FEDERICO JOFRE DENTRO U.E. 6 DE JUNIO…" at bounding box center [784, 372] width 1568 height 744
click at [1043, 0] on div "0000902479 - YRENE COHAQUIRA Endereço: C. FEDERICO JOFRE DENTRO U.E. 6 DE JUNIO…" at bounding box center [784, 372] width 1568 height 744
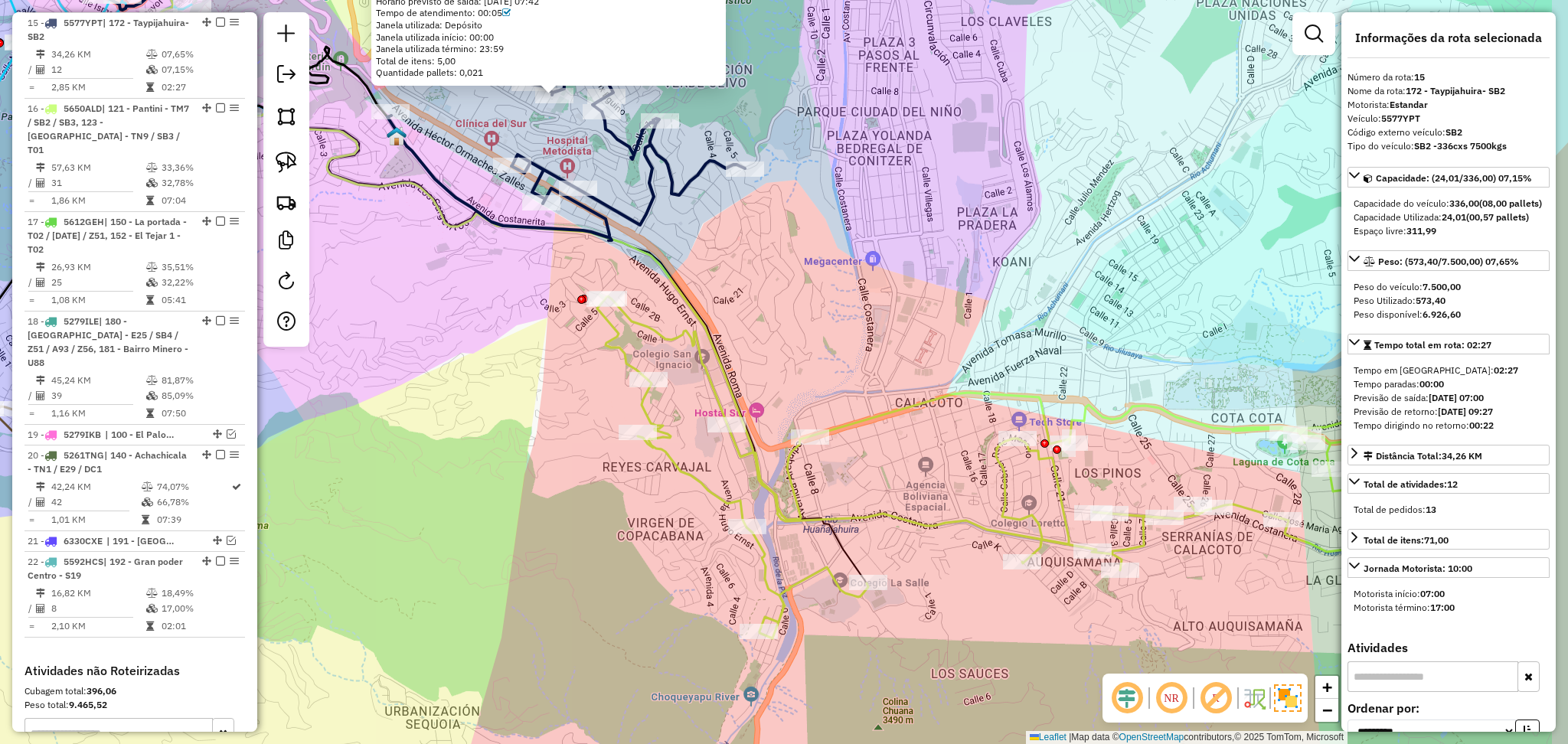
drag, startPoint x: 1032, startPoint y: 268, endPoint x: 978, endPoint y: 268, distance: 54.0
click at [980, 268] on div "0000902479 - YRENE COHAQUIRA Endereço: C. FEDERICO JOFRE DENTRO U.E. 6 DE JUNIO…" at bounding box center [784, 372] width 1568 height 744
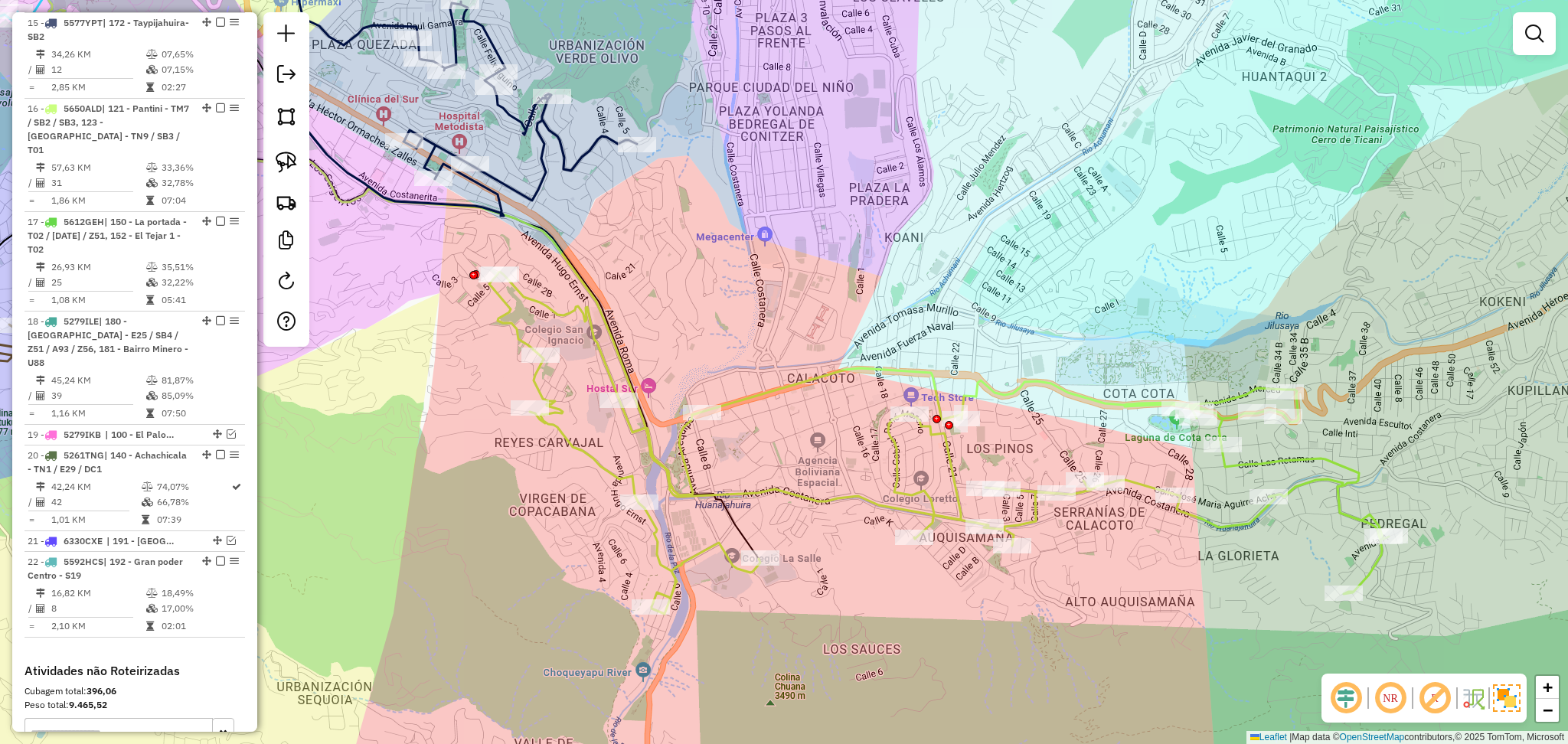
drag, startPoint x: 1066, startPoint y: 326, endPoint x: 965, endPoint y: 317, distance: 101.4
click at [946, 296] on div "Janela de atendimento Grade de atendimento Capacidade Transportadoras Veículos …" at bounding box center [784, 372] width 1568 height 744
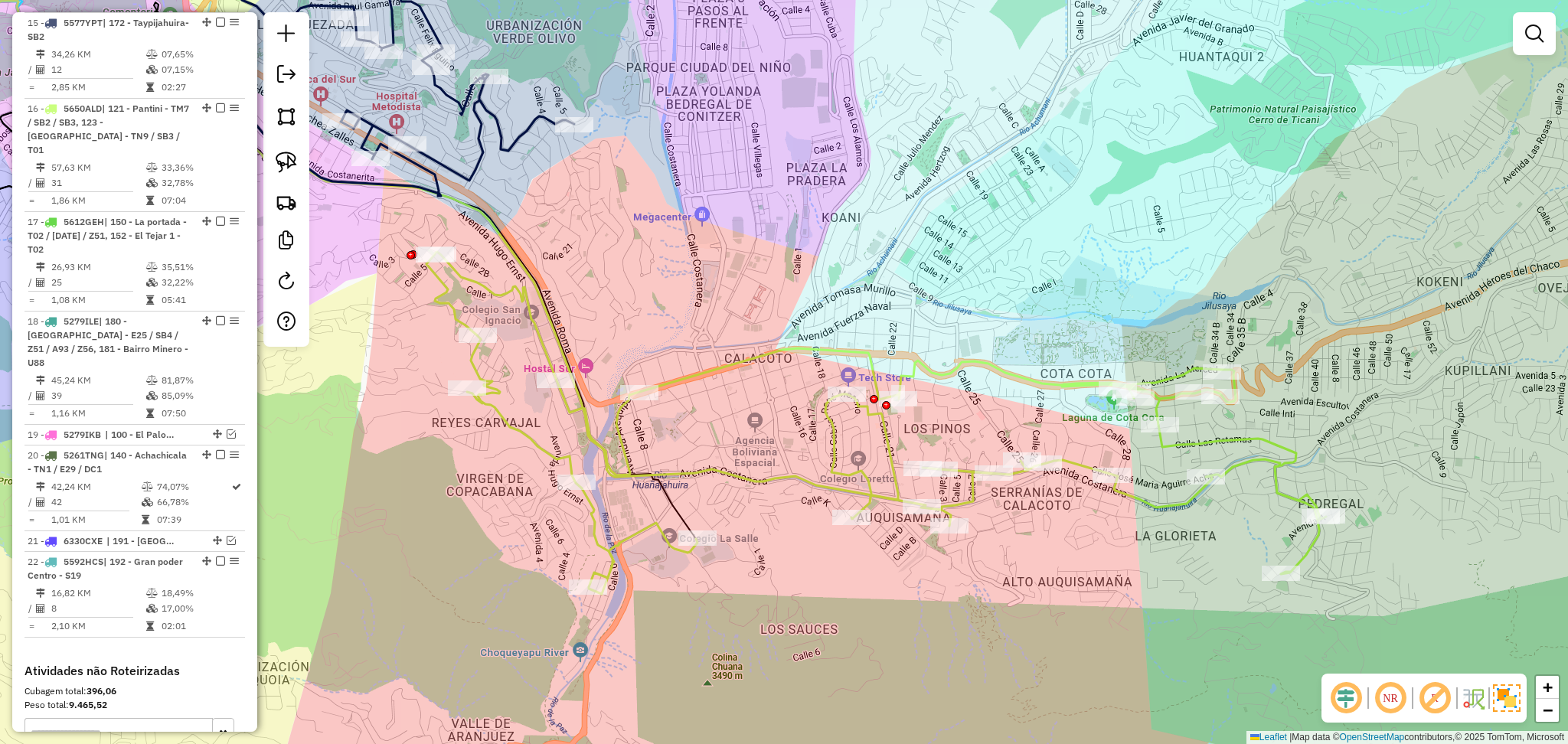
click at [1014, 373] on icon at bounding box center [877, 423] width 900 height 342
select select "**********"
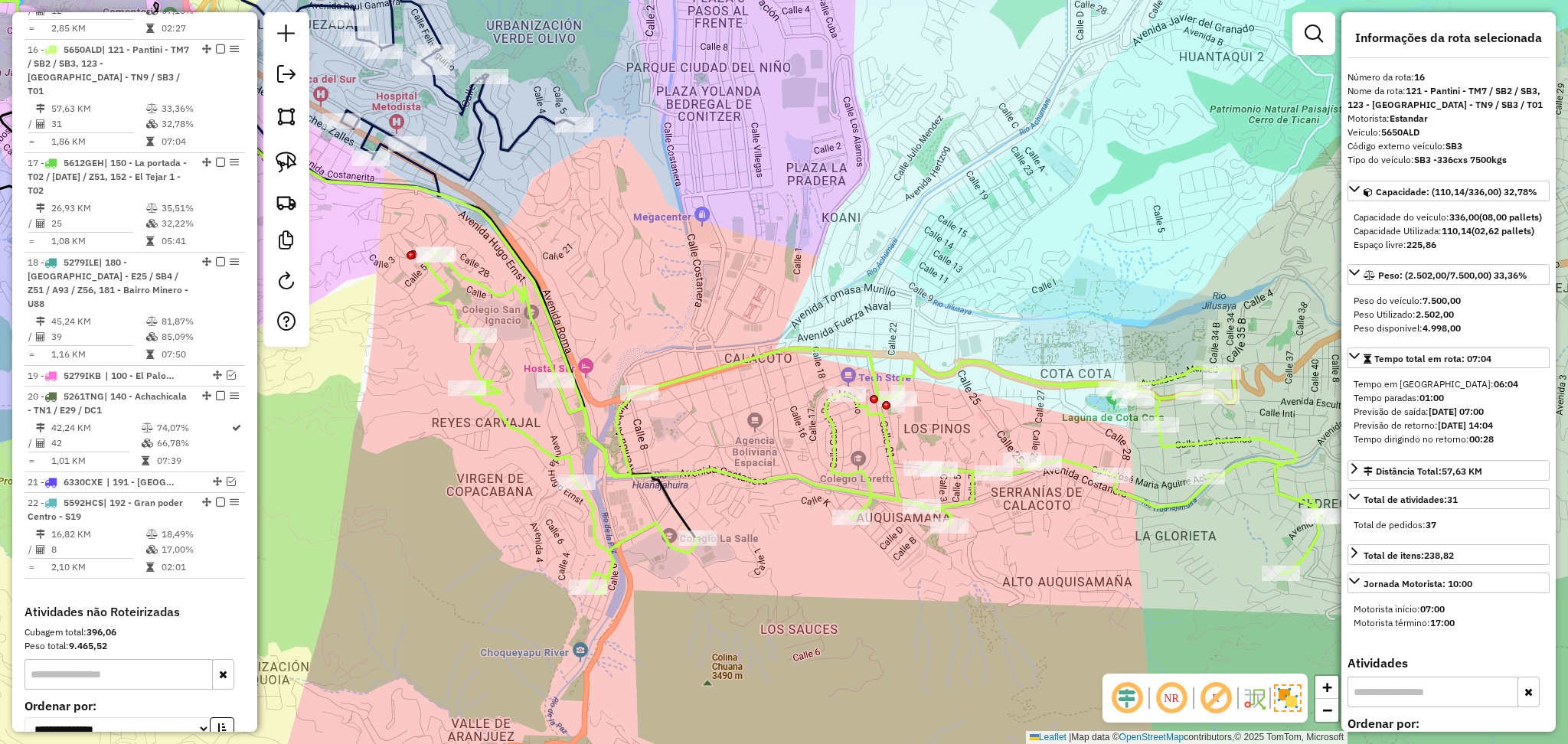
scroll to position [1344, 0]
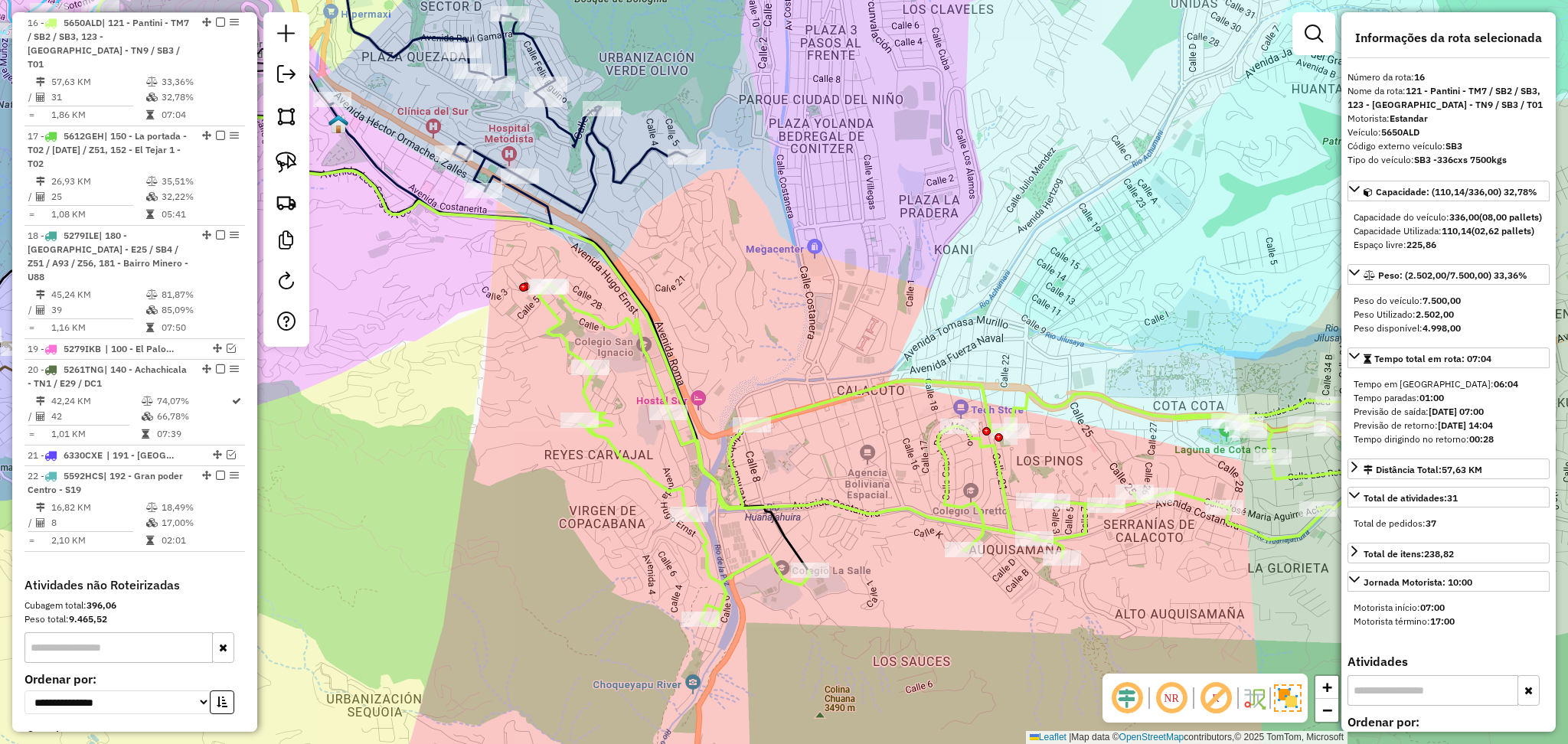
drag, startPoint x: 991, startPoint y: 324, endPoint x: 1103, endPoint y: 356, distance: 116.5
click at [1103, 356] on div "Janela de atendimento Grade de atendimento Capacidade Transportadoras Veículos …" at bounding box center [784, 372] width 1568 height 744
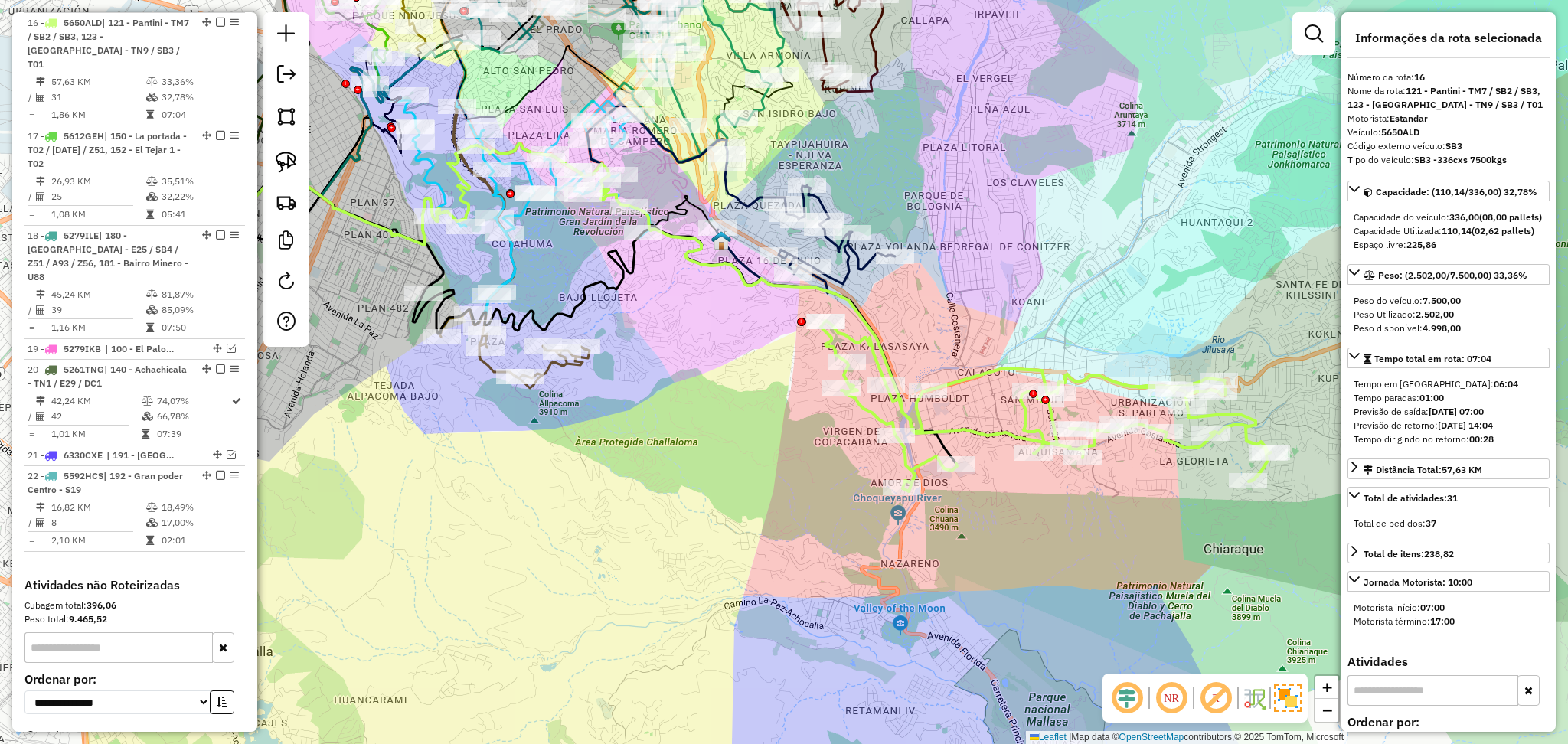
click at [980, 385] on icon at bounding box center [1046, 406] width 451 height 171
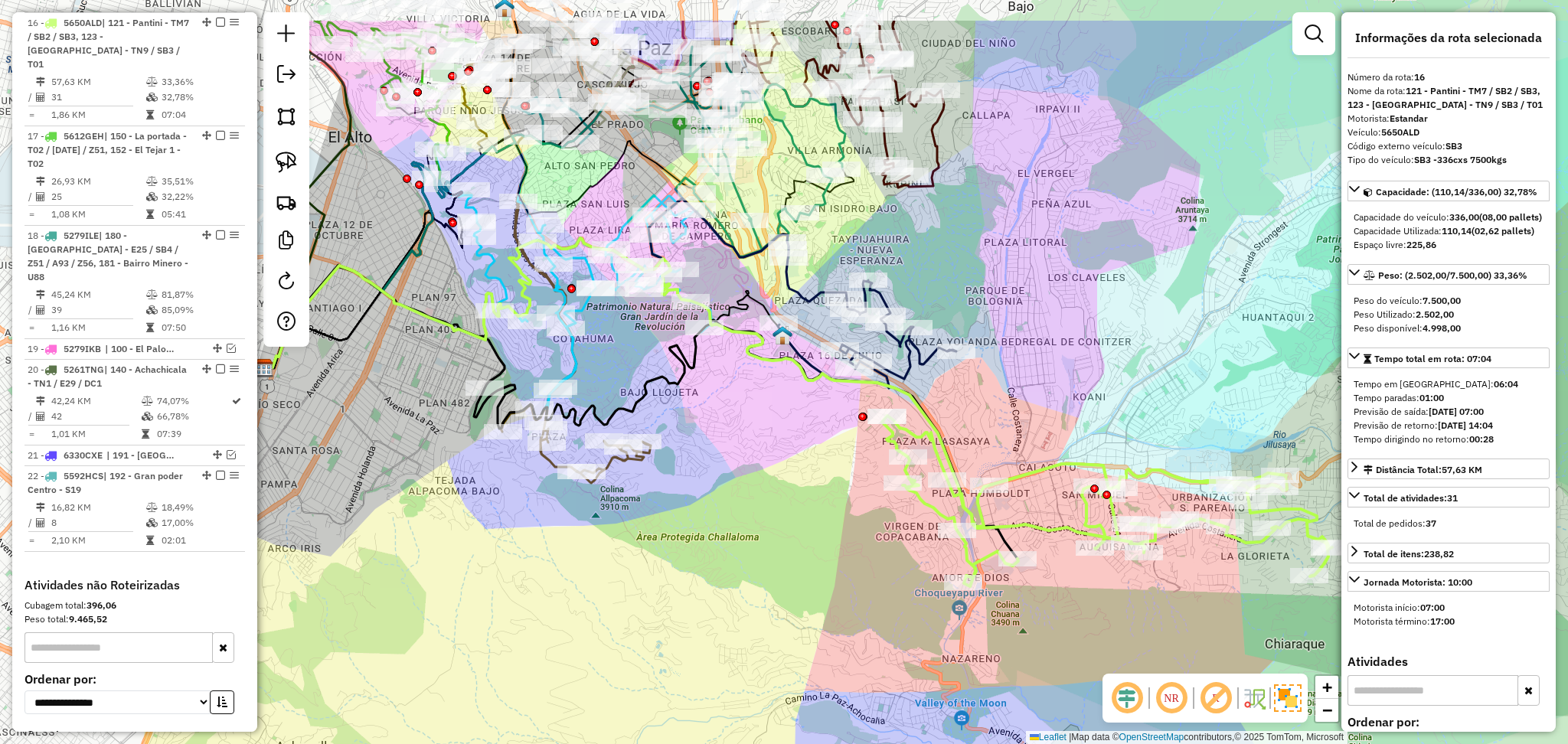
drag, startPoint x: 945, startPoint y: 331, endPoint x: 1007, endPoint y: 431, distance: 117.7
click at [1007, 431] on div "Janela de atendimento Grade de atendimento Capacidade Transportadoras Veículos …" at bounding box center [784, 372] width 1568 height 744
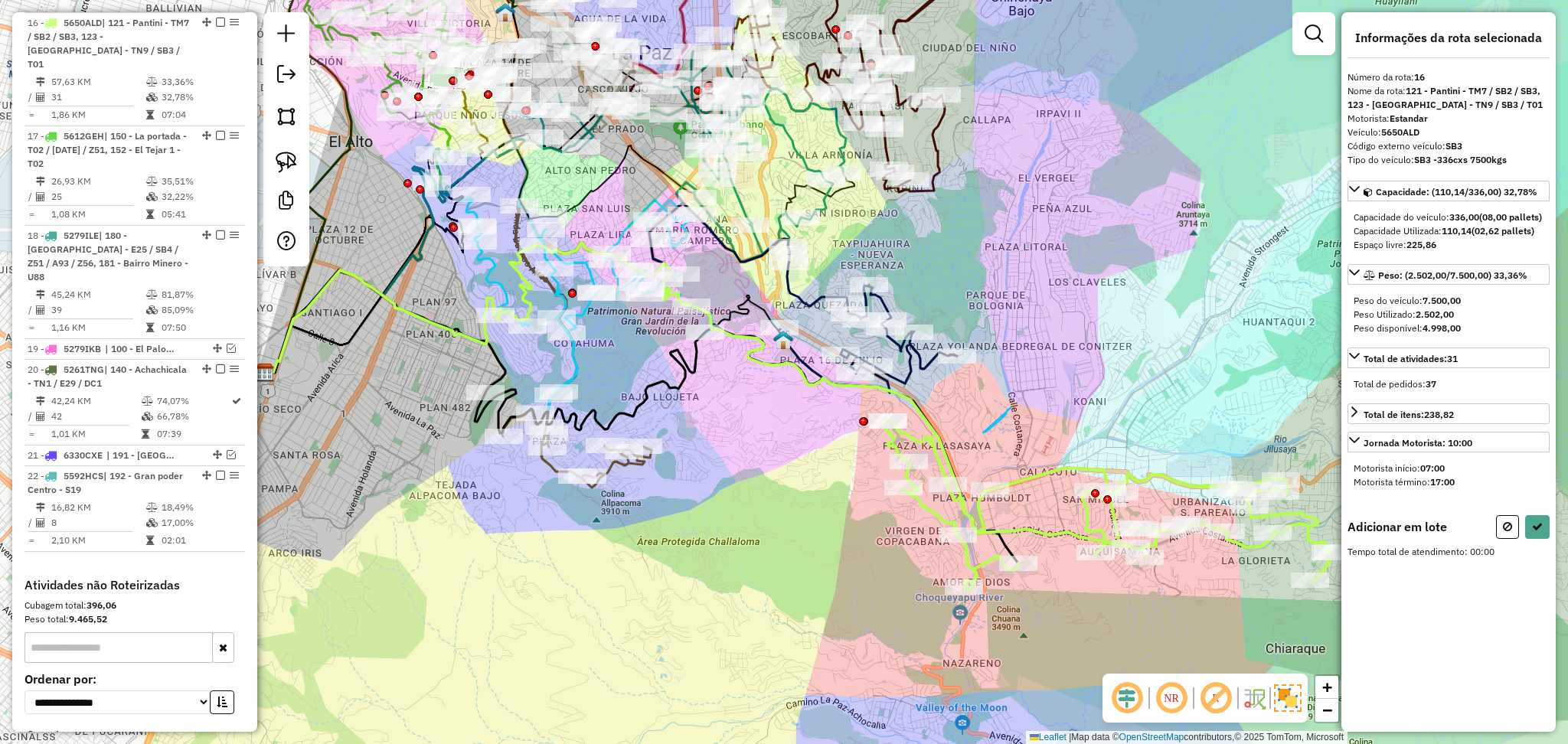
drag, startPoint x: 983, startPoint y: 432, endPoint x: 1011, endPoint y: 408, distance: 36.9
drag, startPoint x: 1505, startPoint y: 536, endPoint x: 1201, endPoint y: 469, distance: 311.3
click at [1503, 536] on button at bounding box center [1508, 527] width 23 height 24
select select "**********"
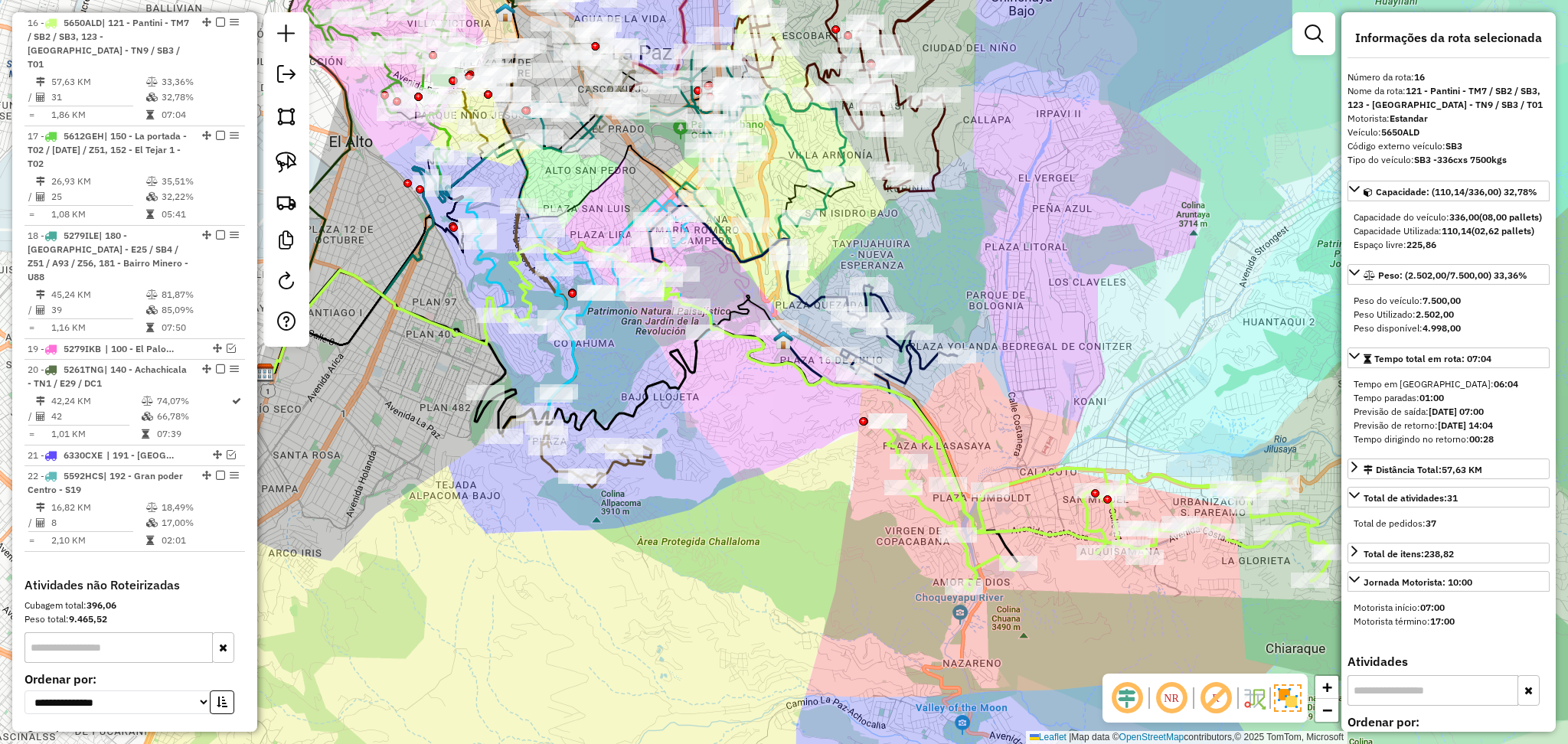
click at [917, 356] on icon at bounding box center [867, 338] width 178 height 108
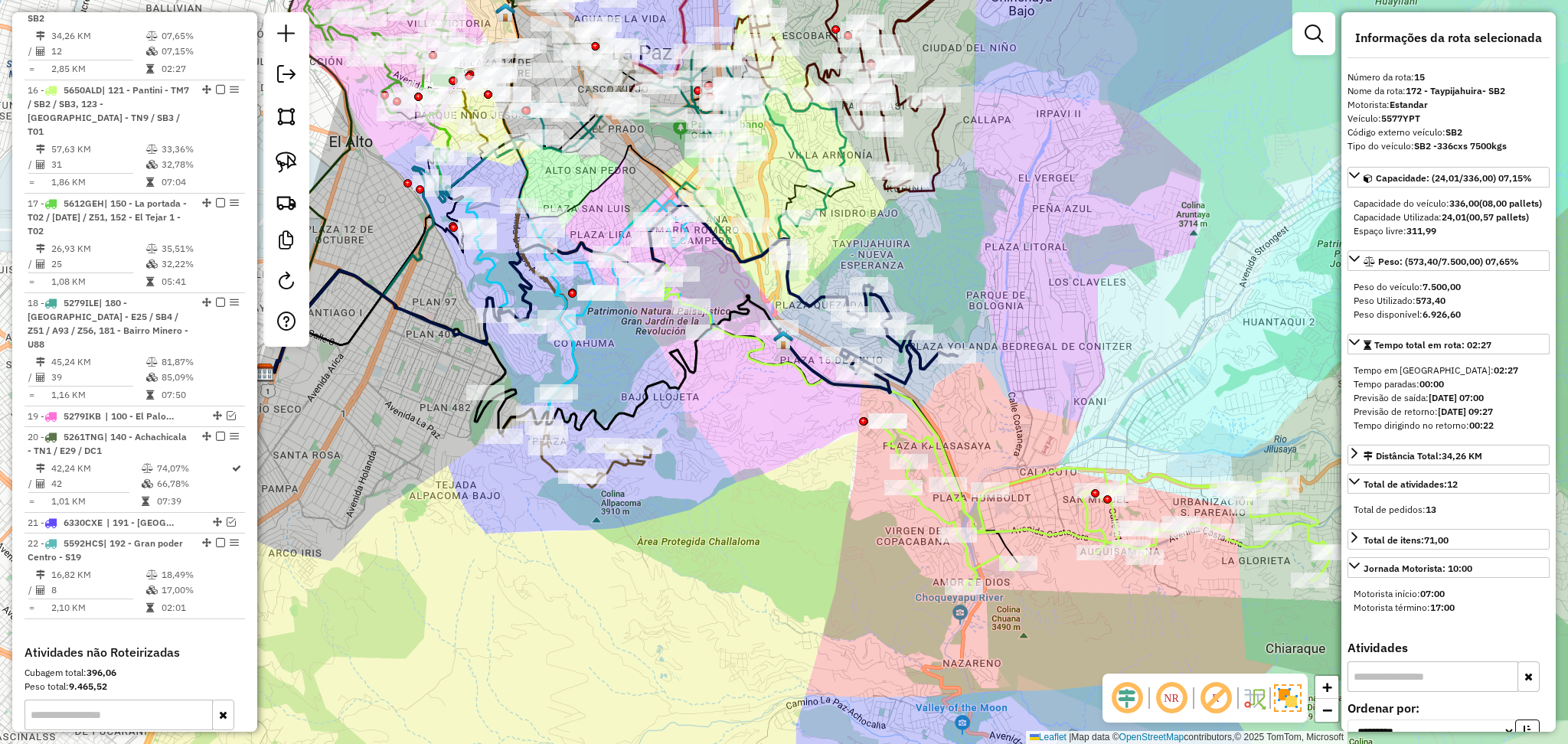
scroll to position [1259, 0]
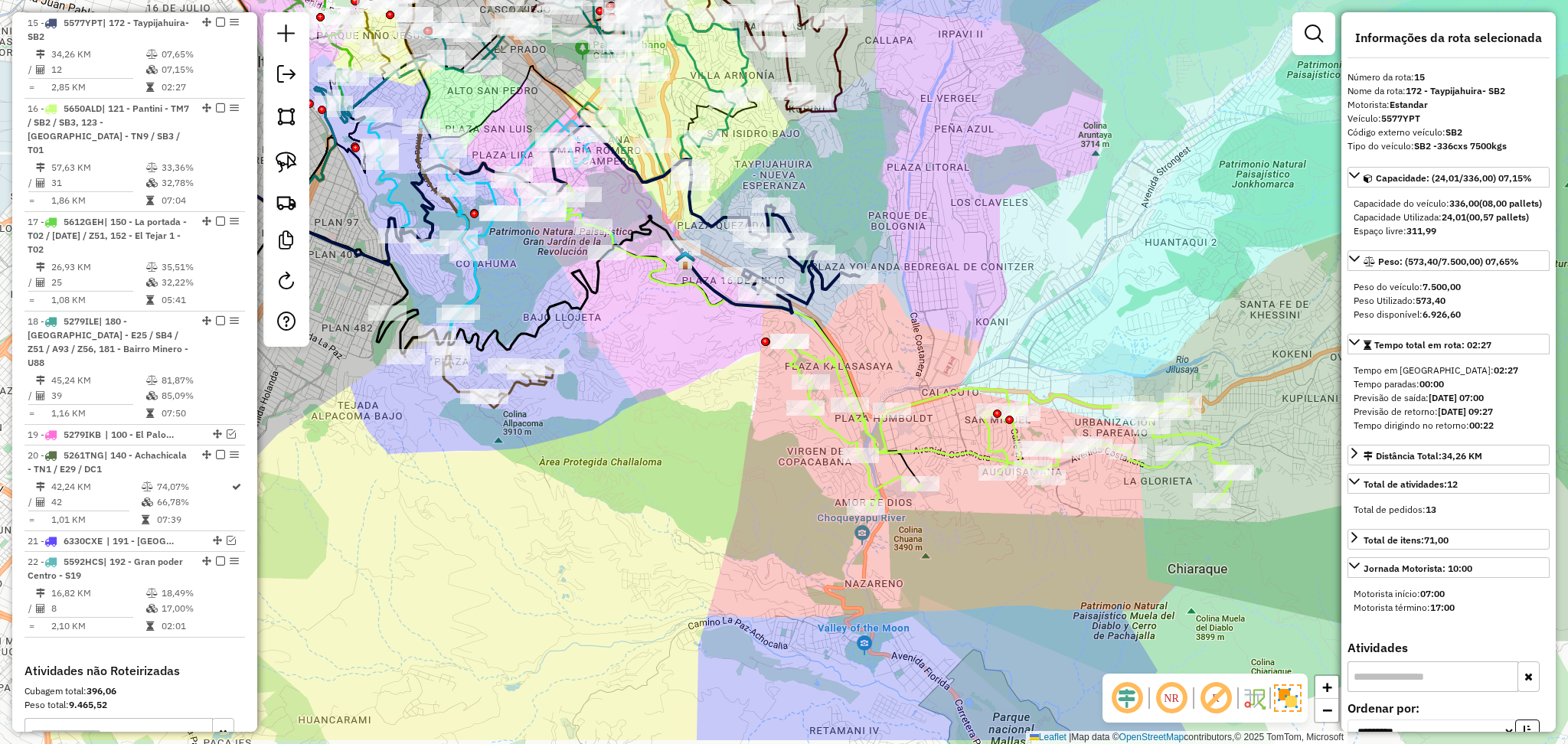
drag, startPoint x: 1017, startPoint y: 409, endPoint x: 914, endPoint y: 323, distance: 134.2
click at [914, 323] on div "Janela de atendimento Grade de atendimento Capacidade Transportadoras Veículos …" at bounding box center [784, 372] width 1568 height 744
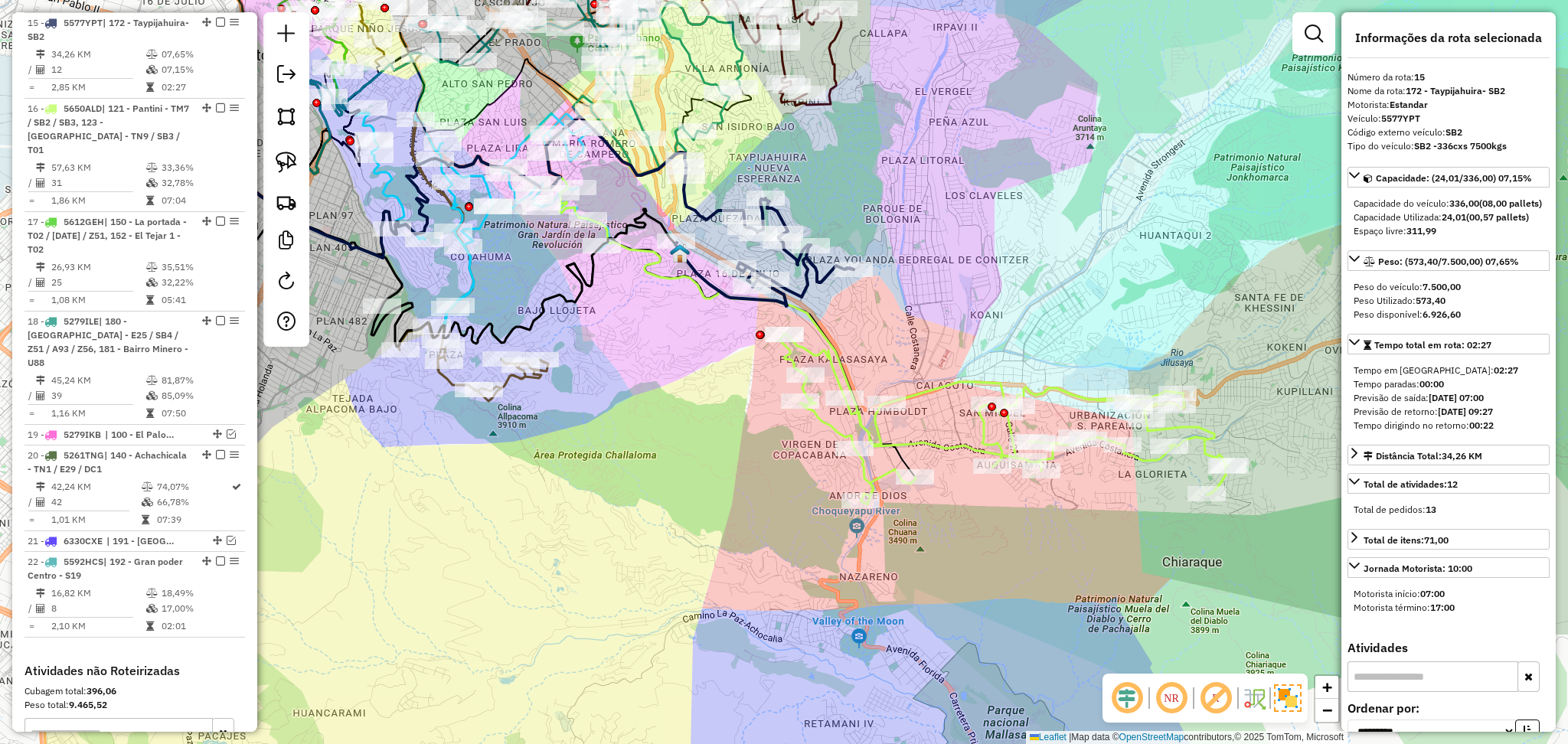
click at [937, 395] on icon at bounding box center [1005, 419] width 451 height 171
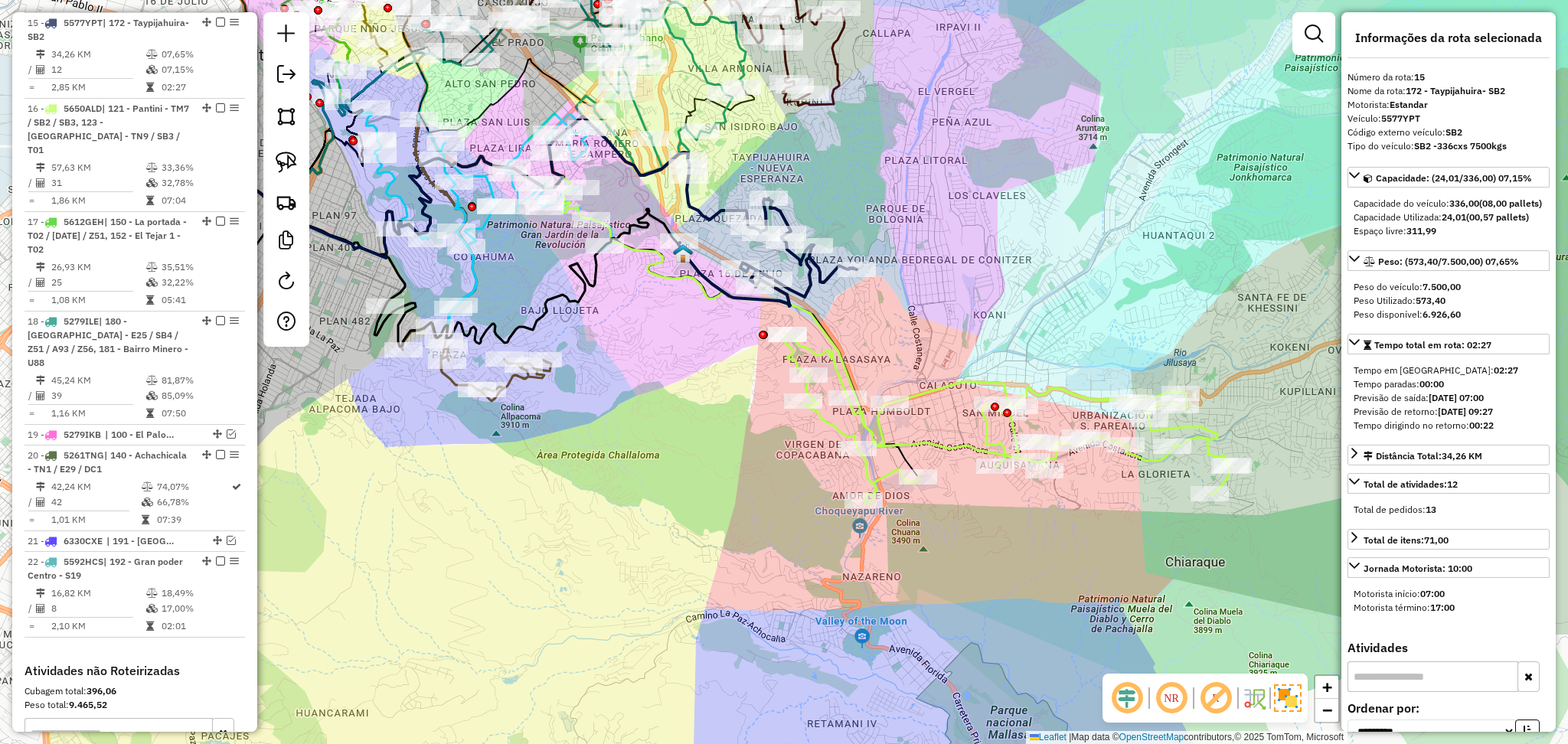
click at [936, 395] on icon at bounding box center [1008, 419] width 451 height 171
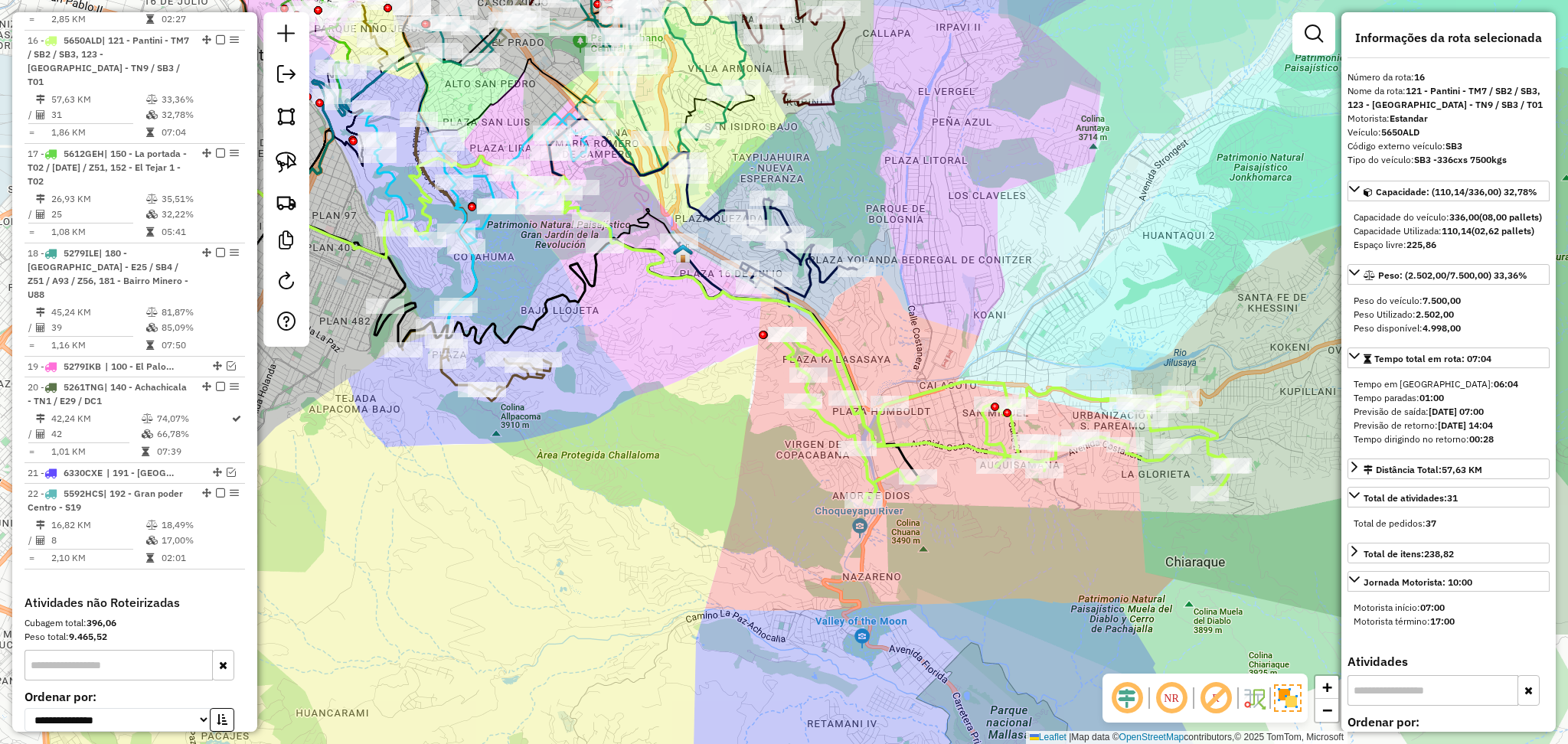
scroll to position [1344, 0]
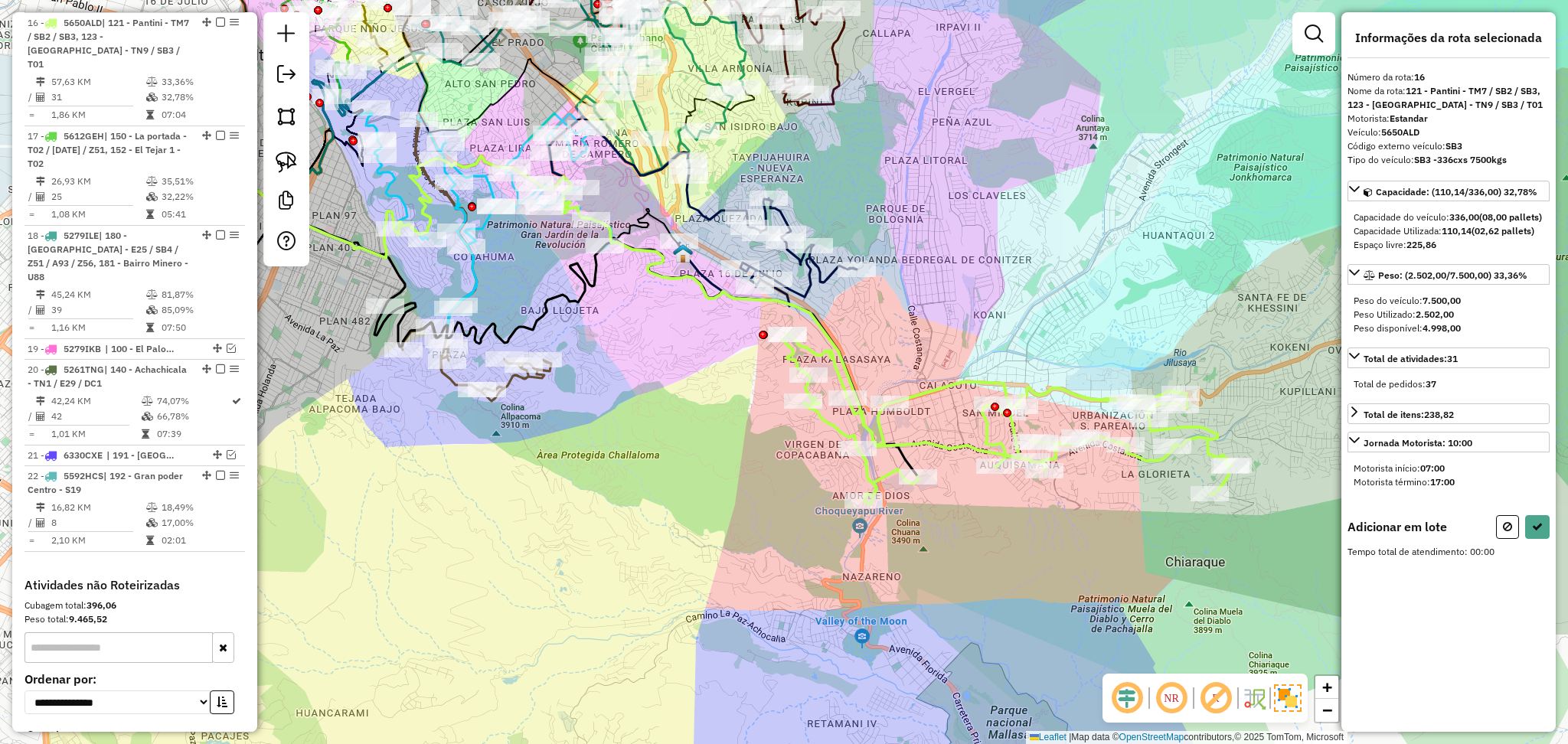
click at [827, 279] on icon at bounding box center [767, 252] width 178 height 108
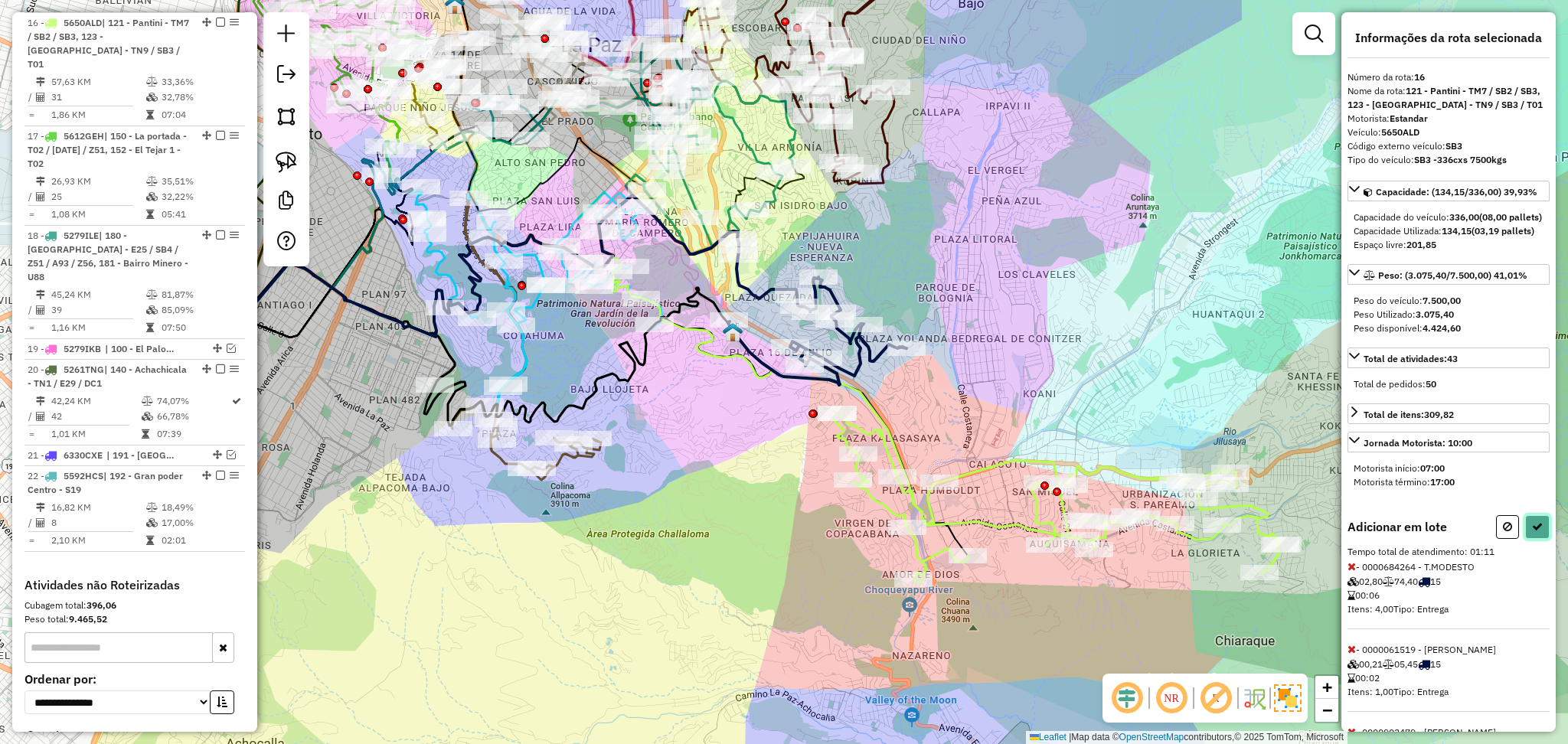
click at [1533, 532] on icon at bounding box center [1538, 526] width 11 height 11
select select "**********"
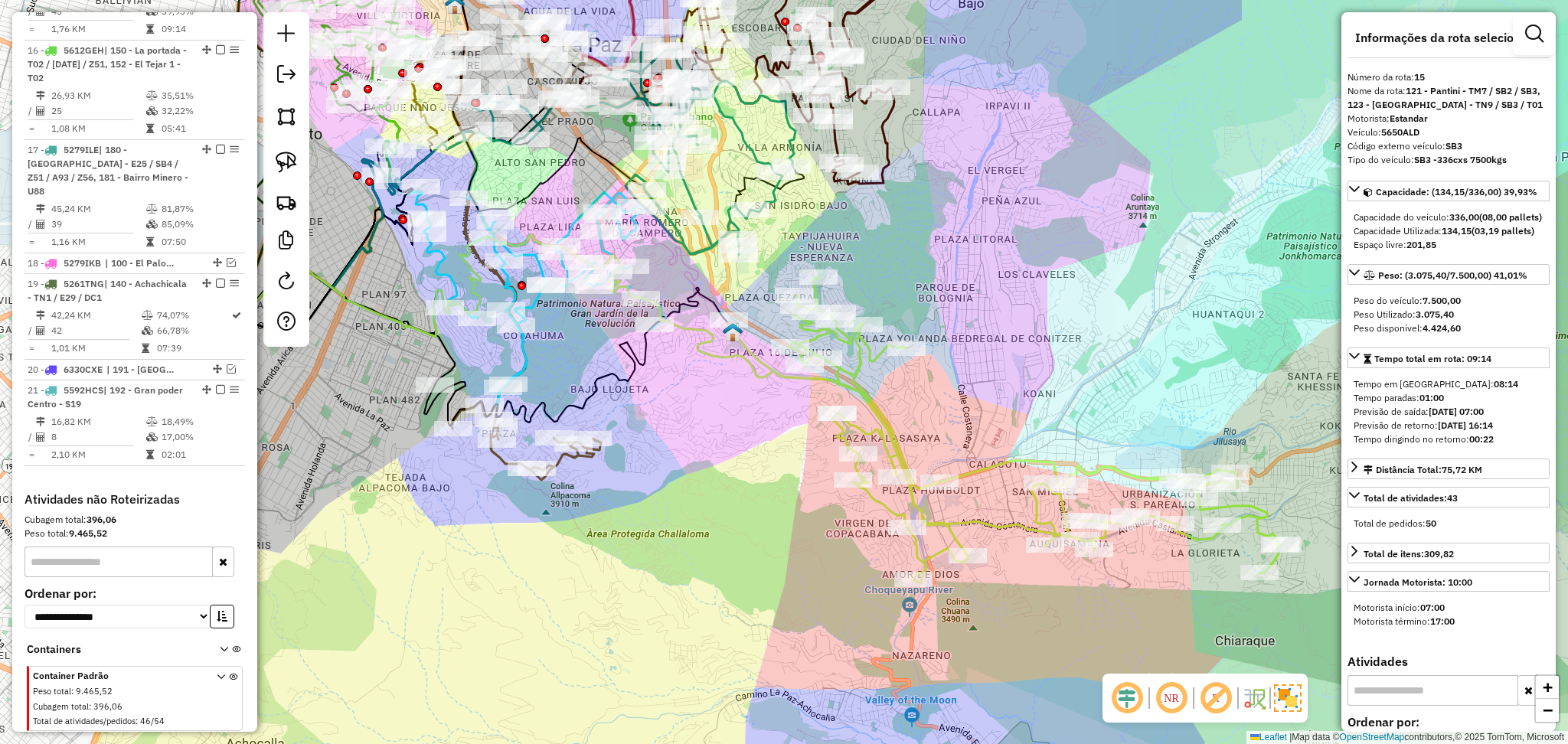
scroll to position [1259, 0]
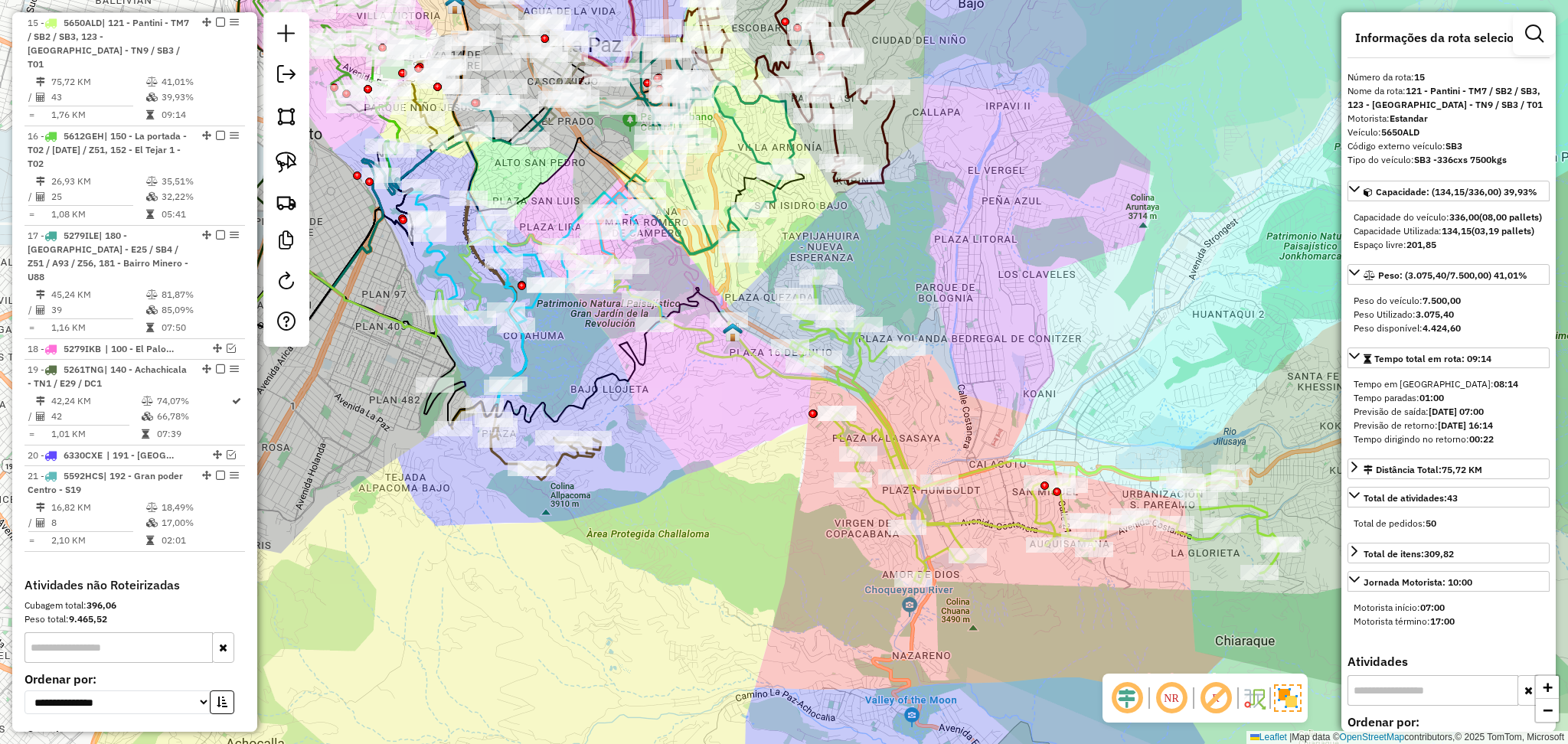
click at [862, 357] on icon at bounding box center [1006, 430] width 554 height 307
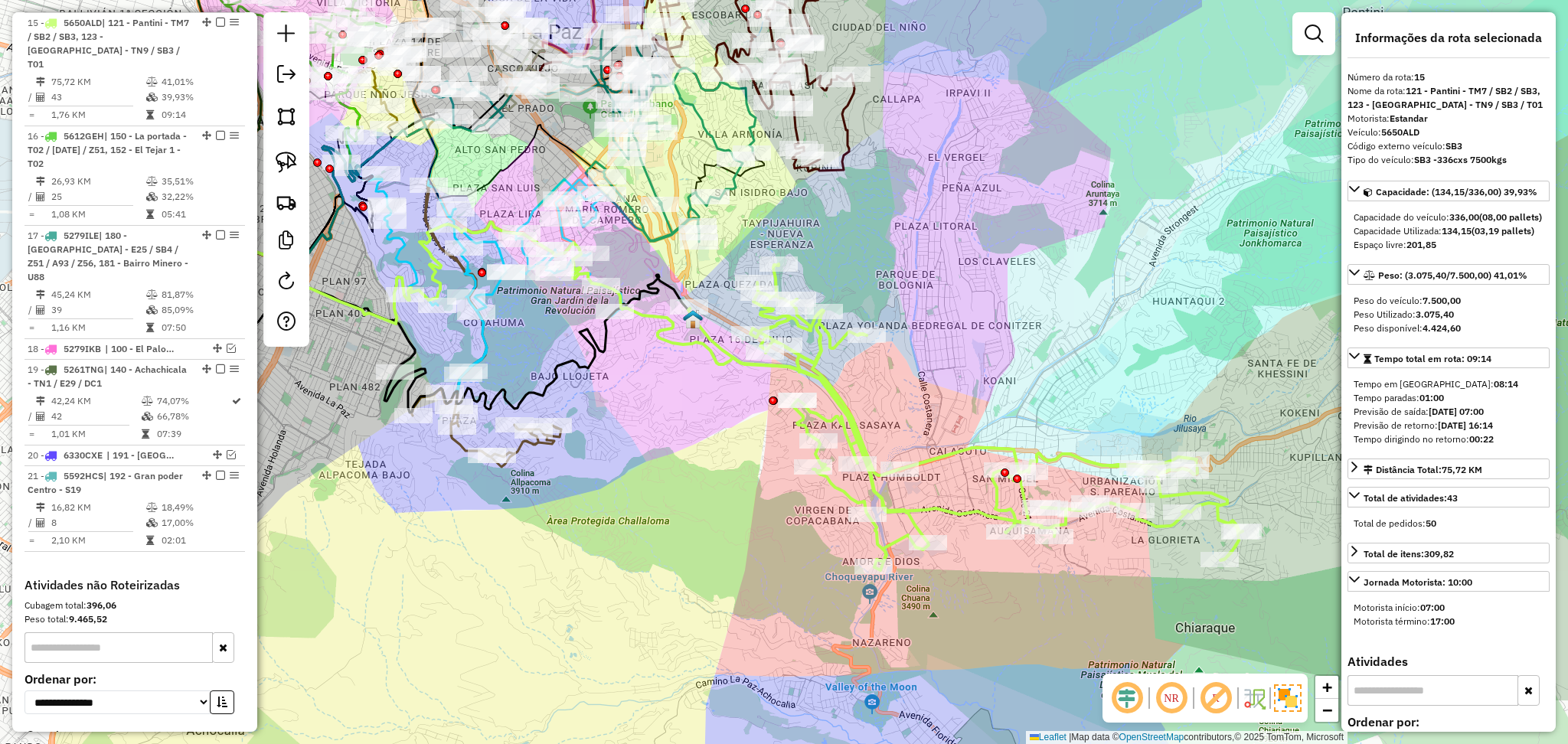
drag, startPoint x: 943, startPoint y: 386, endPoint x: 900, endPoint y: 377, distance: 43.9
click at [900, 377] on div "Janela de atendimento Grade de atendimento Capacidade Transportadoras Veículos …" at bounding box center [784, 372] width 1568 height 744
click at [815, 352] on icon at bounding box center [964, 417] width 554 height 307
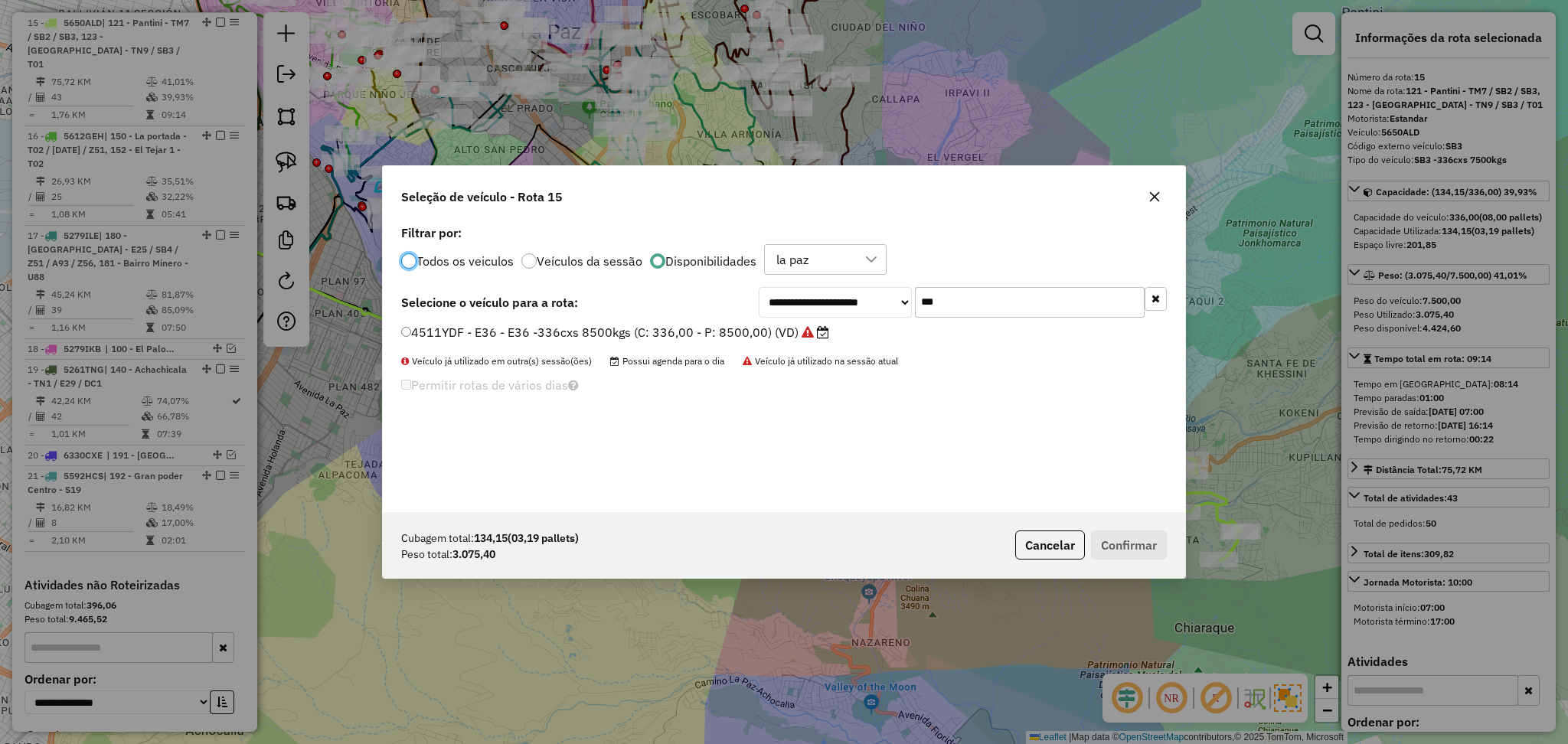
scroll to position [7, 5]
drag, startPoint x: 975, startPoint y: 312, endPoint x: 915, endPoint y: 311, distance: 60.0
click at [916, 311] on input "***" at bounding box center [1029, 302] width 229 height 30
paste input "****"
type input "*******"
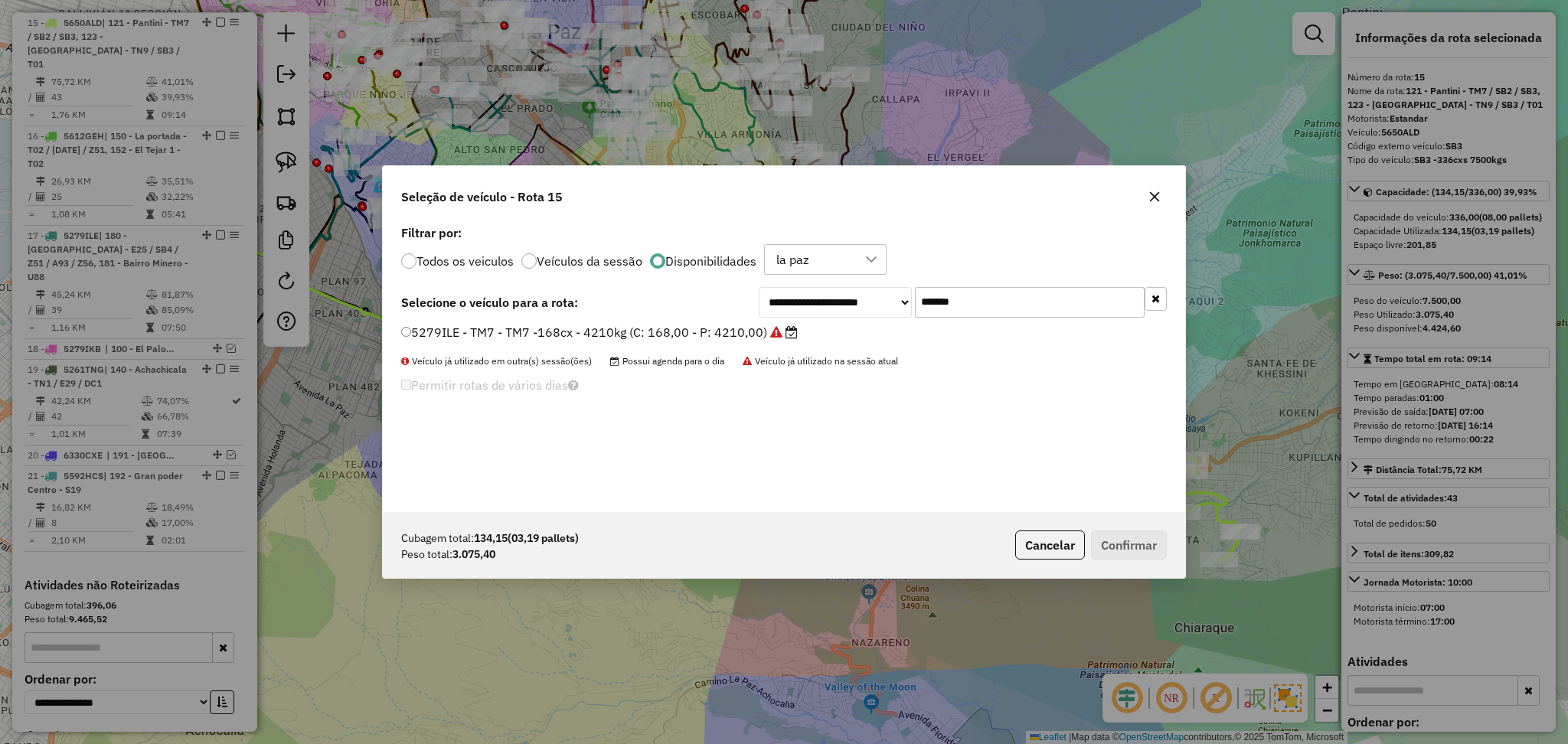
click at [742, 329] on label "5279ILE - TM7 - TM7 -168cx - 4210kg (C: 168,00 - P: 4210,00)" at bounding box center [599, 332] width 396 height 18
click at [1145, 541] on button "Confirmar" at bounding box center [1129, 544] width 76 height 29
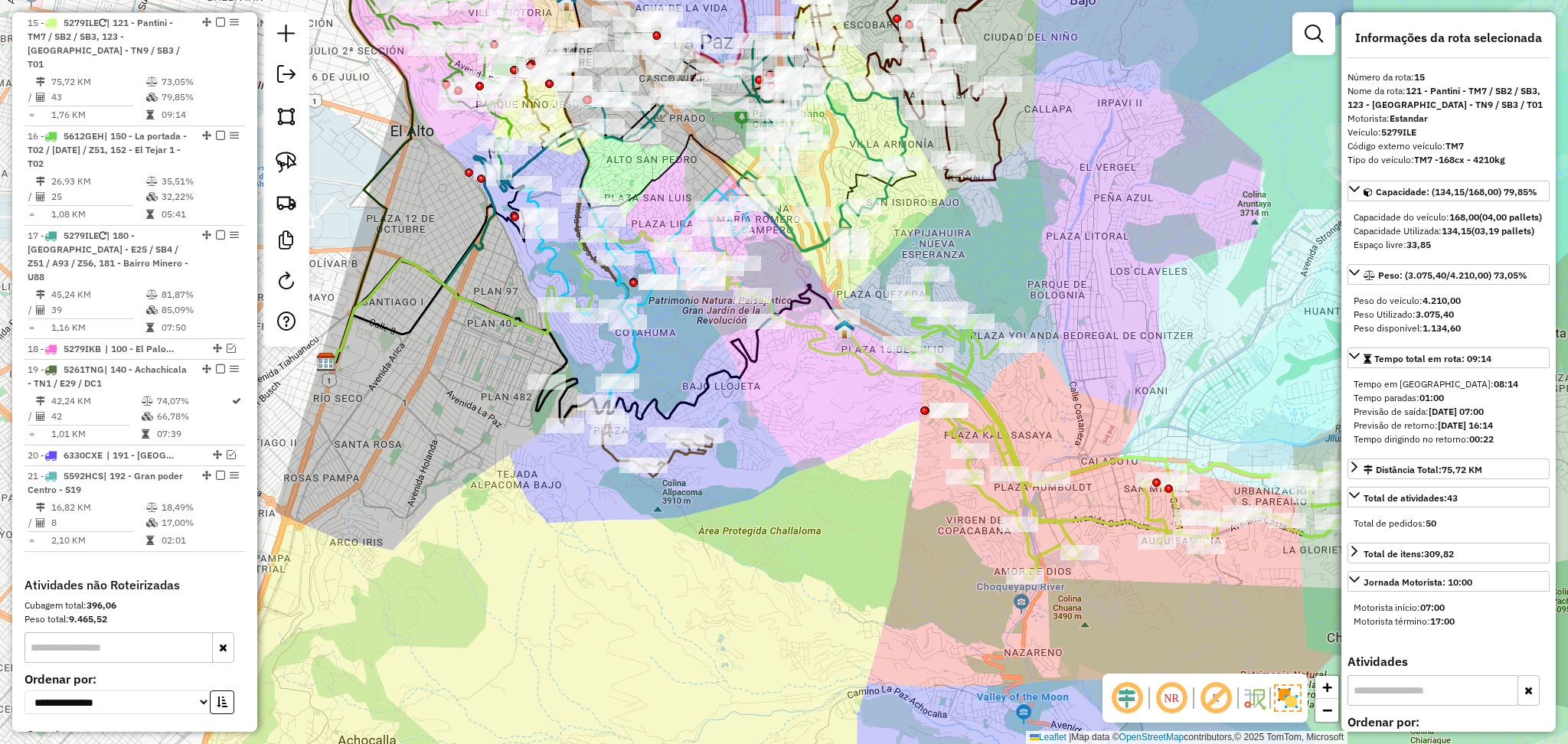
drag, startPoint x: 855, startPoint y: 260, endPoint x: 1008, endPoint y: 270, distance: 153.3
click at [1008, 270] on div "Janela de atendimento Grade de atendimento Capacidade Transportadoras Veículos …" at bounding box center [784, 372] width 1568 height 744
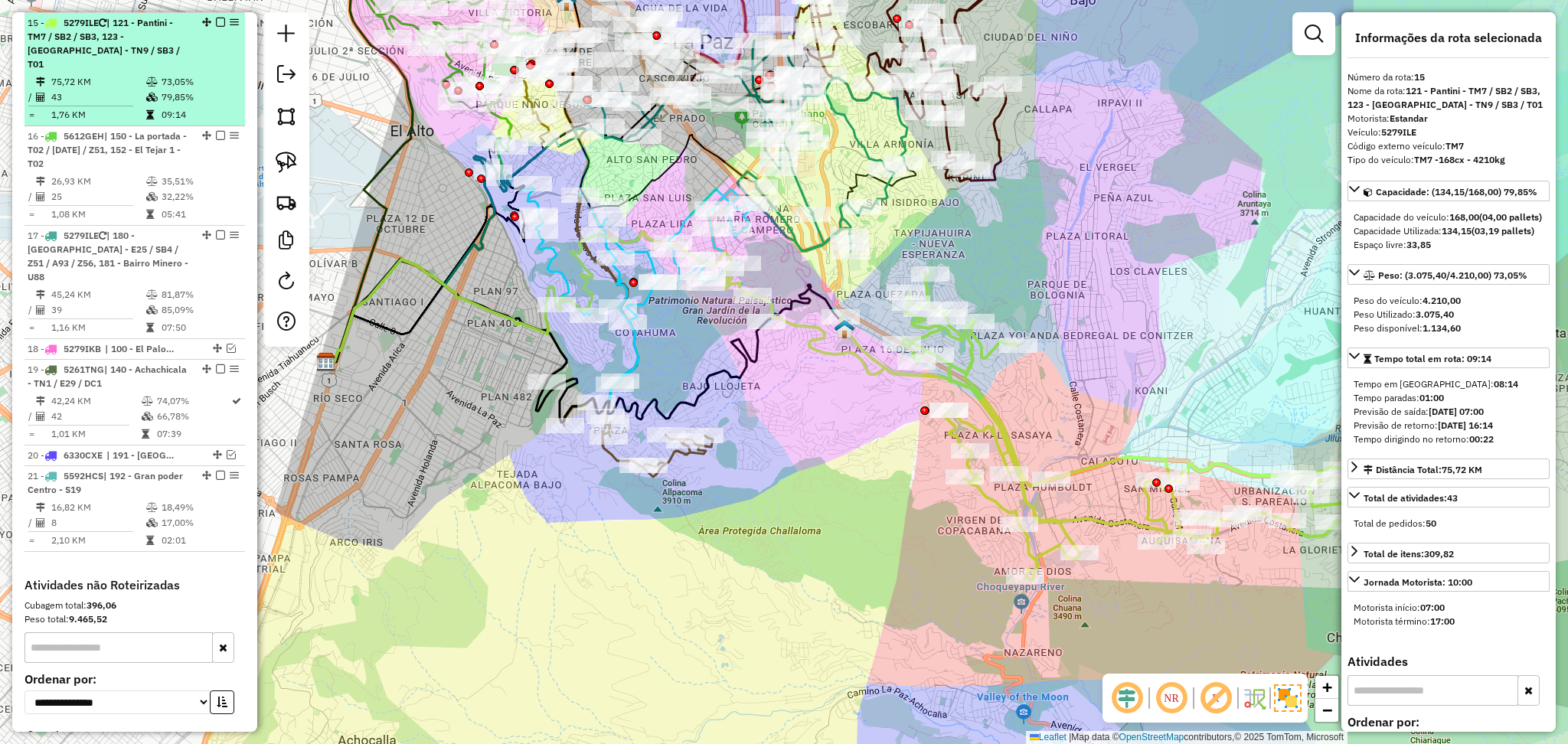
click at [219, 25] on em at bounding box center [220, 21] width 9 height 9
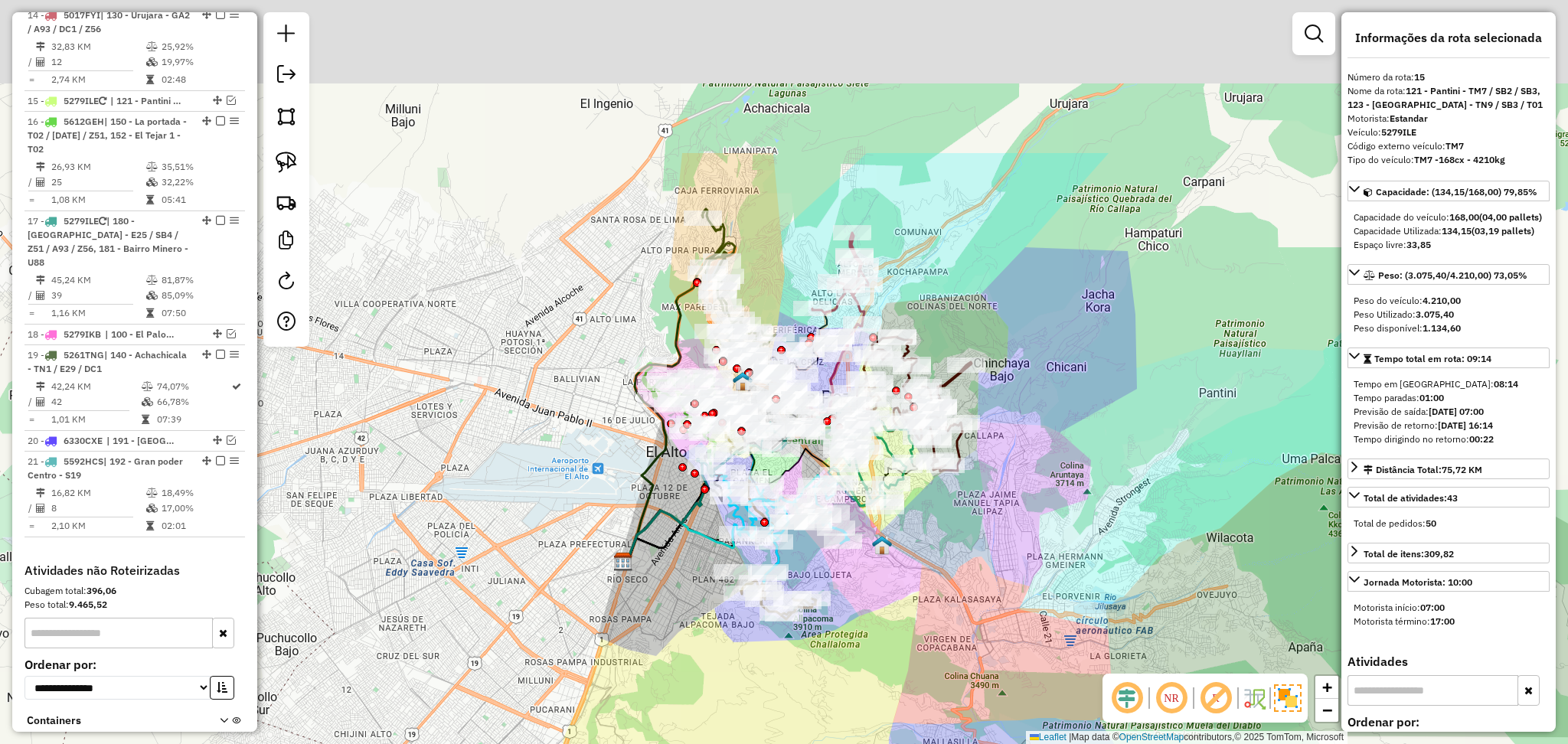
drag, startPoint x: 982, startPoint y: 336, endPoint x: 958, endPoint y: 563, distance: 228.3
click at [958, 563] on div "Janela de atendimento Grade de atendimento Capacidade Transportadoras Veículos …" at bounding box center [784, 372] width 1568 height 744
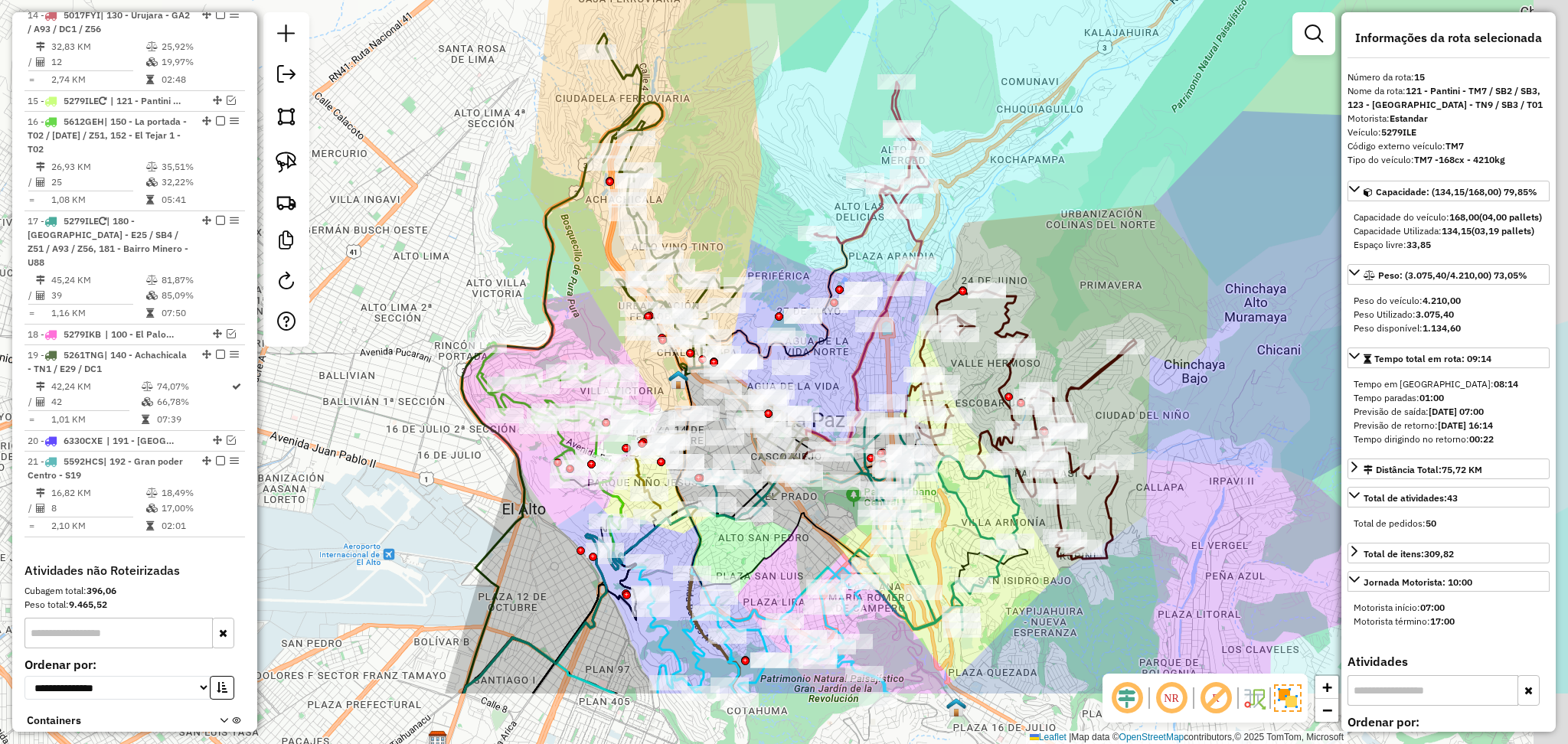
drag, startPoint x: 874, startPoint y: 292, endPoint x: 769, endPoint y: 109, distance: 211.0
click at [769, 109] on div "Janela de atendimento Grade de atendimento Capacidade Transportadoras Veículos …" at bounding box center [784, 372] width 1568 height 744
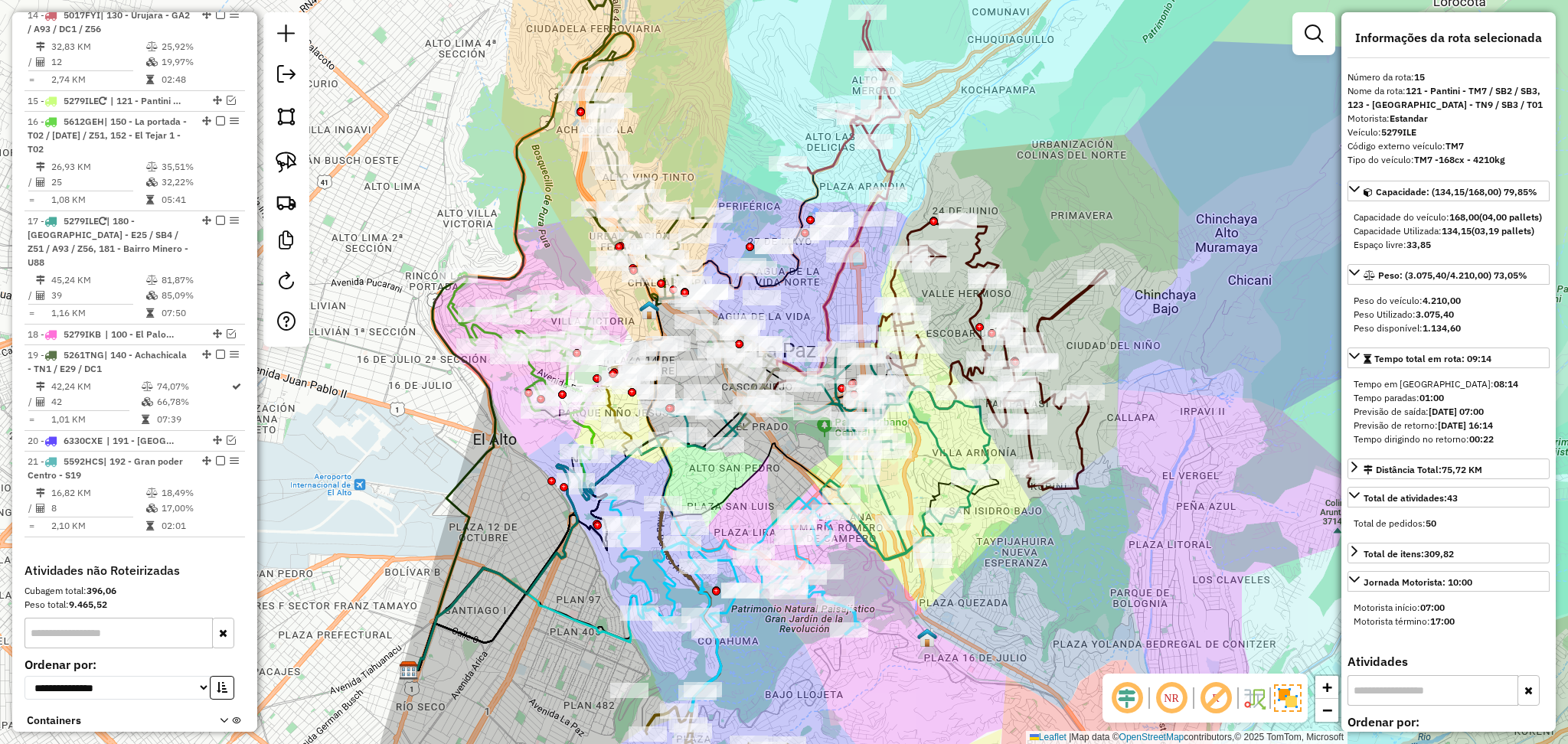
click at [837, 160] on icon at bounding box center [844, 104] width 115 height 183
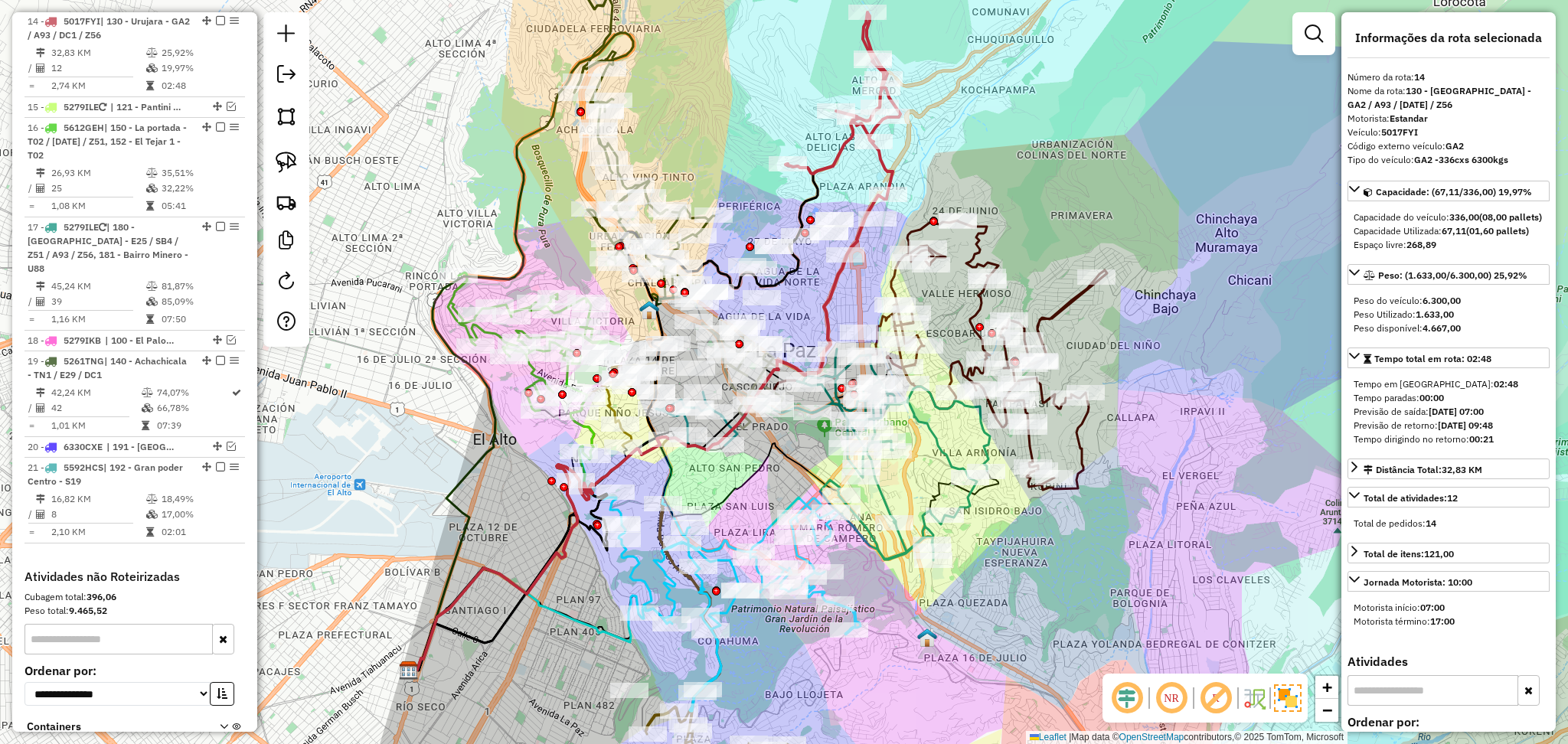
scroll to position [1173, 0]
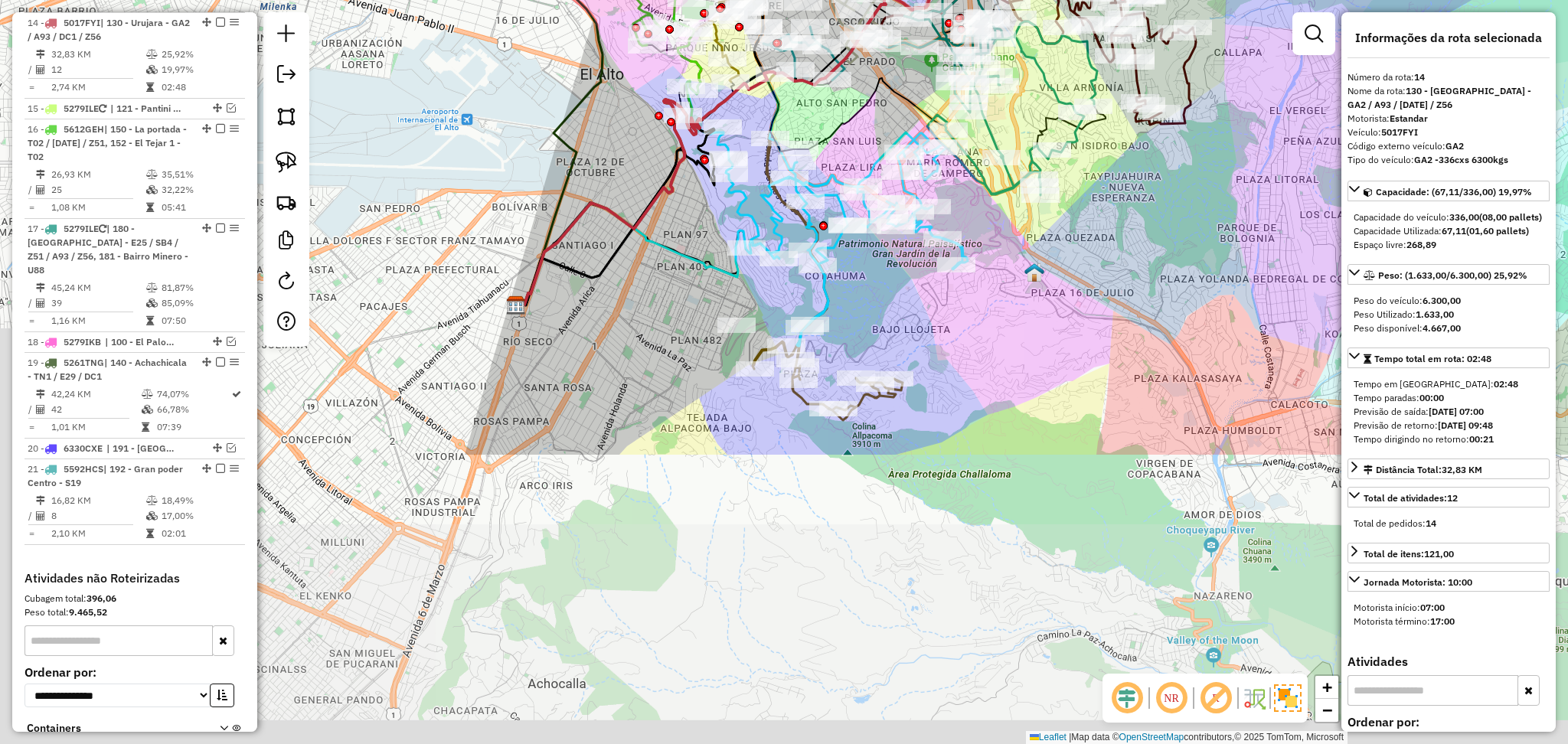
drag, startPoint x: 910, startPoint y: 632, endPoint x: 1005, endPoint y: 307, distance: 338.6
click at [1005, 307] on div "Janela de atendimento Grade de atendimento Capacidade Transportadoras Veículos …" at bounding box center [784, 372] width 1568 height 744
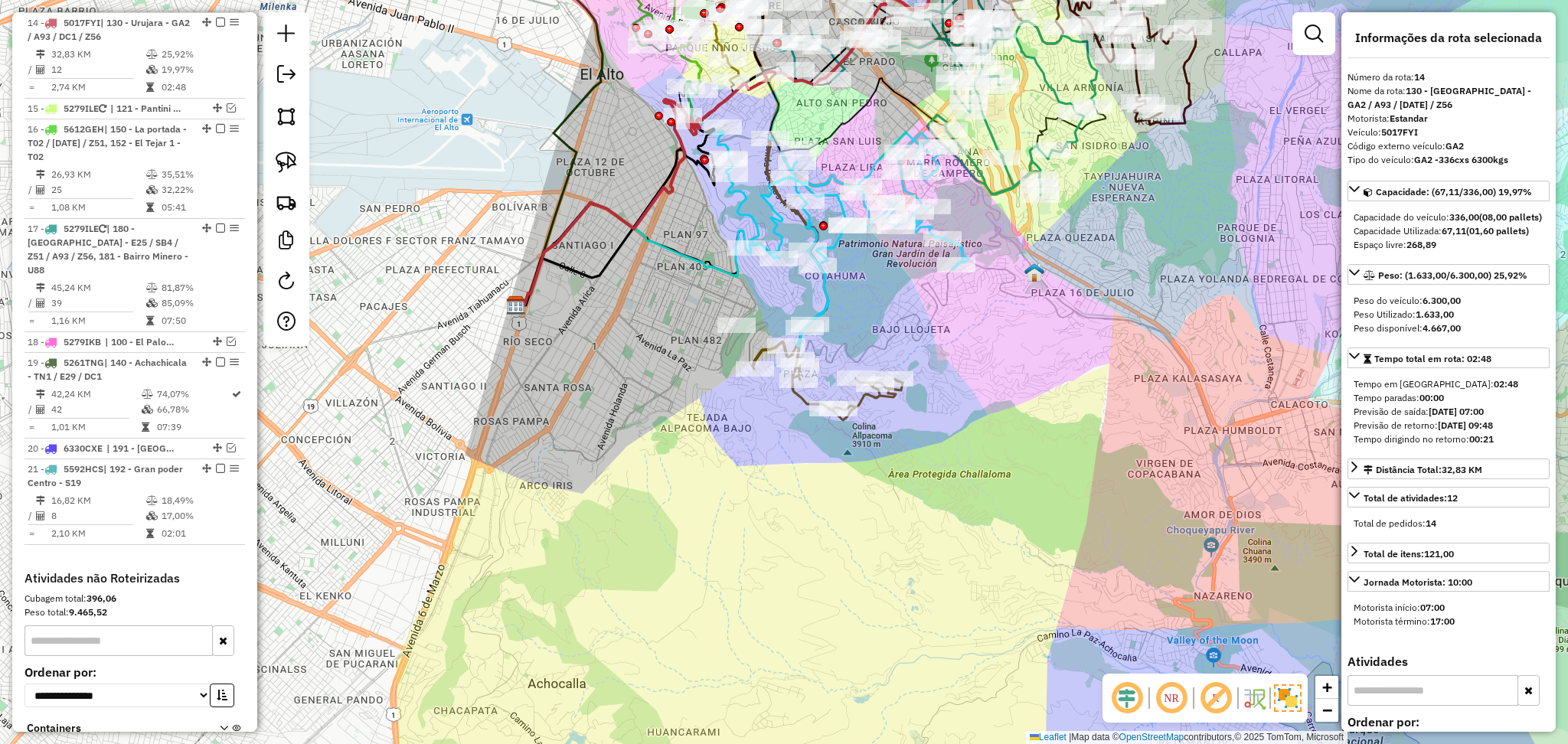
click at [865, 404] on icon at bounding box center [807, 208] width 192 height 423
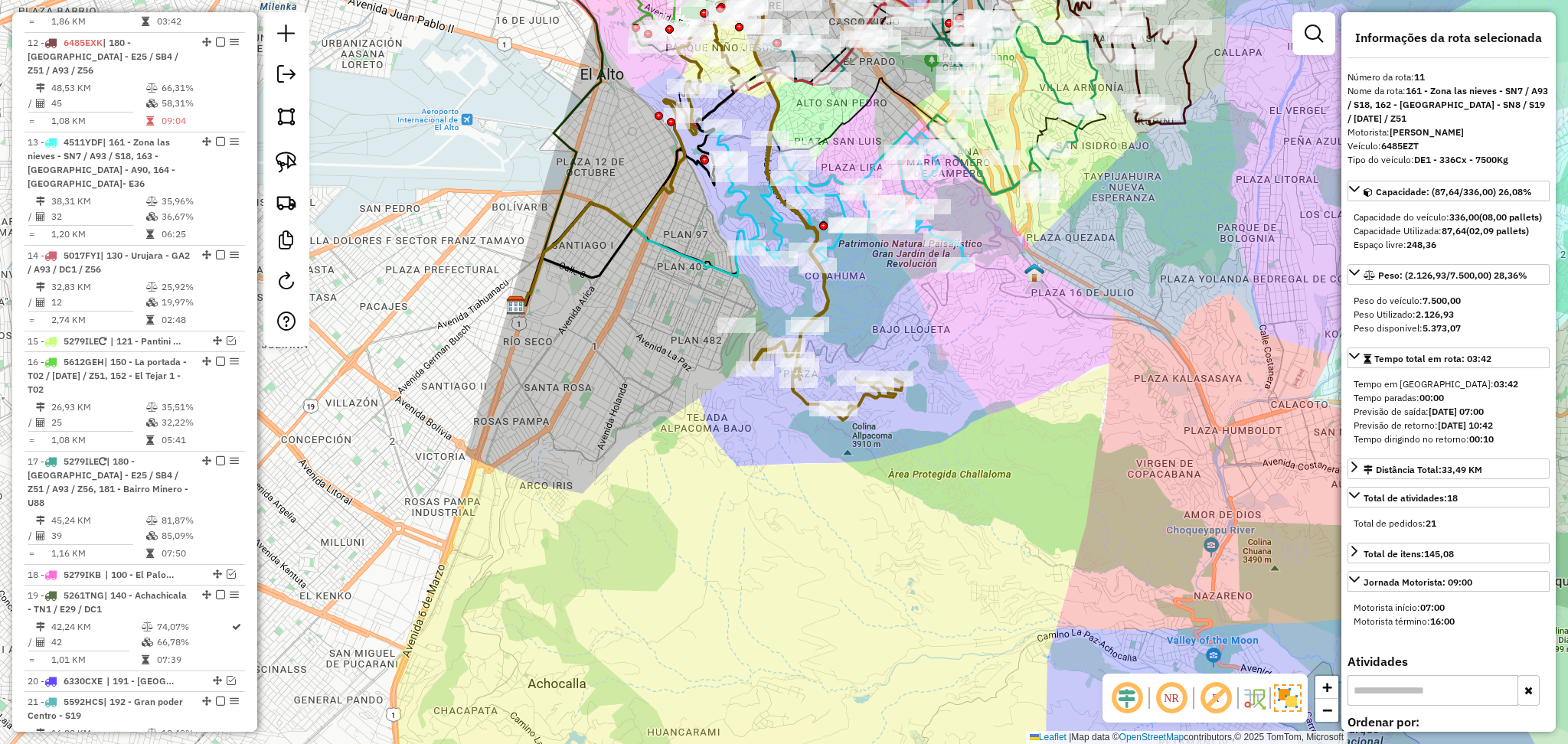
scroll to position [862, 0]
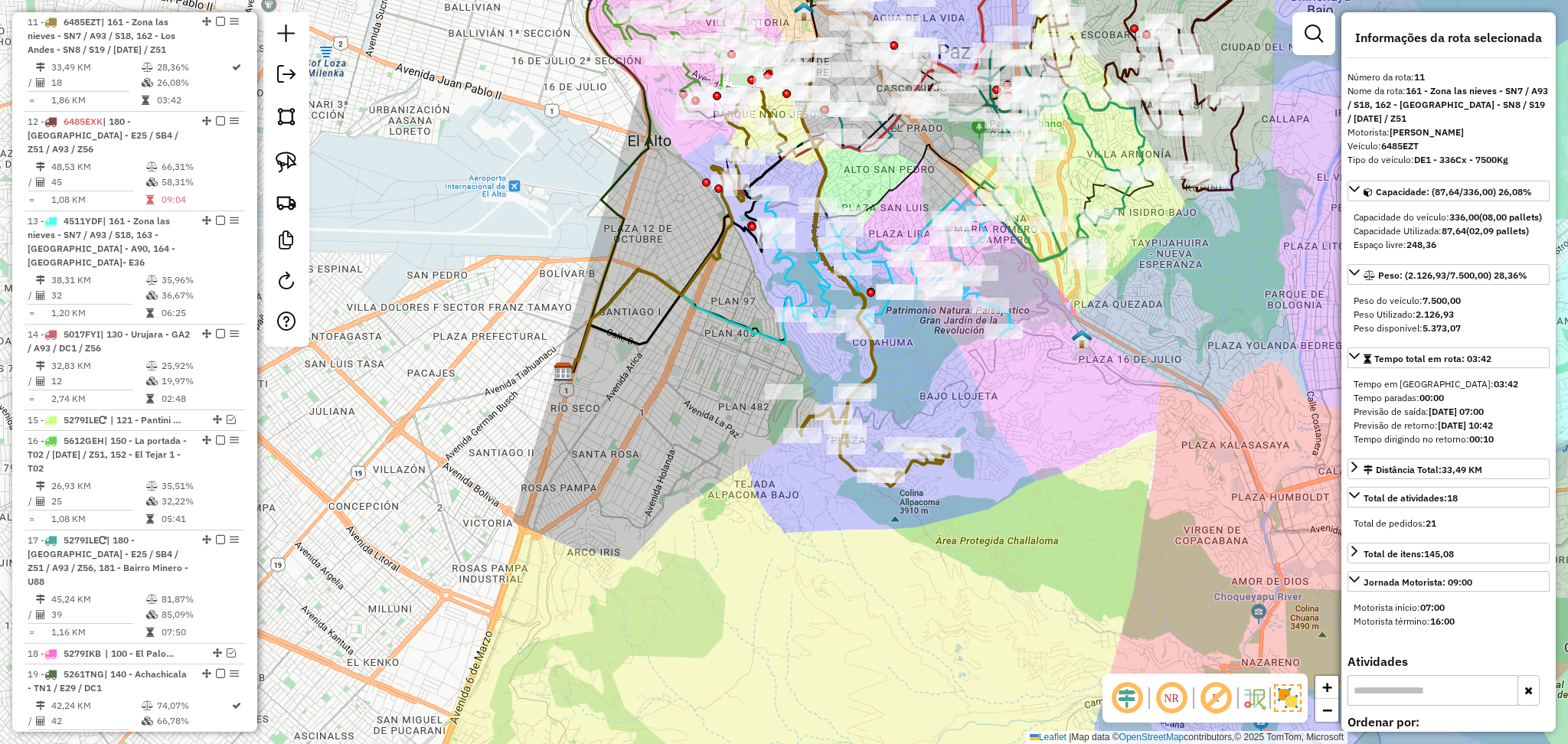
drag, startPoint x: 895, startPoint y: 429, endPoint x: 947, endPoint y: 500, distance: 88.0
click at [947, 500] on div "Janela de atendimento Grade de atendimento Capacidade Transportadoras Veículos …" at bounding box center [784, 372] width 1568 height 744
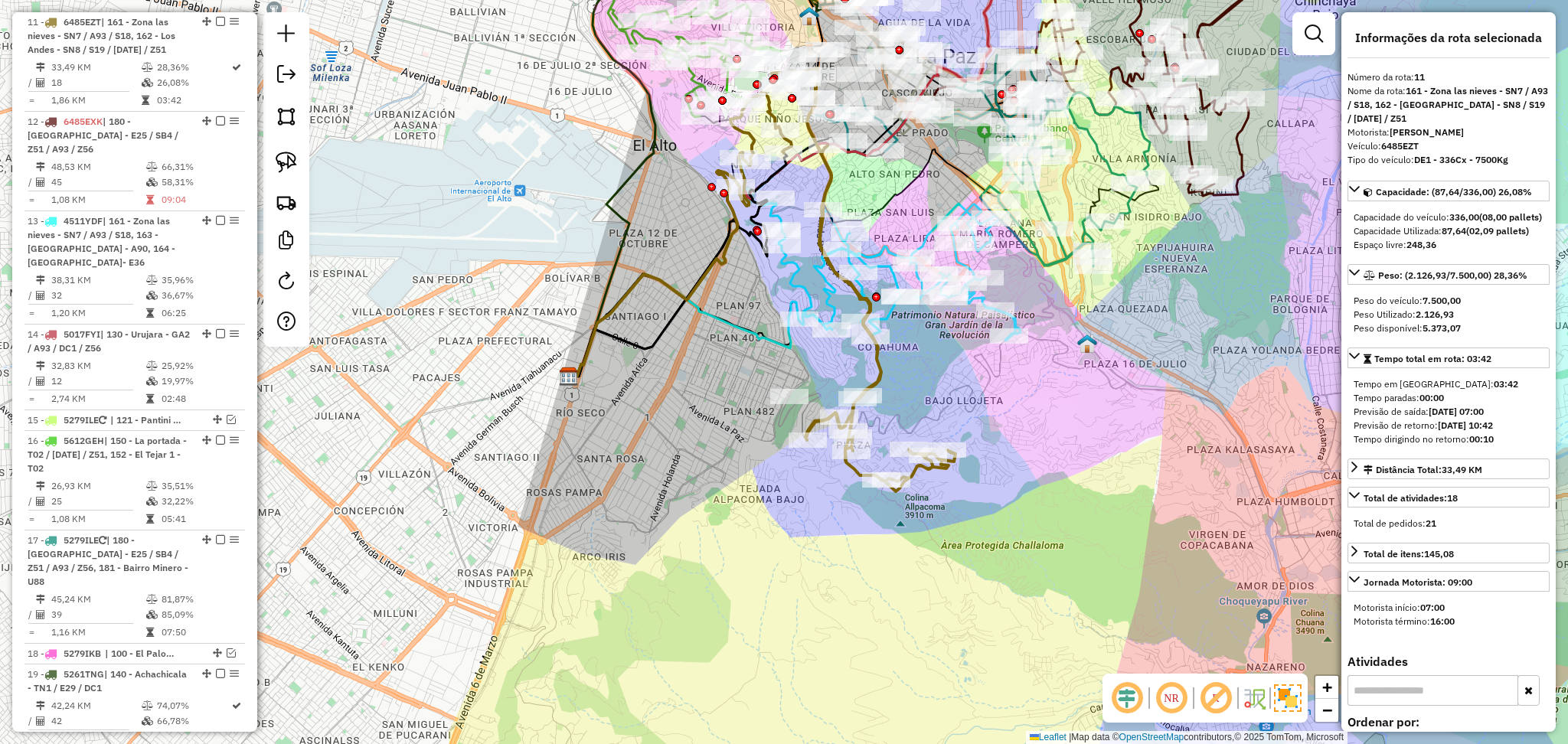
click at [887, 321] on icon at bounding box center [880, 281] width 282 height 273
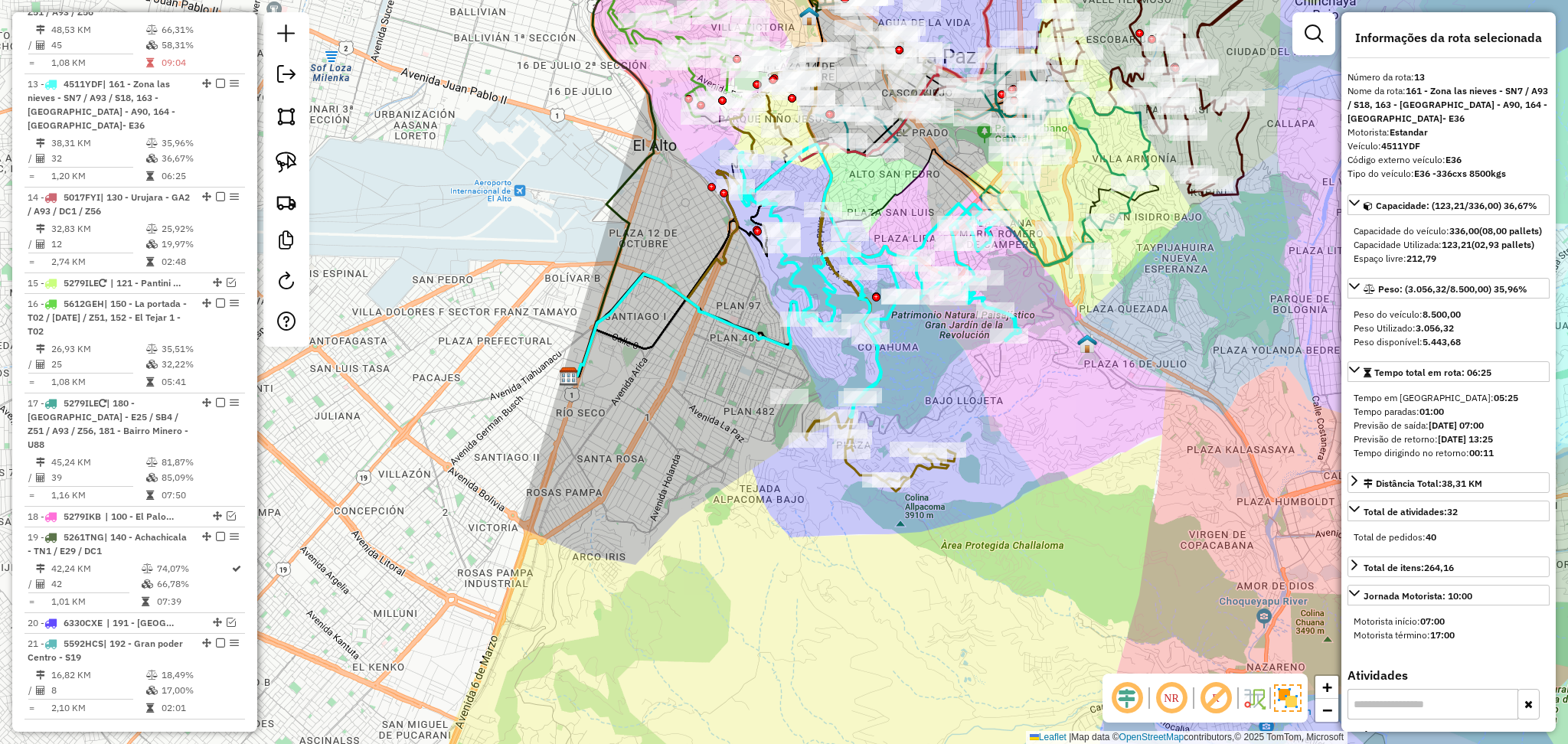
scroll to position [1060, 0]
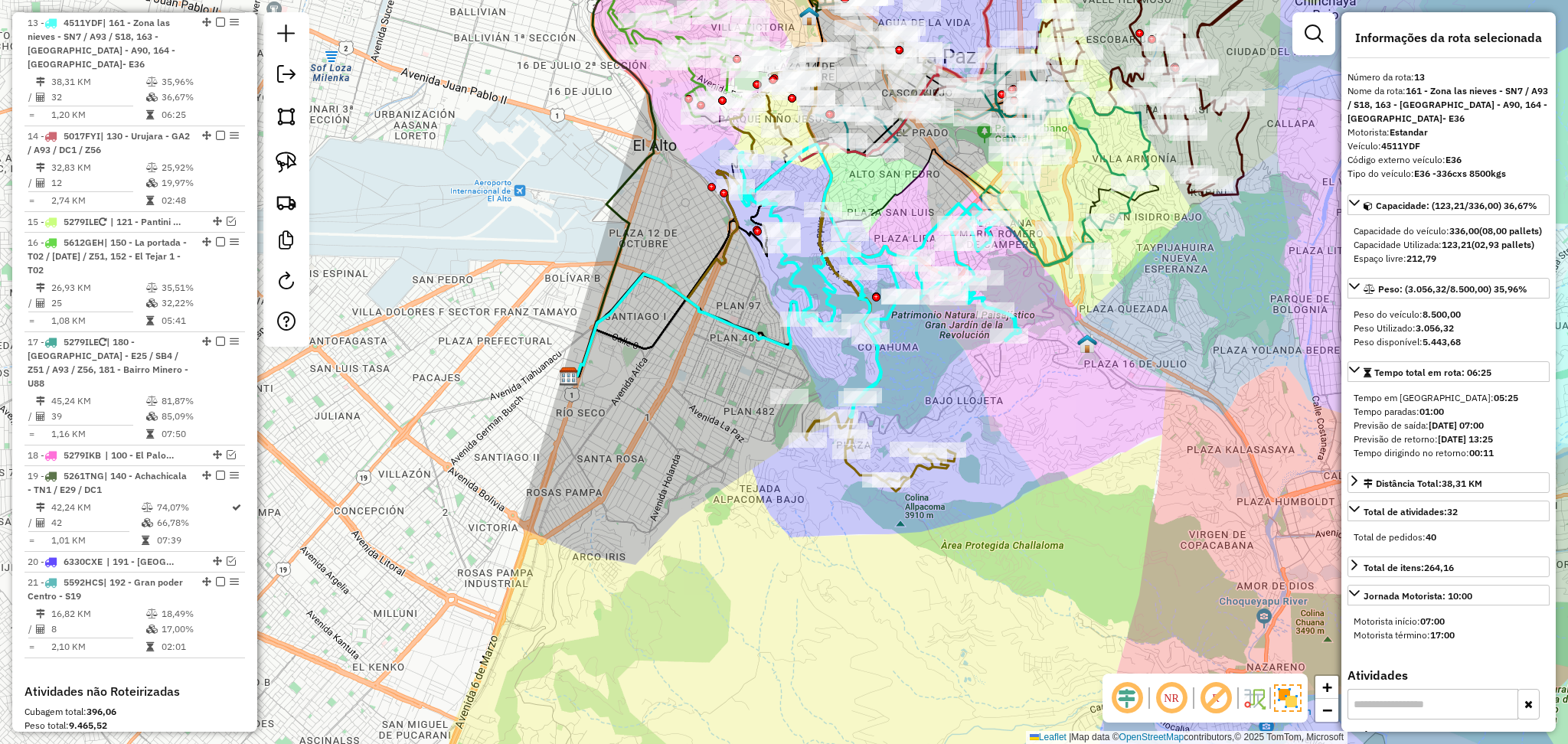
click at [920, 474] on icon at bounding box center [859, 280] width 192 height 423
click at [914, 473] on icon at bounding box center [862, 280] width 192 height 423
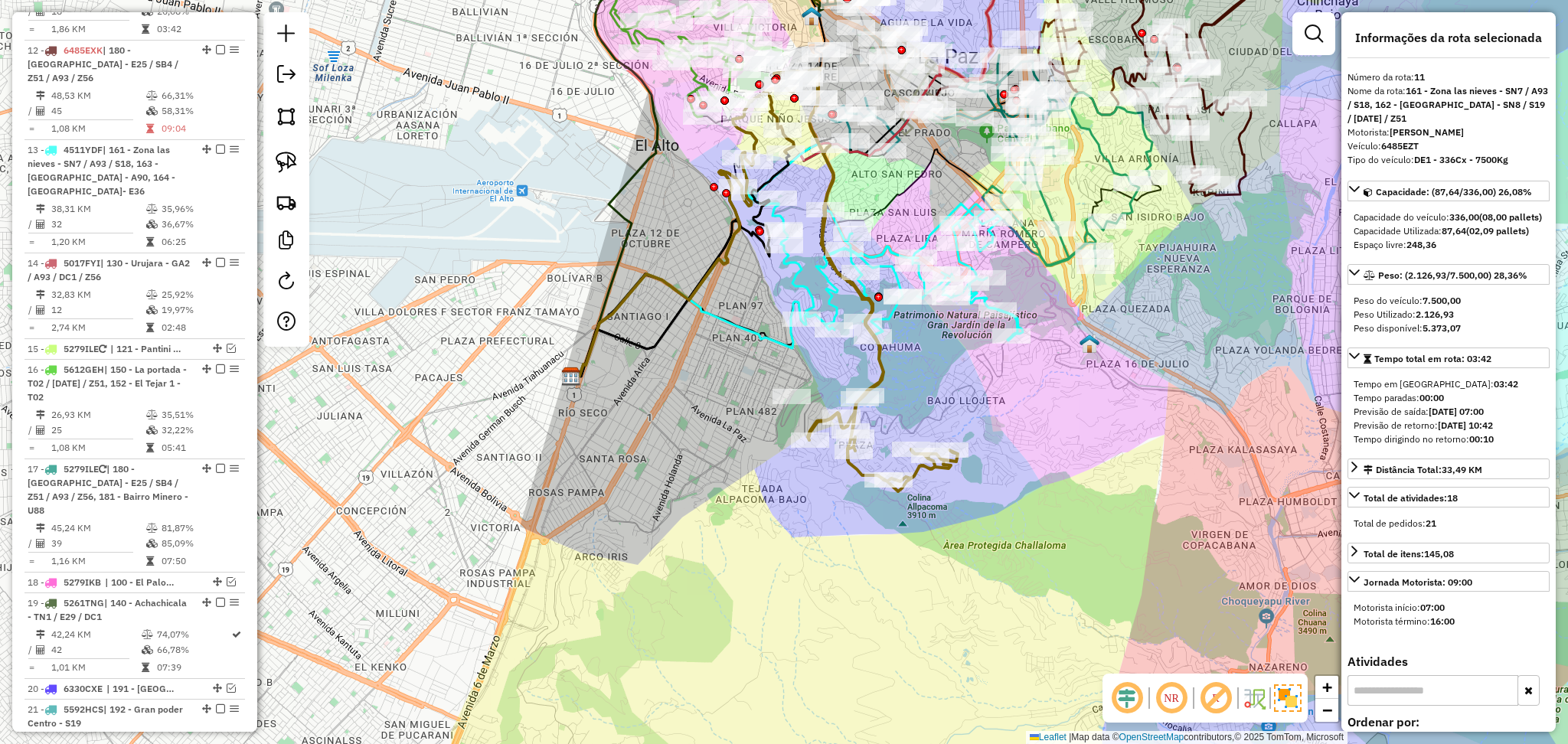
scroll to position [862, 0]
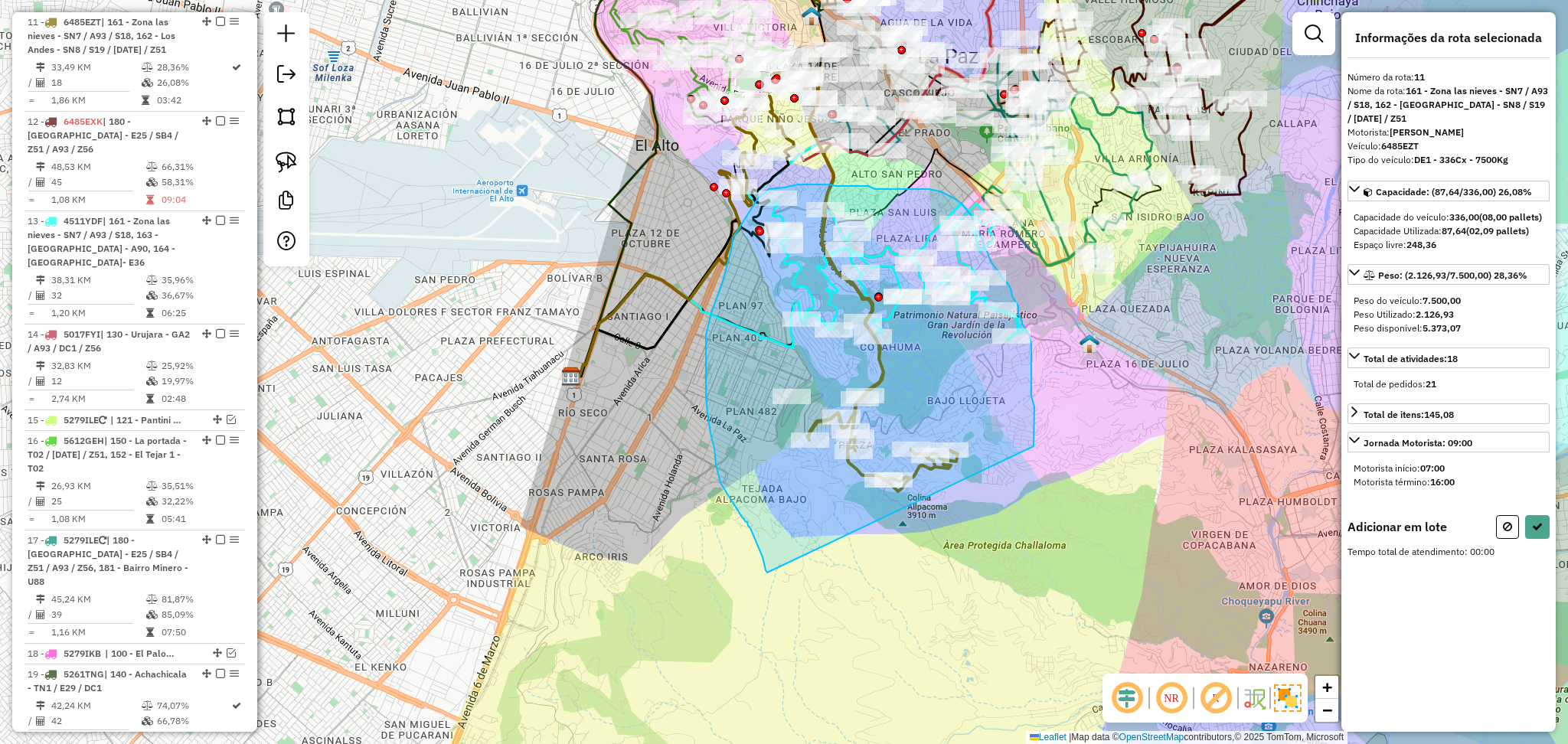
drag, startPoint x: 1034, startPoint y: 424, endPoint x: 767, endPoint y: 573, distance: 305.8
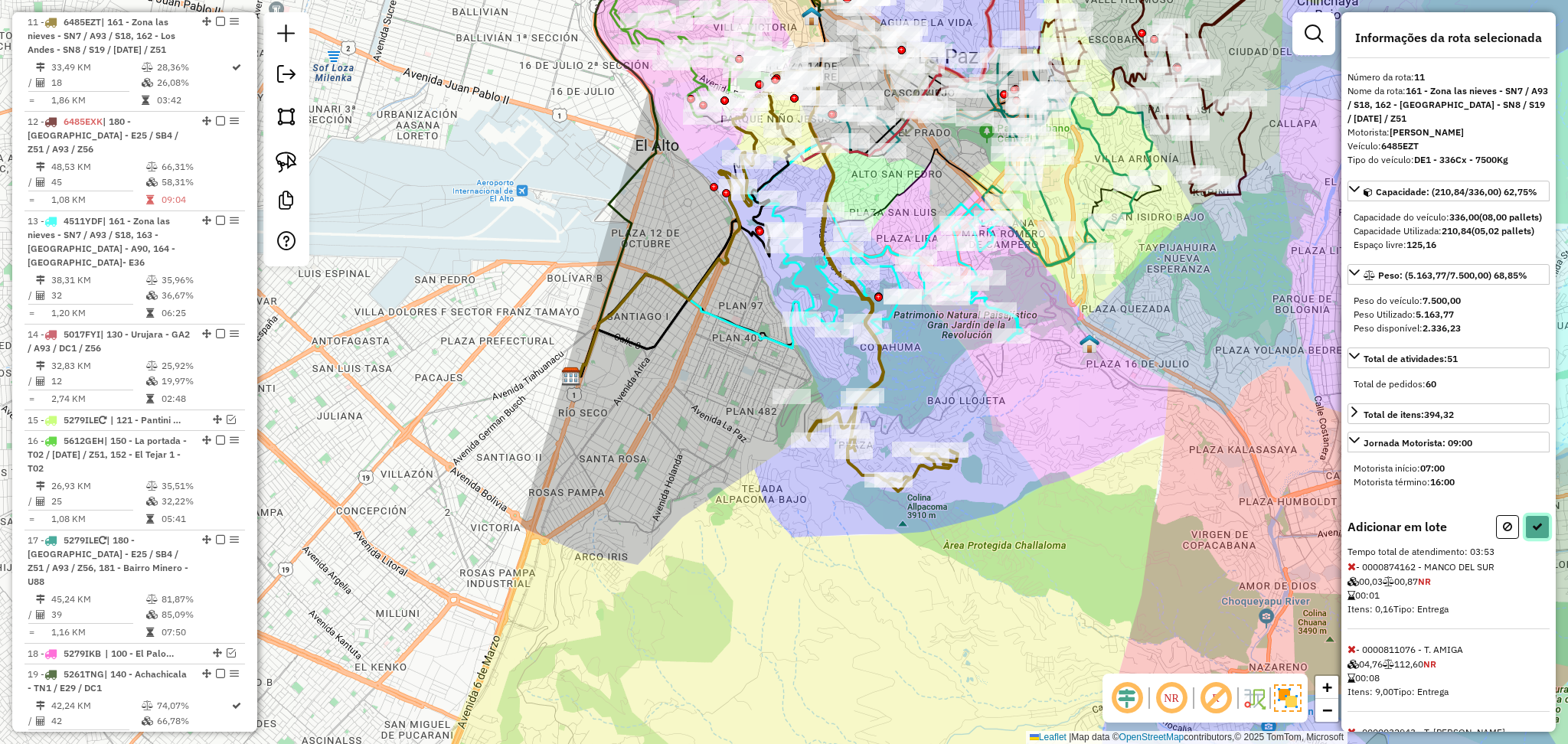
click at [1541, 539] on button at bounding box center [1538, 527] width 25 height 24
select select "**********"
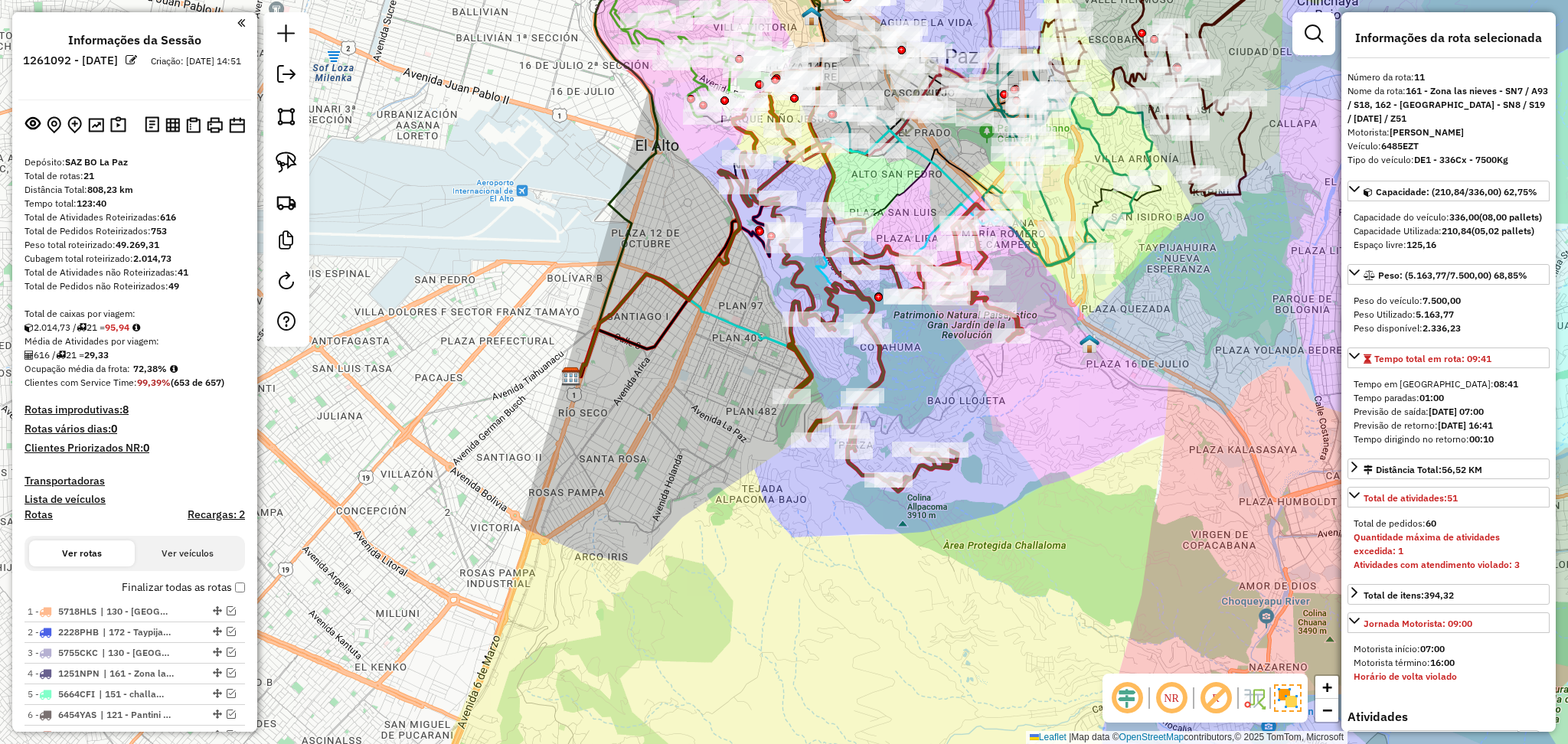
select select "**********"
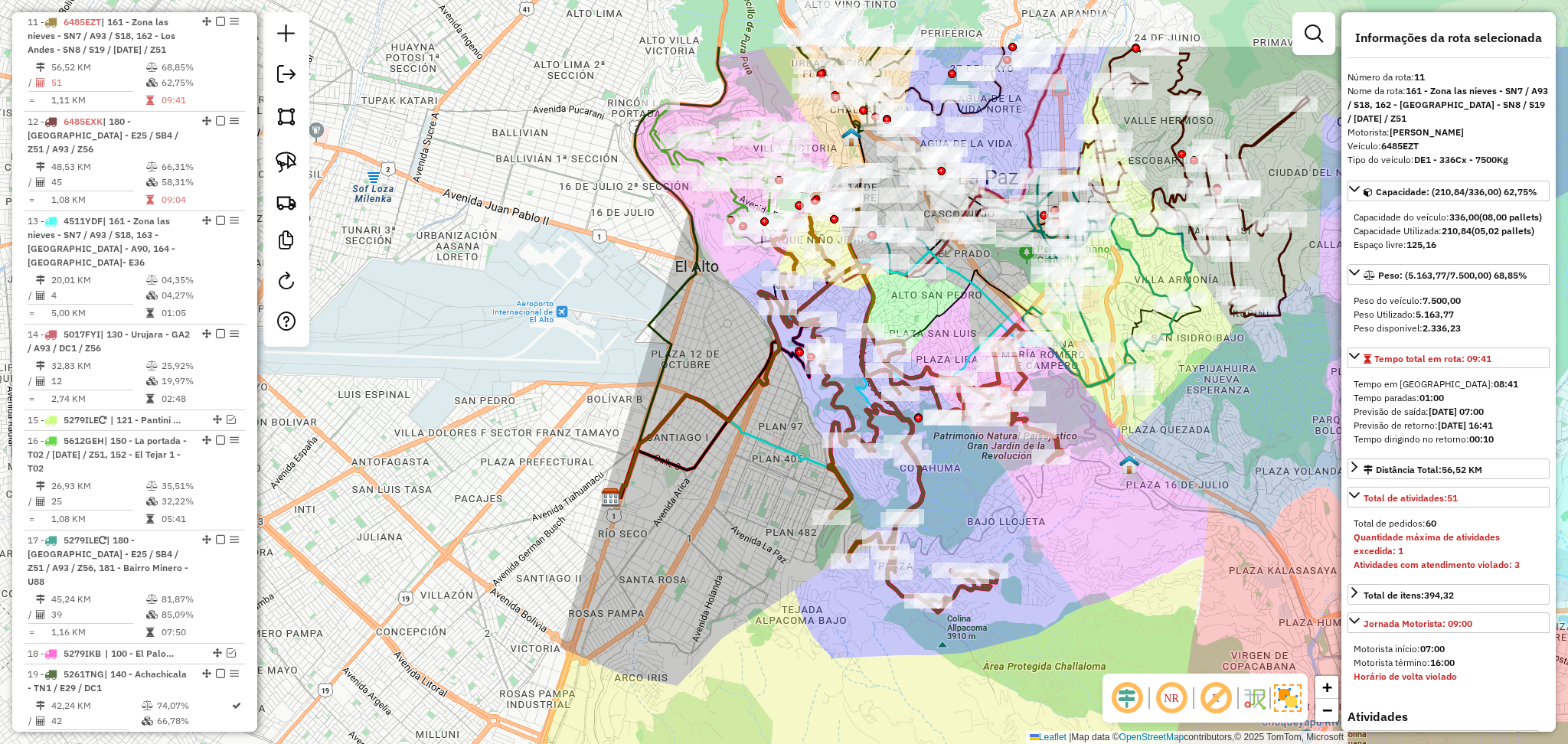
drag, startPoint x: 881, startPoint y: 185, endPoint x: 922, endPoint y: 310, distance: 131.6
click at [922, 310] on div "Janela de atendimento Grade de atendimento Capacidade Transportadoras Veículos …" at bounding box center [784, 372] width 1568 height 744
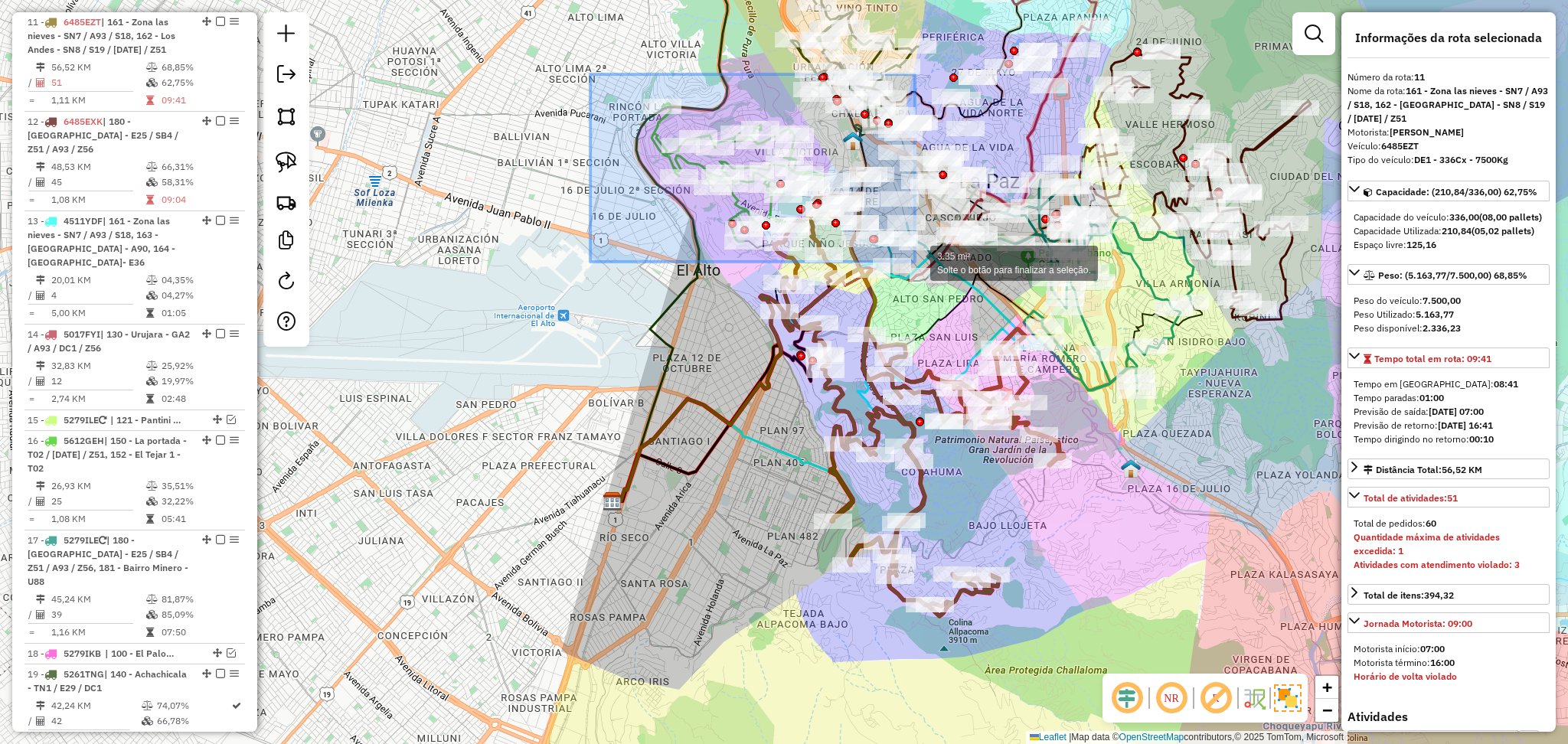
drag, startPoint x: 590, startPoint y: 74, endPoint x: 915, endPoint y: 262, distance: 375.5
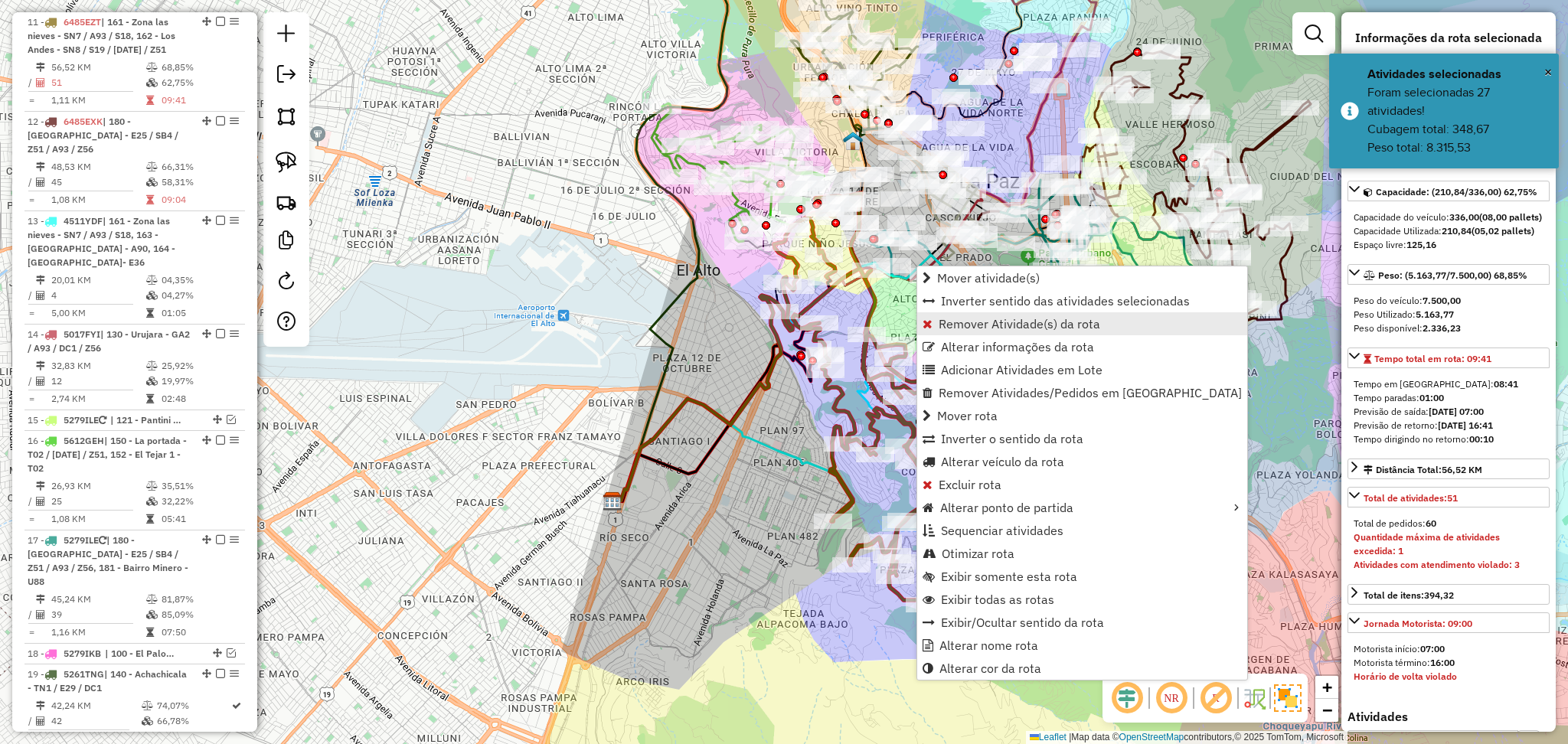
click at [1081, 322] on span "Remover Atividade(s) da rota" at bounding box center [1020, 324] width 162 height 12
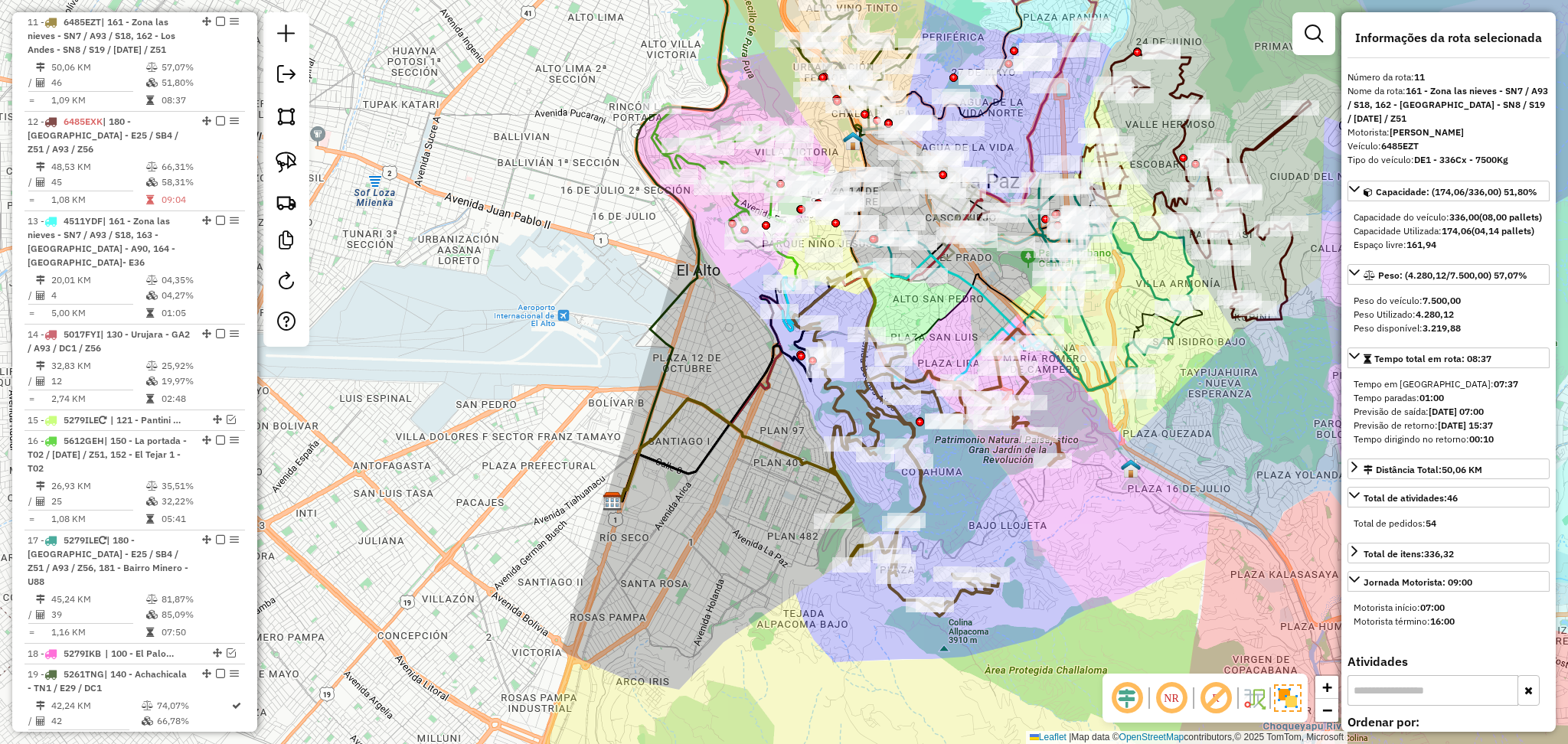
click at [919, 378] on icon at bounding box center [929, 443] width 271 height 347
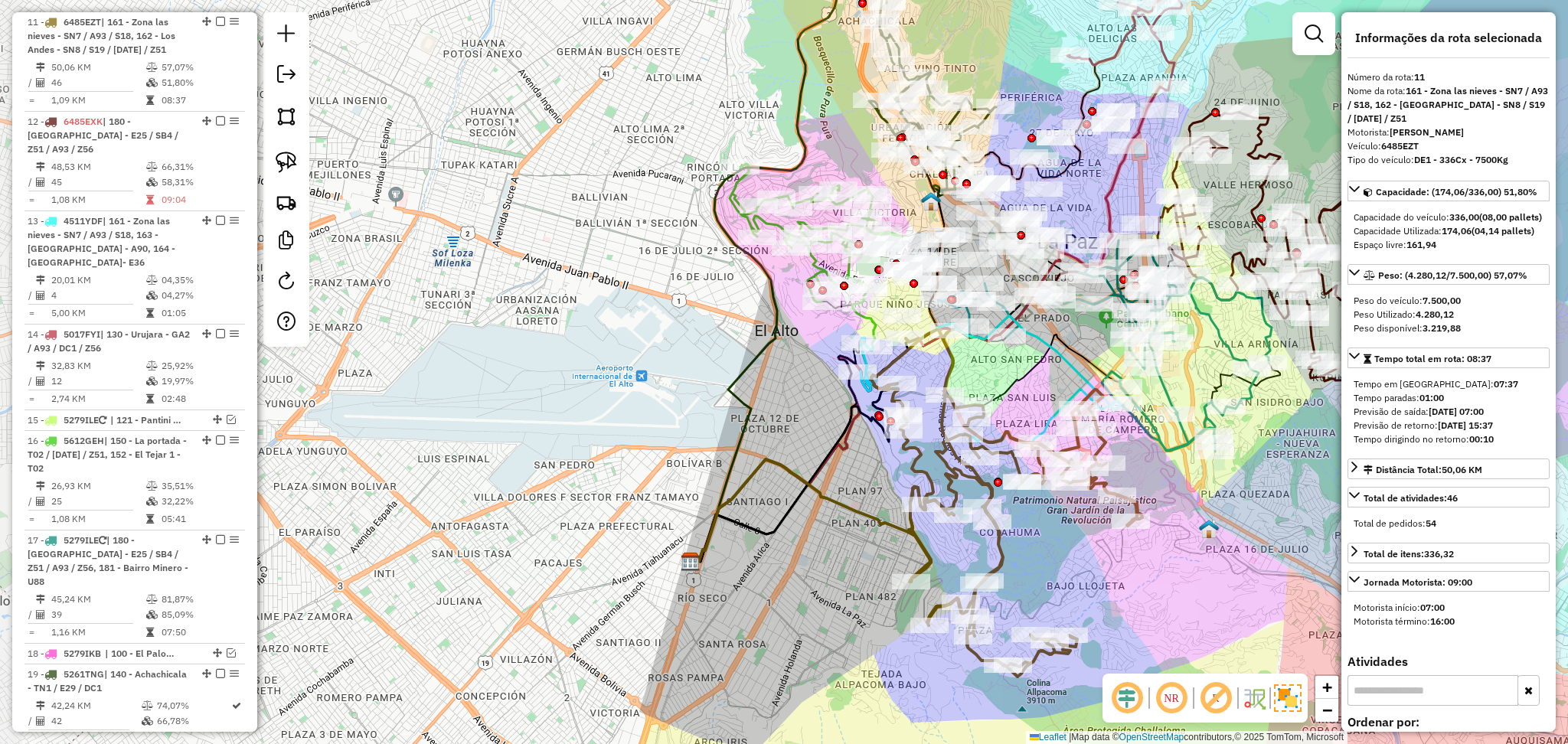
drag, startPoint x: 919, startPoint y: 344, endPoint x: 997, endPoint y: 404, distance: 98.4
click at [997, 404] on icon at bounding box center [987, 446] width 586 height 232
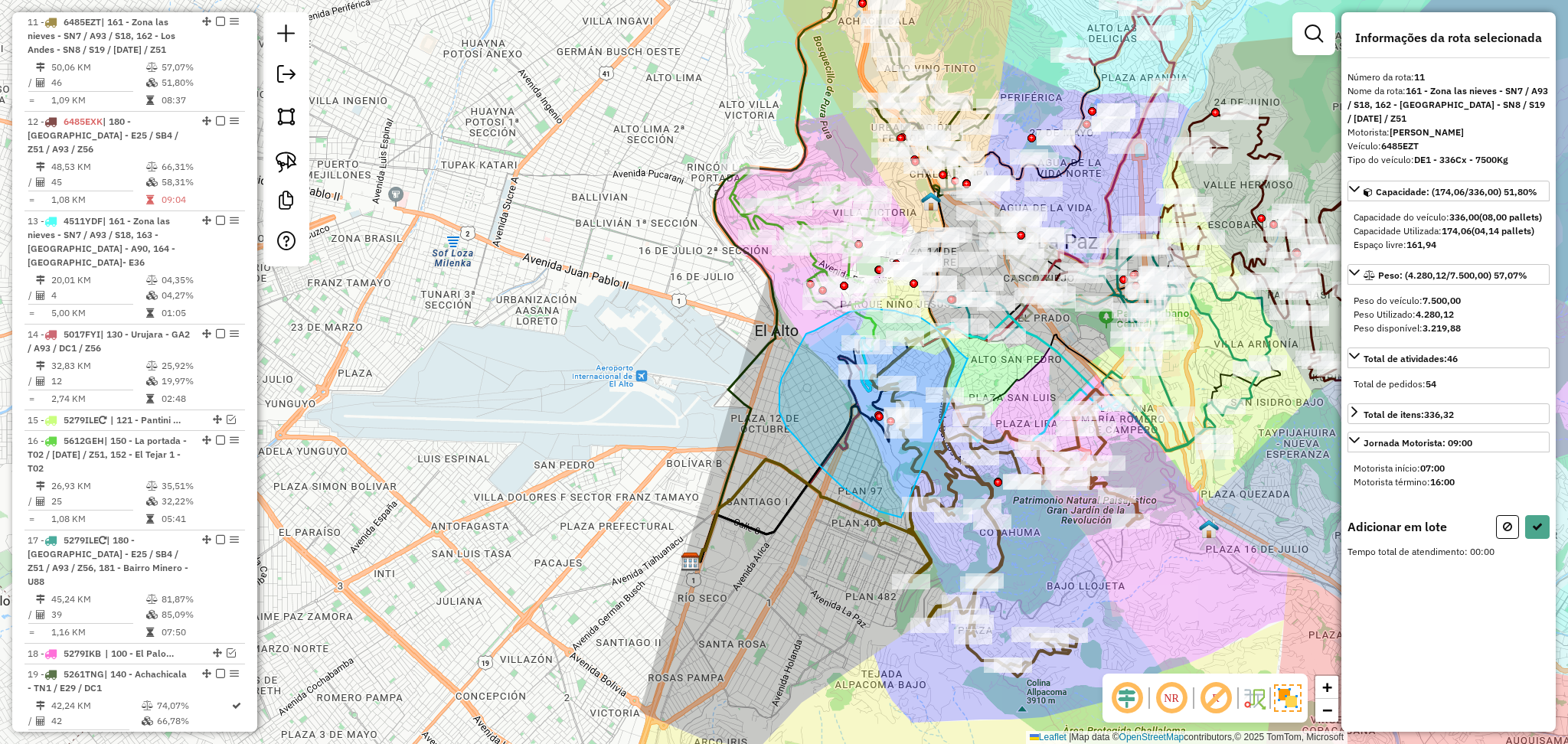
drag, startPoint x: 968, startPoint y: 358, endPoint x: 903, endPoint y: 518, distance: 172.7
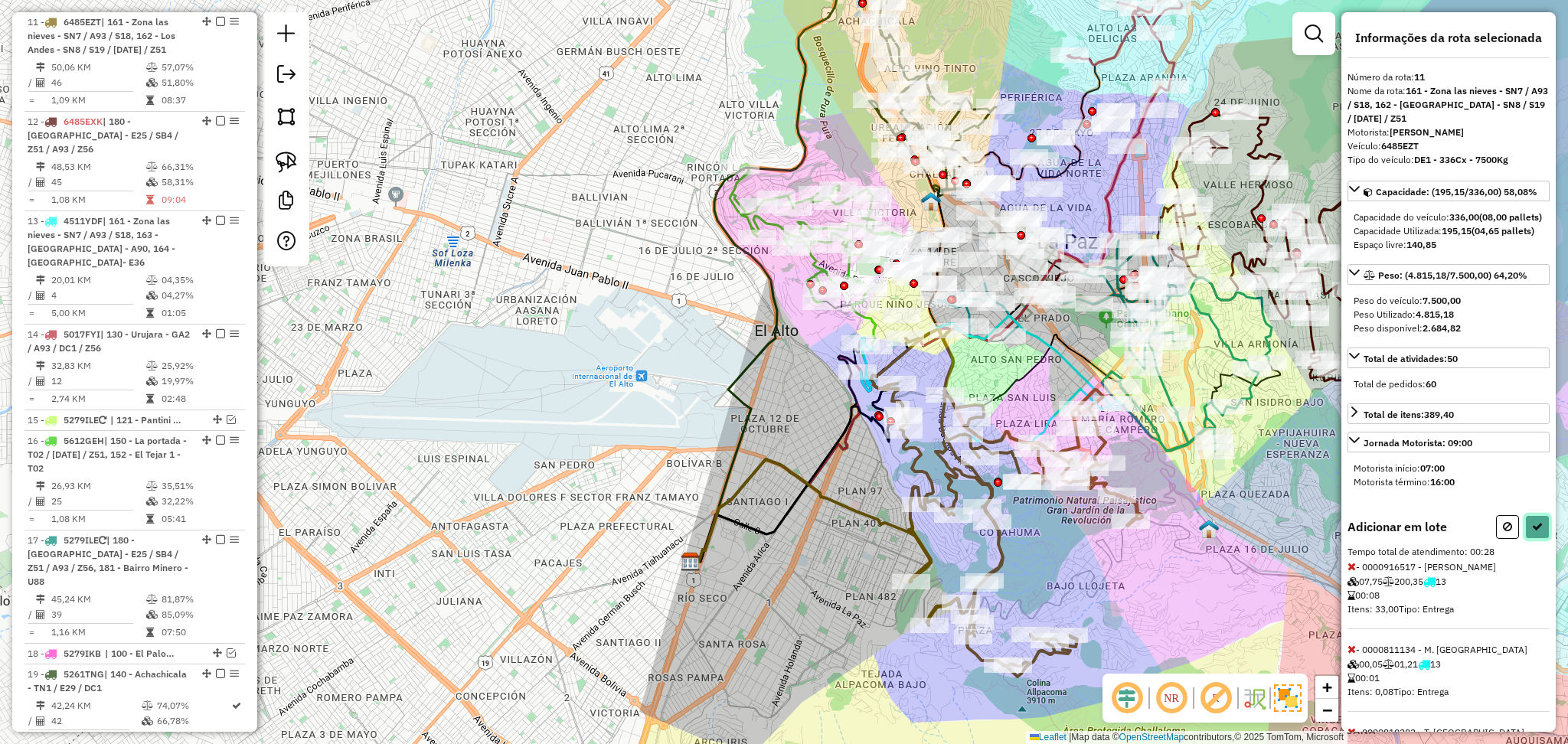
click at [1533, 532] on icon at bounding box center [1538, 526] width 11 height 11
select select "**********"
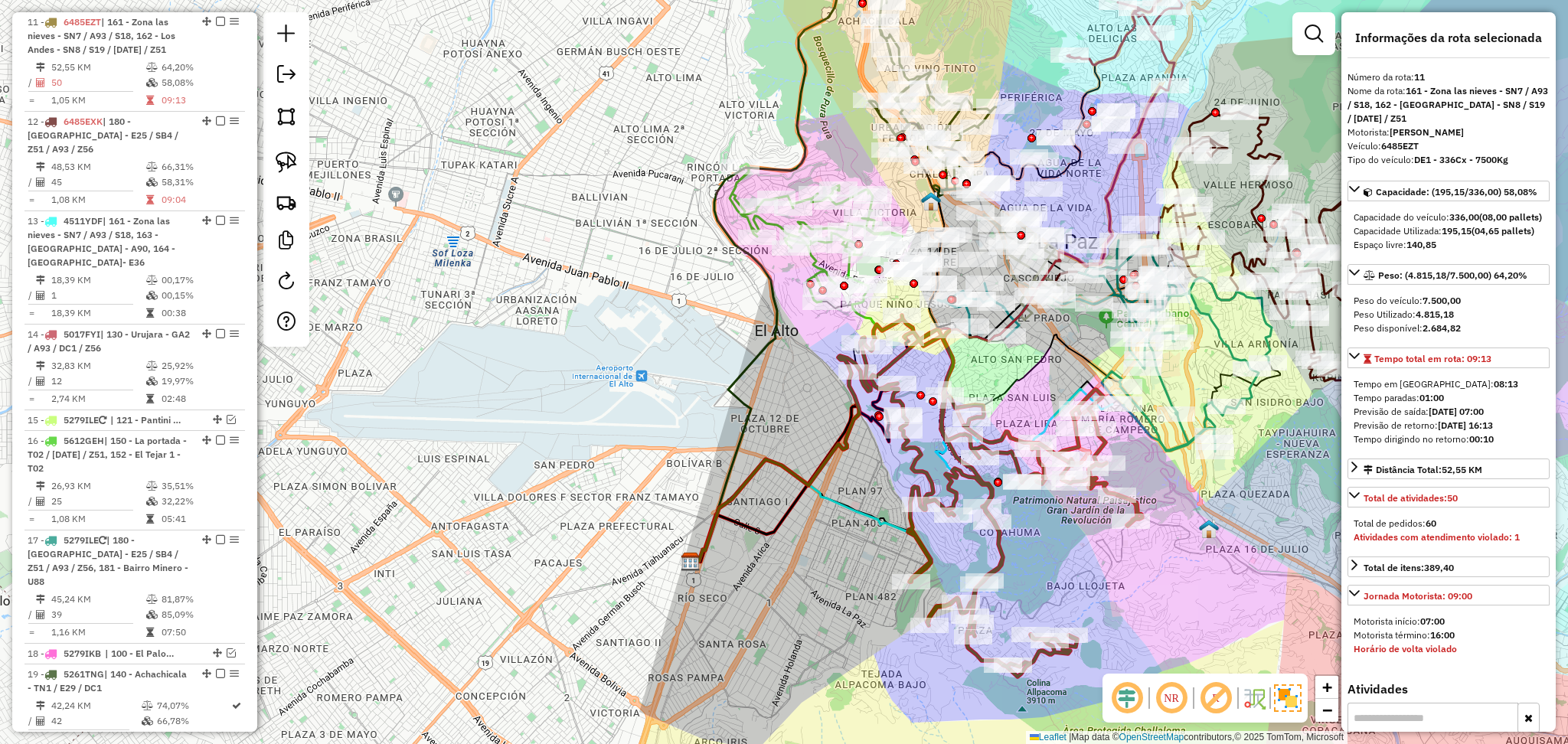
click at [951, 360] on icon at bounding box center [1001, 497] width 282 height 362
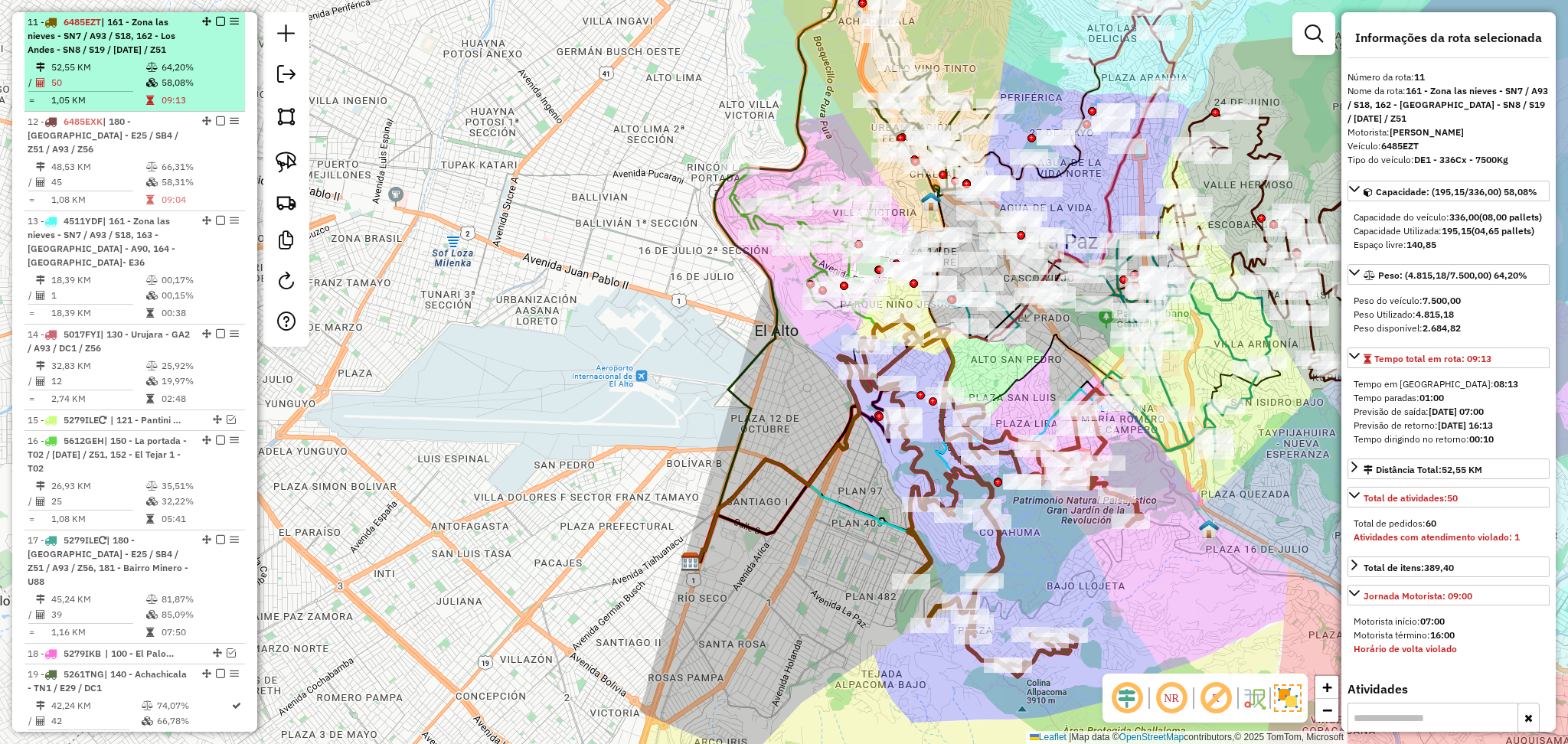
click at [216, 16] on em at bounding box center [220, 21] width 9 height 9
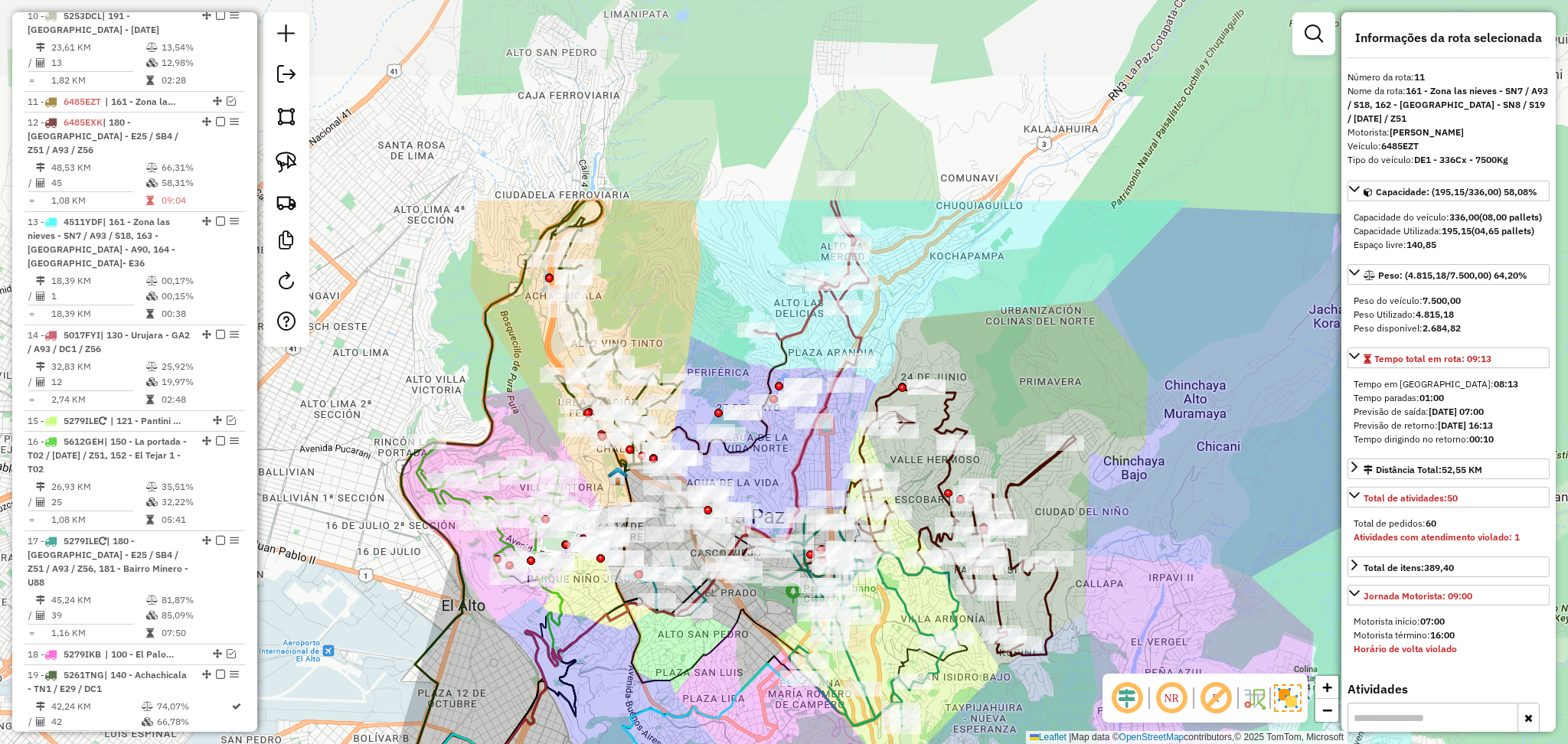
drag, startPoint x: 934, startPoint y: 408, endPoint x: 621, endPoint y: 683, distance: 416.6
click at [621, 683] on div "Janela de atendimento Grade de atendimento Capacidade Transportadoras Veículos …" at bounding box center [784, 372] width 1568 height 744
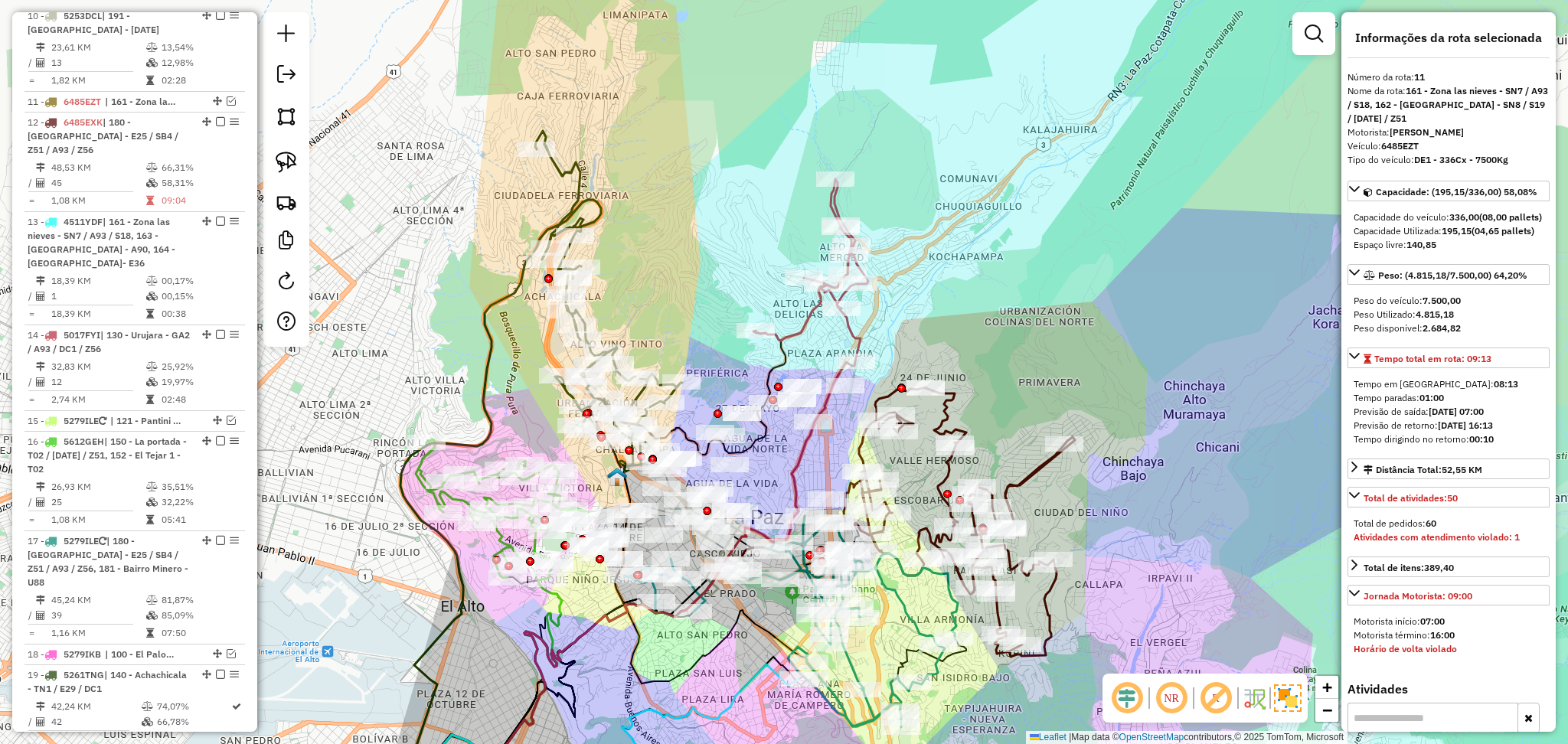
click at [579, 204] on icon at bounding box center [608, 301] width 147 height 340
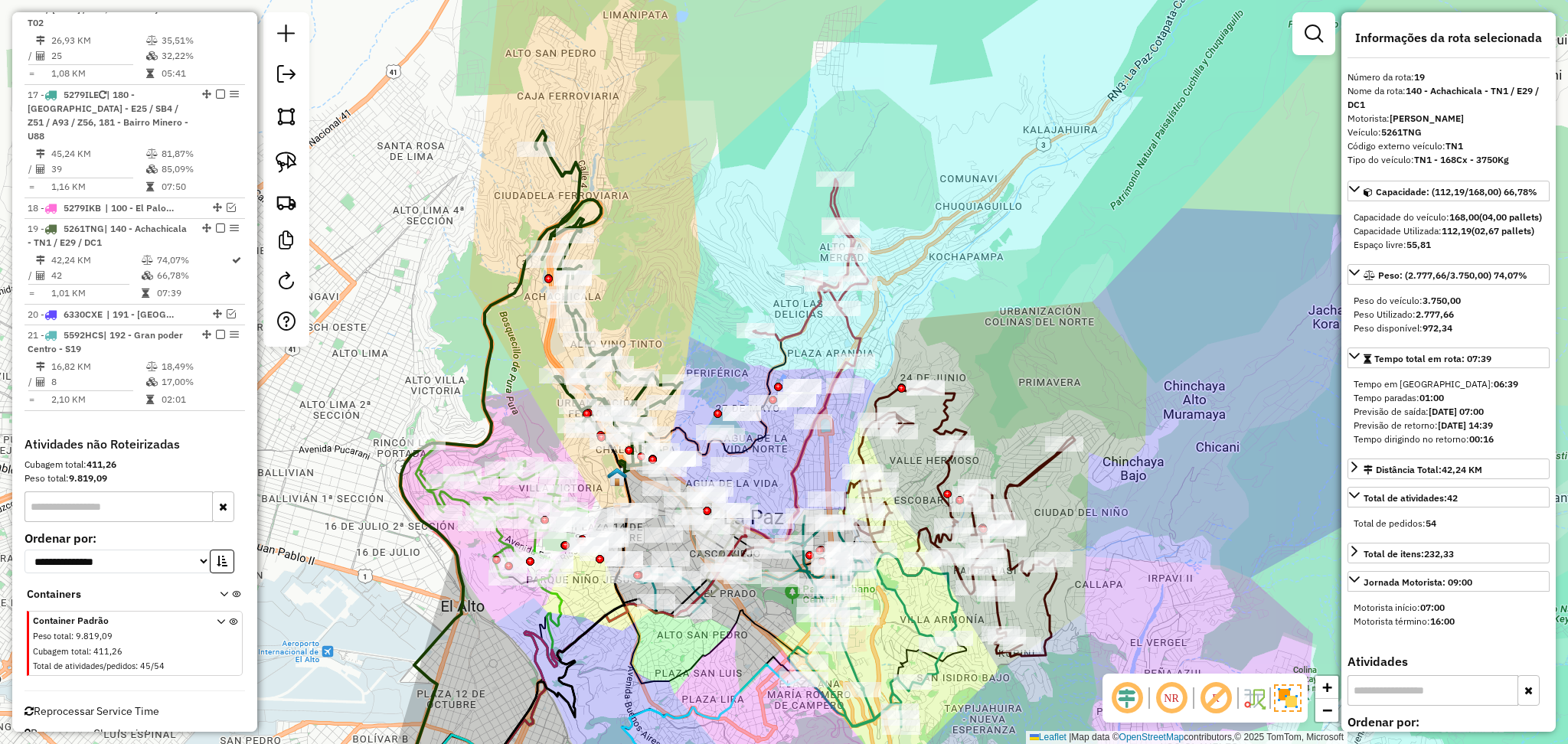
scroll to position [1236, 0]
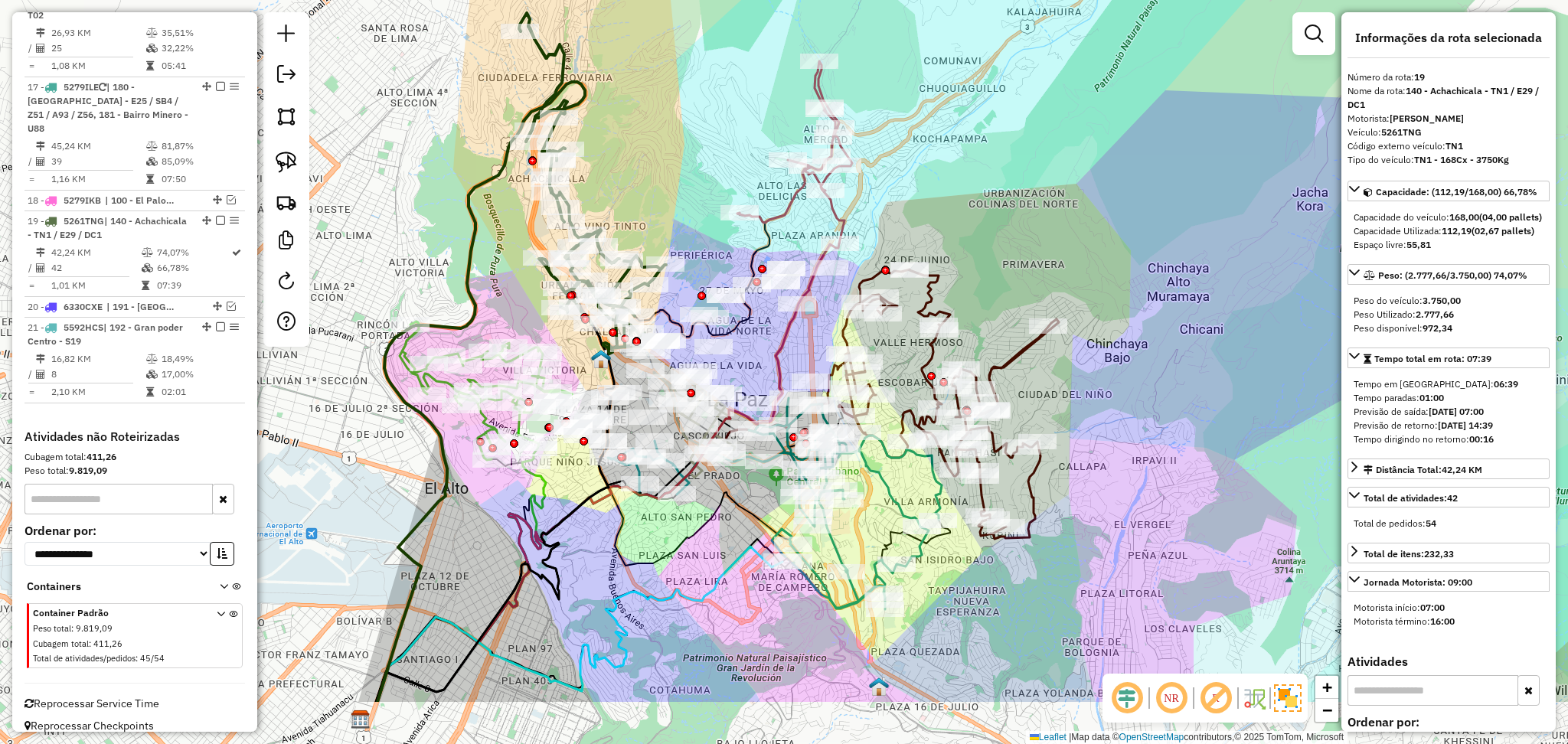
drag, startPoint x: 696, startPoint y: 318, endPoint x: 652, endPoint y: 84, distance: 238.1
click at [652, 84] on div "Janela de atendimento Grade de atendimento Capacidade Transportadoras Veículos …" at bounding box center [784, 372] width 1568 height 744
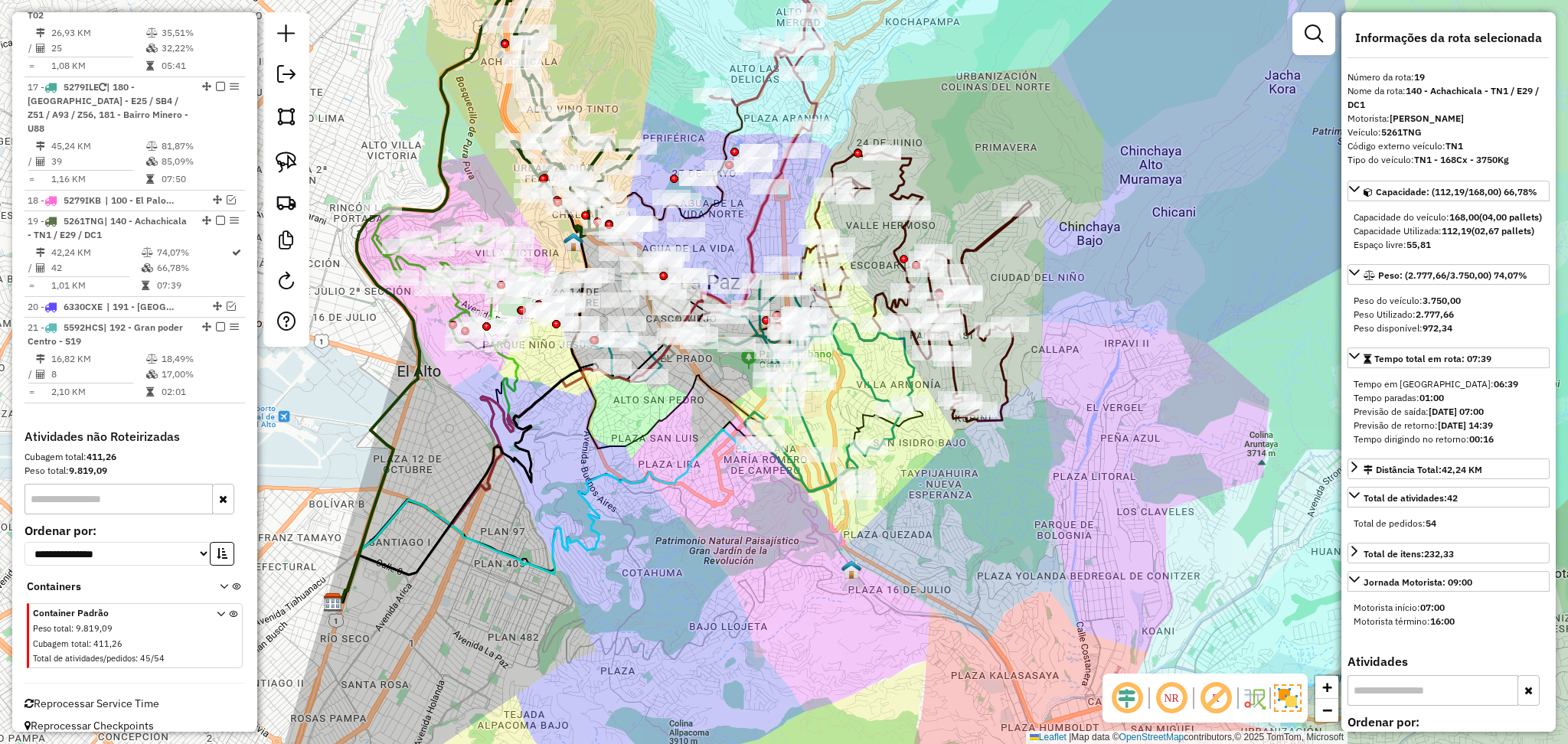
click at [983, 249] on icon at bounding box center [921, 287] width 220 height 270
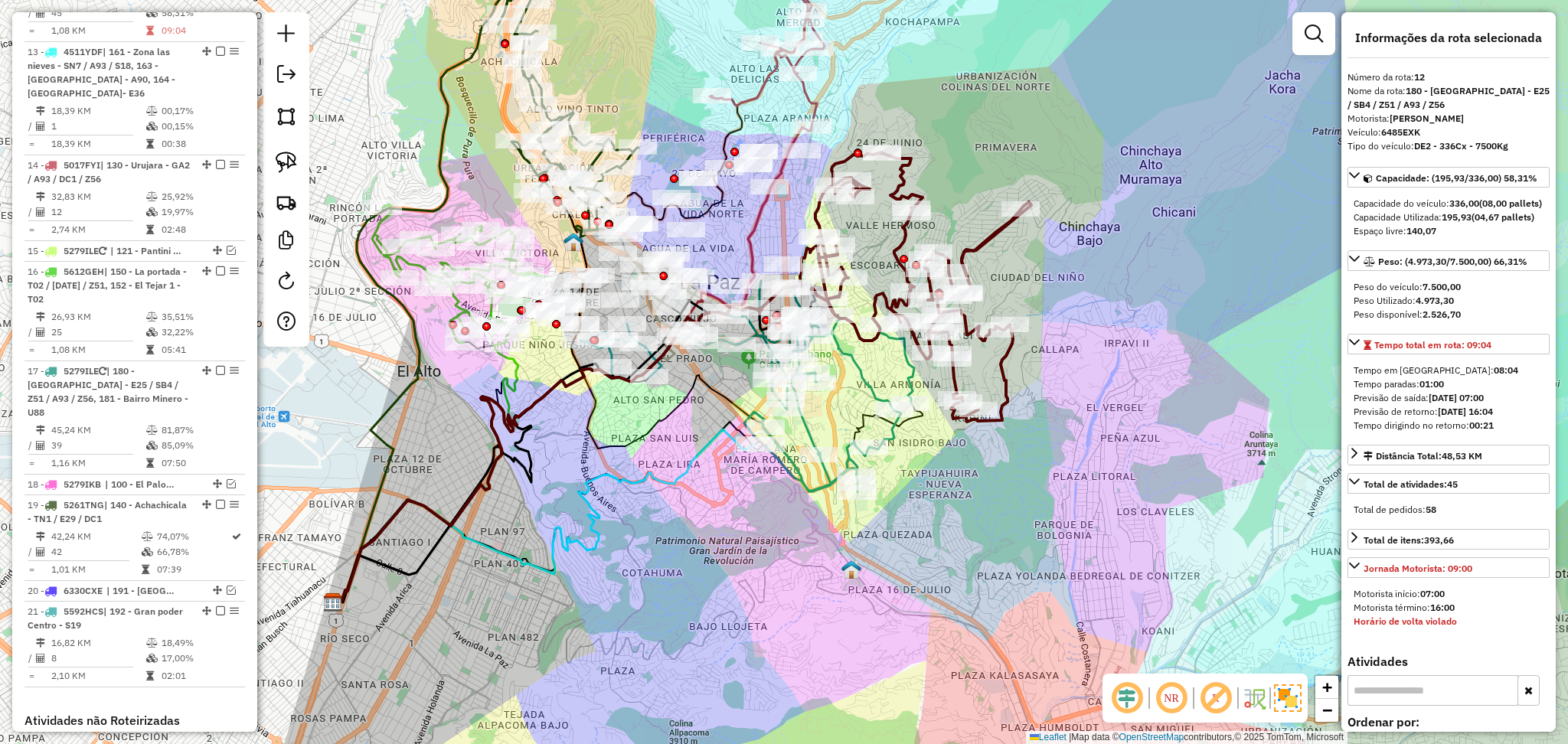
scroll to position [882, 0]
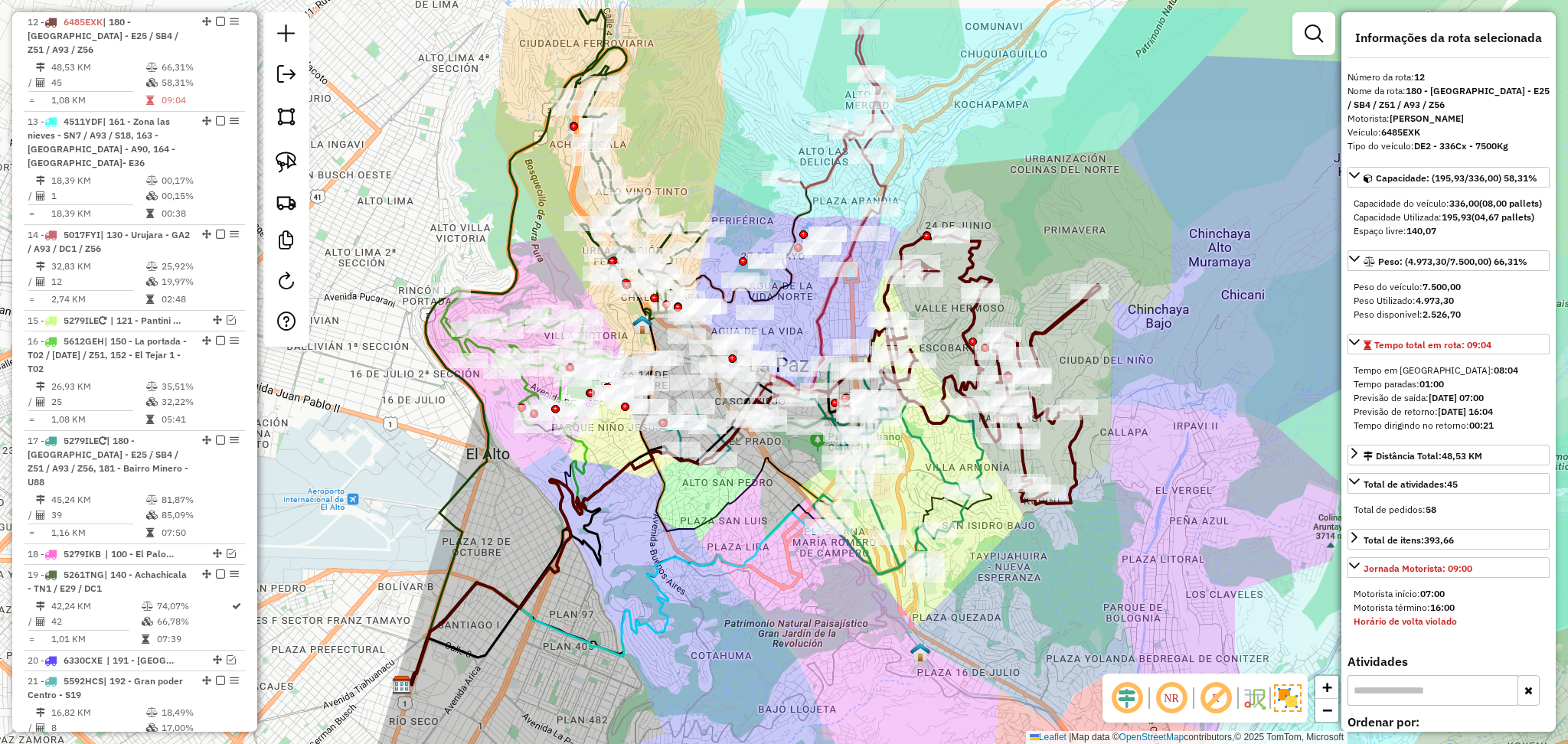
drag, startPoint x: 1080, startPoint y: 307, endPoint x: 1154, endPoint y: 398, distance: 117.3
click at [1154, 398] on div "Janela de atendimento Grade de atendimento Capacidade Transportadoras Veículos …" at bounding box center [784, 372] width 1568 height 744
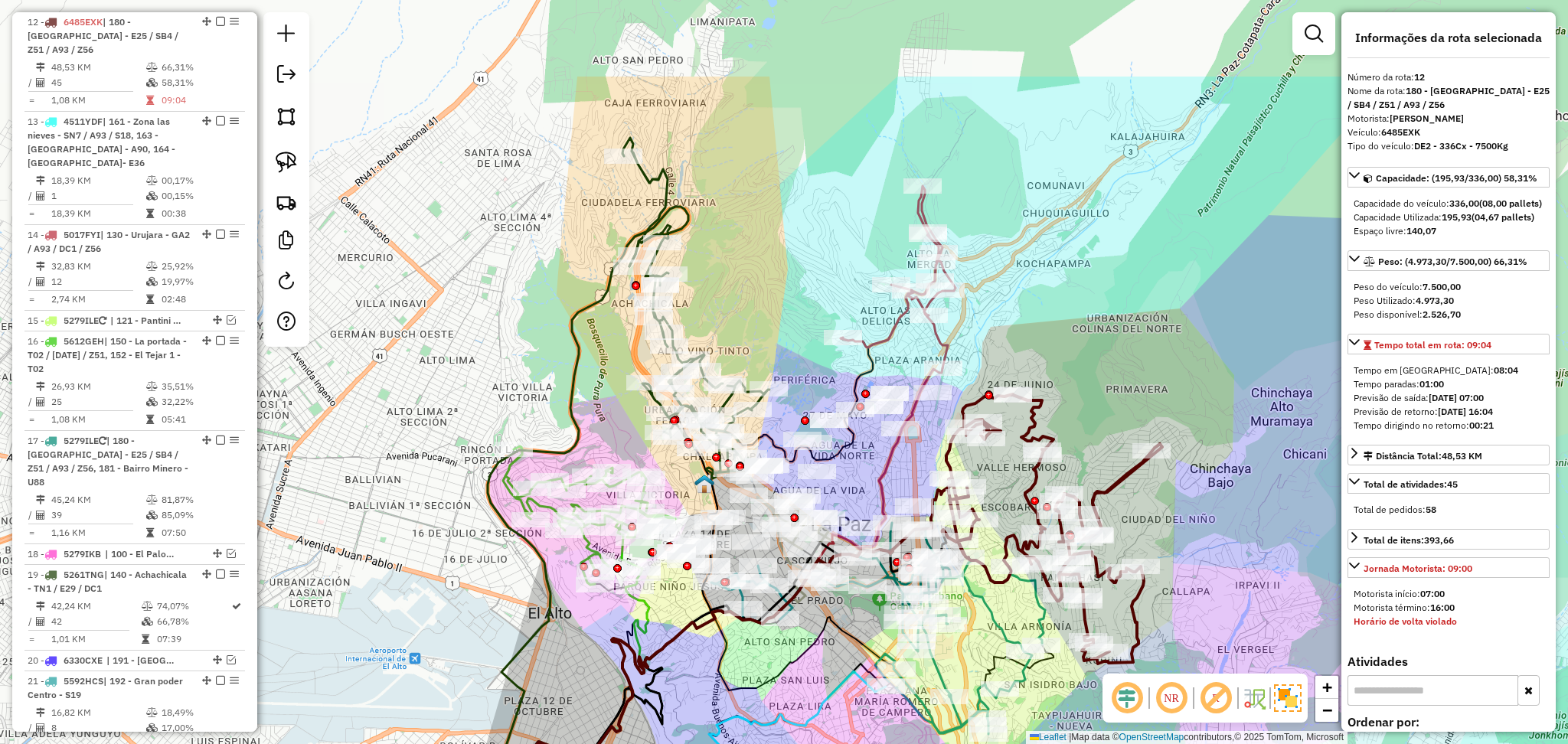
drag, startPoint x: 793, startPoint y: 80, endPoint x: 851, endPoint y: 234, distance: 164.6
click at [851, 234] on div "Janela de atendimento Grade de atendimento Capacidade Transportadoras Veículos …" at bounding box center [784, 372] width 1568 height 744
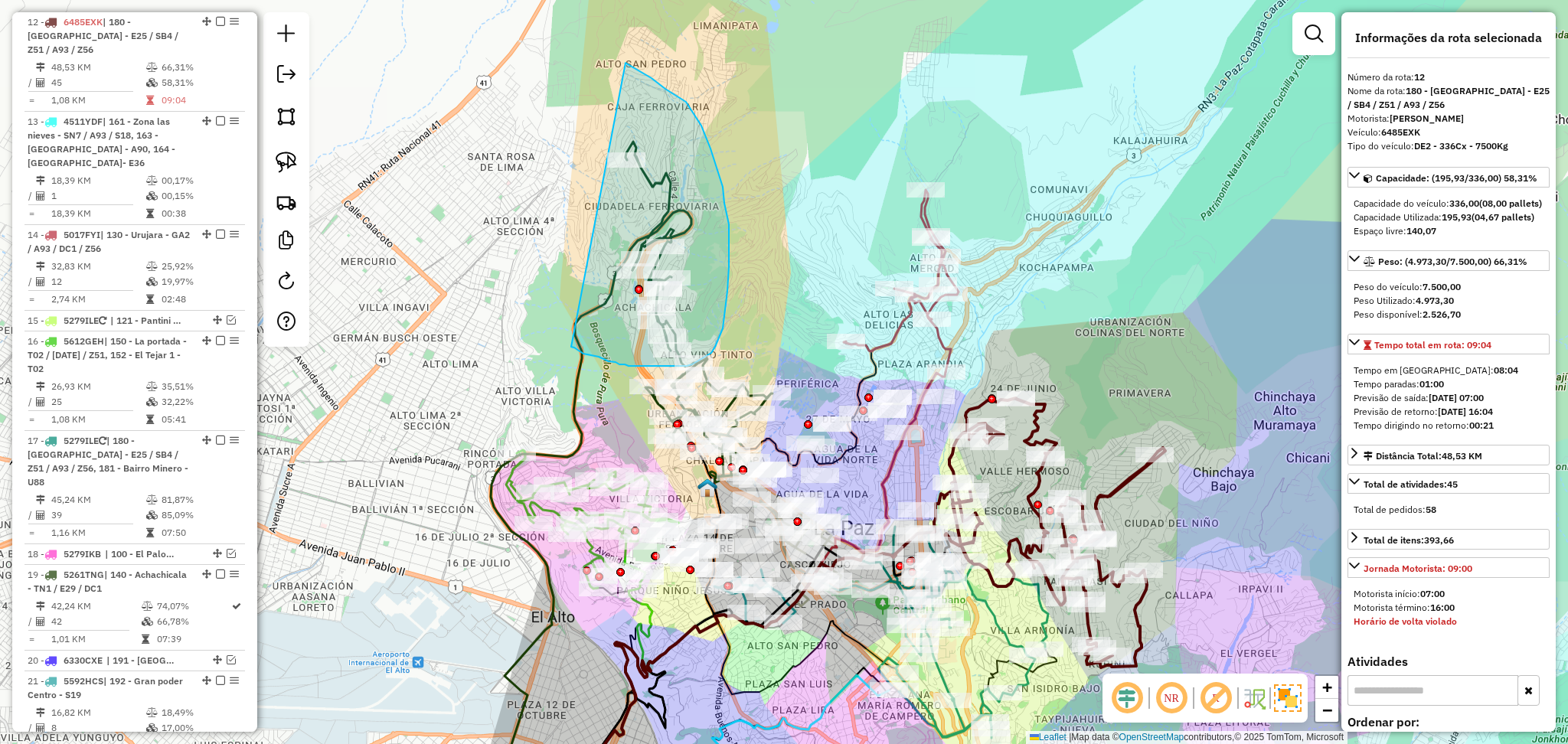
drag, startPoint x: 571, startPoint y: 347, endPoint x: 525, endPoint y: 60, distance: 290.7
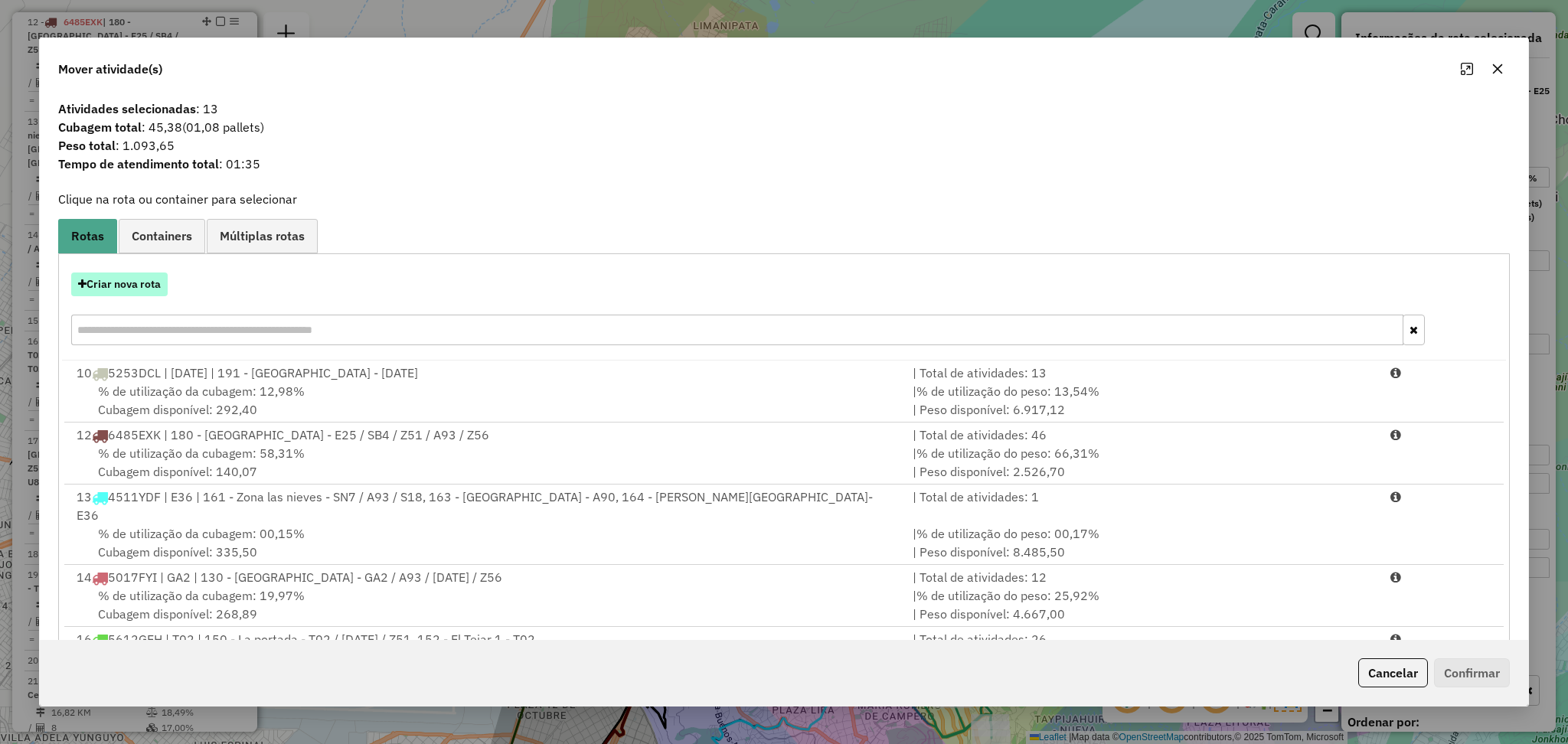
click at [145, 280] on button "Criar nova rota" at bounding box center [119, 284] width 96 height 24
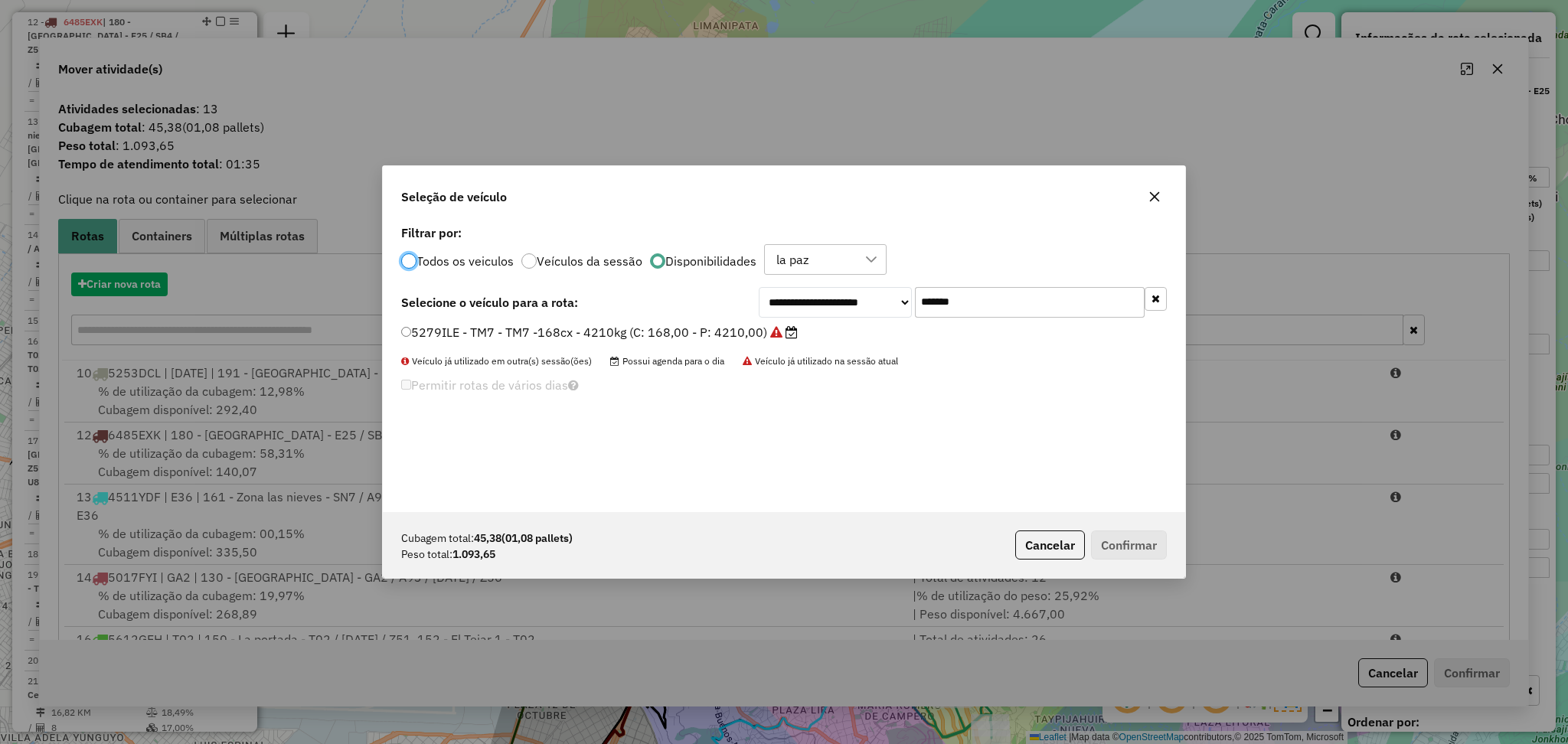
scroll to position [7, 5]
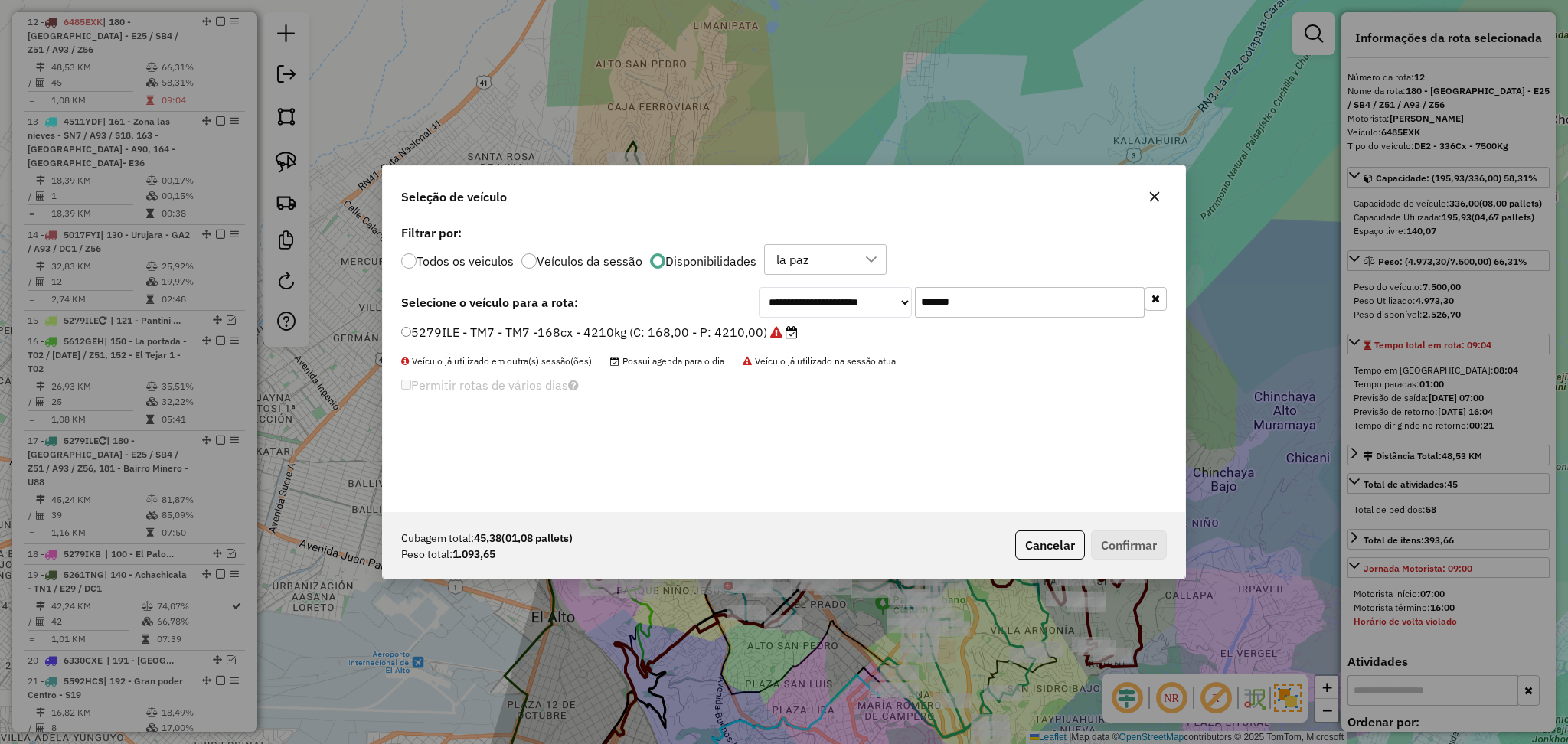
drag, startPoint x: 976, startPoint y: 307, endPoint x: 884, endPoint y: 306, distance: 92.0
click at [884, 306] on div "**********" at bounding box center [963, 302] width 408 height 30
paste input "text"
type input "*******"
click at [700, 340] on label "6449PBY - UN3 - UN3 x 63 x 1500 (C: 63,00 - P: 1500,00) (VD)" at bounding box center [590, 332] width 379 height 18
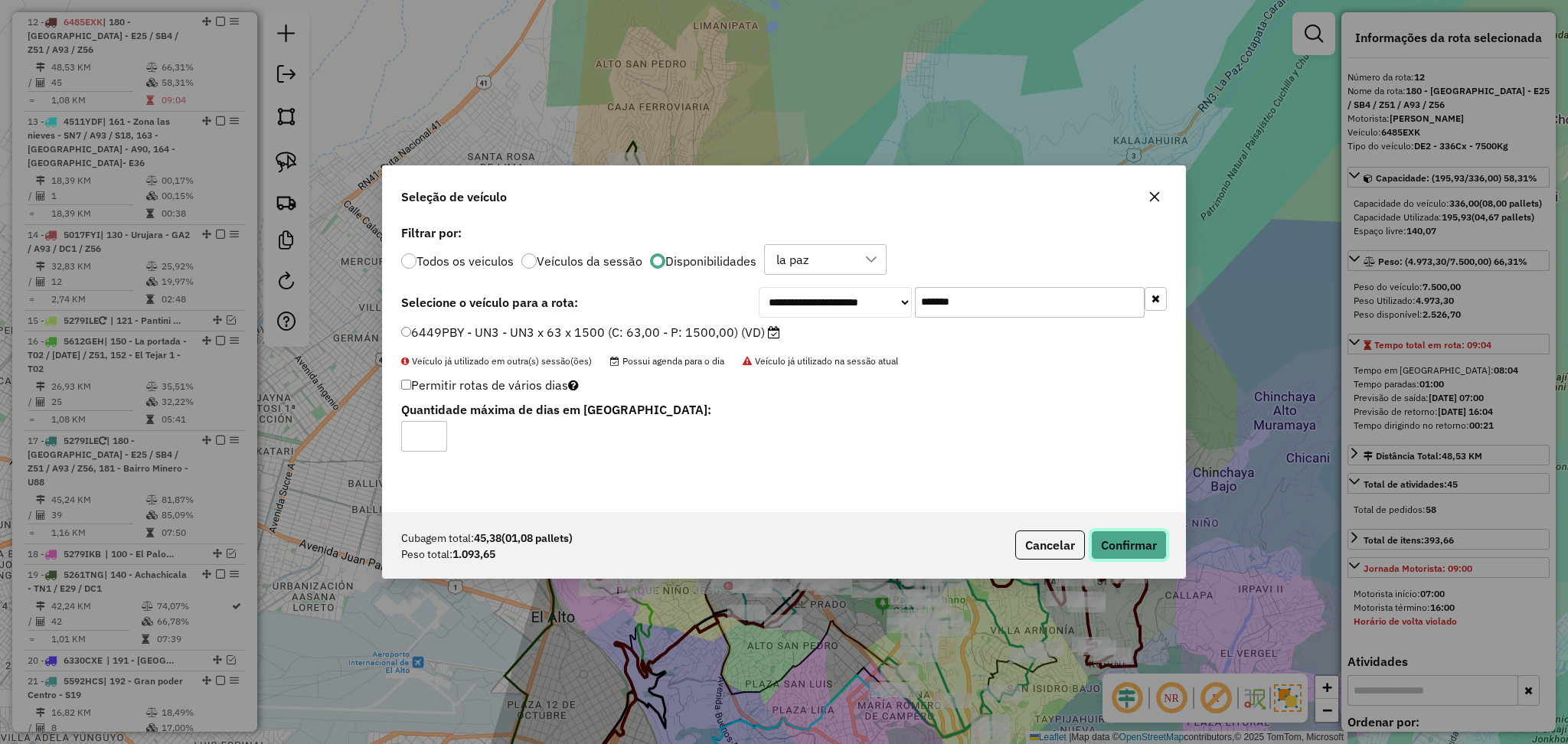
click at [1132, 549] on button "Confirmar" at bounding box center [1129, 544] width 76 height 29
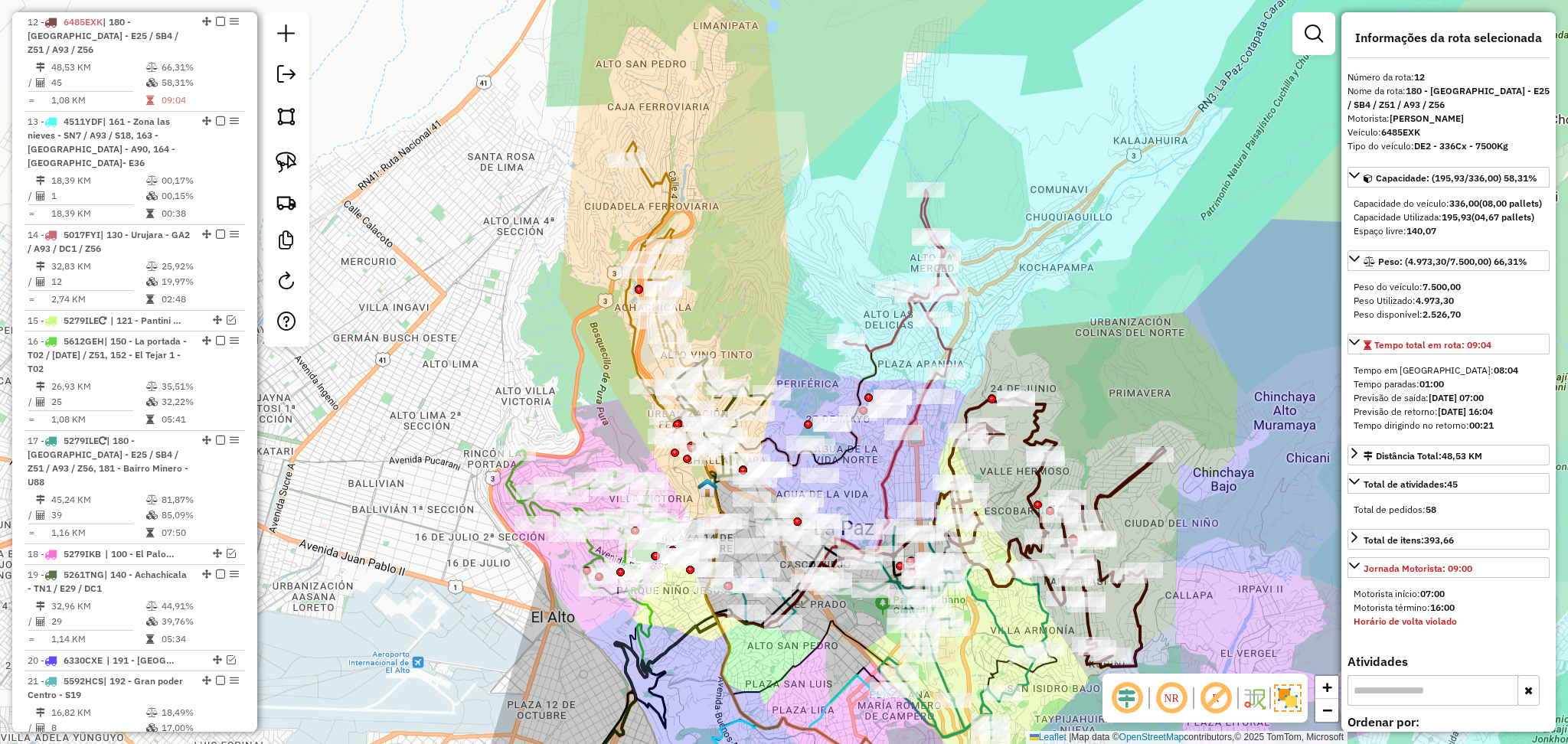
click at [664, 207] on icon at bounding box center [659, 254] width 68 height 225
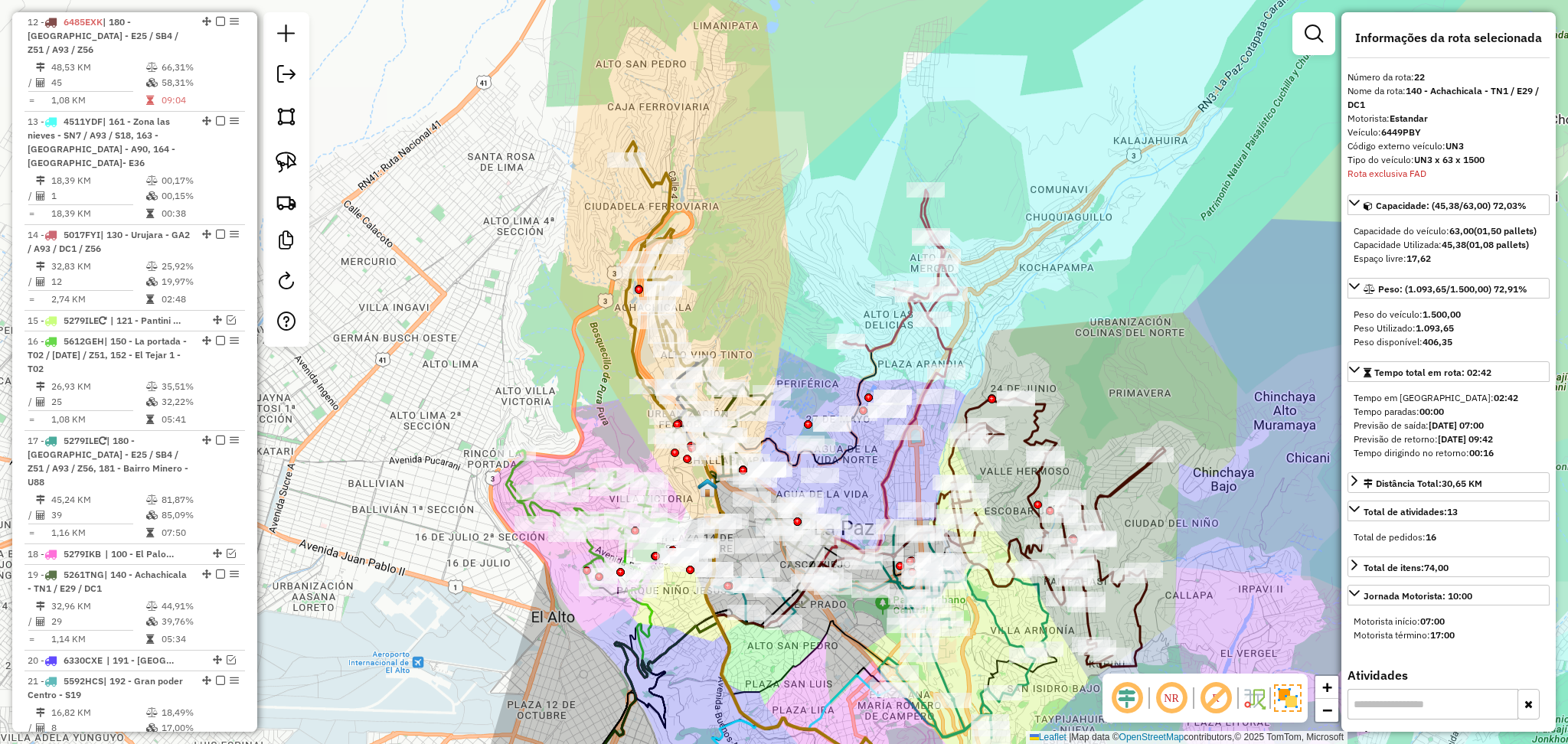
scroll to position [1322, 0]
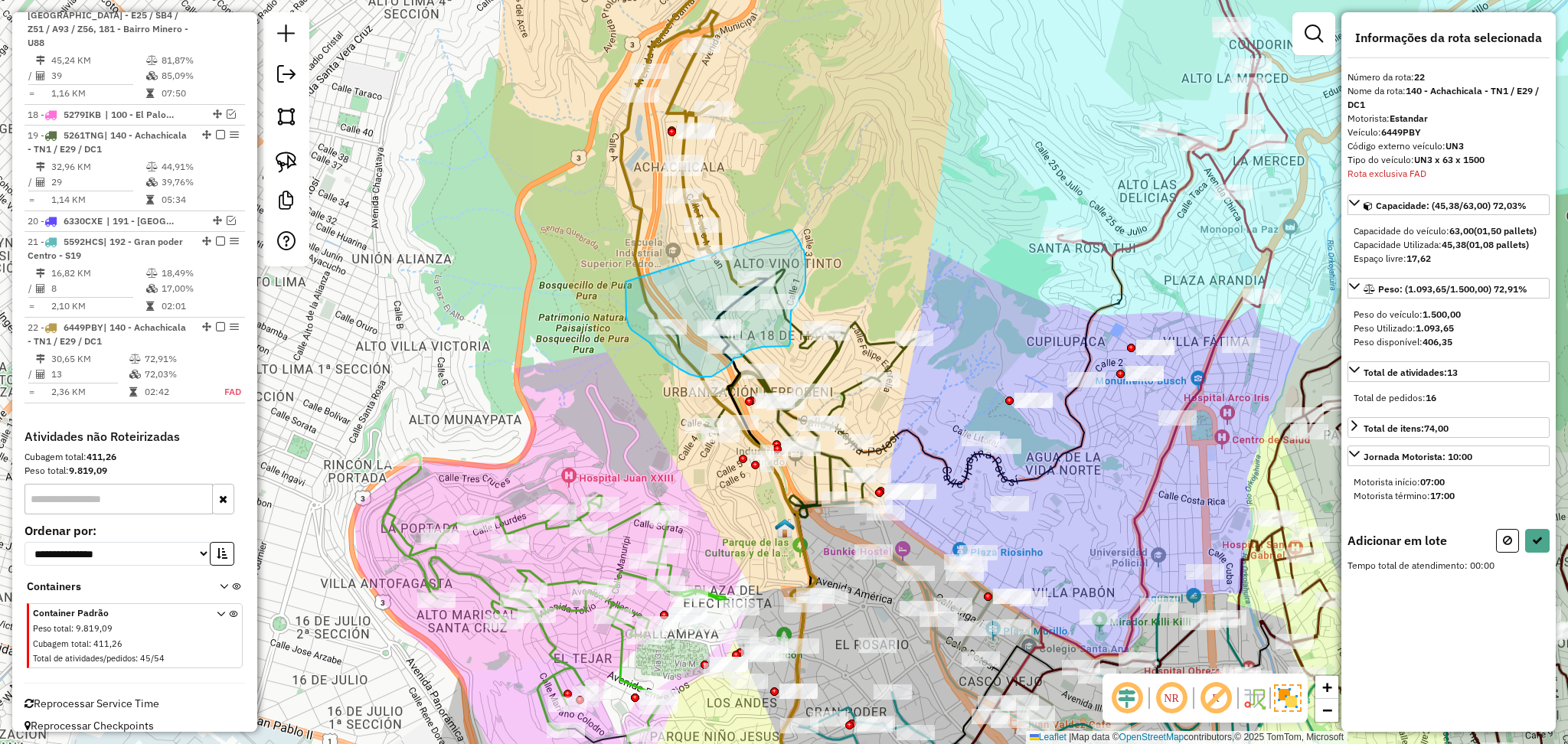
drag, startPoint x: 789, startPoint y: 229, endPoint x: 637, endPoint y: 202, distance: 154.4
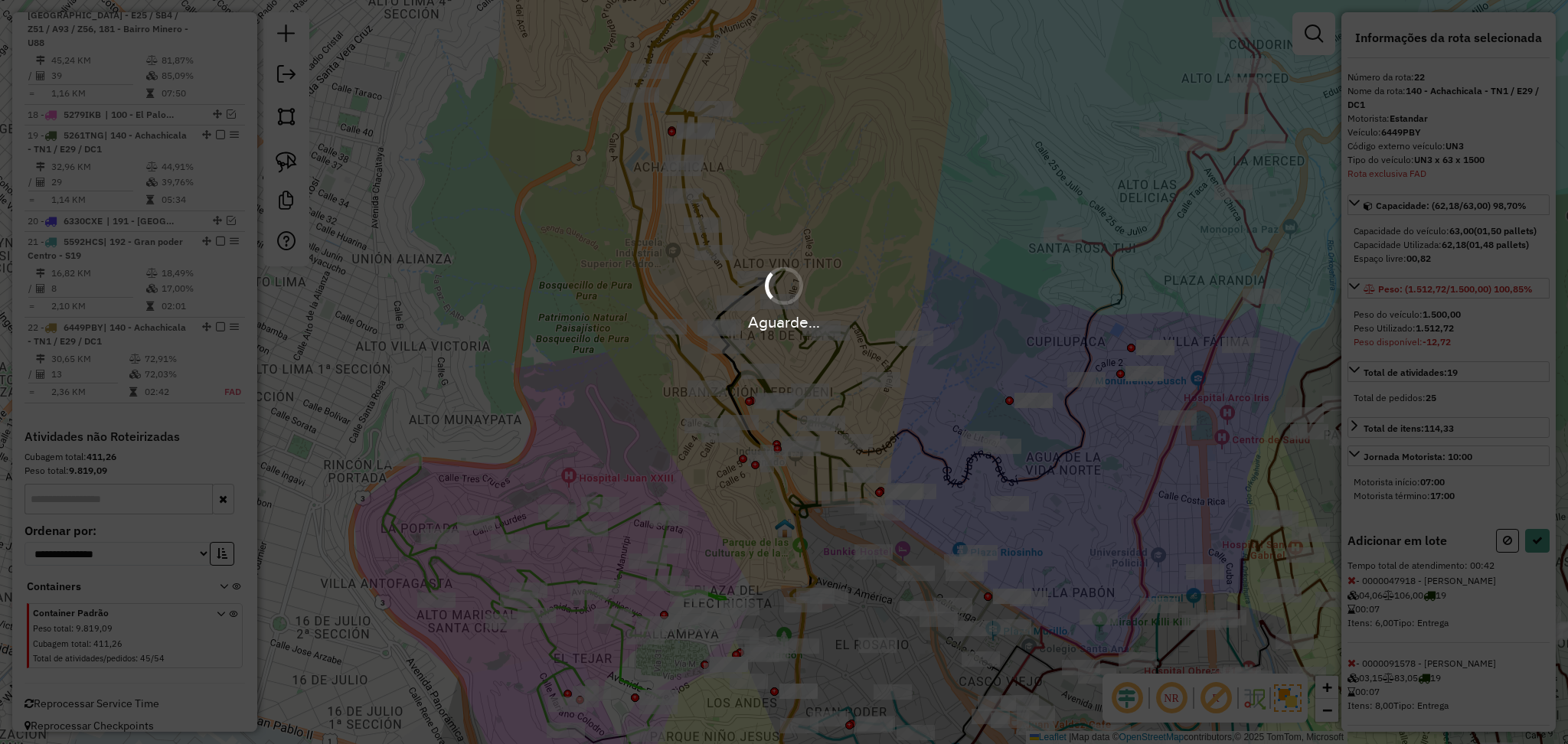
click at [637, 202] on hb-app "Aguarde... Pop-up bloqueado! Seu navegador bloqueou automáticamente a abertura …" at bounding box center [784, 372] width 1568 height 744
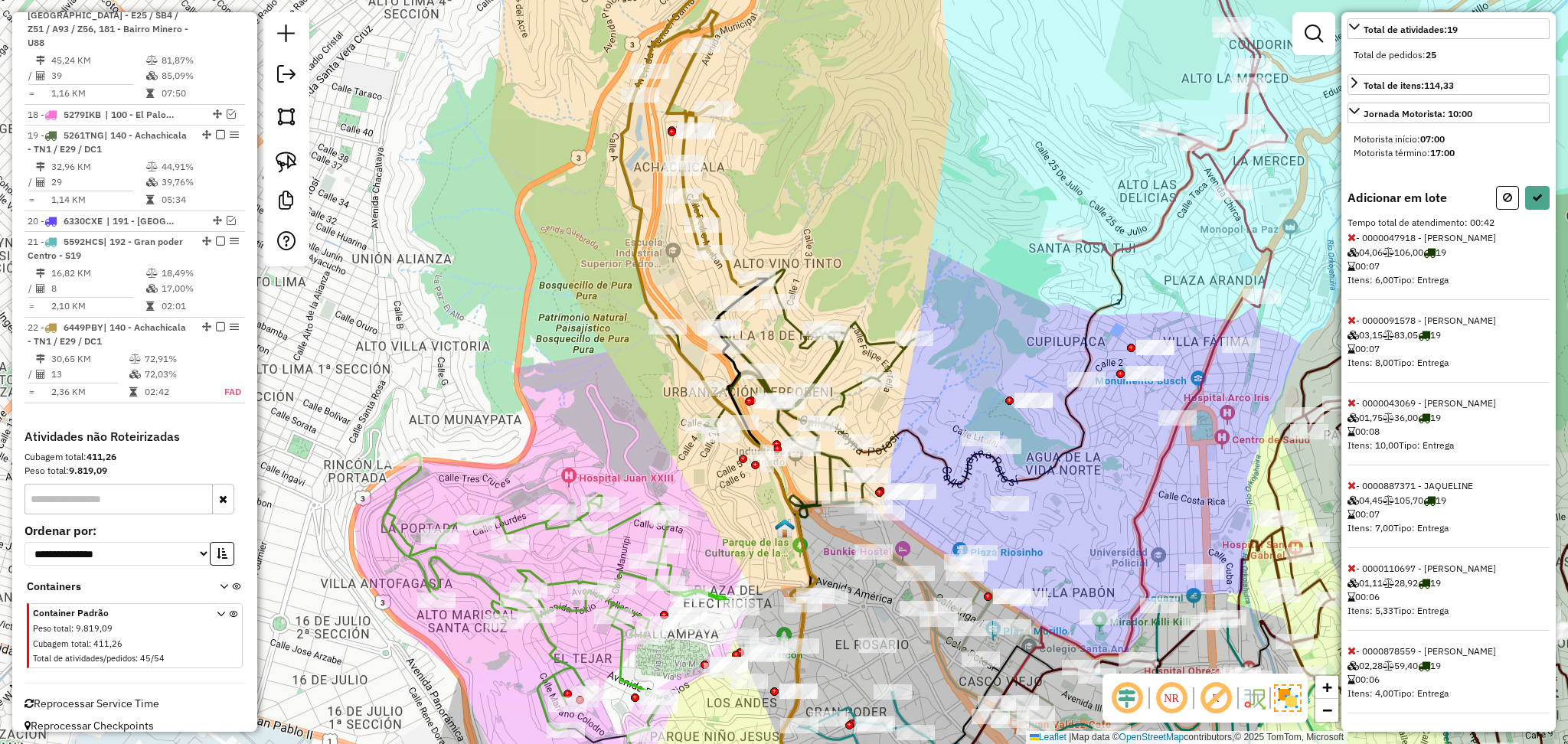
scroll to position [358, 0]
click at [1353, 404] on icon at bounding box center [1352, 402] width 8 height 11
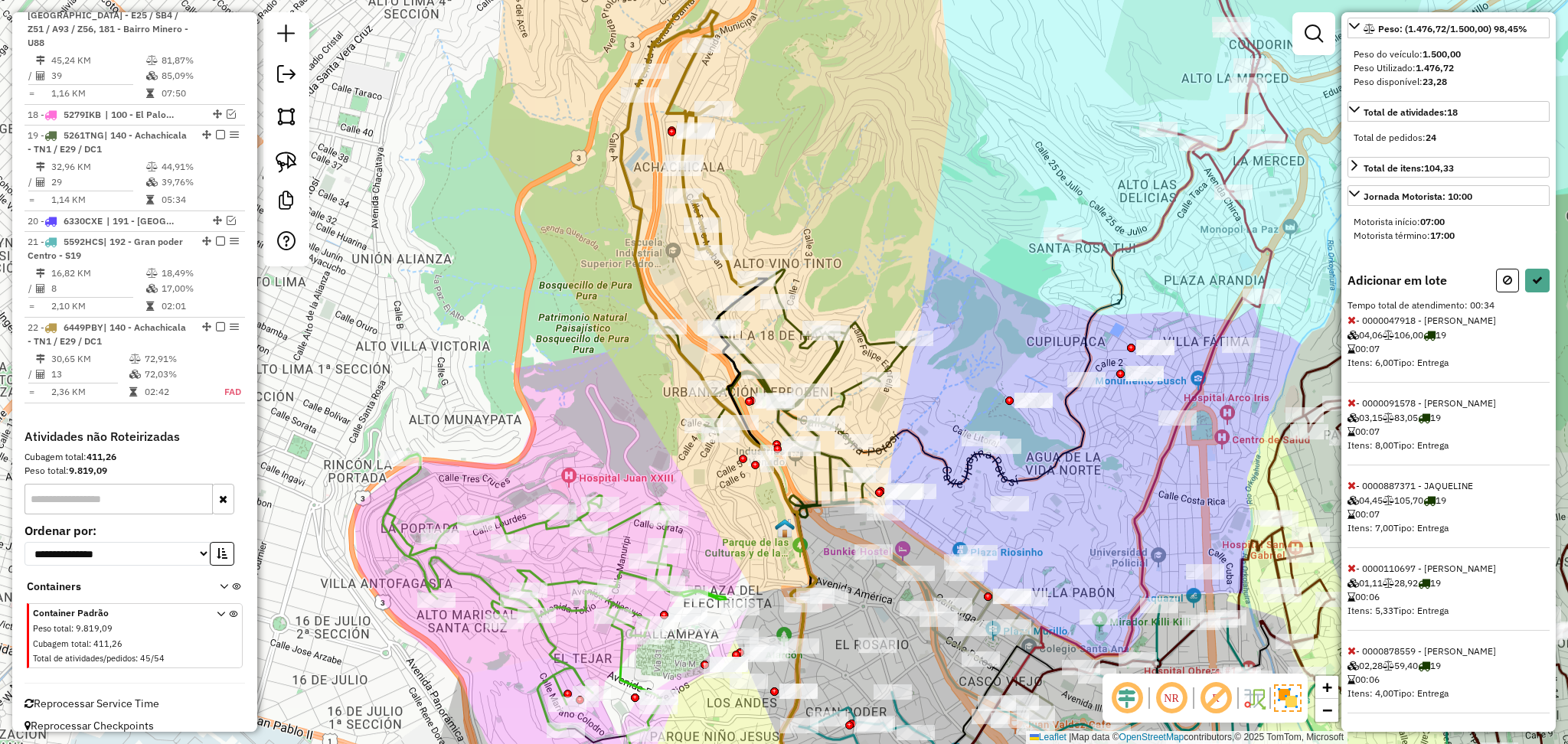
scroll to position [0, 0]
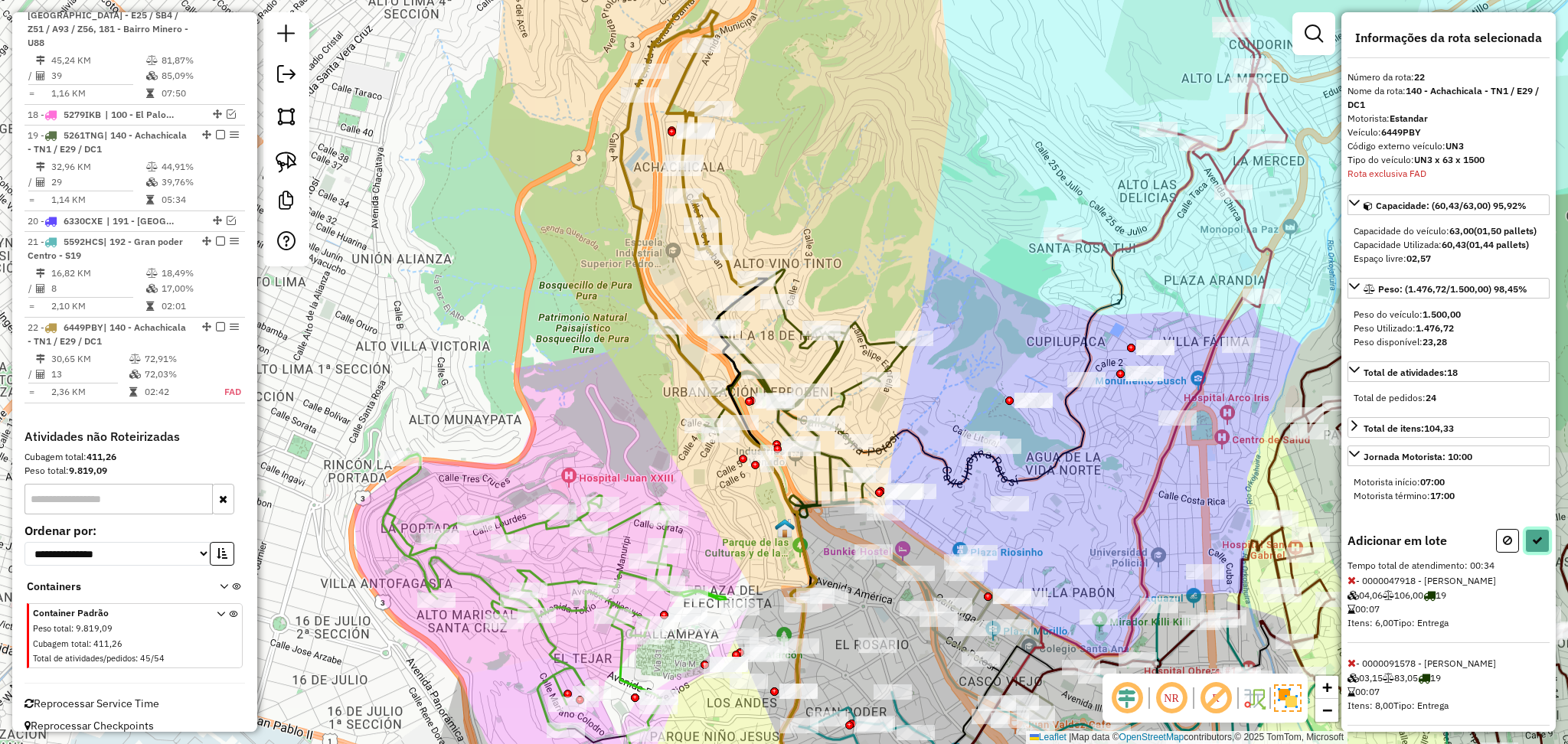
click at [1535, 546] on icon at bounding box center [1538, 540] width 11 height 11
select select "**********"
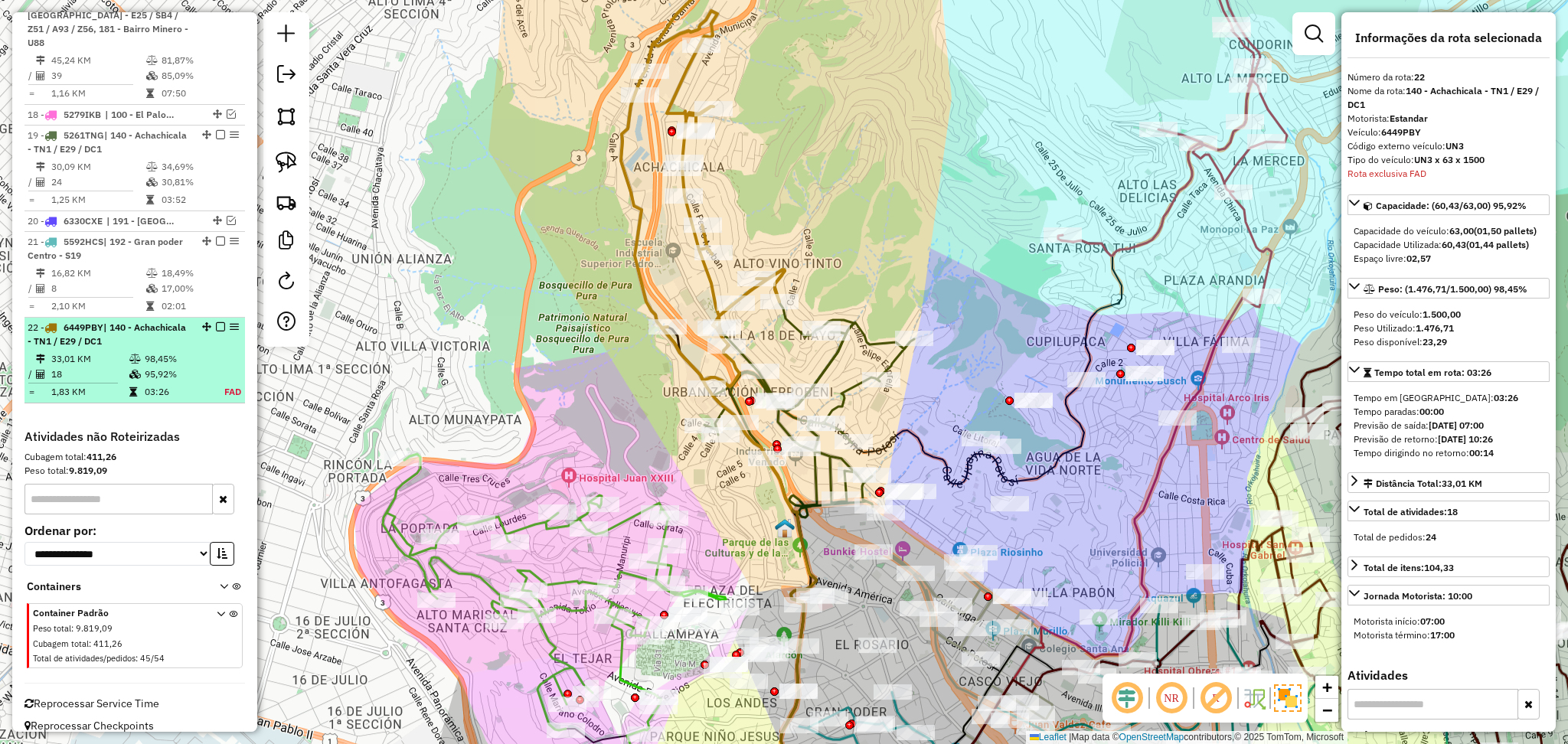
click at [216, 322] on em at bounding box center [220, 326] width 9 height 9
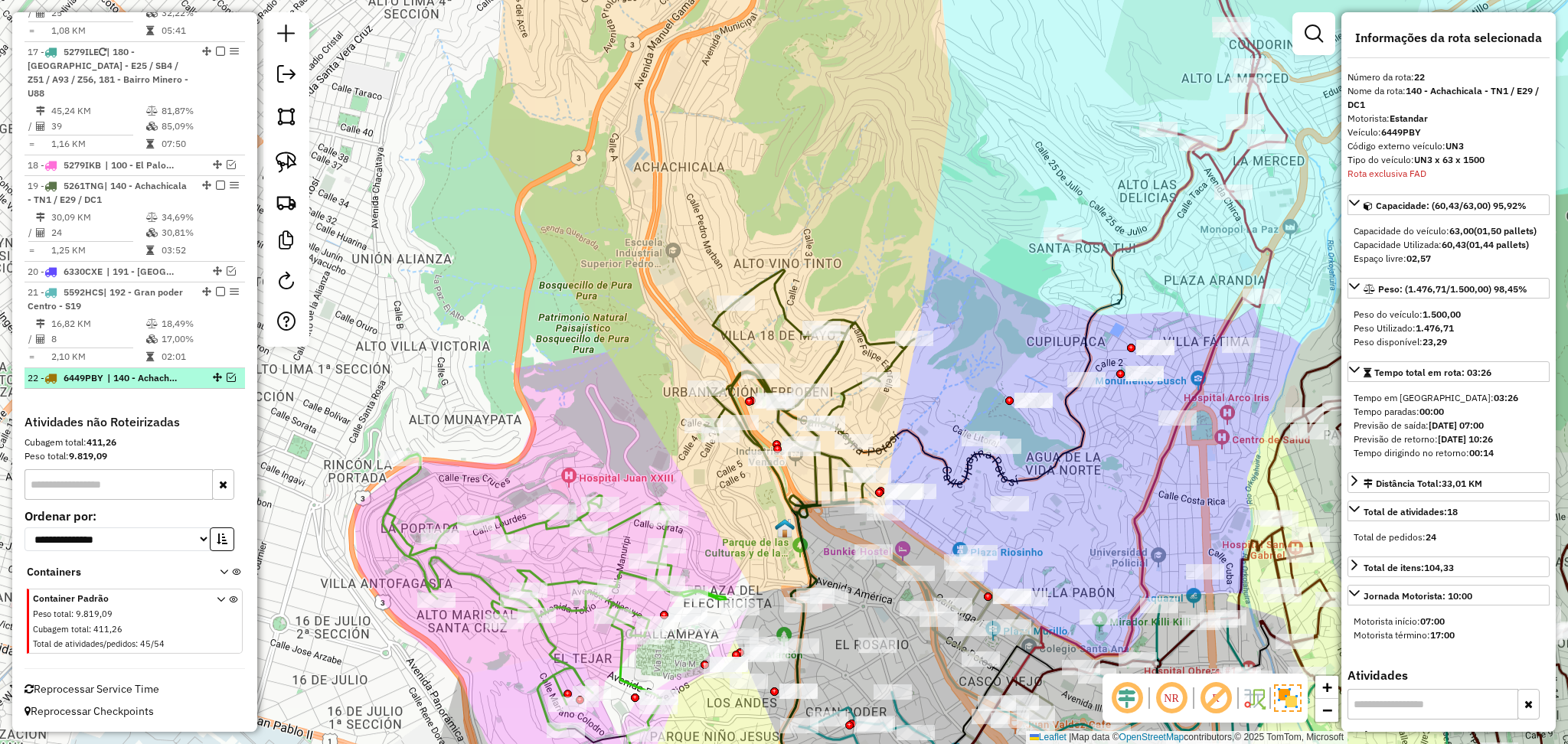
scroll to position [1256, 0]
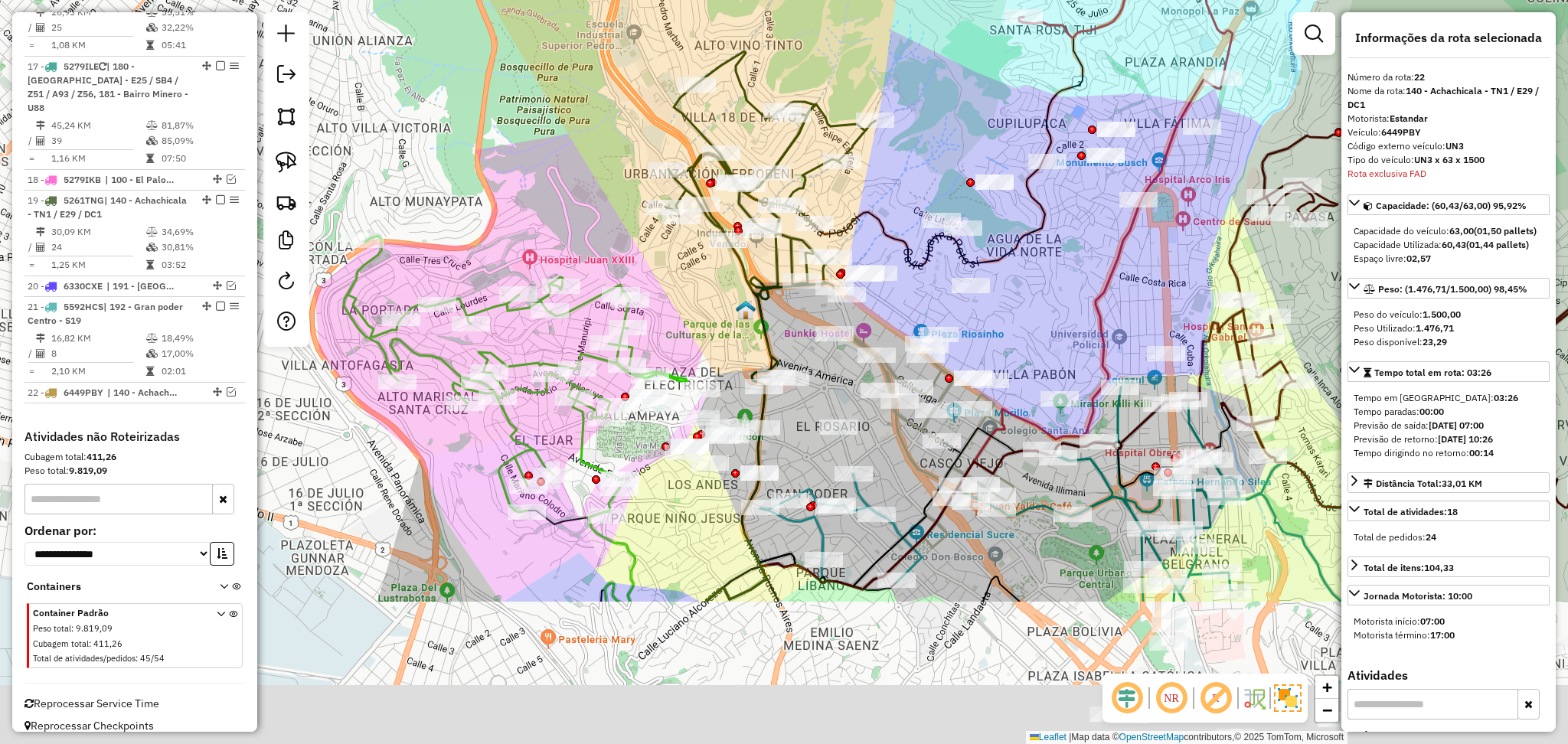
drag, startPoint x: 770, startPoint y: 222, endPoint x: 733, endPoint y: -7, distance: 232.0
click at [733, 0] on html "Aguarde... Pop-up bloqueado! Seu navegador bloqueou automáticamente a abertura …" at bounding box center [784, 372] width 1568 height 744
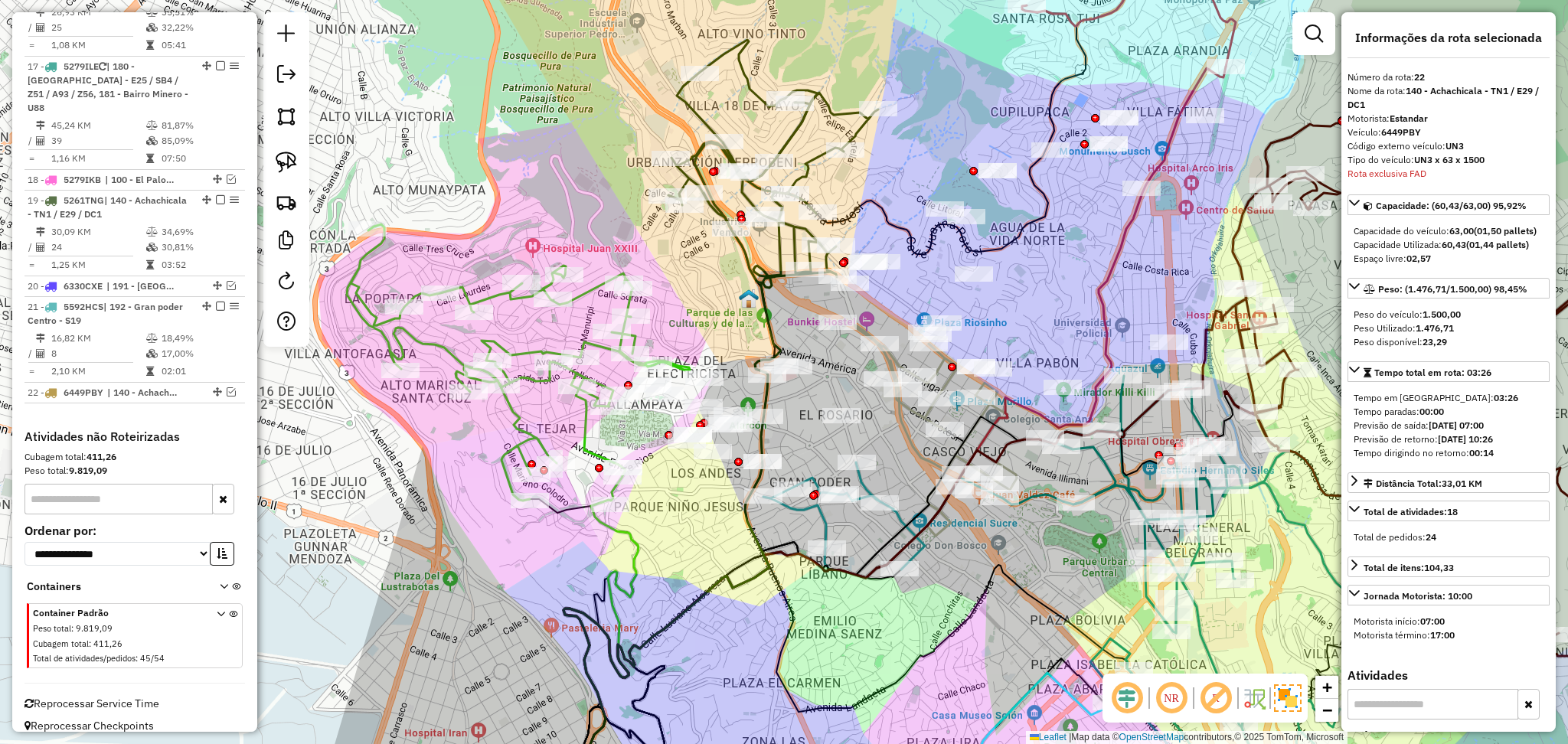
click at [507, 296] on icon at bounding box center [518, 363] width 343 height 276
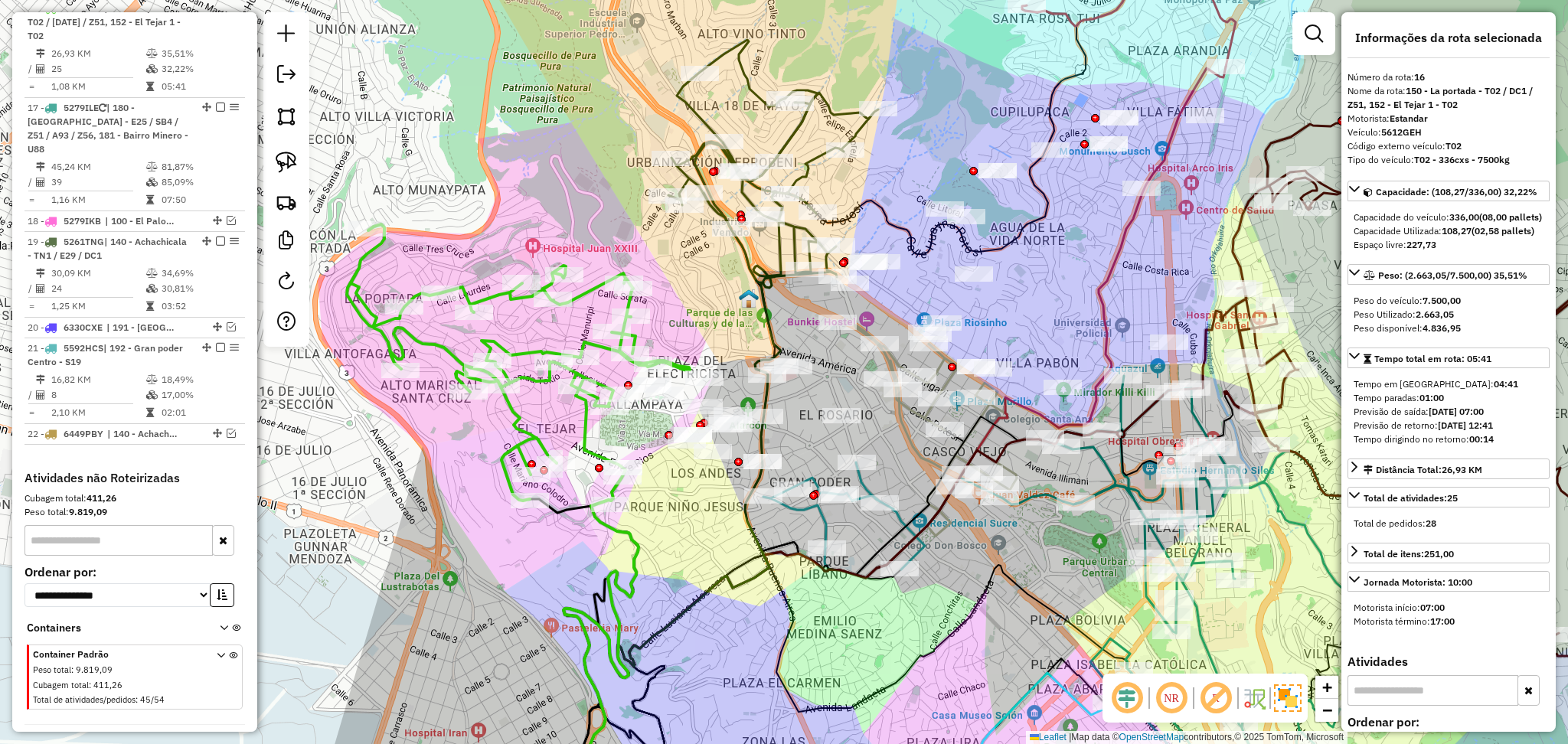
scroll to position [1201, 0]
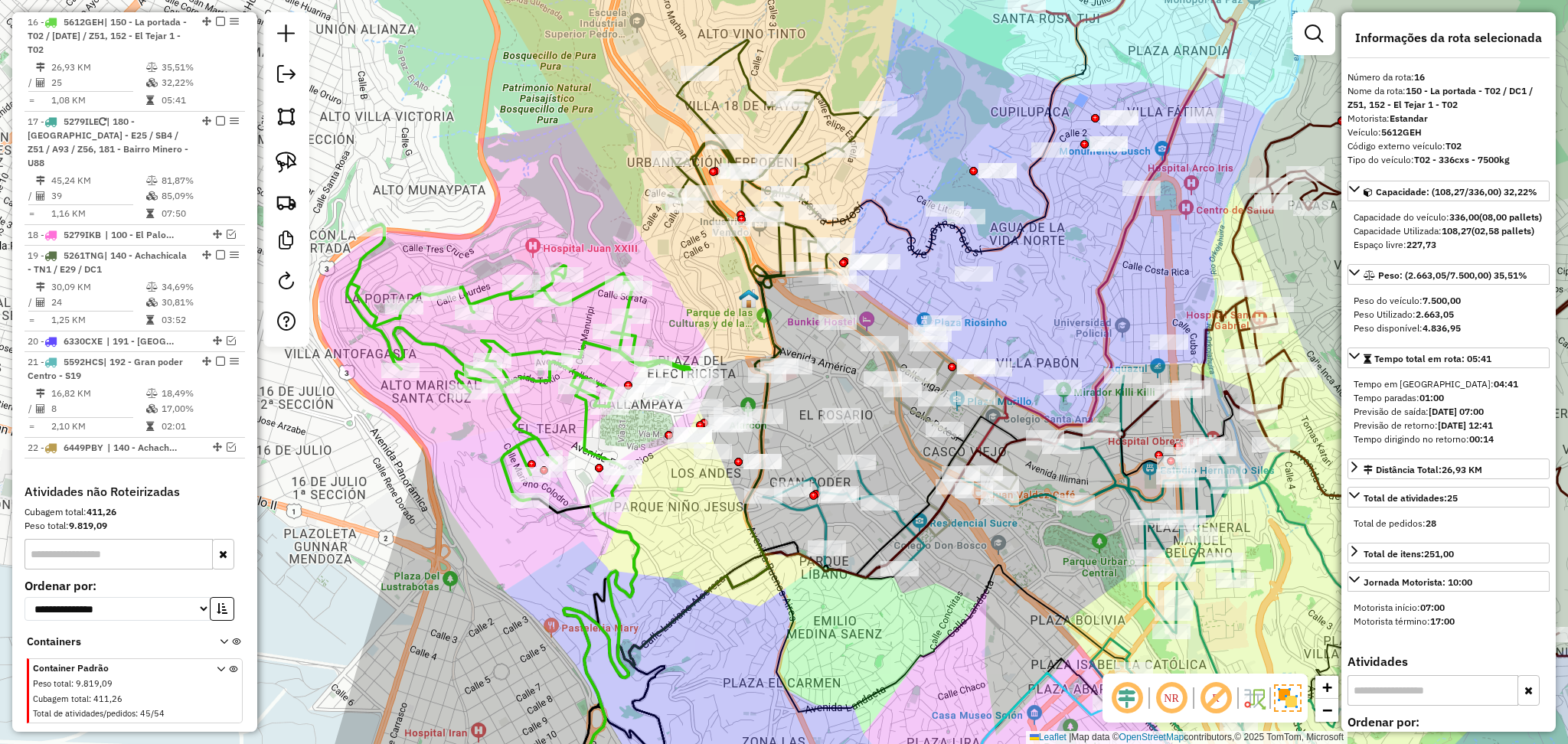
click at [665, 270] on div "Janela de atendimento Grade de atendimento Capacidade Transportadoras Veículos …" at bounding box center [784, 372] width 1568 height 744
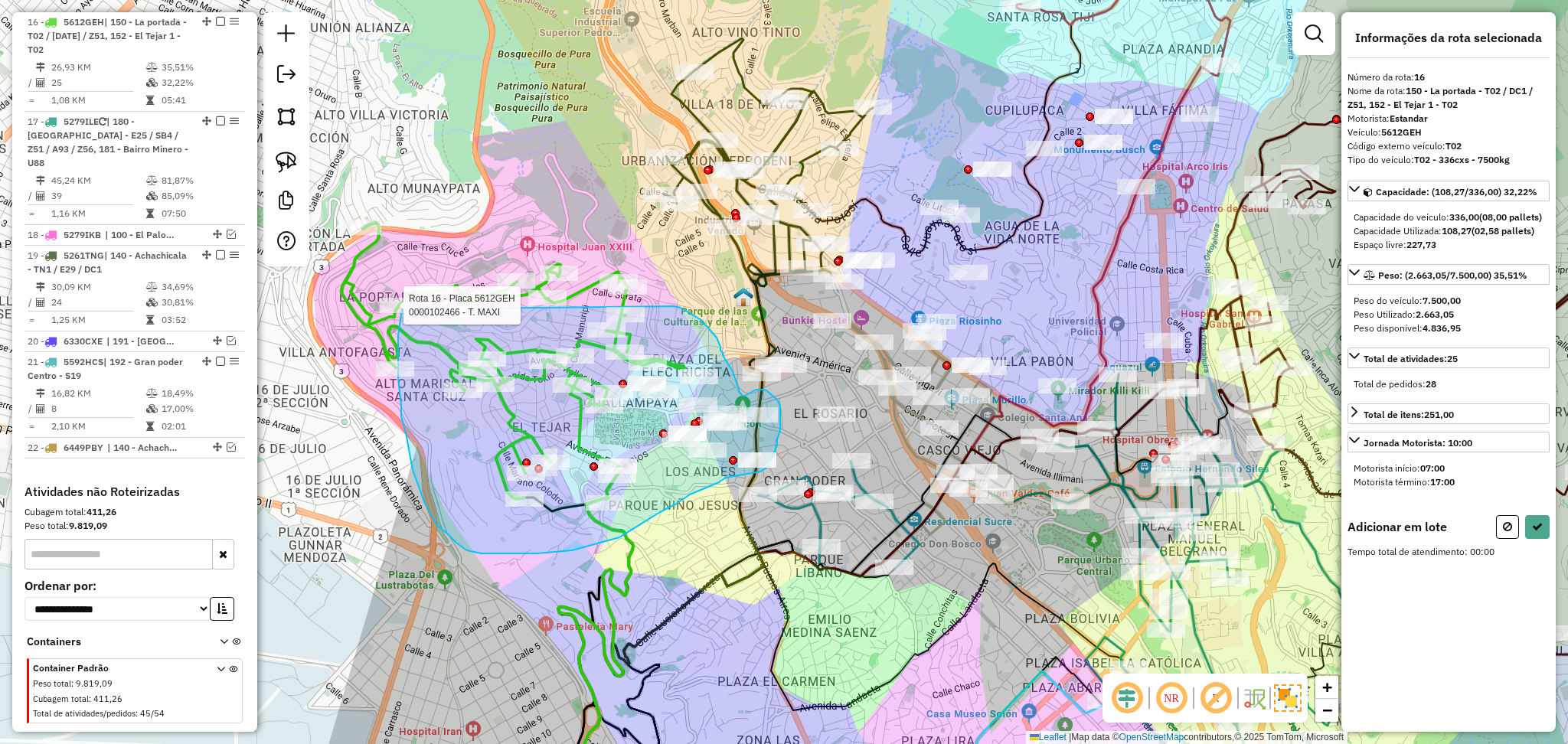
click at [405, 306] on div "Rota 16 - Placa 5612GEH 0000810614 - T. [PERSON_NAME] 16 - Placa 5612GEH 000010…" at bounding box center [784, 372] width 1568 height 744
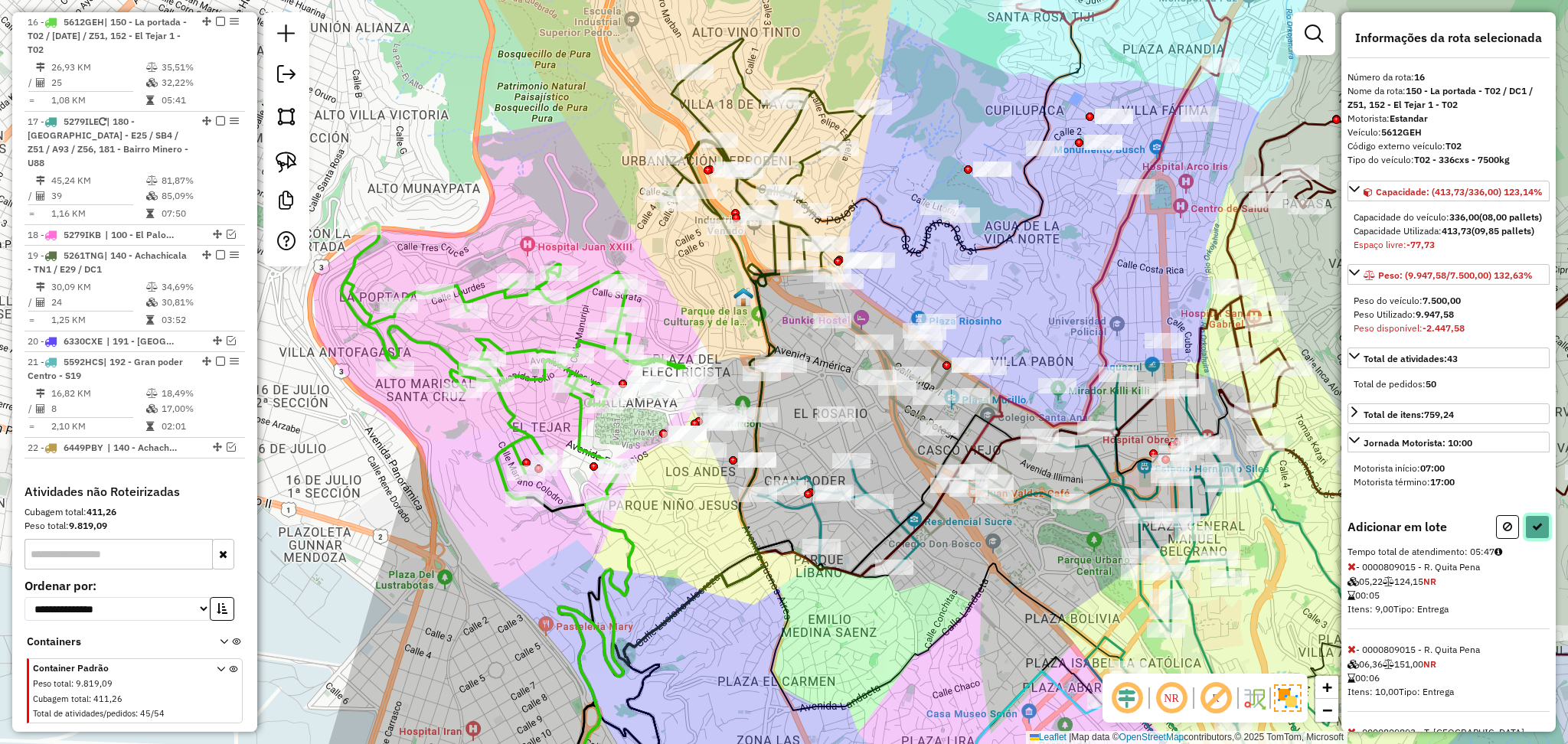
click at [1534, 532] on icon at bounding box center [1538, 526] width 11 height 11
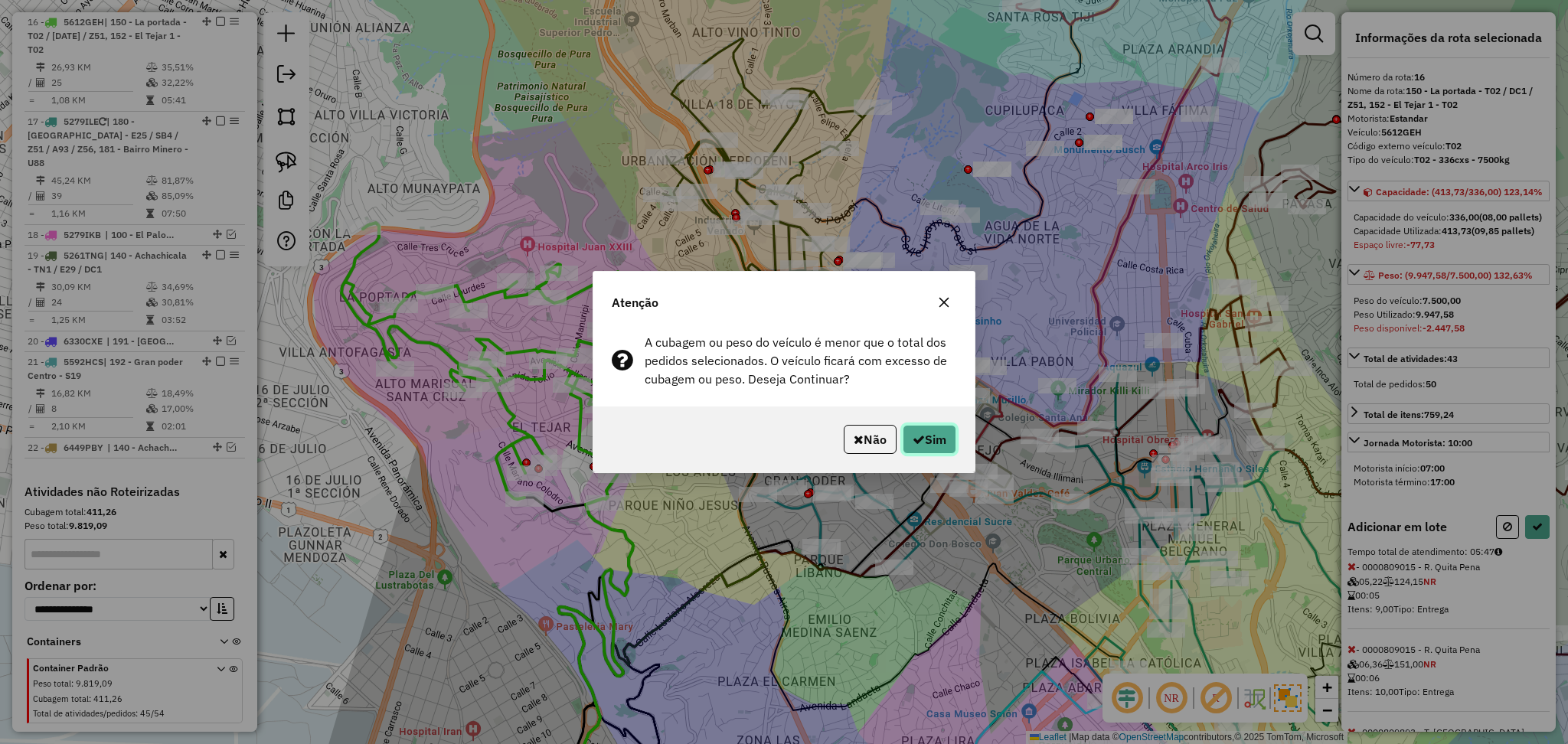
click at [937, 443] on button "Sim" at bounding box center [929, 439] width 53 height 29
select select "**********"
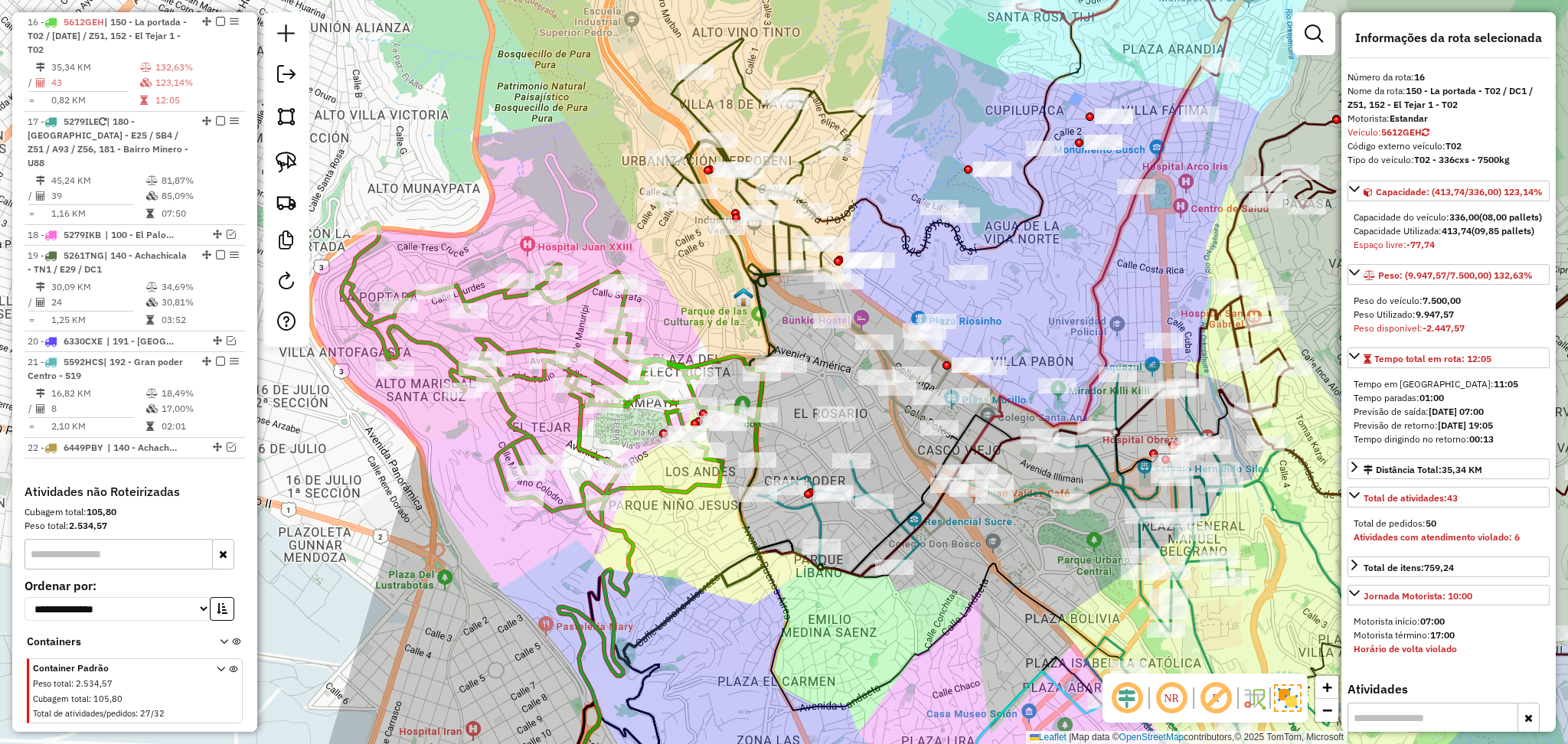
click at [822, 519] on icon at bounding box center [839, 515] width 162 height 107
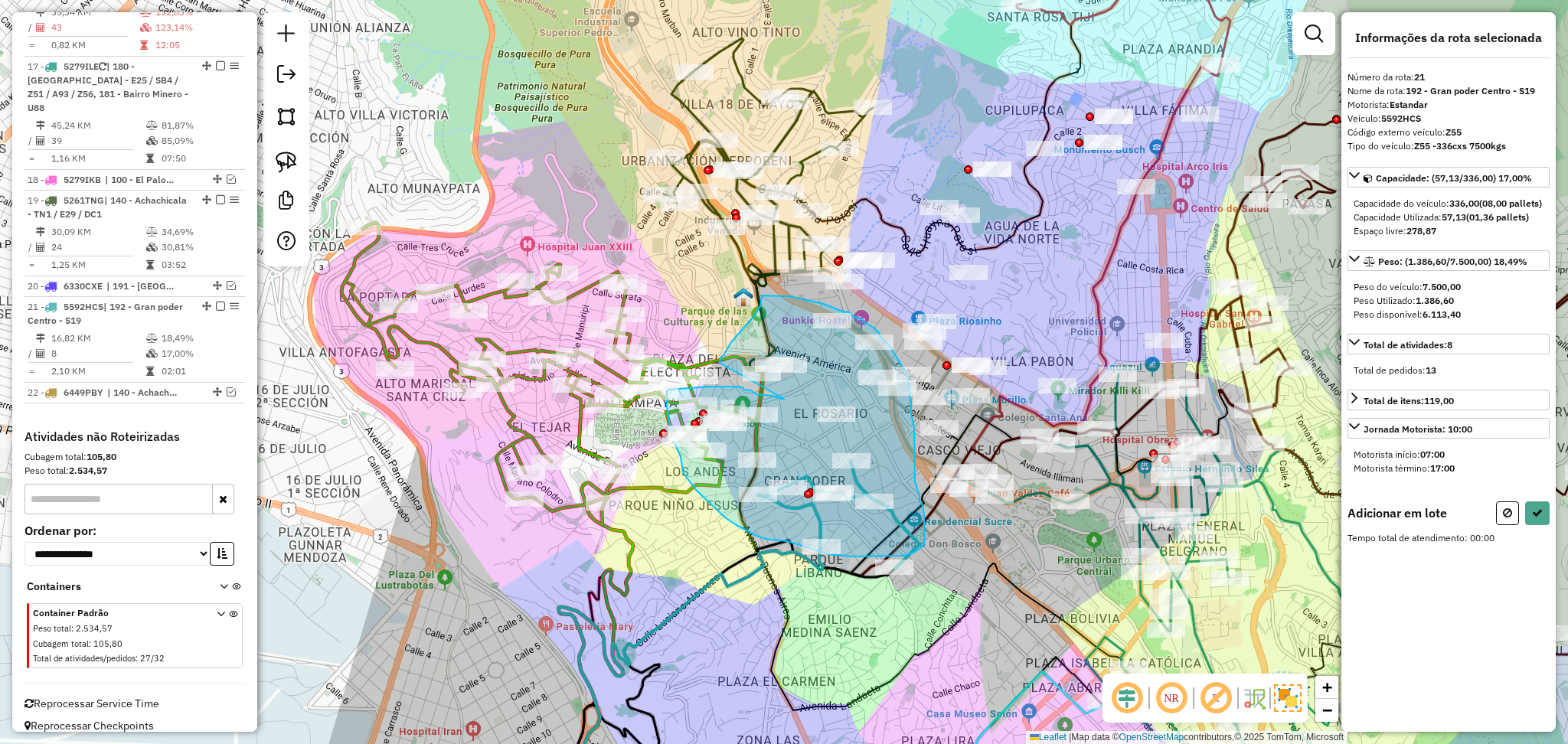
drag, startPoint x: 784, startPoint y: 399, endPoint x: 719, endPoint y: 363, distance: 74.3
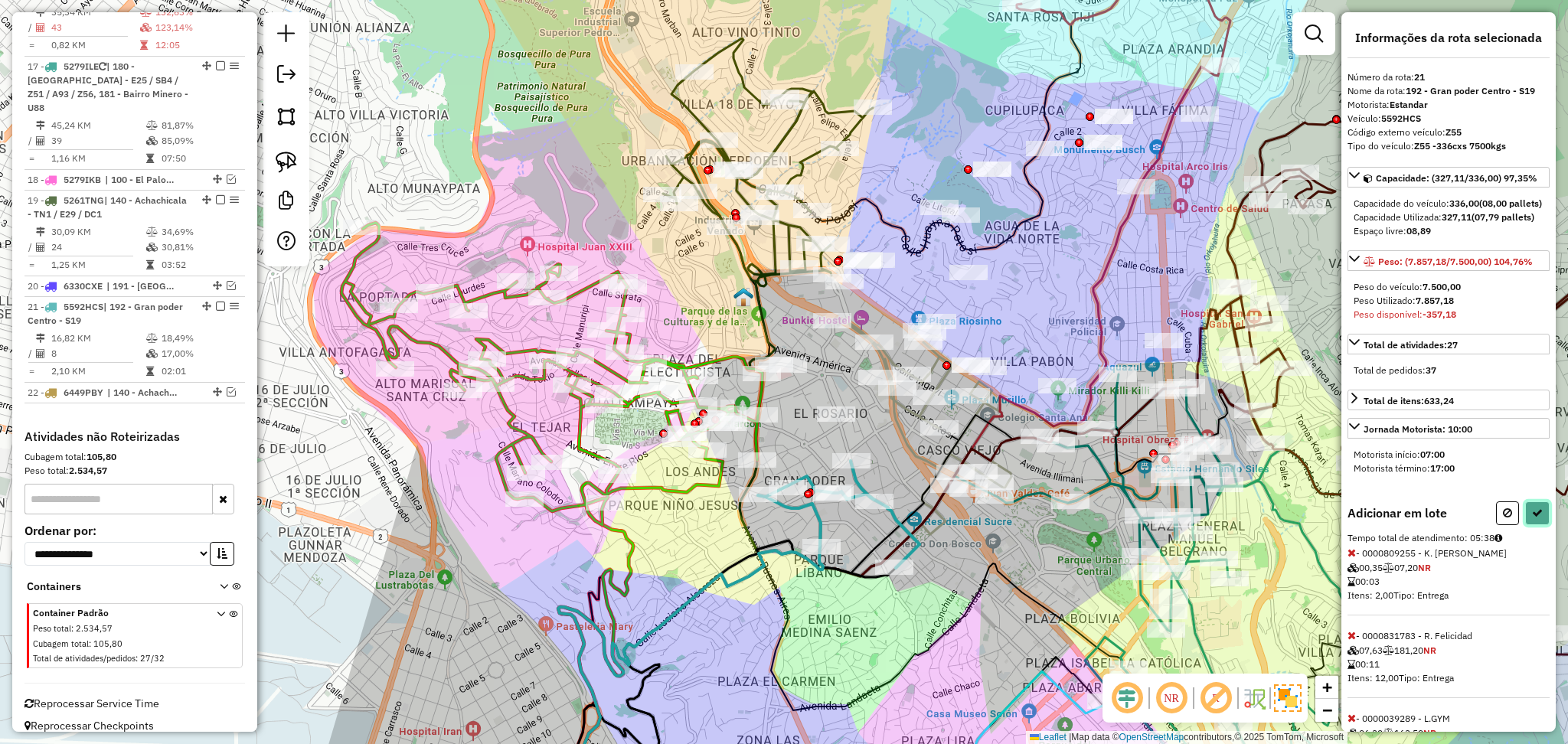
click at [1533, 519] on icon at bounding box center [1538, 512] width 11 height 11
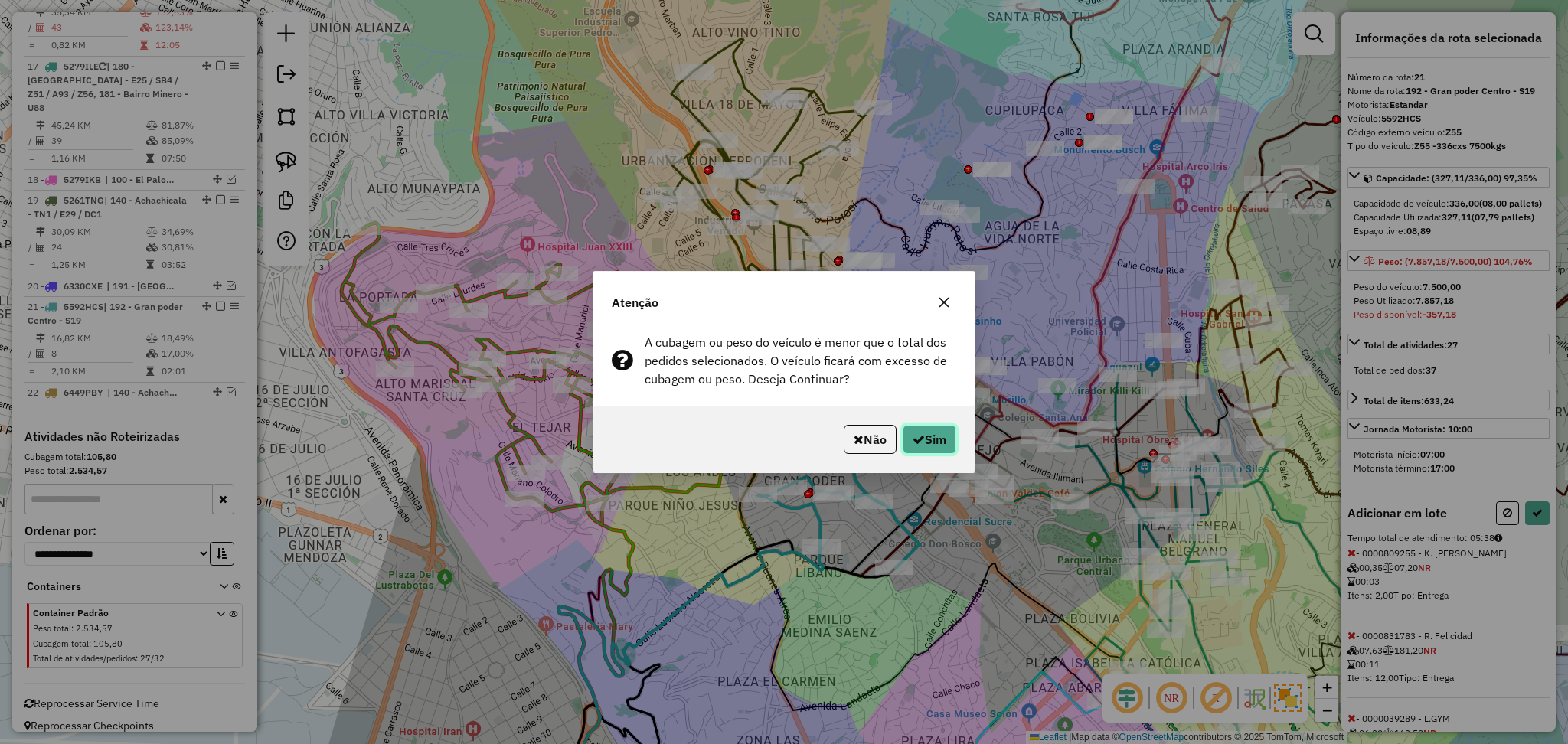
click at [926, 442] on button "Sim" at bounding box center [929, 439] width 53 height 29
select select "**********"
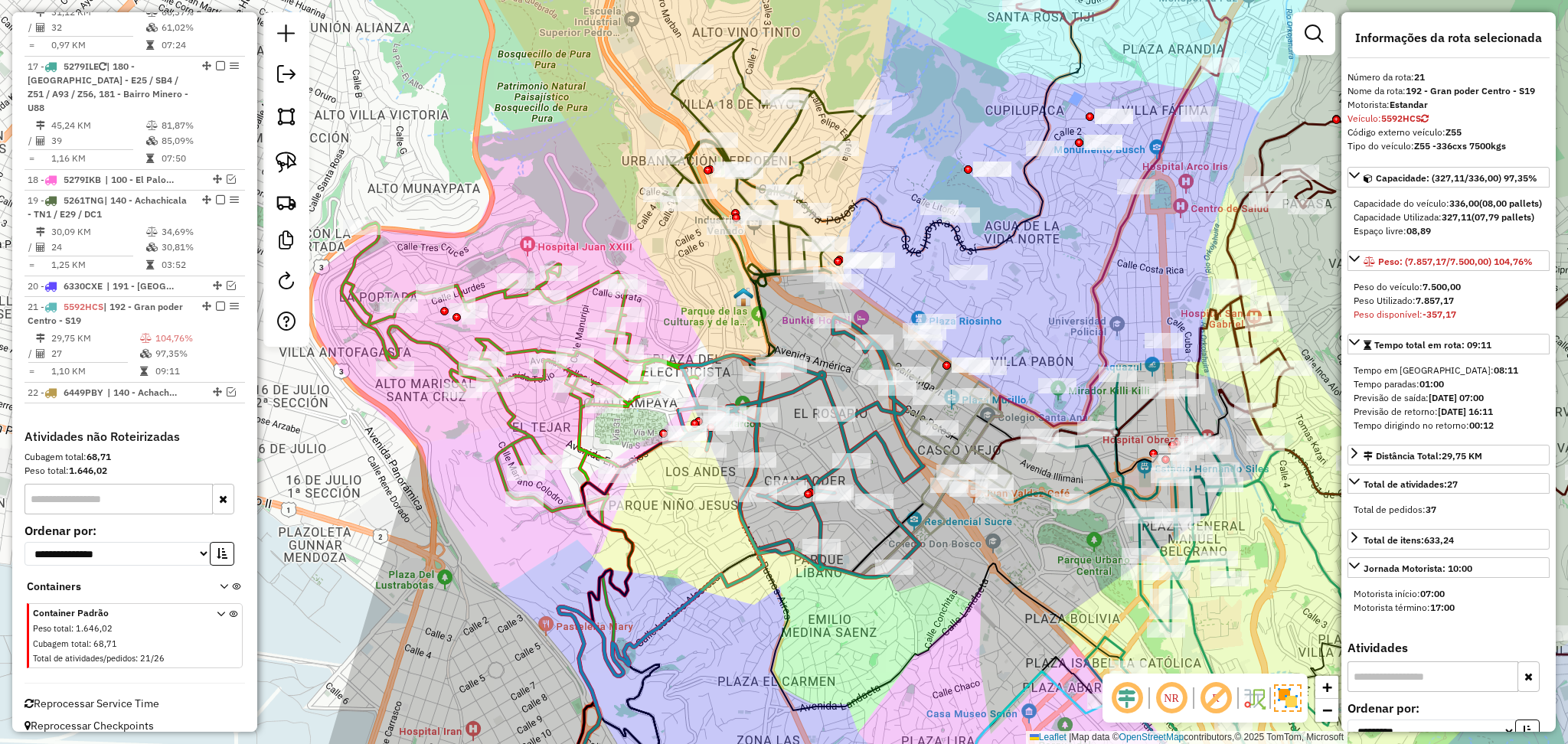
click at [1066, 309] on div "Janela de atendimento Grade de atendimento Capacidade Transportadoras Veículos …" at bounding box center [784, 372] width 1568 height 744
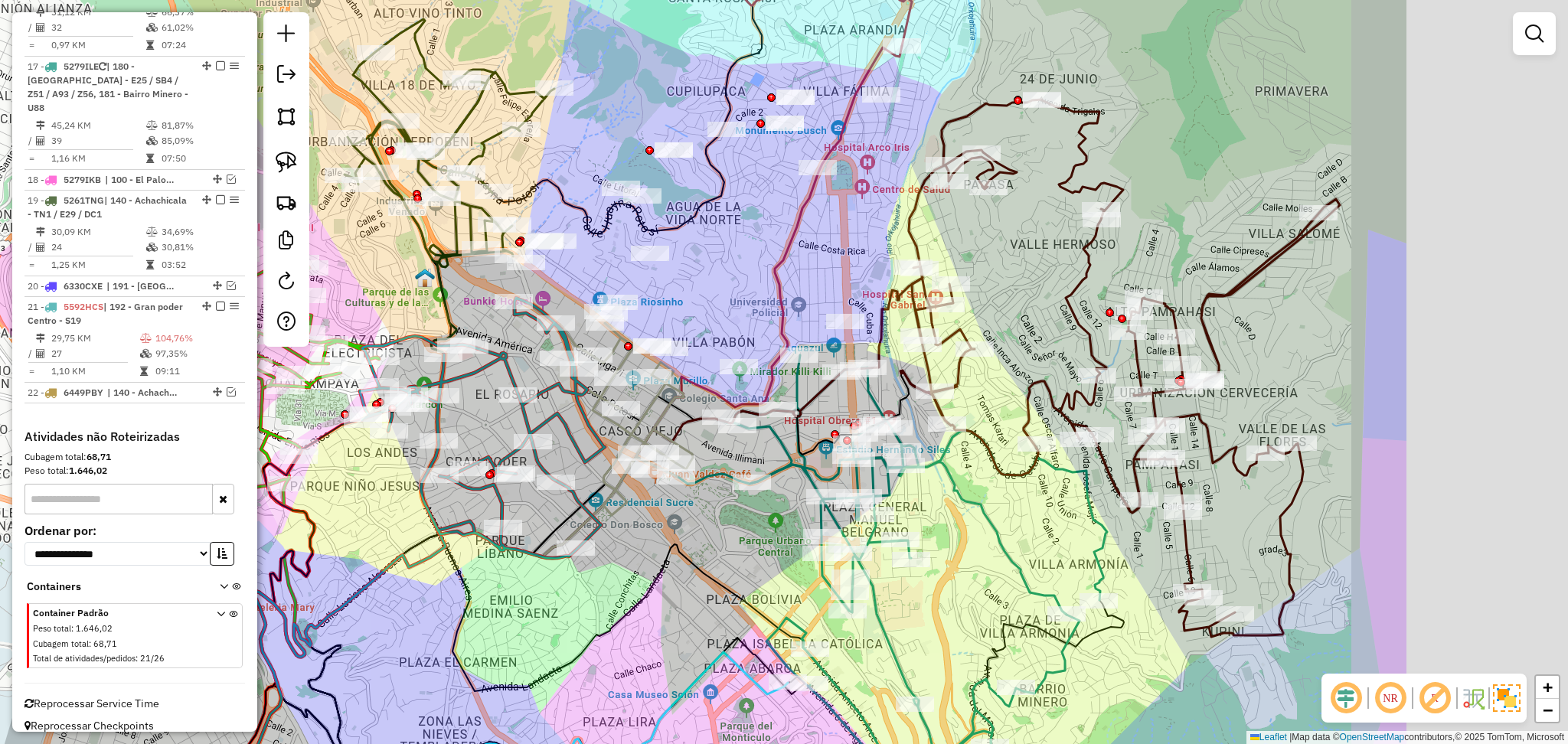
drag, startPoint x: 1065, startPoint y: 325, endPoint x: 557, endPoint y: 274, distance: 510.6
click at [557, 274] on div "Janela de atendimento Grade de atendimento Capacidade Transportadoras Veículos …" at bounding box center [784, 372] width 1568 height 744
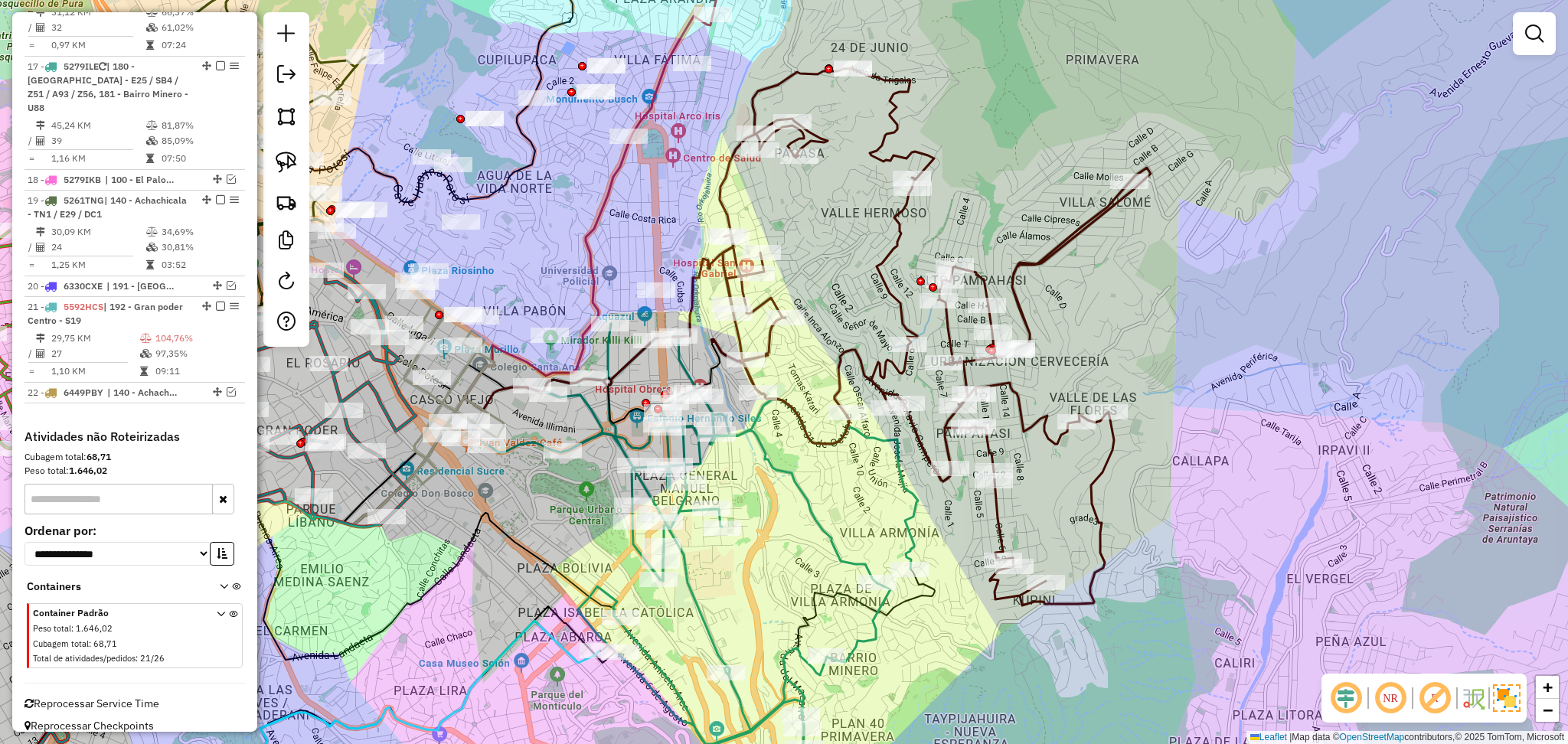
click at [858, 362] on icon at bounding box center [931, 337] width 440 height 538
select select "**********"
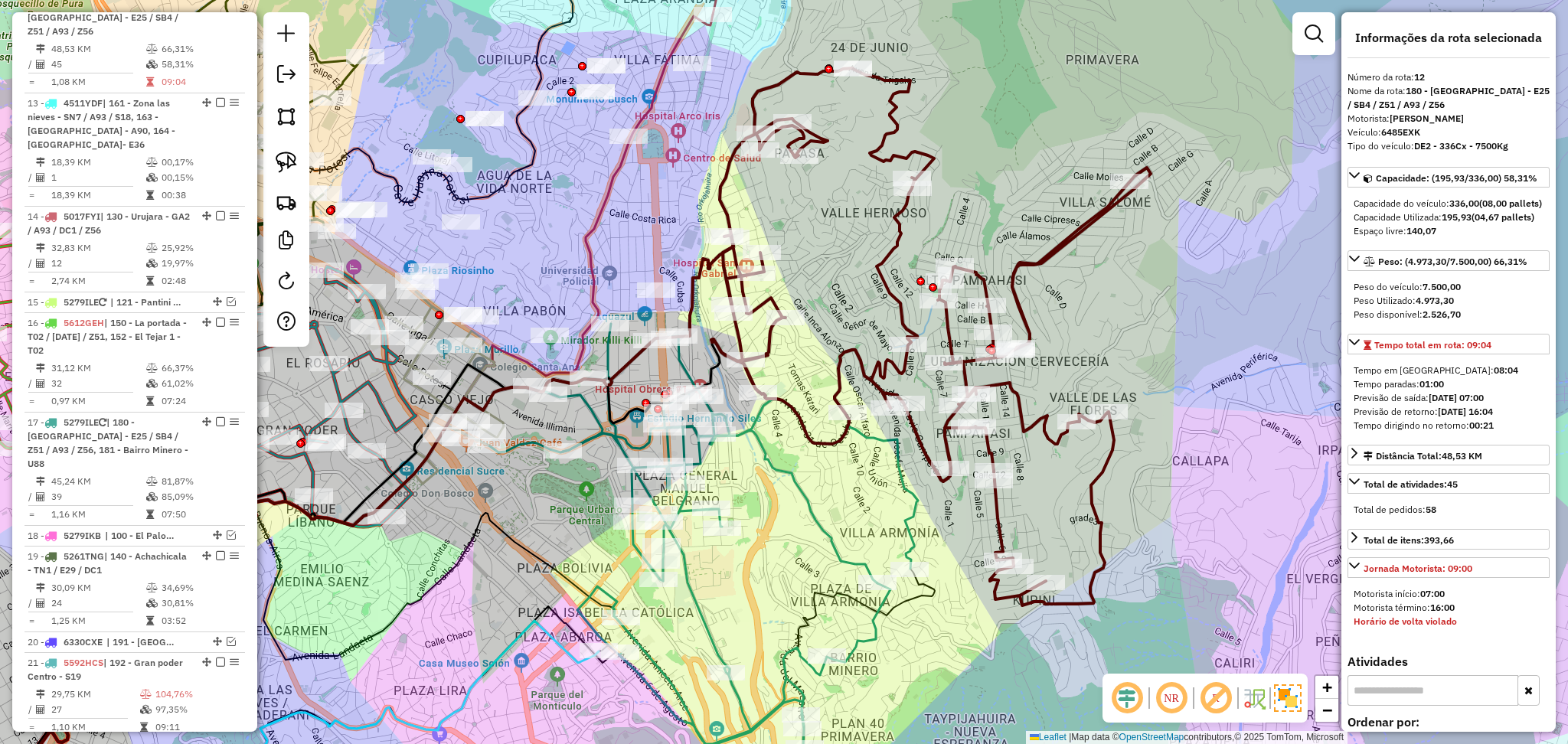
scroll to position [882, 0]
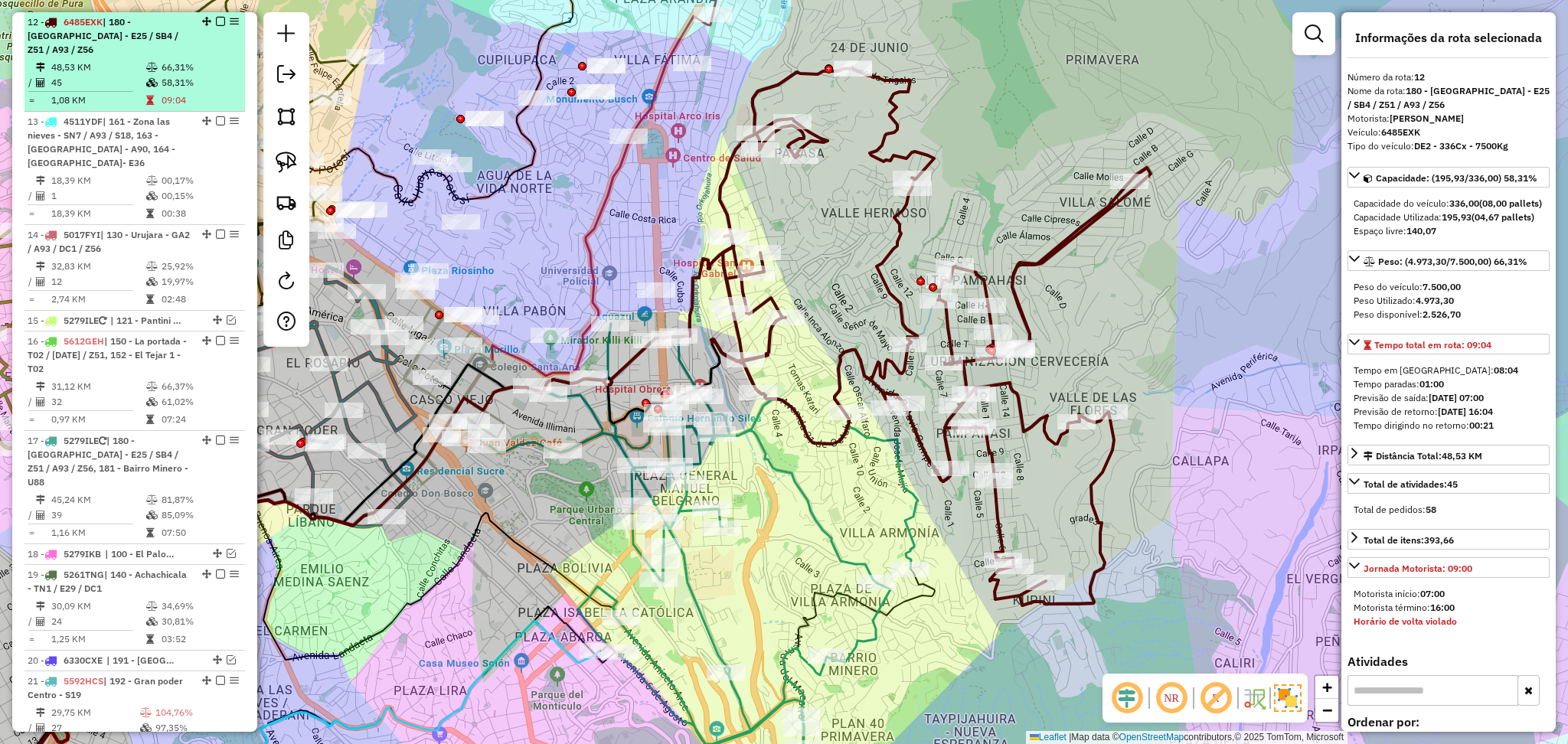
click at [217, 22] on em at bounding box center [220, 21] width 9 height 9
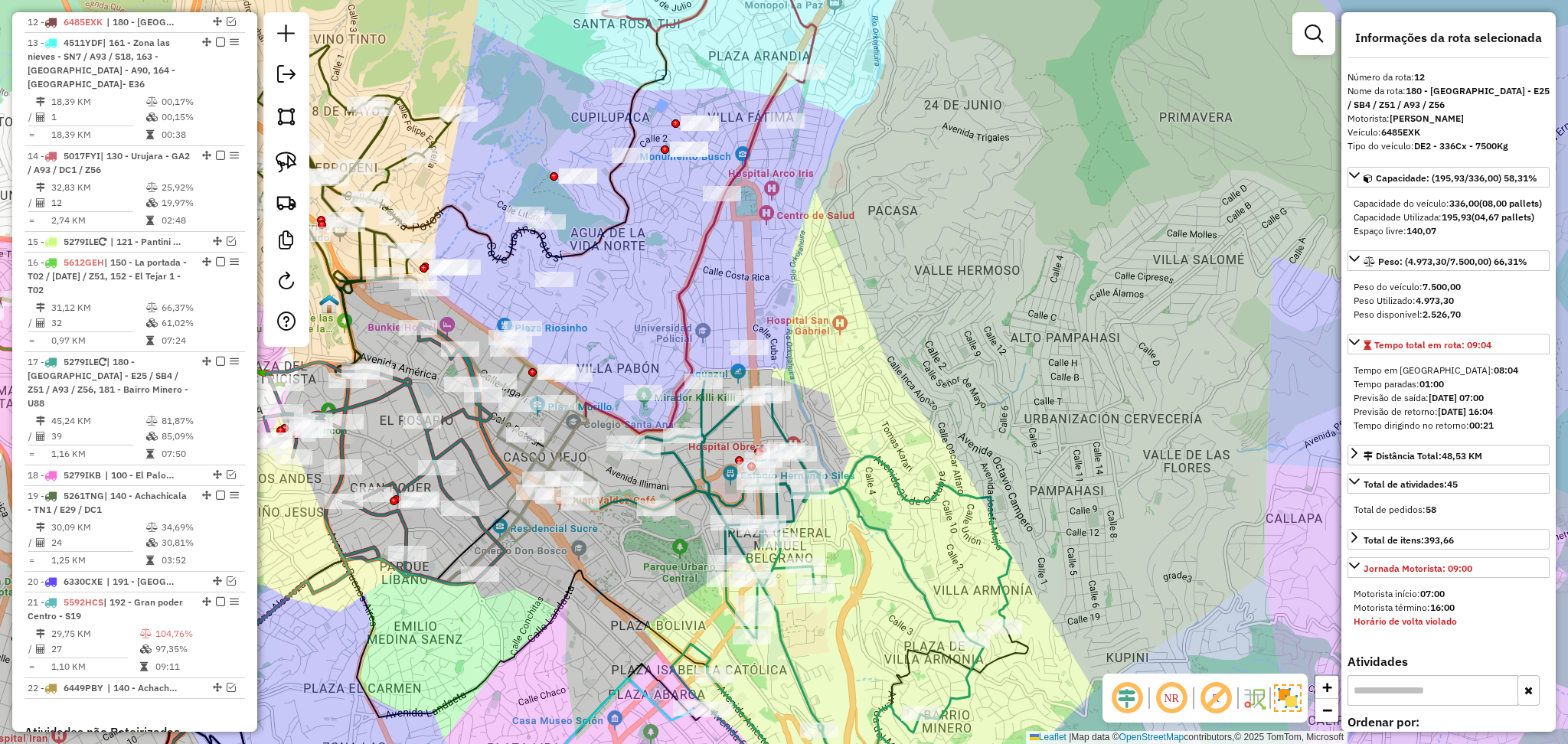
drag, startPoint x: 949, startPoint y: 316, endPoint x: 998, endPoint y: 329, distance: 50.7
click at [998, 329] on div "Janela de atendimento Grade de atendimento Capacidade Transportadoras Veículos …" at bounding box center [784, 372] width 1568 height 744
click at [941, 505] on div "Janela de atendimento Grade de atendimento Capacidade Transportadoras Veículos …" at bounding box center [784, 372] width 1568 height 744
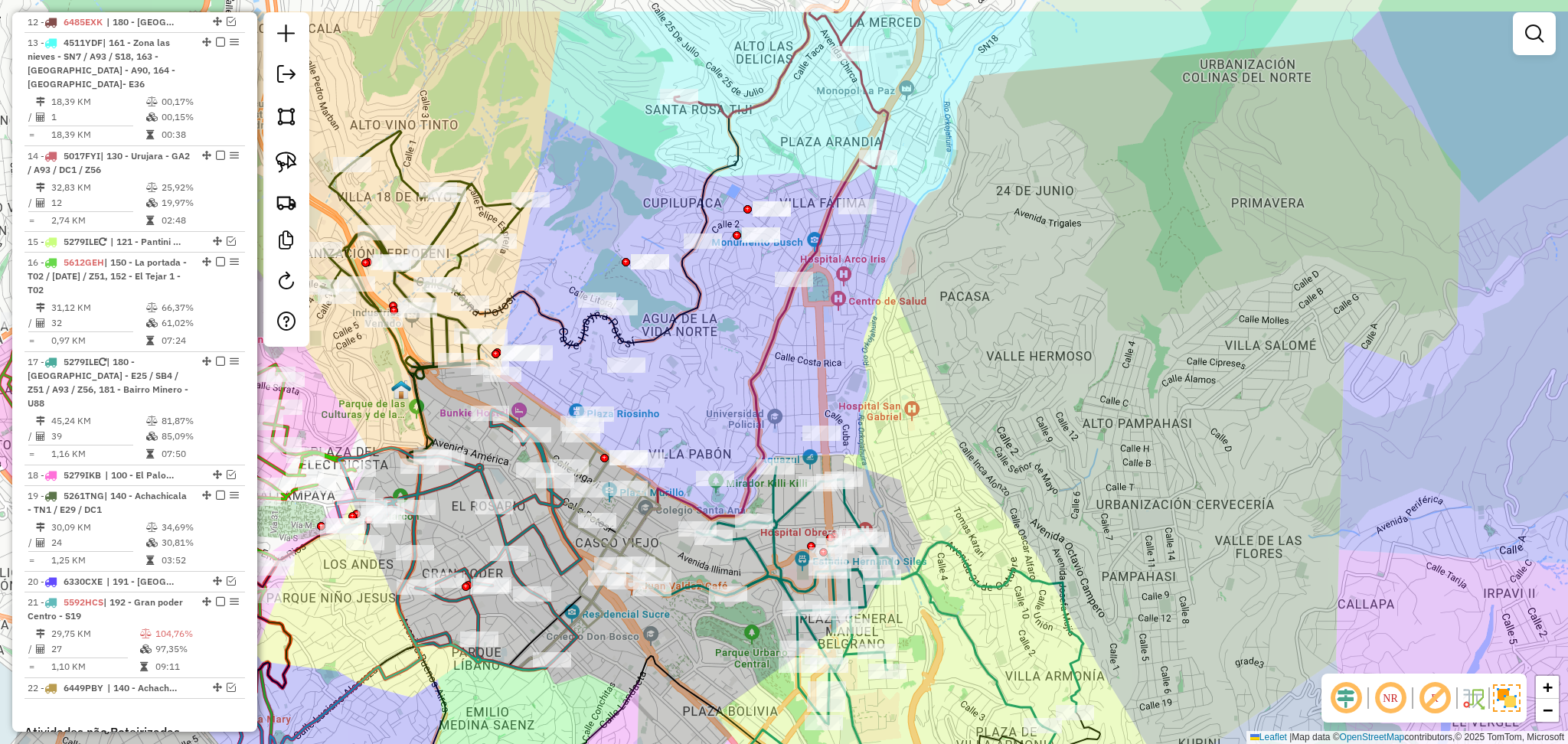
drag, startPoint x: 912, startPoint y: 371, endPoint x: 1050, endPoint y: 552, distance: 227.6
click at [1050, 552] on div "Janela de atendimento Grade de atendimento Capacidade Transportadoras Veículos …" at bounding box center [784, 372] width 1568 height 744
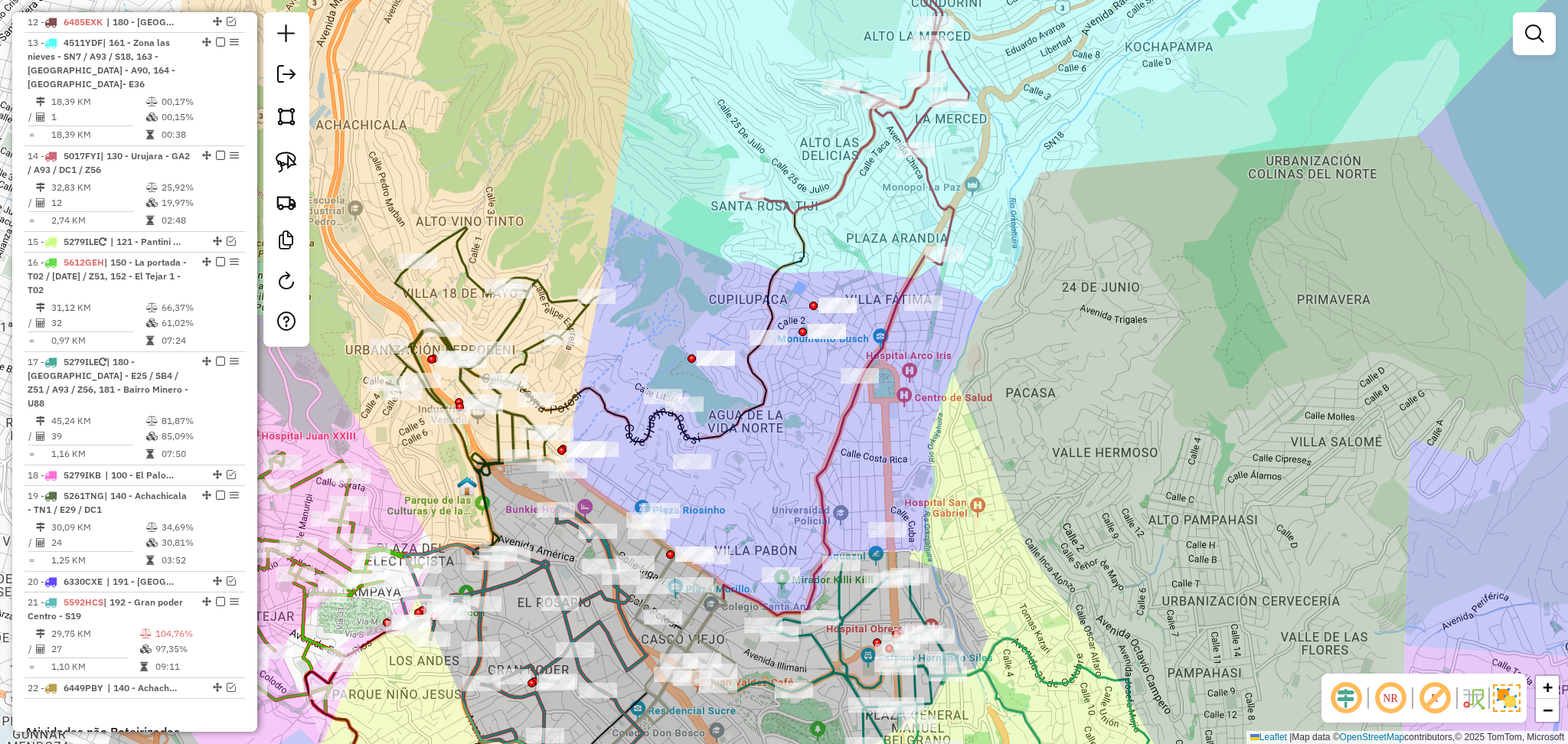
click at [932, 183] on icon at bounding box center [855, 90] width 229 height 329
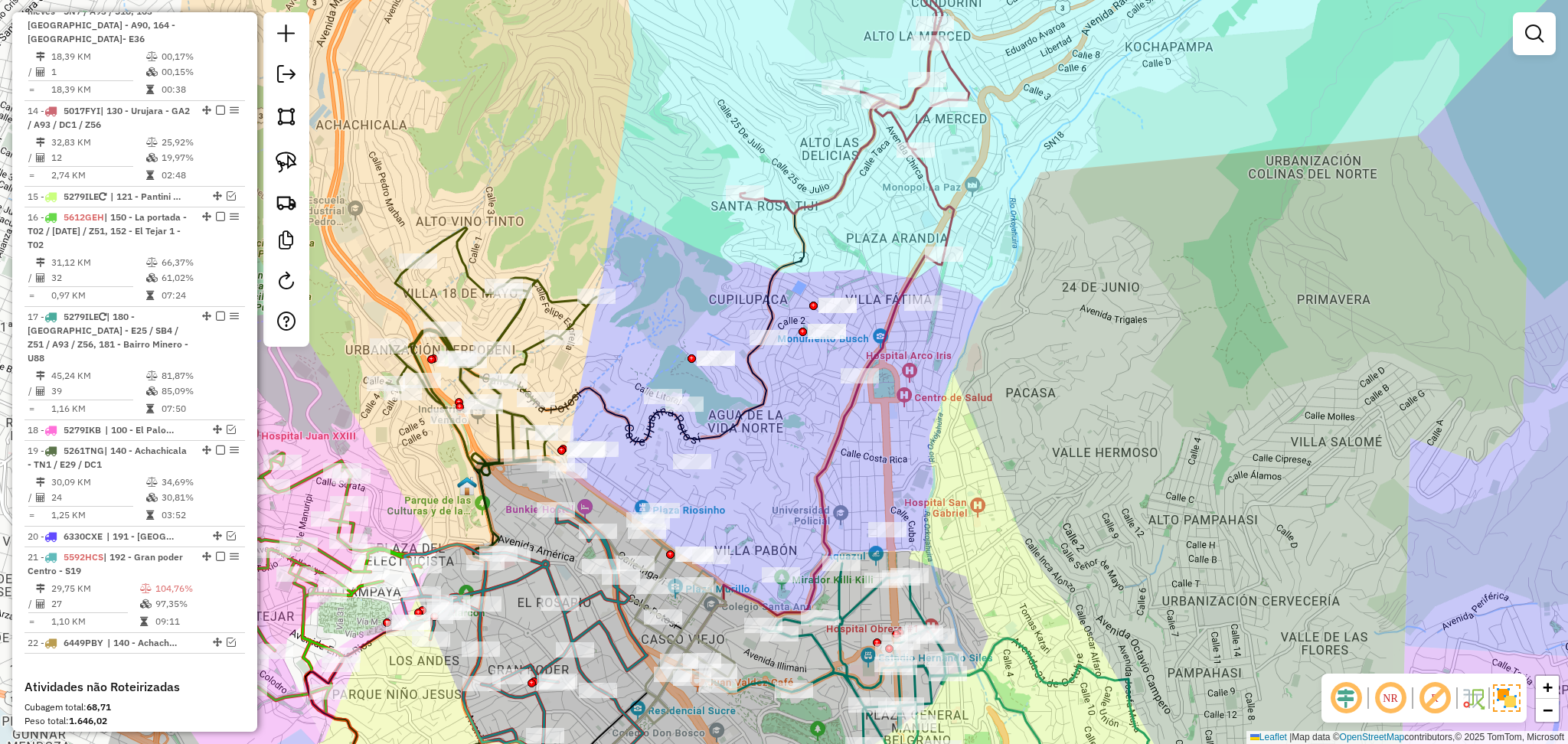
select select "**********"
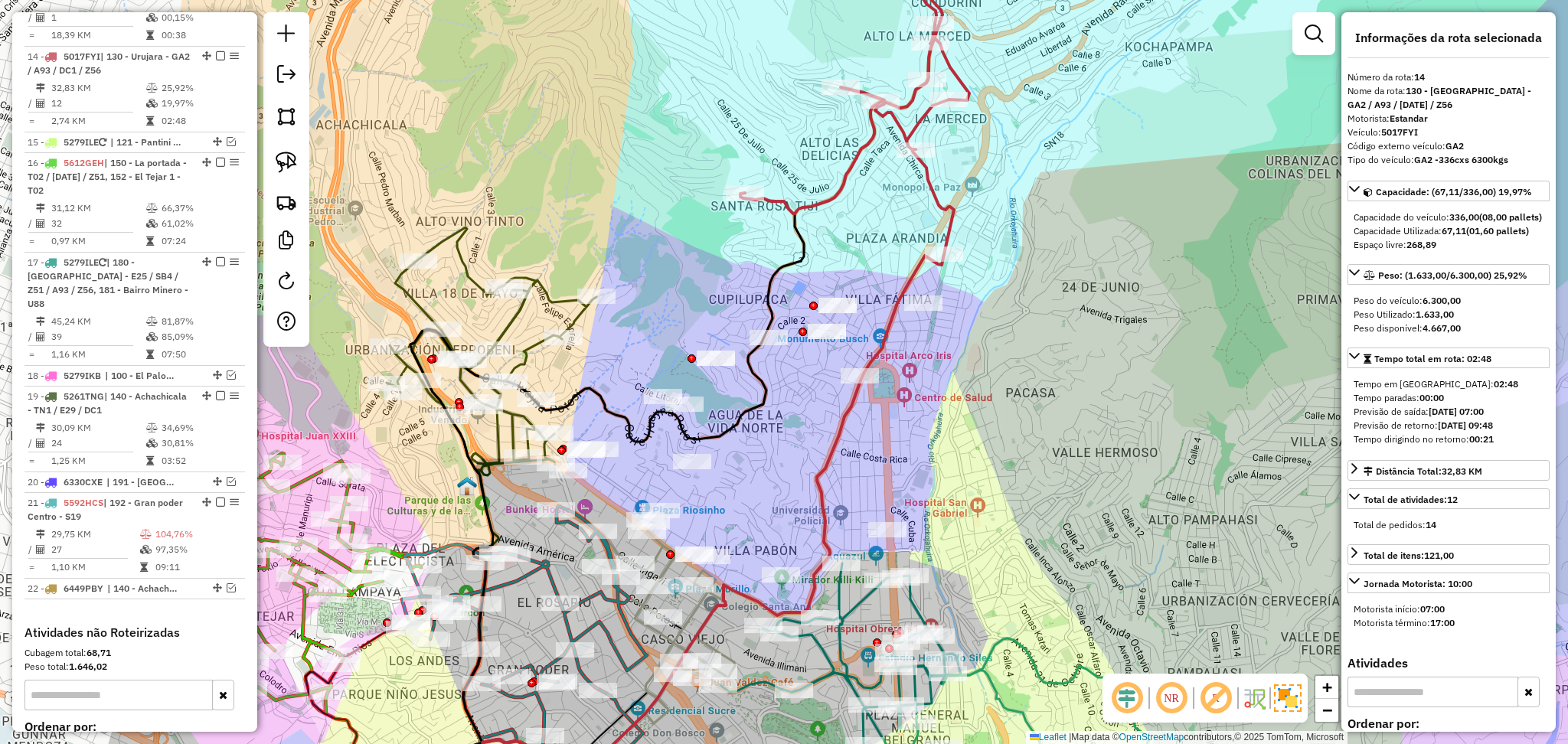
scroll to position [1015, 0]
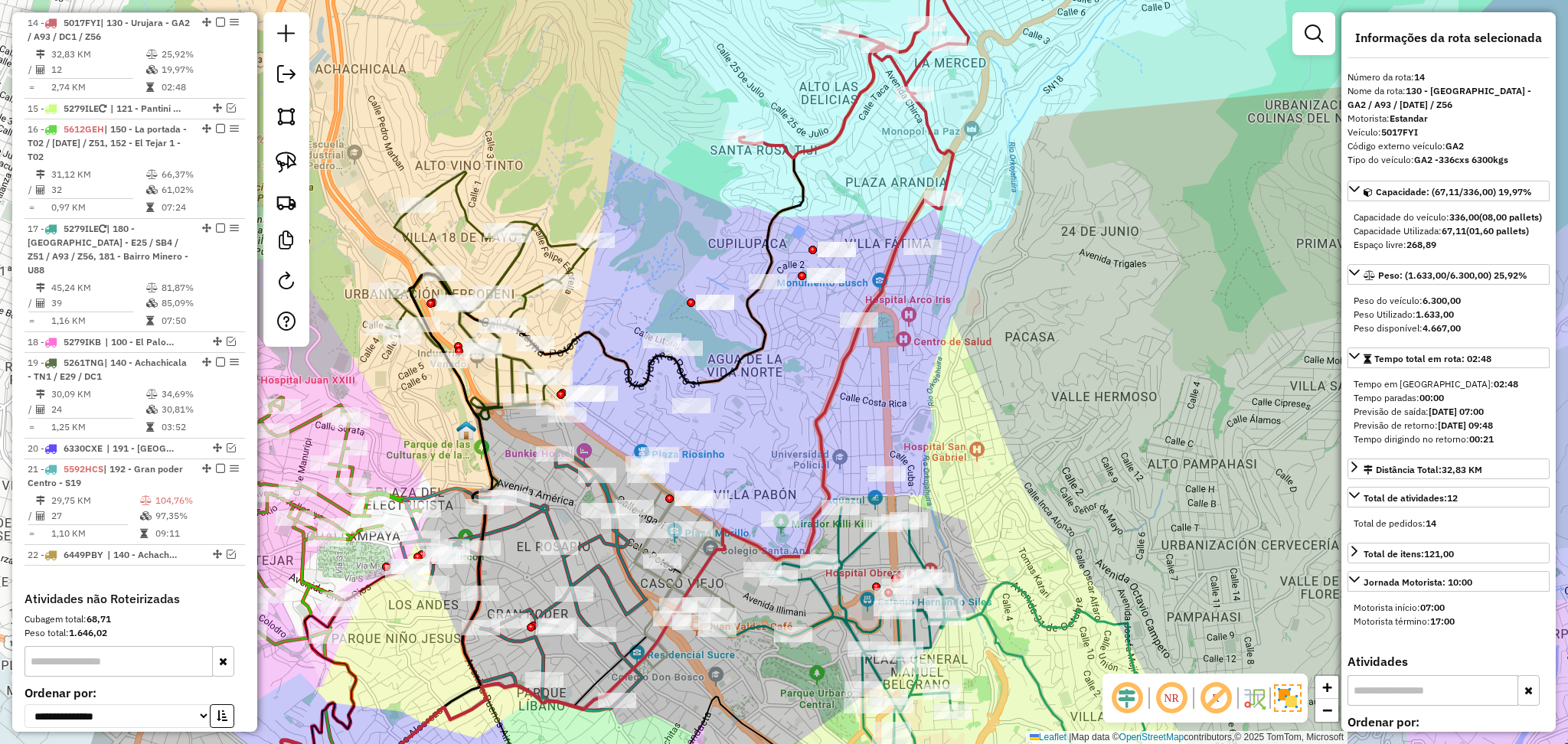
drag, startPoint x: 1079, startPoint y: 317, endPoint x: 1078, endPoint y: 261, distance: 56.0
click at [1078, 261] on div "Janela de atendimento Grade de atendimento Capacidade Transportadoras Veículos …" at bounding box center [784, 372] width 1568 height 744
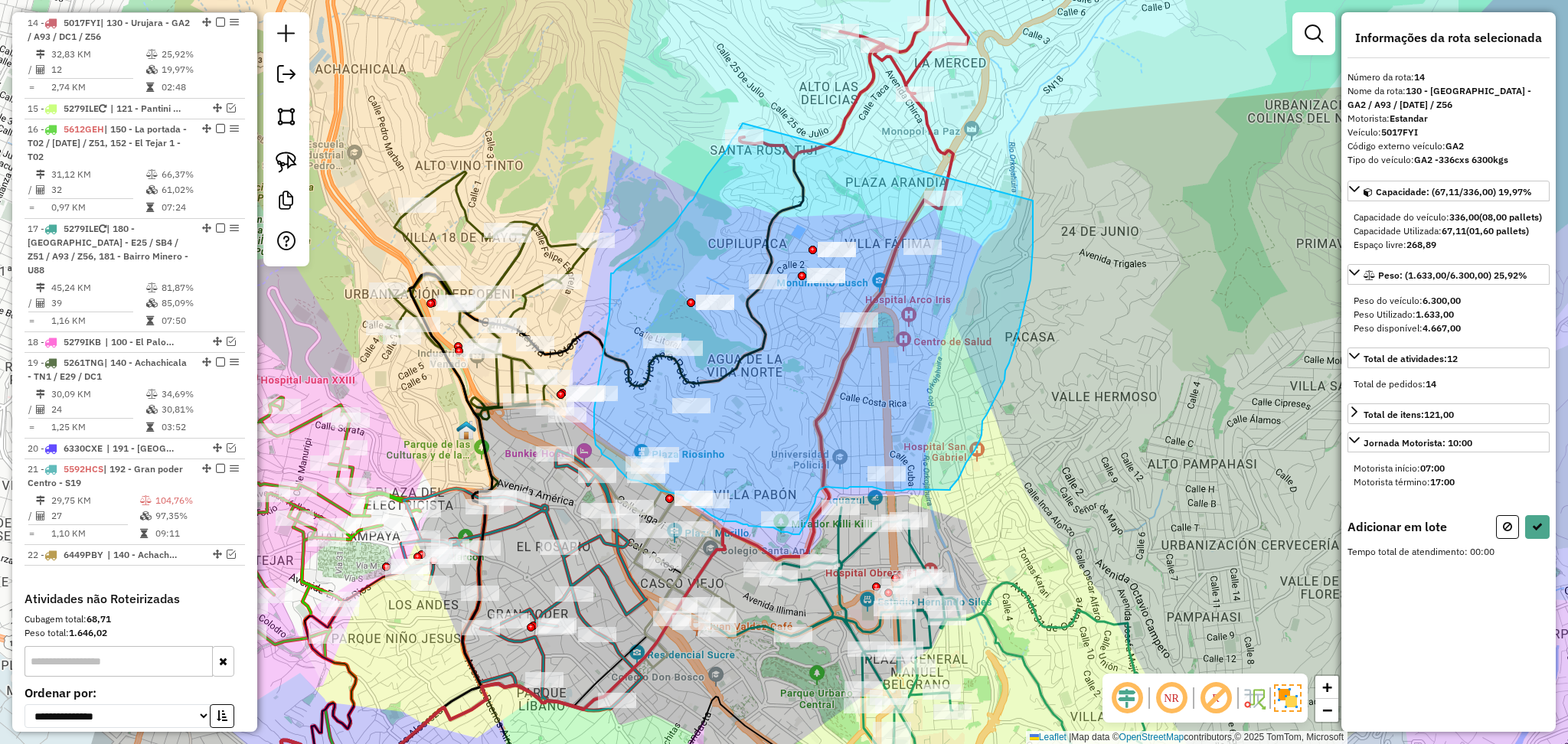
drag, startPoint x: 1033, startPoint y: 208, endPoint x: 742, endPoint y: 123, distance: 303.2
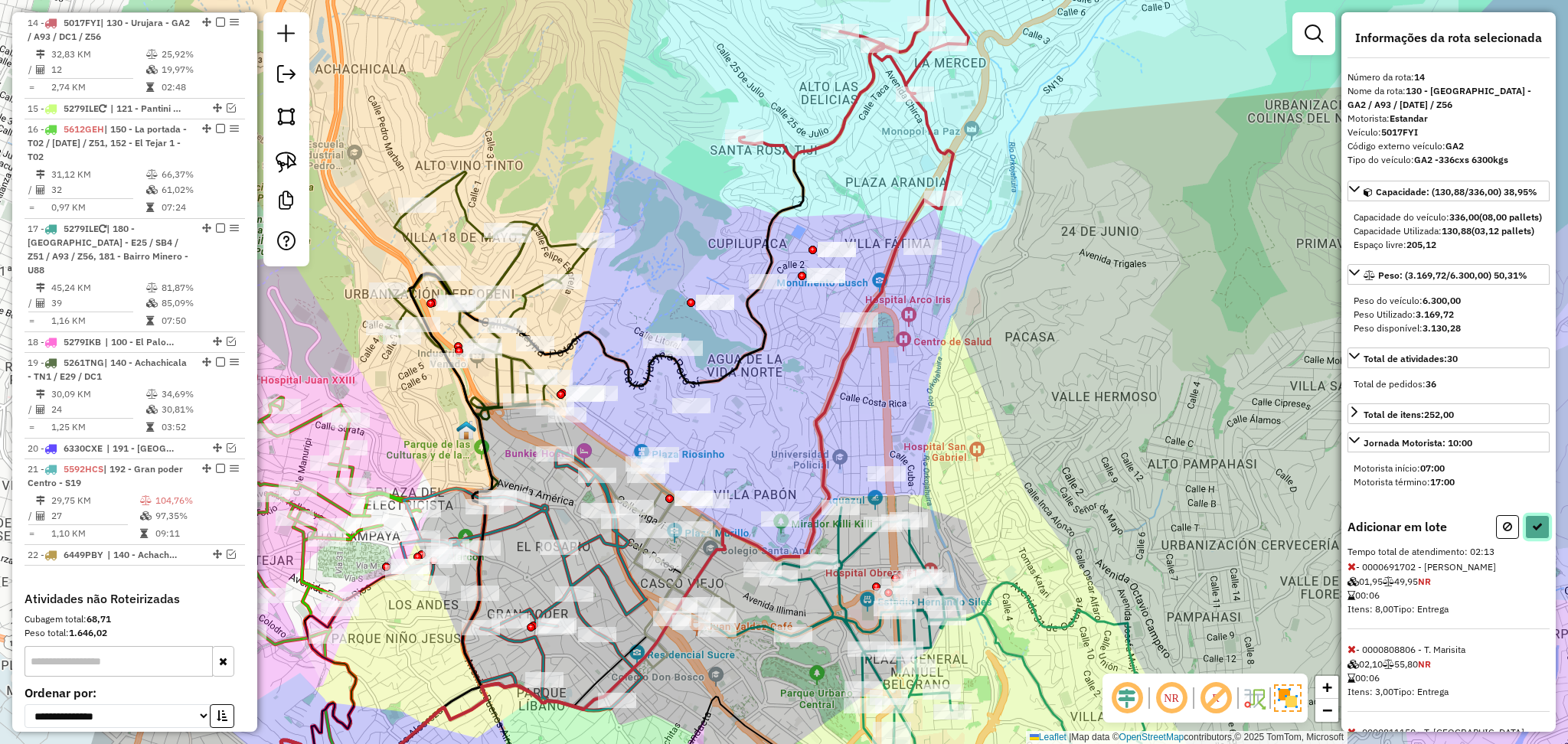
click at [1538, 539] on button at bounding box center [1538, 527] width 25 height 24
select select "**********"
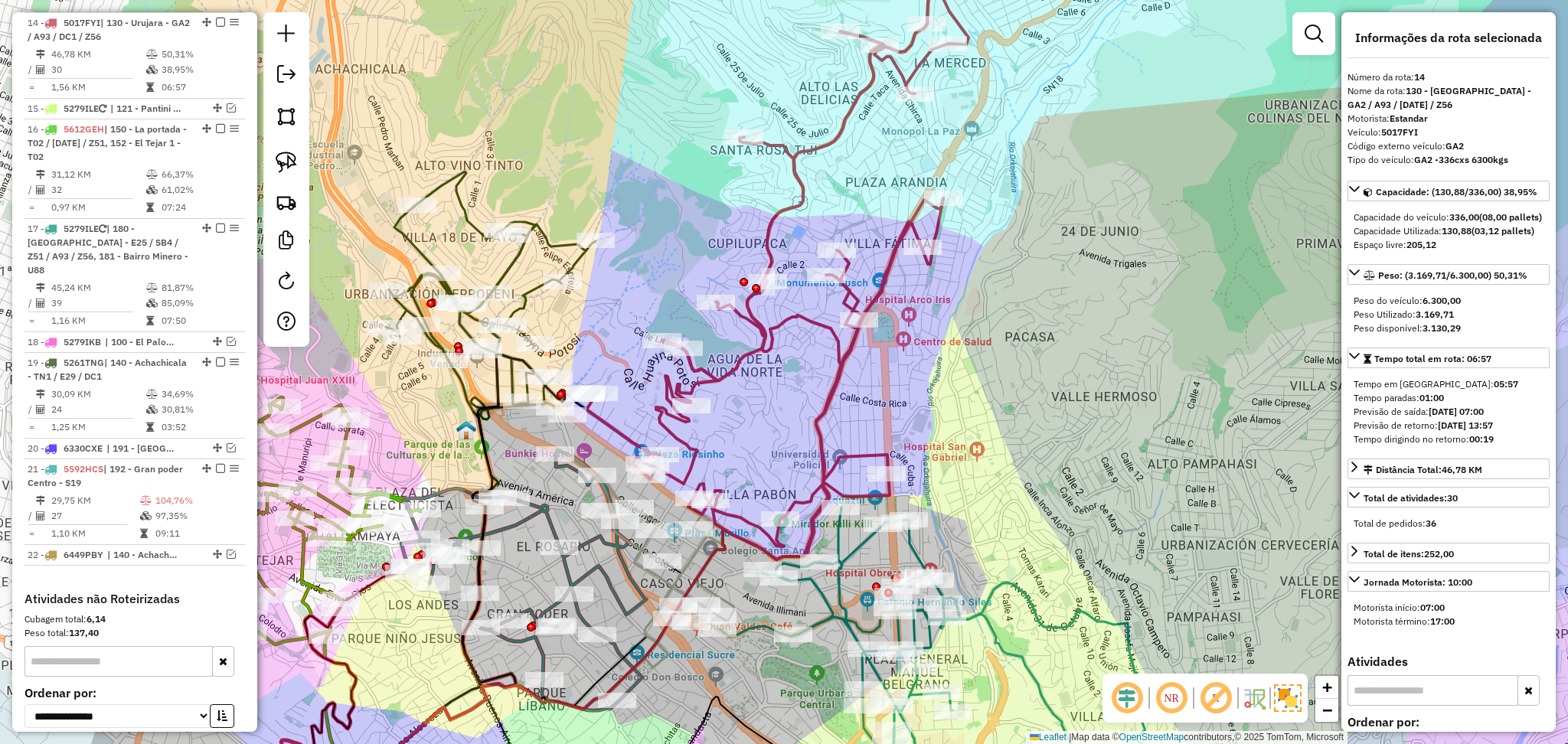
click at [493, 275] on icon at bounding box center [490, 296] width 210 height 248
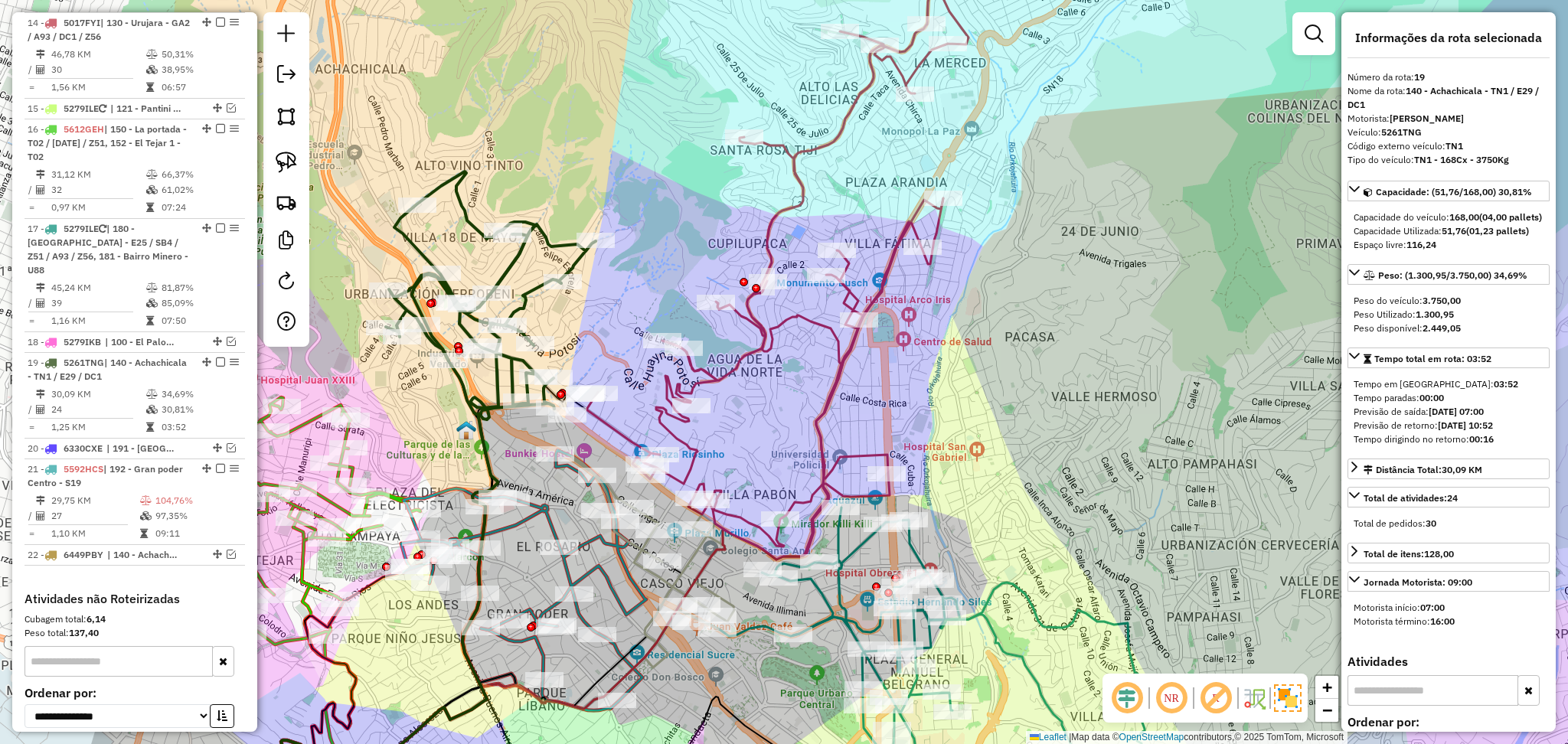
scroll to position [1178, 0]
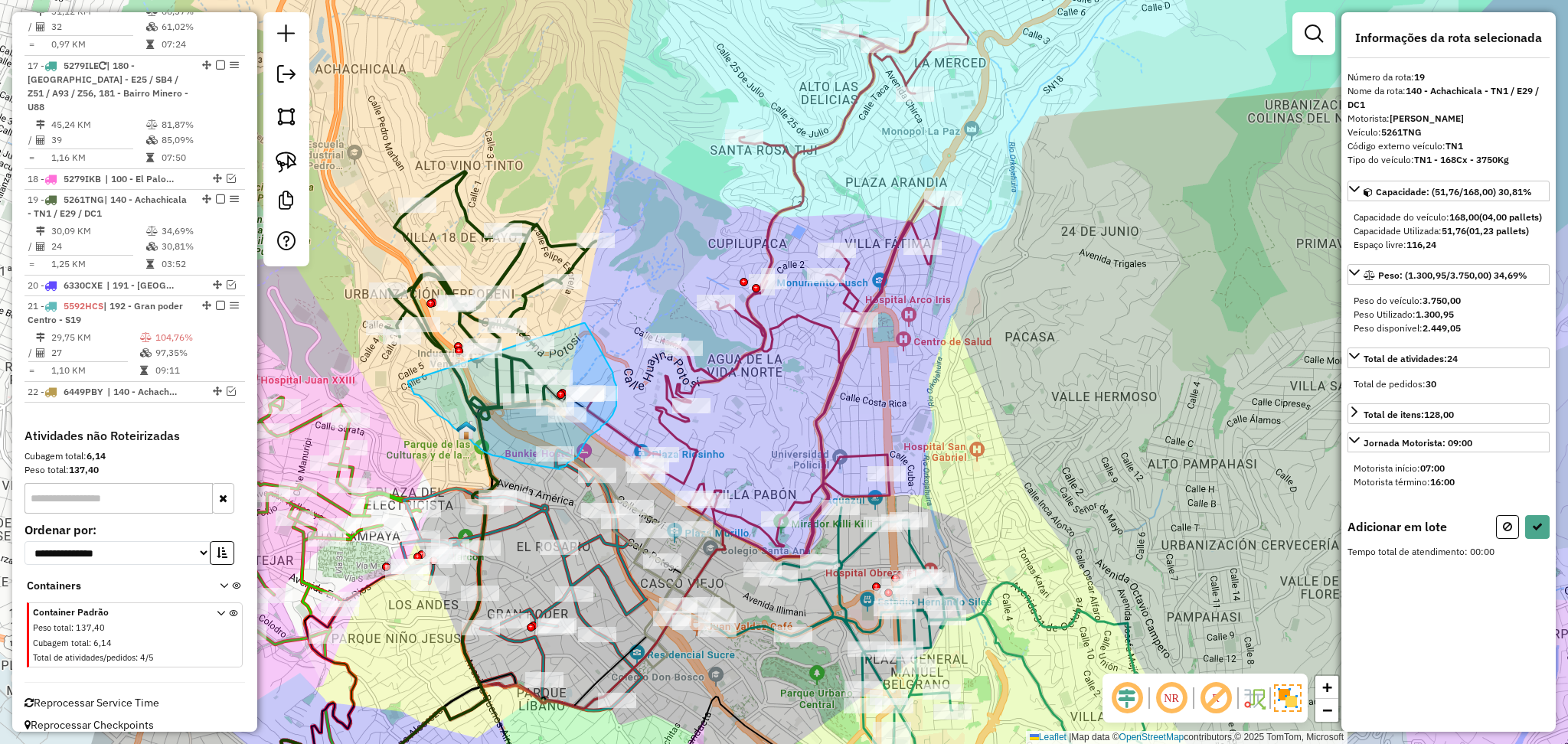
drag, startPoint x: 585, startPoint y: 323, endPoint x: 408, endPoint y: 381, distance: 186.3
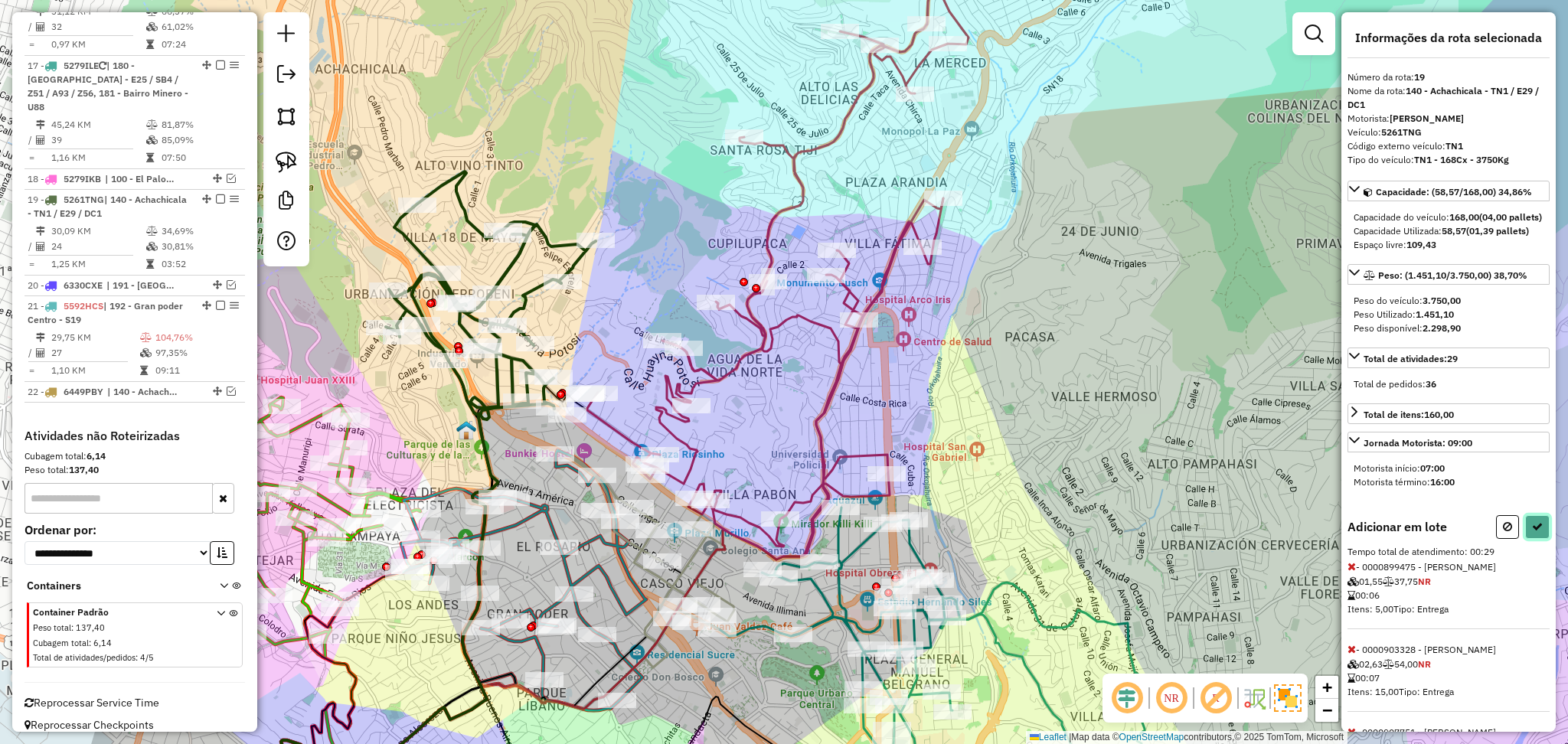
click at [1537, 532] on icon at bounding box center [1538, 526] width 11 height 11
select select "**********"
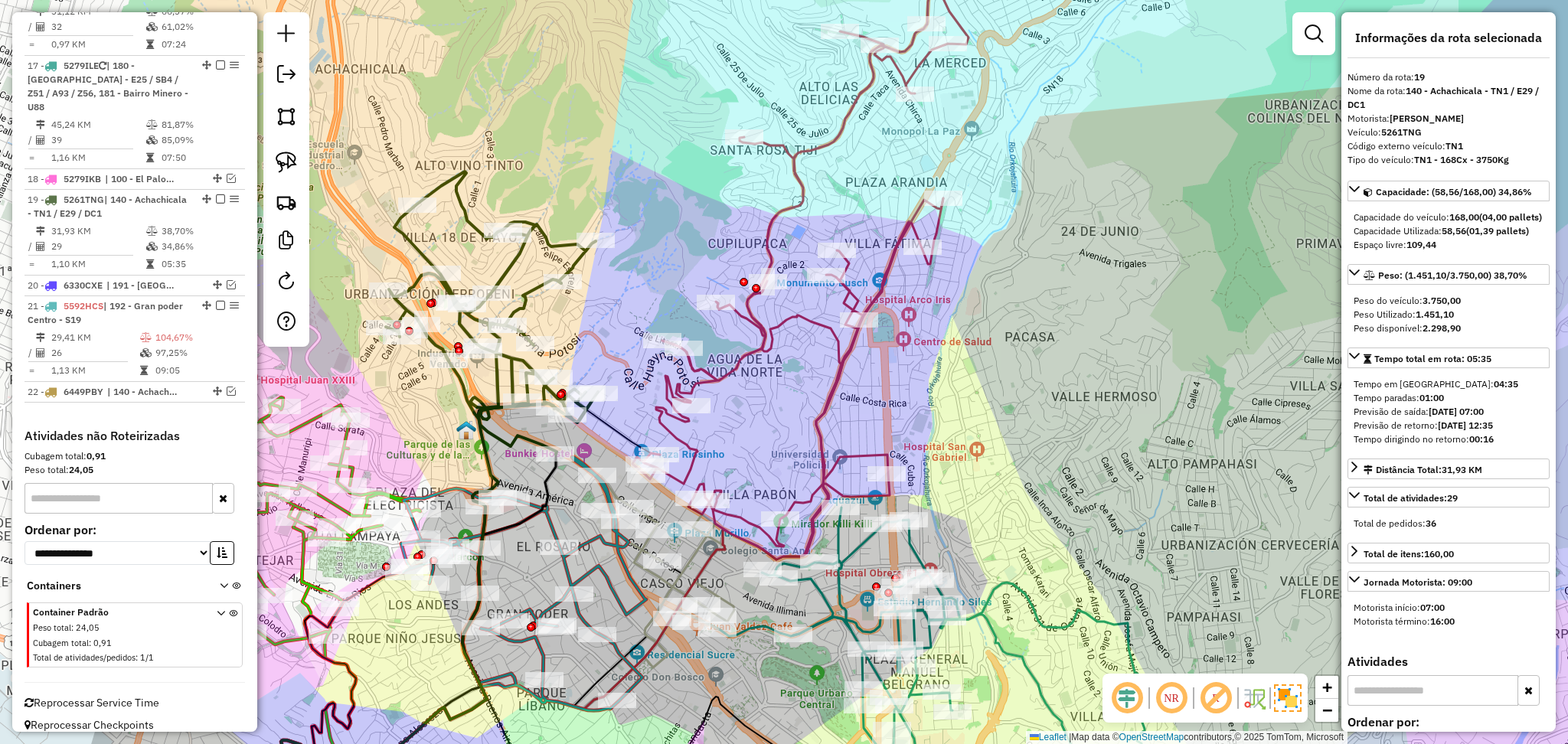
click at [846, 372] on icon at bounding box center [800, 243] width 336 height 634
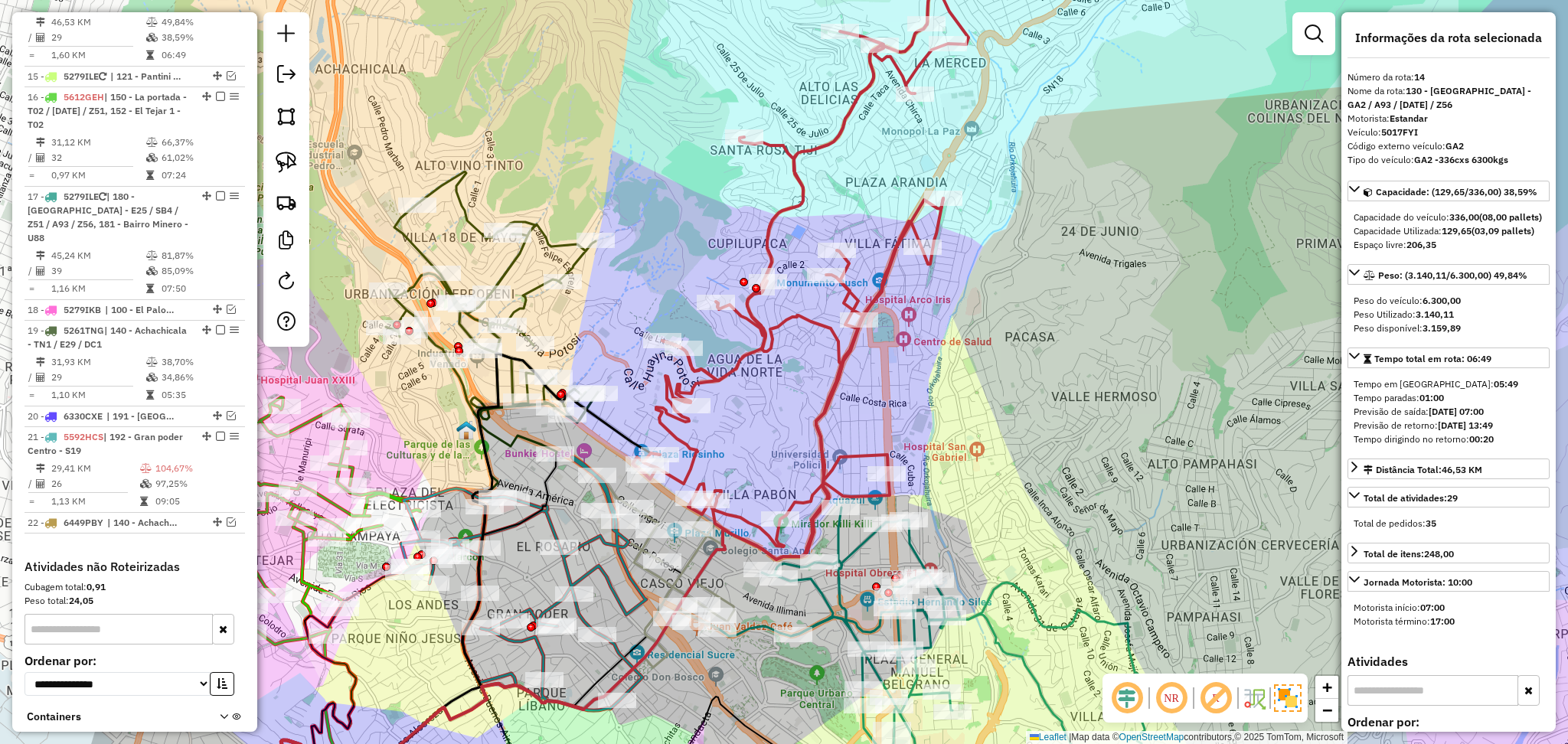
scroll to position [1015, 0]
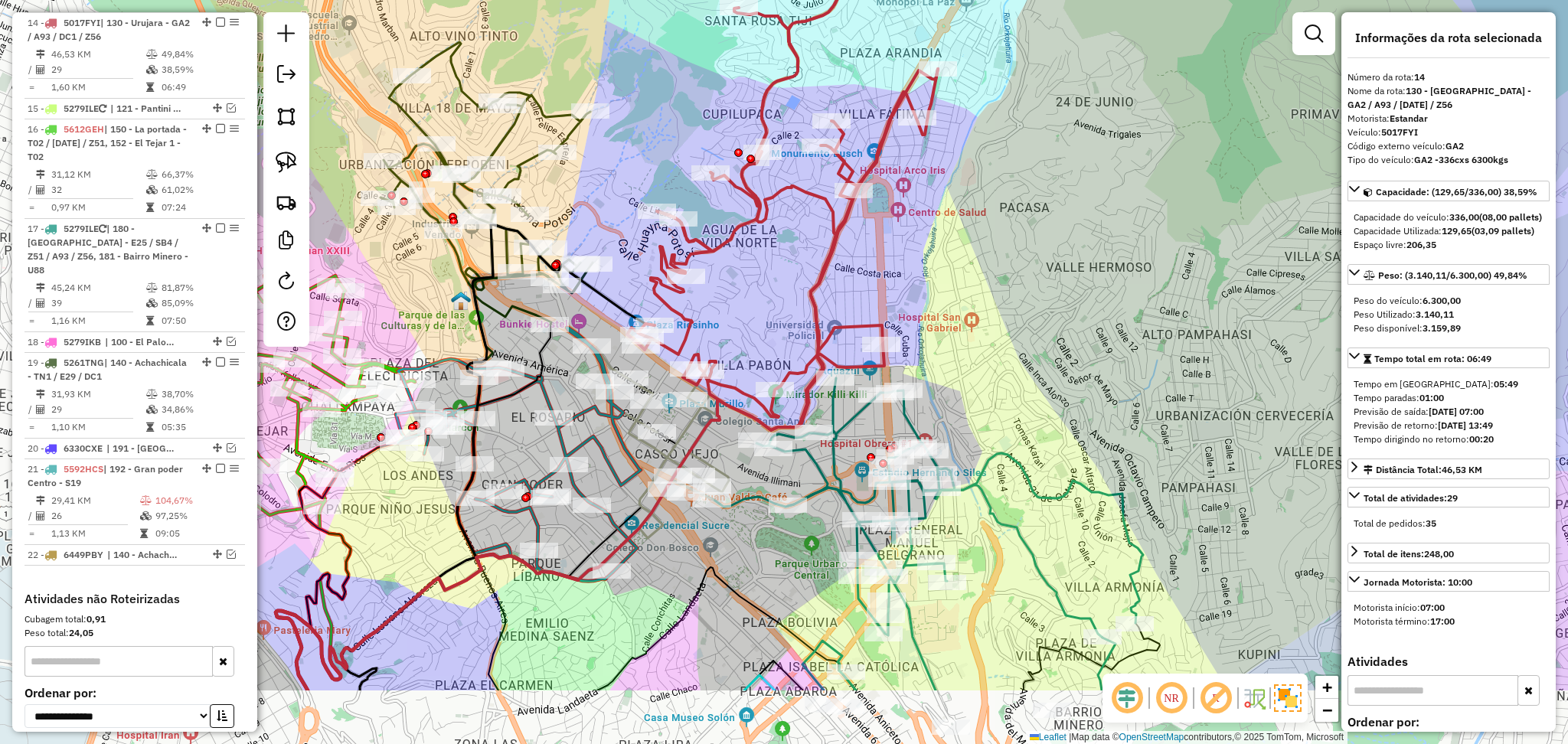
drag, startPoint x: 901, startPoint y: 416, endPoint x: 898, endPoint y: 286, distance: 130.0
click at [898, 286] on div "Janela de atendimento Grade de atendimento Capacidade Transportadoras Veículos …" at bounding box center [784, 372] width 1568 height 744
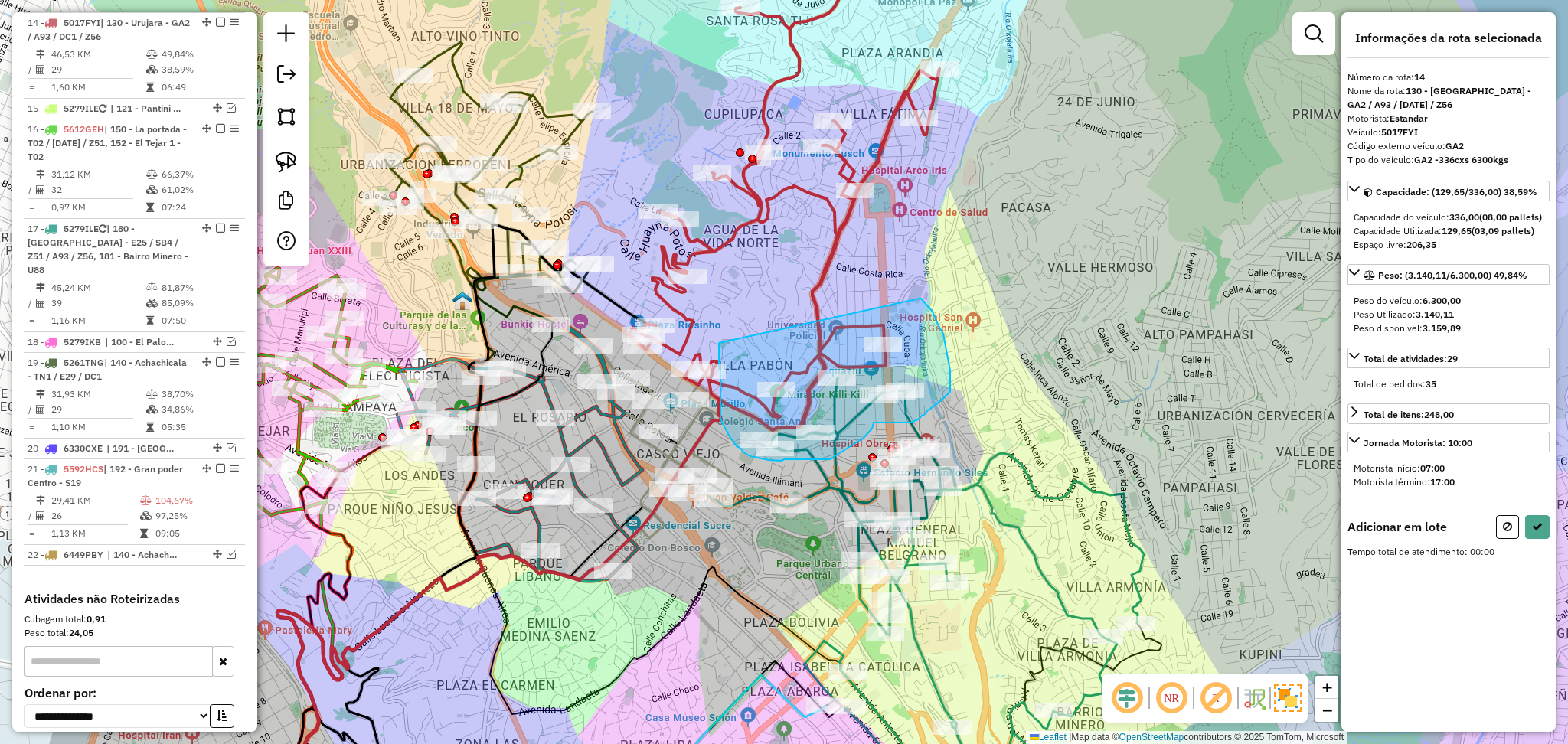
drag, startPoint x: 921, startPoint y: 298, endPoint x: 719, endPoint y: 343, distance: 207.0
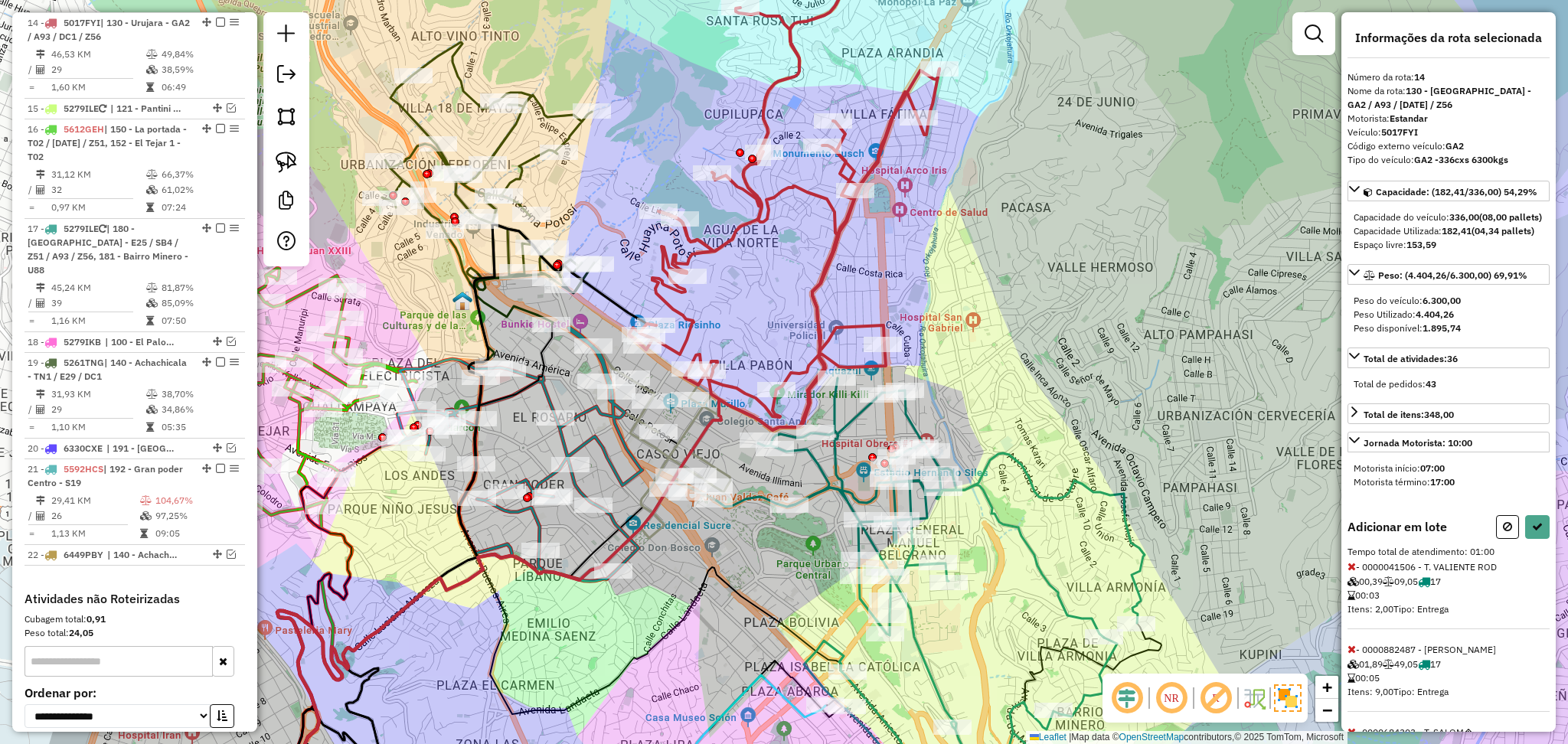
click at [1496, 539] on button at bounding box center [1508, 527] width 23 height 24
select select "**********"
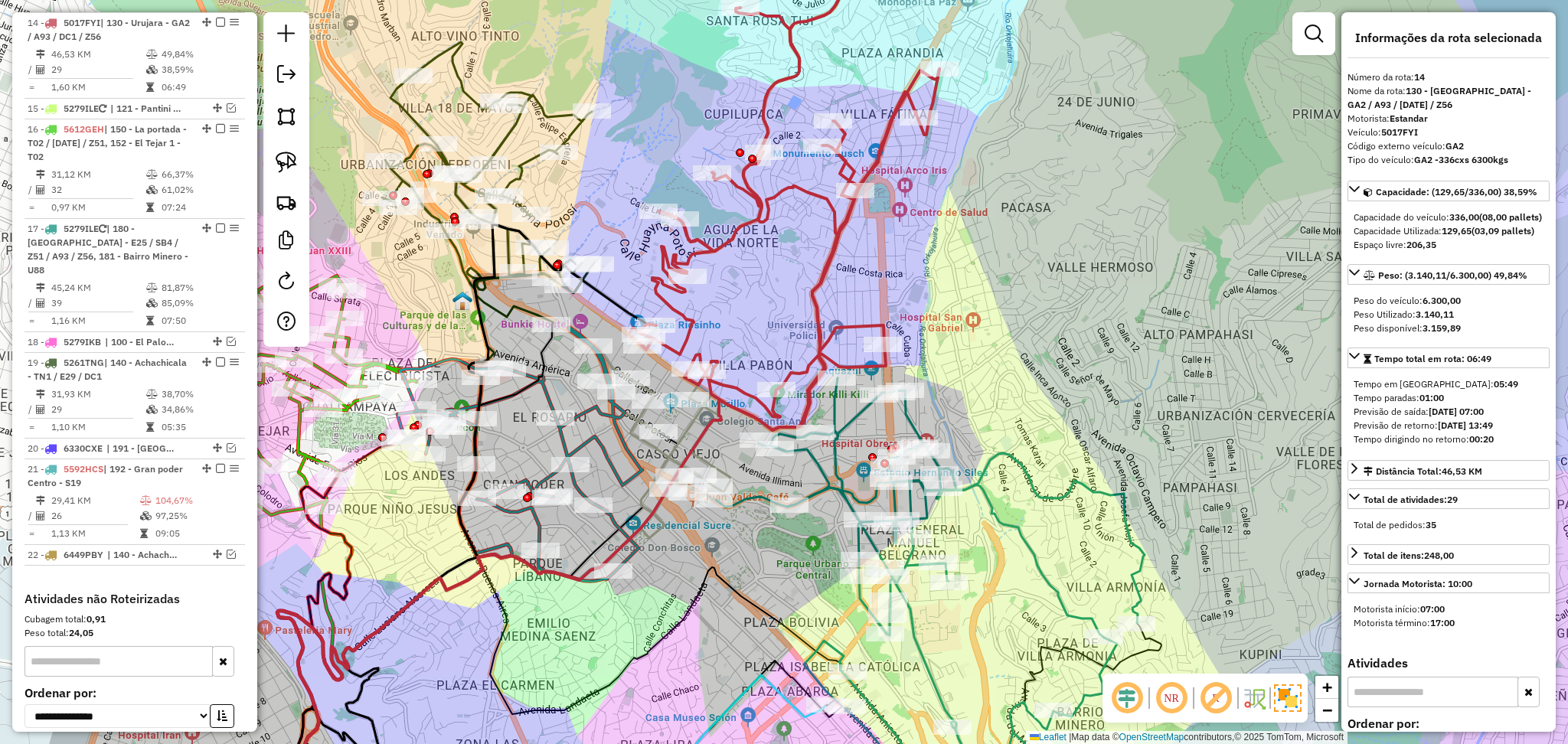
click at [1032, 558] on icon at bounding box center [617, 650] width 975 height 340
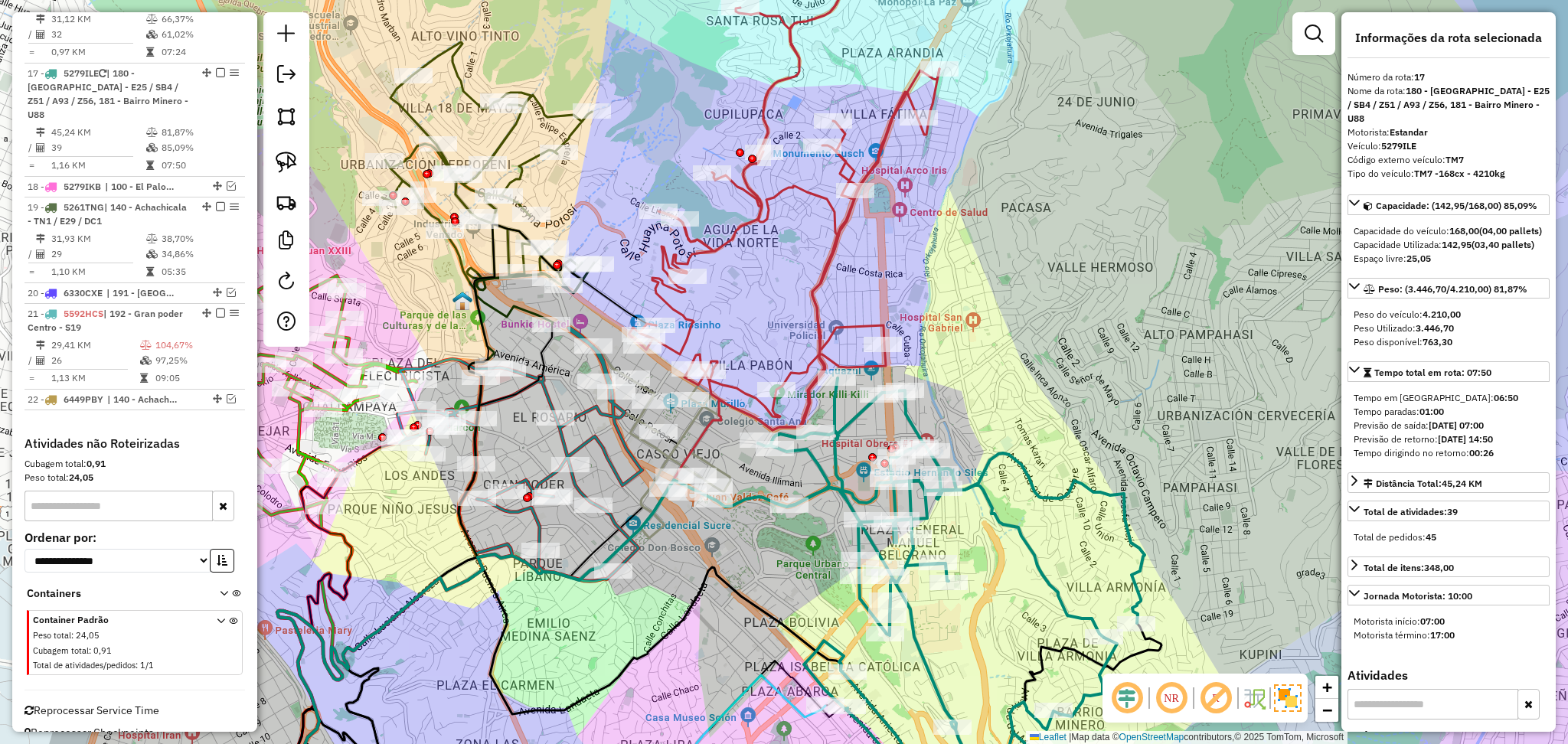
scroll to position [1178, 0]
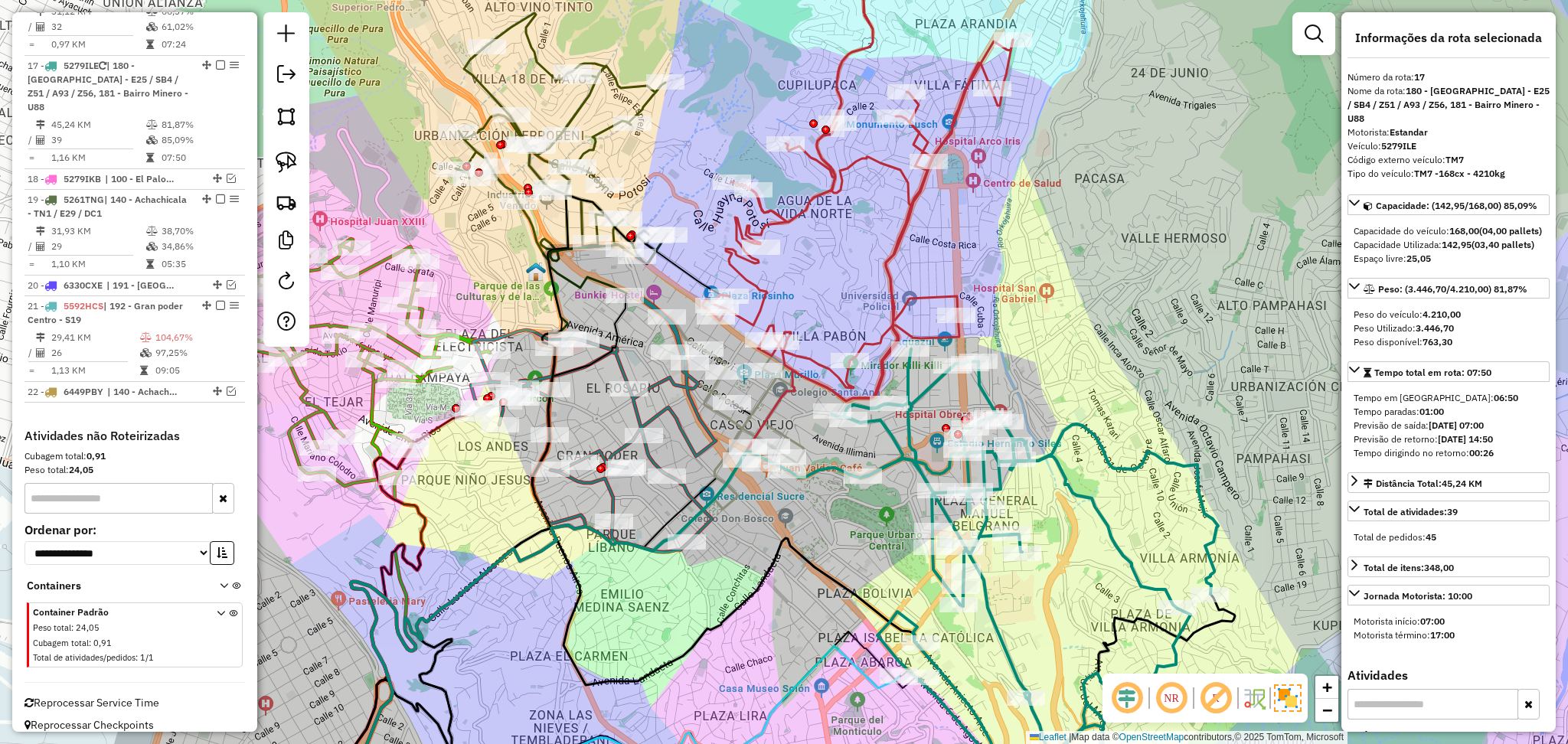
drag, startPoint x: 1011, startPoint y: 585, endPoint x: 1095, endPoint y: 563, distance: 86.8
click at [1095, 563] on div "Janela de atendimento Grade de atendimento Capacidade Transportadoras Veículos …" at bounding box center [784, 372] width 1568 height 744
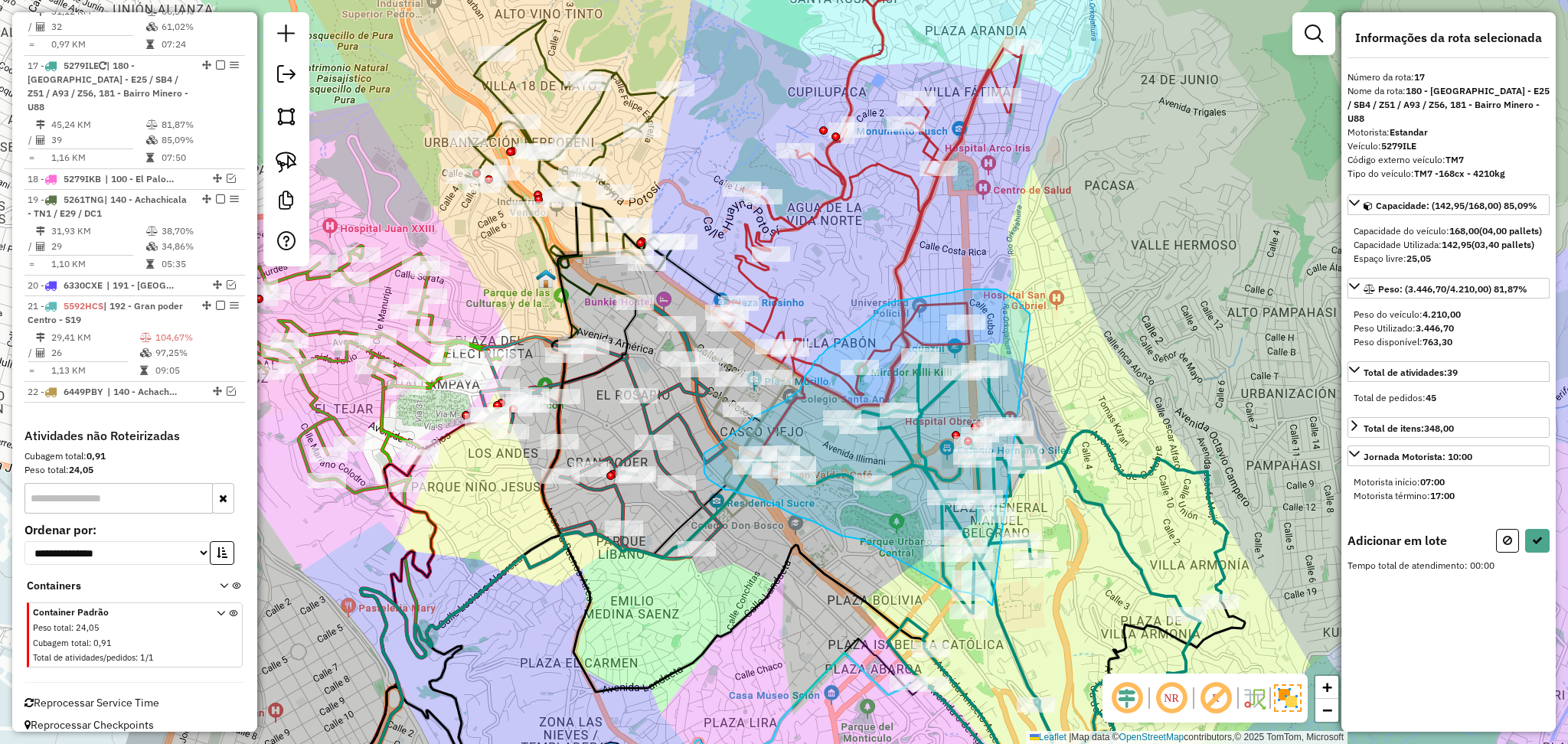
drag, startPoint x: 1030, startPoint y: 314, endPoint x: 992, endPoint y: 606, distance: 294.5
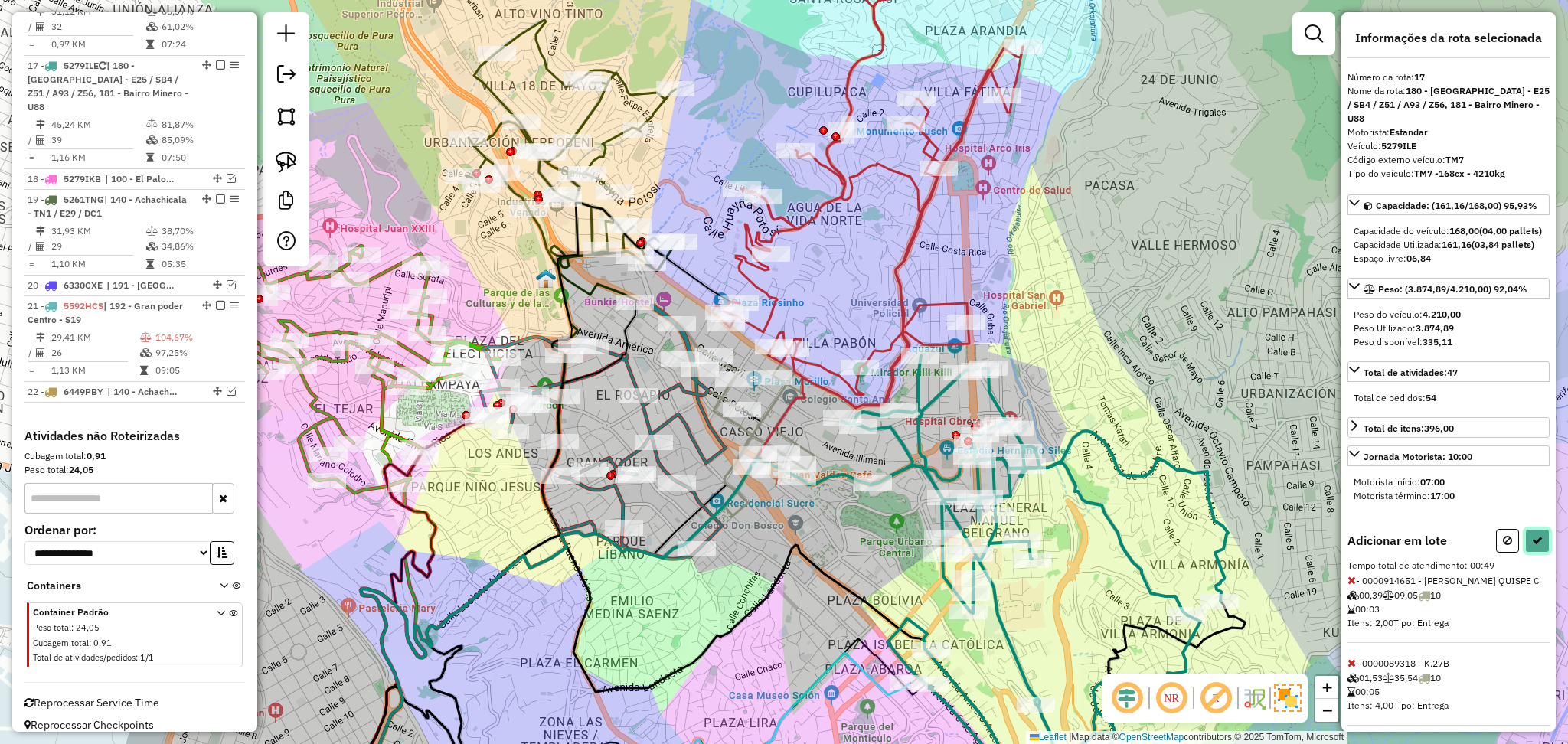
click at [1534, 546] on icon at bounding box center [1538, 540] width 11 height 11
select select "**********"
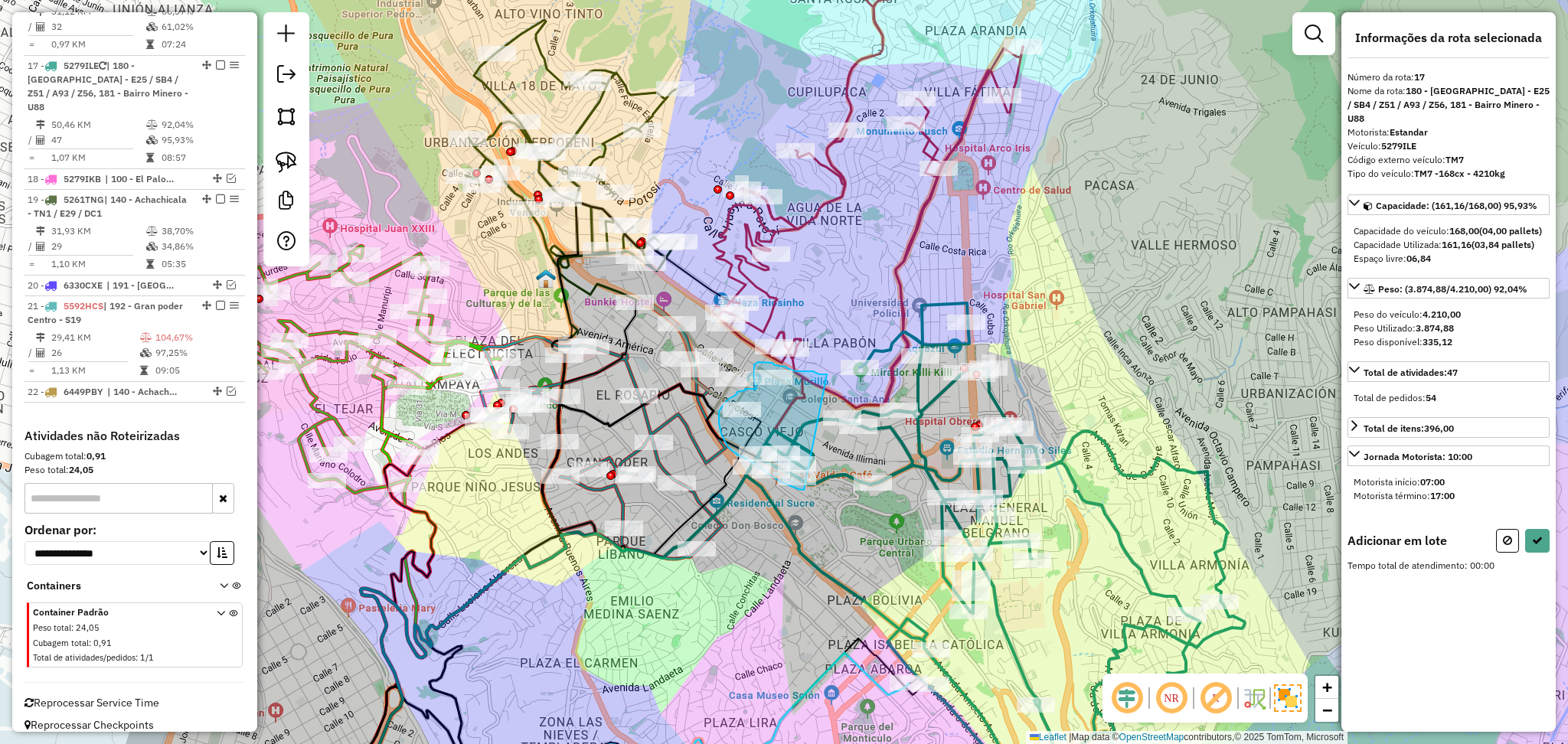
drag, startPoint x: 827, startPoint y: 374, endPoint x: 815, endPoint y: 497, distance: 123.6
click at [815, 497] on div "Rota 17 - Placa 5279ILE 0000089979 - K. SUSANA Rota 17 - Placa 5279ILE 00009146…" at bounding box center [784, 372] width 1568 height 744
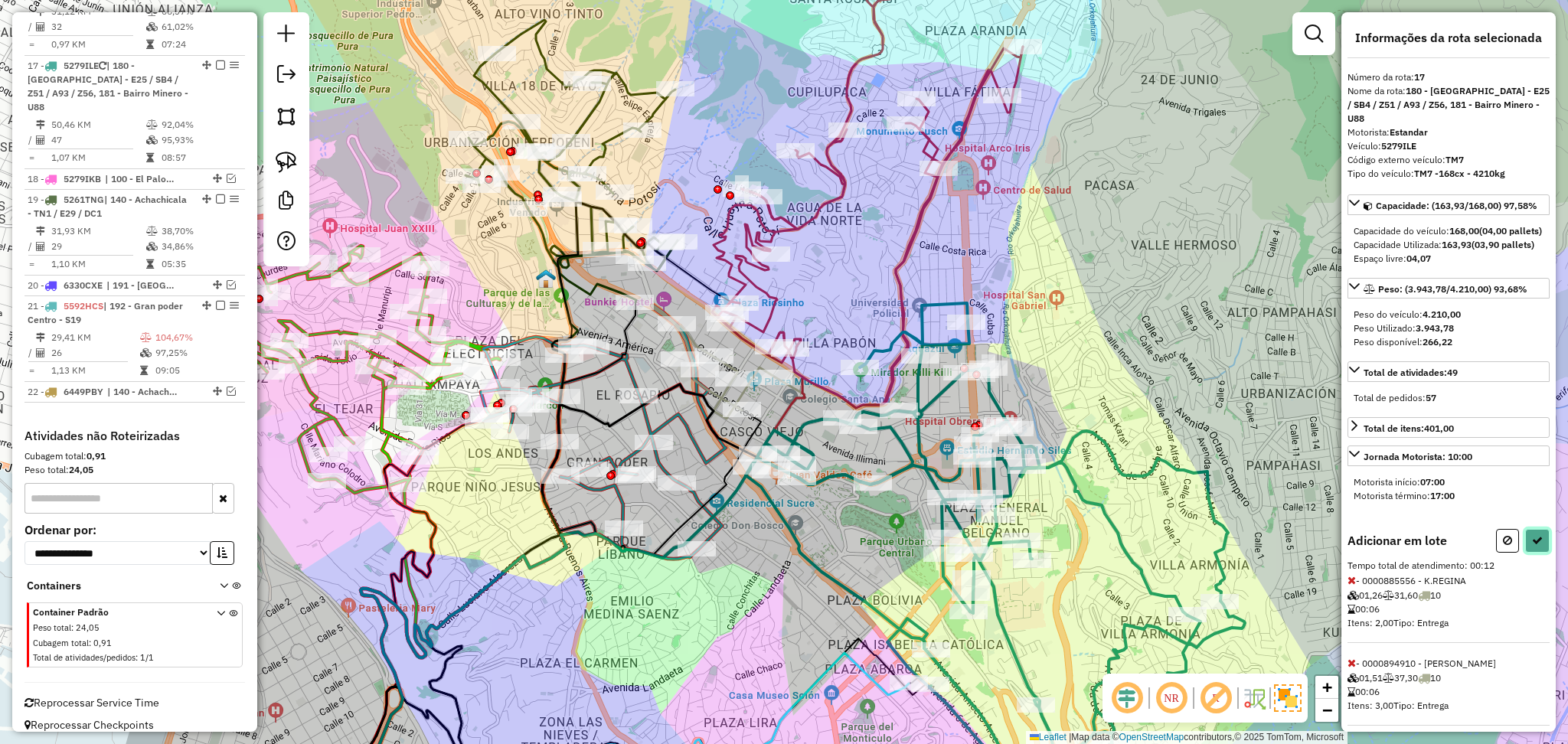
click at [1544, 552] on button at bounding box center [1538, 541] width 25 height 24
select select "**********"
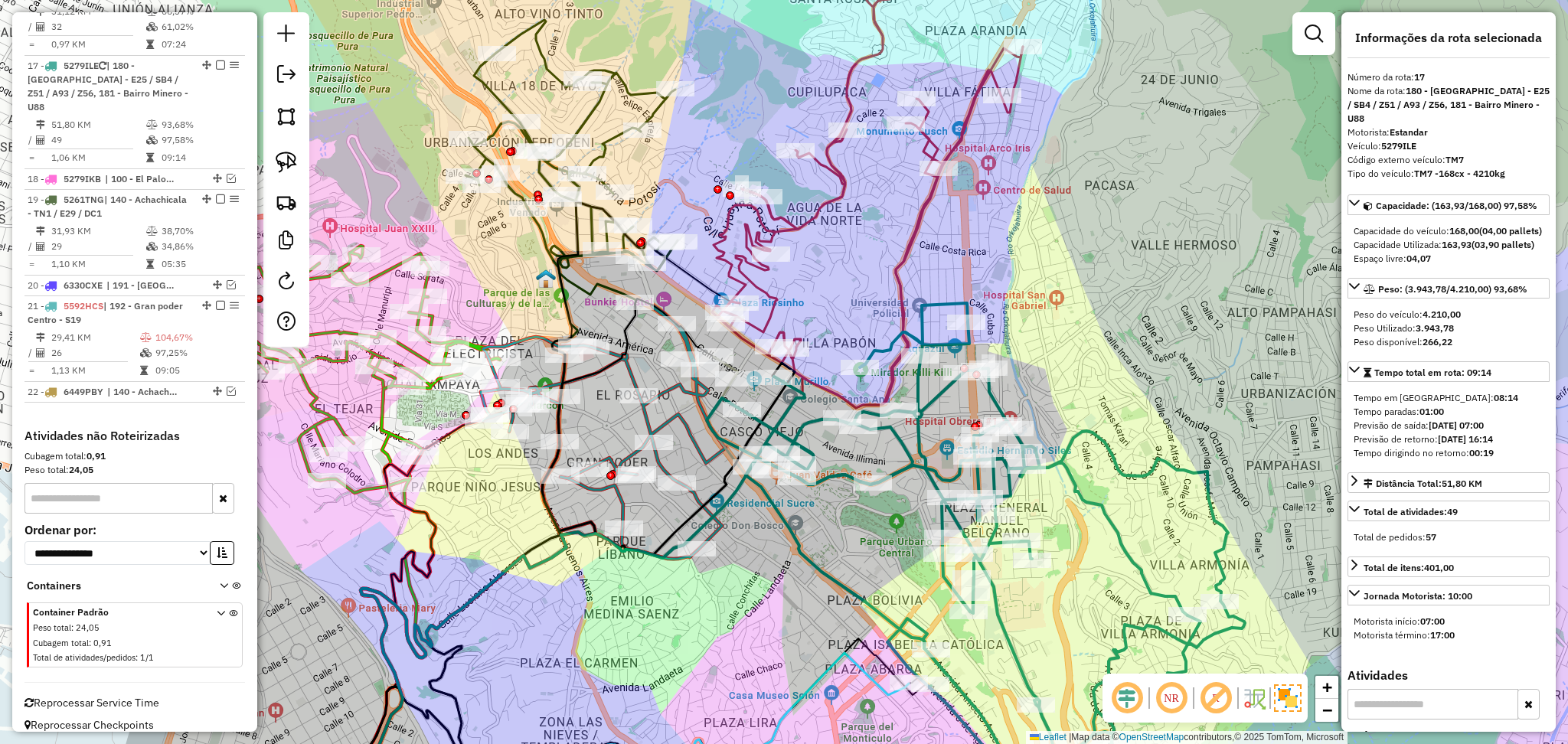
click at [932, 403] on icon at bounding box center [976, 542] width 539 height 477
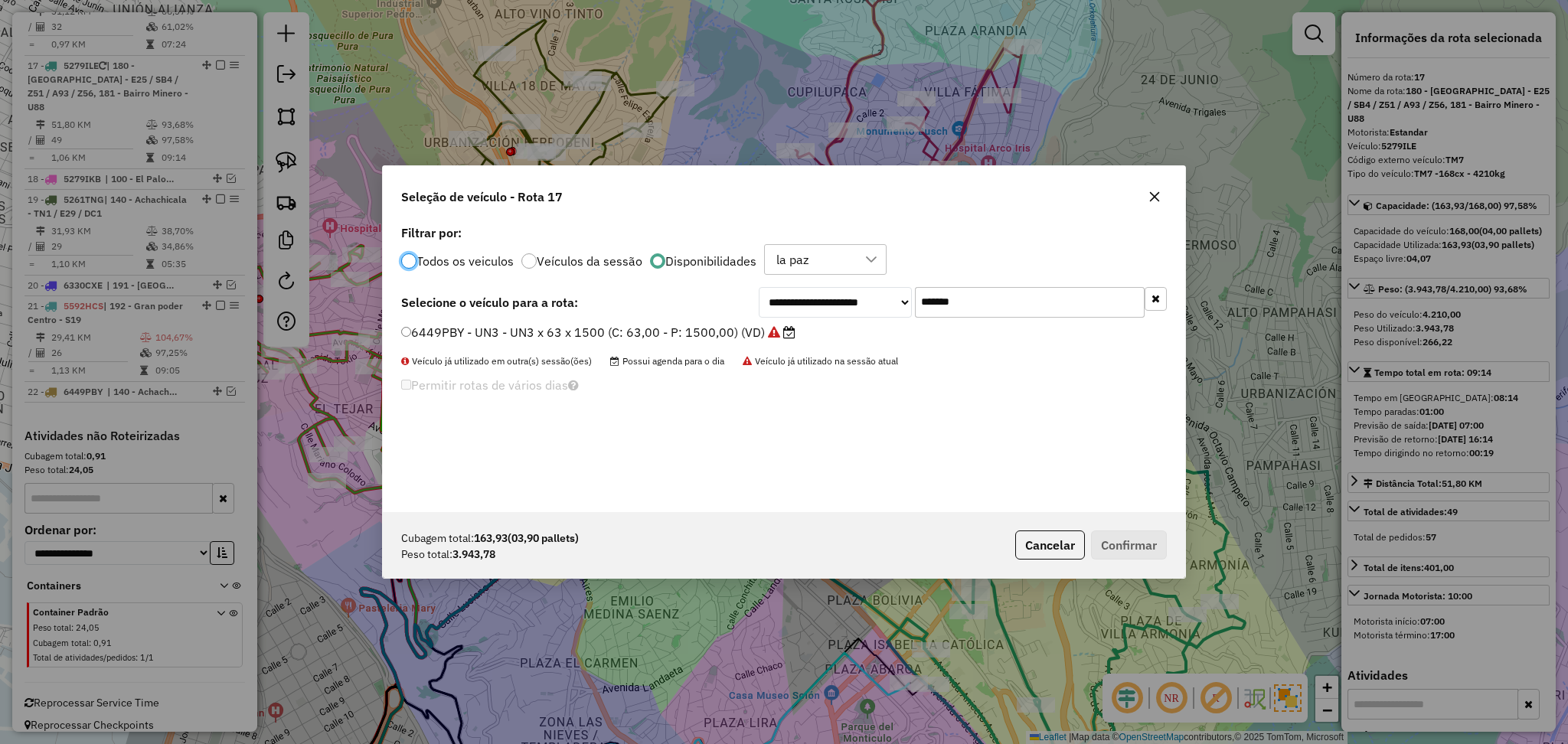
scroll to position [7, 5]
drag, startPoint x: 1068, startPoint y: 311, endPoint x: 845, endPoint y: 296, distance: 223.5
click at [845, 296] on div "**********" at bounding box center [963, 302] width 408 height 30
paste input "text"
type input "*******"
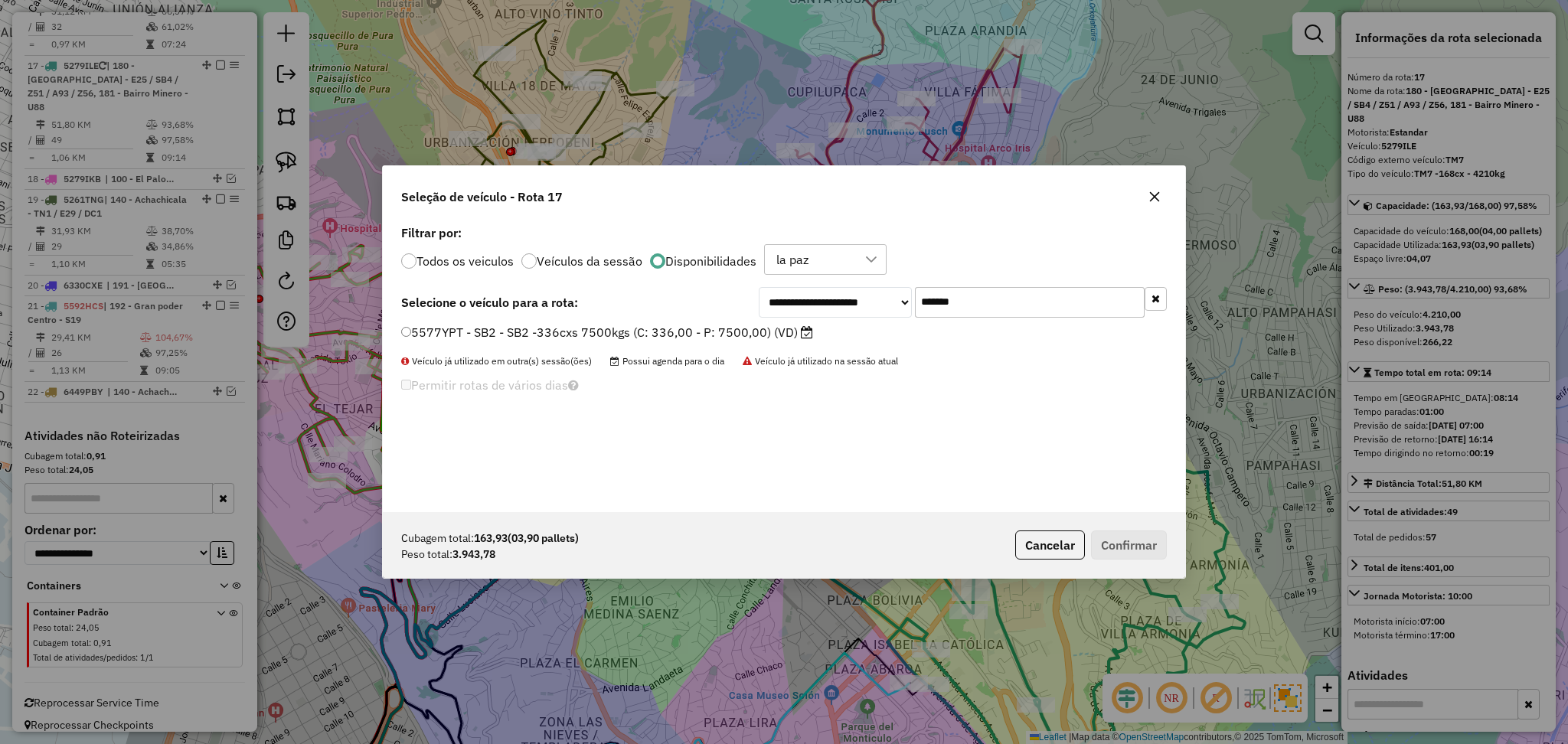
click at [659, 331] on label "5577YPT - SB2 - SB2 -336cxs 7500kgs (C: 336,00 - P: 7500,00) (VD)" at bounding box center [607, 332] width 412 height 18
click at [1133, 529] on div "Cubagem total: 163,93 (03,90 pallets) Peso total: 3.943,78 Cancelar Confirmar" at bounding box center [784, 545] width 803 height 66
click at [1133, 546] on button "Confirmar" at bounding box center [1129, 544] width 76 height 29
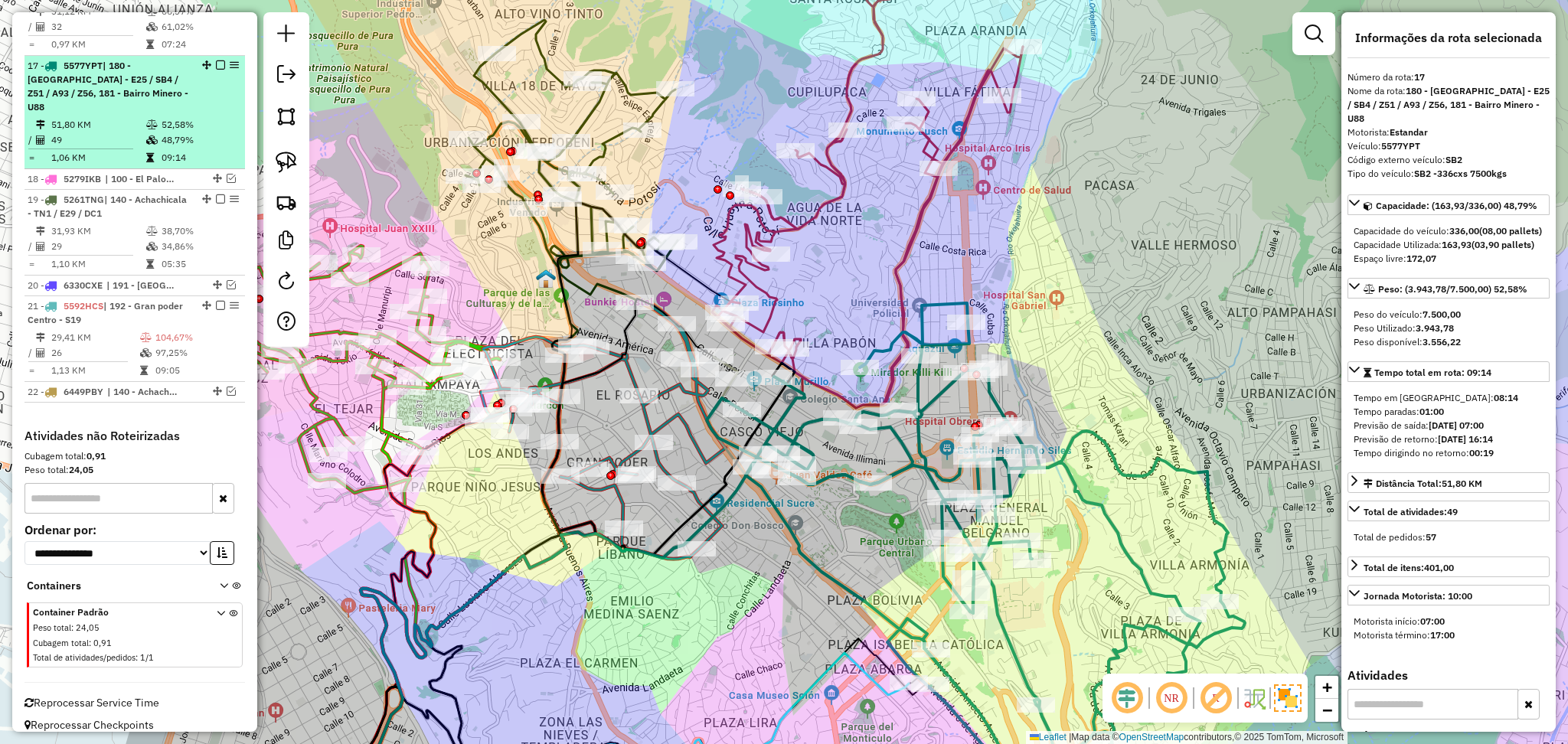
click at [216, 66] on em at bounding box center [220, 65] width 9 height 9
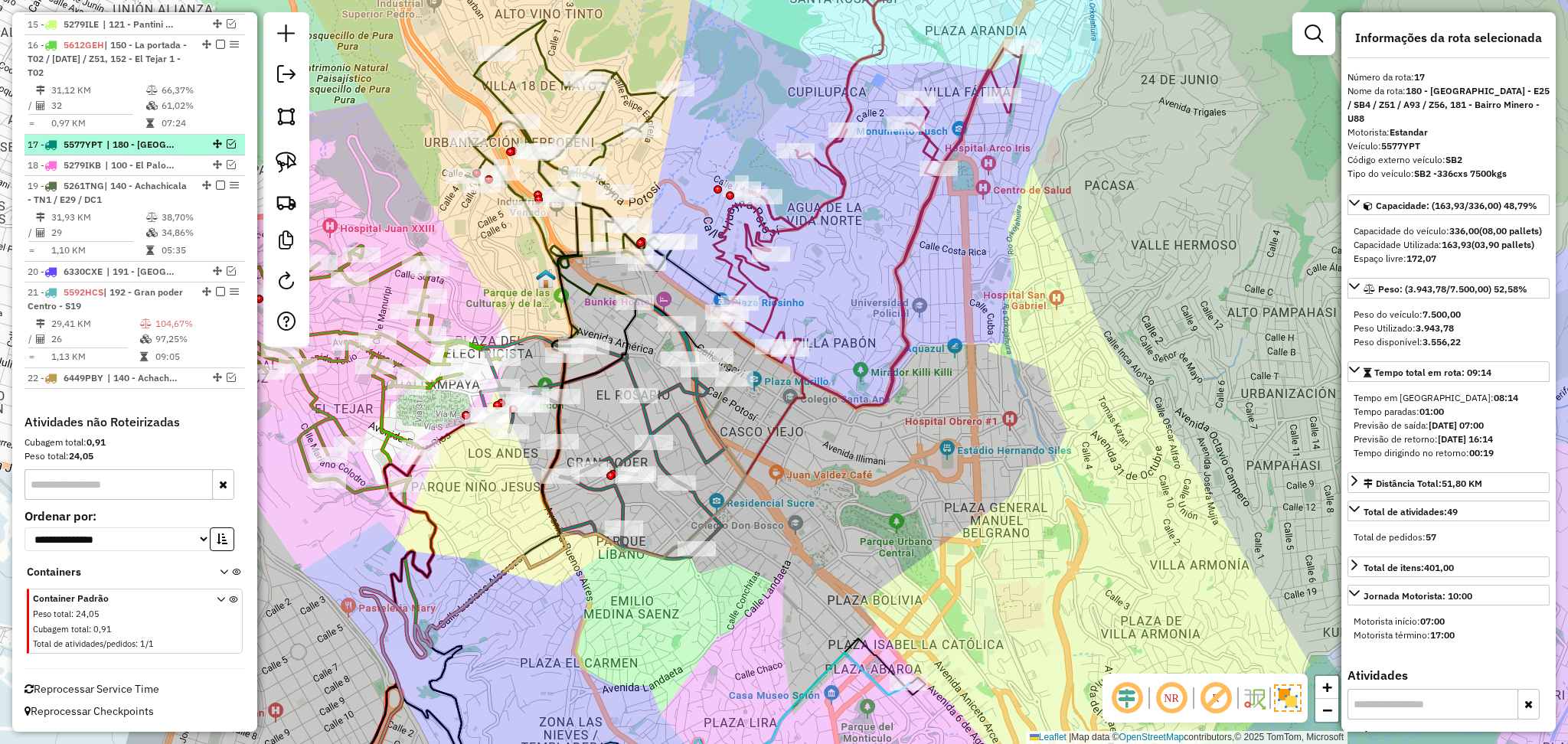
scroll to position [1099, 0]
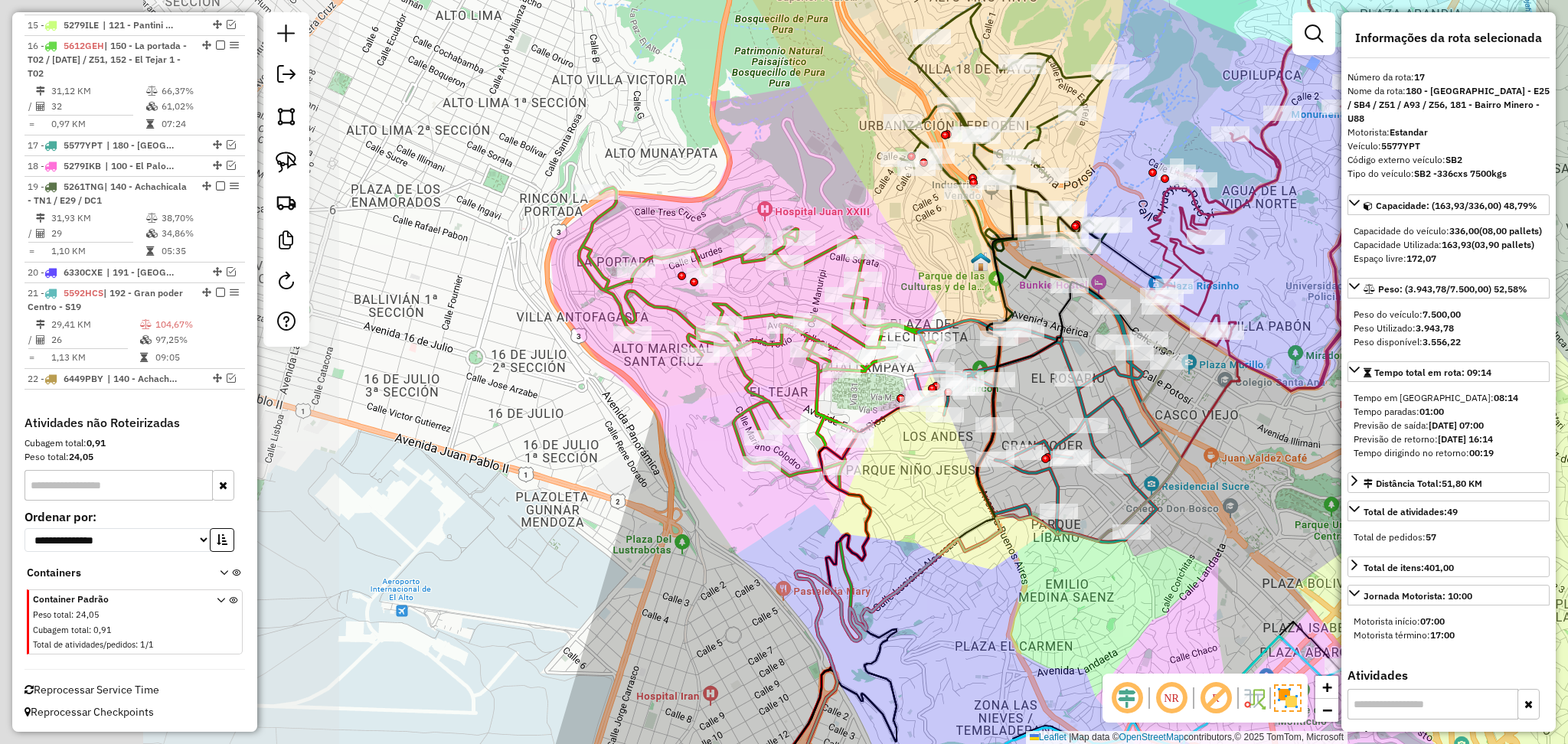
drag, startPoint x: 909, startPoint y: 312, endPoint x: 1344, endPoint y: 296, distance: 435.3
click at [1344, 296] on hb-router-mapa "Informações da Sessão 1261092 - 08/09/2025 Criação: 06/09/2025 14:51 Depósito: …" at bounding box center [784, 372] width 1568 height 744
click at [749, 387] on icon at bounding box center [756, 339] width 356 height 303
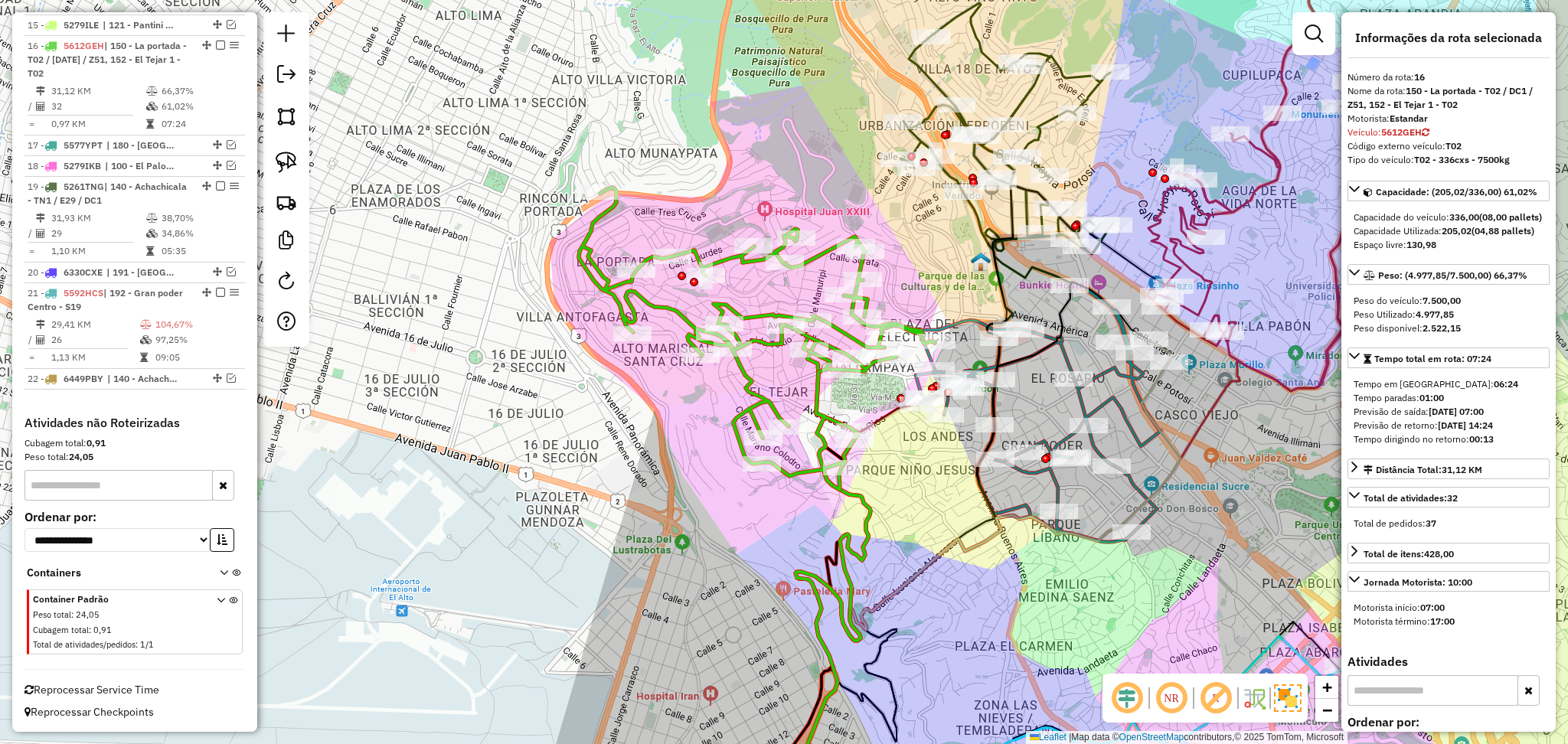
click at [737, 307] on icon at bounding box center [756, 339] width 356 height 303
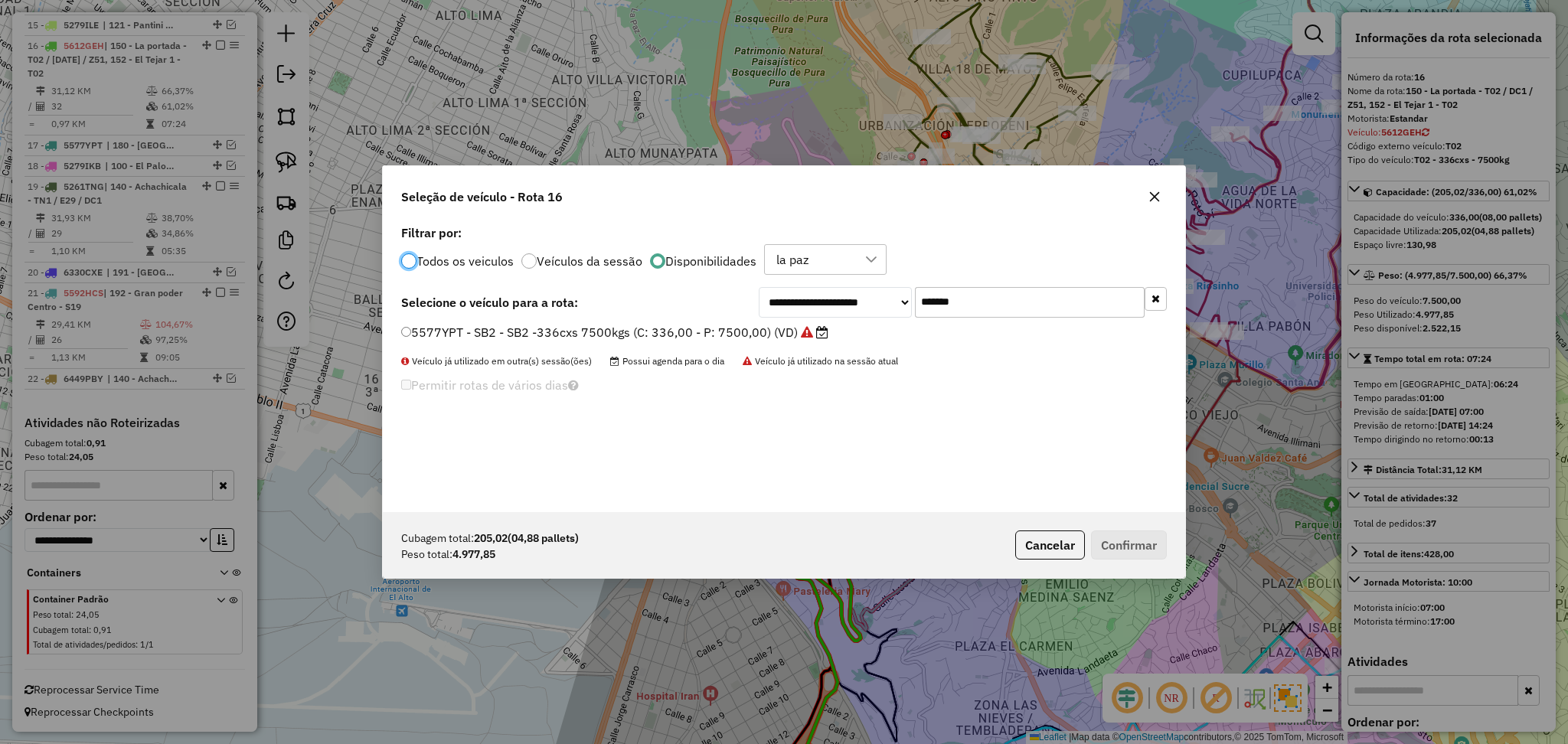
scroll to position [7, 5]
drag, startPoint x: 1013, startPoint y: 307, endPoint x: 829, endPoint y: 300, distance: 184.1
click at [829, 300] on div "**********" at bounding box center [963, 302] width 408 height 30
paste input "text"
type input "*******"
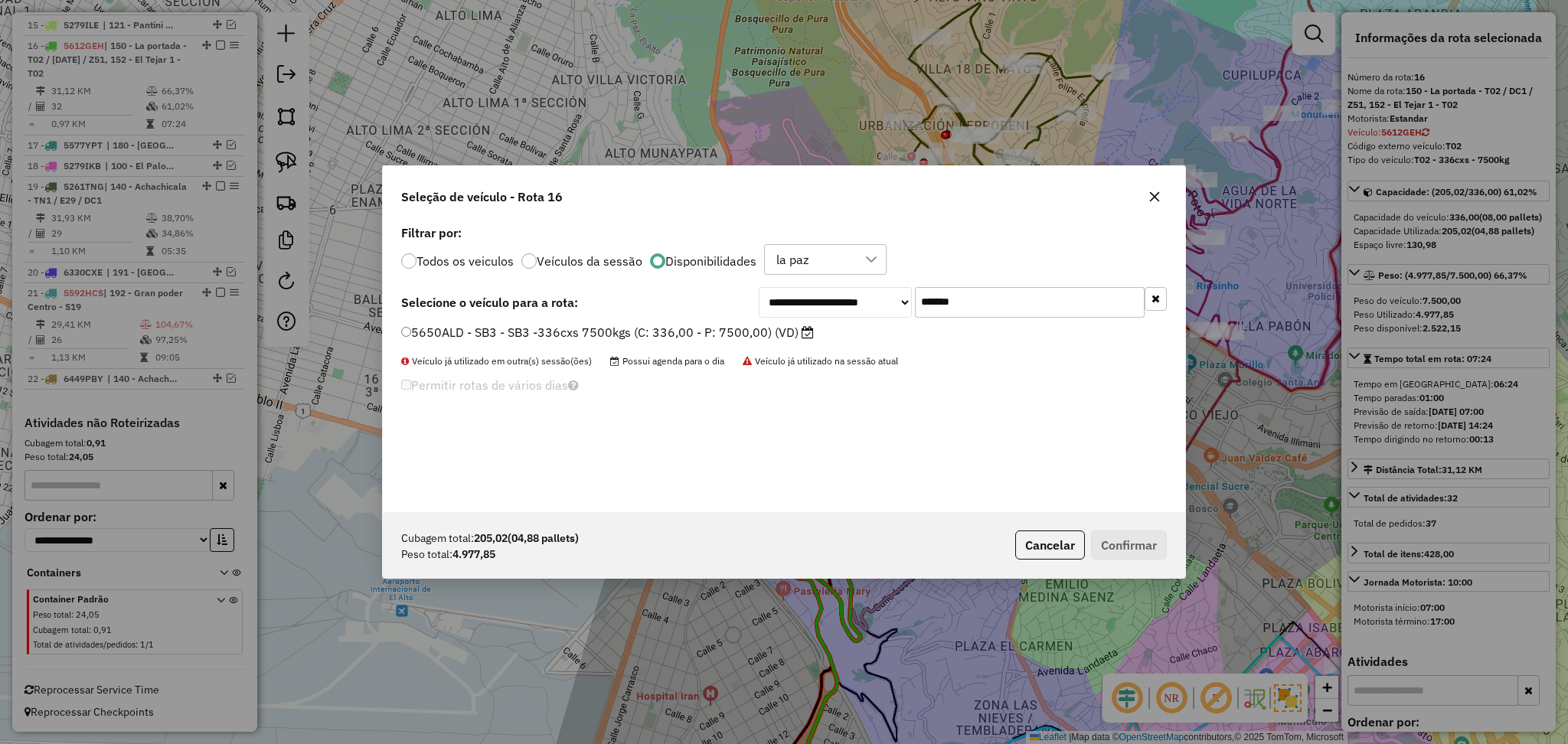
click at [756, 333] on label "5650ALD - SB3 - SB3 -336cxs 7500kgs (C: 336,00 - P: 7500,00) (VD)" at bounding box center [608, 332] width 413 height 18
click at [1121, 557] on button "Confirmar" at bounding box center [1129, 544] width 76 height 29
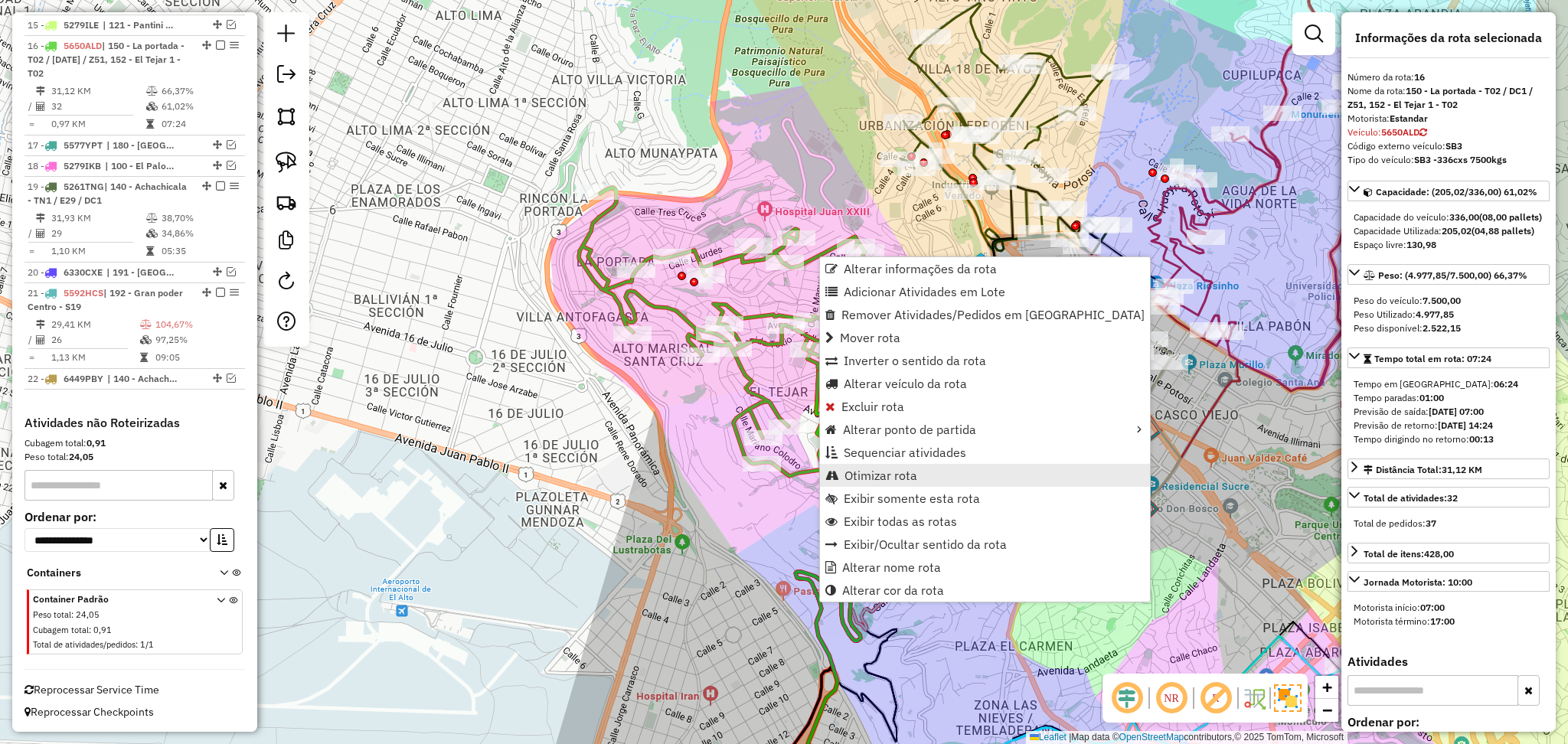
click at [952, 476] on link "Otimizar rota" at bounding box center [984, 475] width 330 height 23
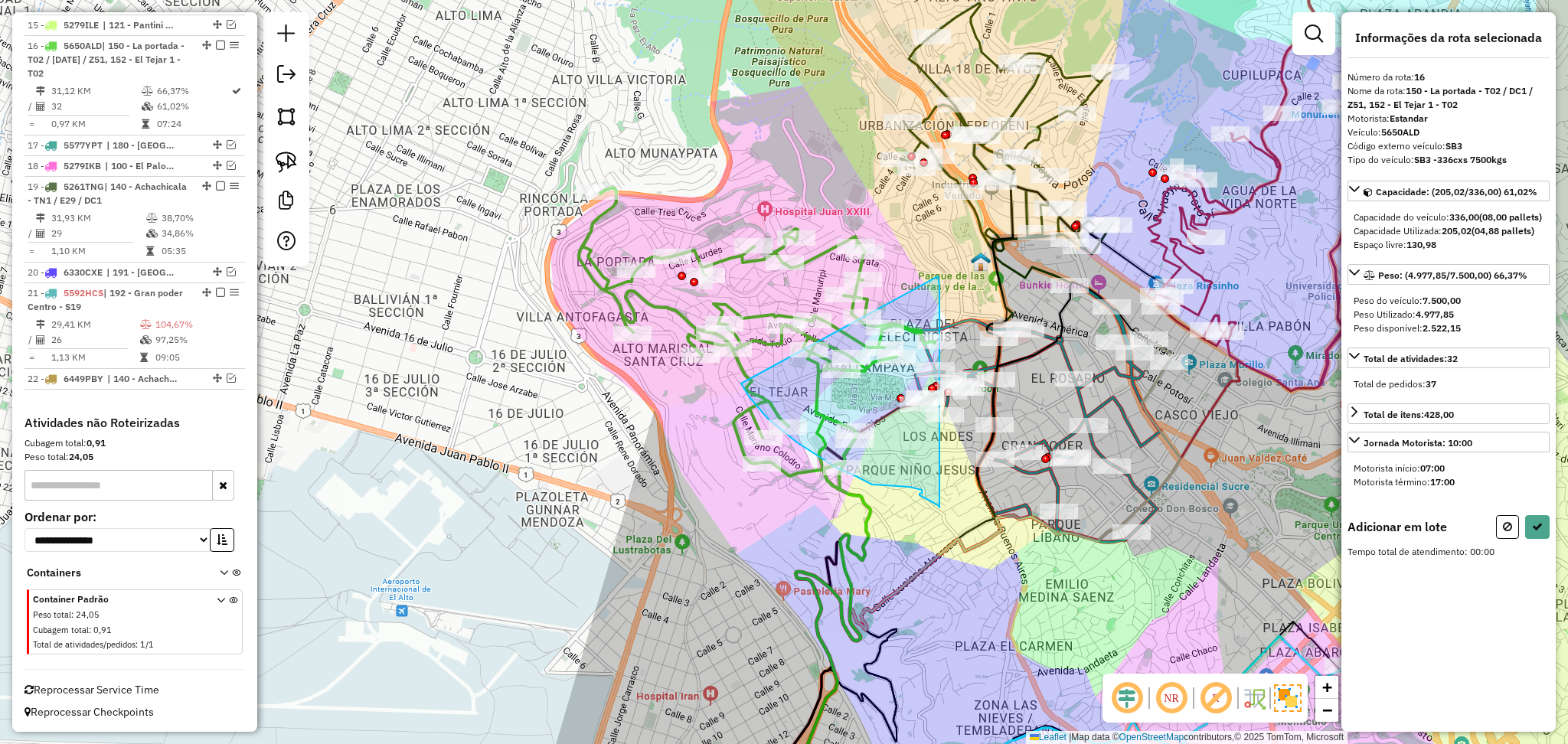
drag, startPoint x: 938, startPoint y: 276, endPoint x: 742, endPoint y: 384, distance: 223.8
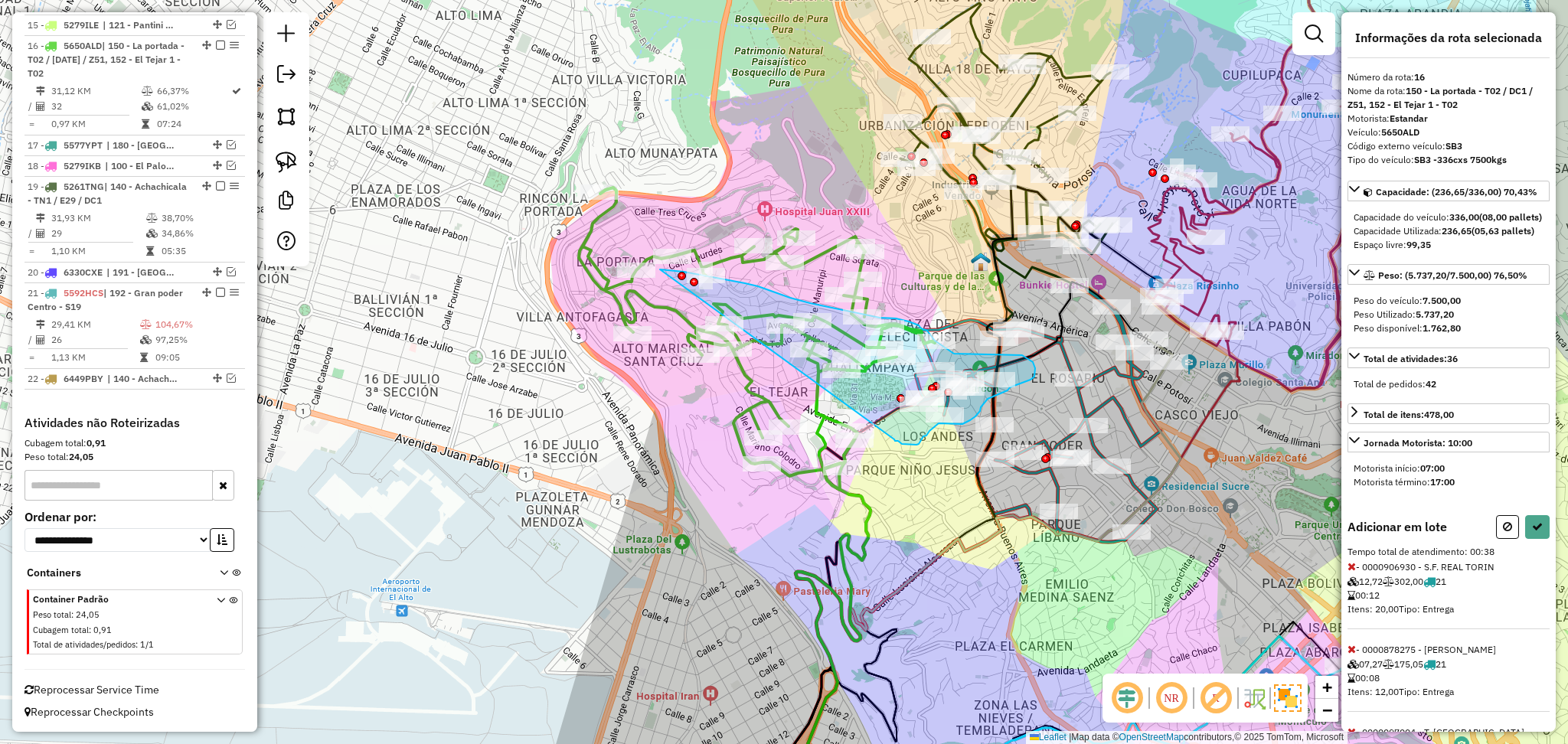
drag, startPoint x: 895, startPoint y: 440, endPoint x: 660, endPoint y: 270, distance: 290.0
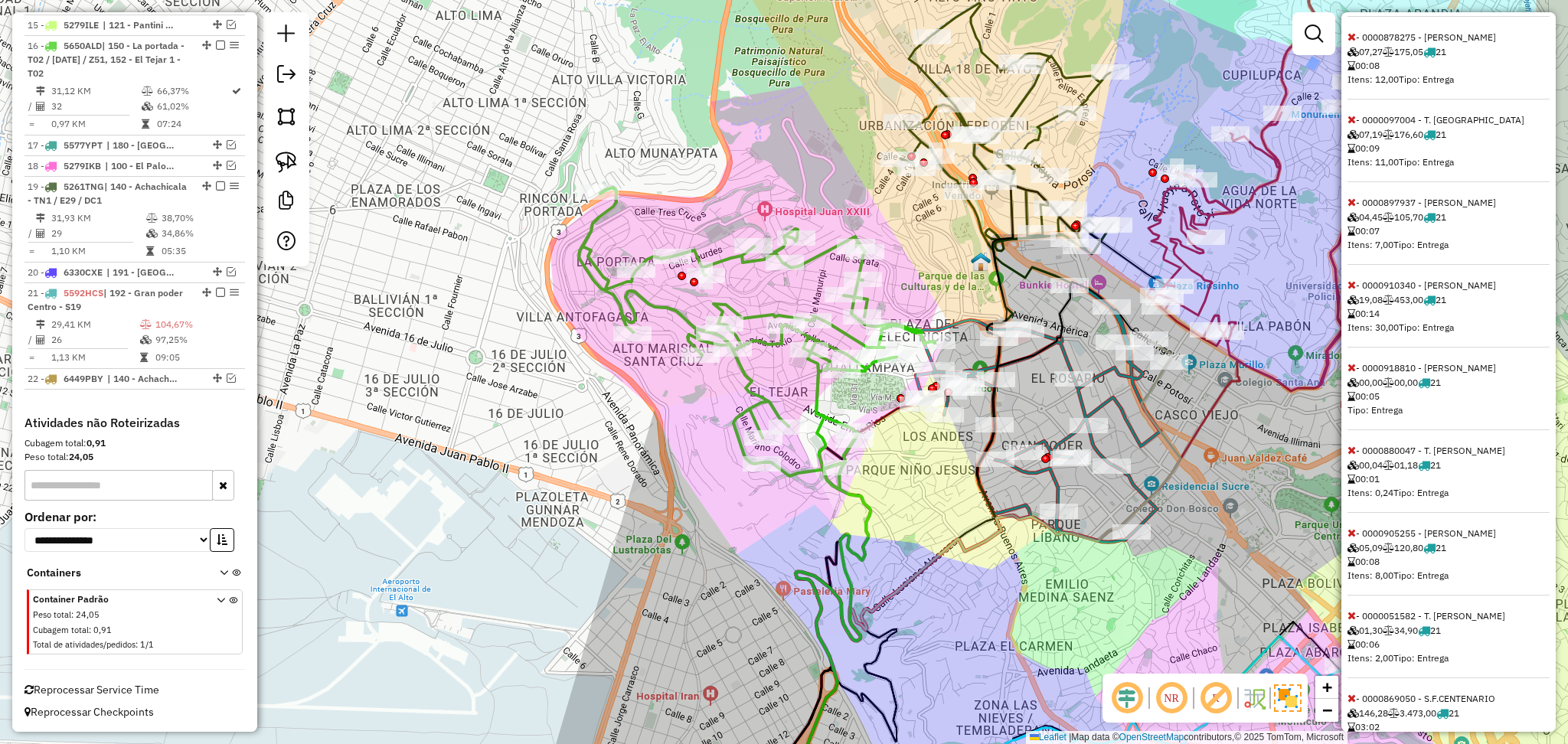
scroll to position [703, 0]
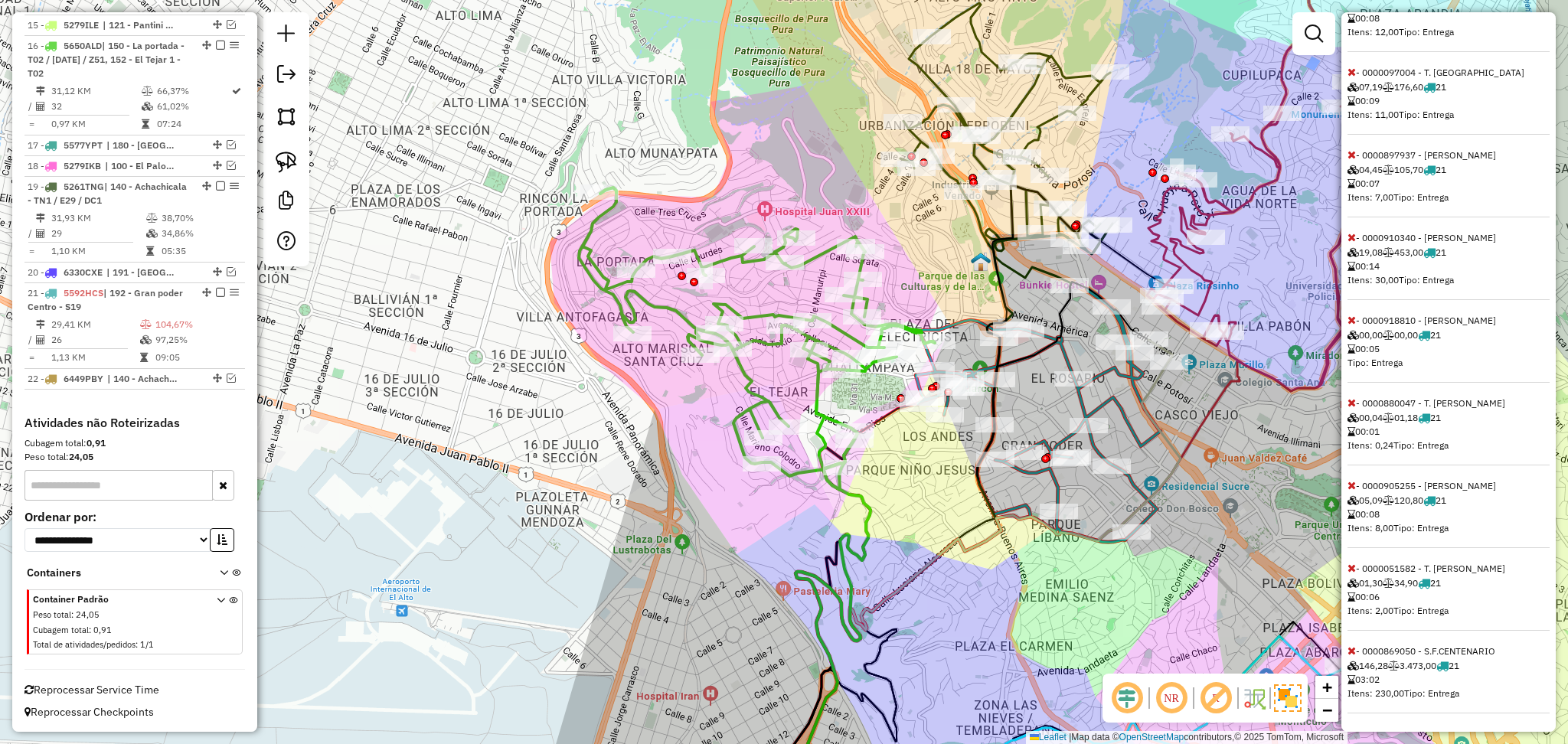
click at [1352, 648] on icon at bounding box center [1352, 650] width 8 height 11
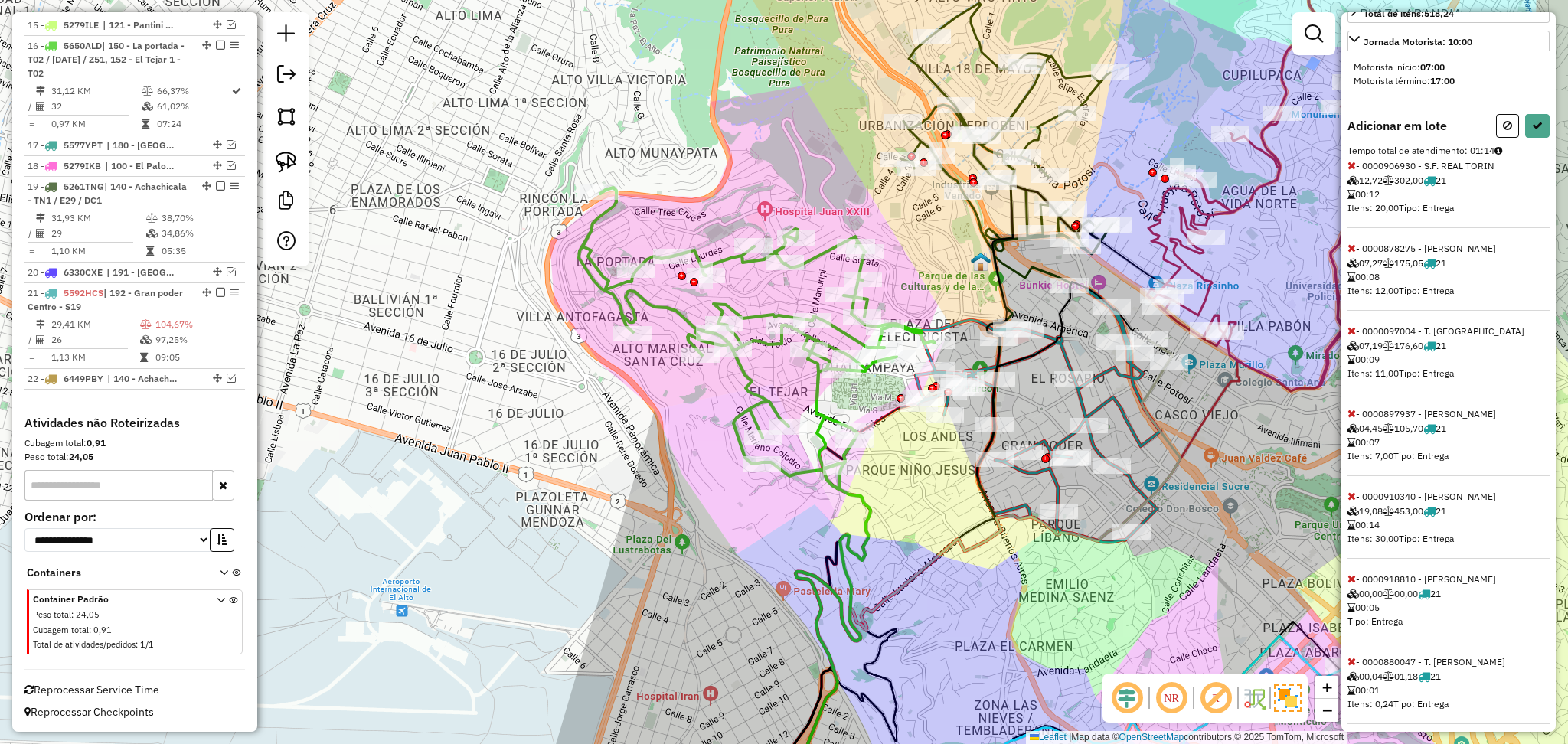
scroll to position [0, 0]
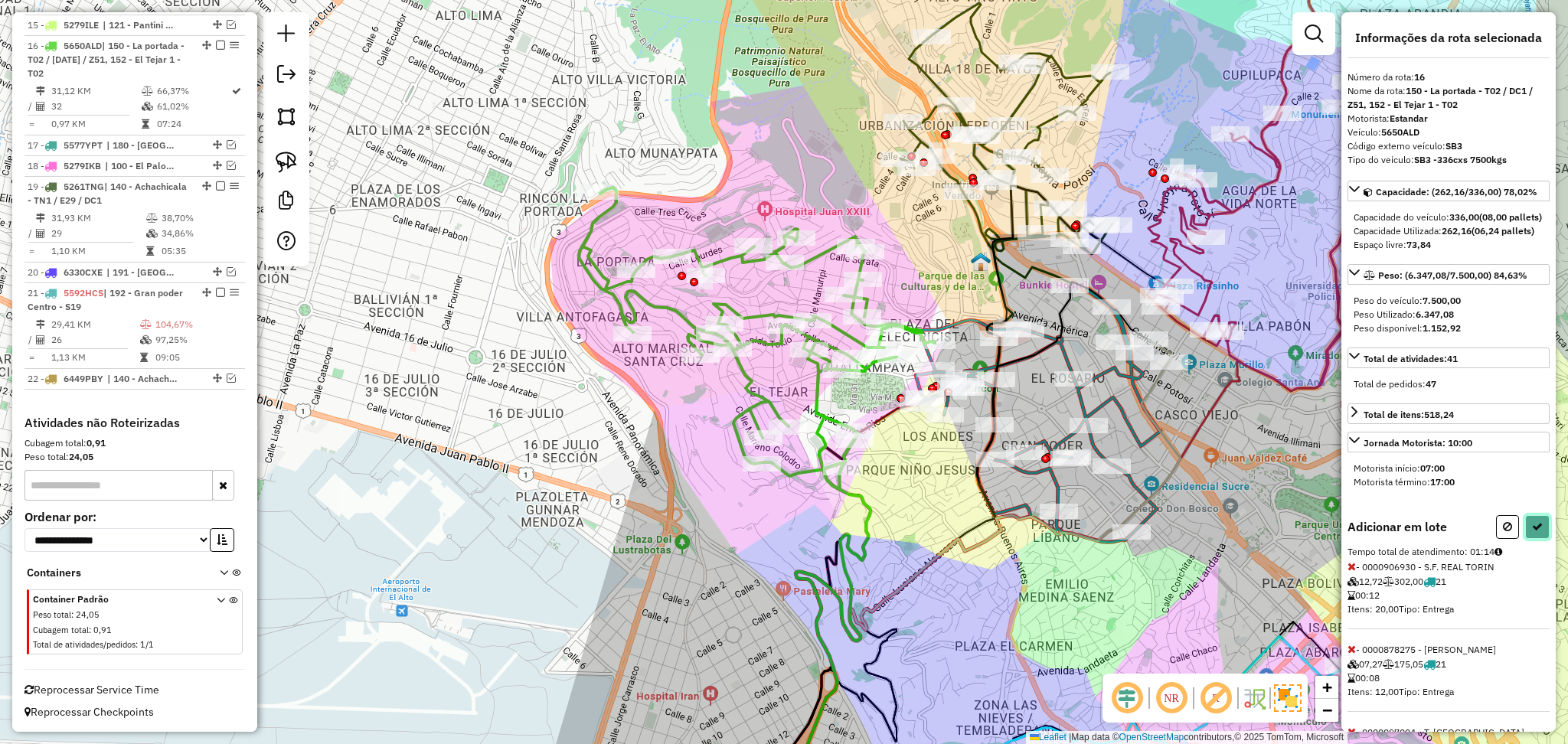
click at [1525, 539] on button at bounding box center [1538, 527] width 25 height 24
select select "**********"
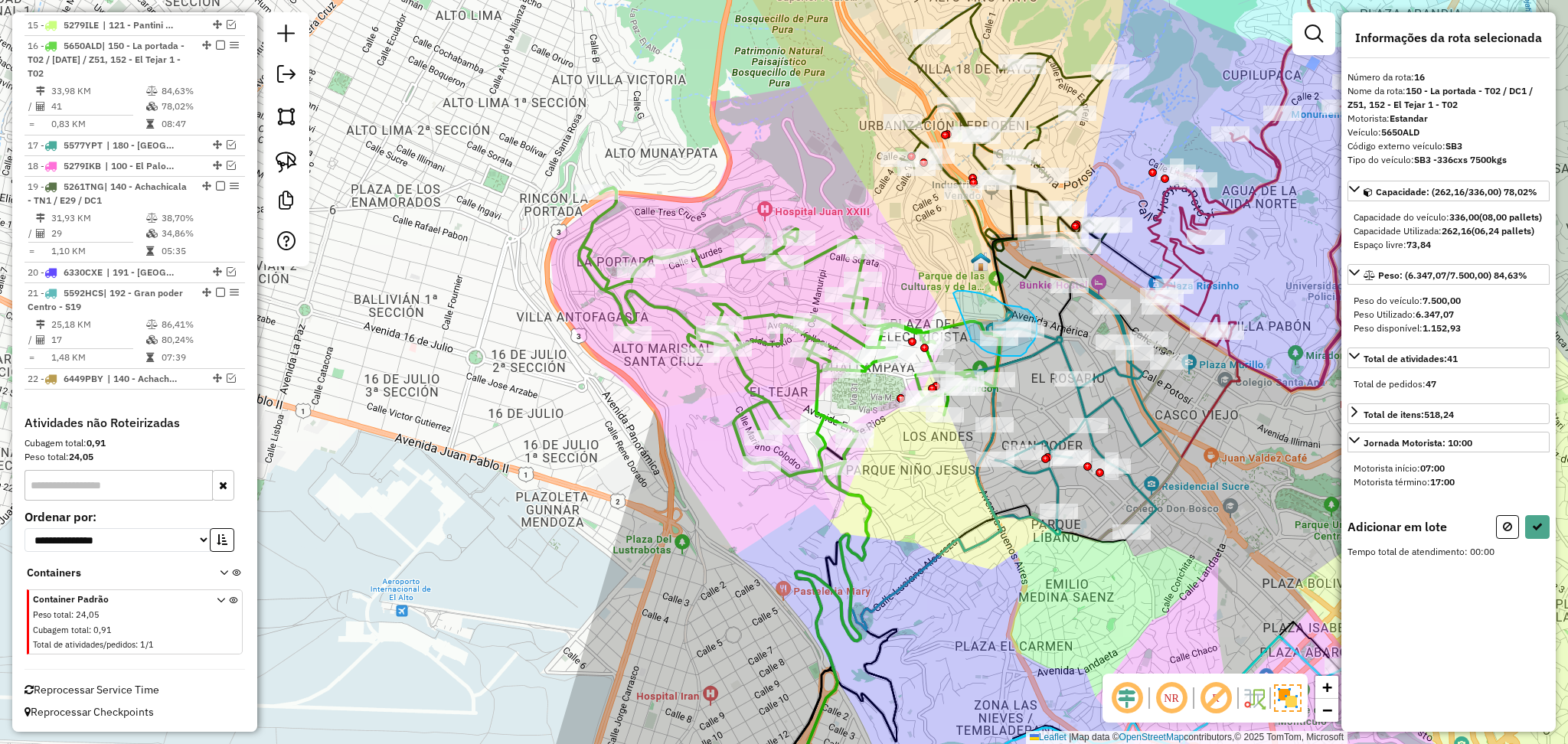
drag, startPoint x: 954, startPoint y: 293, endPoint x: 971, endPoint y: 339, distance: 49.0
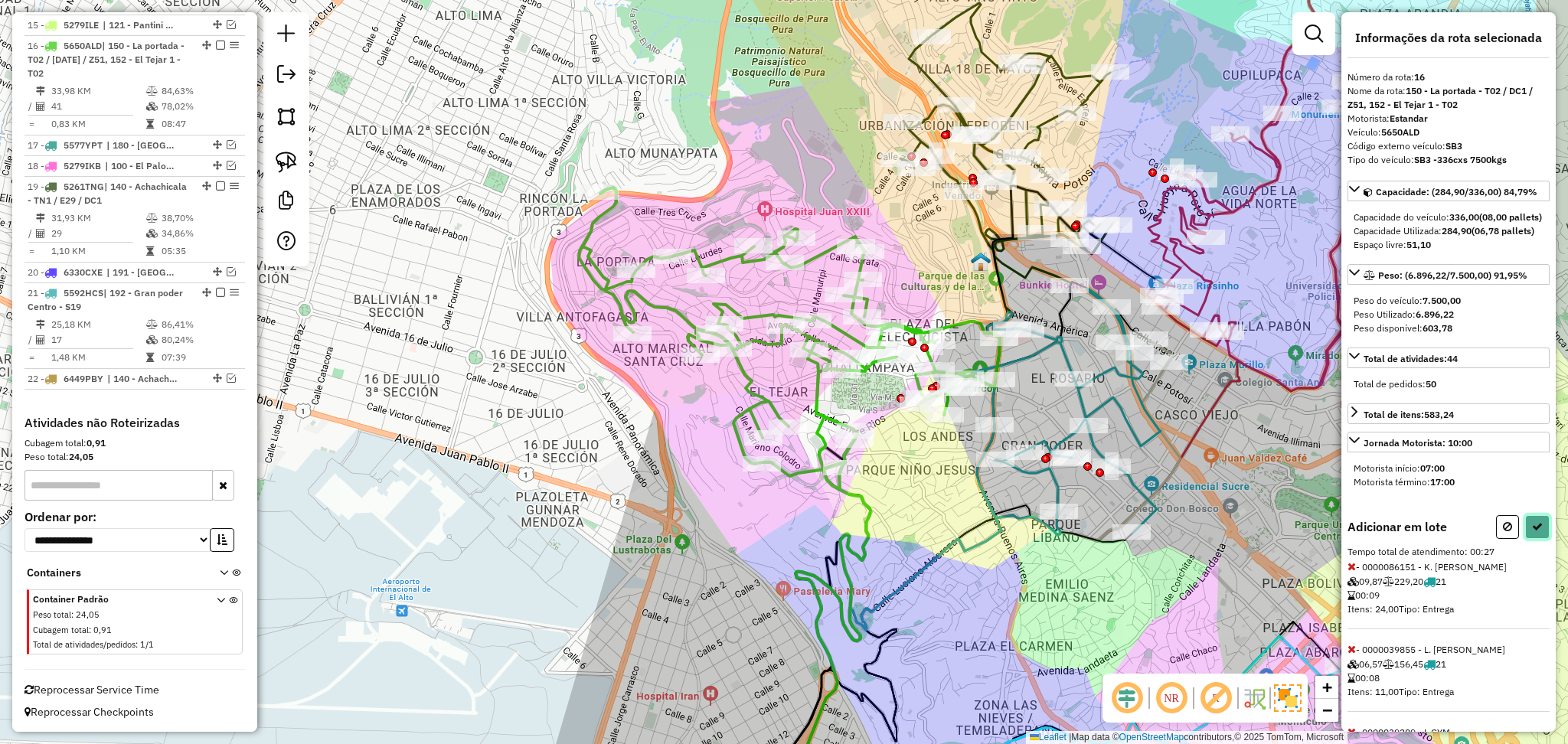
click at [1534, 532] on icon at bounding box center [1538, 526] width 11 height 11
select select "**********"
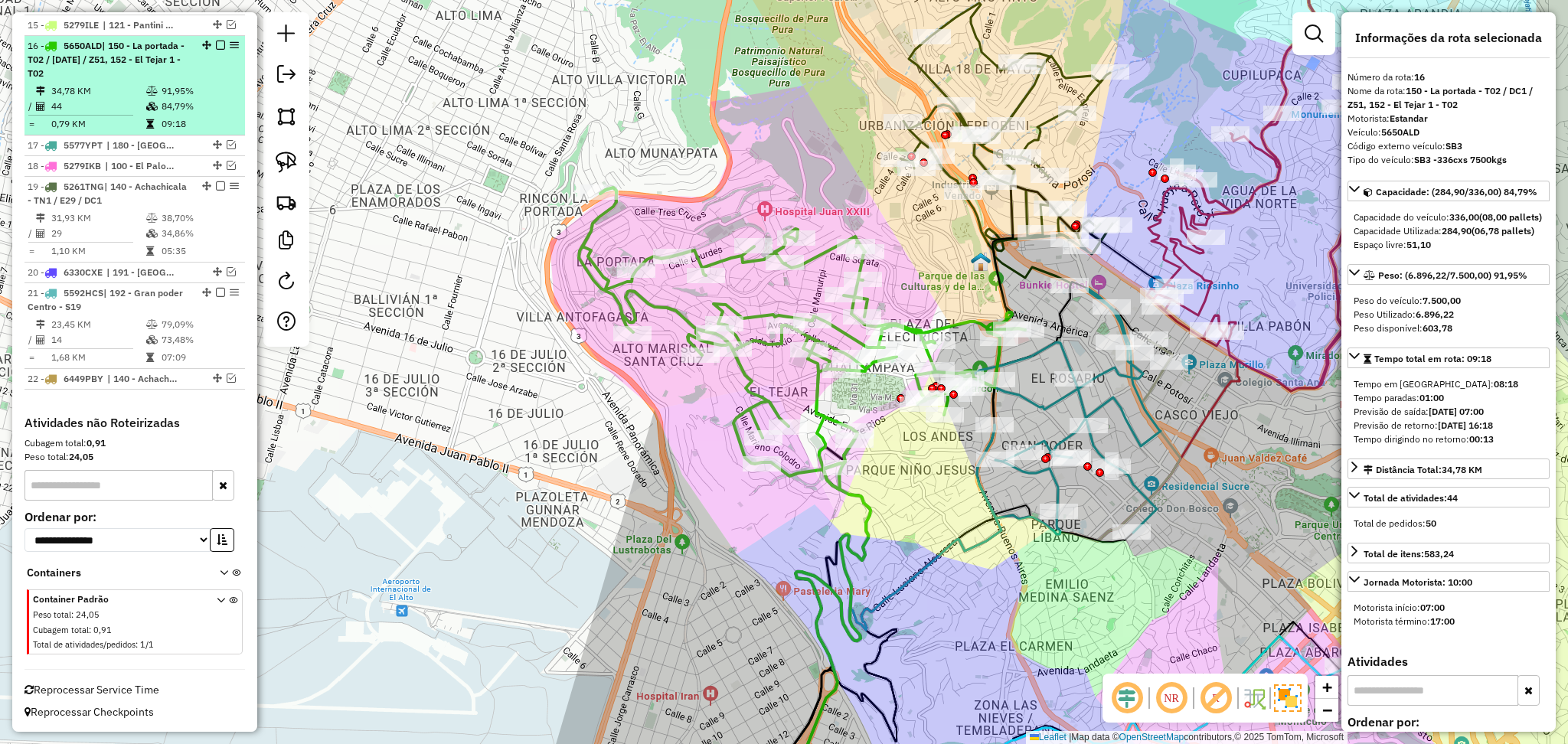
click at [218, 44] on em at bounding box center [220, 44] width 9 height 9
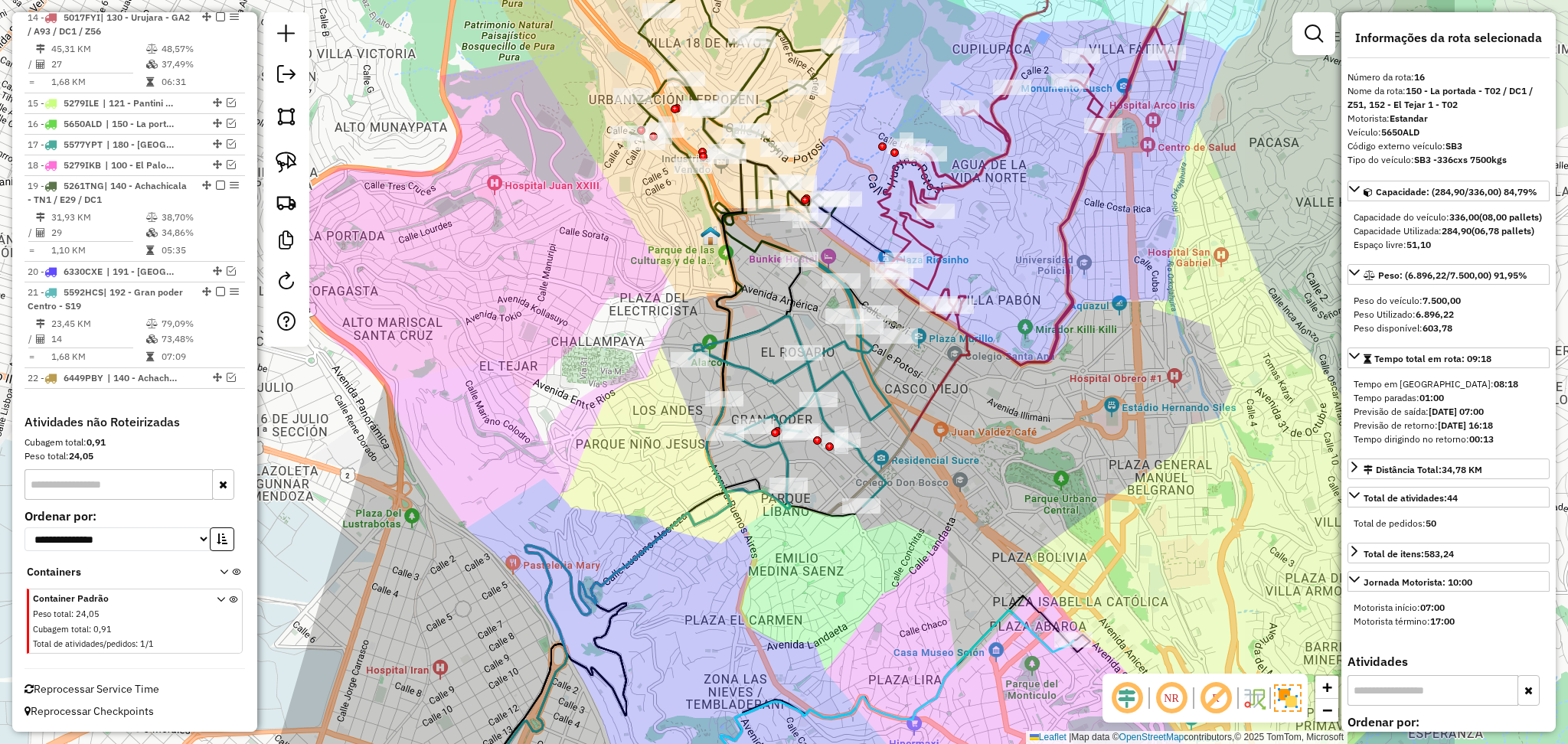
drag, startPoint x: 841, startPoint y: 279, endPoint x: 608, endPoint y: 358, distance: 246.0
click at [608, 358] on div "Janela de atendimento Grade de atendimento Capacidade Transportadoras Veículos …" at bounding box center [784, 372] width 1568 height 744
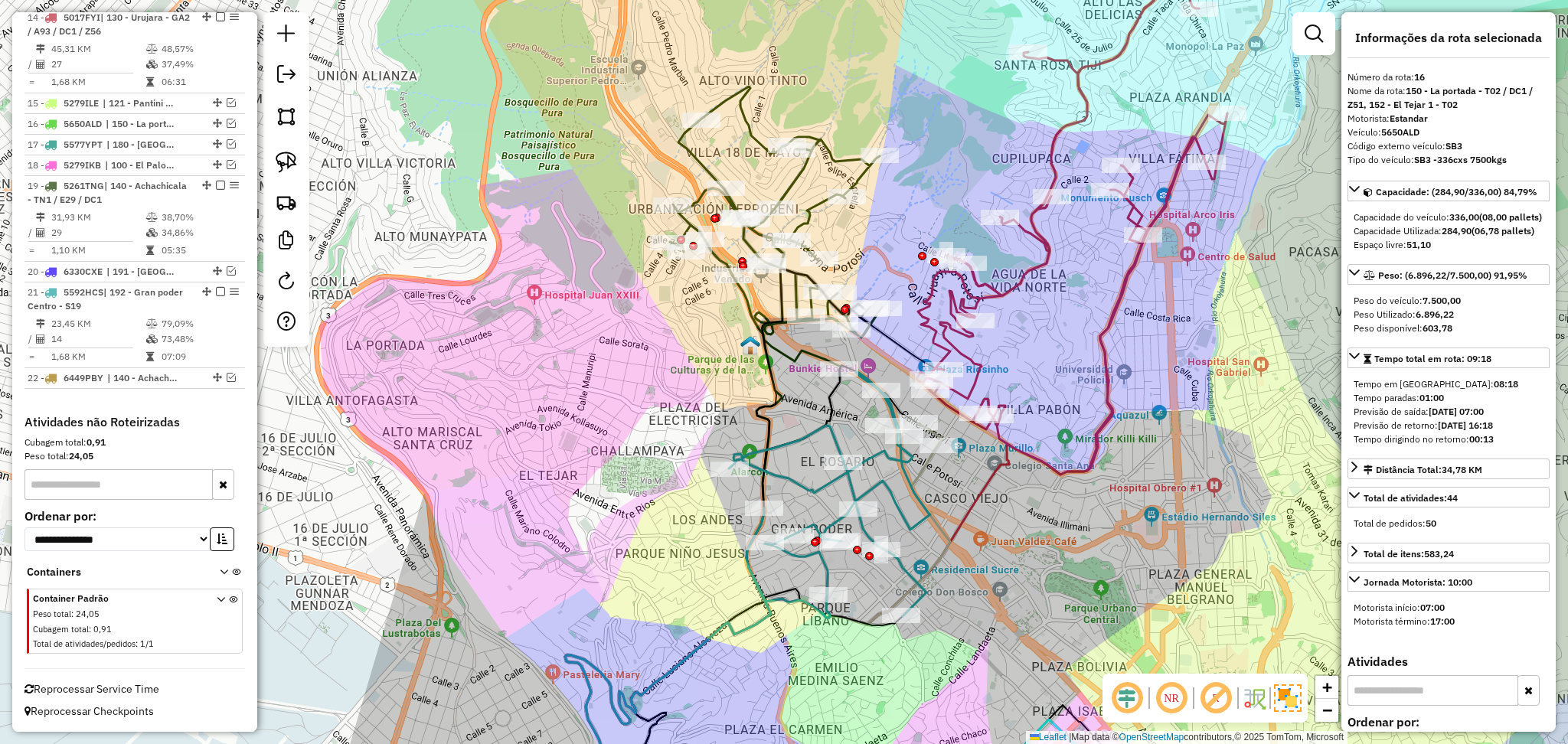
click at [883, 453] on icon at bounding box center [830, 495] width 201 height 246
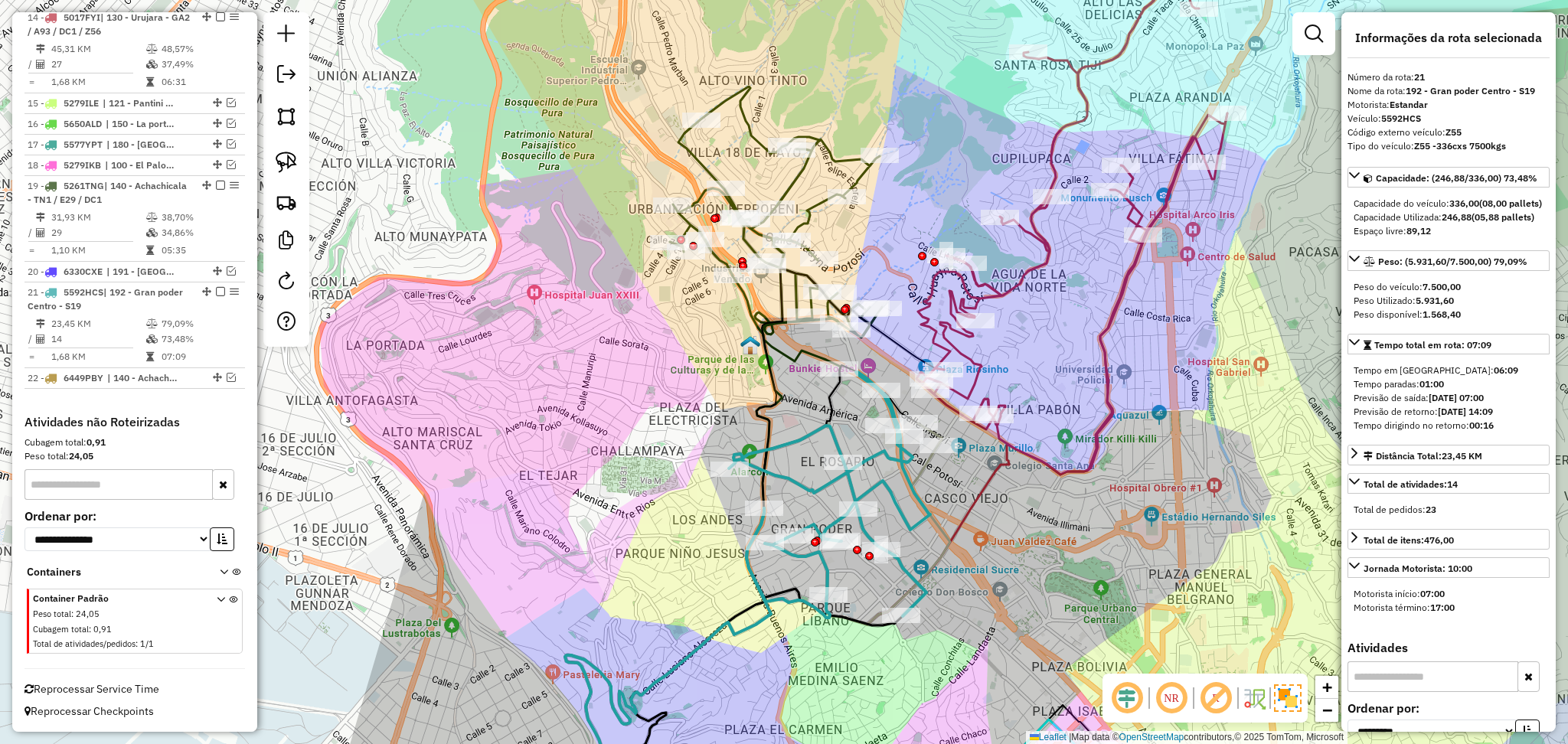
click at [1030, 270] on icon at bounding box center [1085, 201] width 336 height 549
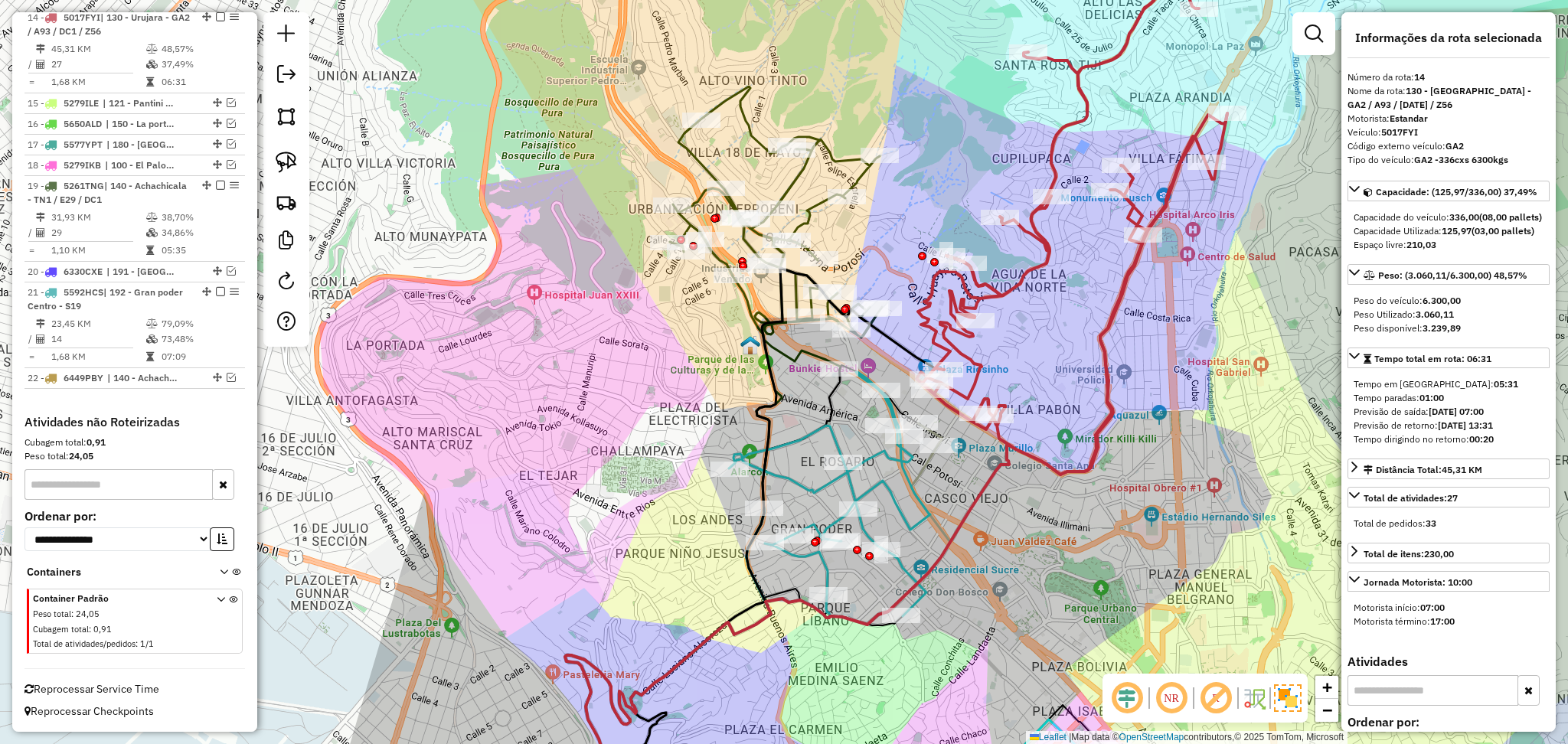
scroll to position [1015, 0]
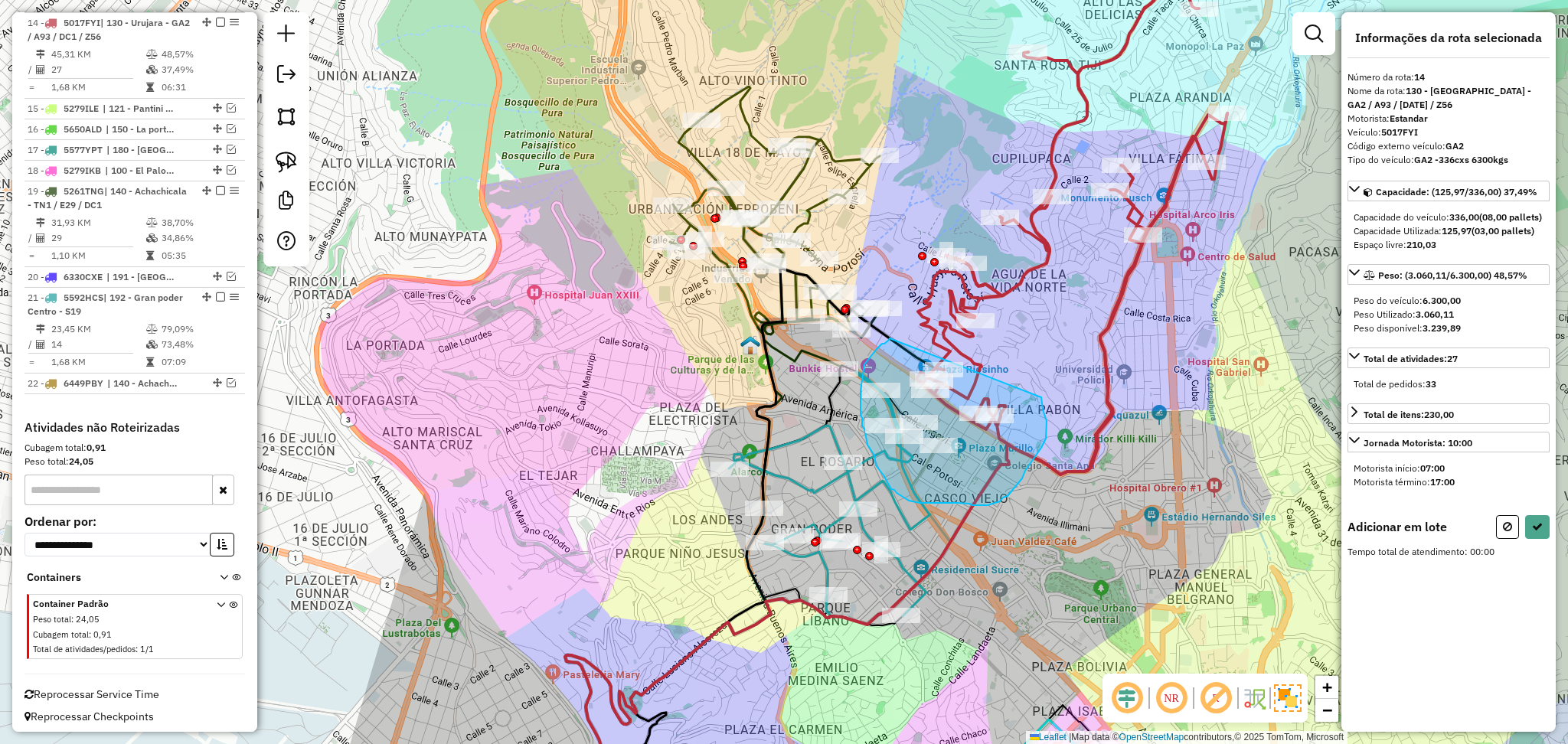
drag, startPoint x: 1039, startPoint y: 396, endPoint x: 890, endPoint y: 339, distance: 159.5
click at [0, 0] on div "Aguarde..." at bounding box center [0, 0] width 0 height 0
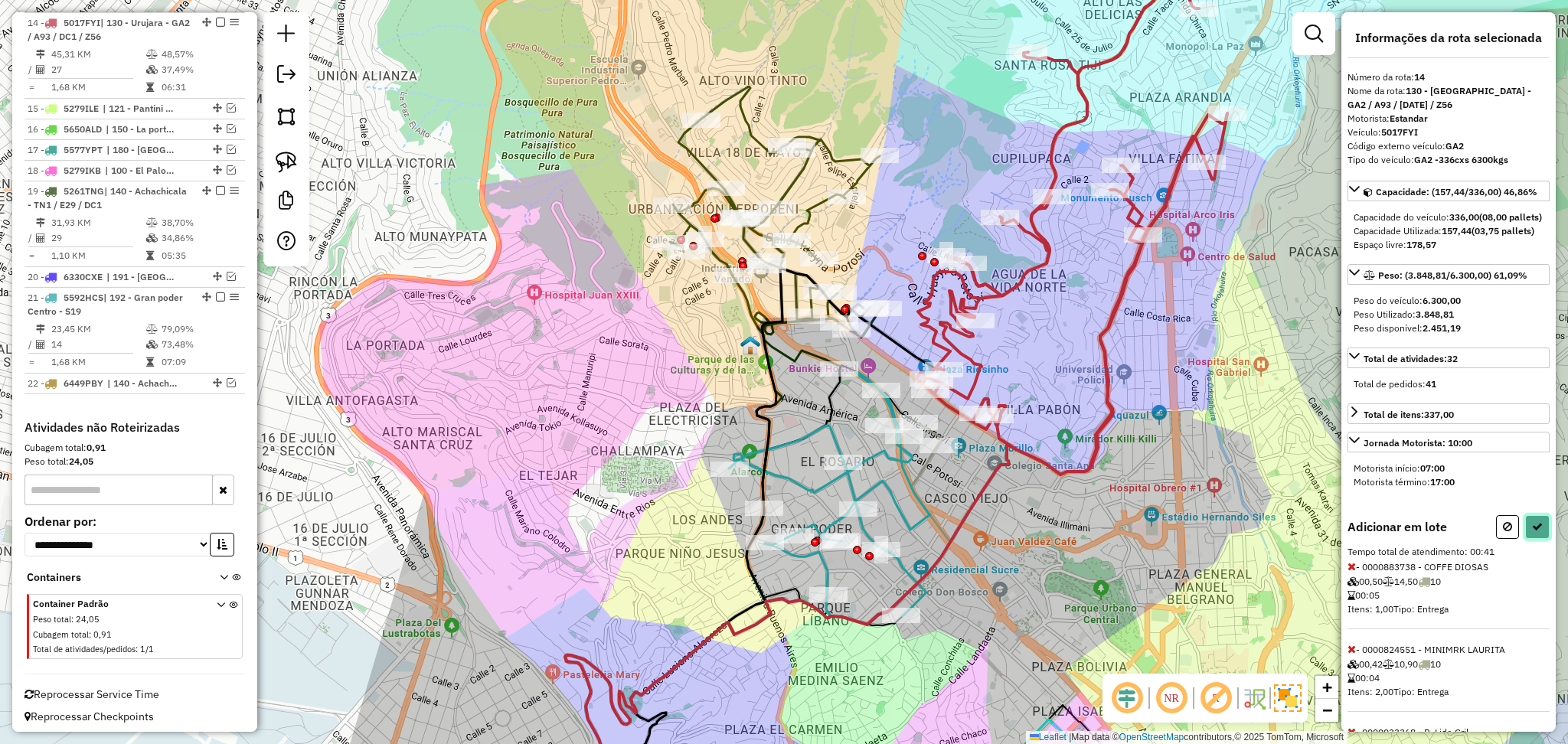
click at [1533, 539] on button at bounding box center [1538, 527] width 25 height 24
select select "**********"
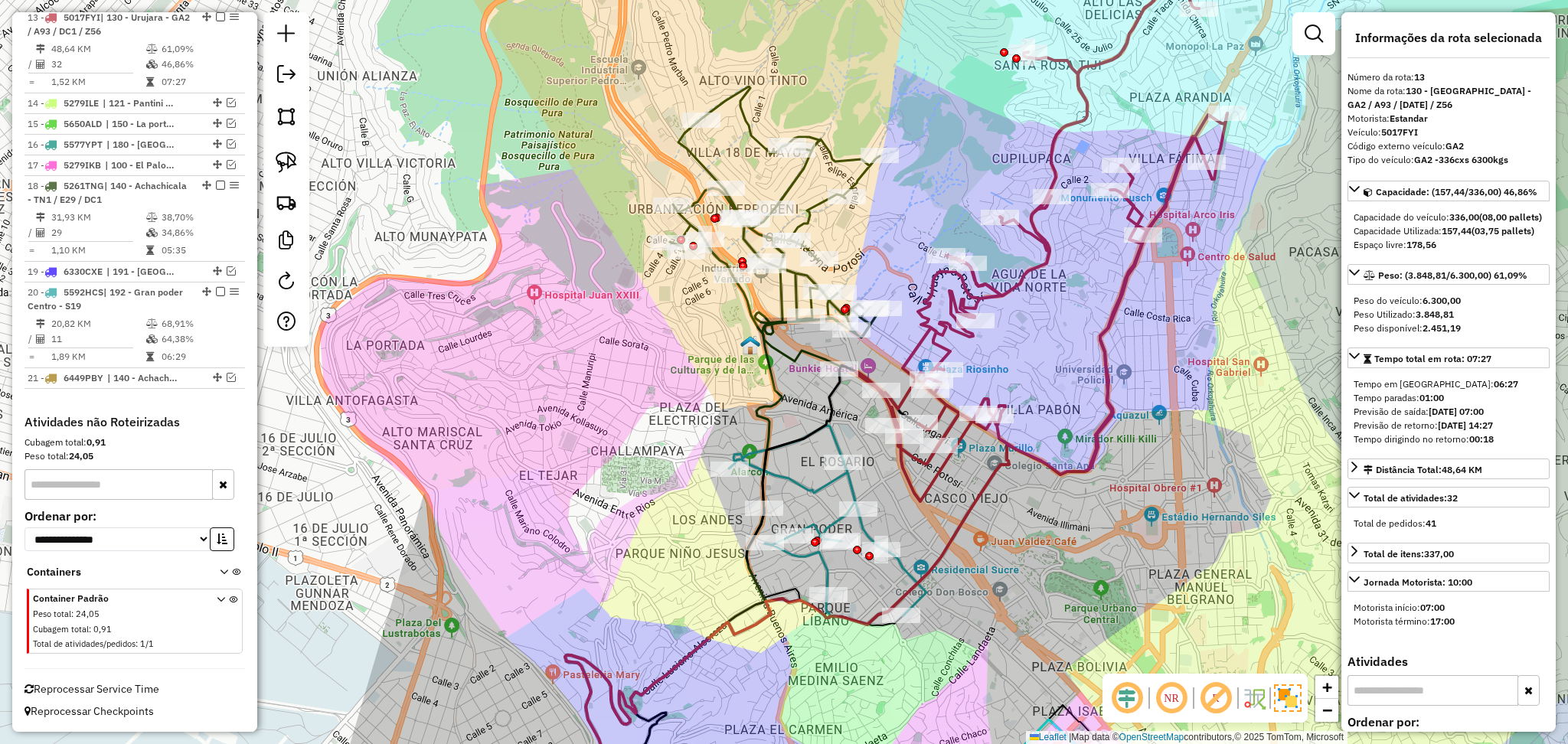
scroll to position [935, 0]
click at [814, 215] on icon at bounding box center [777, 225] width 212 height 283
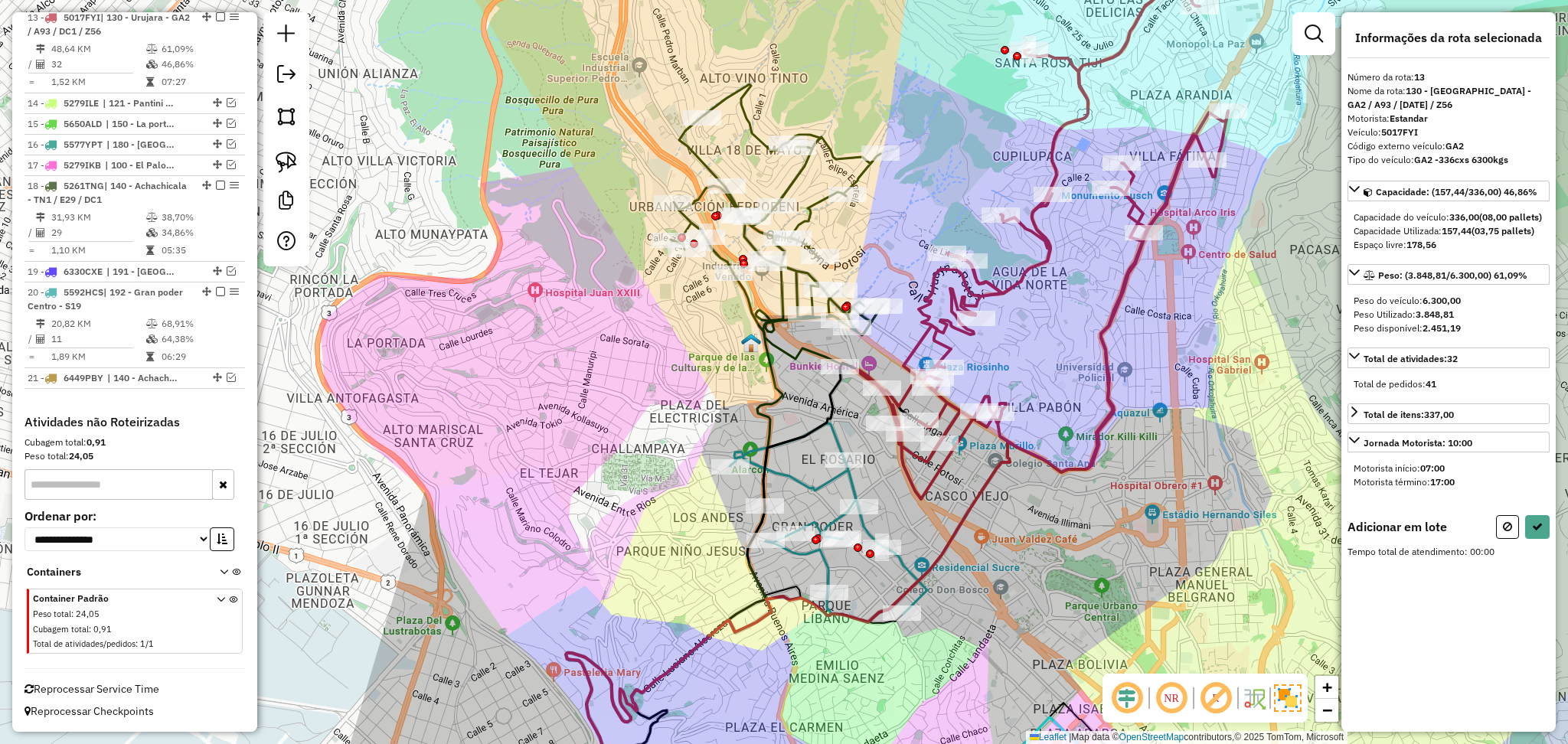
click at [826, 483] on icon at bounding box center [829, 520] width 197 height 192
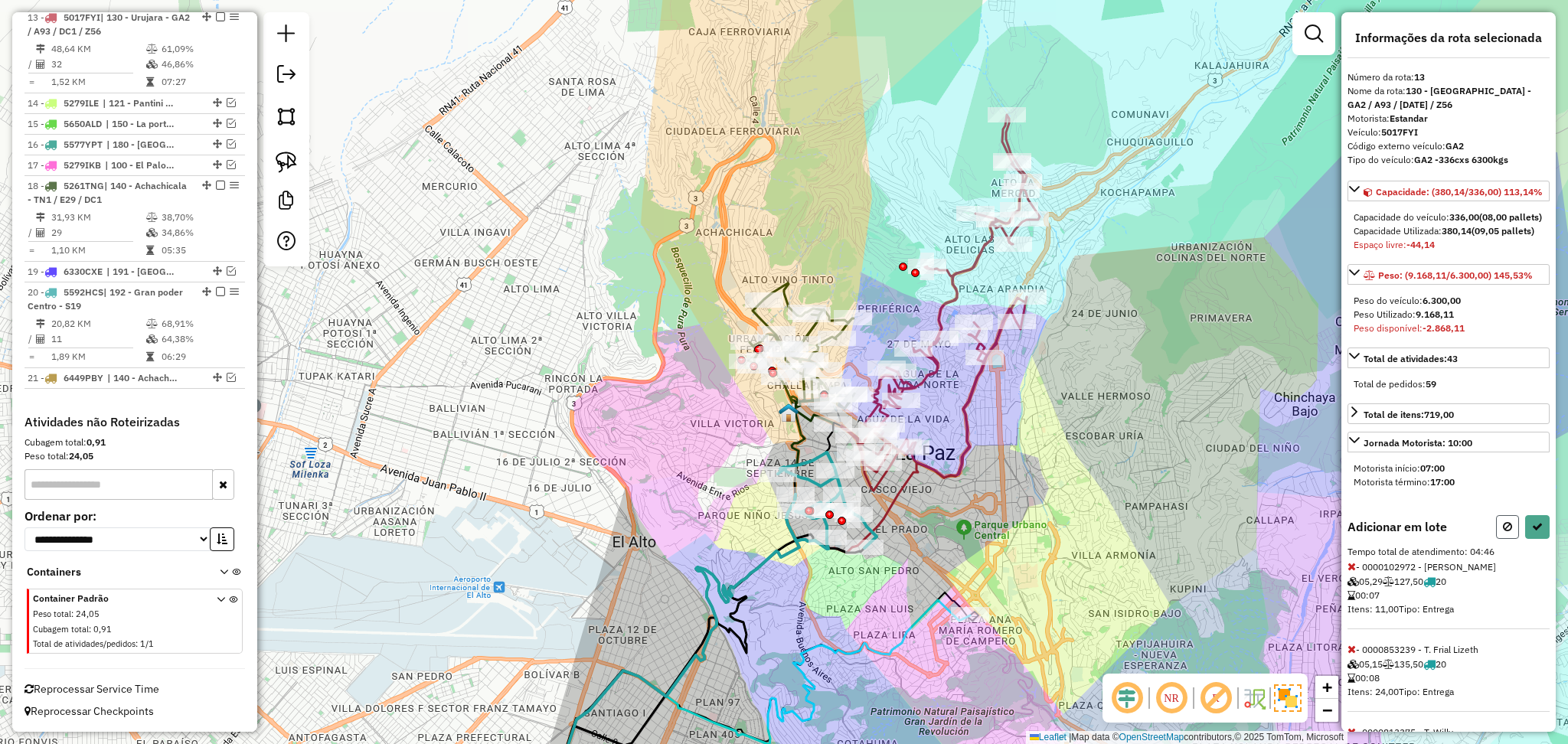
drag, startPoint x: 1498, startPoint y: 567, endPoint x: 1428, endPoint y: 558, distance: 70.6
click at [1497, 539] on button at bounding box center [1508, 527] width 23 height 24
select select "**********"
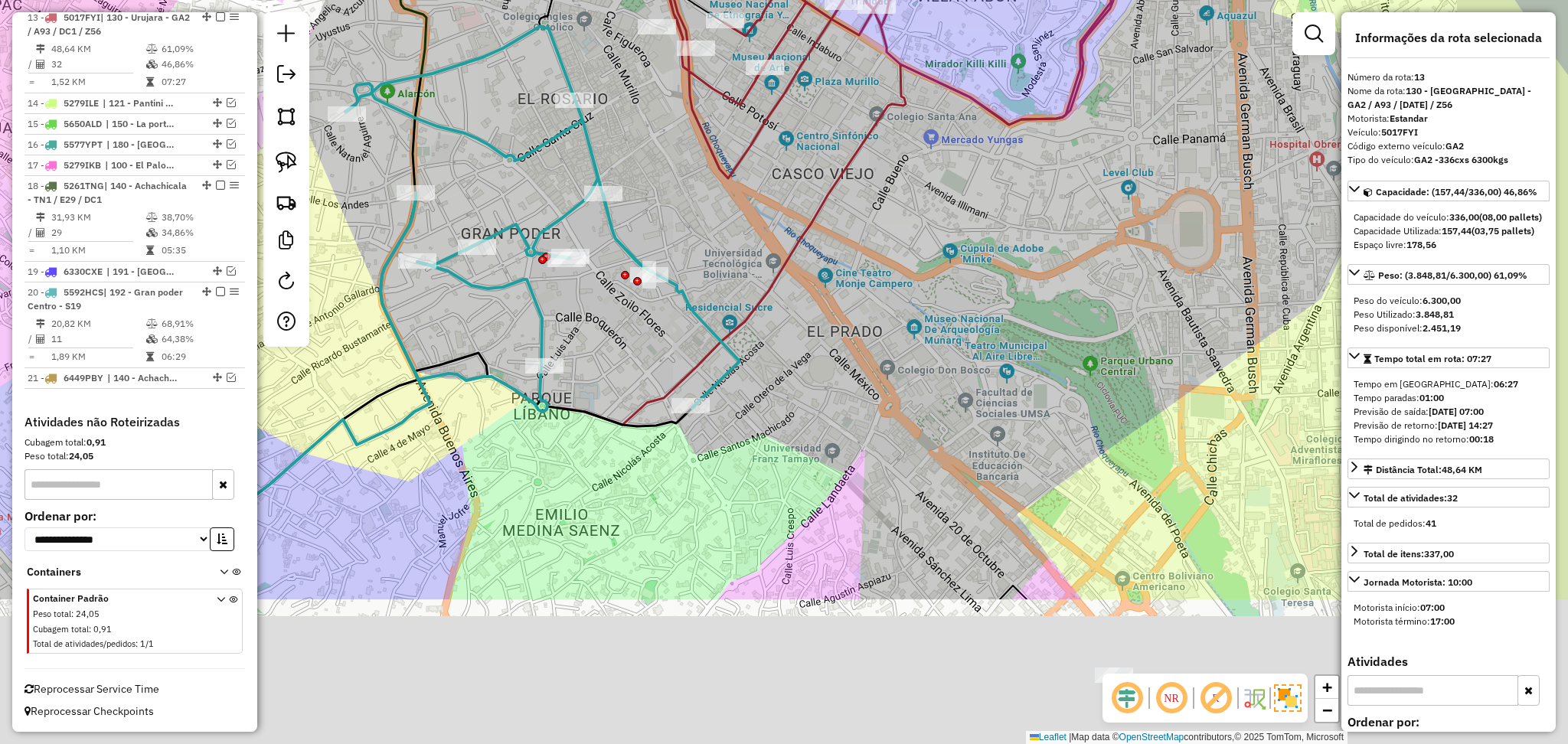
drag, startPoint x: 1024, startPoint y: 409, endPoint x: 887, endPoint y: 169, distance: 276.3
click at [889, 169] on div "Janela de atendimento Grade de atendimento Capacidade Transportadoras Veículos …" at bounding box center [784, 372] width 1568 height 744
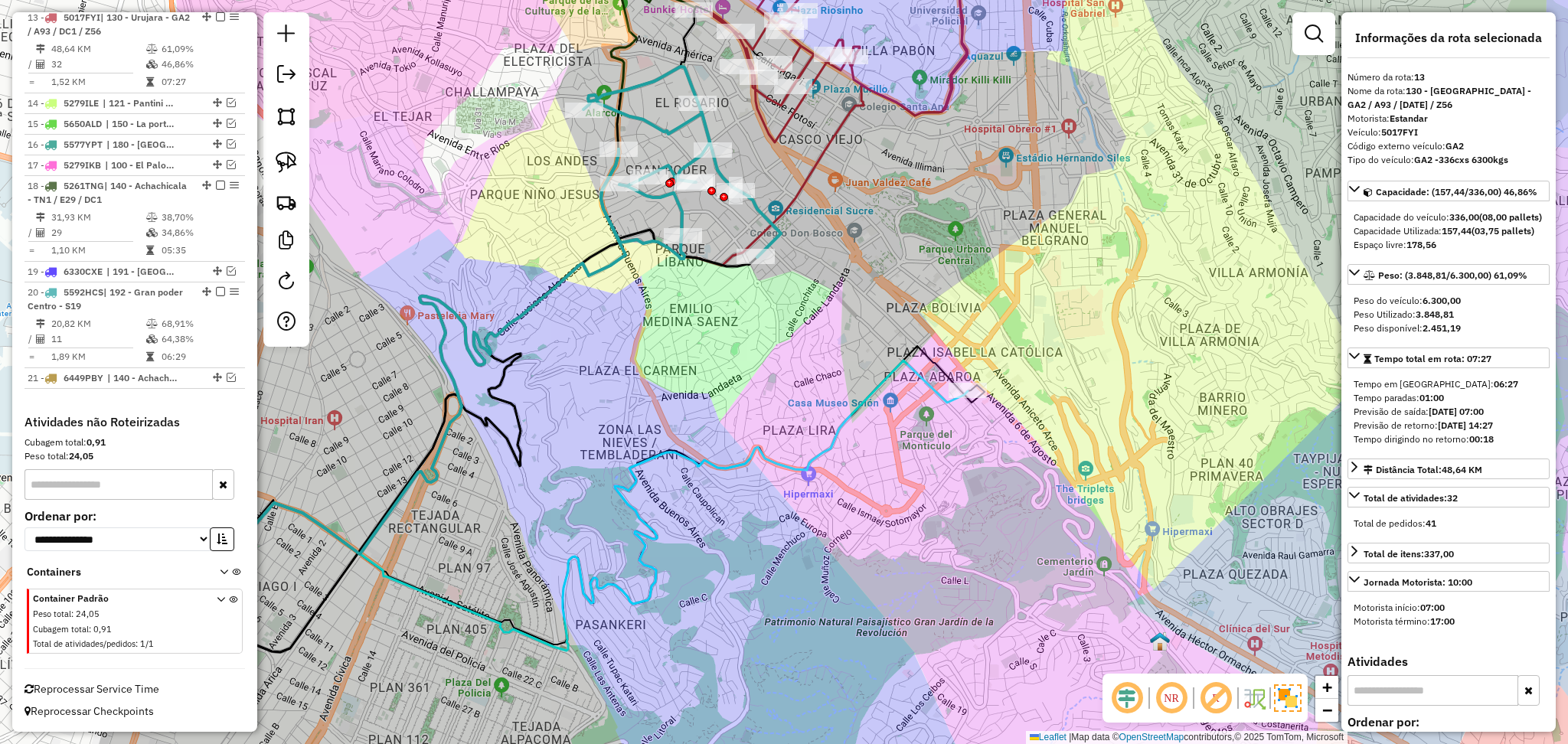
click at [887, 378] on icon at bounding box center [549, 534] width 837 height 346
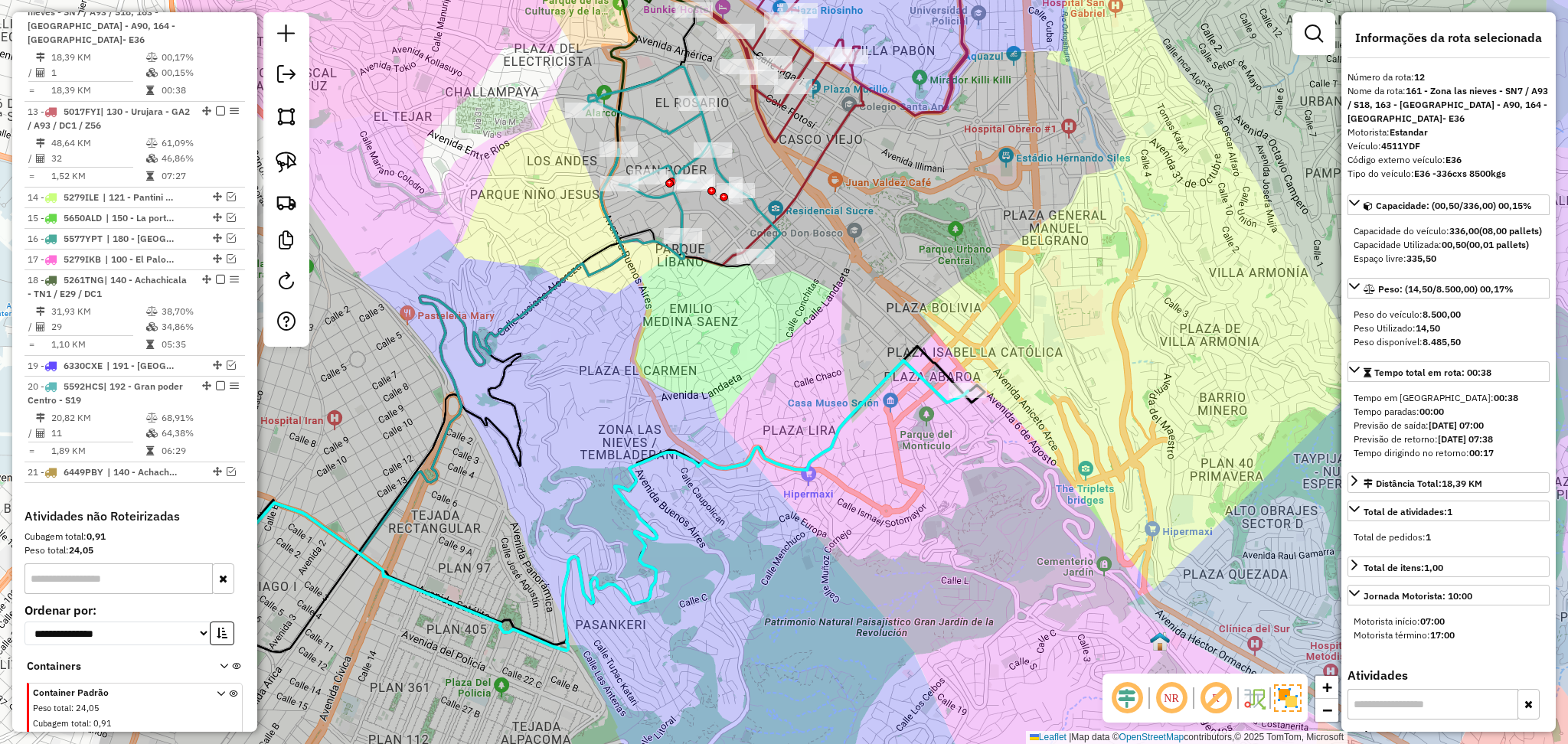
scroll to position [816, 0]
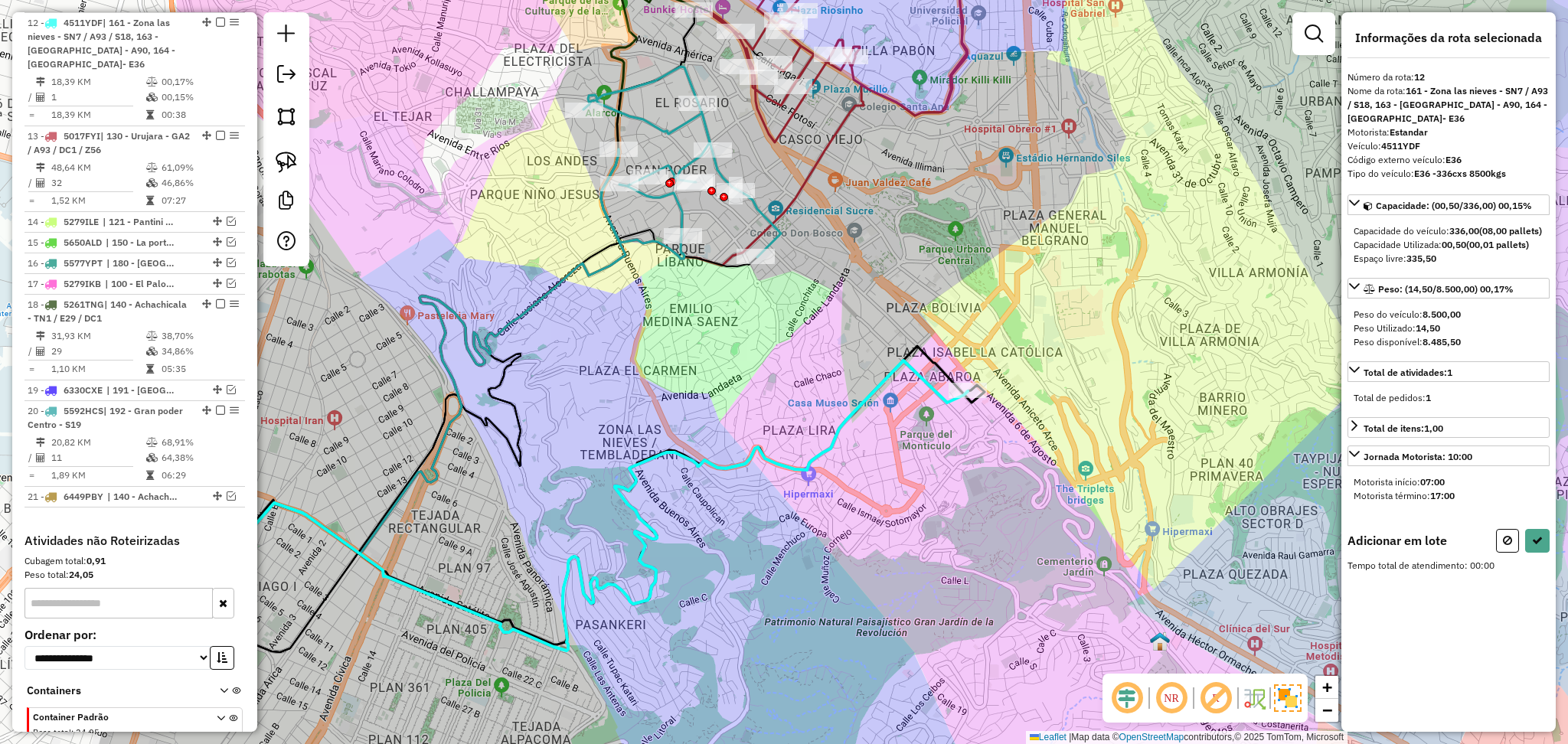
click at [775, 224] on icon at bounding box center [682, 163] width 197 height 192
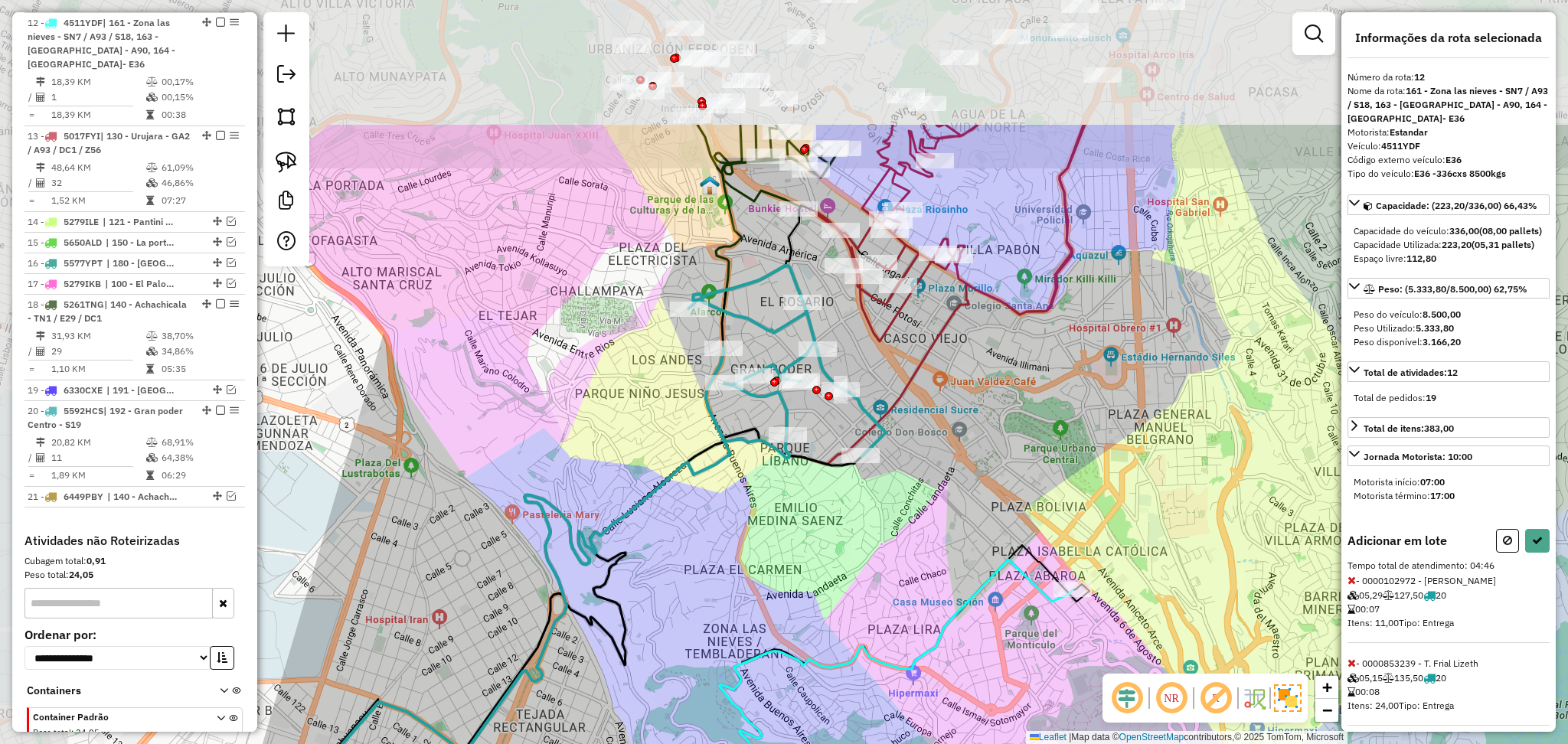
drag, startPoint x: 849, startPoint y: 218, endPoint x: 956, endPoint y: 446, distance: 251.9
click at [956, 446] on div "Janela de atendimento Grade de atendimento Capacidade Transportadoras Veículos …" at bounding box center [784, 372] width 1568 height 744
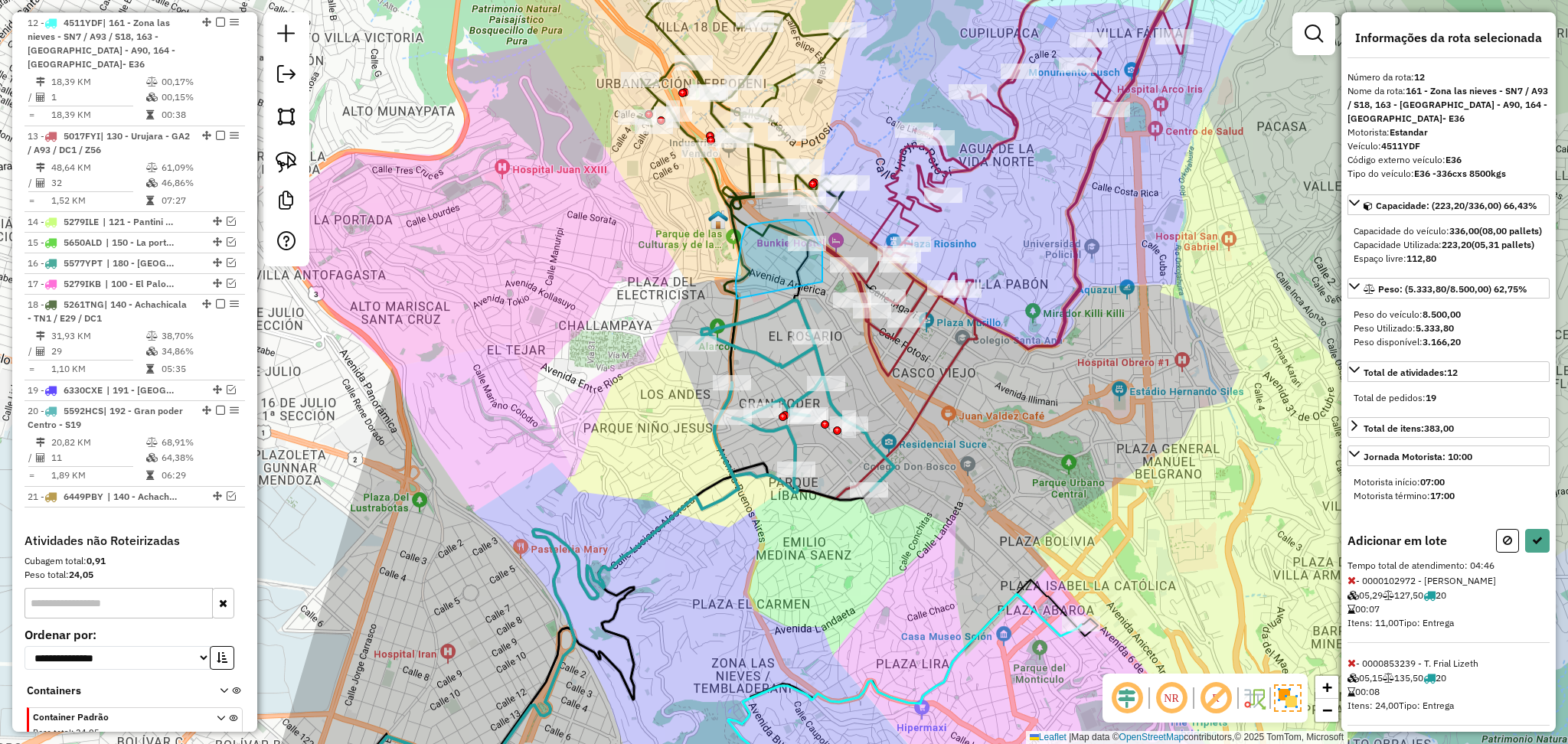
drag, startPoint x: 822, startPoint y: 282, endPoint x: 742, endPoint y: 307, distance: 83.8
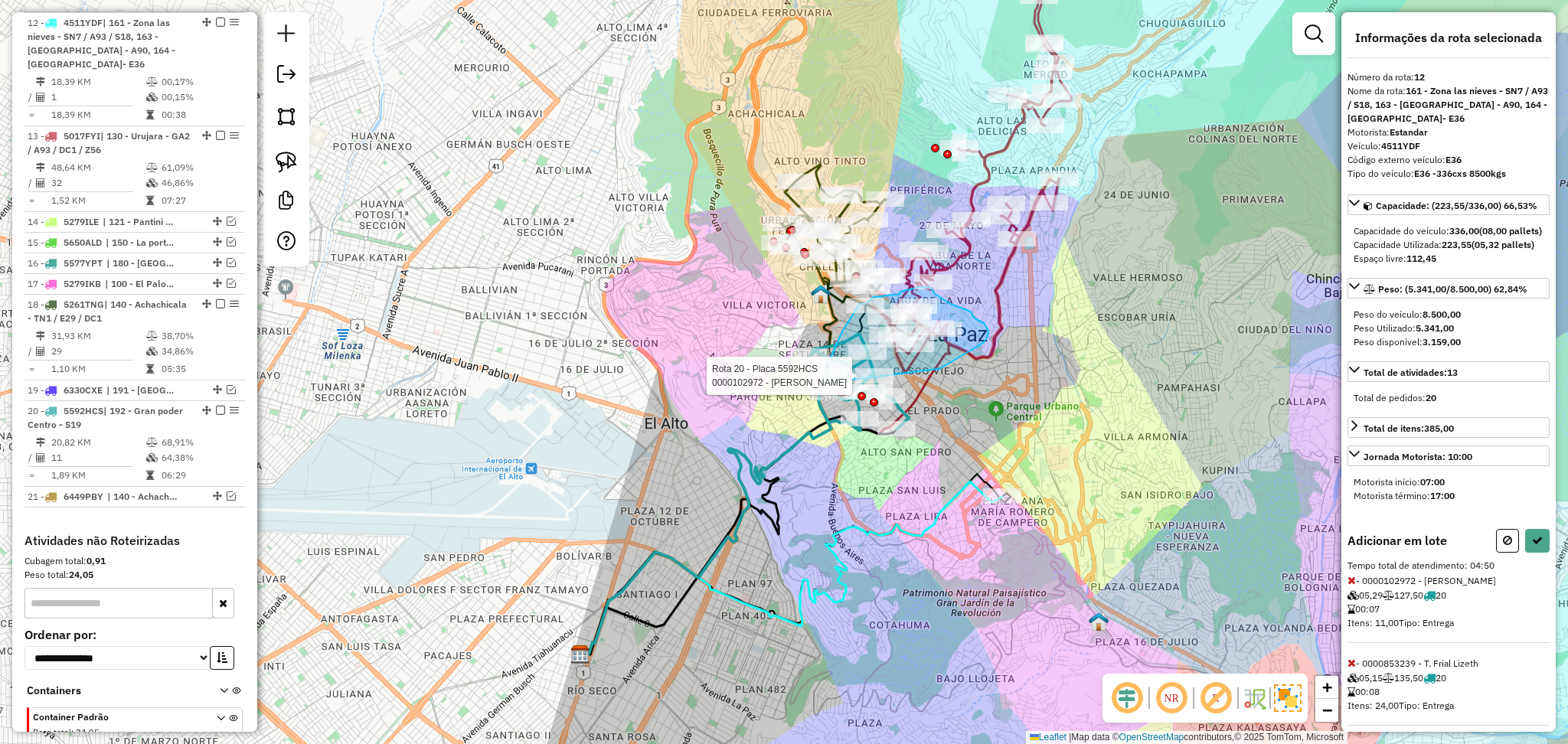
drag, startPoint x: 937, startPoint y: 369, endPoint x: 822, endPoint y: 384, distance: 116.0
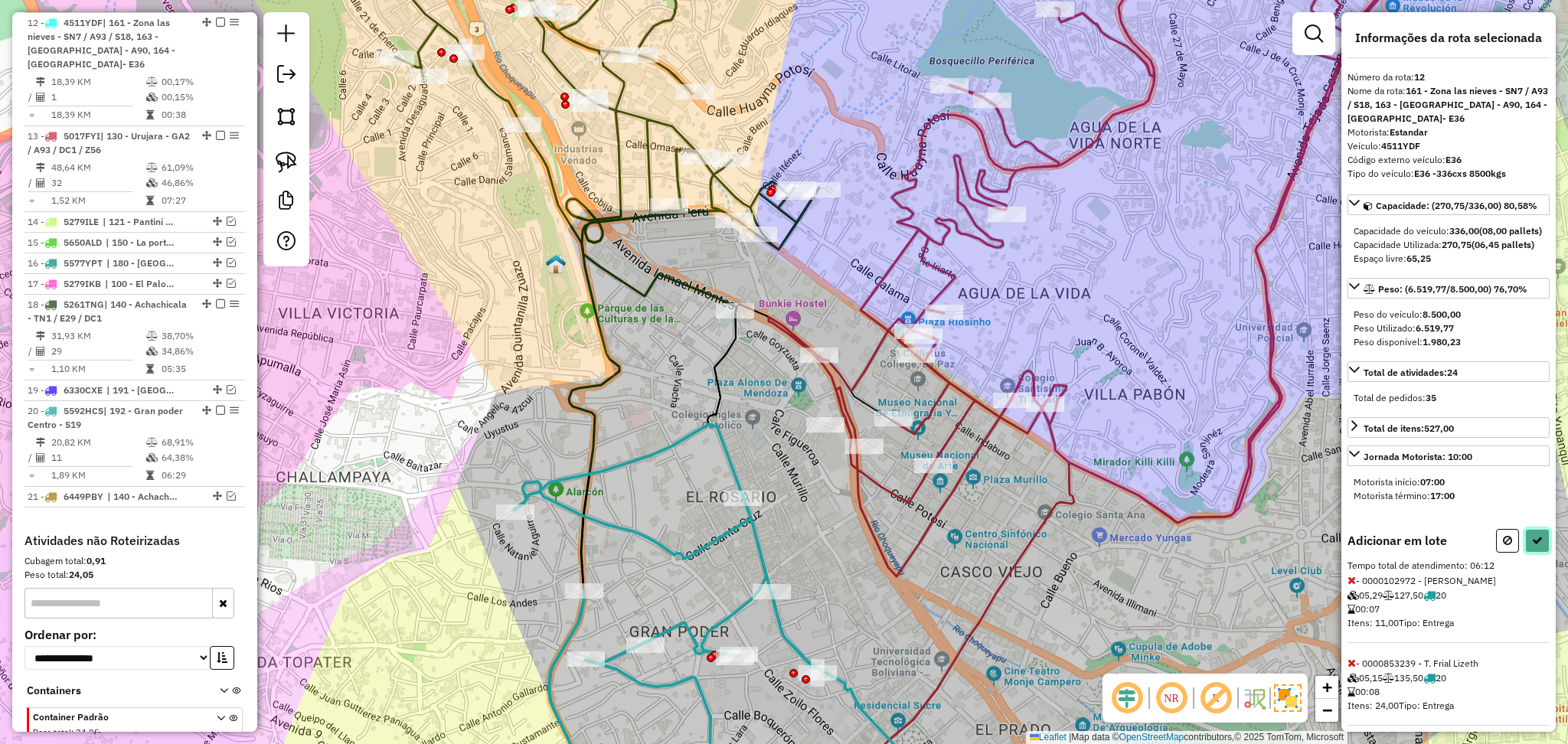
click at [1533, 552] on button at bounding box center [1538, 541] width 25 height 24
select select "**********"
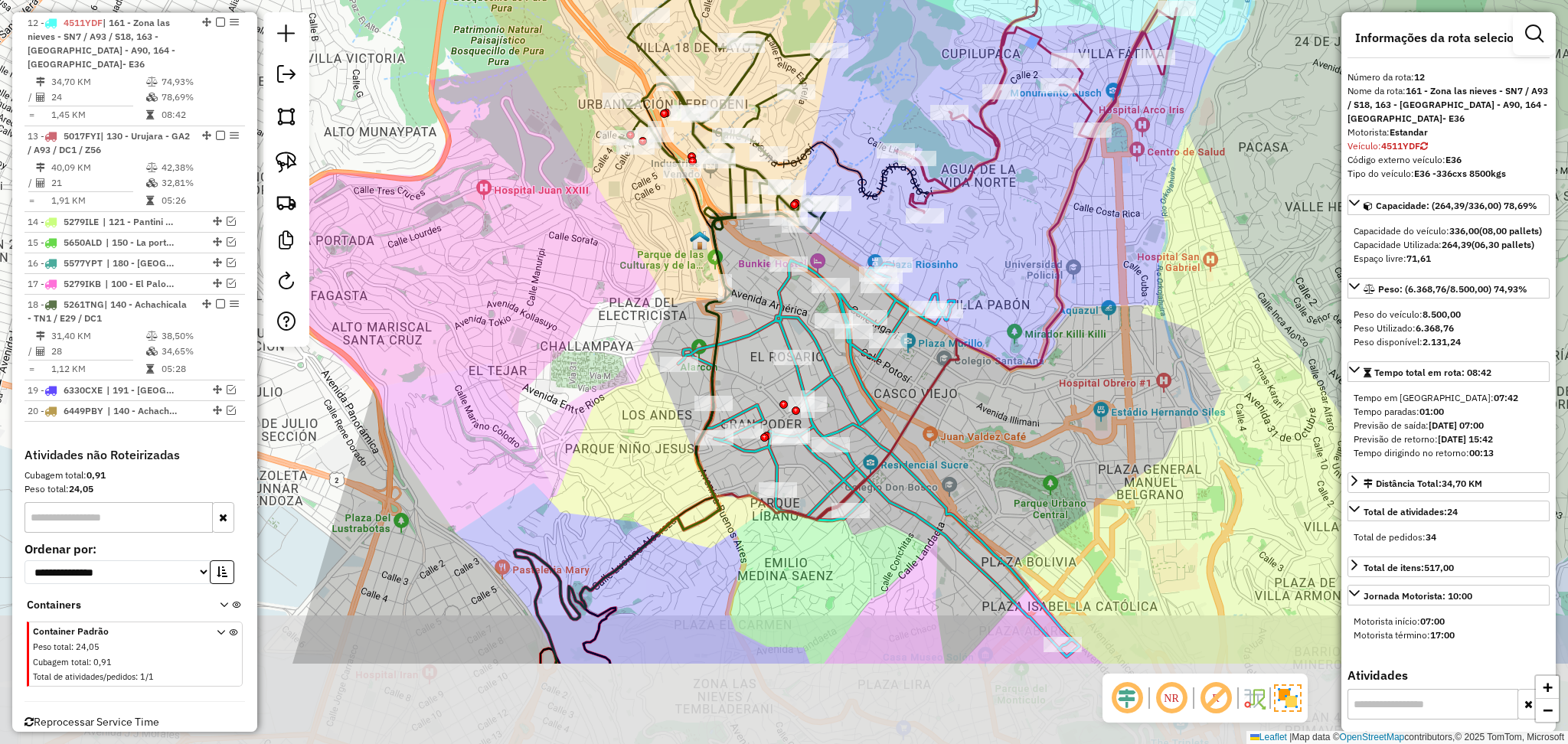
drag, startPoint x: 924, startPoint y: 427, endPoint x: 958, endPoint y: 263, distance: 167.5
click at [958, 263] on div "Janela de atendimento Grade de atendimento Capacidade Transportadoras Veículos …" at bounding box center [784, 372] width 1568 height 744
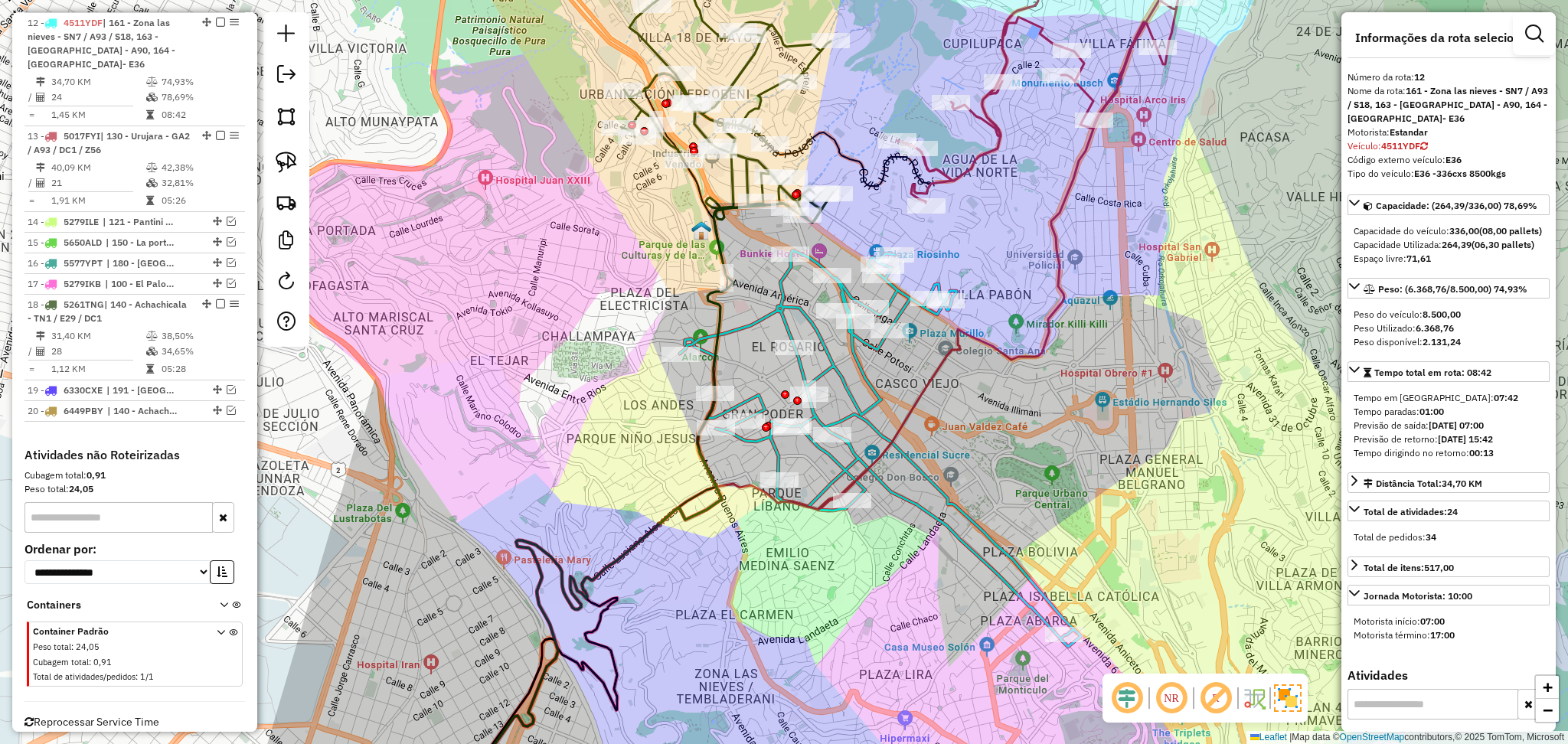
click at [877, 398] on icon at bounding box center [881, 449] width 401 height 396
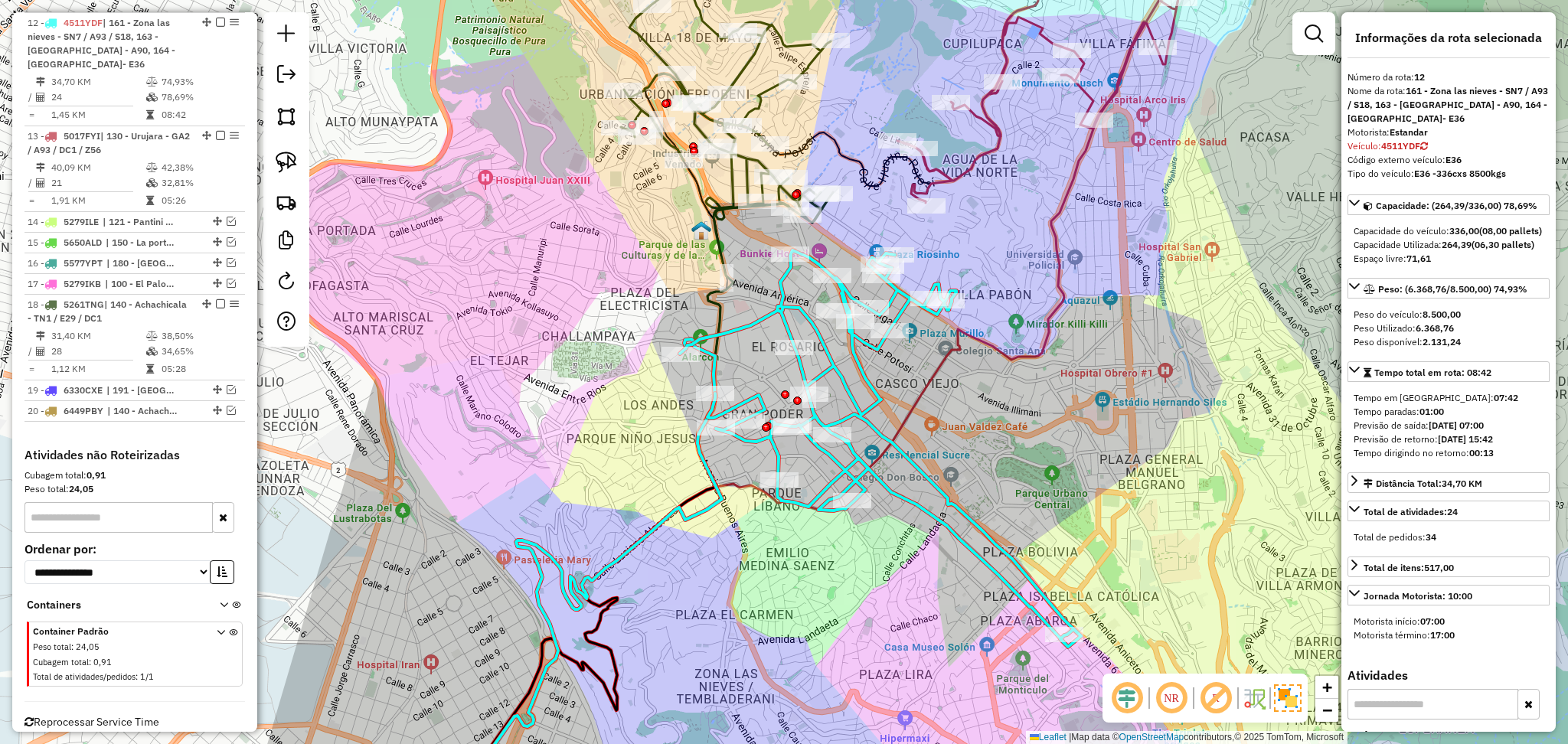
click at [849, 379] on icon at bounding box center [881, 449] width 401 height 396
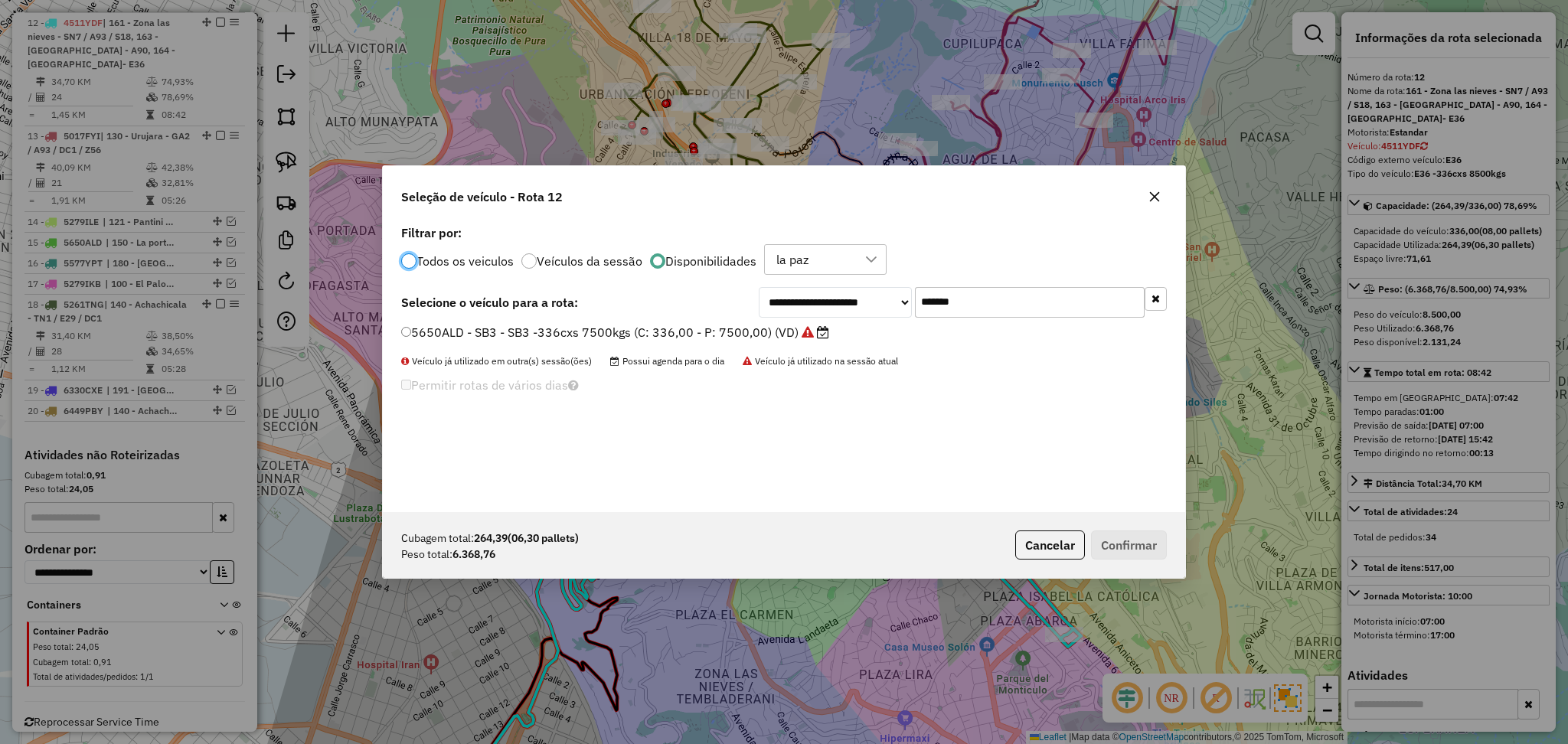
scroll to position [7, 5]
drag, startPoint x: 978, startPoint y: 307, endPoint x: 897, endPoint y: 308, distance: 81.0
click at [897, 308] on div "**********" at bounding box center [963, 302] width 408 height 30
paste input "text"
type input "*******"
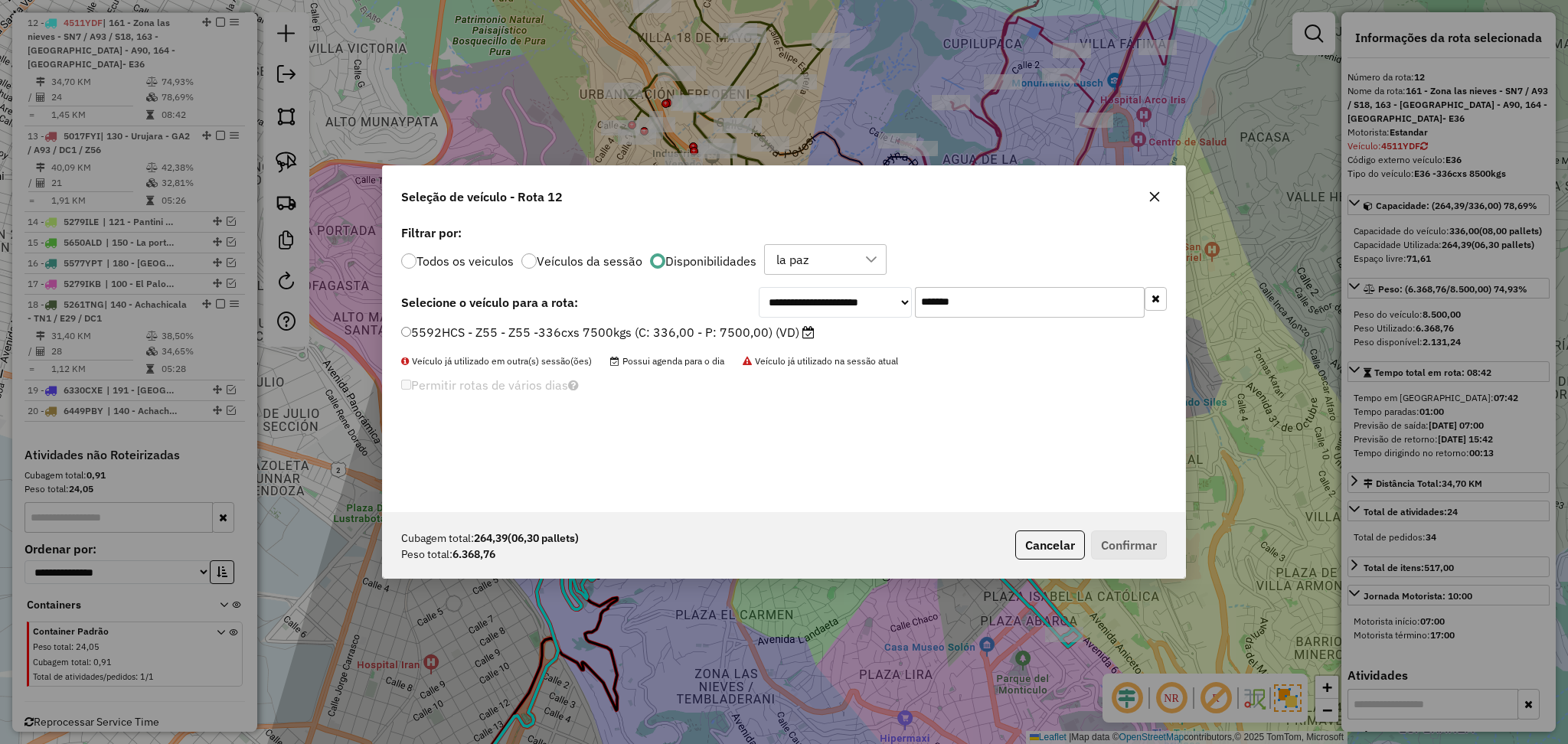
click at [745, 337] on label "5592HCS - Z55 - Z55 -336cxs 7500kgs (C: 336,00 - P: 7500,00) (VD)" at bounding box center [608, 332] width 414 height 18
click at [1158, 550] on button "Confirmar" at bounding box center [1129, 544] width 76 height 29
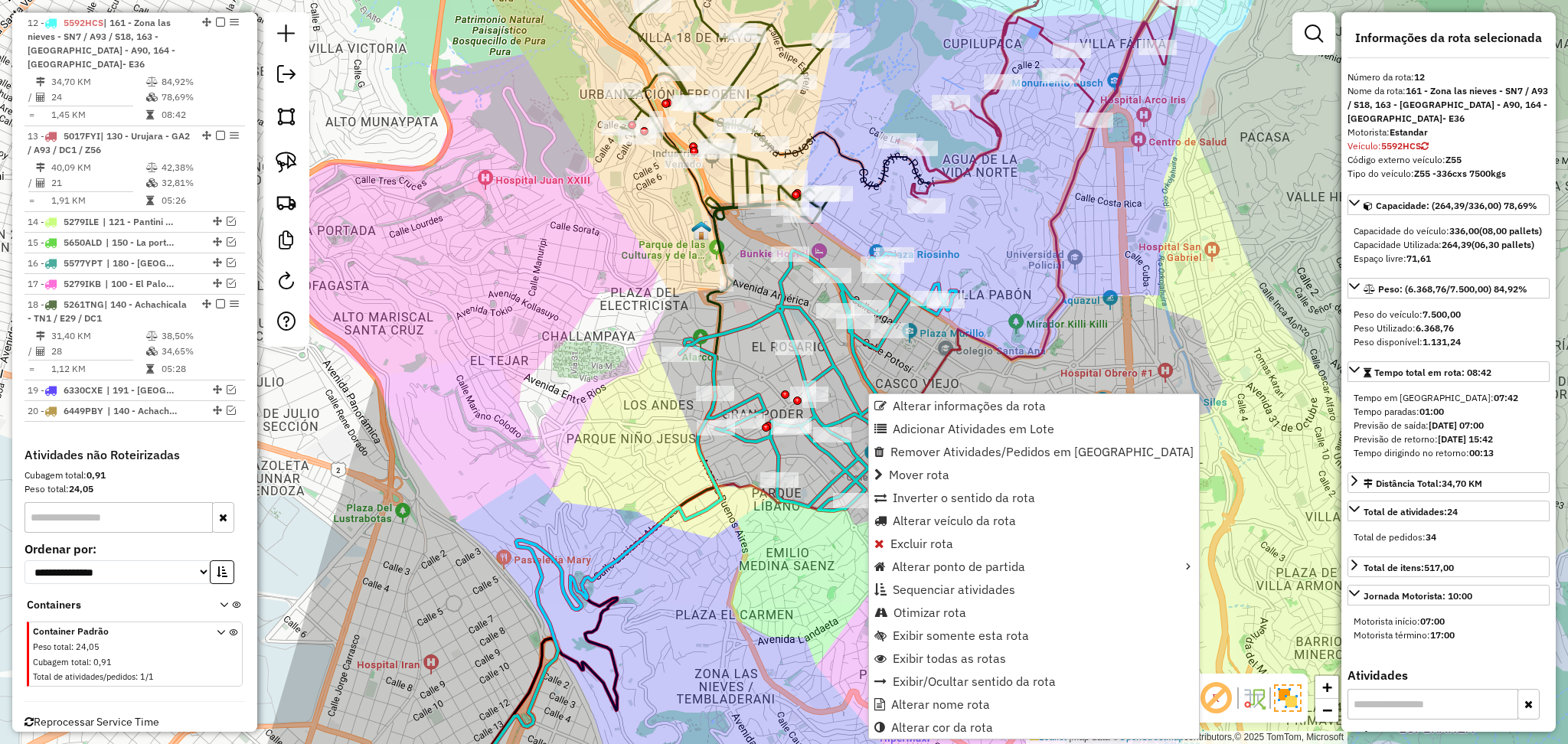
click at [1149, 288] on div "Janela de atendimento Grade de atendimento Capacidade Transportadoras Veículos …" at bounding box center [784, 372] width 1568 height 744
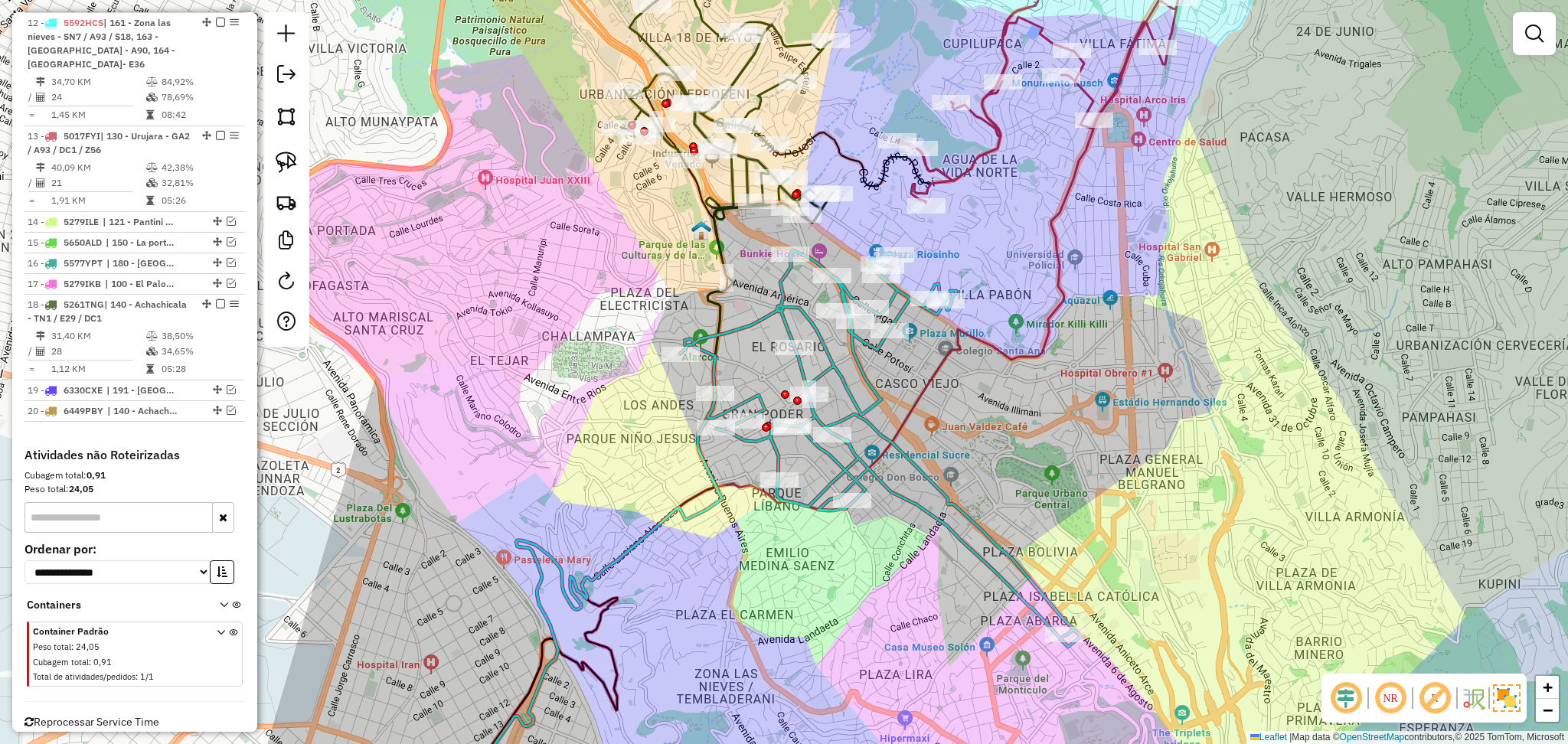
click at [754, 151] on div at bounding box center [770, 144] width 39 height 16
select select "**********"
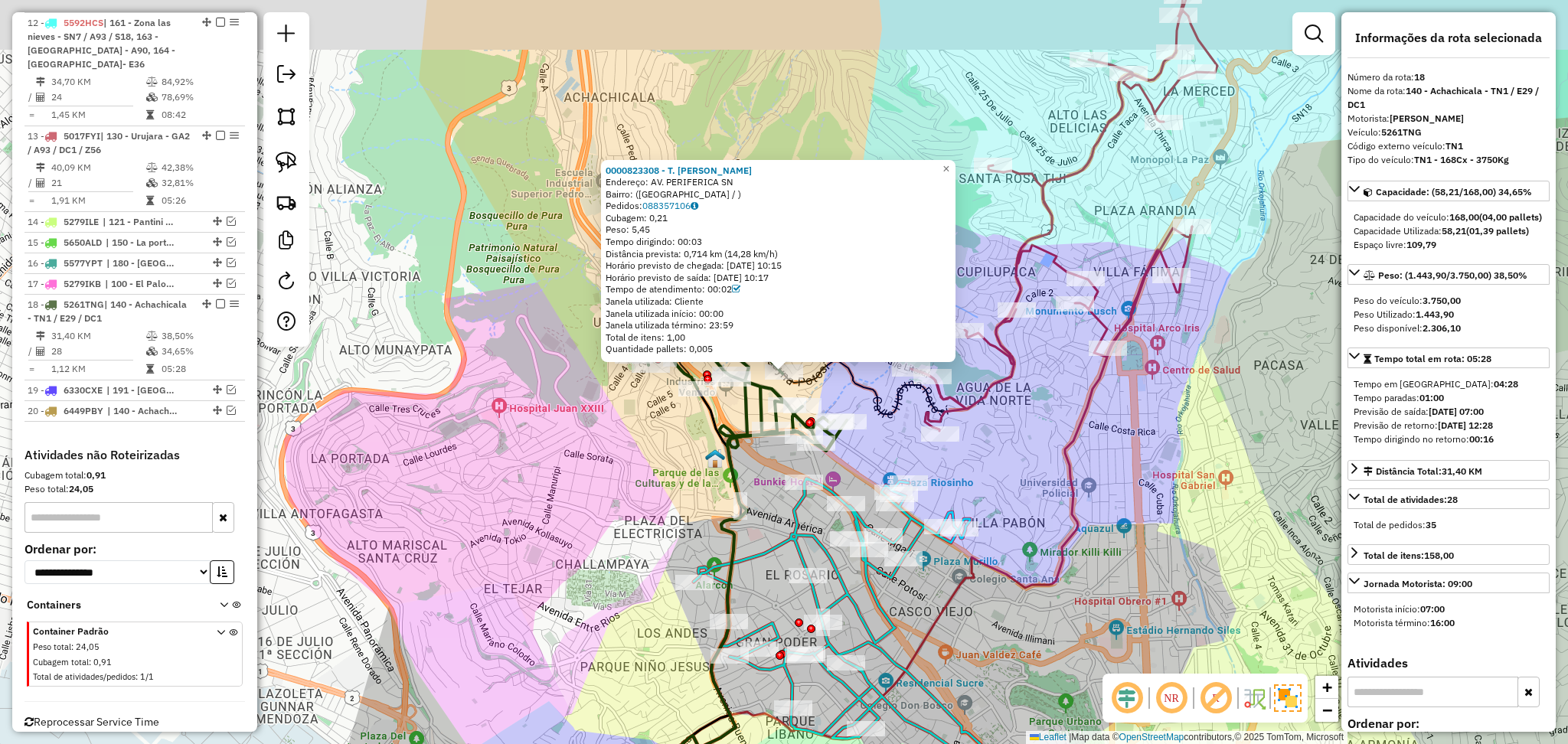
scroll to position [849, 0]
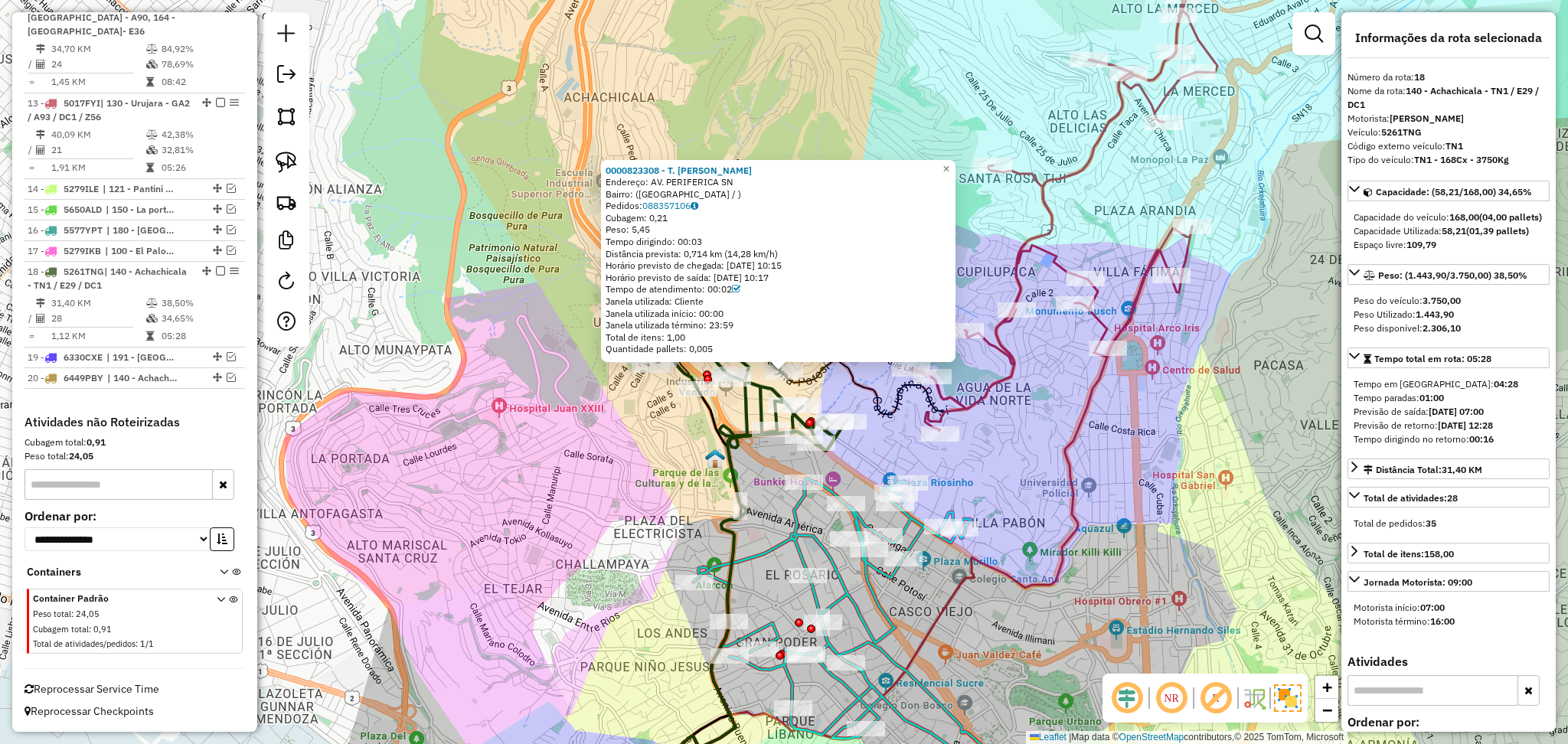
click at [1003, 373] on icon at bounding box center [1064, 178] width 307 height 506
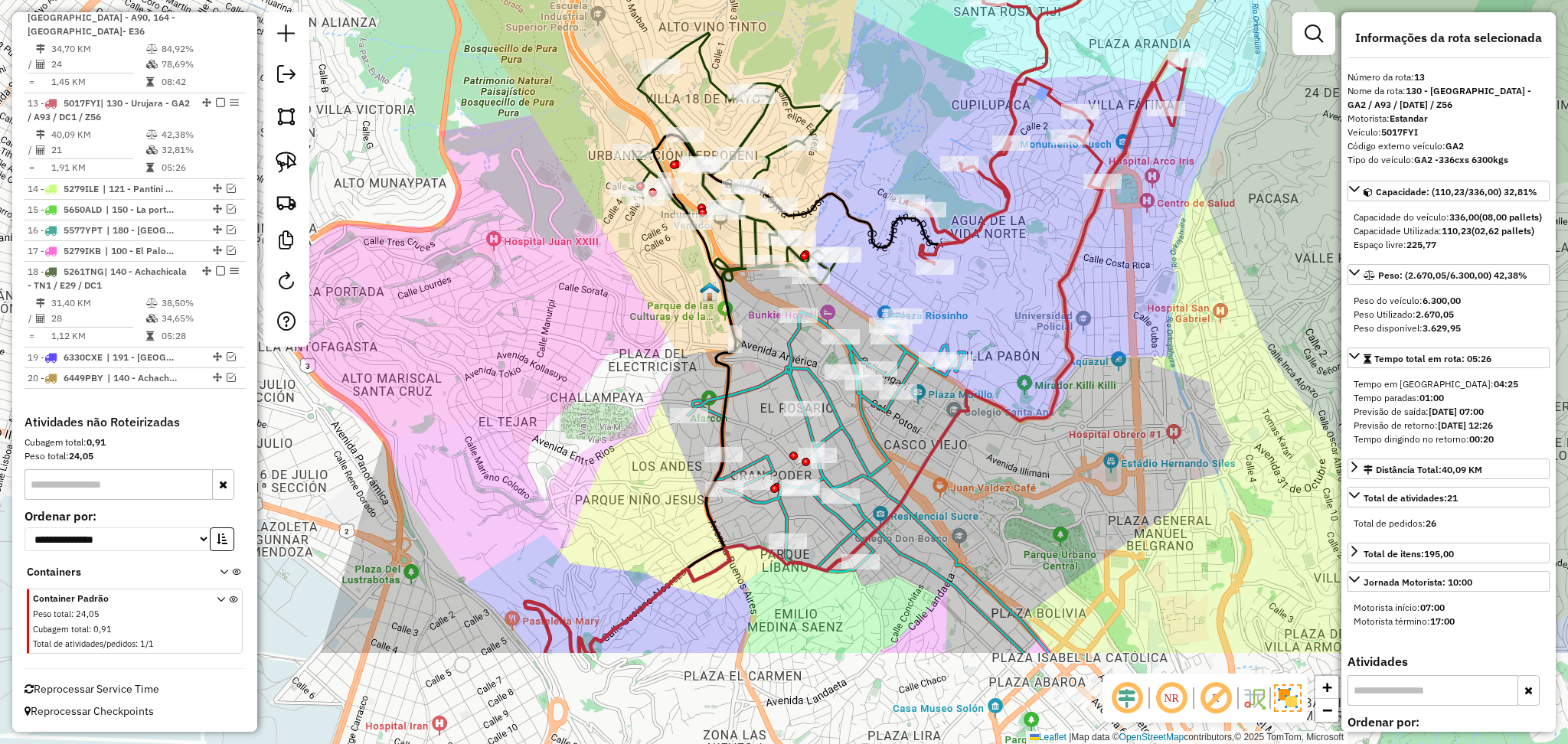
drag, startPoint x: 1026, startPoint y: 463, endPoint x: 1021, endPoint y: 274, distance: 189.1
click at [1021, 274] on div "Janela de atendimento Grade de atendimento Capacidade Transportadoras Veículos …" at bounding box center [784, 372] width 1568 height 744
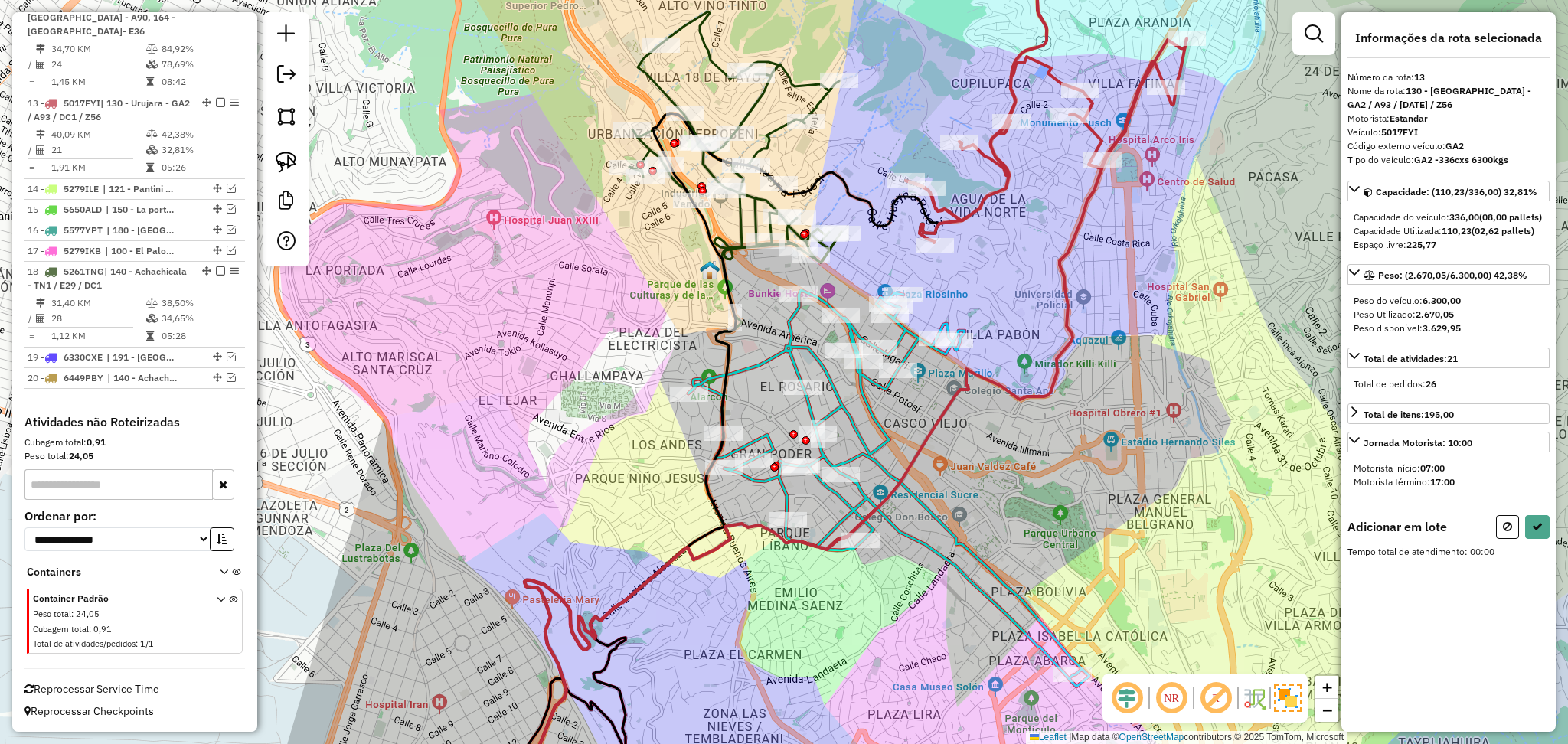
click at [872, 416] on icon at bounding box center [889, 488] width 401 height 396
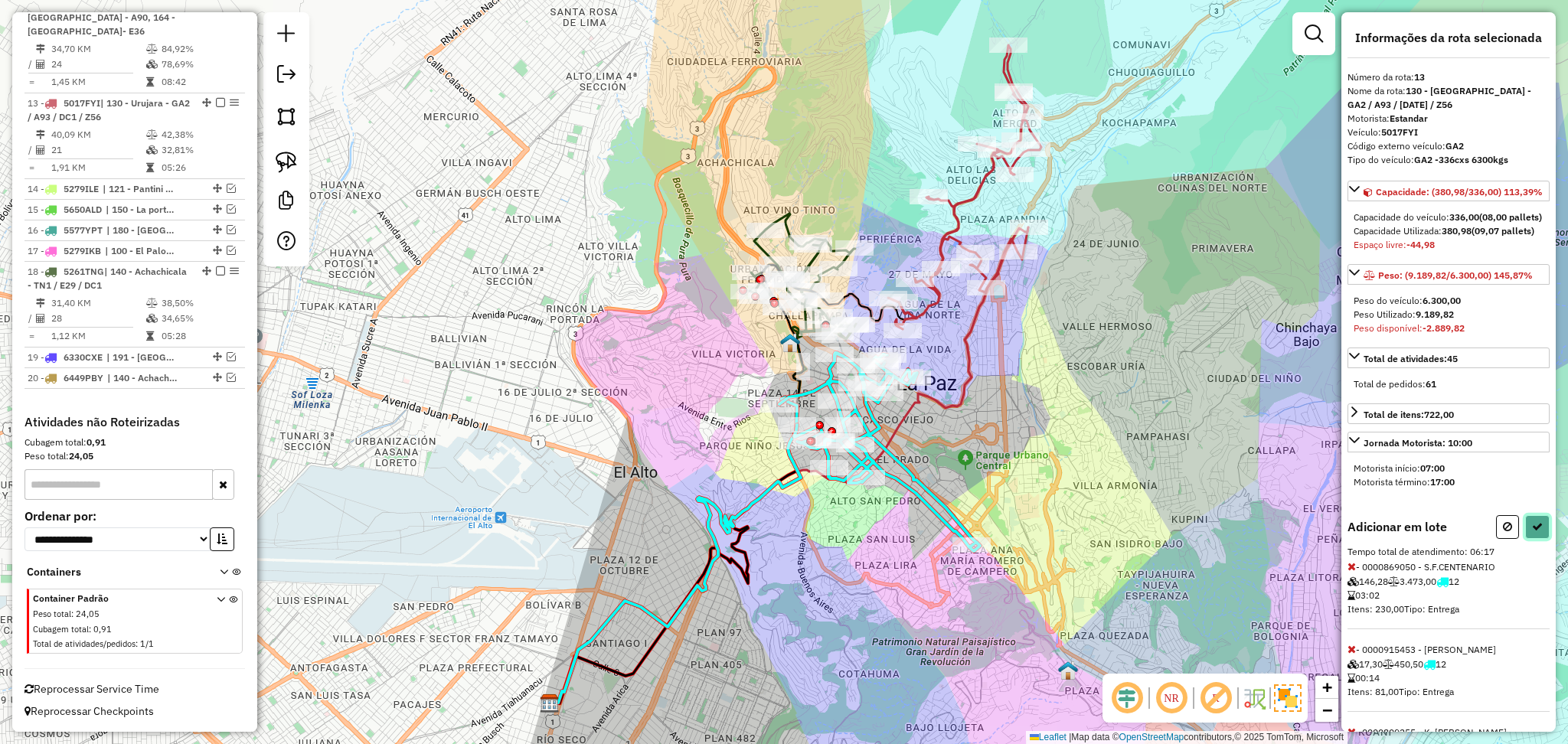
click at [1525, 539] on button at bounding box center [1538, 527] width 25 height 24
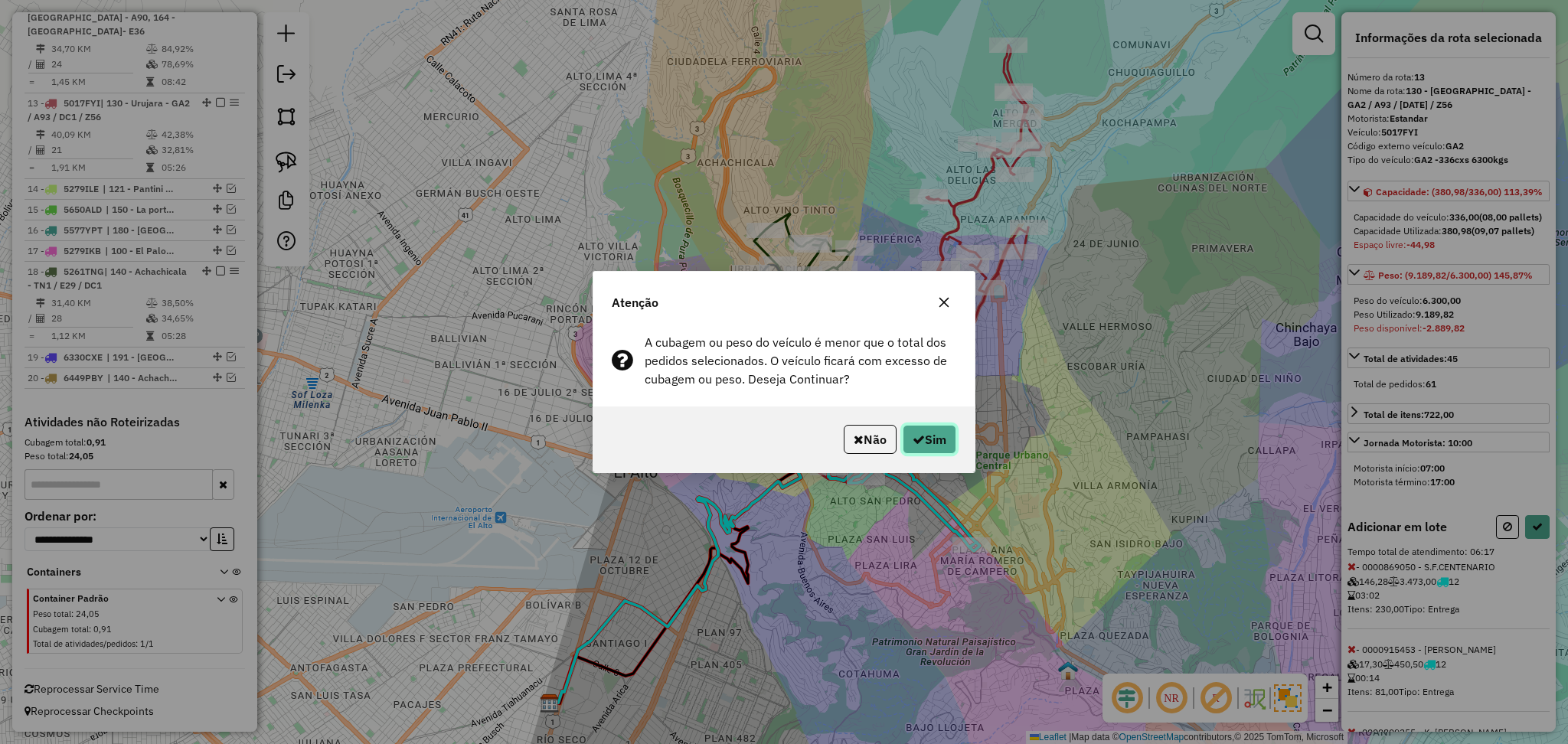
click at [921, 438] on button "Sim" at bounding box center [929, 439] width 53 height 29
select select "**********"
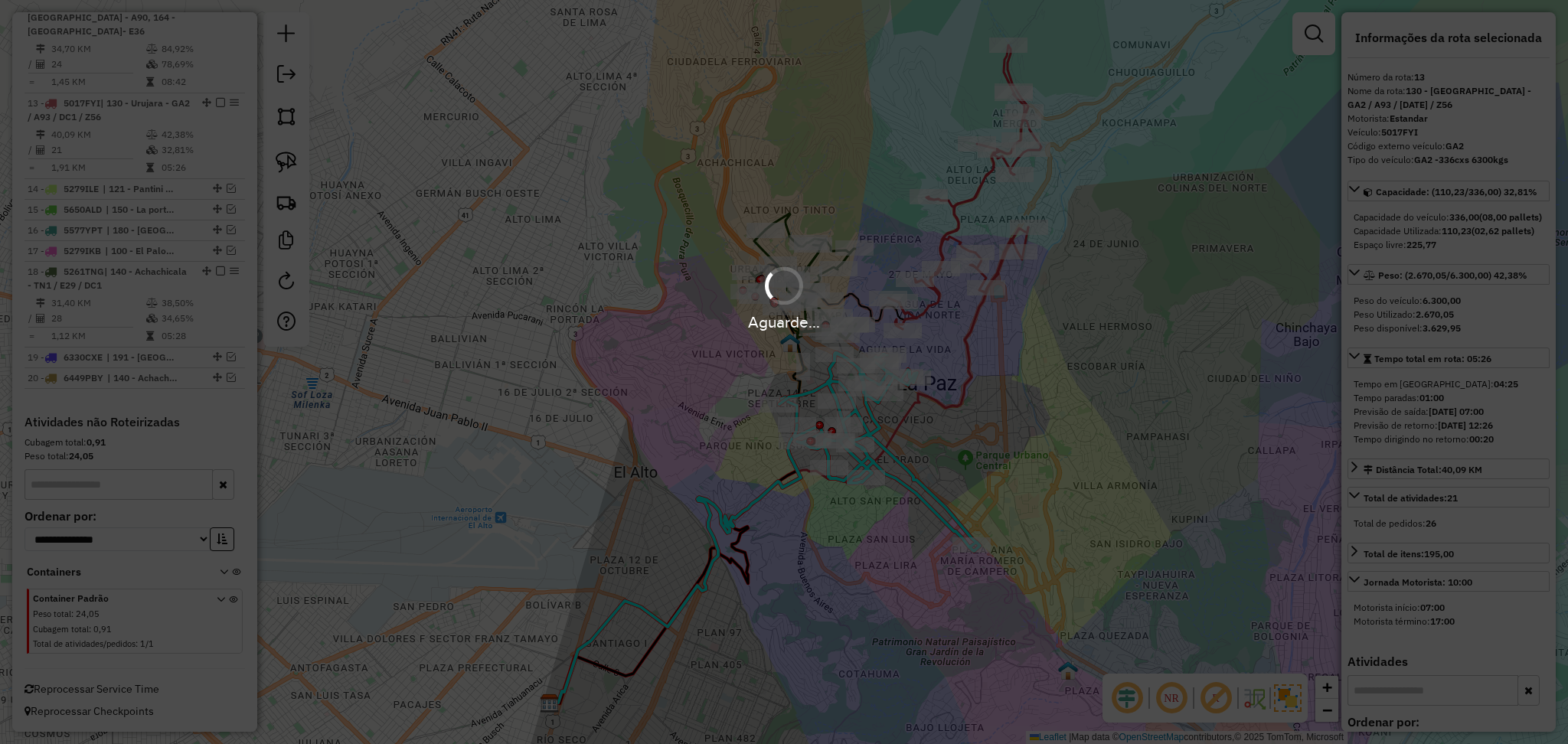
scroll to position [736, 0]
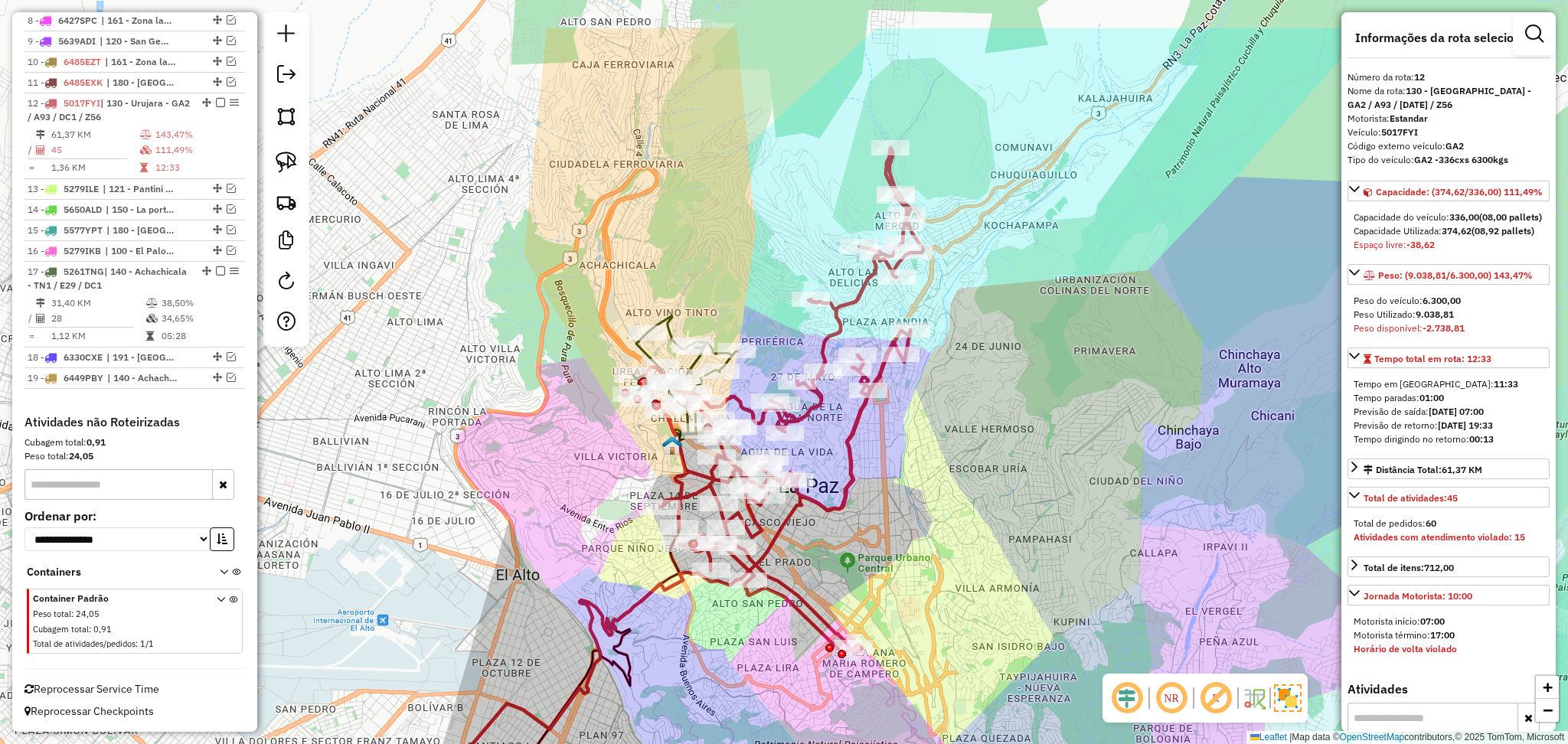
drag, startPoint x: 949, startPoint y: 364, endPoint x: 831, endPoint y: 467, distance: 156.6
click at [831, 467] on div "Janela de atendimento Grade de atendimento Capacidade Transportadoras Veículos …" at bounding box center [784, 372] width 1568 height 744
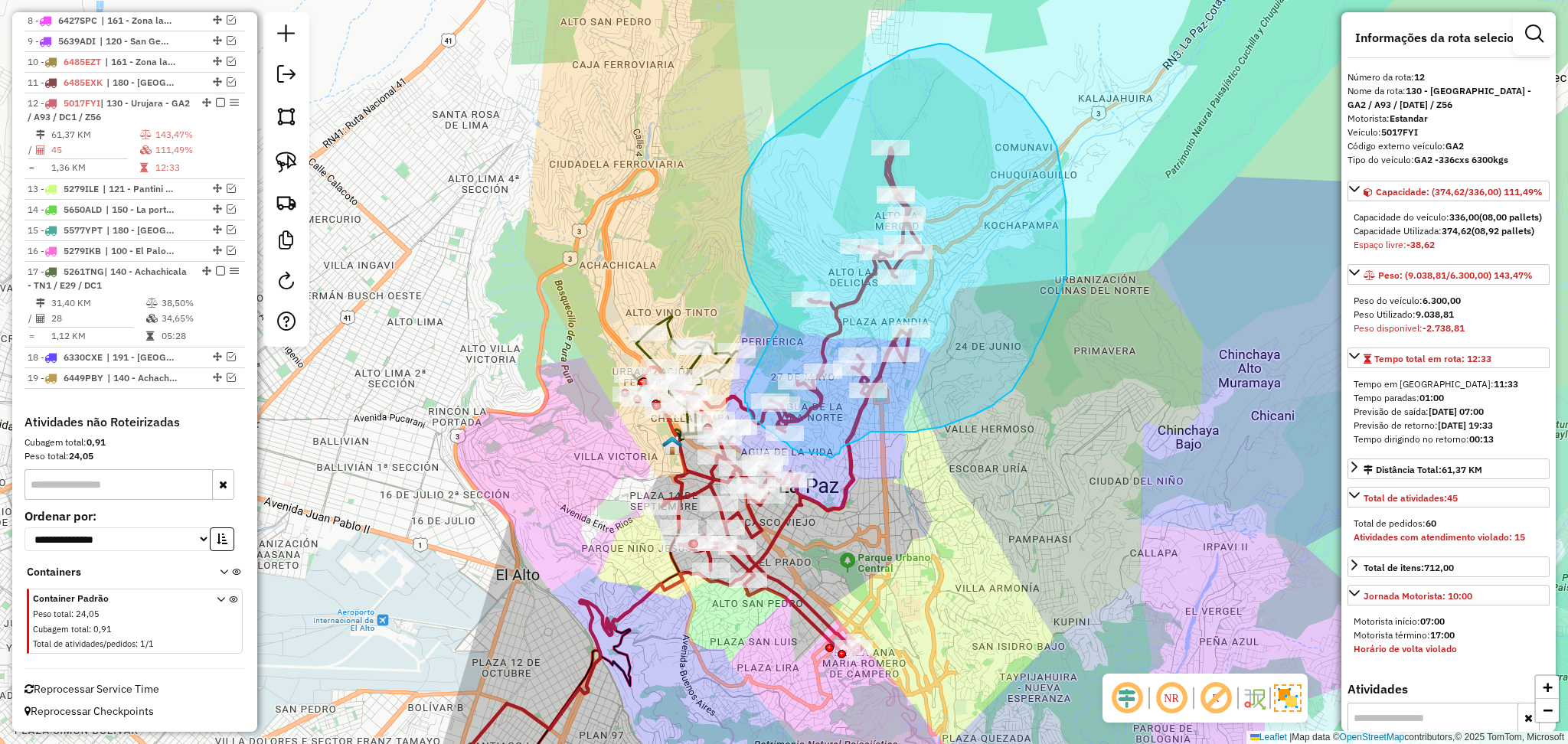
drag, startPoint x: 772, startPoint y: 317, endPoint x: 746, endPoint y: 387, distance: 74.7
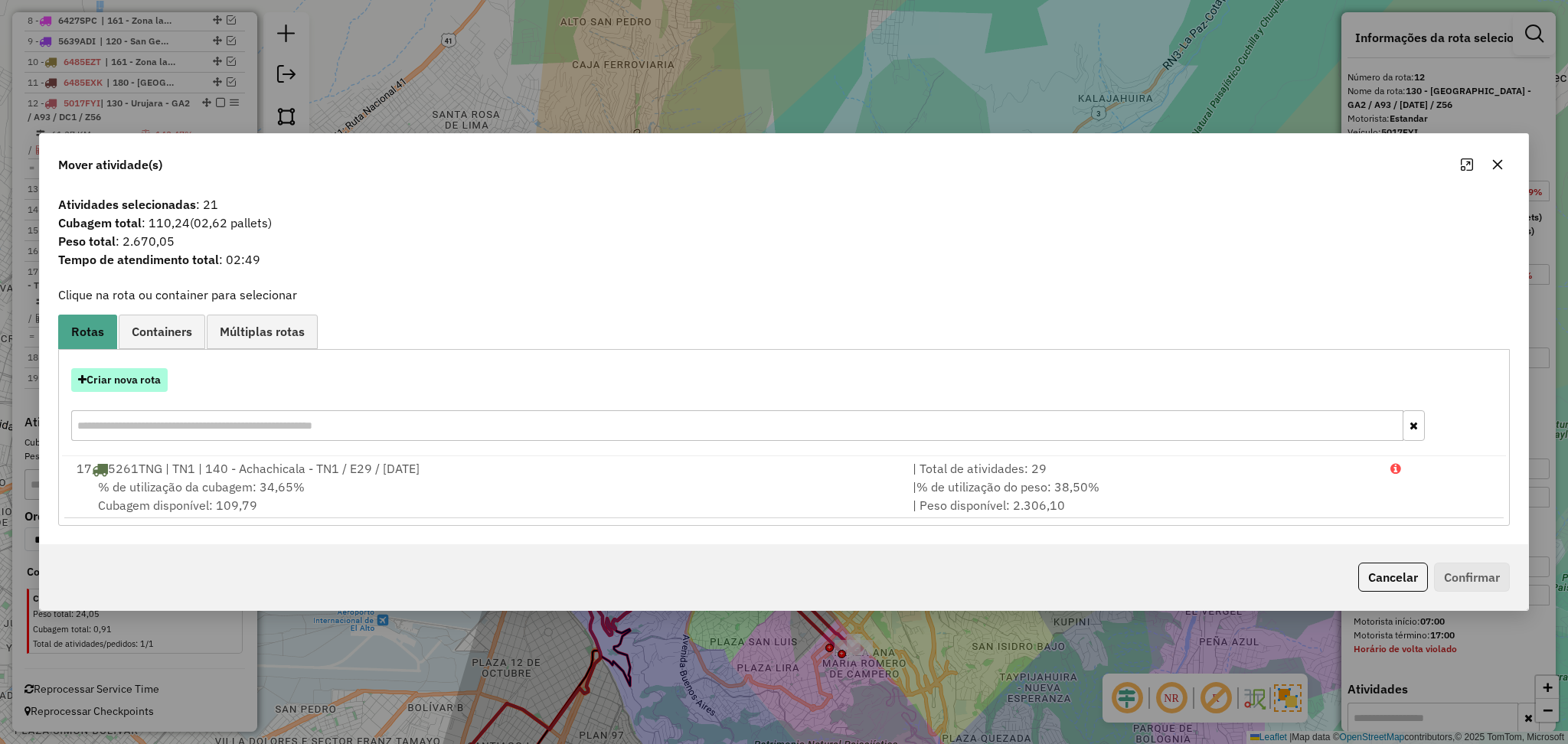
click at [148, 377] on button "Criar nova rota" at bounding box center [119, 380] width 96 height 24
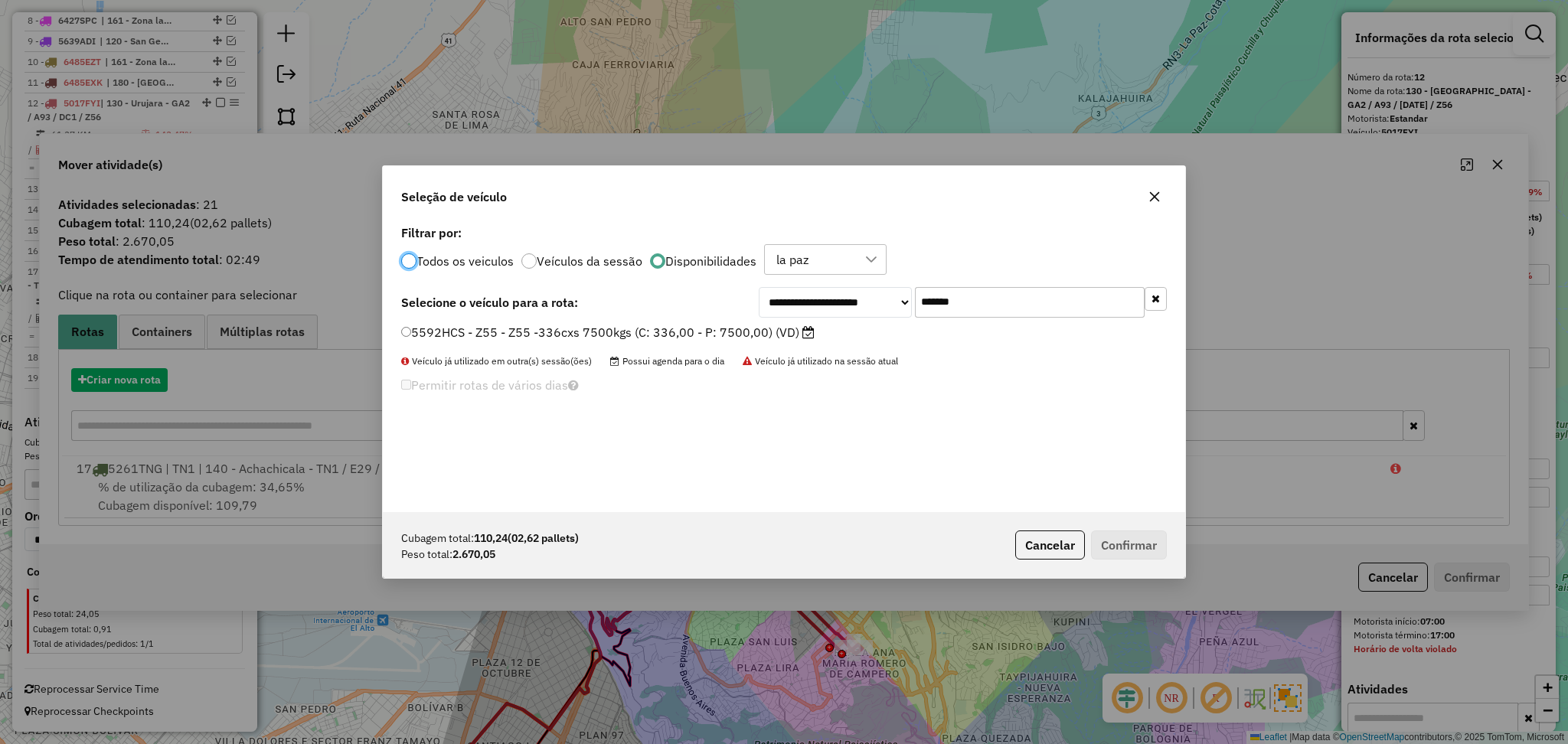
scroll to position [7, 5]
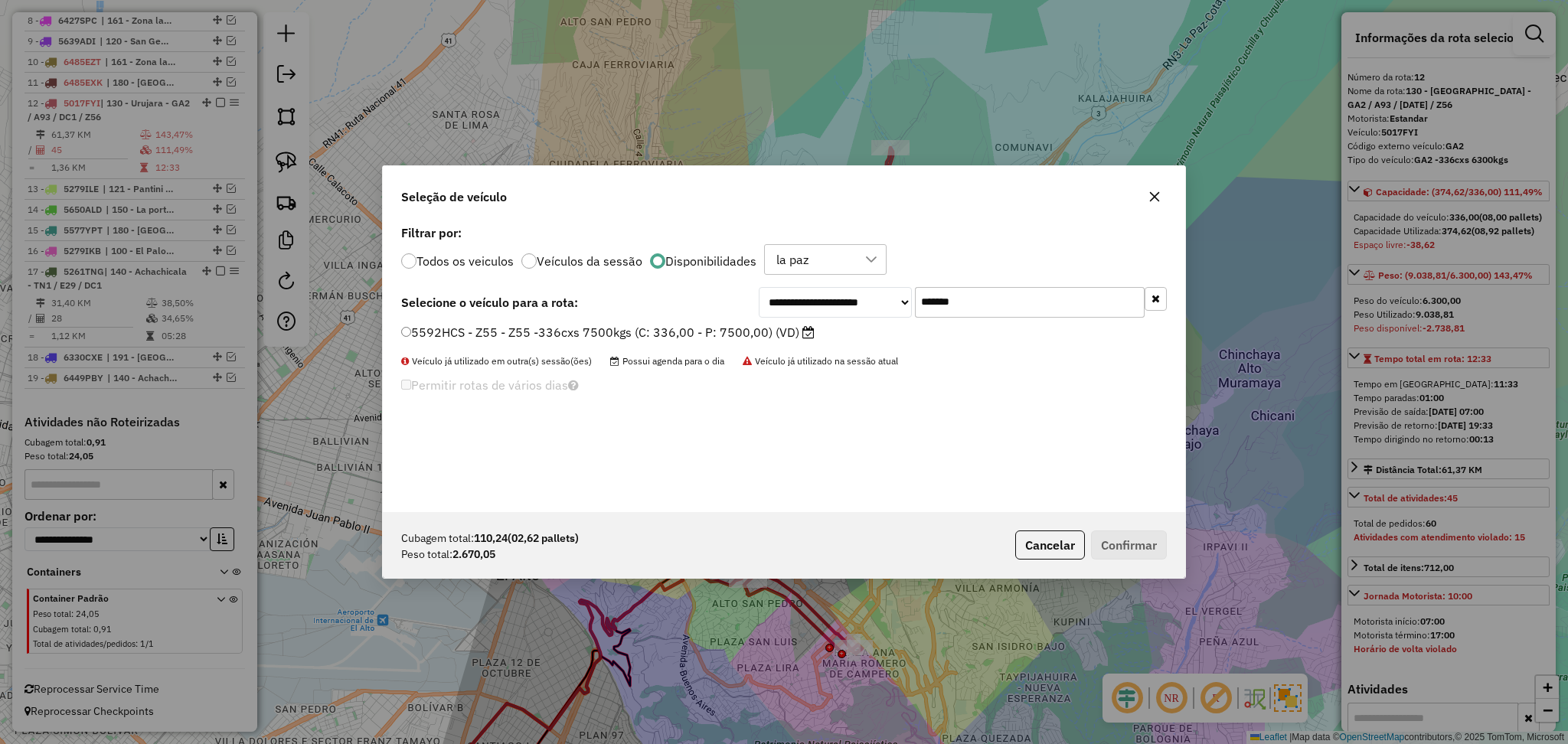
drag, startPoint x: 982, startPoint y: 309, endPoint x: 884, endPoint y: 304, distance: 98.1
click at [884, 304] on div "**********" at bounding box center [963, 302] width 408 height 30
drag, startPoint x: 755, startPoint y: 336, endPoint x: 775, endPoint y: 331, distance: 20.6
click at [754, 336] on label "5592HCS - Z55 - Z55 -336cxs 7500kgs (C: 336,00 - P: 7500,00) (VD)" at bounding box center [608, 332] width 414 height 18
click at [1149, 542] on button "Confirmar" at bounding box center [1129, 544] width 76 height 29
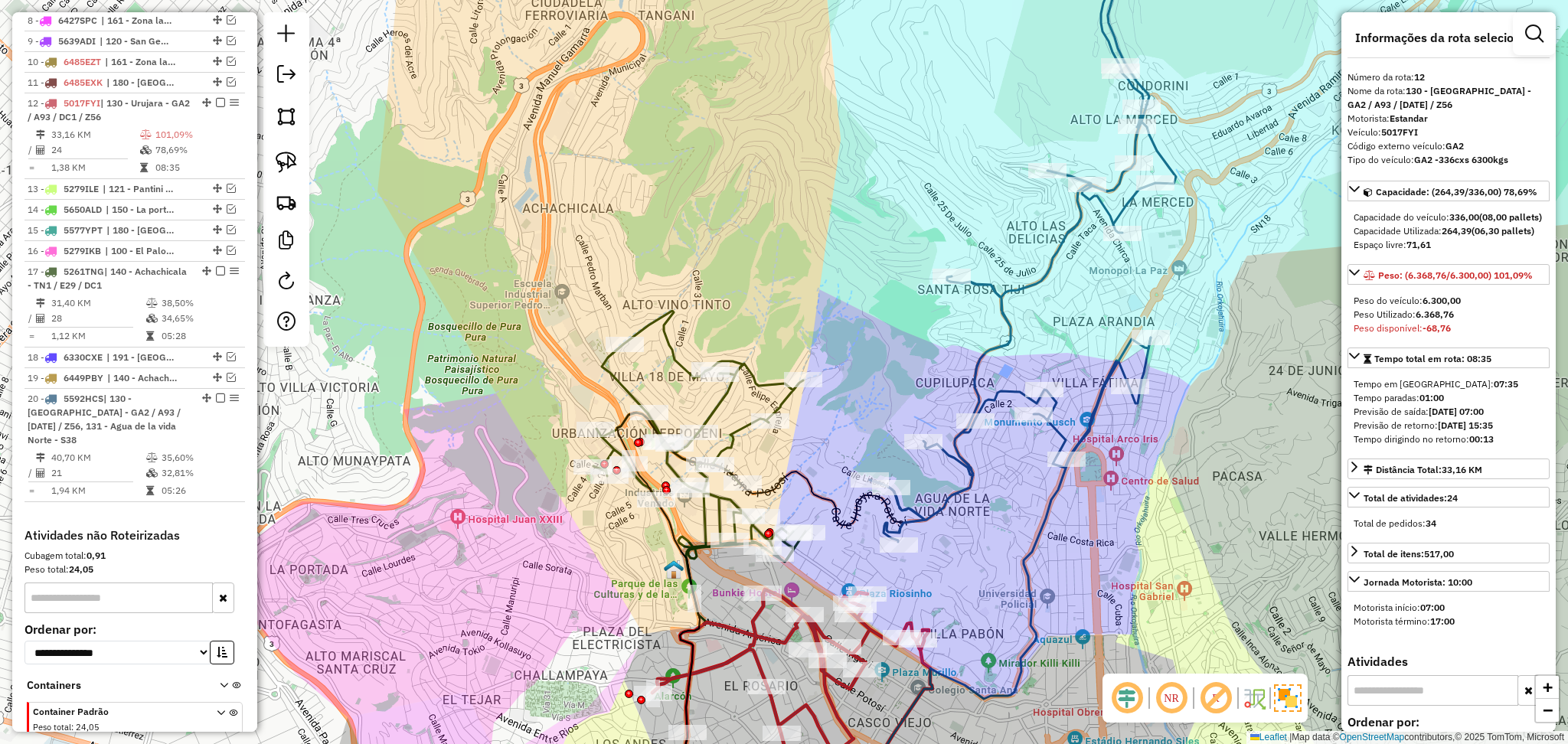
click at [664, 319] on icon at bounding box center [700, 436] width 212 height 251
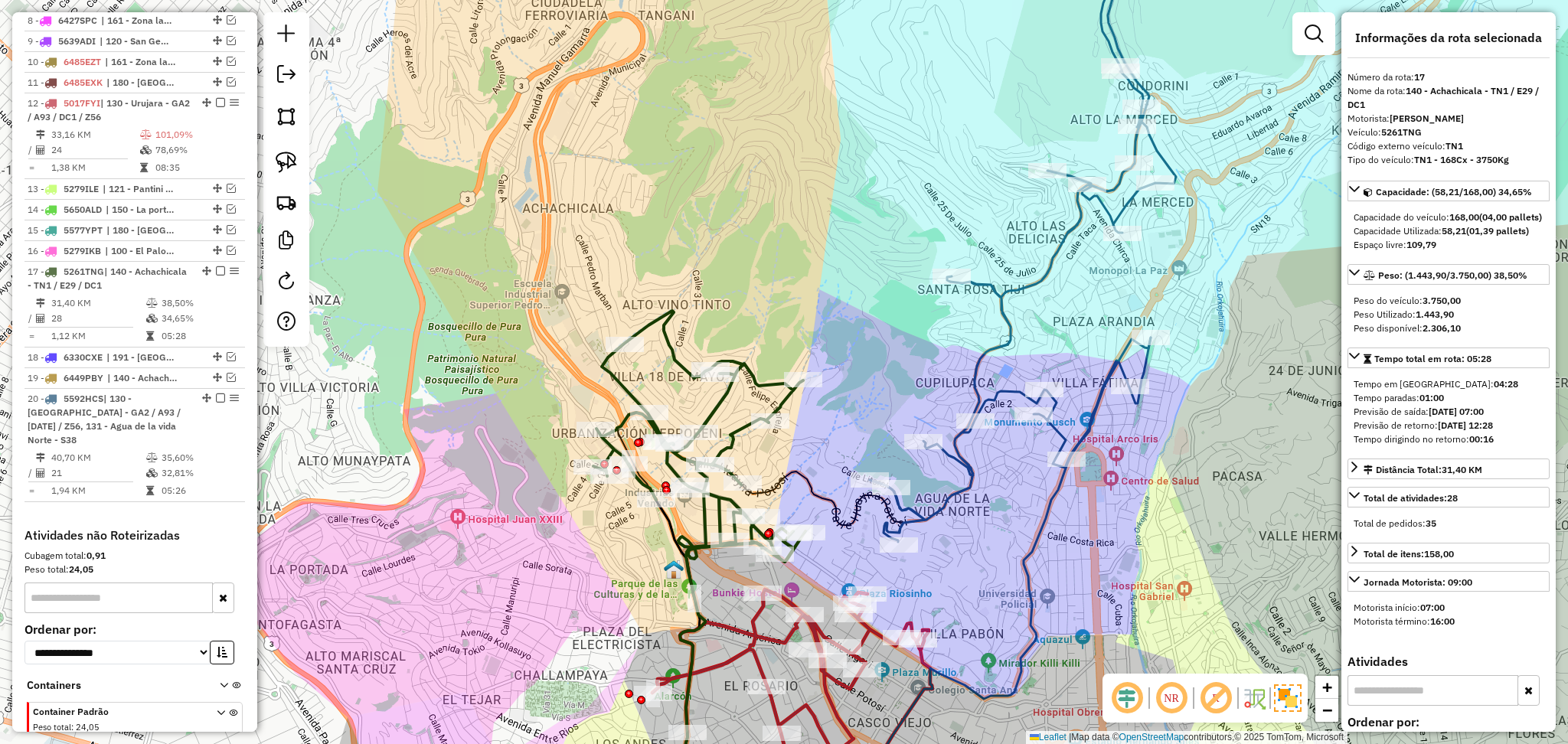
scroll to position [835, 0]
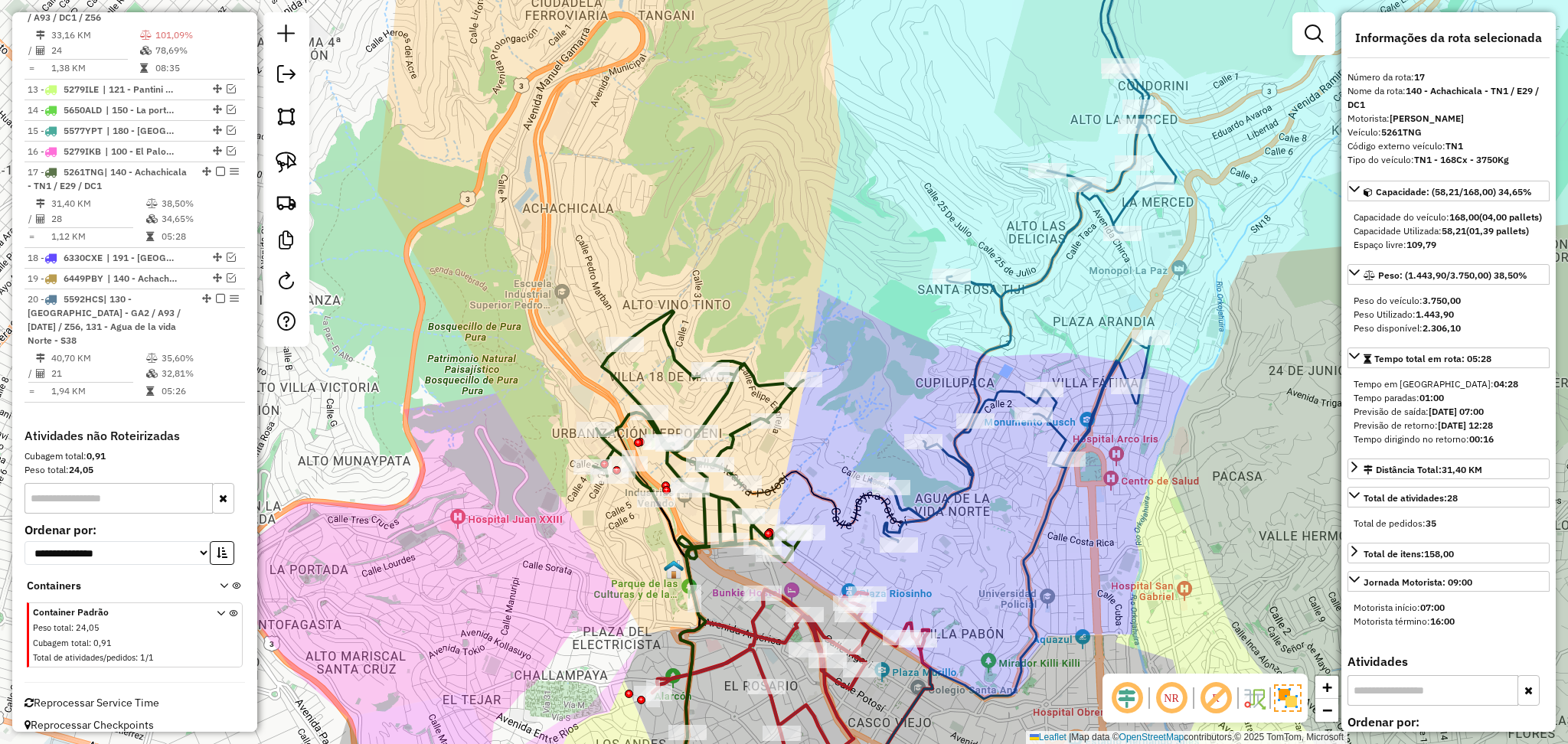
click at [747, 377] on icon at bounding box center [700, 436] width 212 height 251
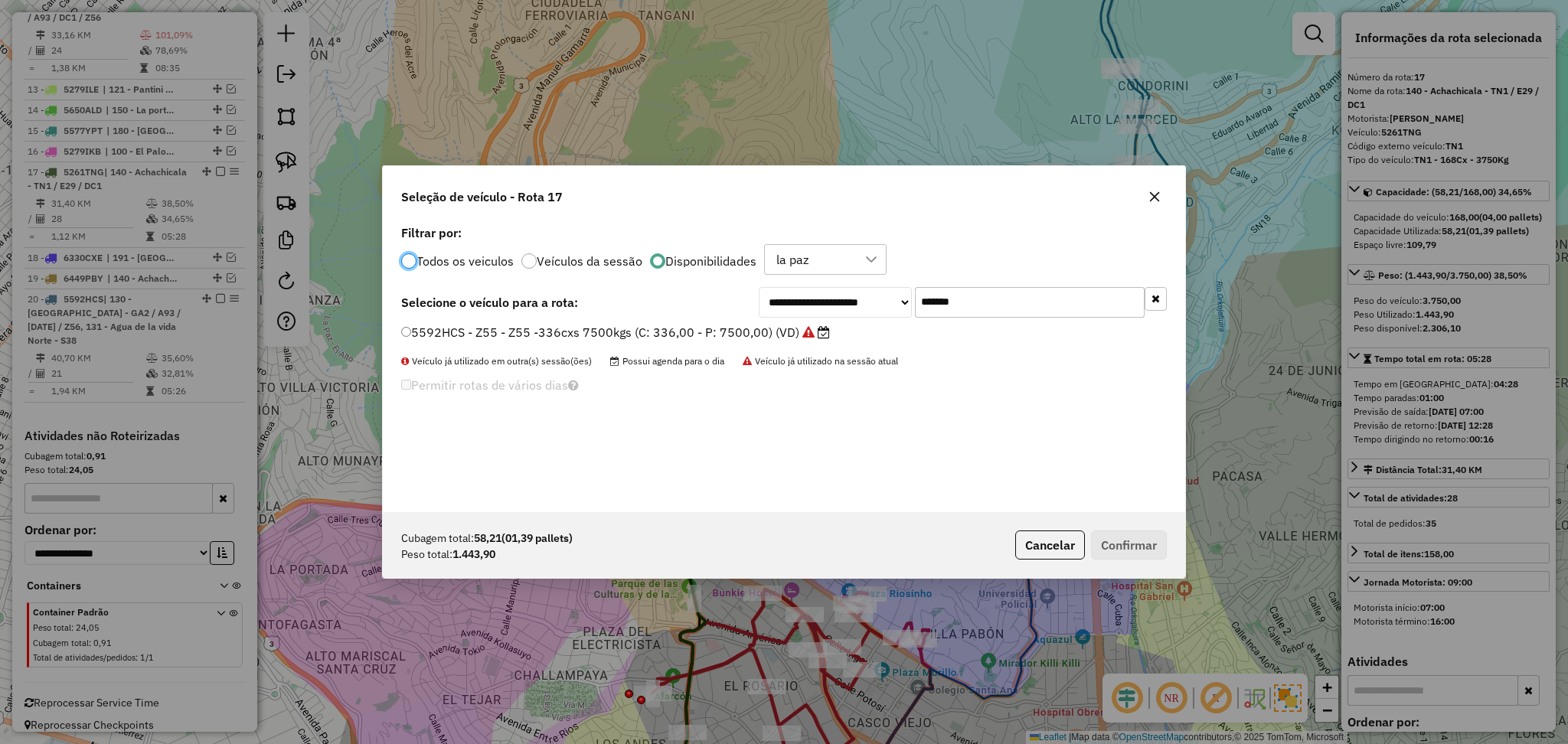
scroll to position [7, 5]
click at [888, 281] on div "**********" at bounding box center [784, 367] width 803 height 291
paste input "text"
type input "***"
click at [756, 329] on label "6454YAS - UN4 - UN4 x 63cxs x 1500kg (C: 63,00 - P: 1500,00) (VD)" at bounding box center [613, 332] width 423 height 18
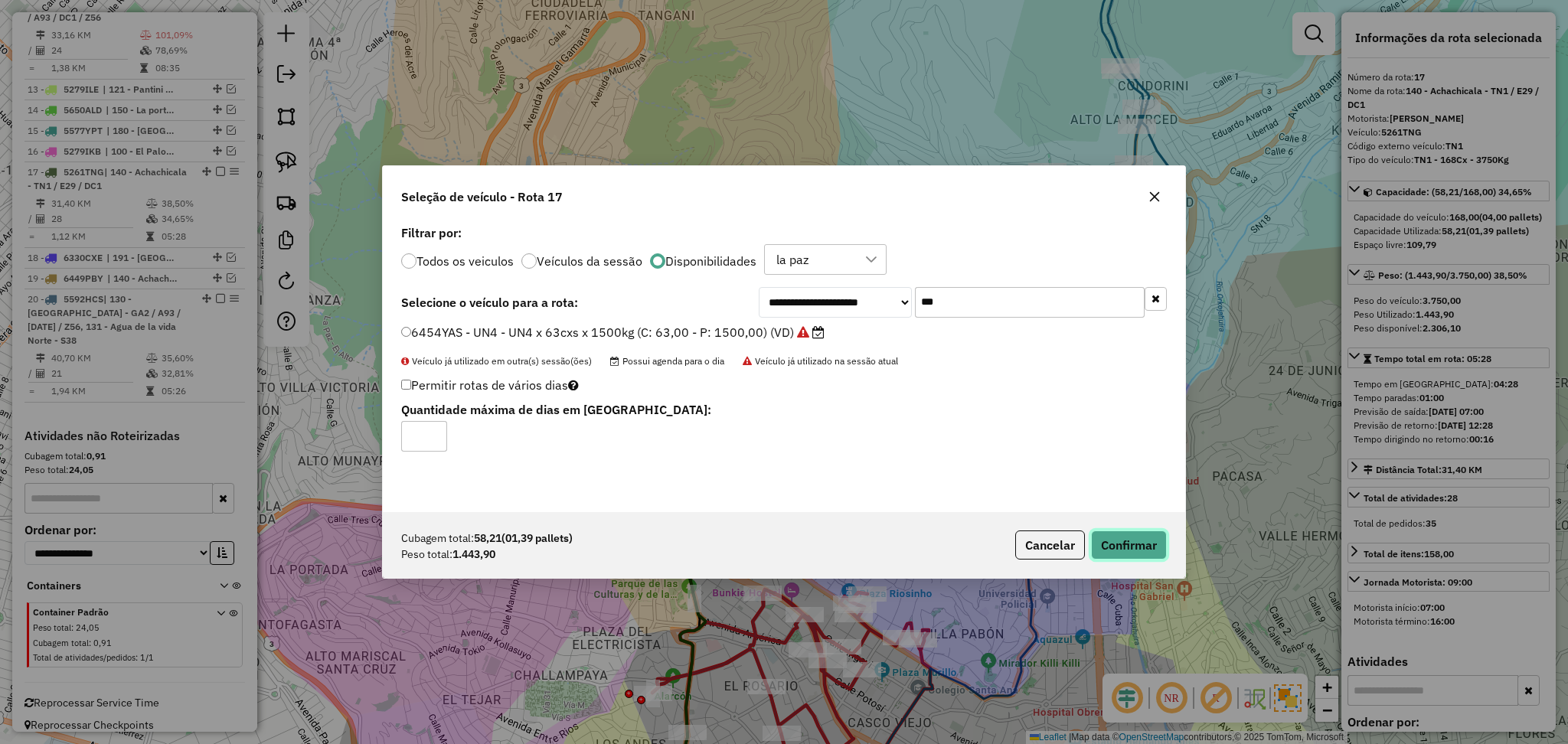
click at [1112, 548] on button "Confirmar" at bounding box center [1129, 544] width 76 height 29
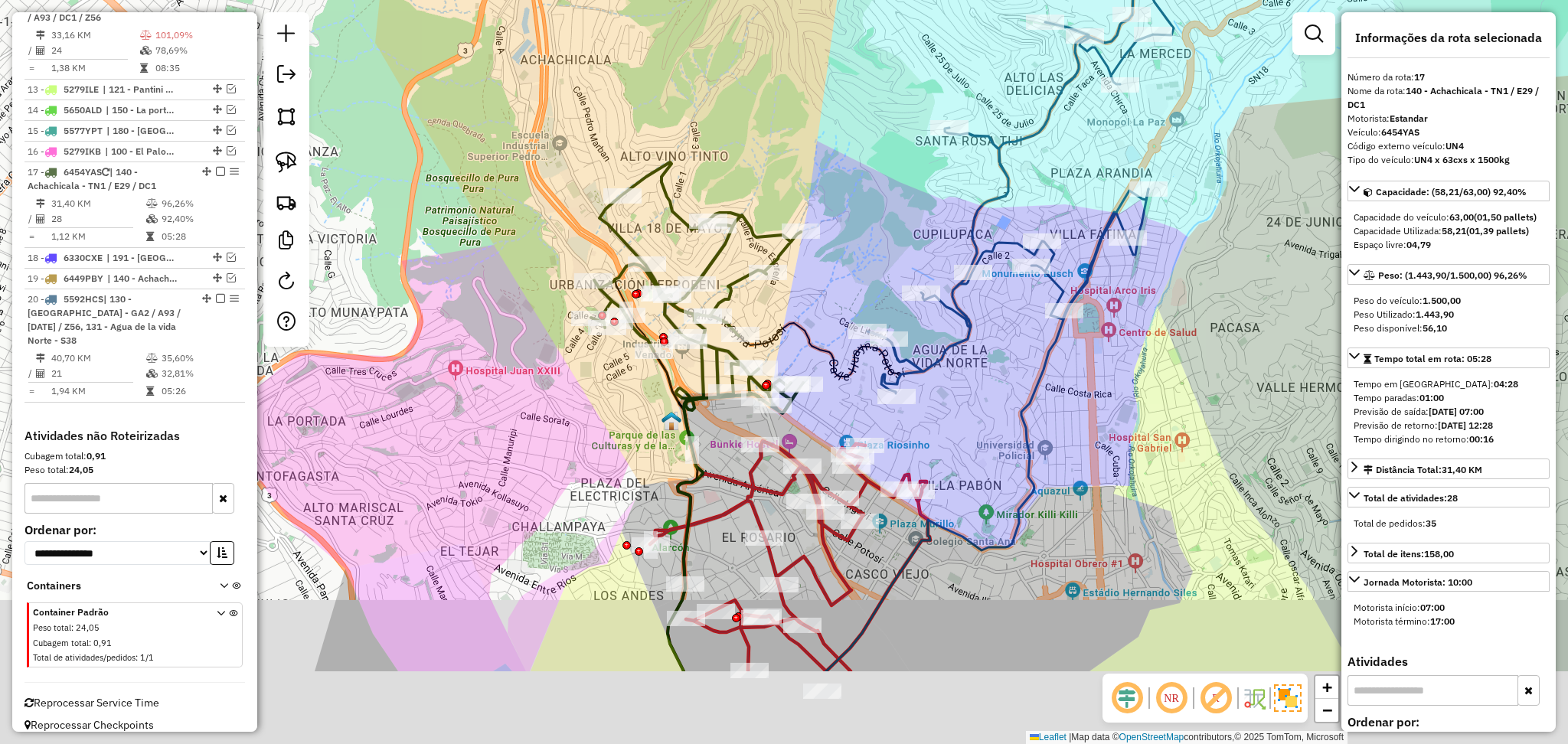
drag, startPoint x: 995, startPoint y: 569, endPoint x: 992, endPoint y: 395, distance: 174.0
click at [992, 395] on div "Janela de atendimento Grade de atendimento Capacidade Transportadoras Veículos …" at bounding box center [784, 372] width 1568 height 744
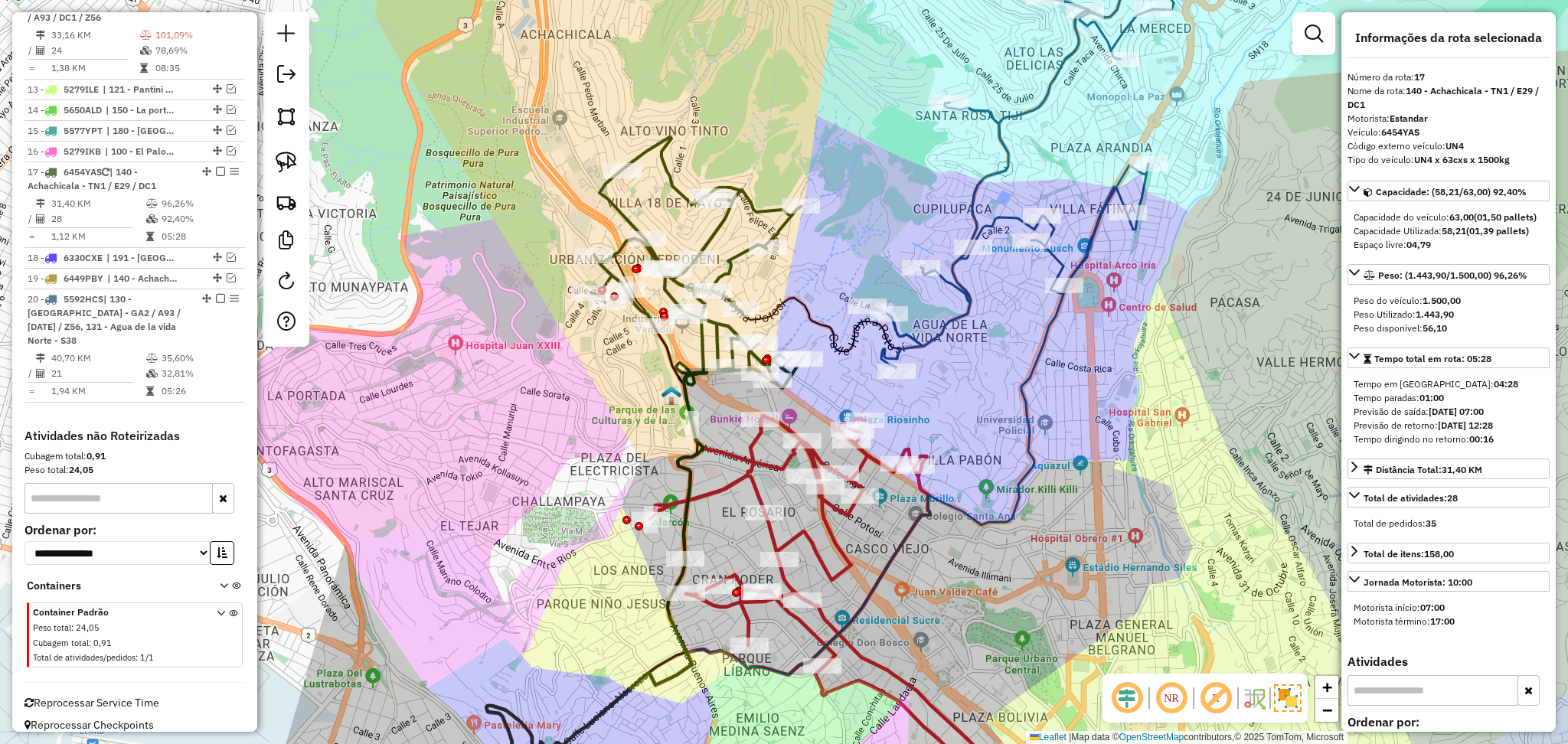
click at [861, 518] on div "Janela de atendimento Grade de atendimento Capacidade Transportadoras Veículos …" at bounding box center [784, 372] width 1568 height 744
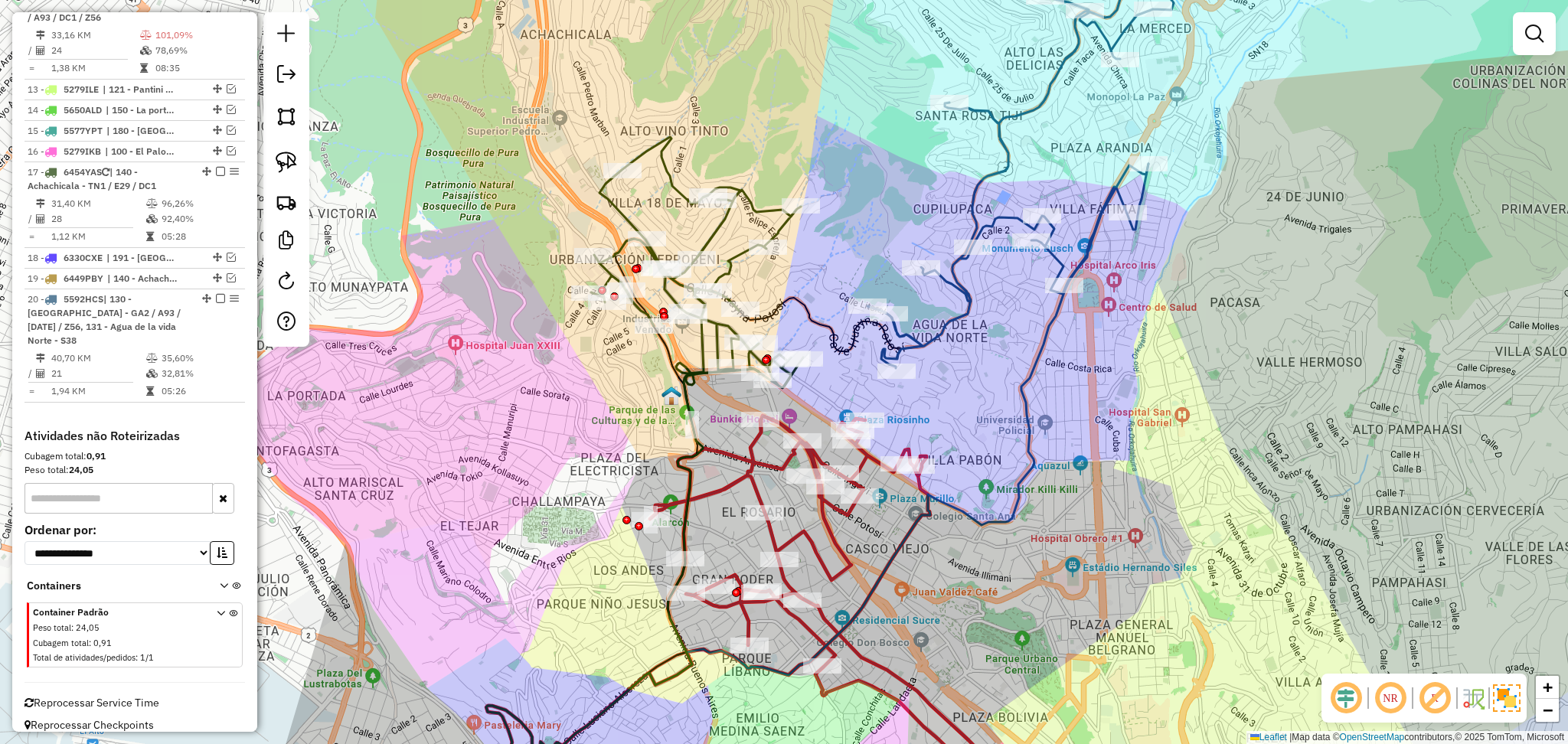
click at [830, 504] on icon at bounding box center [851, 614] width 401 height 396
select select "**********"
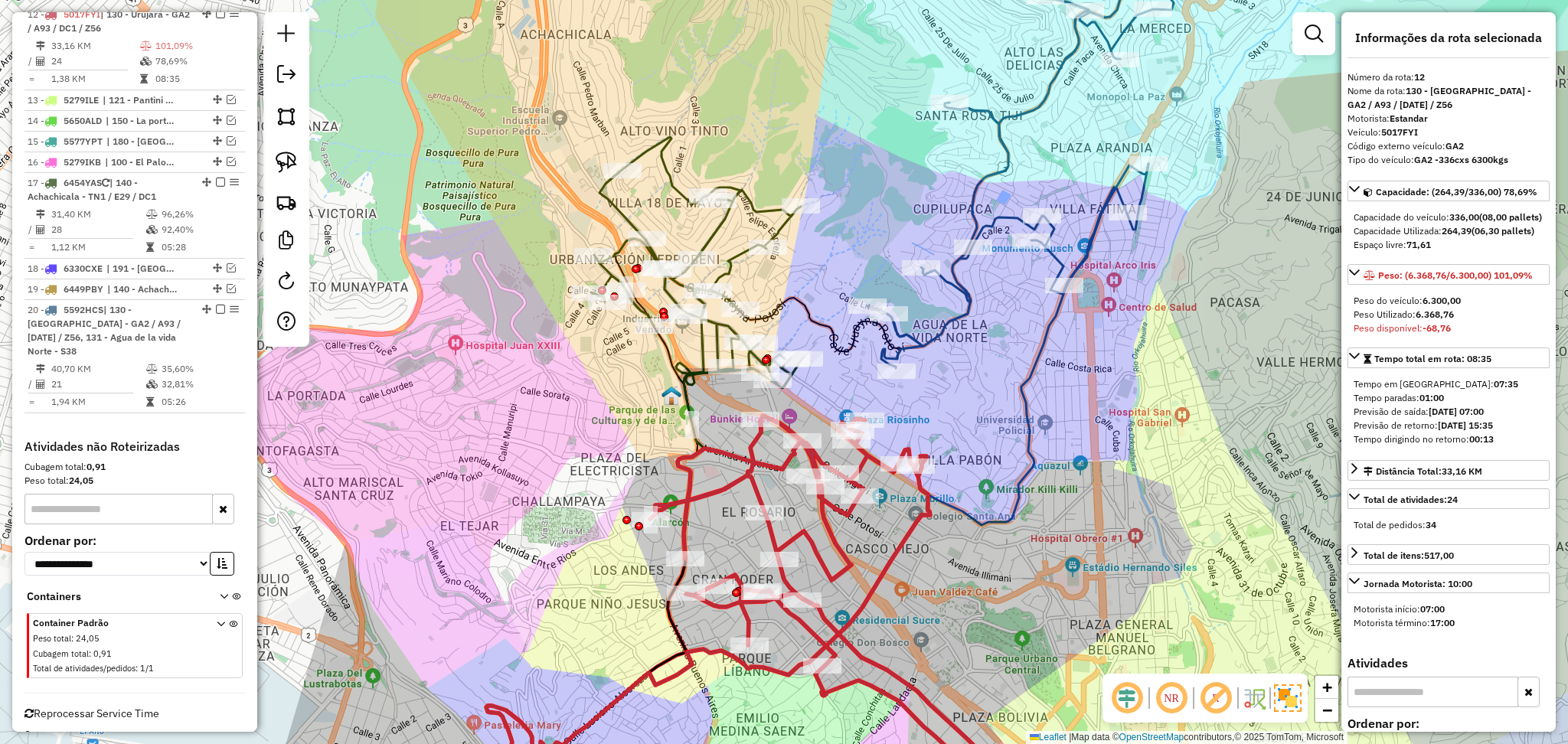
scroll to position [816, 0]
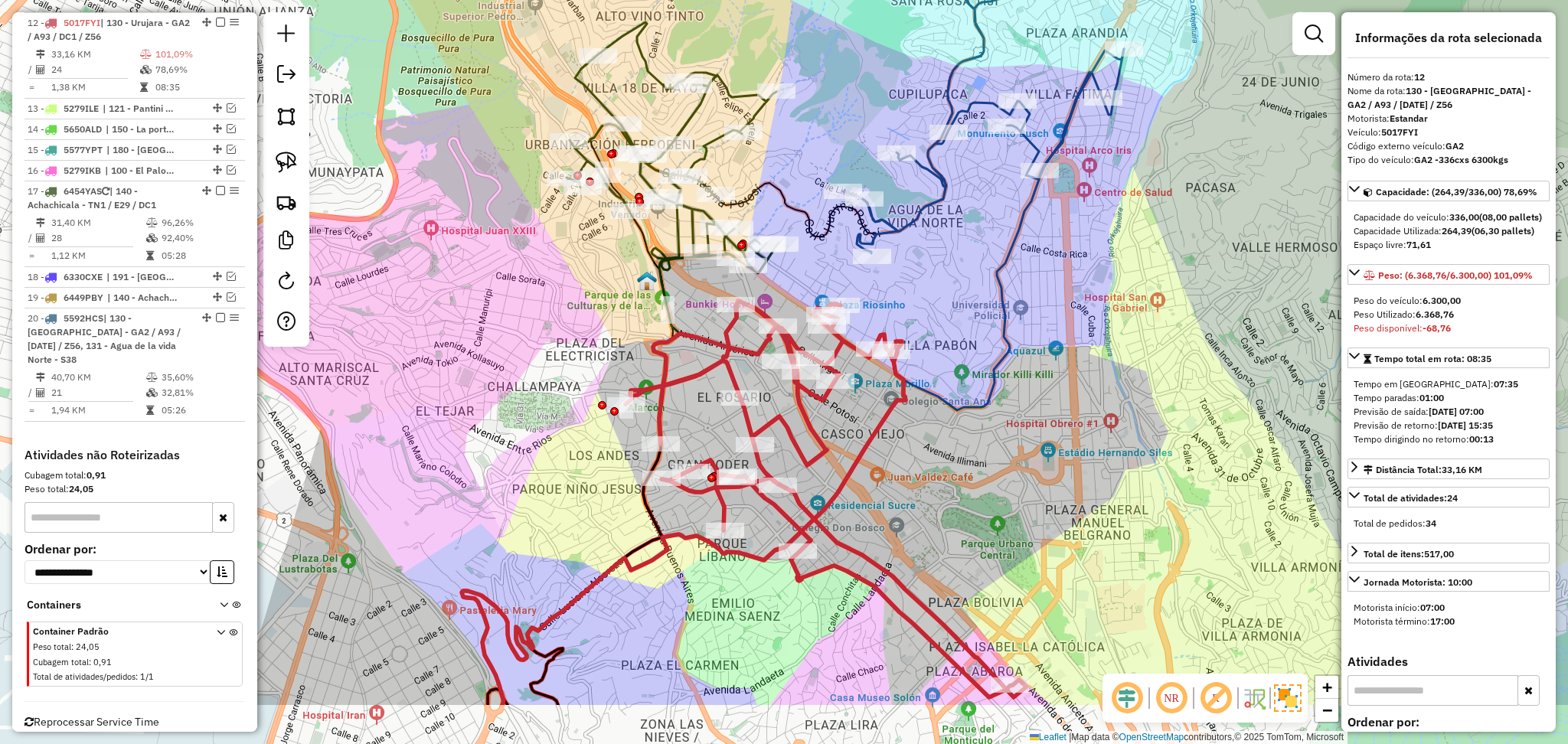
drag, startPoint x: 1050, startPoint y: 529, endPoint x: 1025, endPoint y: 414, distance: 117.7
click at [1025, 414] on div "Janela de atendimento Grade de atendimento Capacidade Transportadoras Veículos …" at bounding box center [784, 372] width 1568 height 744
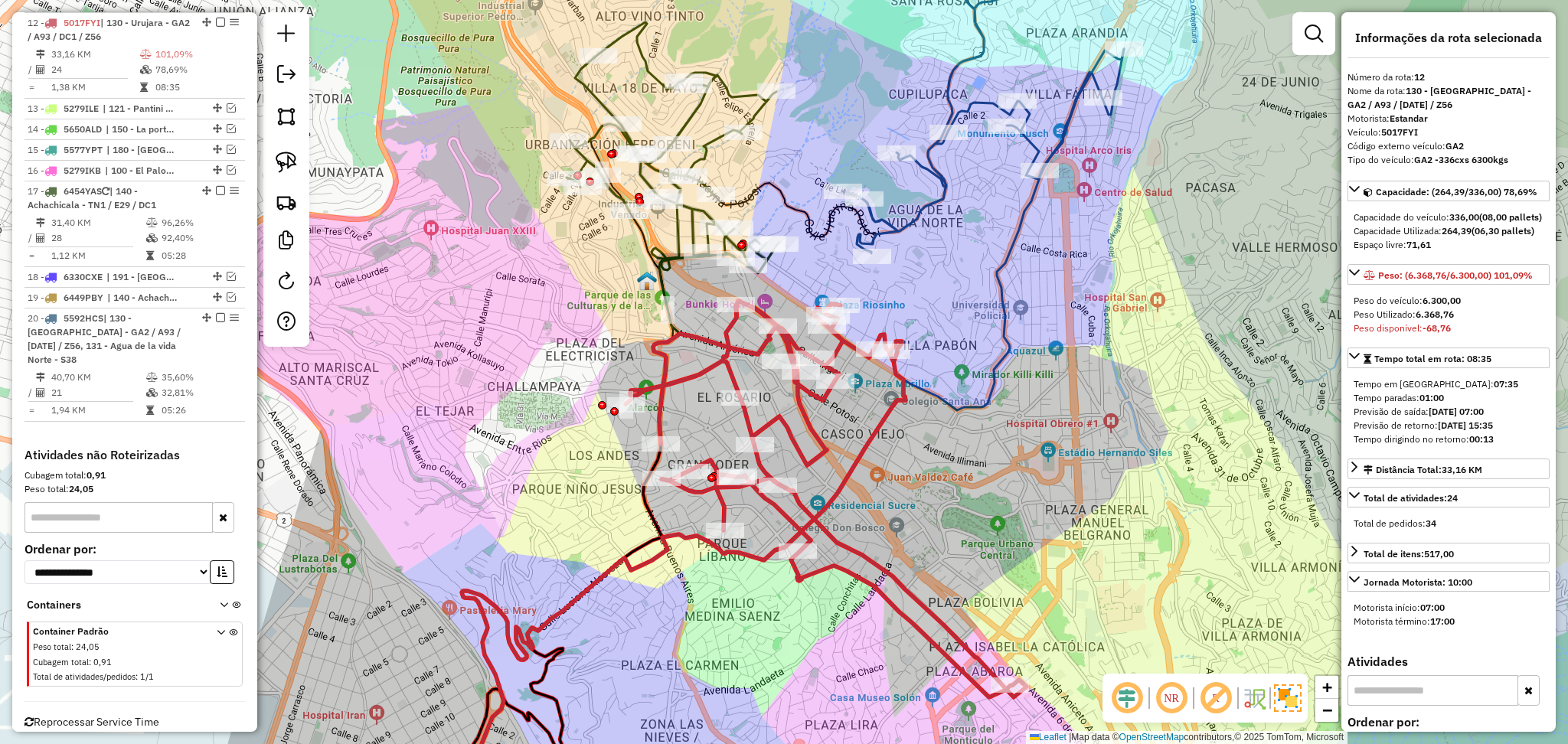
click at [688, 225] on icon at bounding box center [673, 147] width 212 height 251
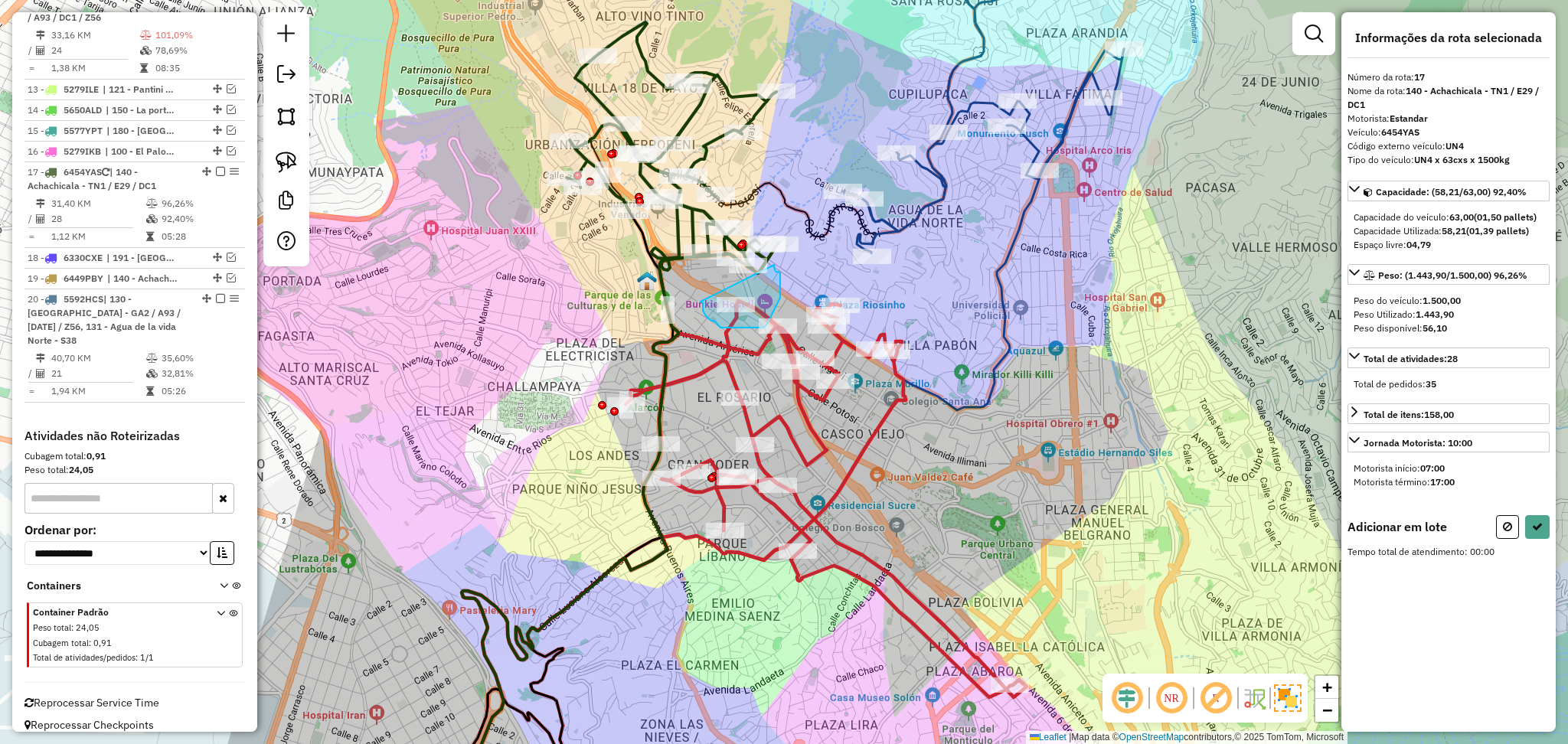
drag, startPoint x: 701, startPoint y: 302, endPoint x: 770, endPoint y: 262, distance: 79.8
drag, startPoint x: 1512, startPoint y: 527, endPoint x: 1372, endPoint y: 512, distance: 140.8
click at [1513, 527] on button at bounding box center [1508, 527] width 23 height 24
select select "**********"
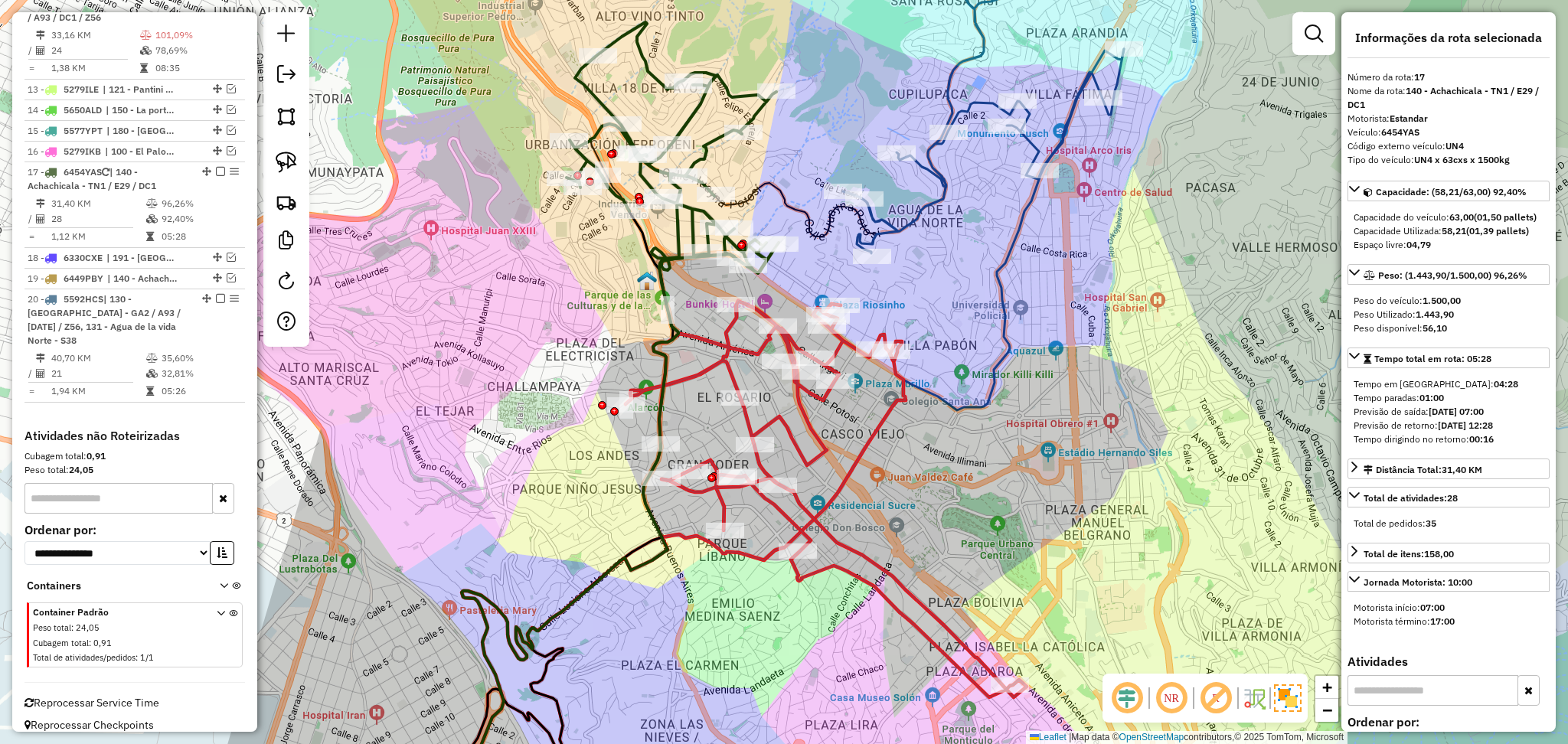
click at [917, 218] on icon at bounding box center [983, 90] width 281 height 328
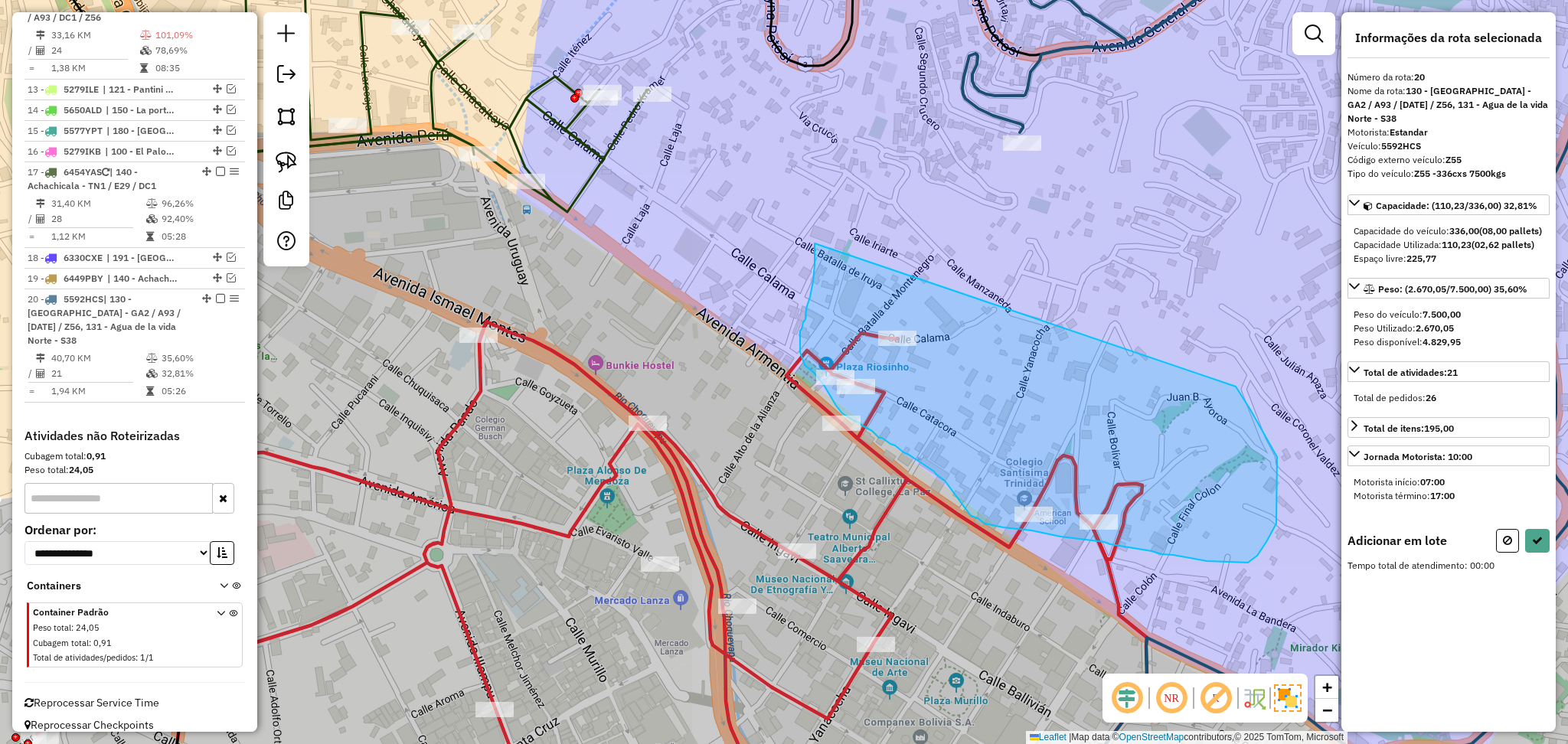
drag, startPoint x: 815, startPoint y: 243, endPoint x: 1131, endPoint y: 218, distance: 317.0
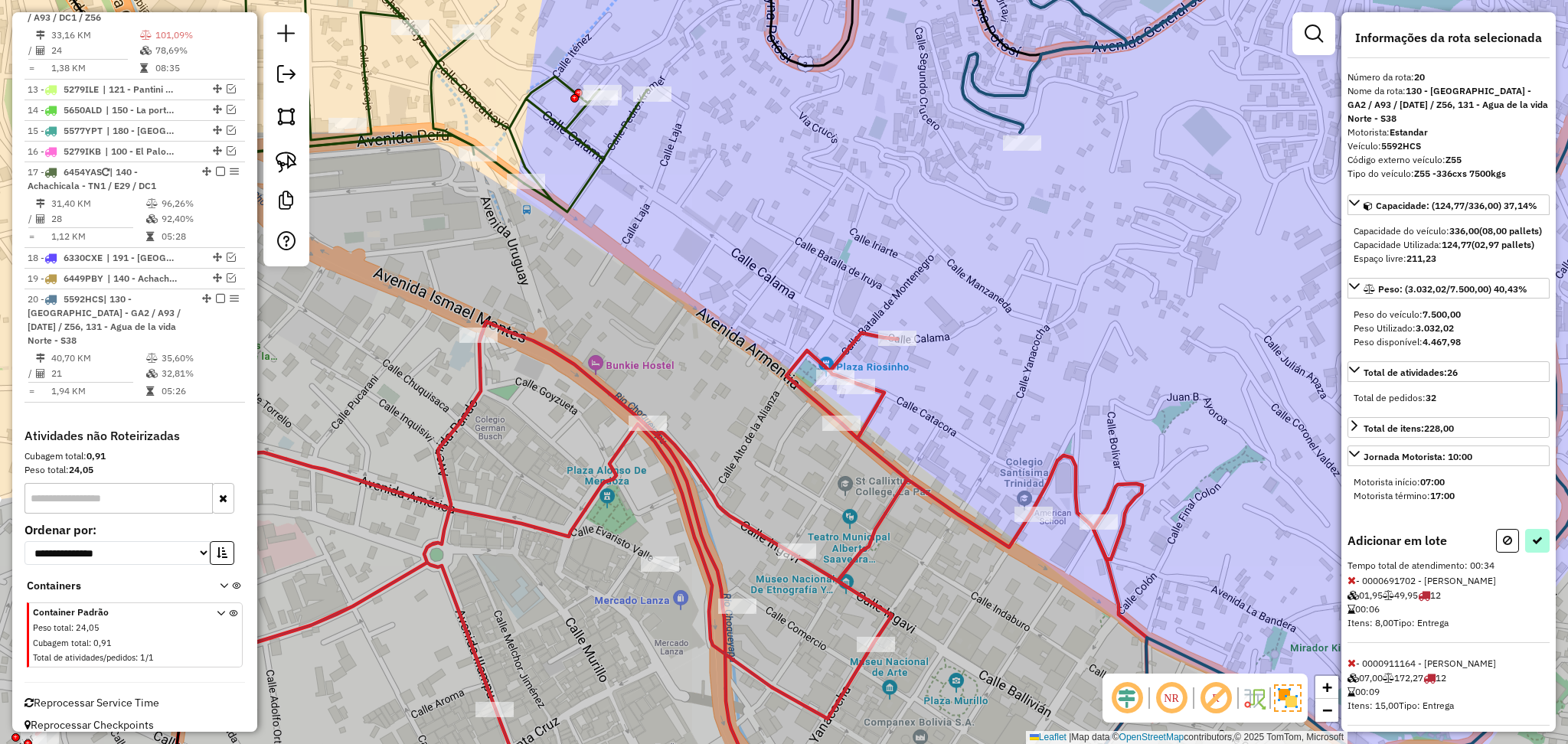
click at [1536, 543] on div "Informações da rota selecionada Número da rota: 20 Nome da rota: 130 - Urujara …" at bounding box center [1449, 372] width 215 height 719
click at [1546, 551] on div "Informações da rota selecionada Número da rota: 20 Nome da rota: 130 - Urujara …" at bounding box center [1449, 372] width 215 height 719
click at [1535, 552] on button at bounding box center [1538, 541] width 25 height 24
select select "**********"
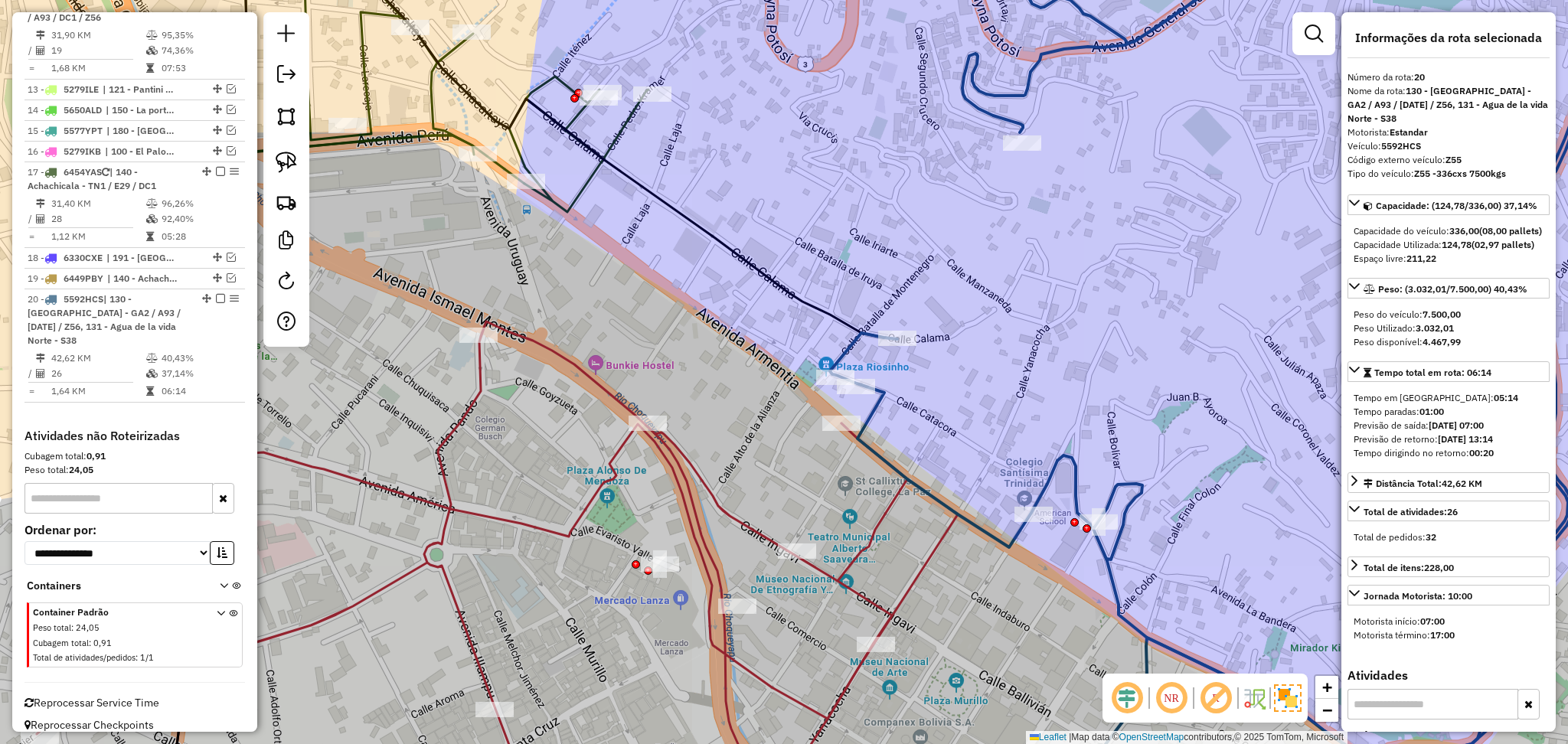
click at [877, 404] on icon at bounding box center [1227, 343] width 793 height 834
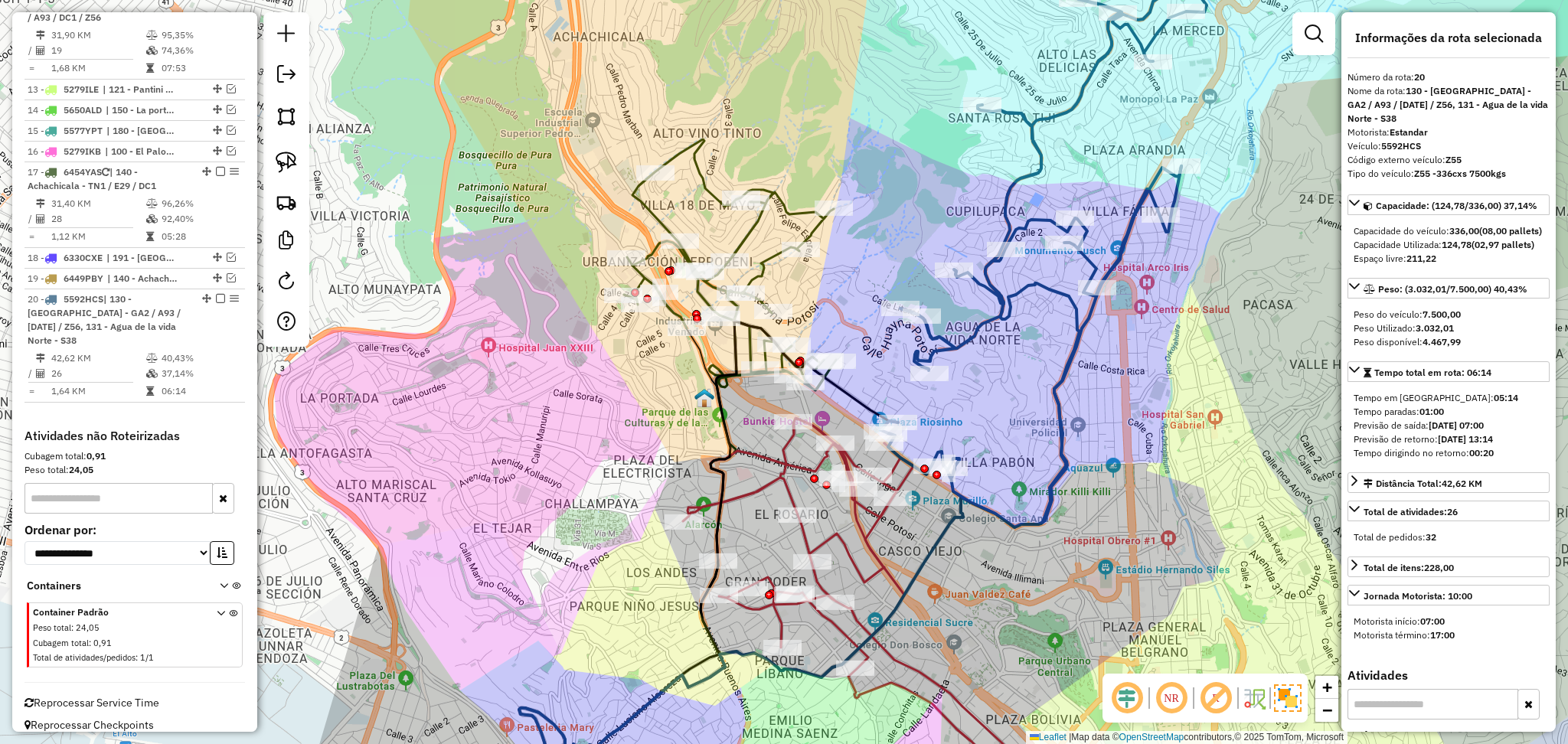
click at [826, 533] on icon at bounding box center [884, 617] width 401 height 396
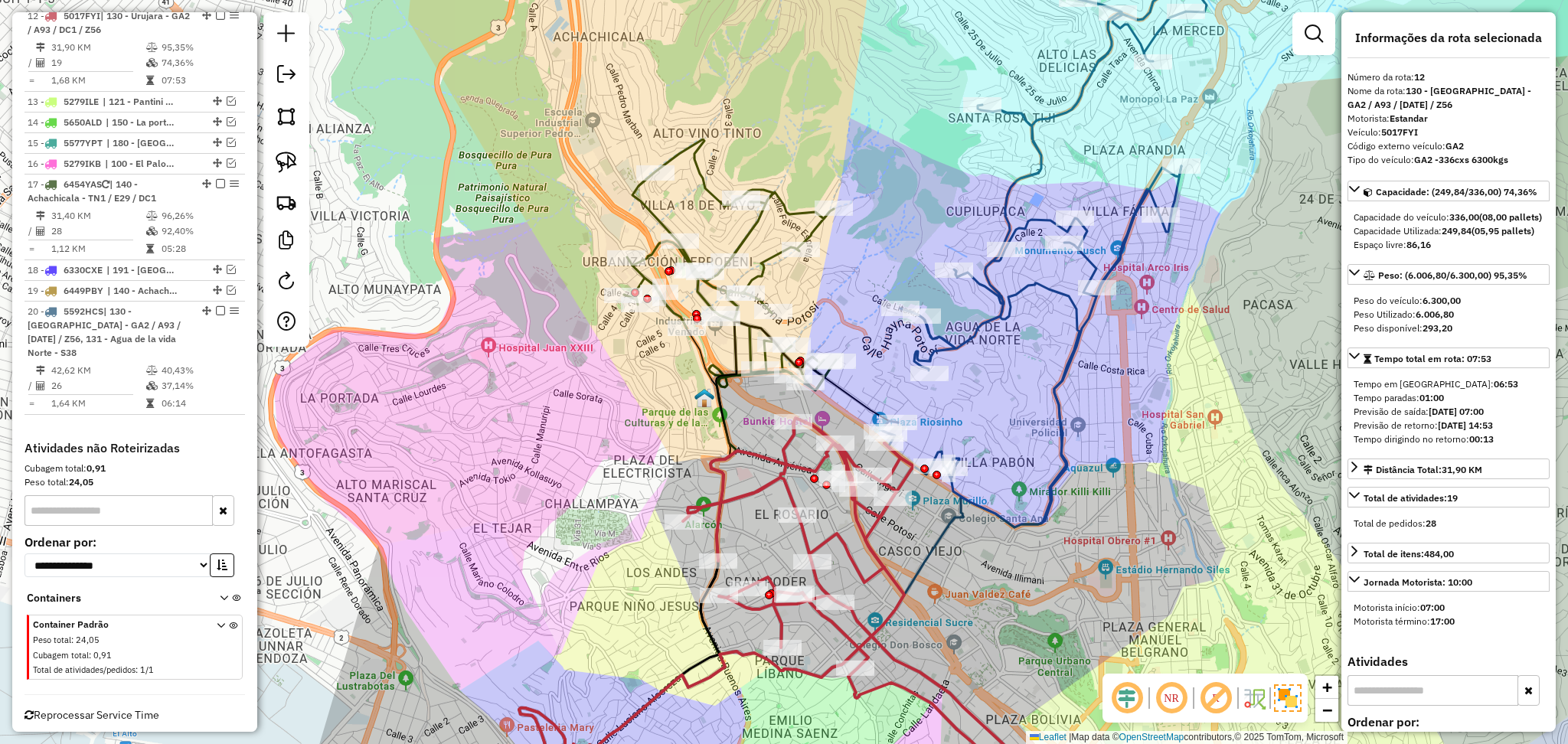
scroll to position [816, 0]
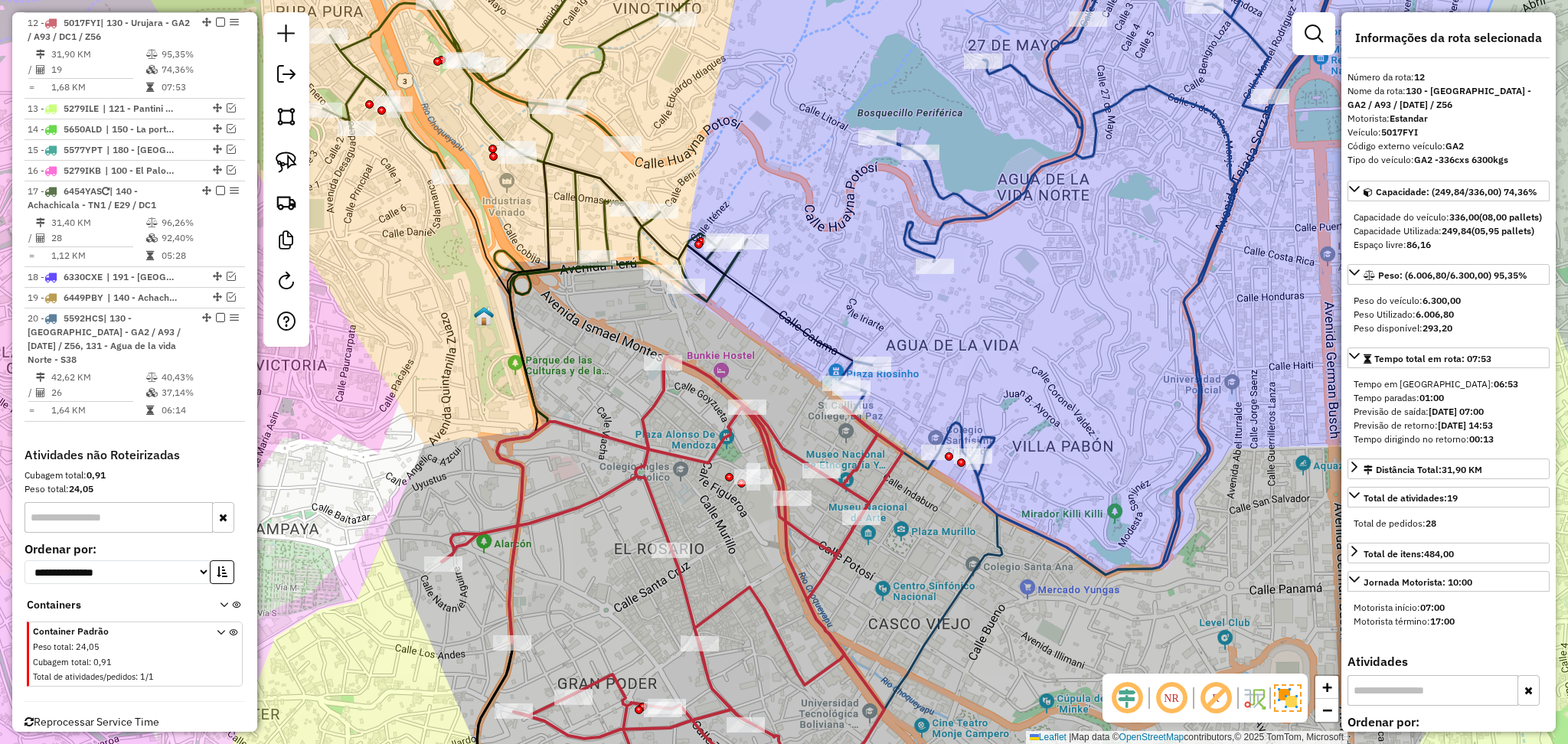
click at [576, 187] on icon at bounding box center [535, 113] width 424 height 376
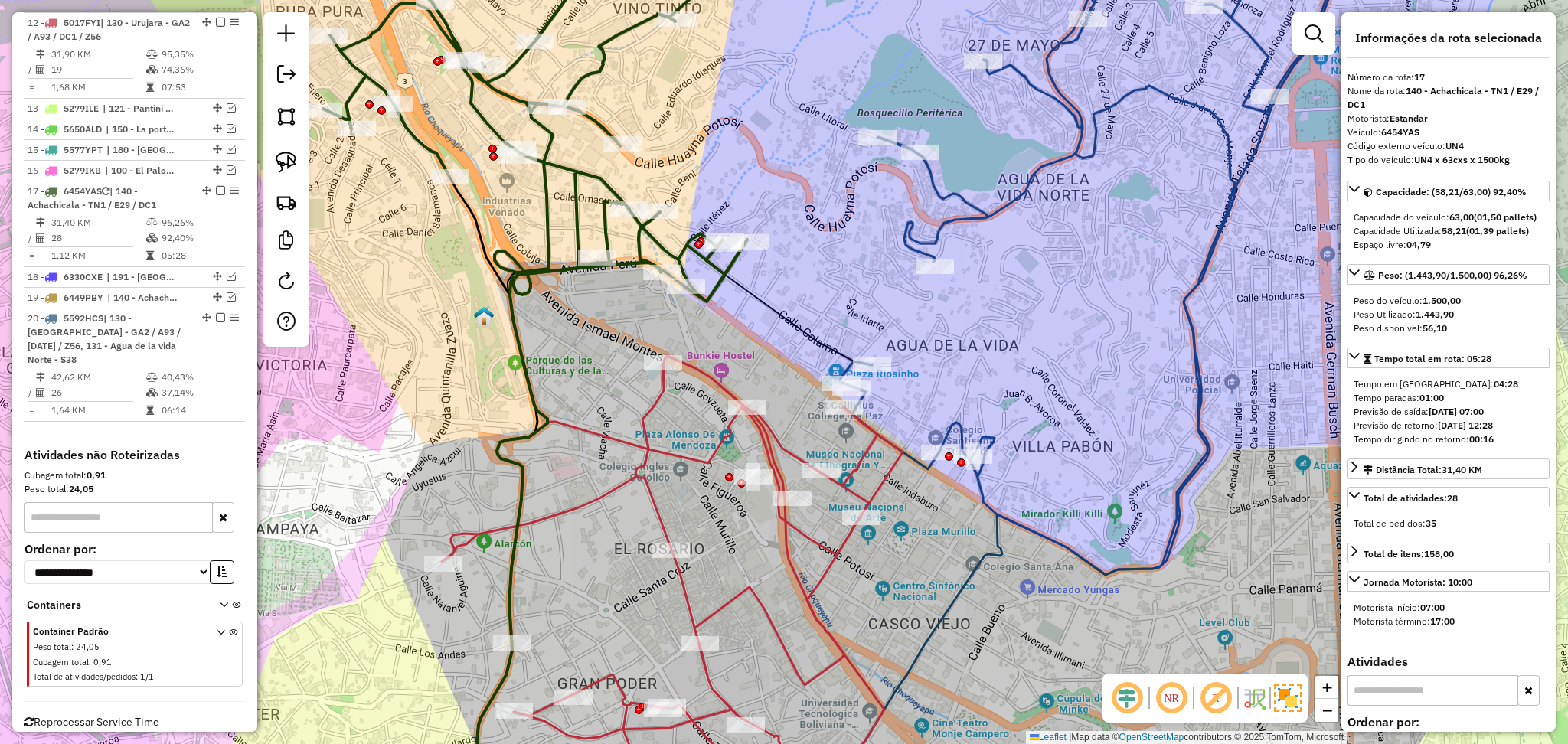
scroll to position [835, 0]
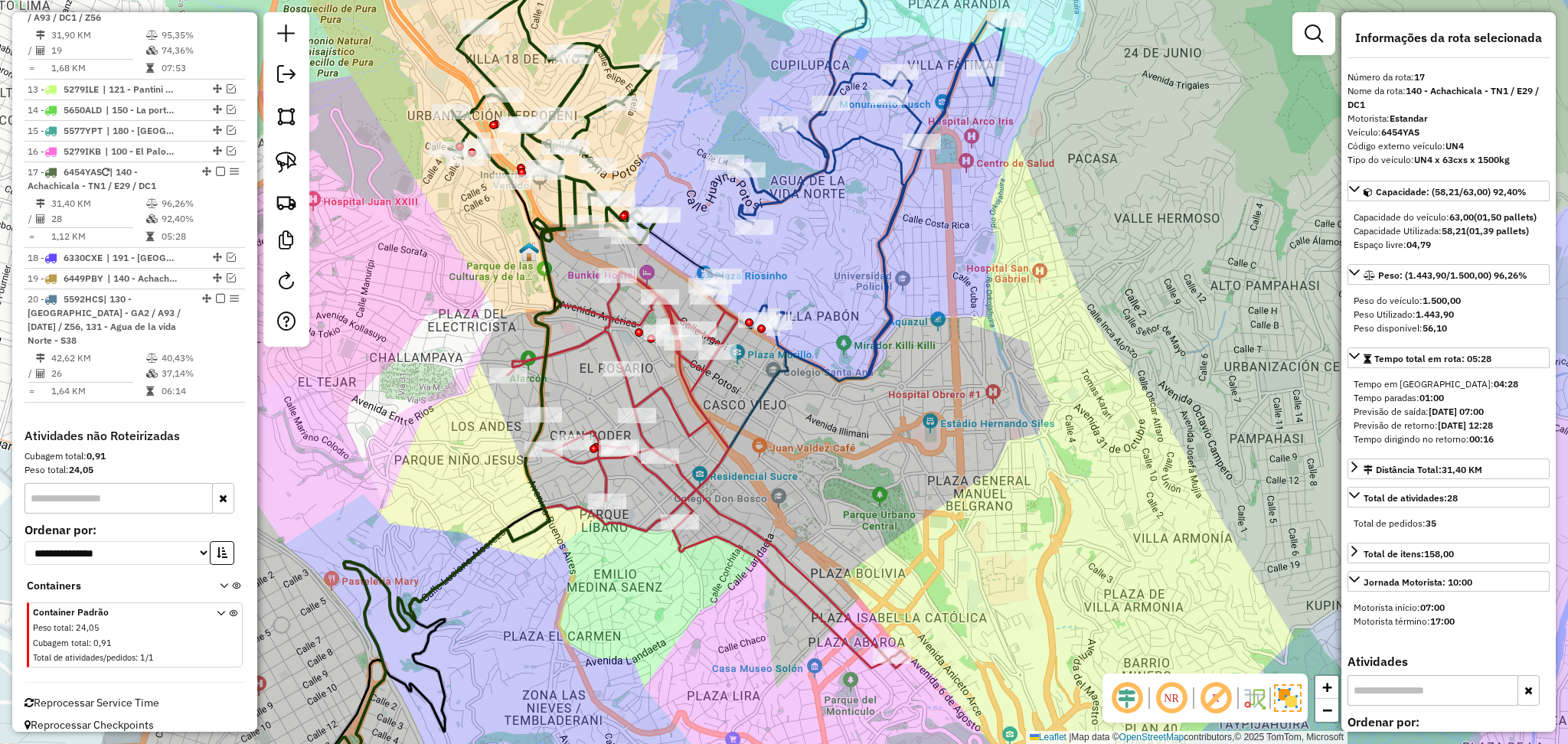
click at [698, 427] on icon at bounding box center [708, 470] width 401 height 396
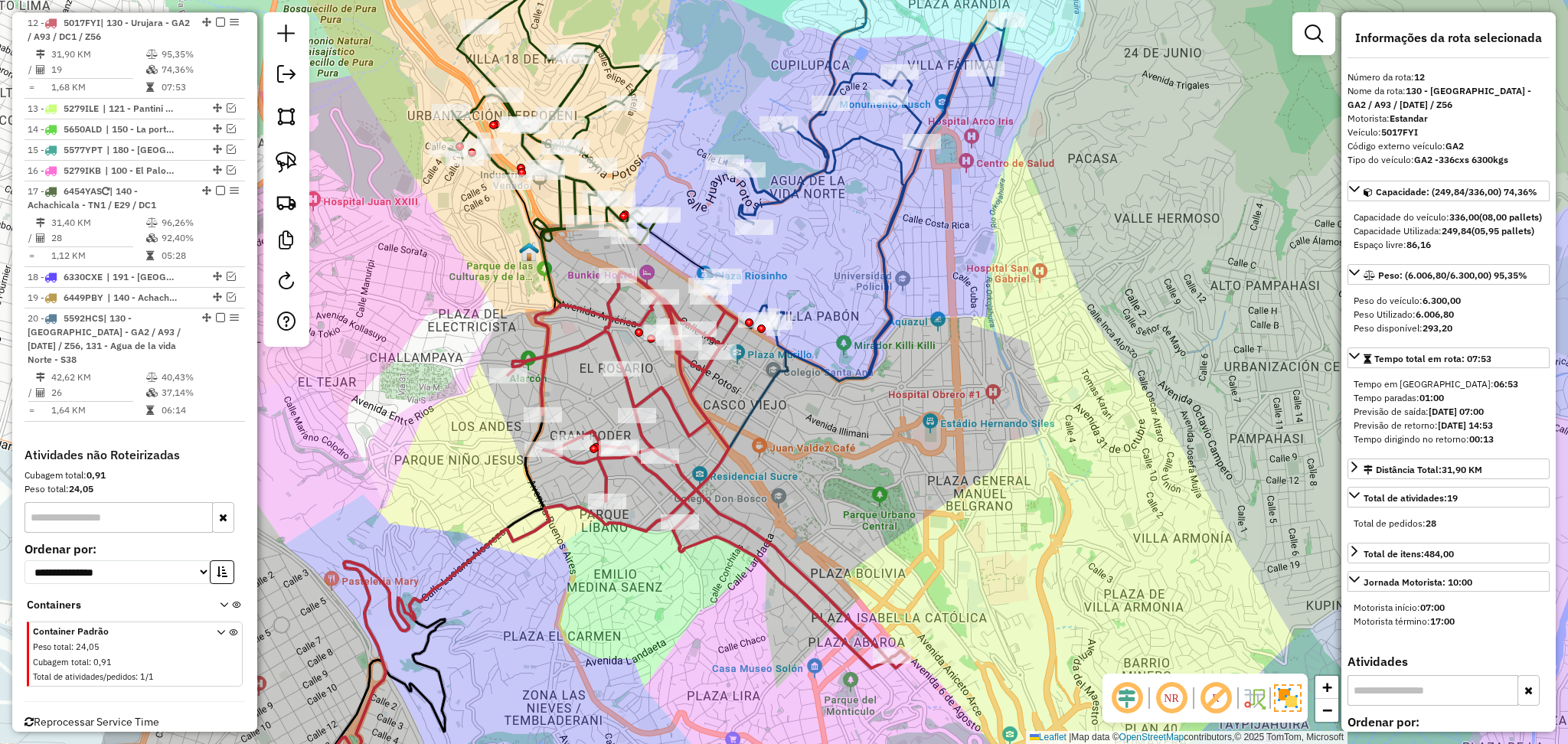
click at [780, 349] on icon at bounding box center [856, 154] width 300 height 455
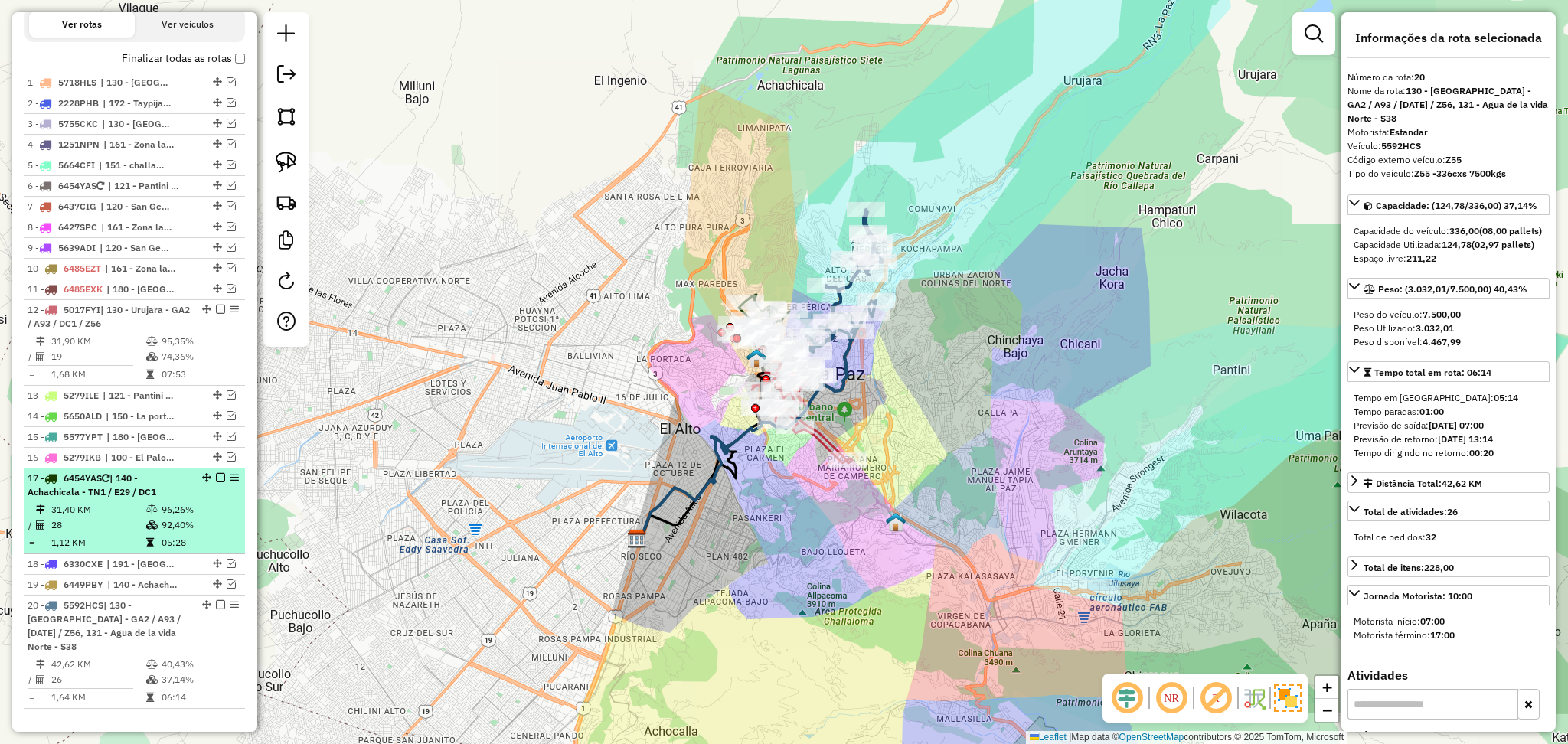
scroll to position [325, 0]
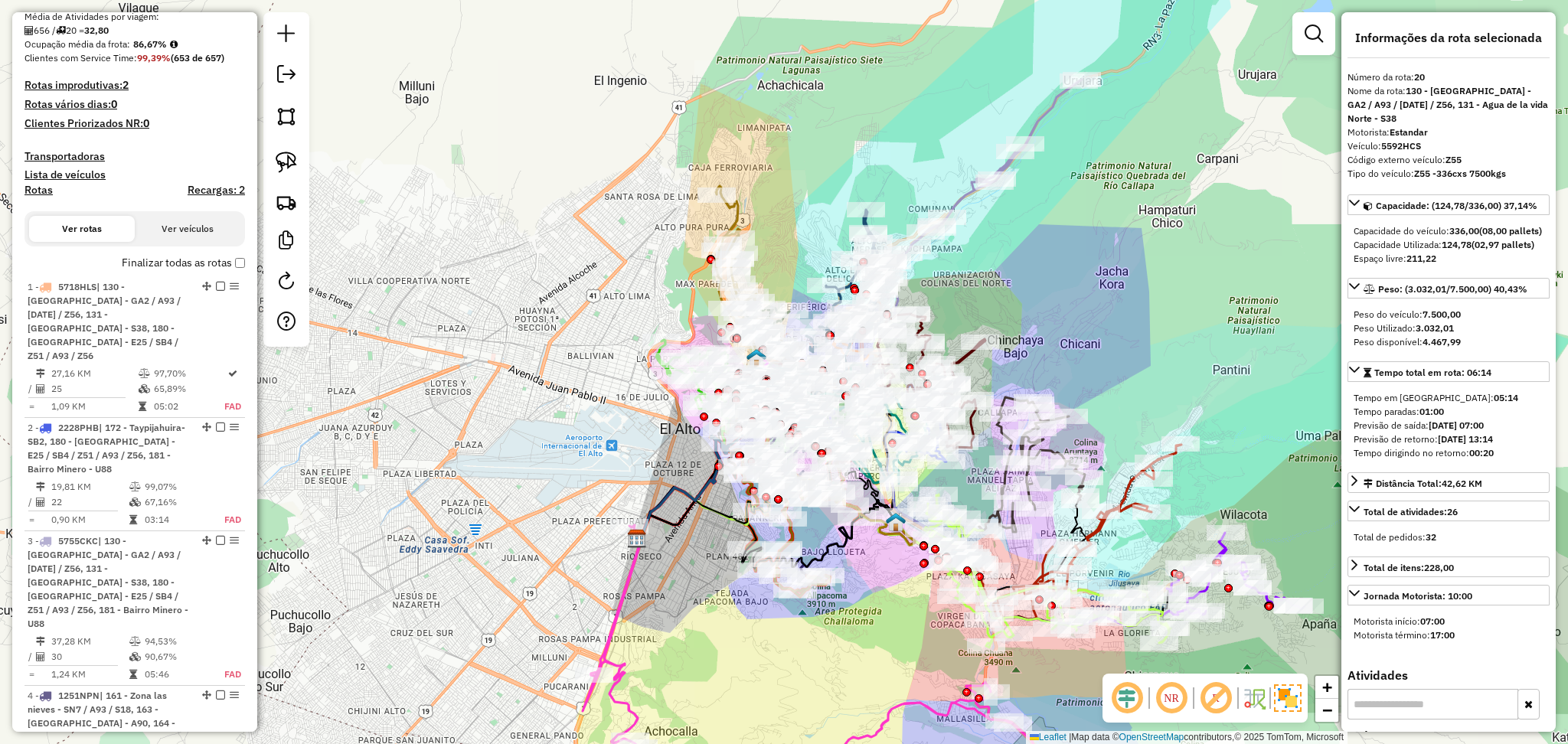
click at [39, 184] on h4 "Rotas" at bounding box center [39, 191] width 28 height 13
select select
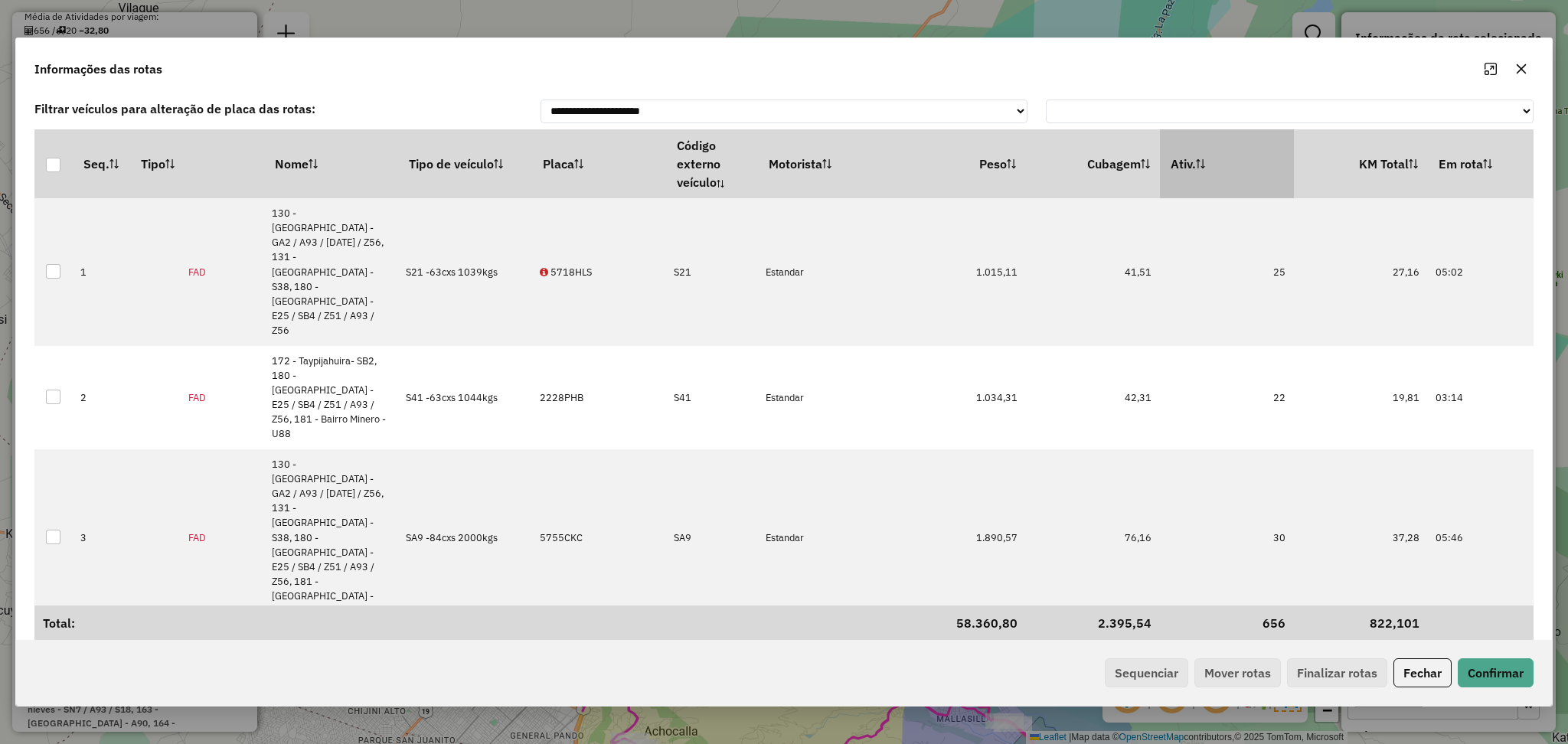
click at [1228, 187] on th "Ativ." at bounding box center [1227, 164] width 134 height 69
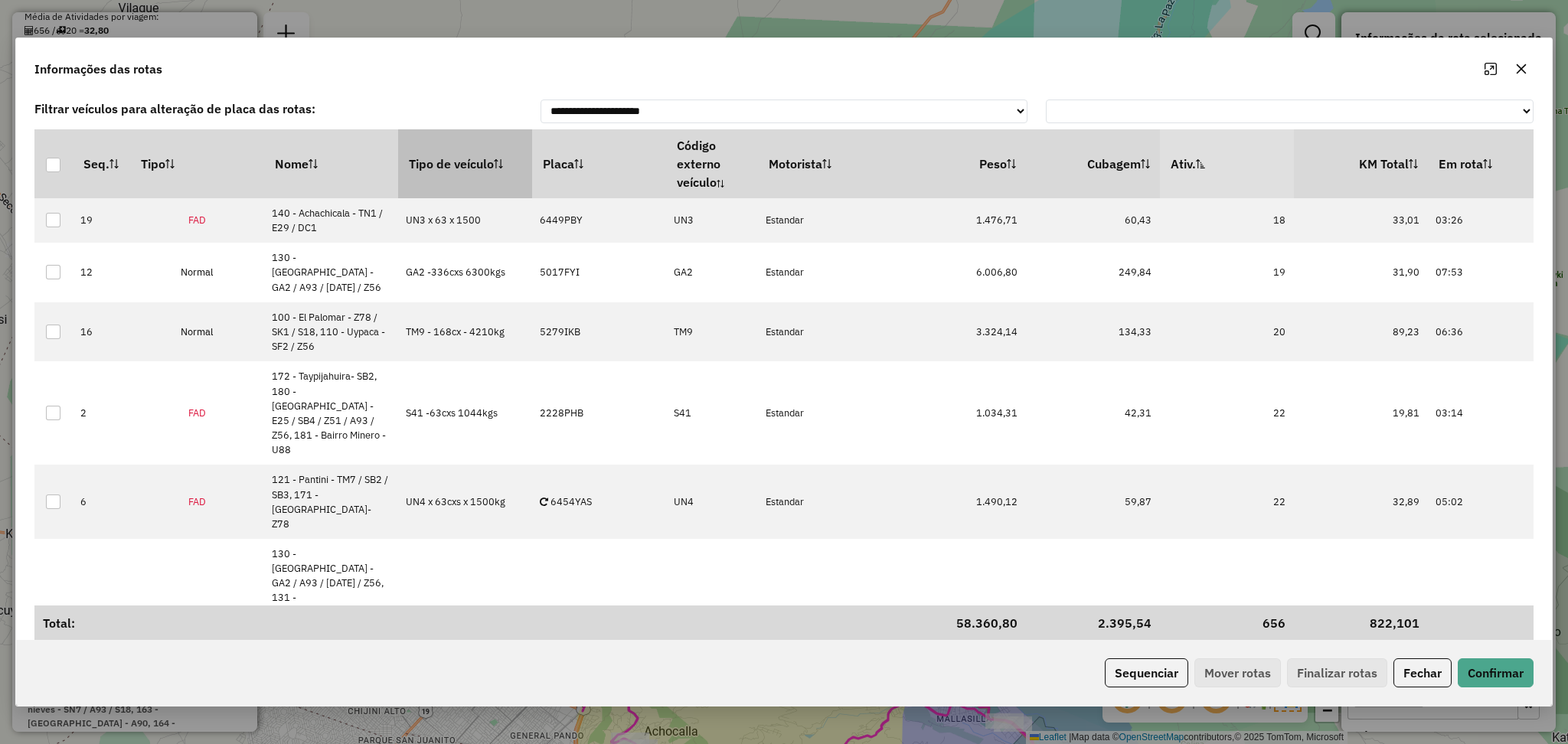
click at [480, 159] on th "Tipo de veículo" at bounding box center [465, 164] width 134 height 69
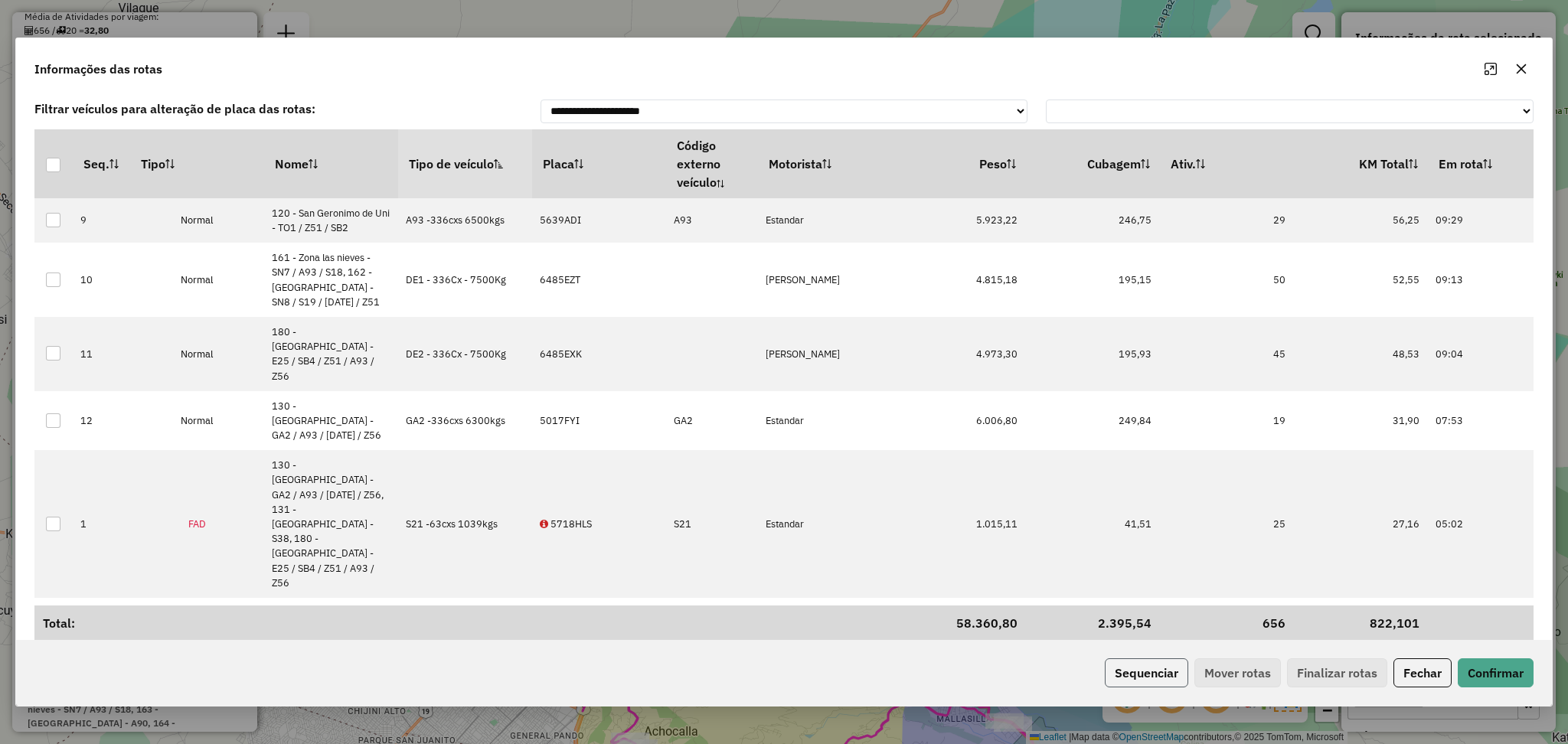
click at [1125, 676] on button "Sequenciar" at bounding box center [1147, 672] width 84 height 29
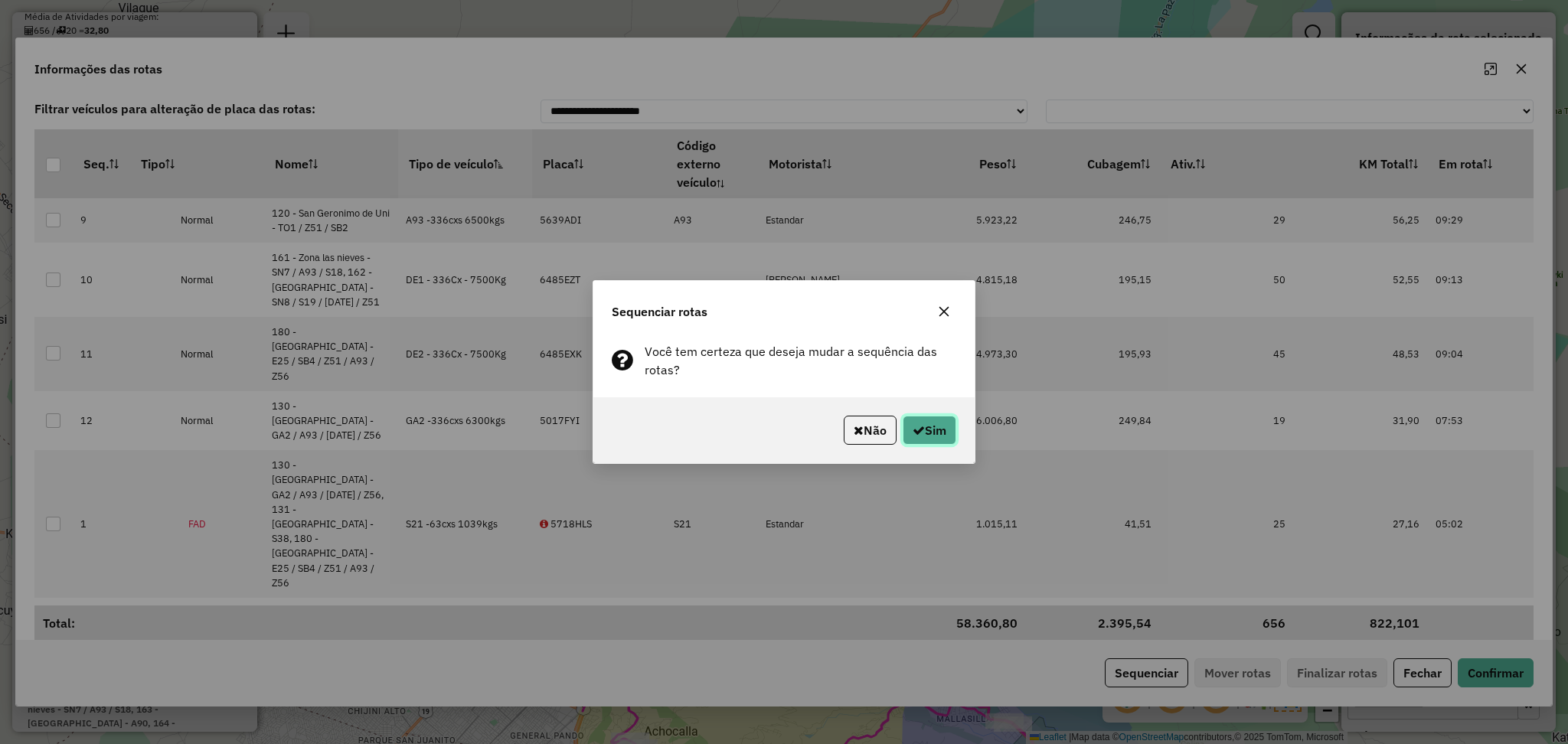
click at [936, 419] on button "Sim" at bounding box center [929, 430] width 53 height 29
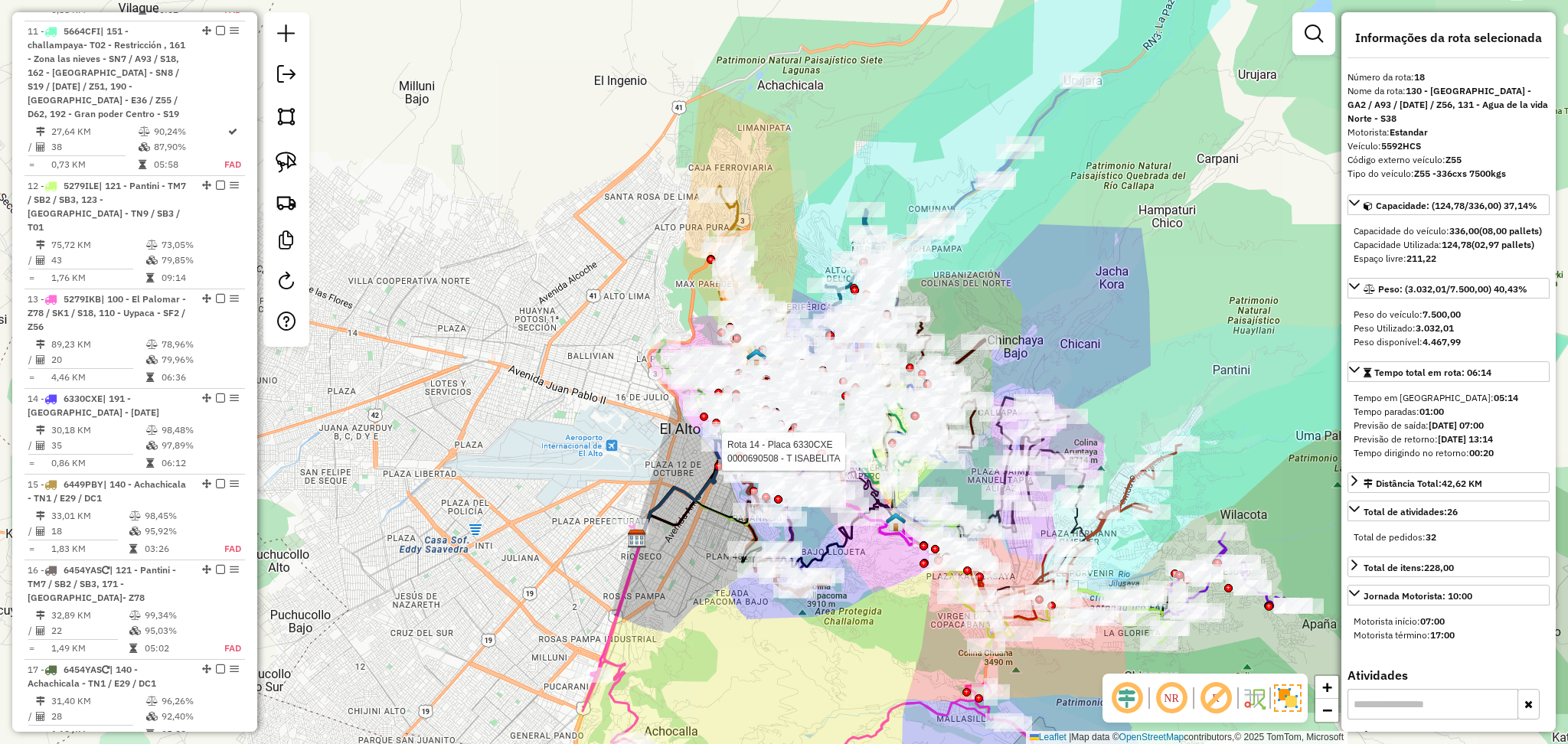
scroll to position [2313, 0]
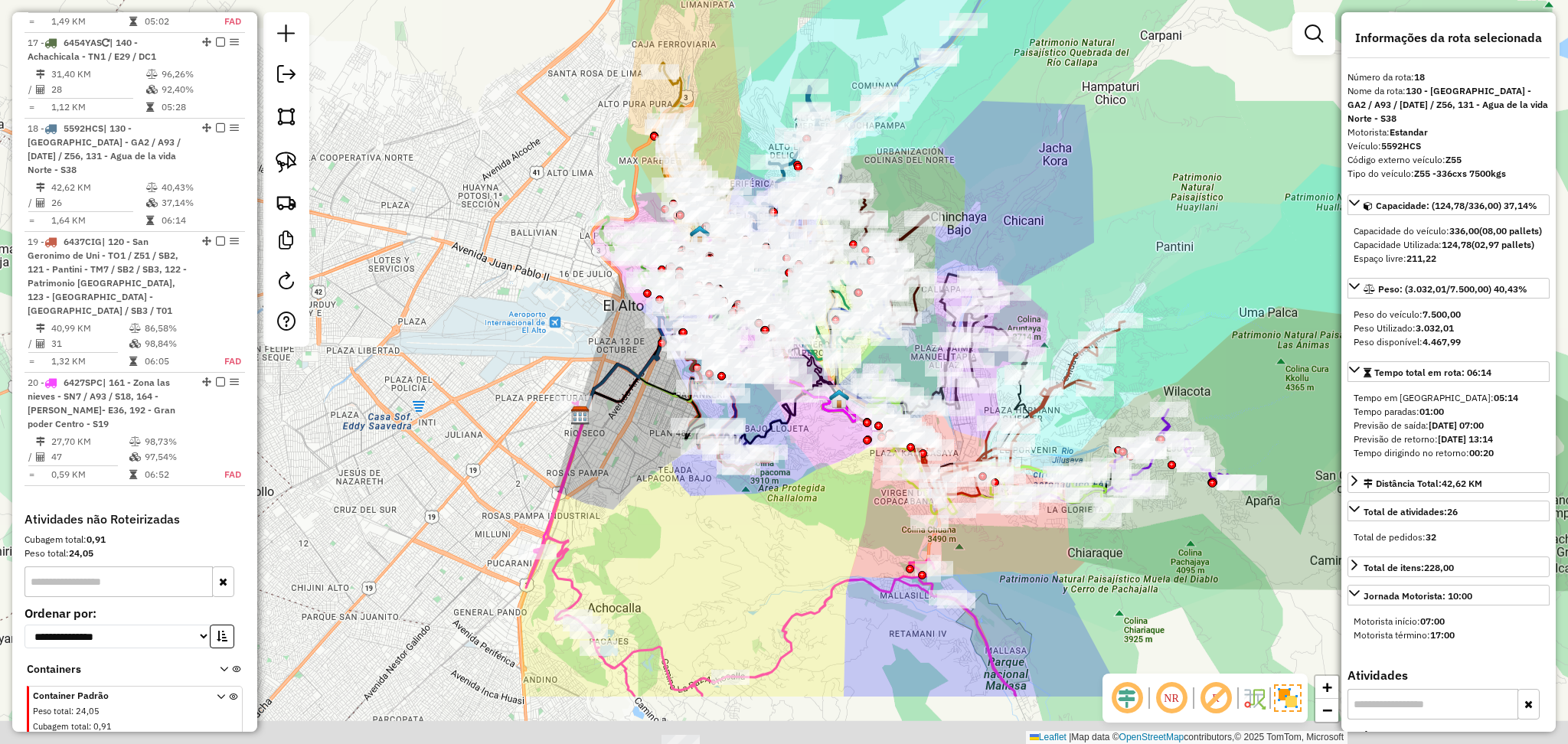
drag, startPoint x: 890, startPoint y: 664, endPoint x: 833, endPoint y: 541, distance: 135.6
click at [833, 541] on div "Janela de atendimento Grade de atendimento Capacidade Transportadoras Veículos …" at bounding box center [784, 372] width 1568 height 744
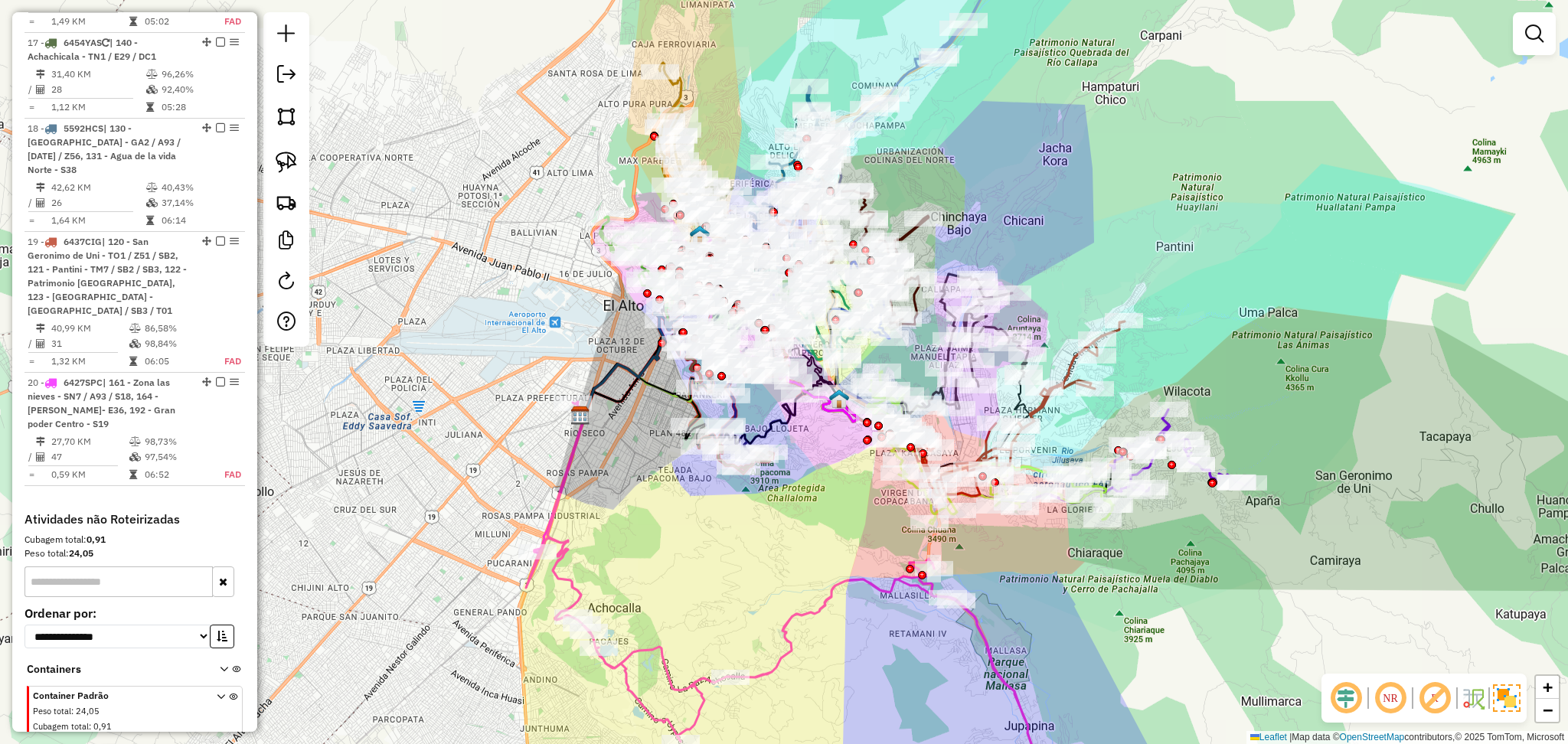
click at [821, 600] on icon at bounding box center [806, 611] width 559 height 418
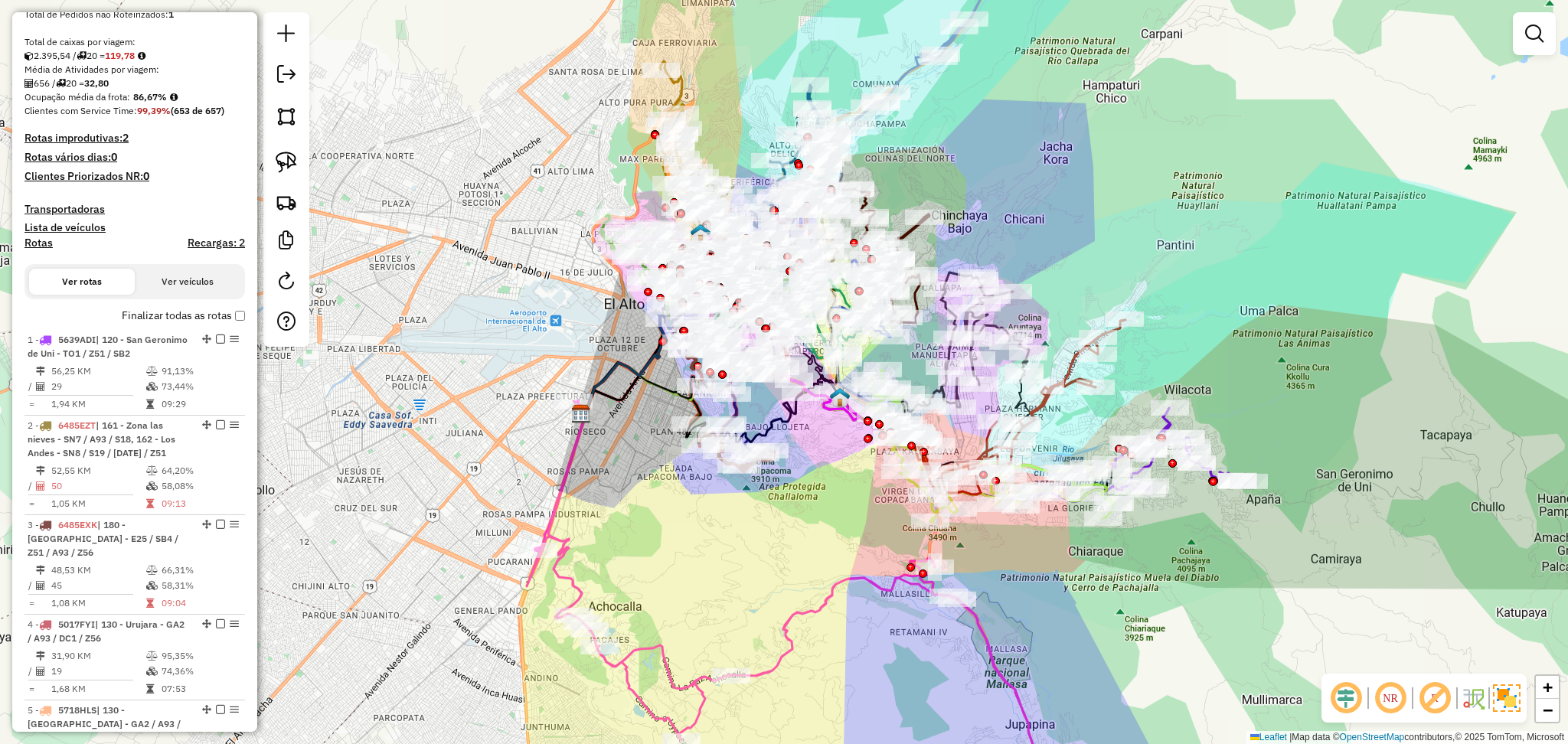
scroll to position [0, 0]
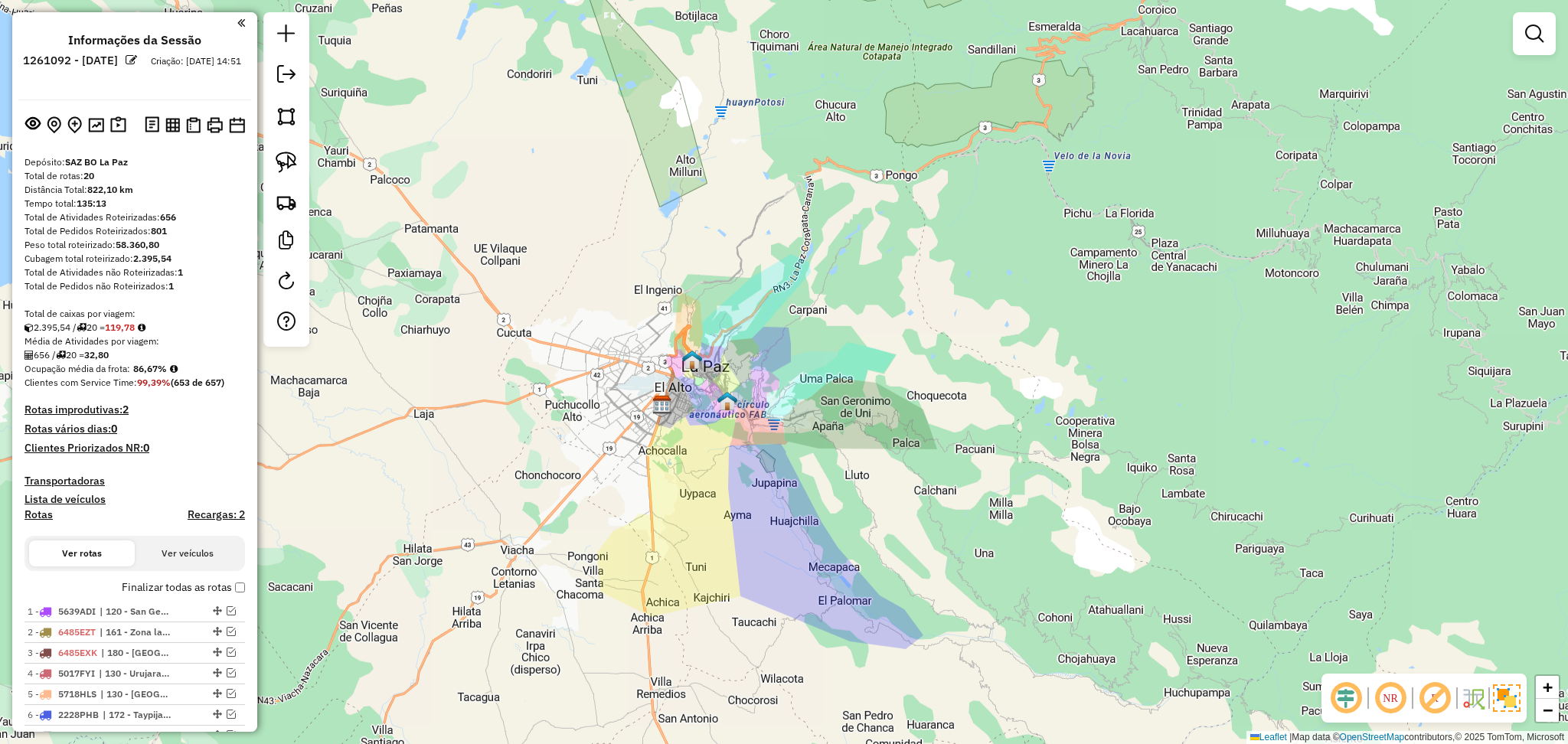
drag, startPoint x: 1104, startPoint y: 418, endPoint x: 849, endPoint y: 443, distance: 256.2
click at [849, 443] on div "Janela de atendimento Grade de atendimento Capacidade Transportadoras Veículos …" at bounding box center [784, 372] width 1568 height 744
click at [1061, 344] on div "Janela de atendimento Grade de atendimento Capacidade Transportadoras Veículos …" at bounding box center [784, 372] width 1568 height 744
click at [289, 81] on em at bounding box center [286, 74] width 18 height 18
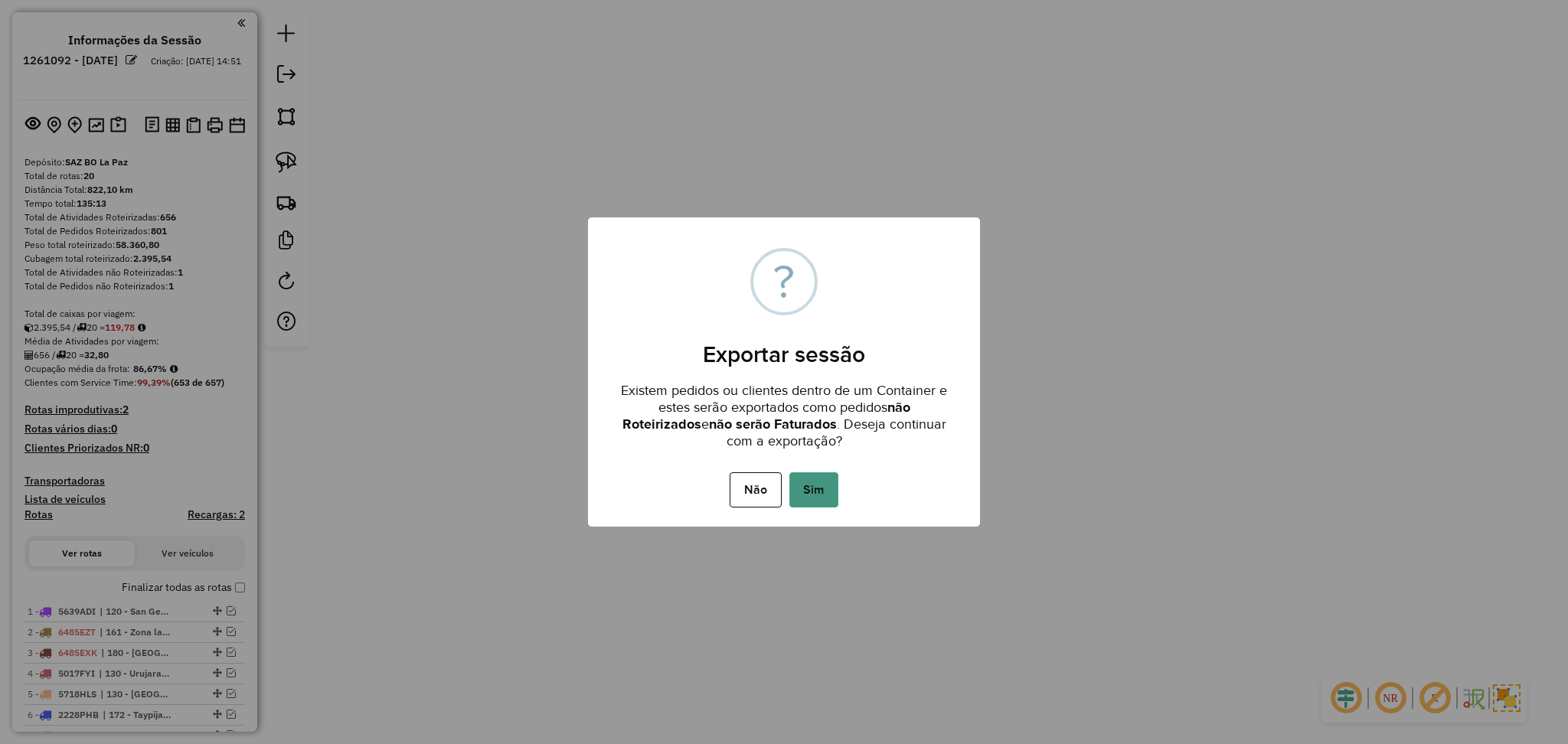
click at [811, 487] on button "Sim" at bounding box center [814, 490] width 49 height 35
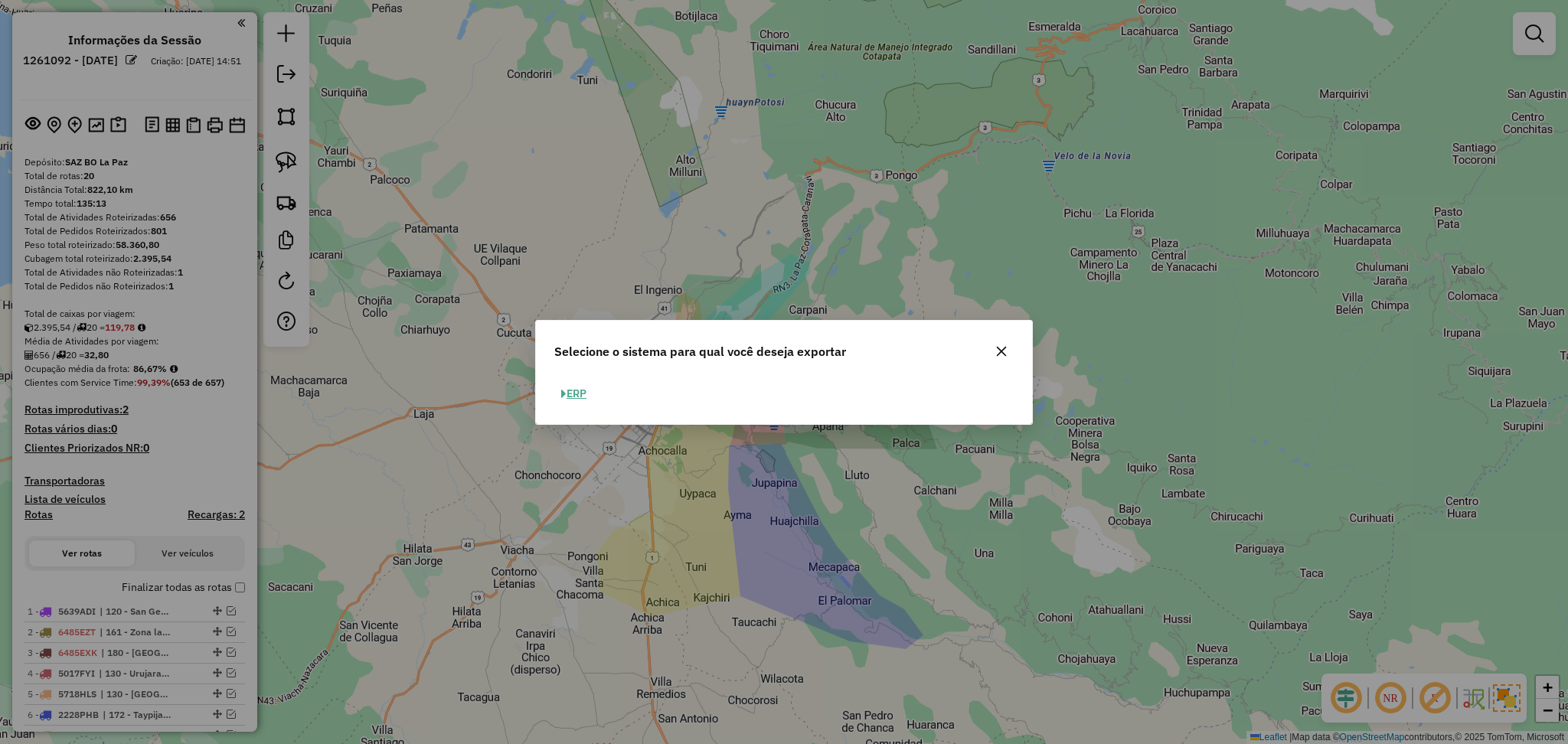
click at [567, 396] on button "ERP" at bounding box center [573, 394] width 39 height 24
select select "**"
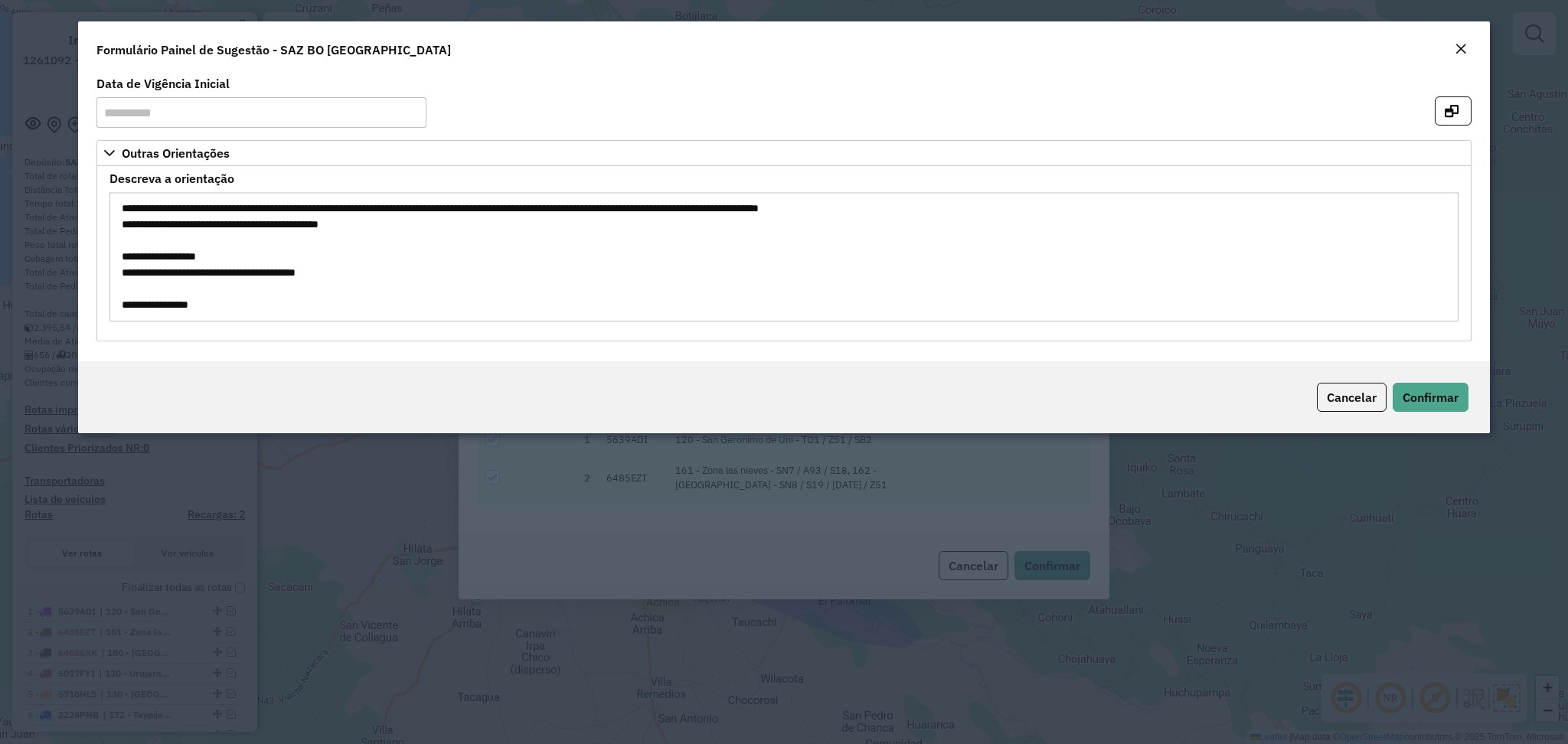
click at [170, 272] on textarea "**********" at bounding box center [784, 256] width 1348 height 129
click at [1458, 49] on em "Close" at bounding box center [1461, 49] width 12 height 12
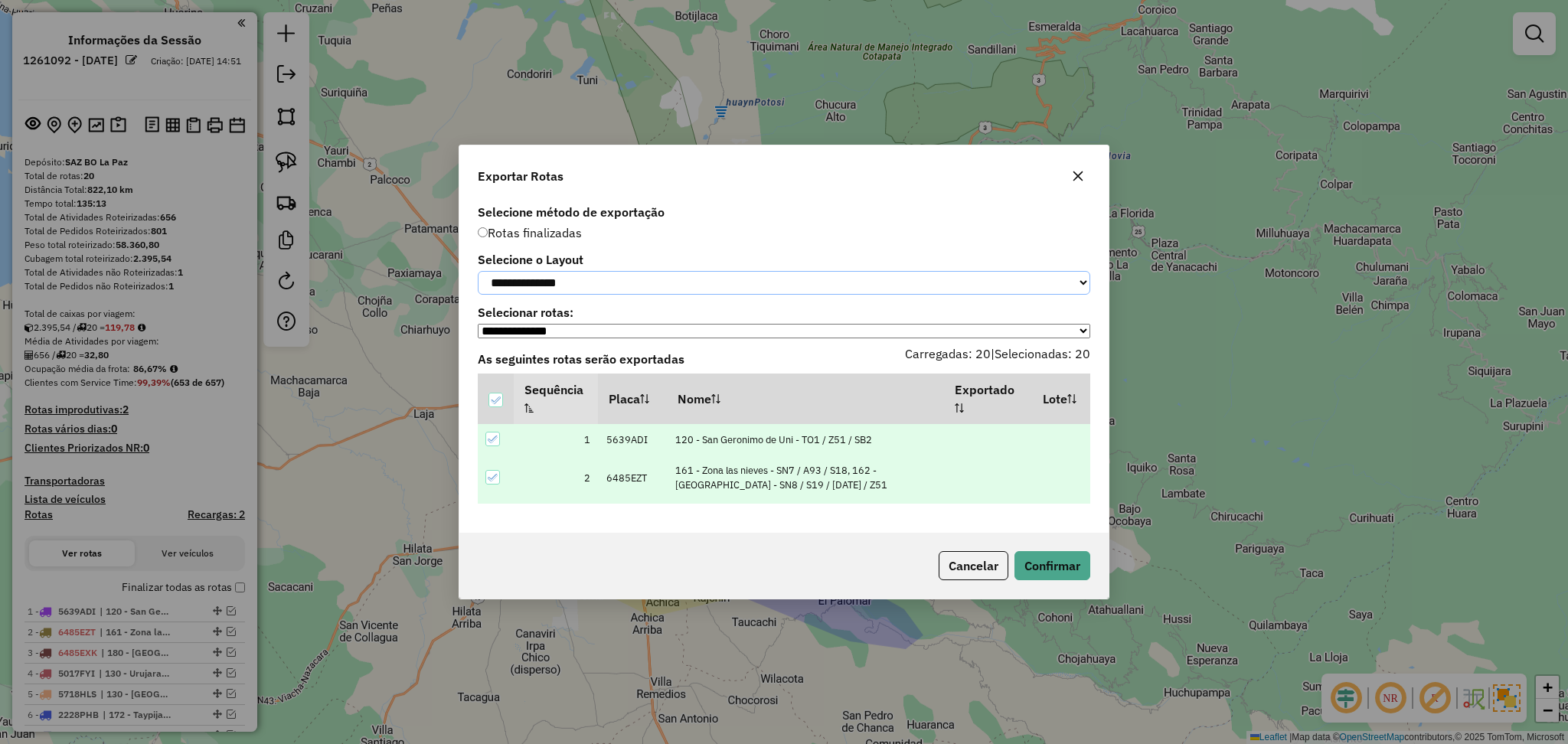
click at [679, 280] on select "**********" at bounding box center [784, 283] width 613 height 24
select select "*********"
click at [478, 271] on select "**********" at bounding box center [784, 283] width 613 height 24
click at [1040, 552] on div "Cancelar Confirmar" at bounding box center [784, 566] width 650 height 66
click at [1048, 561] on button "Confirmar" at bounding box center [1052, 566] width 76 height 29
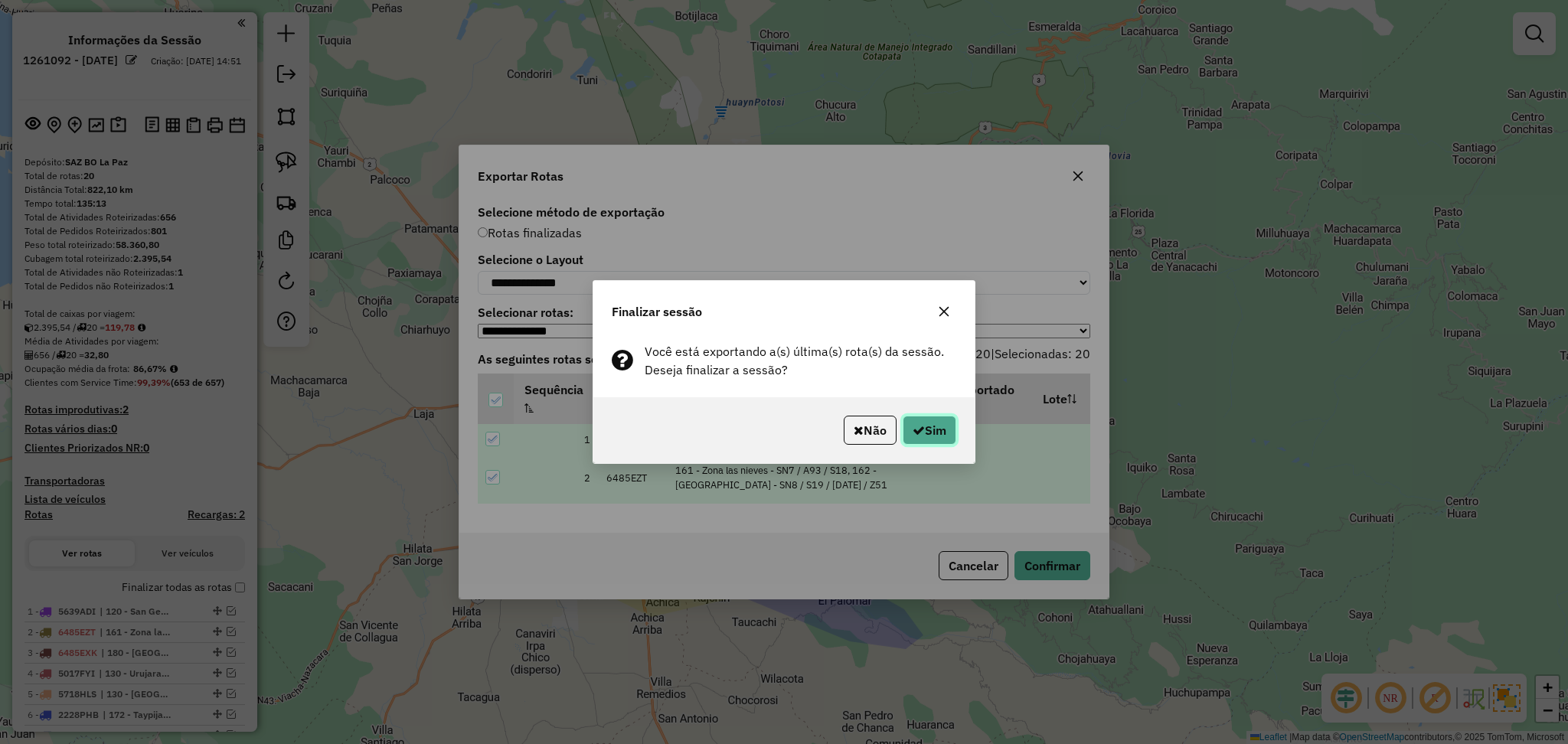
click at [939, 418] on button "Sim" at bounding box center [929, 430] width 53 height 29
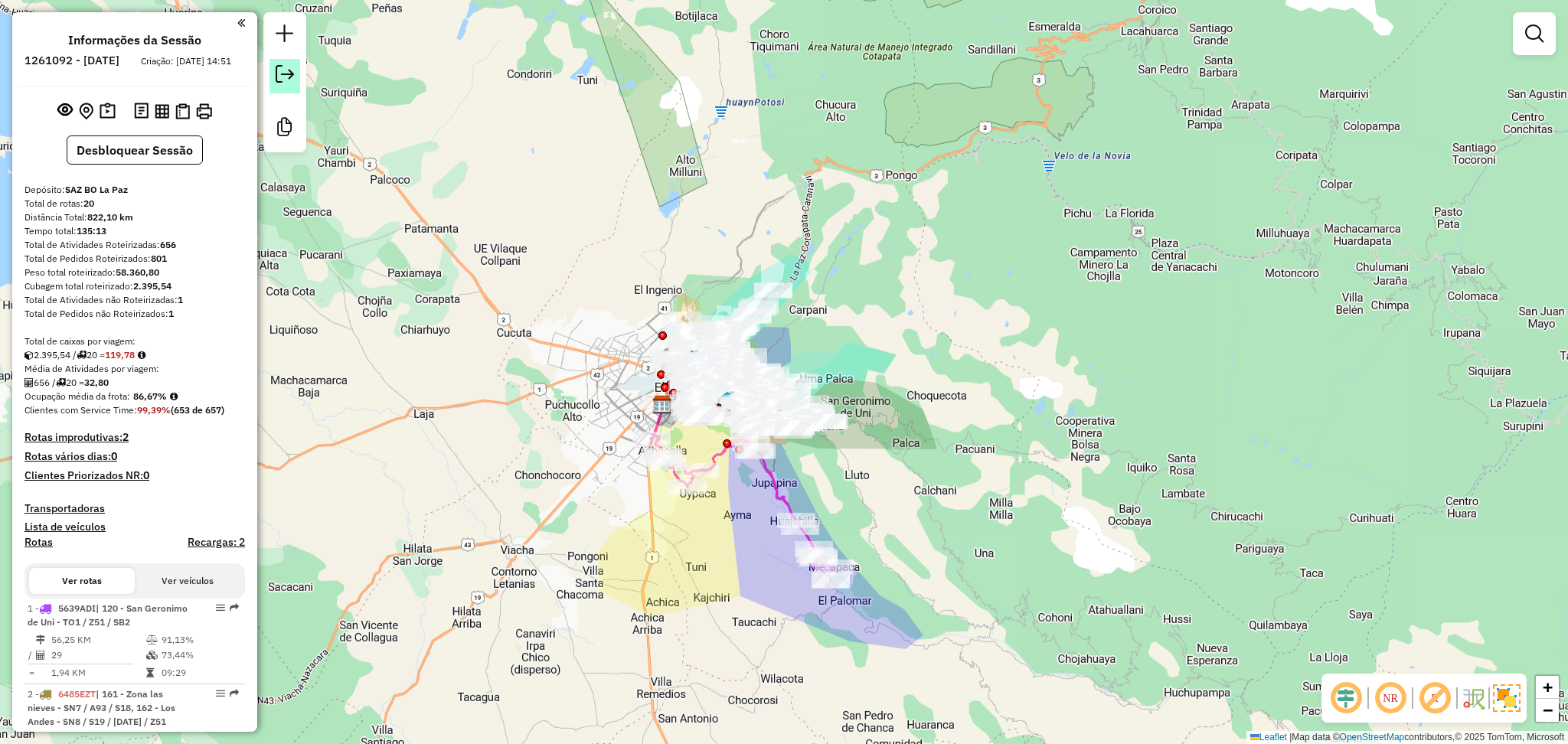
click at [296, 73] on link at bounding box center [284, 76] width 30 height 35
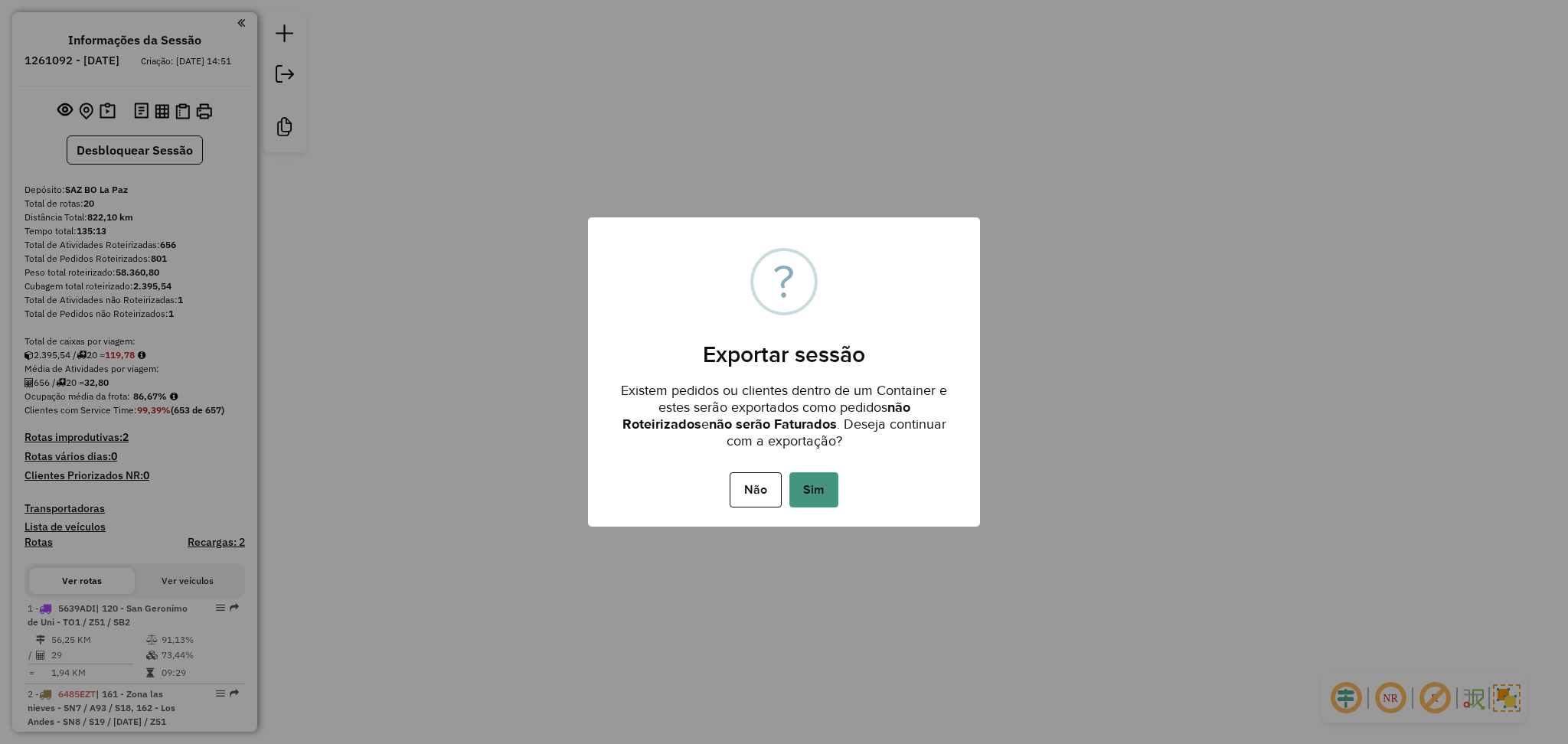
click at [814, 485] on button "Sim" at bounding box center [814, 490] width 49 height 35
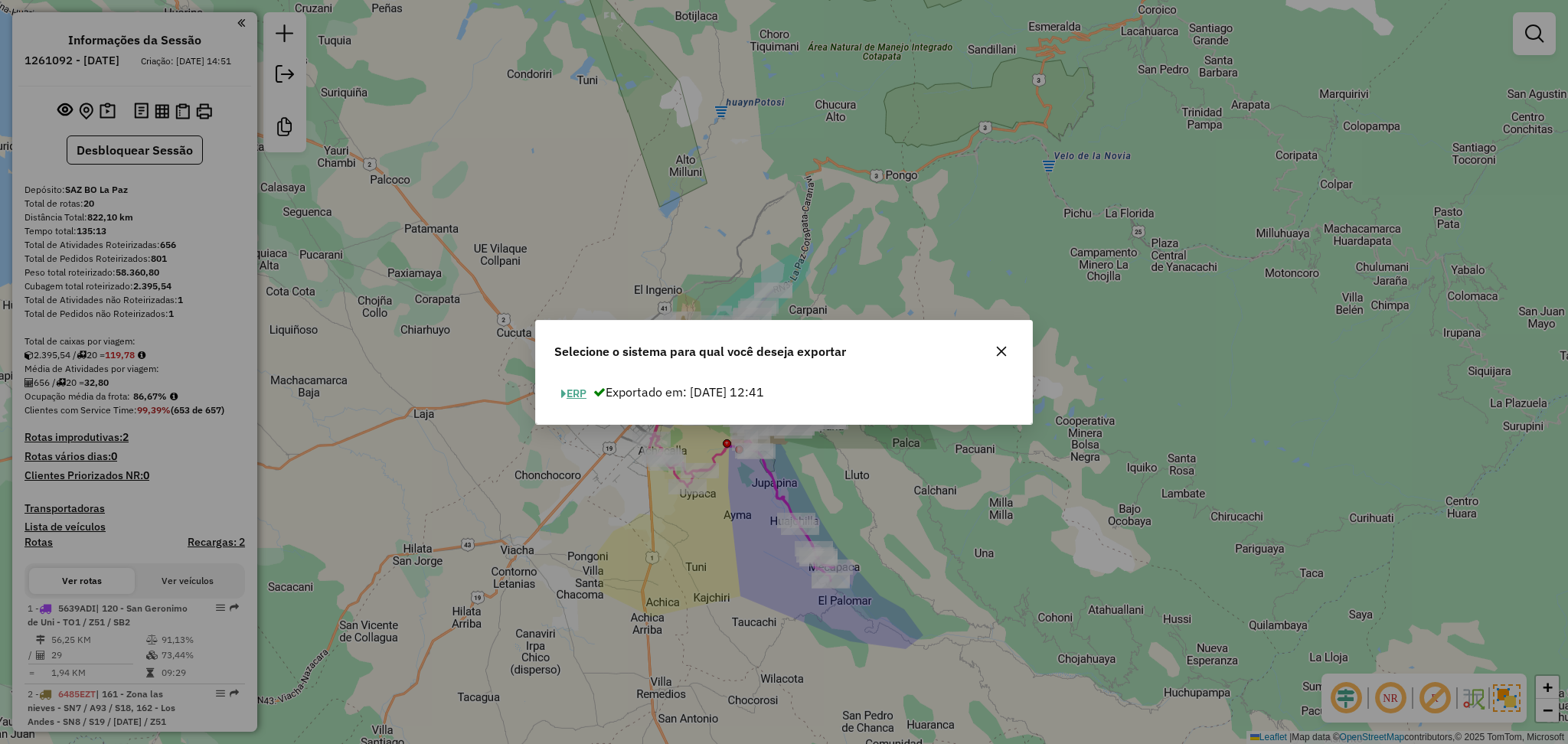
click at [568, 398] on button "ERP" at bounding box center [573, 394] width 39 height 24
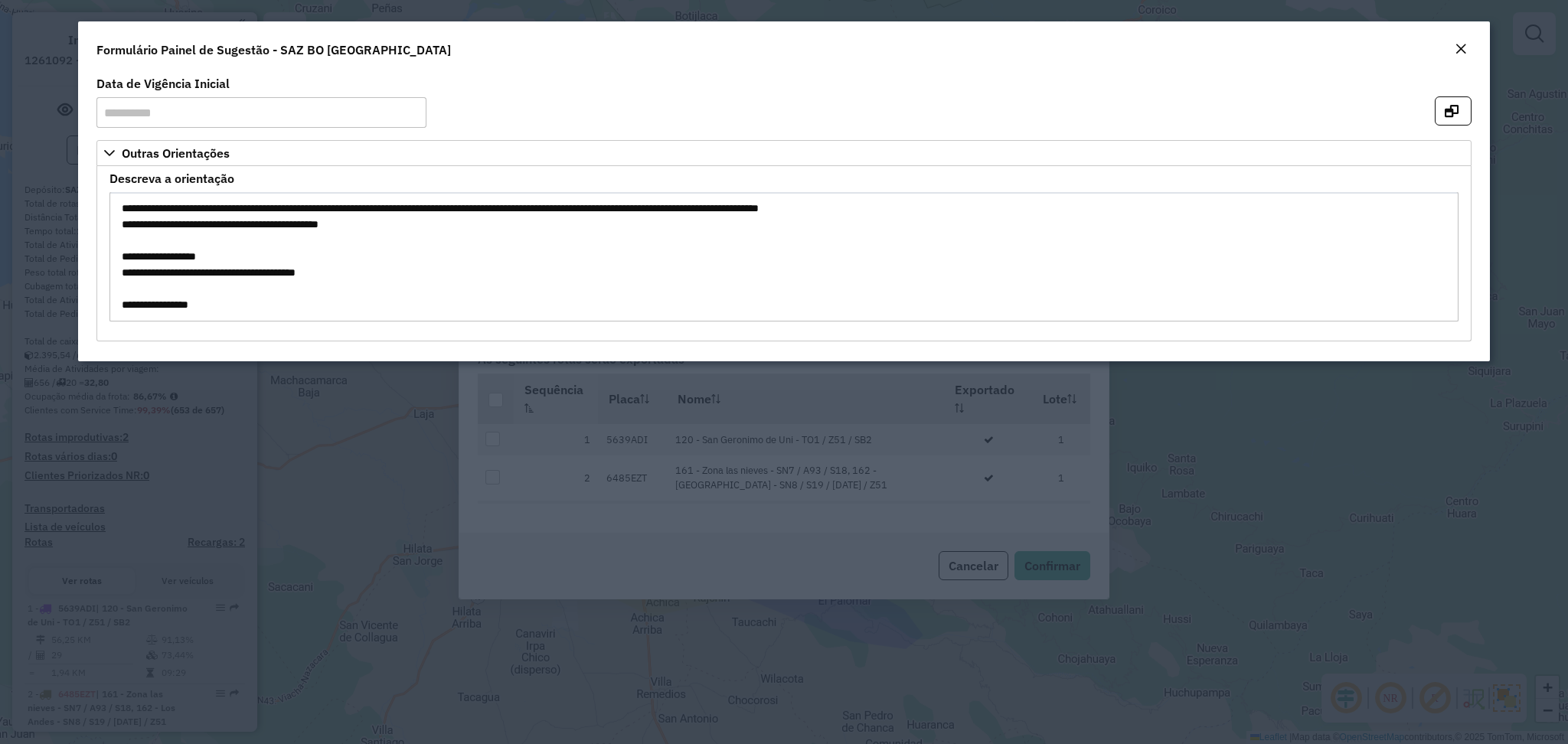
click at [1462, 30] on div "Formulário Painel de Sugestão - SAZ BO La Paz" at bounding box center [784, 46] width 1411 height 50
click at [1450, 50] on button "Close" at bounding box center [1461, 49] width 21 height 20
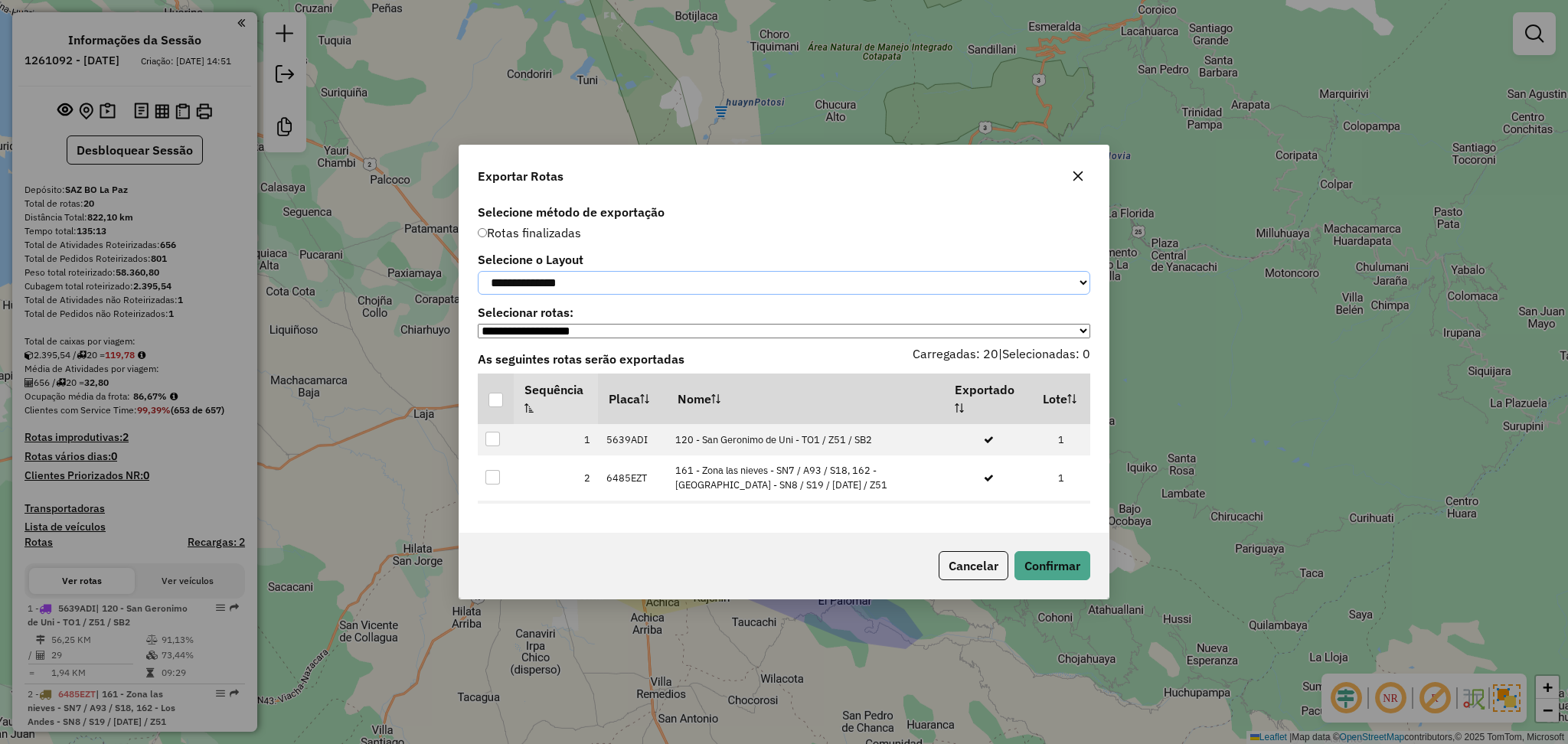
click at [717, 294] on select "**********" at bounding box center [784, 283] width 613 height 24
select select "*********"
click at [478, 271] on select "**********" at bounding box center [784, 283] width 613 height 24
click at [488, 402] on div at bounding box center [496, 400] width 15 height 15
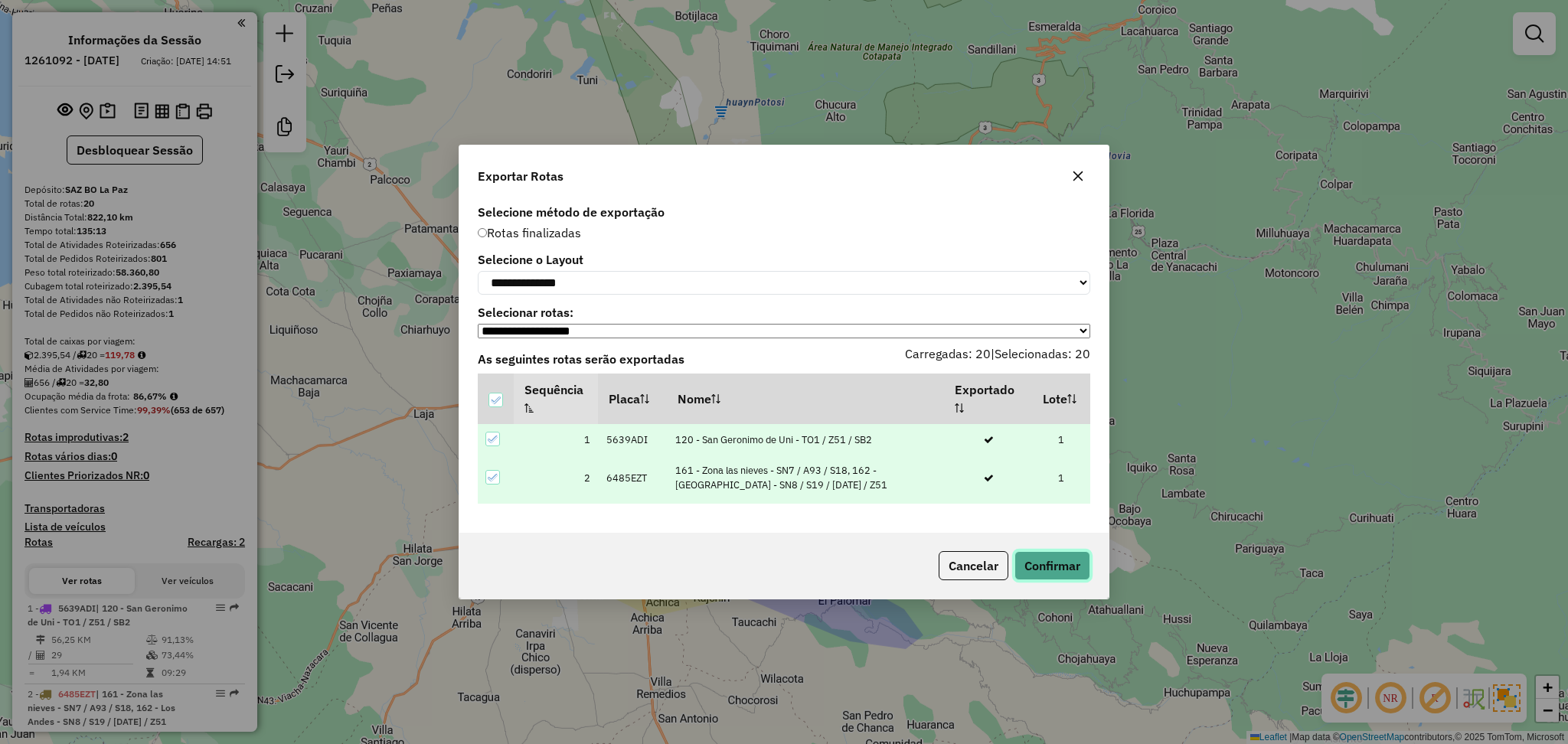
click at [1050, 575] on button "Confirmar" at bounding box center [1052, 566] width 76 height 29
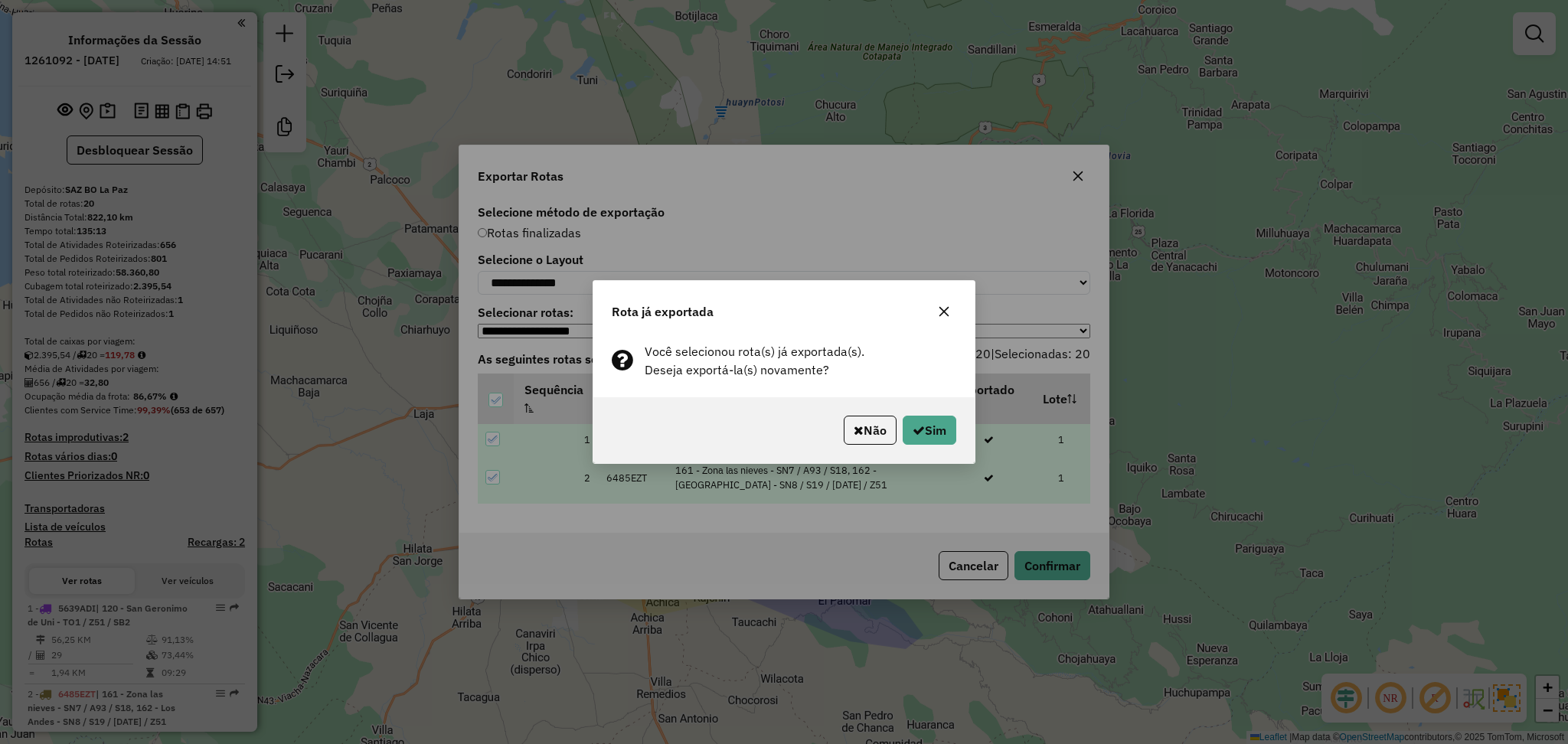
click at [921, 414] on div "Não Sim" at bounding box center [784, 430] width 382 height 66
click at [923, 420] on button "Sim" at bounding box center [929, 430] width 53 height 29
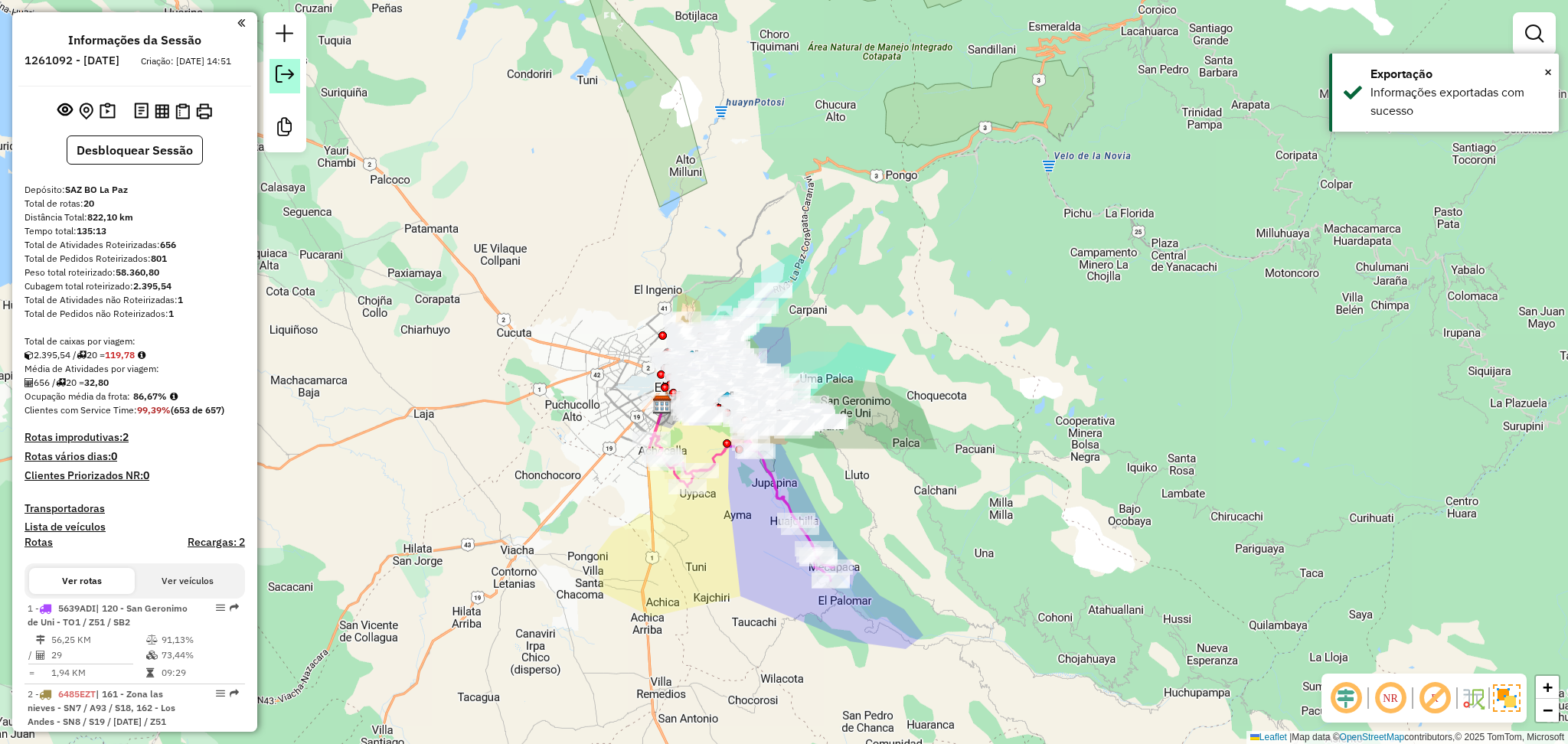
click at [292, 80] on em at bounding box center [284, 74] width 18 height 18
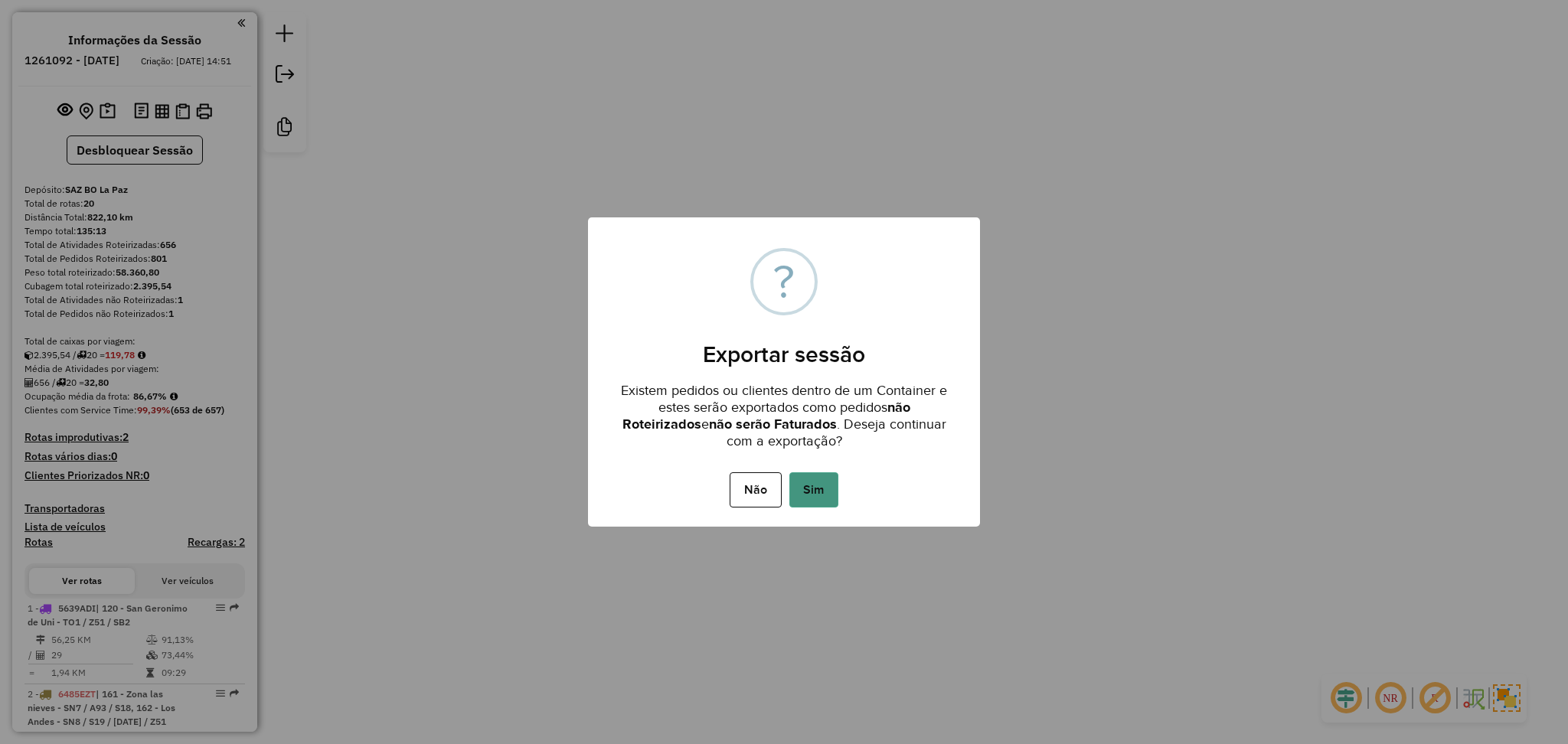
click at [817, 477] on button "Sim" at bounding box center [814, 490] width 49 height 35
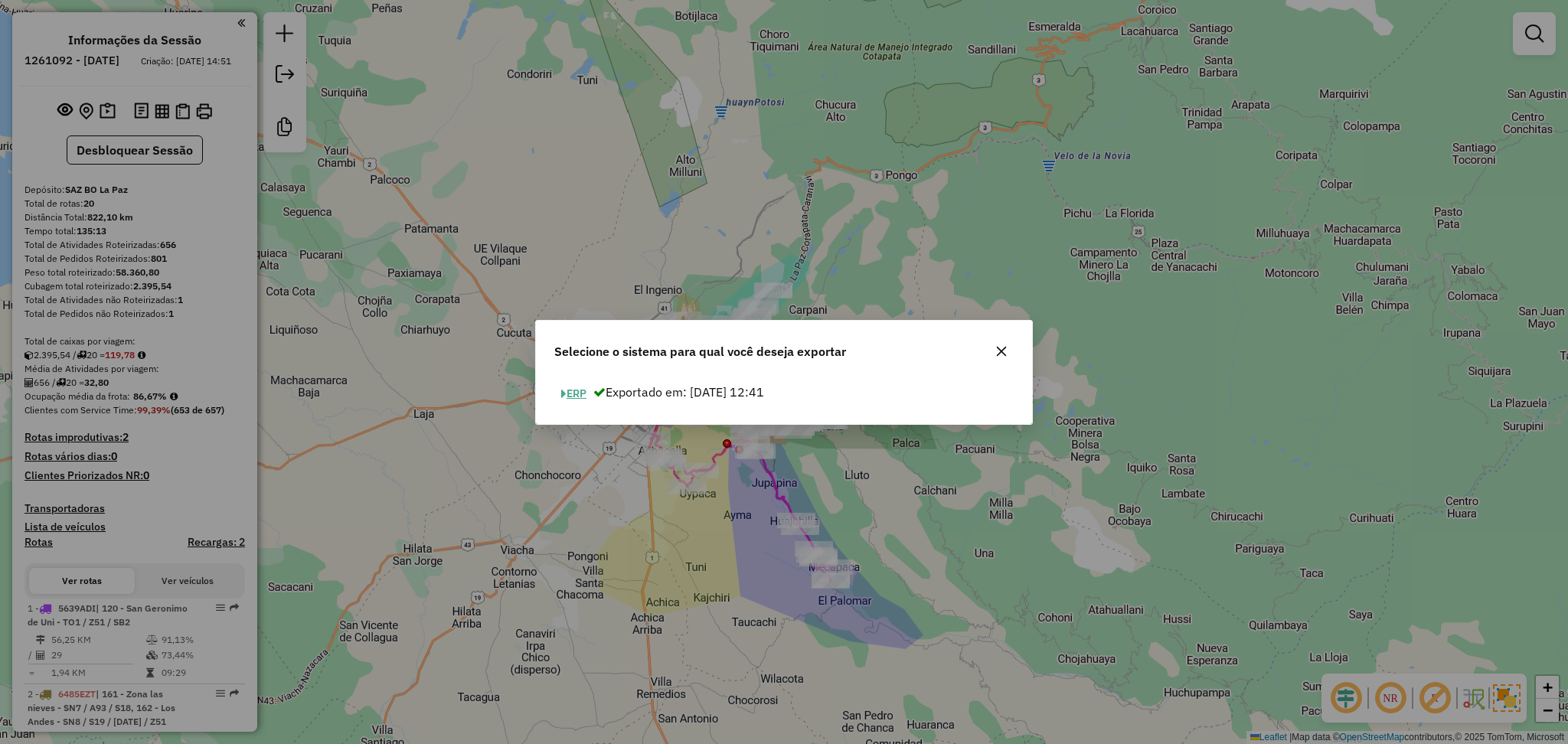
click at [580, 398] on button "ERP" at bounding box center [573, 394] width 39 height 24
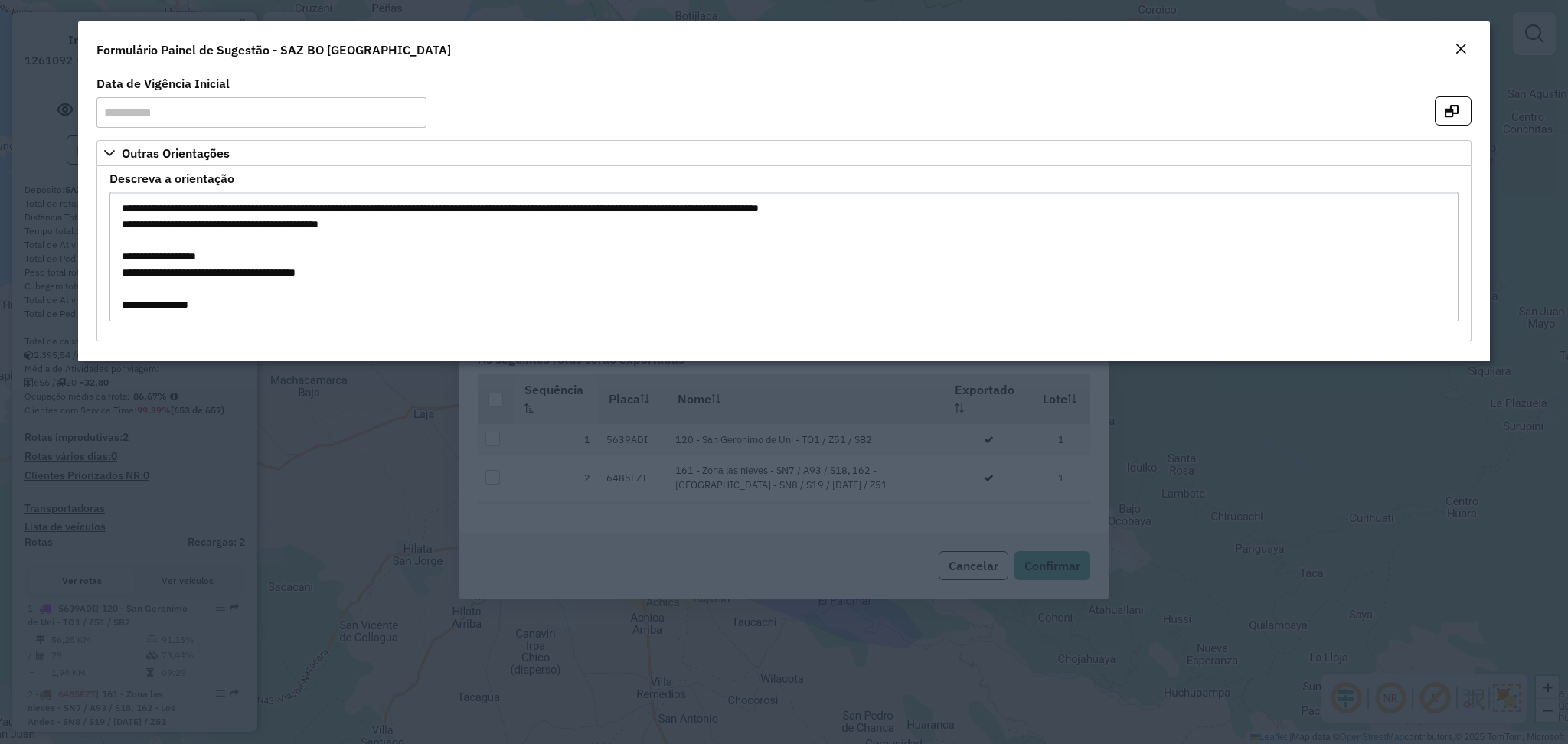
click at [1456, 51] on em "Close" at bounding box center [1461, 49] width 12 height 12
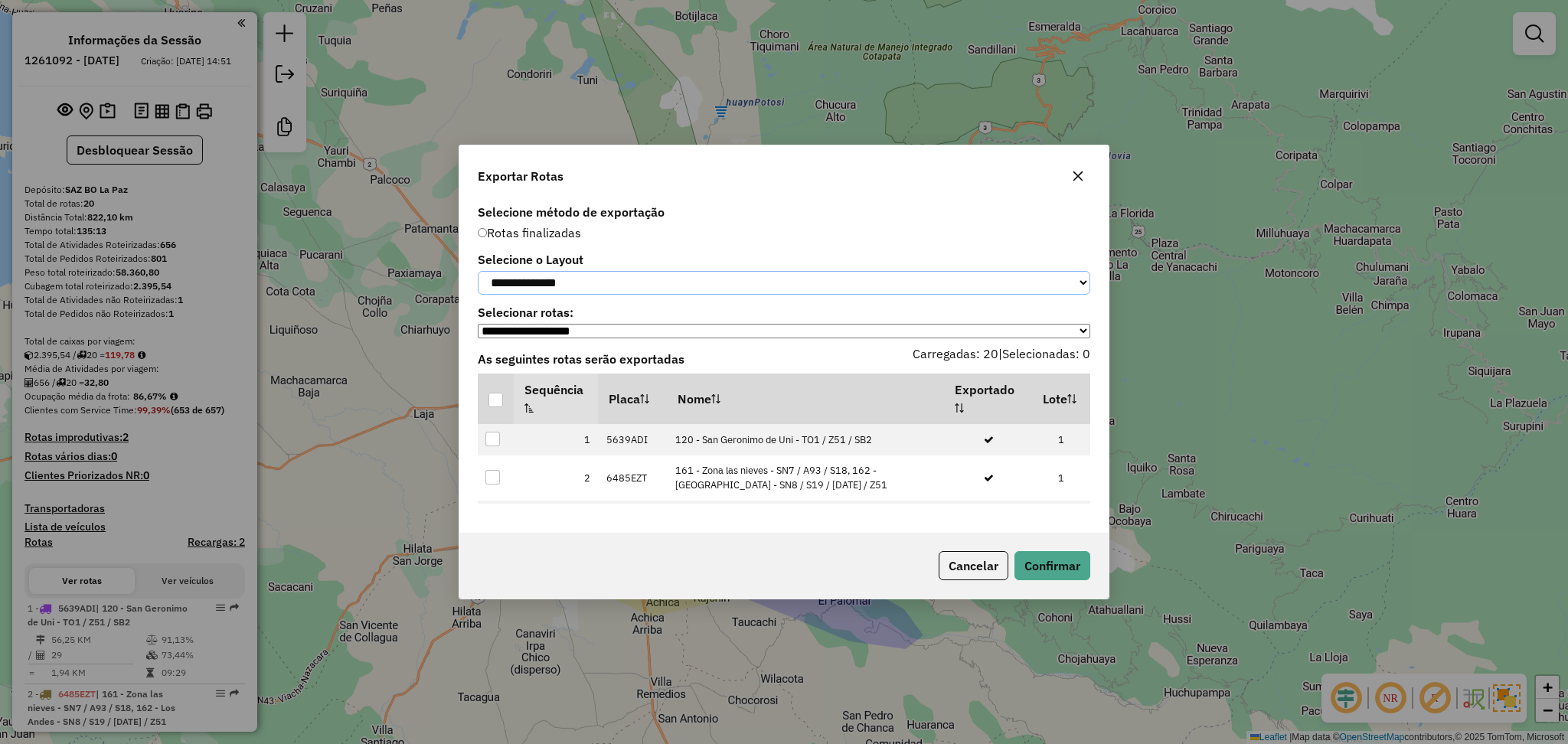
click at [789, 284] on select "**********" at bounding box center [784, 283] width 613 height 24
select select "*********"
click at [478, 271] on select "**********" at bounding box center [784, 283] width 613 height 24
click at [494, 407] on div at bounding box center [496, 400] width 15 height 15
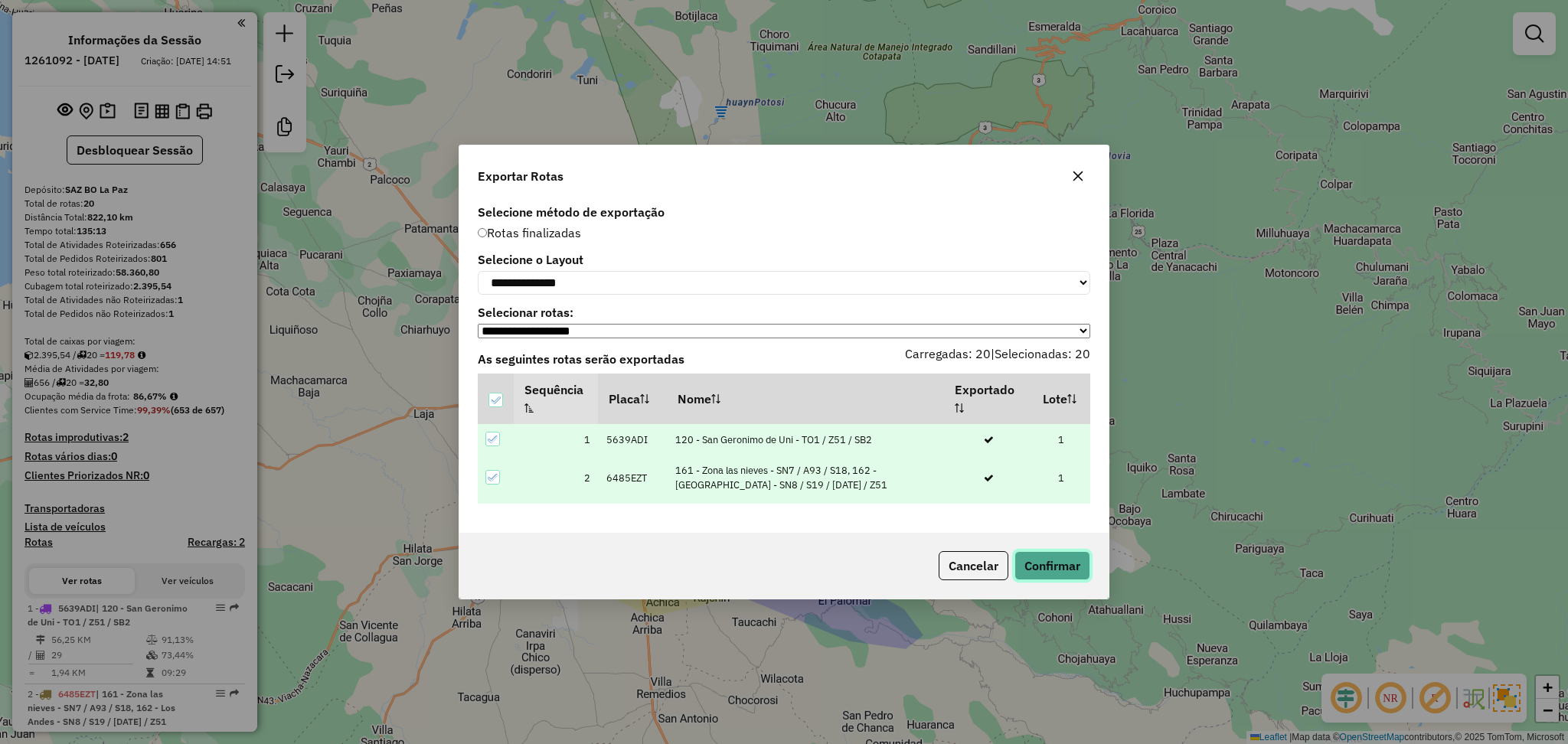
click at [1075, 566] on button "Confirmar" at bounding box center [1052, 566] width 76 height 29
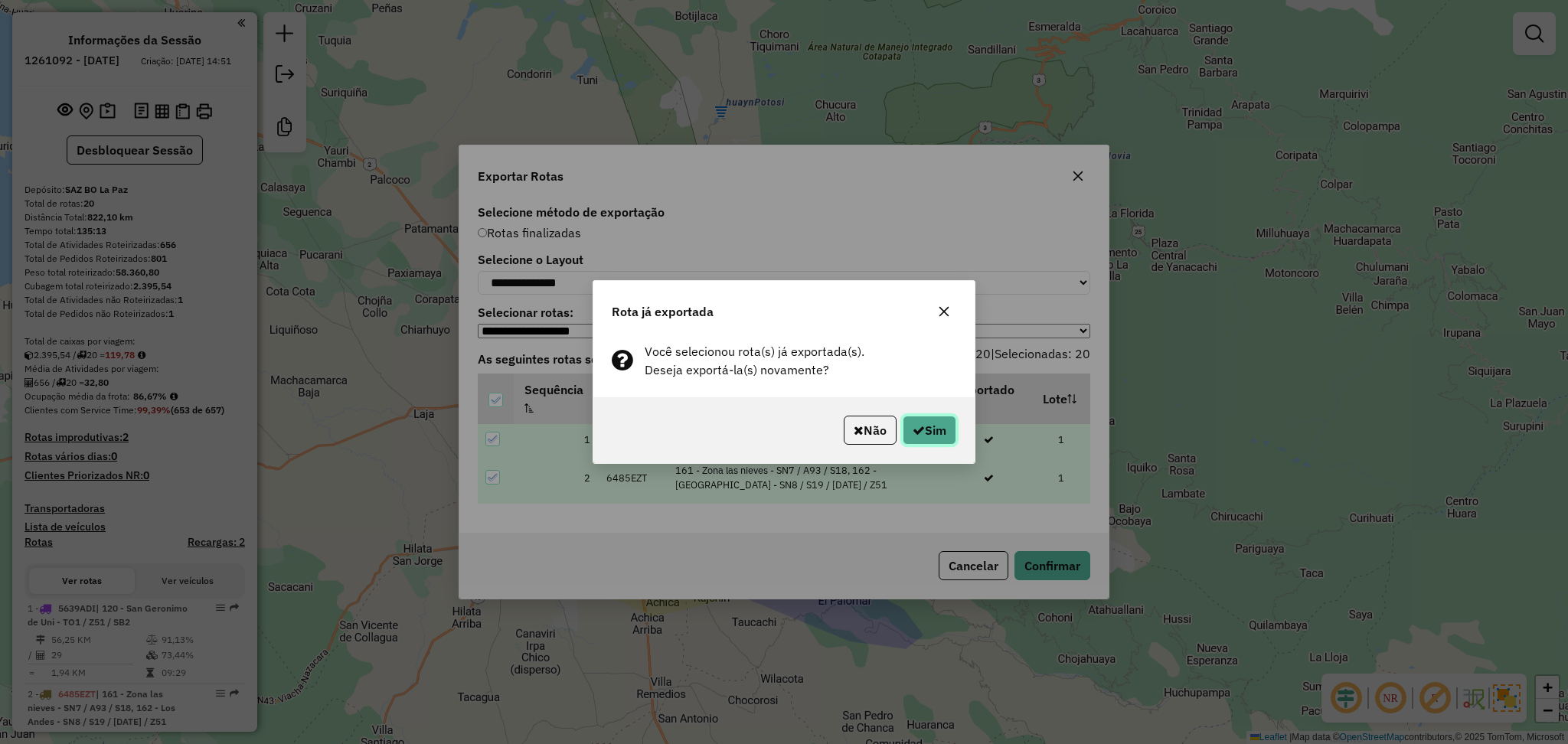
click at [920, 416] on button "Sim" at bounding box center [929, 430] width 53 height 29
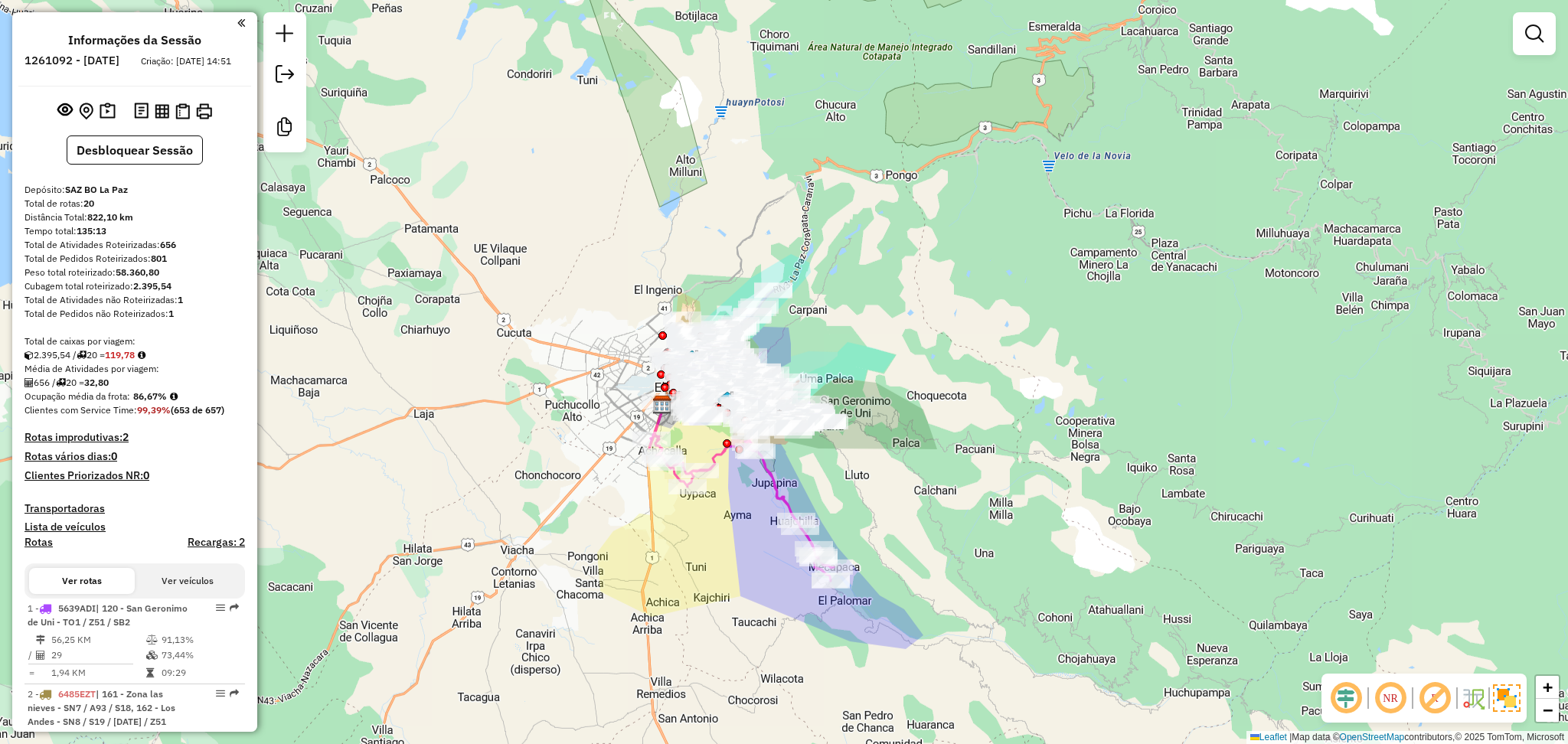
click at [283, 685] on div "Janela de atendimento Grade de atendimento Capacidade Transportadoras Veículos …" at bounding box center [784, 372] width 1568 height 744
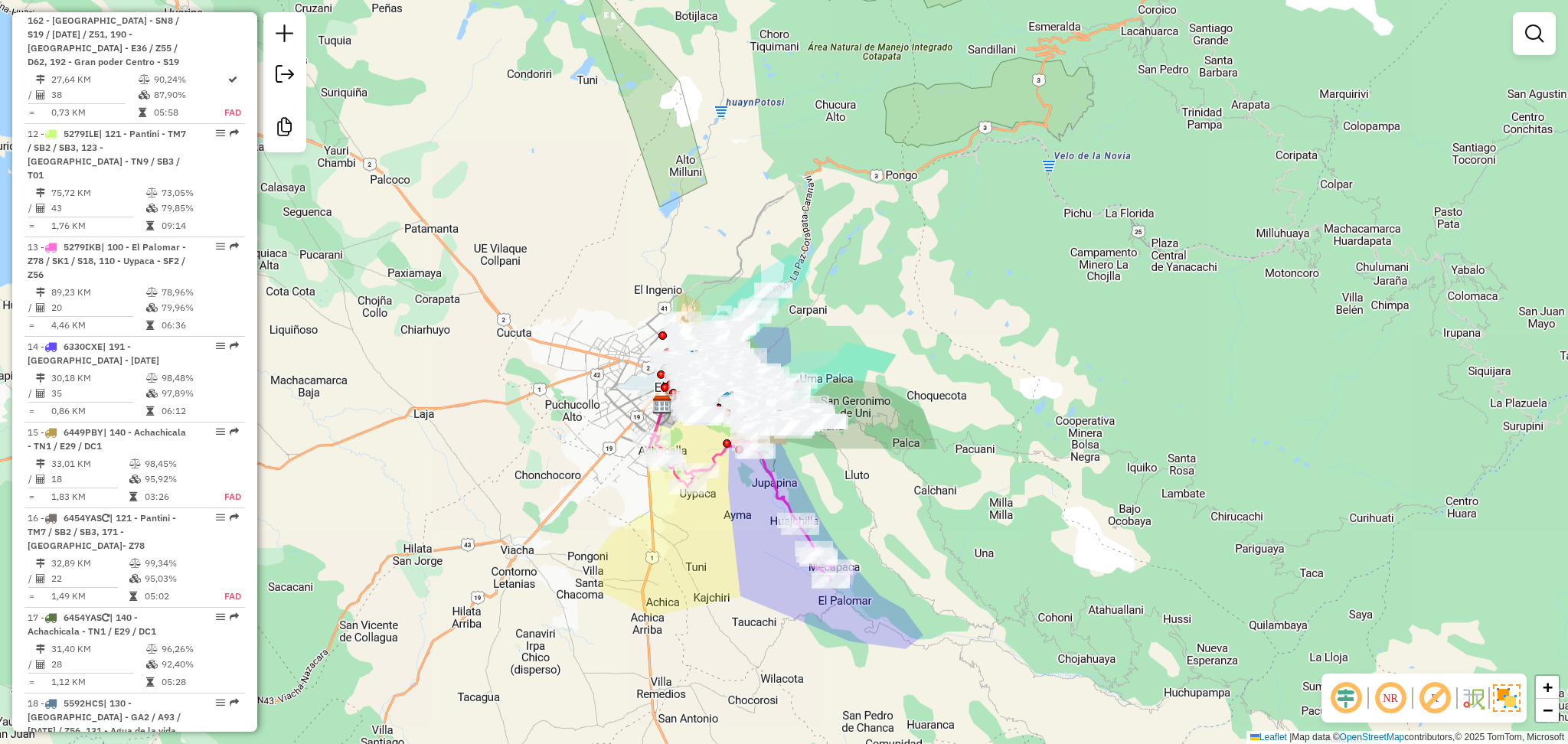
scroll to position [1939, 0]
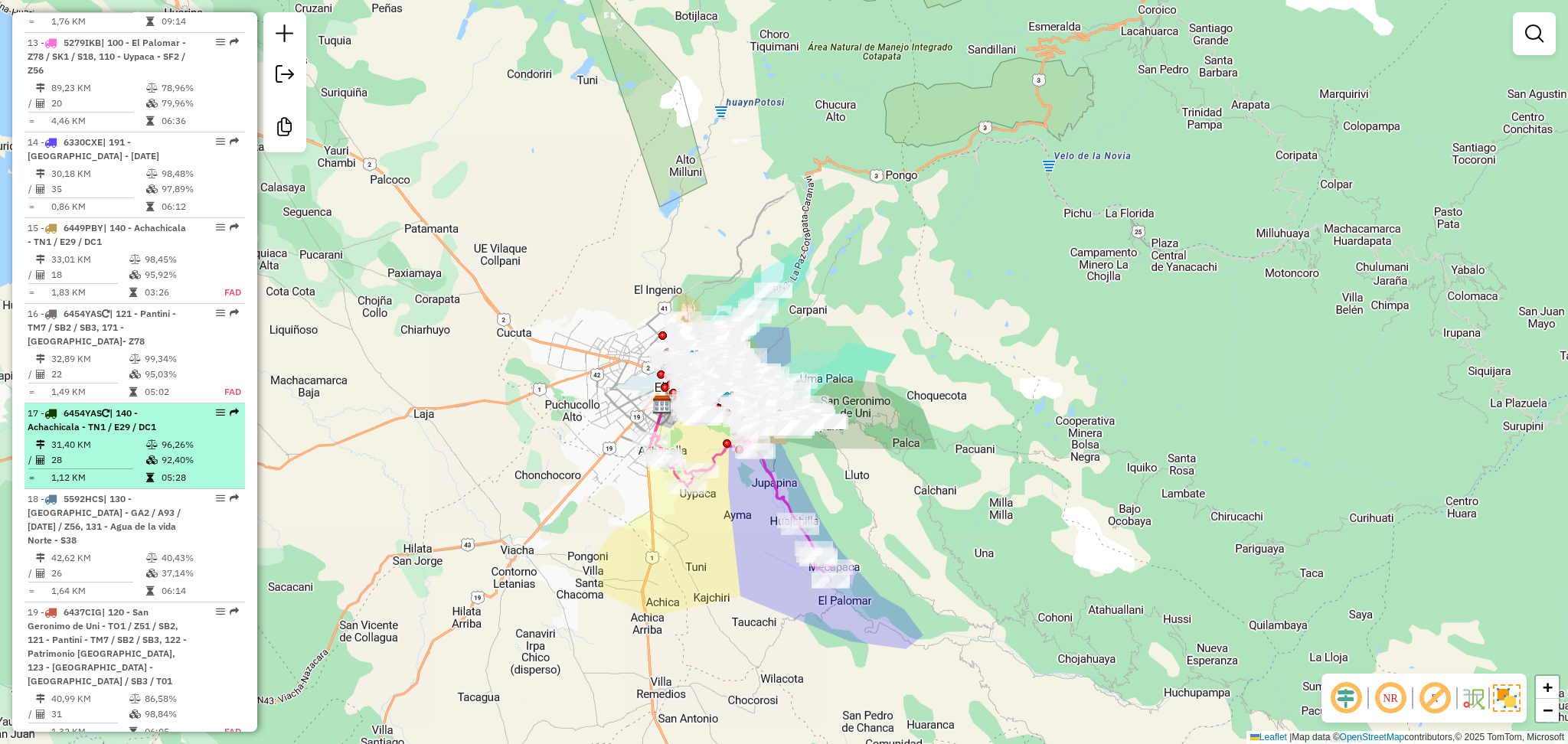
click at [128, 437] on td "31,40 KM" at bounding box center [97, 445] width 95 height 16
select select "**********"
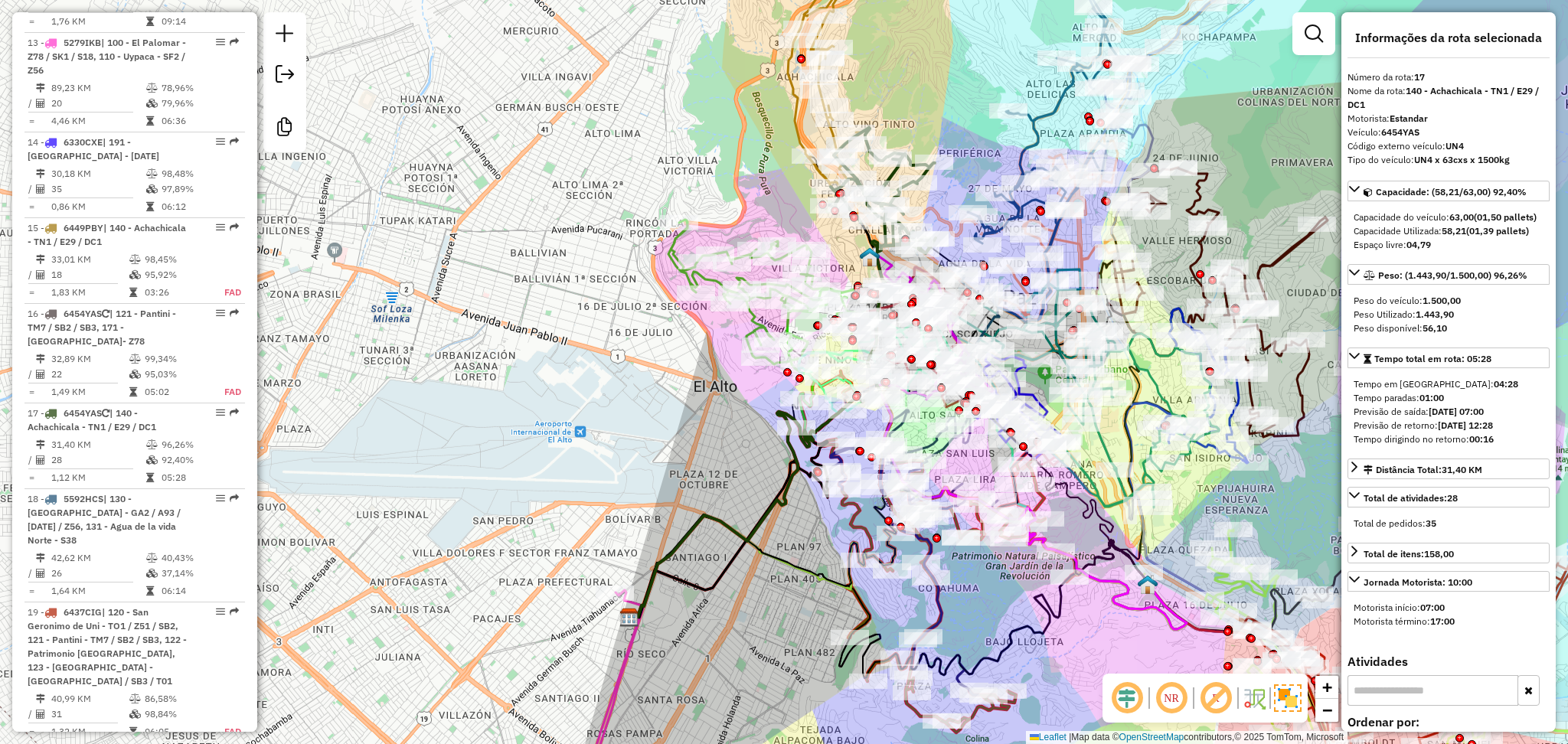
click at [1456, 149] on strong "UN4" at bounding box center [1455, 146] width 18 height 12
copy strong "UN4"
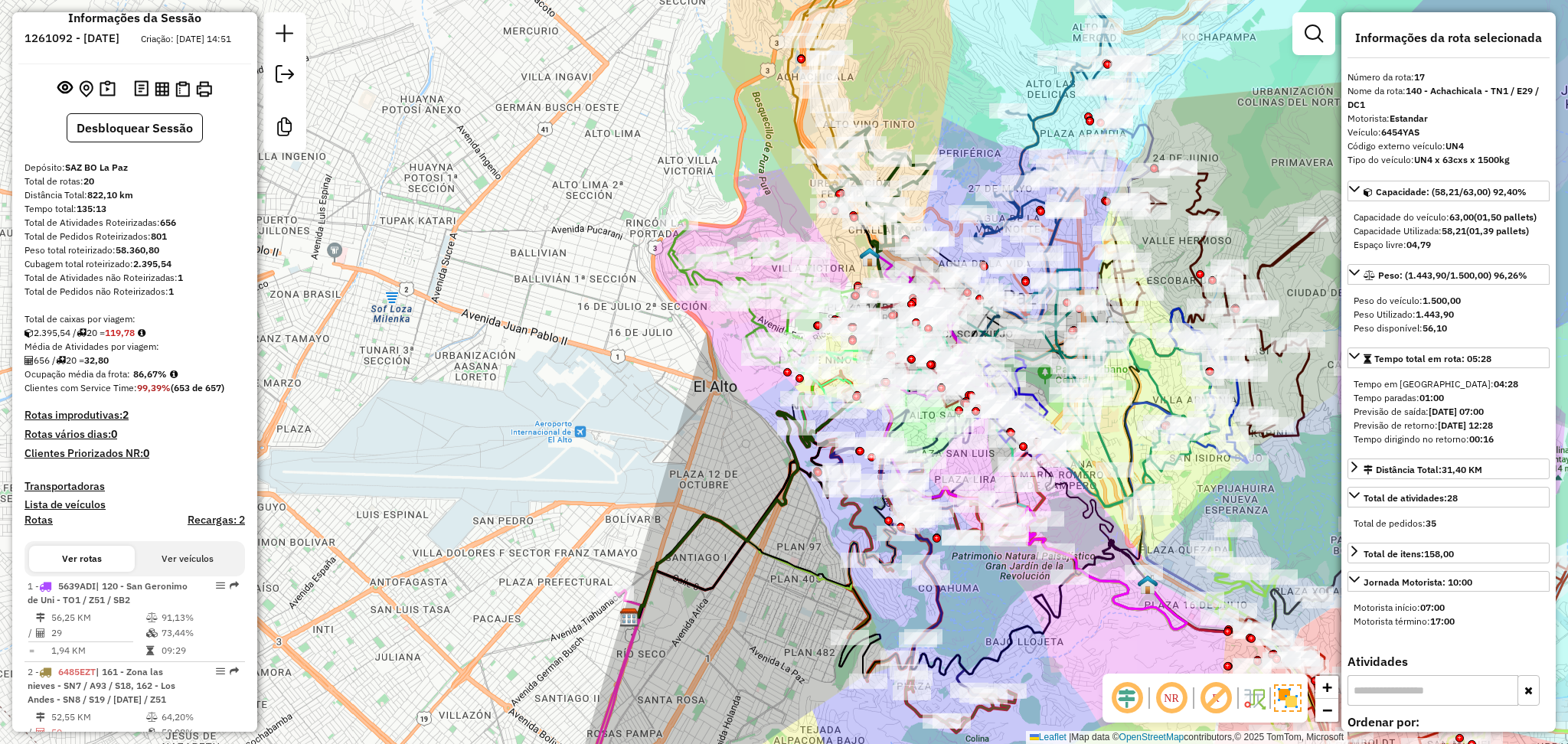
scroll to position [0, 0]
